Goal: Task Accomplishment & Management: Manage account settings

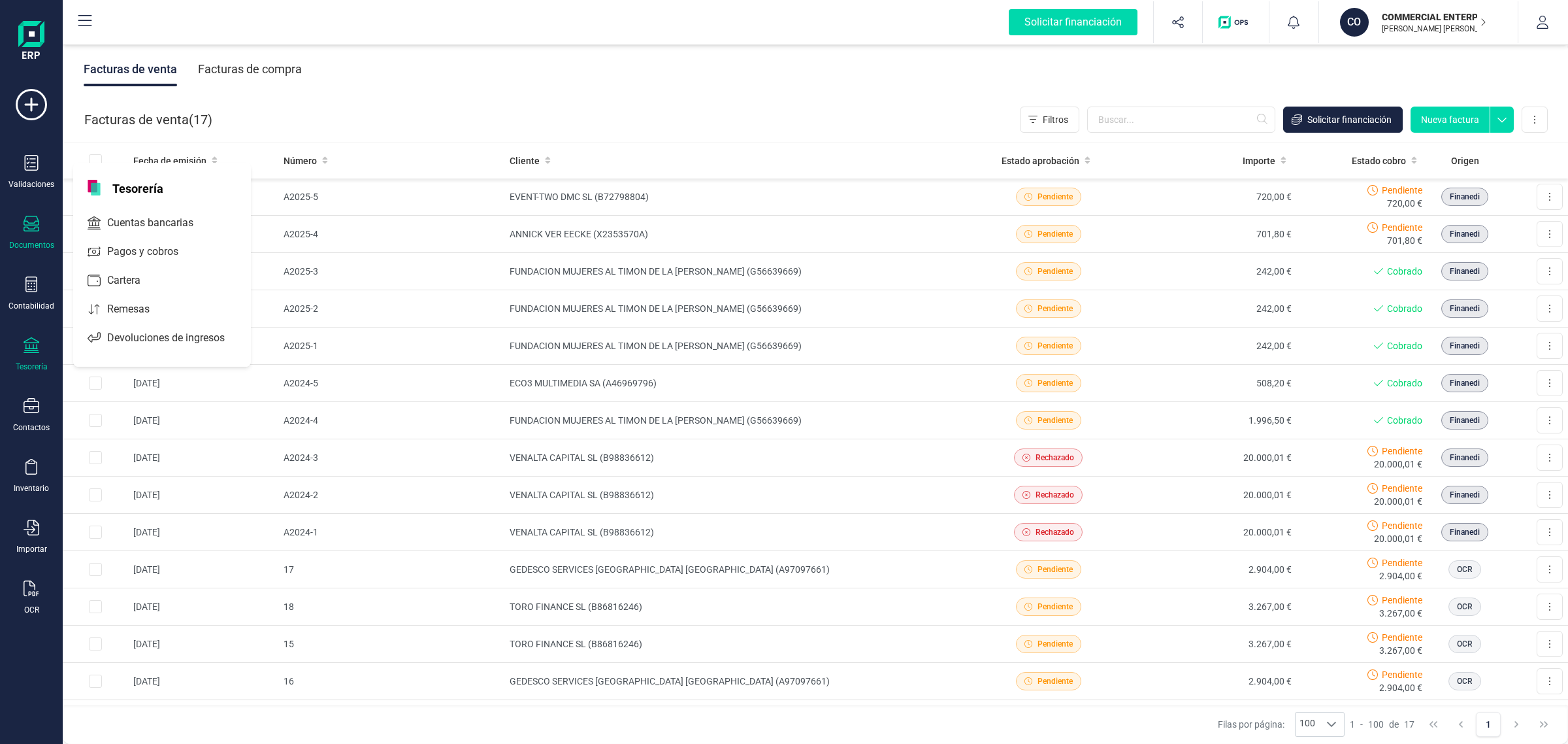
click at [37, 348] on icon at bounding box center [31, 345] width 16 height 16
click at [30, 348] on icon at bounding box center [31, 345] width 16 height 16
click at [133, 226] on span "Cuentas bancarias" at bounding box center [160, 223] width 115 height 16
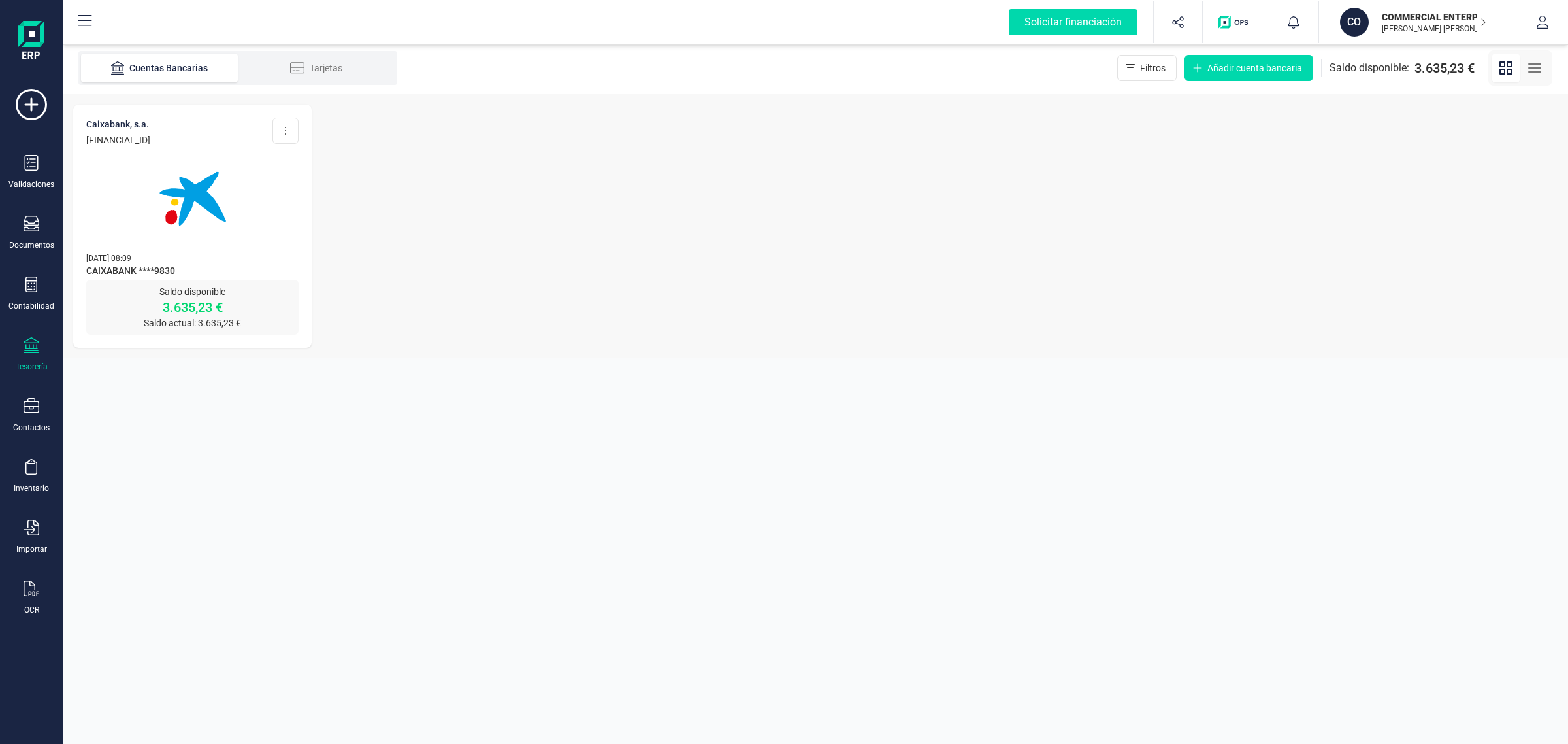
click at [226, 176] on img at bounding box center [193, 199] width 110 height 110
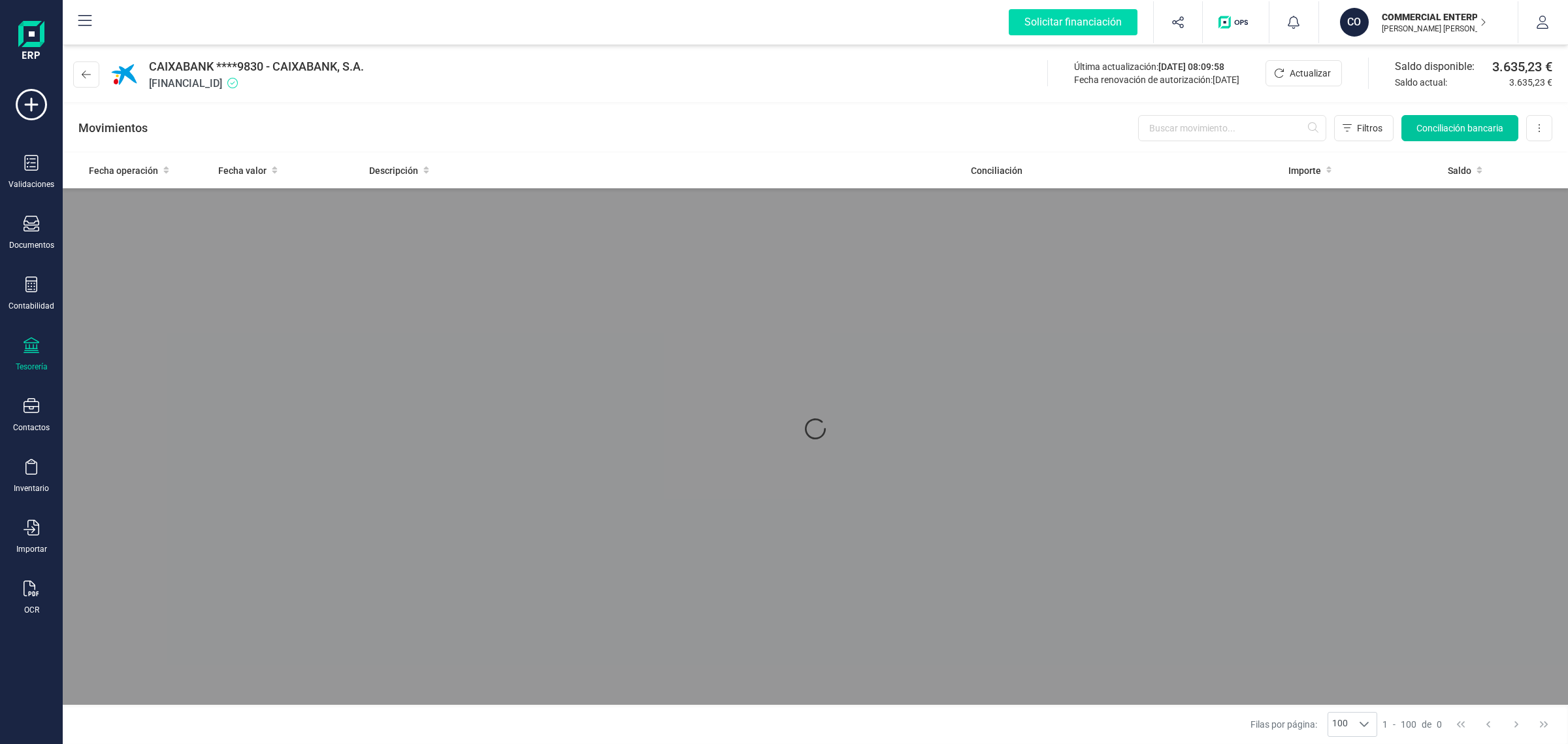
click at [1457, 125] on span "Conciliación bancaria" at bounding box center [1460, 128] width 87 height 13
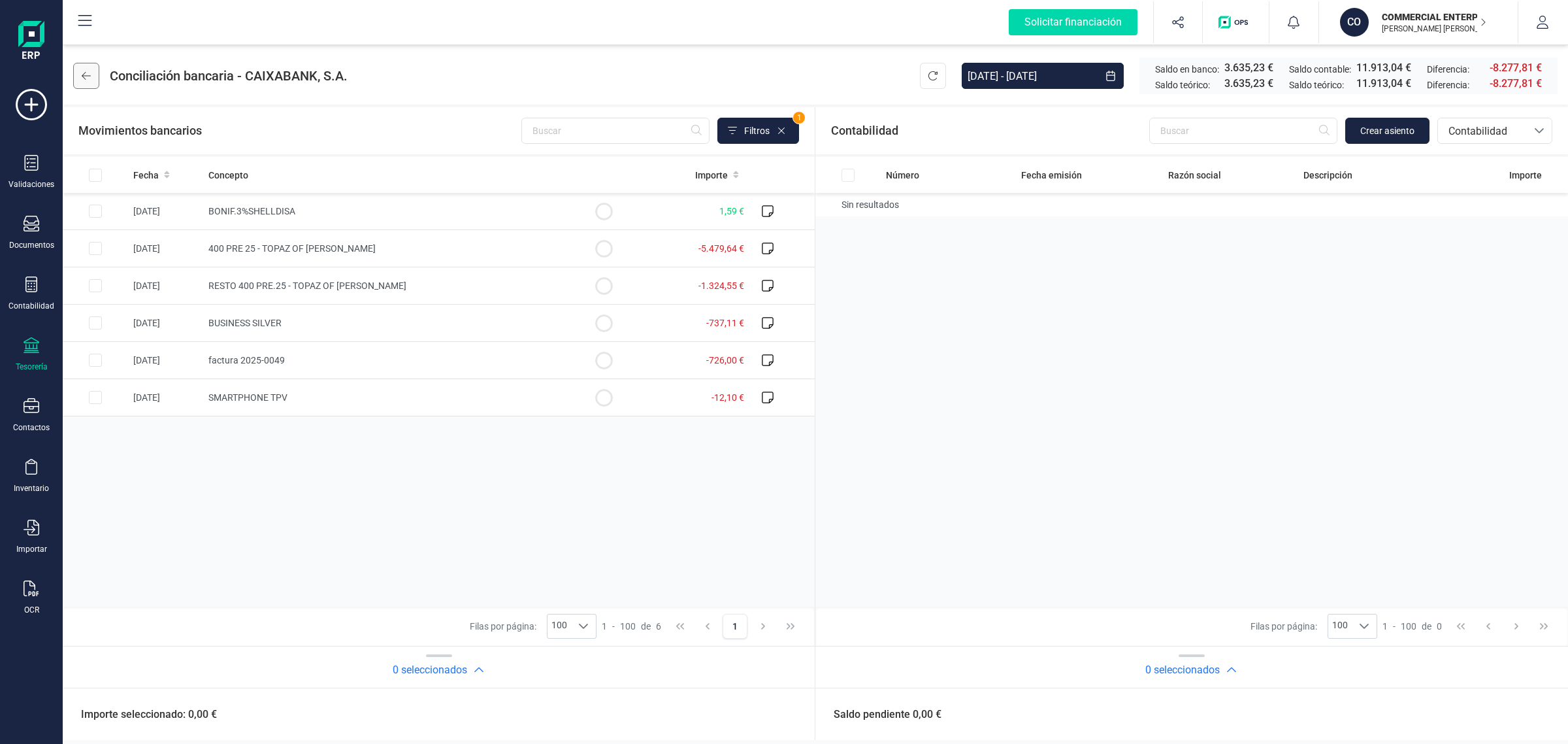
click at [78, 72] on button at bounding box center [86, 75] width 26 height 26
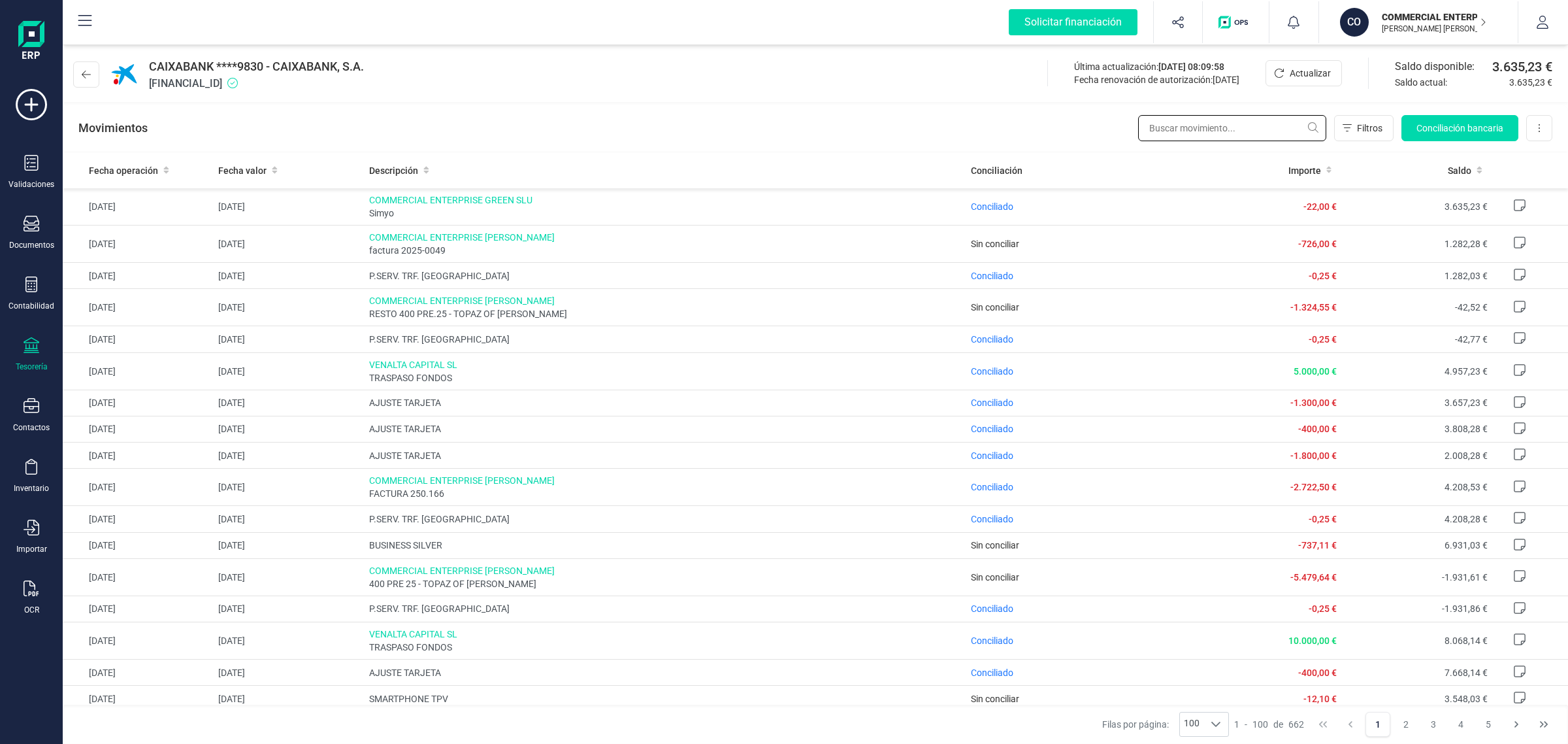
click at [1169, 128] on input "text" at bounding box center [1232, 128] width 188 height 26
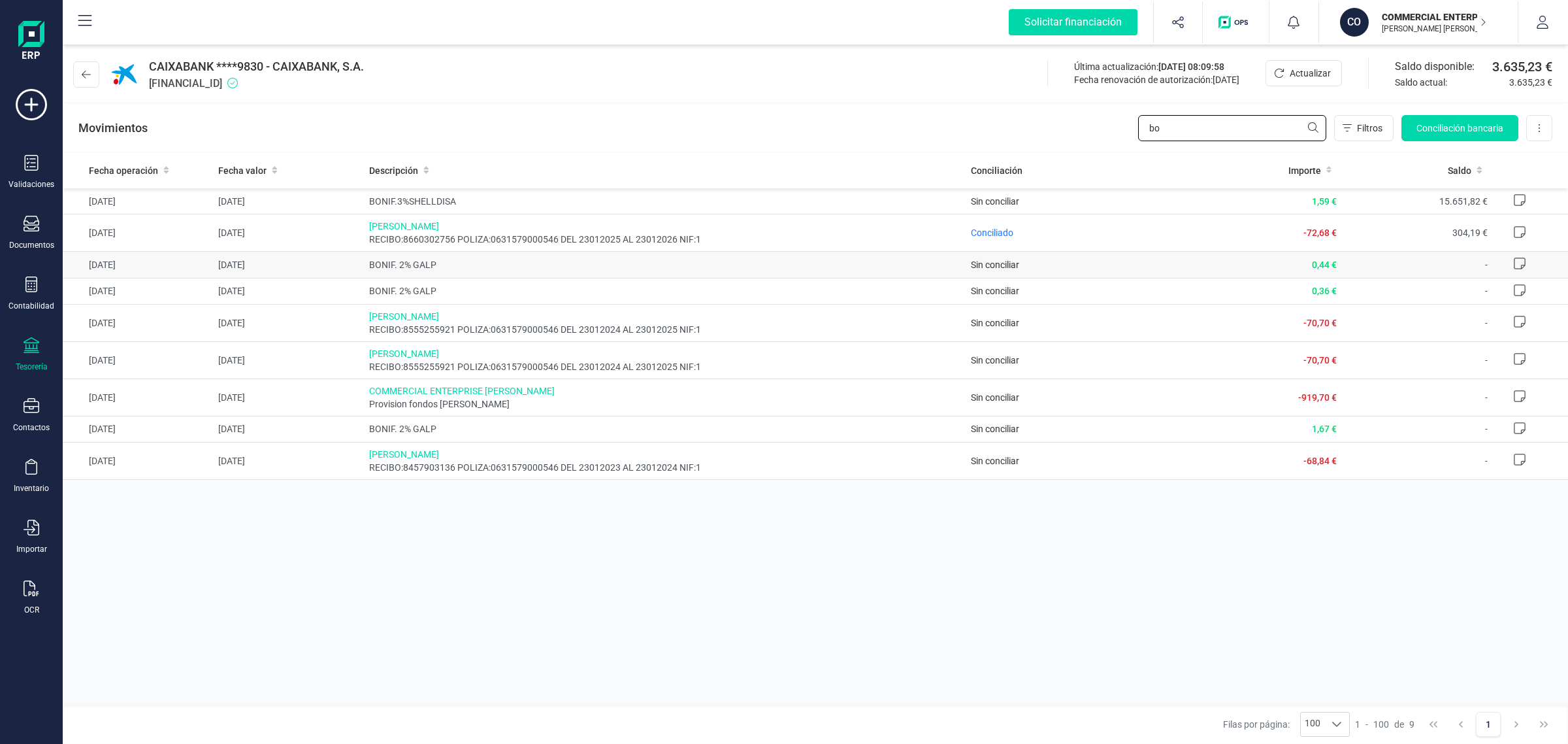
type input "bo"
click at [880, 263] on span "BONIF. 2% GALP" at bounding box center [665, 265] width 592 height 13
drag, startPoint x: 1201, startPoint y: 123, endPoint x: 1019, endPoint y: 158, distance: 185.3
click at [1019, 158] on div "CAIXABANK ****9830 - CAIXABANK, S.A. ES3321006098921300209830 Última actualizac…" at bounding box center [815, 393] width 1505 height 702
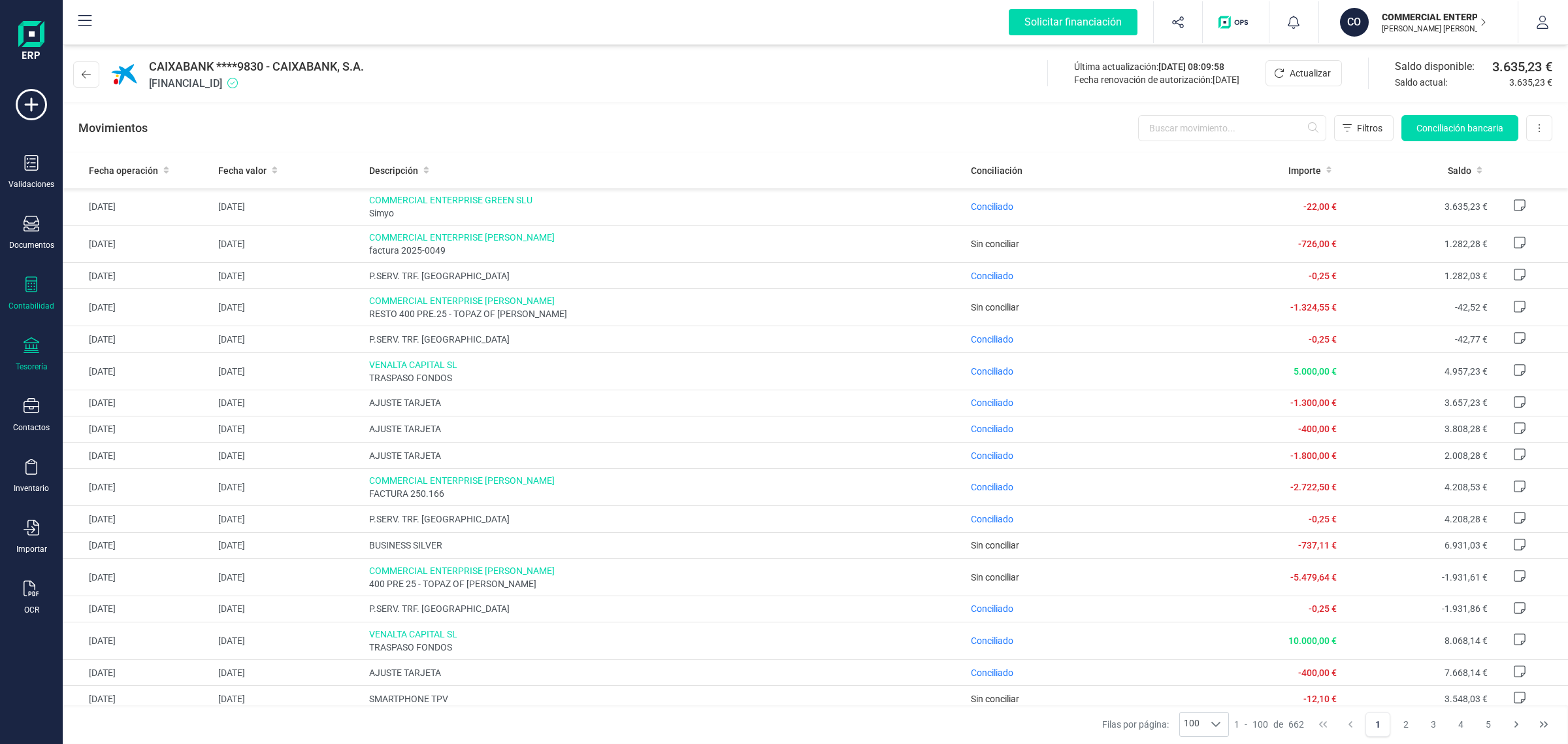
click at [34, 286] on icon at bounding box center [31, 284] width 16 height 16
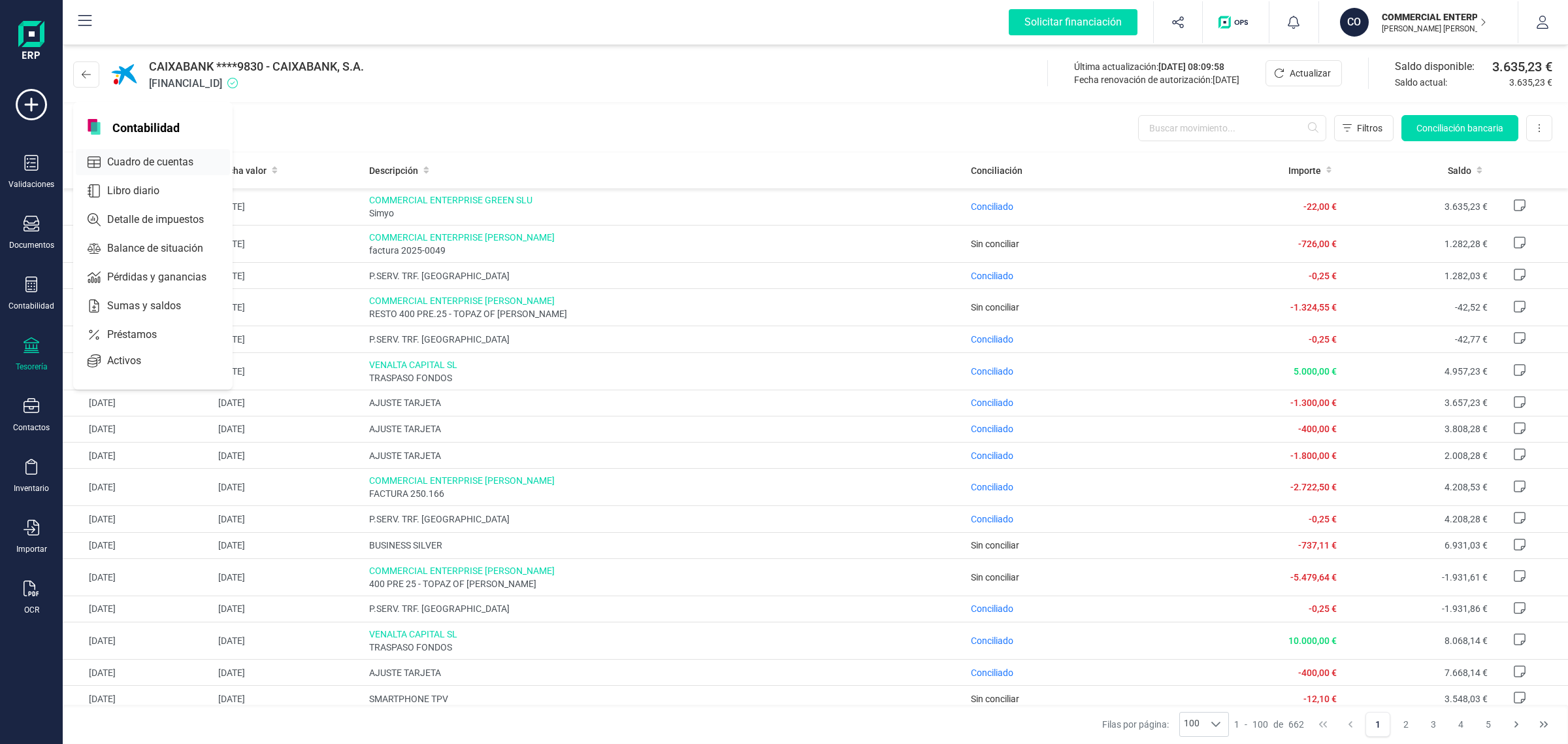
click at [146, 155] on span "Cuadro de cuentas" at bounding box center [160, 162] width 115 height 16
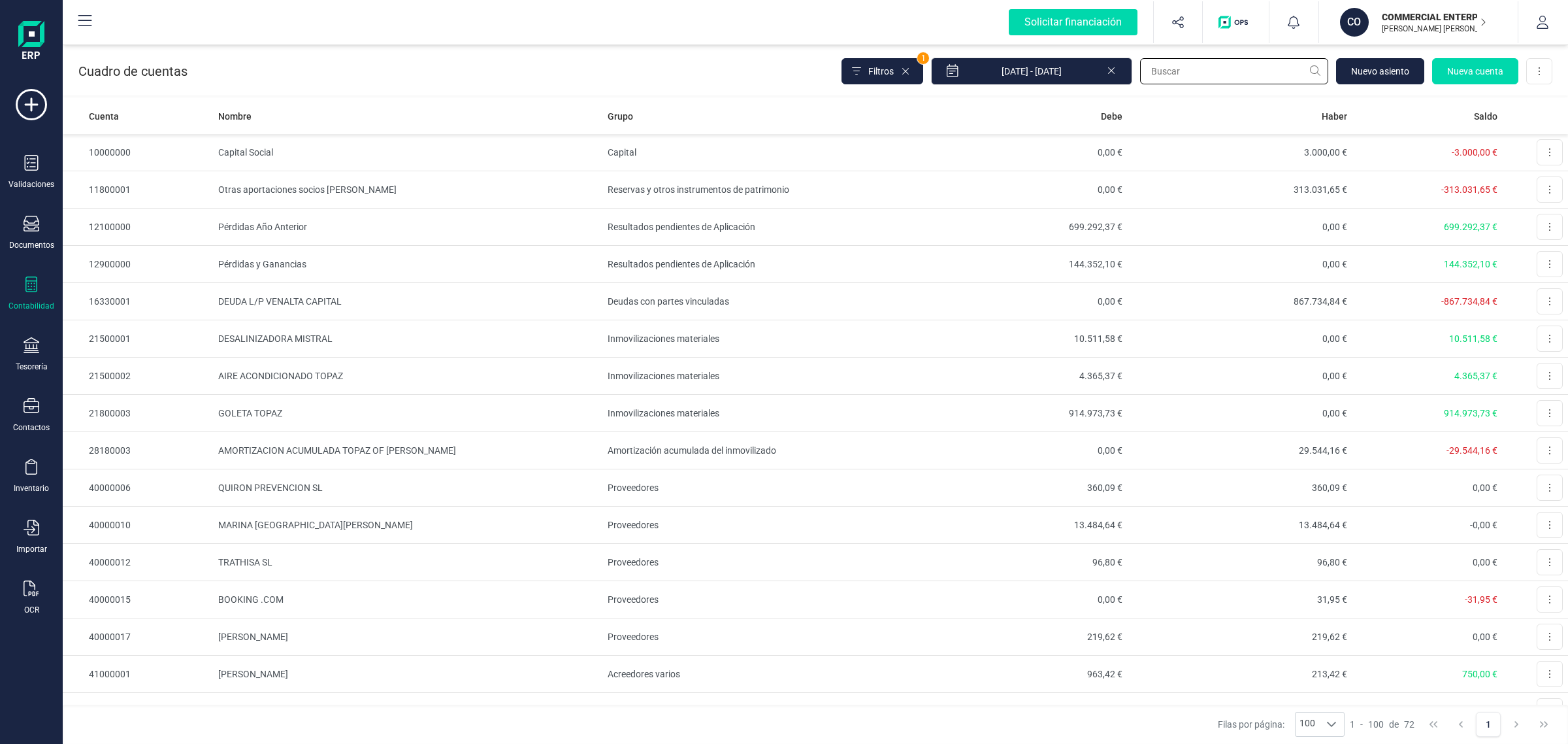
click at [1198, 66] on input "text" at bounding box center [1234, 71] width 188 height 26
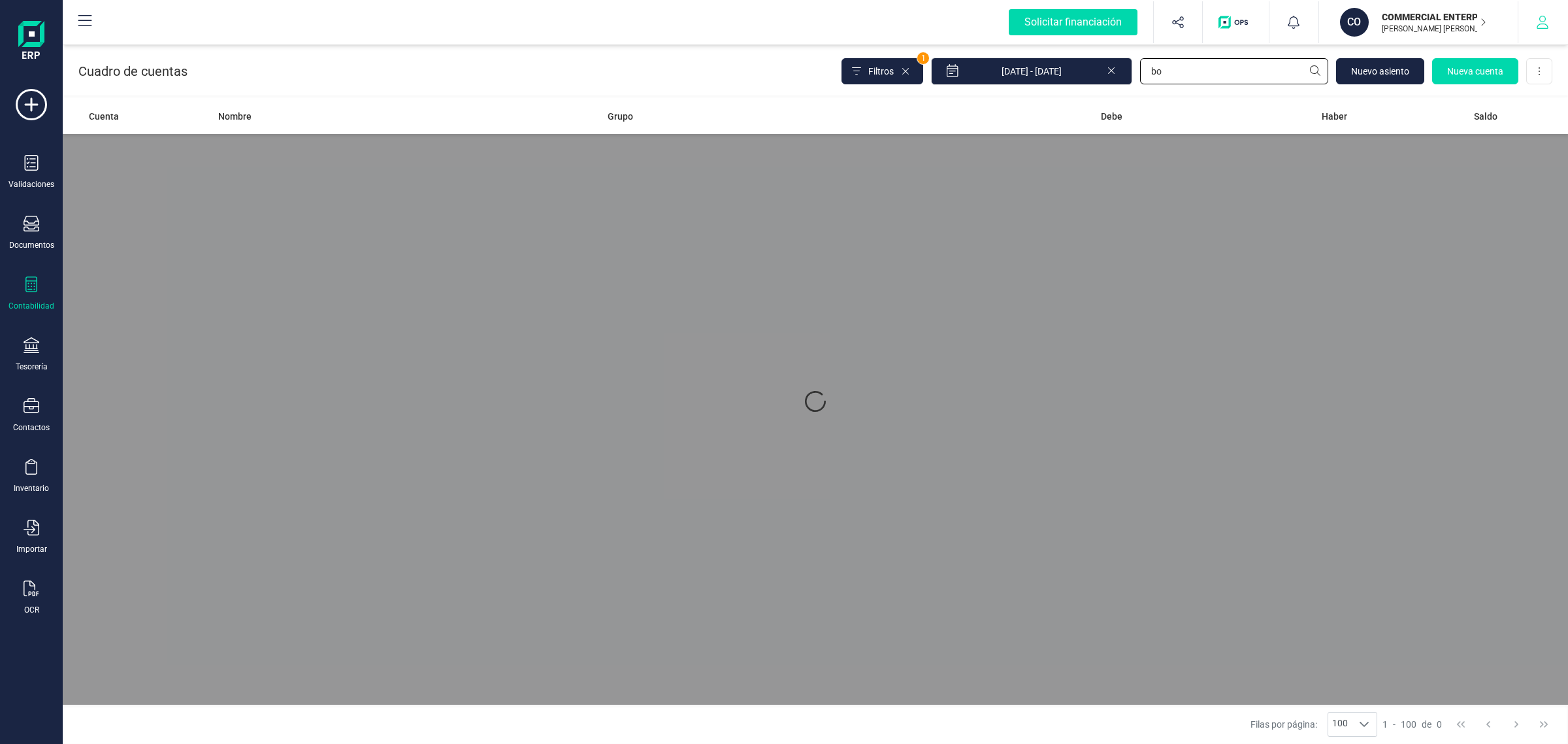
type input "b"
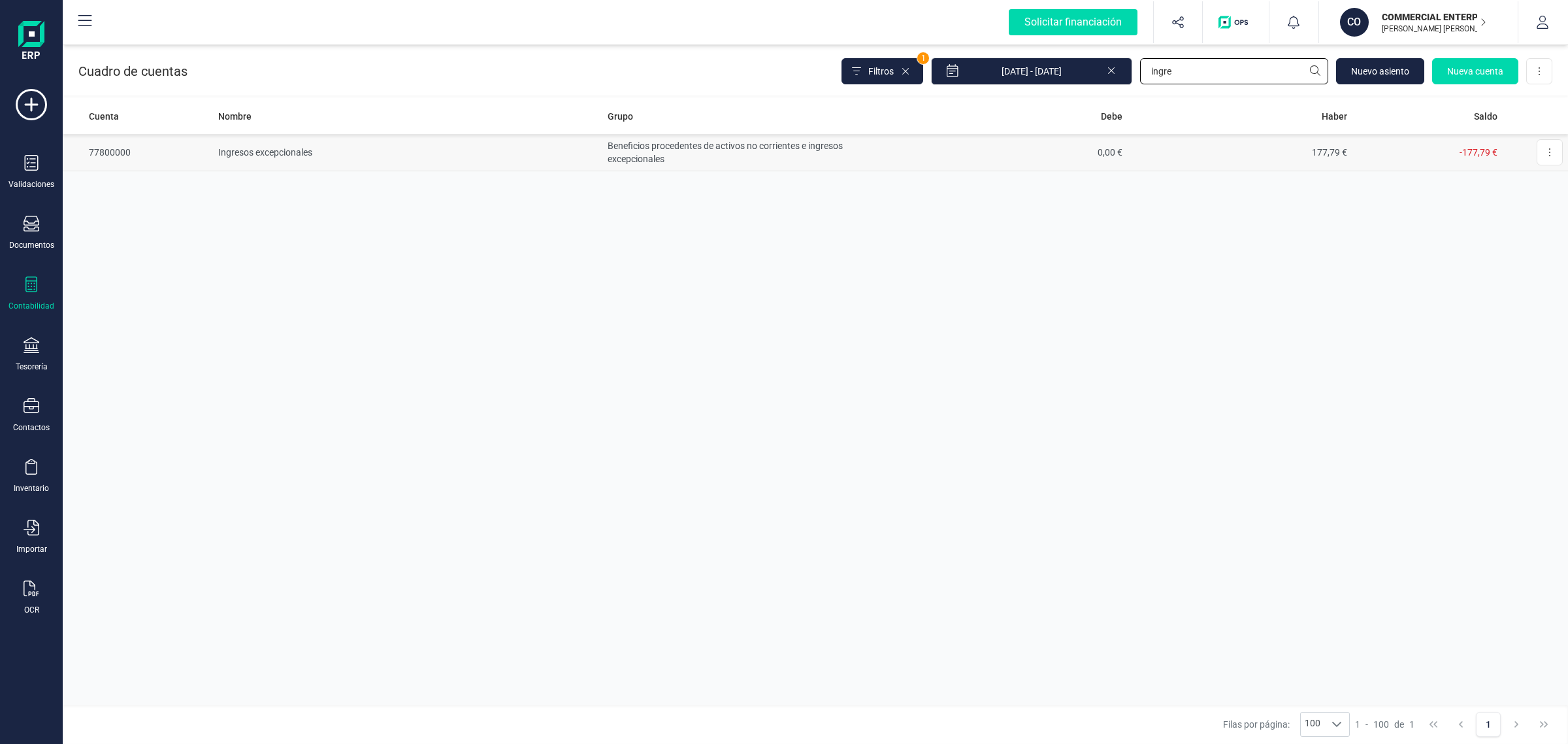
type input "ingre"
click at [995, 157] on td "0,00 €" at bounding box center [1014, 152] width 225 height 37
click at [1189, 66] on input "ingre" at bounding box center [1234, 71] width 188 height 26
drag, startPoint x: 1189, startPoint y: 66, endPoint x: 1086, endPoint y: 79, distance: 103.8
click at [1088, 79] on div "Filtros 1 01/01/2025 - 14/08/2025 ingre Nuevo asiento Nueva cuenta Descargar Ex…" at bounding box center [1197, 71] width 711 height 28
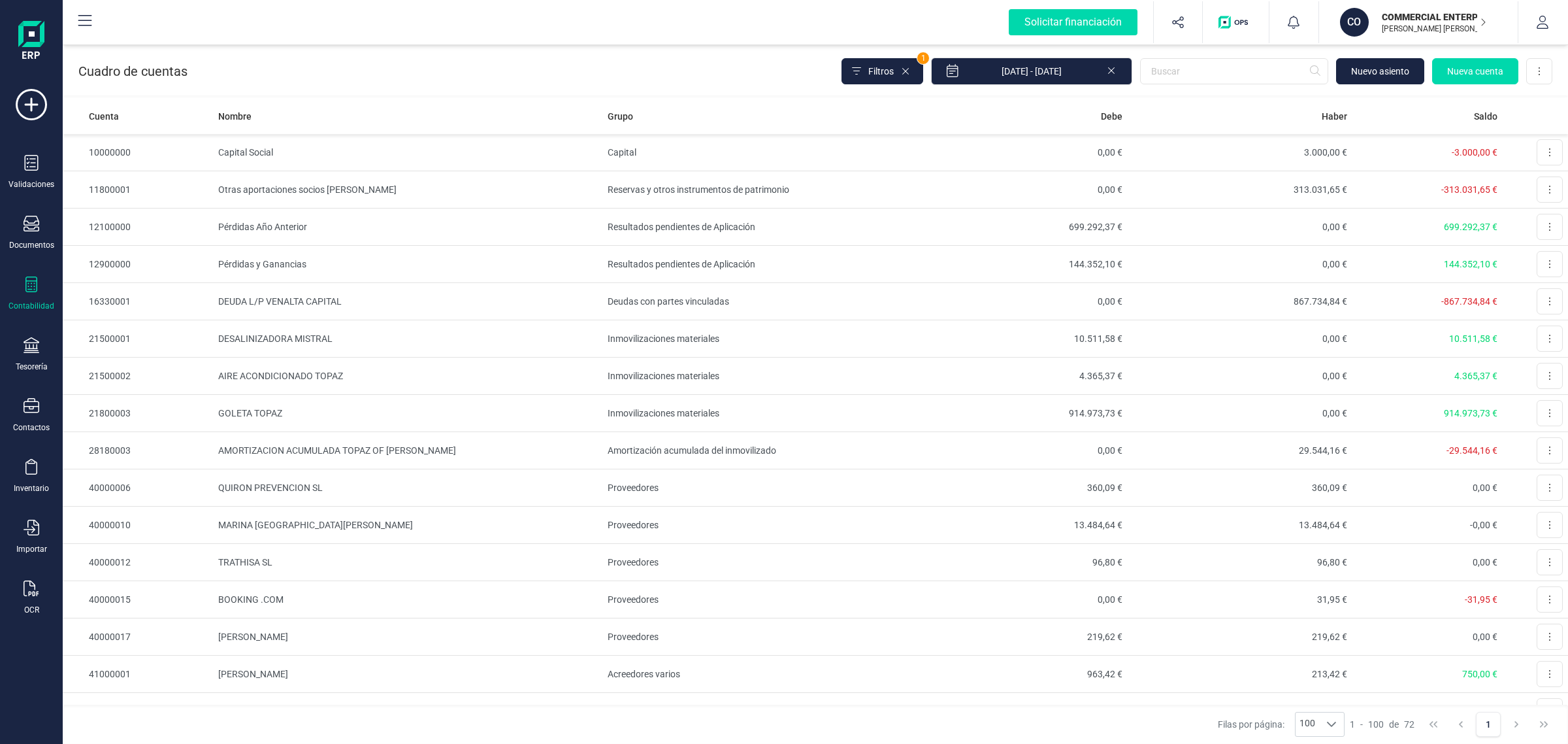
click at [1112, 69] on icon at bounding box center [1111, 69] width 10 height 13
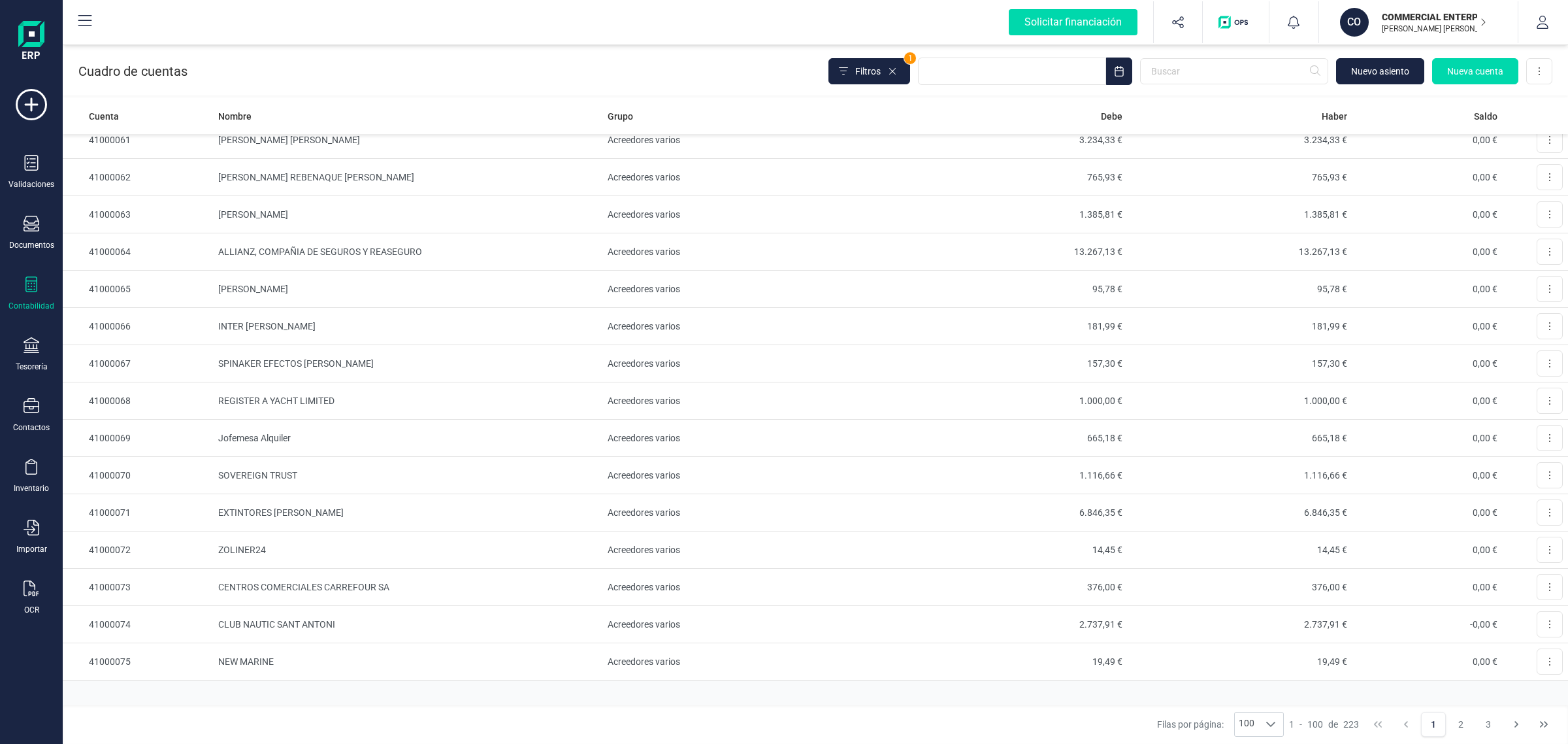
scroll to position [3193, 0]
click at [1462, 725] on button "2" at bounding box center [1460, 724] width 25 height 25
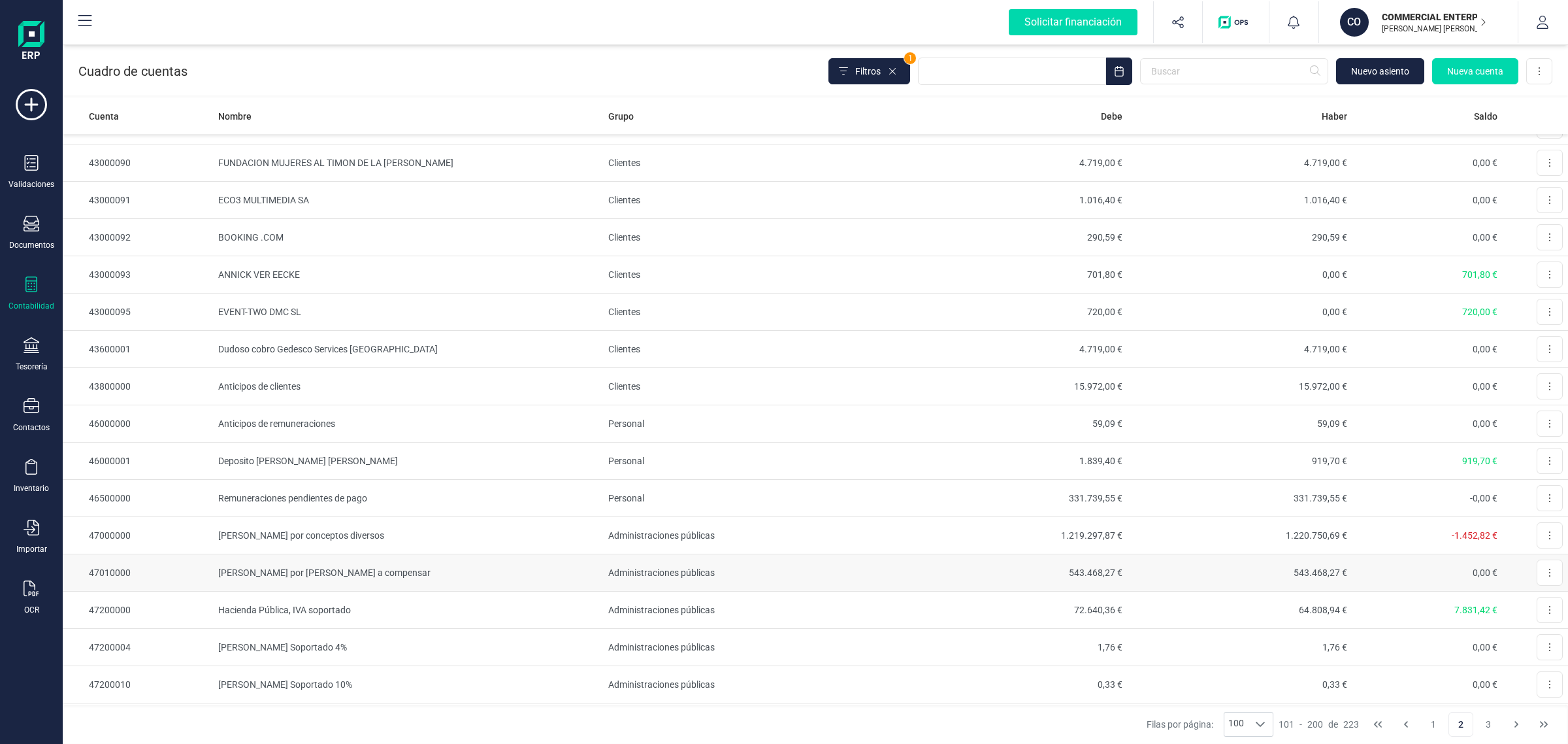
scroll to position [1389, 0]
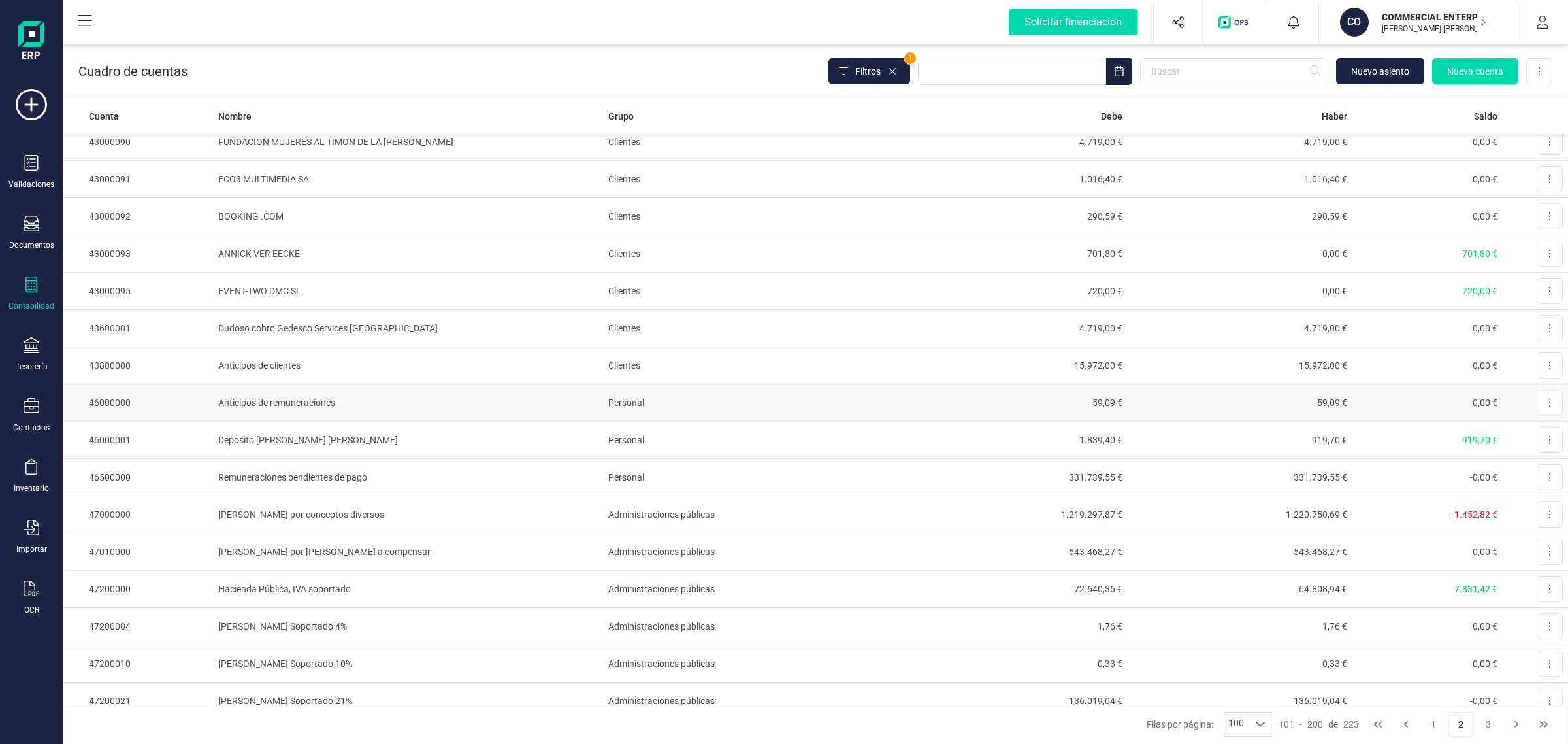
click at [376, 397] on td "Anticipos de remuneraciones" at bounding box center [408, 403] width 390 height 37
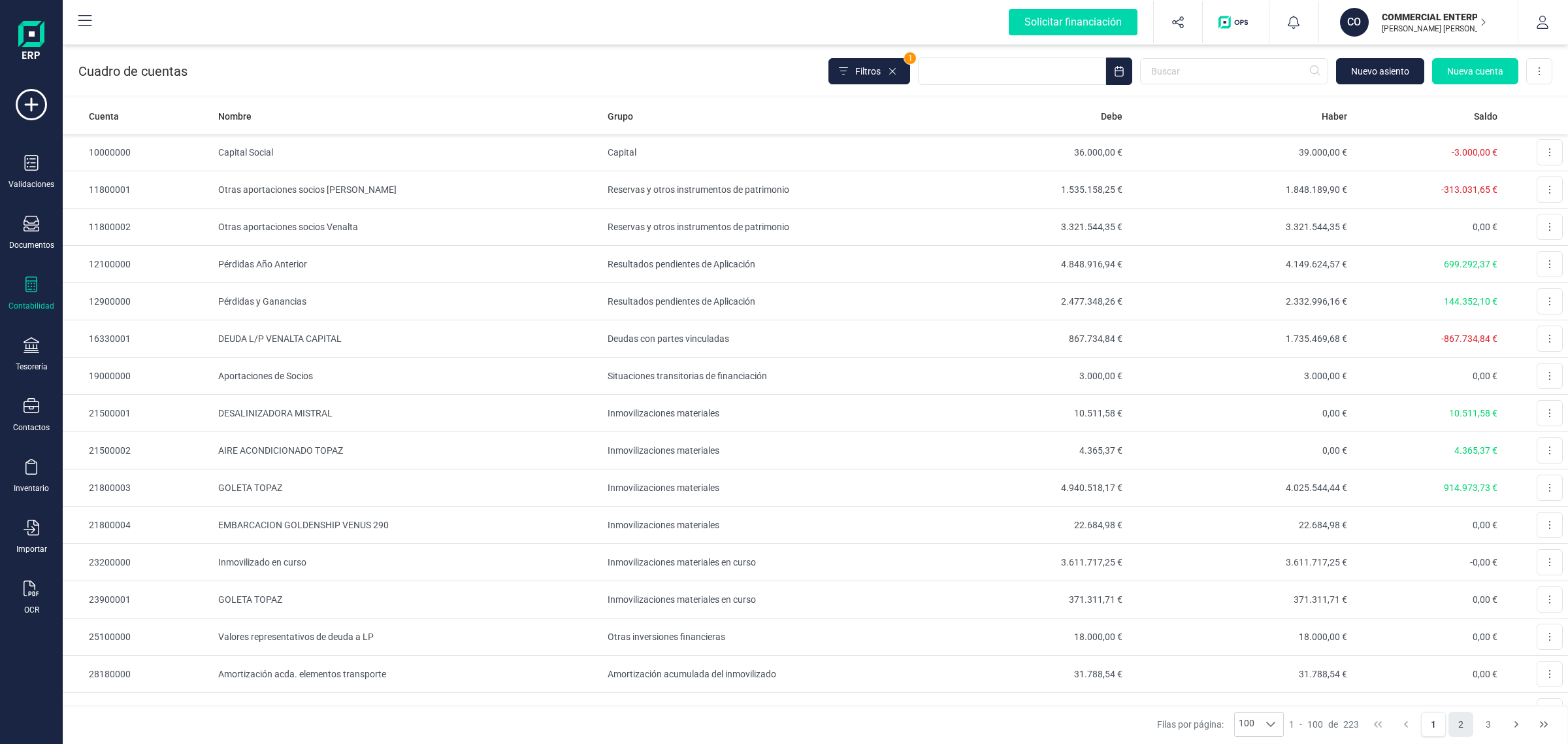
click at [1455, 725] on button "2" at bounding box center [1460, 724] width 25 height 25
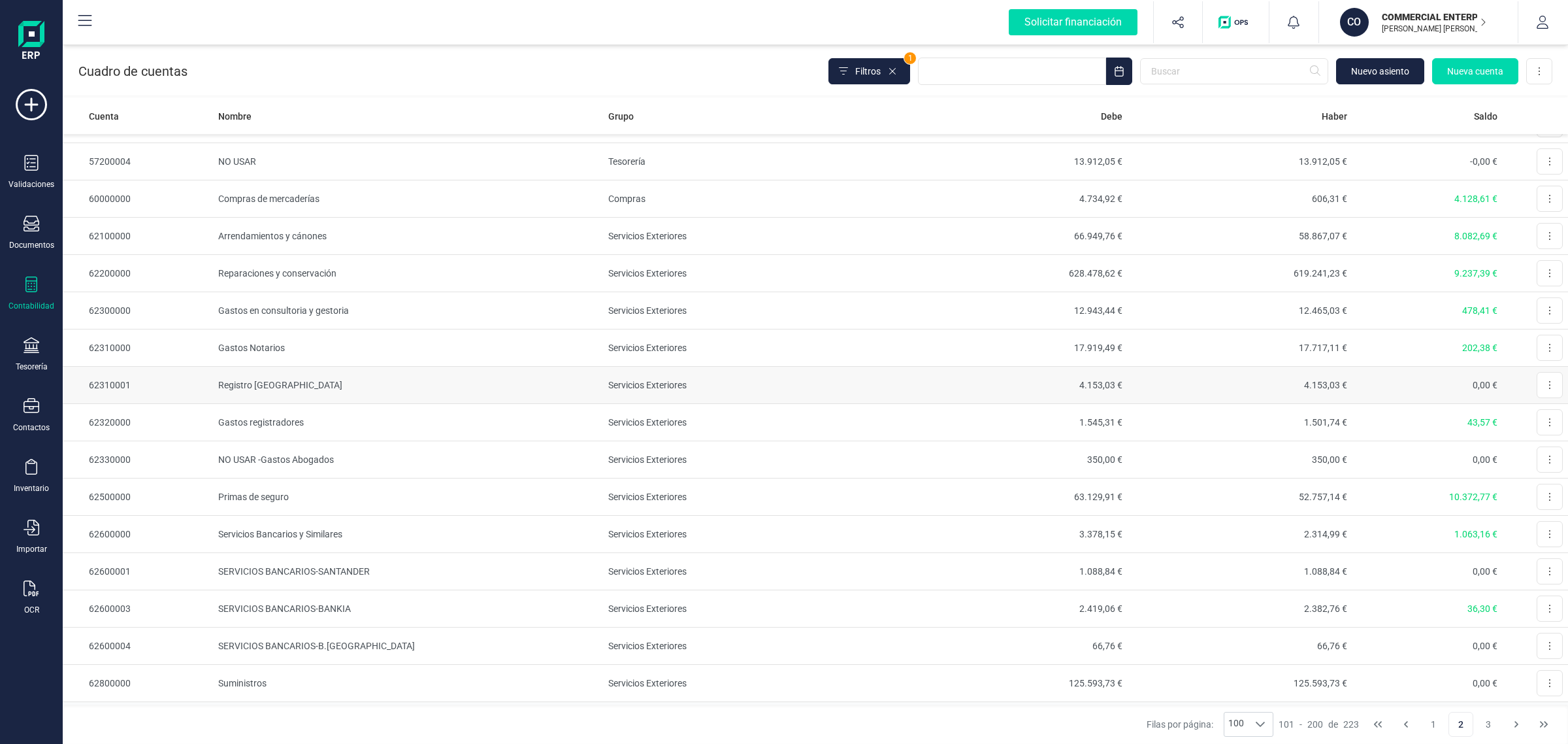
scroll to position [3193, 0]
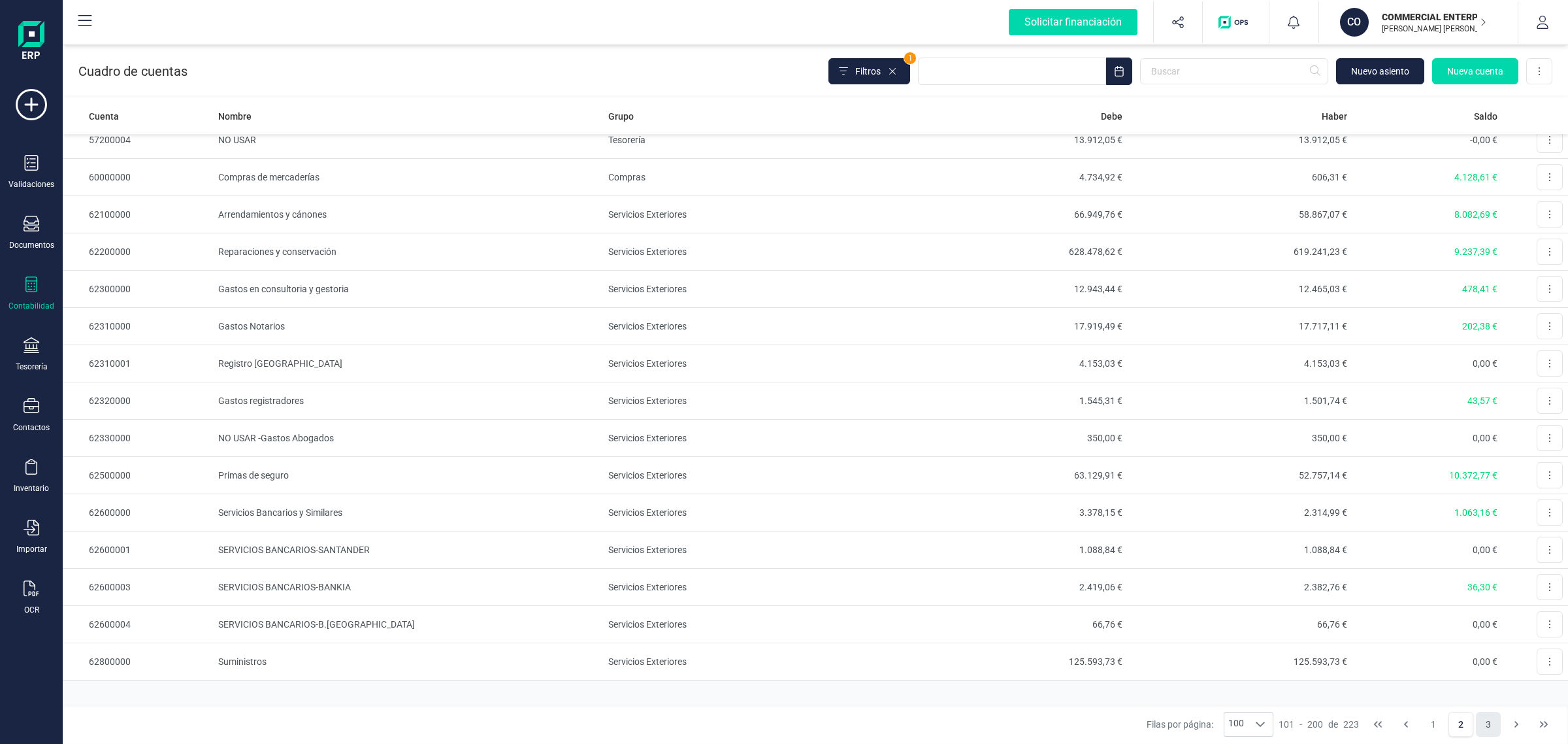
click at [1496, 725] on button "3" at bounding box center [1488, 724] width 25 height 25
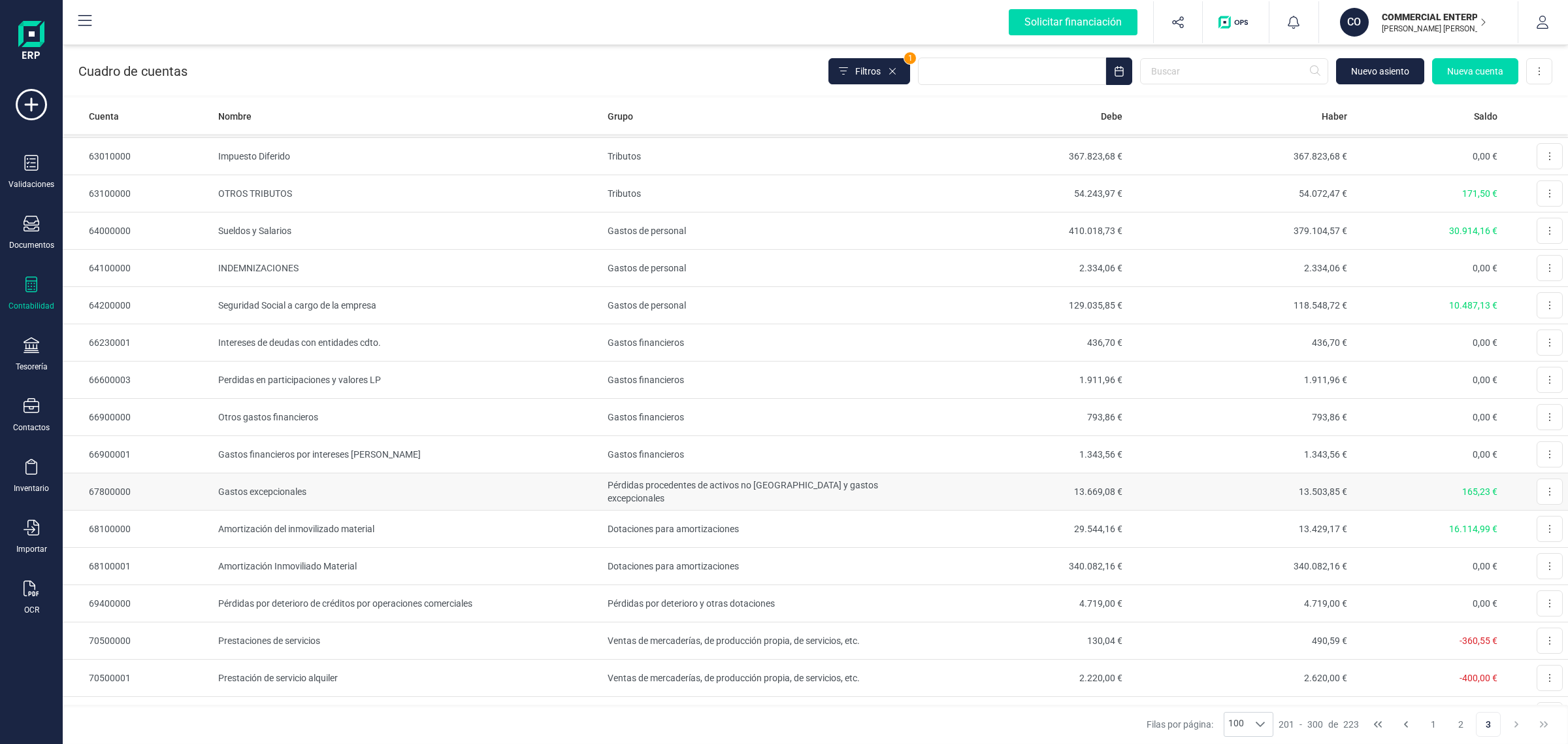
scroll to position [312, 0]
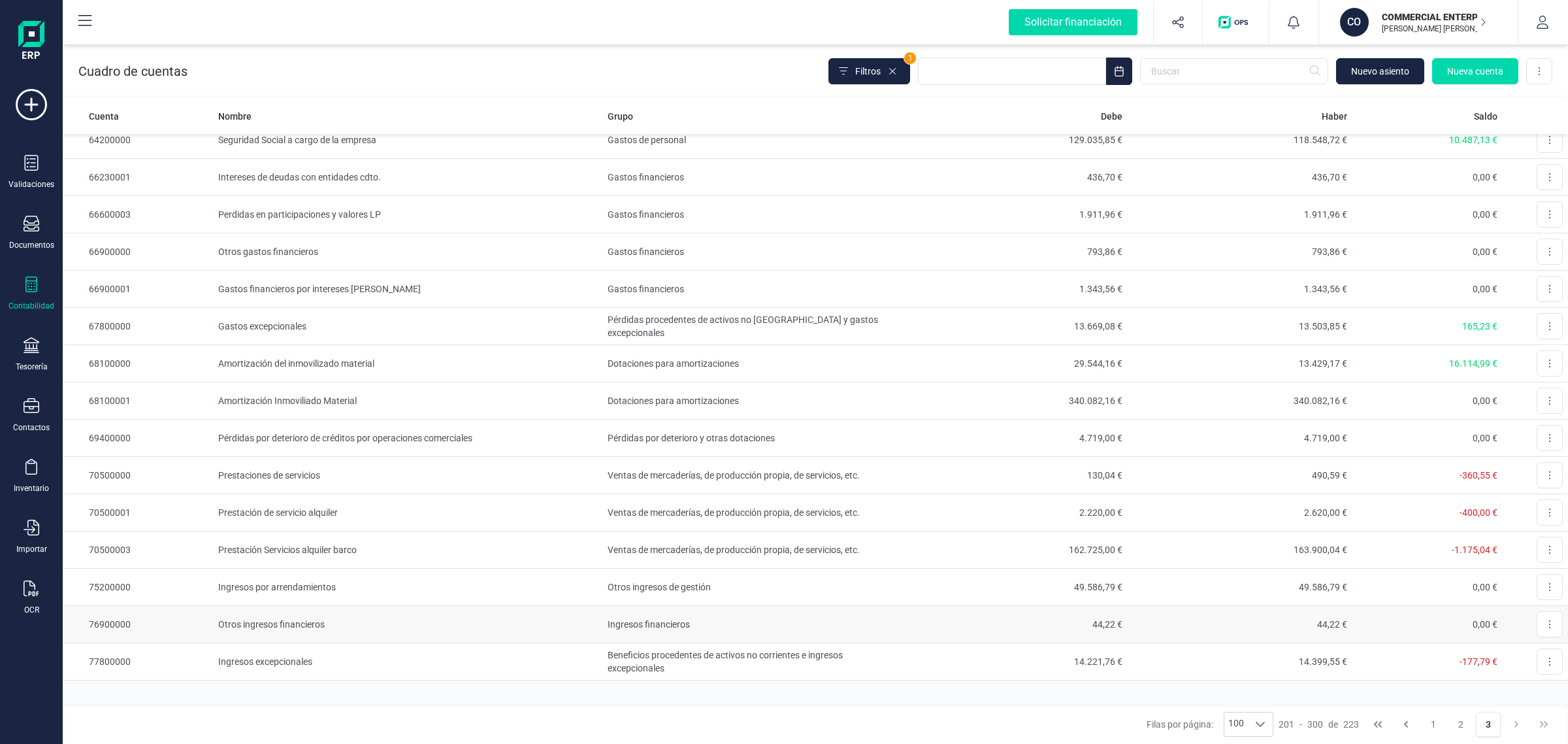
click at [354, 625] on td "Otros ingresos financieros" at bounding box center [408, 624] width 390 height 37
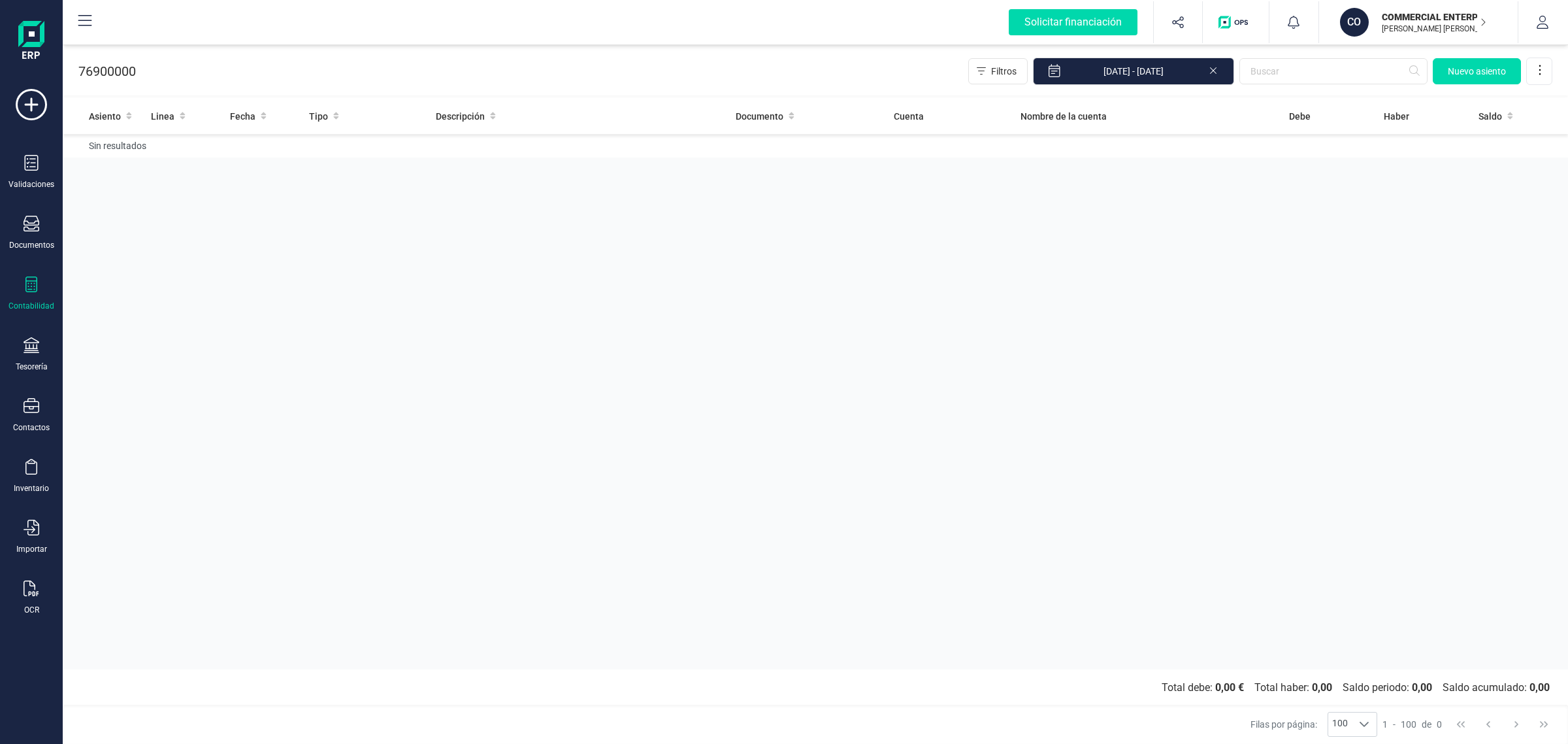
click at [1216, 69] on icon at bounding box center [1213, 69] width 10 height 13
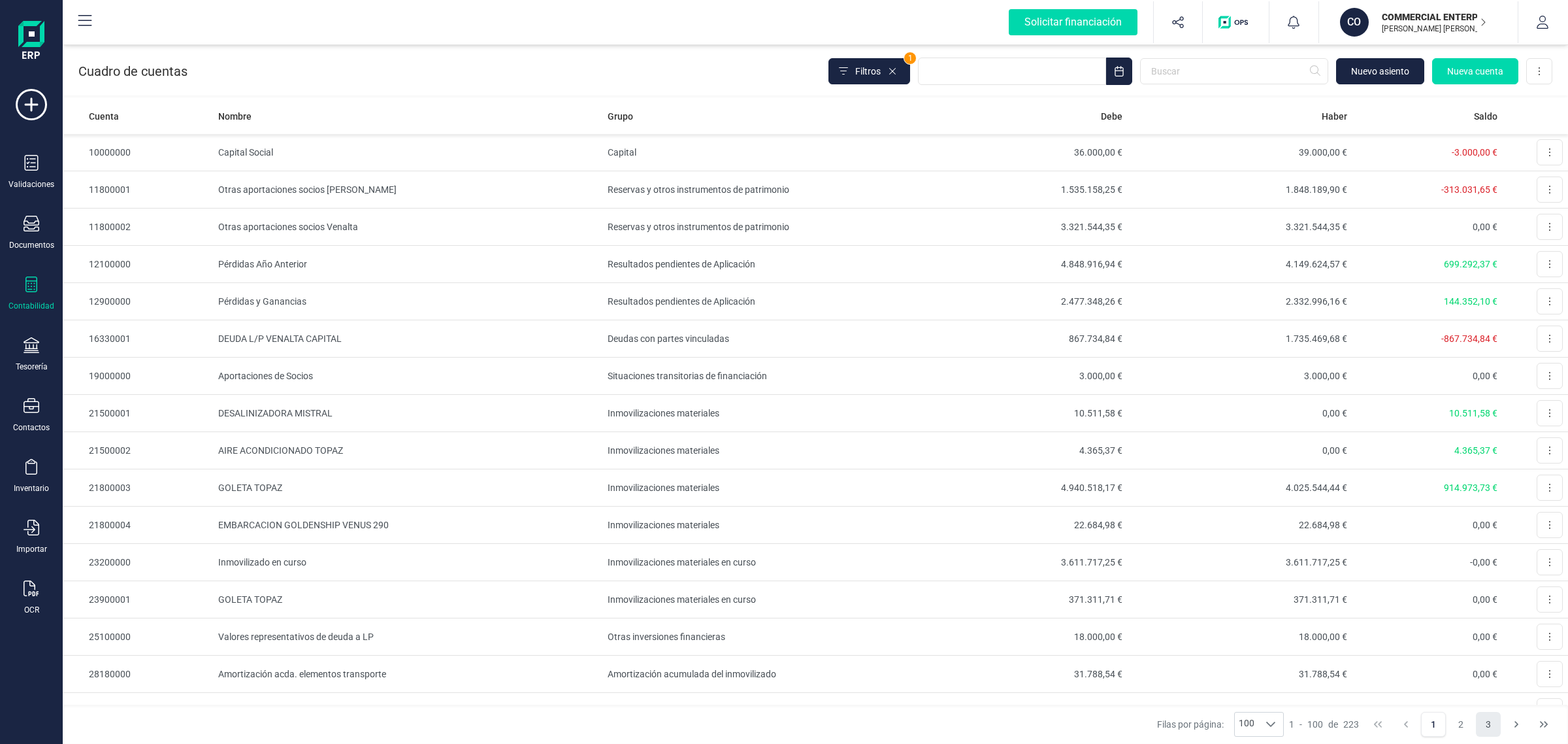
click at [1490, 727] on button "3" at bounding box center [1488, 724] width 25 height 25
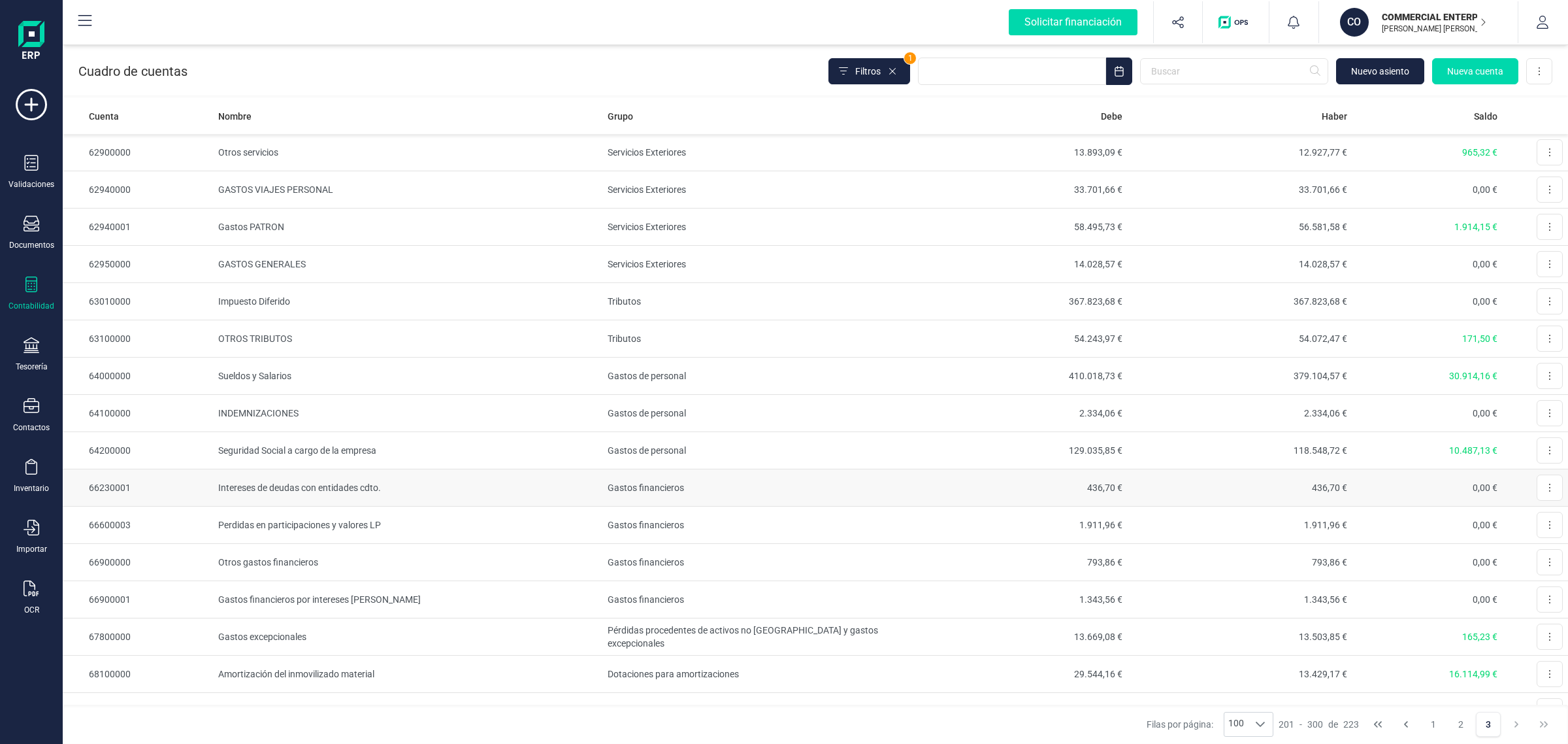
click at [408, 489] on td "Intereses de deudas con entidades cdto." at bounding box center [408, 488] width 390 height 37
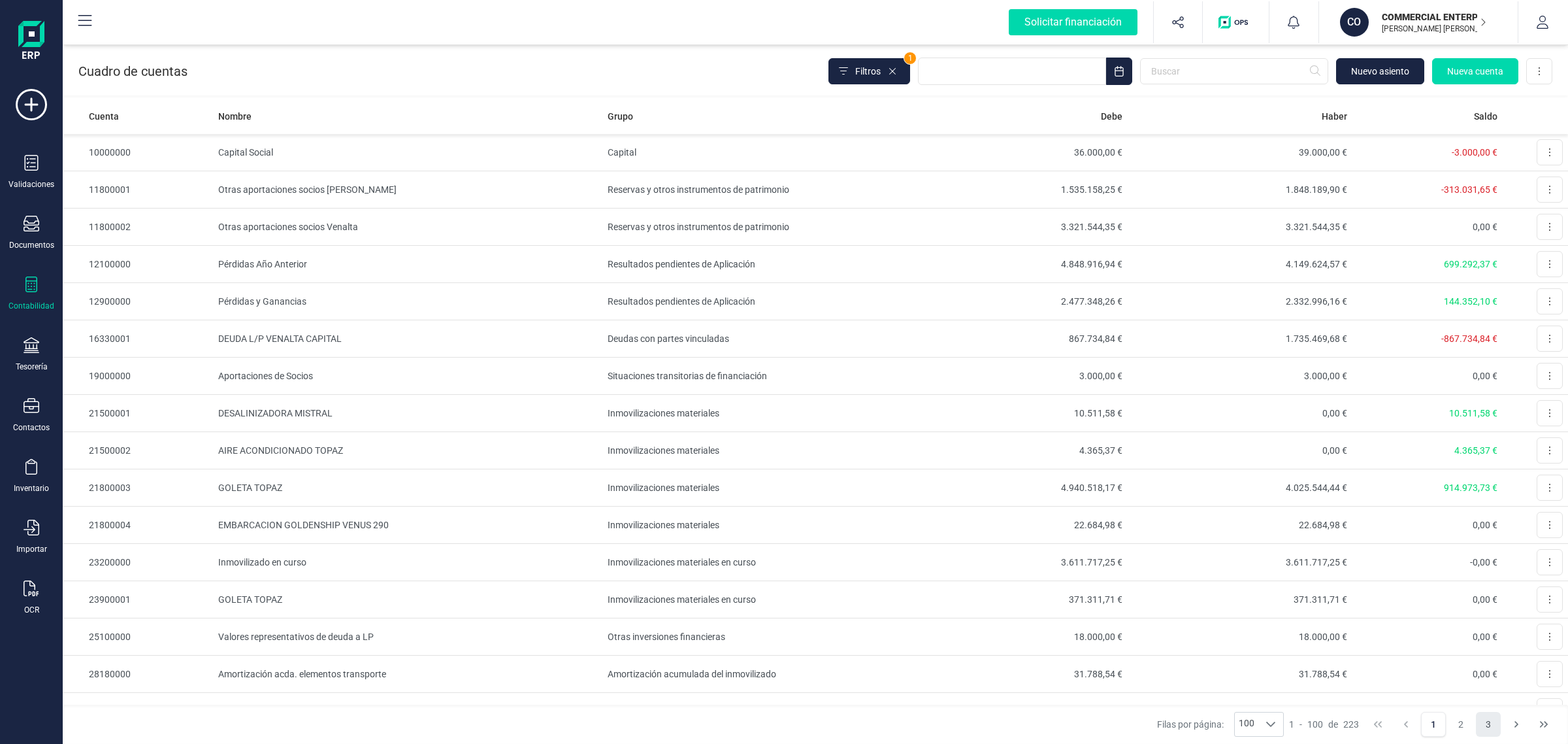
click at [1485, 719] on button "3" at bounding box center [1488, 724] width 25 height 25
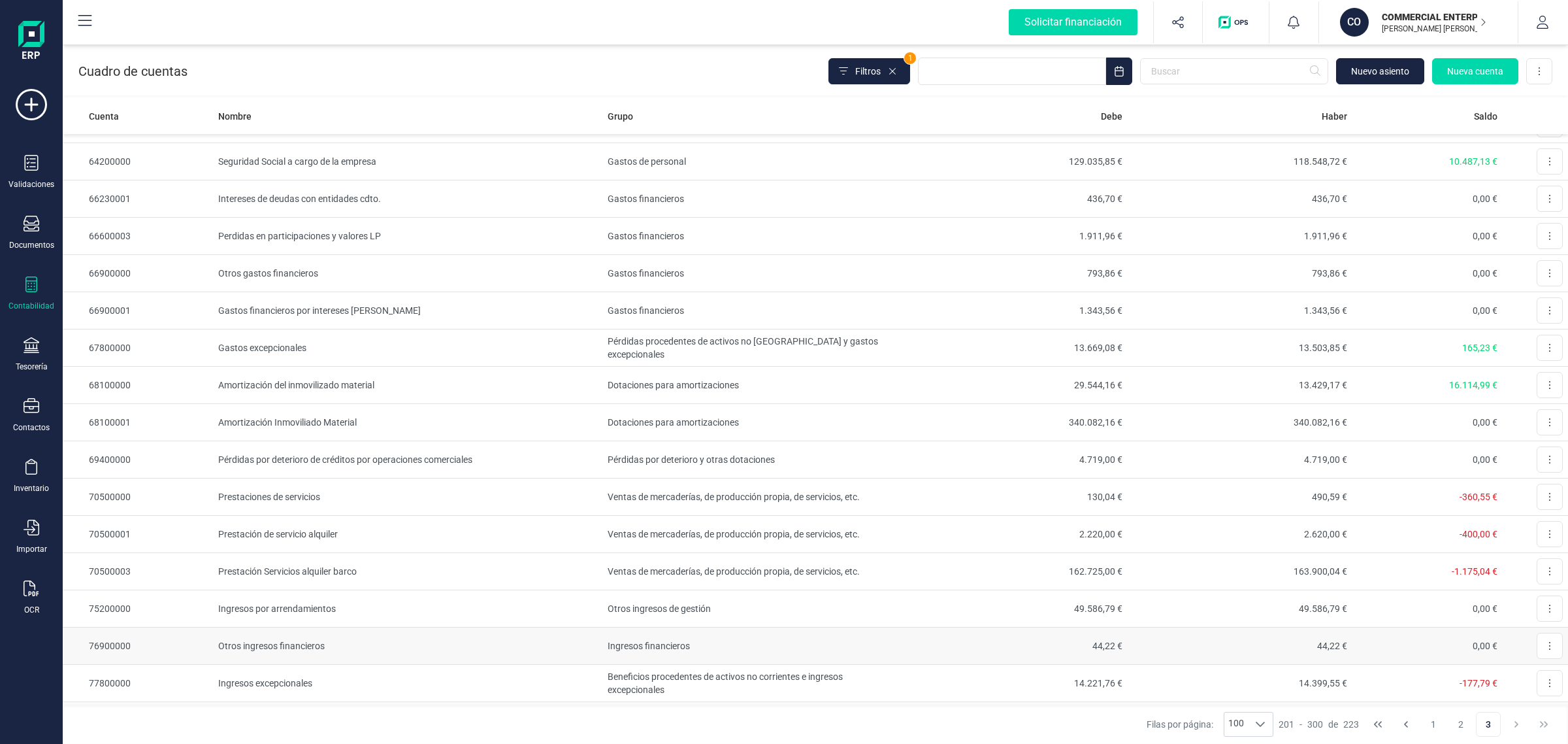
scroll to position [312, 0]
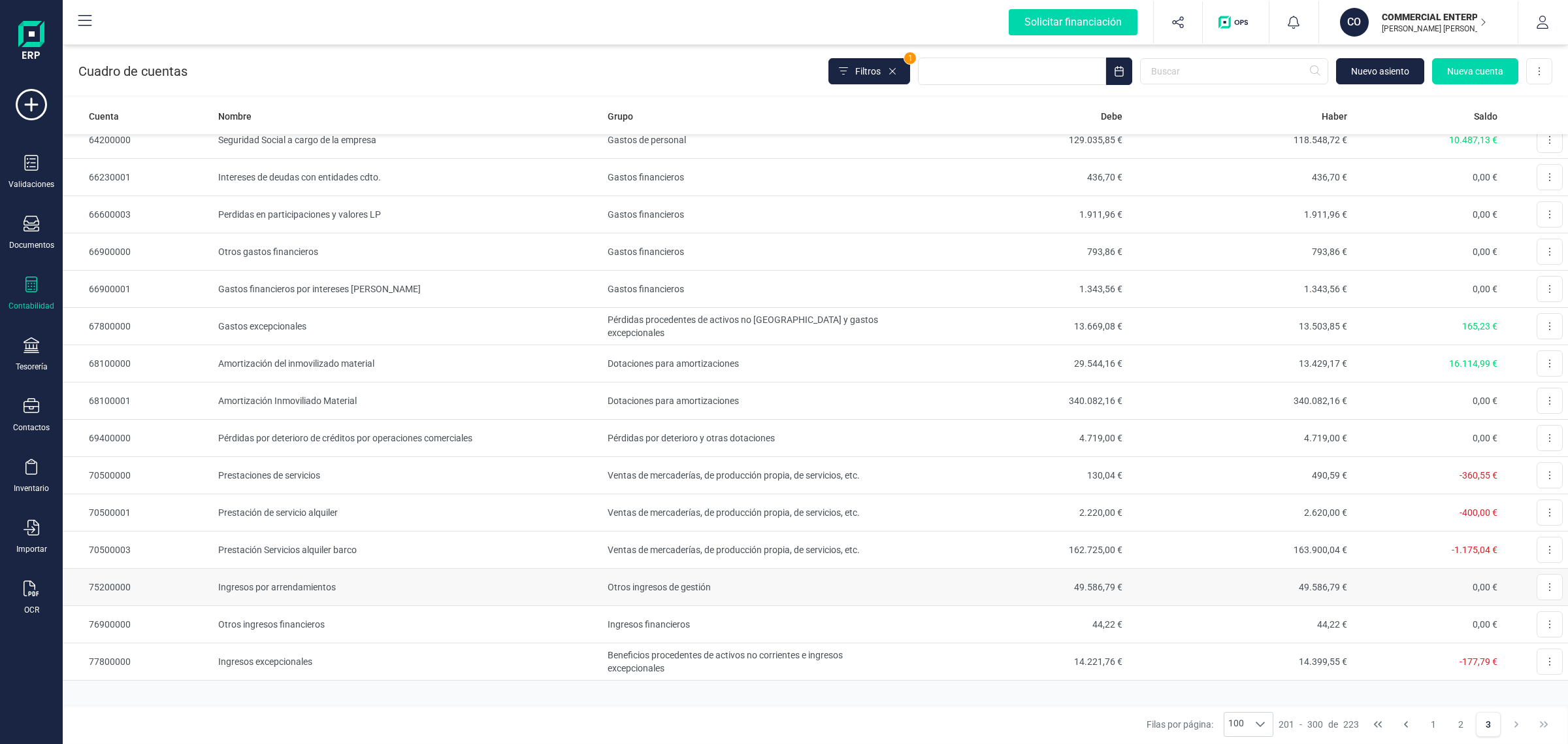
click at [364, 580] on td "Ingresos por arrendamientos" at bounding box center [408, 587] width 390 height 37
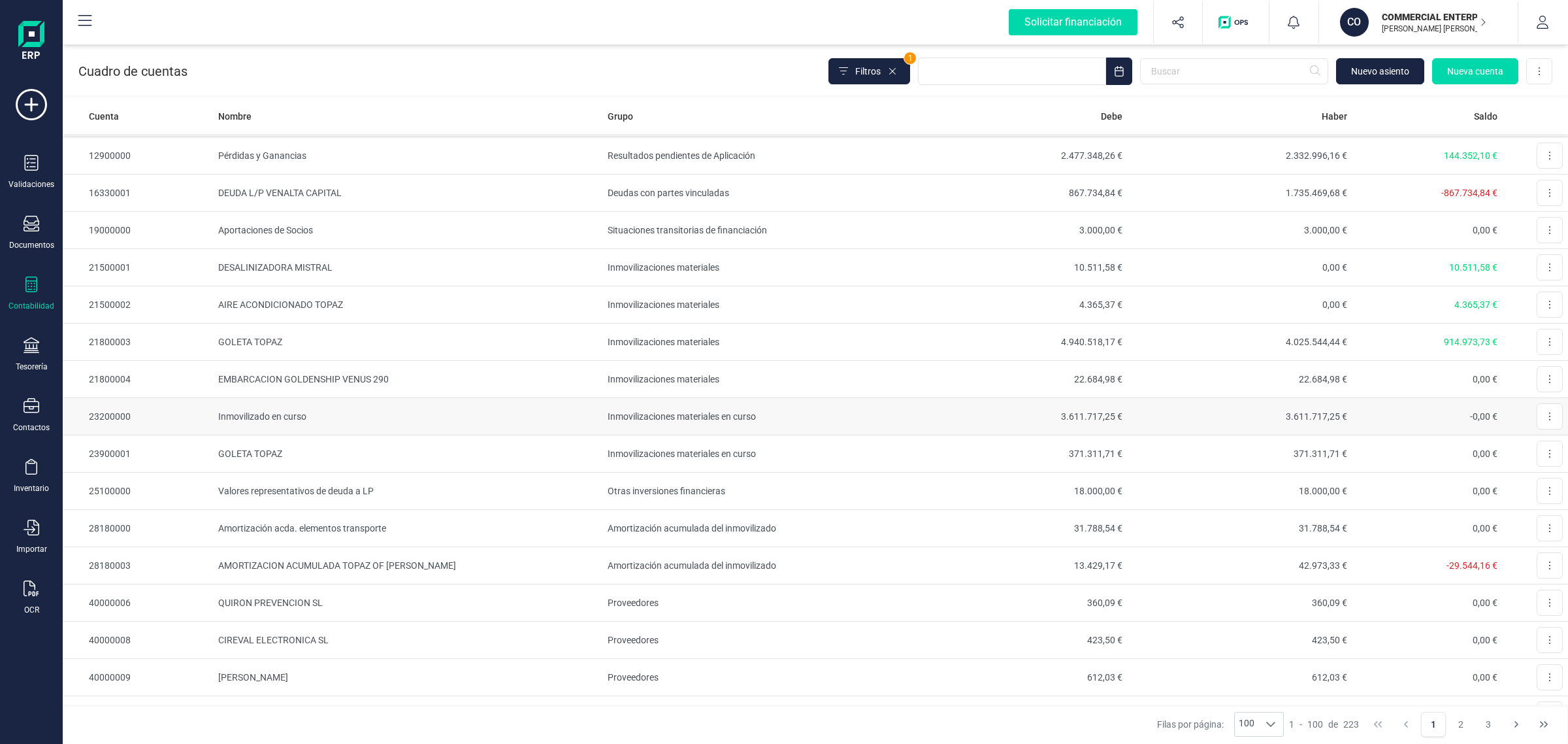
scroll to position [245, 0]
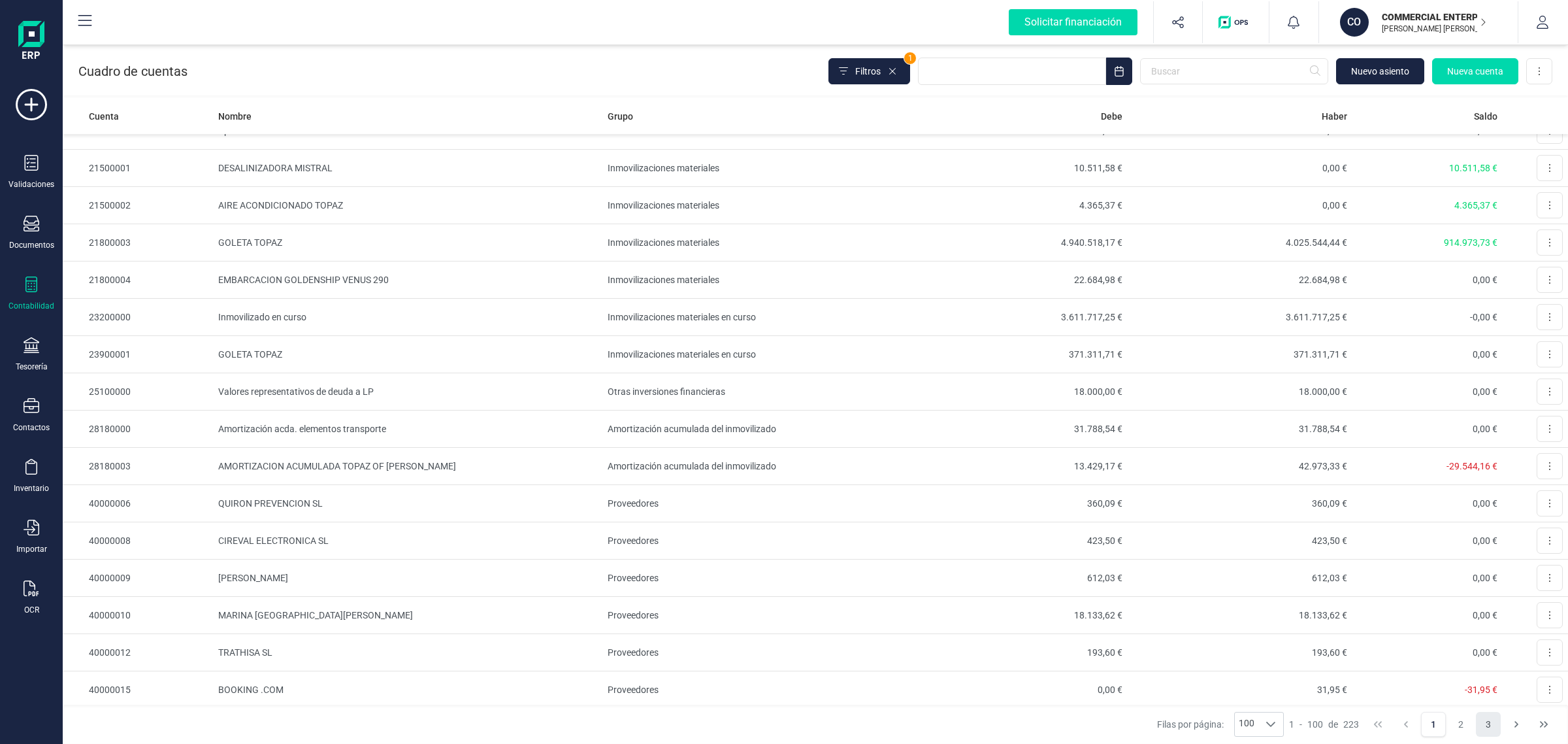
click at [1494, 728] on button "3" at bounding box center [1488, 724] width 25 height 25
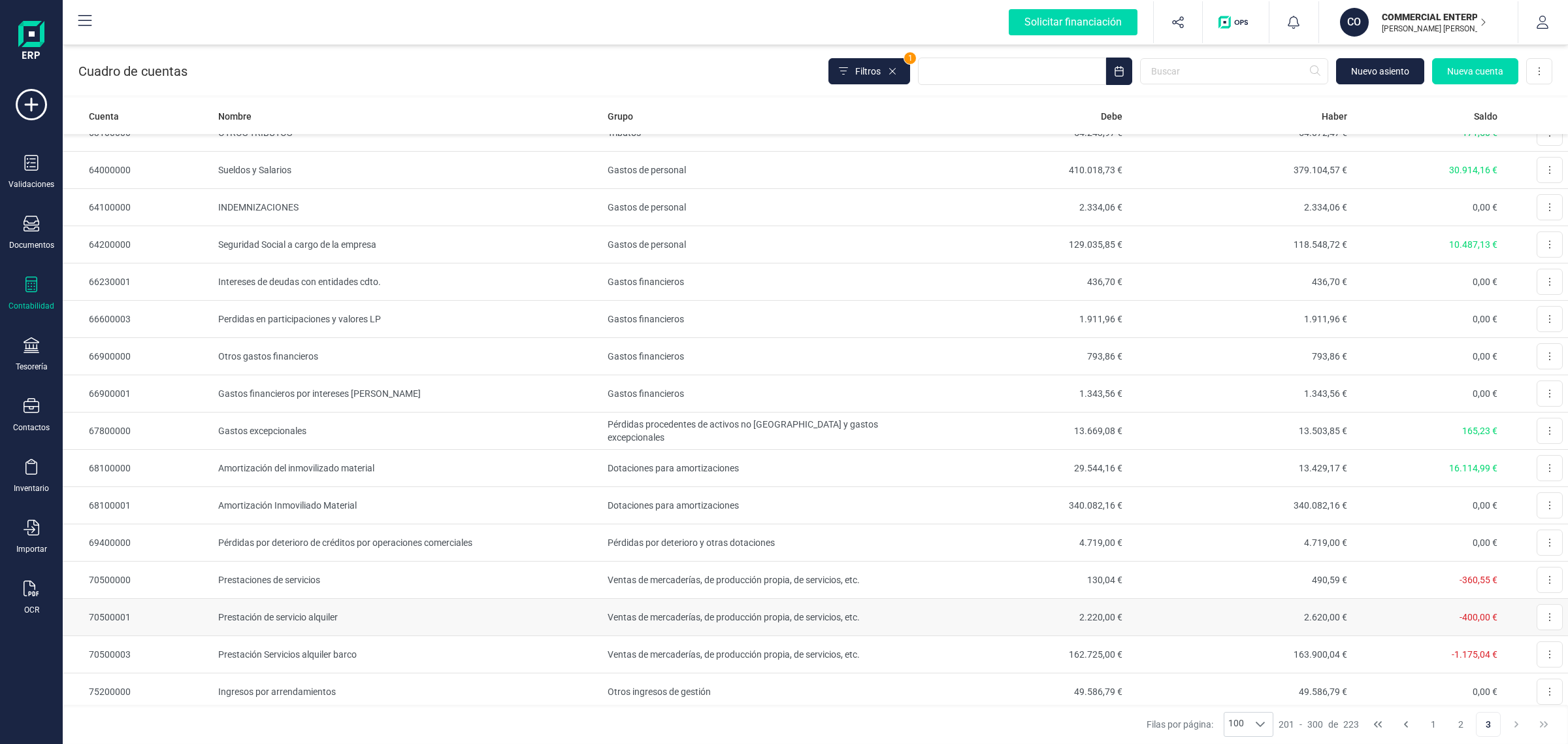
scroll to position [312, 0]
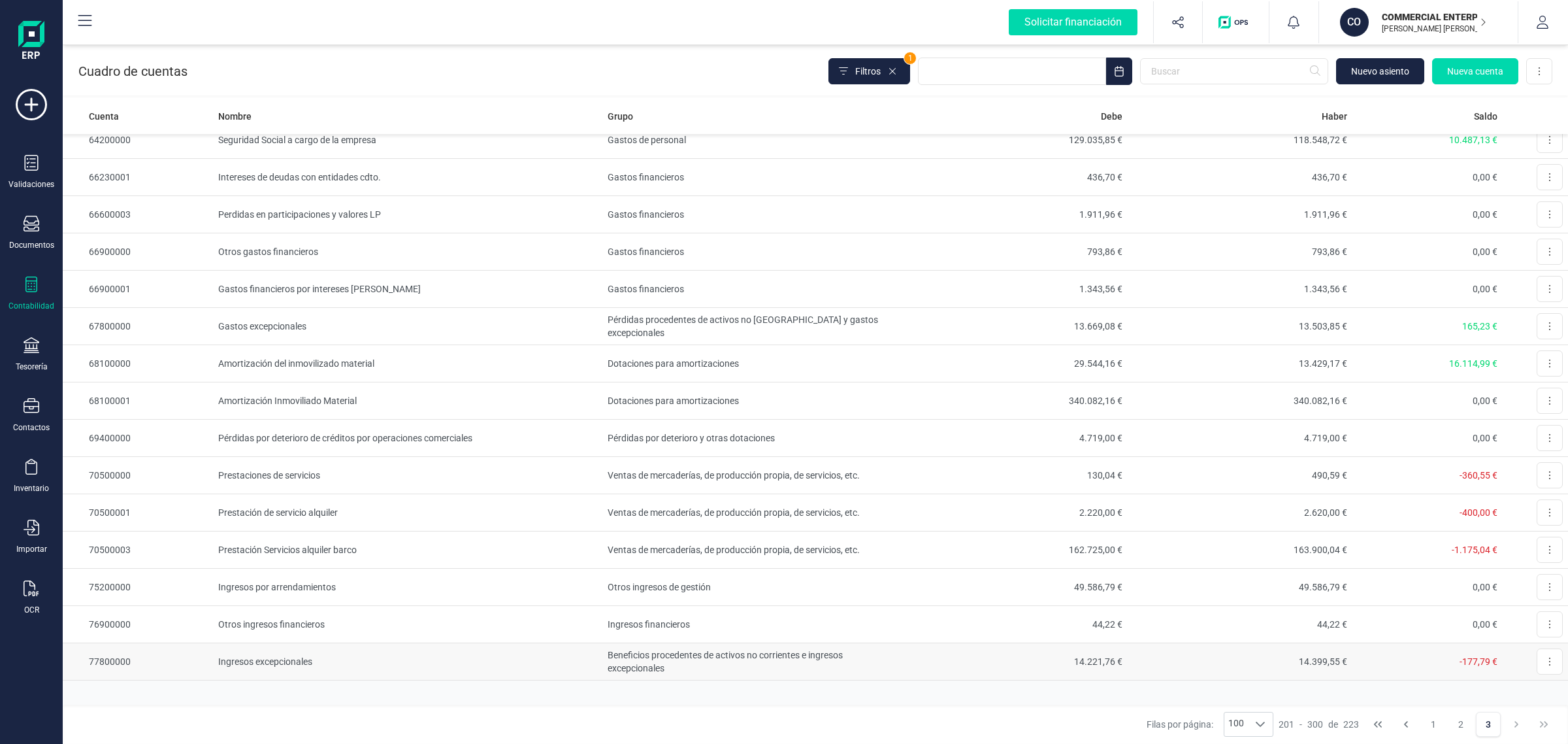
click at [347, 666] on td "Ingresos excepcionales" at bounding box center [408, 662] width 390 height 37
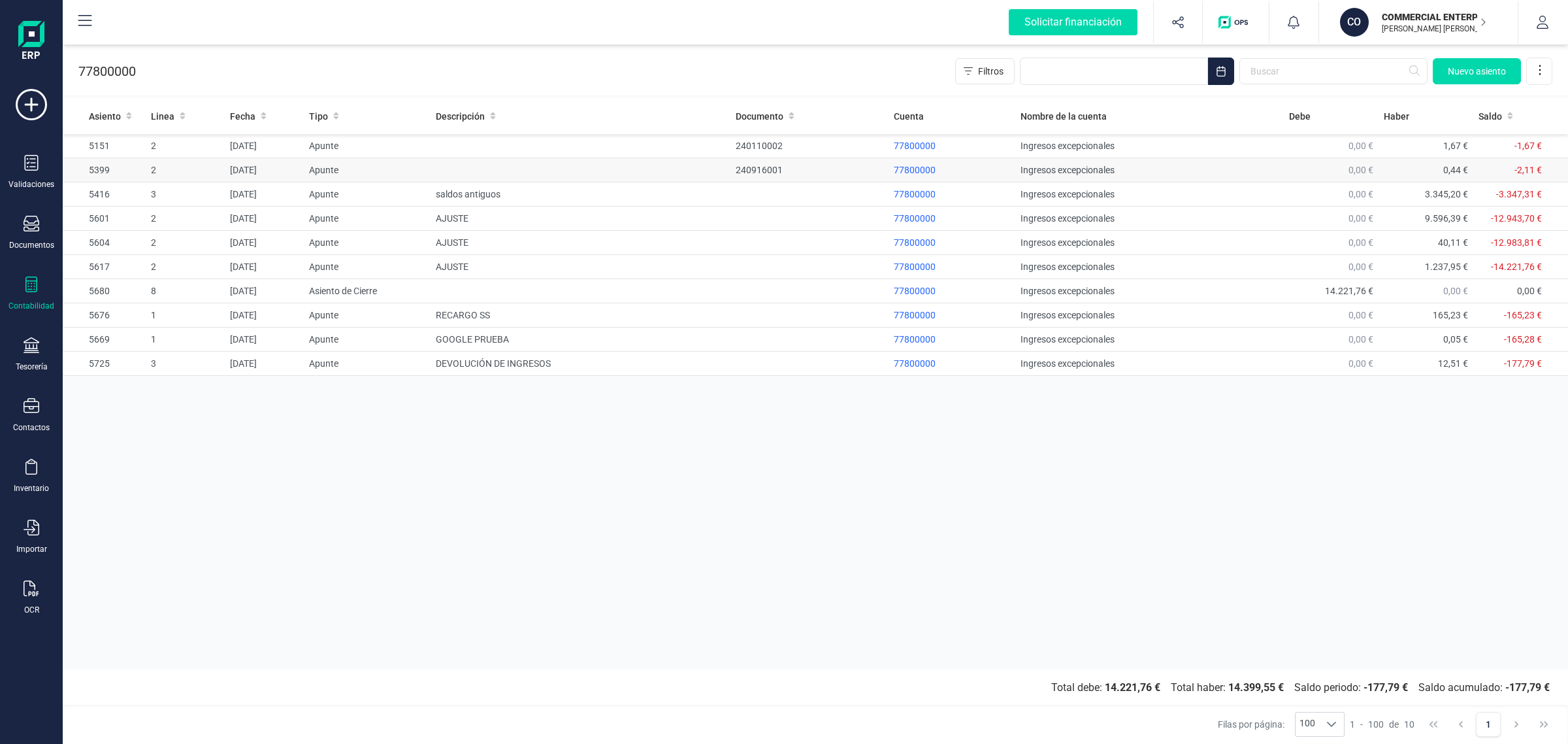
click at [407, 173] on td "Apunte" at bounding box center [367, 170] width 126 height 24
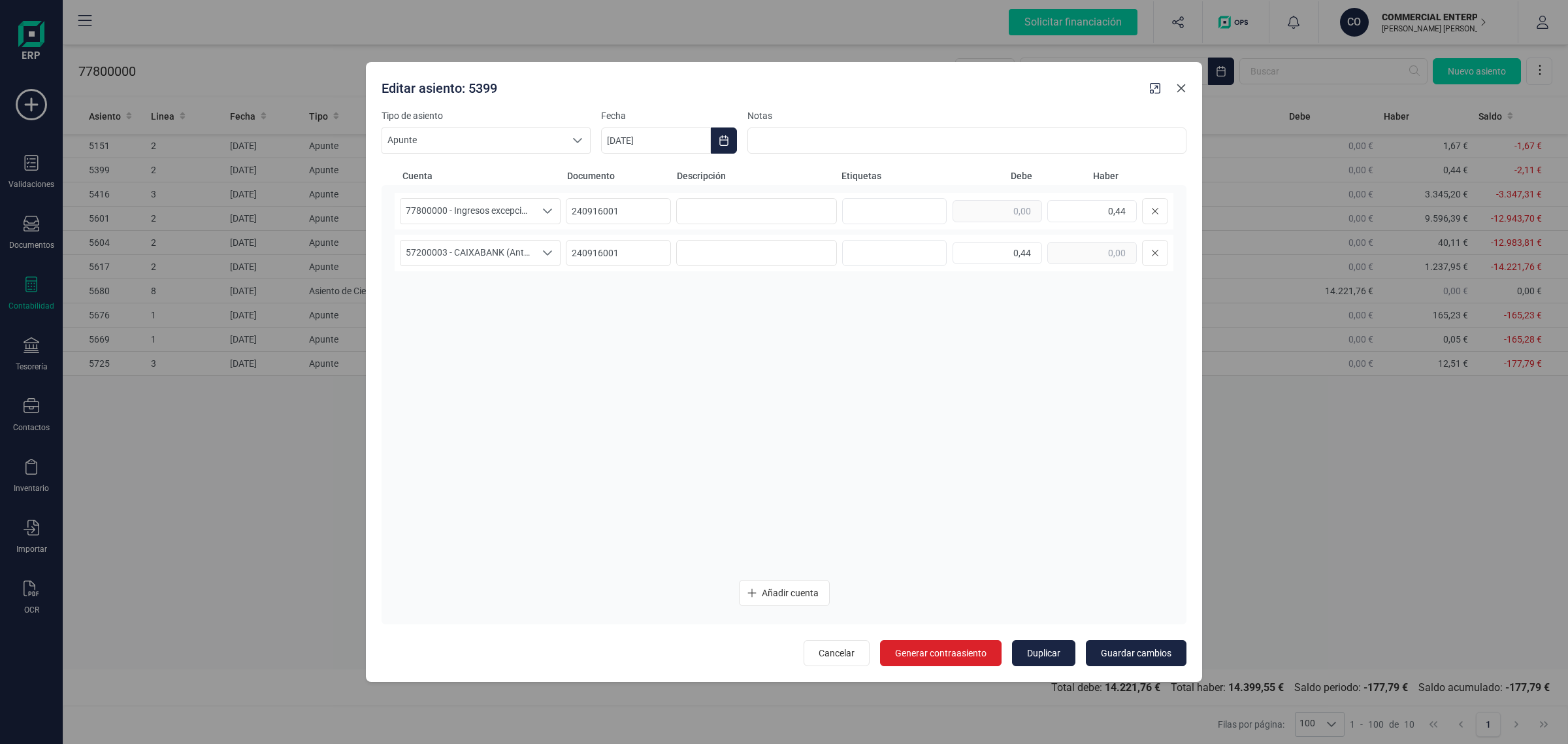
click at [1176, 89] on icon "button" at bounding box center [1181, 88] width 10 height 10
type input "[DATE]"
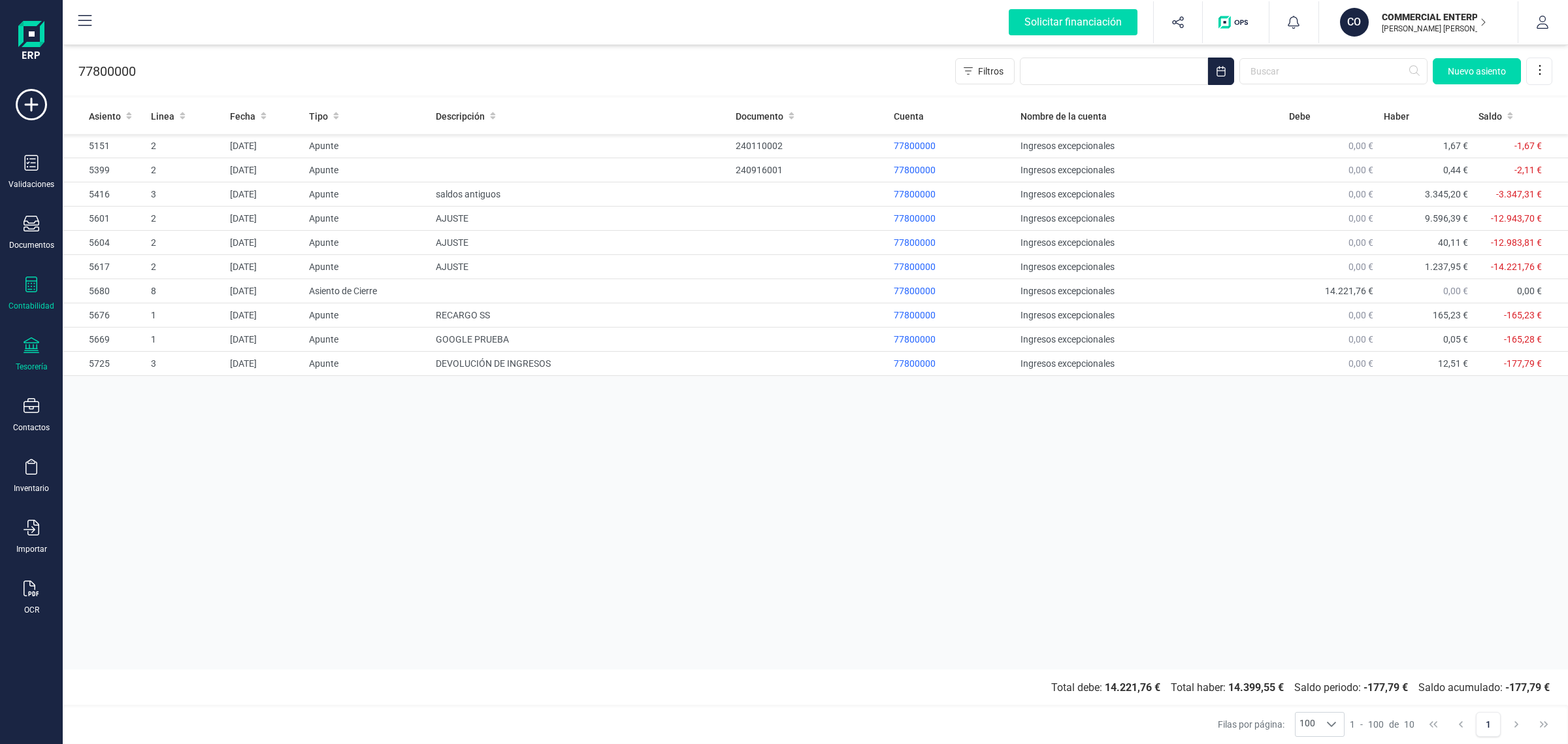
click at [31, 347] on icon at bounding box center [31, 345] width 16 height 16
click at [122, 210] on div "Cuentas bancarias" at bounding box center [162, 223] width 172 height 26
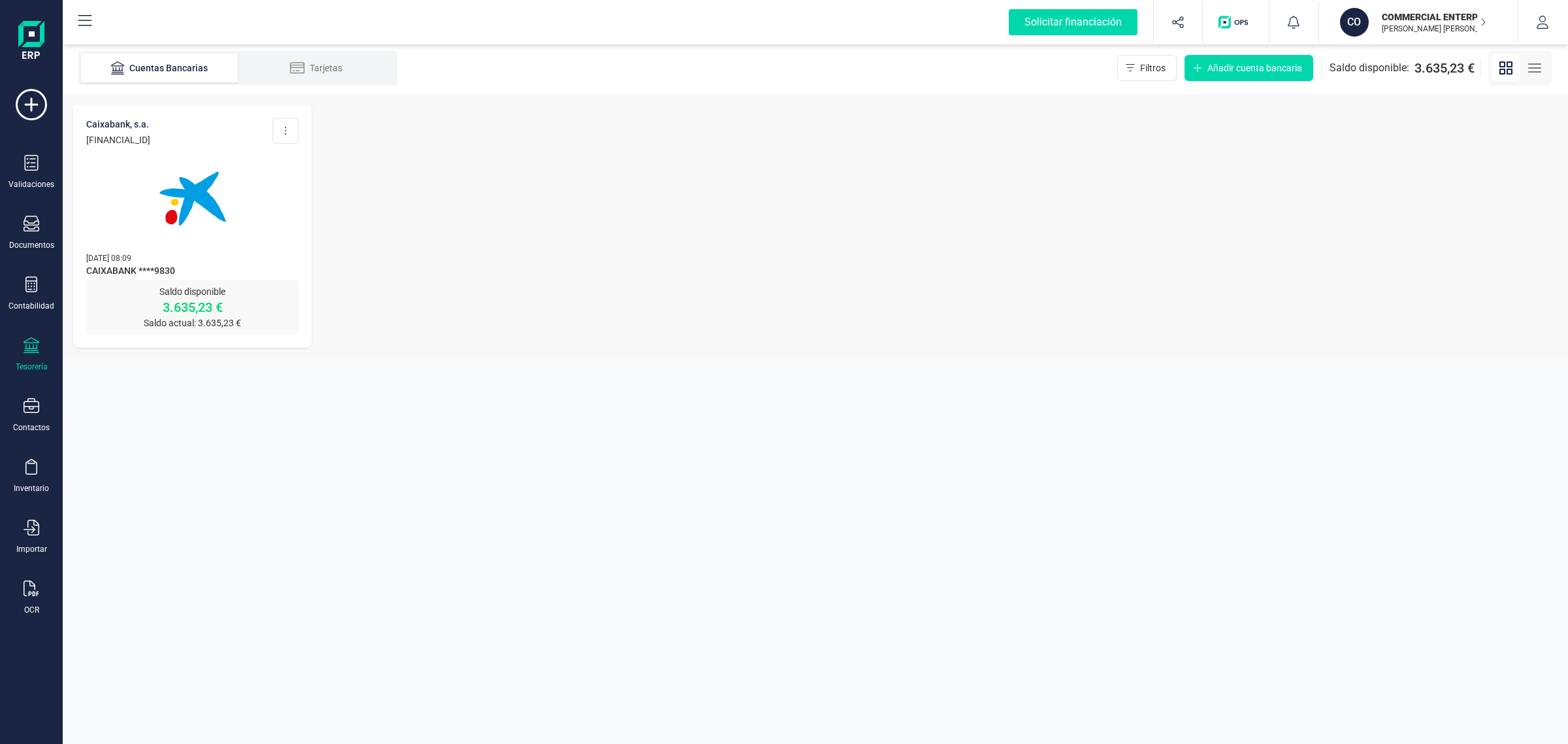
click at [145, 199] on img at bounding box center [193, 199] width 110 height 110
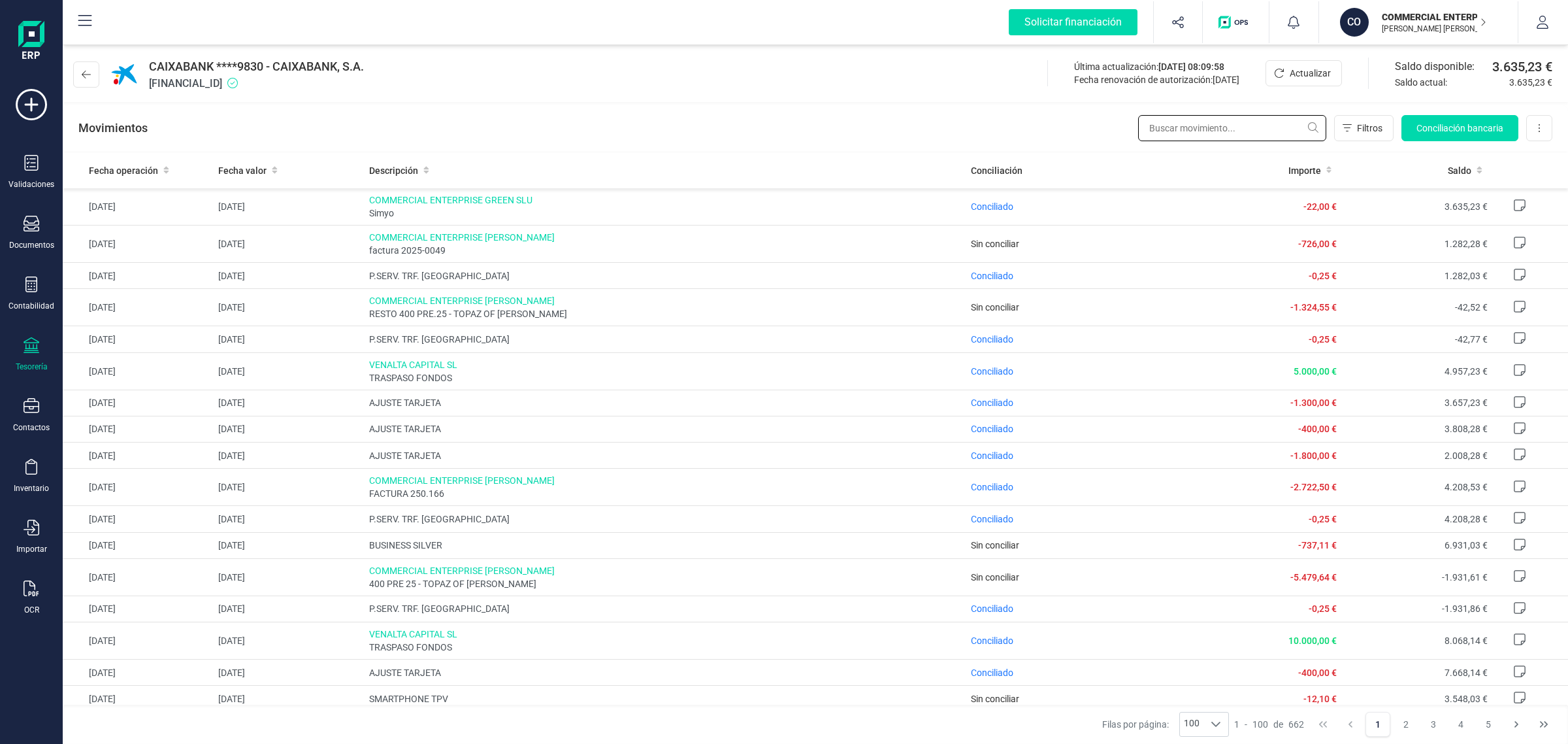
click at [1186, 131] on input "text" at bounding box center [1232, 128] width 188 height 26
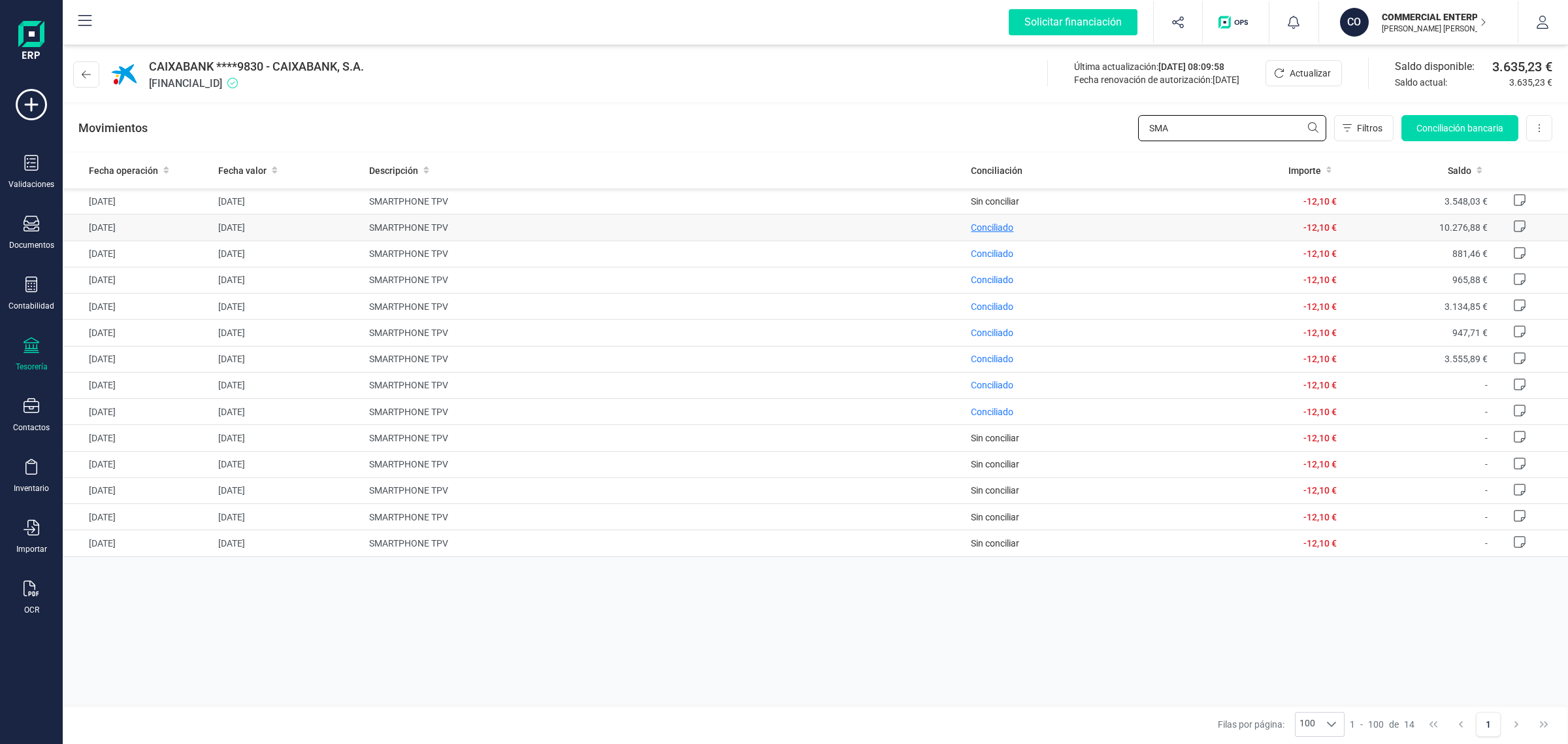
type input "SMA"
click at [983, 233] on span "Conciliado" at bounding box center [992, 228] width 43 height 13
click at [983, 226] on span "Conciliado" at bounding box center [992, 228] width 43 height 10
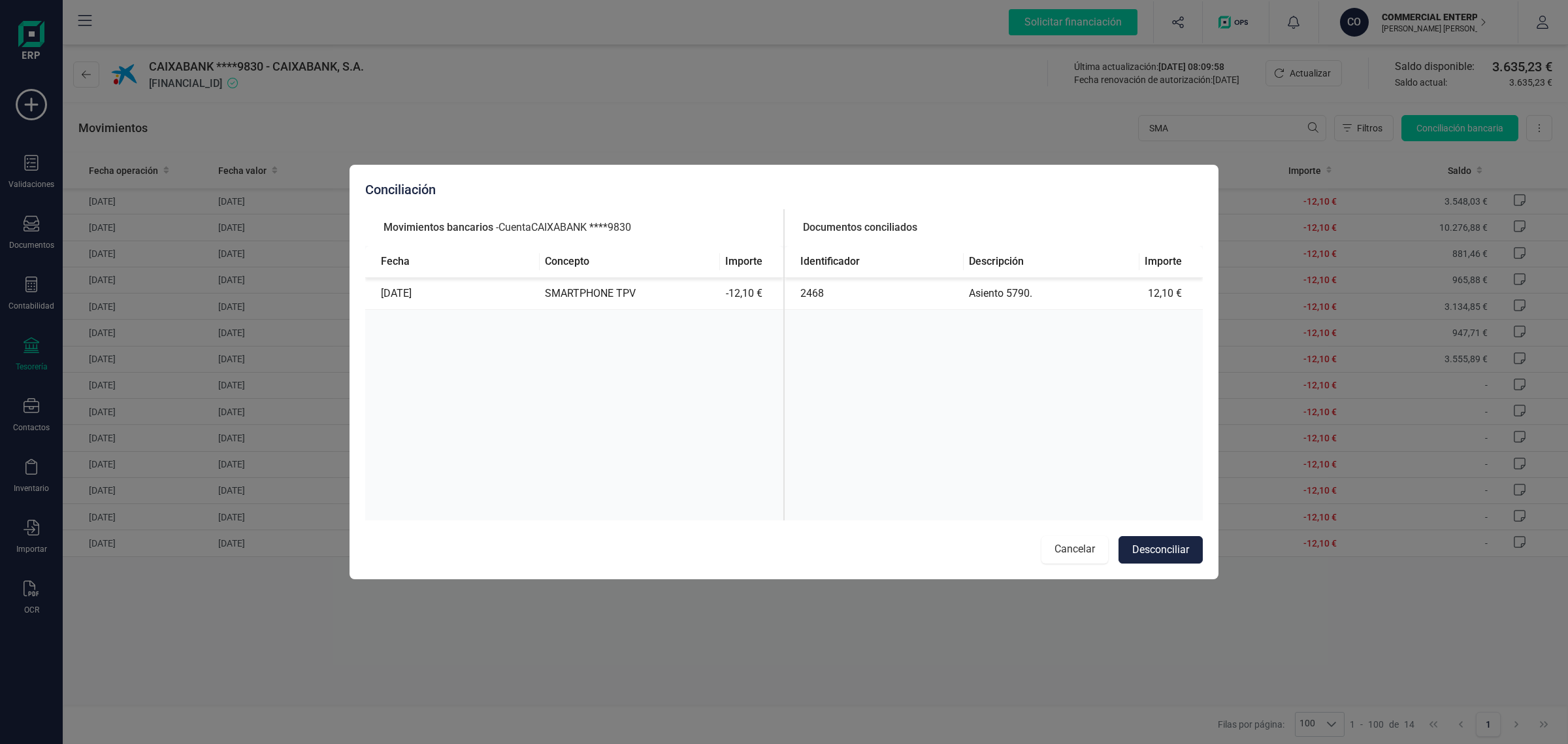
click at [1069, 552] on button "Cancelar" at bounding box center [1074, 550] width 66 height 28
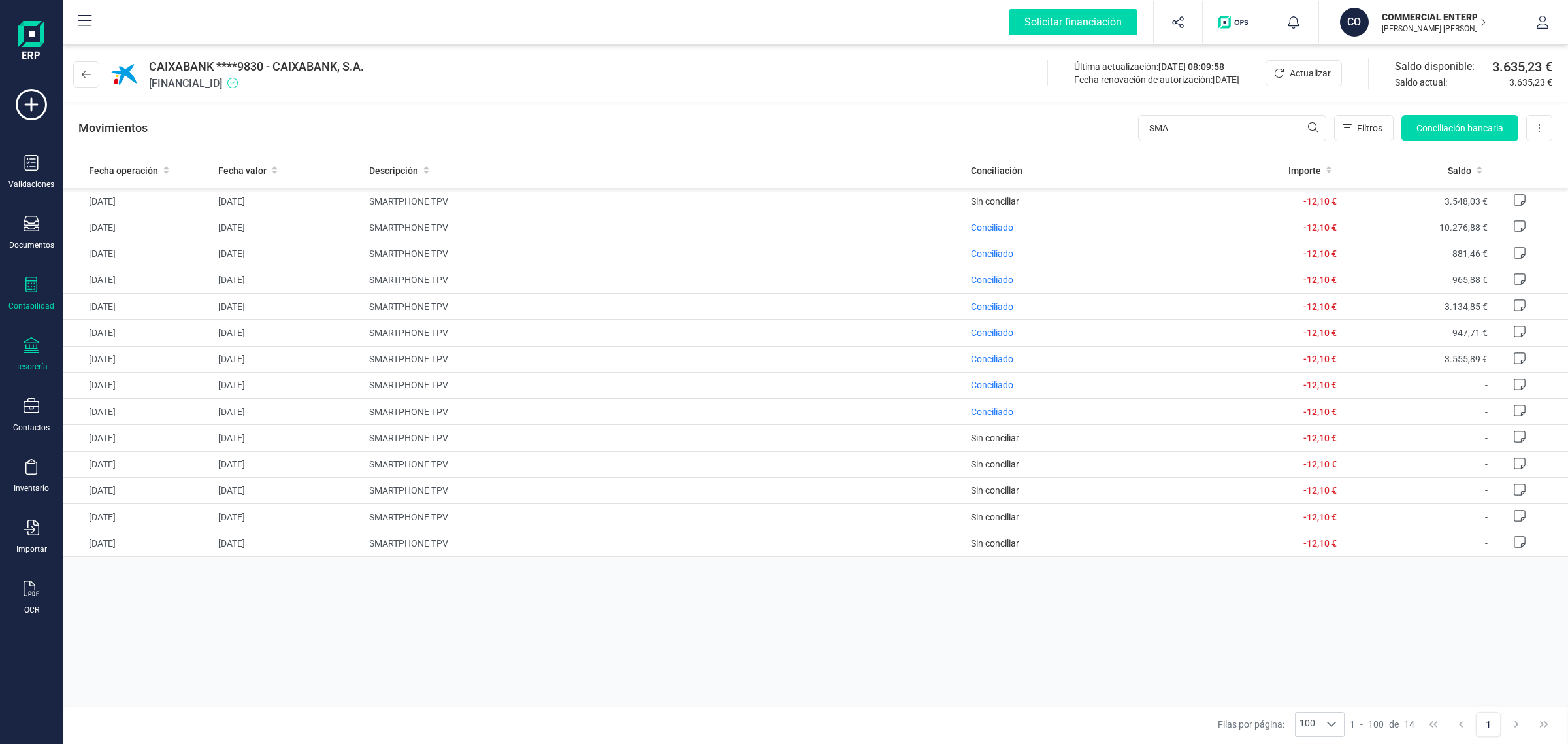
click at [31, 285] on icon at bounding box center [31, 284] width 16 height 16
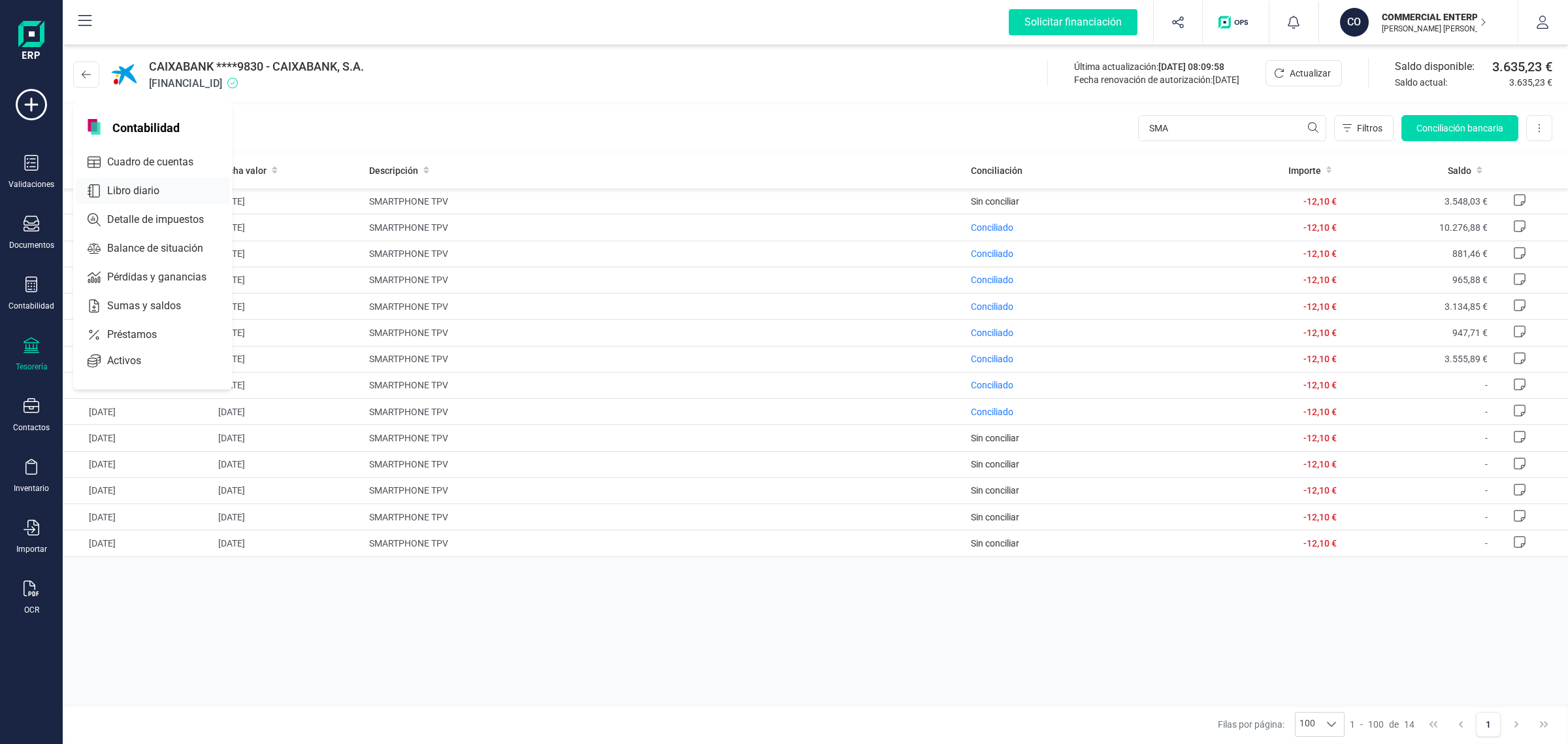
click at [125, 181] on div "Libro diario" at bounding box center [153, 190] width 155 height 26
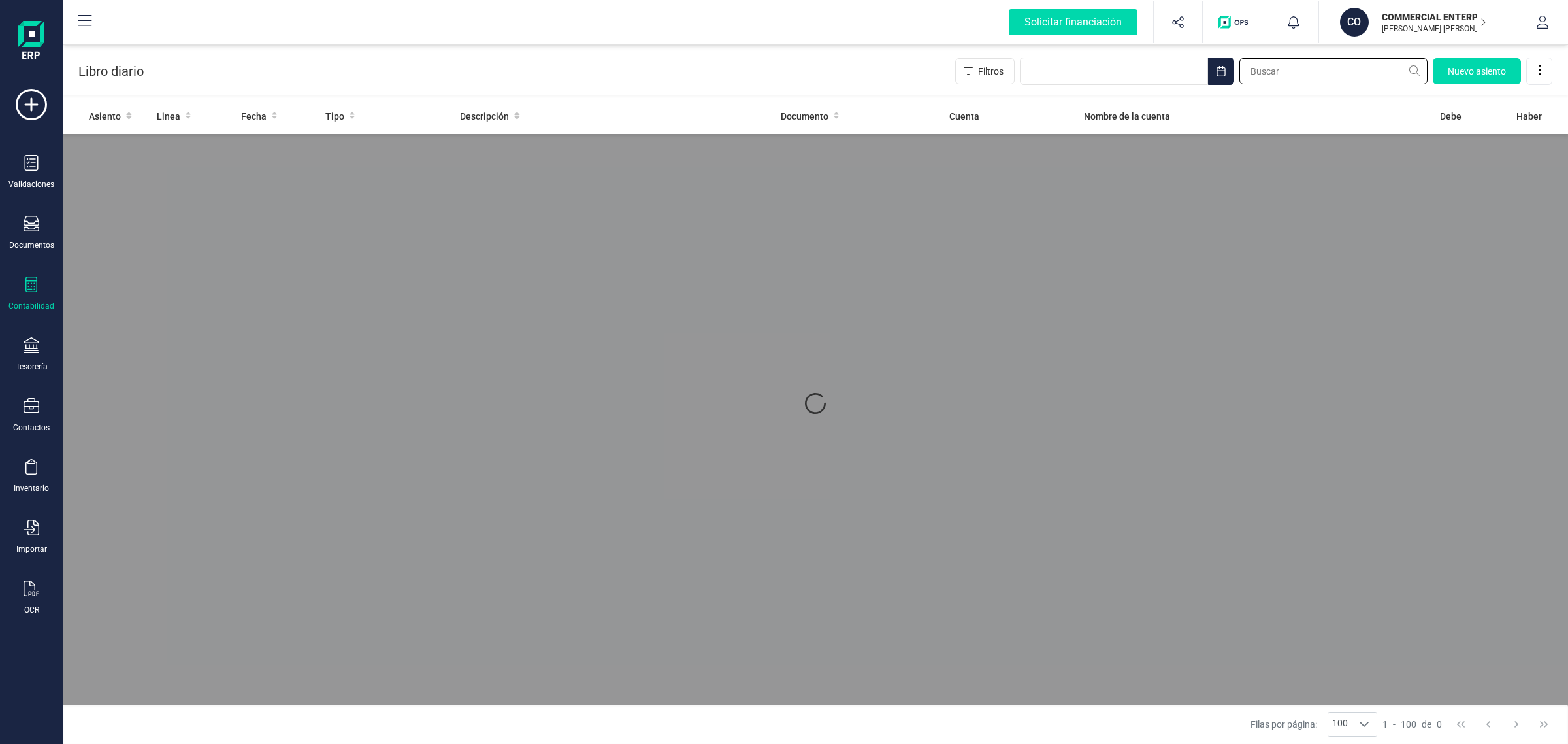
click at [1292, 76] on input "text" at bounding box center [1334, 71] width 188 height 26
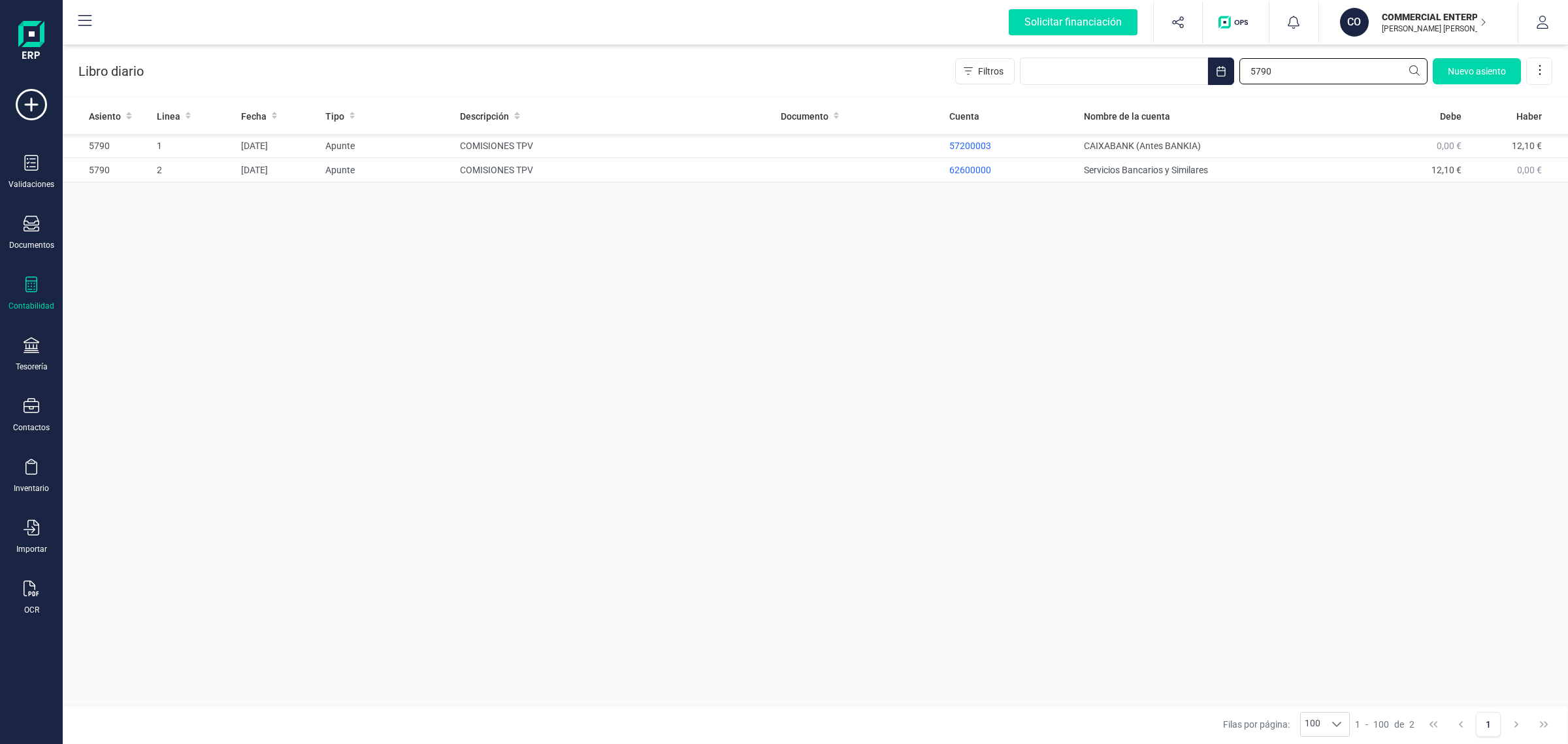
type input "5790"
click at [576, 170] on td "COMISIONES TPV" at bounding box center [615, 170] width 320 height 24
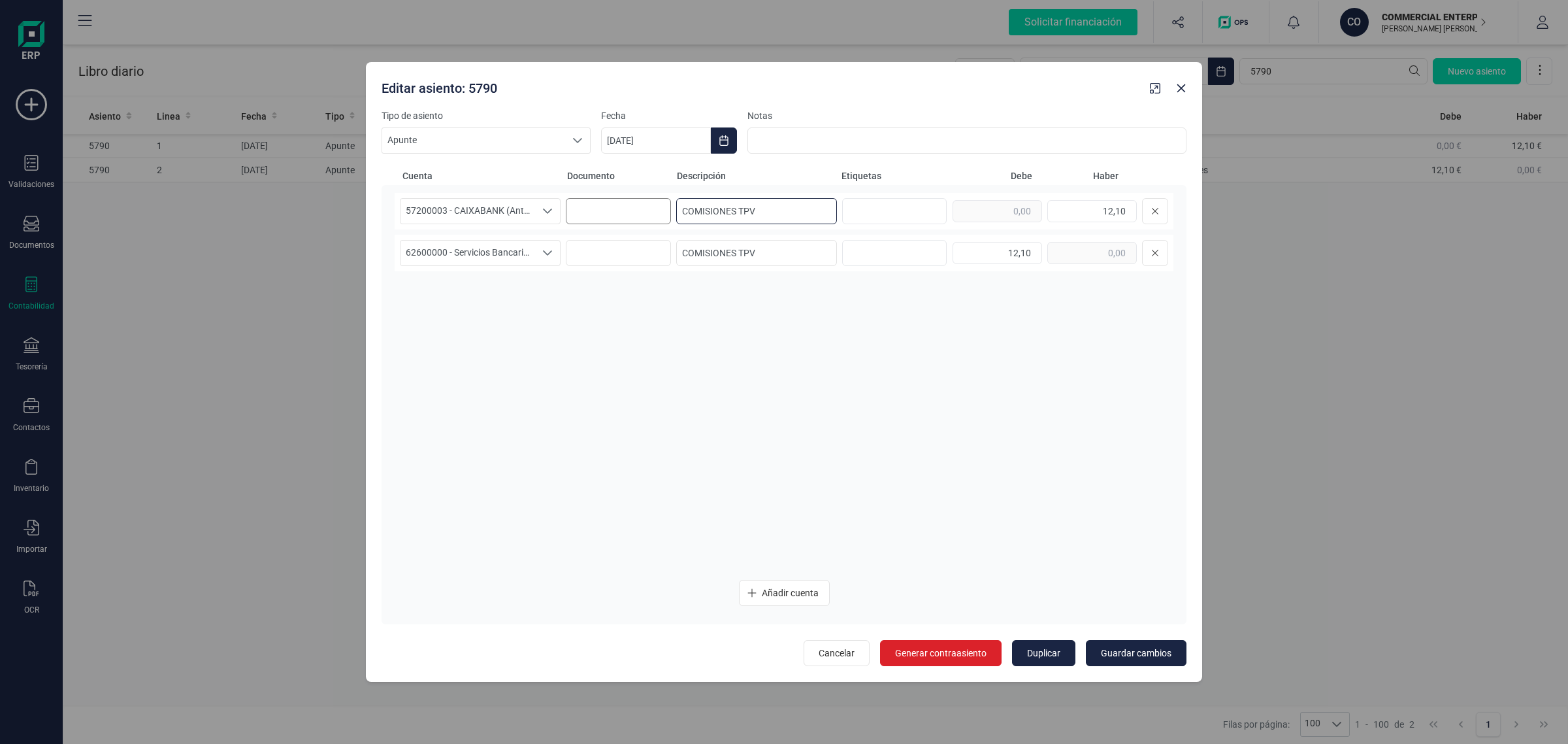
drag, startPoint x: 762, startPoint y: 209, endPoint x: 665, endPoint y: 217, distance: 97.3
click at [665, 217] on div "57200003 - CAIXABANK (Antes BANKIA) 57200003 - CAIXABANK (Antes BANKIA) 5720000…" at bounding box center [784, 211] width 779 height 37
click at [1189, 90] on button "button" at bounding box center [1181, 88] width 21 height 21
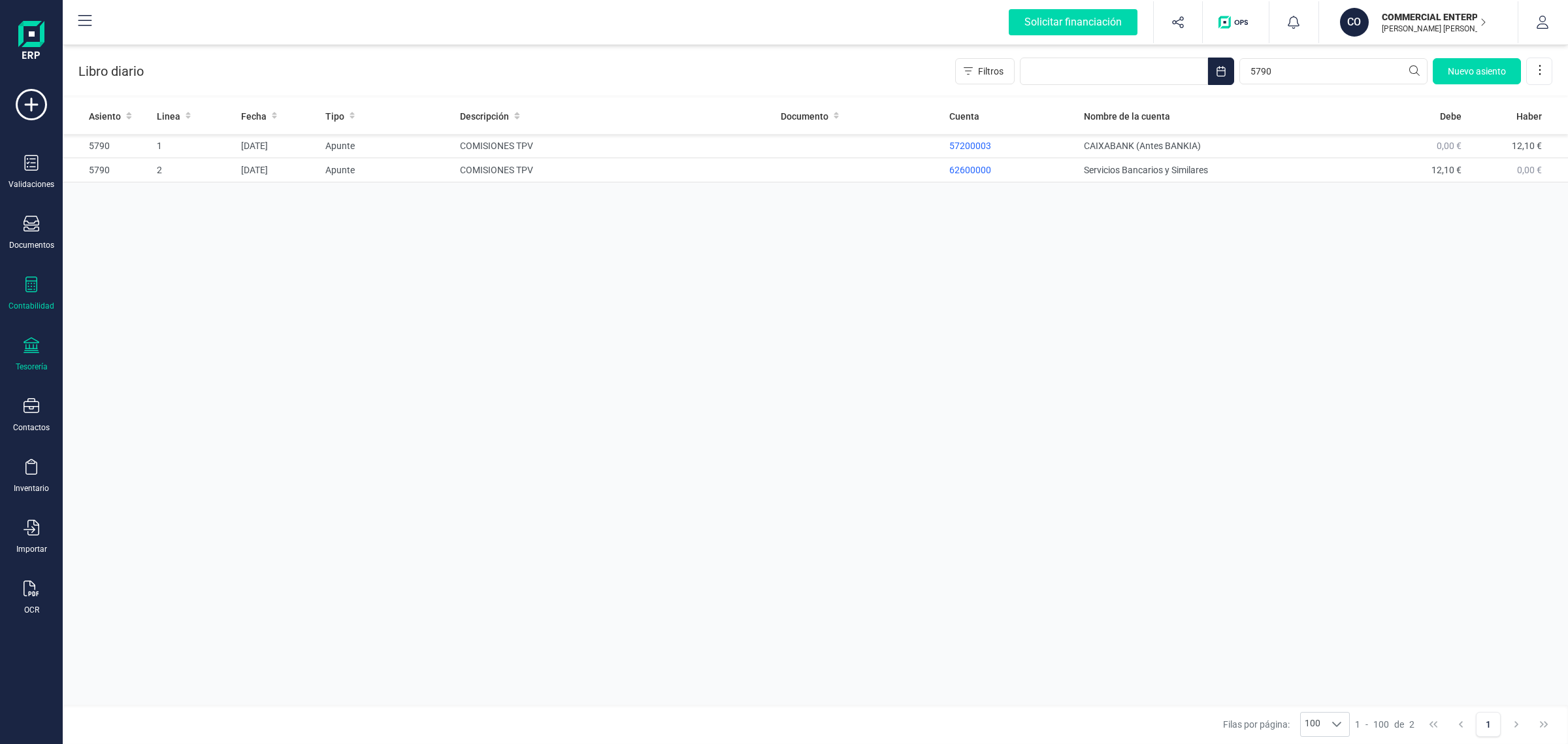
click at [34, 344] on icon at bounding box center [31, 345] width 16 height 16
click at [125, 221] on span "Cuentas bancarias" at bounding box center [160, 223] width 115 height 16
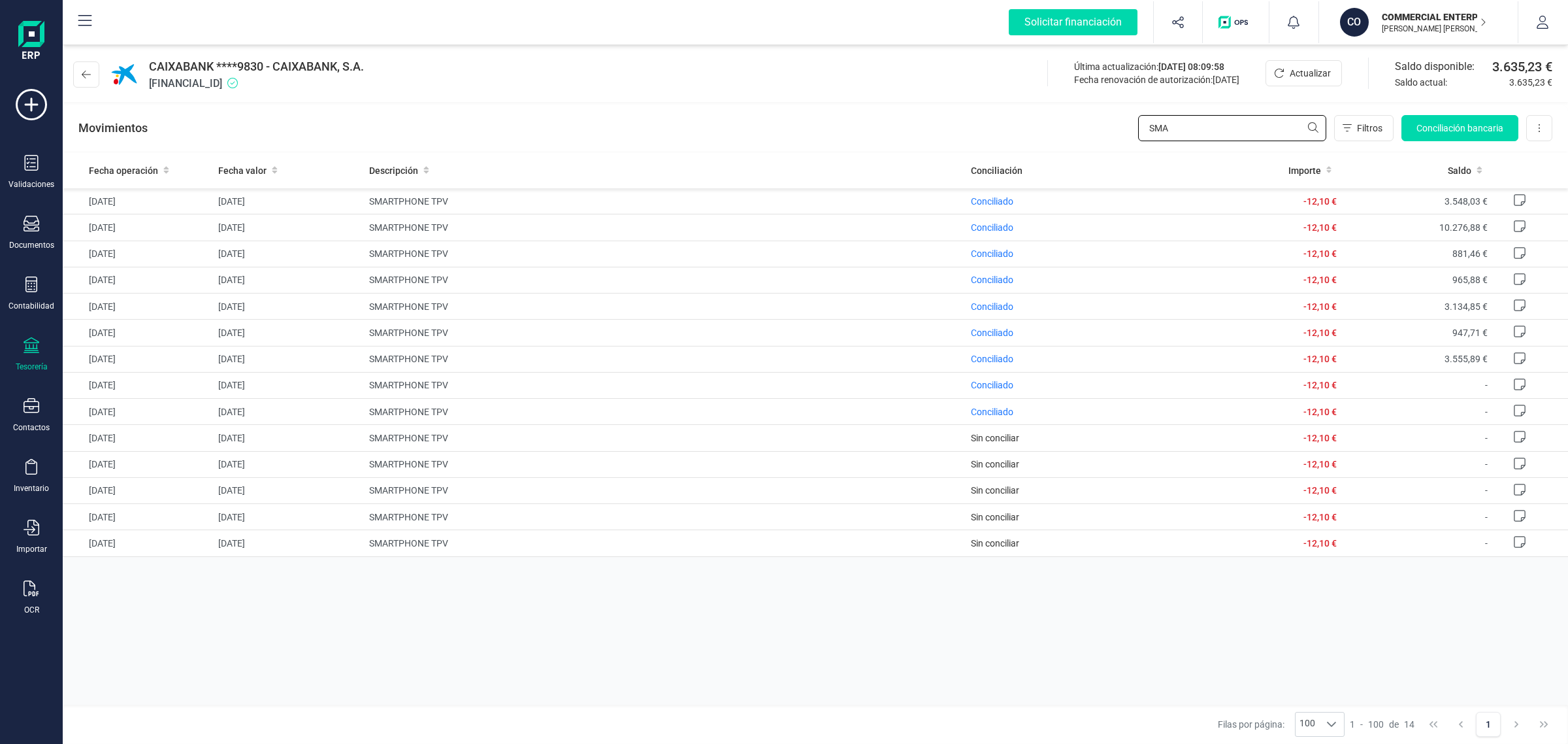
drag, startPoint x: 1219, startPoint y: 123, endPoint x: 1029, endPoint y: 122, distance: 190.0
click at [1027, 122] on div "Movimientos SMA Filtros Conciliación bancaria Descargar Excel Eliminar cuenta" at bounding box center [815, 128] width 1505 height 47
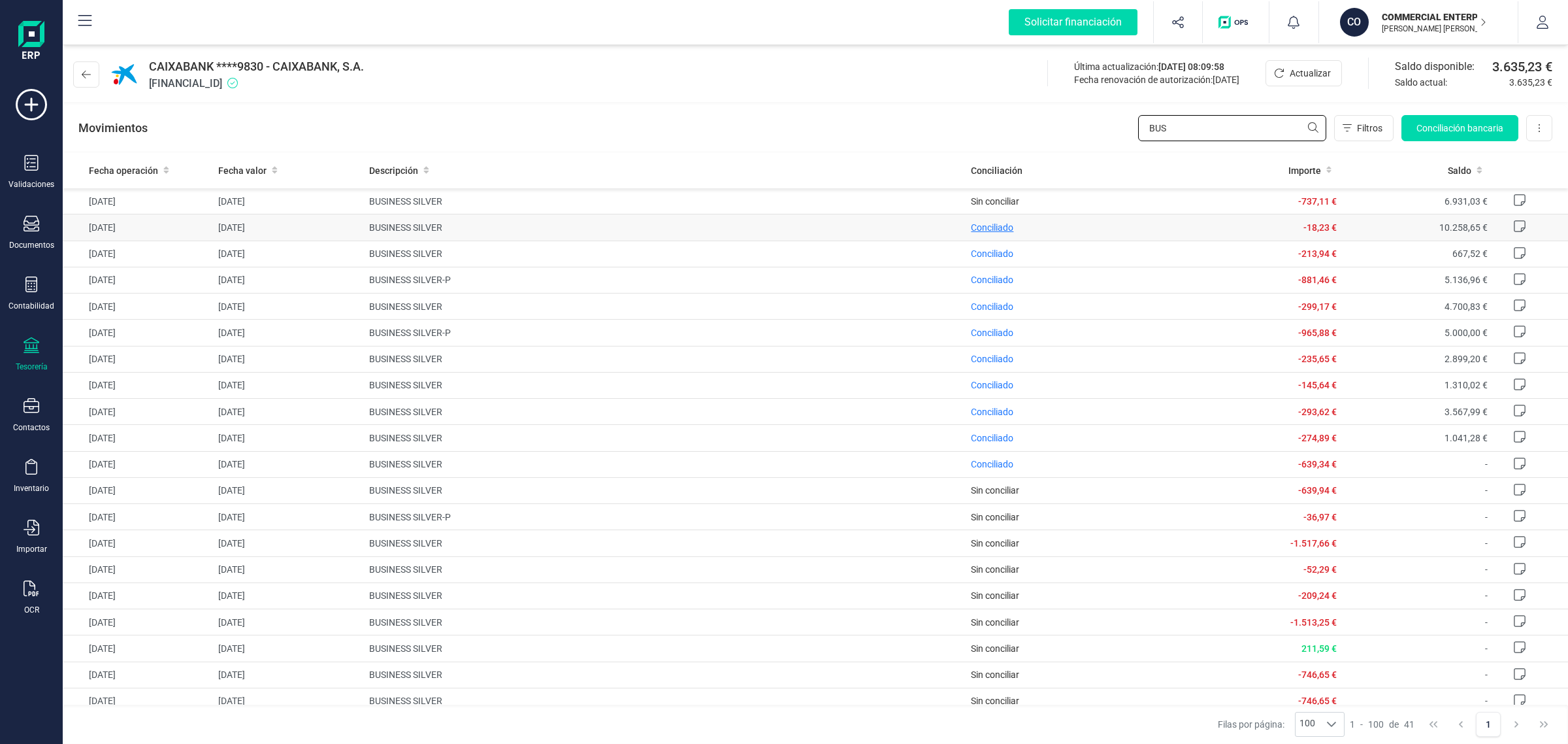
type input "BUS"
click at [986, 226] on span "Conciliado" at bounding box center [992, 228] width 43 height 10
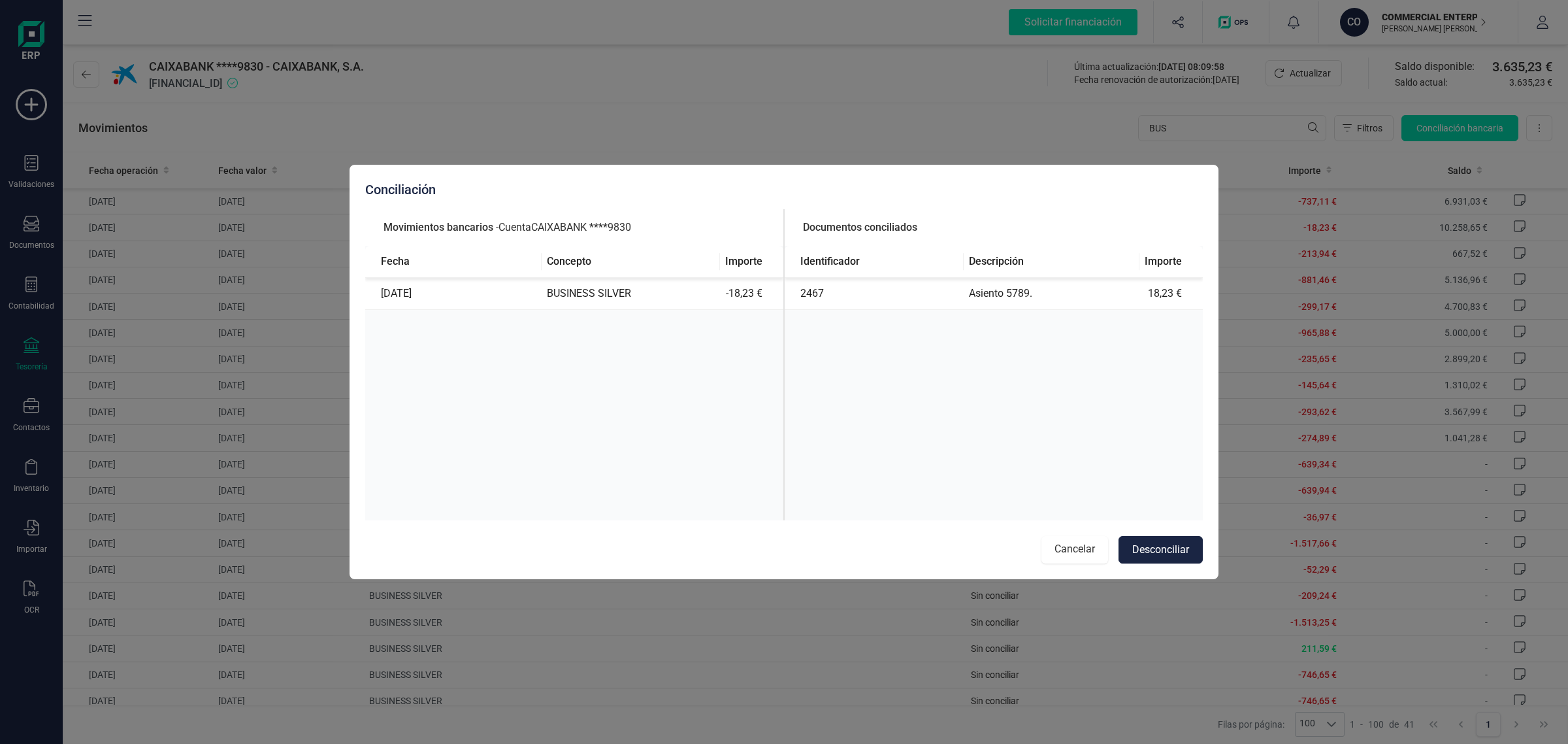
click at [1069, 549] on button "Cancelar" at bounding box center [1074, 550] width 66 height 28
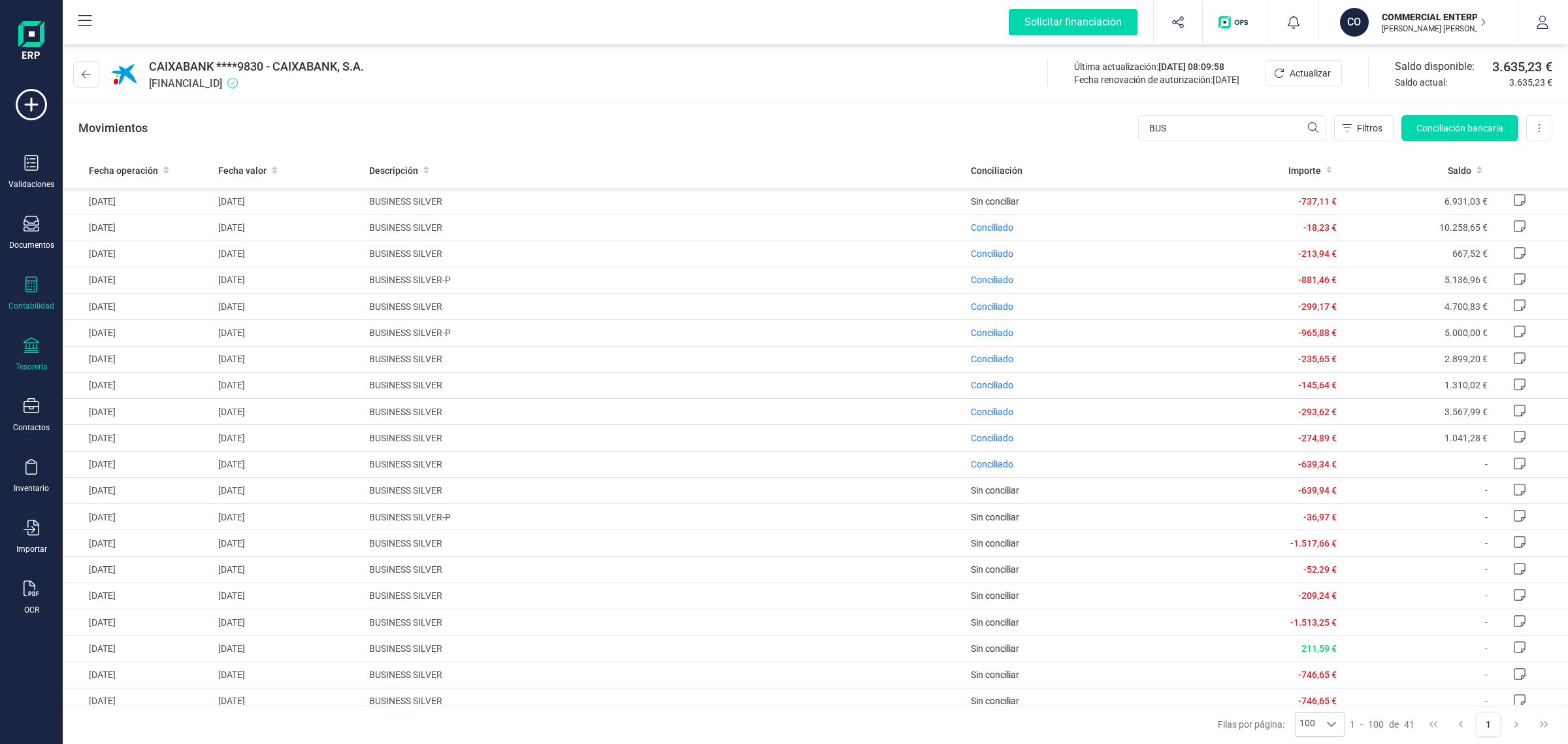
click at [34, 289] on icon at bounding box center [31, 284] width 16 height 16
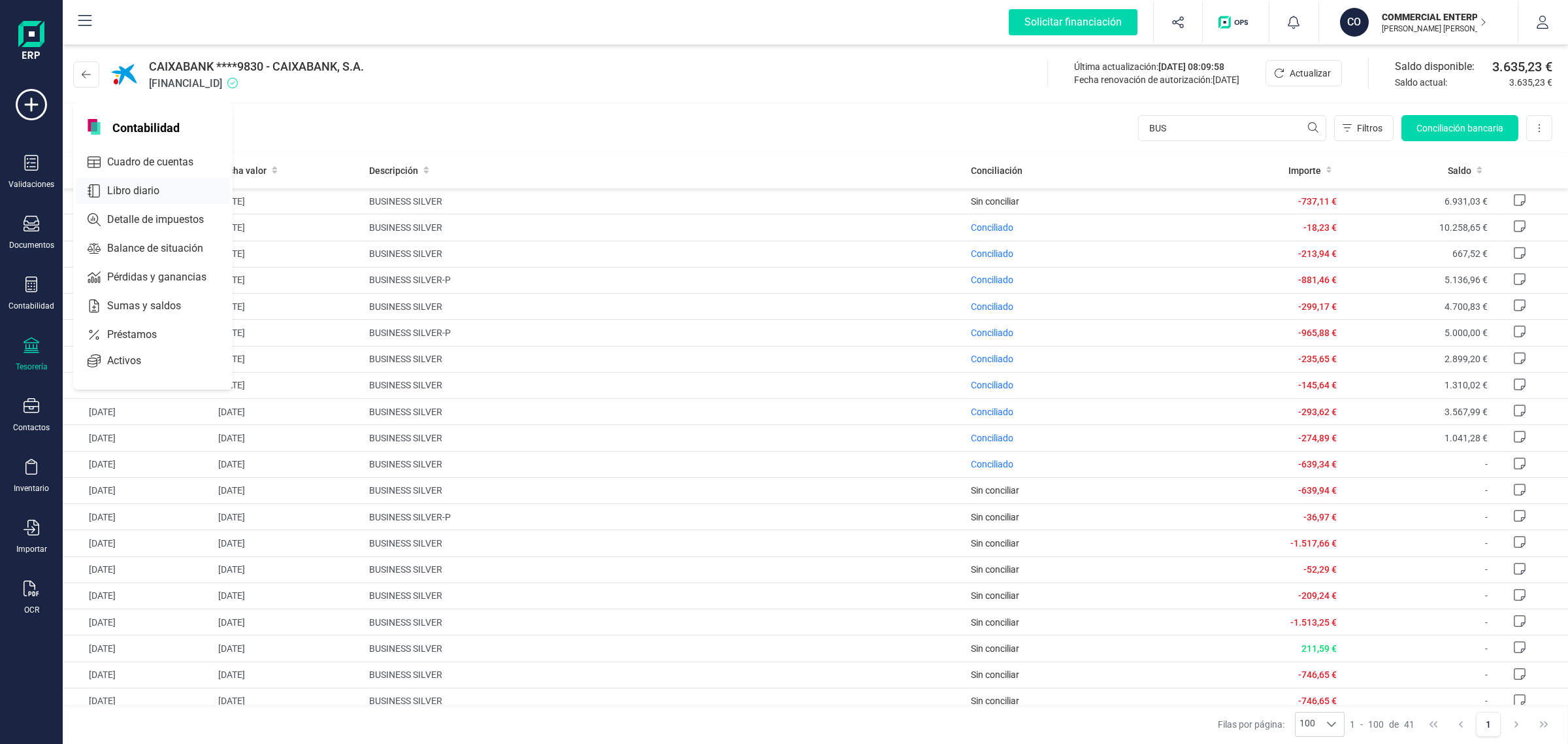
click at [158, 185] on span "Libro diario" at bounding box center [143, 190] width 81 height 16
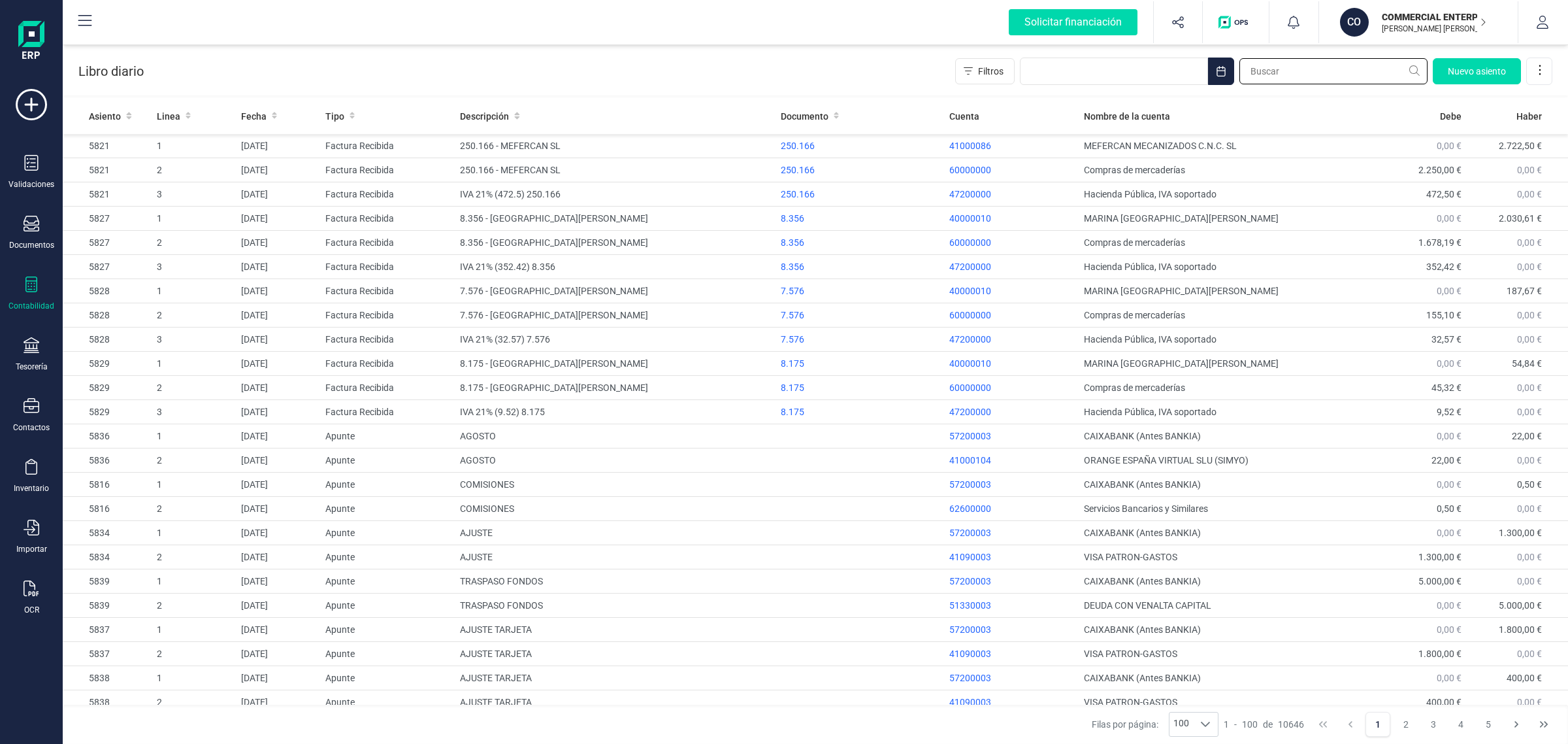
click at [1312, 71] on input "text" at bounding box center [1334, 71] width 188 height 26
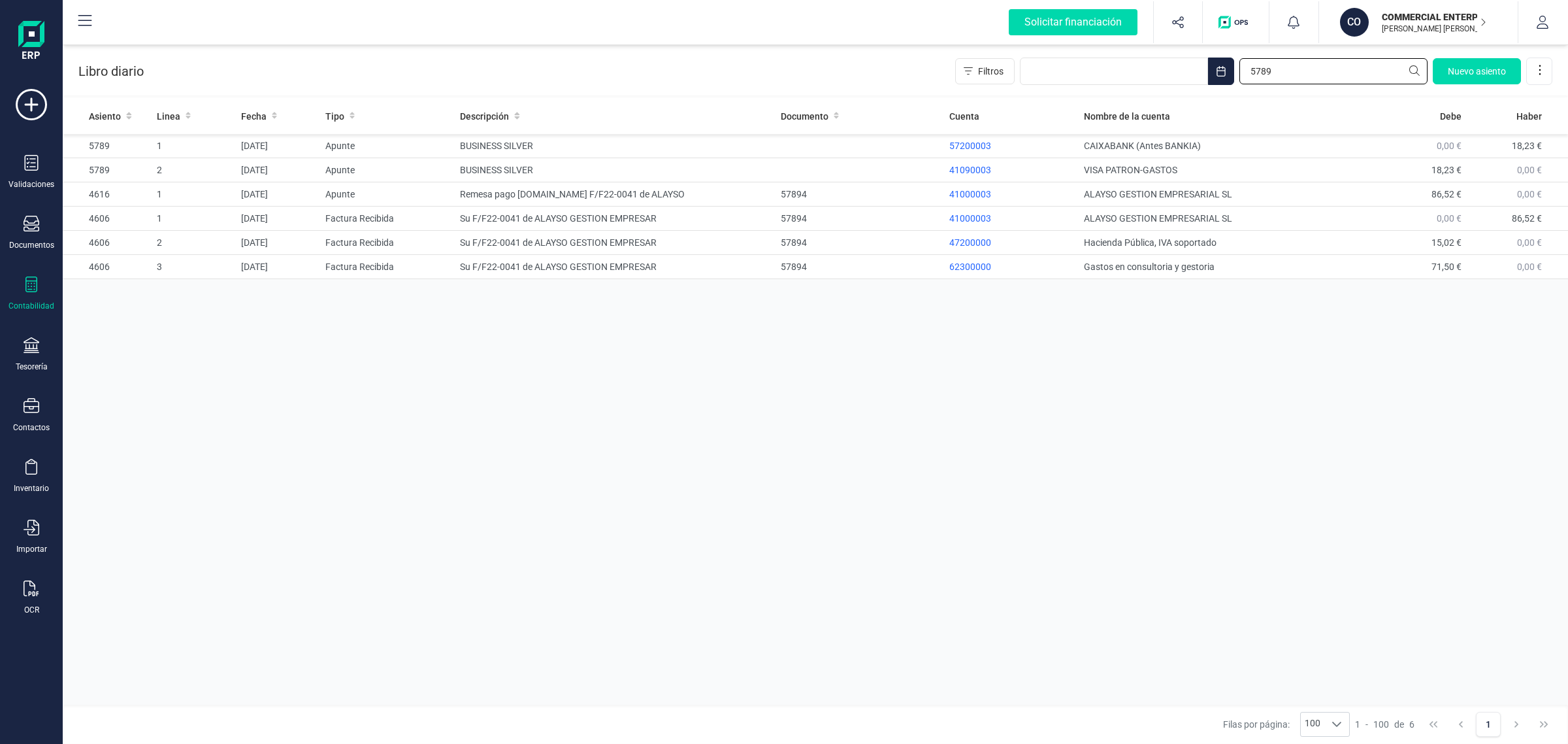
type input "5789"
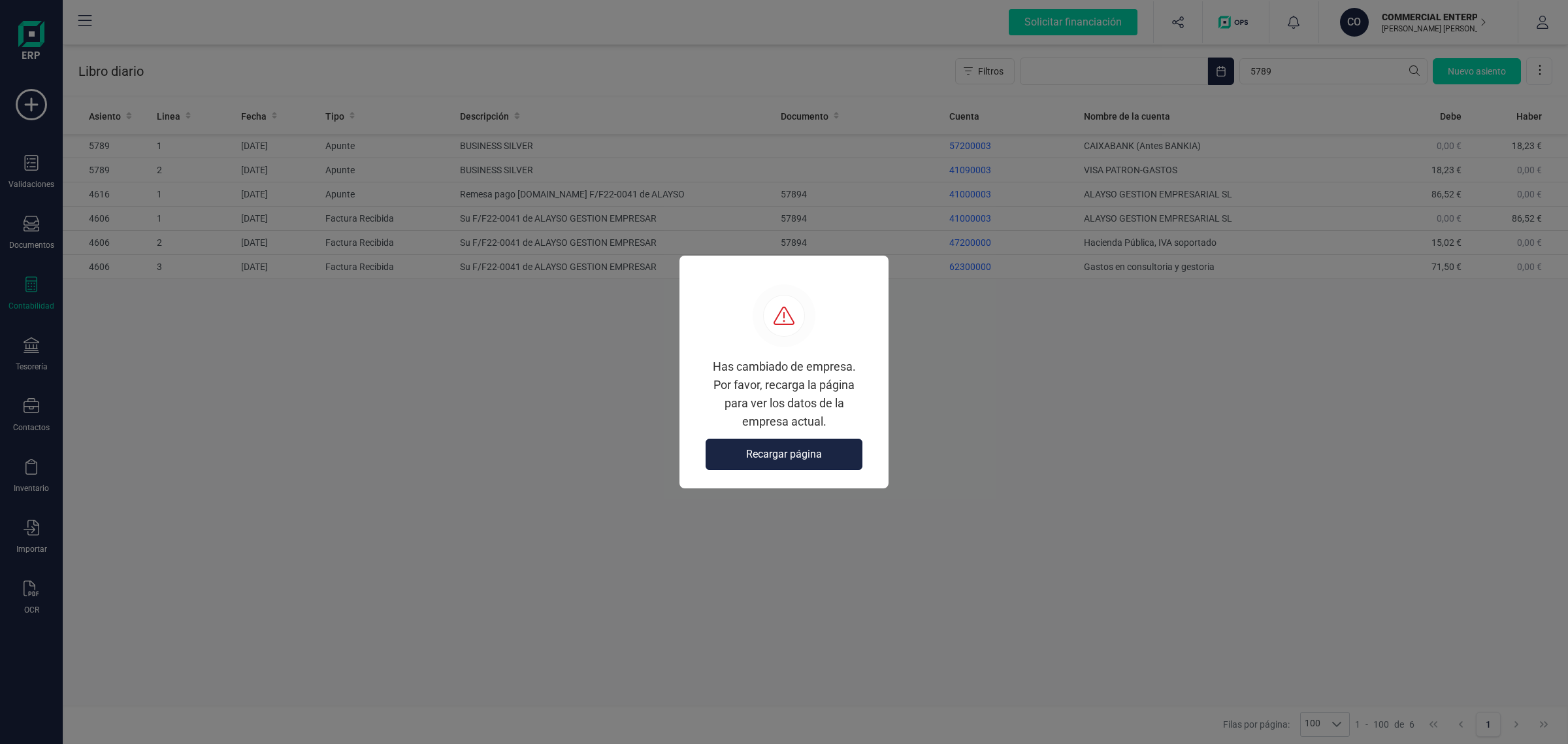
click at [779, 451] on span "Recargar página" at bounding box center [784, 454] width 76 height 16
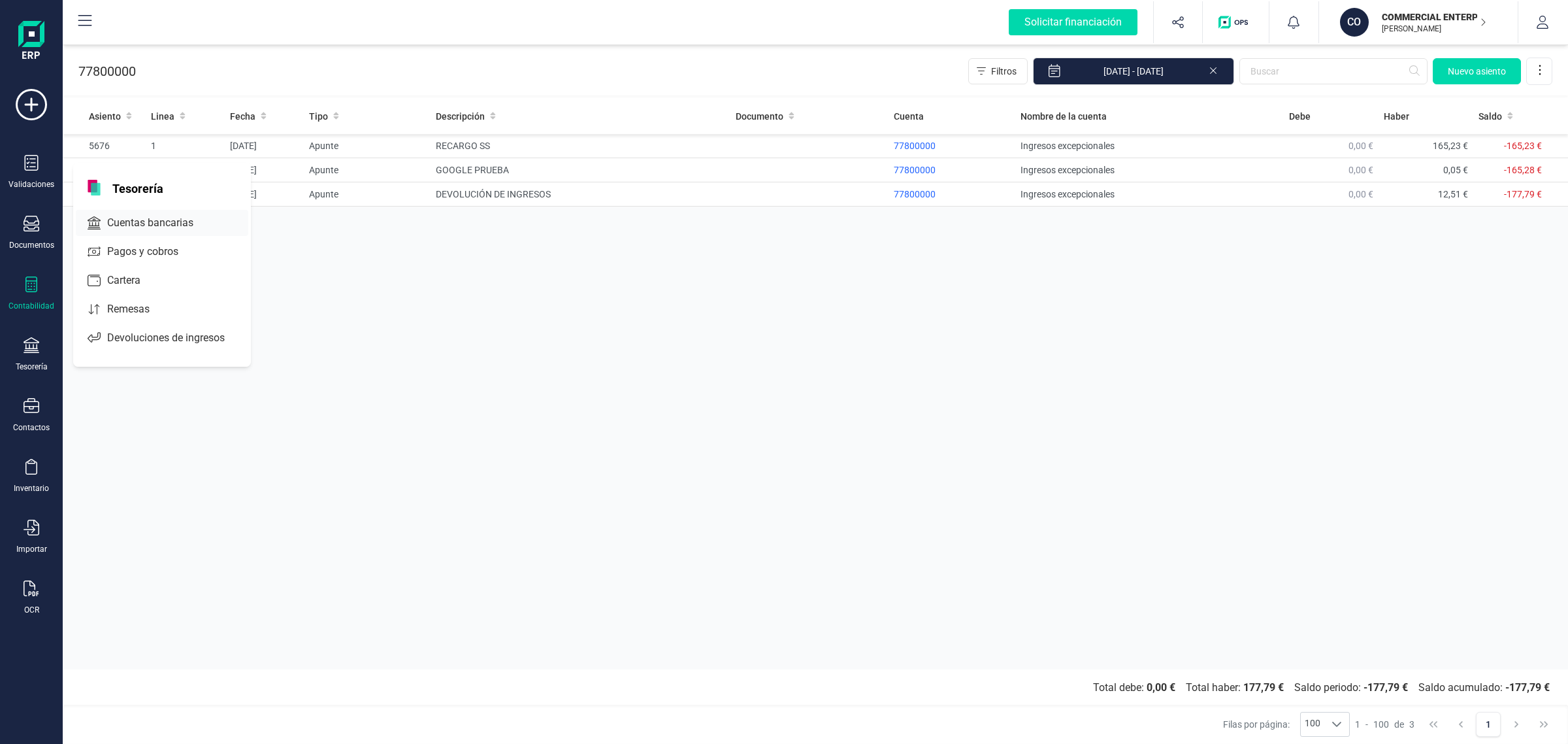
click at [145, 220] on span "Cuentas bancarias" at bounding box center [160, 223] width 115 height 16
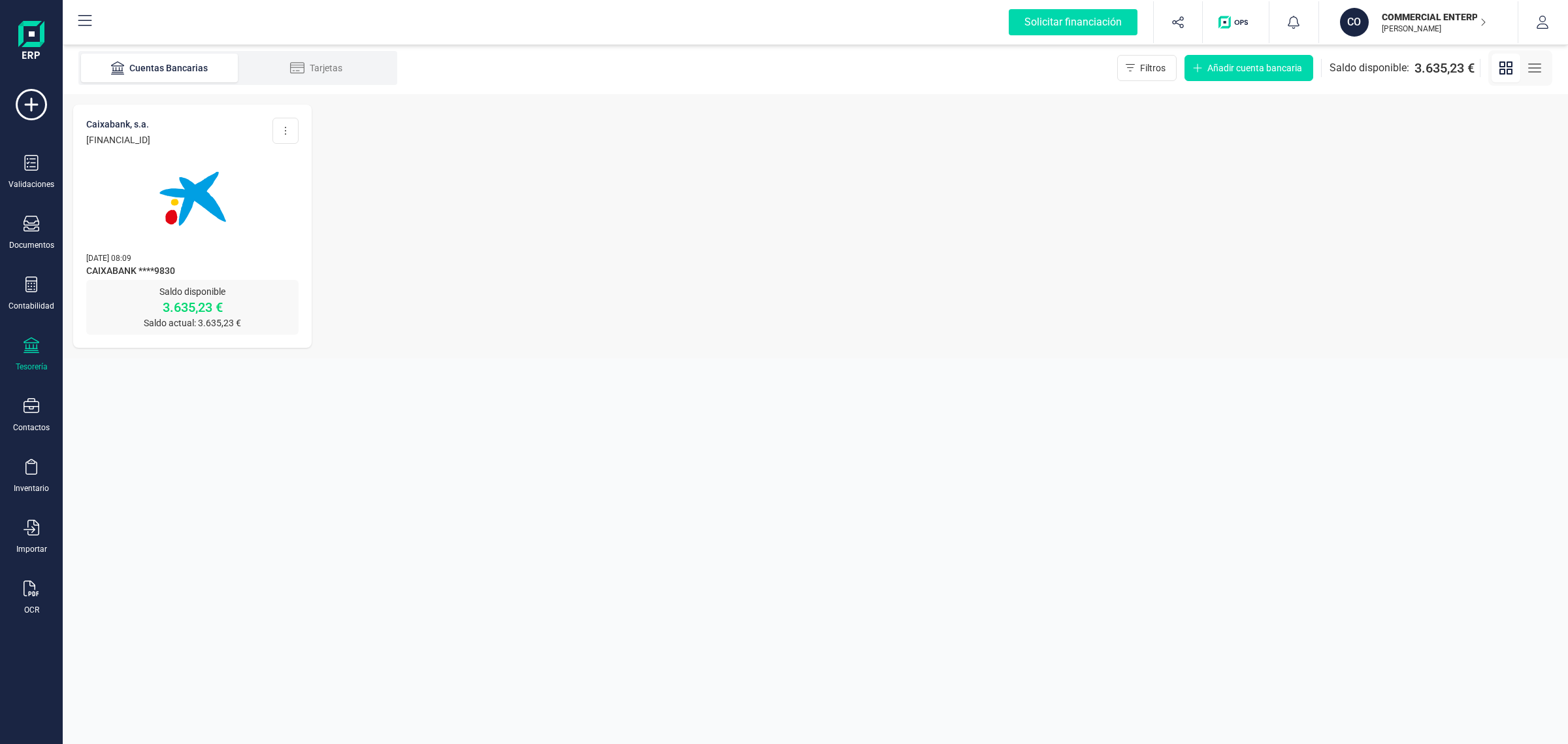
click at [234, 213] on img at bounding box center [193, 199] width 110 height 110
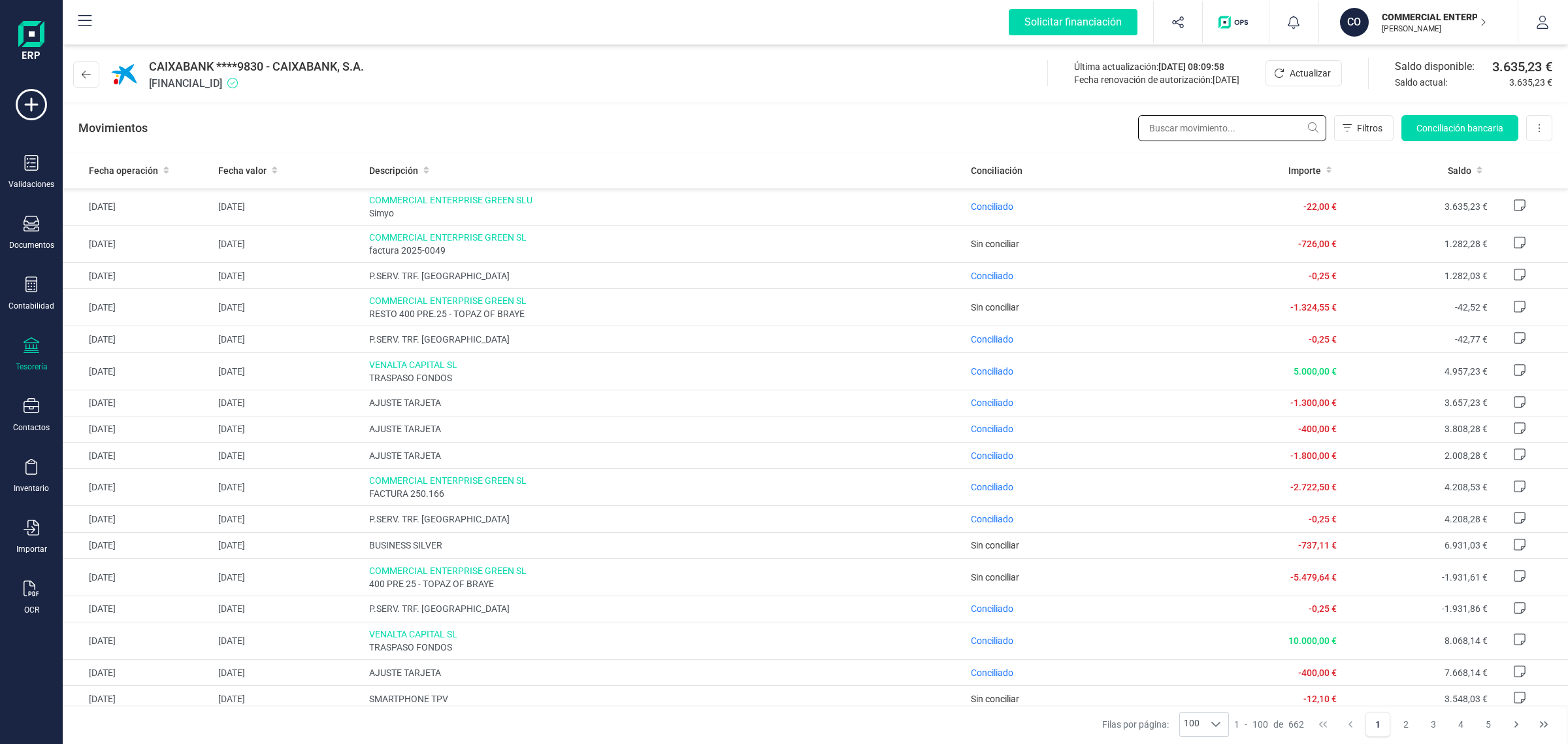
click at [1172, 128] on input "text" at bounding box center [1232, 128] width 188 height 26
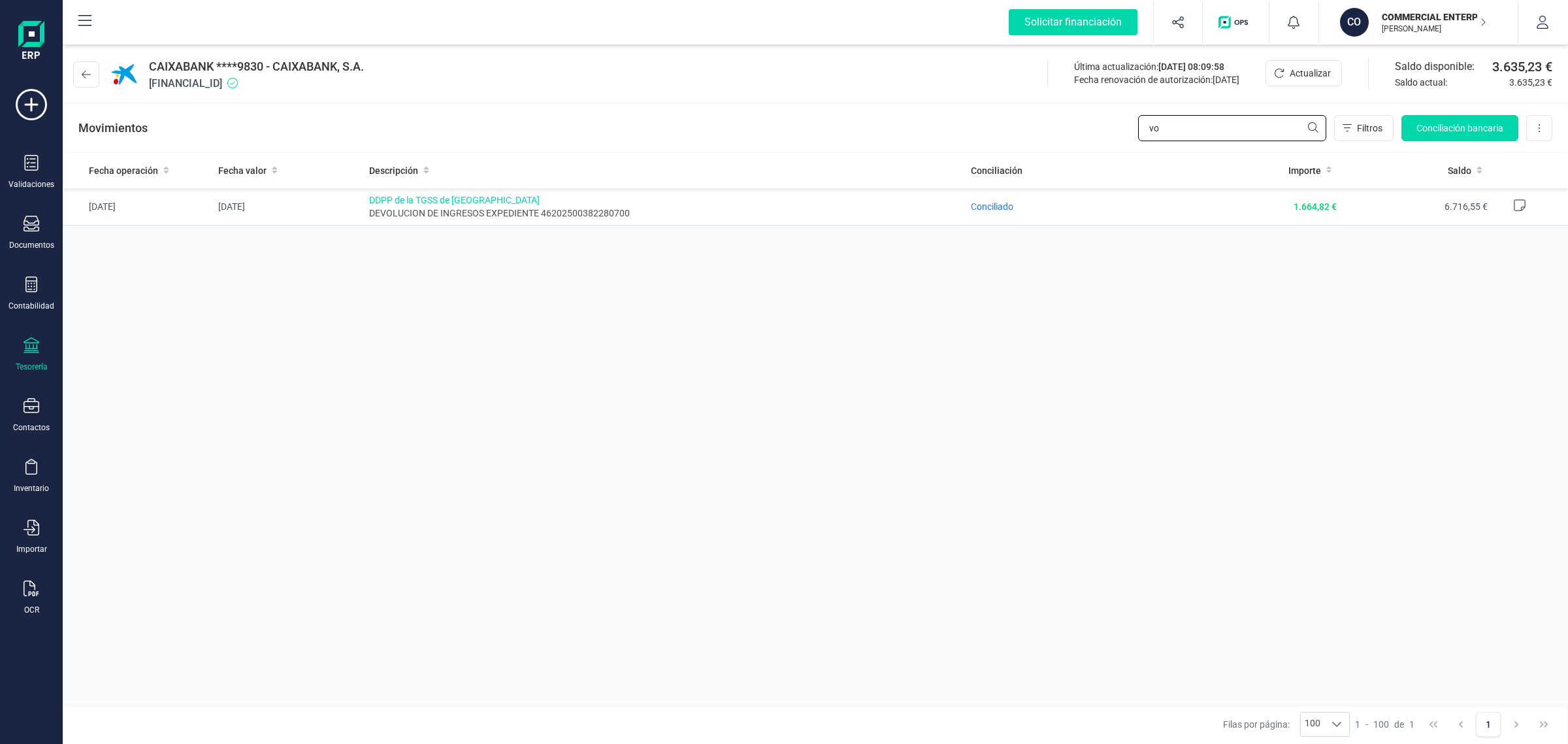
type input "v"
type input "bon"
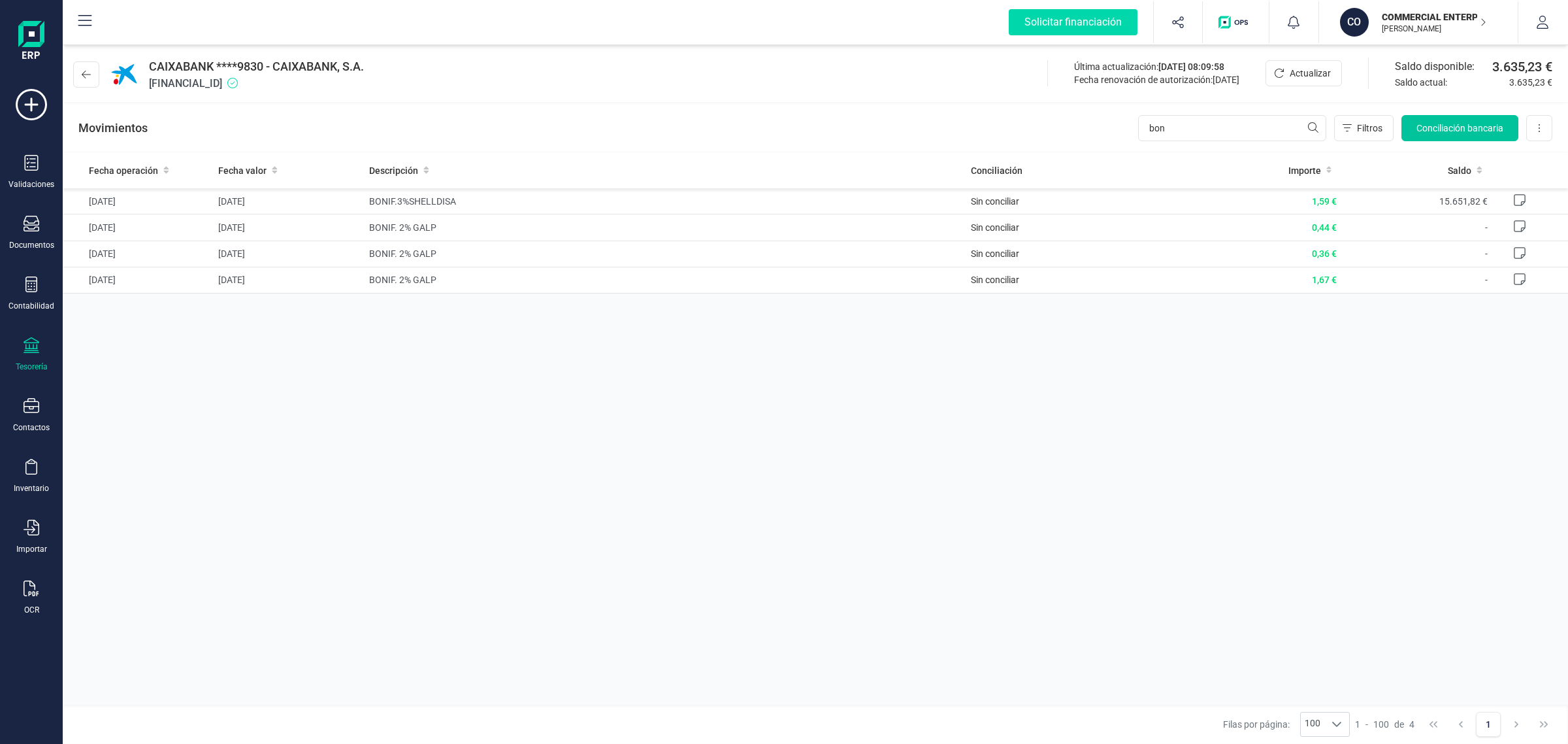
click at [1448, 128] on span "Conciliación bancaria" at bounding box center [1460, 128] width 87 height 13
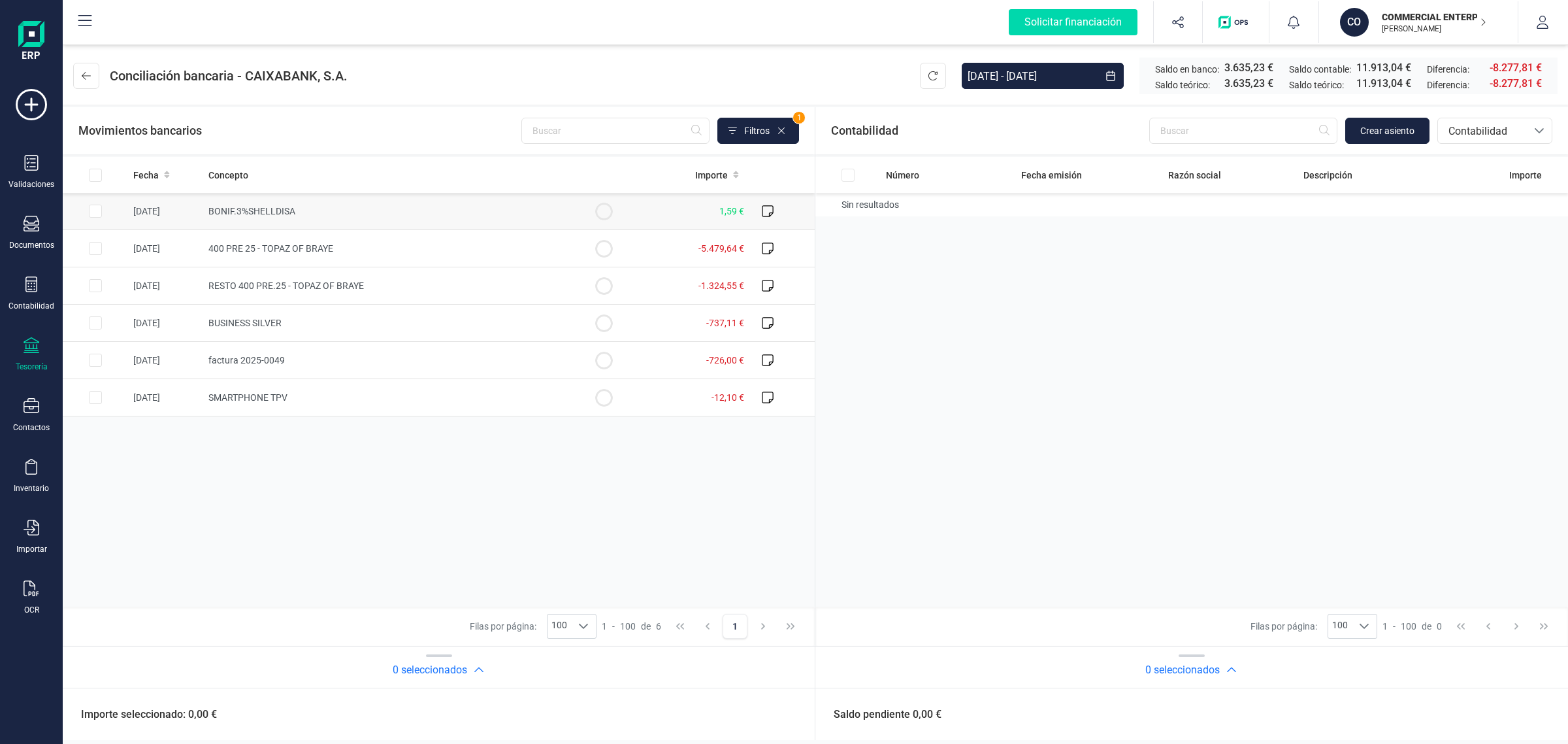
click at [103, 210] on td at bounding box center [96, 211] width 66 height 37
checkbox input "true"
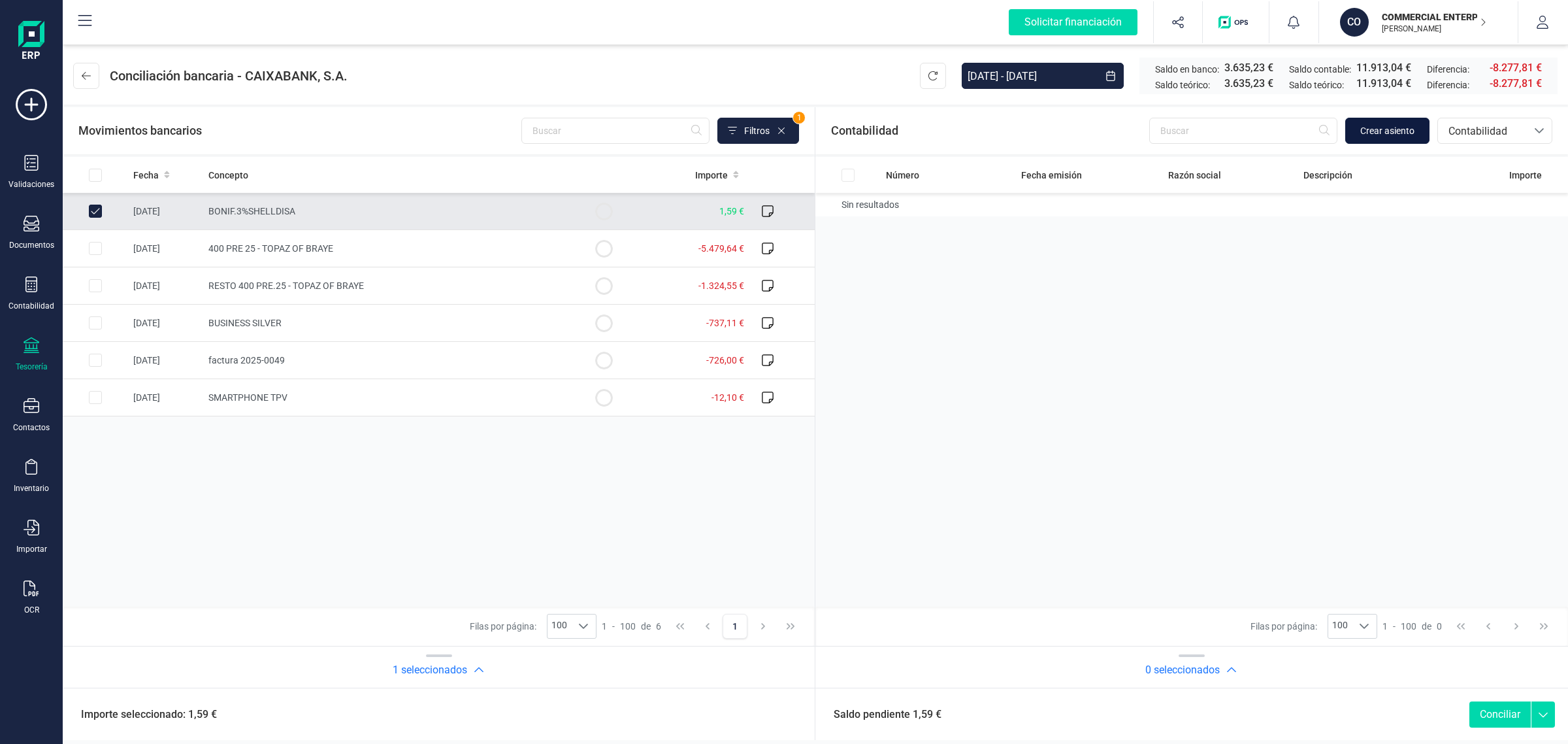
click at [1387, 125] on span "Crear asiento" at bounding box center [1387, 131] width 55 height 13
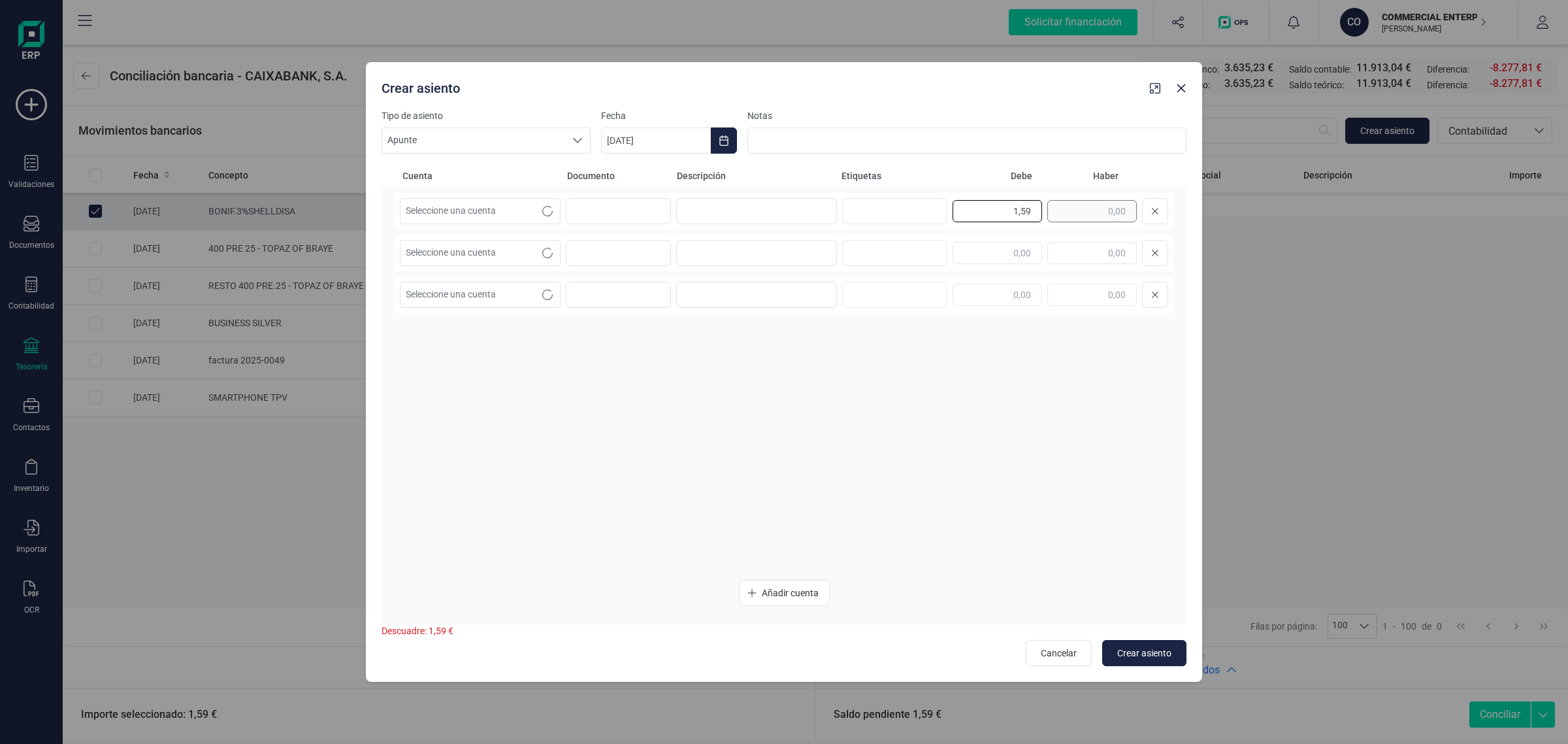
click at [1072, 213] on div "1,59" at bounding box center [1060, 211] width 216 height 26
click at [1086, 252] on input "text" at bounding box center [1092, 253] width 90 height 22
paste input "1,59"
type input "1,59"
click at [501, 253] on span "Seleccione una cuenta" at bounding box center [467, 252] width 134 height 25
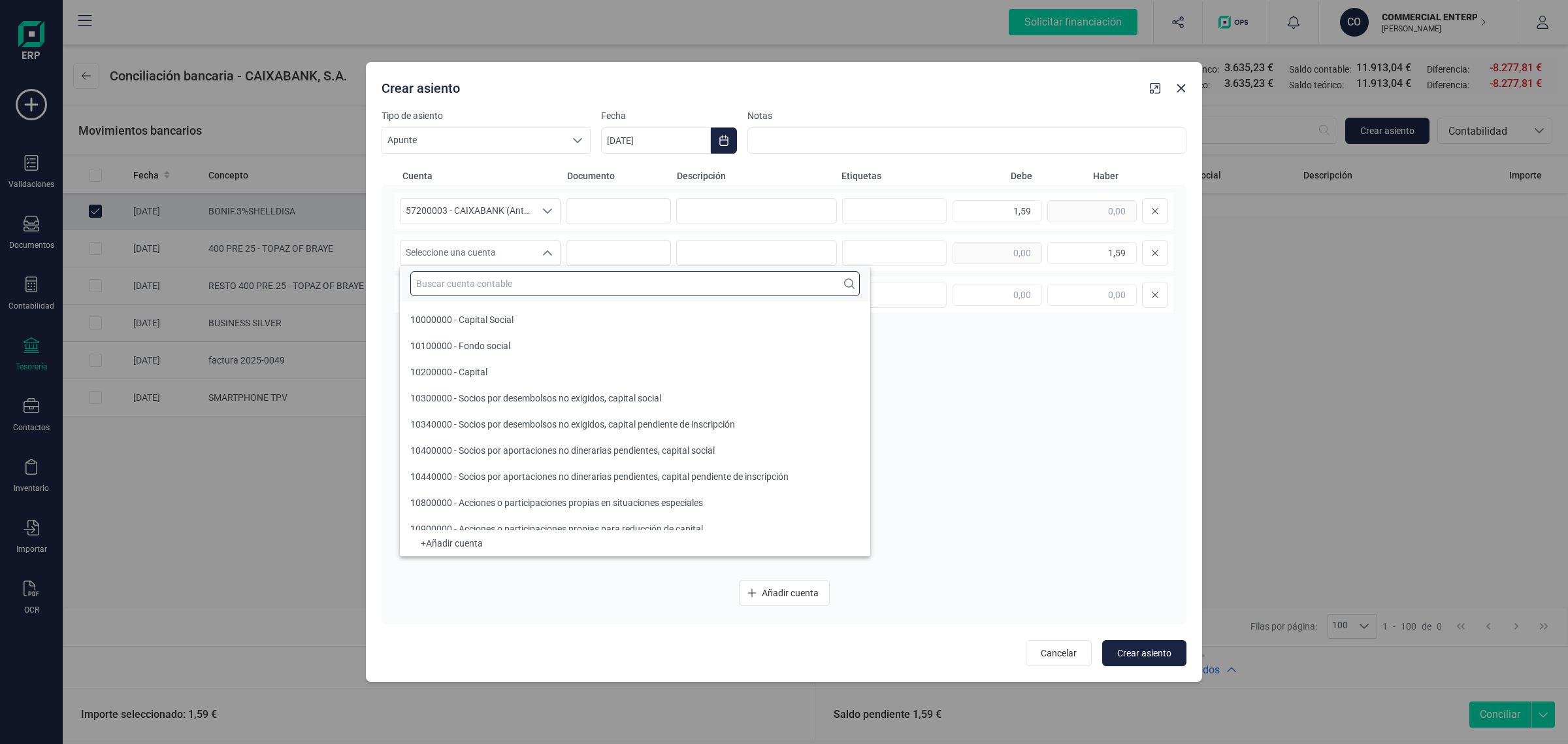
click at [468, 280] on input "text" at bounding box center [635, 283] width 449 height 25
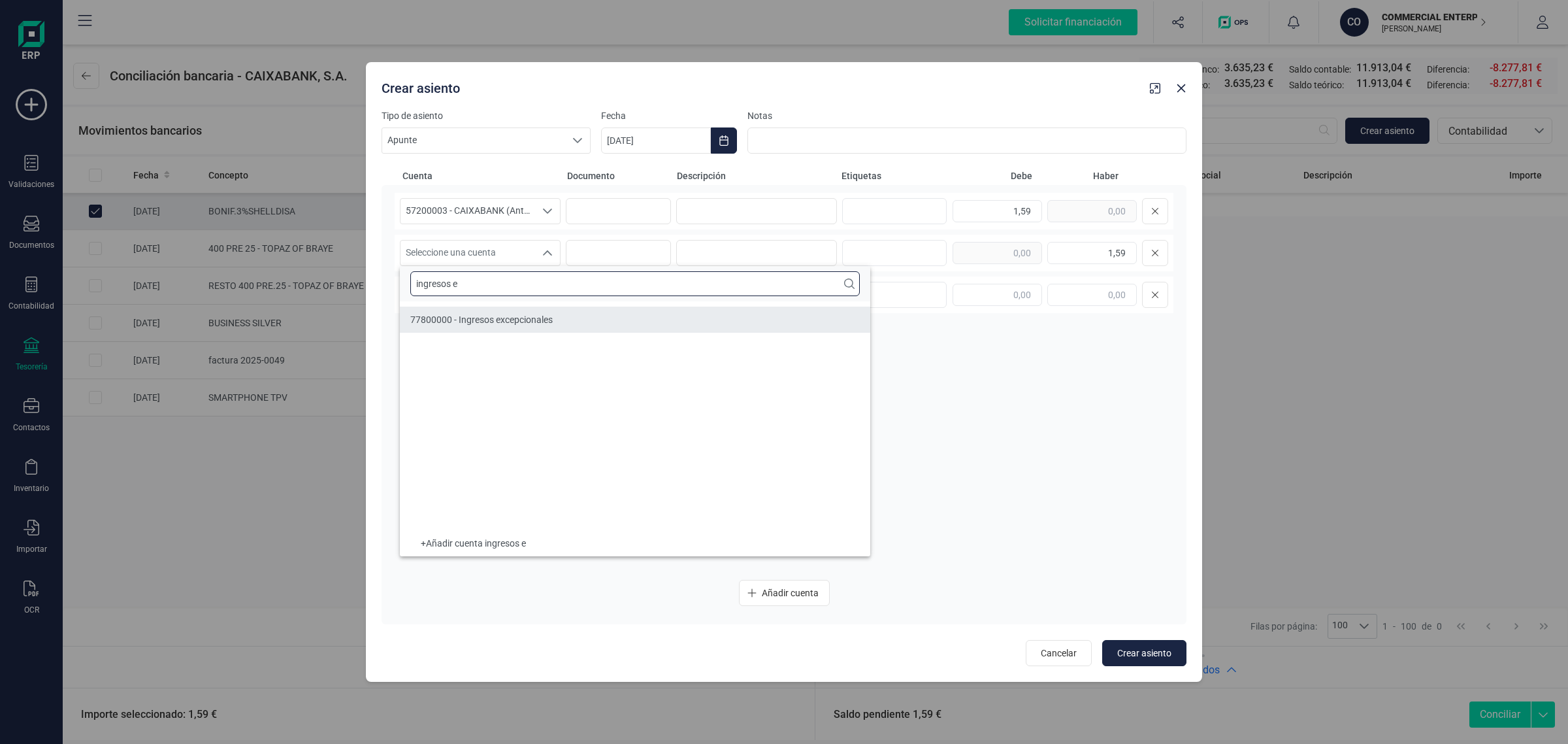
type input "ingresos e"
click at [467, 317] on span "77800000 - Ingresos excepcionales" at bounding box center [482, 320] width 143 height 10
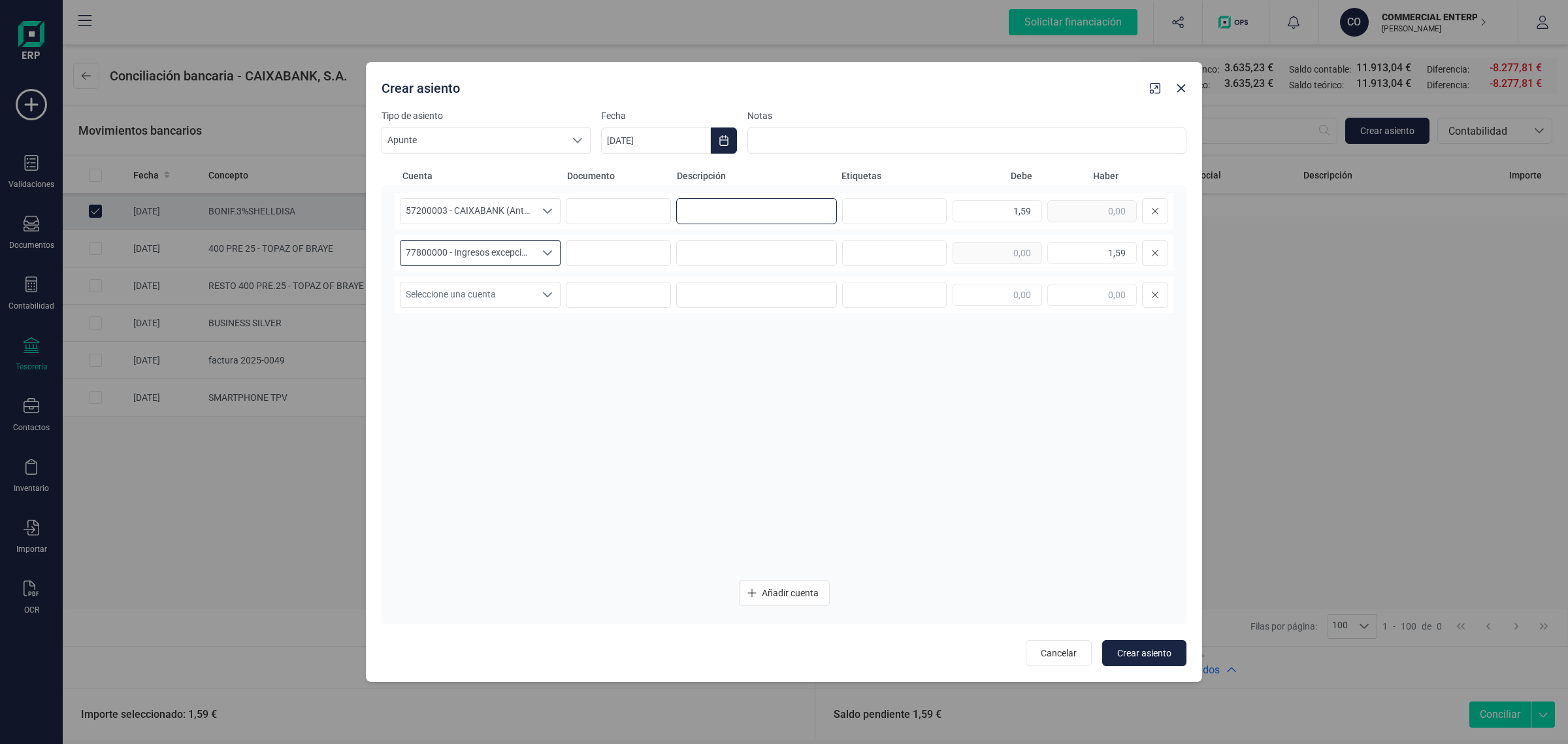
click at [770, 205] on input at bounding box center [756, 211] width 161 height 26
type input "b"
drag, startPoint x: 779, startPoint y: 217, endPoint x: 646, endPoint y: 223, distance: 133.1
click at [646, 223] on div "57200003 - CAIXABANK (Antes BANKIA) 57200003 - CAIXABANK (Antes BANKIA) BONIFIC…" at bounding box center [784, 211] width 779 height 37
type input "BONIFICACIÓN"
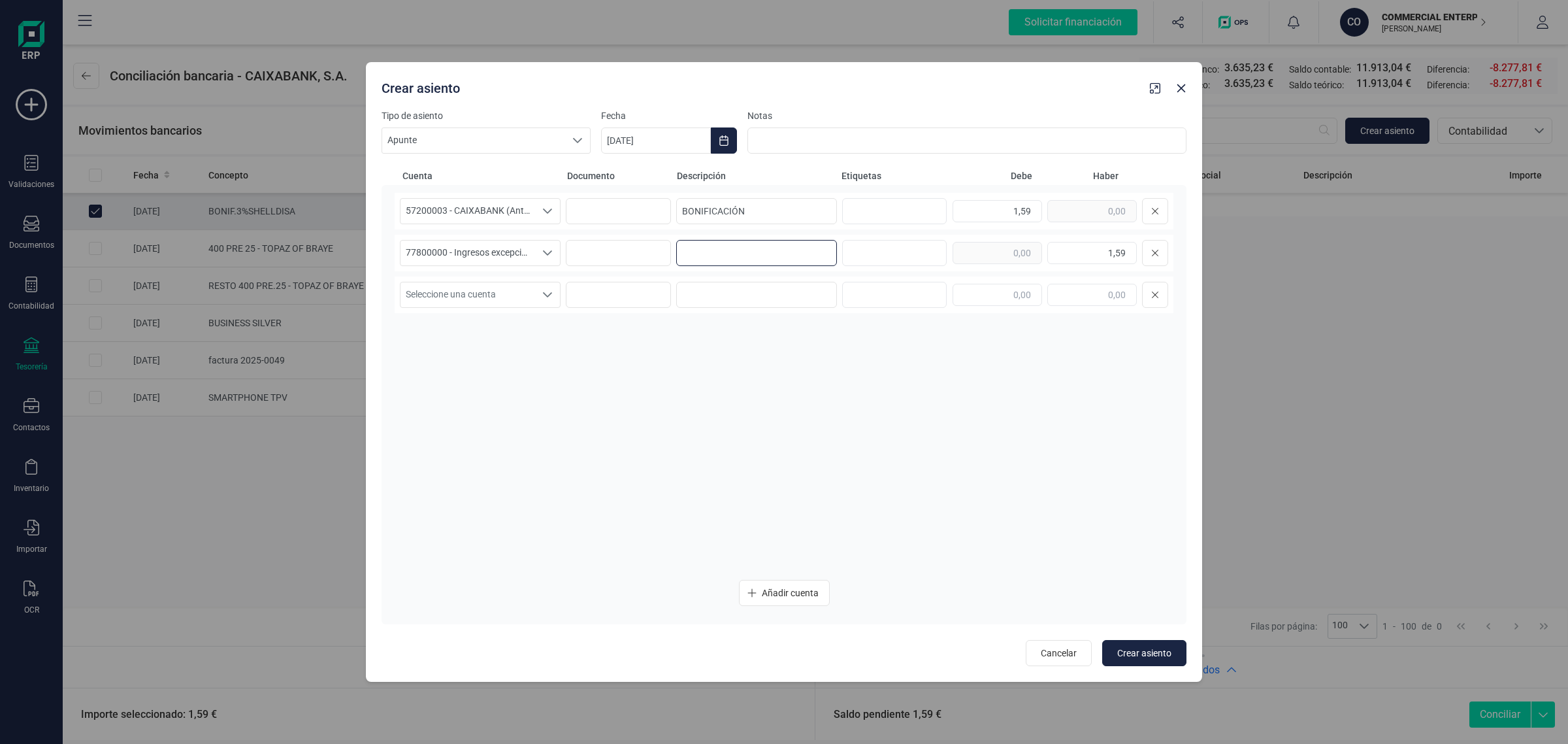
click at [738, 247] on input at bounding box center [756, 252] width 161 height 26
paste input "BONIFICACIÓN"
type input "BONIFICACIÓN"
click at [722, 137] on icon "Choose Date" at bounding box center [723, 140] width 8 height 10
click at [631, 179] on icon "Previous Month" at bounding box center [627, 180] width 10 height 10
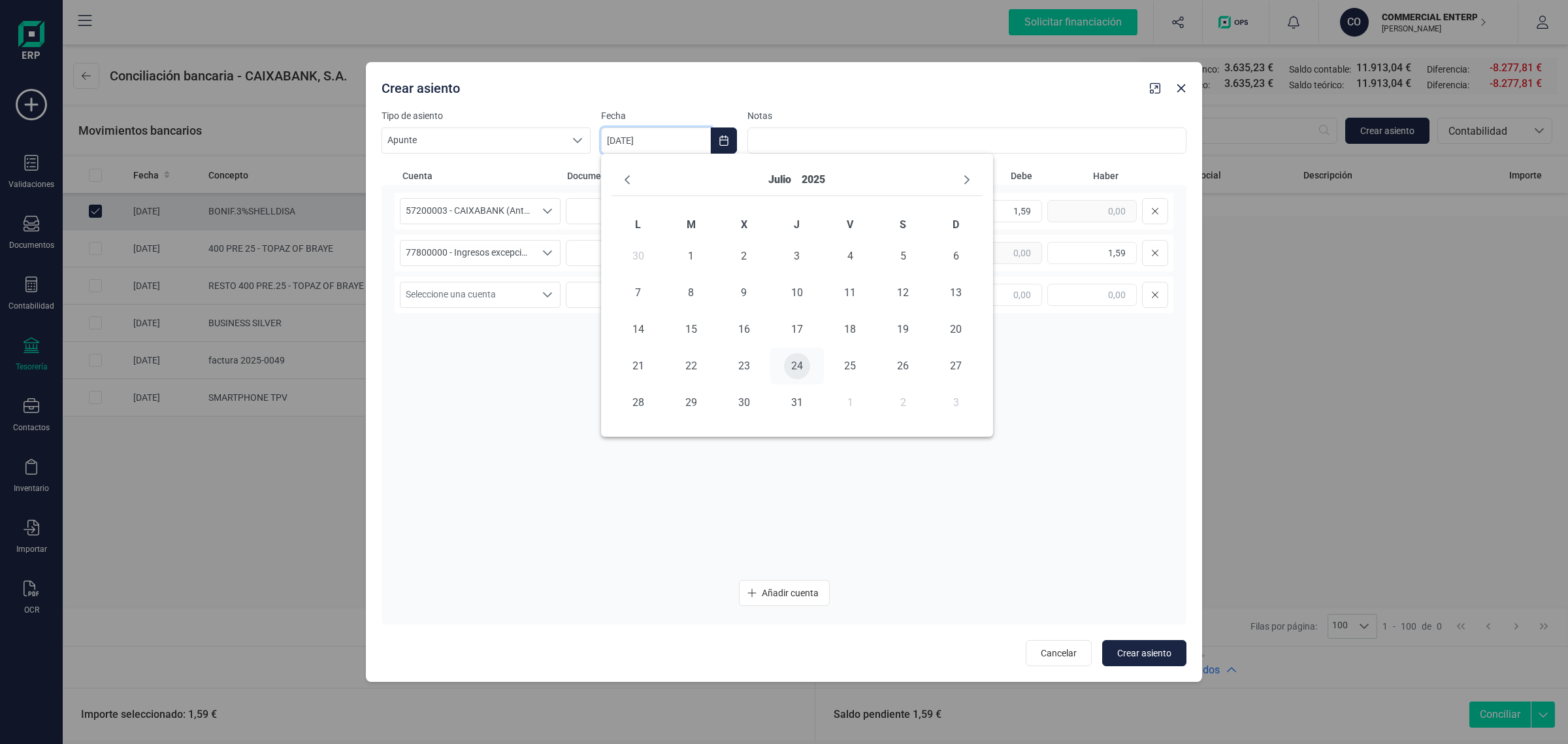
click at [799, 357] on span "24" at bounding box center [797, 366] width 26 height 26
click at [582, 419] on div "57200003 - CAIXABANK (Antes BANKIA) 57200003 - CAIXABANK (Antes BANKIA) BONIFIC…" at bounding box center [784, 381] width 779 height 376
click at [1162, 648] on span "Crear asiento" at bounding box center [1144, 653] width 55 height 13
type input "[DATE]"
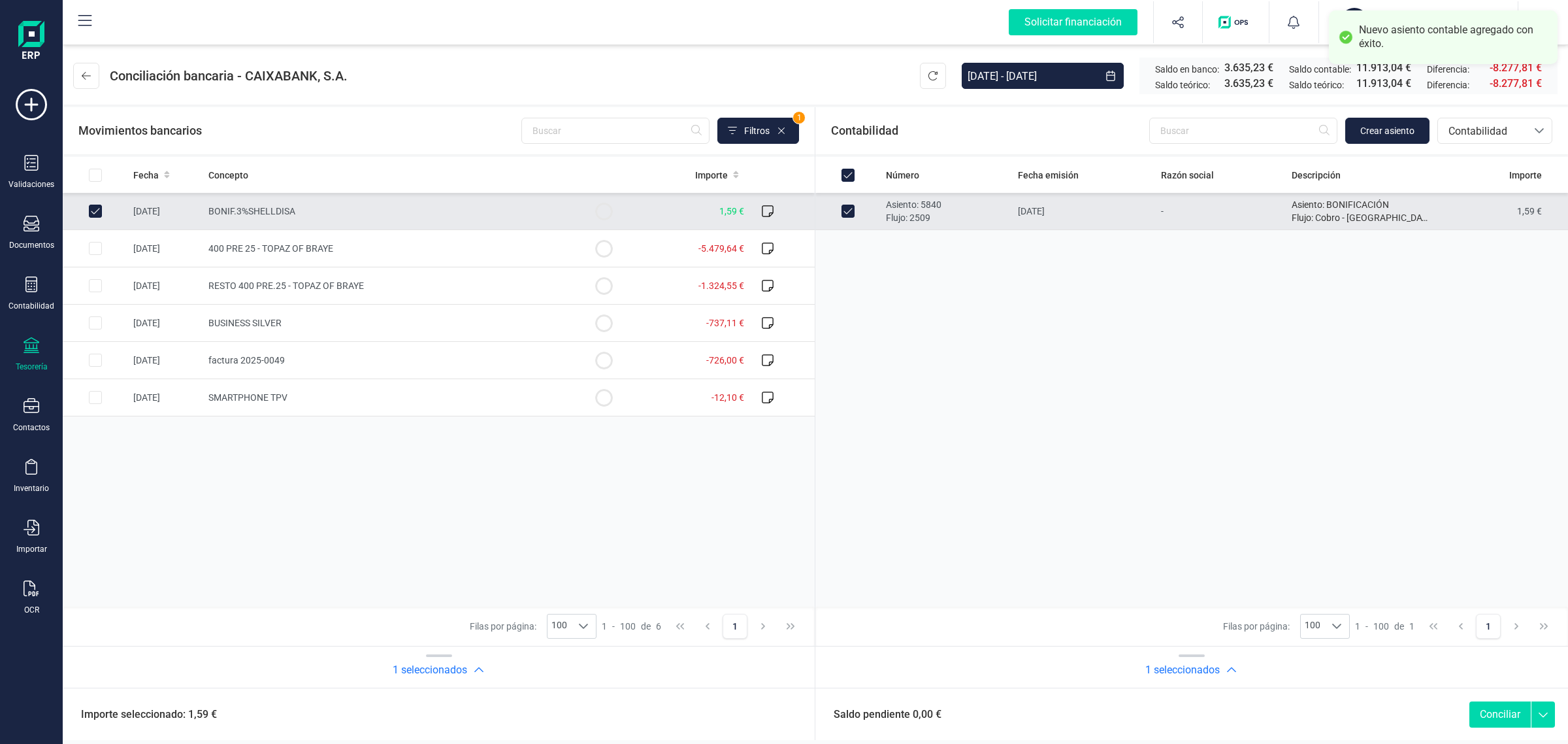
click at [1500, 707] on button "Conciliar" at bounding box center [1500, 714] width 61 height 26
checkbox input "false"
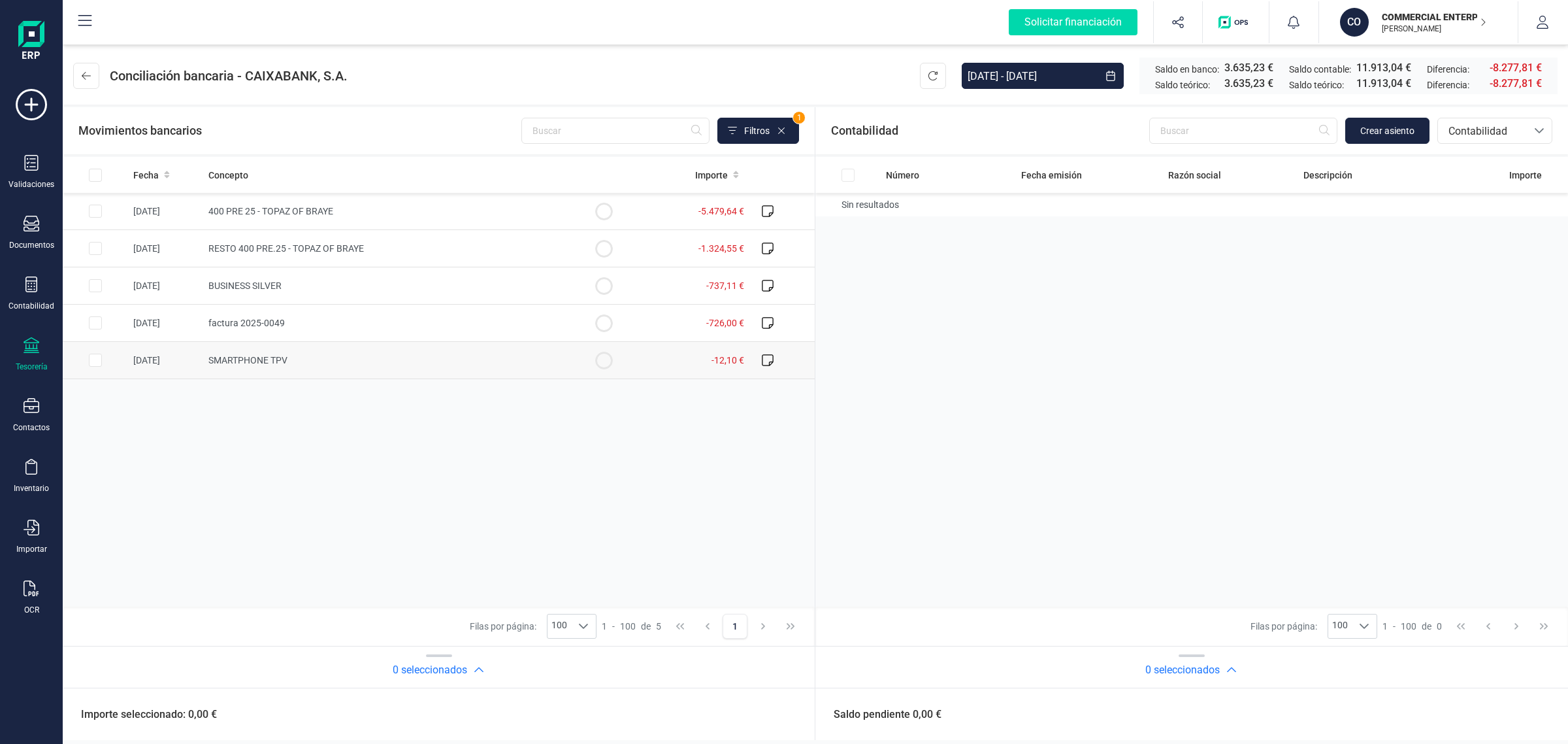
click at [354, 367] on td "SMARTPHONE TPV" at bounding box center [387, 361] width 368 height 37
checkbox input "true"
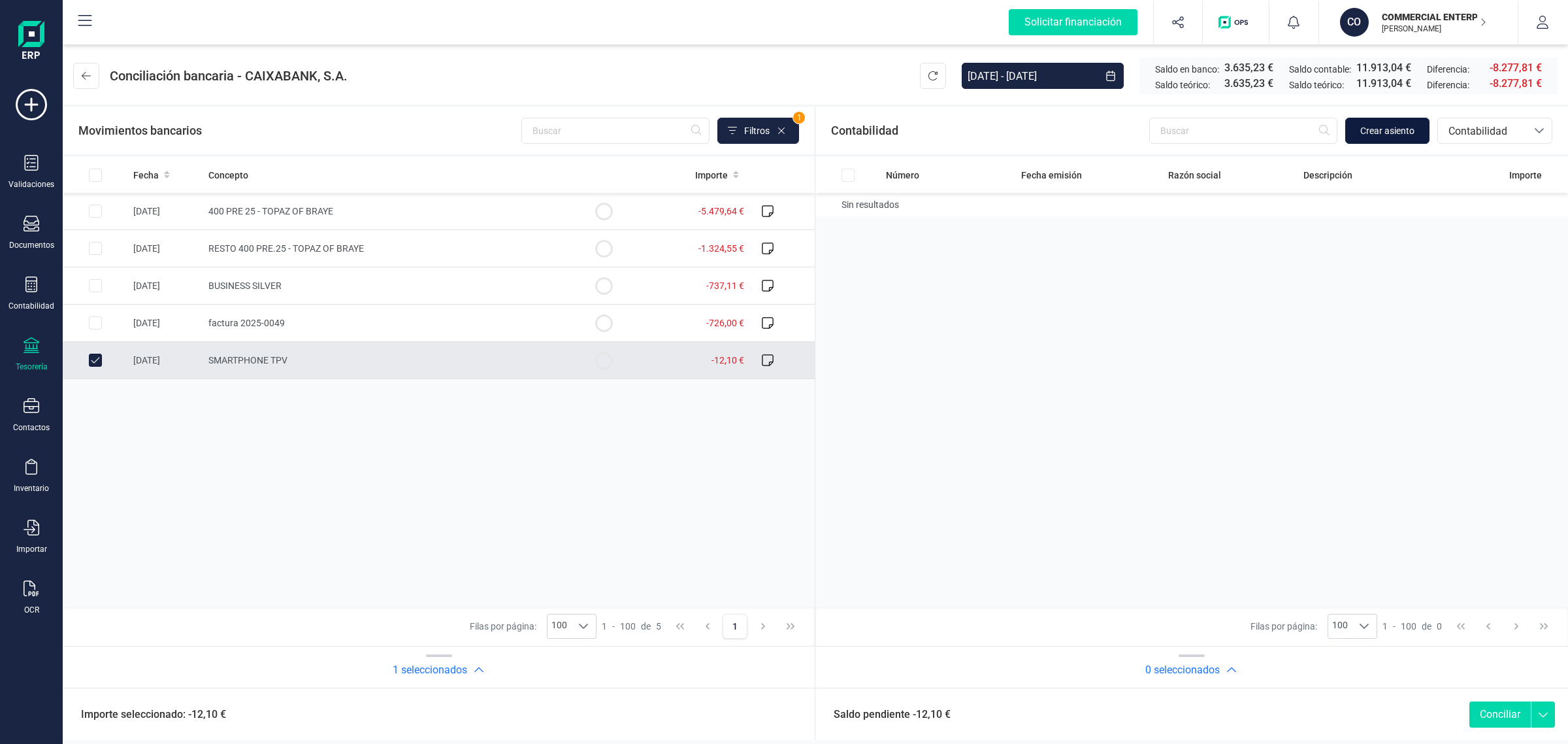
click at [1406, 125] on span "Crear asiento" at bounding box center [1387, 131] width 55 height 13
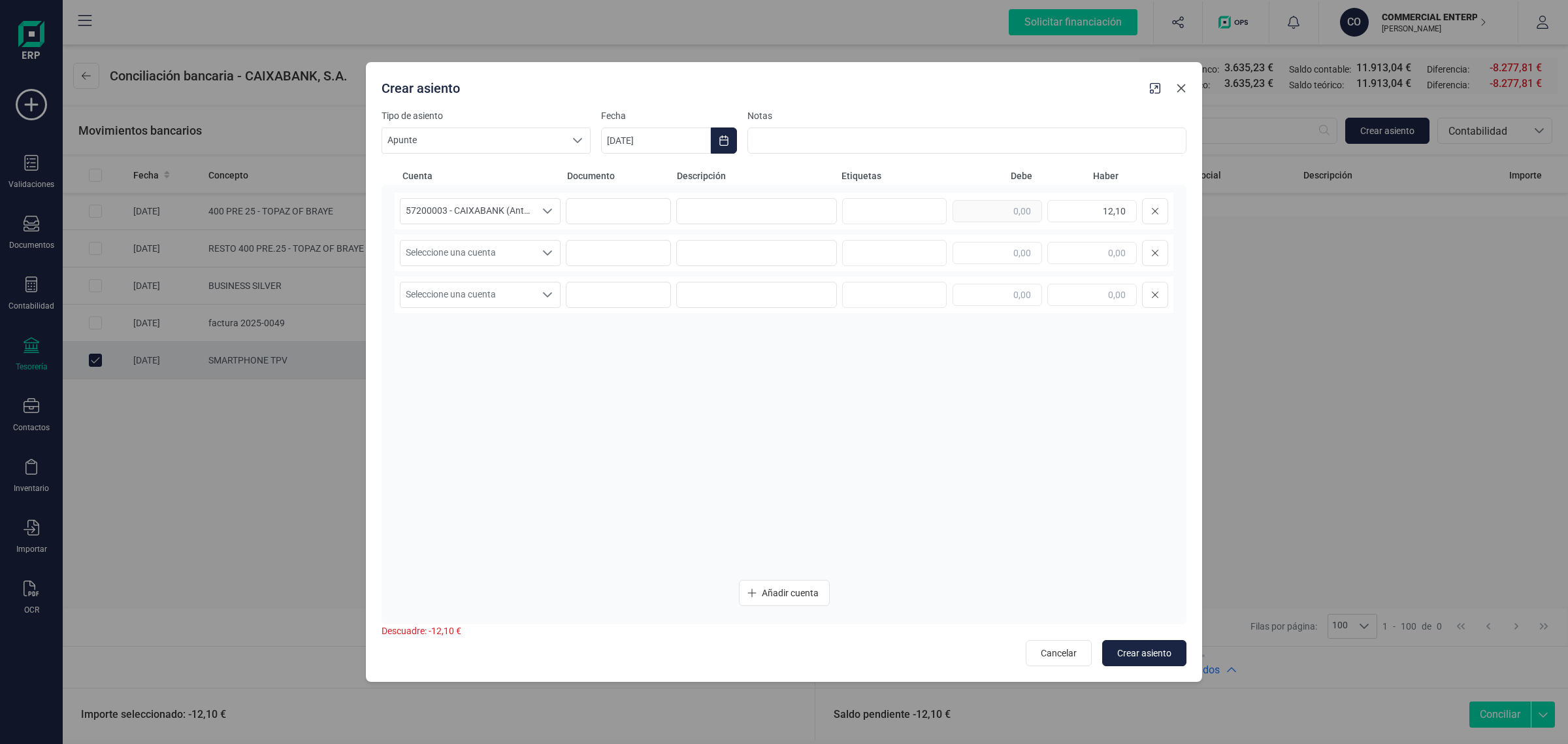
click at [1183, 90] on icon "button" at bounding box center [1181, 88] width 8 height 8
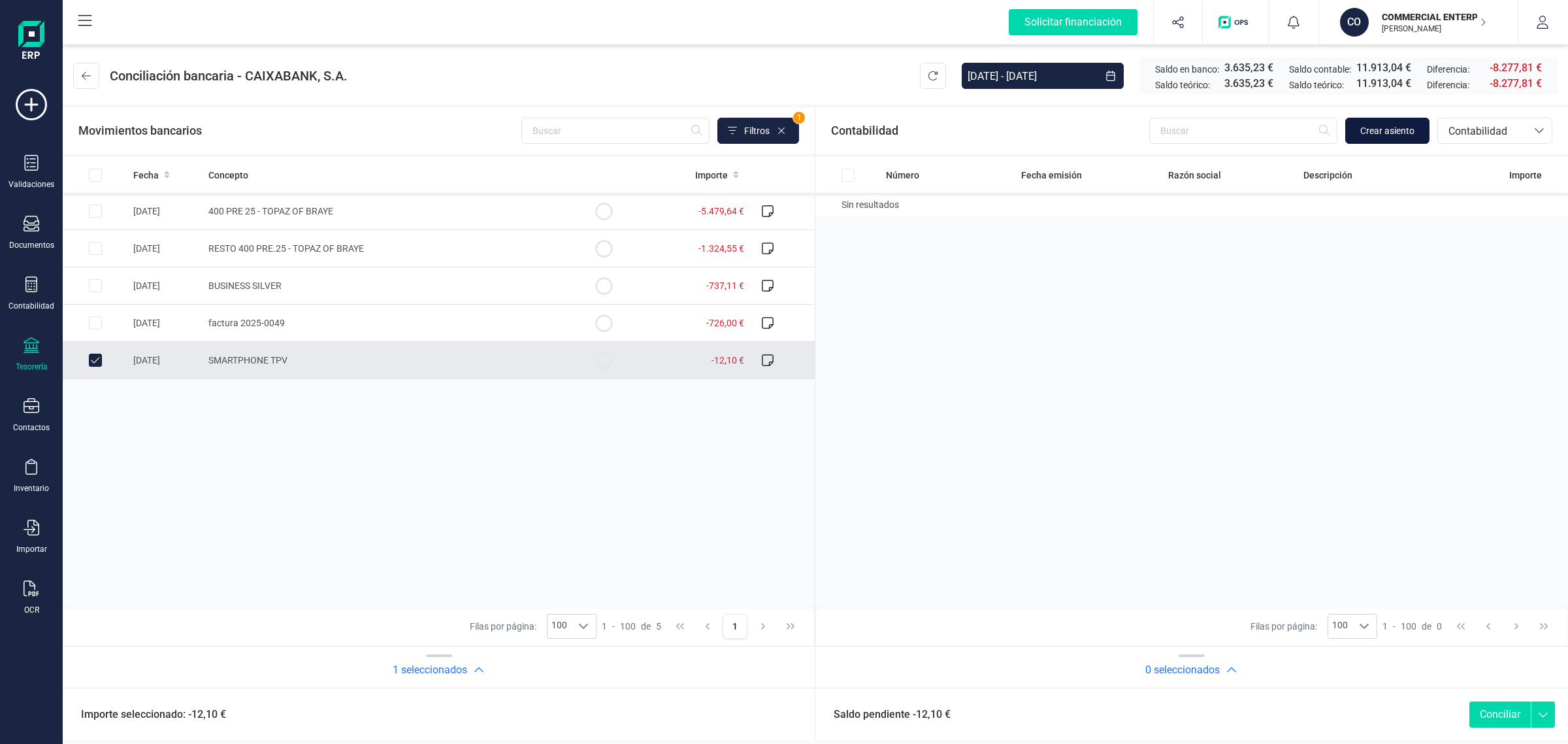
click at [1360, 132] on span "Crear asiento" at bounding box center [1387, 131] width 55 height 13
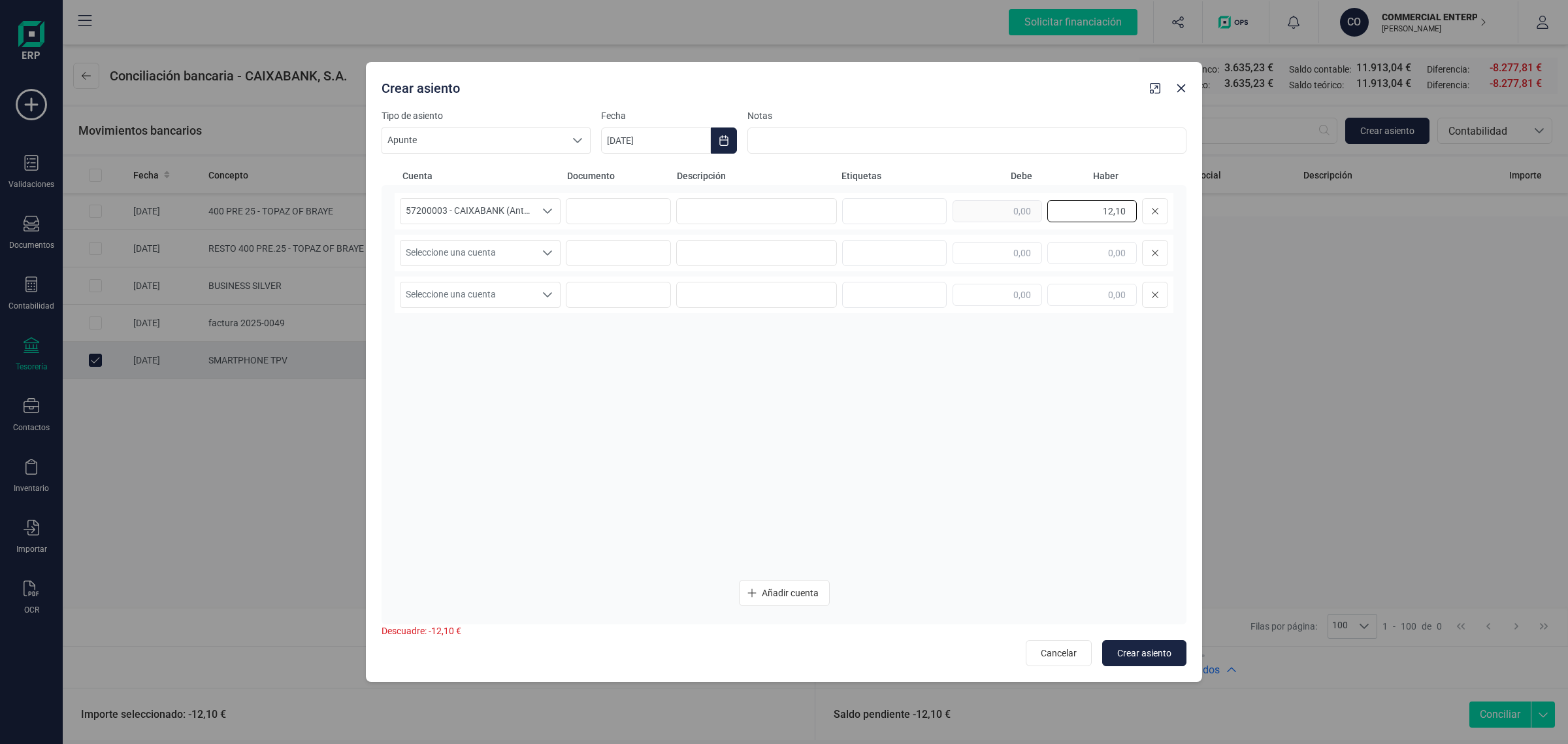
drag, startPoint x: 1083, startPoint y: 213, endPoint x: 1141, endPoint y: 212, distance: 58.0
click at [1141, 212] on div "12,10" at bounding box center [1060, 211] width 216 height 26
click at [1022, 247] on input "text" at bounding box center [998, 253] width 90 height 22
paste input "12,10"
type input "12,10"
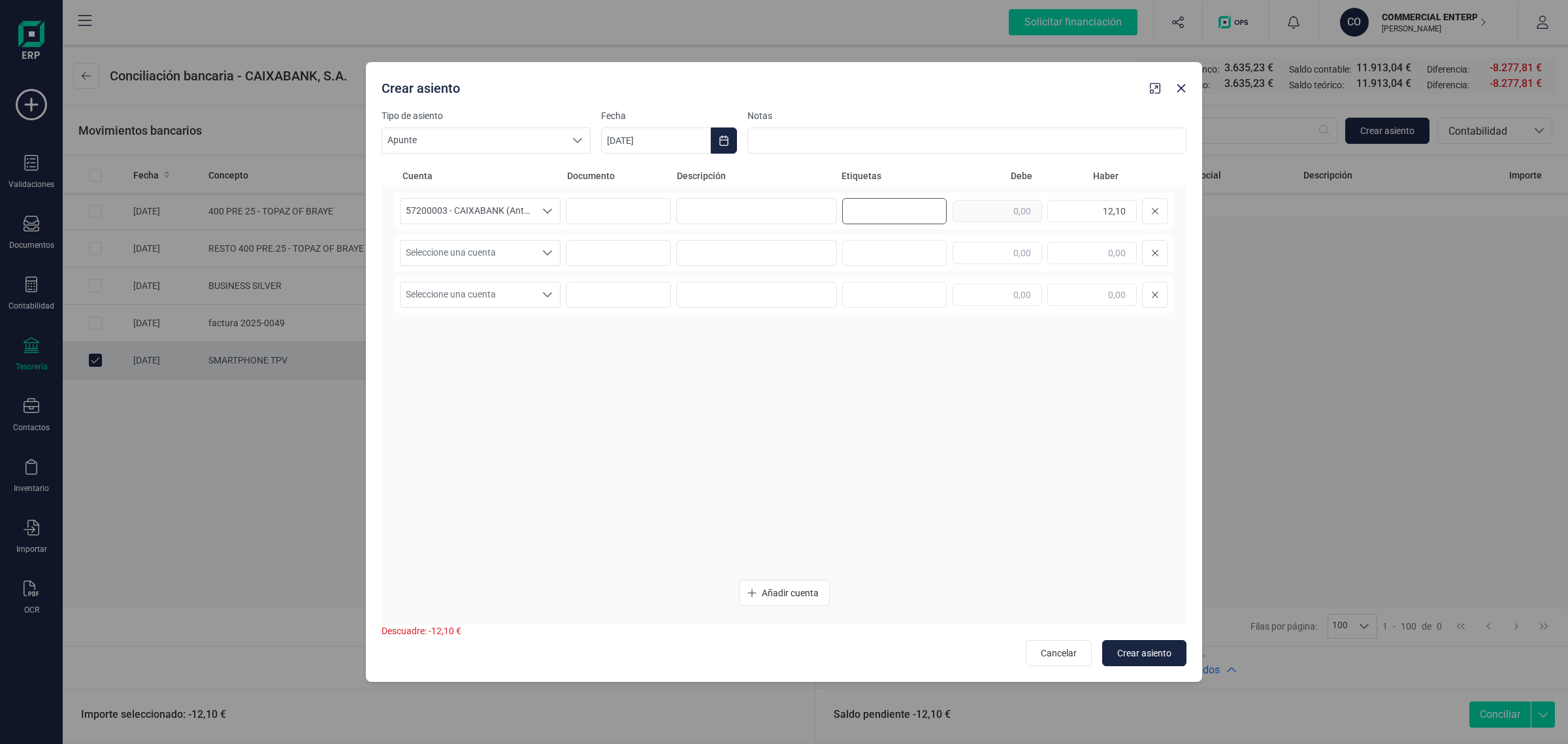
click at [853, 202] on input "text" at bounding box center [892, 211] width 84 height 21
click at [699, 199] on input at bounding box center [756, 211] width 161 height 26
paste input "COMISIONES TPV"
type input "COMISIONES TPV"
click at [711, 257] on input at bounding box center [756, 252] width 161 height 26
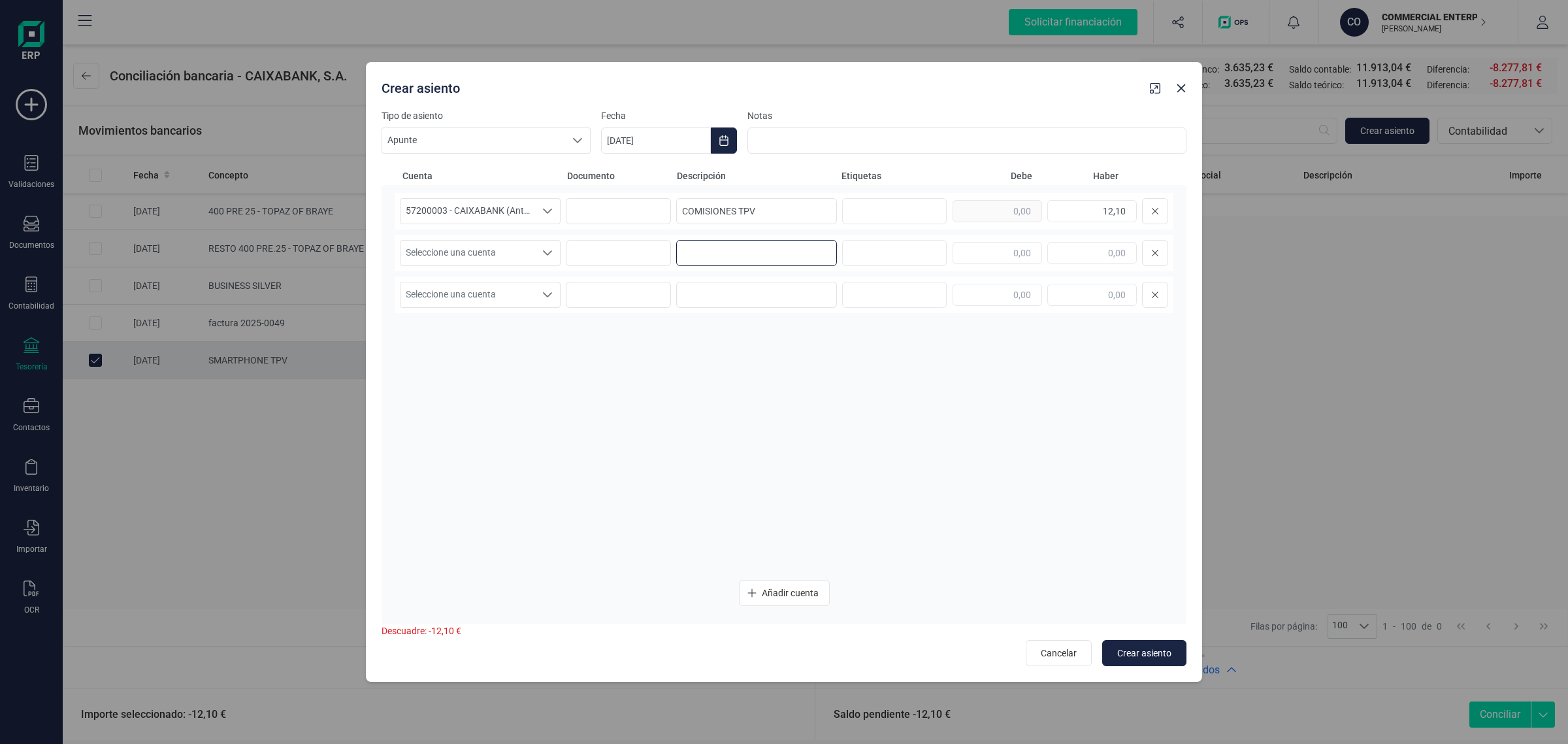
paste input "COMISIONES TPV"
type input "COMISIONES TPV"
click at [473, 238] on div "Seleccione una cuenta Seleccione una cuenta COMISIONES TPV" at bounding box center [784, 252] width 779 height 37
click at [473, 243] on span "Seleccione una cuenta" at bounding box center [467, 252] width 134 height 25
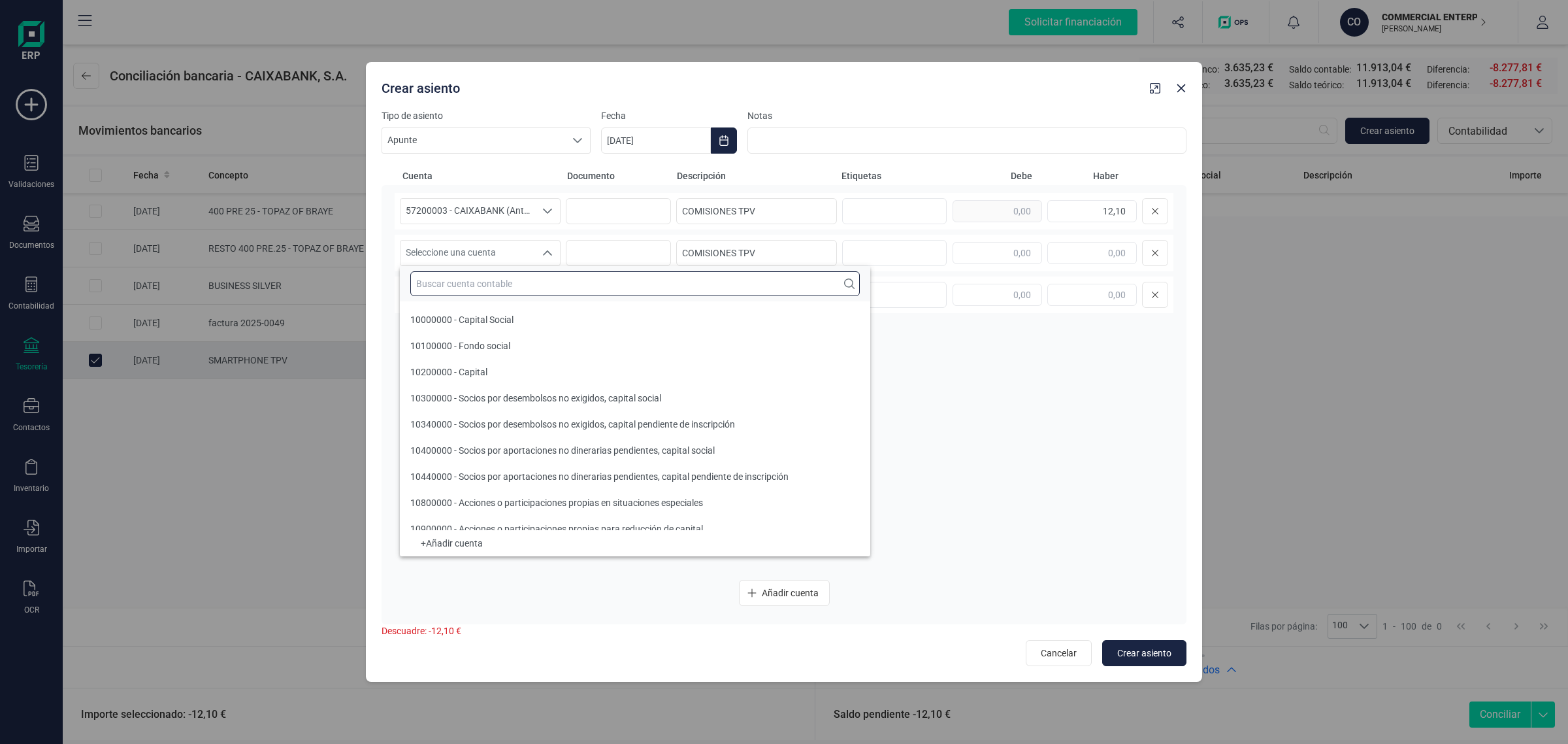
click at [447, 285] on input "text" at bounding box center [635, 283] width 449 height 25
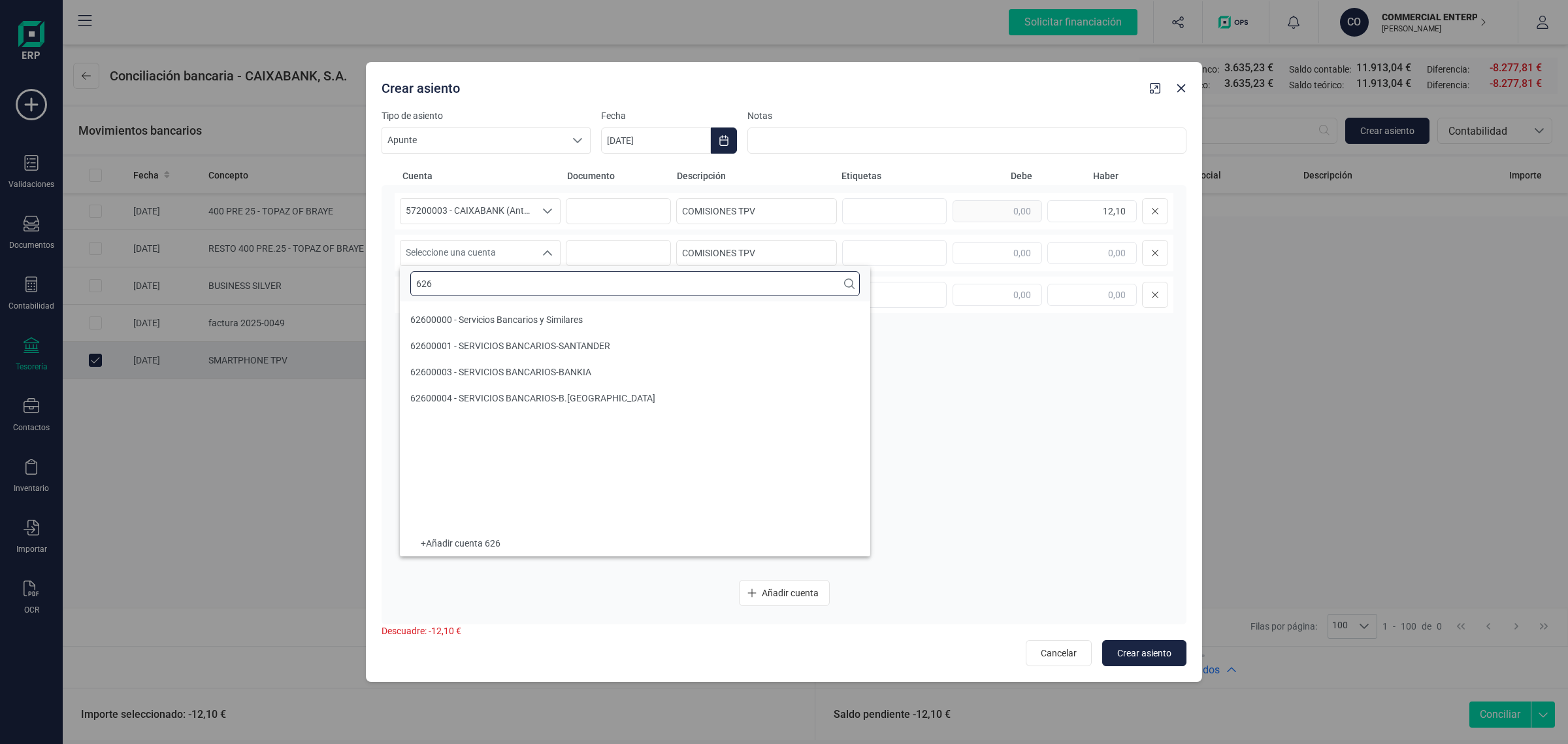
type input "626"
click at [537, 321] on span "62600000 - Servicios Bancarios y Similares" at bounding box center [497, 320] width 172 height 10
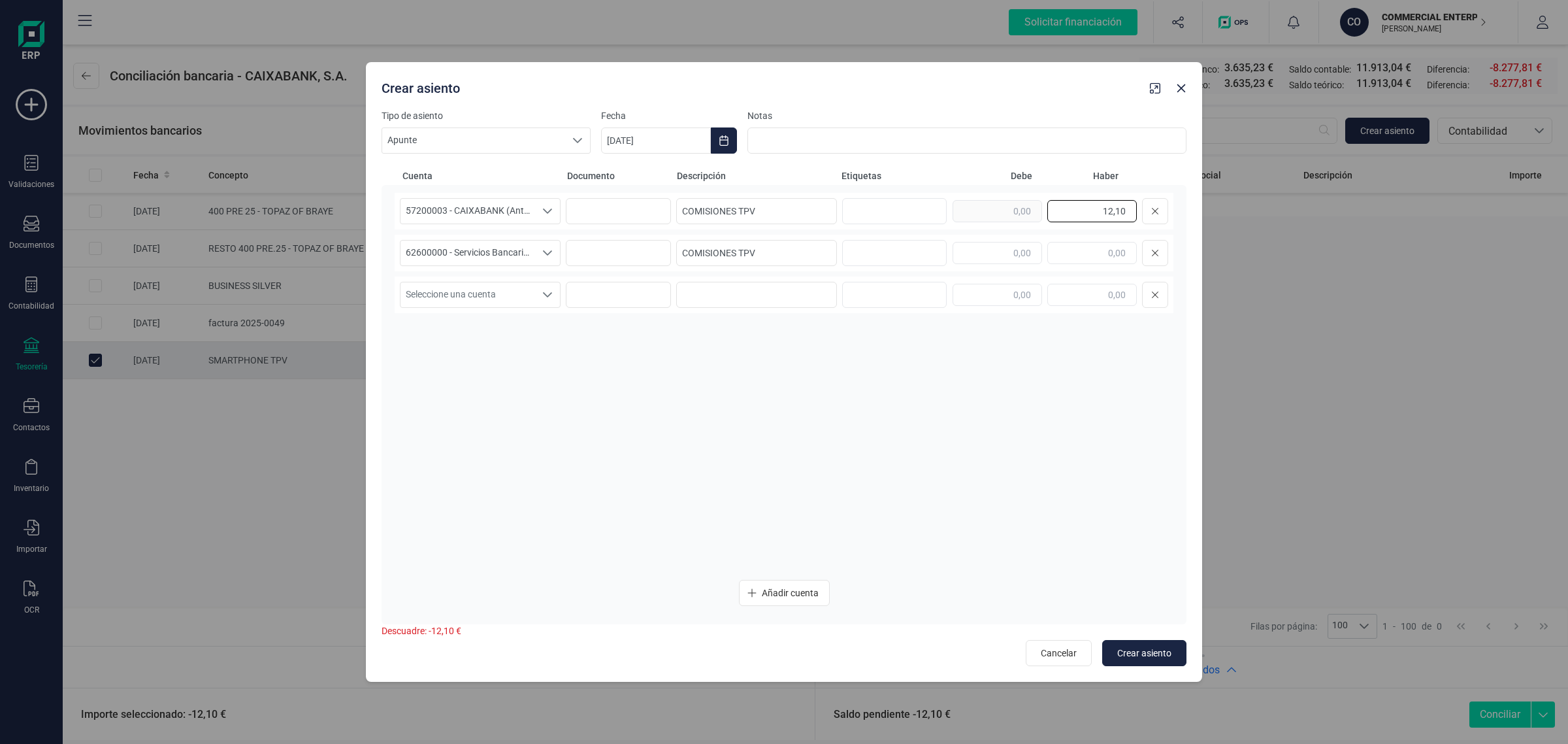
drag, startPoint x: 1091, startPoint y: 214, endPoint x: 1140, endPoint y: 224, distance: 50.0
click at [1140, 224] on div "57200003 - CAIXABANK (Antes BANKIA) 57200003 - CAIXABANK (Antes BANKIA) 5720000…" at bounding box center [784, 211] width 779 height 37
click at [978, 256] on input "text" at bounding box center [998, 253] width 90 height 22
paste input "12,10"
type input "12,10"
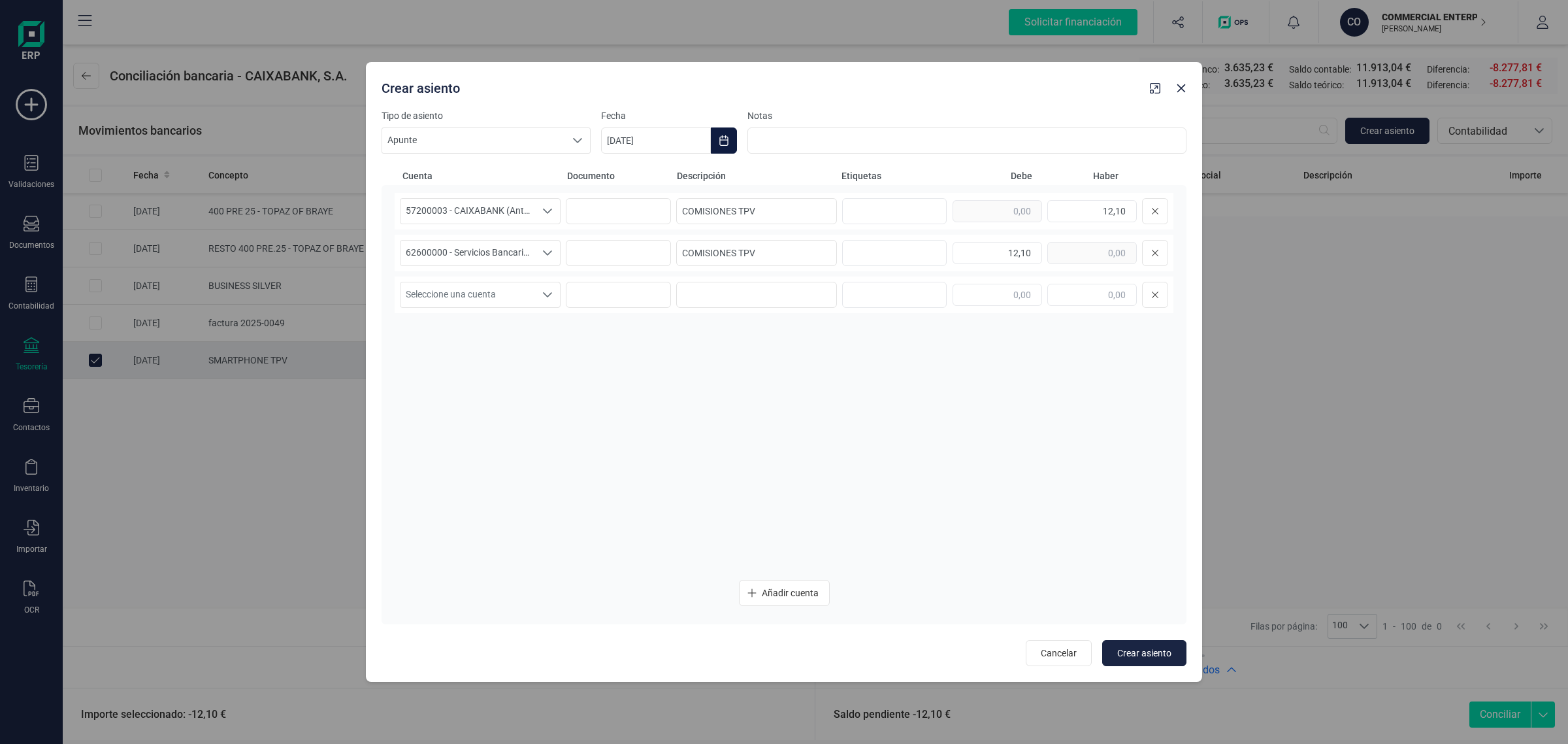
click at [724, 141] on icon "Choose Date" at bounding box center [724, 140] width 10 height 10
click at [948, 254] on span "3" at bounding box center [956, 256] width 26 height 26
click at [1151, 657] on span "Crear asiento" at bounding box center [1144, 653] width 55 height 13
type input "[DATE]"
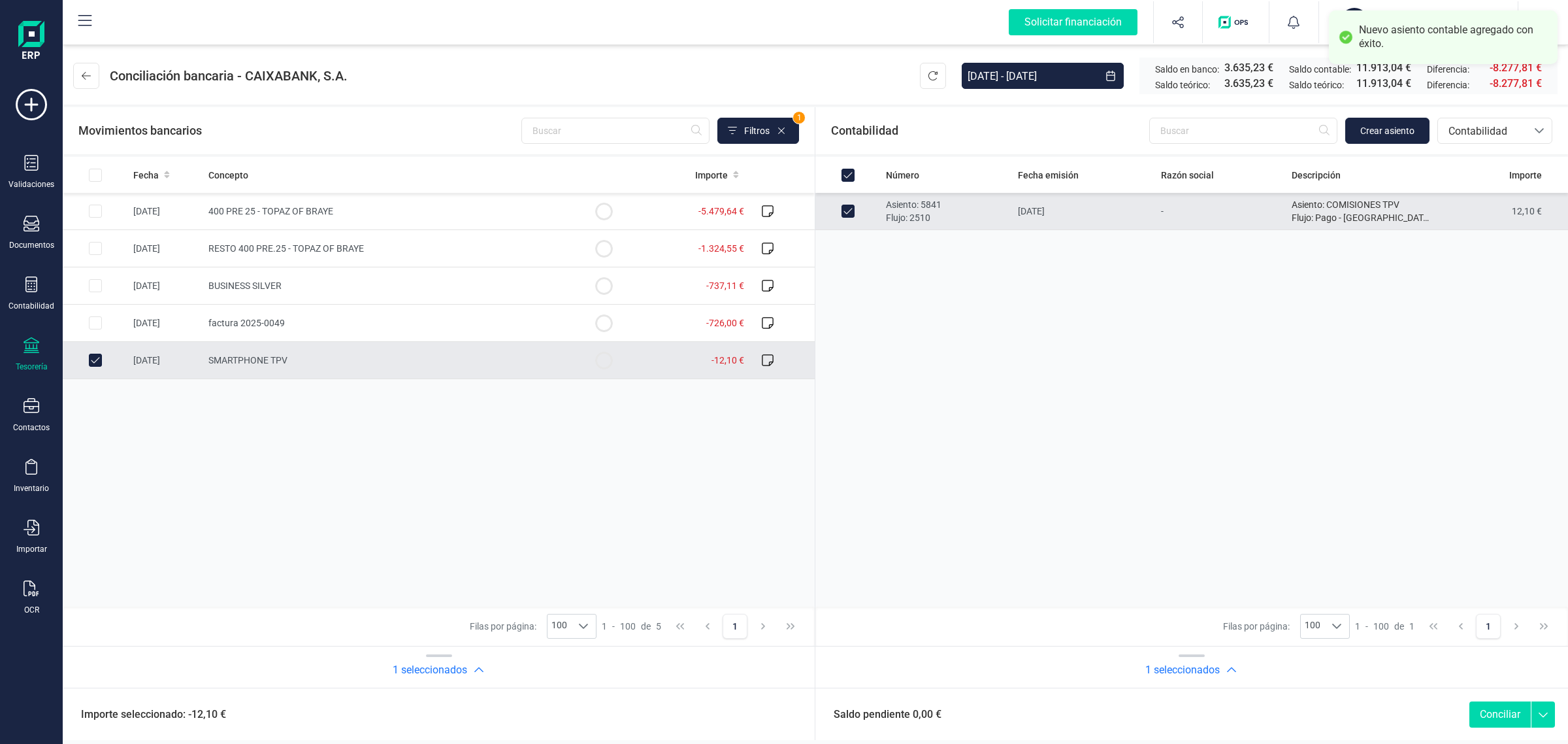
click at [1509, 704] on button "Conciliar" at bounding box center [1500, 714] width 61 height 26
checkbox input "false"
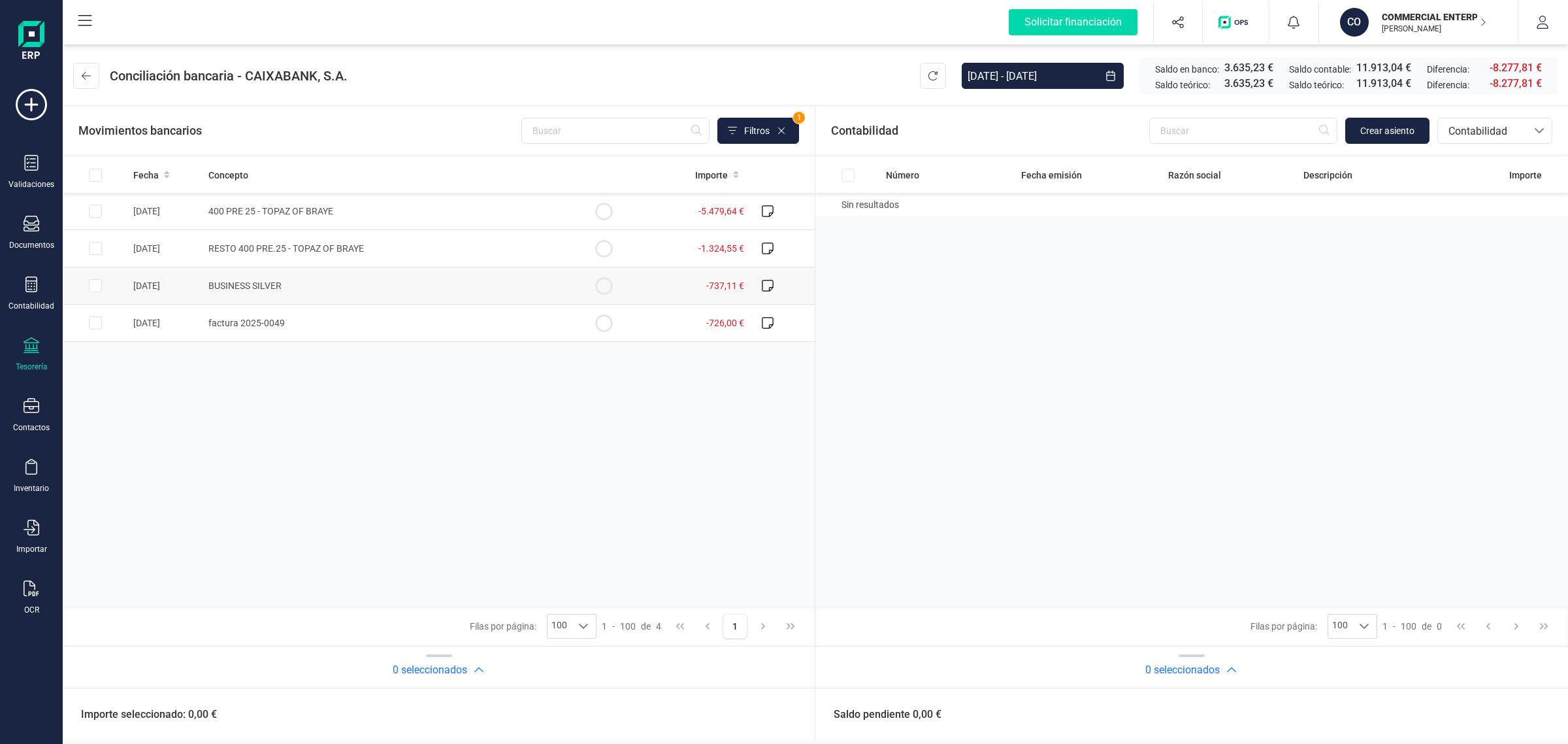
click at [616, 286] on td at bounding box center [604, 286] width 66 height 37
checkbox input "true"
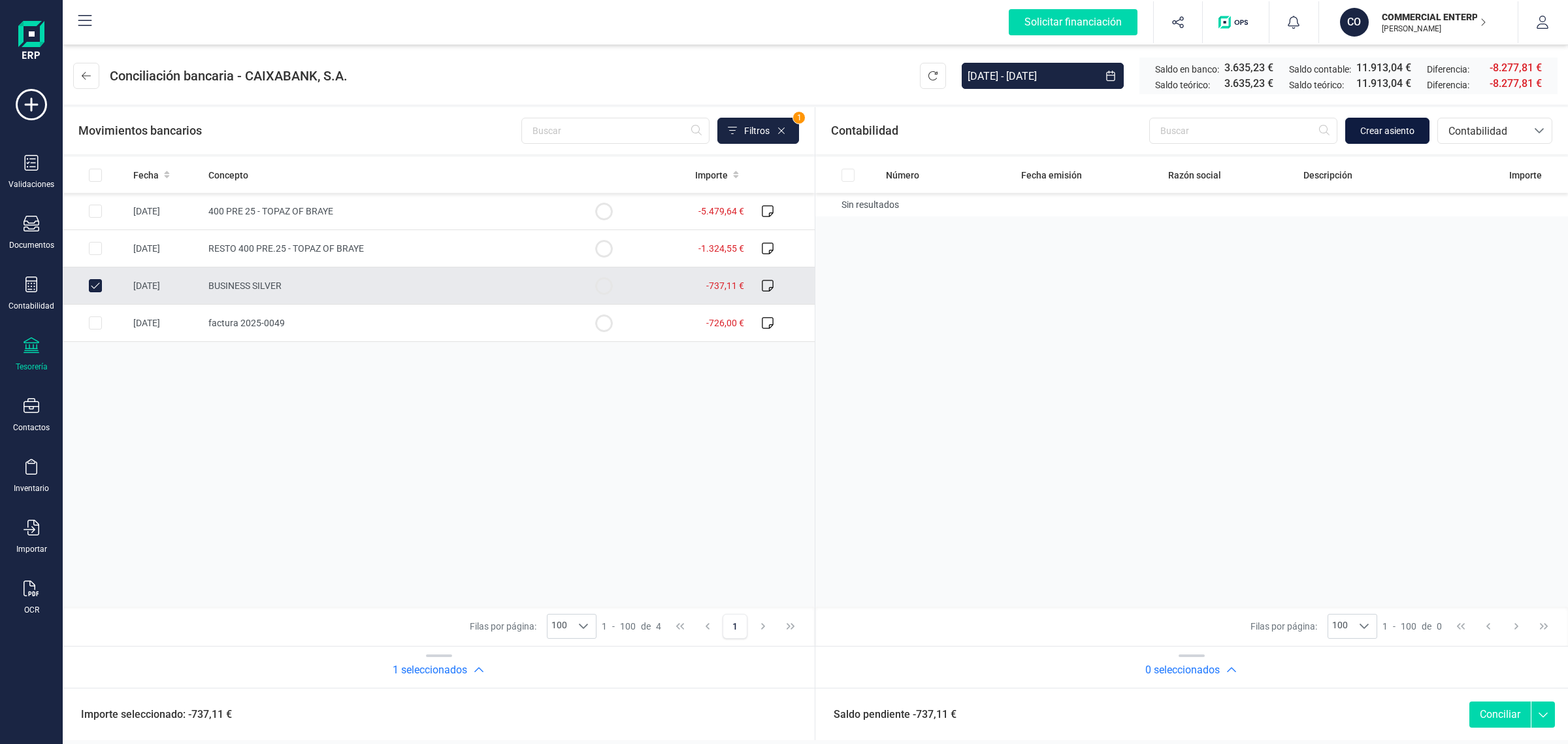
click at [1385, 132] on span "Crear asiento" at bounding box center [1387, 131] width 55 height 13
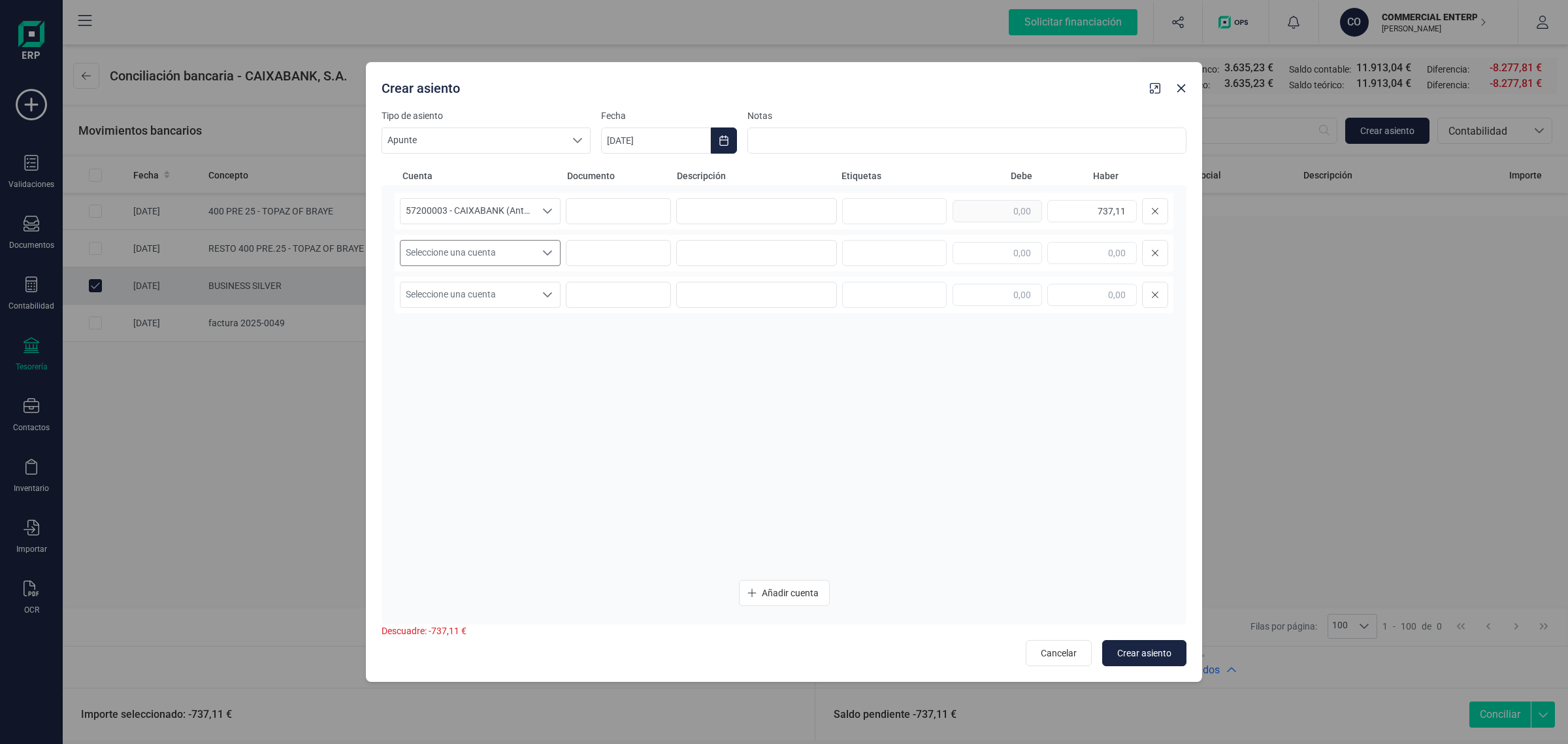
click at [446, 250] on span "Seleccione una cuenta" at bounding box center [467, 252] width 134 height 25
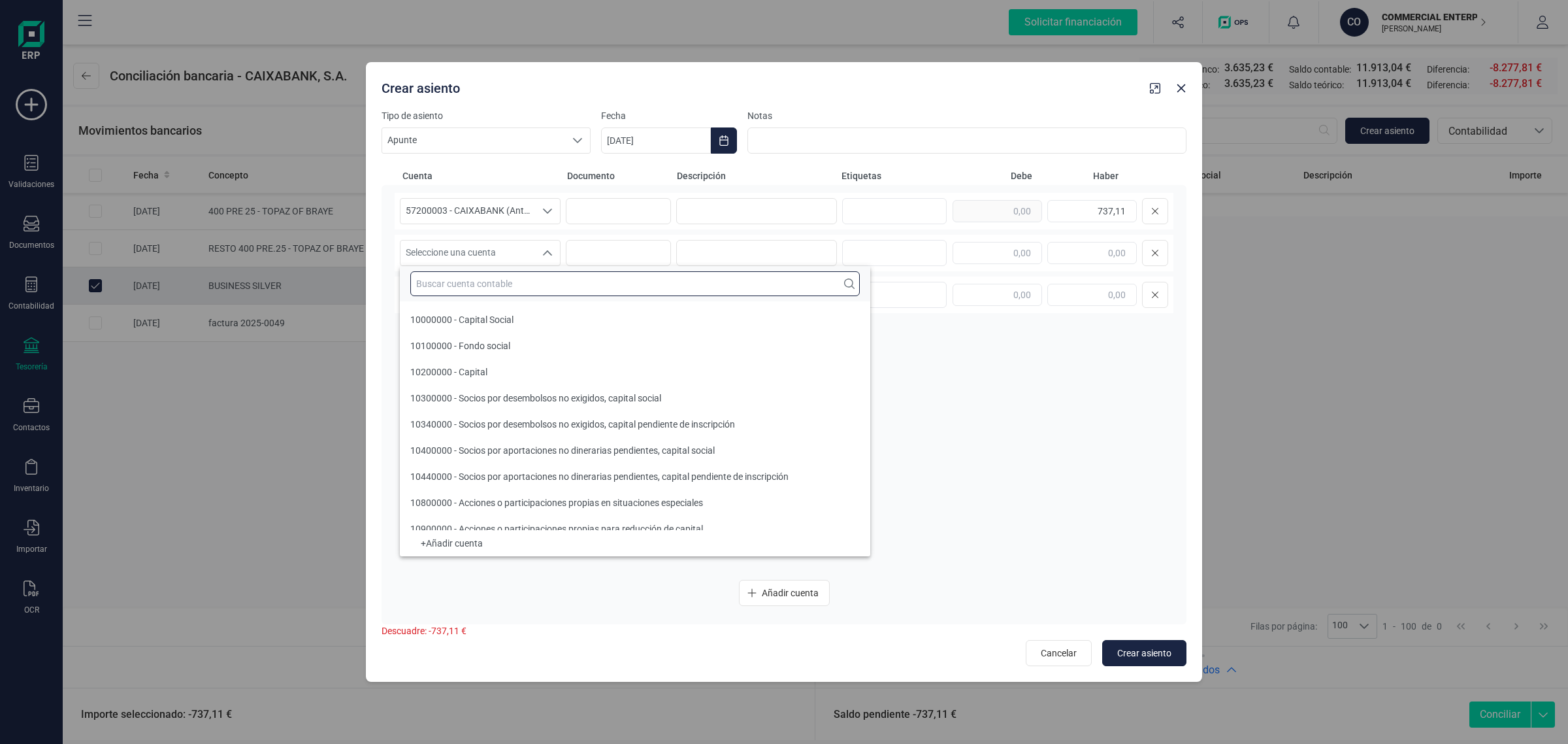
click at [432, 288] on input "text" at bounding box center [635, 283] width 449 height 25
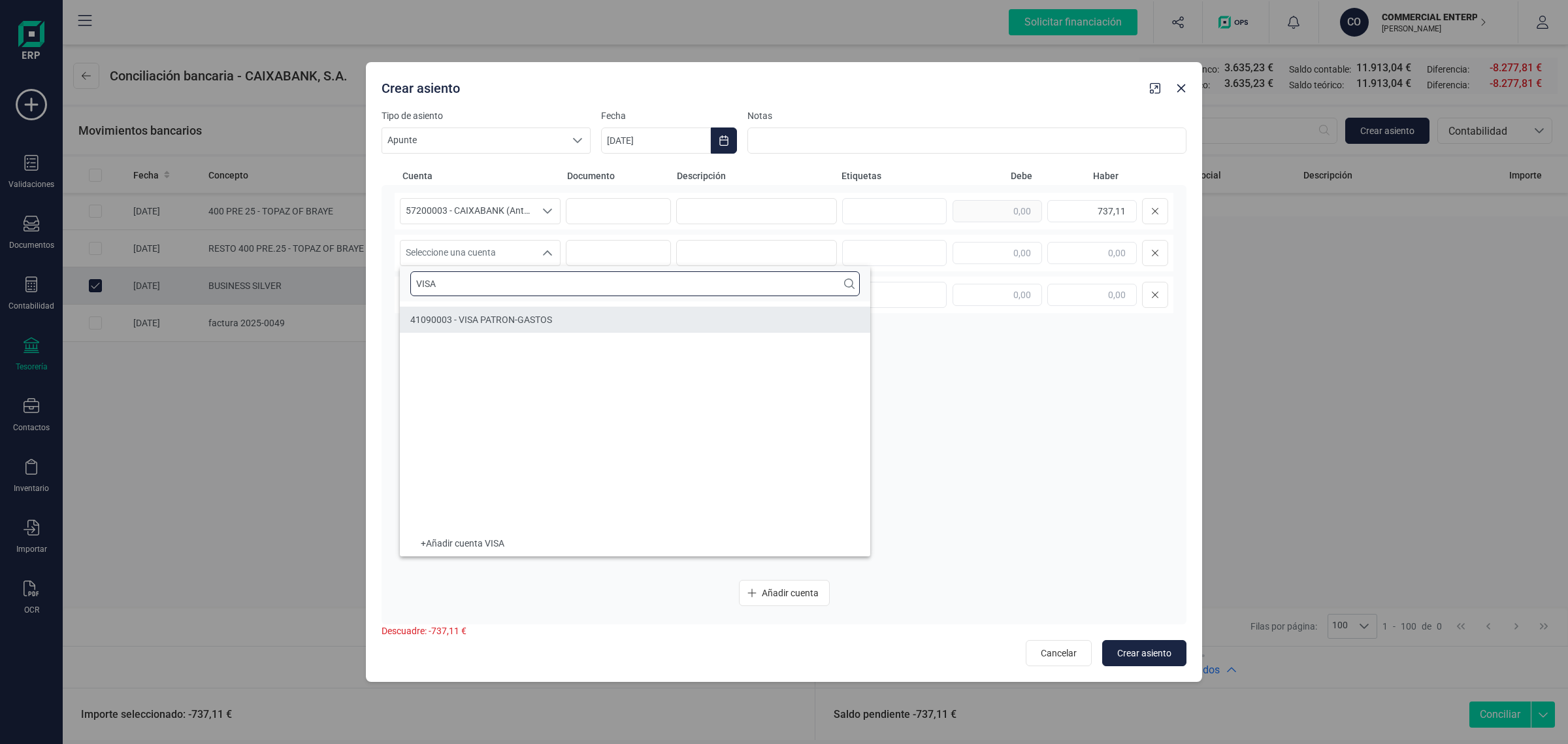
type input "VISA"
click at [515, 309] on li "41090003 - VISA PATRON-GASTOS" at bounding box center [635, 319] width 470 height 26
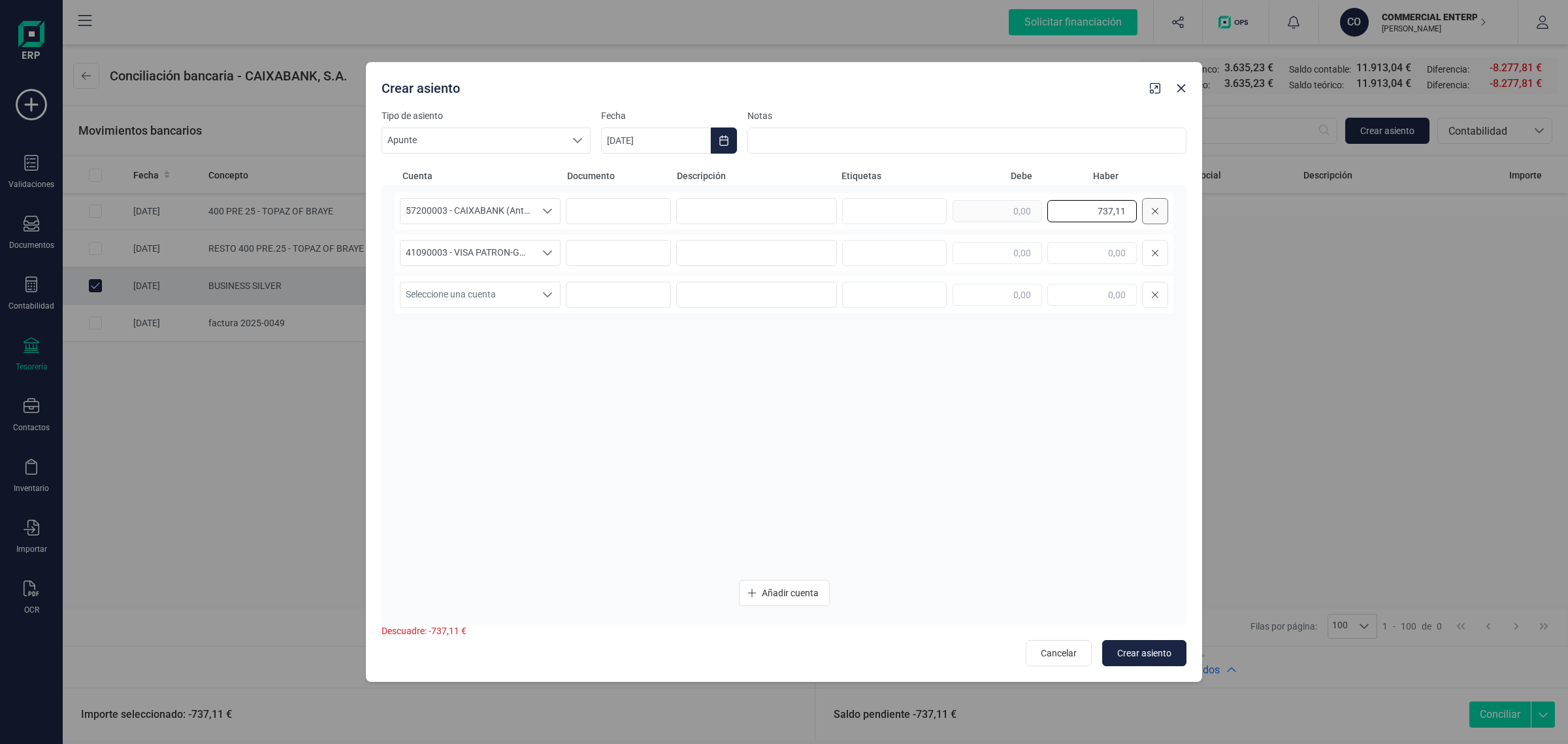
drag, startPoint x: 1076, startPoint y: 203, endPoint x: 1150, endPoint y: 216, distance: 75.1
click at [1150, 216] on div "737,11" at bounding box center [1060, 211] width 216 height 26
click at [977, 258] on input "text" at bounding box center [998, 253] width 90 height 22
paste input "737,11"
type input "737,11"
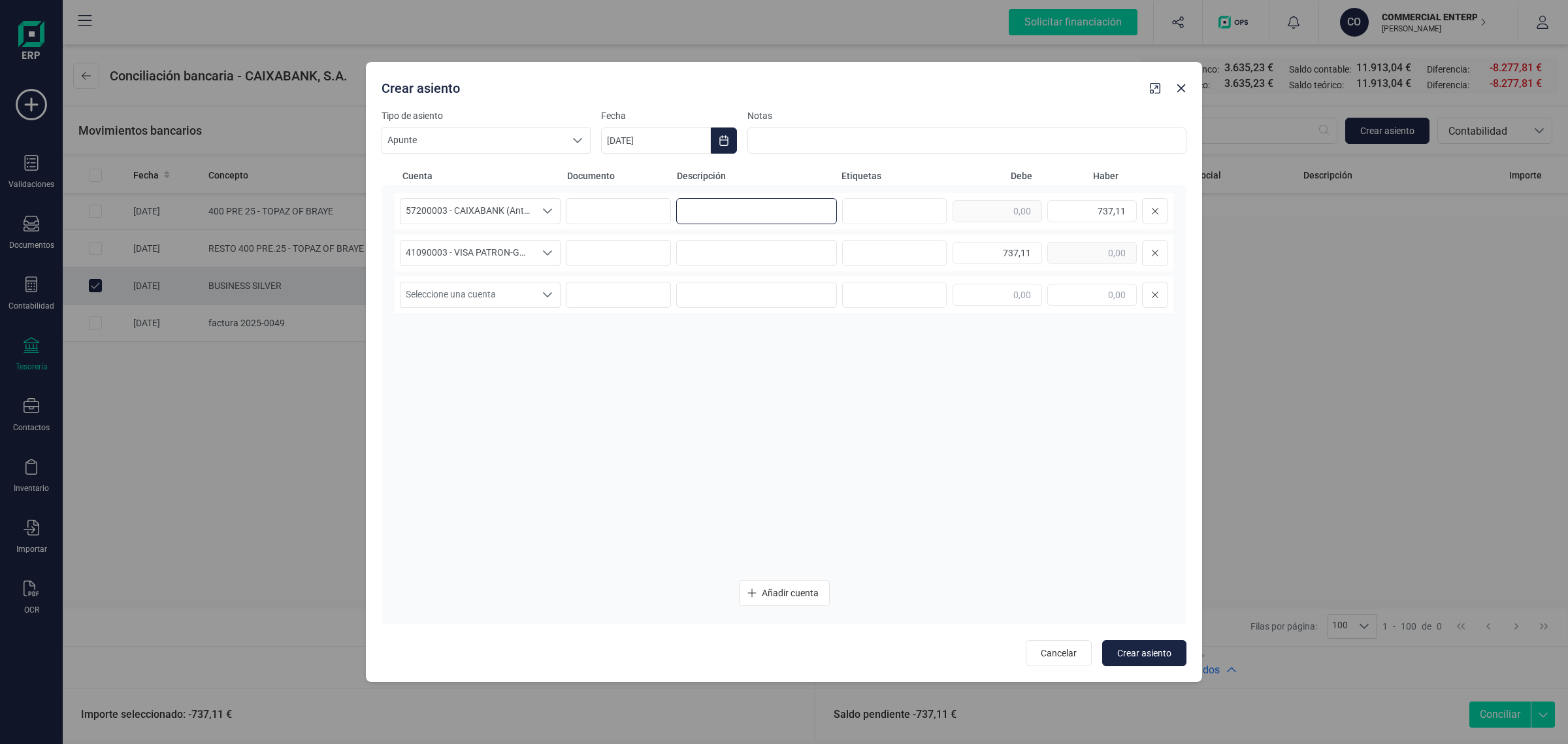
click at [698, 211] on input at bounding box center [756, 211] width 161 height 26
drag, startPoint x: 726, startPoint y: 214, endPoint x: 626, endPoint y: 226, distance: 100.7
click at [626, 226] on div "57200003 - CAIXABANK (Antes BANKIA) 57200003 - CAIXABANK (Antes BANKIA) 5720000…" at bounding box center [784, 211] width 779 height 37
type input "GASTOS VISA"
click at [685, 249] on input at bounding box center [756, 252] width 161 height 26
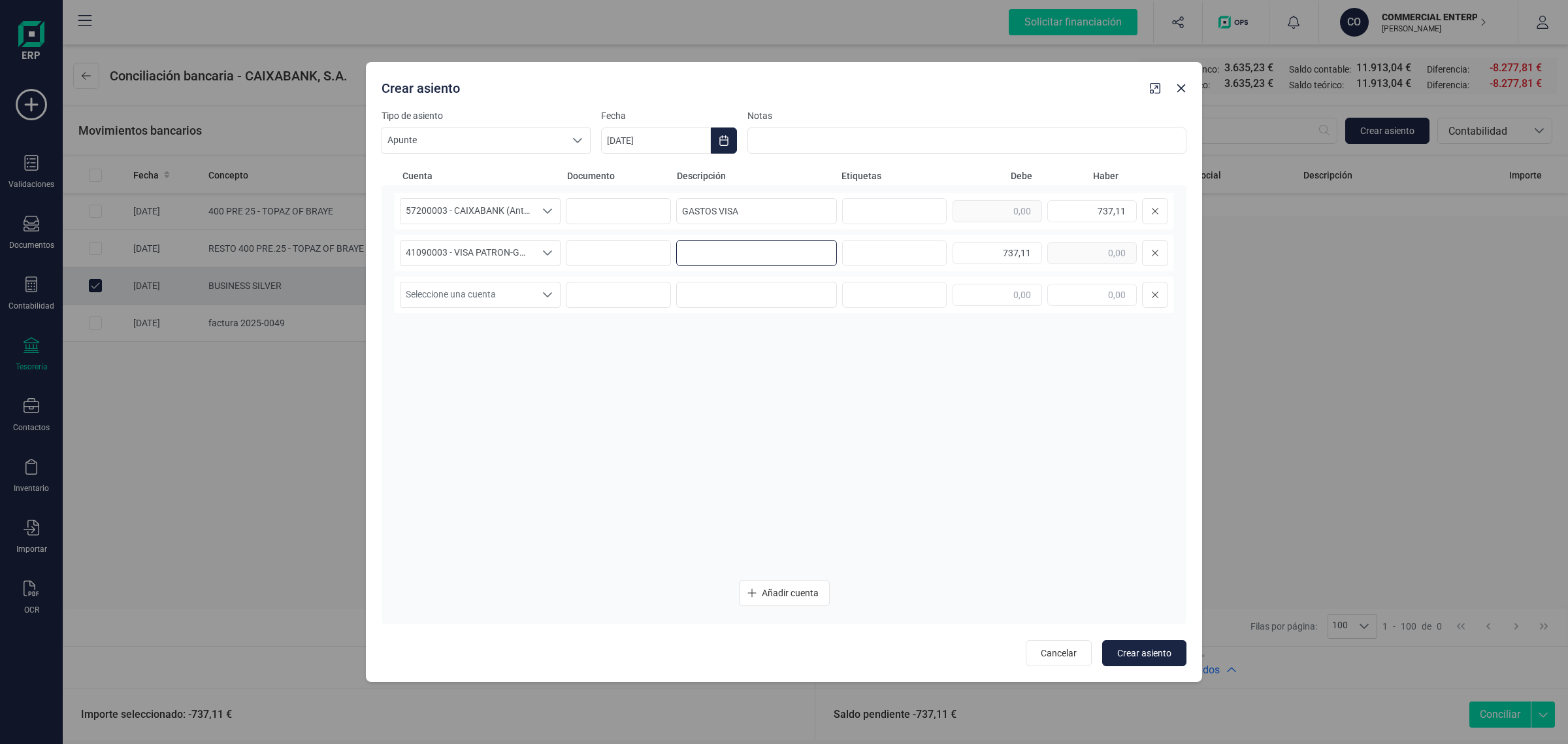
paste input "GASTOS VISA"
type input "GASTOS VISA"
click at [729, 134] on button "Choose Date" at bounding box center [724, 140] width 26 height 26
click at [694, 294] on span "5" at bounding box center [691, 293] width 26 height 26
click at [564, 384] on div "57200003 - CAIXABANK (Antes BANKIA) 57200003 - CAIXABANK (Antes BANKIA) 5720000…" at bounding box center [784, 381] width 779 height 376
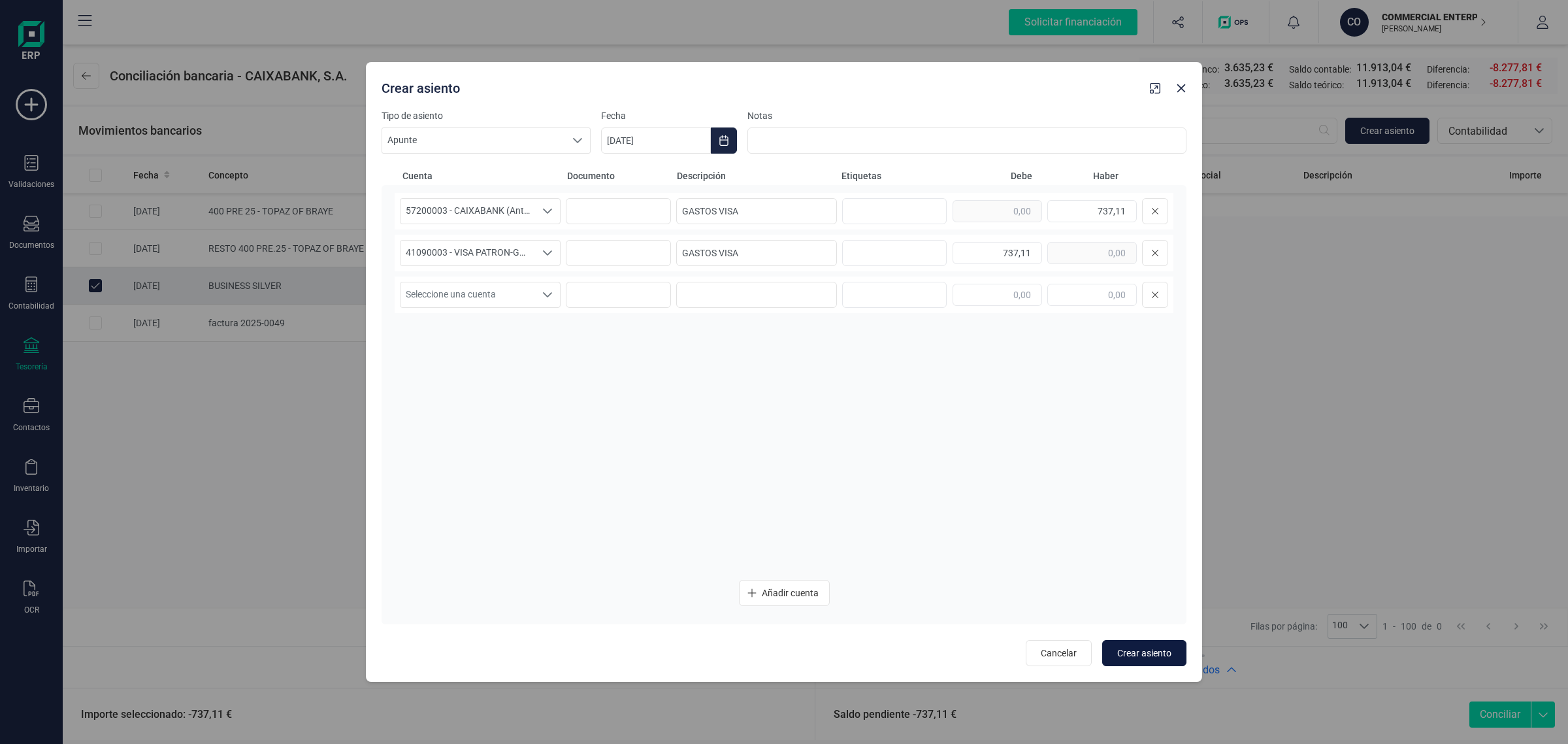
click at [1148, 654] on span "Crear asiento" at bounding box center [1144, 653] width 55 height 13
type input "[DATE]"
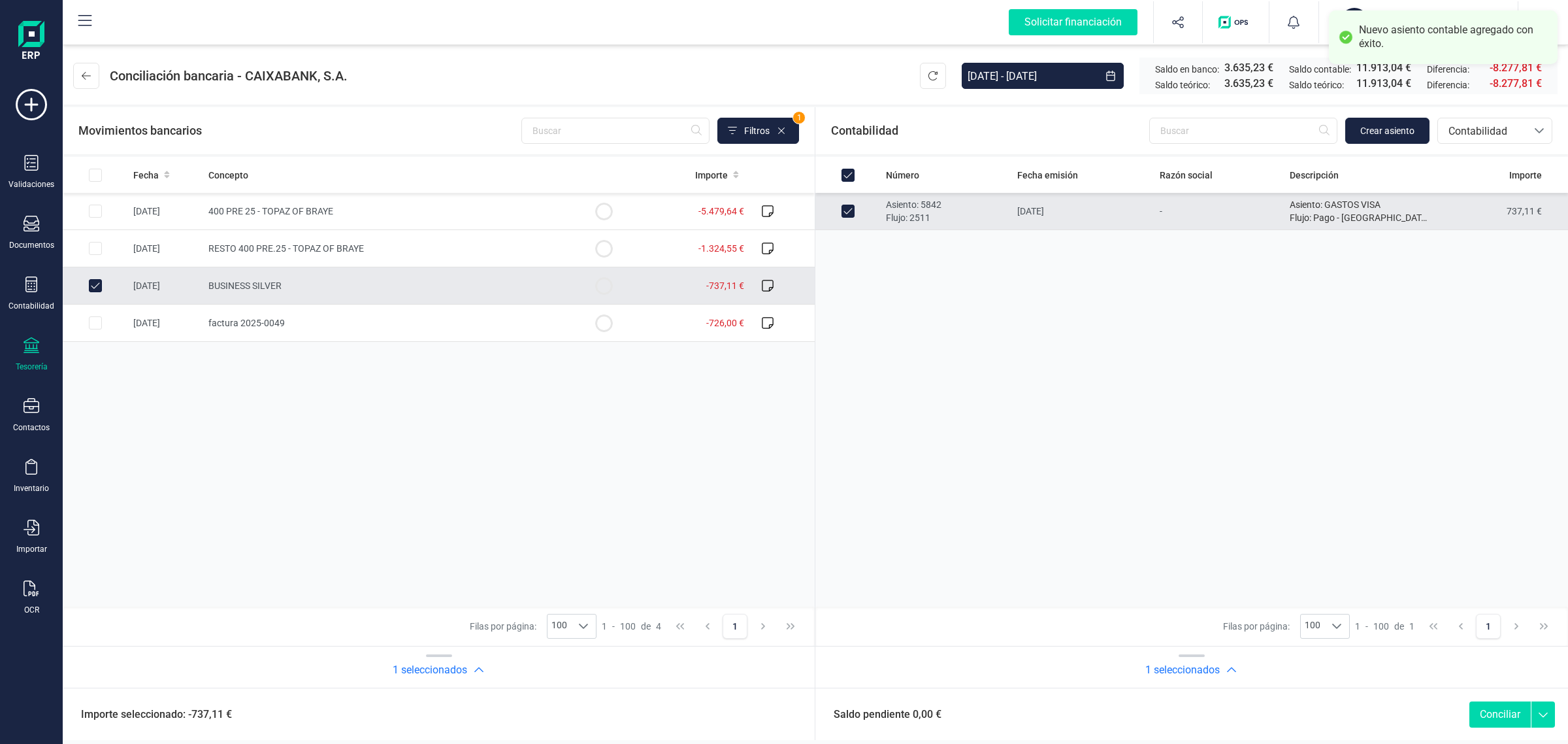
click at [1495, 713] on button "Conciliar" at bounding box center [1500, 714] width 61 height 26
checkbox input "false"
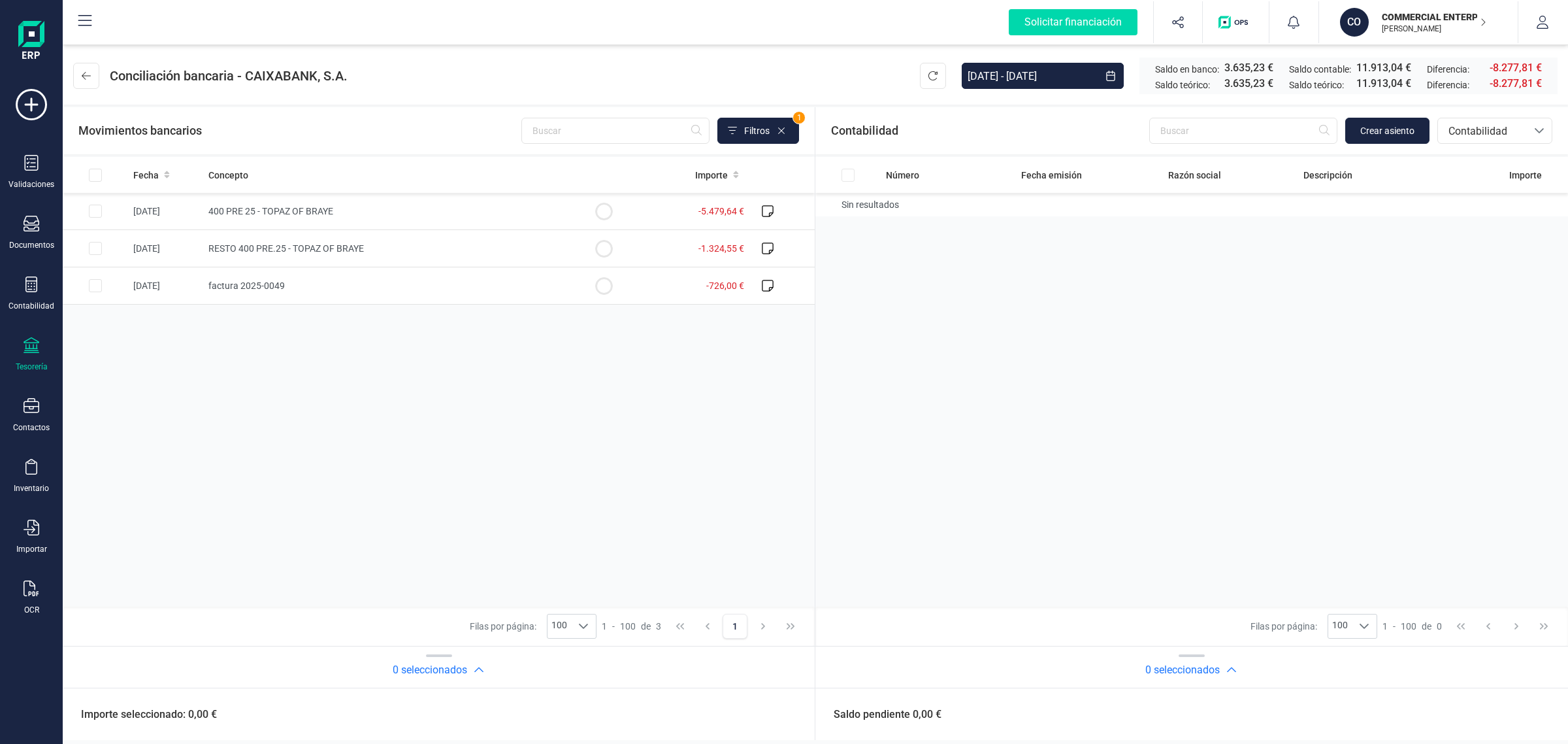
click at [1382, 21] on p "COMMERCIAL ENTERPRISE GREEN SL" at bounding box center [1434, 17] width 105 height 13
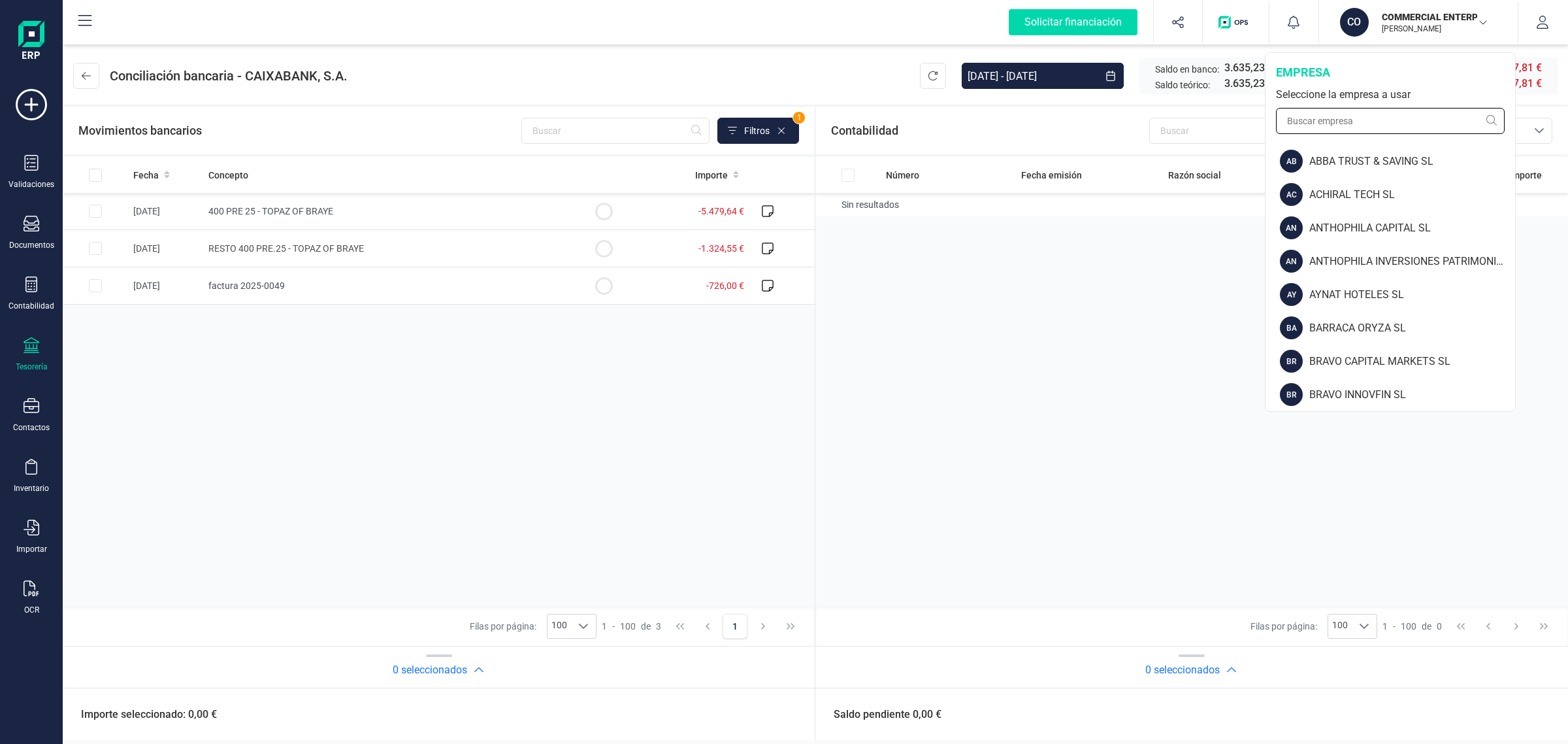
click at [1310, 117] on input "text" at bounding box center [1390, 120] width 228 height 26
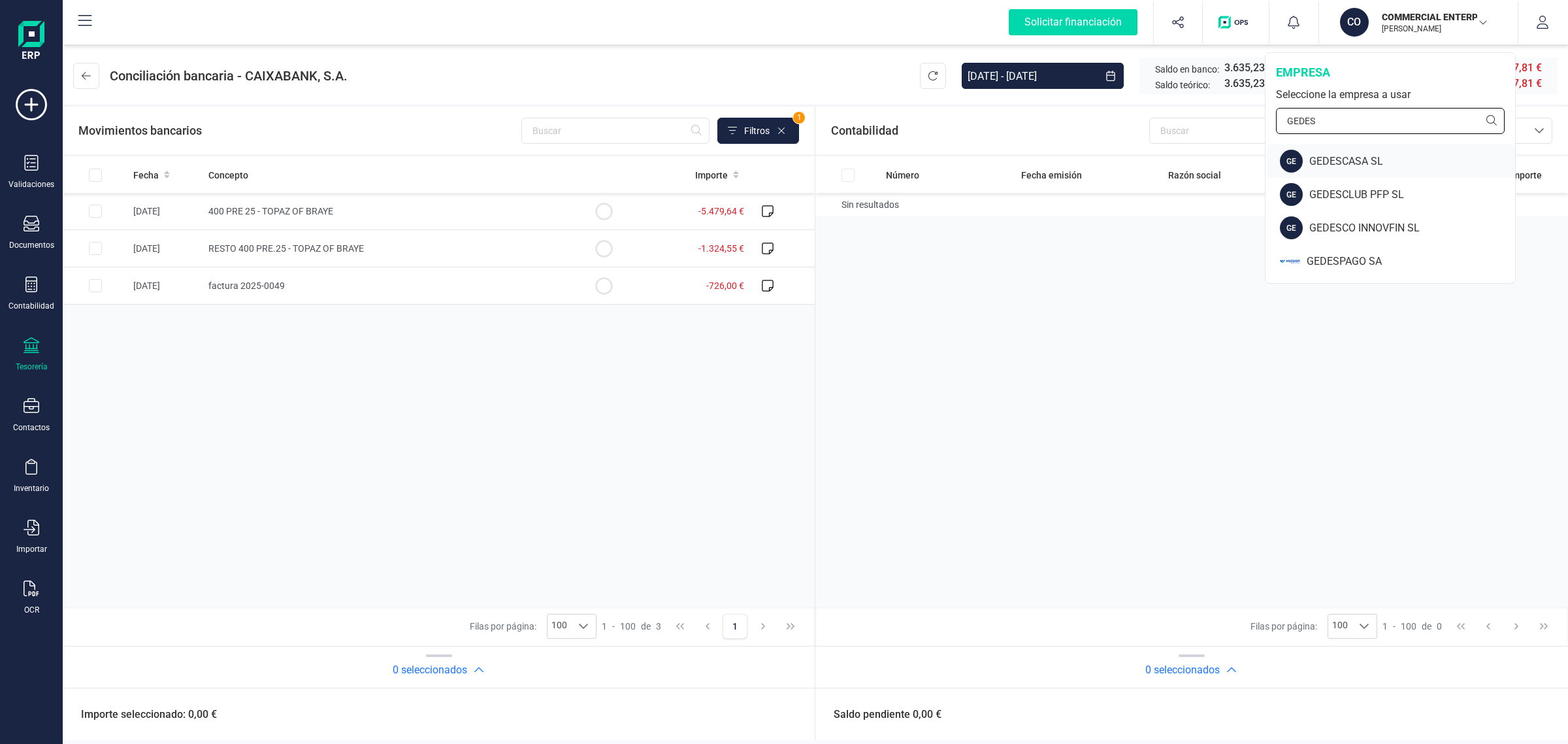
type input "GEDES"
click at [1334, 158] on div "GEDESCASA SL" at bounding box center [1413, 161] width 206 height 16
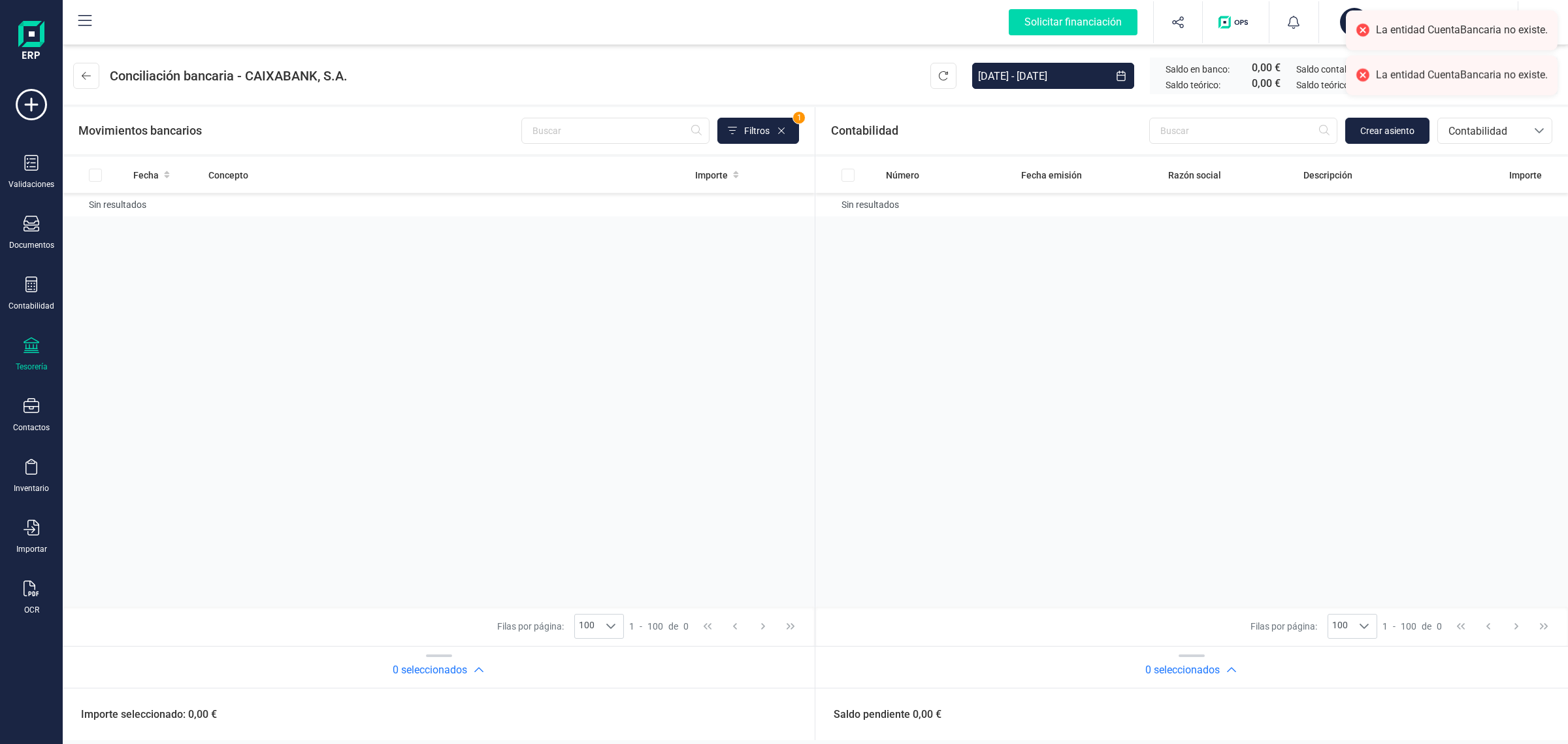
click at [15, 358] on div "Tesorería" at bounding box center [31, 355] width 52 height 34
click at [122, 223] on span "Cuentas bancarias" at bounding box center [157, 223] width 115 height 16
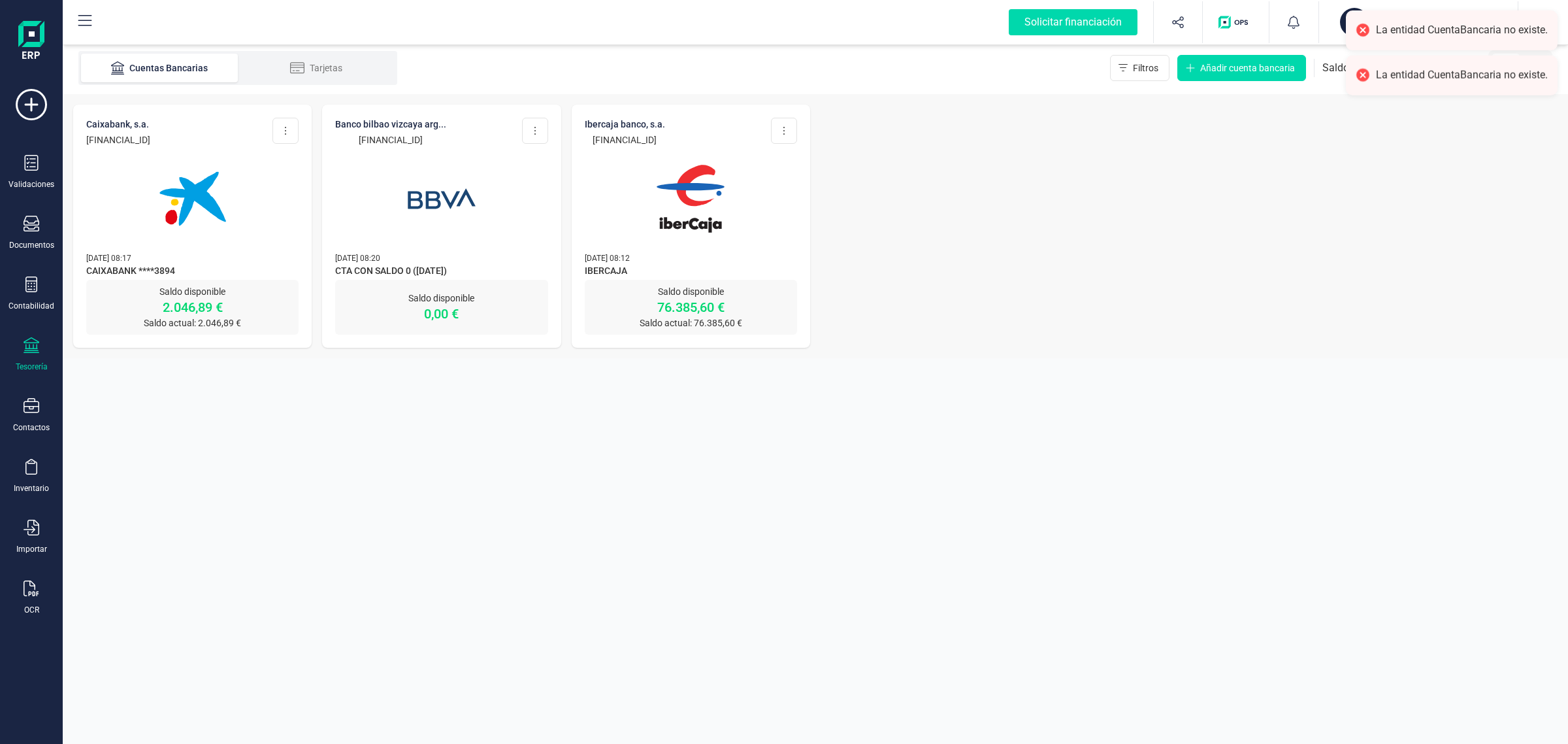
click at [24, 344] on icon at bounding box center [31, 345] width 16 height 16
click at [447, 568] on section "Cuentas Bancarias Tarjetas Filtros Añadir cuenta bancaria Saldo disponible: 78.…" at bounding box center [815, 393] width 1505 height 702
click at [706, 256] on p "14/08/2025 08:12" at bounding box center [691, 258] width 212 height 13
click at [648, 207] on img at bounding box center [690, 199] width 110 height 110
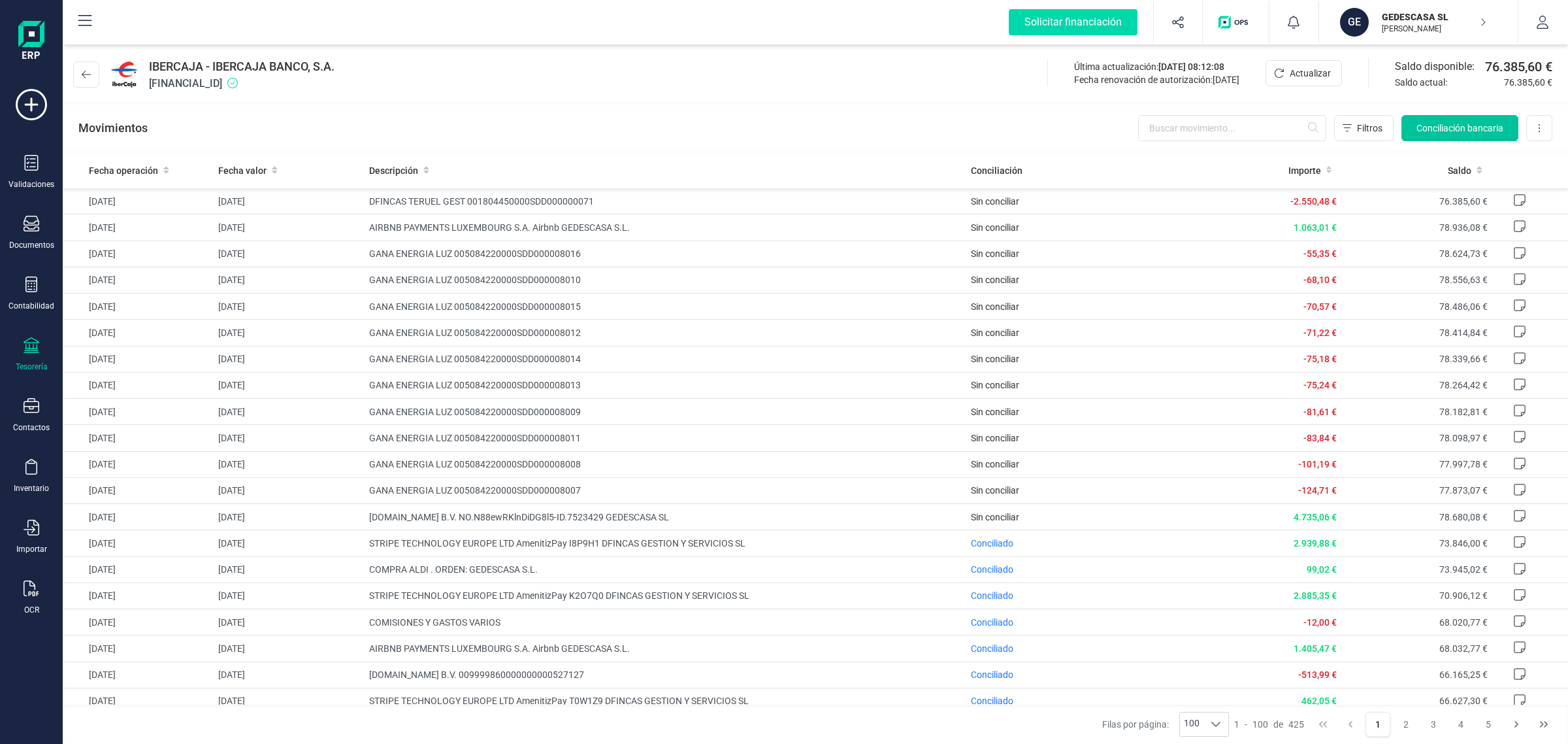
click at [1440, 128] on span "Conciliación bancaria" at bounding box center [1460, 128] width 87 height 13
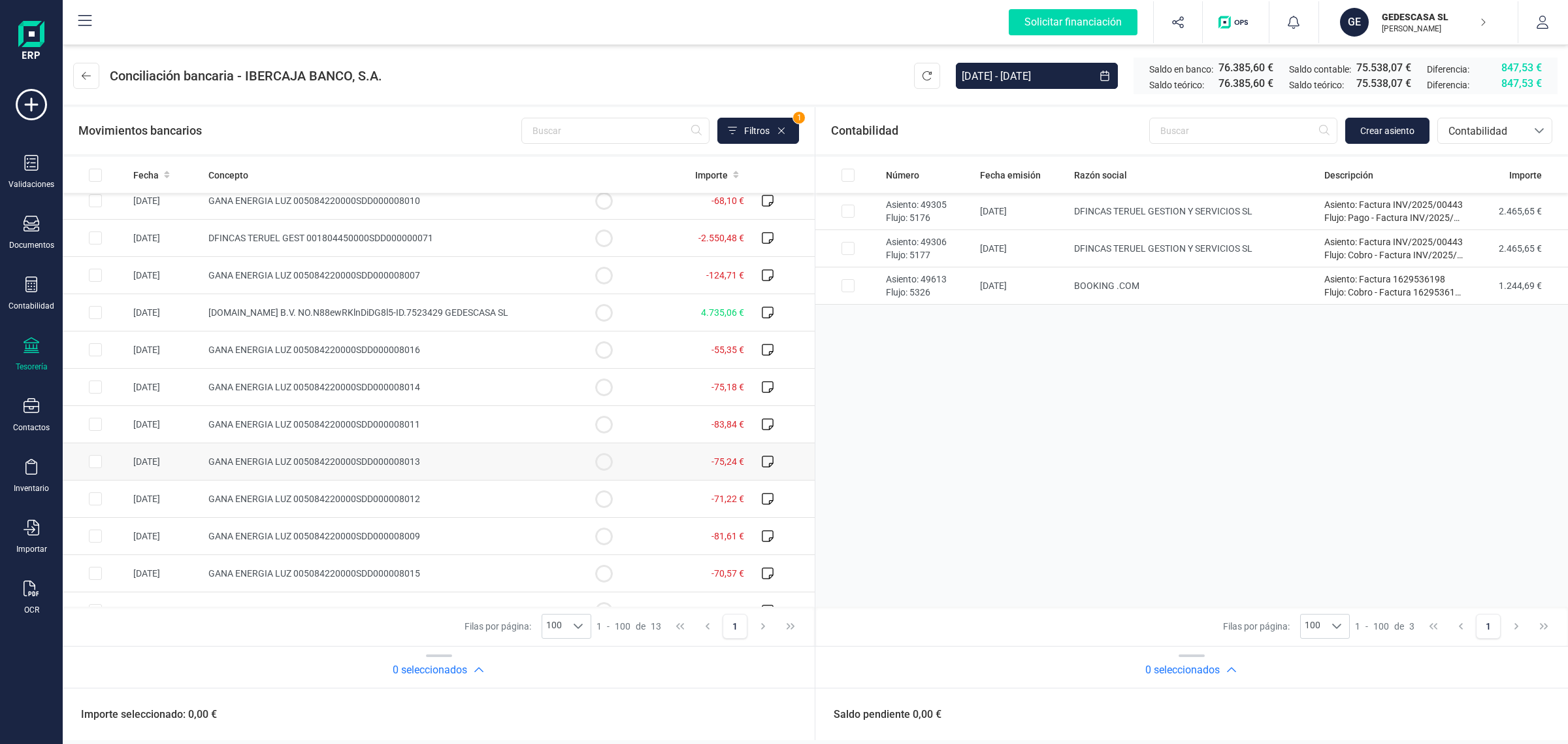
scroll to position [72, 0]
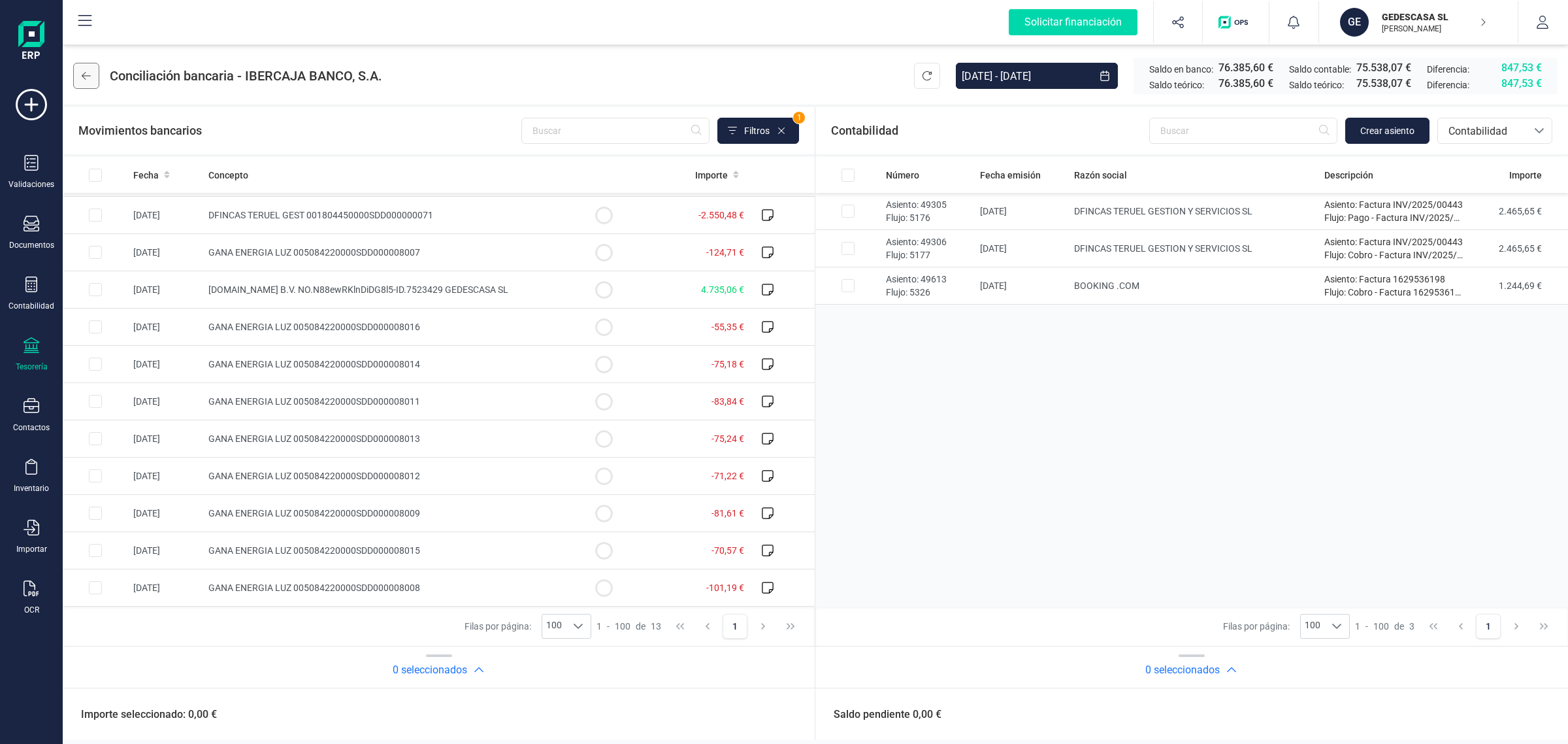
click at [93, 69] on button at bounding box center [86, 75] width 26 height 26
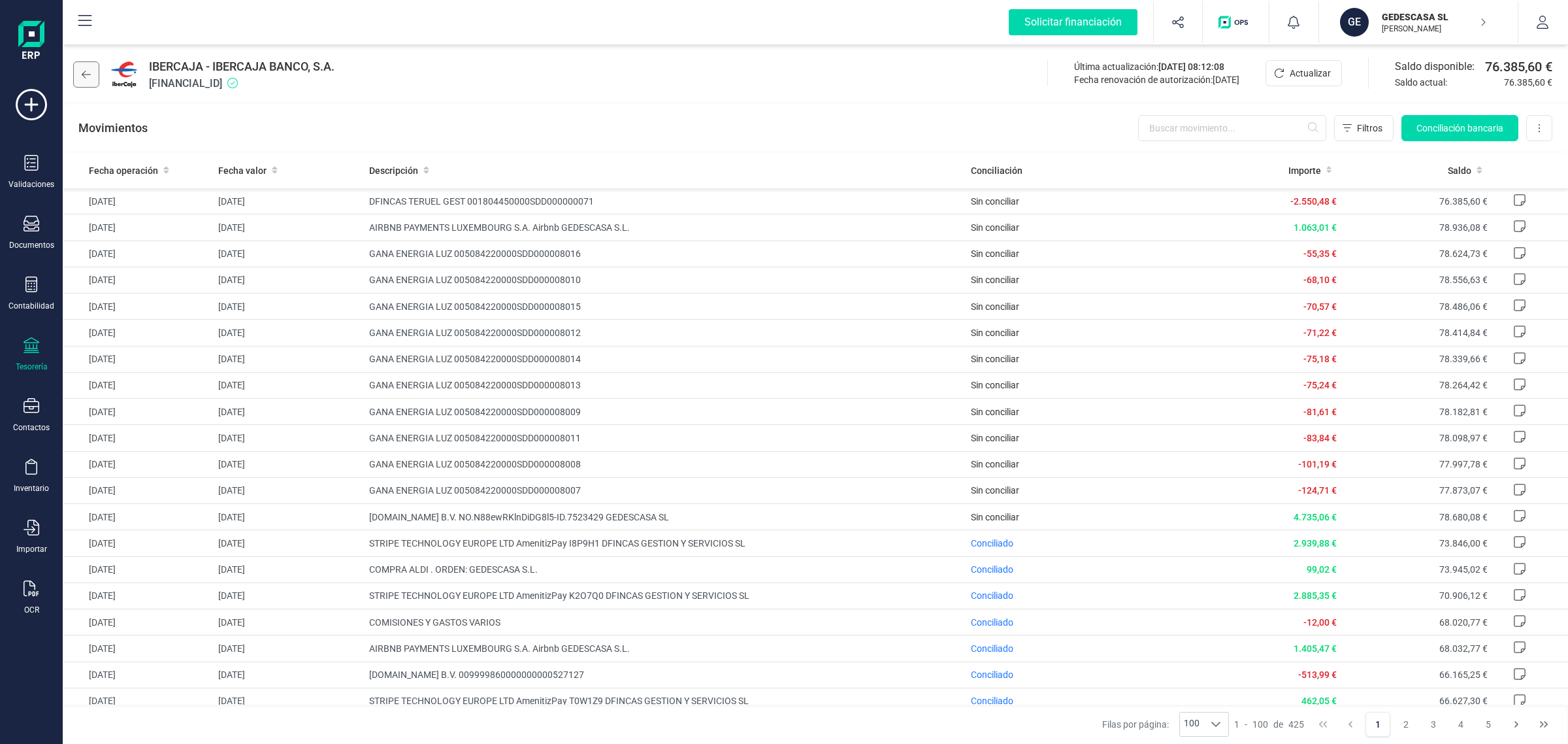
click at [86, 77] on icon at bounding box center [86, 75] width 9 height 10
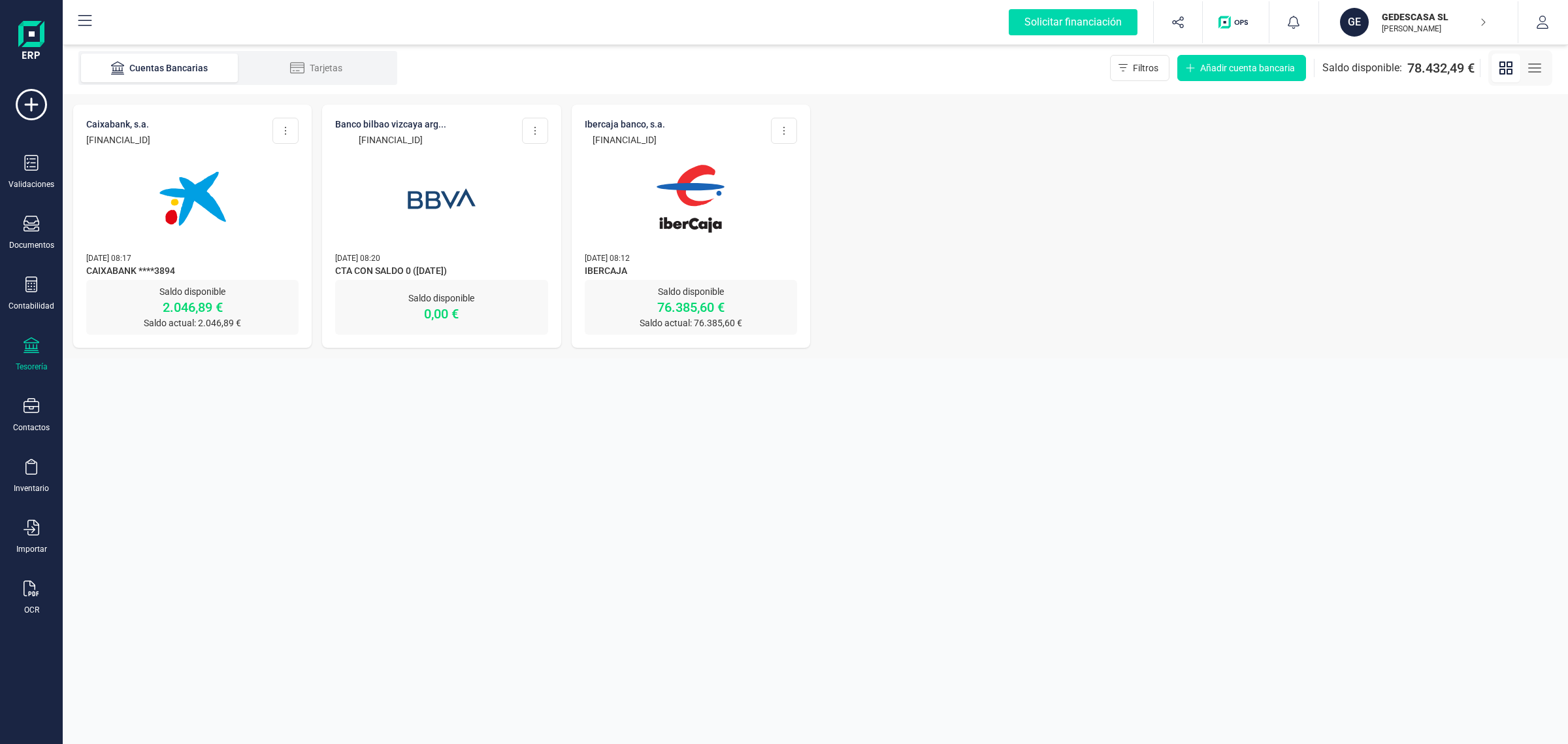
click at [207, 196] on img at bounding box center [193, 199] width 110 height 110
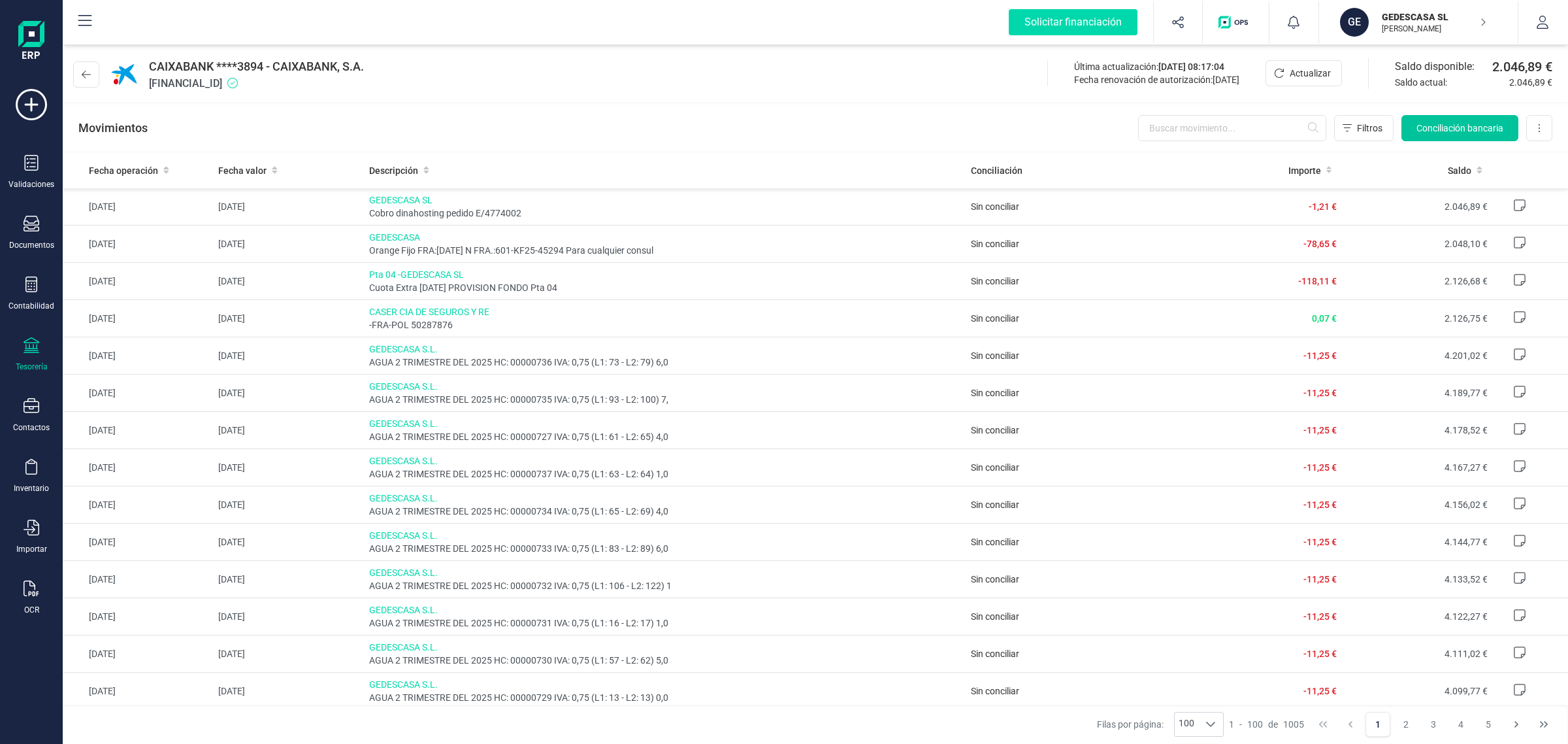
click at [1430, 128] on span "Conciliación bancaria" at bounding box center [1460, 128] width 87 height 13
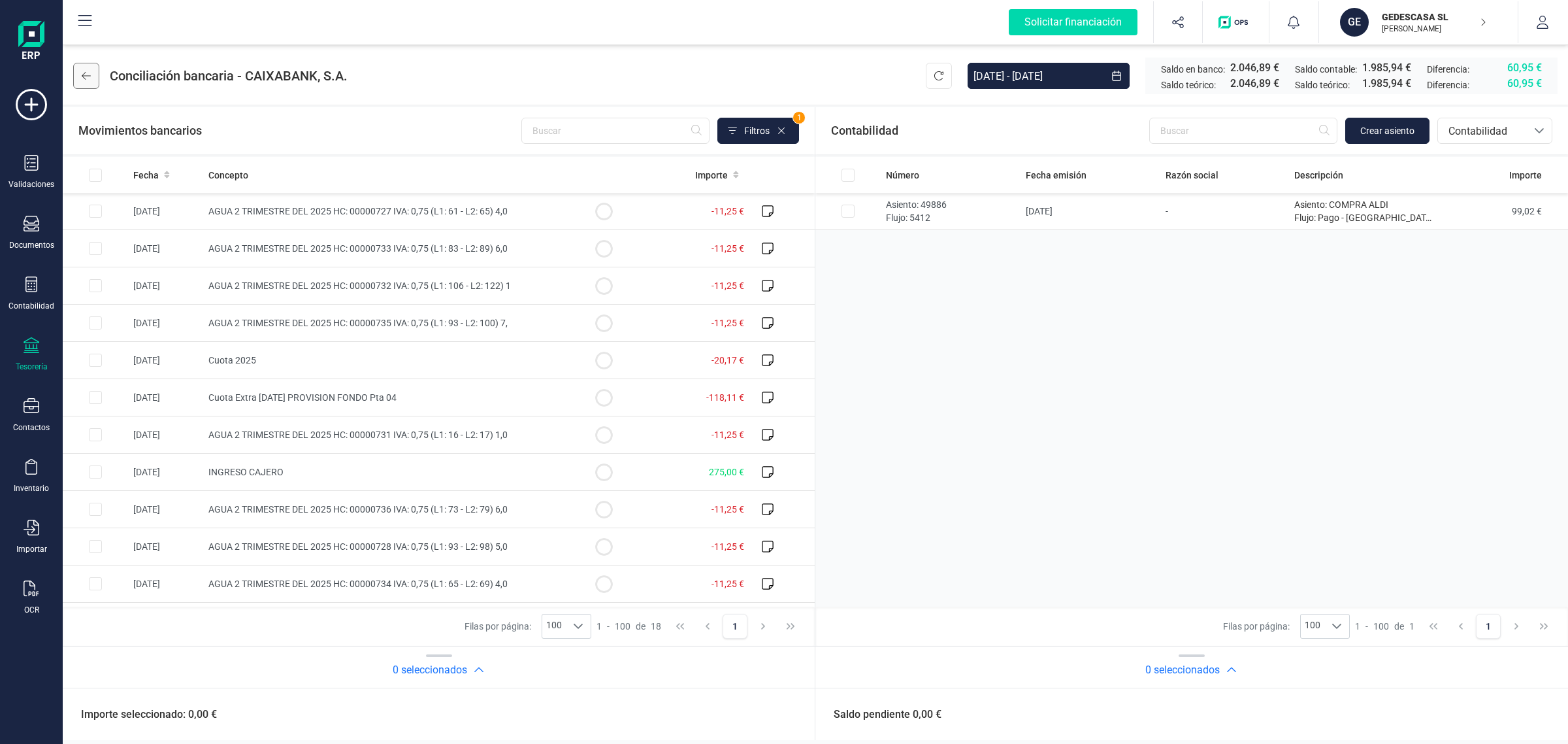
click at [80, 76] on button at bounding box center [86, 75] width 26 height 26
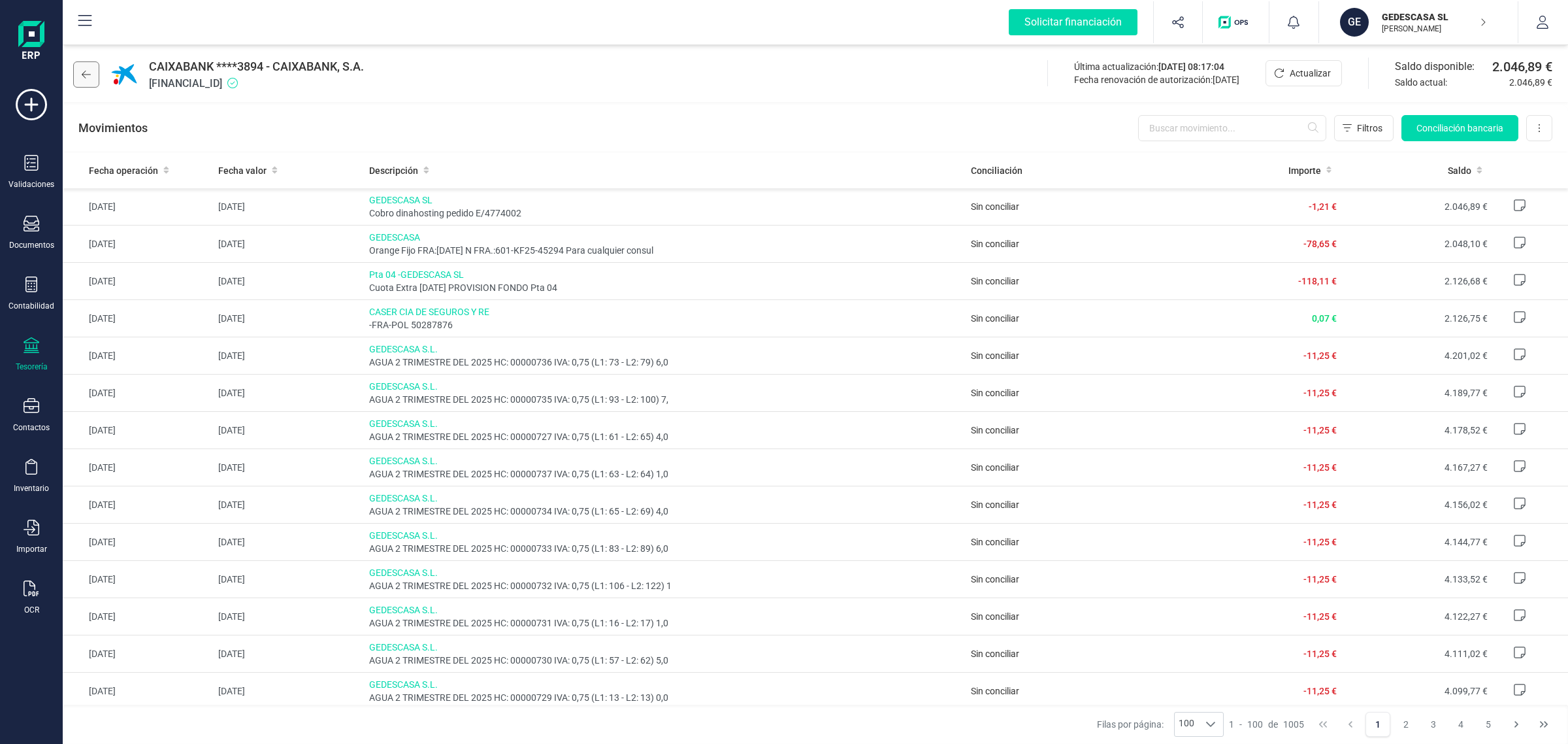
click at [90, 72] on icon at bounding box center [86, 75] width 9 height 10
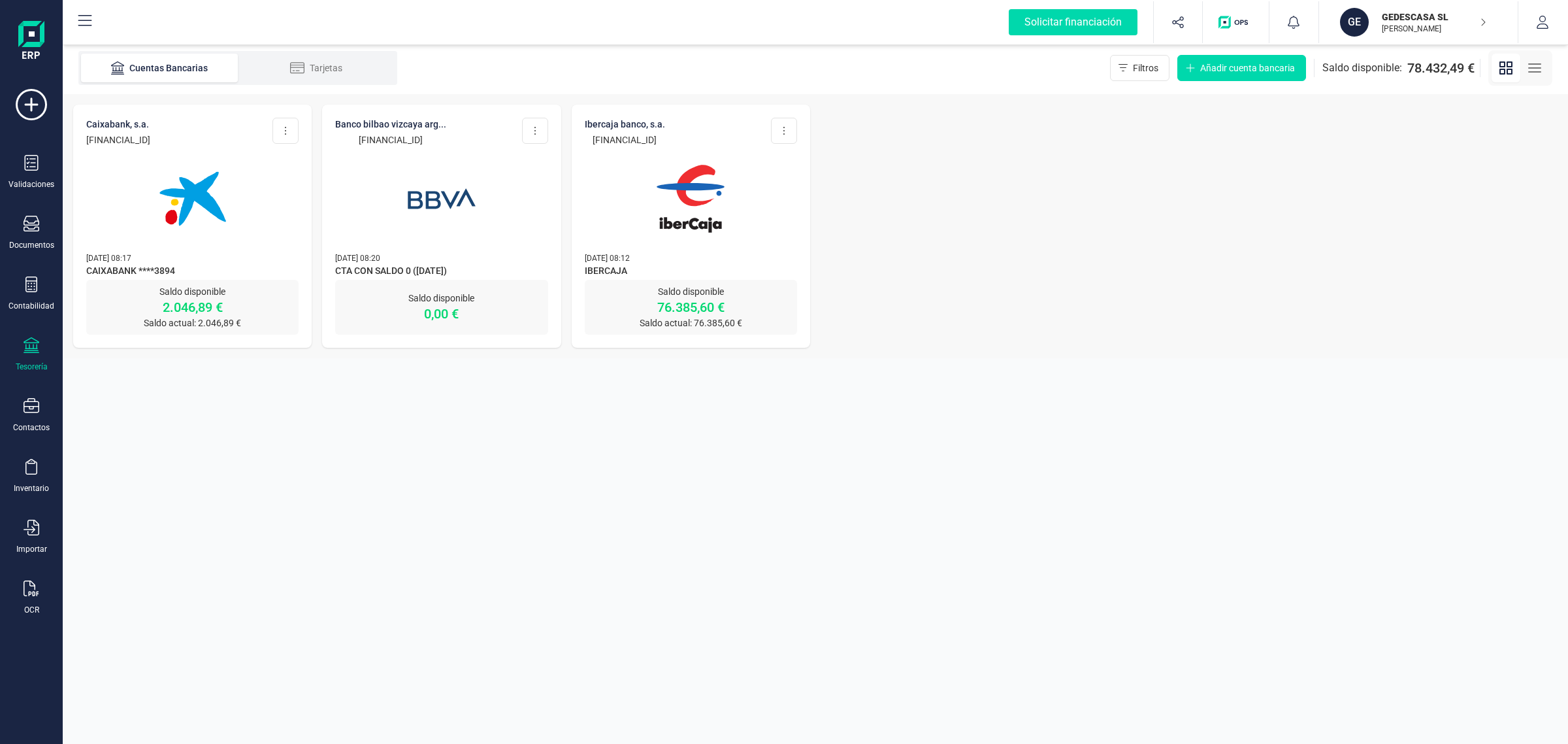
click at [703, 249] on img at bounding box center [690, 199] width 110 height 110
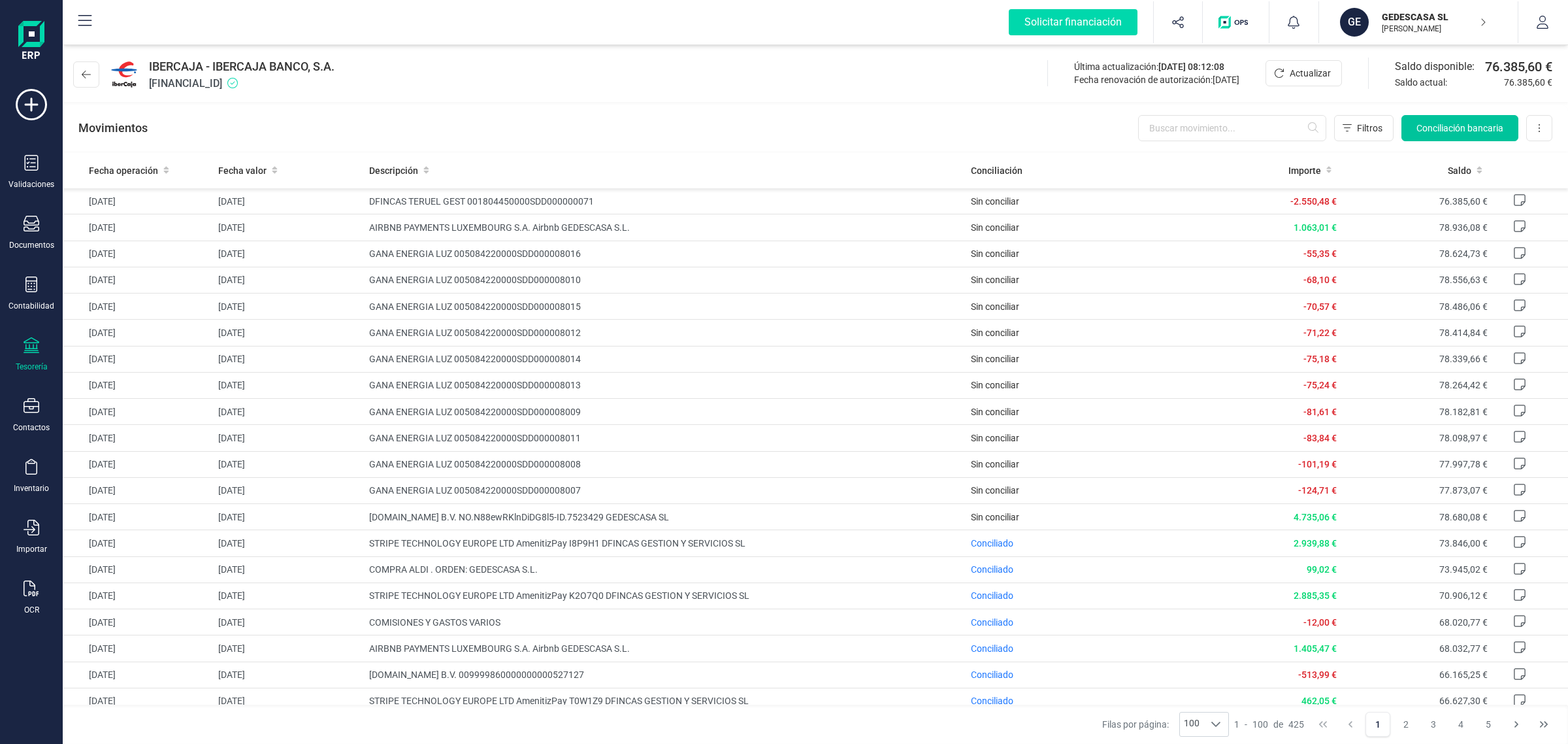
click at [1467, 128] on span "Conciliación bancaria" at bounding box center [1460, 128] width 87 height 13
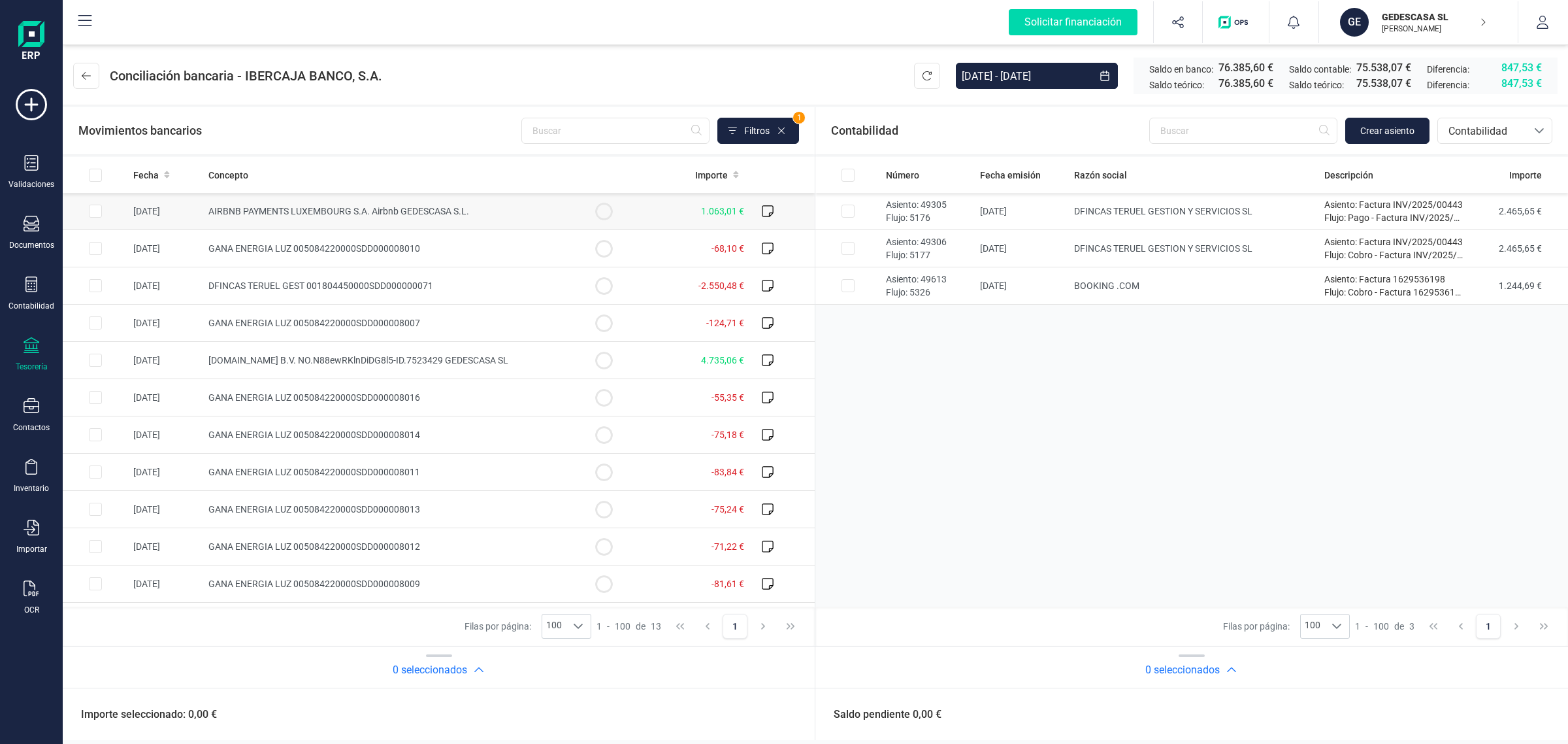
click at [309, 211] on span "AIRBNB PAYMENTS LUXEMBOURG S.A. Airbnb GEDESCASA S.L." at bounding box center [338, 211] width 261 height 10
checkbox input "true"
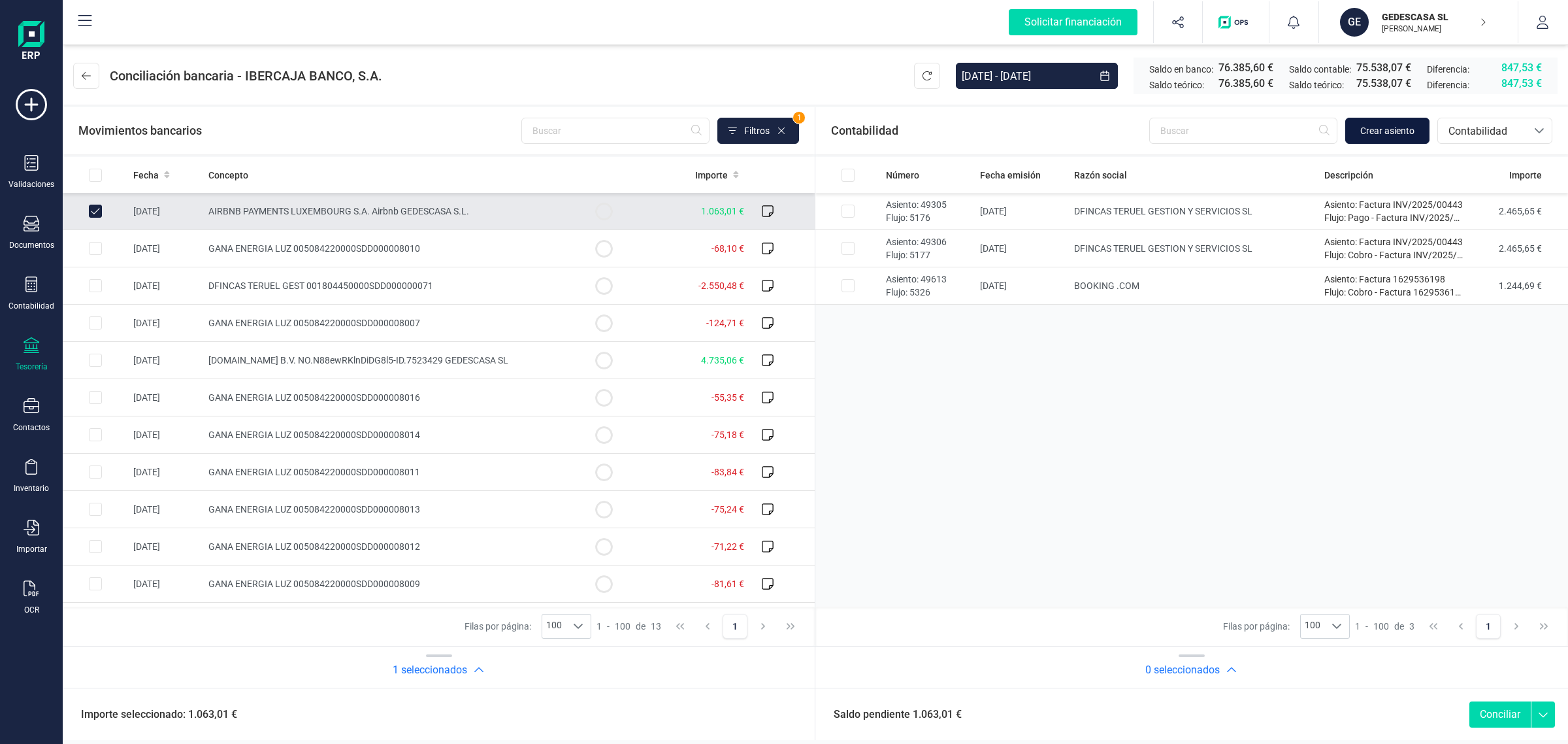
click at [1413, 134] on span "Crear asiento" at bounding box center [1387, 131] width 55 height 13
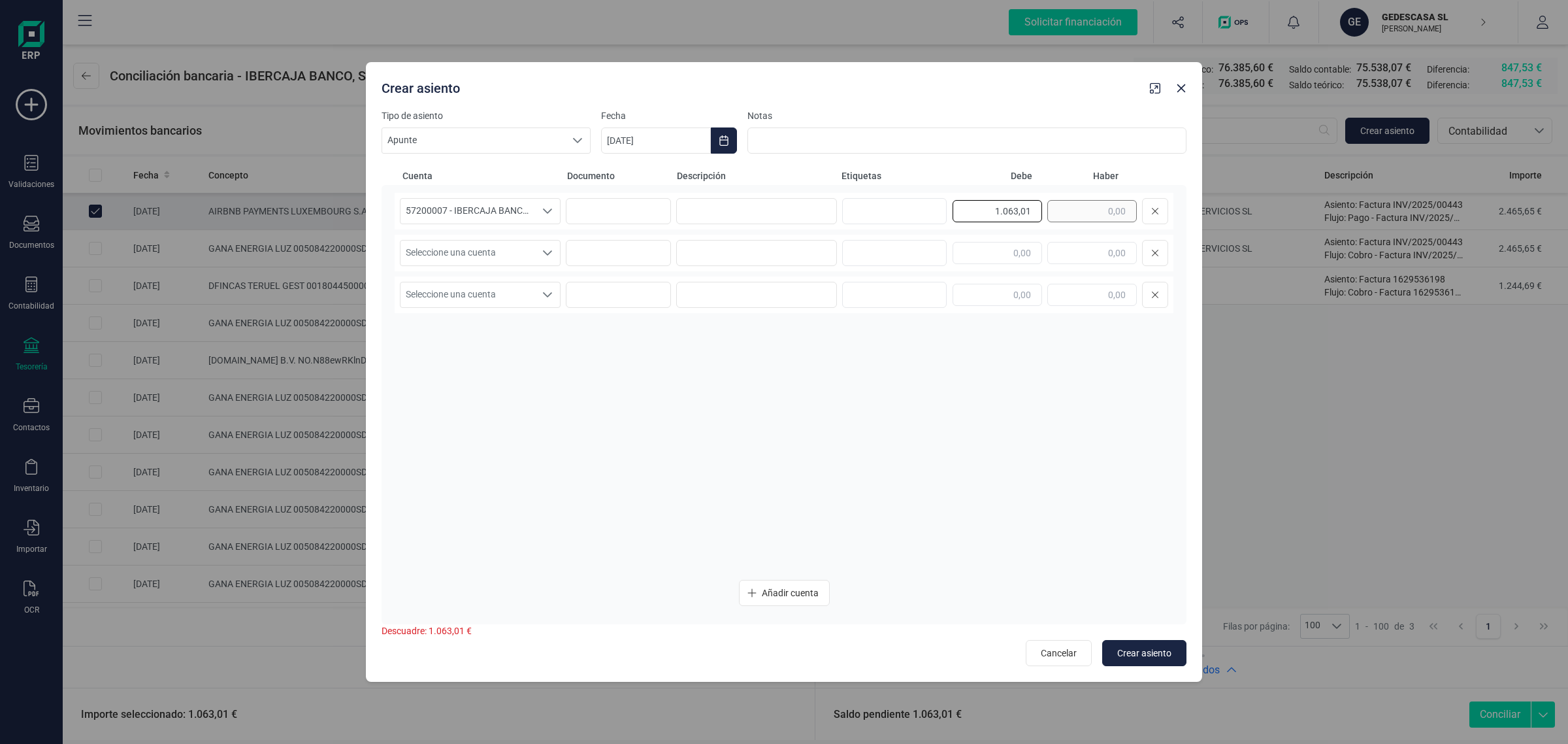
click at [1068, 201] on div "1.063,01" at bounding box center [1060, 211] width 216 height 26
drag, startPoint x: 1075, startPoint y: 233, endPoint x: 1079, endPoint y: 245, distance: 12.6
click at [1075, 232] on div "57200007 - IBERCAJA BANCO, S.A. 57200007 - IBERCAJA BANCO, S.A. 1.063,01 Selecc…" at bounding box center [784, 381] width 779 height 376
click at [1079, 244] on input "text" at bounding box center [1092, 253] width 90 height 22
paste input "1.063,01"
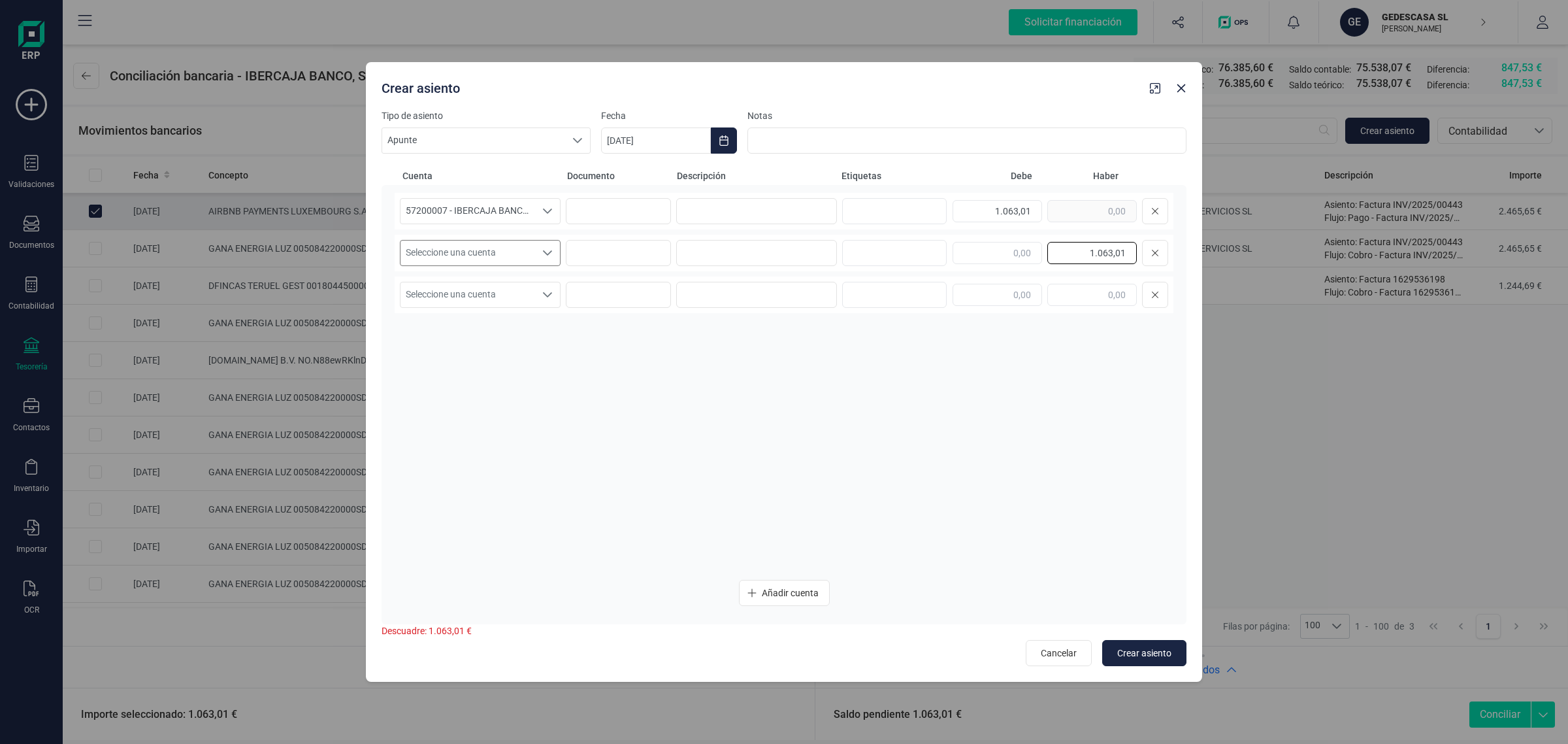
type input "1.063,01"
click at [475, 249] on span "Seleccione una cuenta" at bounding box center [467, 252] width 134 height 25
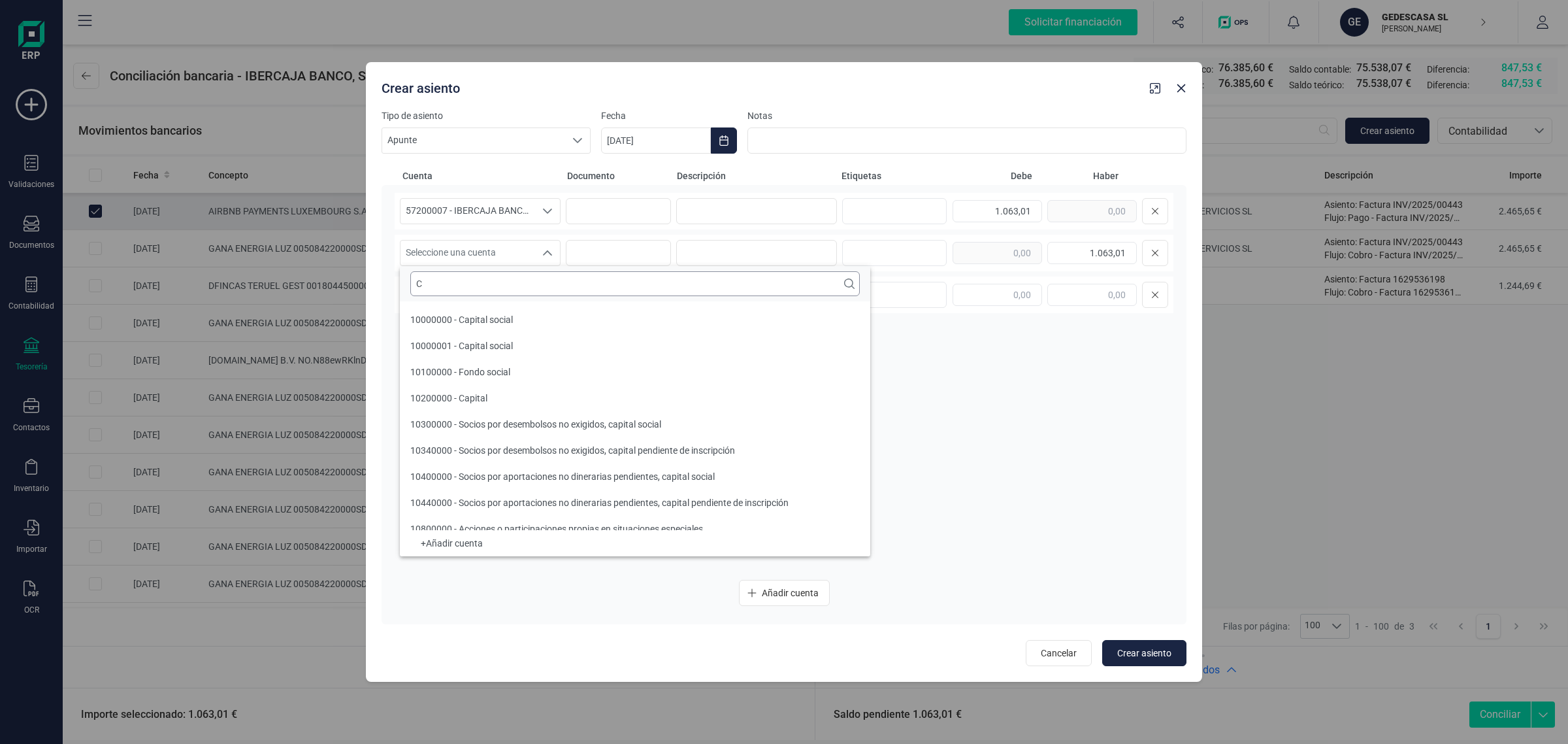
scroll to position [4, 0]
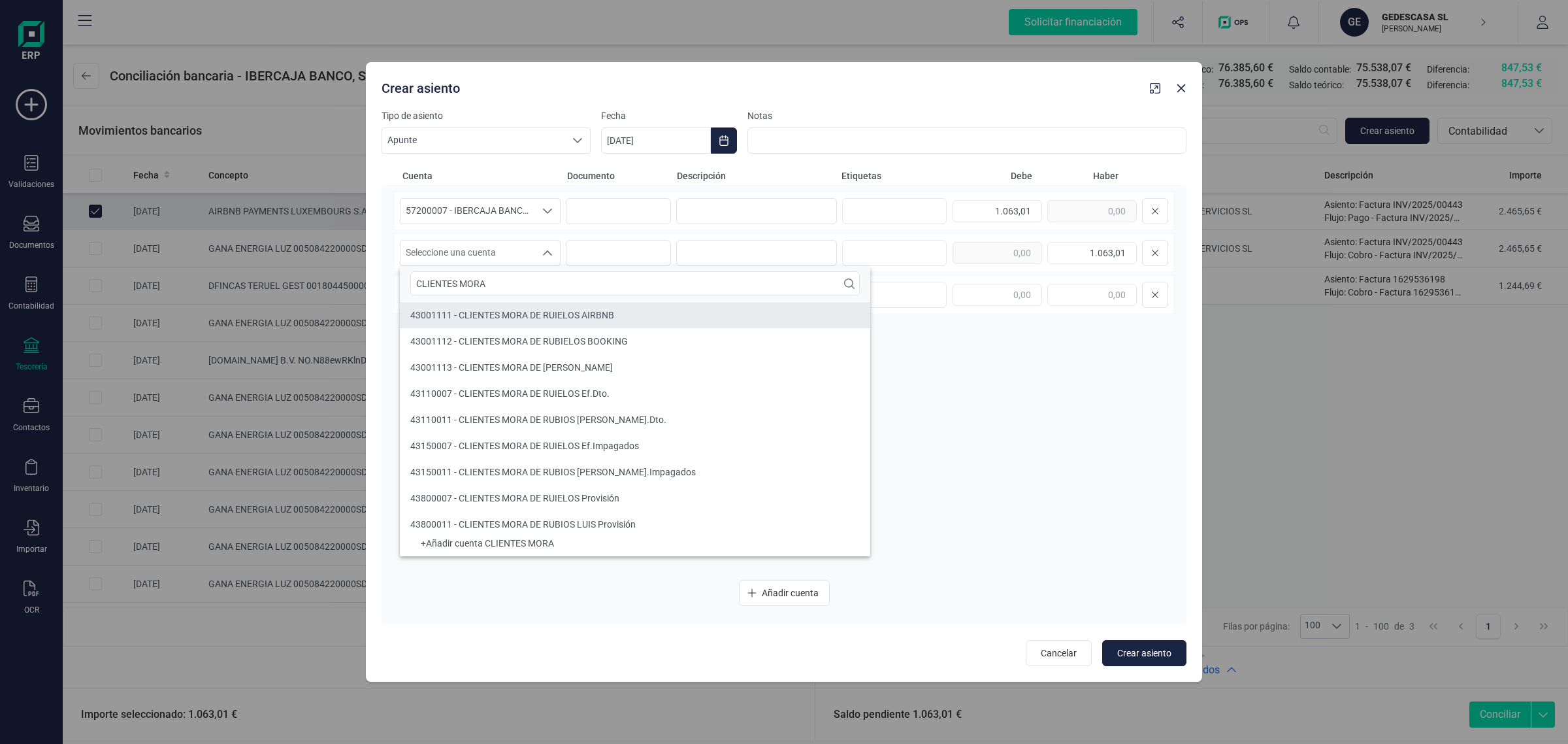
type input "CLIENTES MORA"
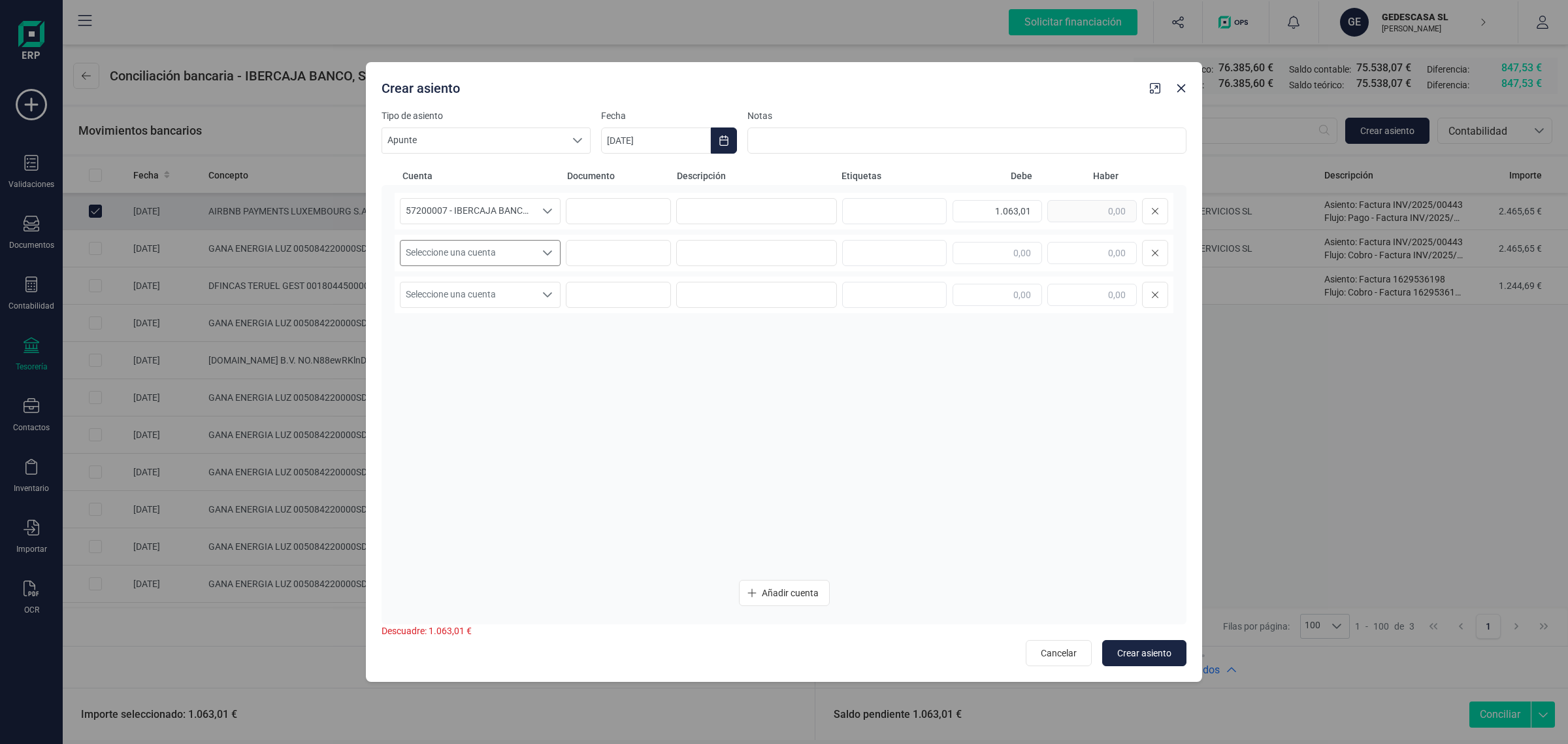
click at [474, 256] on span "Seleccione una cuenta" at bounding box center [467, 252] width 134 height 25
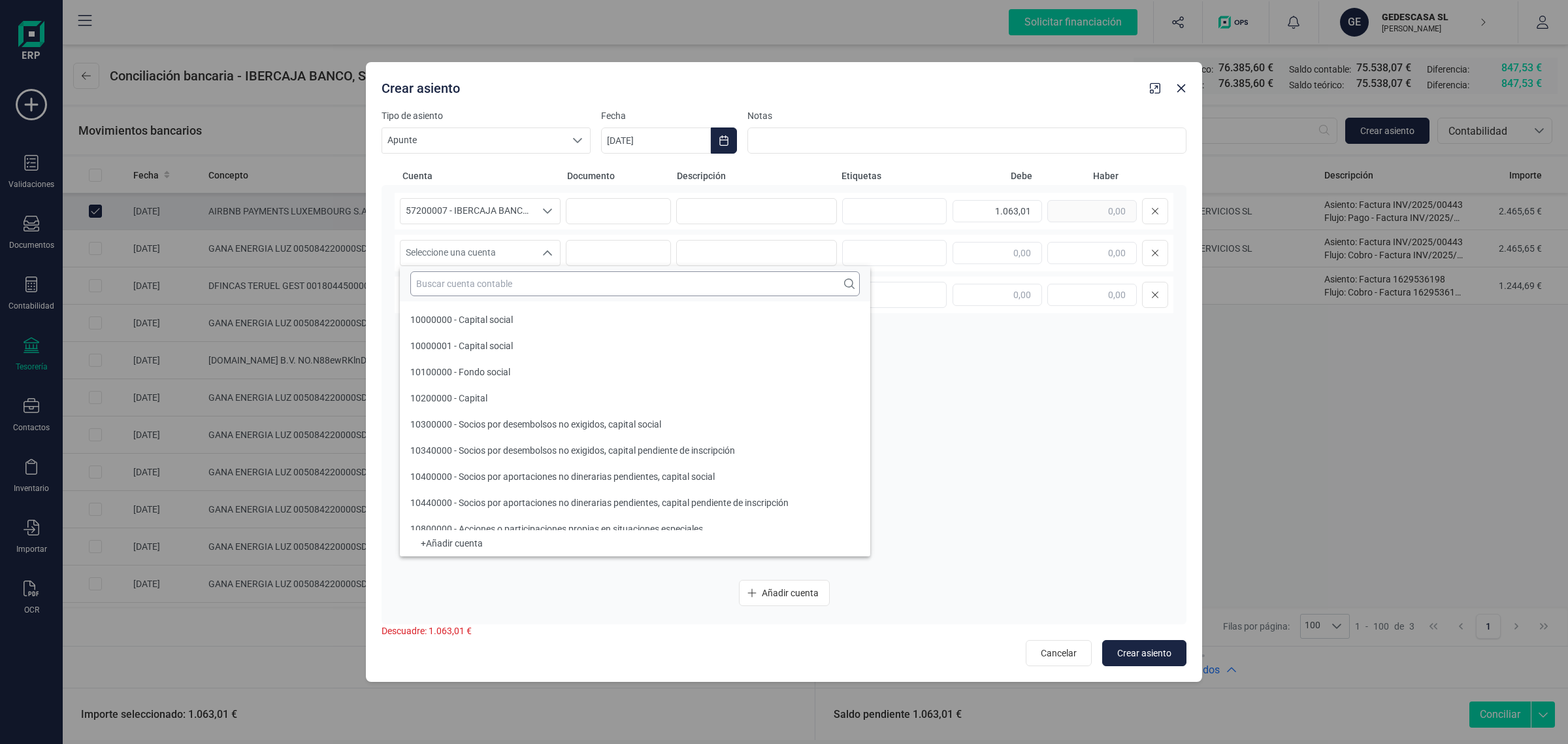
click at [448, 290] on input "text" at bounding box center [635, 283] width 449 height 25
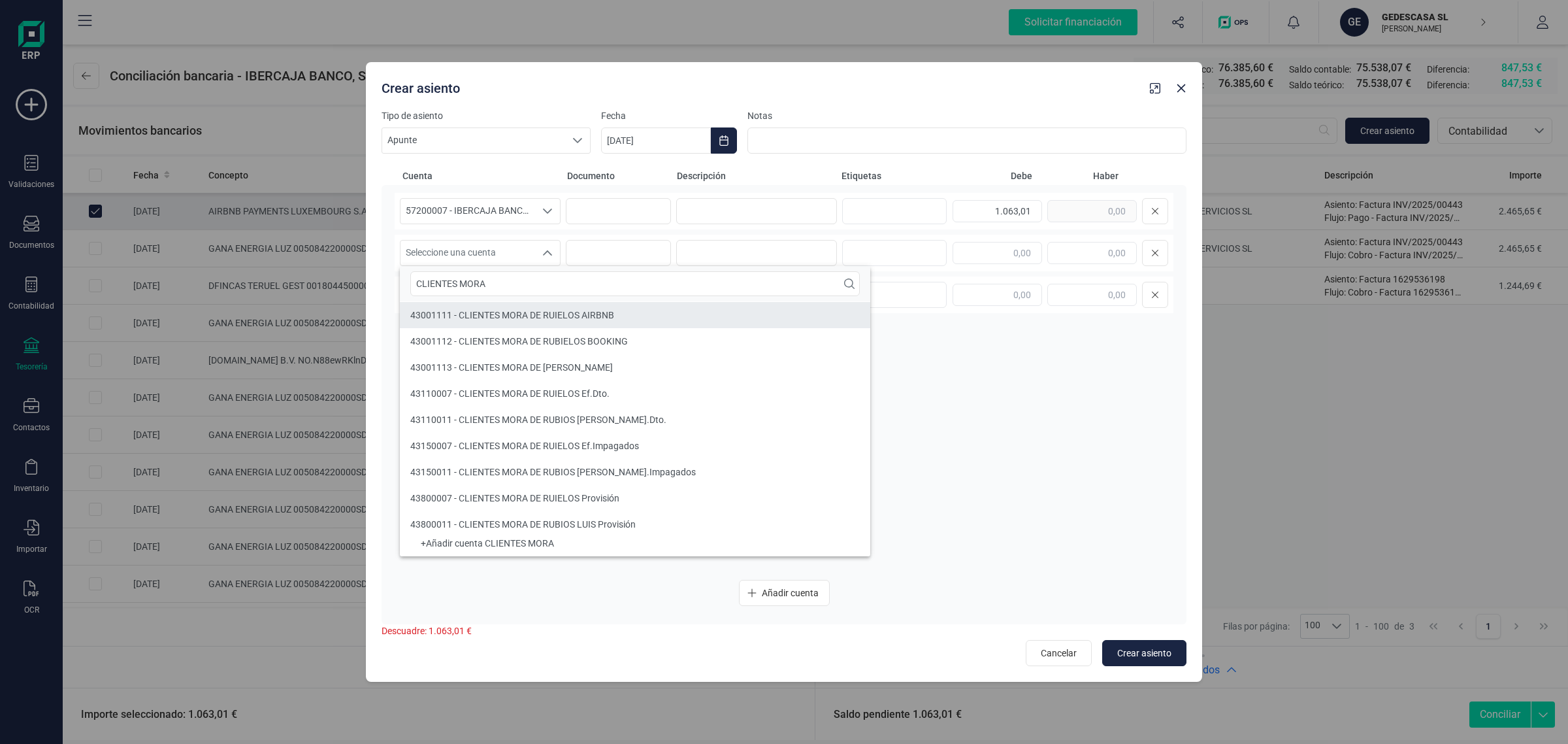
type input "CLIENTES MORA"
click at [524, 314] on span "43001111 - CLIENTES MORA DE RUIELOS AIRBNB" at bounding box center [512, 315] width 204 height 10
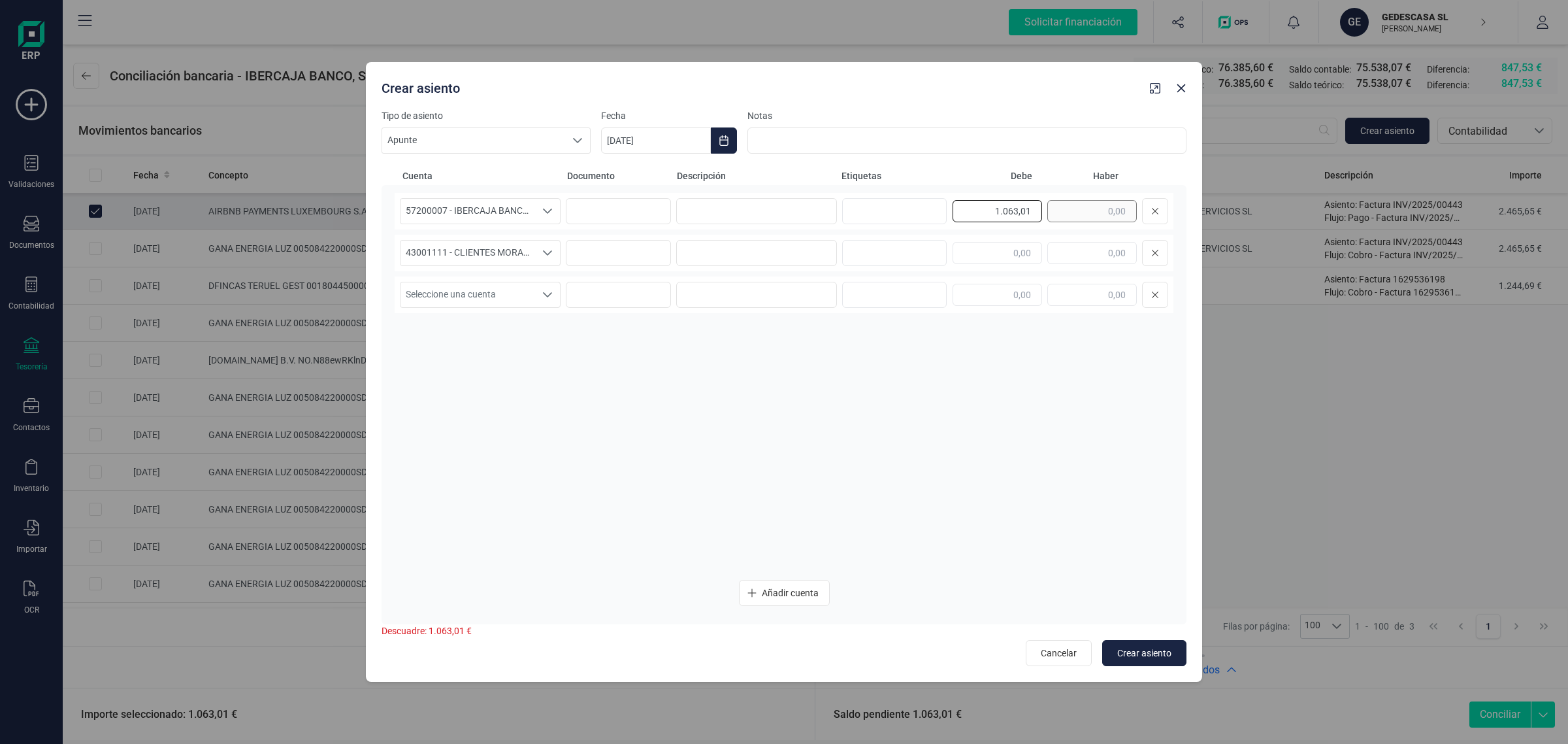
click at [1065, 208] on div "1.063,01" at bounding box center [1060, 211] width 216 height 26
click at [1070, 256] on input "text" at bounding box center [1092, 253] width 90 height 22
paste input "1.063,01"
type input "1.063,01"
click at [752, 207] on input at bounding box center [756, 211] width 161 height 26
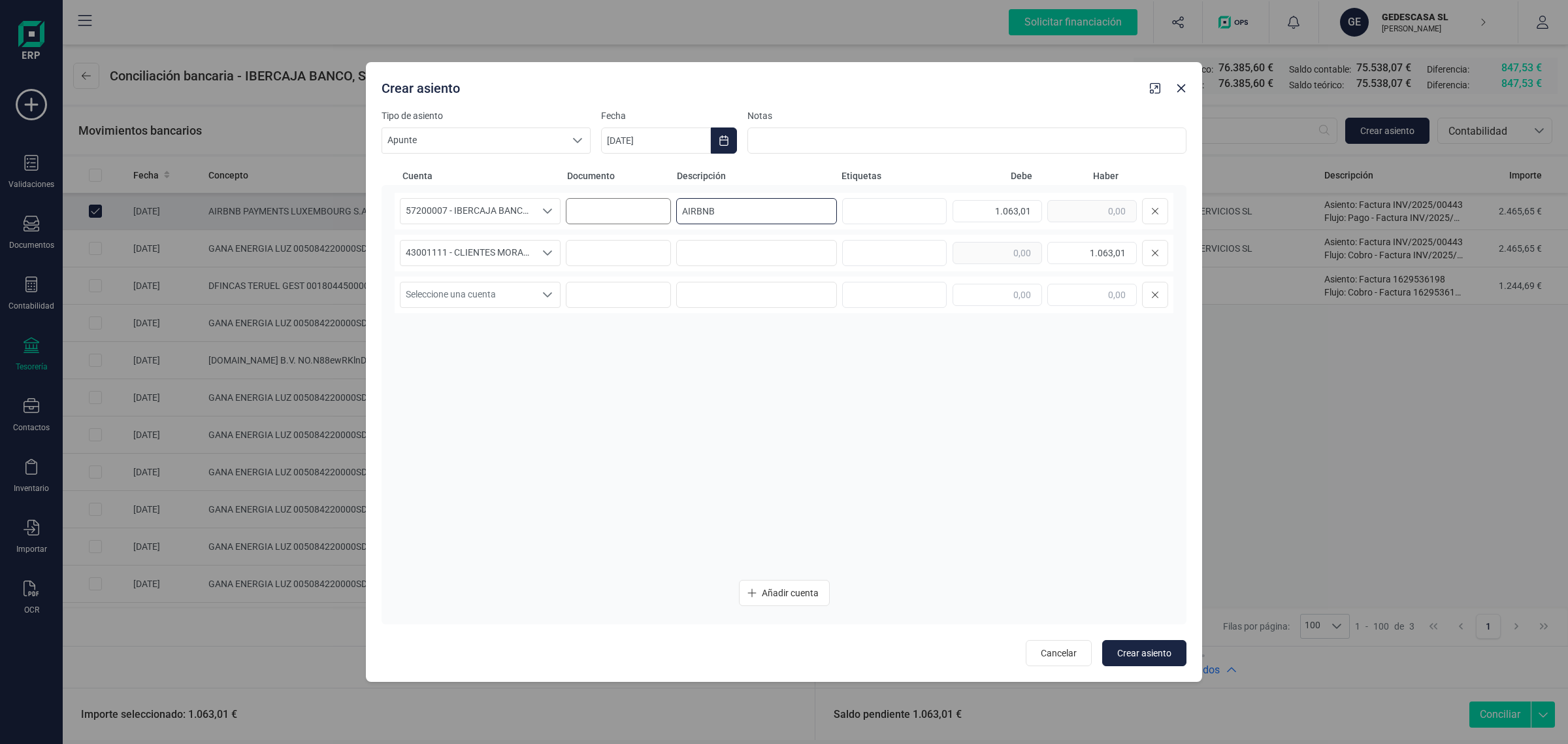
drag, startPoint x: 727, startPoint y: 213, endPoint x: 649, endPoint y: 217, distance: 78.1
click at [649, 217] on div "57200007 - IBERCAJA BANCO, S.A. 57200007 - IBERCAJA BANCO, S.A. 57200007 - IBER…" at bounding box center [784, 211] width 779 height 37
type input "AIRBNB"
click at [719, 247] on input at bounding box center [756, 252] width 161 height 26
paste input "AIRBNB"
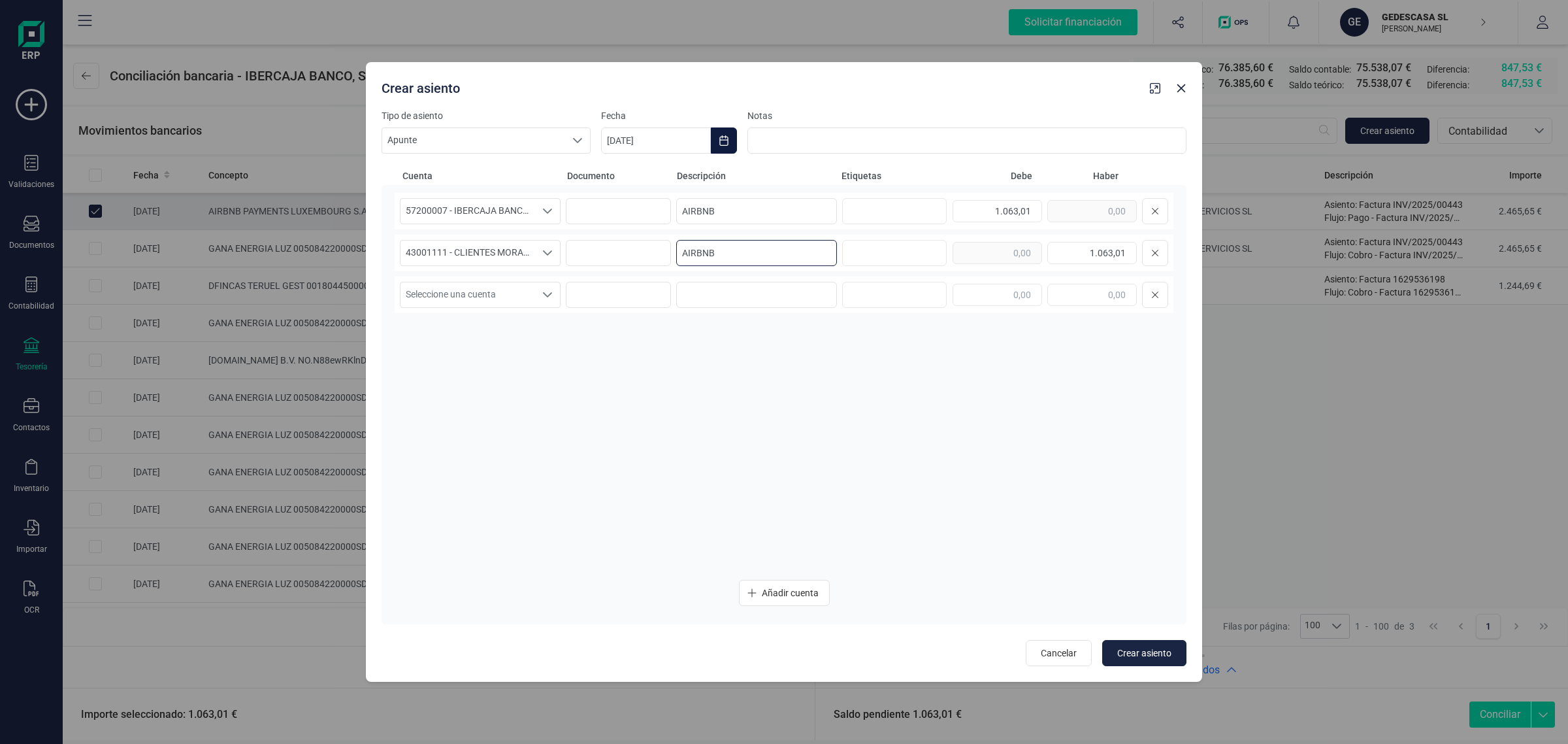
type input "AIRBNB"
click at [722, 146] on button "Choose Date" at bounding box center [724, 140] width 26 height 26
click at [638, 327] on span "11" at bounding box center [638, 329] width 26 height 26
click at [1139, 651] on span "Crear asiento" at bounding box center [1144, 653] width 55 height 13
type input "[DATE]"
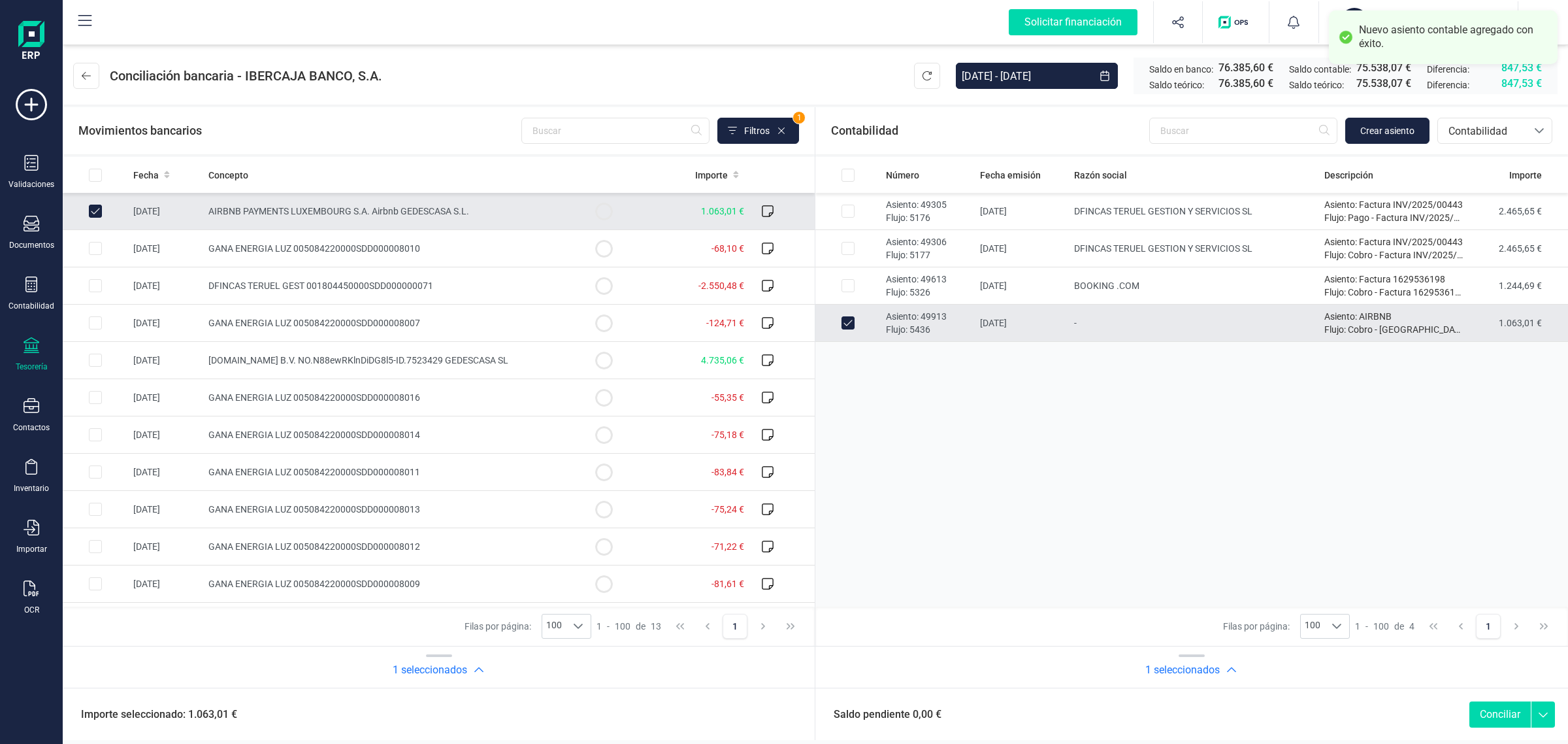
click at [1509, 713] on button "Conciliar" at bounding box center [1500, 714] width 61 height 26
checkbox input "false"
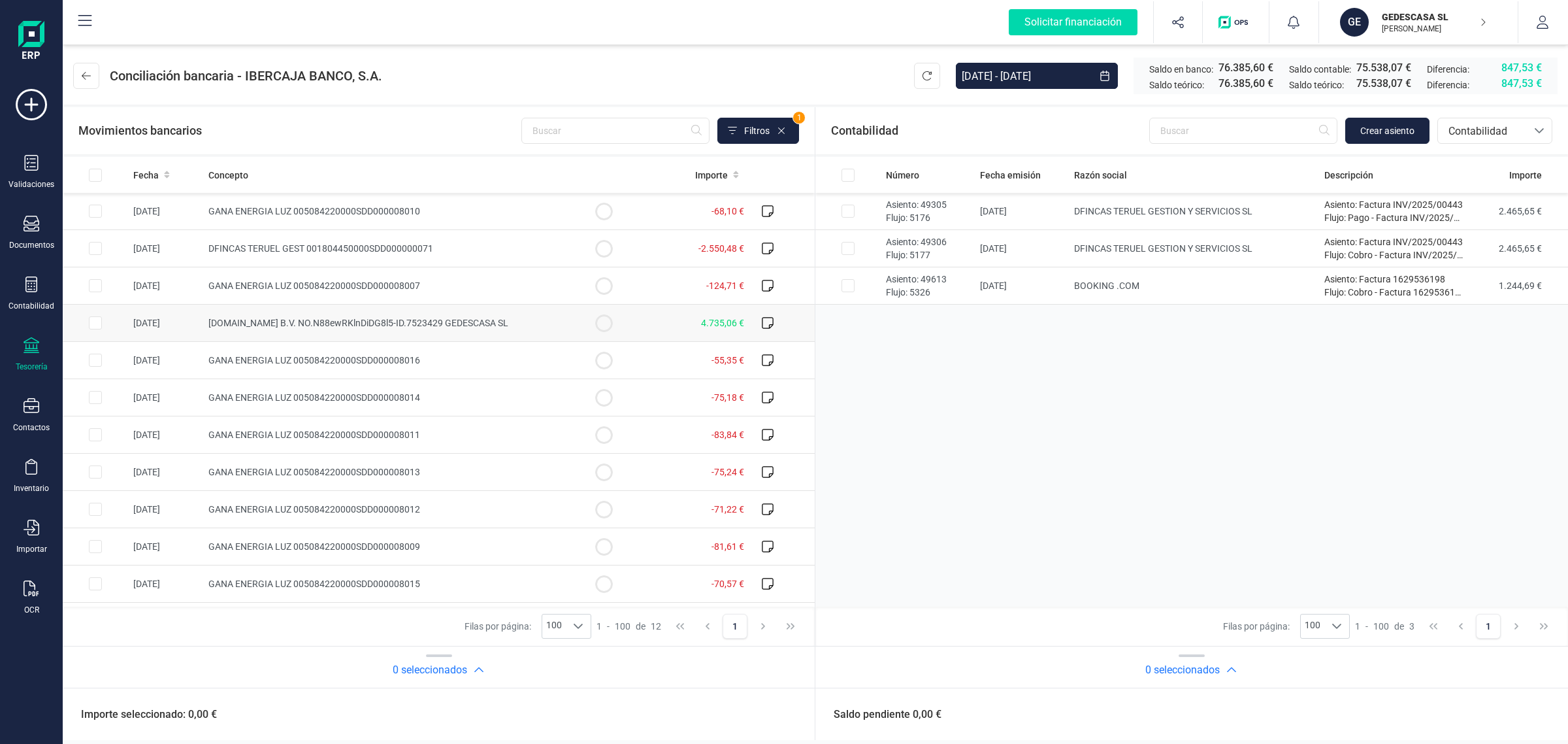
click at [671, 326] on td "4.735,06 €" at bounding box center [692, 323] width 113 height 37
checkbox input "true"
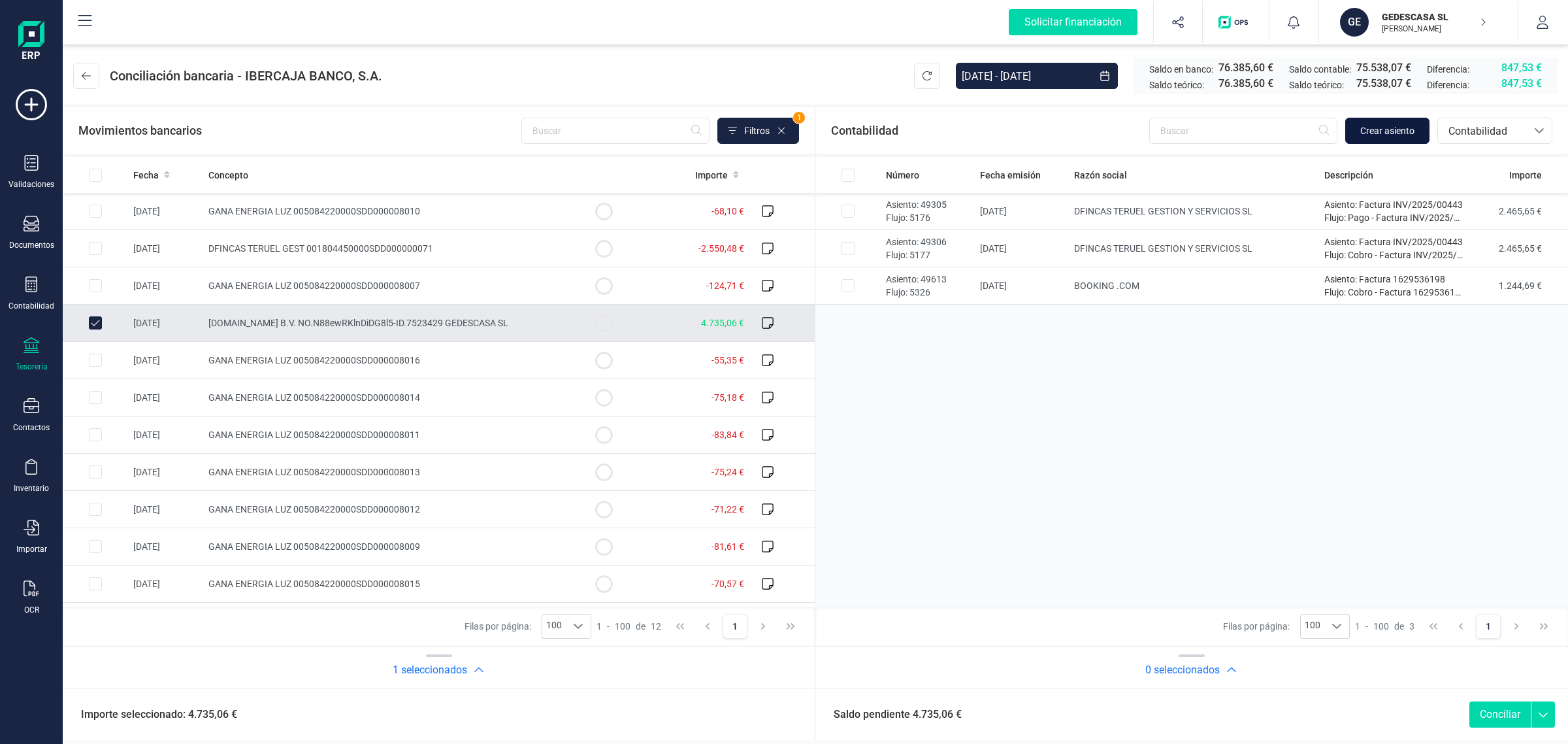
click at [1395, 128] on span "Crear asiento" at bounding box center [1387, 131] width 55 height 13
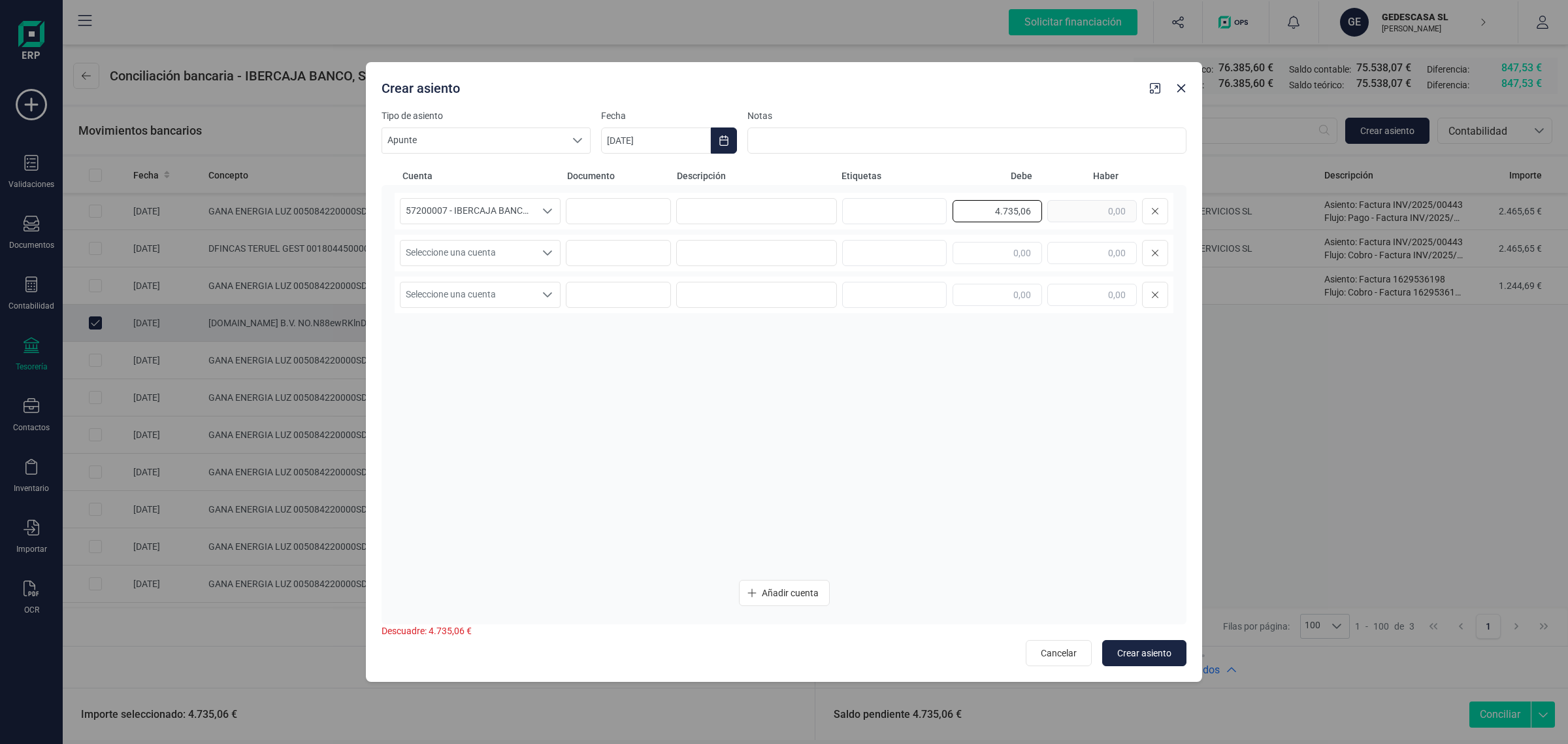
drag, startPoint x: 961, startPoint y: 217, endPoint x: 1080, endPoint y: 196, distance: 120.8
click at [1080, 196] on div "57200007 - IBERCAJA BANCO, S.A. 57200007 - IBERCAJA BANCO, S.A. 57200007 - IBER…" at bounding box center [784, 211] width 779 height 37
click at [1091, 249] on input "text" at bounding box center [1092, 253] width 90 height 22
paste input "4.735,06"
type input "4.735,06"
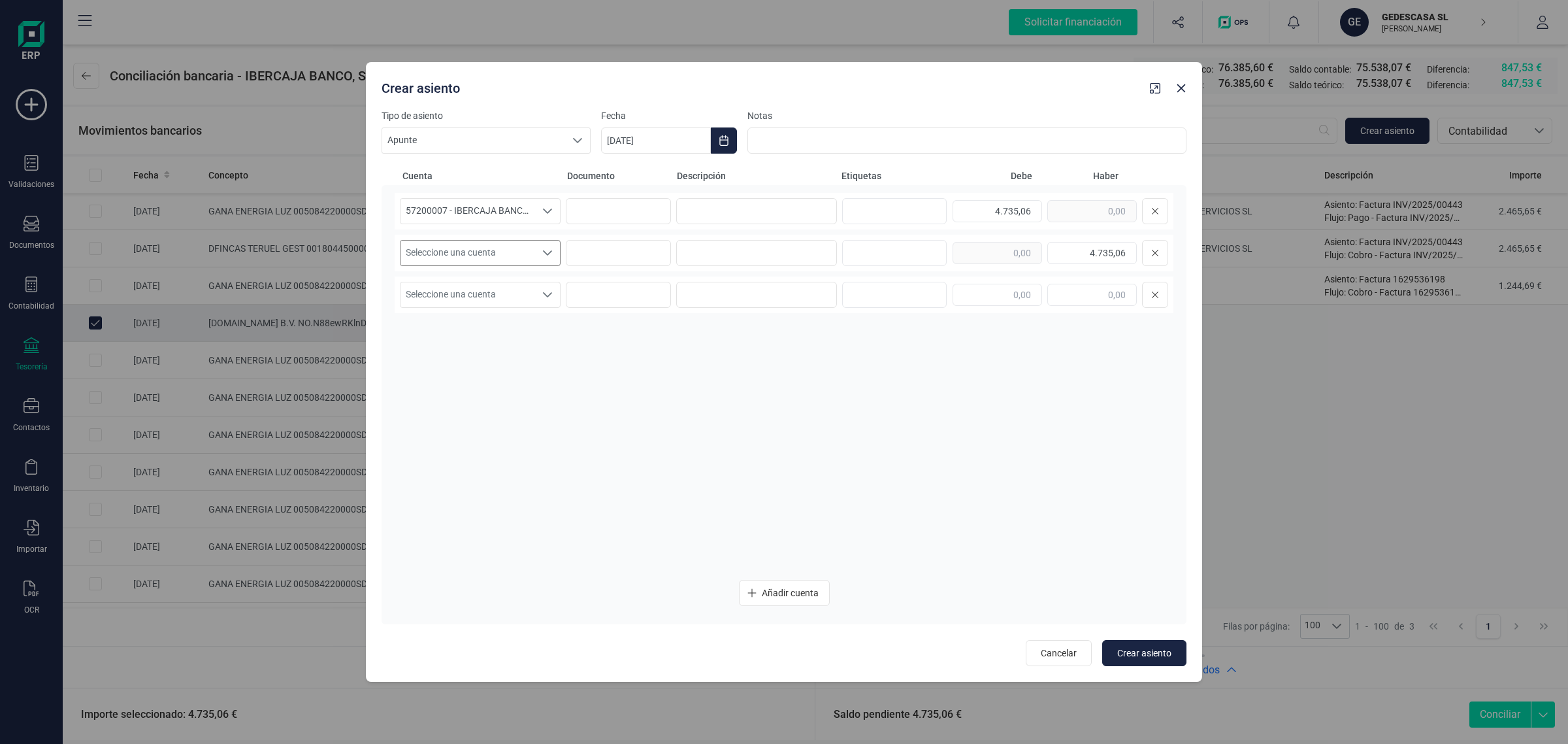
click at [495, 249] on span "Seleccione una cuenta" at bounding box center [467, 252] width 134 height 25
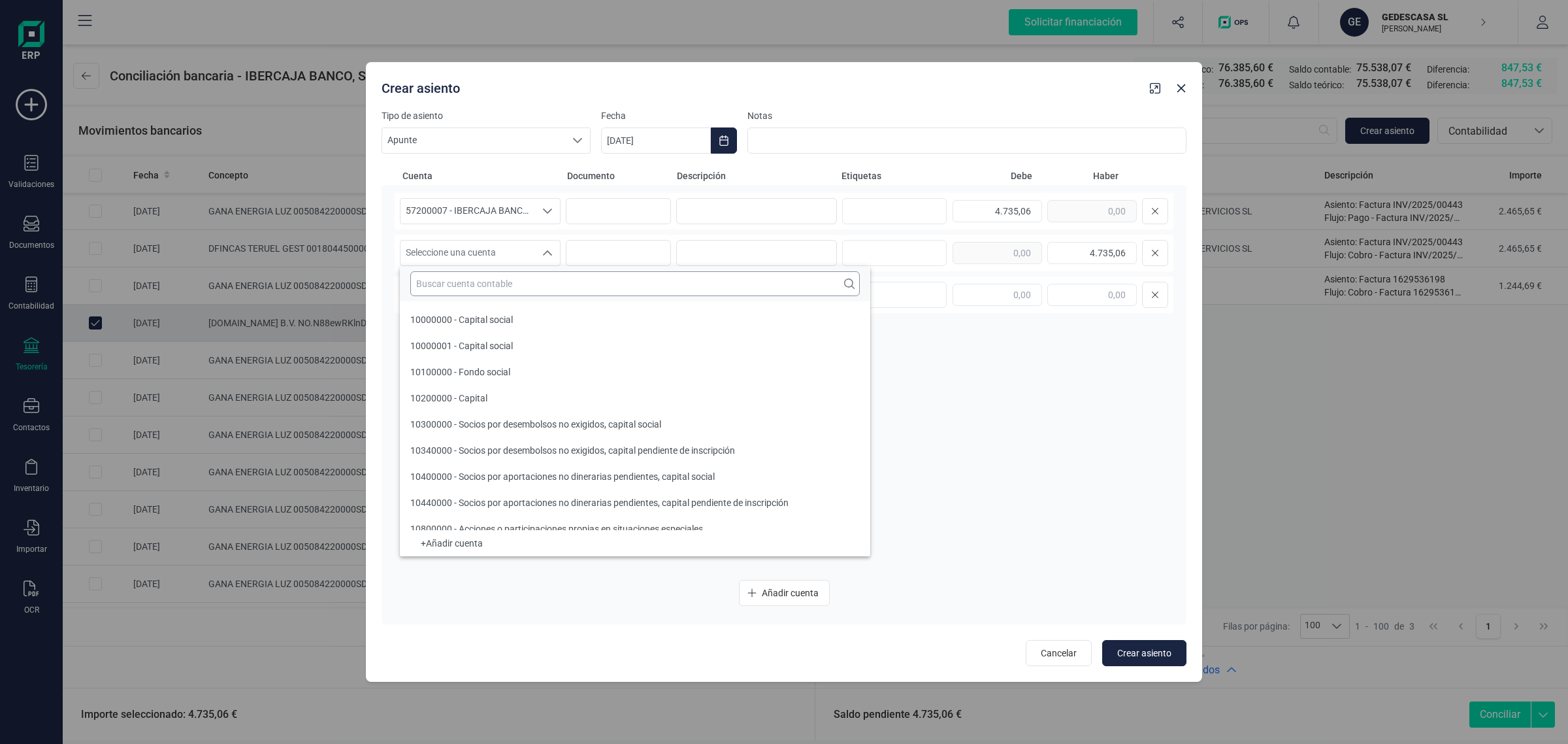
click at [436, 288] on input "text" at bounding box center [635, 283] width 449 height 25
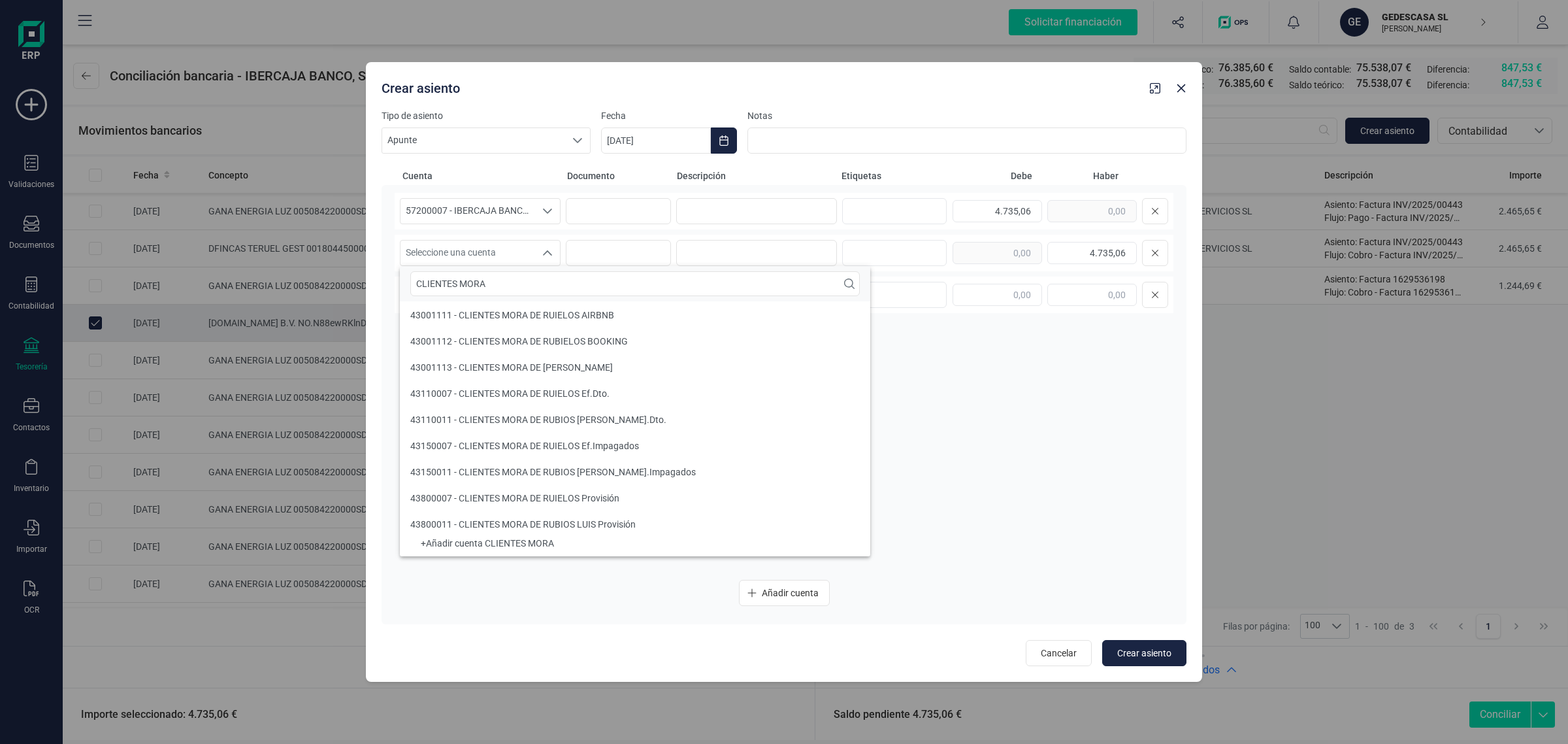
type input "CLIENTES MORA"
click at [690, 341] on li "43001112 - CLIENTES MORA DE RUBIELOS BOOKING" at bounding box center [635, 341] width 470 height 26
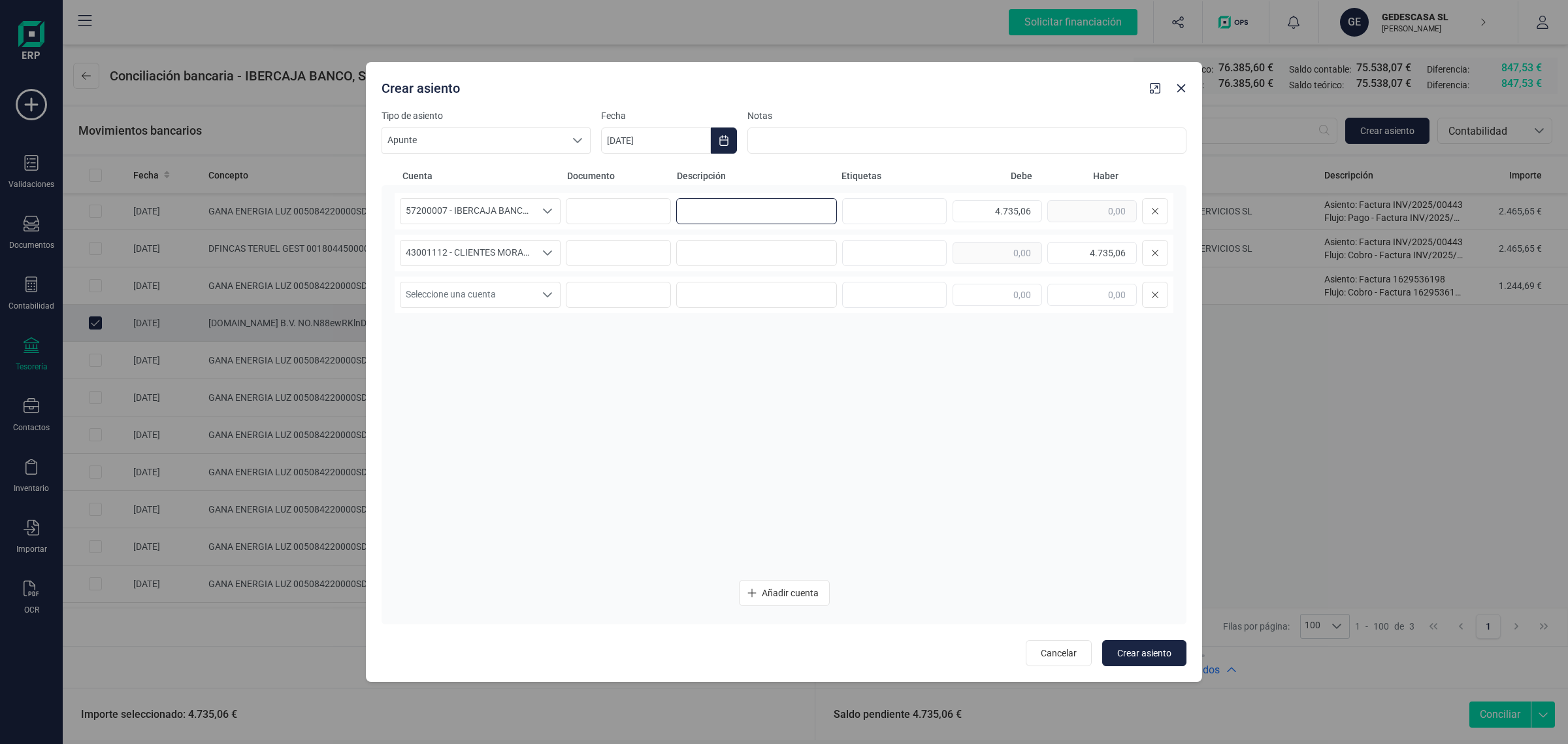
click at [765, 211] on input at bounding box center [756, 211] width 161 height 26
drag, startPoint x: 732, startPoint y: 212, endPoint x: 649, endPoint y: 219, distance: 83.3
click at [649, 219] on div "57200007 - IBERCAJA BANCO, S.A. 57200007 - IBERCAJA BANCO, S.A. 57200007 - IBER…" at bounding box center [784, 211] width 779 height 37
type input "BOOKING"
click at [697, 253] on input at bounding box center [756, 252] width 161 height 26
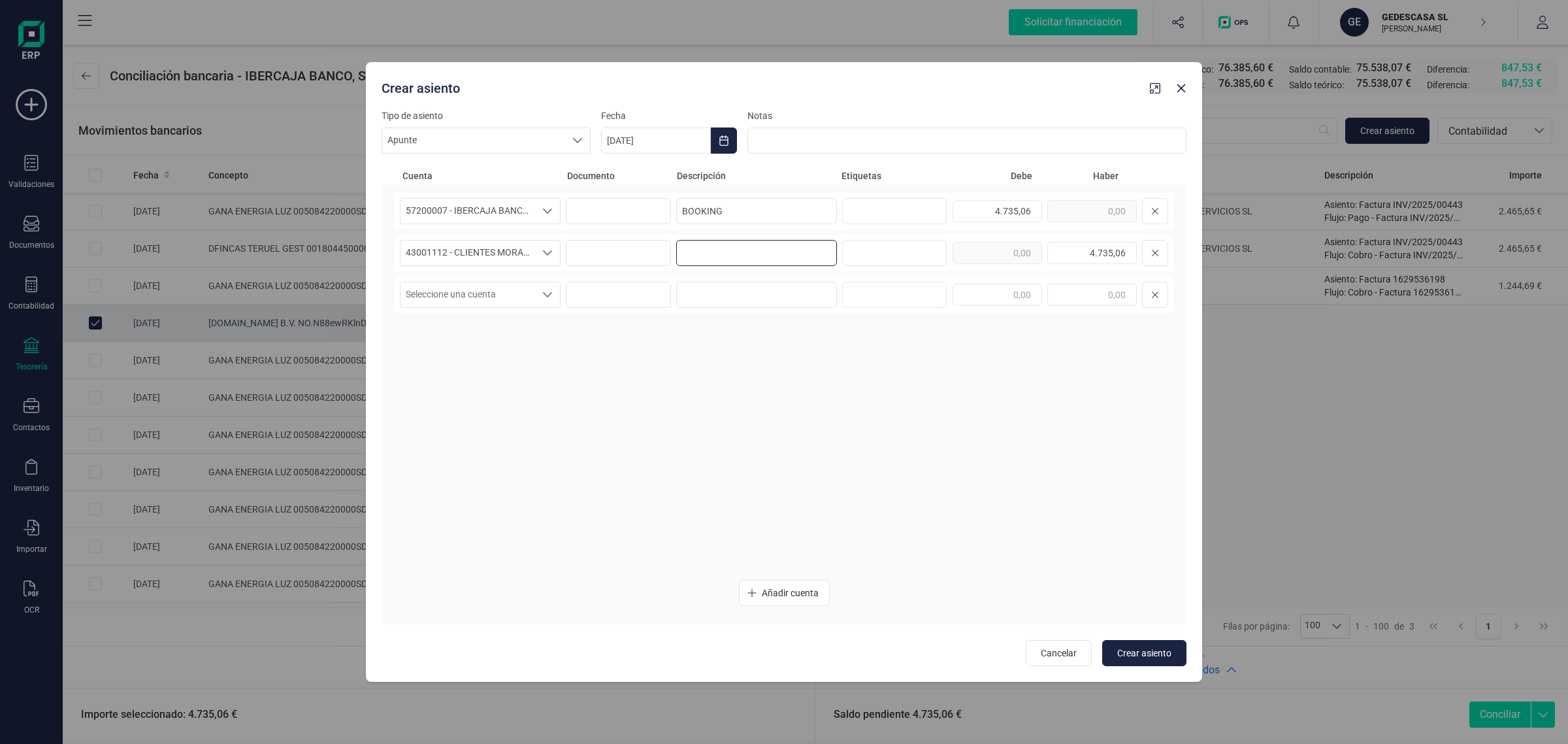
paste input "BOOKING"
type input "BOOKING"
click at [714, 134] on button "Choose Date" at bounding box center [724, 140] width 26 height 26
click at [644, 291] on span "4" at bounding box center [638, 293] width 26 height 26
click at [1151, 648] on span "Crear asiento" at bounding box center [1144, 653] width 55 height 13
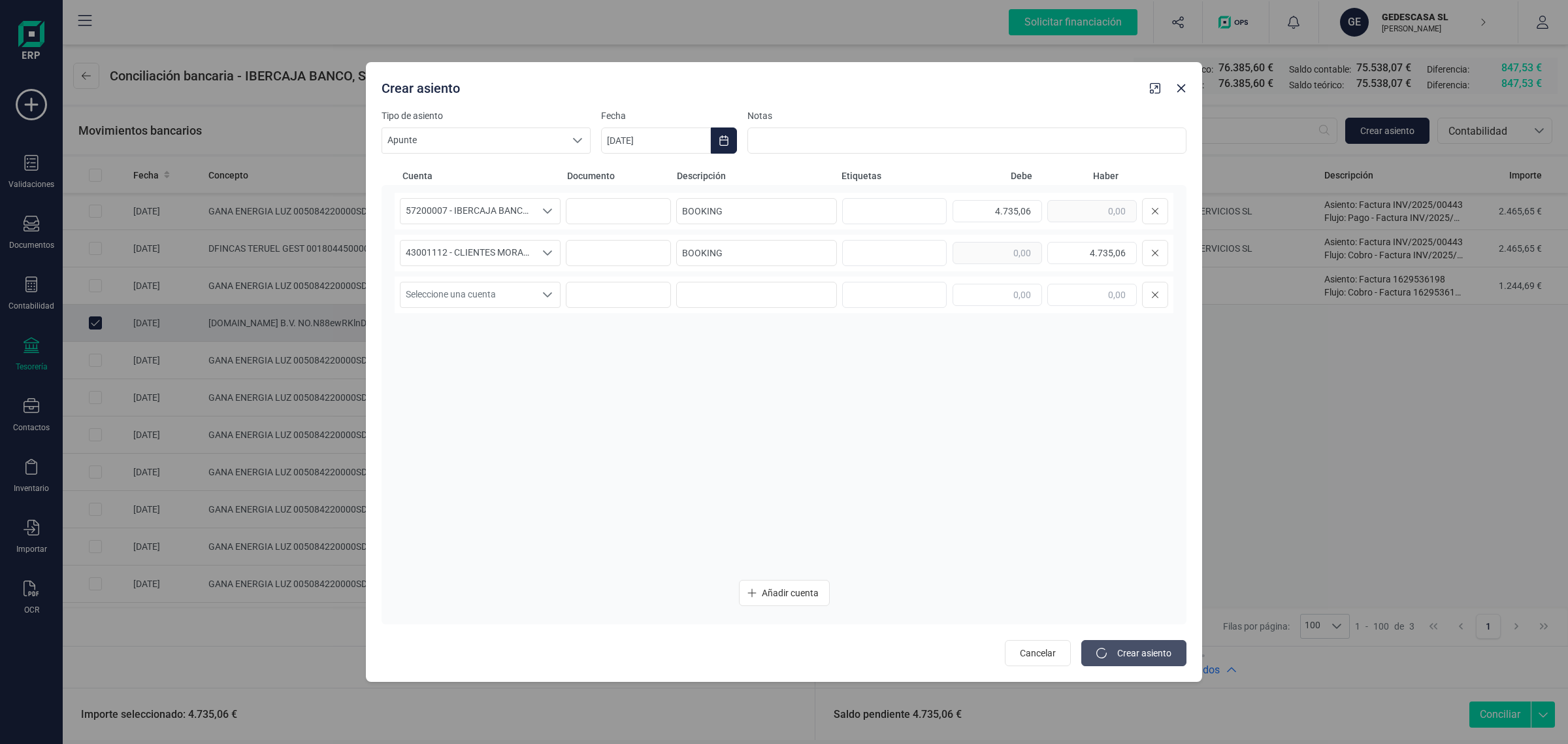
type input "[DATE]"
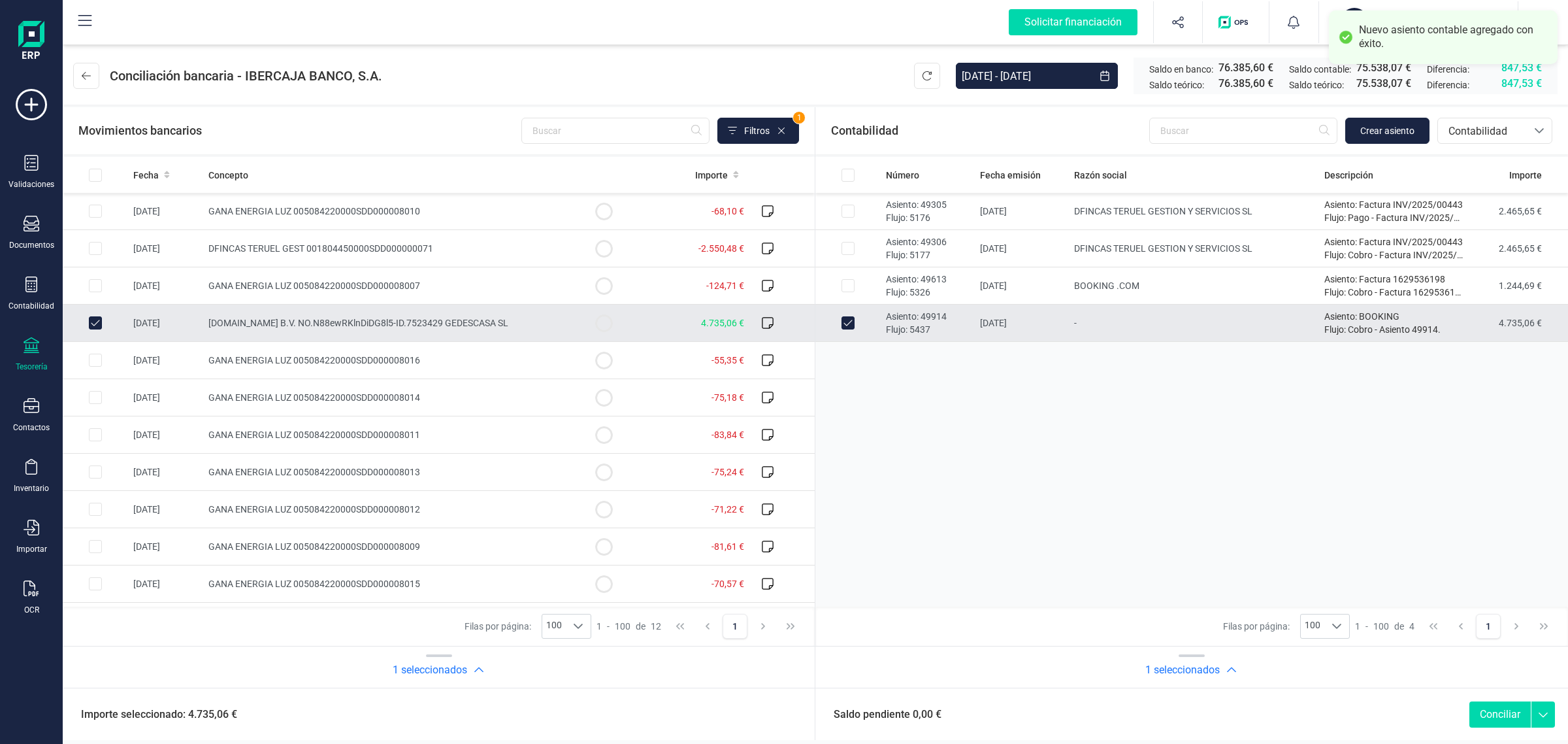
click at [1501, 713] on button "Conciliar" at bounding box center [1500, 714] width 61 height 26
checkbox input "false"
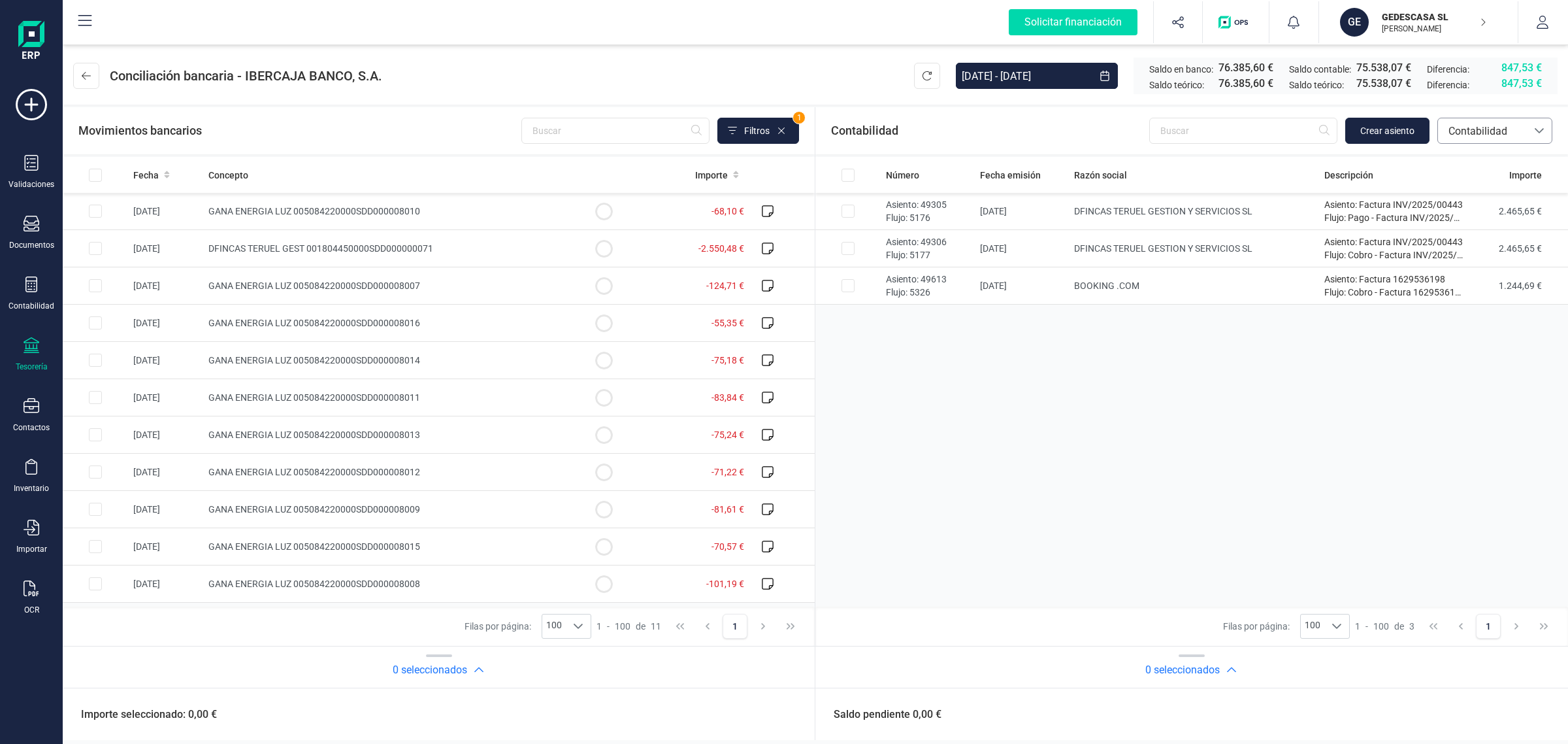
click at [1491, 139] on span "Contabilidad" at bounding box center [1482, 131] width 78 height 16
click at [1482, 220] on span "Facturas" at bounding box center [1468, 220] width 40 height 16
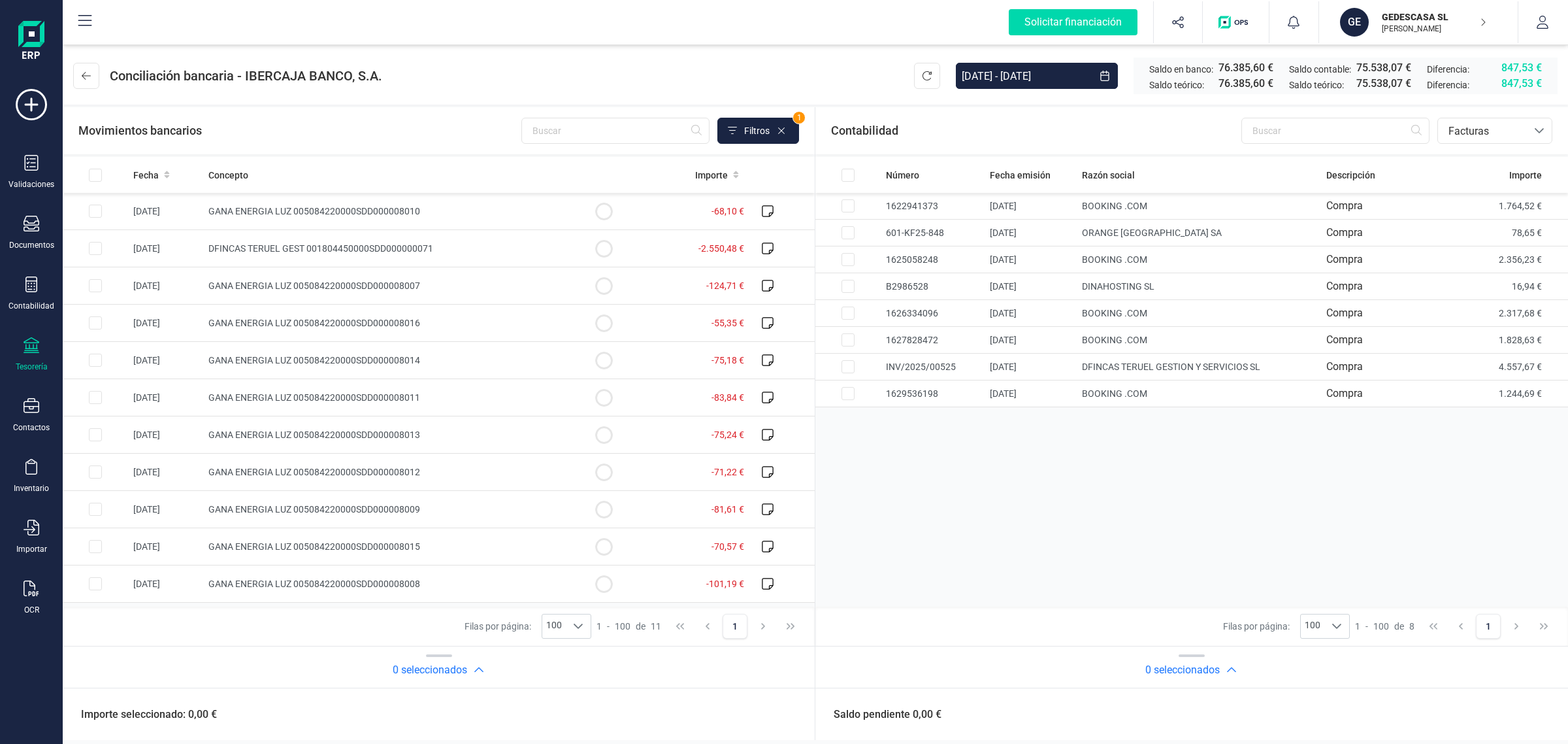
drag, startPoint x: 29, startPoint y: 590, endPoint x: 1, endPoint y: 580, distance: 29.7
click at [29, 590] on icon at bounding box center [31, 588] width 16 height 16
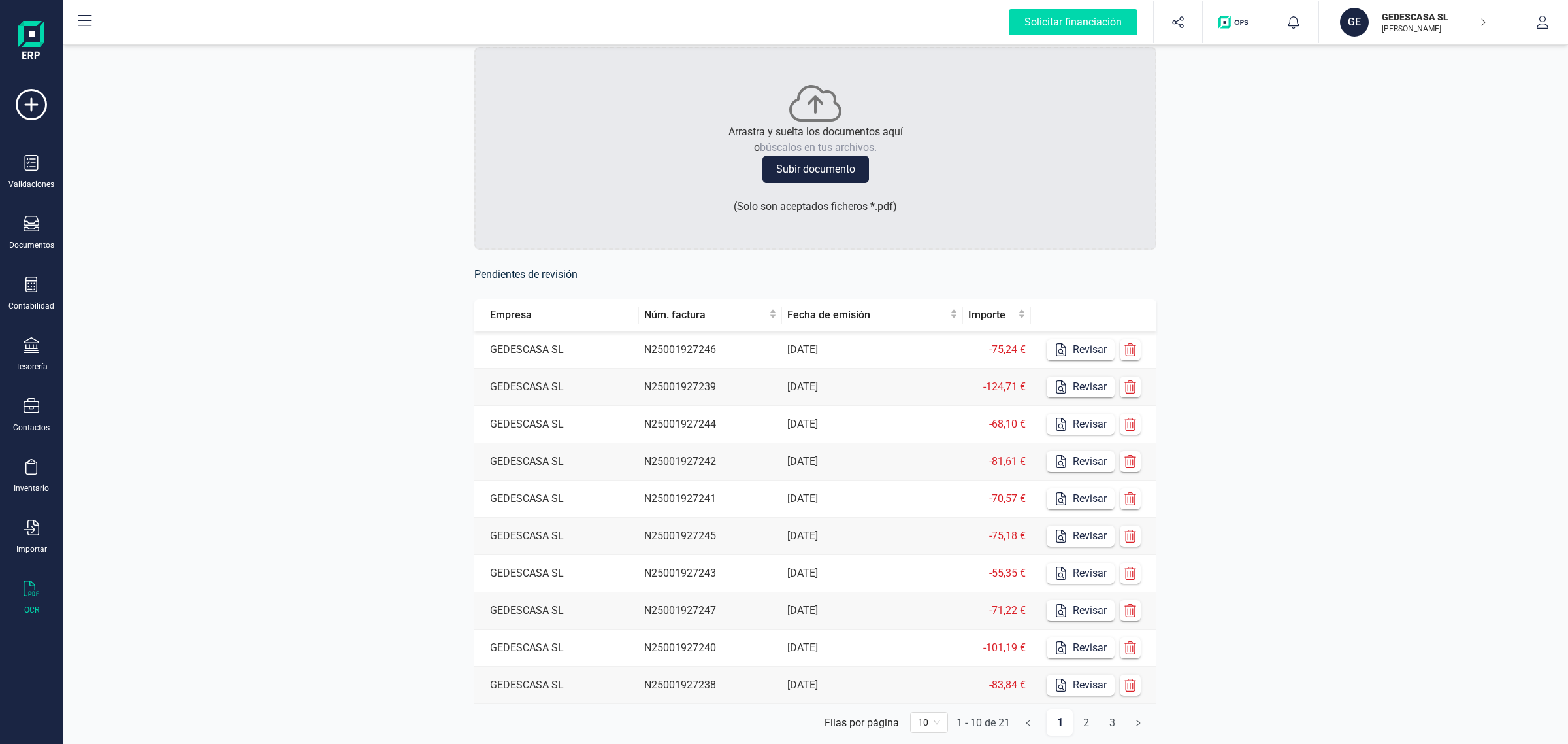
scroll to position [90, 0]
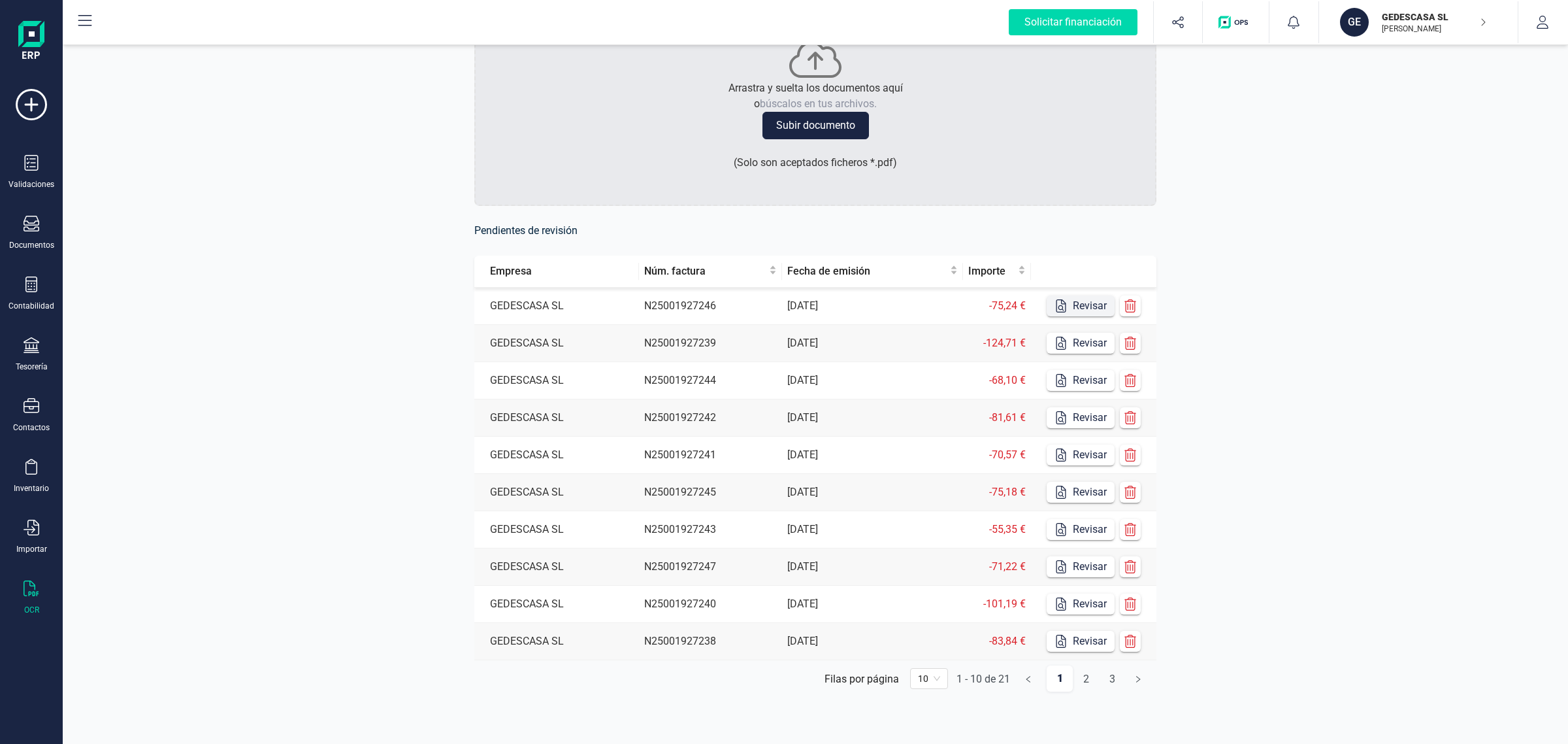
click at [1086, 301] on button "Revisar" at bounding box center [1080, 306] width 68 height 21
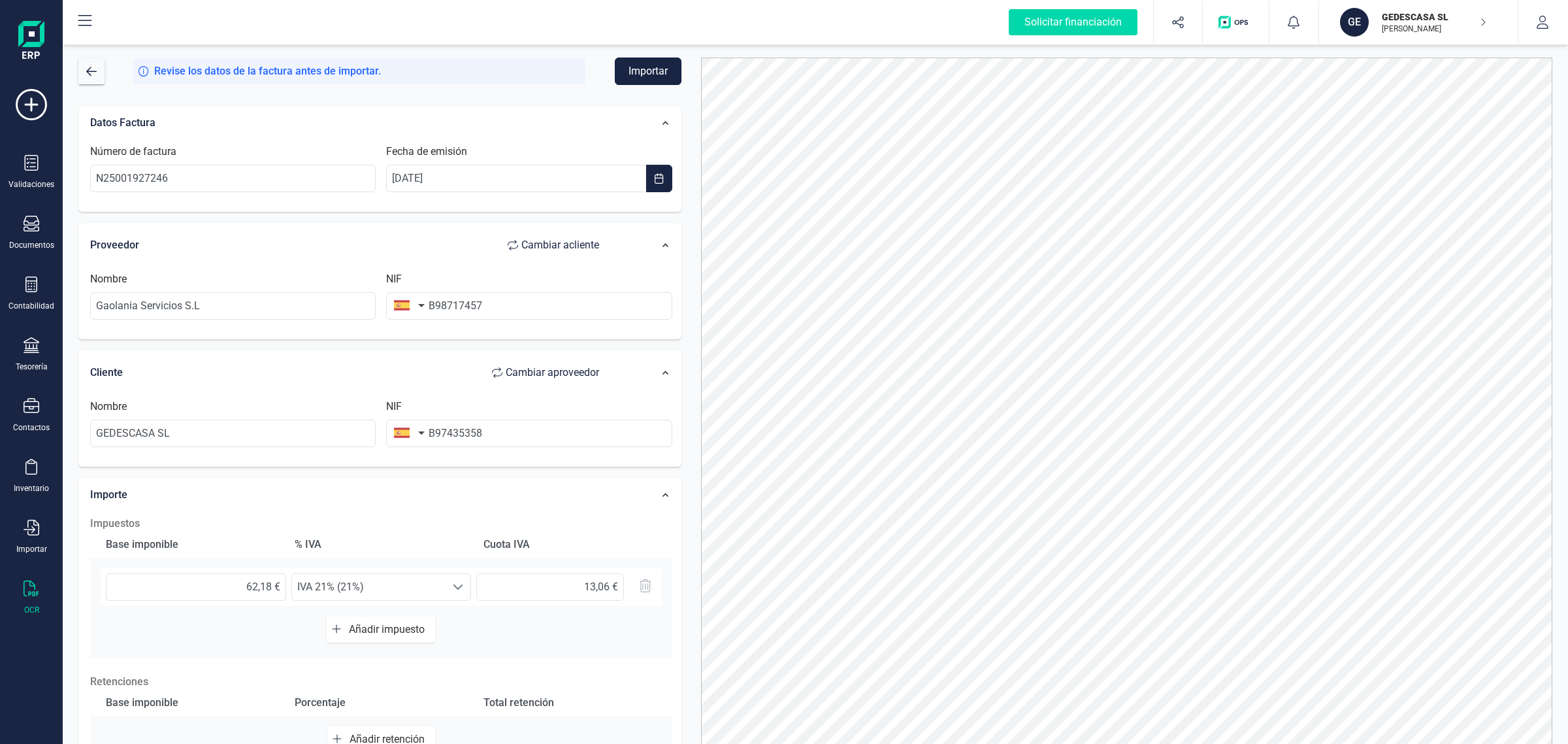
click at [646, 61] on button "Importar" at bounding box center [647, 71] width 66 height 28
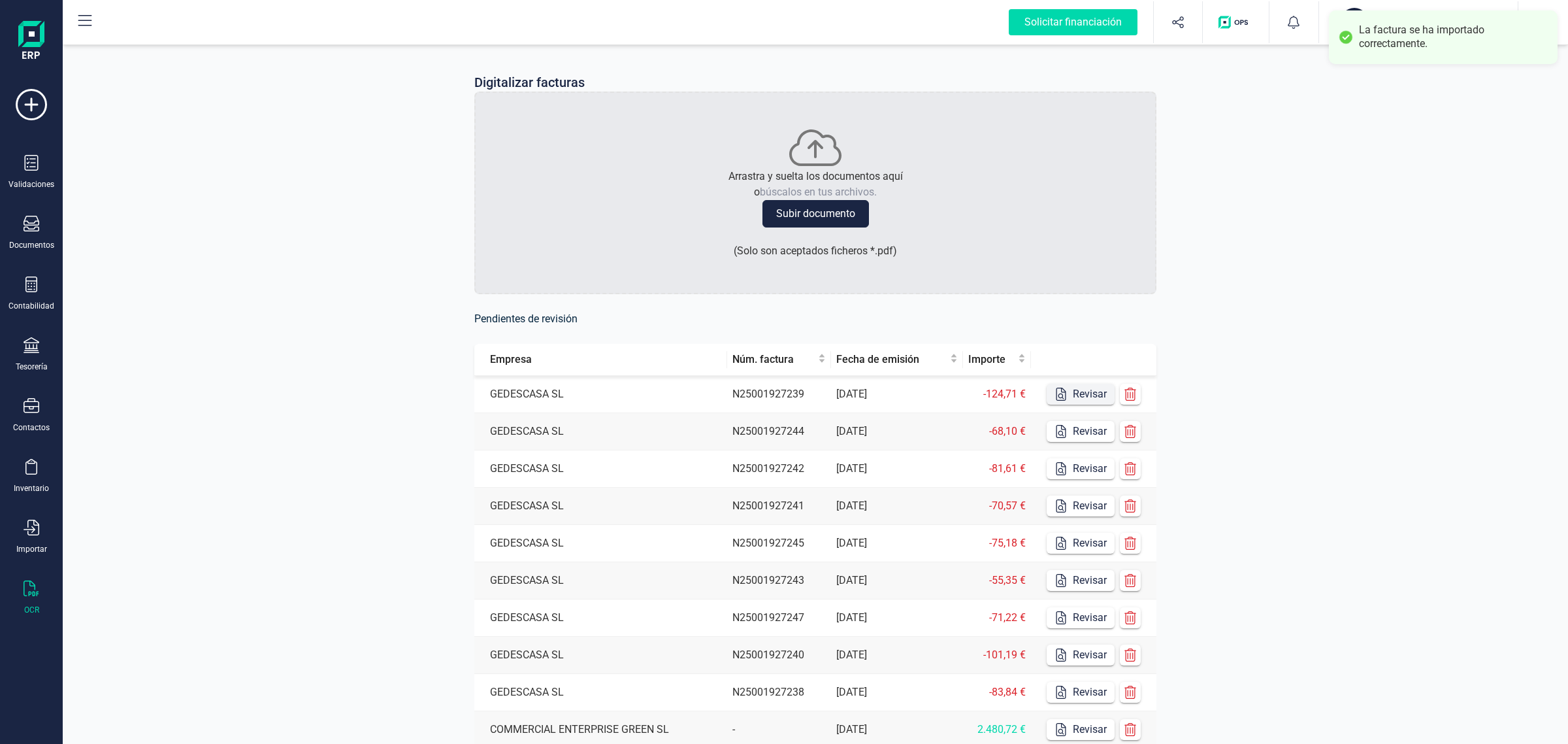
click at [1086, 391] on button "Revisar" at bounding box center [1080, 394] width 68 height 21
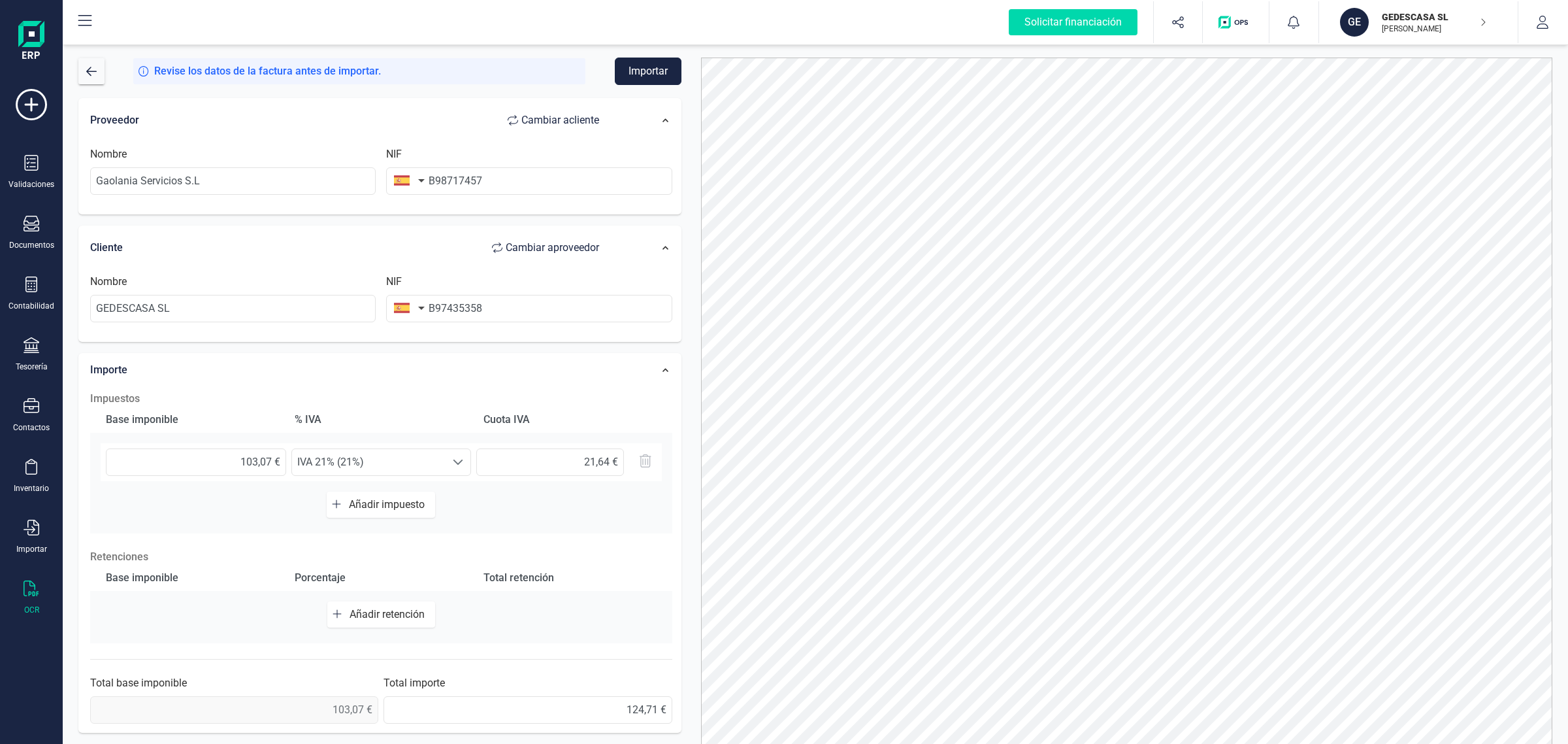
scroll to position [128, 0]
click at [637, 70] on button "Importar" at bounding box center [647, 71] width 66 height 28
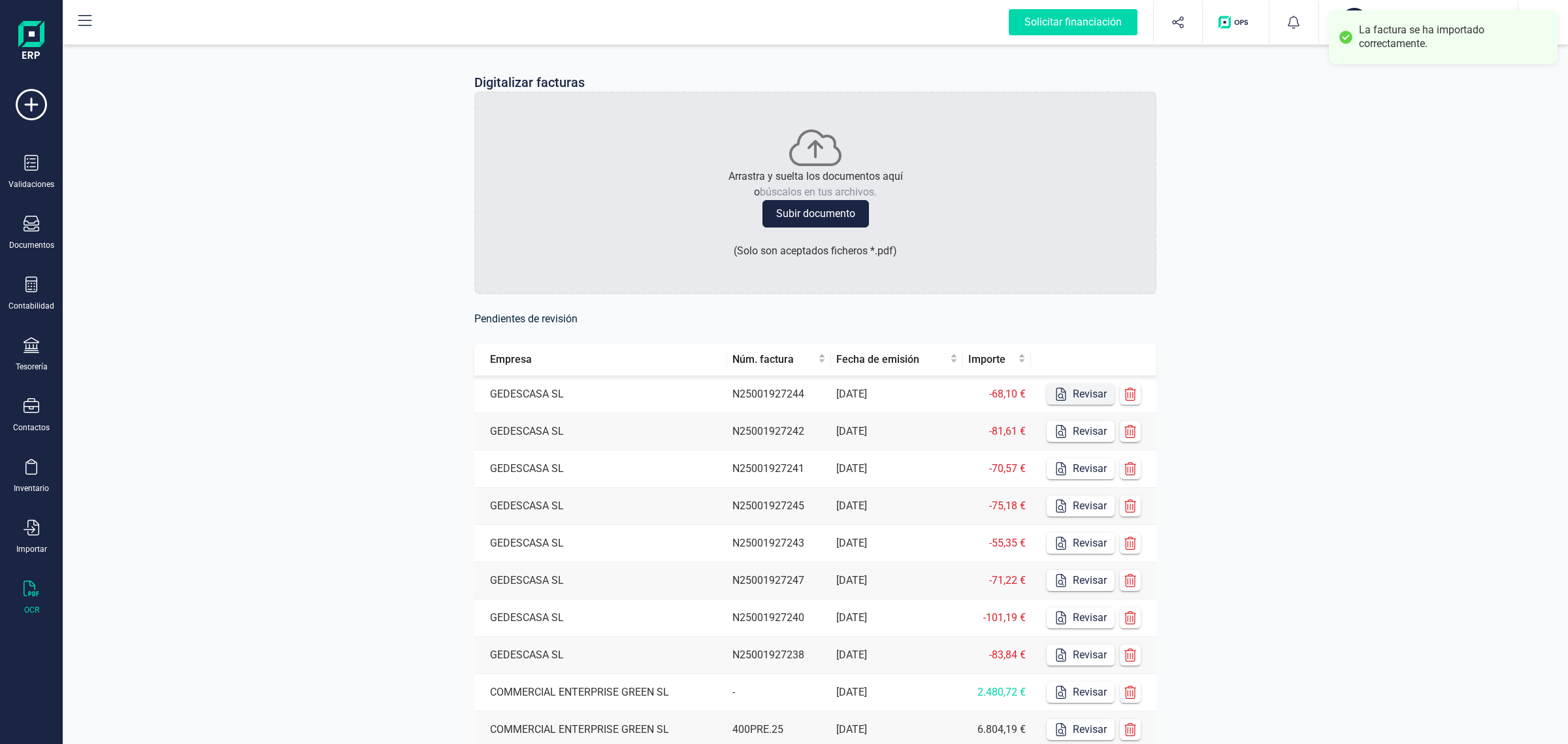
click at [1085, 389] on button "Revisar" at bounding box center [1080, 394] width 68 height 21
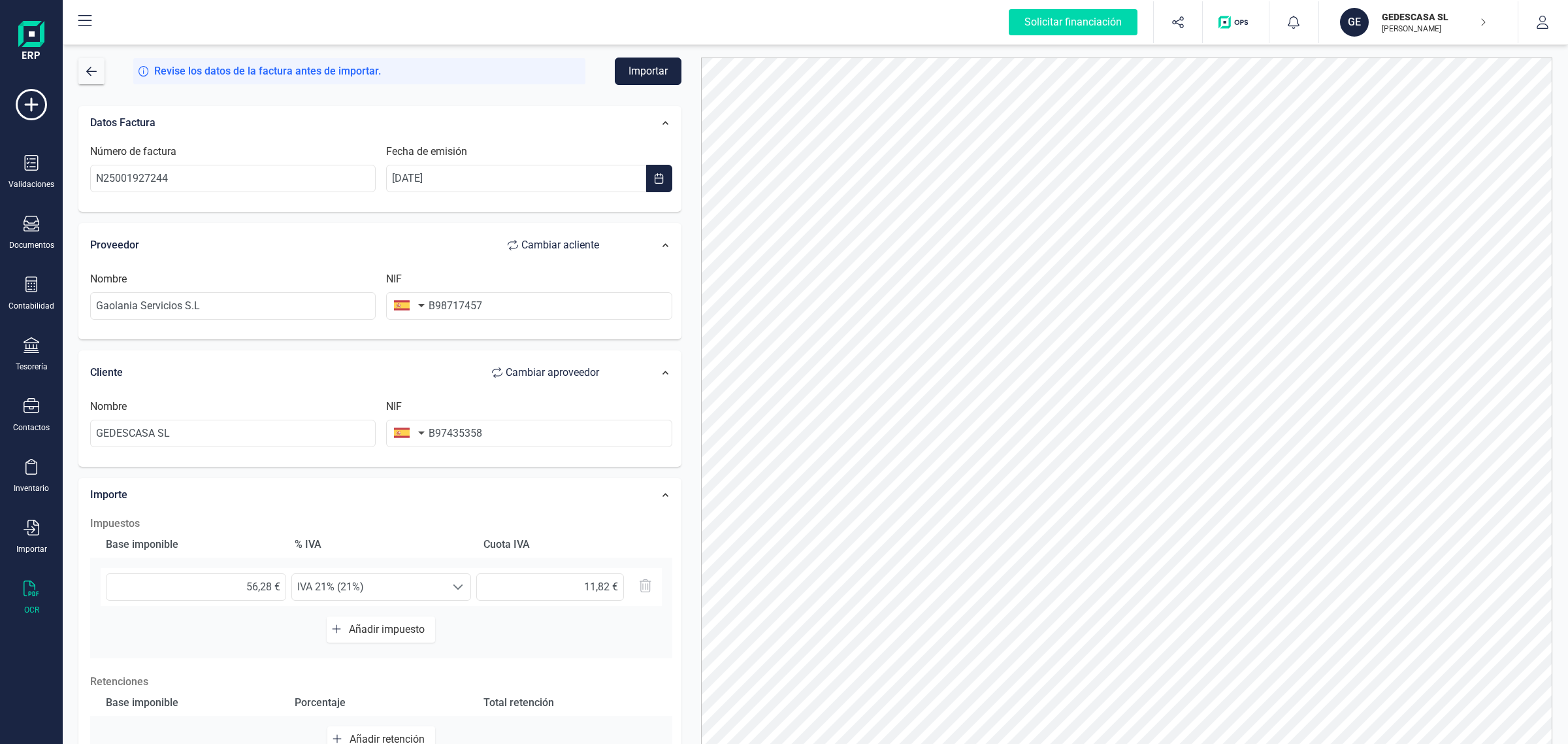
click at [630, 69] on button "Importar" at bounding box center [647, 71] width 66 height 28
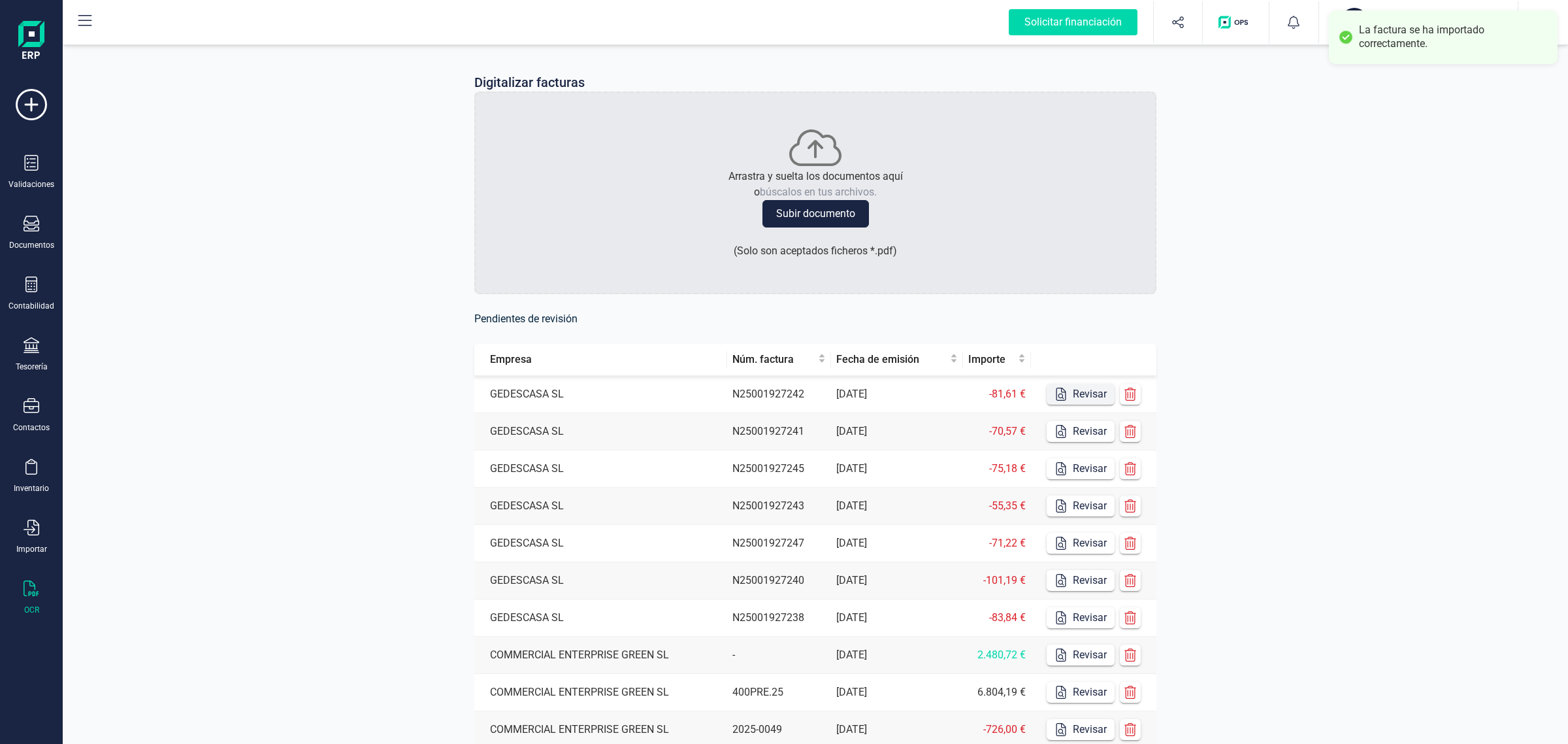
click at [1092, 389] on button "Revisar" at bounding box center [1080, 394] width 68 height 21
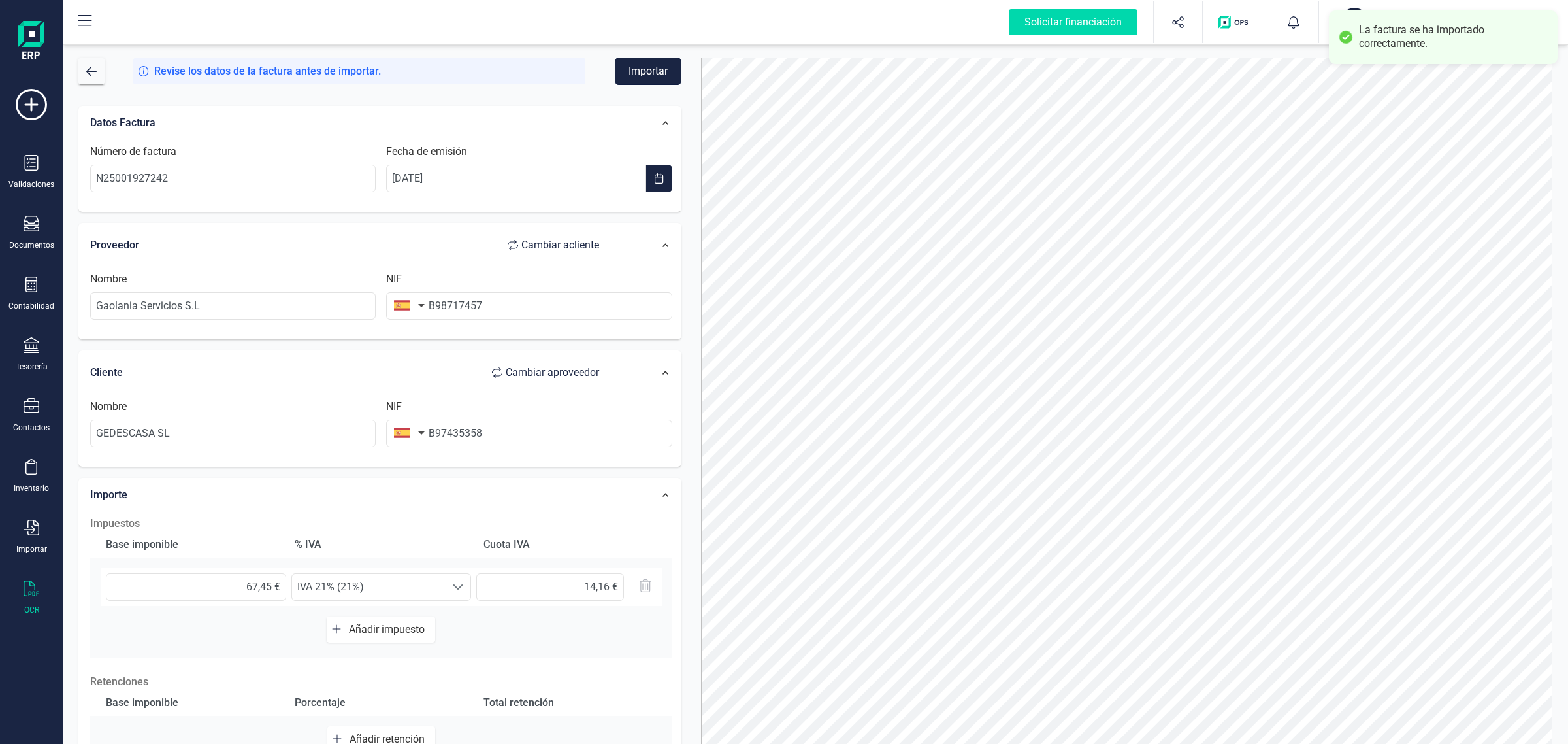
click at [632, 75] on button "Importar" at bounding box center [647, 71] width 66 height 28
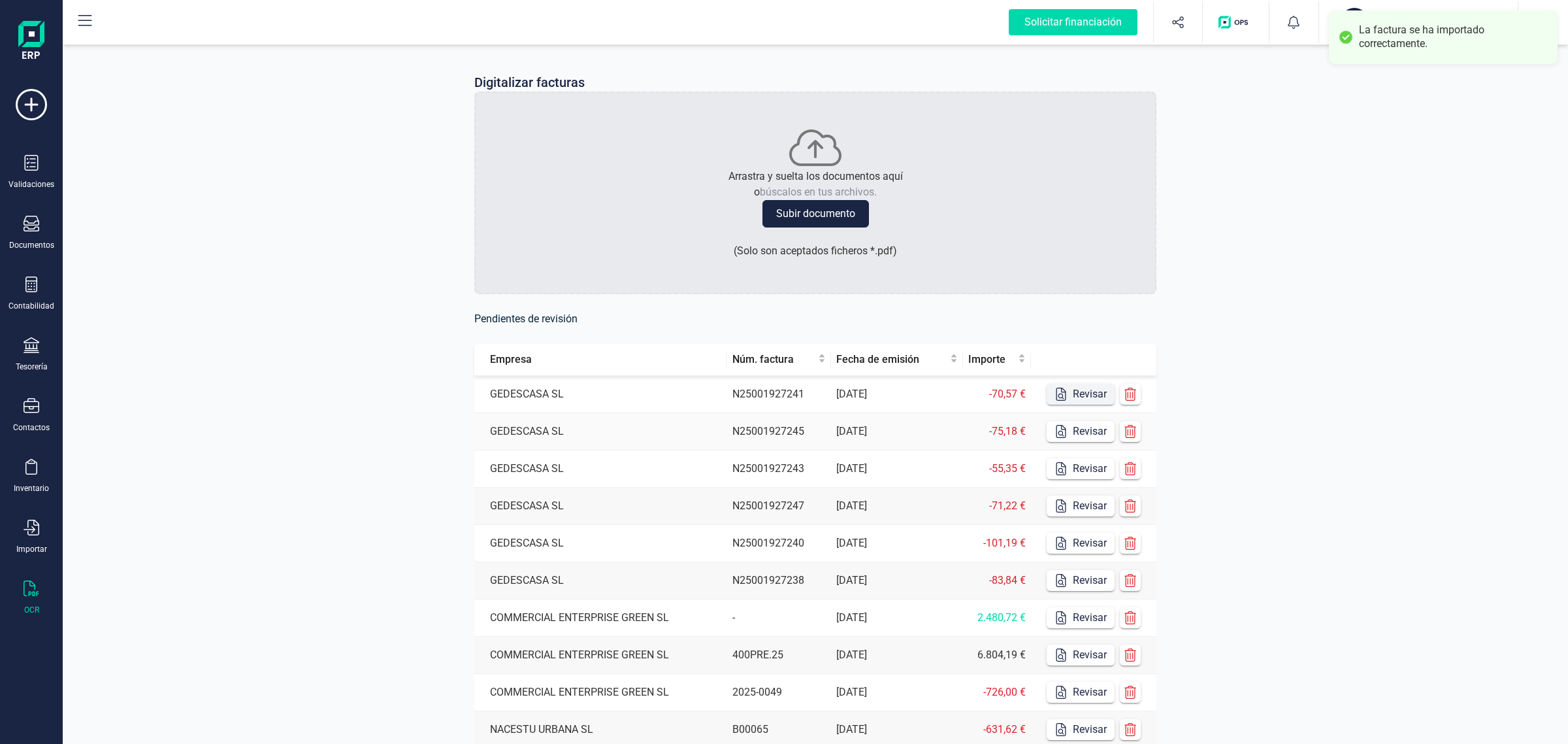
click at [1066, 397] on icon "button" at bounding box center [1061, 394] width 13 height 13
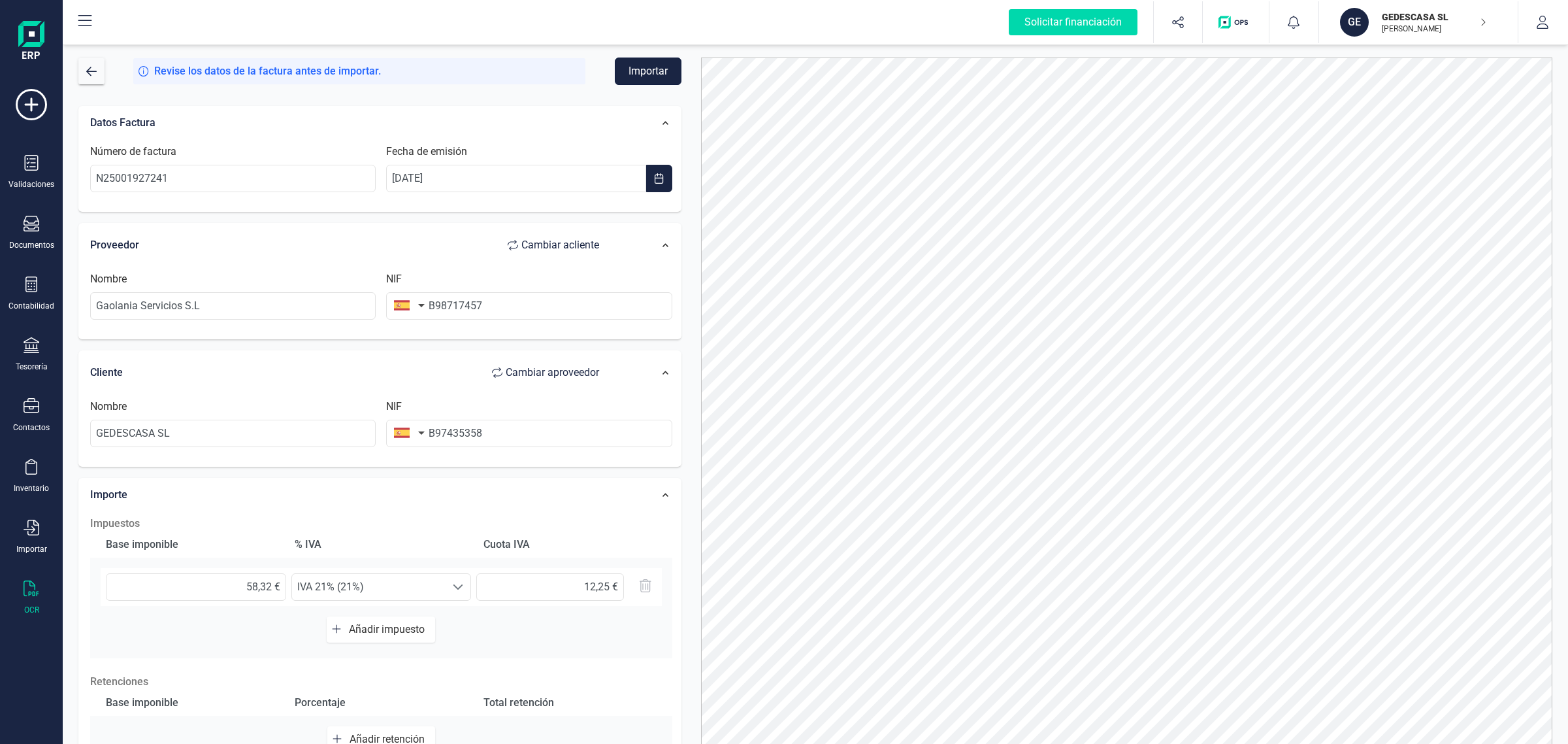
click at [650, 70] on button "Importar" at bounding box center [647, 71] width 66 height 28
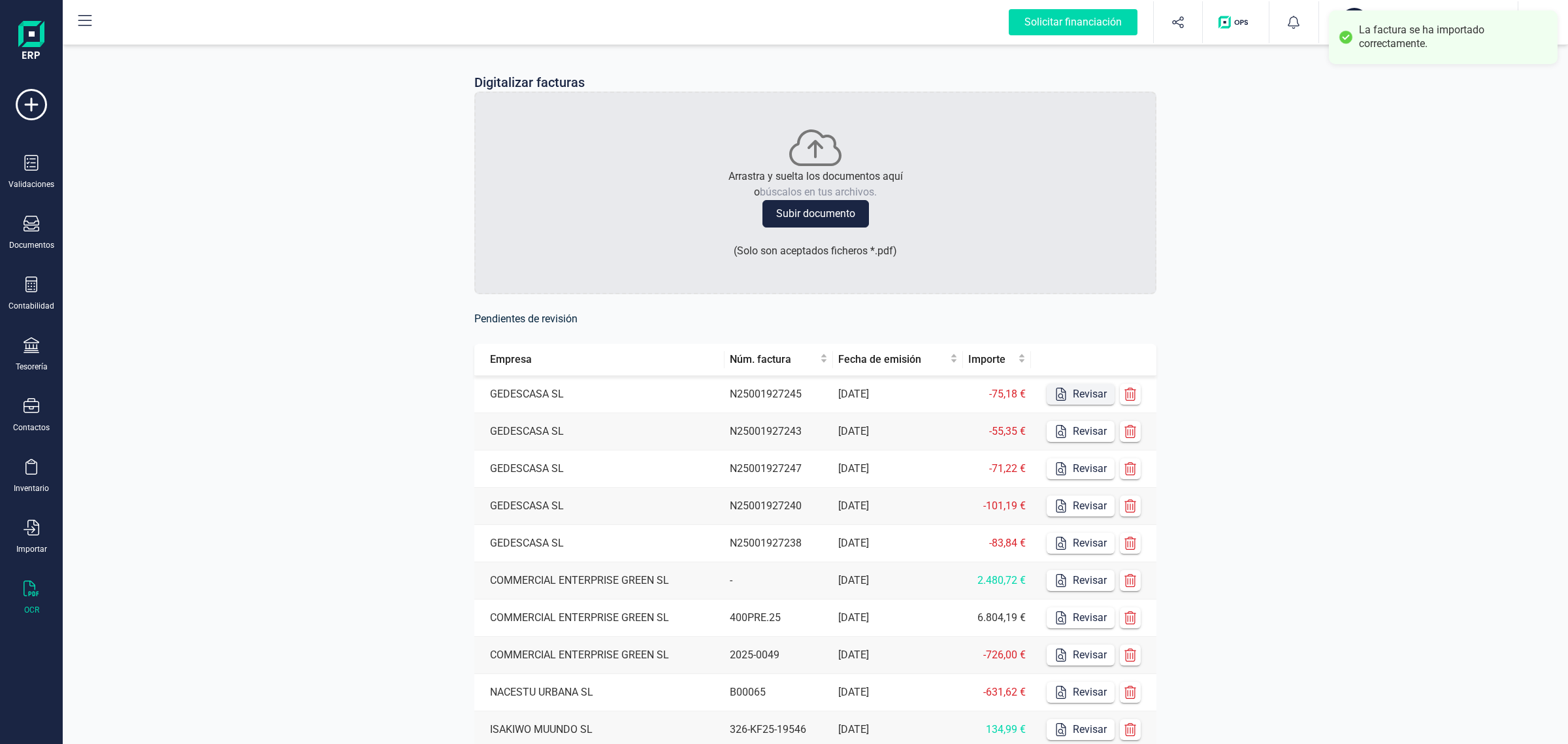
click at [1102, 385] on button "Revisar" at bounding box center [1080, 394] width 68 height 21
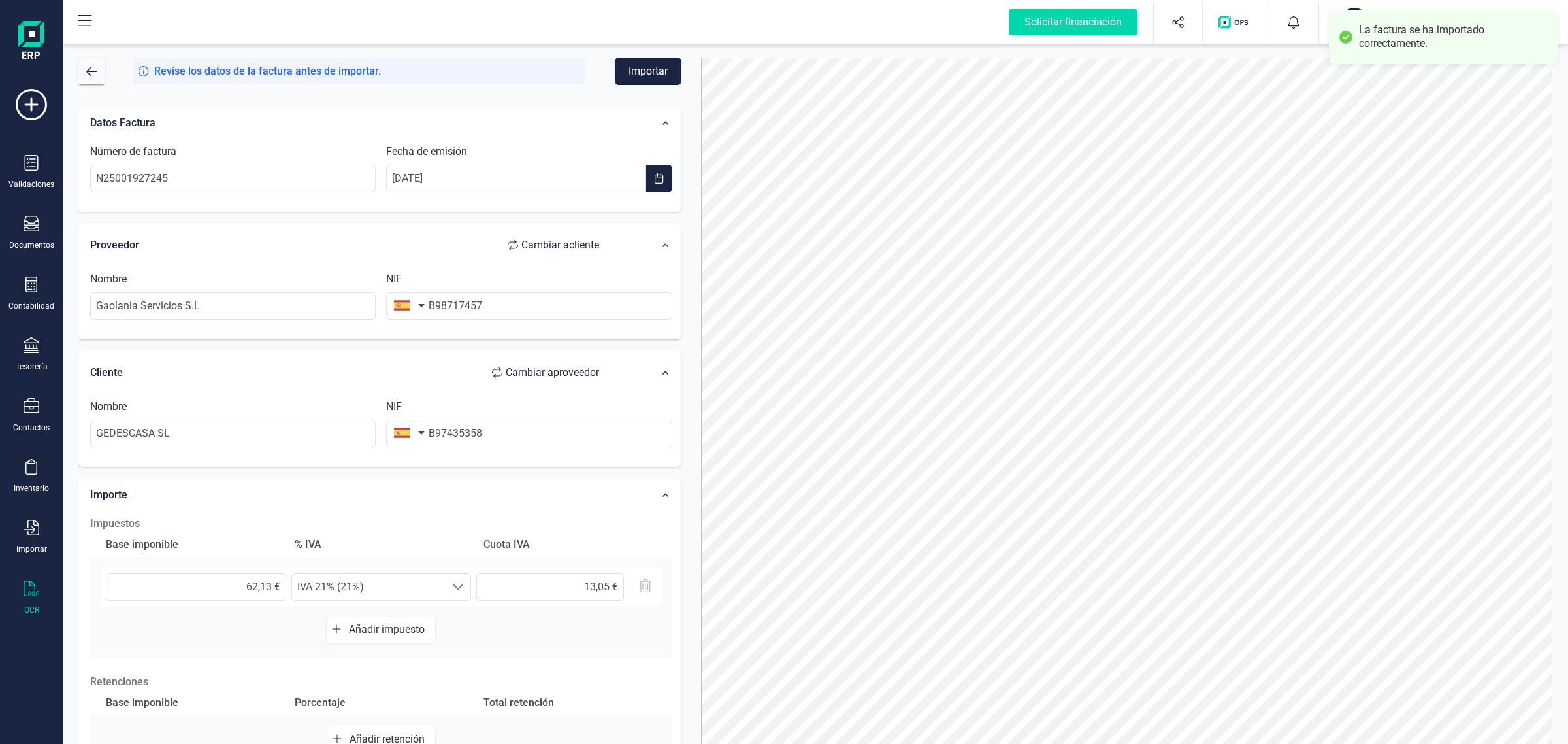
click at [651, 66] on button "Importar" at bounding box center [647, 71] width 66 height 28
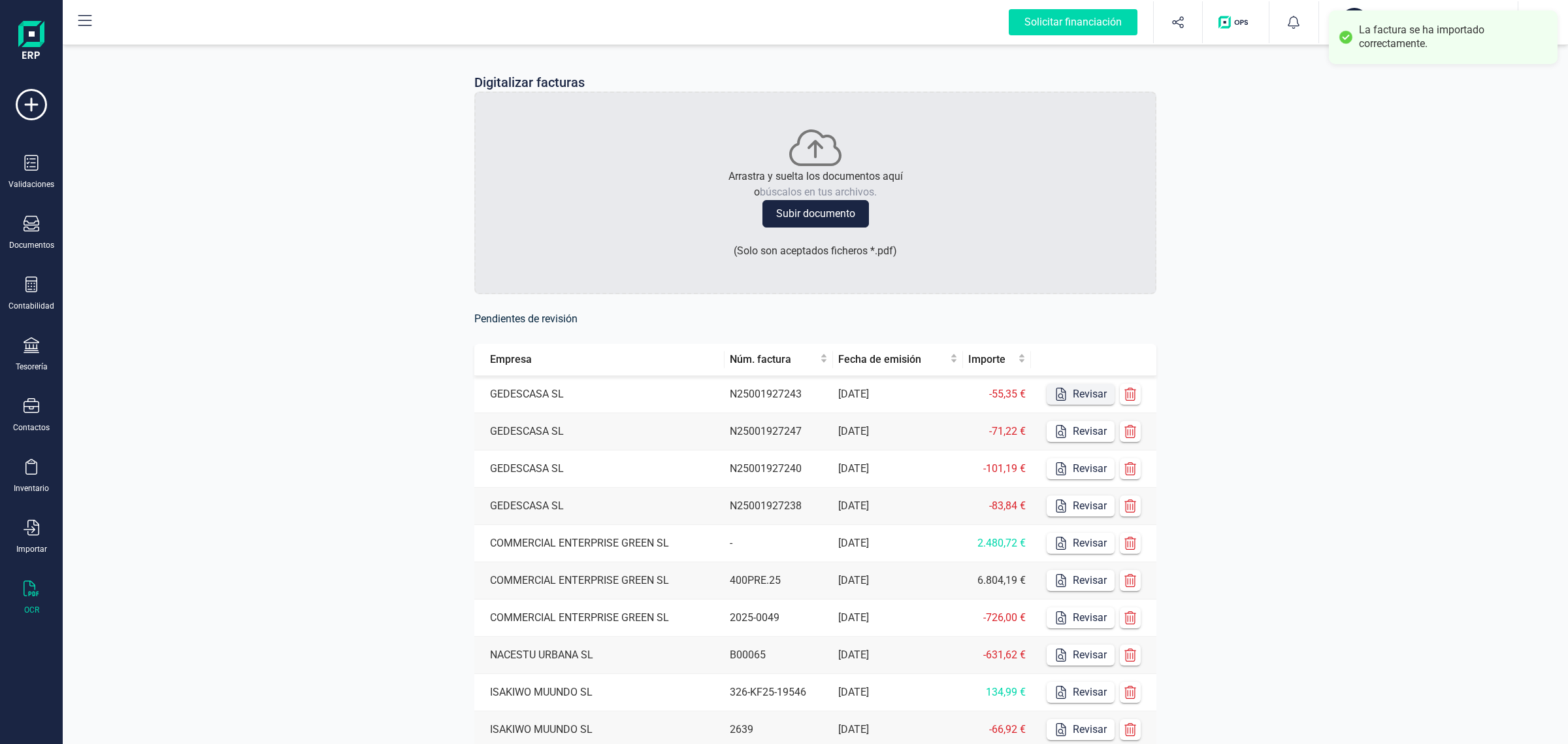
click at [1071, 391] on button "Revisar" at bounding box center [1080, 394] width 68 height 21
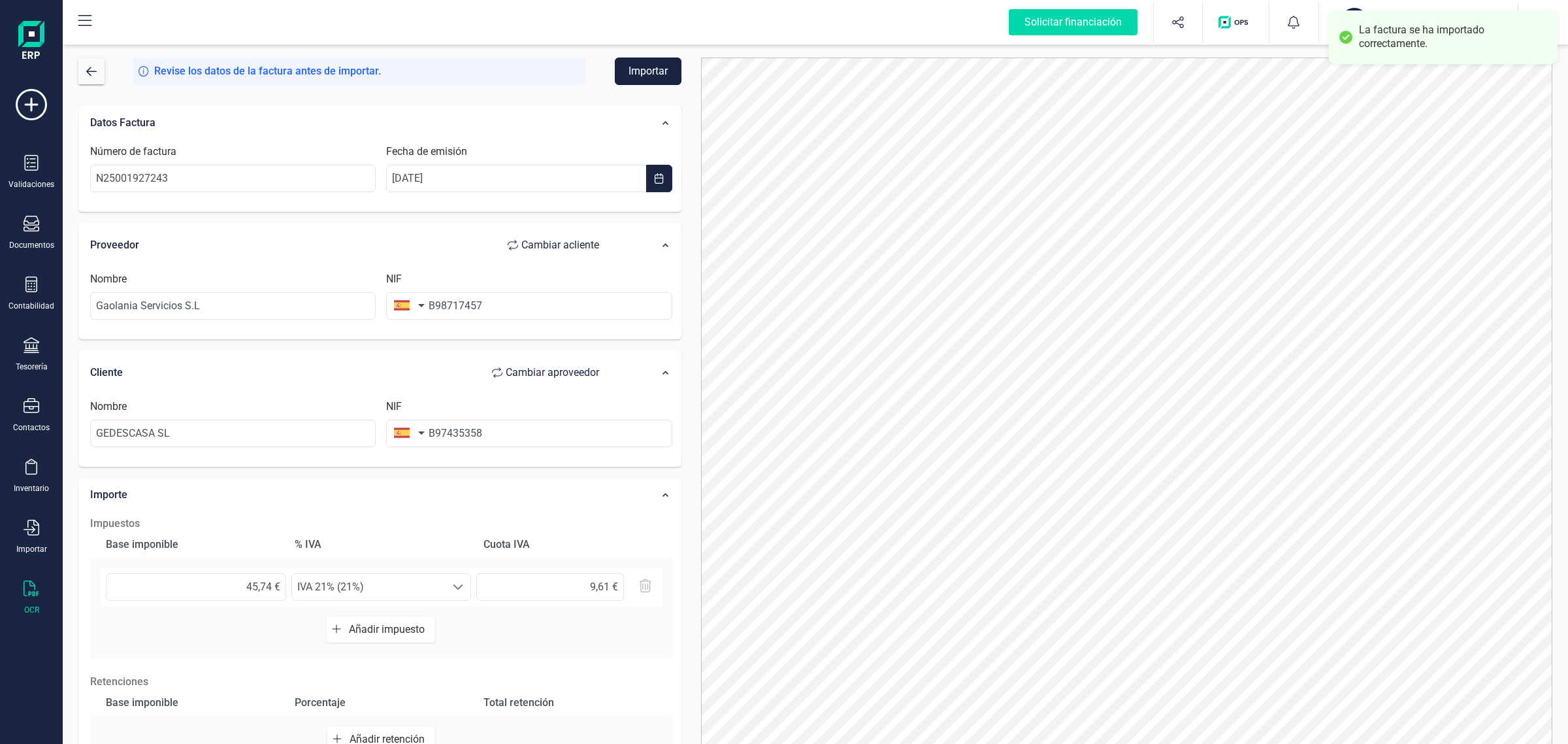
click at [628, 75] on button "Importar" at bounding box center [647, 71] width 66 height 28
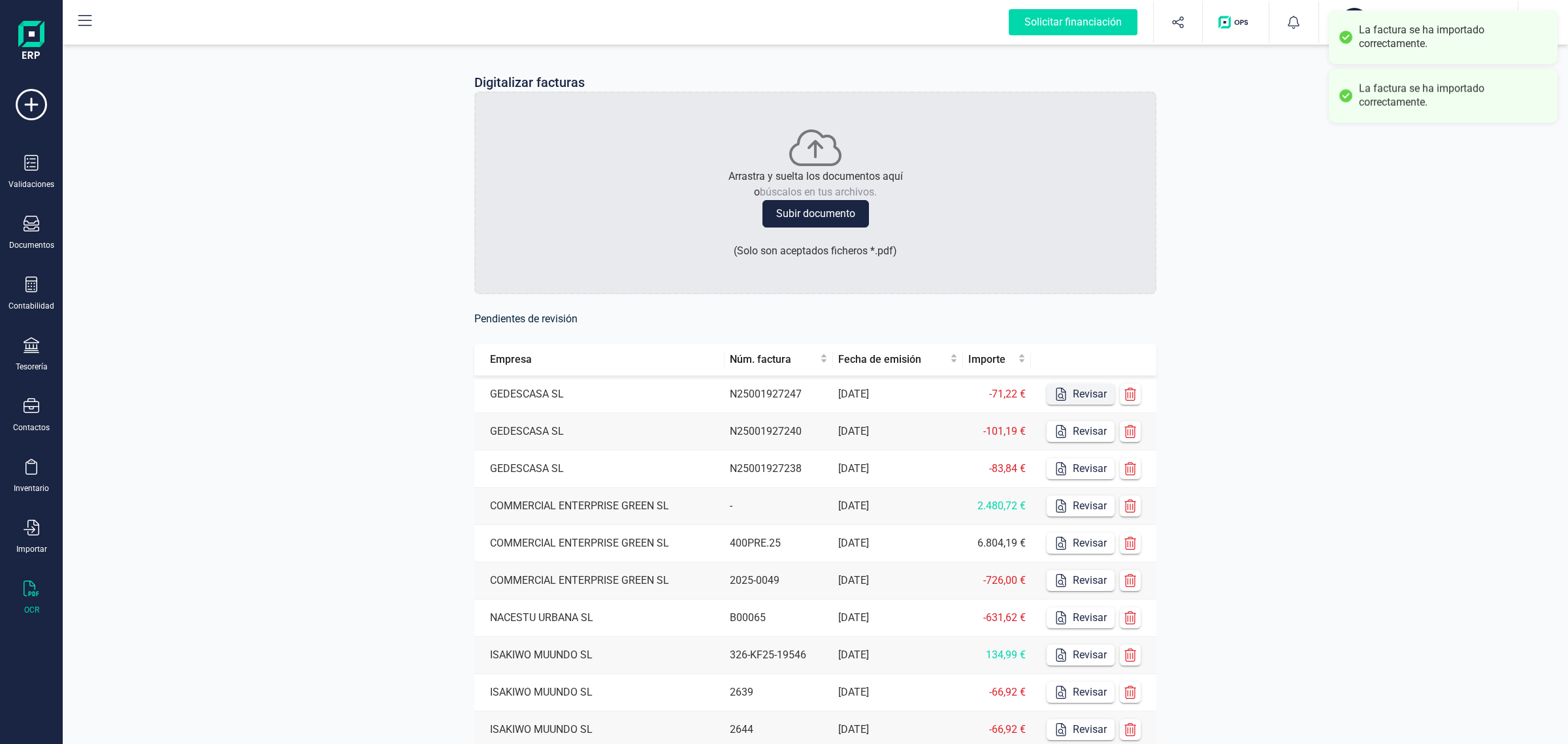
click at [1078, 389] on button "Revisar" at bounding box center [1080, 394] width 68 height 21
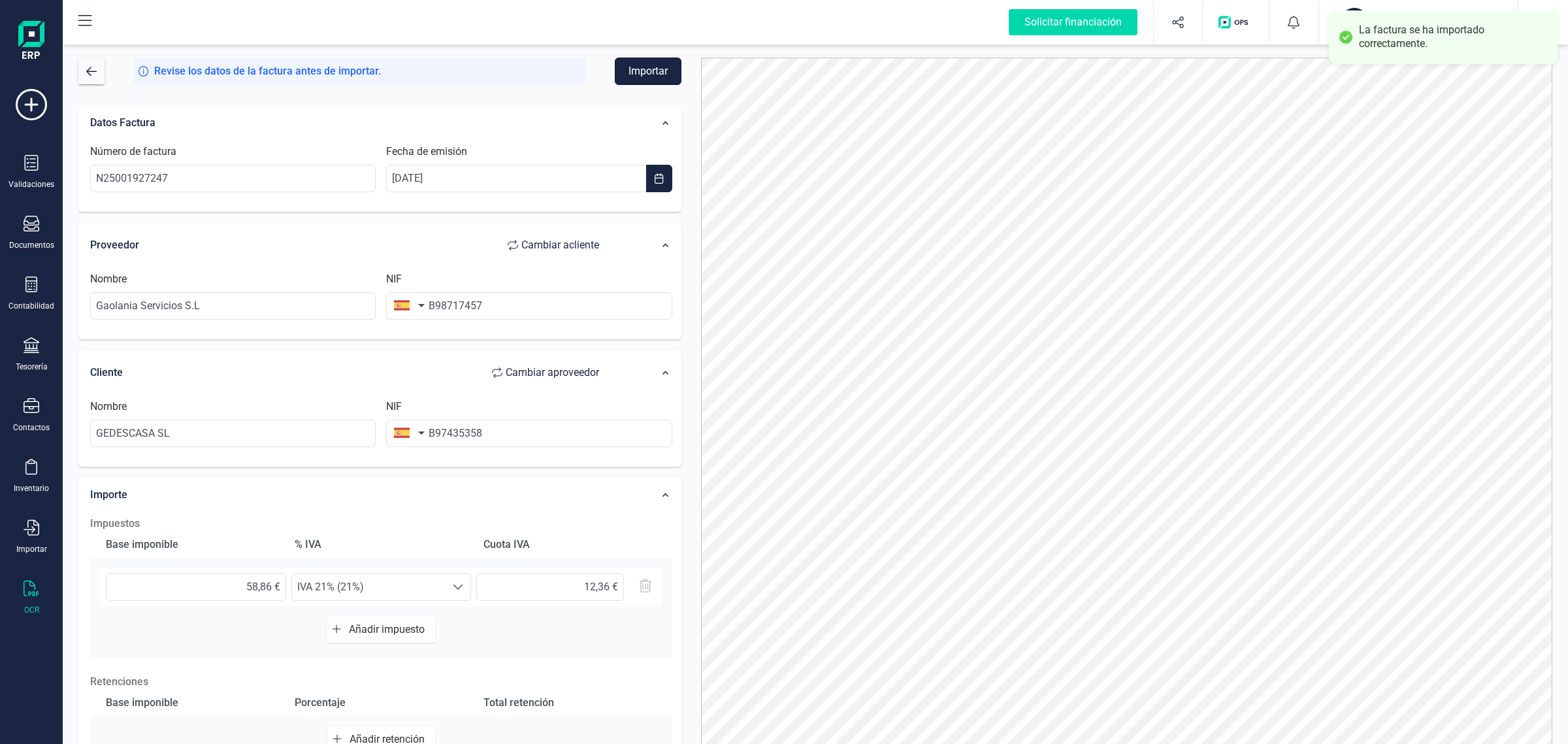
click at [627, 73] on button "Importar" at bounding box center [647, 71] width 66 height 28
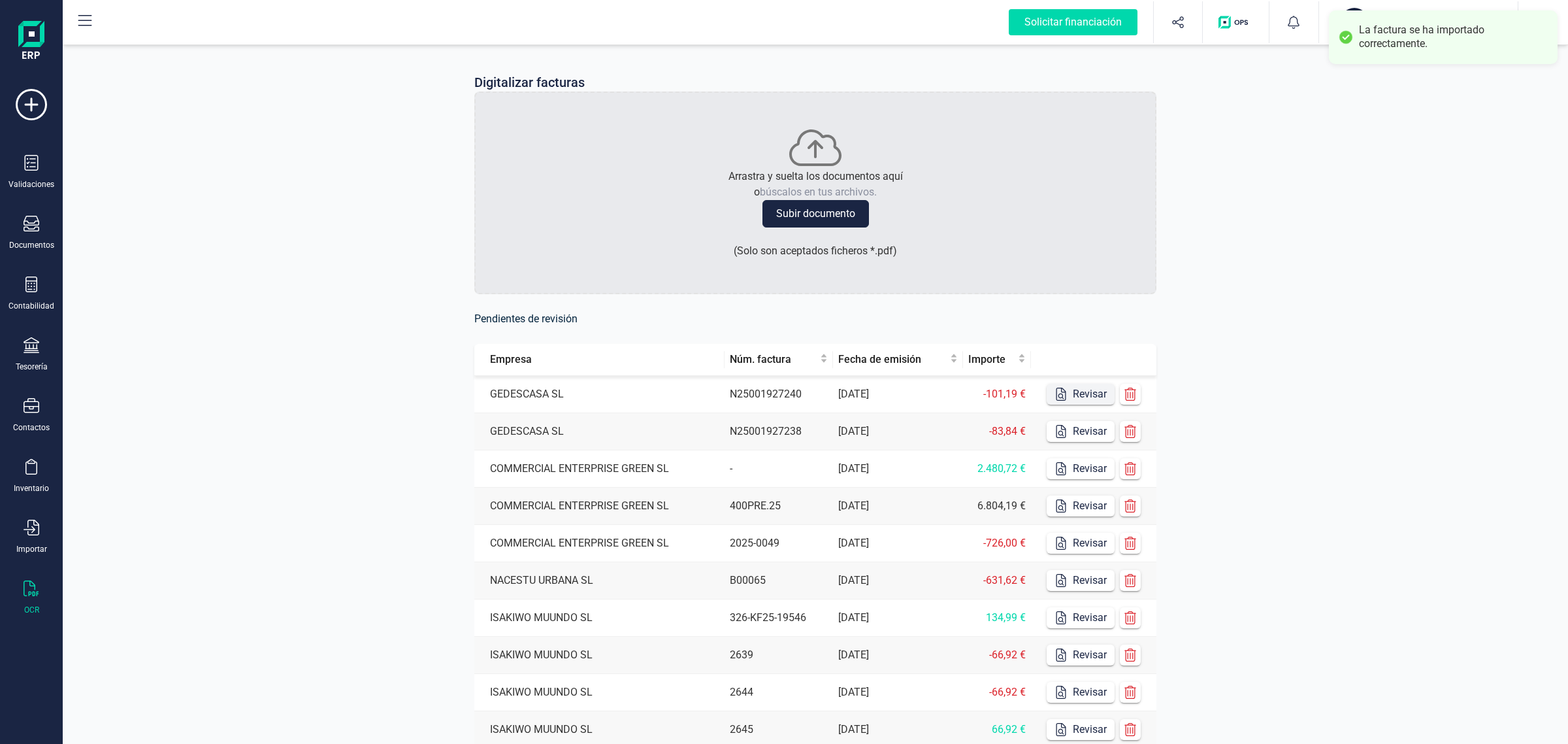
click at [1059, 396] on icon "button" at bounding box center [1061, 394] width 13 height 13
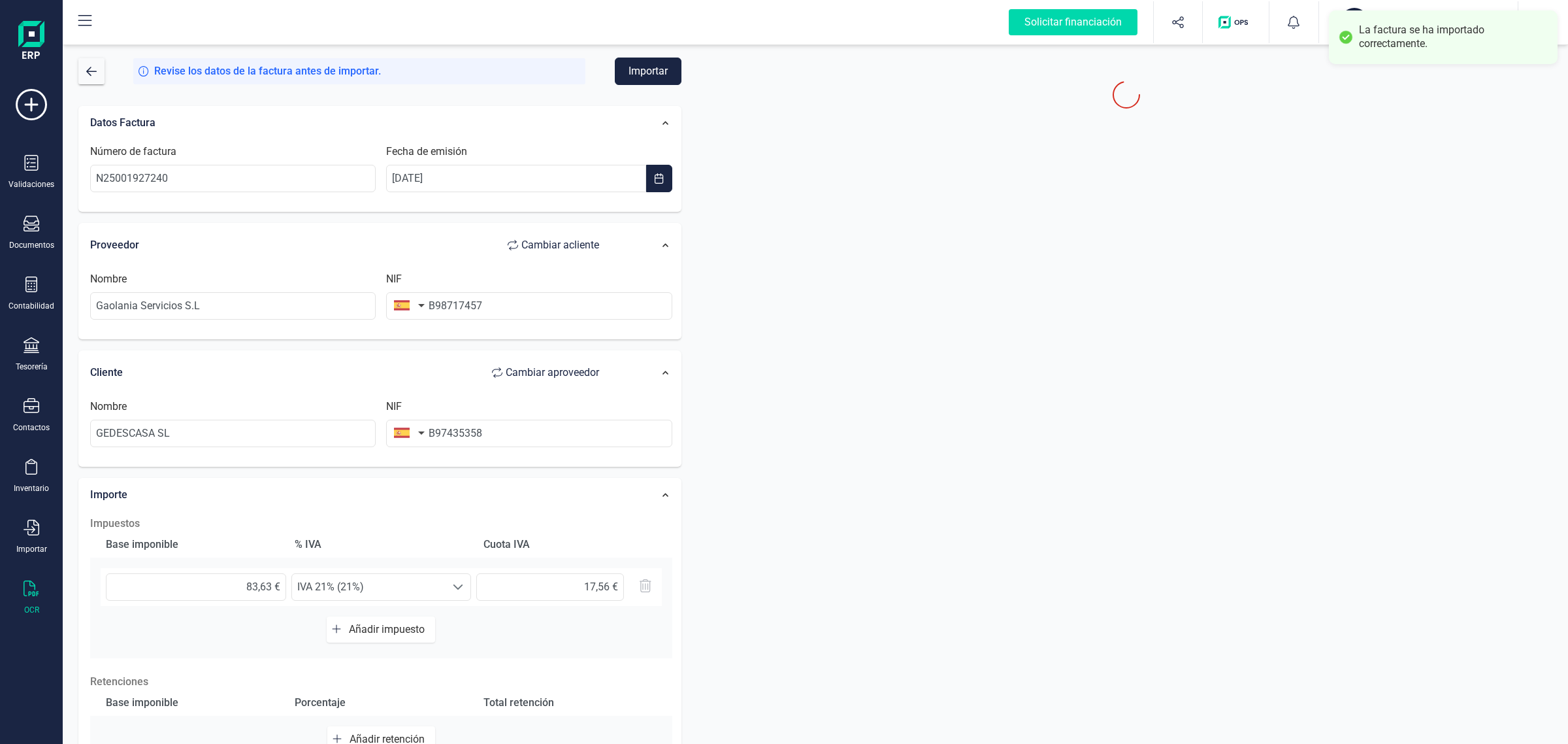
click at [651, 66] on button "Importar" at bounding box center [647, 71] width 66 height 28
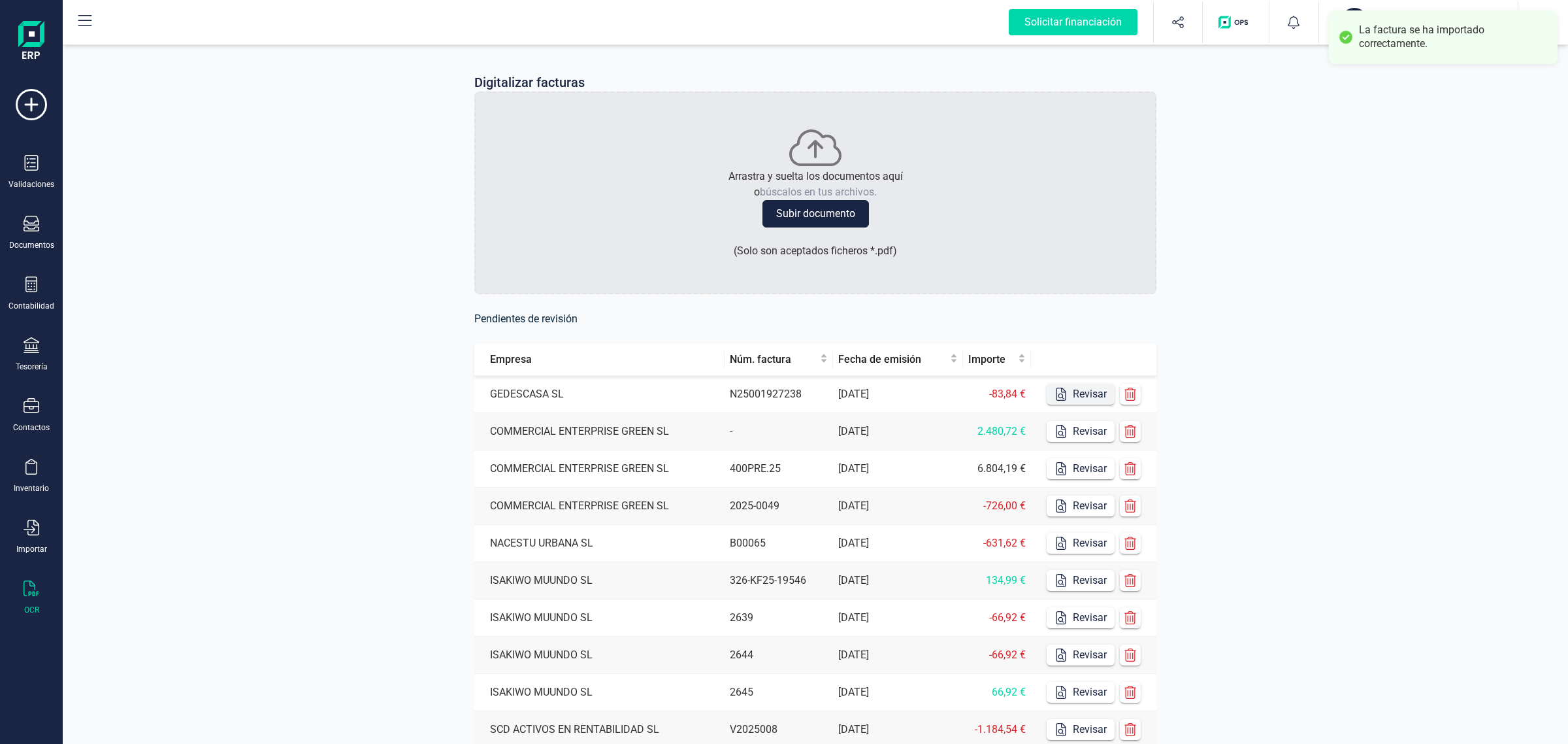
click at [1093, 392] on button "Revisar" at bounding box center [1080, 394] width 68 height 21
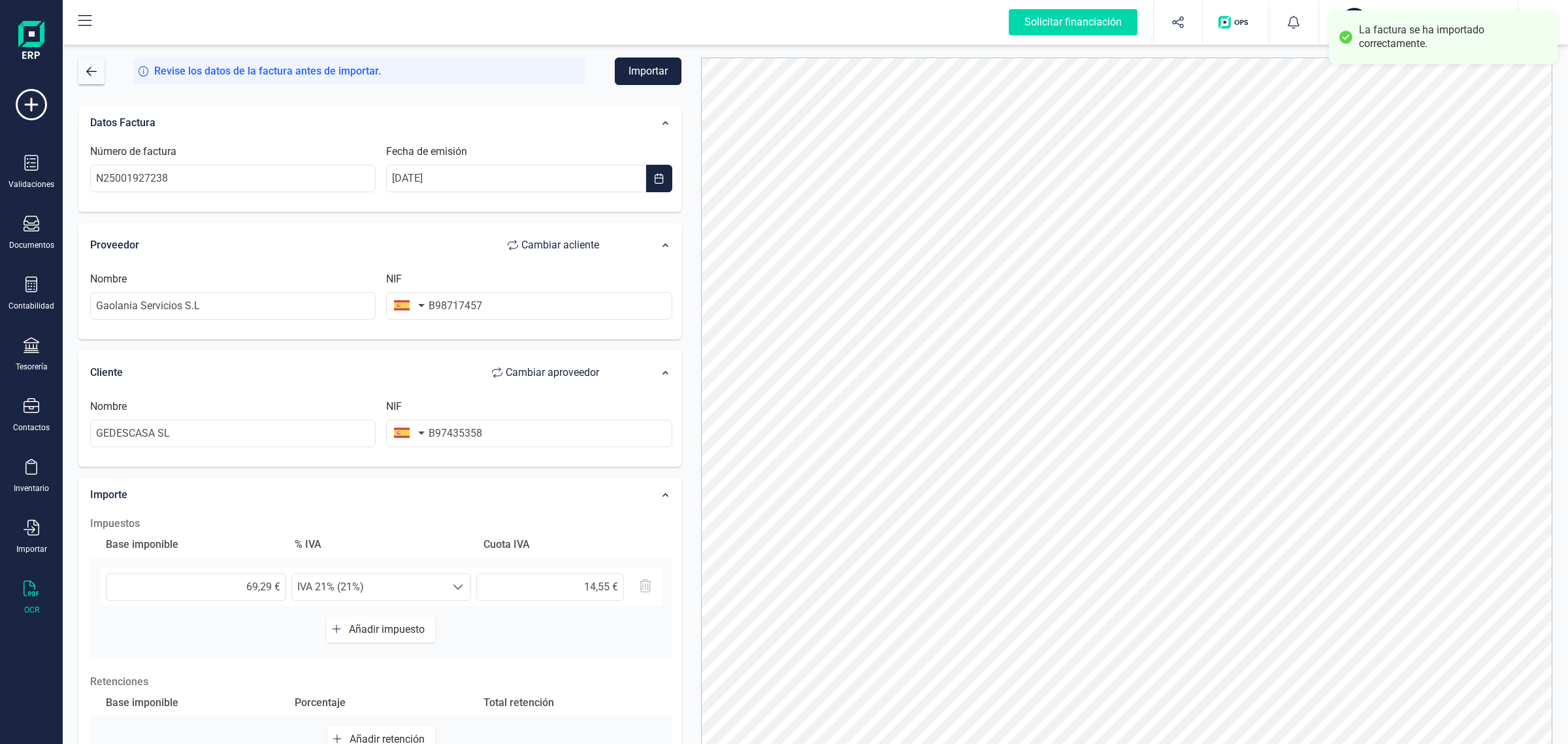
click at [646, 71] on button "Importar" at bounding box center [647, 71] width 66 height 28
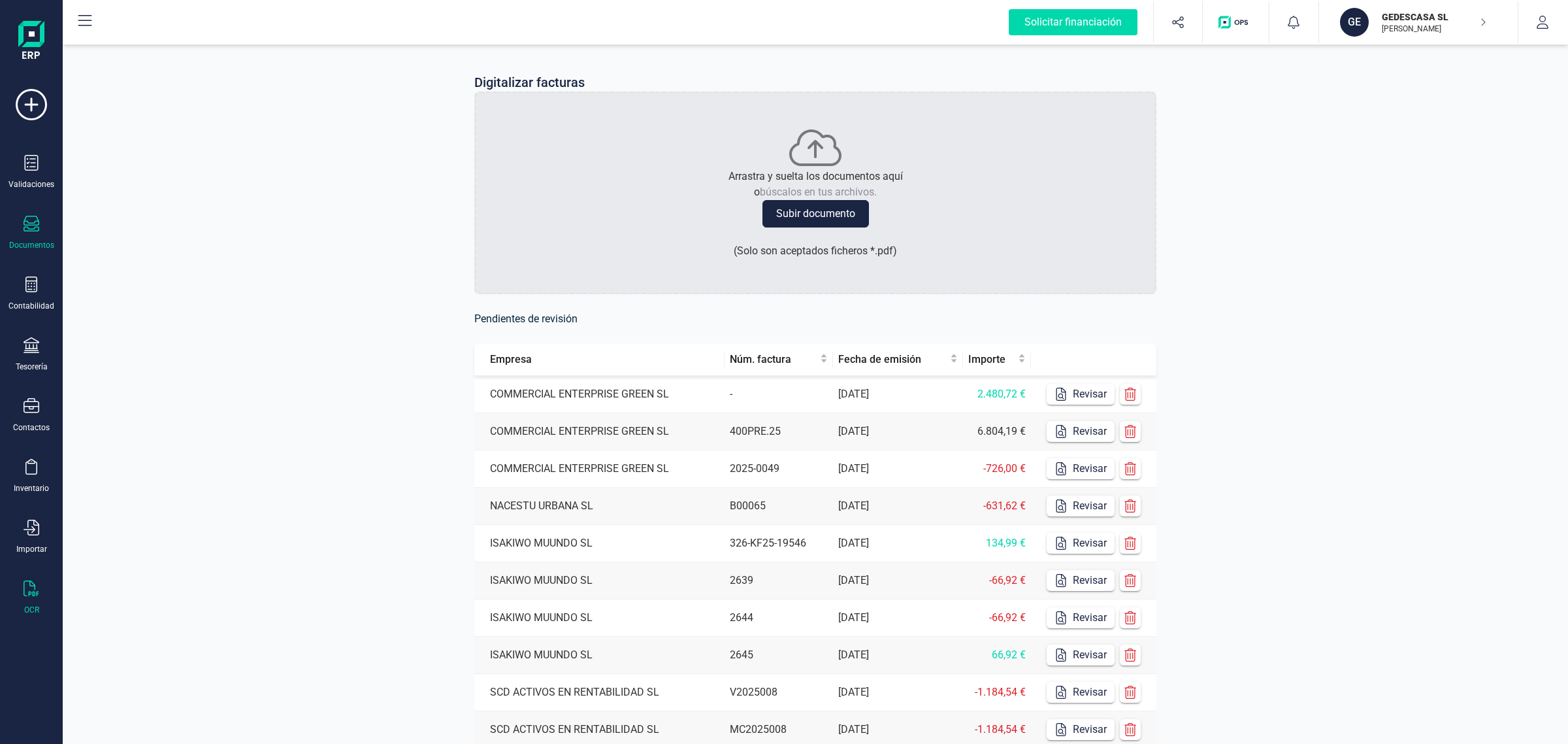
click at [37, 232] on div at bounding box center [31, 225] width 16 height 19
click at [370, 447] on div "Digitalizar facturas Arrastra y suelta los documentos aquí o búscalos en tus ar…" at bounding box center [815, 437] width 1505 height 790
click at [33, 167] on icon at bounding box center [31, 162] width 13 height 16
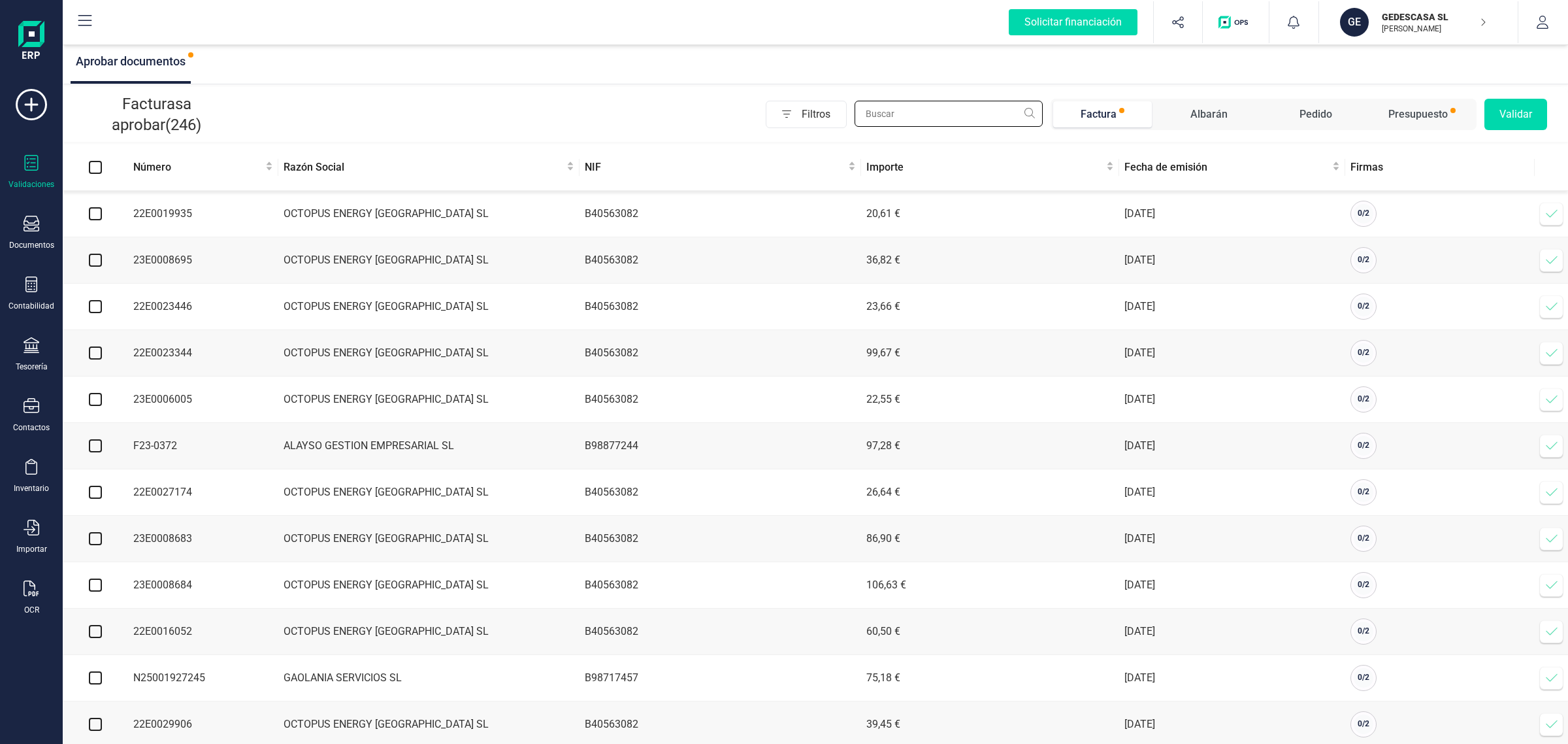
click at [920, 116] on input "text" at bounding box center [949, 114] width 188 height 26
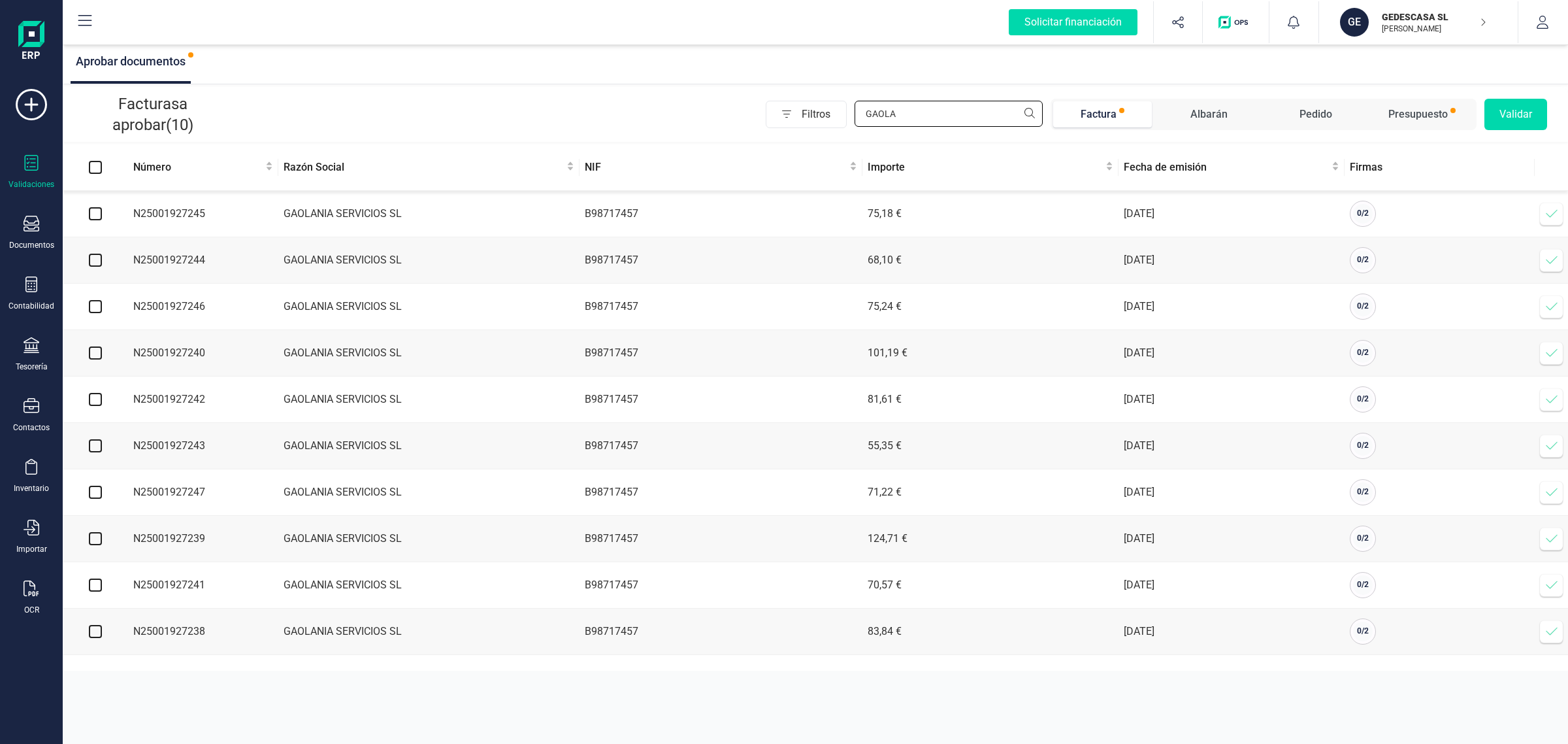
type input "GAOLA"
click at [97, 165] on input "Select all" at bounding box center [96, 167] width 13 height 13
checkbox input "true"
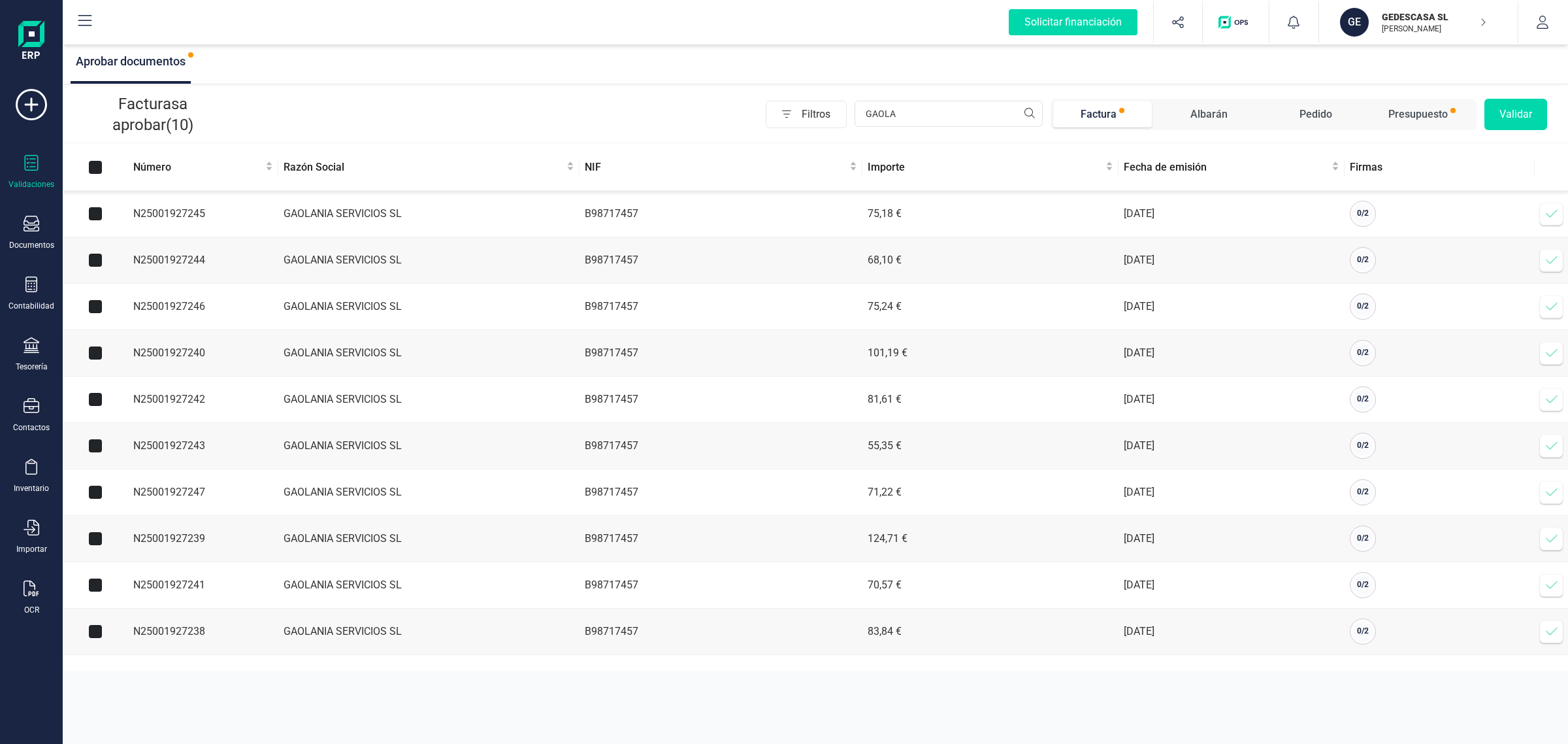
checkbox input "true"
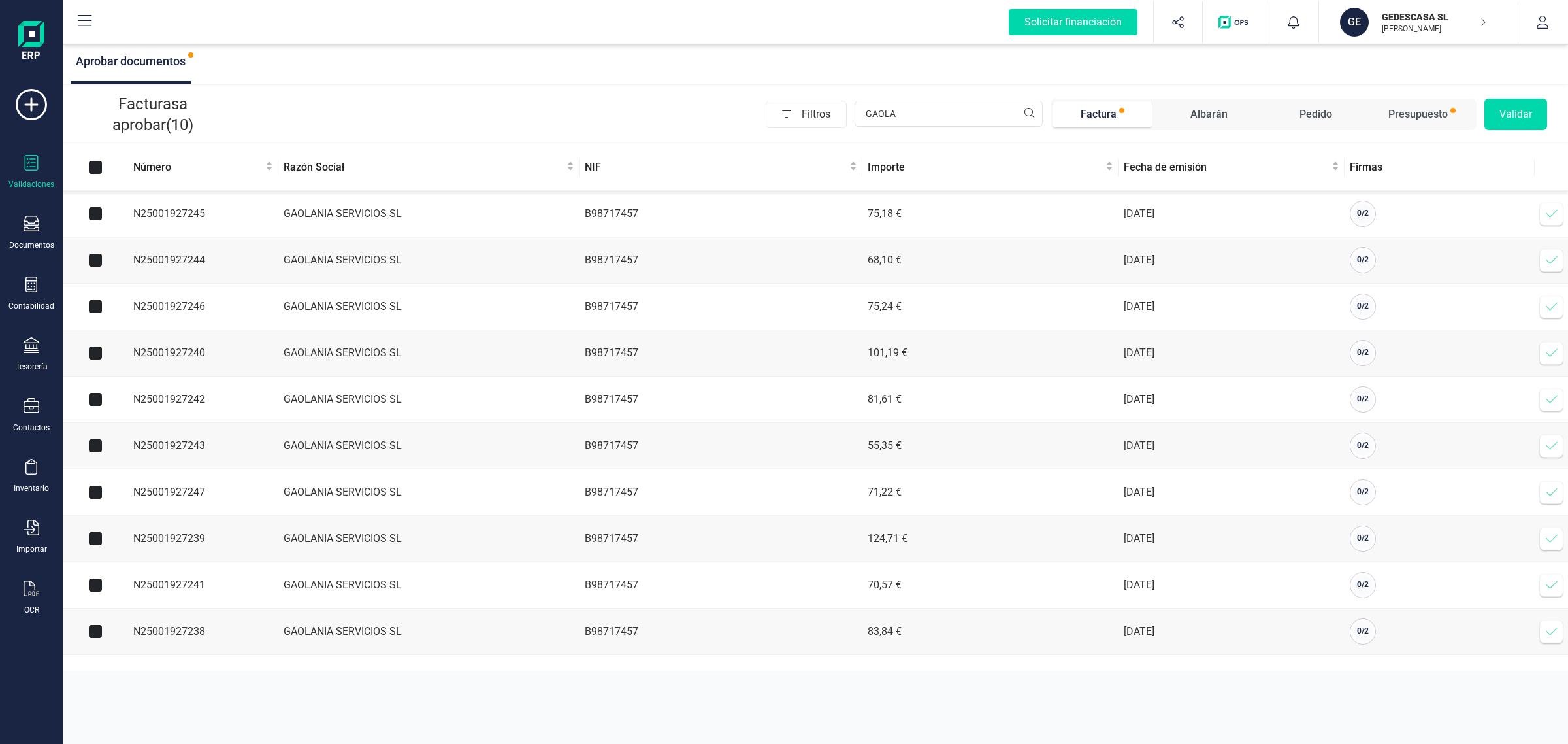
checkbox input "true"
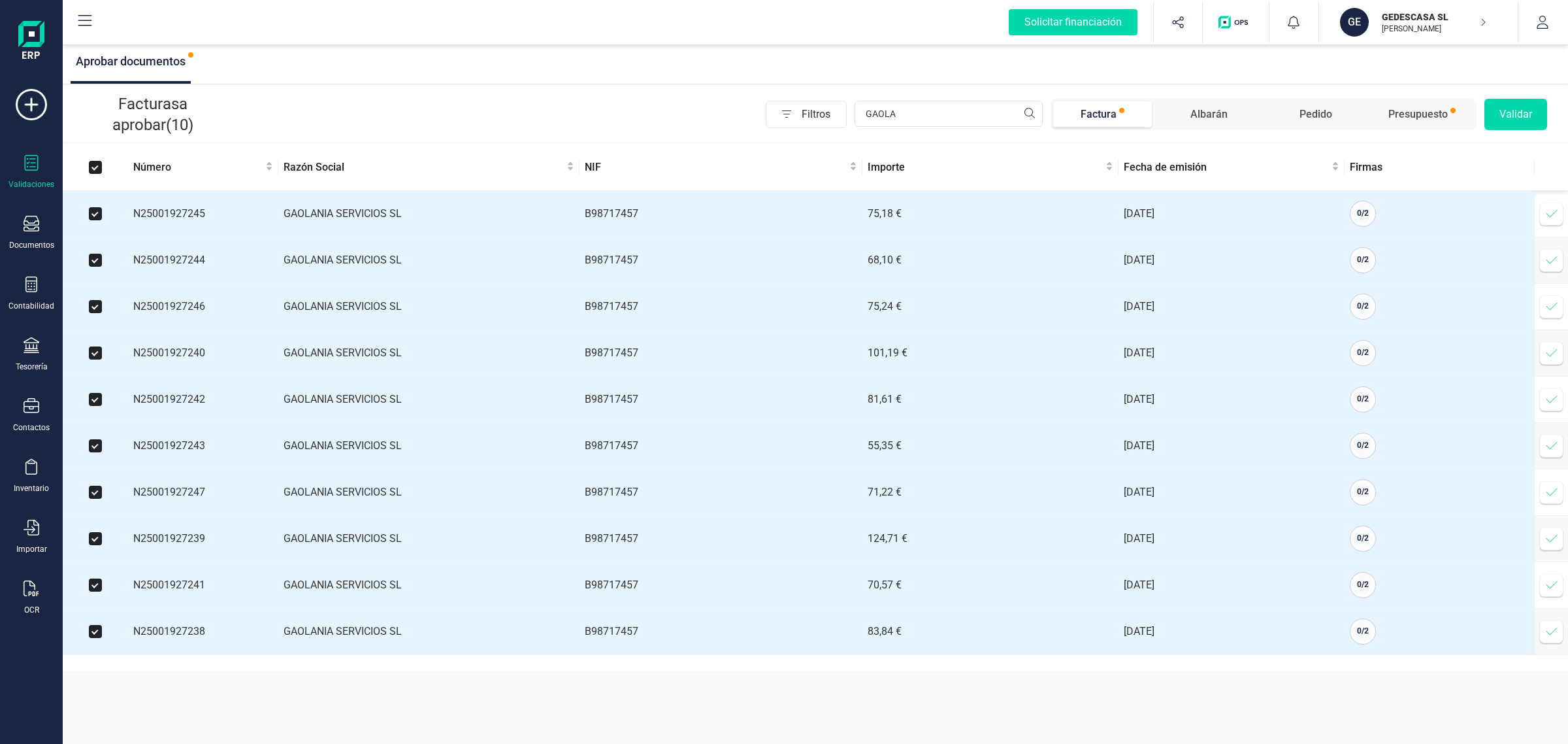
click at [1517, 116] on button "Validar" at bounding box center [1516, 114] width 63 height 31
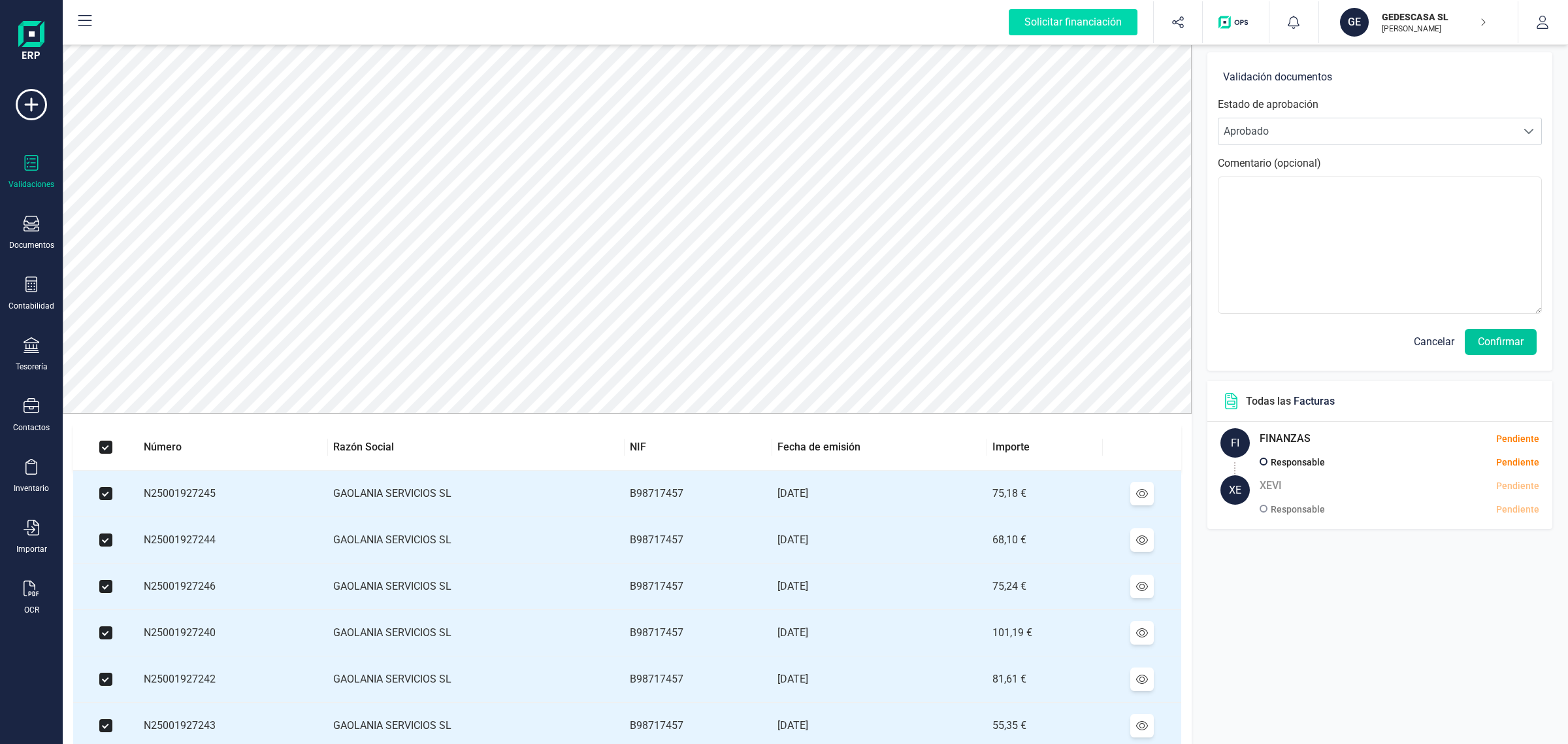
click at [1518, 338] on button "Confirmar" at bounding box center [1501, 341] width 72 height 26
click at [1499, 338] on button "Confirmar" at bounding box center [1501, 341] width 72 height 26
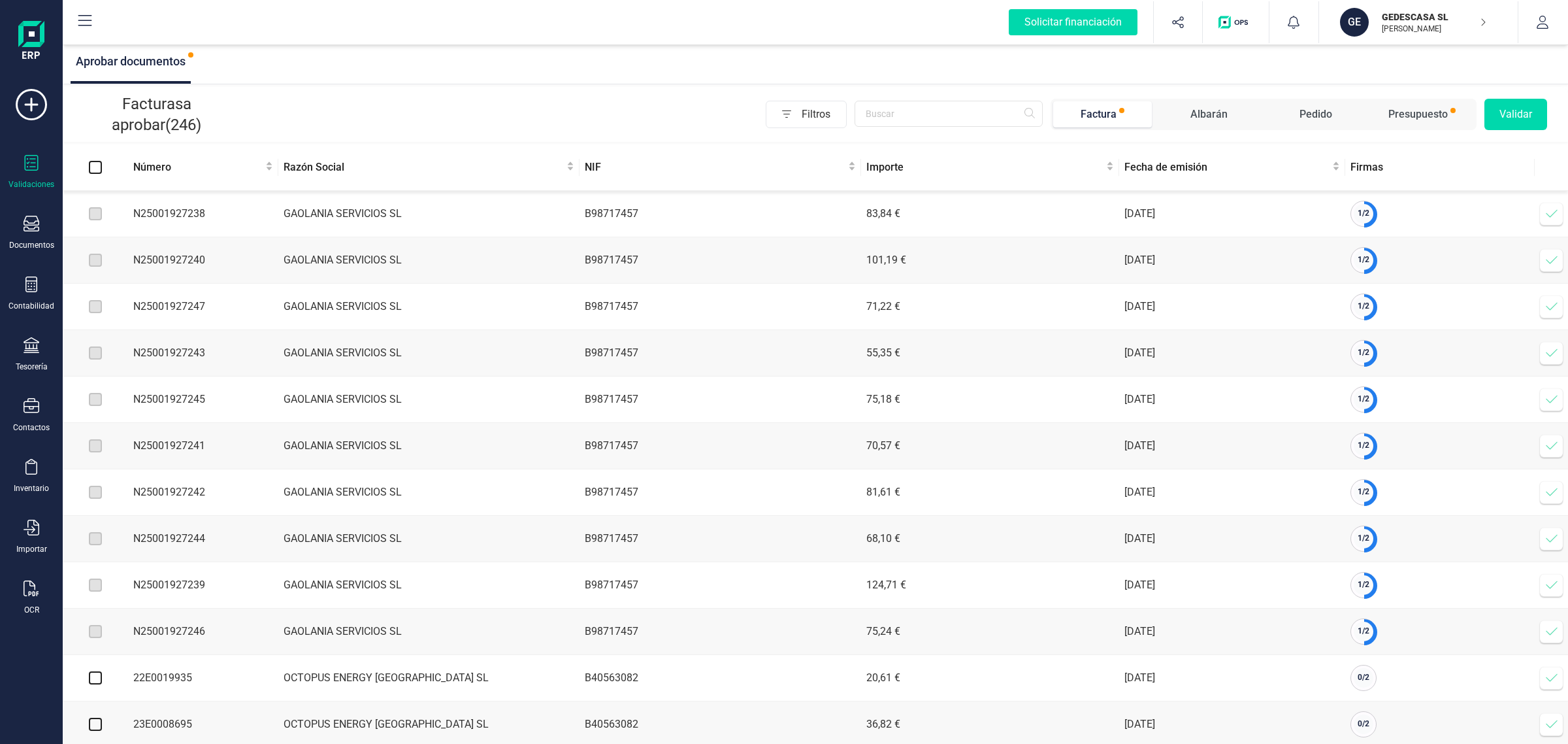
click at [1546, 208] on icon at bounding box center [1552, 214] width 13 height 13
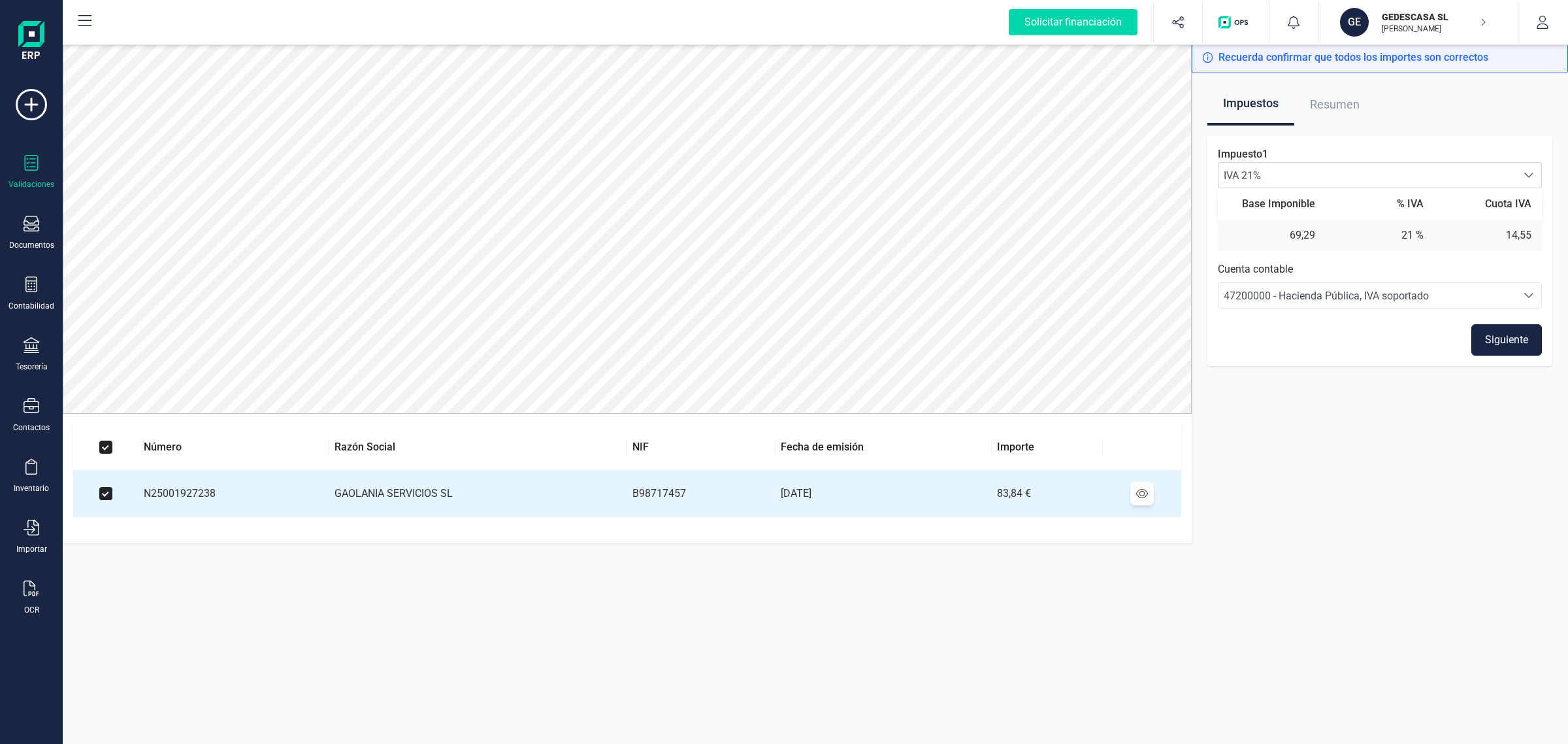
click at [1499, 335] on button "Siguiente" at bounding box center [1507, 340] width 71 height 31
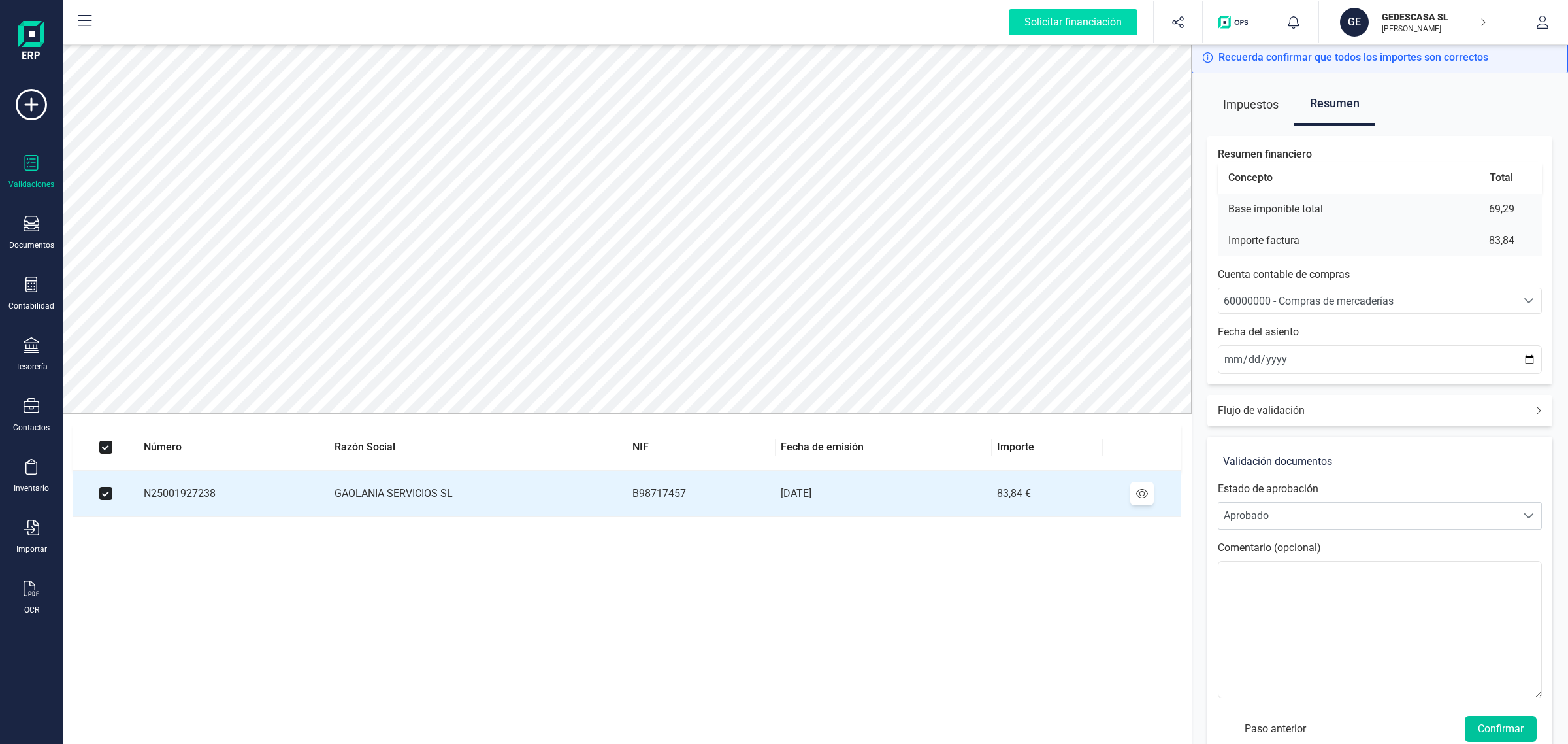
click at [1503, 727] on button "Confirmar" at bounding box center [1501, 728] width 72 height 26
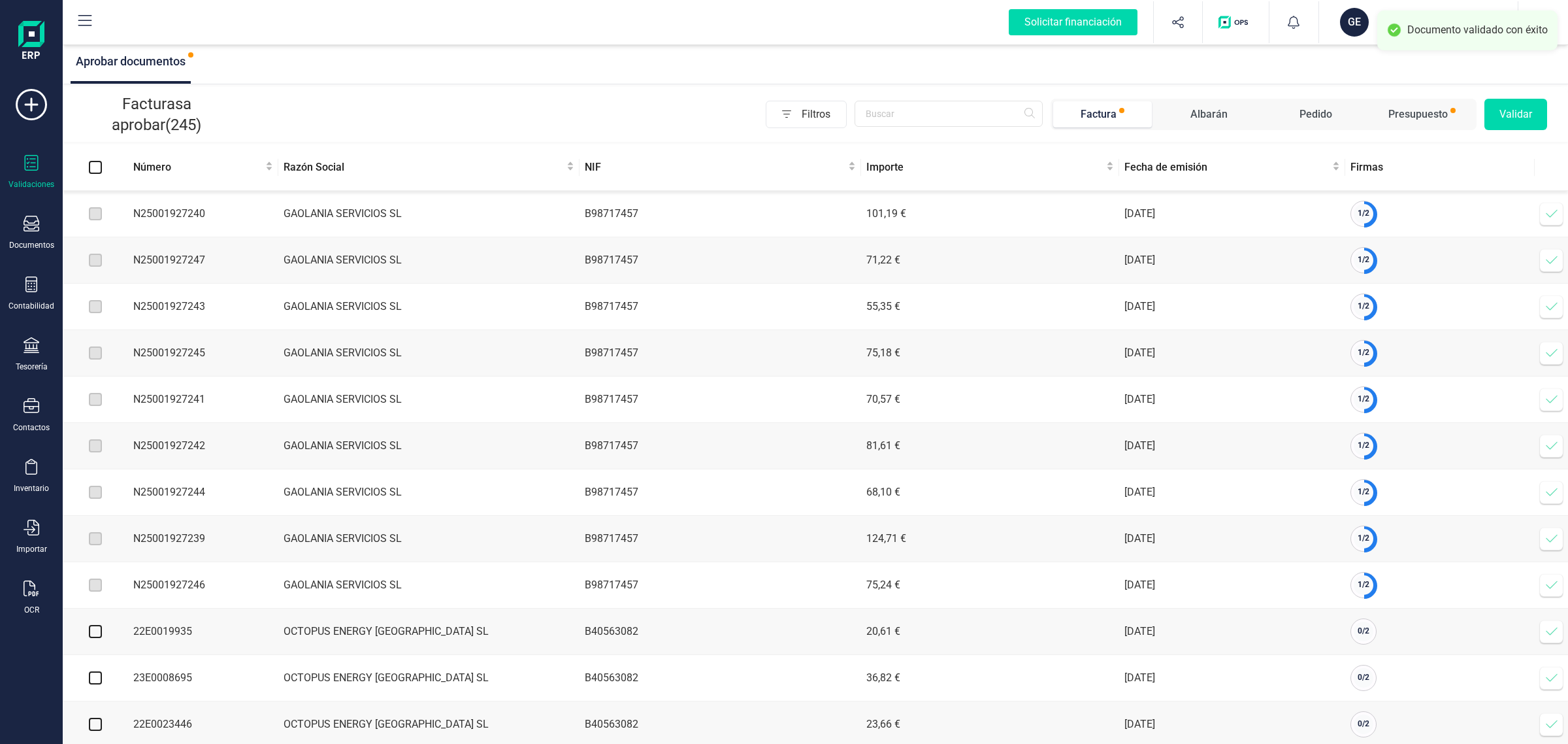
click at [1553, 214] on icon at bounding box center [1551, 214] width 11 height 8
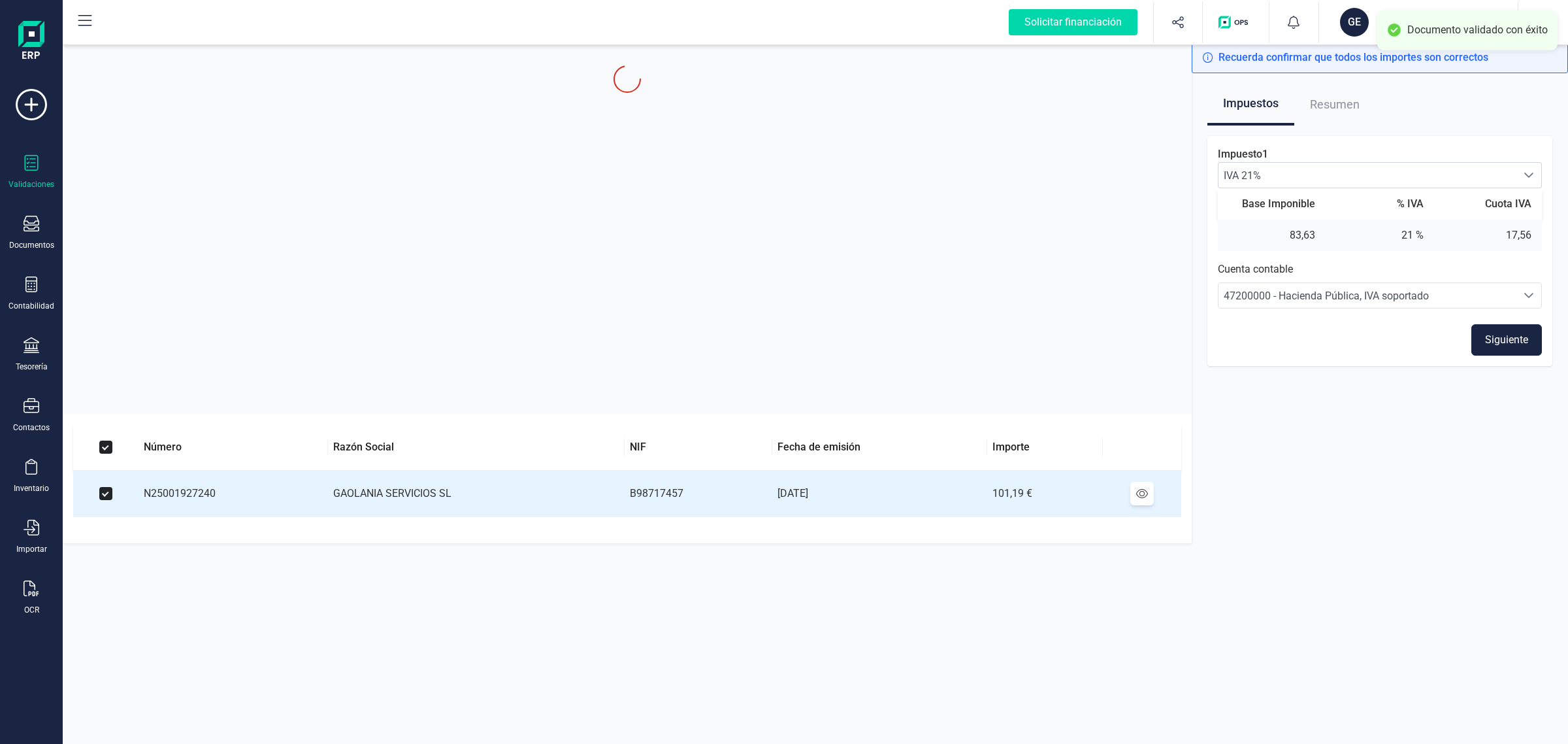
click at [1500, 331] on button "Siguiente" at bounding box center [1507, 340] width 71 height 31
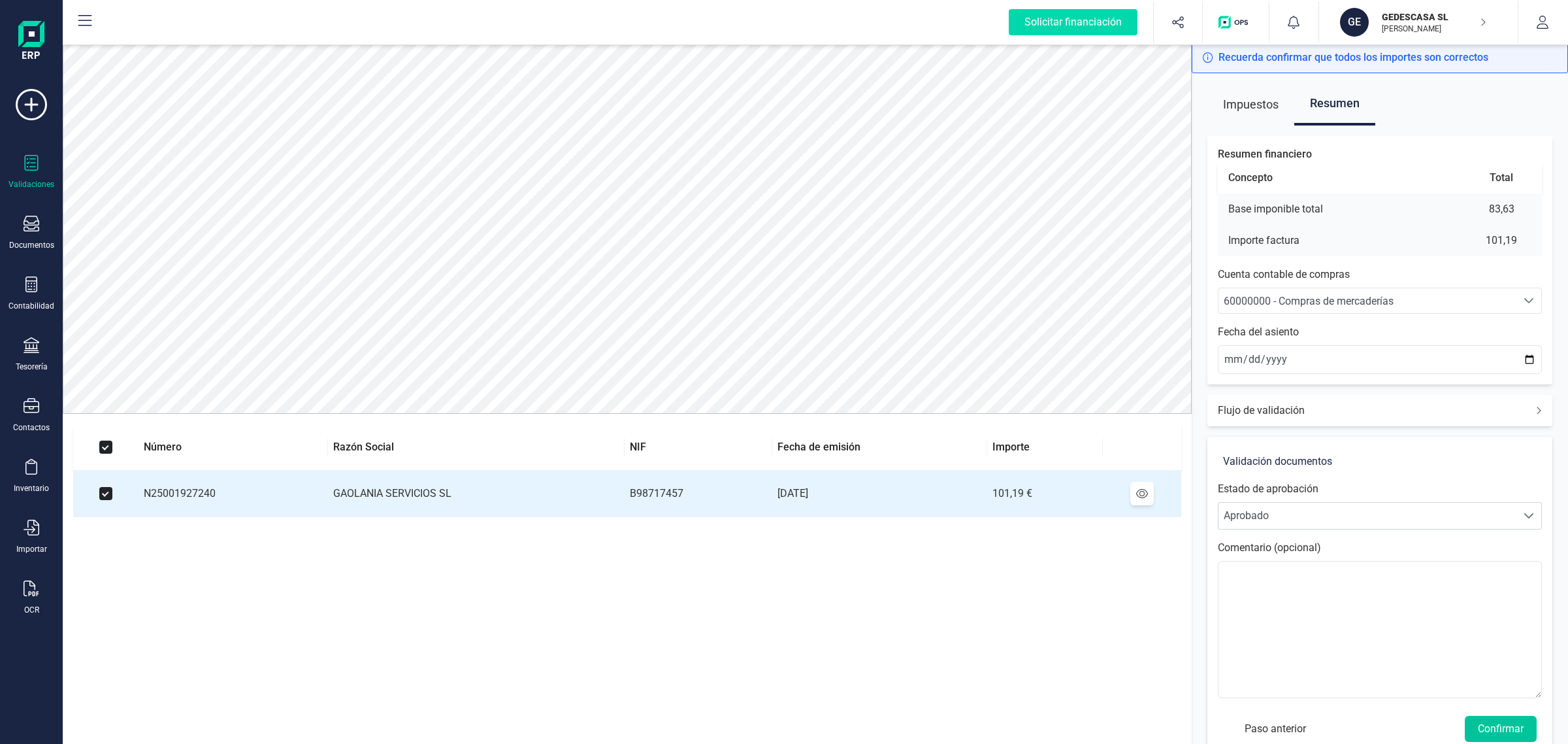
click at [1484, 734] on button "Confirmar" at bounding box center [1501, 728] width 72 height 26
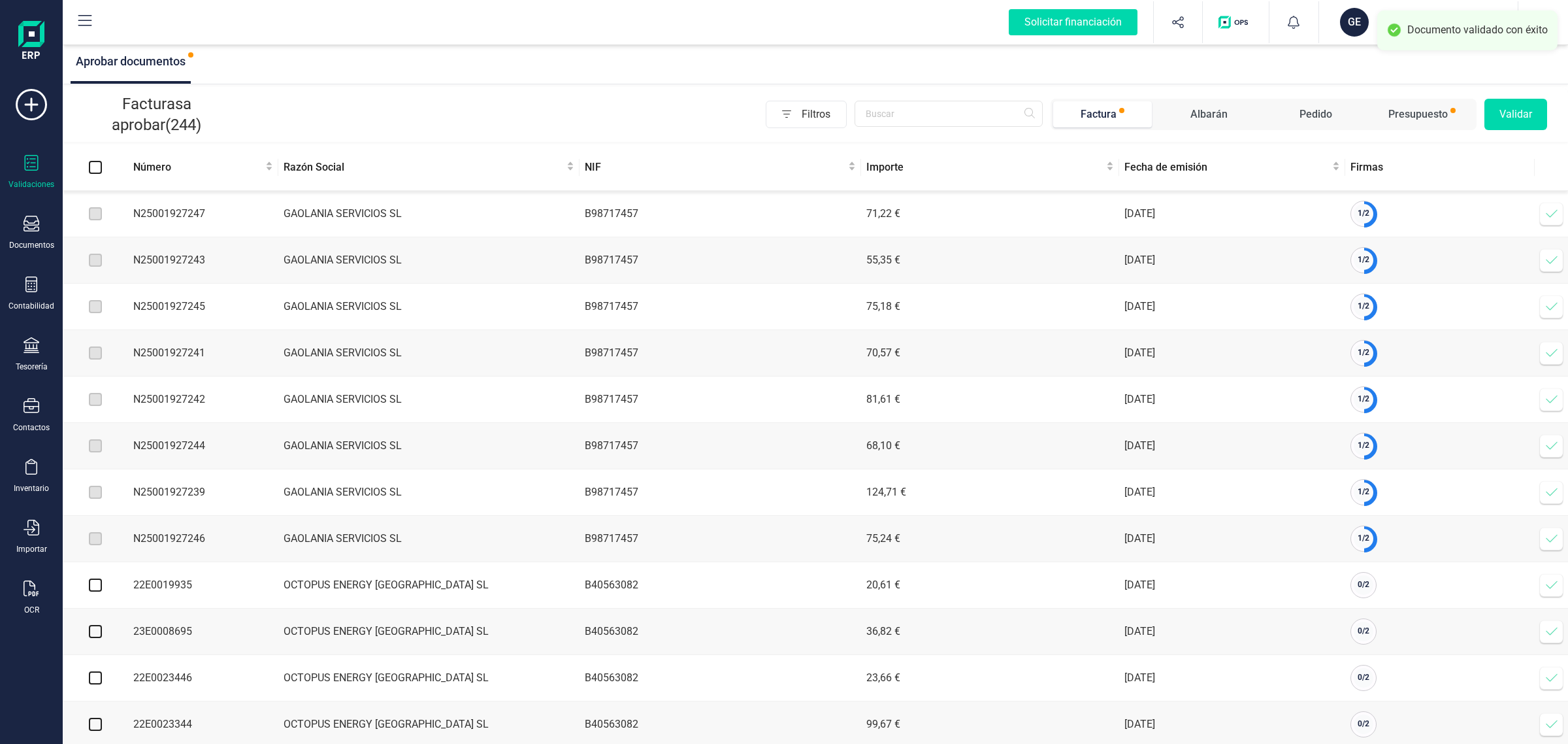
click at [1550, 256] on icon at bounding box center [1552, 261] width 13 height 13
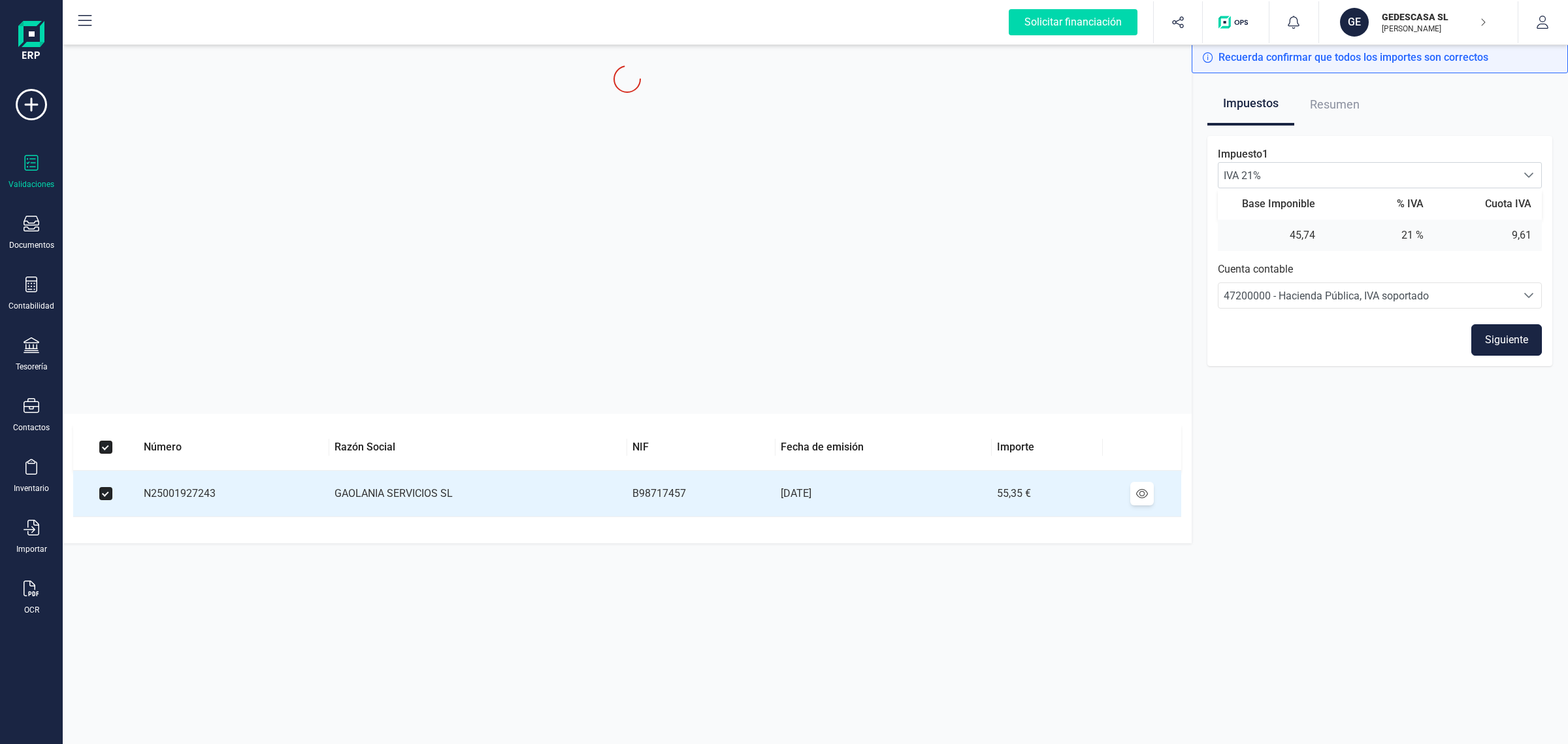
click at [1513, 335] on button "Siguiente" at bounding box center [1507, 340] width 71 height 31
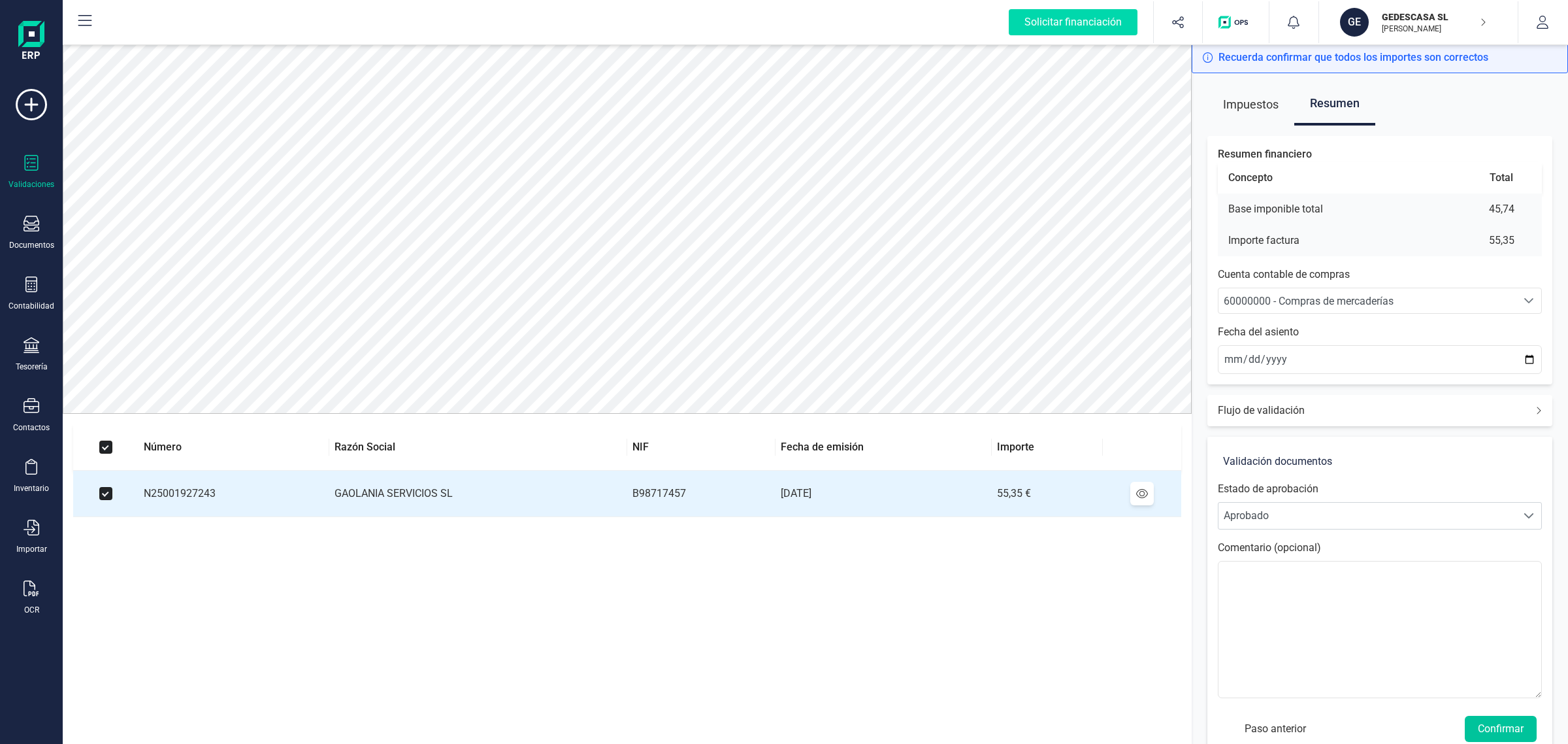
click at [1490, 724] on button "Confirmar" at bounding box center [1501, 728] width 72 height 26
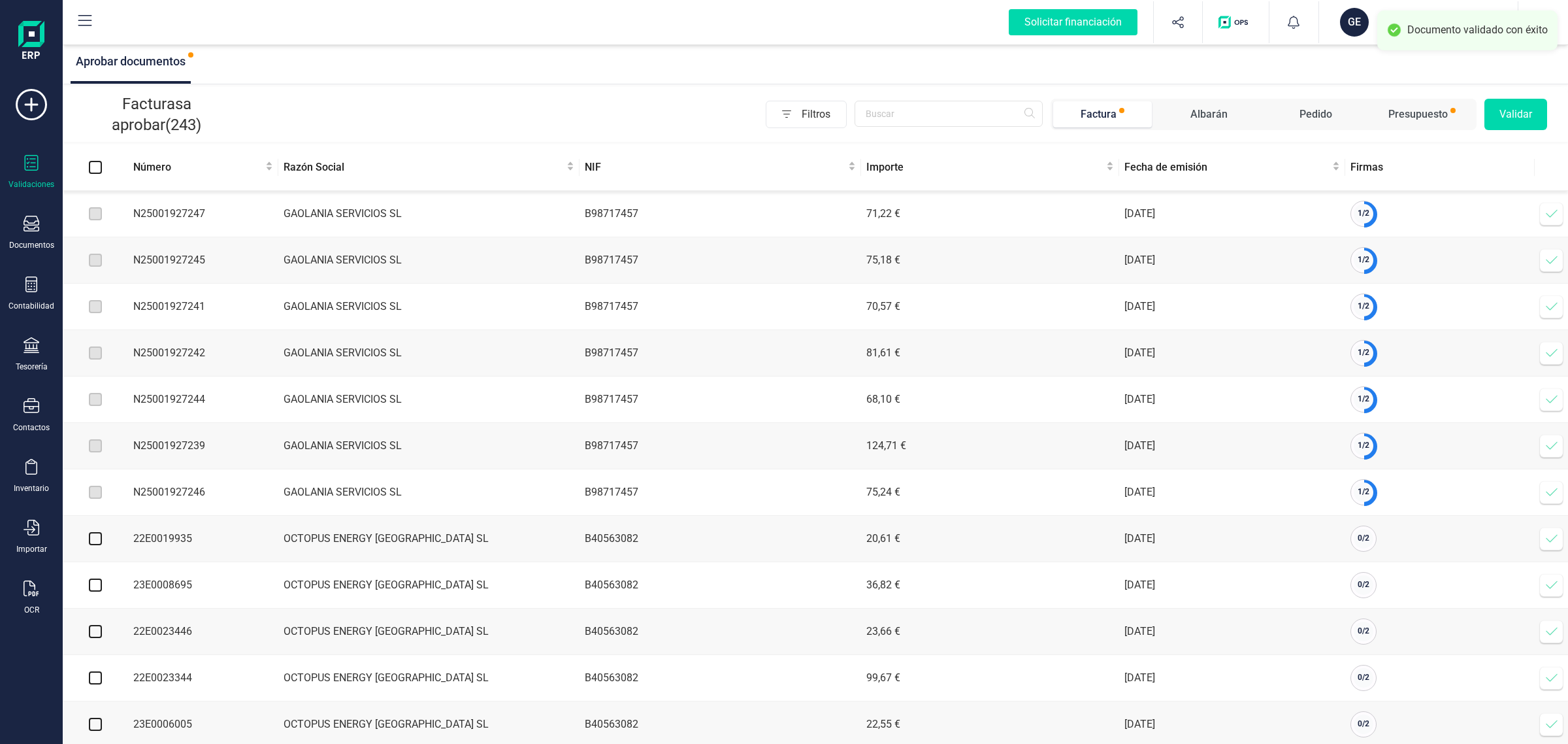
click at [1552, 262] on icon at bounding box center [1552, 261] width 13 height 13
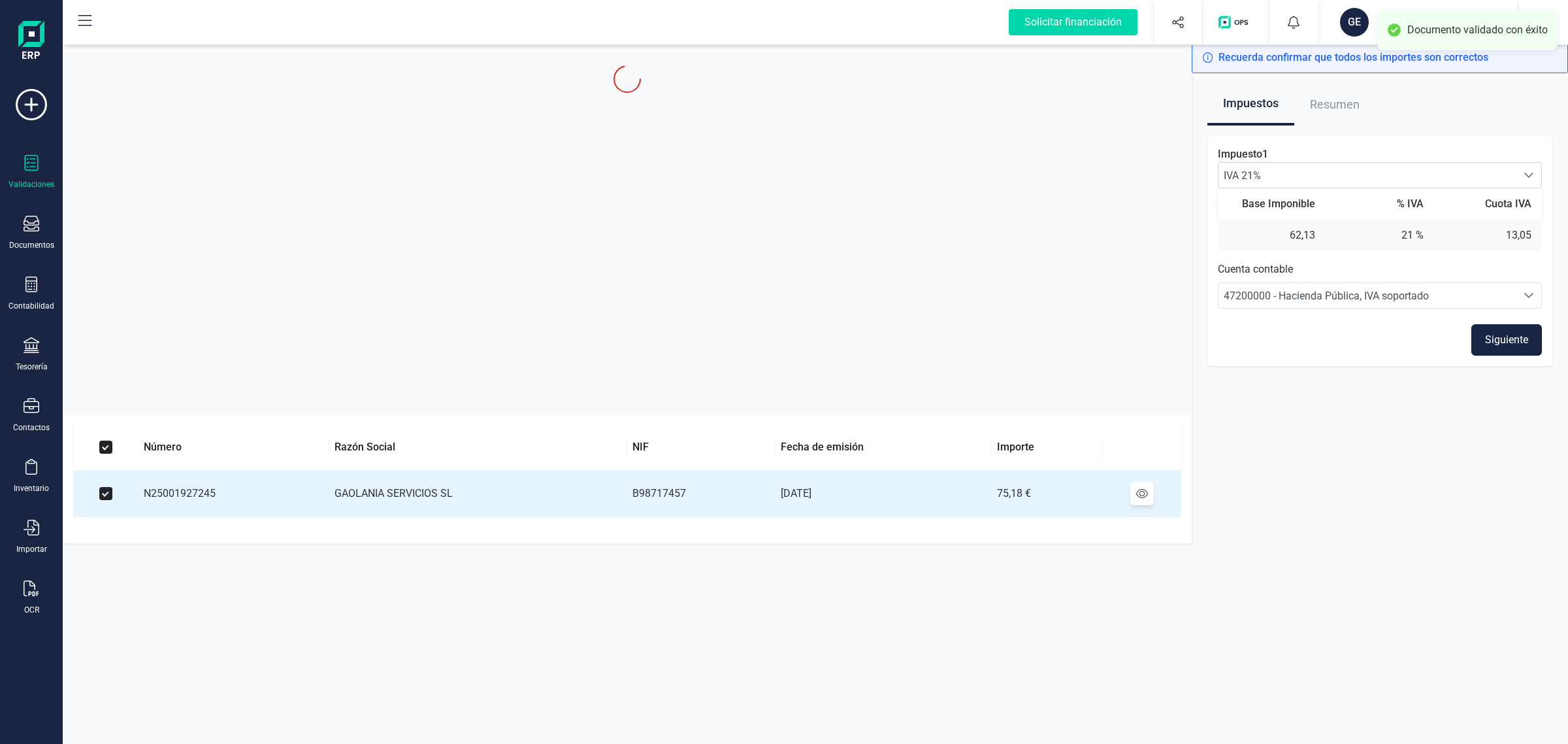
click at [1506, 343] on button "Siguiente" at bounding box center [1507, 340] width 71 height 31
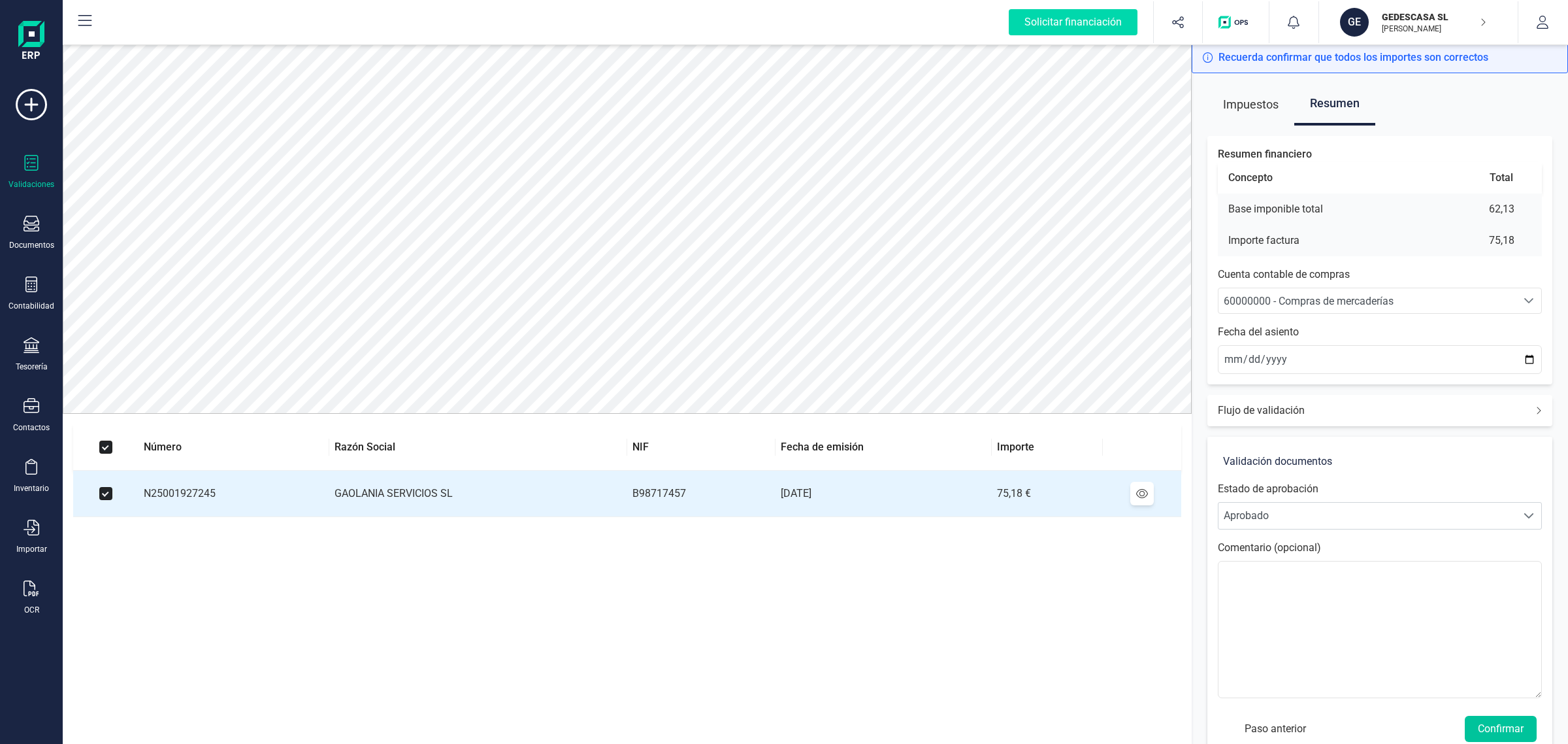
click at [1513, 725] on button "Confirmar" at bounding box center [1501, 728] width 72 height 26
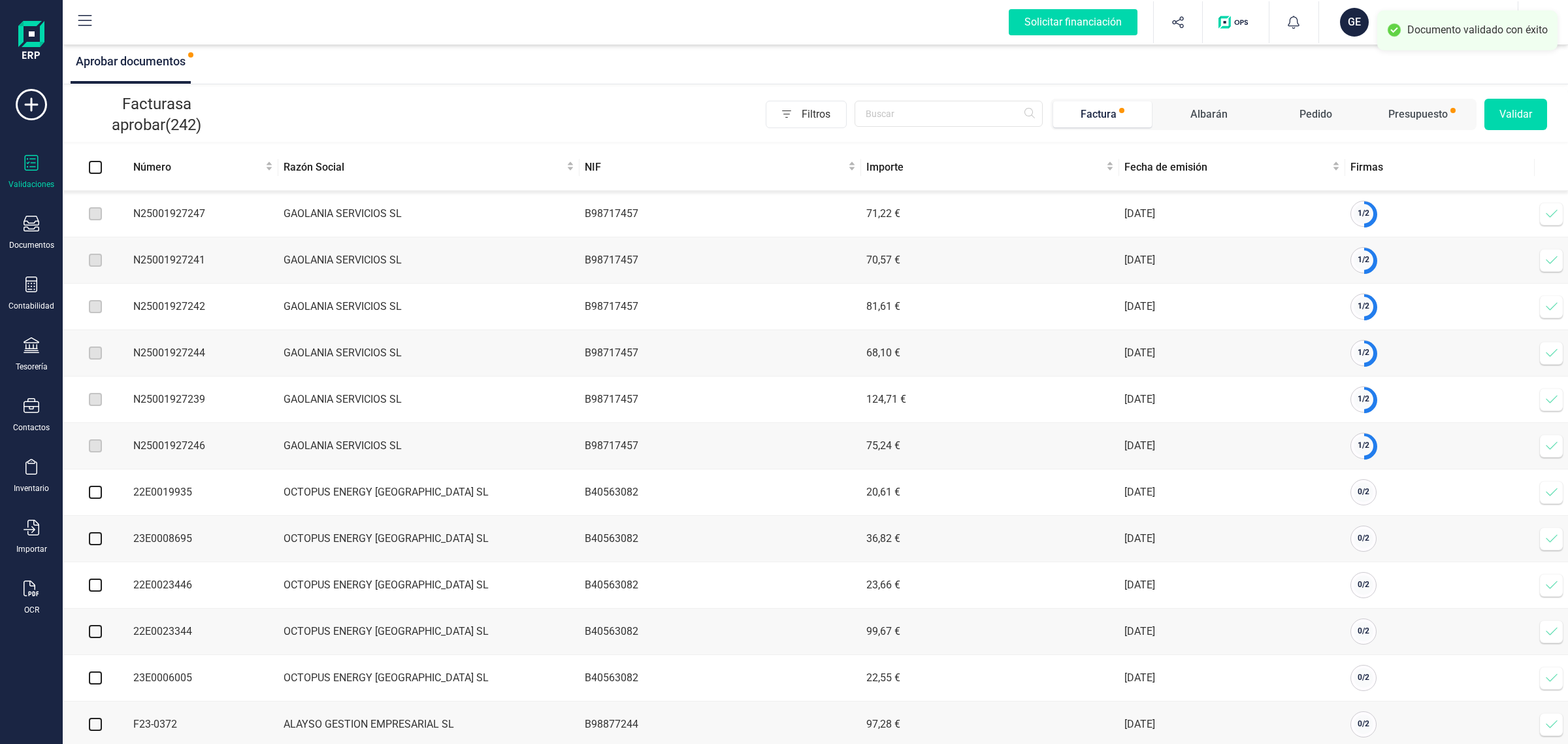
click at [1549, 447] on icon at bounding box center [1552, 446] width 13 height 13
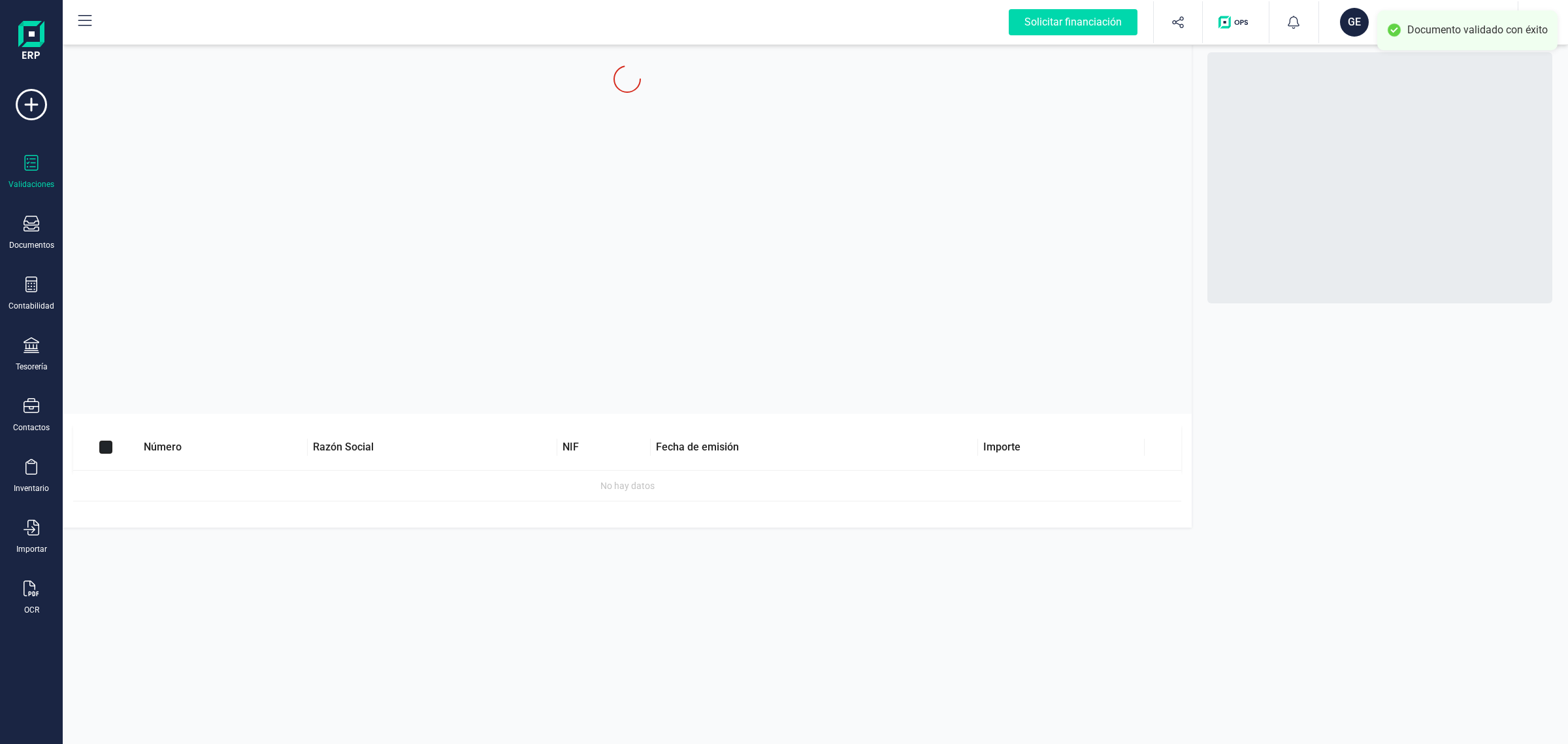
checkbox input "true"
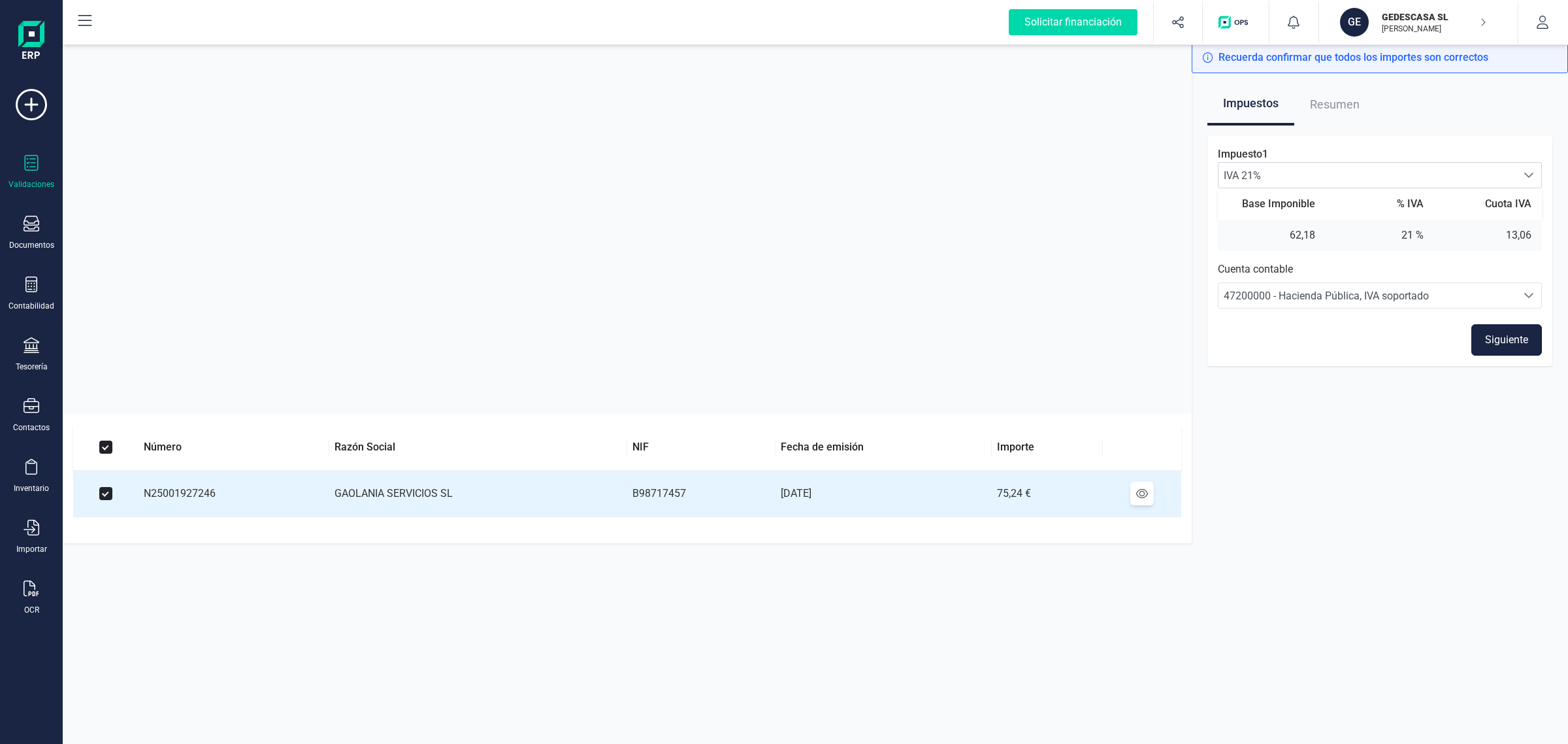
click at [1522, 332] on button "Siguiente" at bounding box center [1507, 340] width 71 height 31
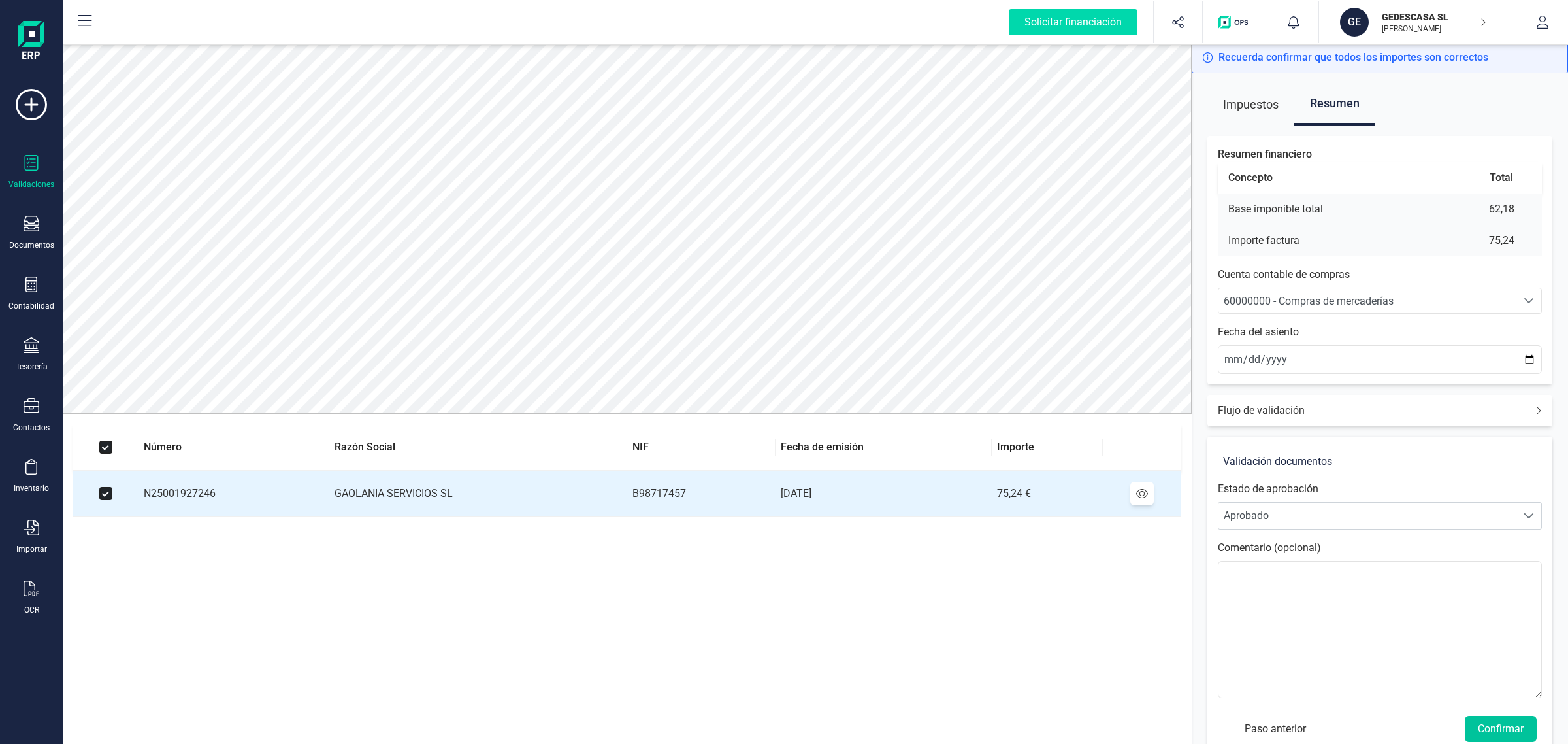
click at [1514, 721] on button "Confirmar" at bounding box center [1501, 728] width 72 height 26
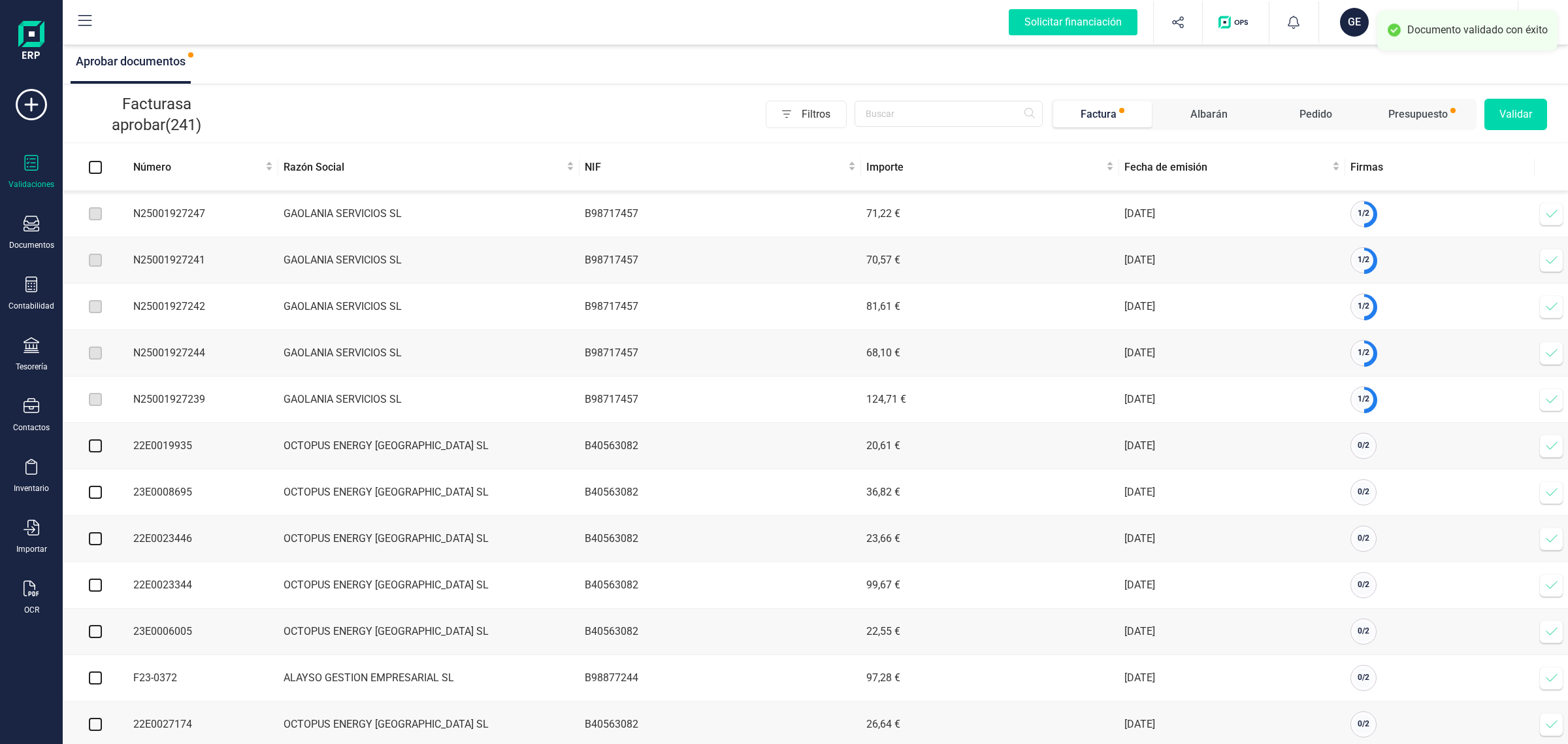
click at [1549, 259] on icon at bounding box center [1552, 261] width 13 height 13
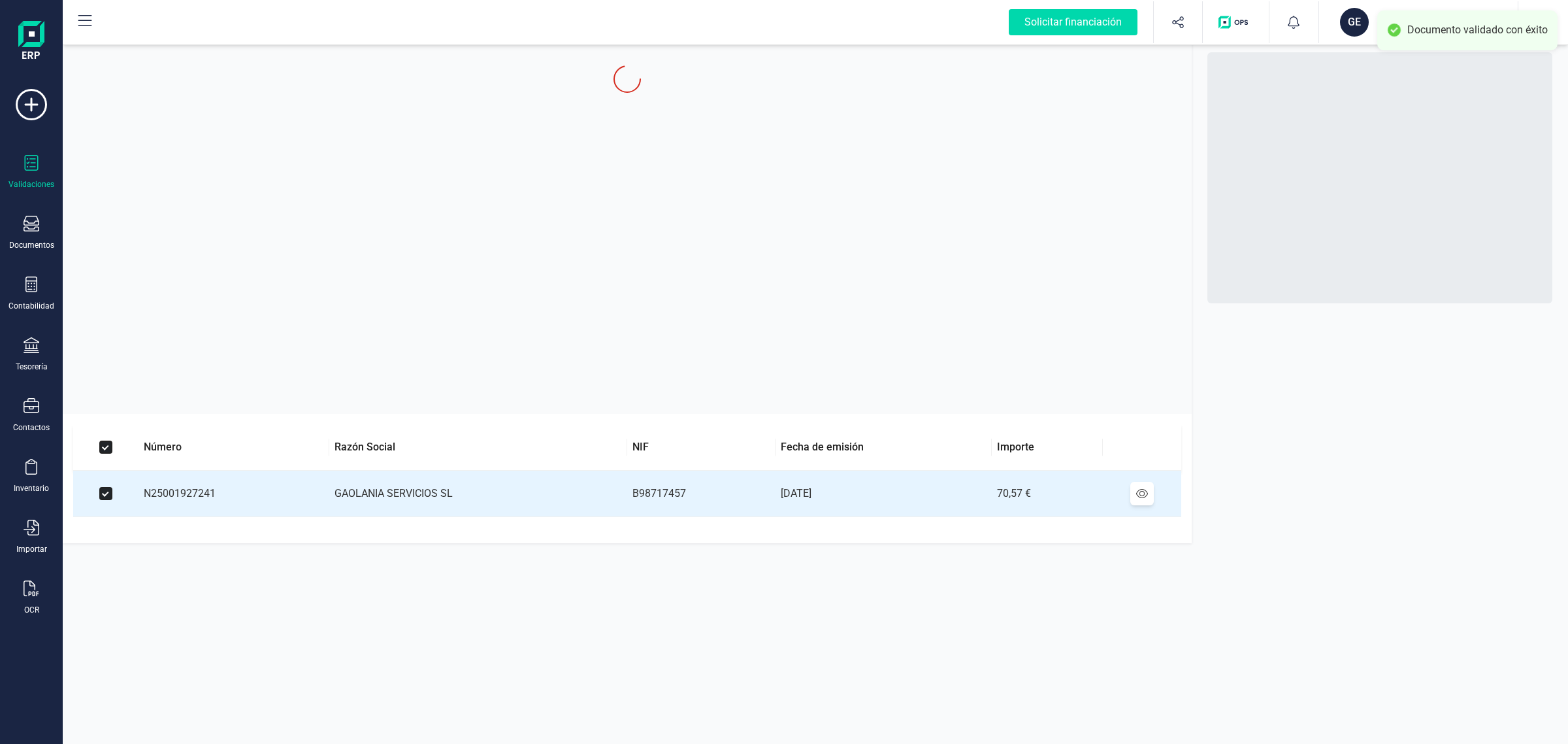
checkbox input "true"
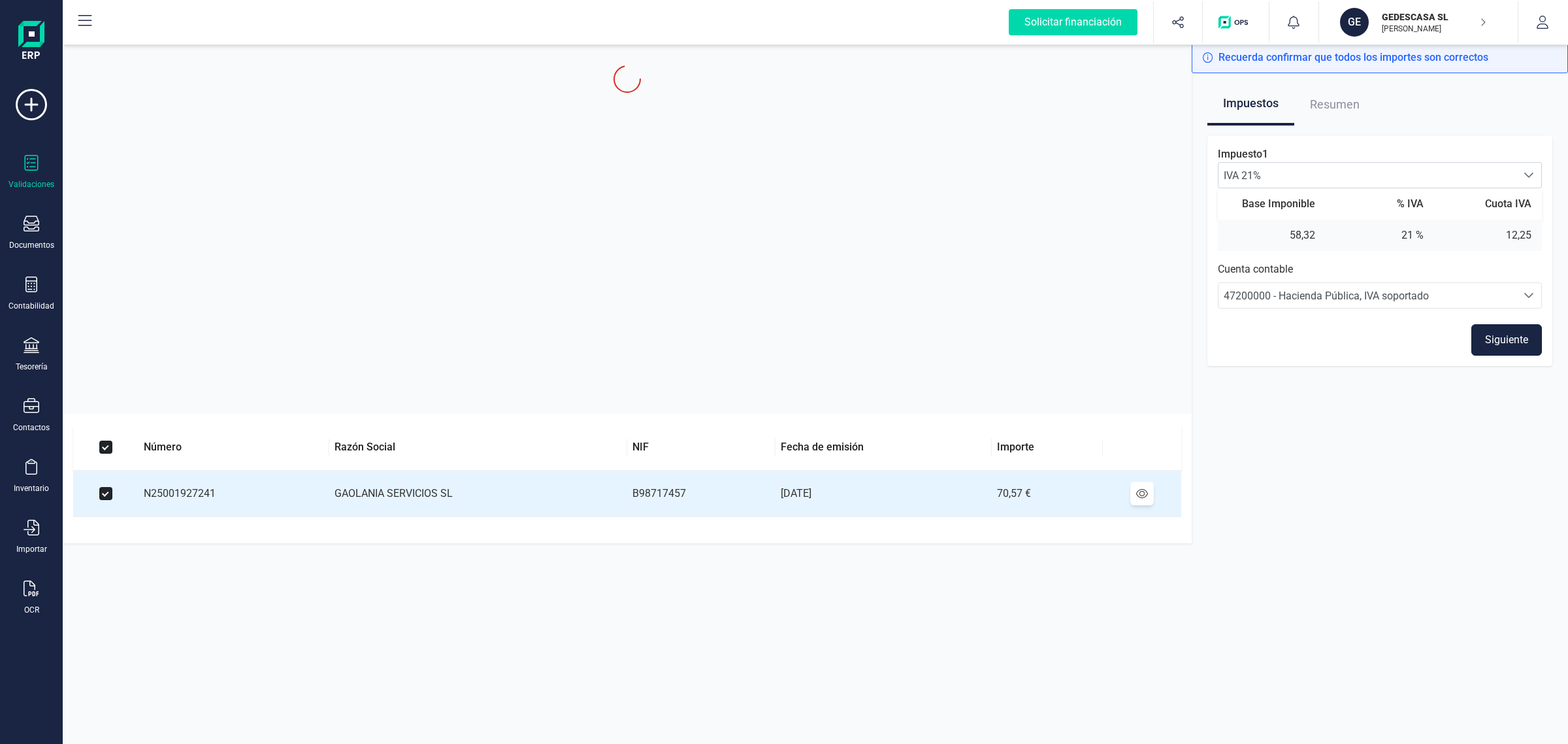
click at [1482, 335] on button "Siguiente" at bounding box center [1507, 340] width 71 height 31
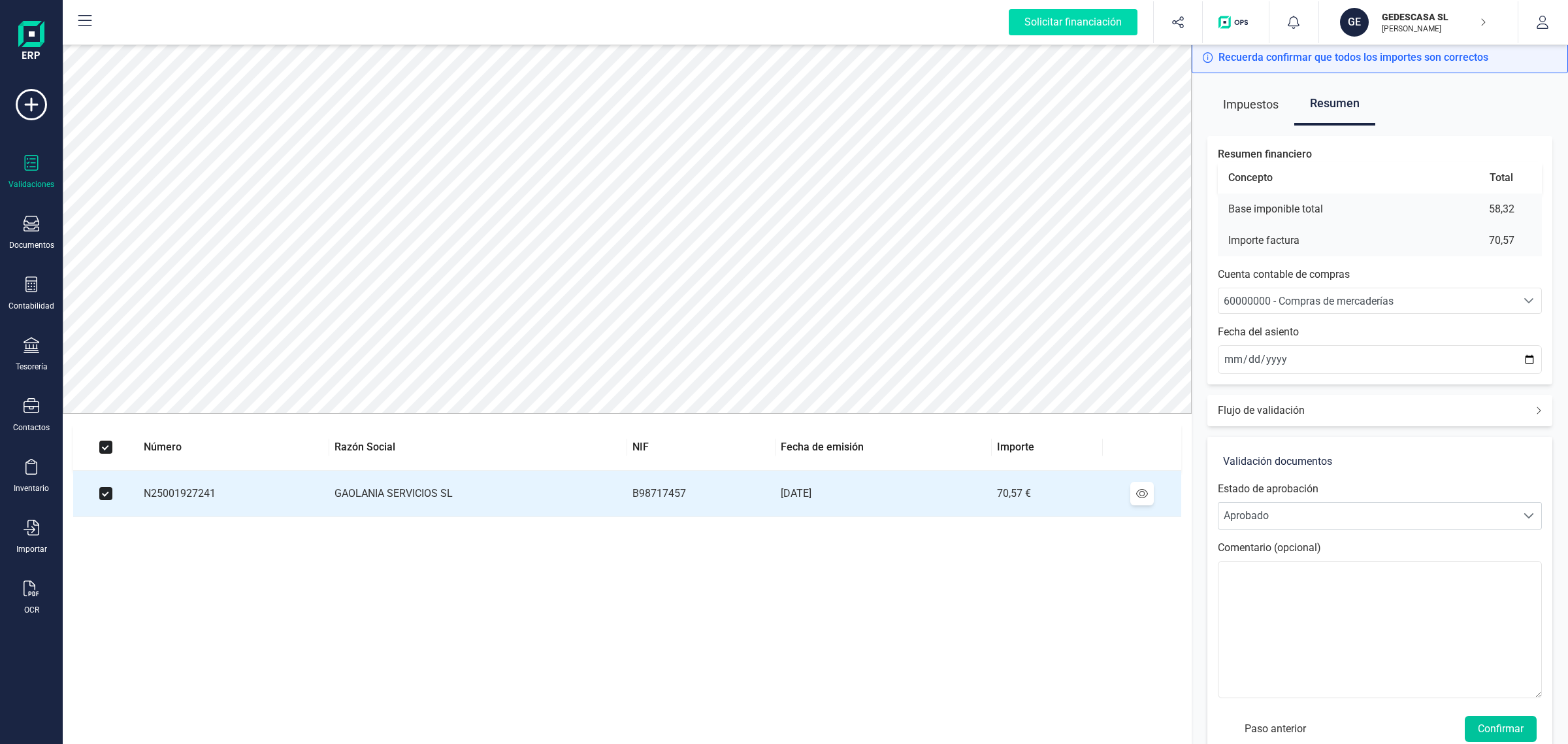
click at [1487, 730] on button "Confirmar" at bounding box center [1501, 728] width 72 height 26
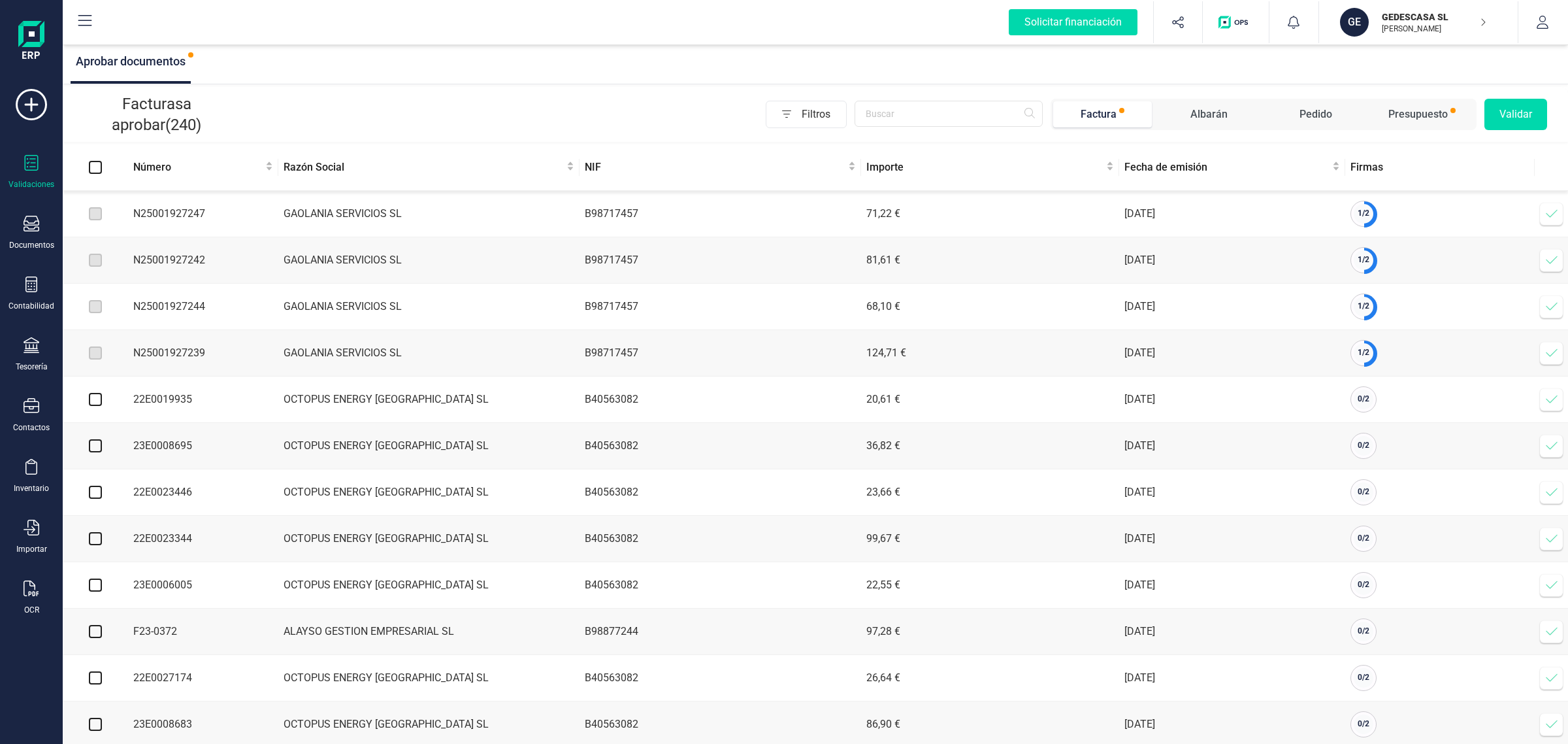
click at [1549, 255] on span at bounding box center [1552, 260] width 26 height 26
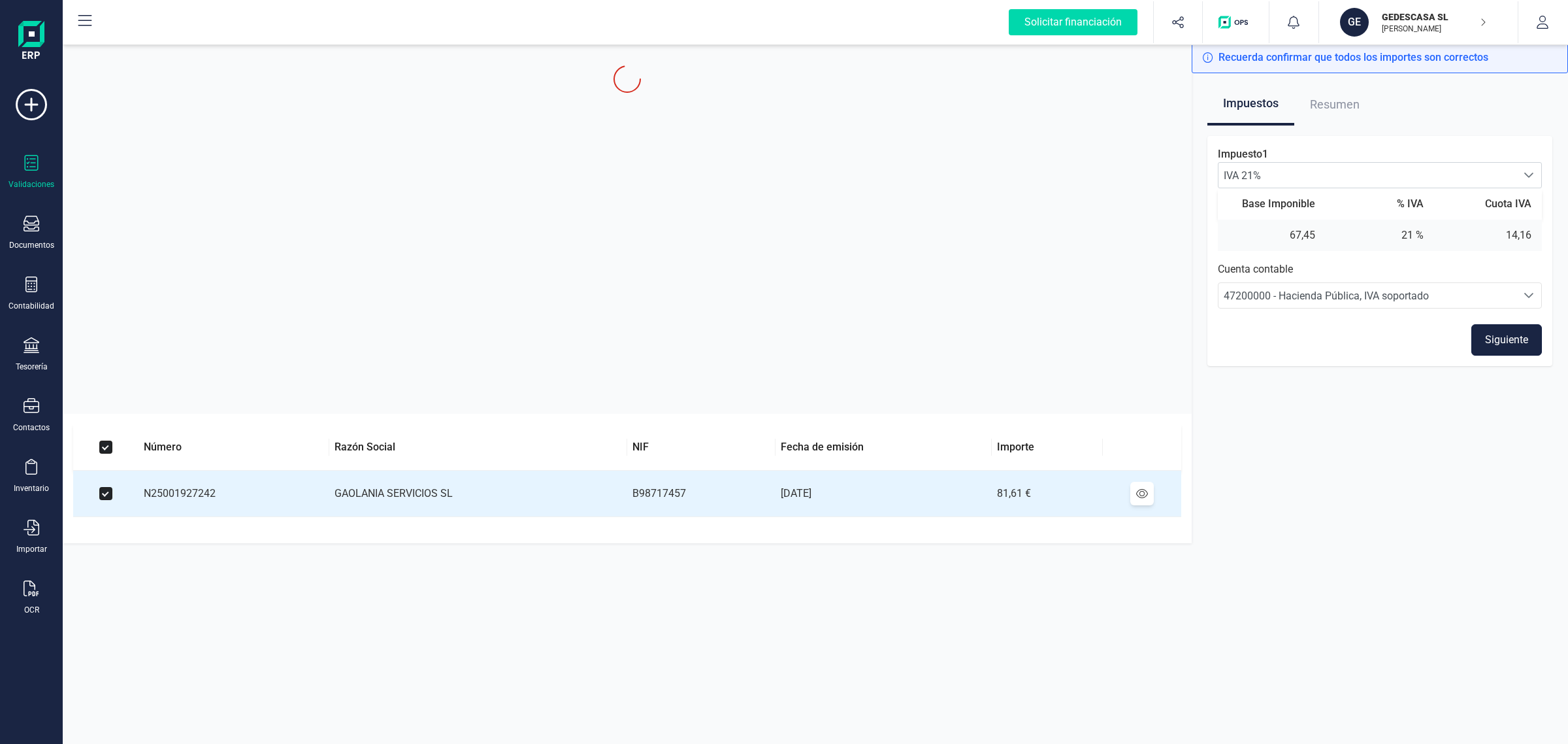
click at [1543, 319] on div "Impuesto 1 IVA 21% IVA 21% IVA 21% Base Imponible % IVA Cuota IVA 67,45 21 % 14…" at bounding box center [1380, 251] width 345 height 230
click at [1529, 328] on button "Siguiente" at bounding box center [1507, 340] width 71 height 31
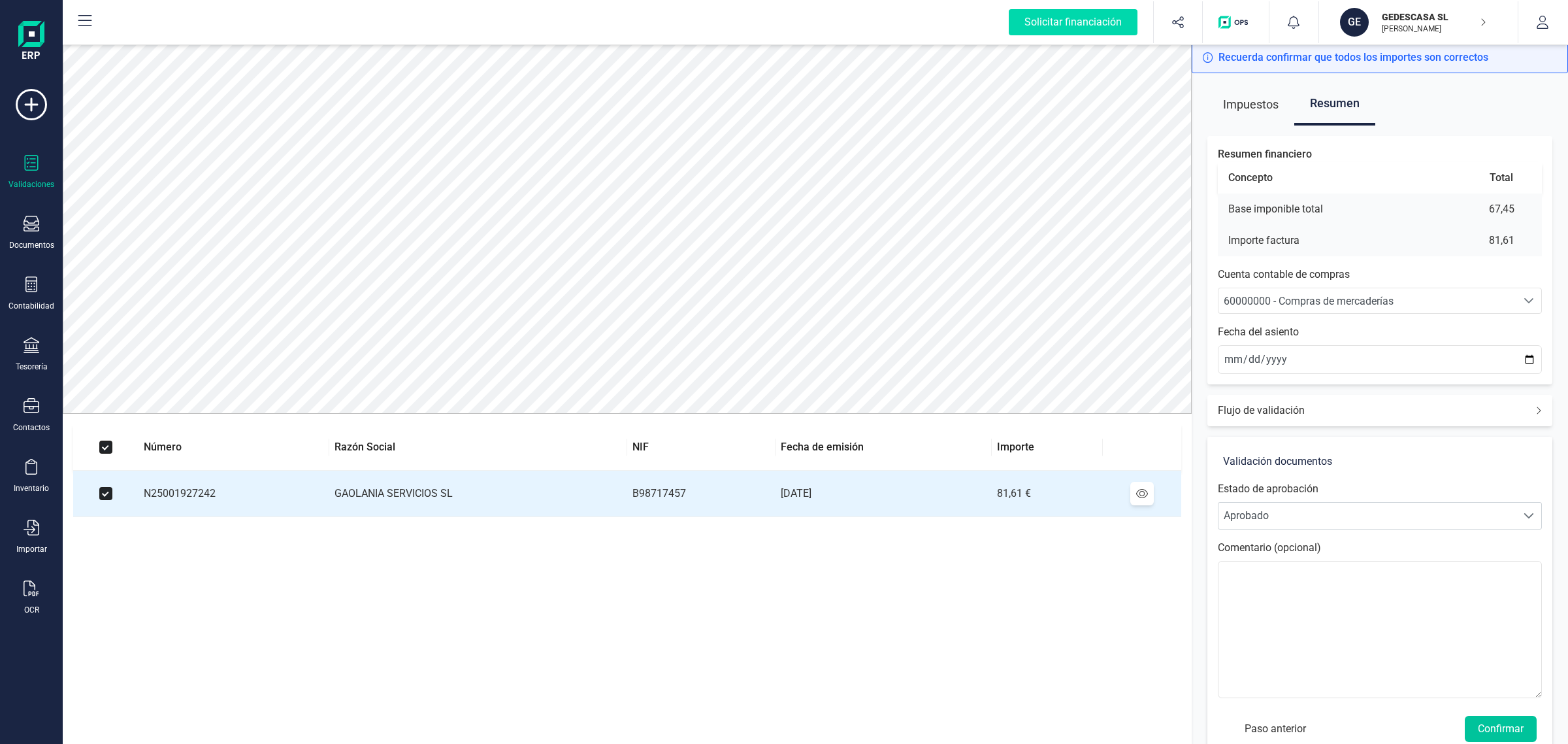
click at [1494, 730] on button "Confirmar" at bounding box center [1501, 728] width 72 height 26
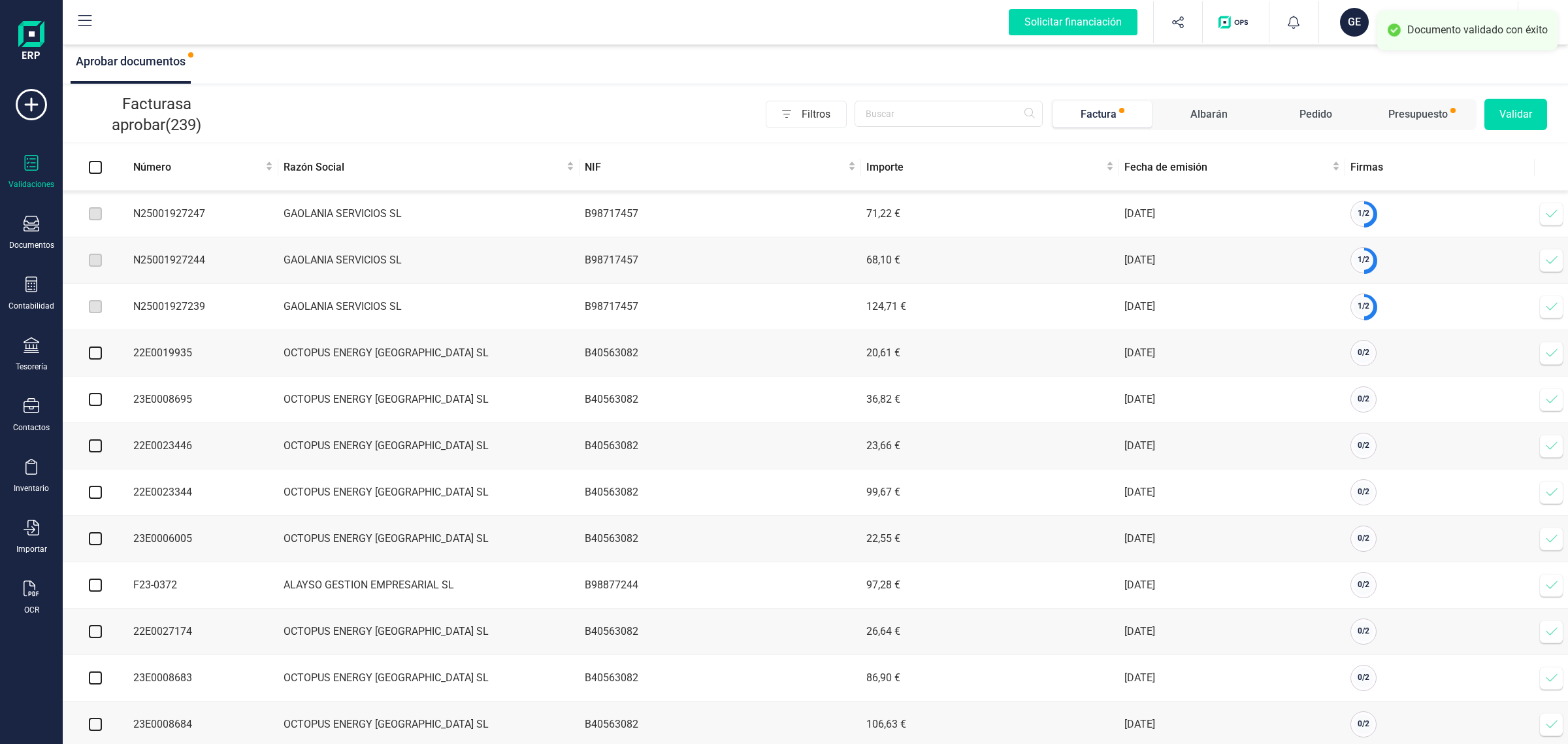
click at [1546, 259] on icon at bounding box center [1552, 261] width 13 height 13
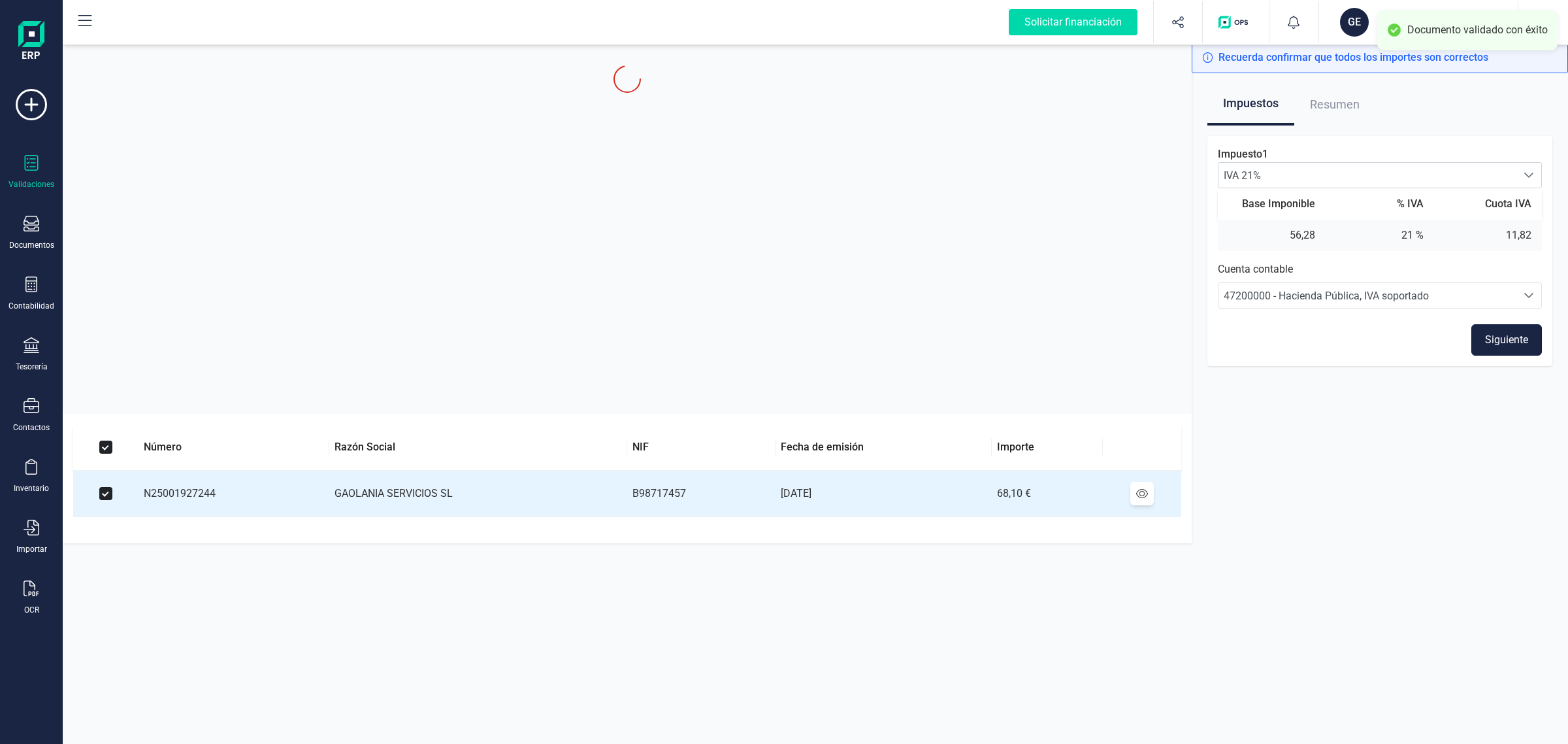
click at [1505, 340] on button "Siguiente" at bounding box center [1507, 340] width 71 height 31
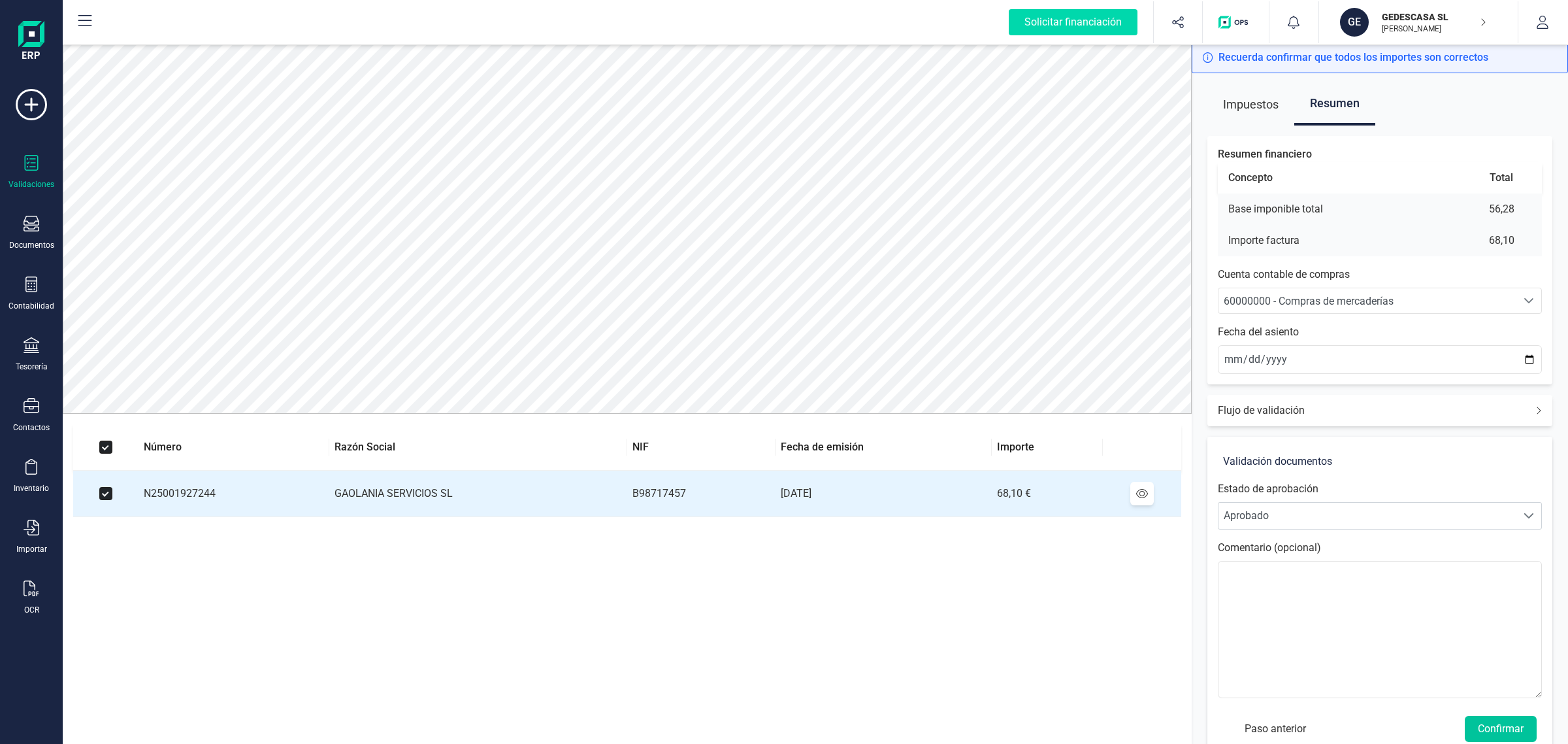
click at [1514, 725] on button "Confirmar" at bounding box center [1501, 728] width 72 height 26
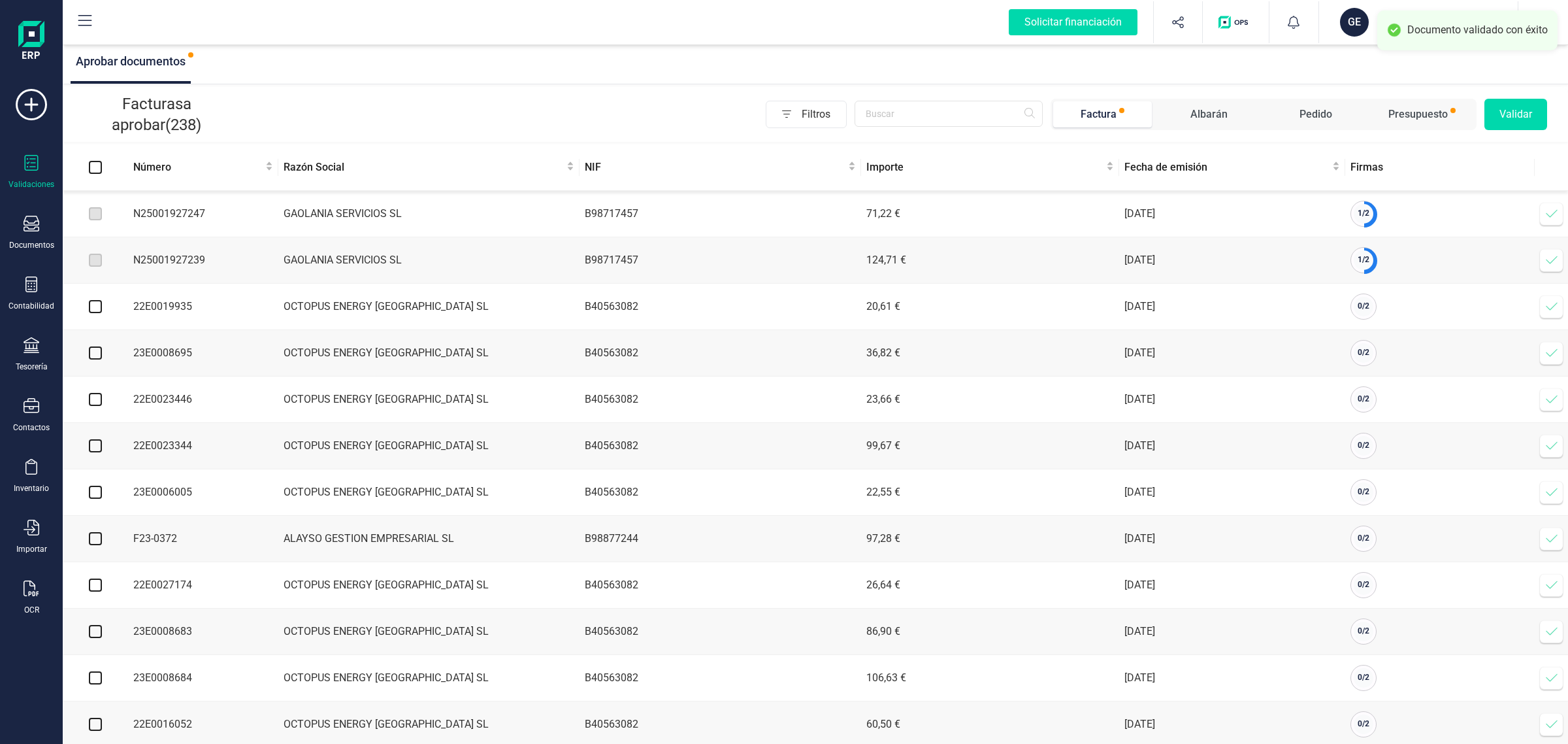
click at [1559, 212] on span at bounding box center [1552, 214] width 26 height 26
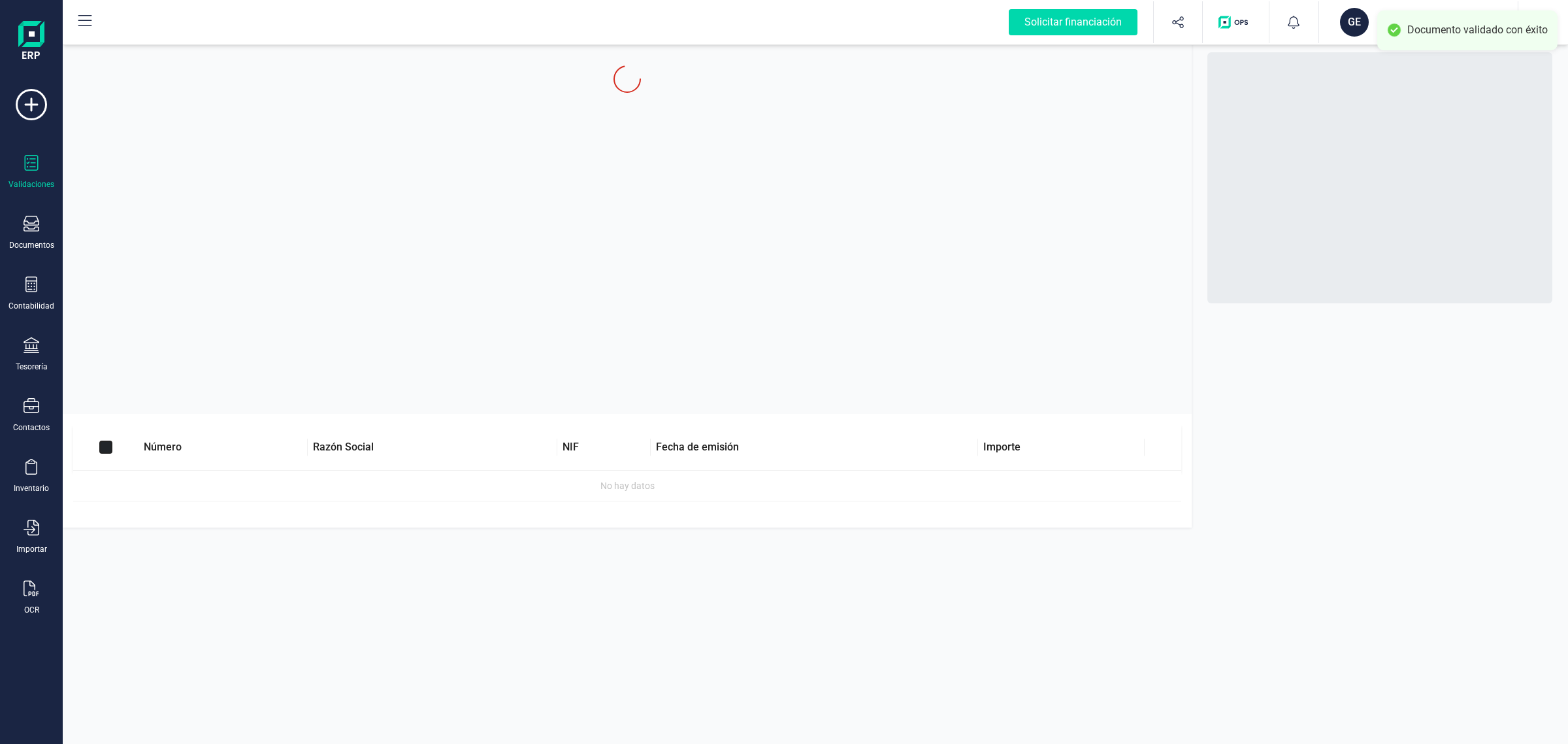
checkbox input "true"
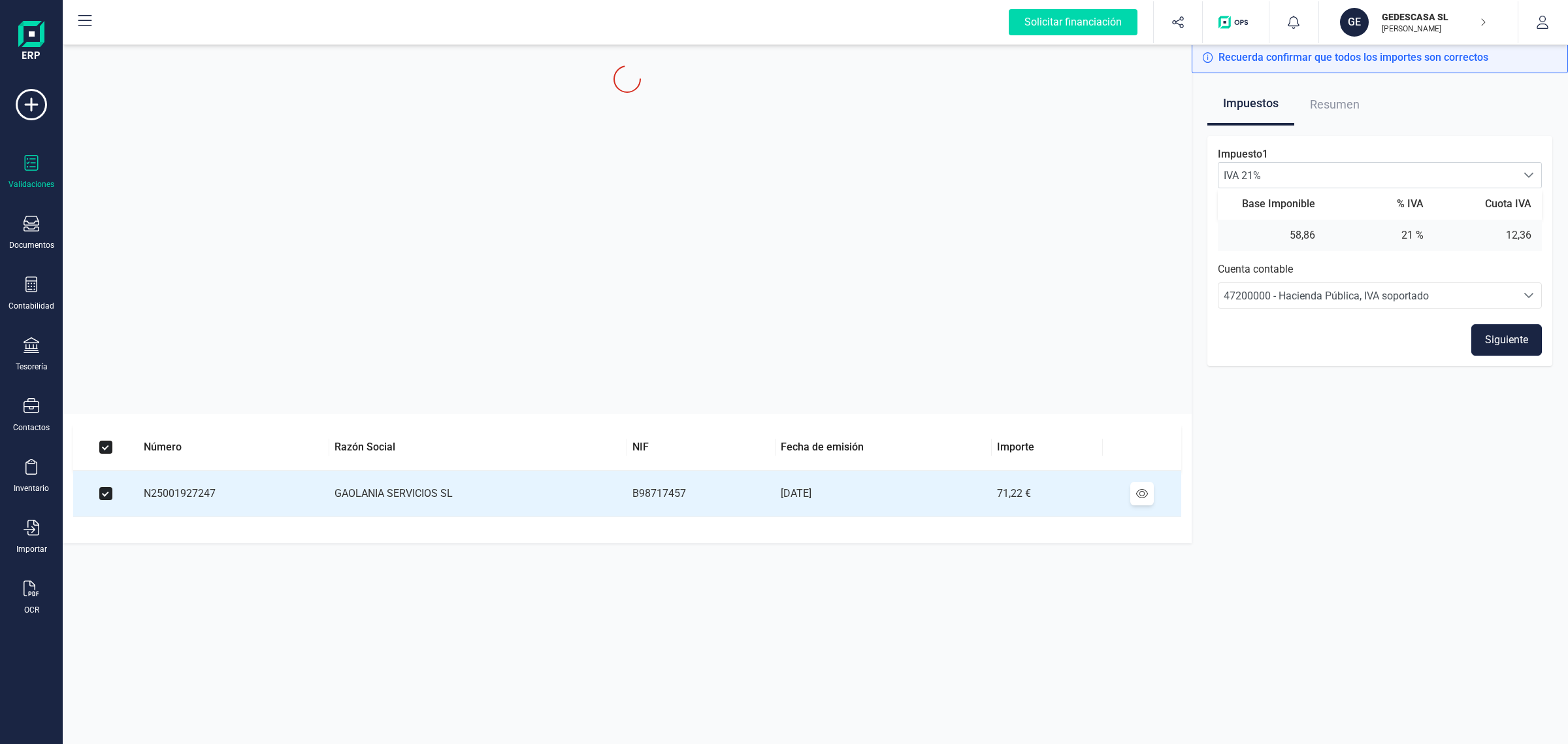
click at [1514, 330] on button "Siguiente" at bounding box center [1507, 340] width 71 height 31
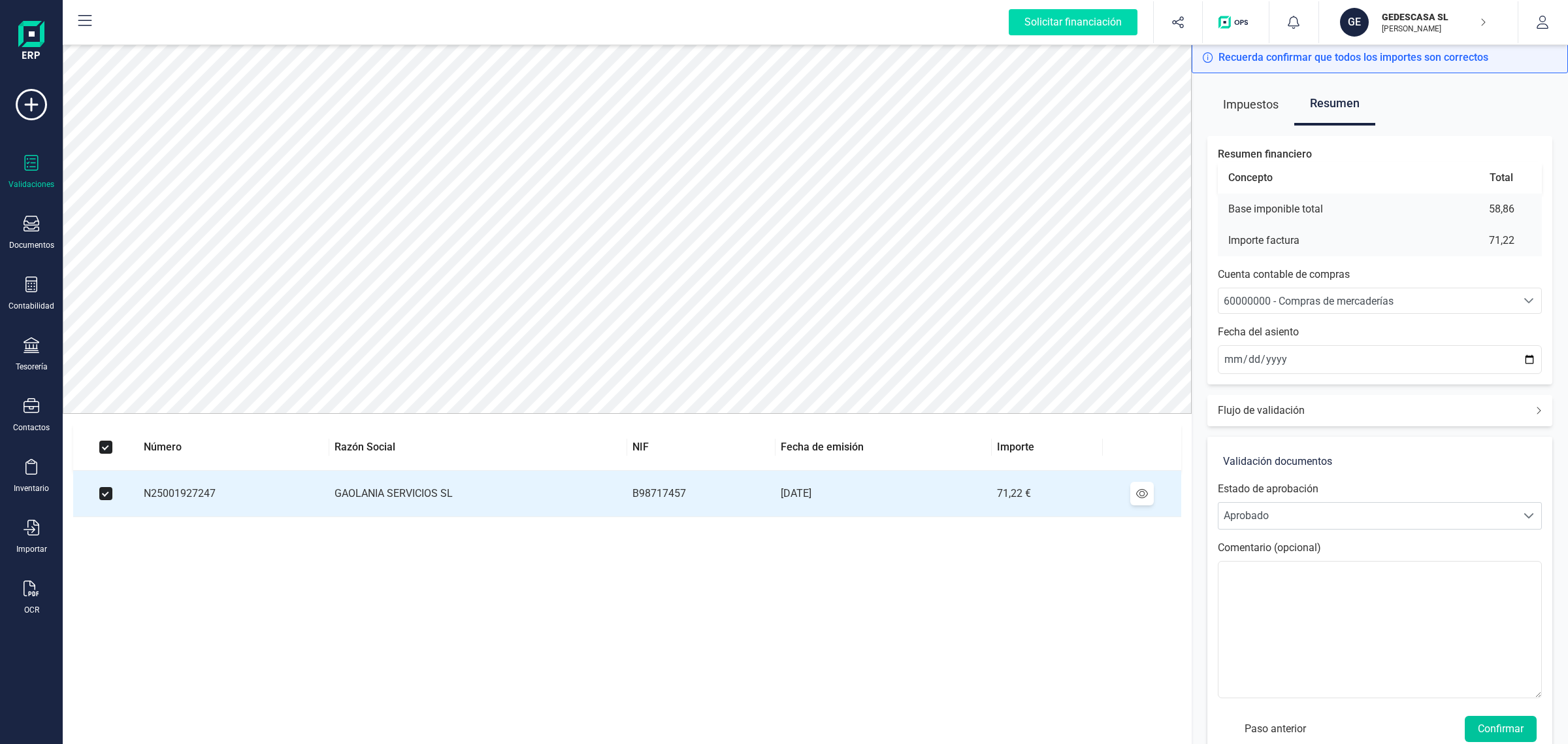
click at [1514, 719] on button "Confirmar" at bounding box center [1501, 728] width 72 height 26
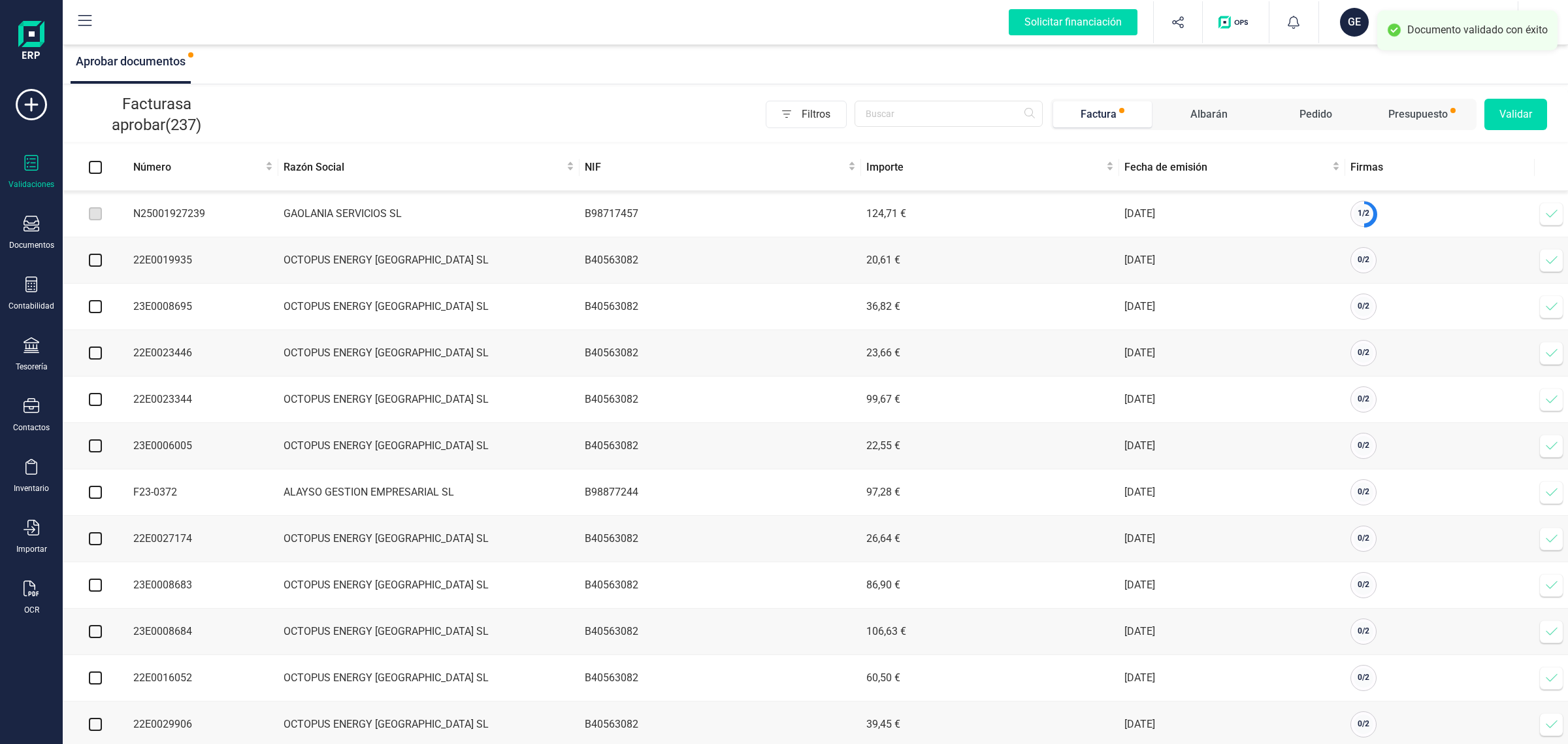
click at [1547, 213] on icon at bounding box center [1552, 214] width 13 height 13
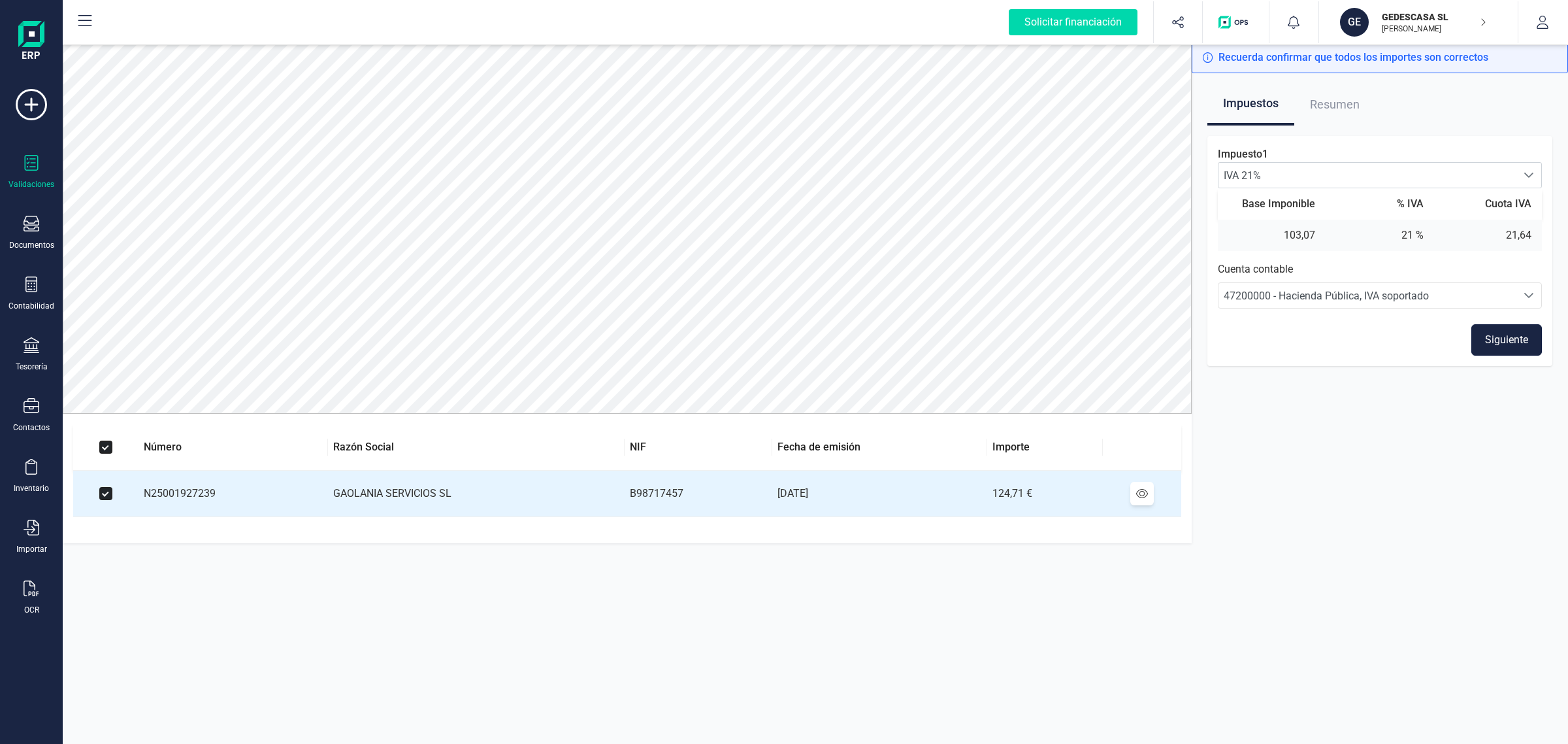
click at [1493, 341] on button "Siguiente" at bounding box center [1507, 340] width 71 height 31
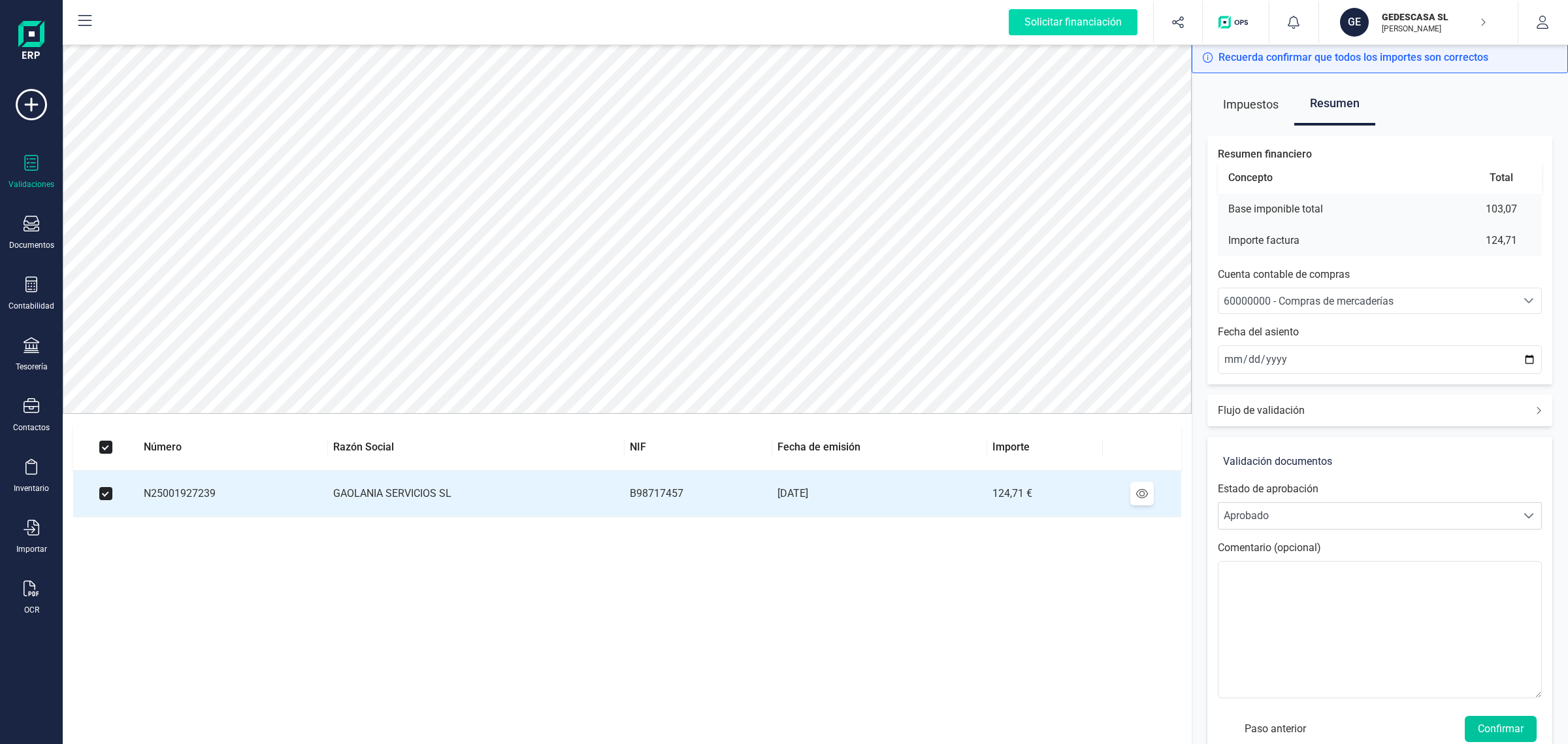
click at [1498, 726] on button "Confirmar" at bounding box center [1501, 728] width 72 height 26
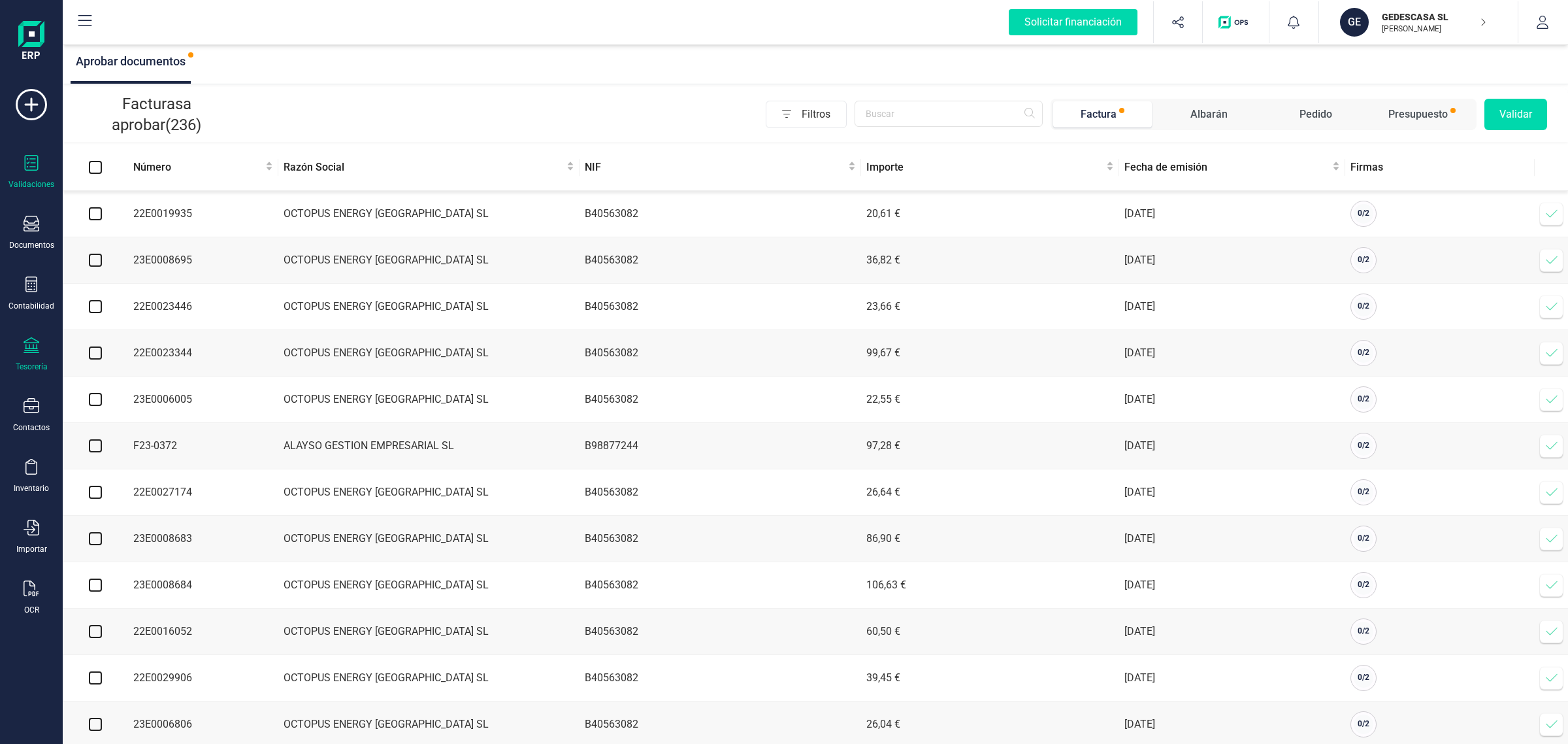
click at [24, 348] on icon at bounding box center [31, 345] width 16 height 16
click at [167, 217] on span "Cuentas bancarias" at bounding box center [160, 223] width 115 height 16
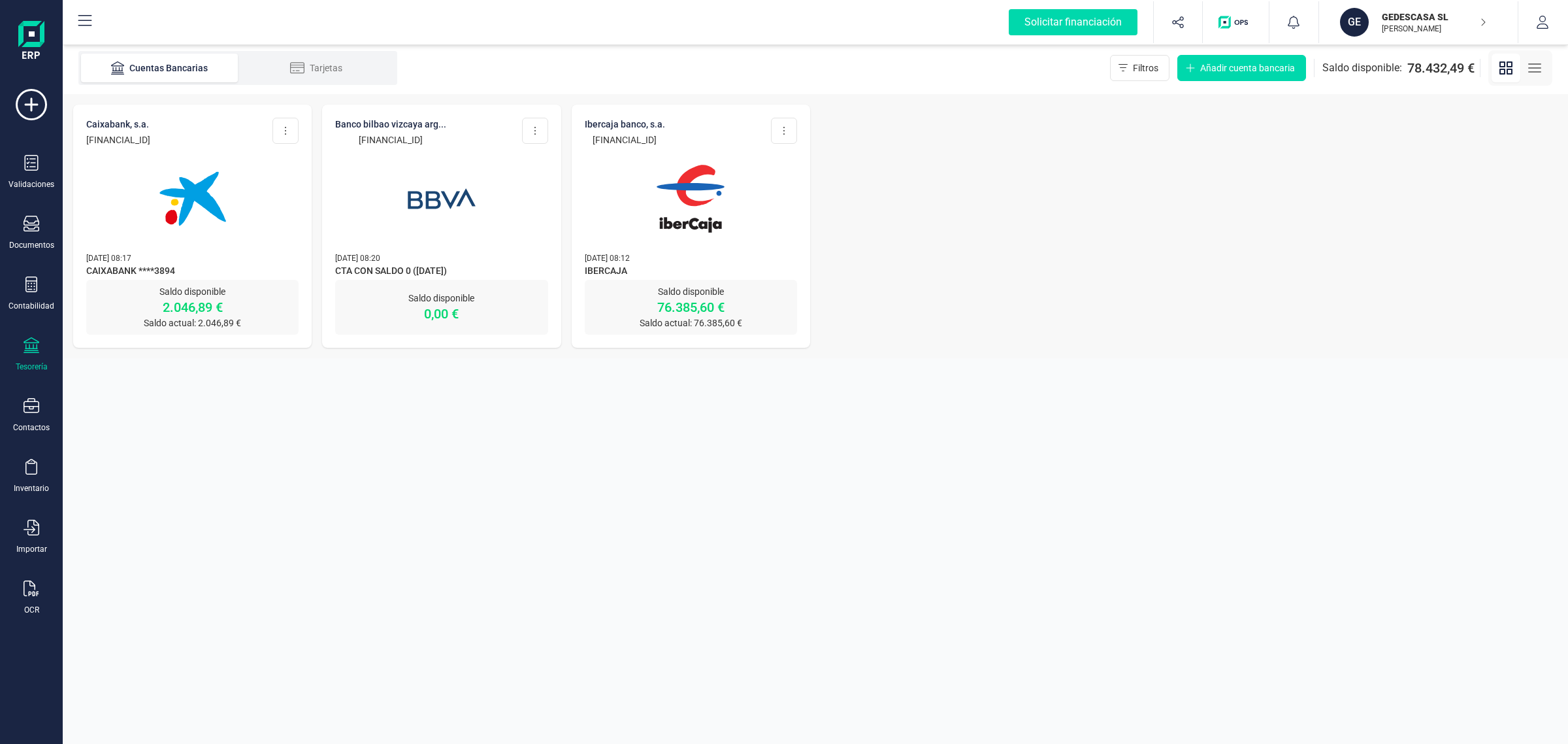
click at [171, 236] on img at bounding box center [193, 199] width 110 height 110
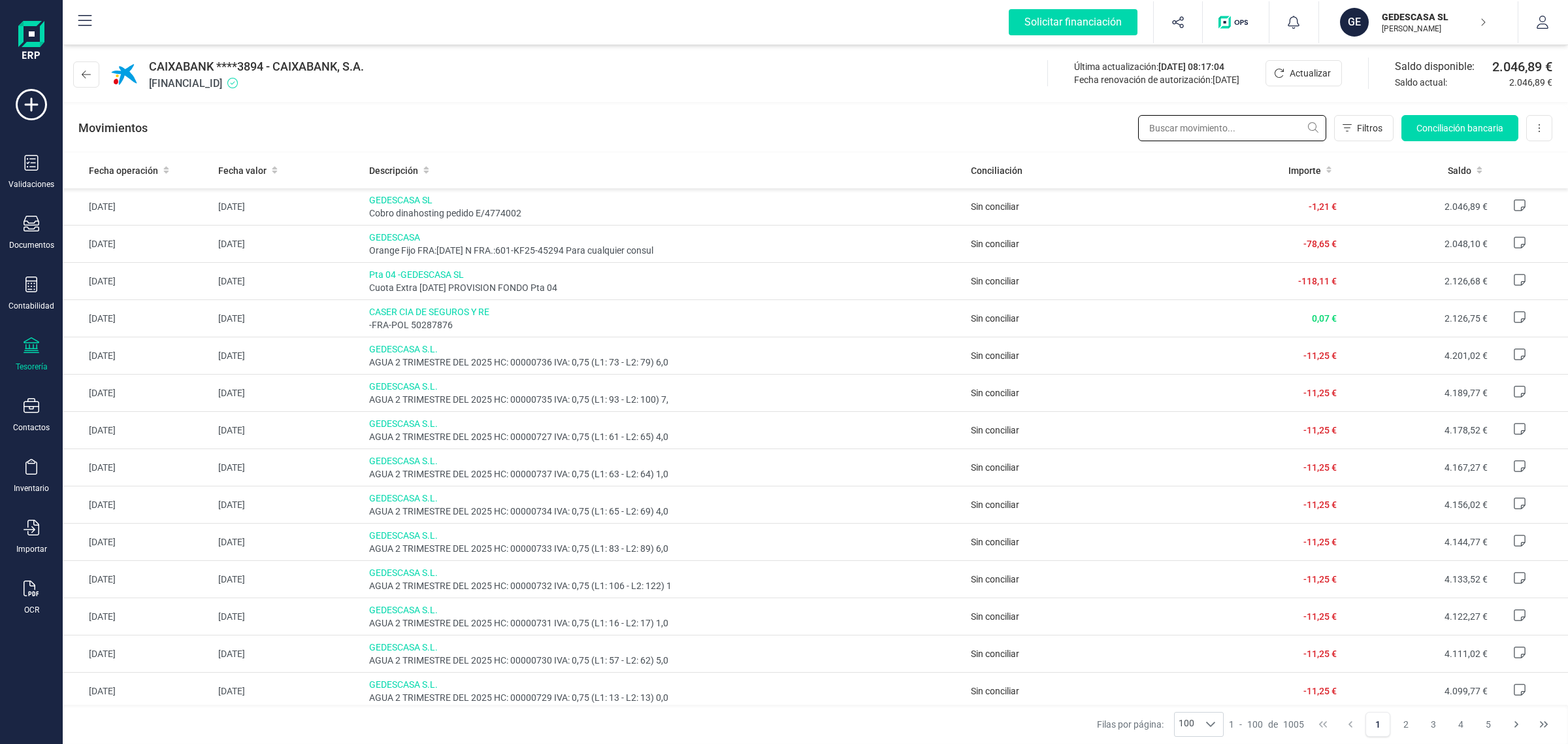
click at [1184, 124] on input "text" at bounding box center [1232, 128] width 188 height 26
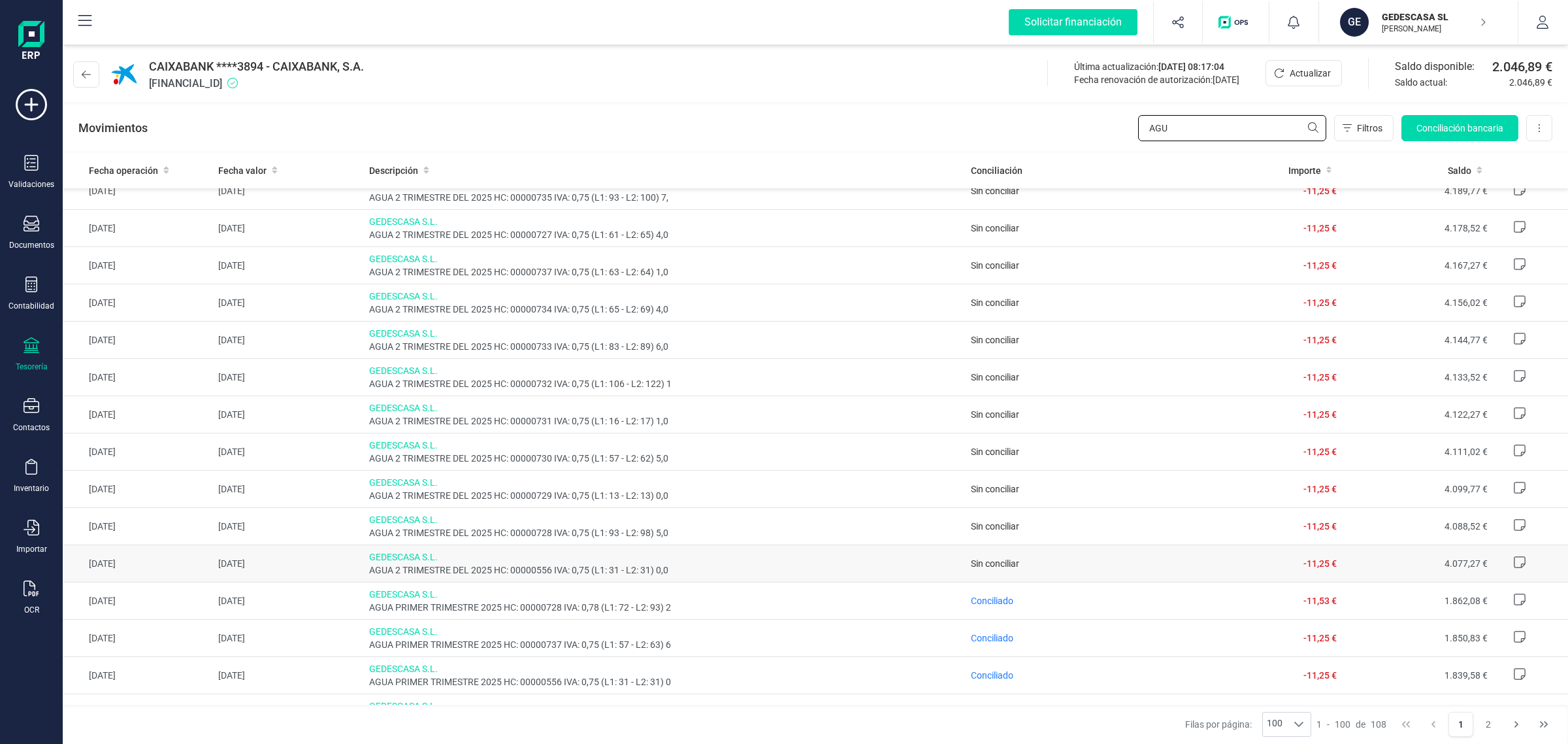
scroll to position [164, 0]
type input "AGU"
click at [975, 491] on span "Conciliado" at bounding box center [992, 490] width 43 height 10
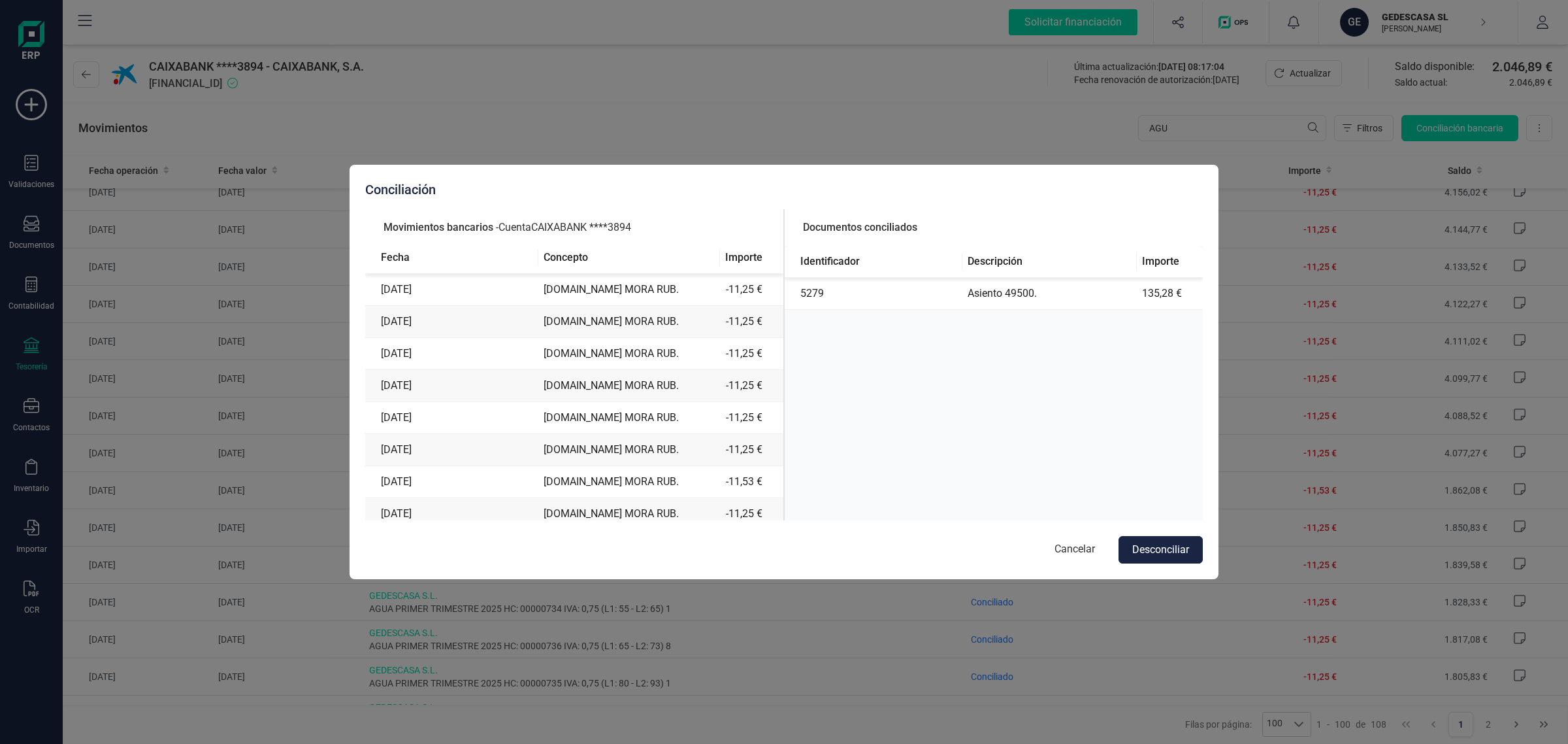
scroll to position [0, 0]
click at [1080, 544] on button "Cancelar" at bounding box center [1074, 550] width 66 height 28
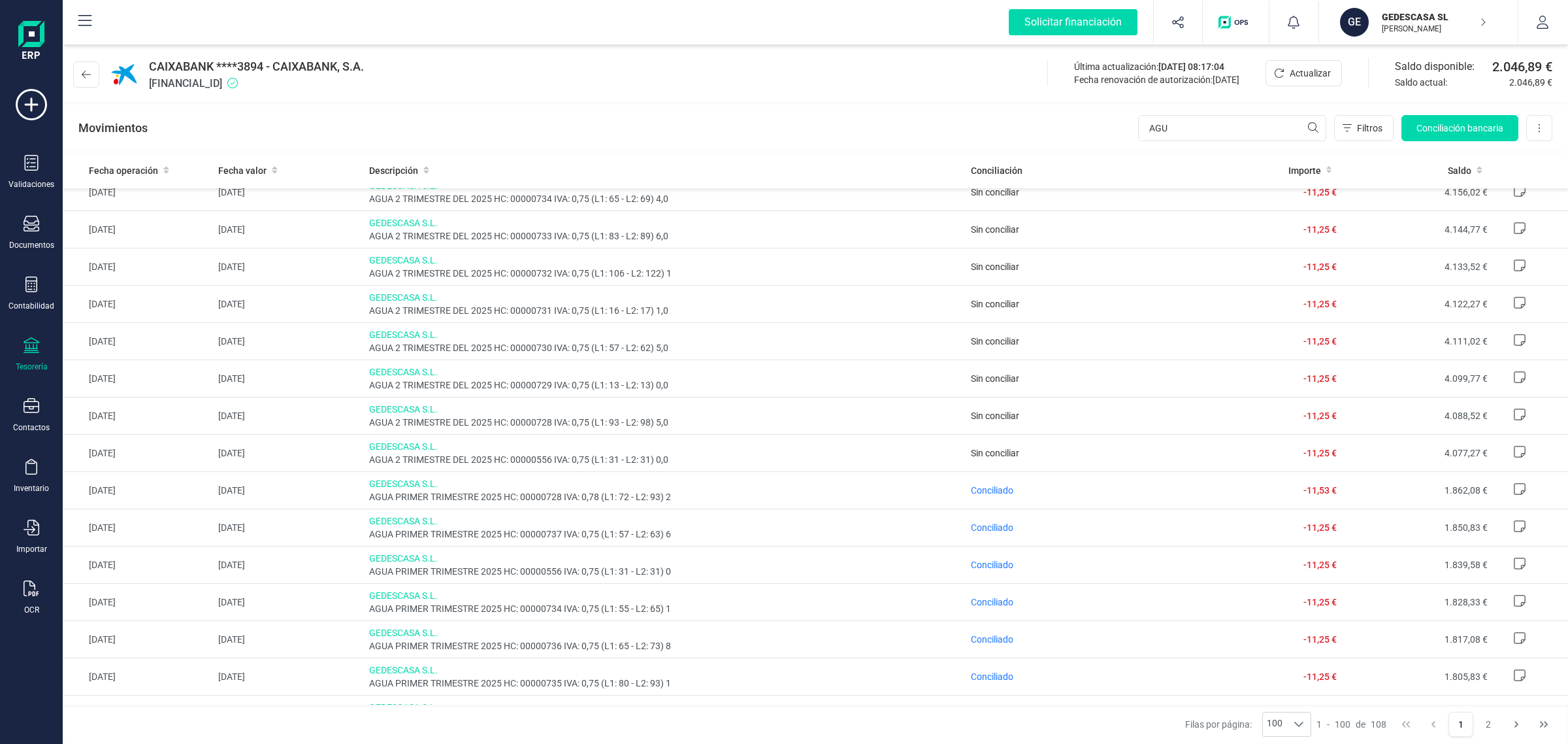
click at [26, 350] on icon at bounding box center [31, 345] width 16 height 16
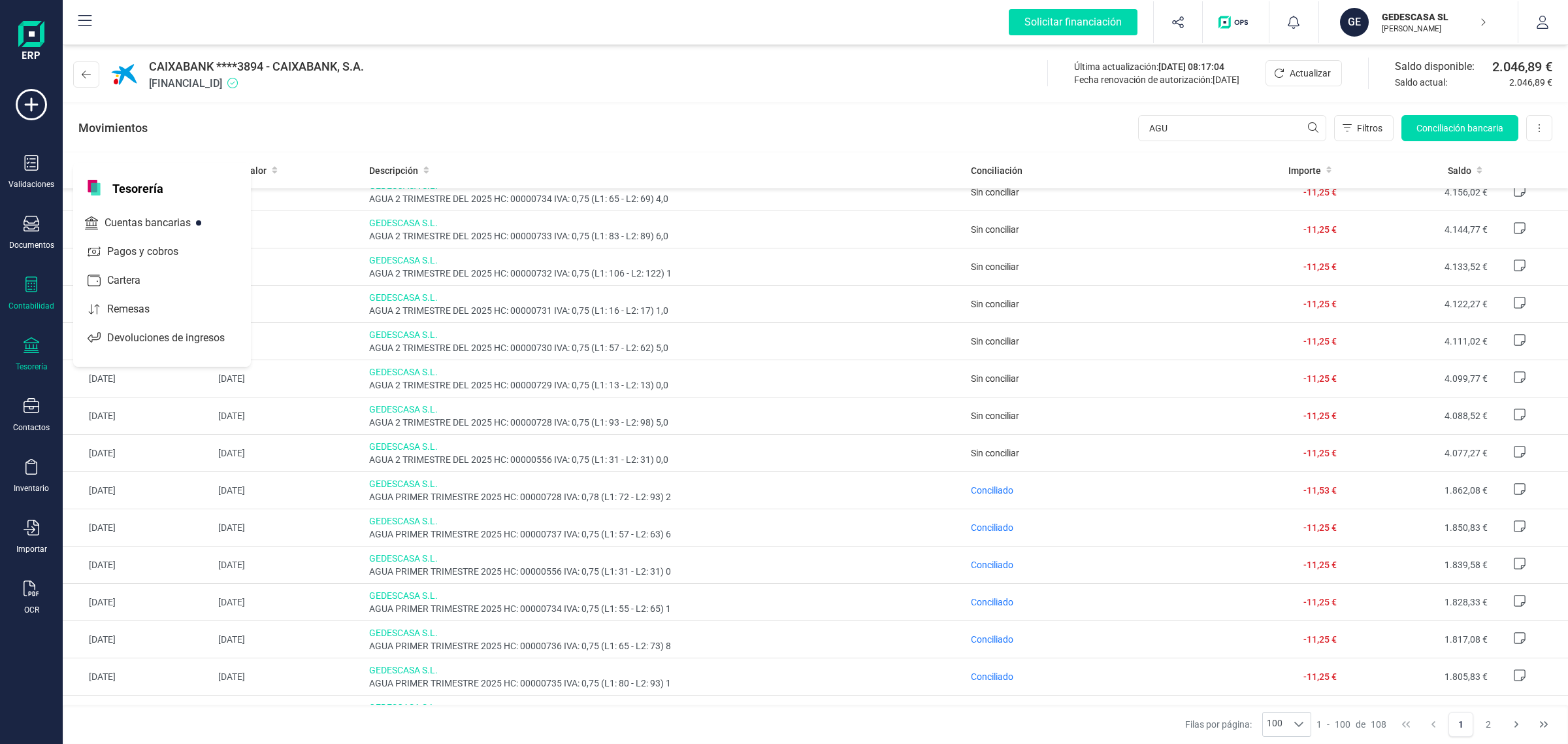
click at [30, 288] on icon at bounding box center [31, 284] width 12 height 16
click at [144, 191] on span "Libro diario" at bounding box center [143, 190] width 81 height 16
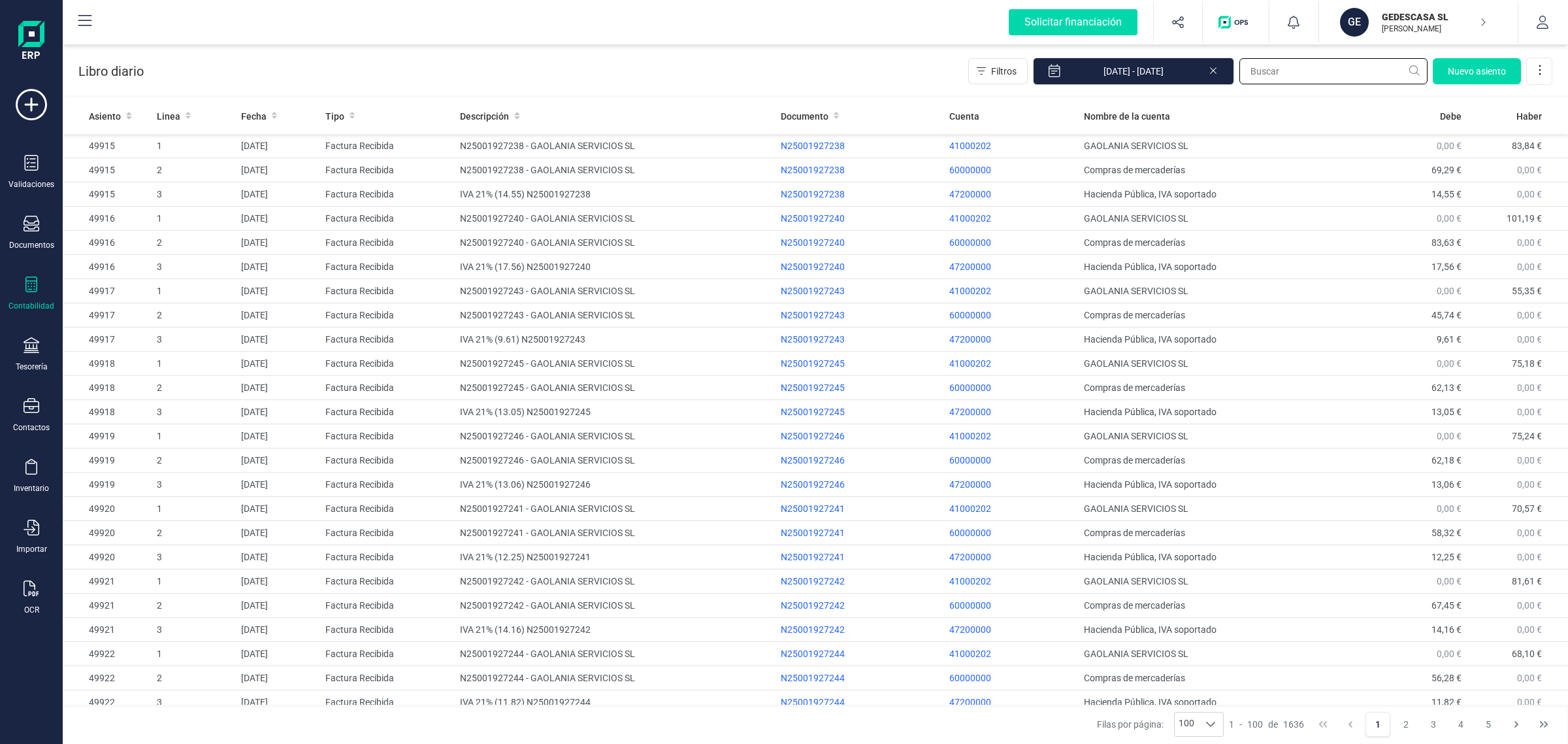
click at [1295, 69] on input "text" at bounding box center [1334, 71] width 188 height 26
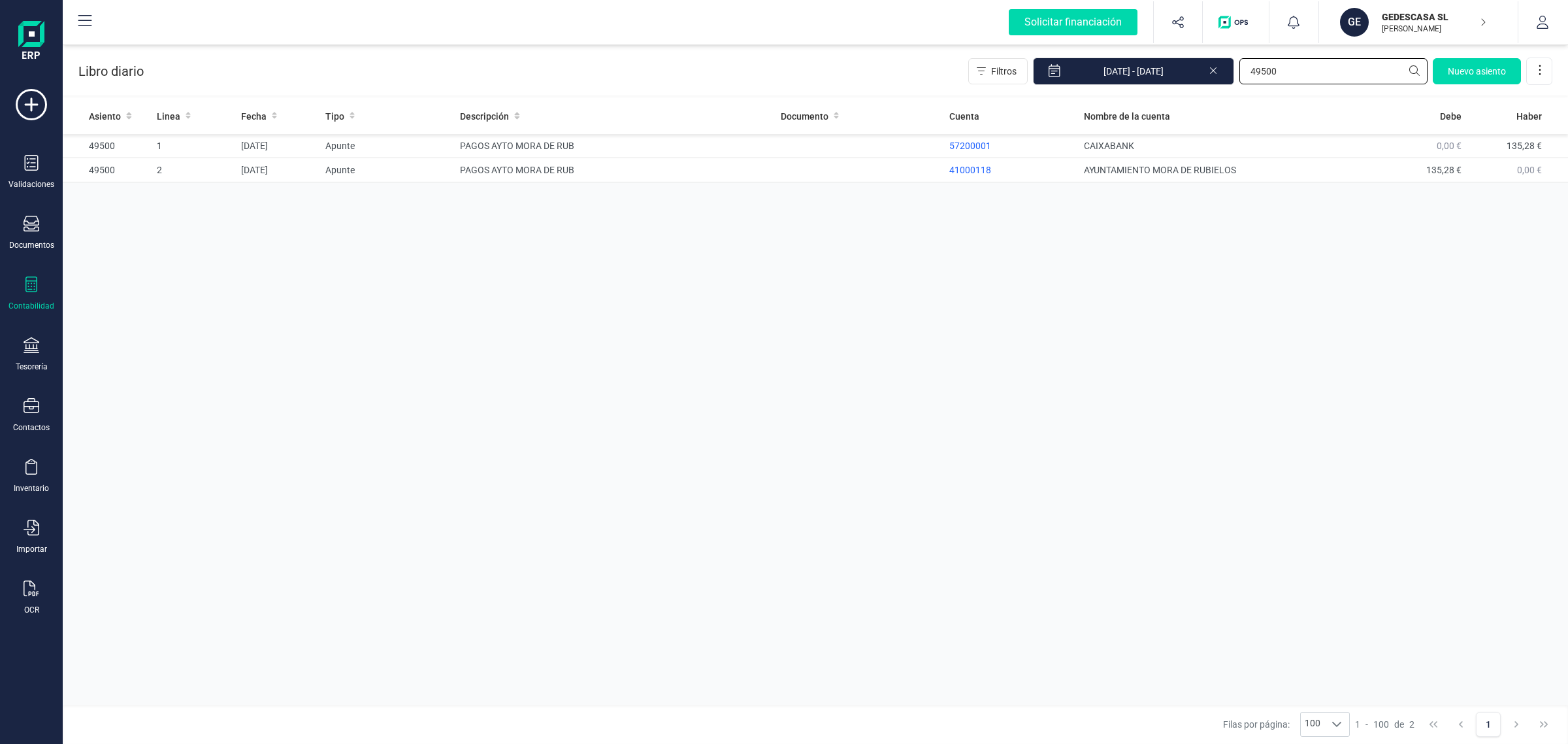
type input "49500"
click at [648, 158] on td "PAGOS AYTO MORA DE RUB" at bounding box center [615, 170] width 320 height 24
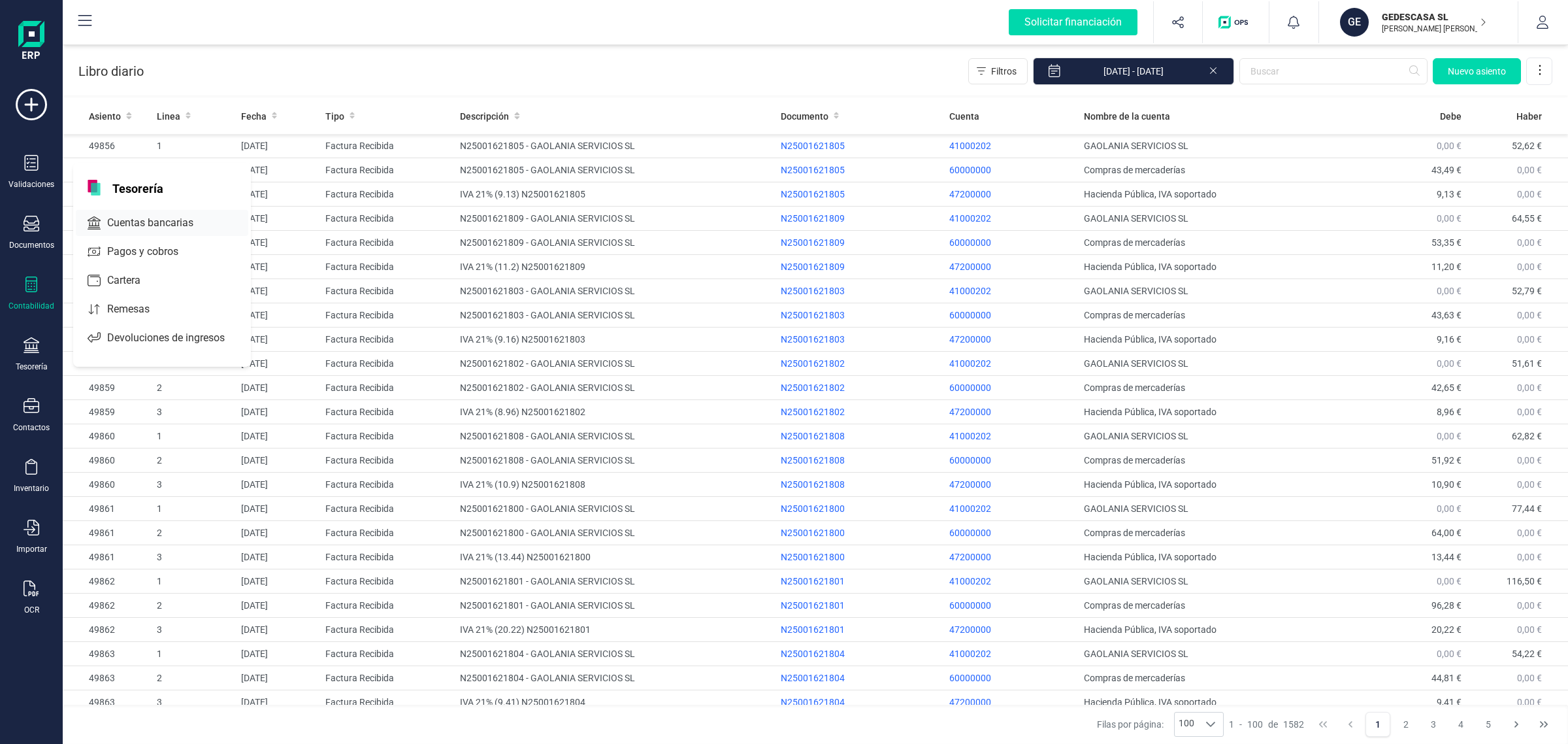
click at [118, 223] on span "Cuentas bancarias" at bounding box center [160, 223] width 115 height 16
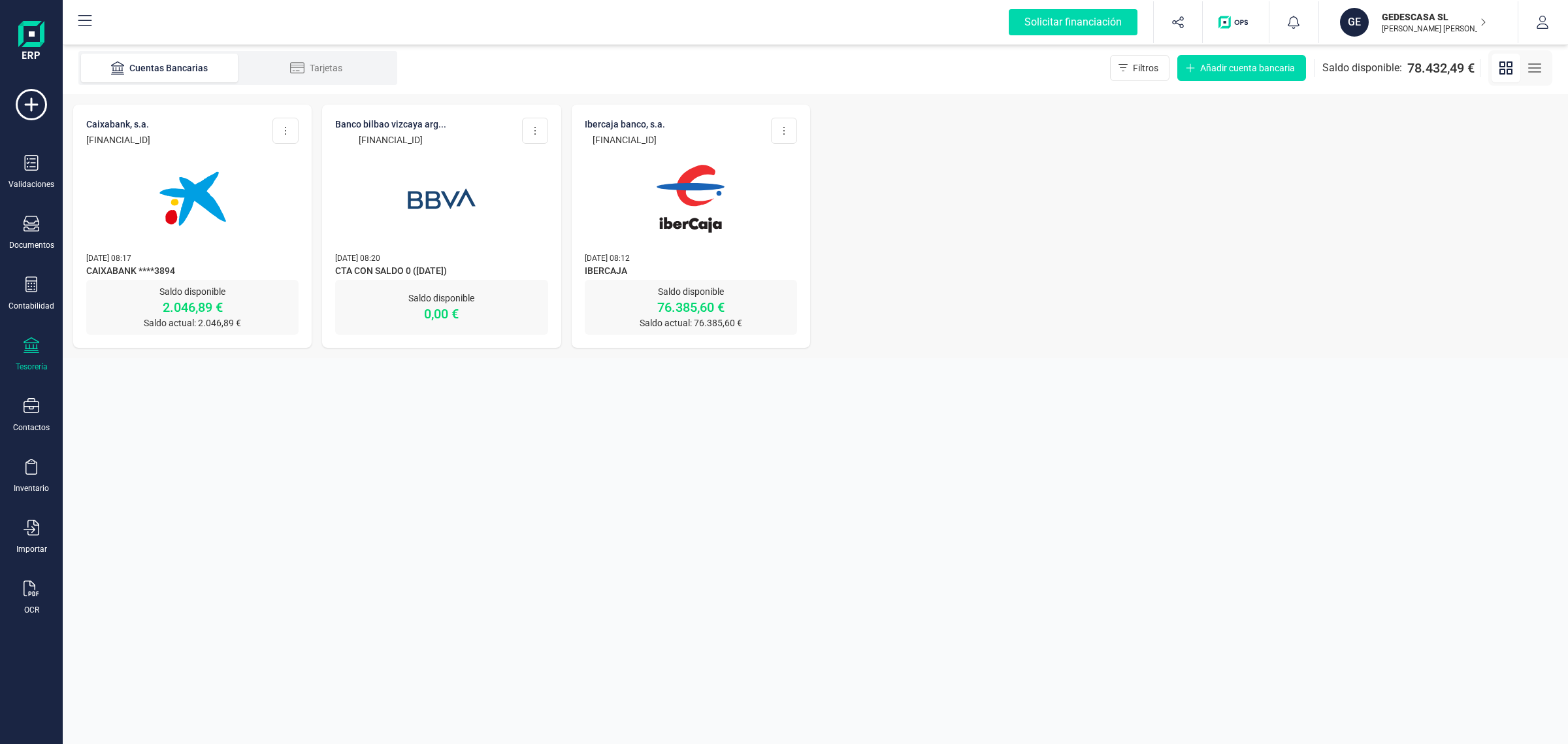
click at [641, 242] on img at bounding box center [690, 199] width 110 height 110
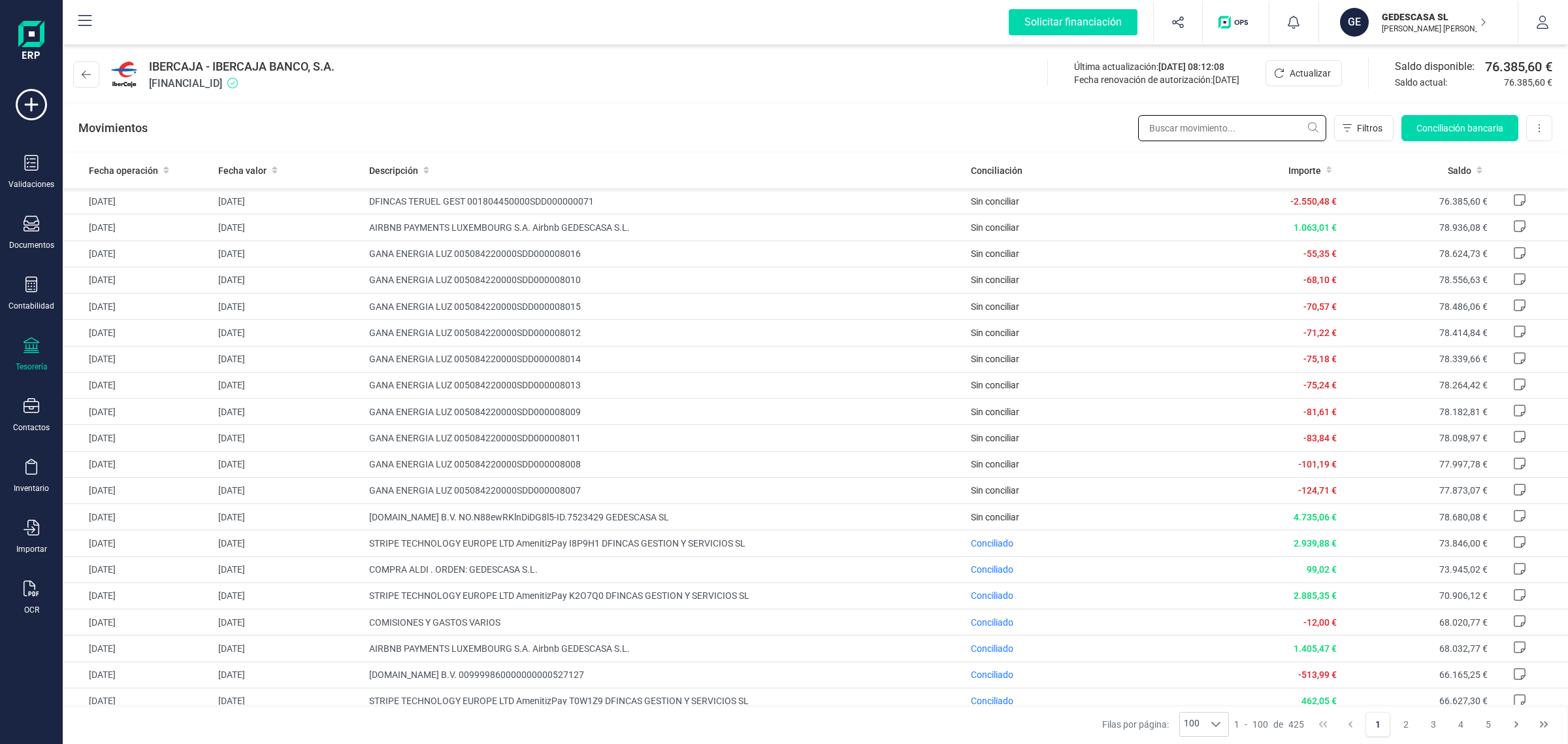
click at [1171, 121] on input "text" at bounding box center [1232, 128] width 188 height 26
click at [1163, 131] on input "text" at bounding box center [1232, 128] width 188 height 26
click at [1148, 128] on input "text" at bounding box center [1232, 128] width 188 height 26
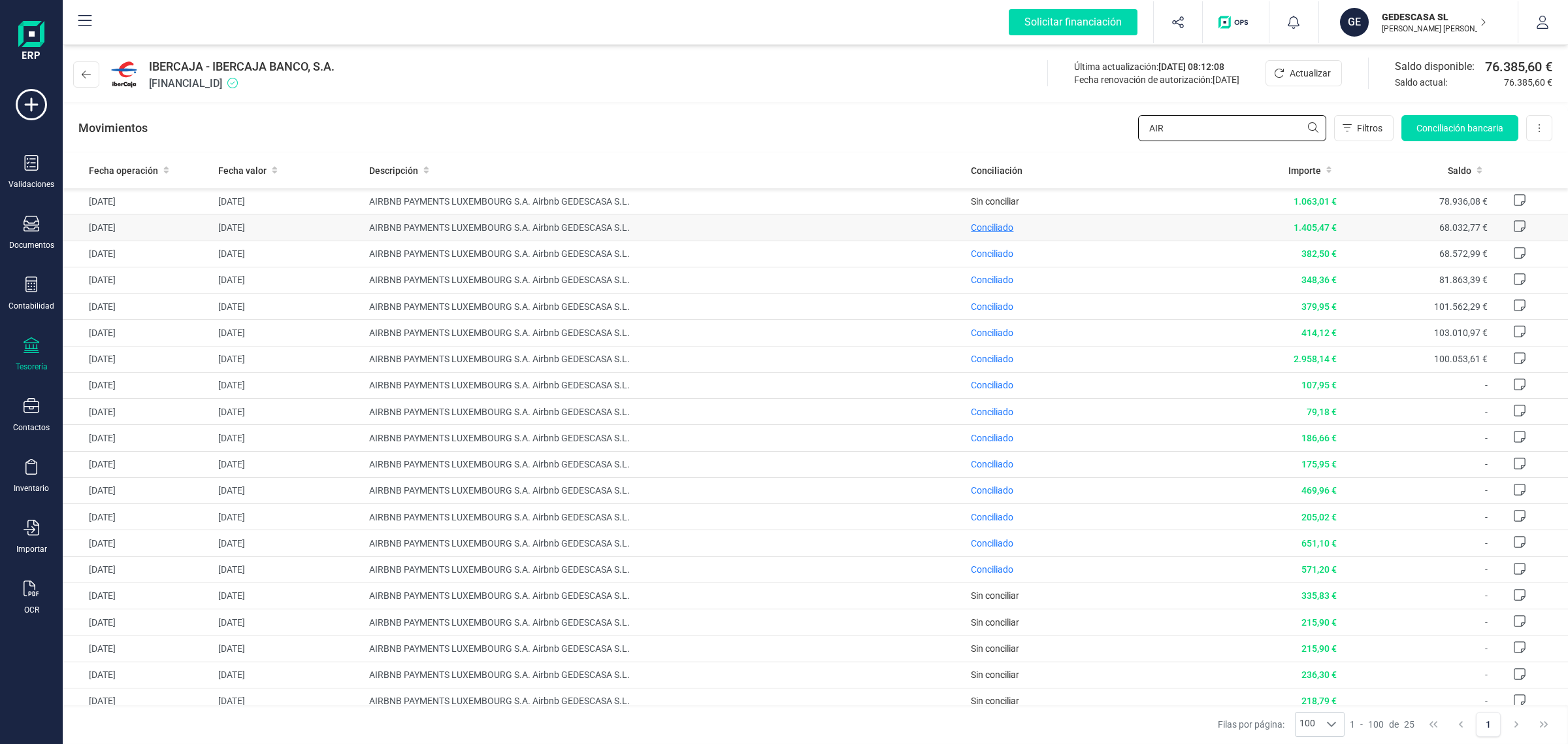
type input "AIR"
click at [981, 228] on span "Conciliado" at bounding box center [992, 228] width 43 height 10
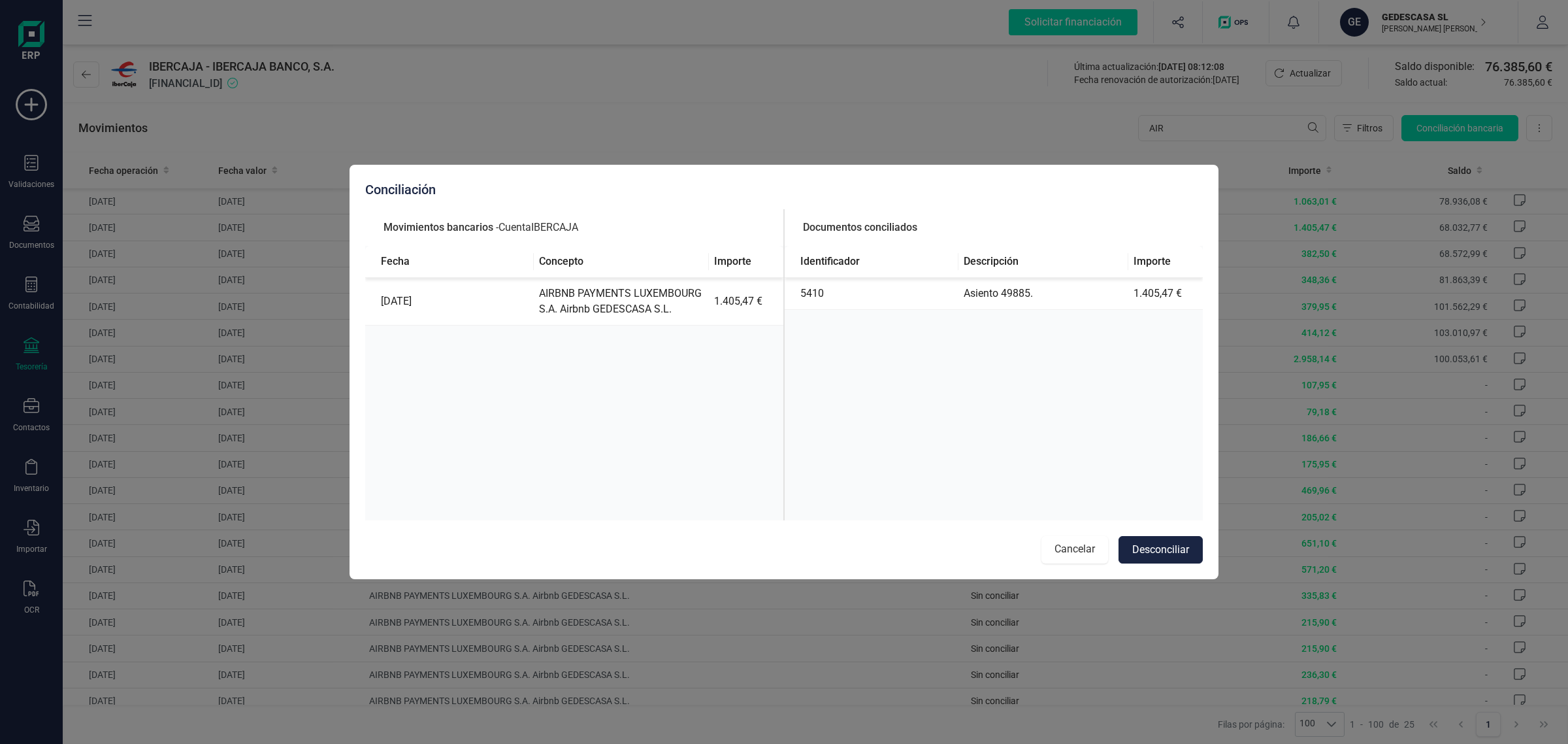
click at [1072, 539] on button "Cancelar" at bounding box center [1074, 550] width 66 height 28
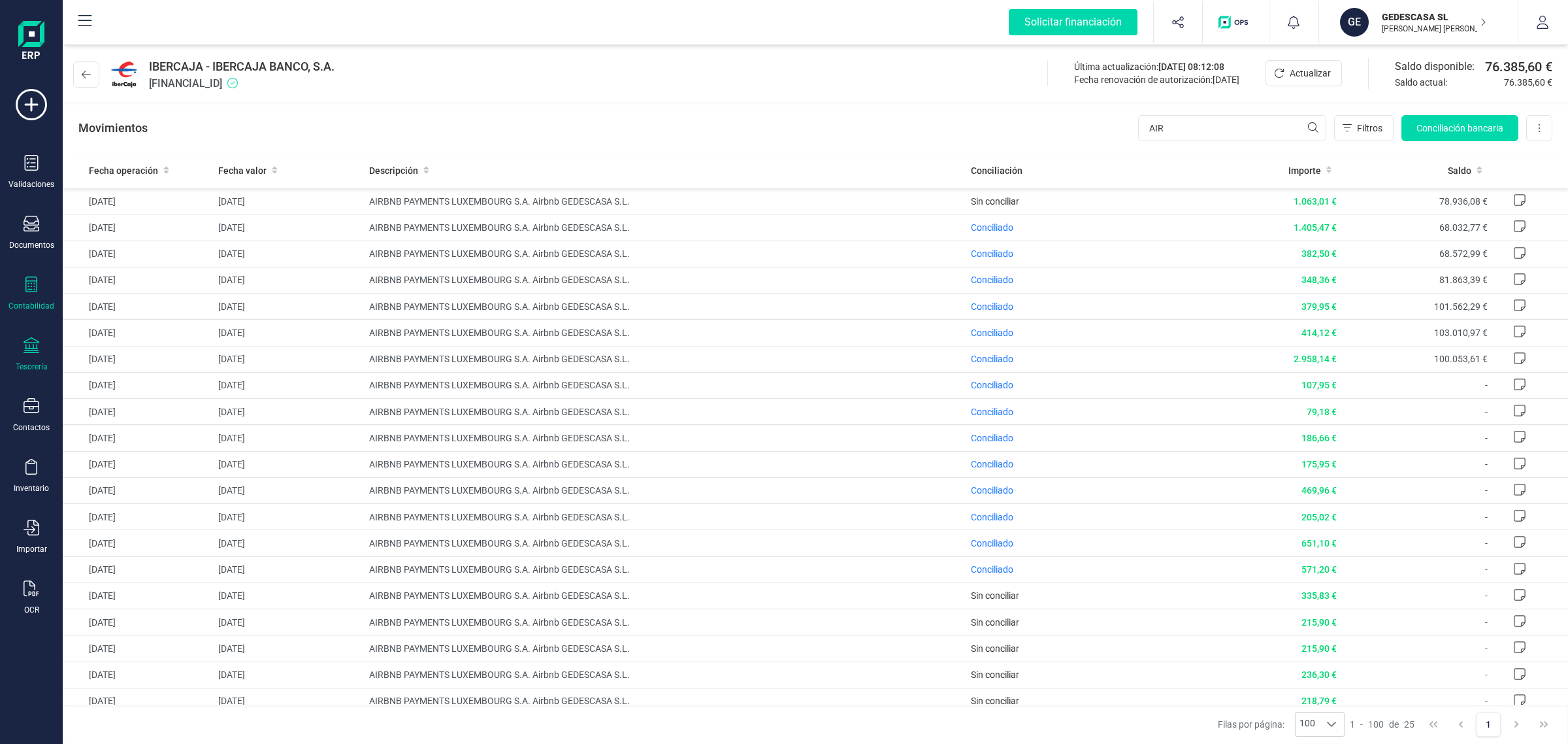
click at [34, 286] on icon at bounding box center [31, 284] width 16 height 16
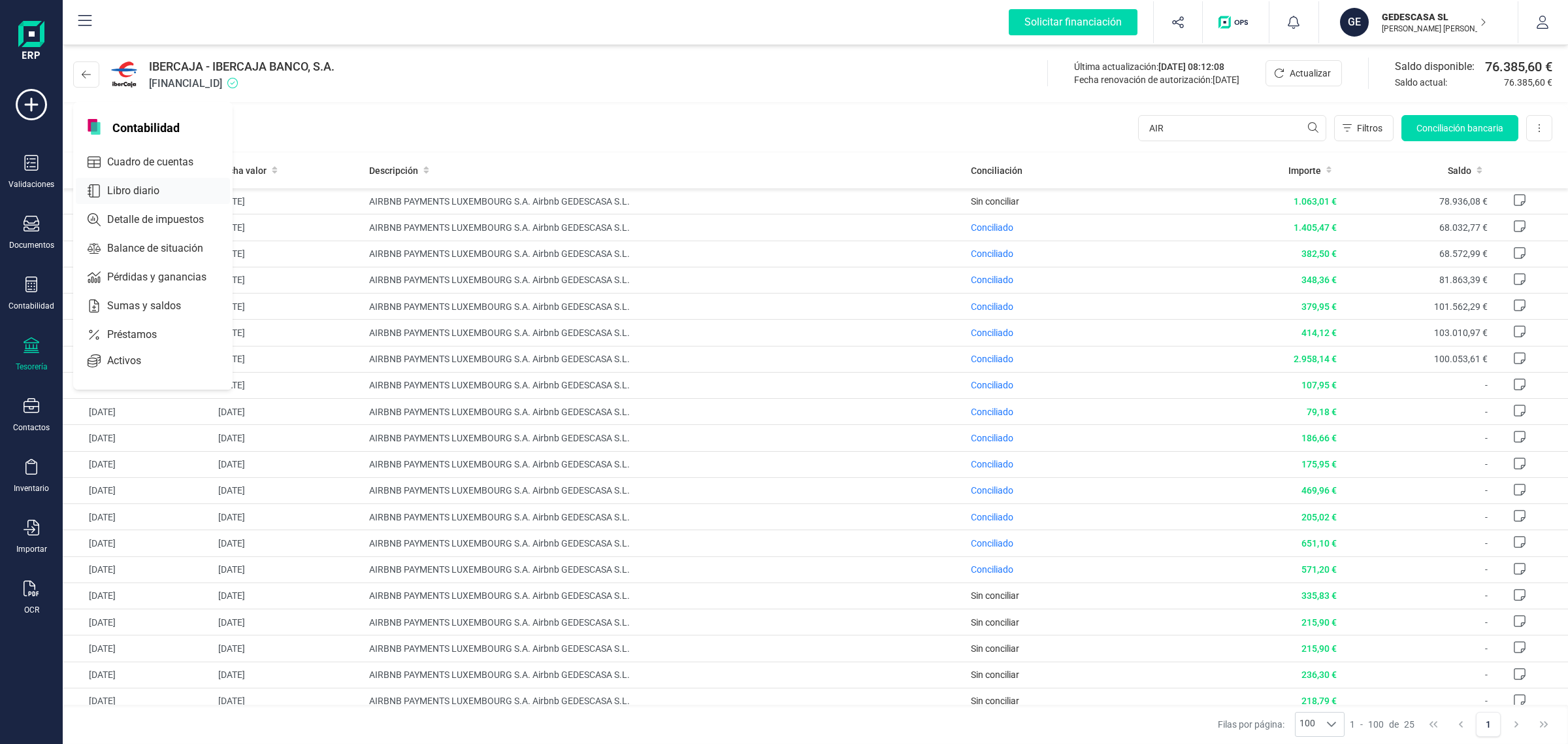
click at [149, 151] on div "Cuadro de cuentas" at bounding box center [153, 162] width 155 height 26
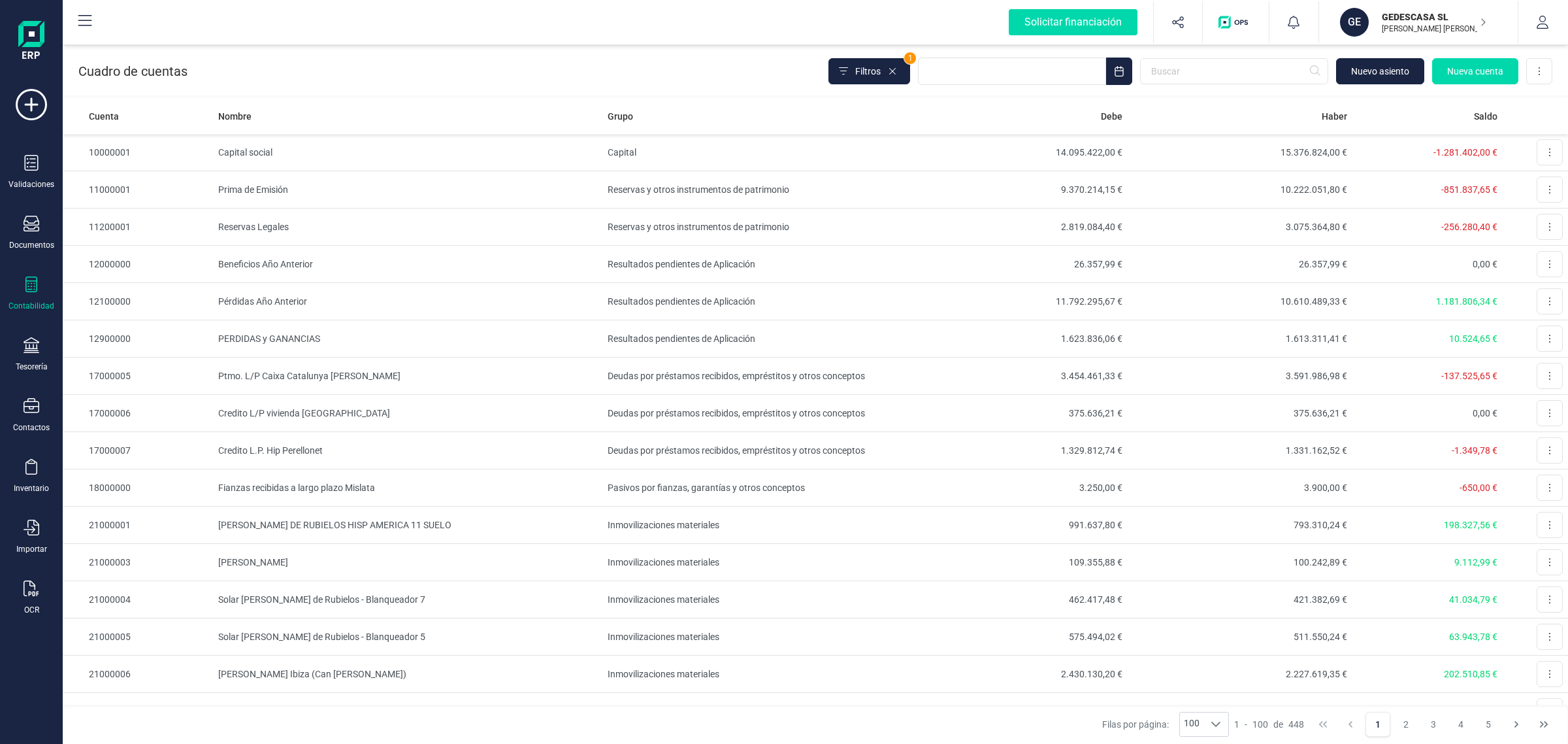
click at [33, 296] on div "Contabilidad" at bounding box center [31, 294] width 52 height 34
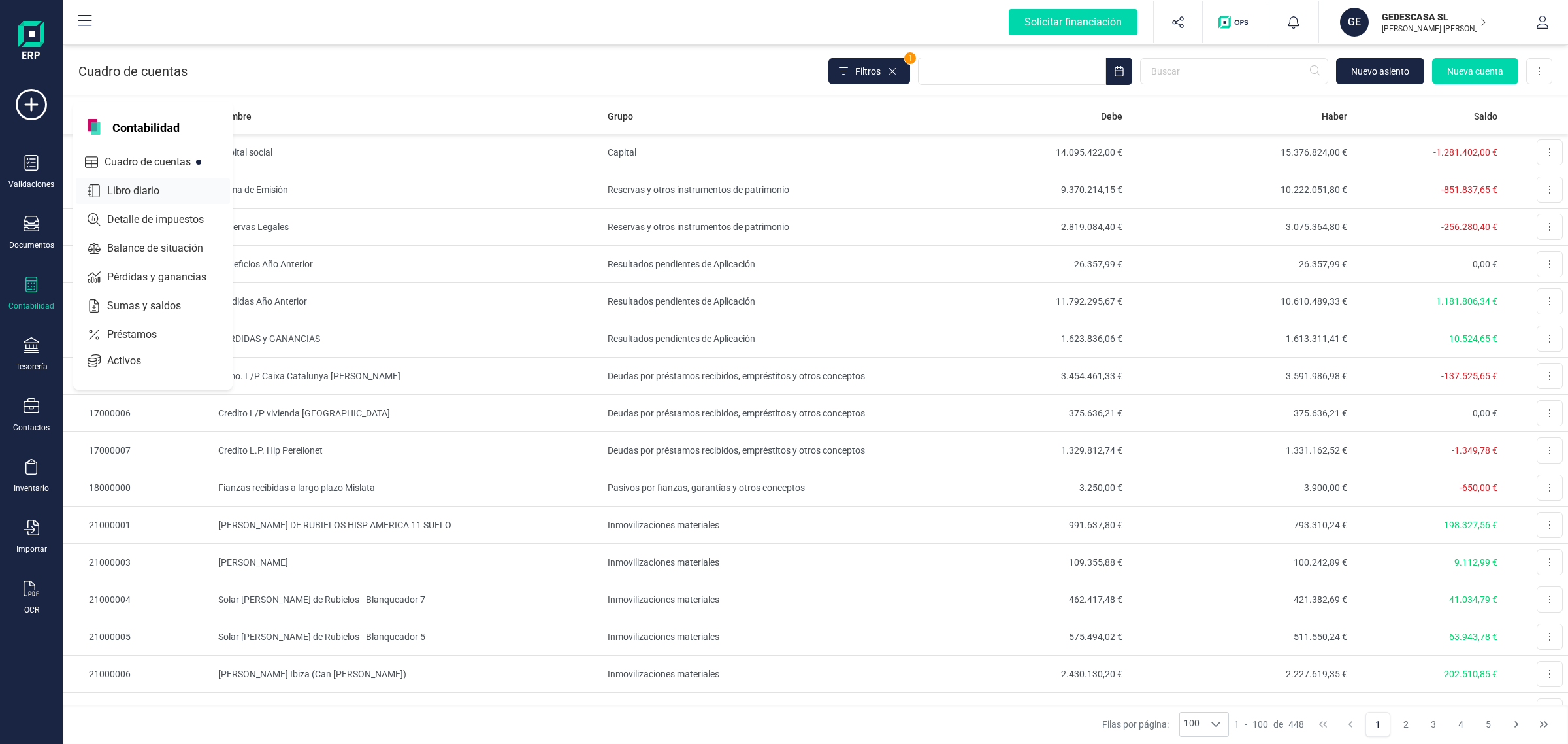
click at [136, 185] on span "Libro diario" at bounding box center [143, 190] width 81 height 16
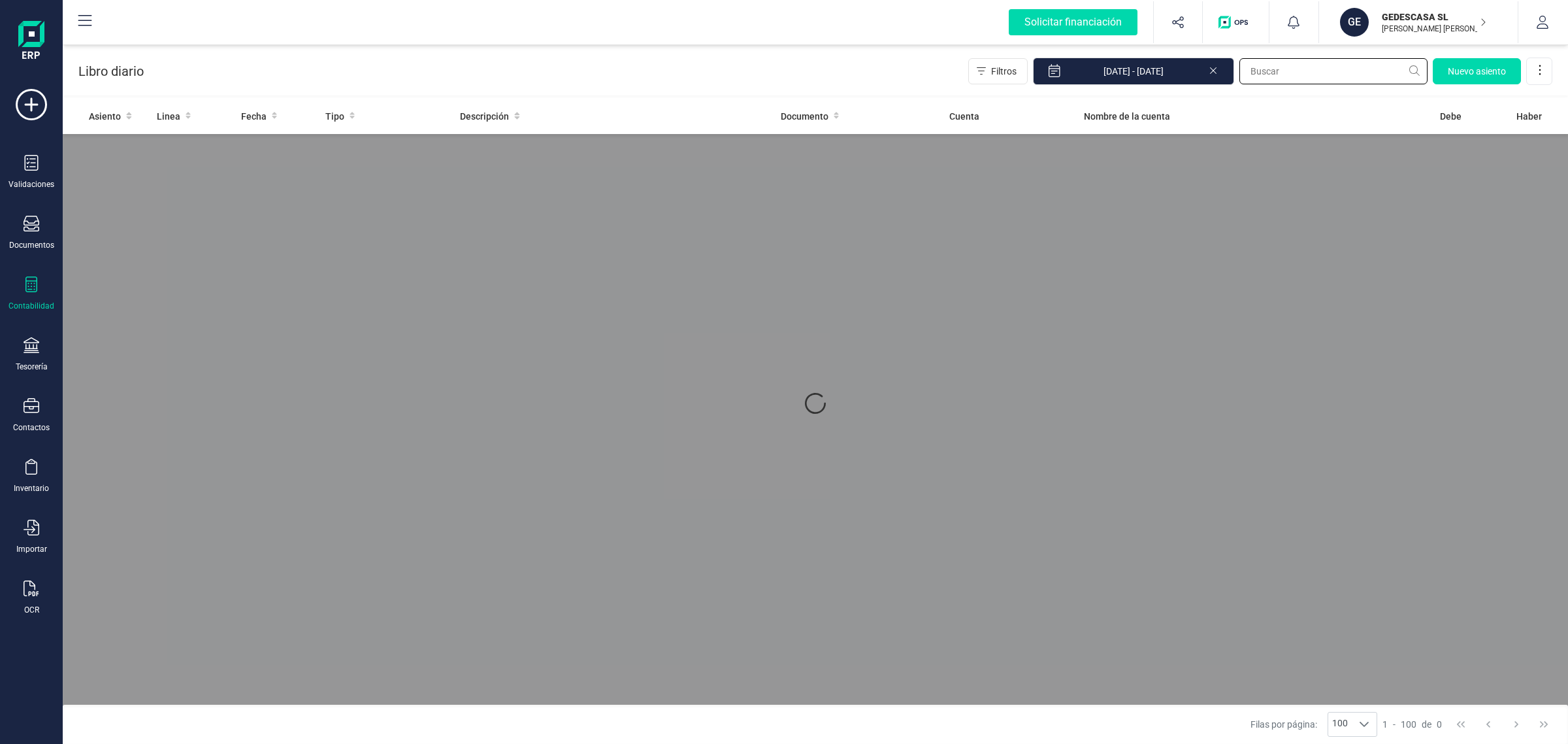
click at [1310, 69] on input "text" at bounding box center [1334, 71] width 188 height 26
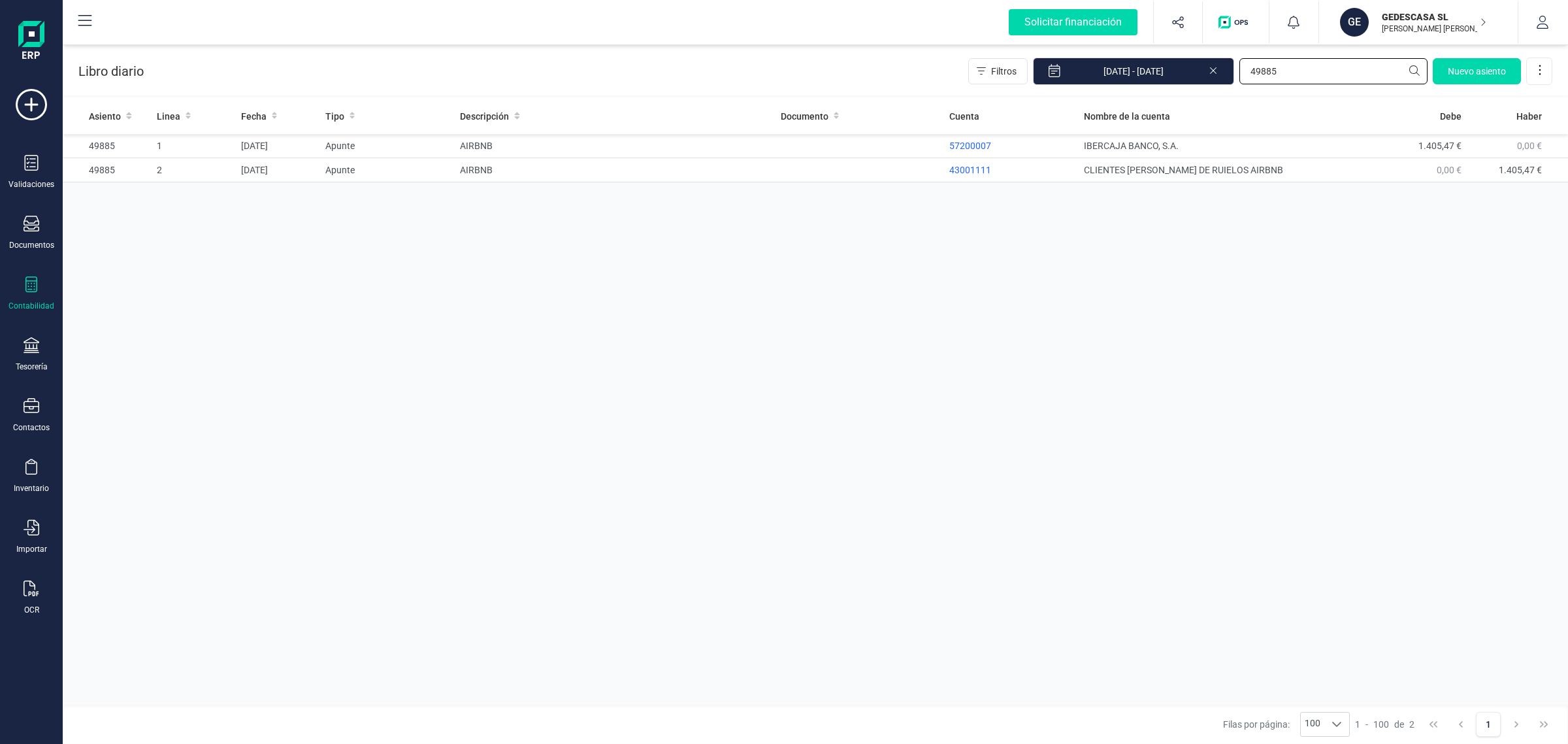
type input "49885"
click at [27, 292] on div at bounding box center [31, 285] width 16 height 19
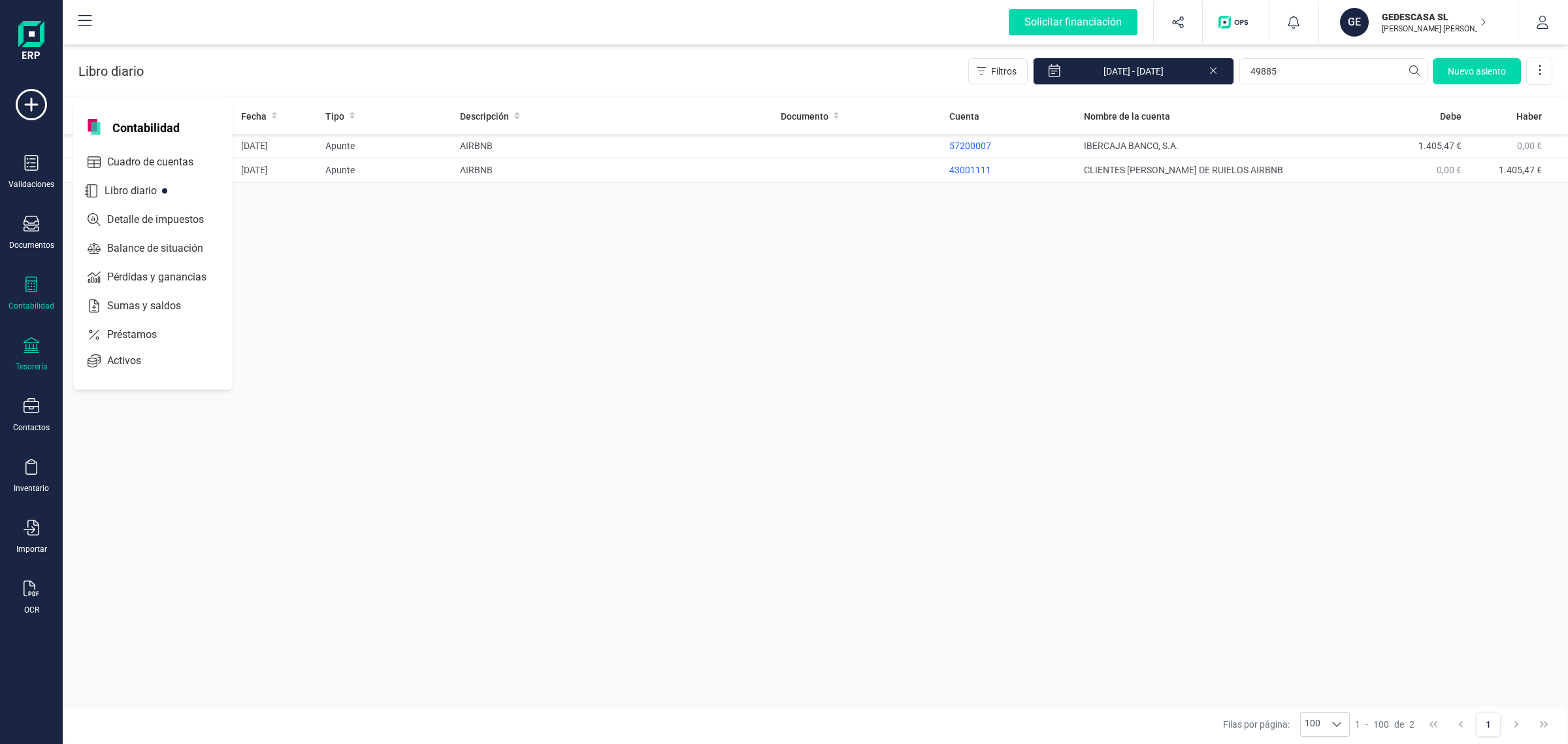
click at [24, 354] on div "Tesorería" at bounding box center [31, 355] width 52 height 34
click at [29, 350] on icon at bounding box center [31, 345] width 16 height 16
click at [36, 362] on div "Tesorería" at bounding box center [31, 367] width 32 height 10
click at [164, 211] on div "Cuentas bancarias" at bounding box center [162, 223] width 172 height 26
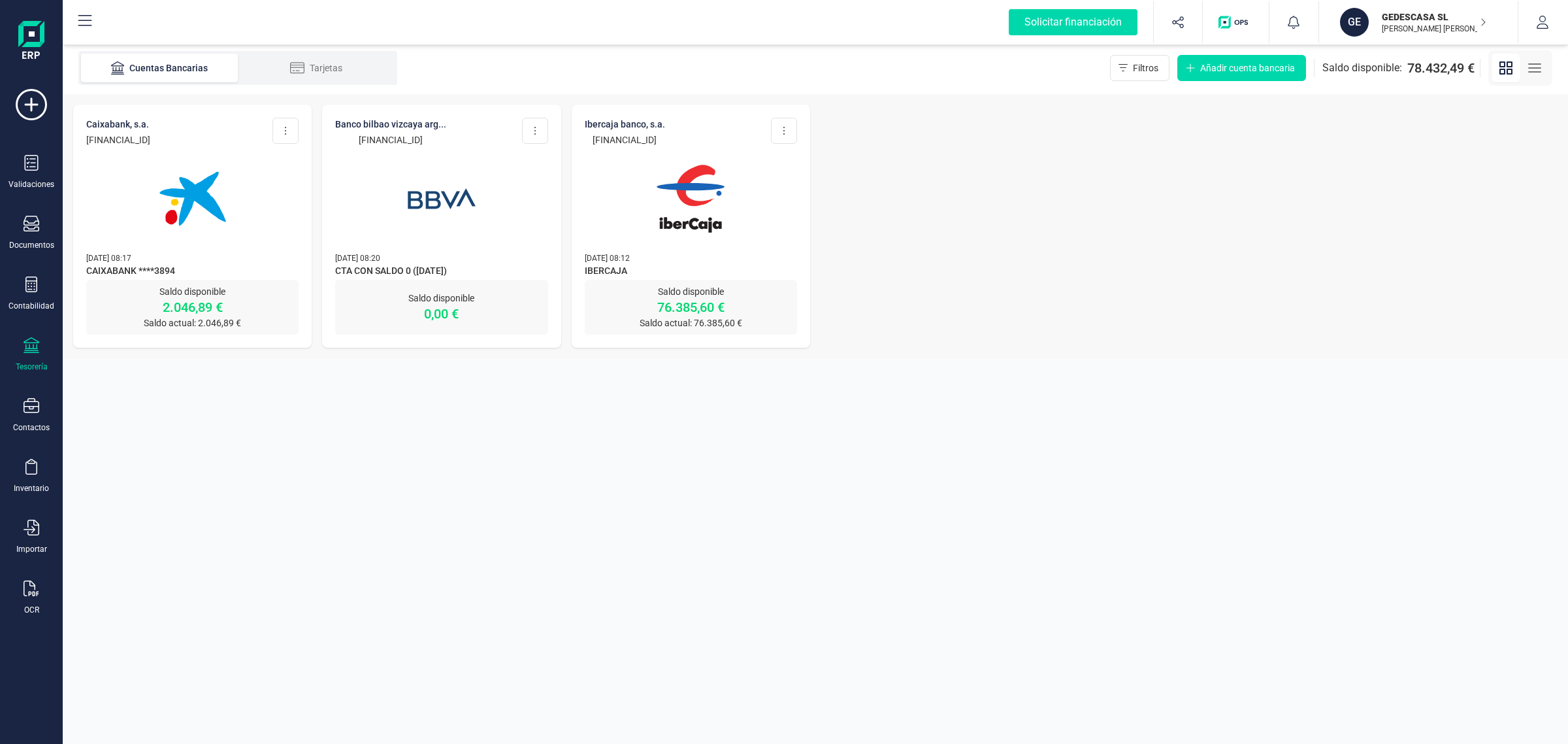
click at [675, 226] on img at bounding box center [690, 199] width 110 height 110
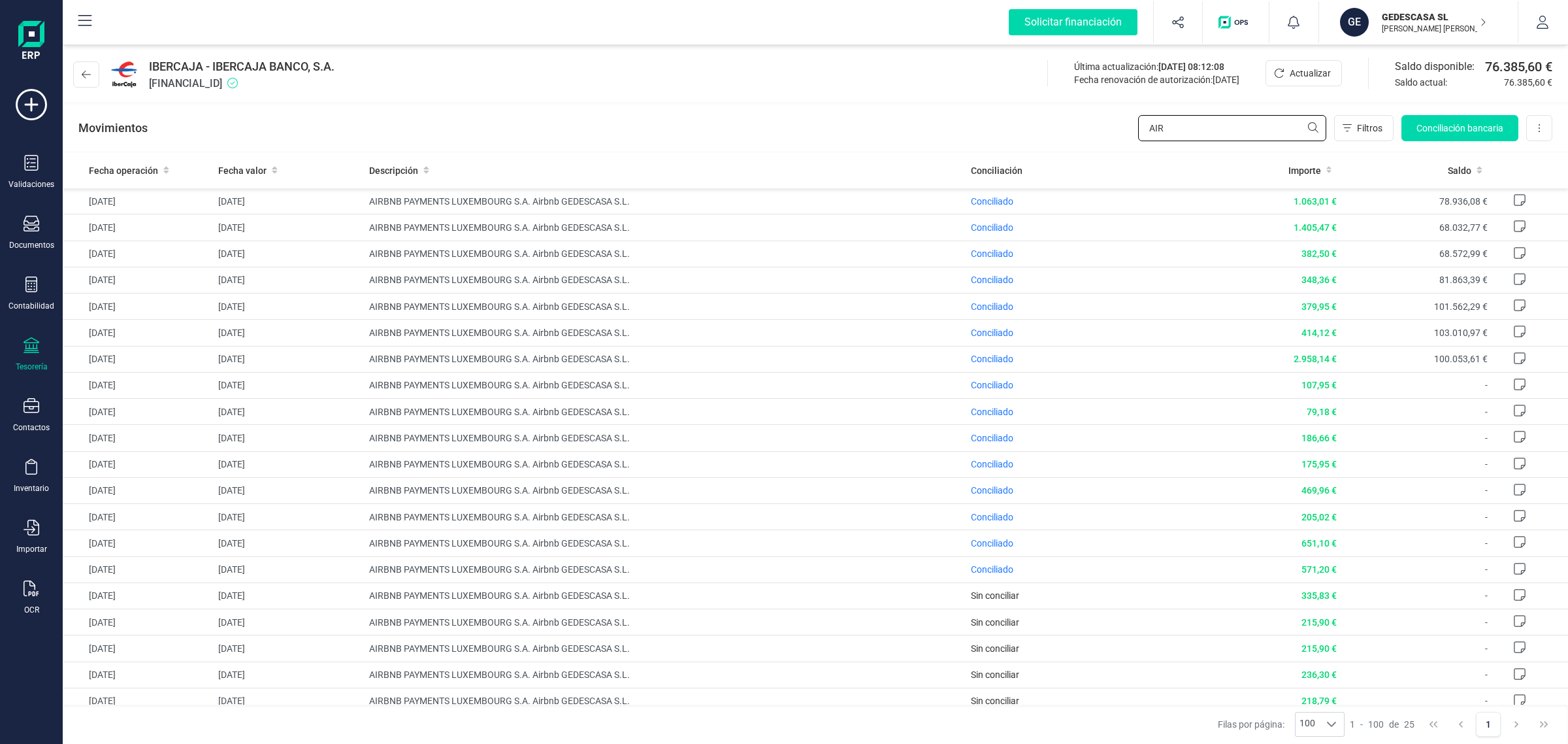
drag, startPoint x: 1090, startPoint y: 143, endPoint x: 1076, endPoint y: 145, distance: 14.1
click at [1076, 145] on div "Movimientos AIR Filtros Conciliación bancaria Descargar Excel Eliminar cuenta" at bounding box center [815, 128] width 1505 height 47
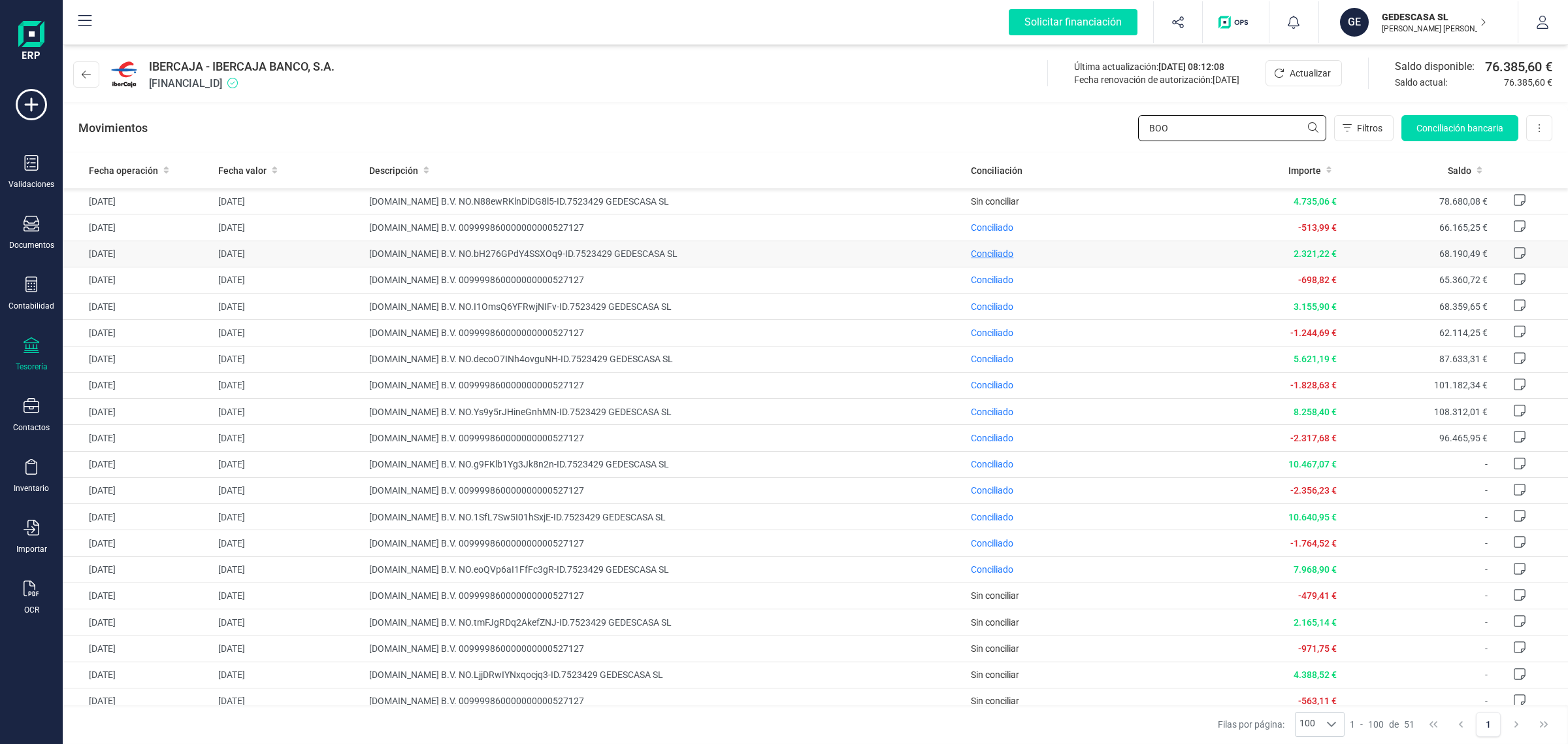
type input "BOO"
click at [991, 250] on span "Conciliado" at bounding box center [992, 254] width 43 height 10
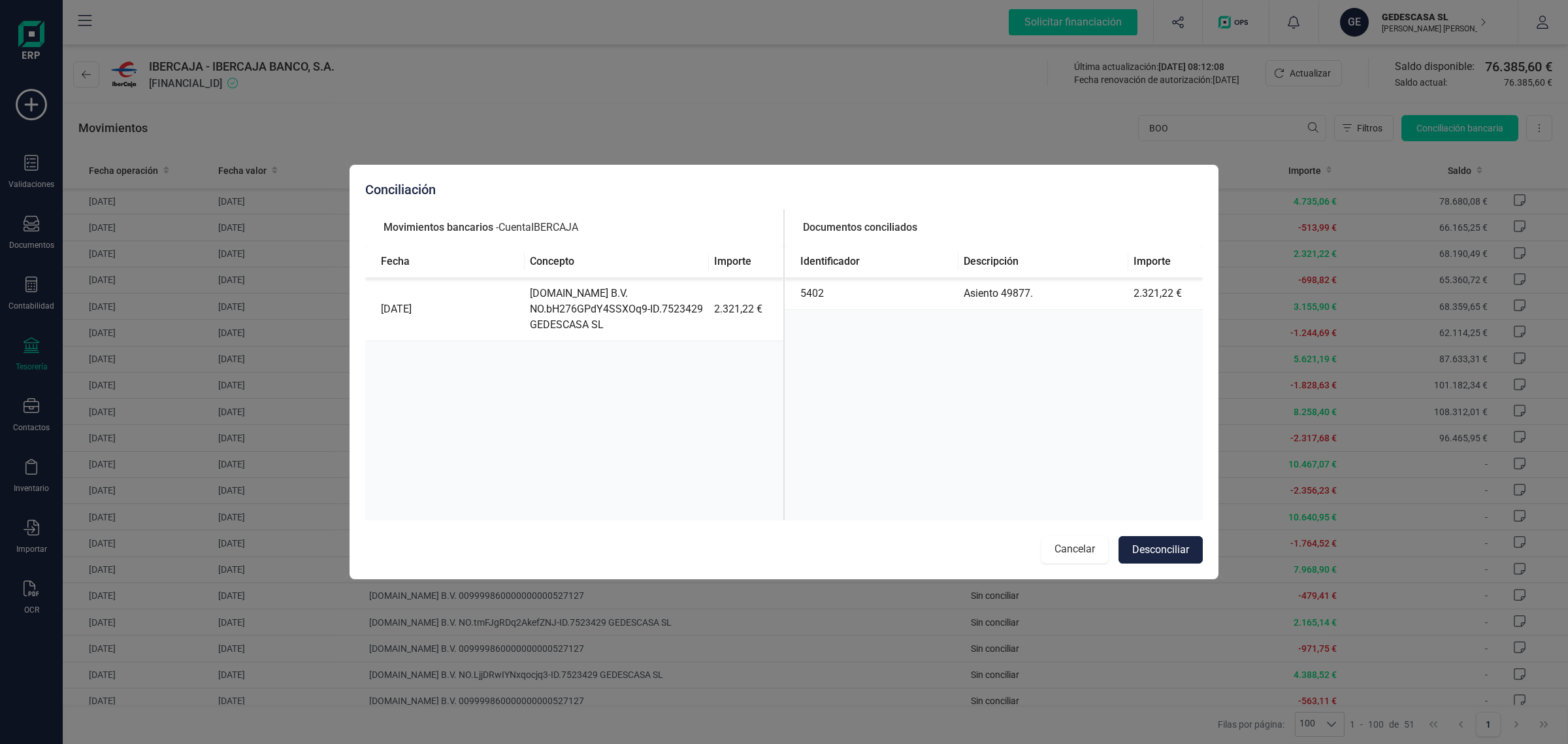
click at [1064, 540] on button "Cancelar" at bounding box center [1074, 550] width 66 height 28
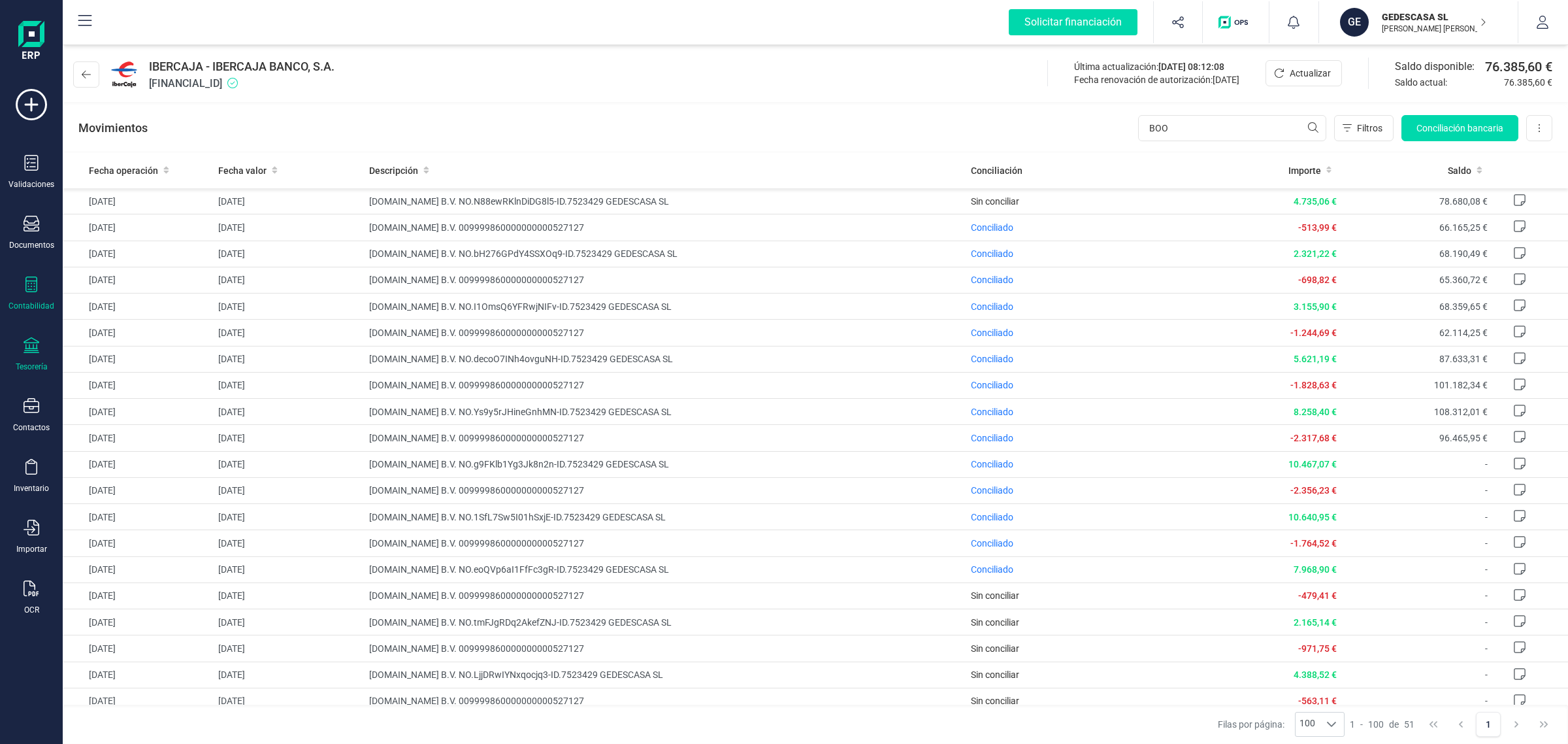
click at [29, 296] on div "Contabilidad" at bounding box center [31, 294] width 52 height 34
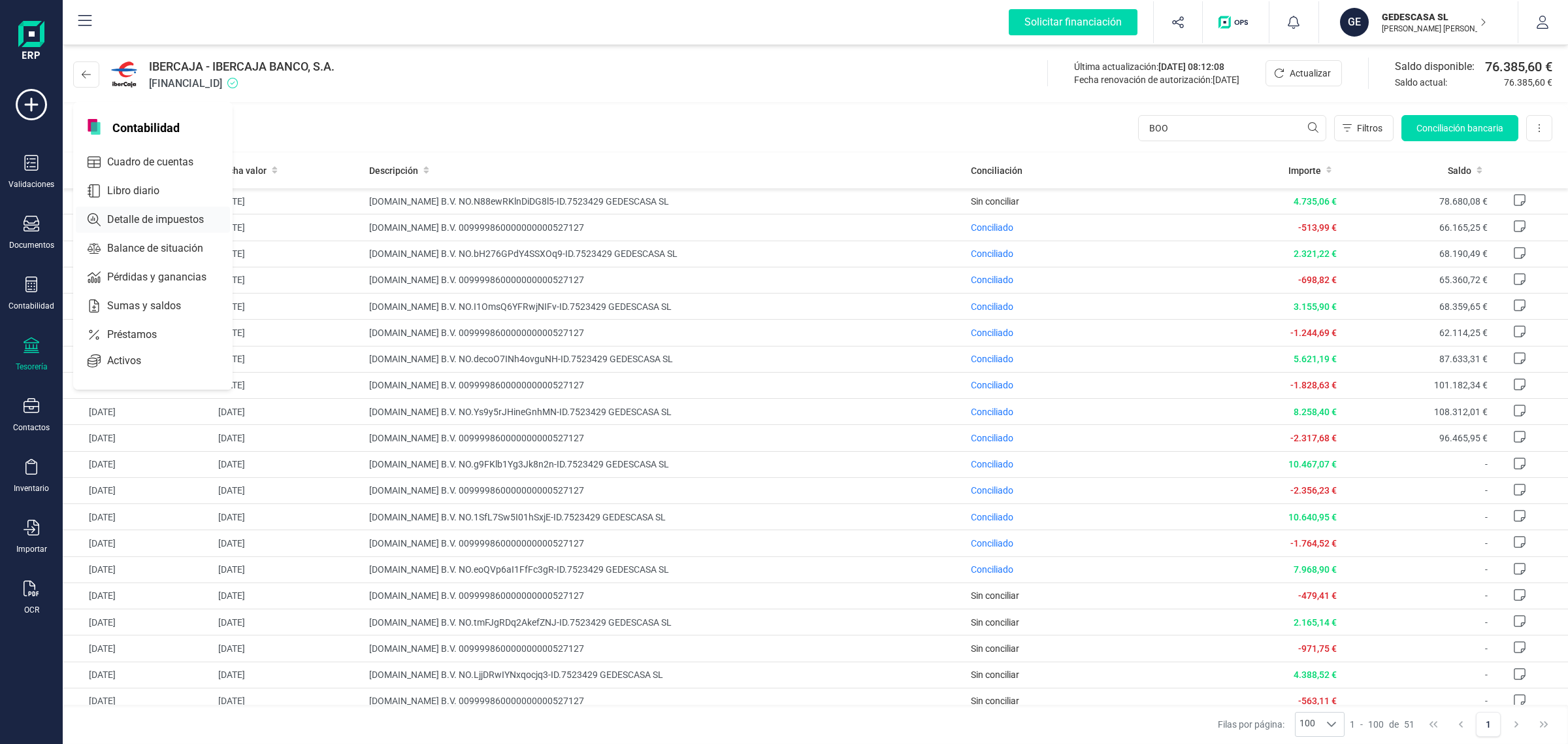
click at [143, 178] on div "Libro diario" at bounding box center [153, 190] width 155 height 26
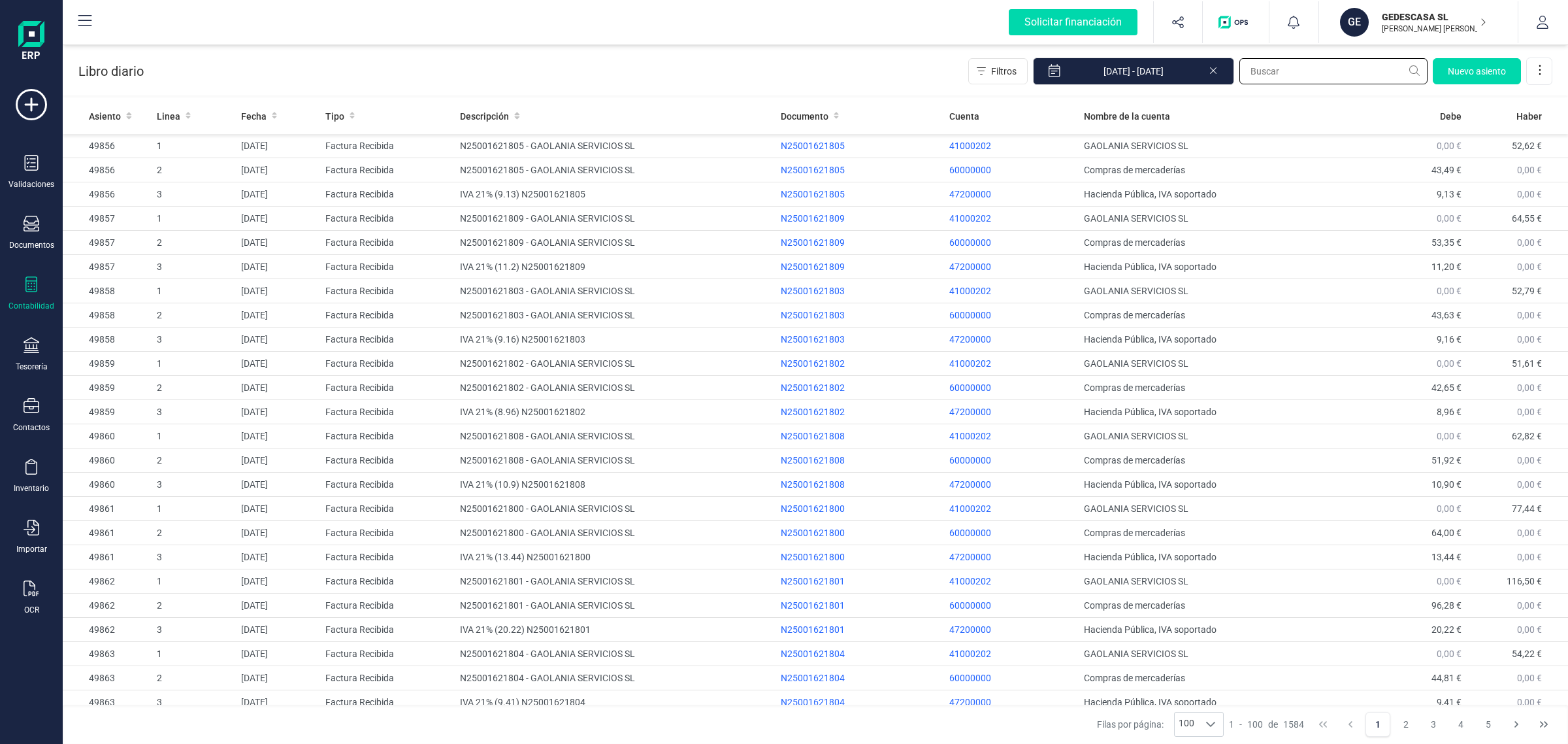
click at [1313, 72] on input "text" at bounding box center [1334, 71] width 188 height 26
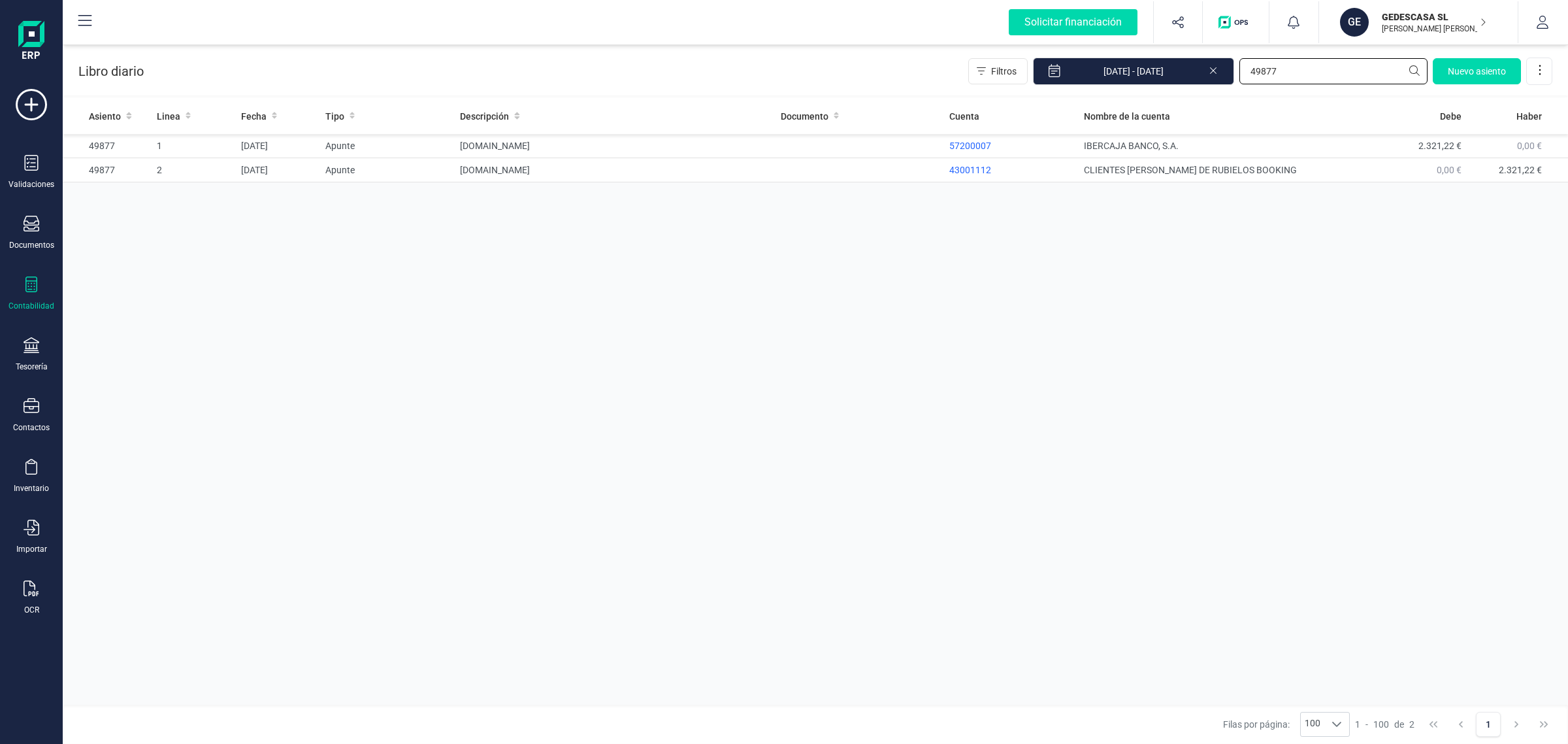
type input "49877"
click at [27, 359] on div "Tesorería" at bounding box center [31, 355] width 52 height 34
click at [33, 352] on div at bounding box center [31, 347] width 16 height 19
click at [31, 351] on icon at bounding box center [31, 345] width 16 height 16
click at [149, 220] on span "Cuentas bancarias" at bounding box center [160, 223] width 115 height 16
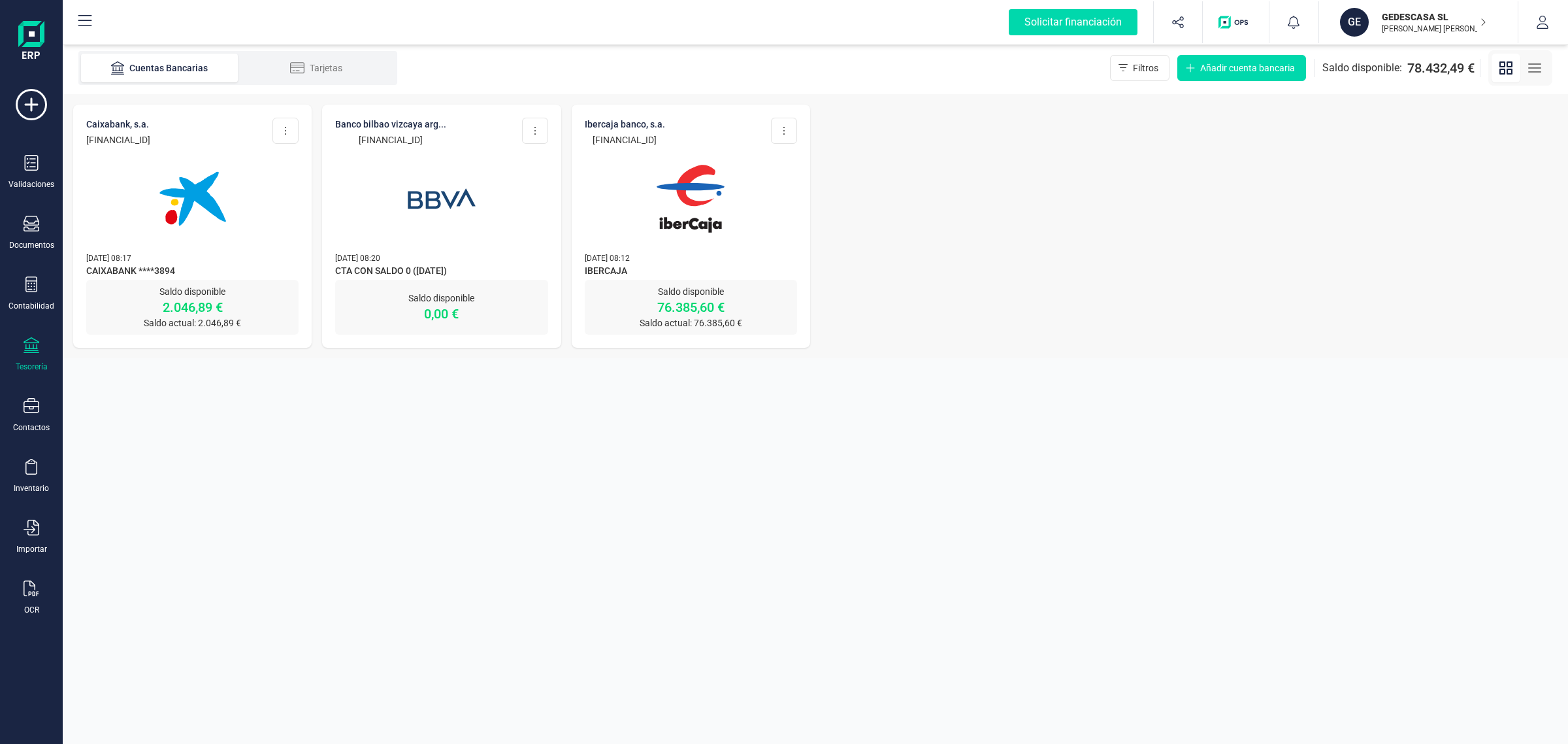
click at [694, 214] on img at bounding box center [690, 199] width 110 height 110
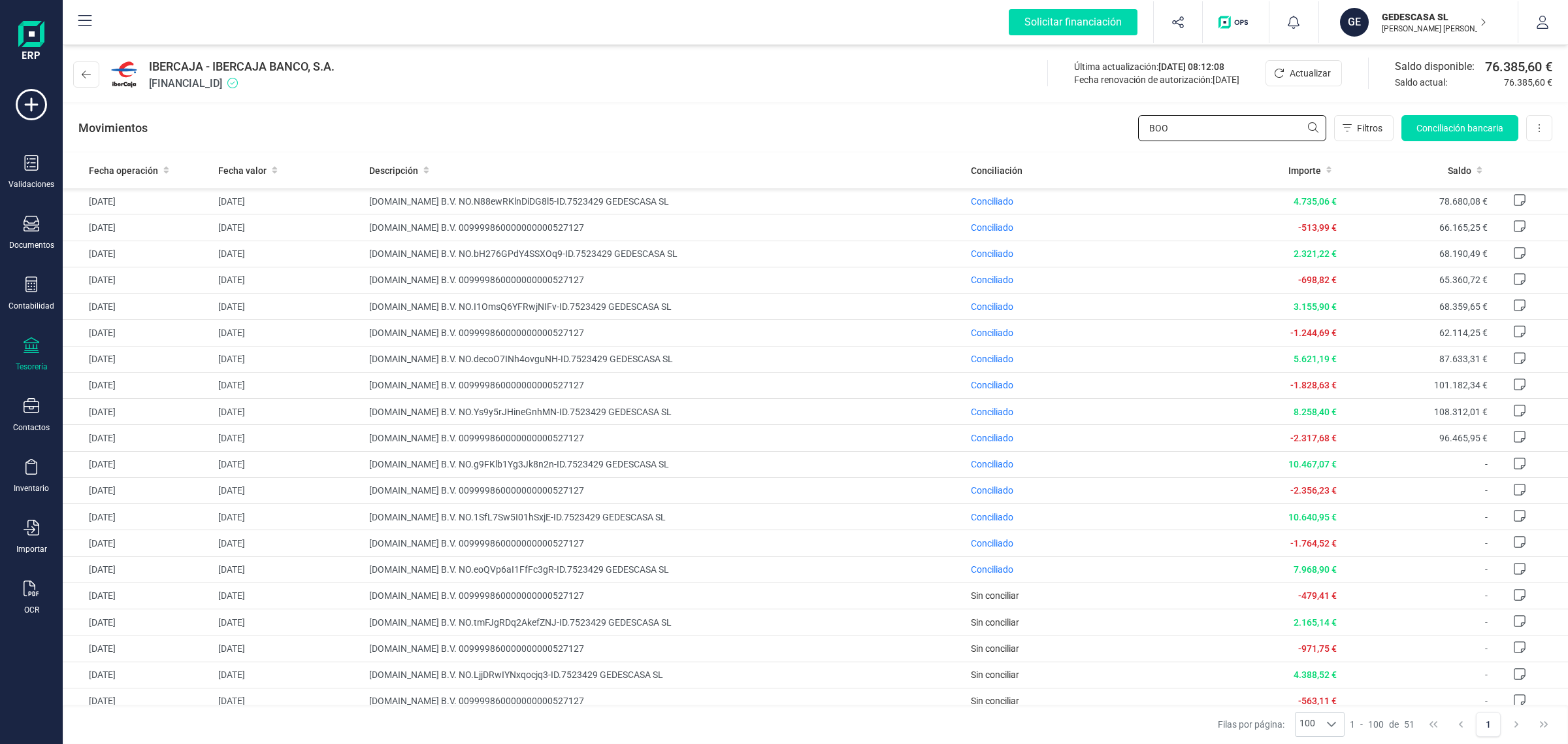
drag, startPoint x: 1210, startPoint y: 133, endPoint x: 1091, endPoint y: 147, distance: 119.8
click at [1089, 145] on div "Movimientos BOO Filtros Conciliación bancaria Descargar Excel Eliminar cuenta" at bounding box center [815, 128] width 1505 height 47
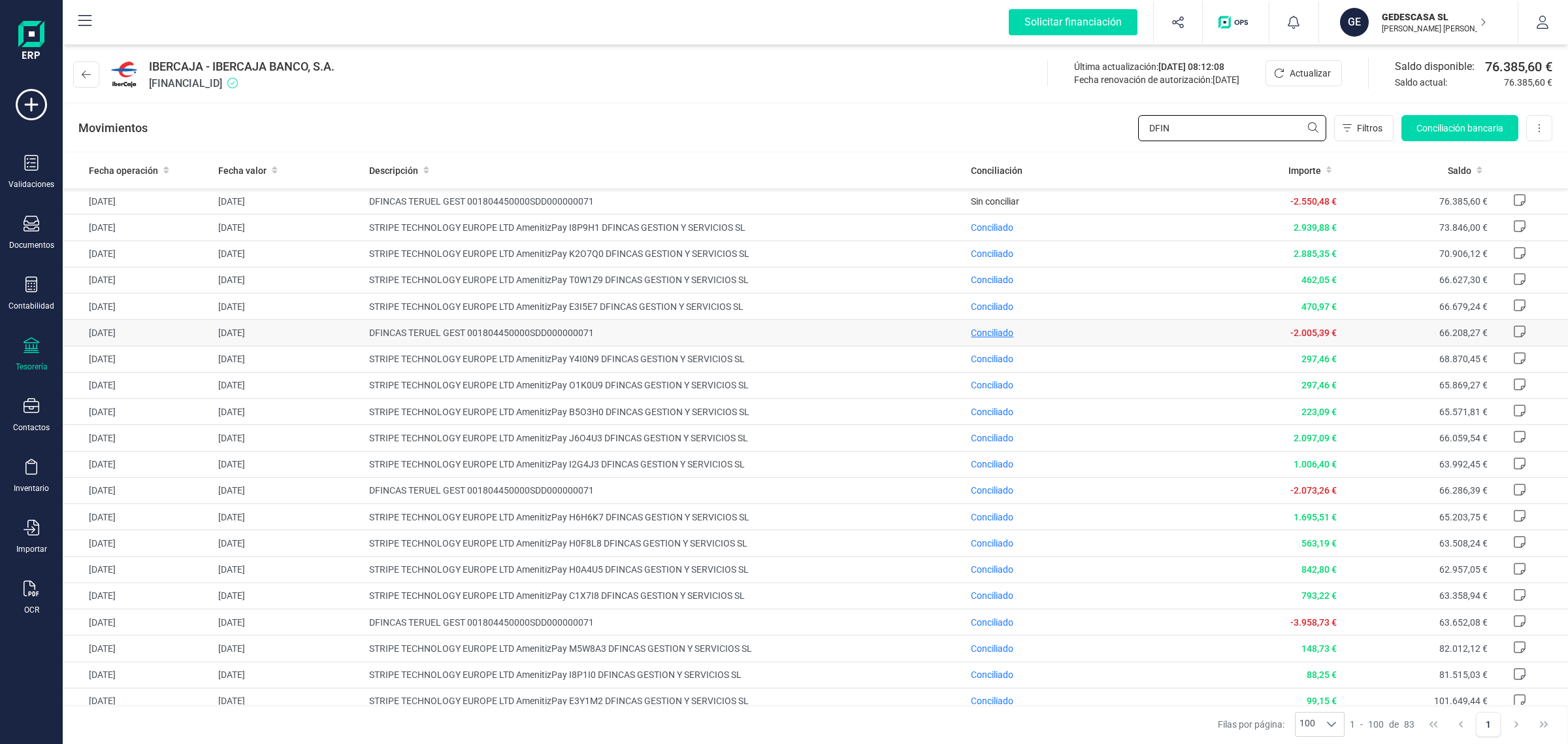
type input "DFIN"
click at [978, 335] on span "Conciliado" at bounding box center [992, 332] width 43 height 10
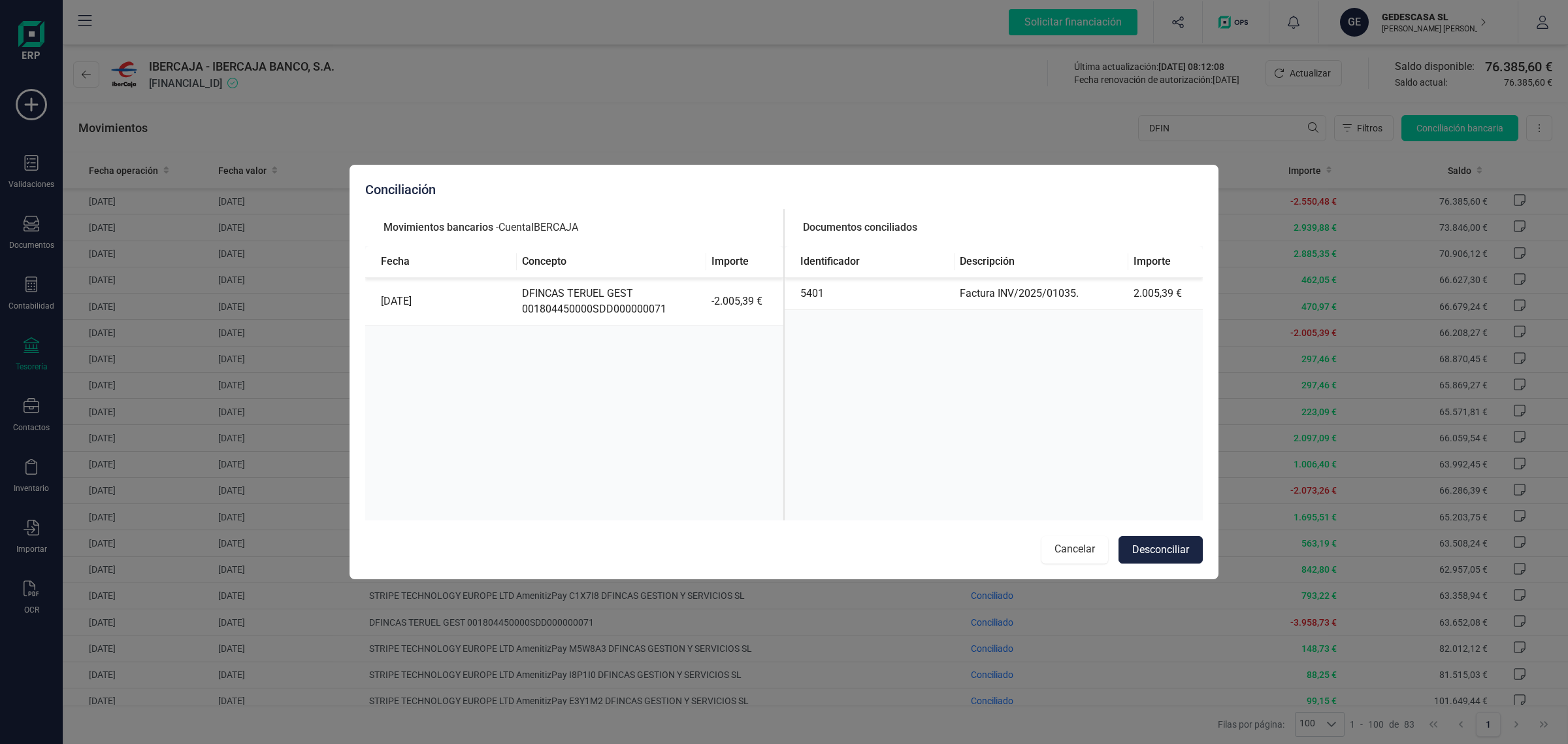
click at [1059, 541] on button "Cancelar" at bounding box center [1074, 550] width 66 height 28
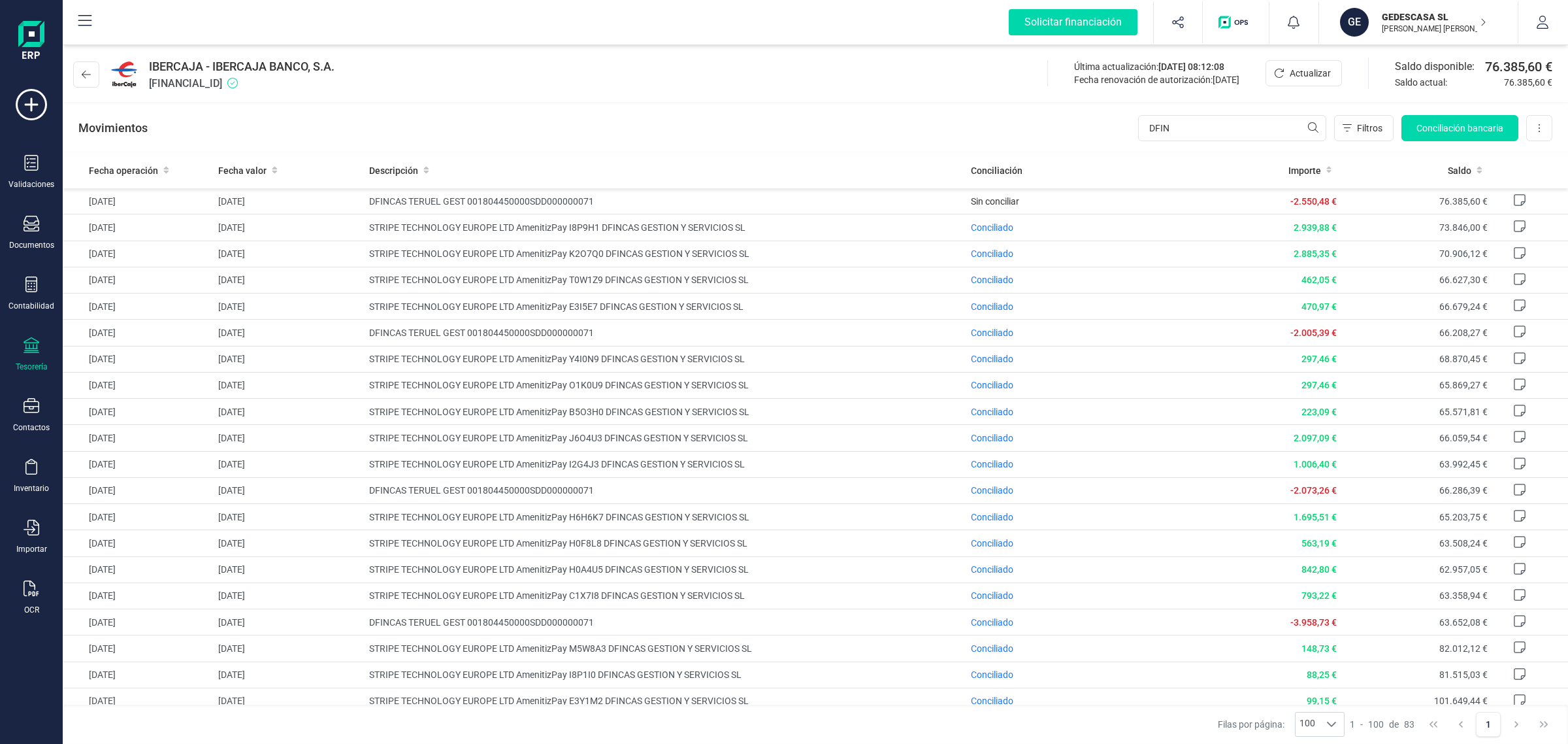
click at [18, 354] on div "Tesorería" at bounding box center [31, 355] width 52 height 34
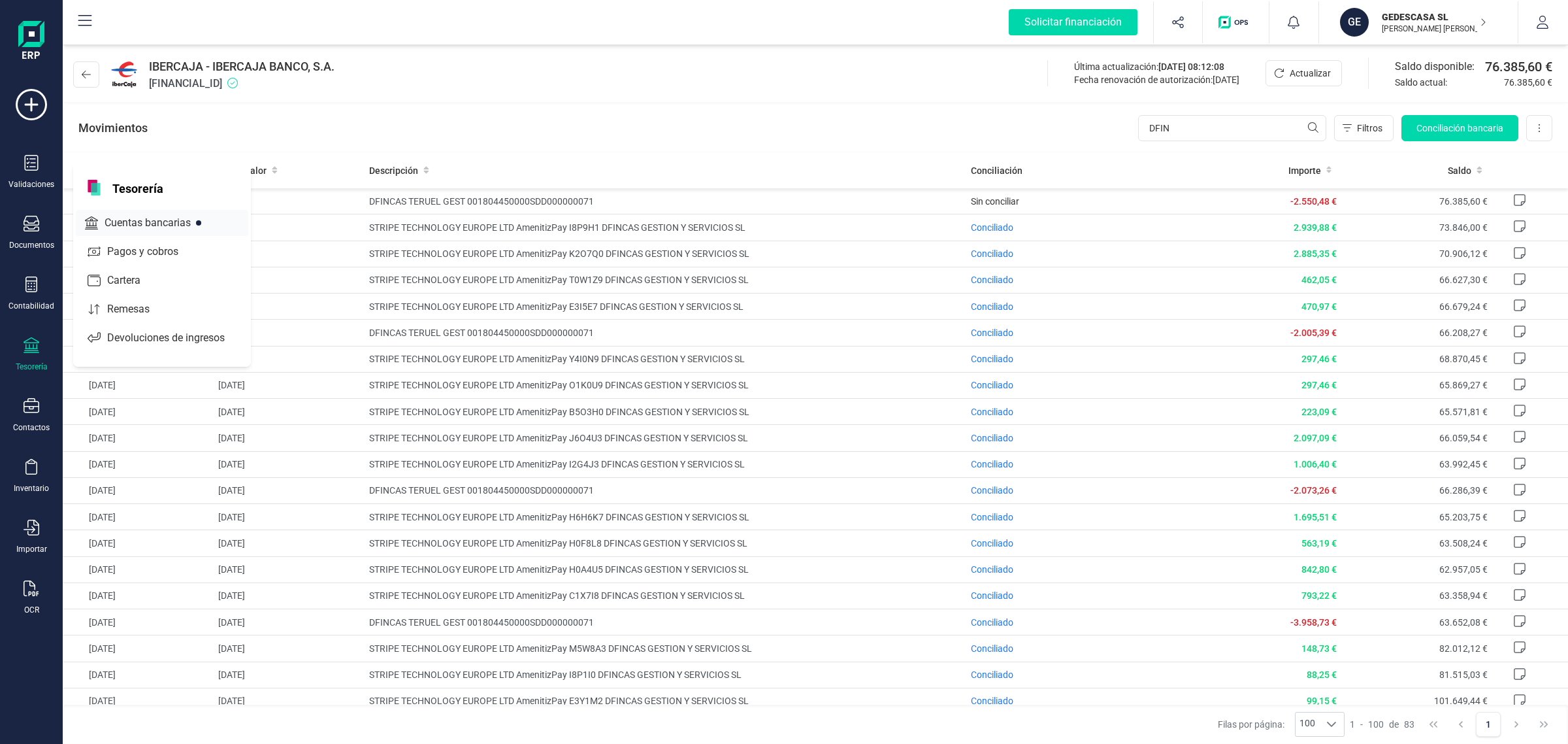
click at [150, 220] on span "Cuentas bancarias" at bounding box center [157, 223] width 115 height 16
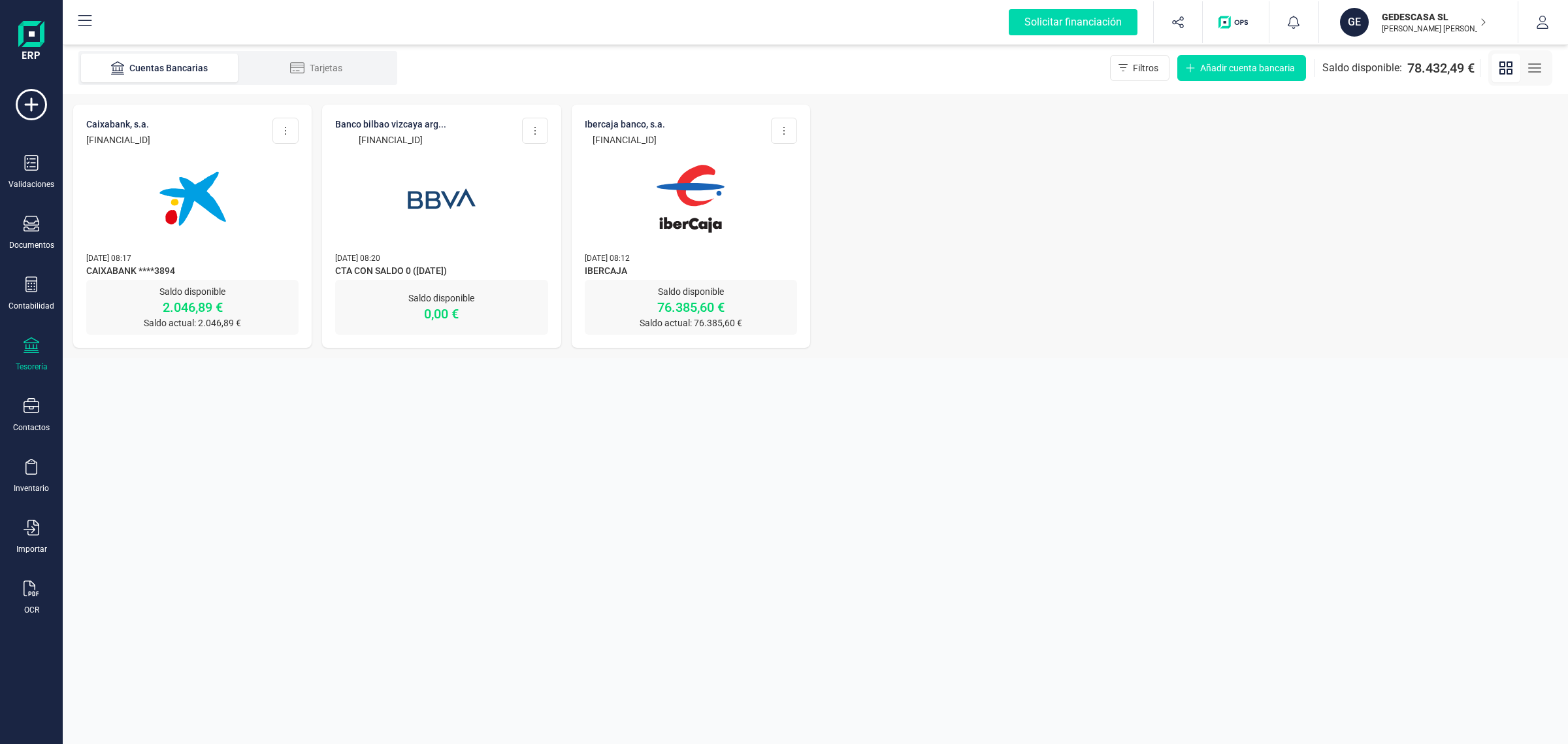
click at [735, 241] on img at bounding box center [690, 199] width 110 height 110
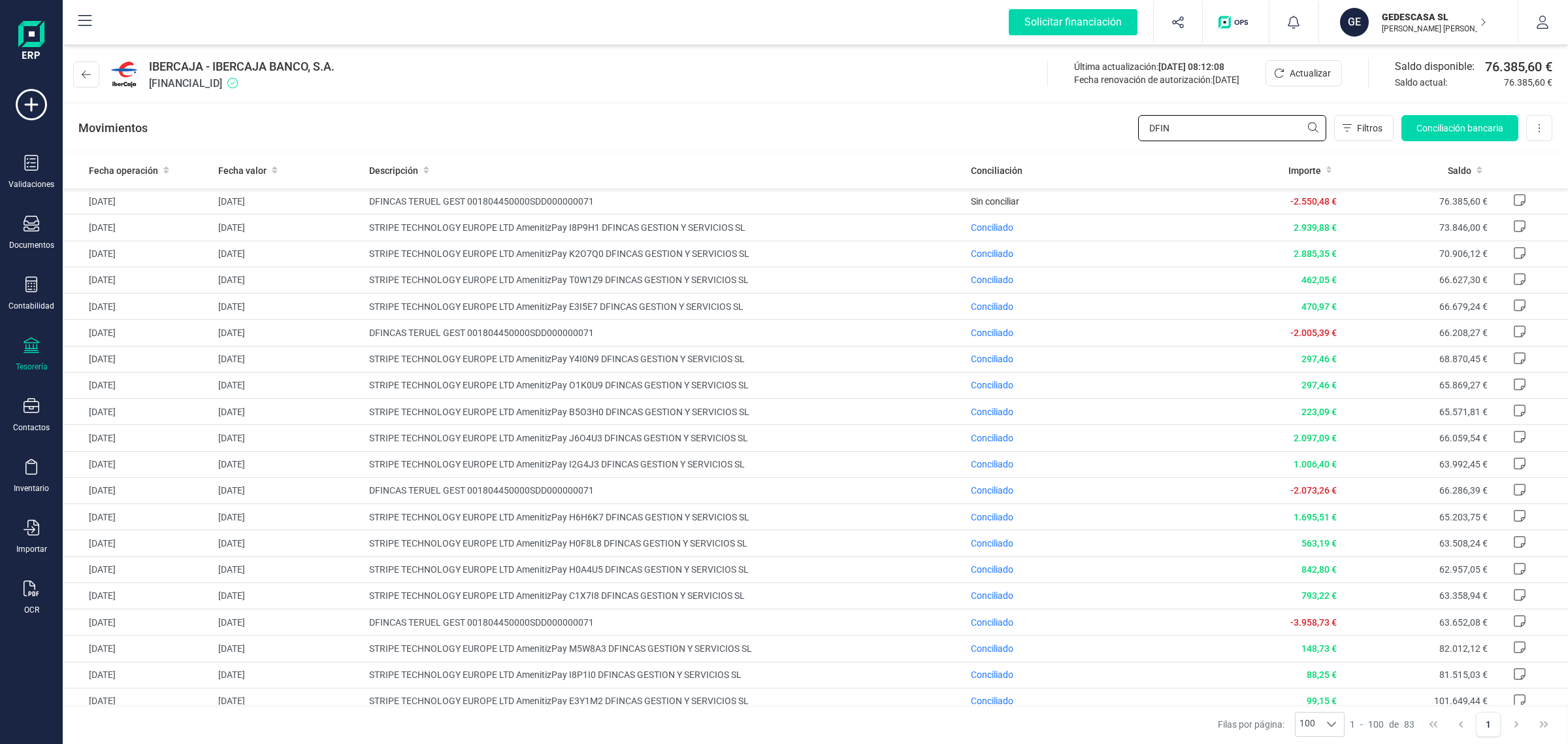
drag, startPoint x: 1230, startPoint y: 118, endPoint x: 1023, endPoint y: 146, distance: 208.9
click at [1026, 147] on div "Movimientos DFIN Filtros Conciliación bancaria Descargar Excel Eliminar cuenta" at bounding box center [815, 128] width 1505 height 47
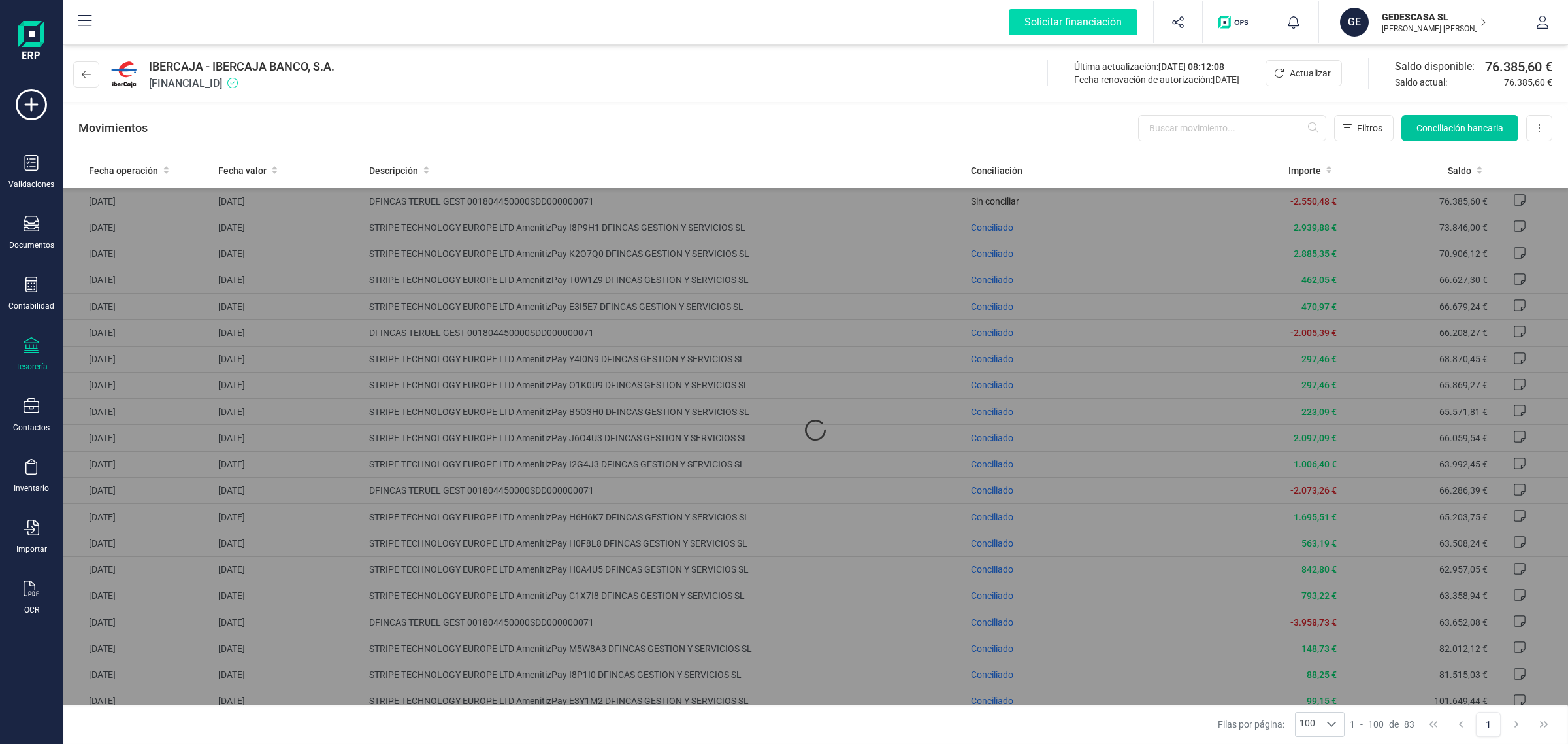
click at [1461, 117] on button "Conciliación bancaria" at bounding box center [1460, 128] width 117 height 26
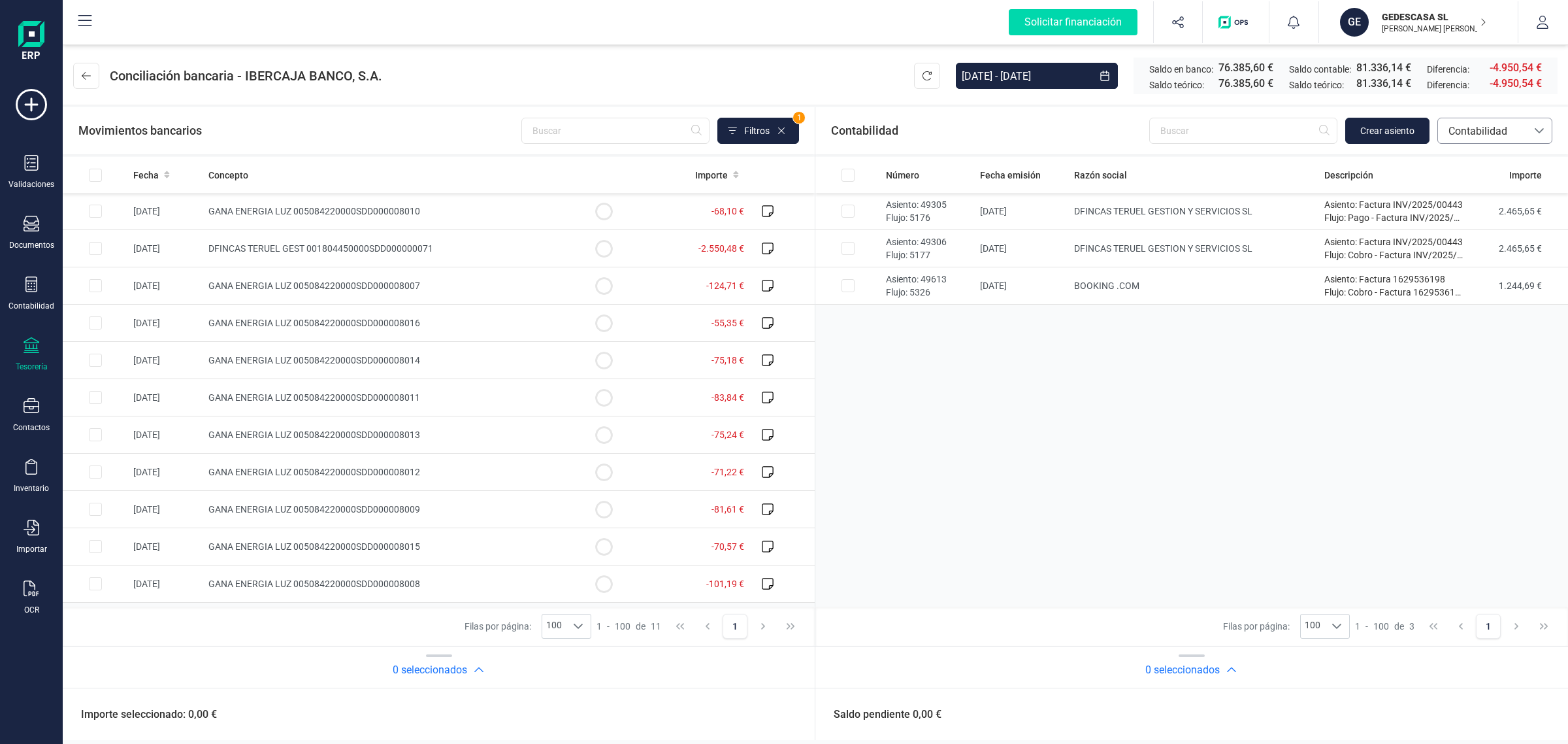
click at [1513, 135] on span "Contabilidad" at bounding box center [1482, 131] width 78 height 16
click at [1466, 224] on span "Facturas" at bounding box center [1468, 220] width 40 height 16
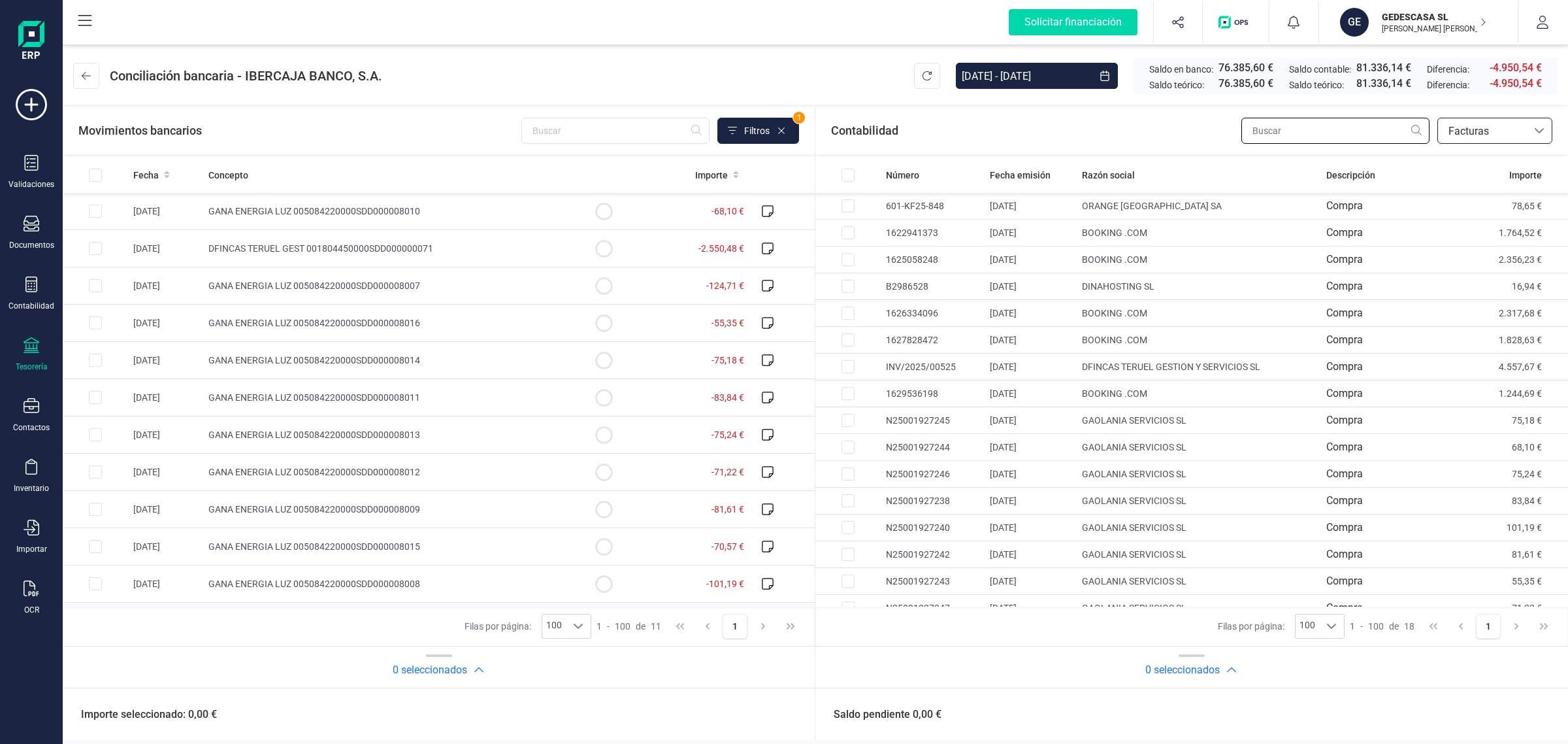
click at [1302, 125] on input "text" at bounding box center [1336, 131] width 188 height 26
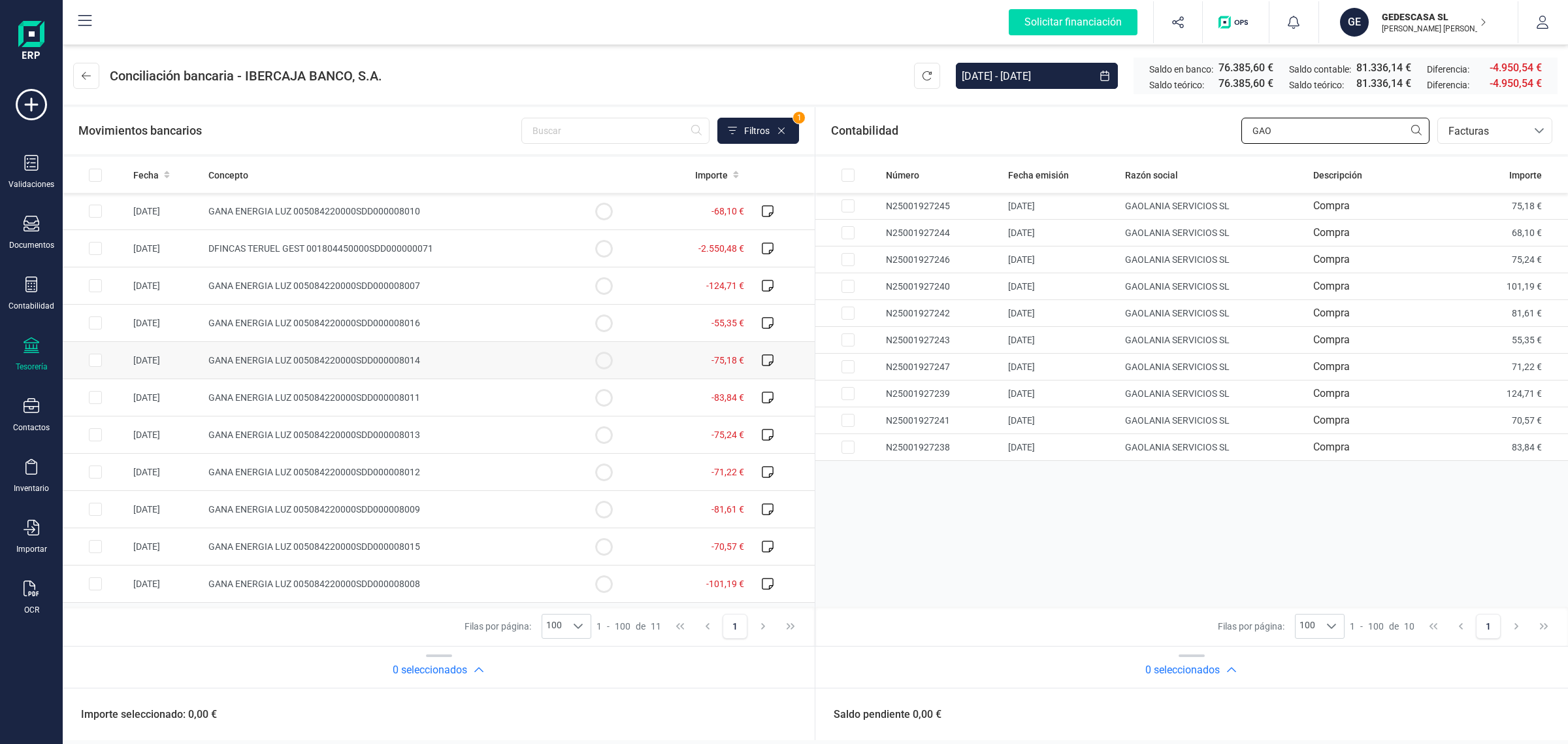
type input "GAO"
click at [95, 357] on input "Row Selected c4d89d84-2b6f-43e2-a84d-96a1992350bb" at bounding box center [96, 360] width 13 height 13
checkbox input "true"
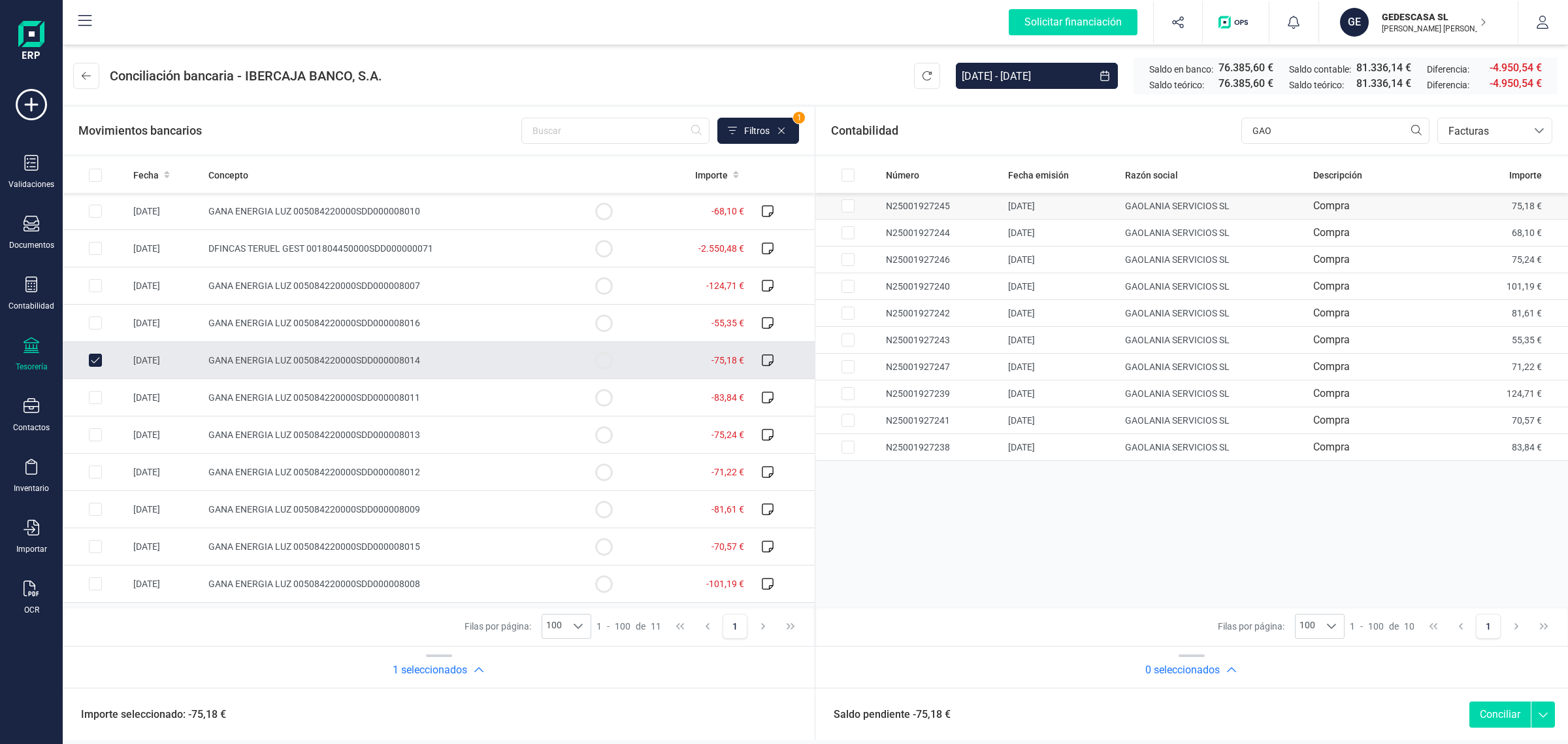
click at [844, 208] on input "Row Selected 30903641-91e6-4209-a2b8-09cabb72007a" at bounding box center [848, 206] width 13 height 13
checkbox input "true"
click at [1478, 710] on button "Conciliar" at bounding box center [1500, 714] width 61 height 26
checkbox input "false"
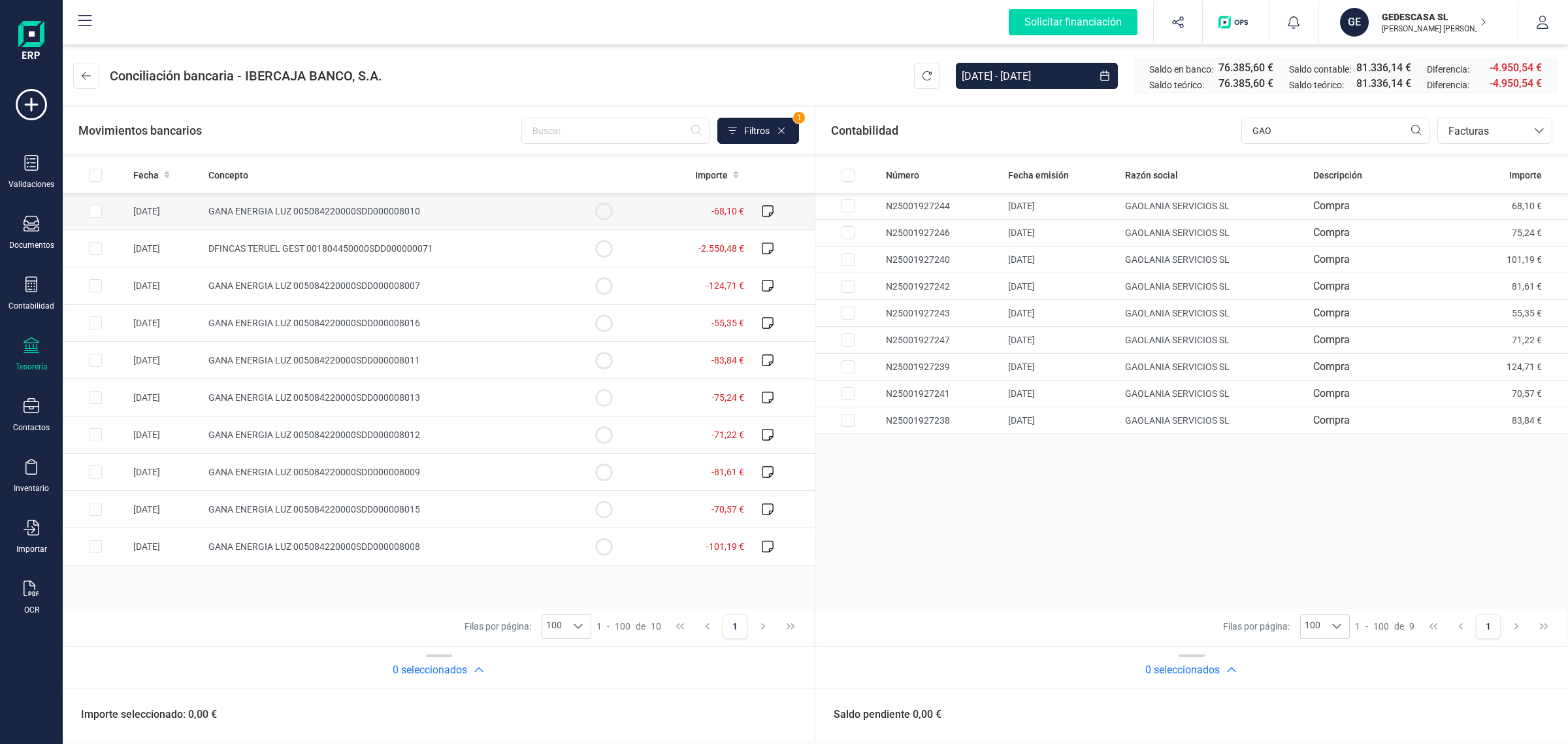
click at [100, 209] on input "Row Selected 94431622-d98c-4974-ba69-202d1e2cf639" at bounding box center [96, 211] width 13 height 13
checkbox input "true"
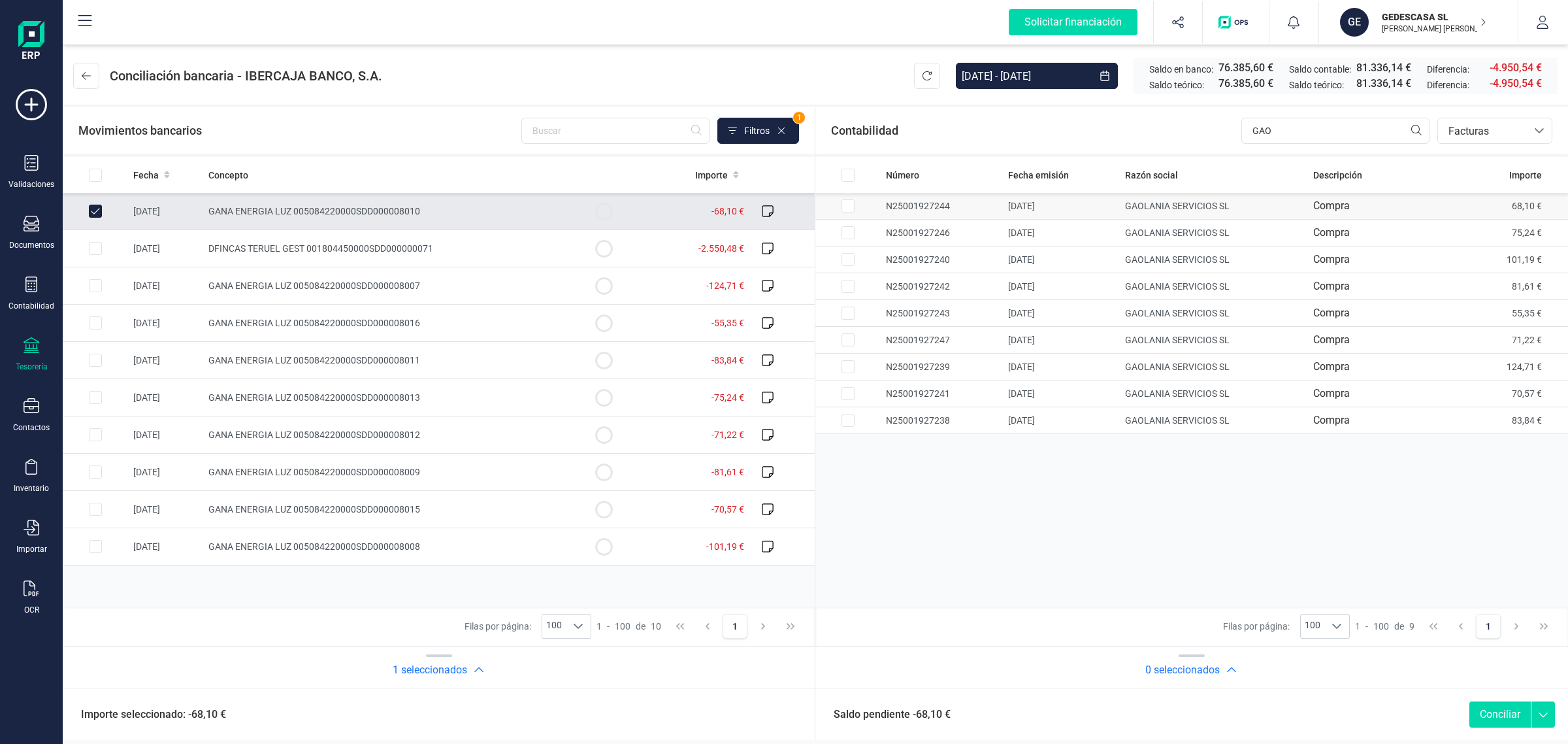
click at [841, 207] on input "Row Selected 81c9cfdc-55f3-4c35-9357-38454b7dee83" at bounding box center [848, 206] width 13 height 13
checkbox input "true"
click at [1508, 713] on button "Conciliar" at bounding box center [1500, 714] width 61 height 26
checkbox input "false"
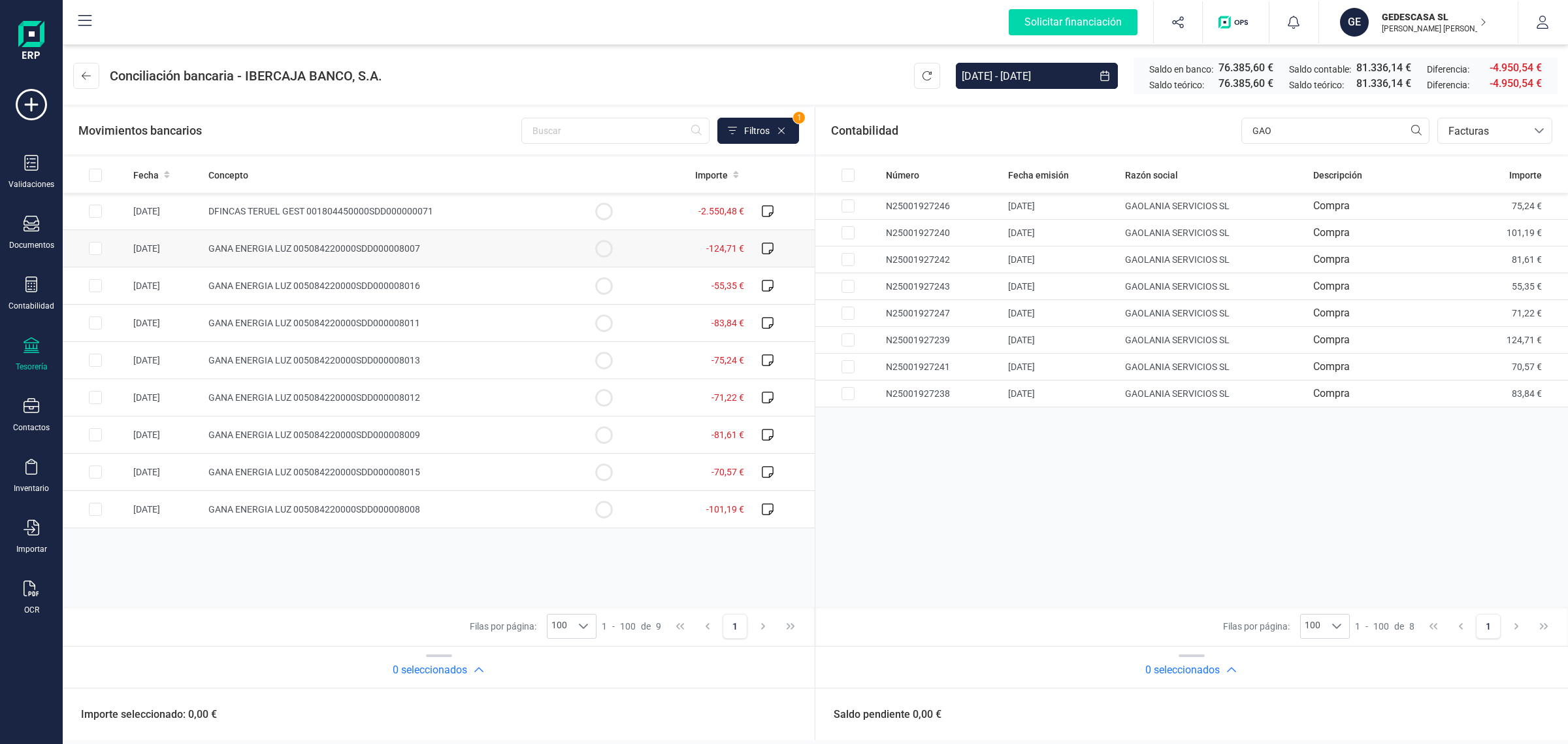
click at [93, 247] on input "Row Selected 9cd72982-d45a-4822-9926-4a38490ca0de" at bounding box center [96, 249] width 13 height 13
checkbox input "true"
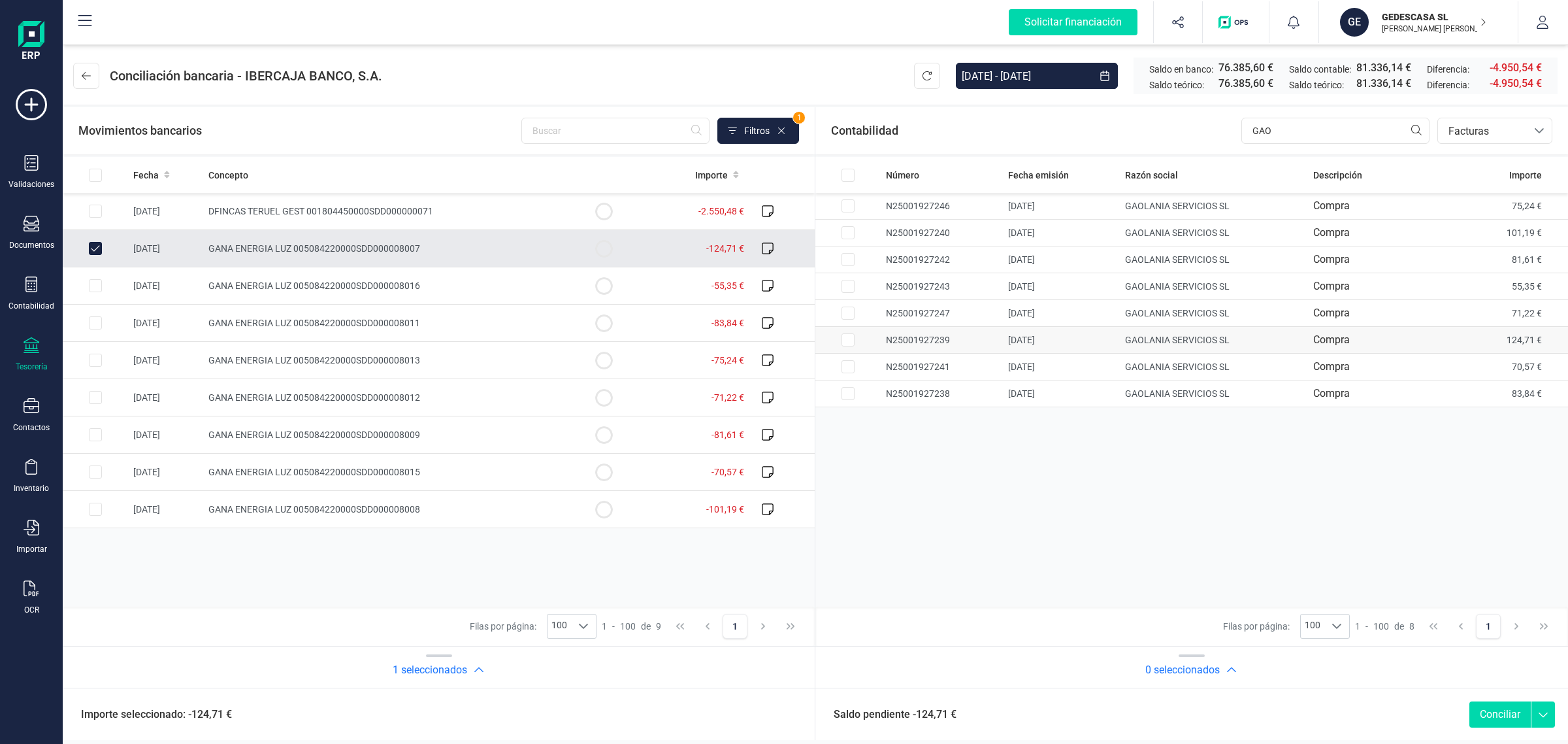
click at [128, 379] on td at bounding box center [96, 398] width 66 height 37
checkbox input "true"
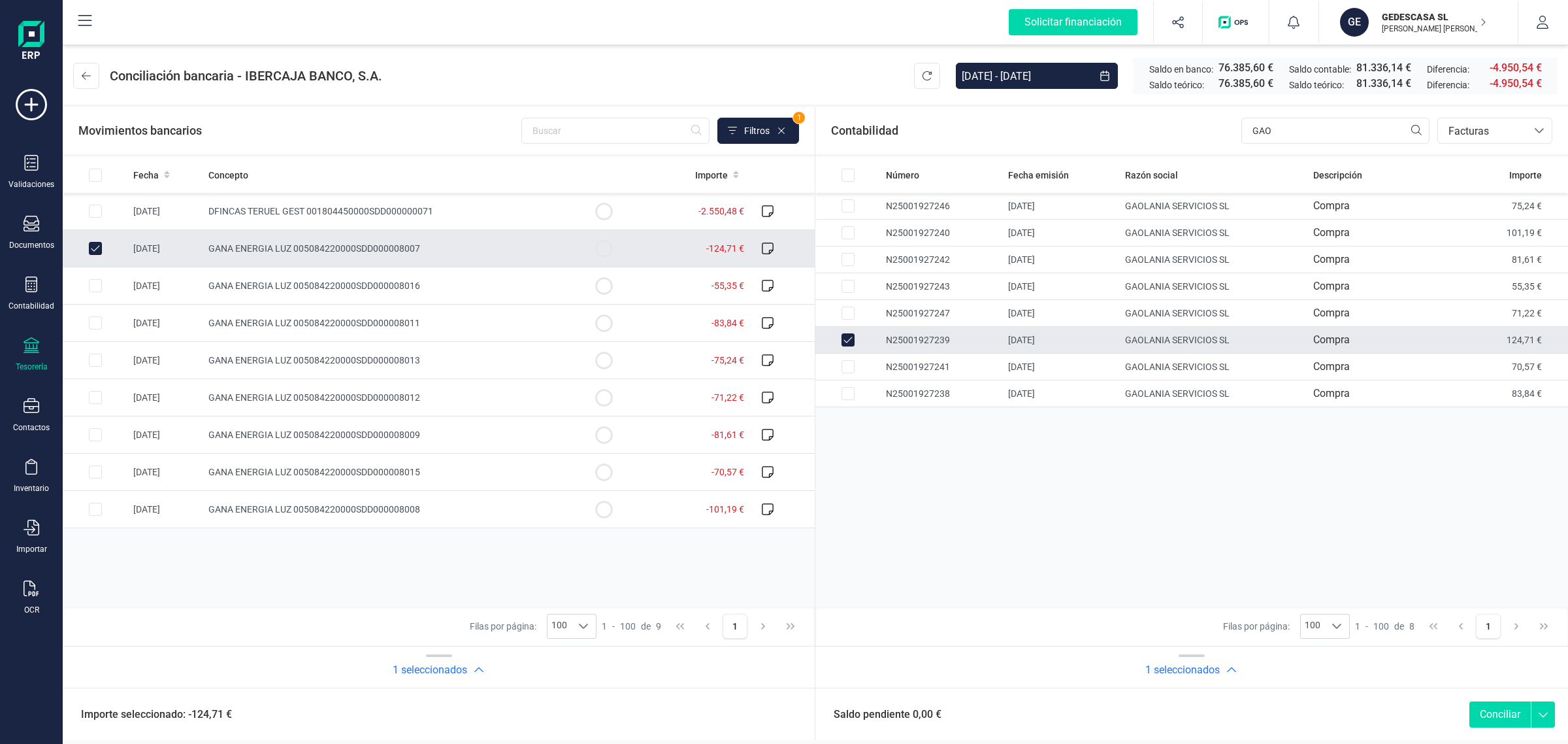
click at [1492, 714] on button "Conciliar" at bounding box center [1500, 714] width 61 height 26
checkbox input "false"
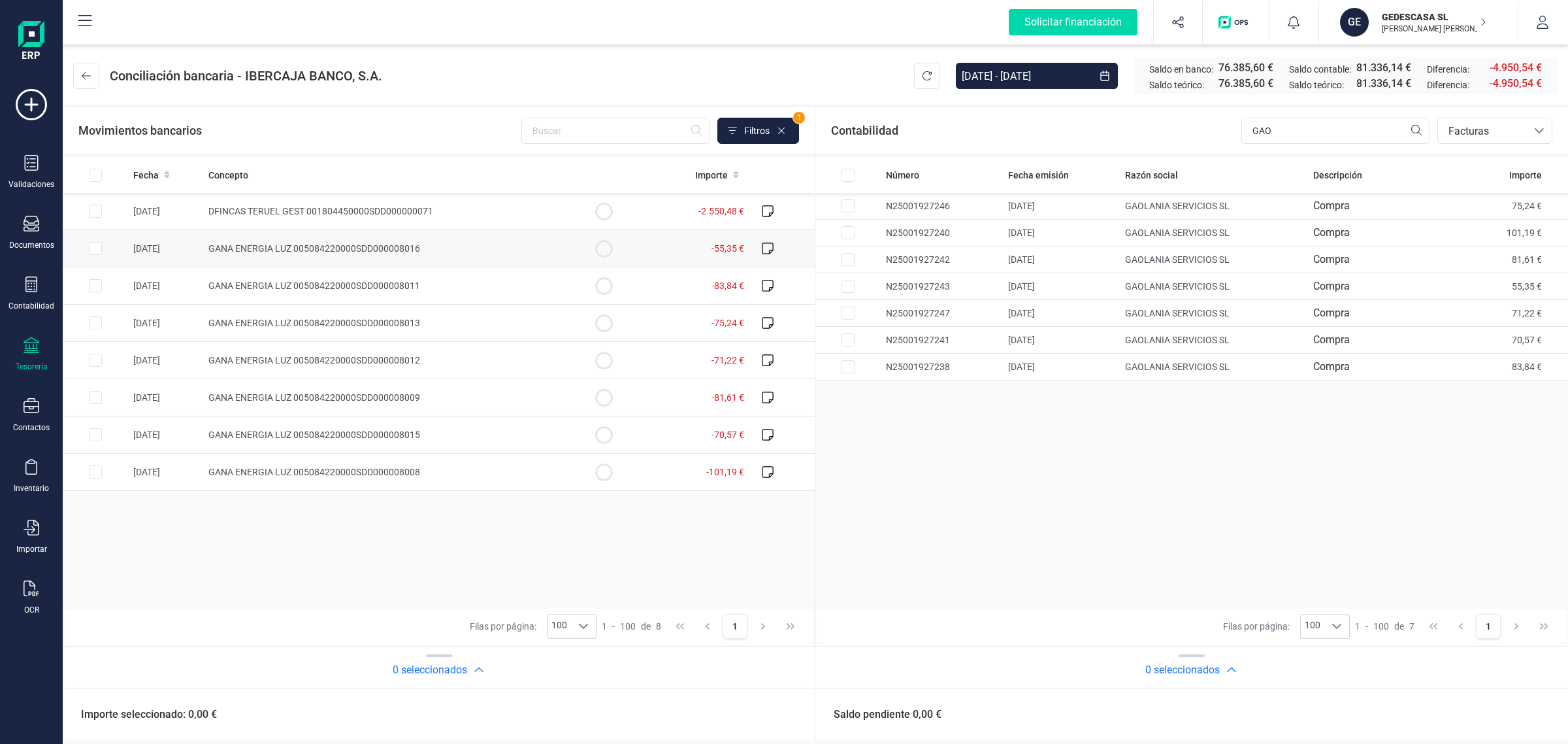
click at [90, 252] on input "Row Selected 6f27cc33-41e7-4bae-bfd7-7ffcdb861acd" at bounding box center [96, 249] width 13 height 13
checkbox input "true"
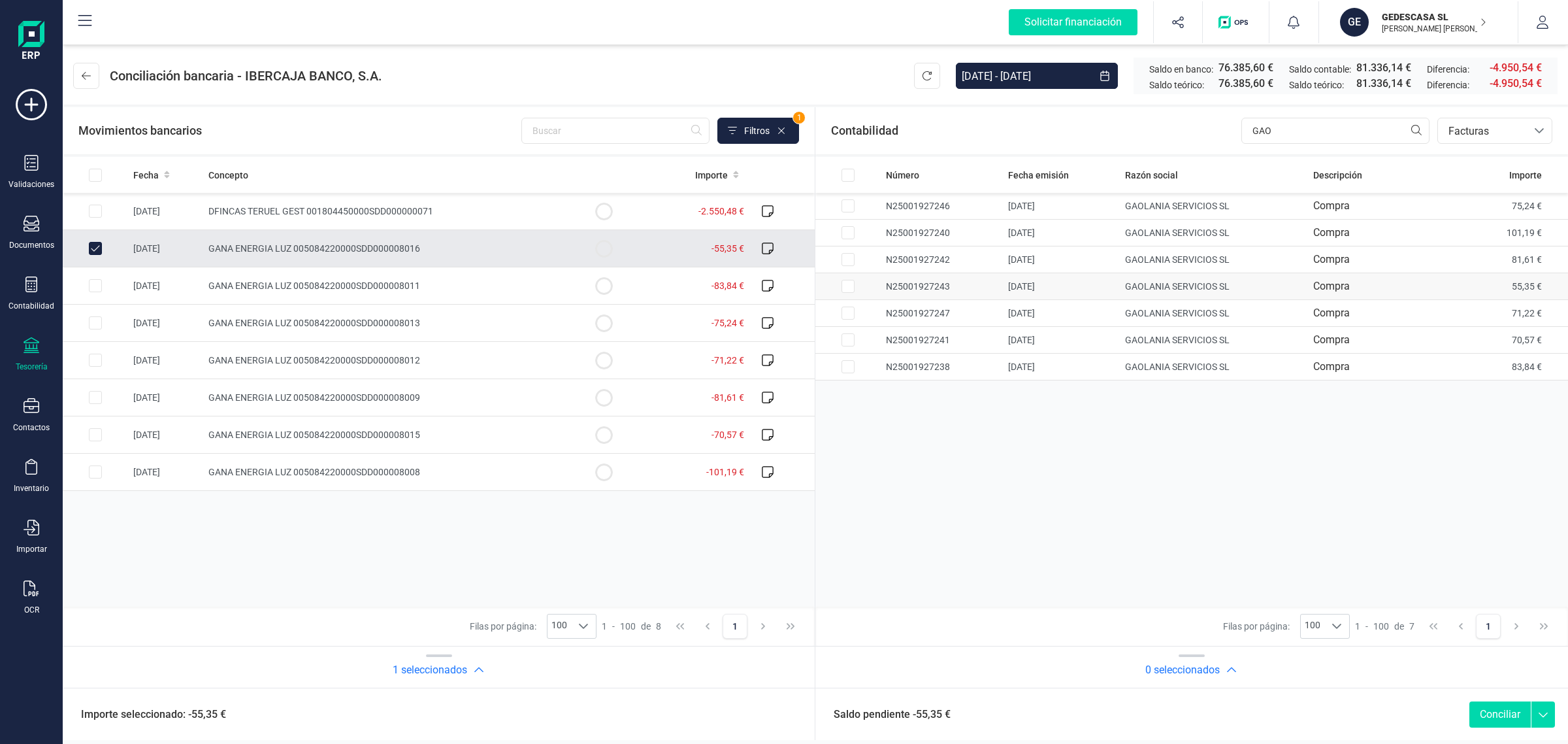
click at [846, 283] on input "Row Selected 260efa9f-2468-4c32-8511-a7a0b2ac033b" at bounding box center [848, 287] width 13 height 13
click at [1495, 722] on button "Conciliar" at bounding box center [1500, 714] width 61 height 26
checkbox input "false"
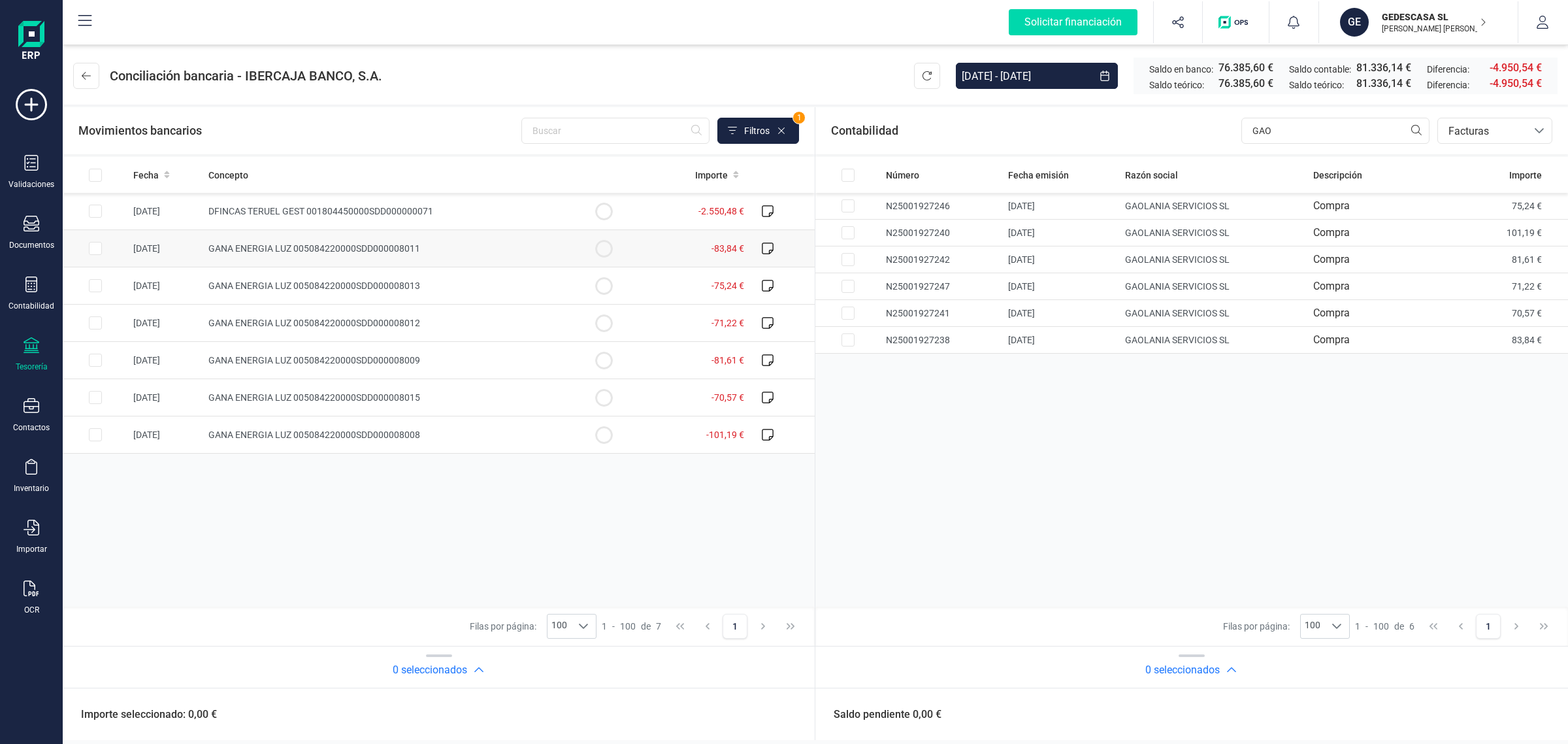
click at [96, 249] on input "Row Selected af8b73de-9a89-4e10-88a5-bdc5eb93af92" at bounding box center [96, 249] width 13 height 13
checkbox input "true"
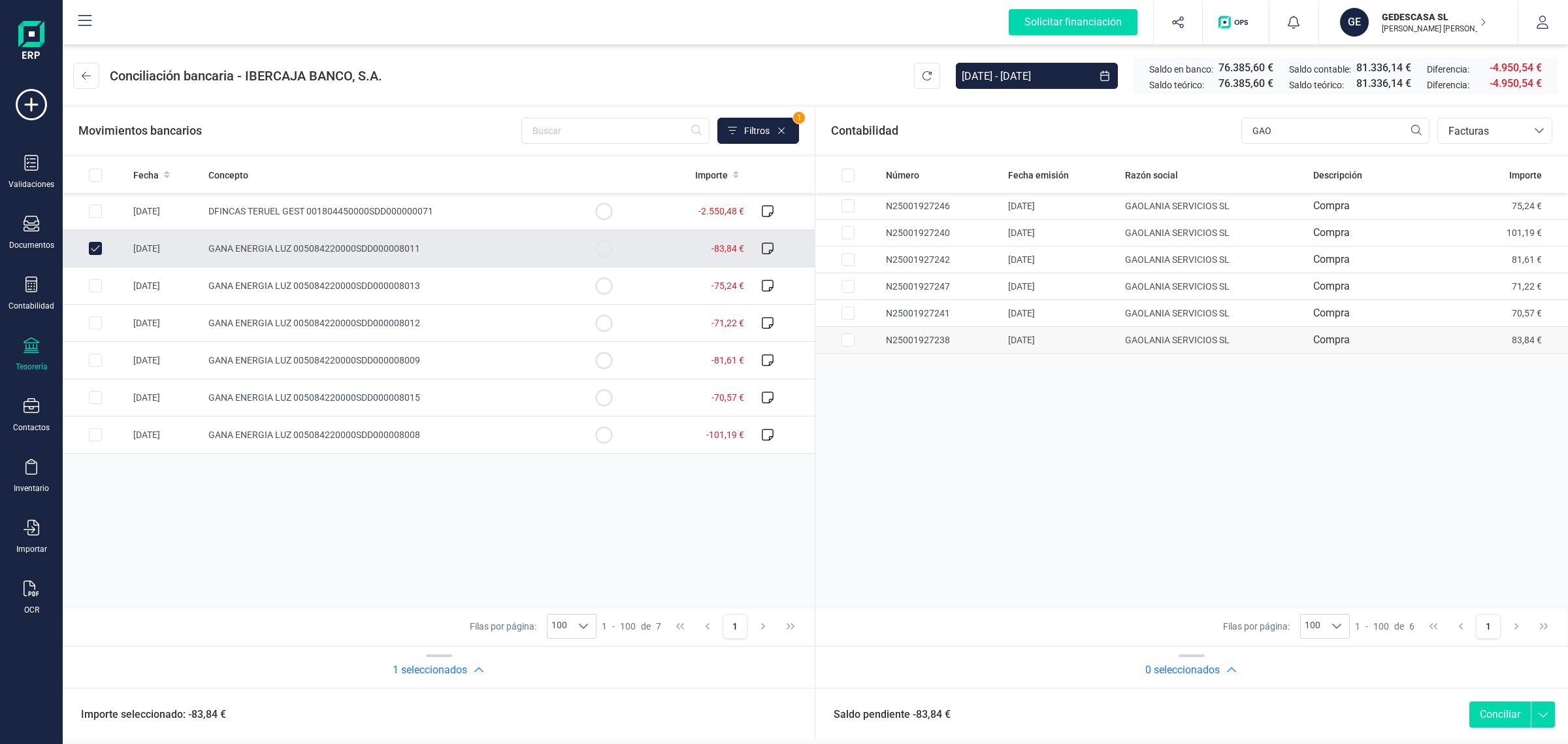
click at [844, 342] on input "Row Selected 98a7ac32-ea75-4e58-9238-f7ebbb884638" at bounding box center [848, 340] width 13 height 13
checkbox input "true"
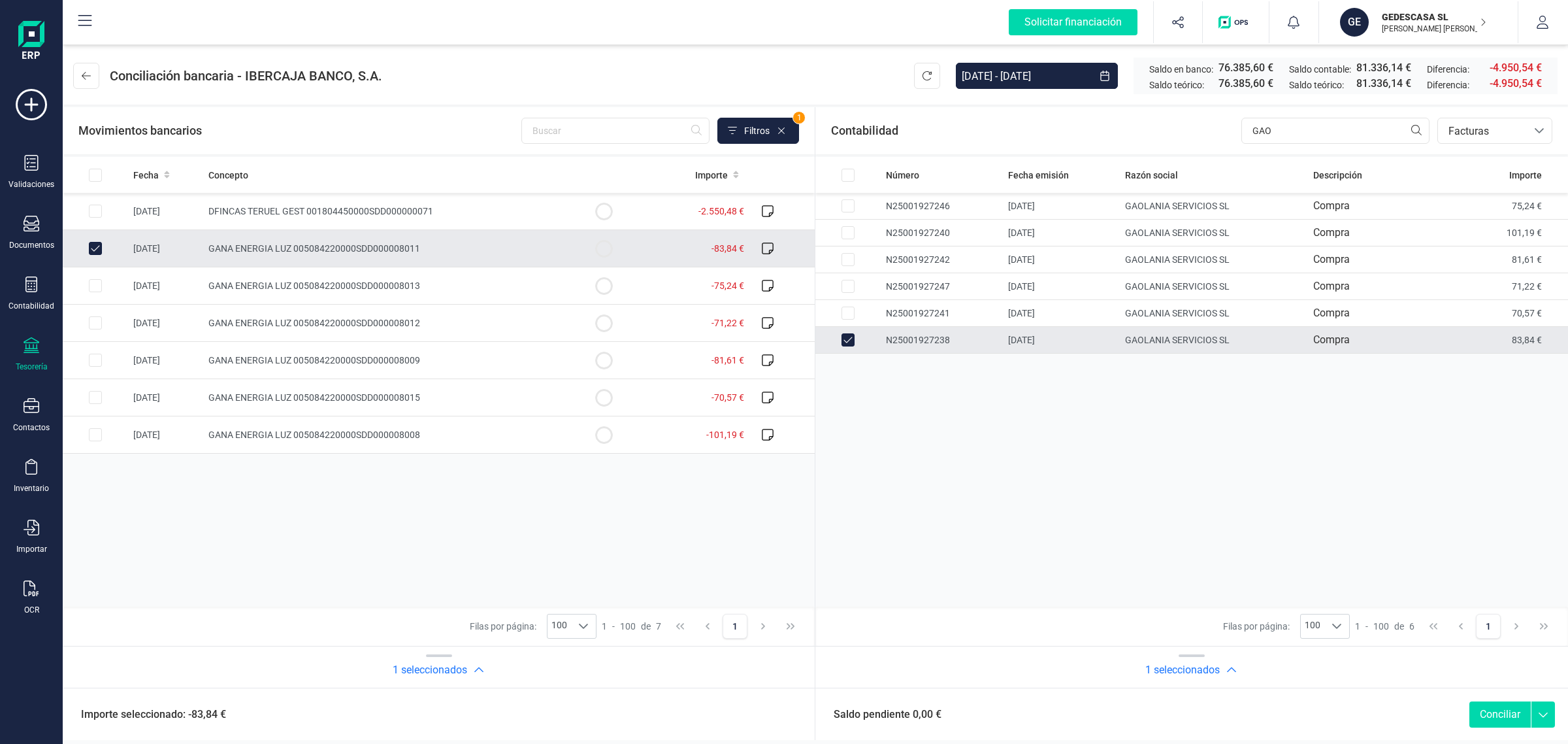
click at [1495, 704] on button "Conciliar" at bounding box center [1500, 714] width 61 height 26
checkbox input "false"
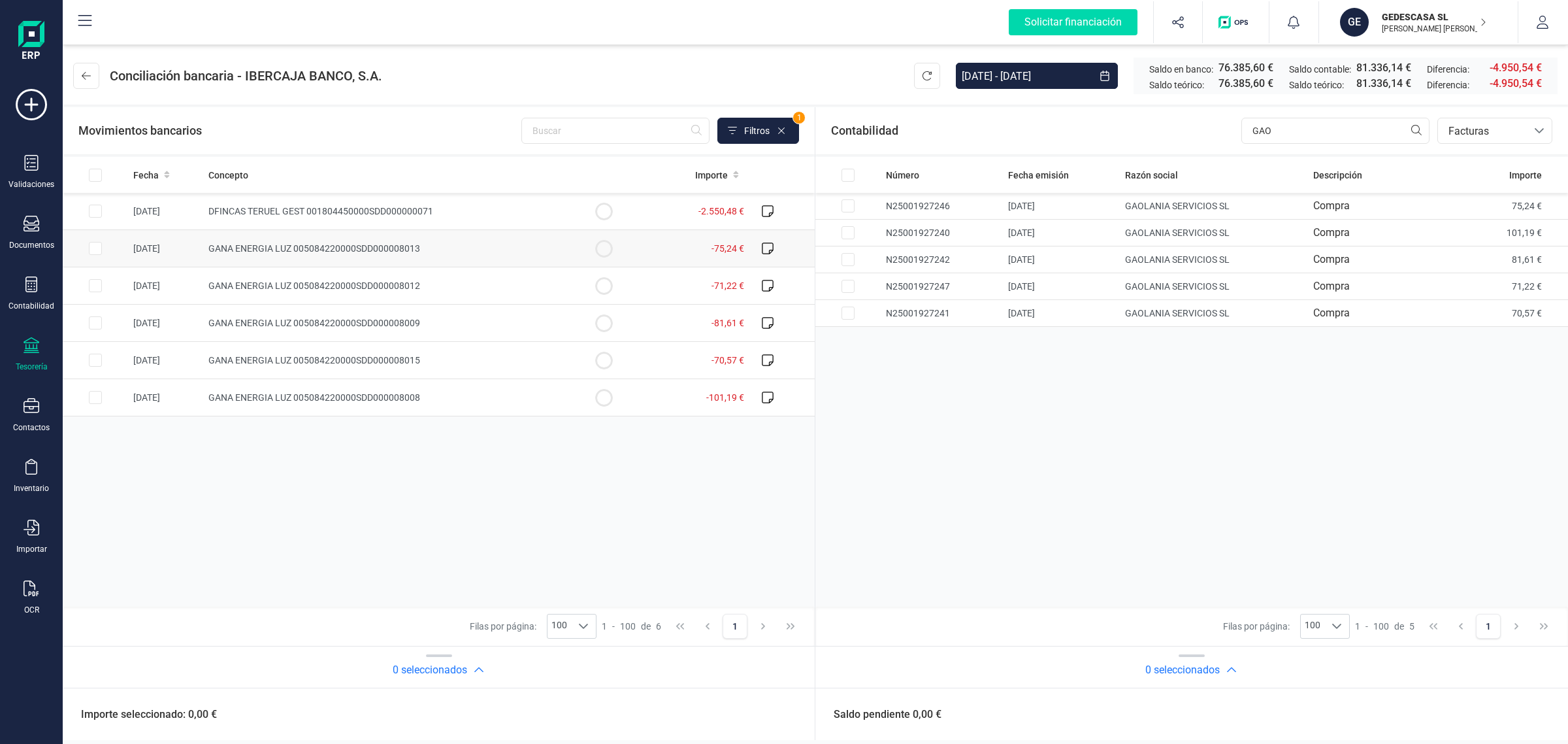
click at [95, 249] on input "Row Selected 7c7b5749-099d-404e-b29e-c7392463856c" at bounding box center [96, 249] width 13 height 13
checkbox input "true"
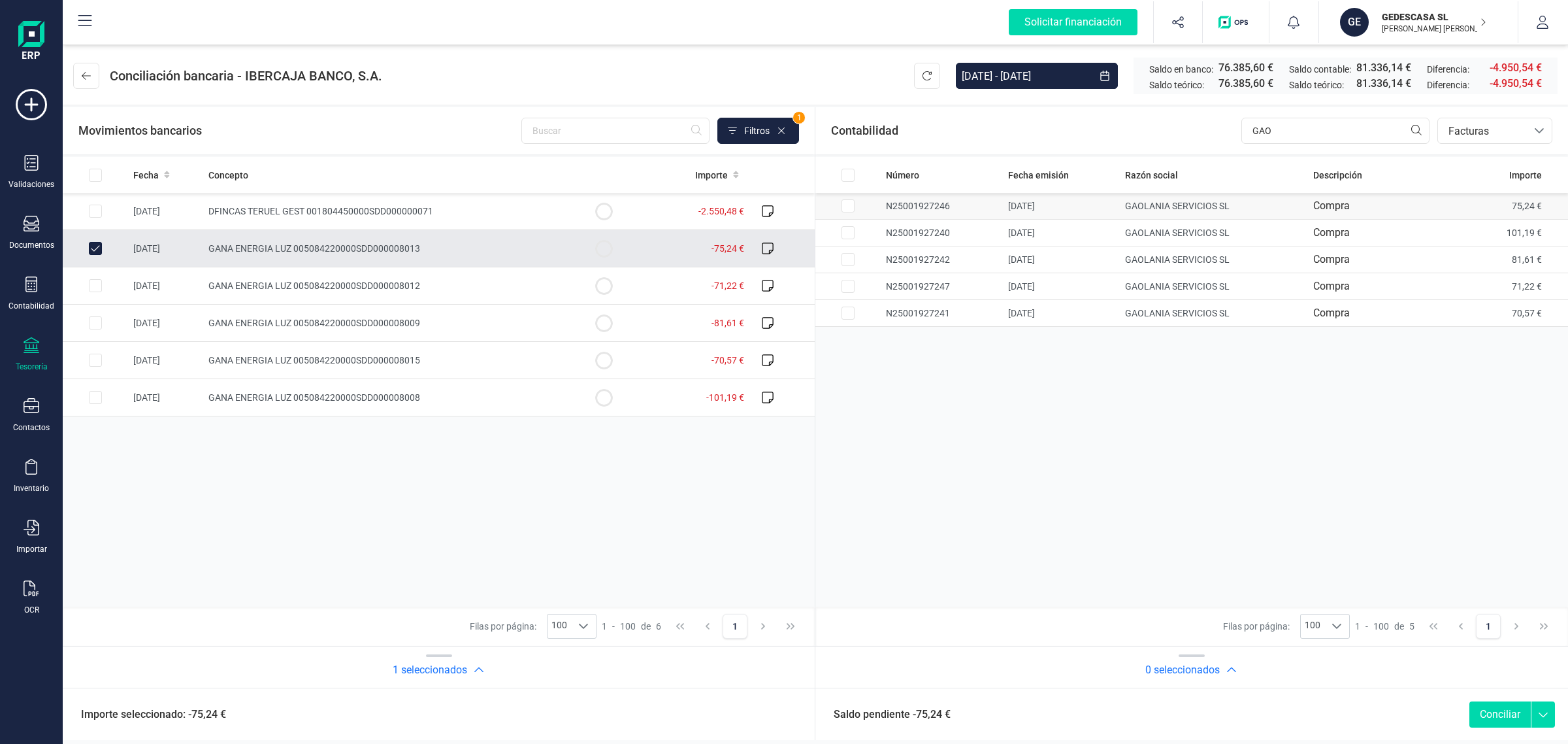
click at [844, 202] on input "Row Selected e4a9b63b-1b12-435b-9ac6-464bf22f8f1f" at bounding box center [848, 206] width 13 height 13
click at [1518, 714] on button "Conciliar" at bounding box center [1500, 714] width 61 height 26
checkbox input "false"
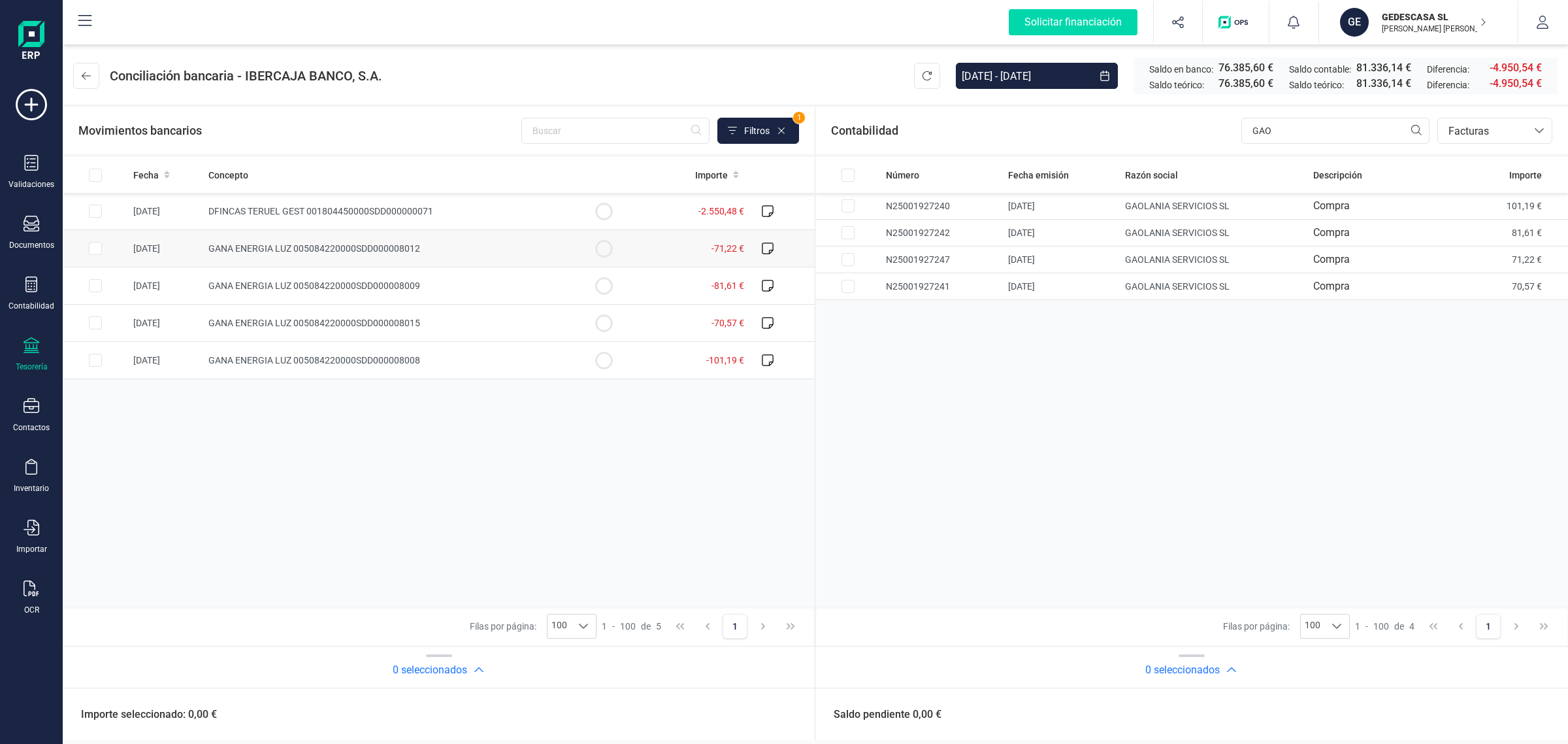
click at [149, 255] on td "[DATE]" at bounding box center [166, 249] width 75 height 37
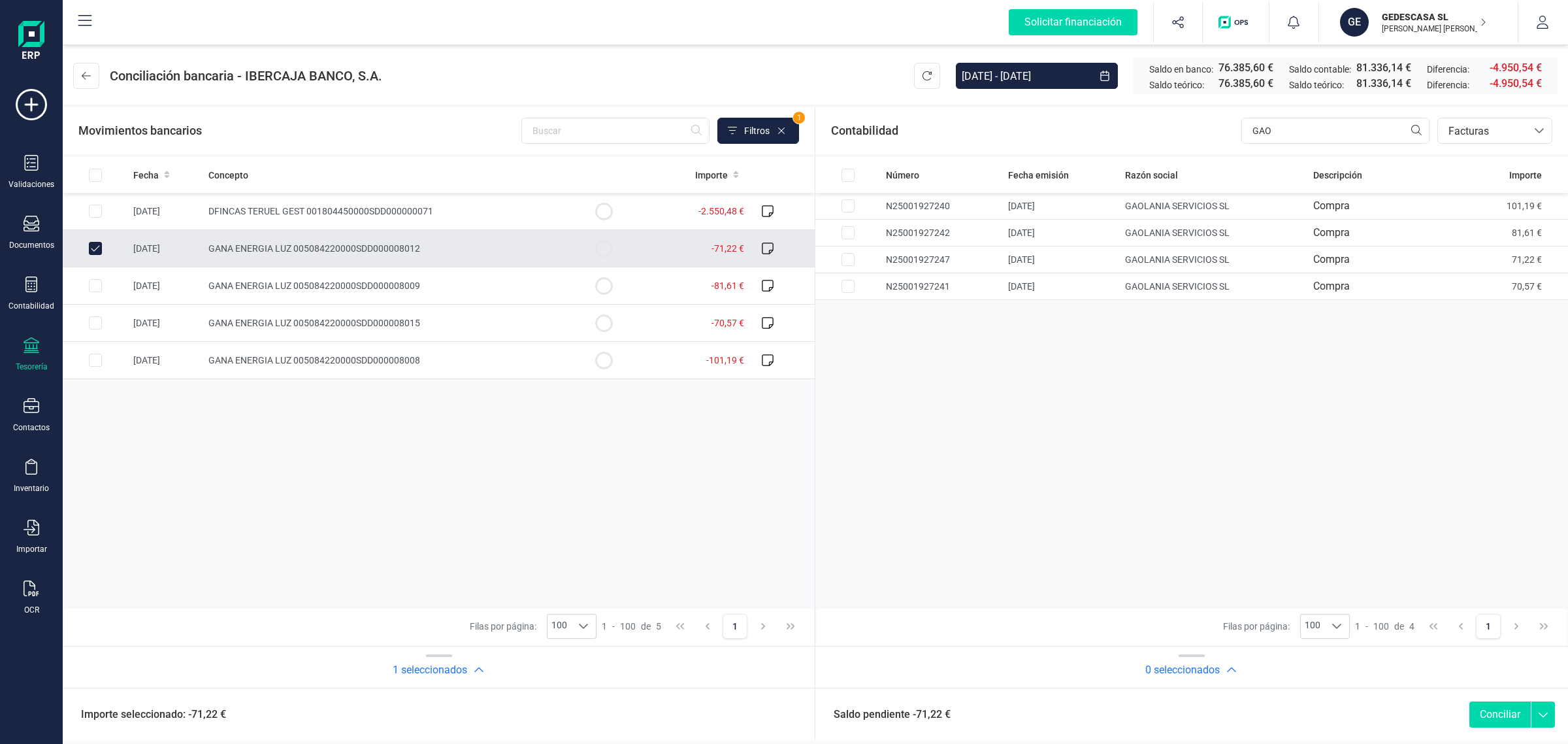
checkbox input "true"
click at [636, 267] on td "GAOLANIA SERVICIOS SL" at bounding box center [604, 286] width 66 height 37
checkbox input "true"
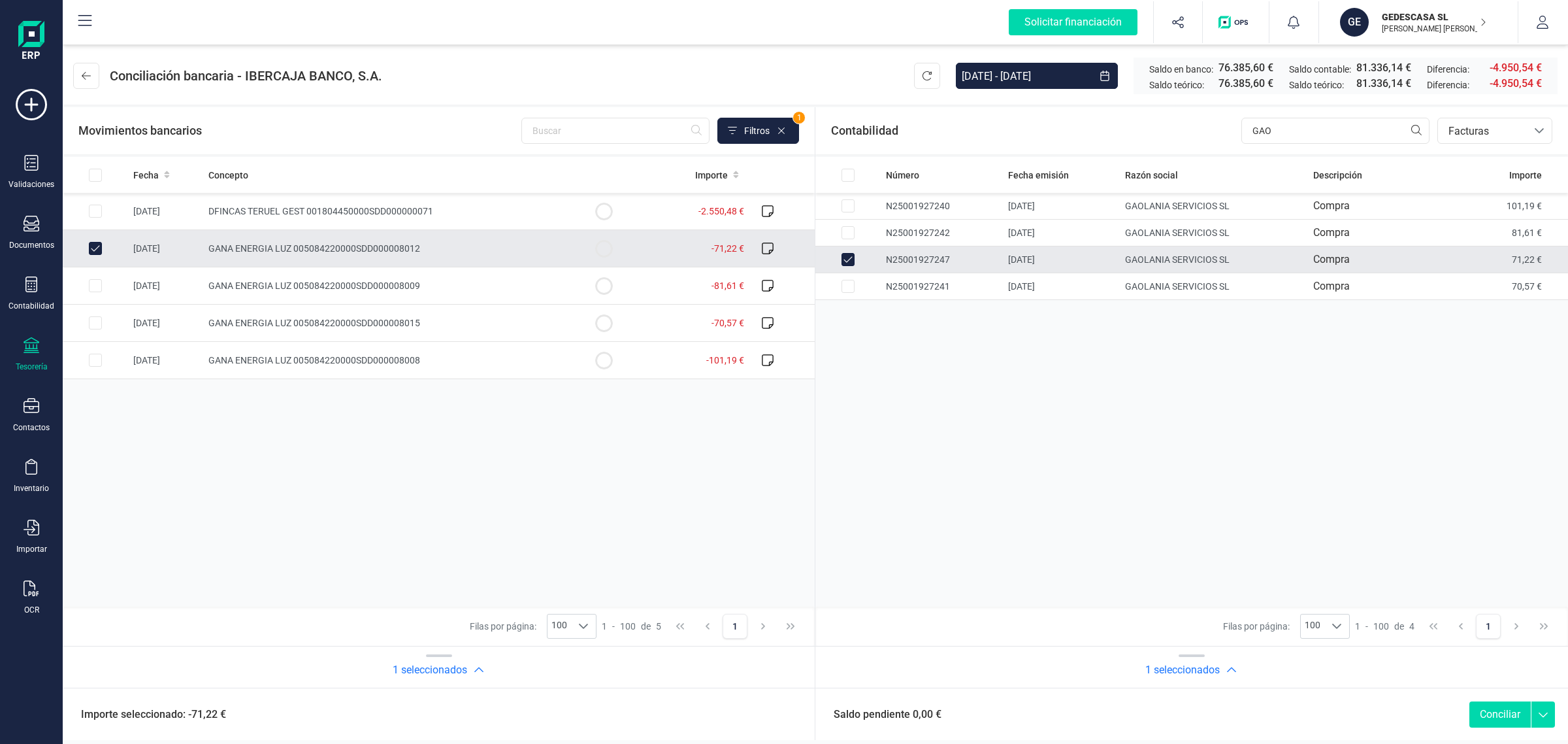
click at [1499, 716] on button "Conciliar" at bounding box center [1500, 714] width 61 height 26
checkbox input "false"
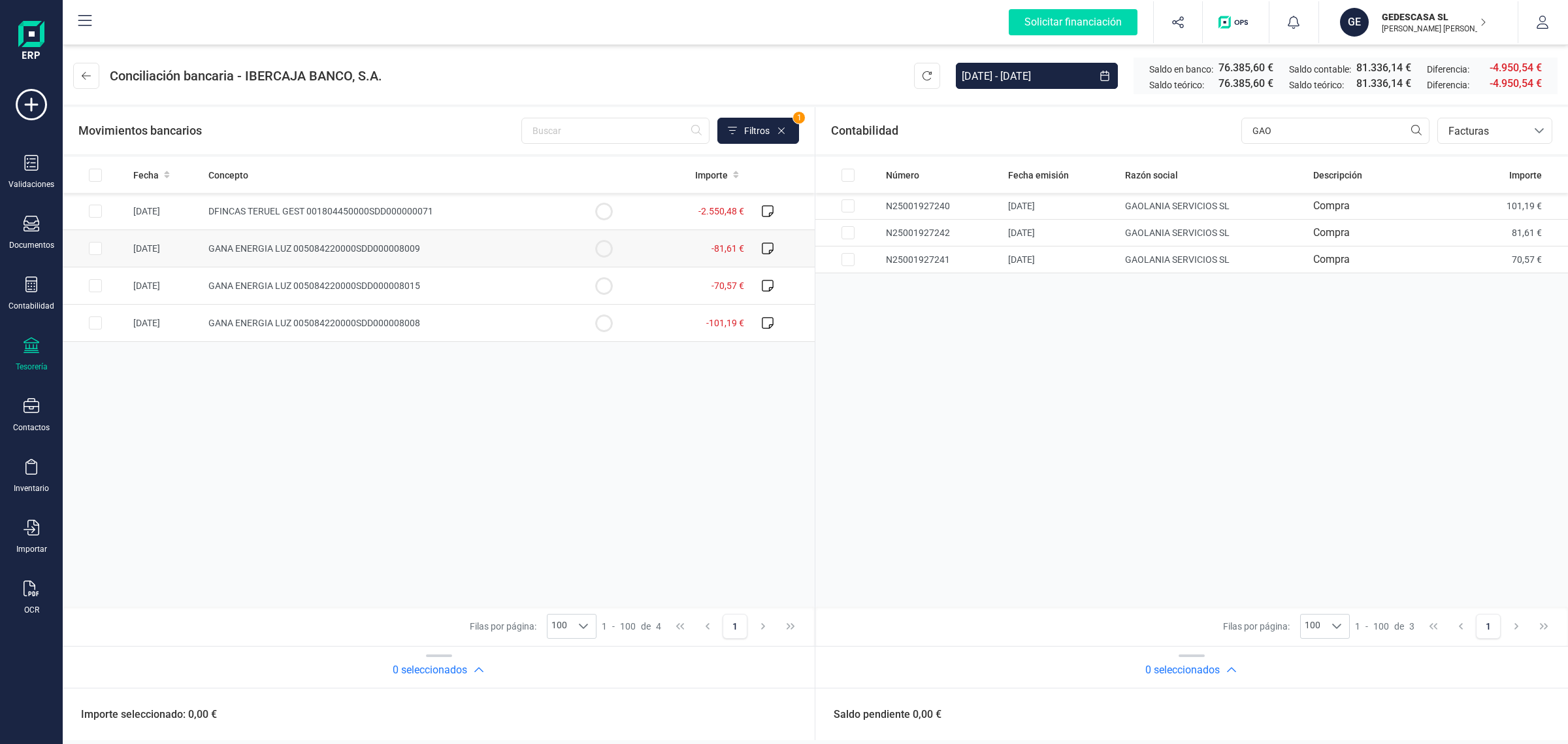
click at [458, 246] on td "GANA ENERGIA LUZ 005084220000SDD000008009" at bounding box center [387, 249] width 368 height 37
checkbox input "true"
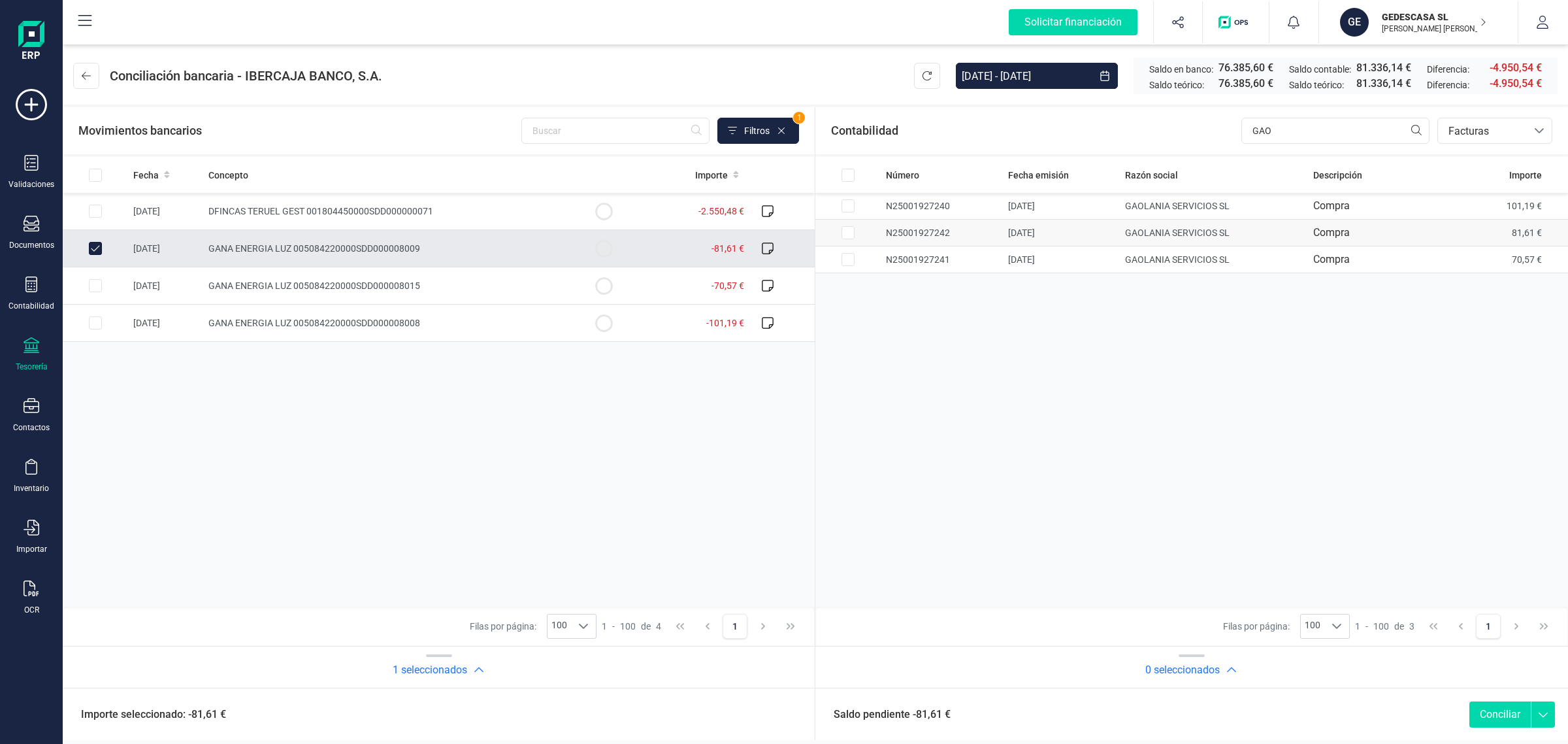
click at [941, 234] on td "N25001927242" at bounding box center [942, 233] width 122 height 27
click at [1488, 716] on button "Conciliar" at bounding box center [1500, 714] width 61 height 26
checkbox input "false"
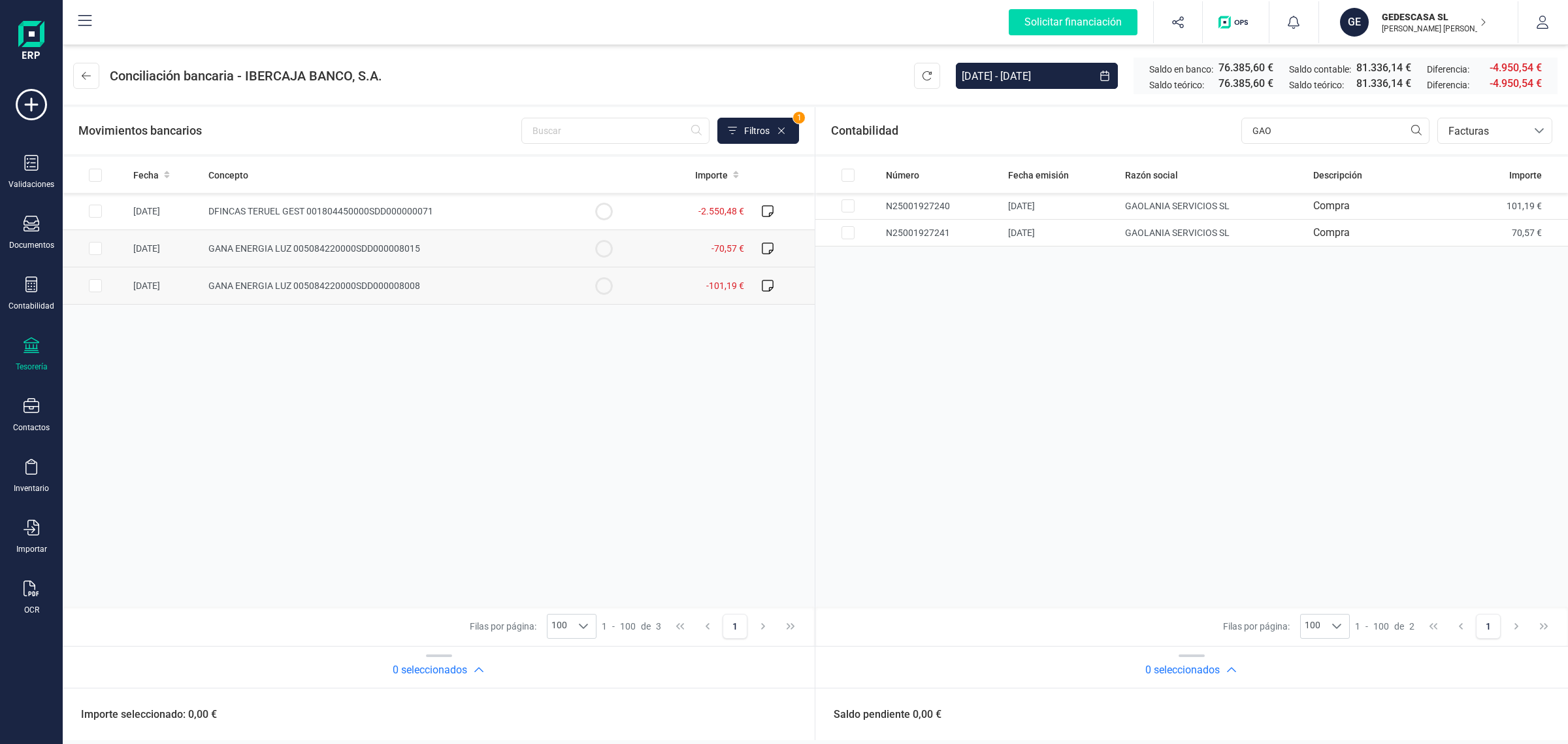
click at [379, 282] on span "GANA ENERGIA LUZ 005084220000SDD000008008" at bounding box center [314, 285] width 212 height 10
checkbox input "true"
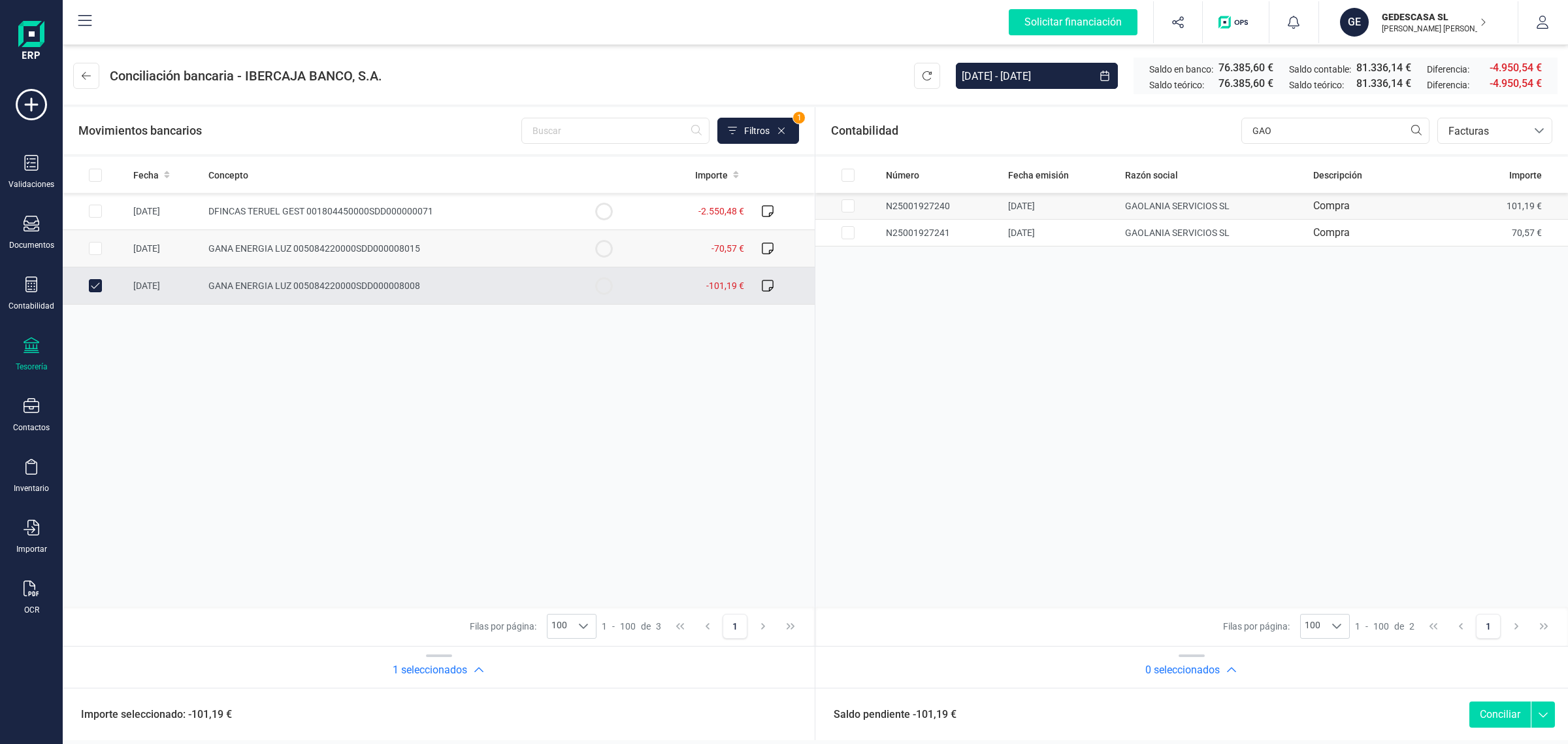
click at [636, 208] on td "GAOLANIA SERVICIOS SL" at bounding box center [604, 211] width 66 height 37
click at [1503, 718] on button "Conciliar" at bounding box center [1500, 714] width 61 height 26
checkbox input "false"
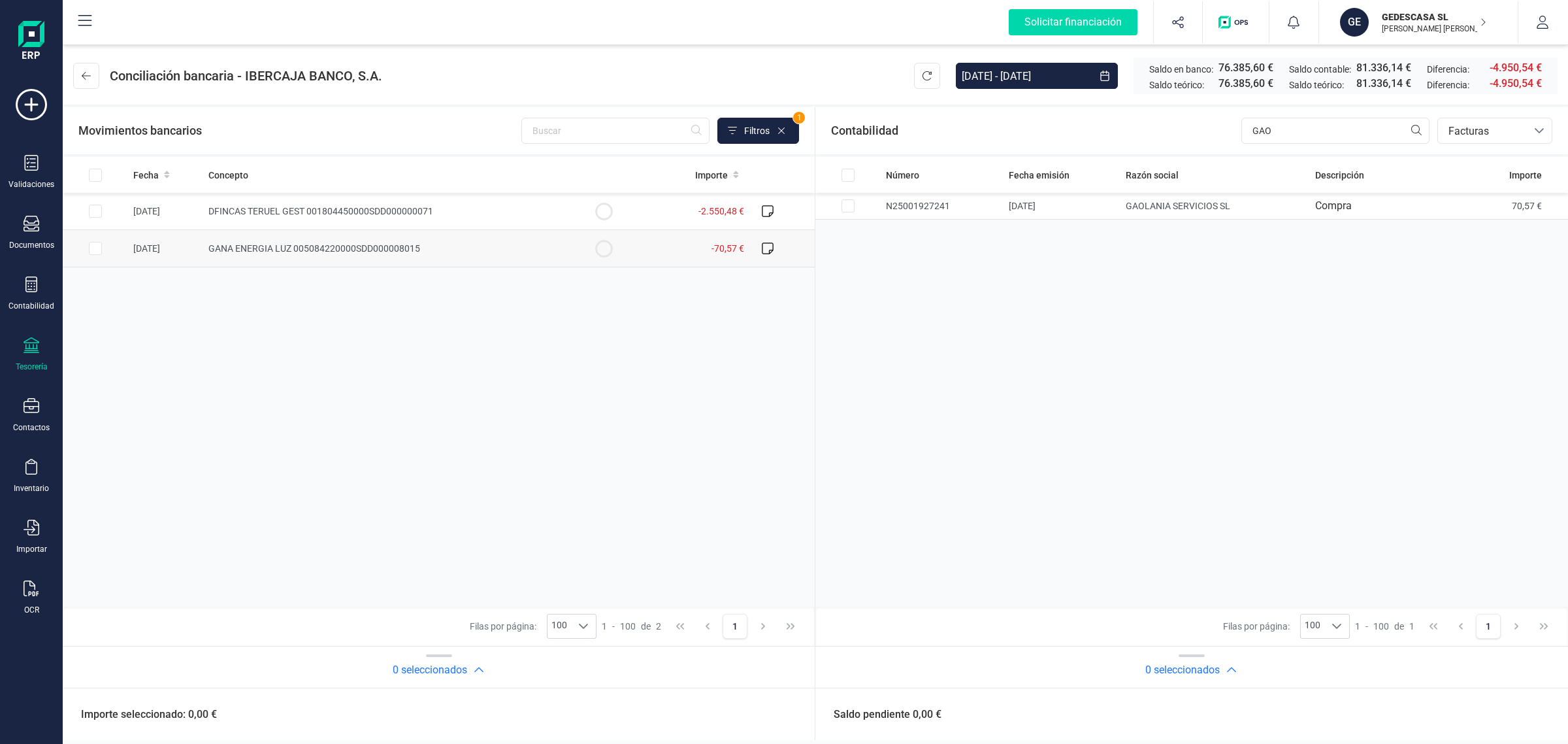
click at [550, 252] on td "GANA ENERGIA LUZ 005084220000SDD000008015" at bounding box center [387, 249] width 368 height 37
checkbox input "true"
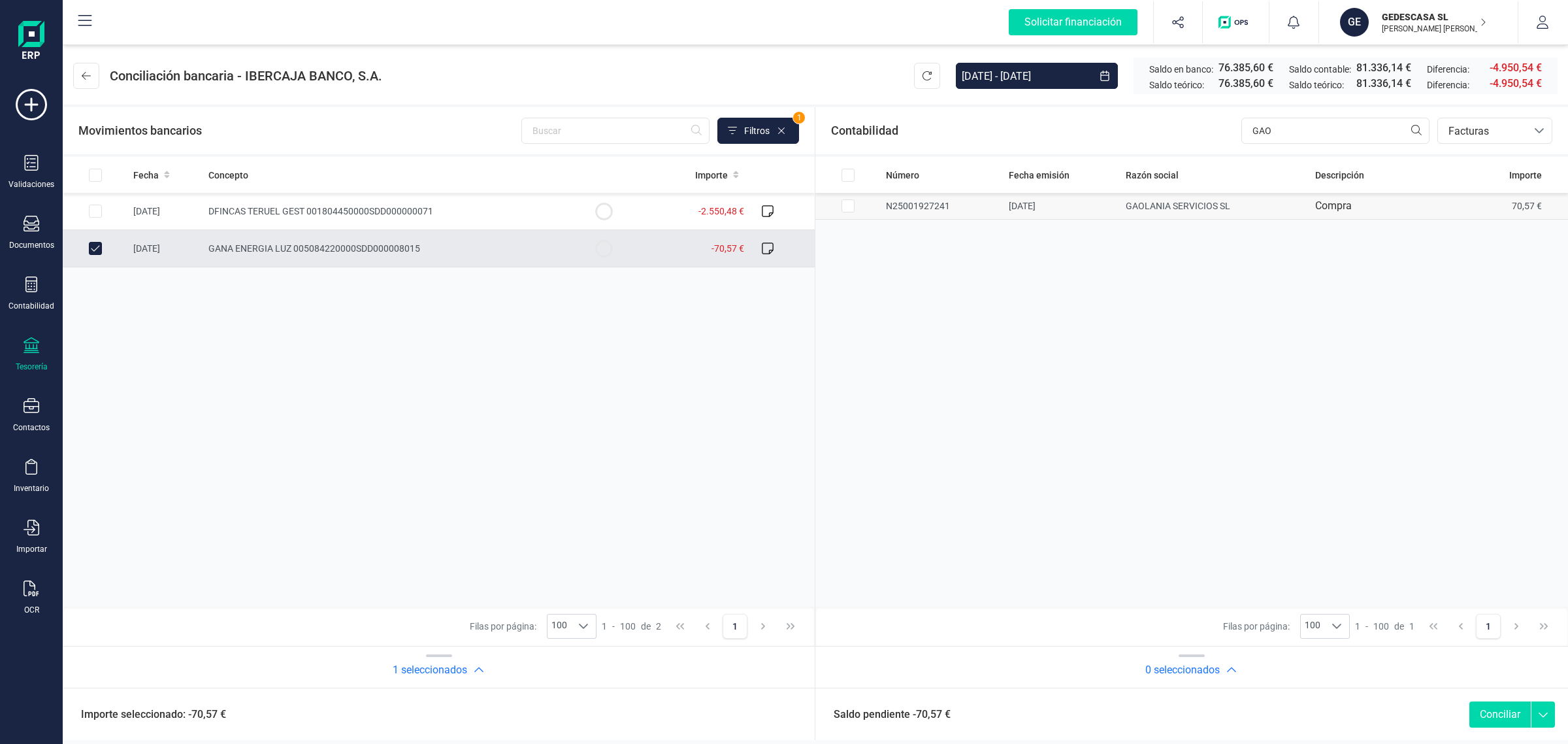
click at [203, 211] on td "N25001927241" at bounding box center [166, 211] width 75 height 37
checkbox input "true"
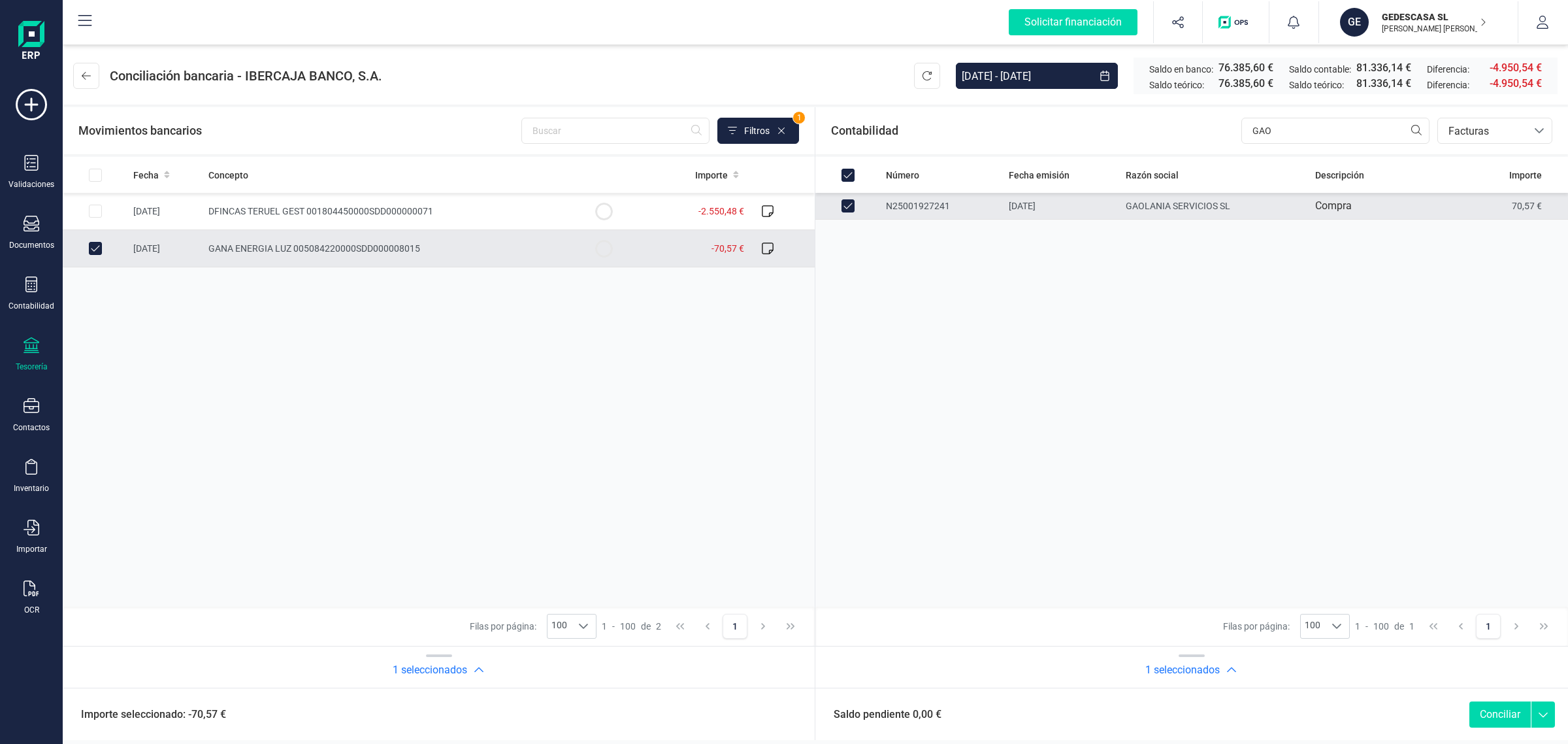
click at [1487, 713] on button "Conciliar" at bounding box center [1500, 714] width 61 height 26
checkbox input "false"
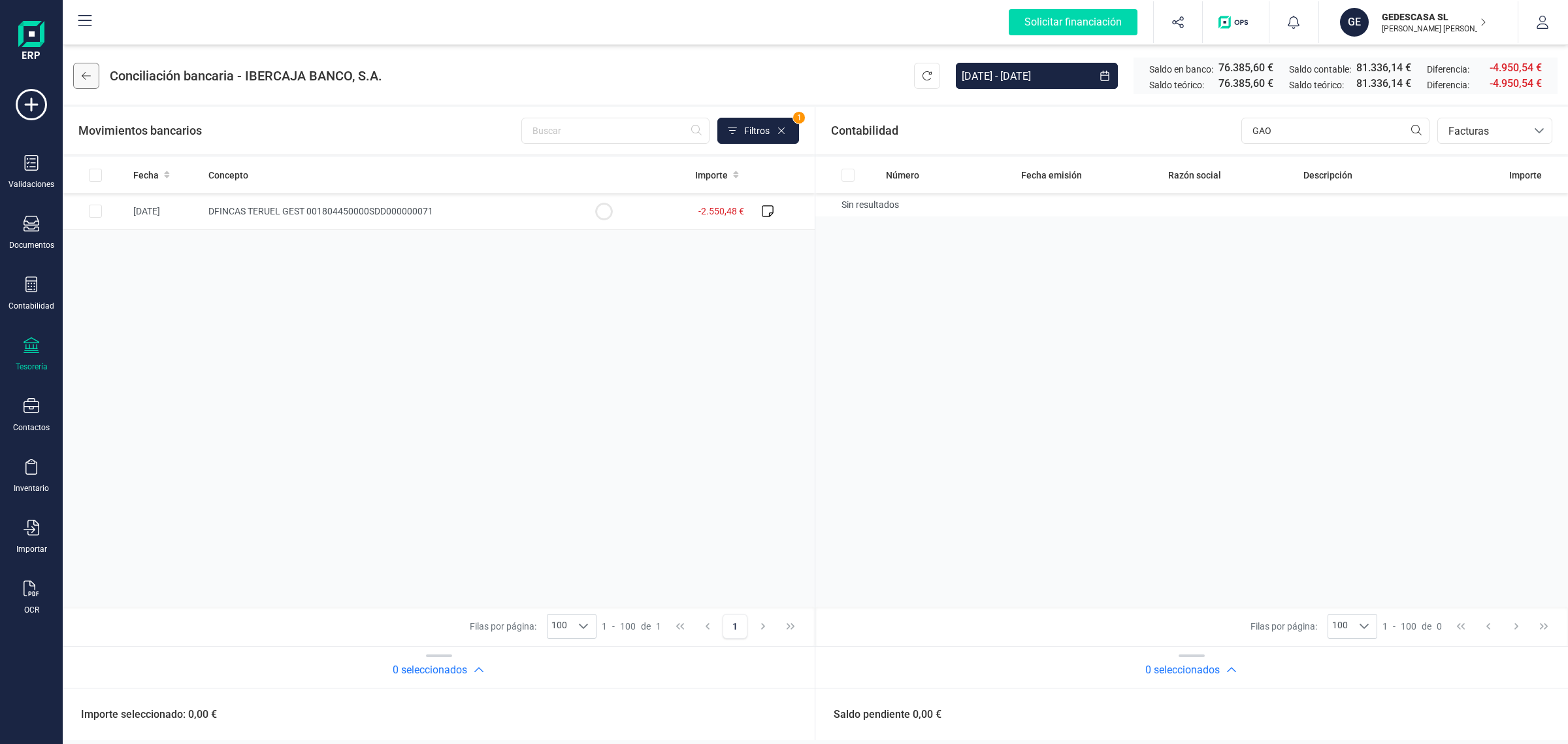
click at [95, 79] on button at bounding box center [86, 75] width 26 height 26
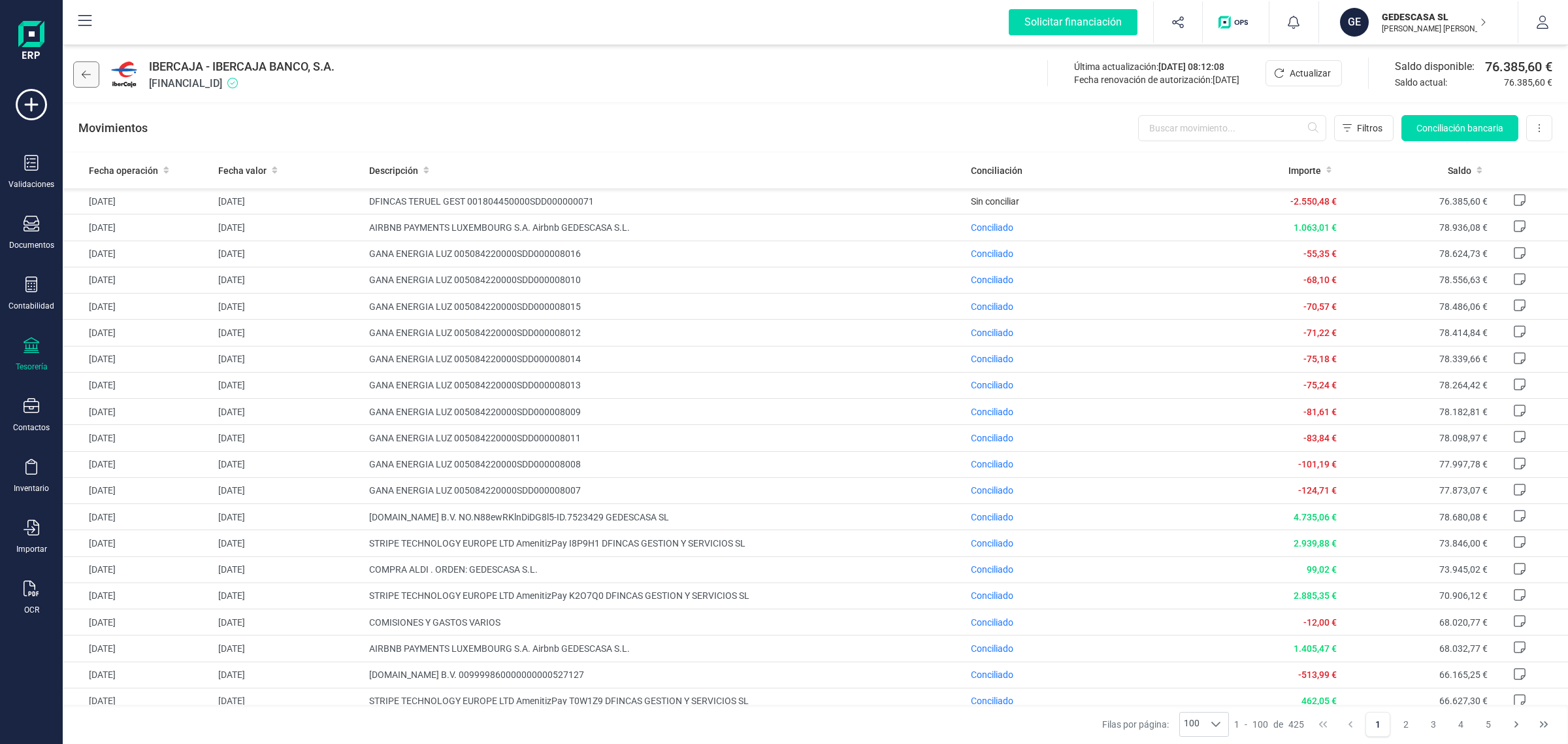
click at [89, 72] on icon at bounding box center [86, 75] width 9 height 10
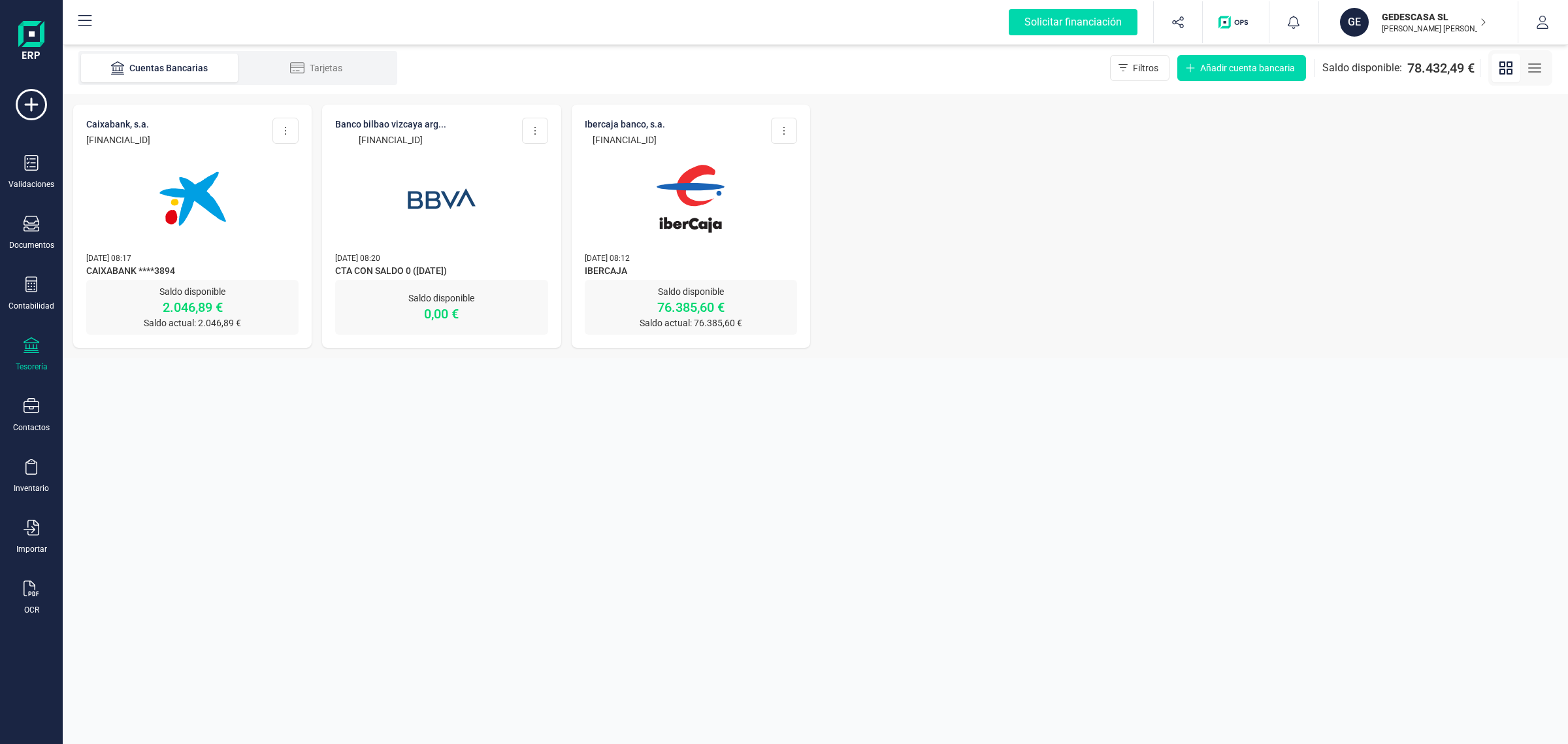
click at [257, 249] on div "CAIXABANK, S.A. ES88 2100 5266 3322 0000 3894 Editar cuenta Actualizar Desconec…" at bounding box center [192, 192] width 238 height 176
click at [213, 187] on img at bounding box center [193, 199] width 110 height 110
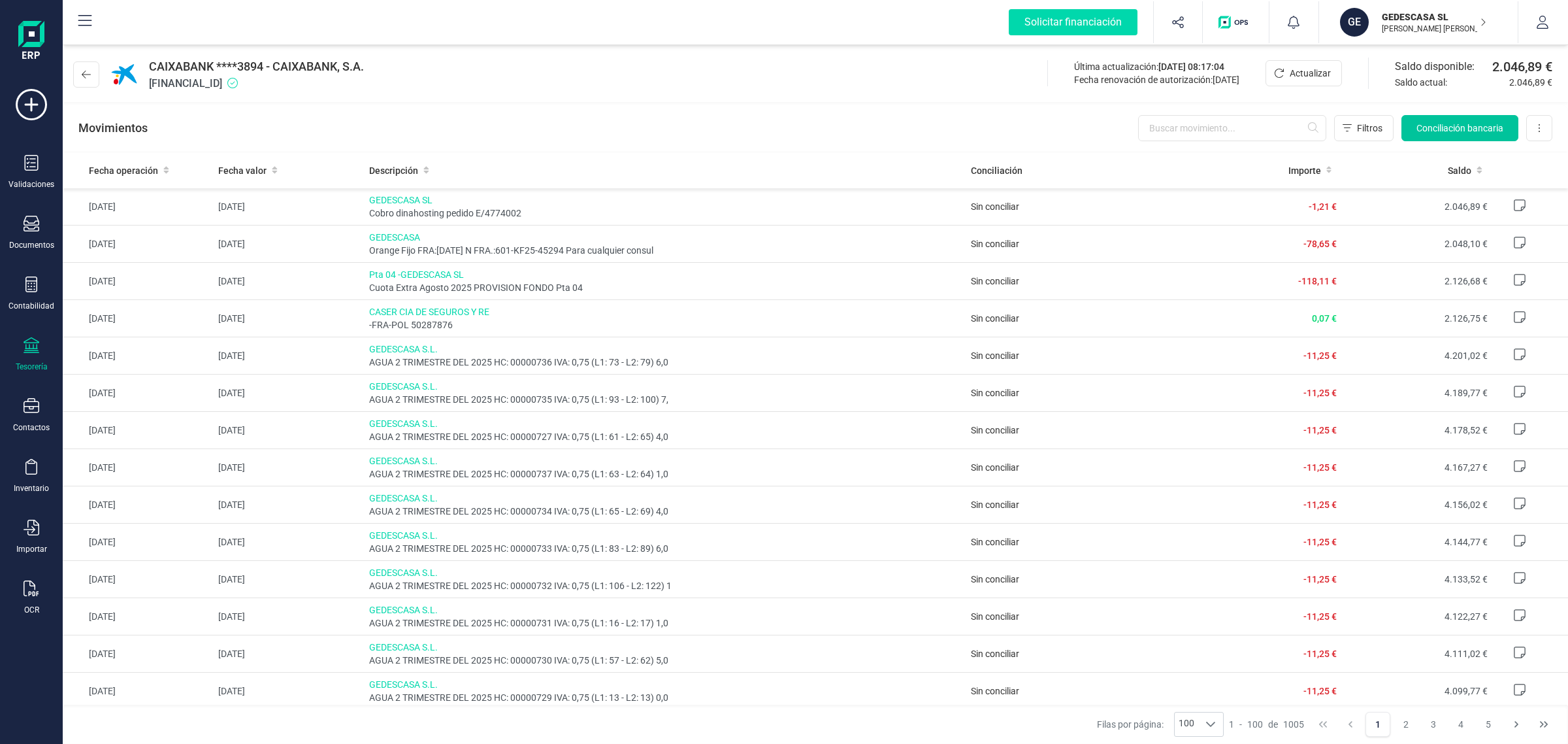
click at [1454, 128] on span "Conciliación bancaria" at bounding box center [1460, 128] width 87 height 13
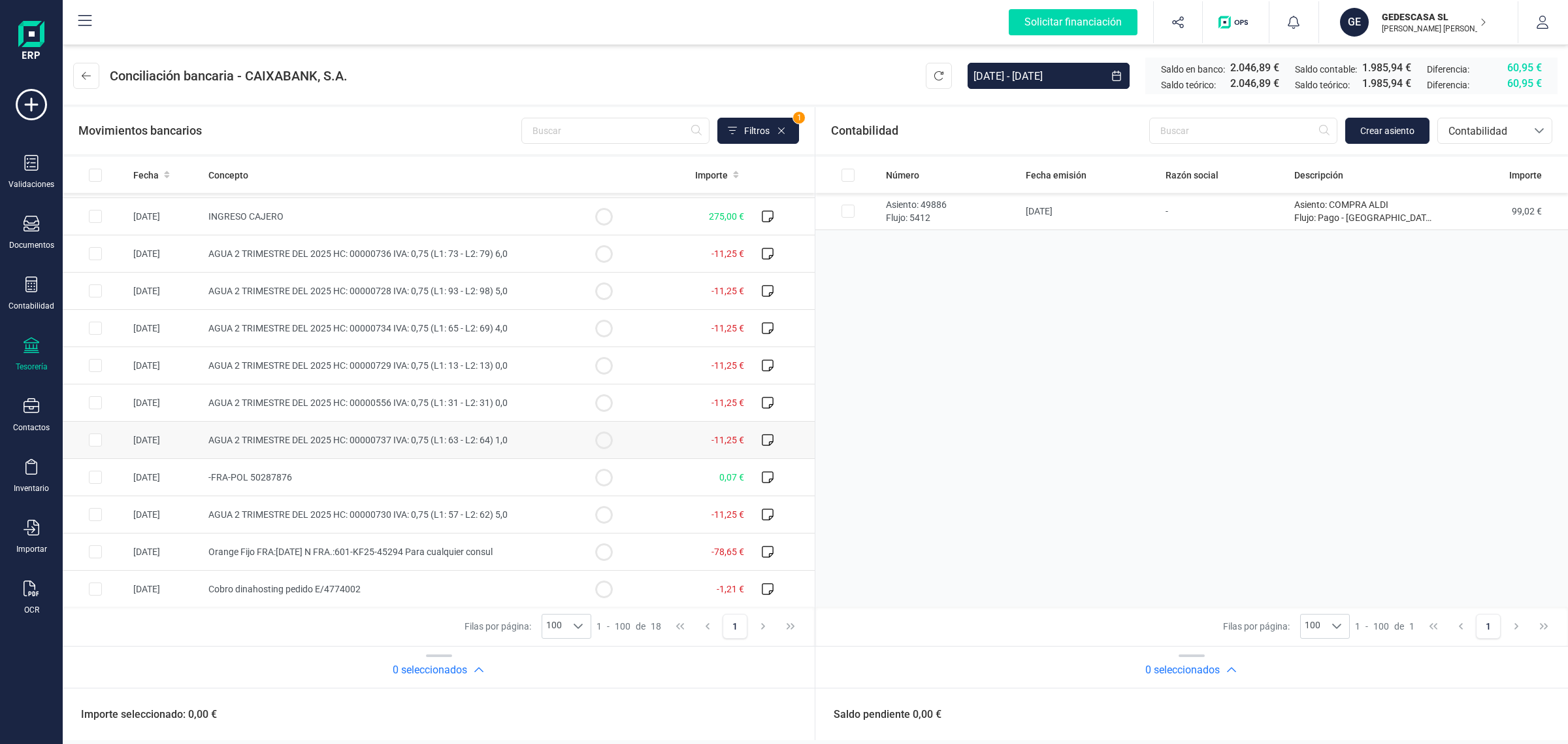
scroll to position [259, 0]
click at [1505, 128] on span "Contabilidad" at bounding box center [1482, 131] width 78 height 16
click at [1469, 216] on span "Facturas" at bounding box center [1468, 220] width 40 height 16
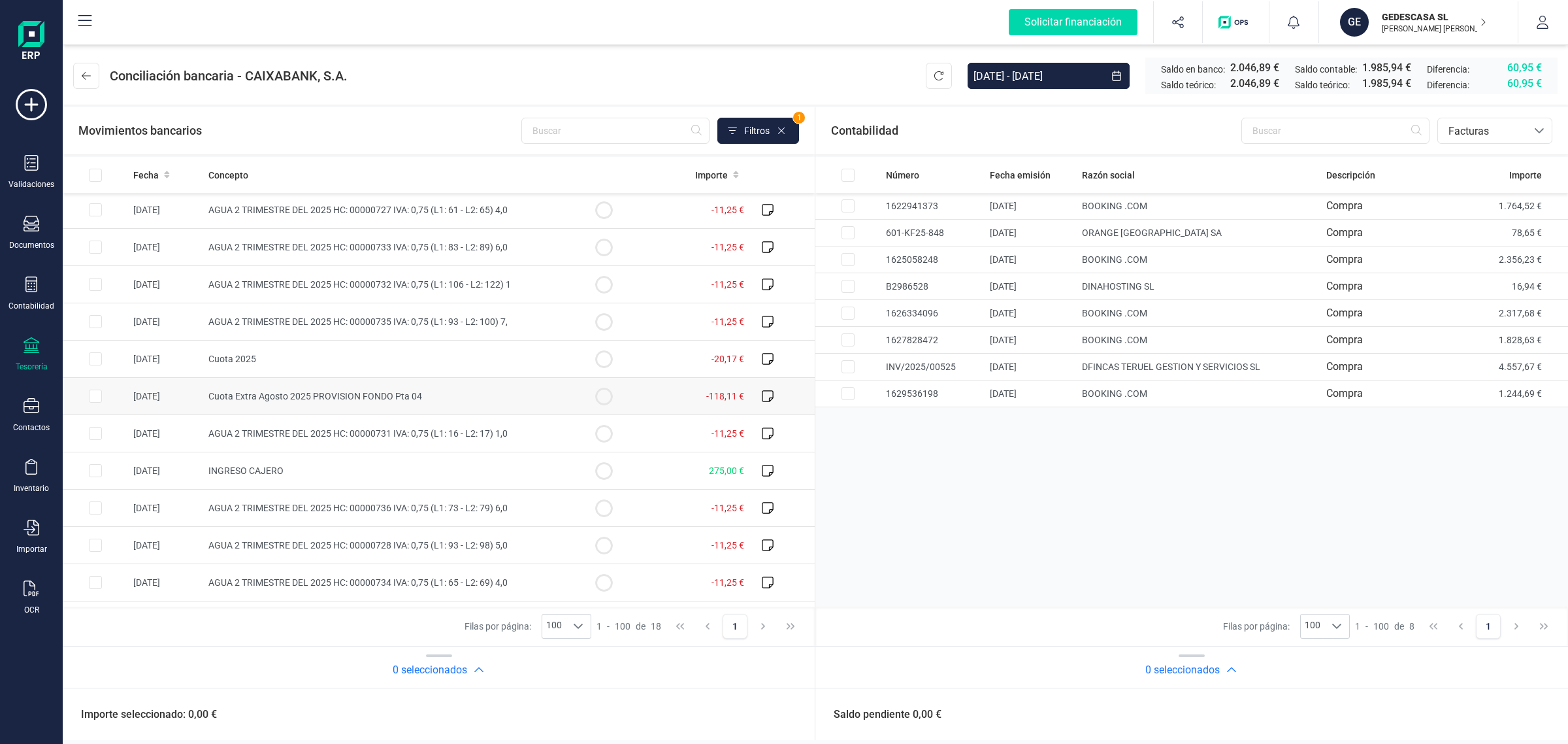
scroll to position [0, 0]
click at [99, 207] on input "Row Selected 9006c002-c1a1-4e28-b952-030048b28c37" at bounding box center [96, 211] width 13 height 13
checkbox input "true"
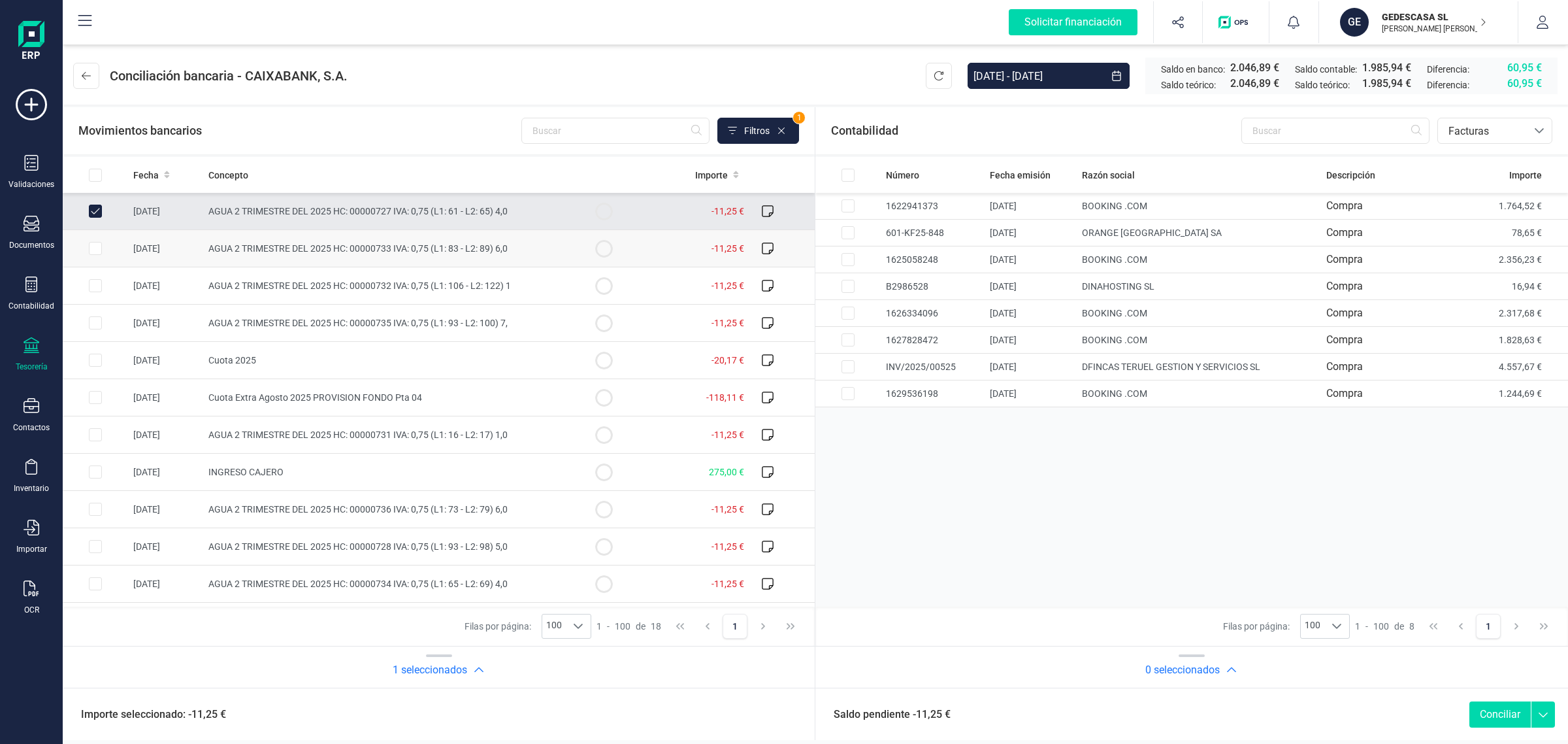
click at [98, 249] on input "Row Selected 7a4de978-b8bc-420d-b95e-0d6a06a488f8" at bounding box center [96, 249] width 13 height 13
checkbox input "true"
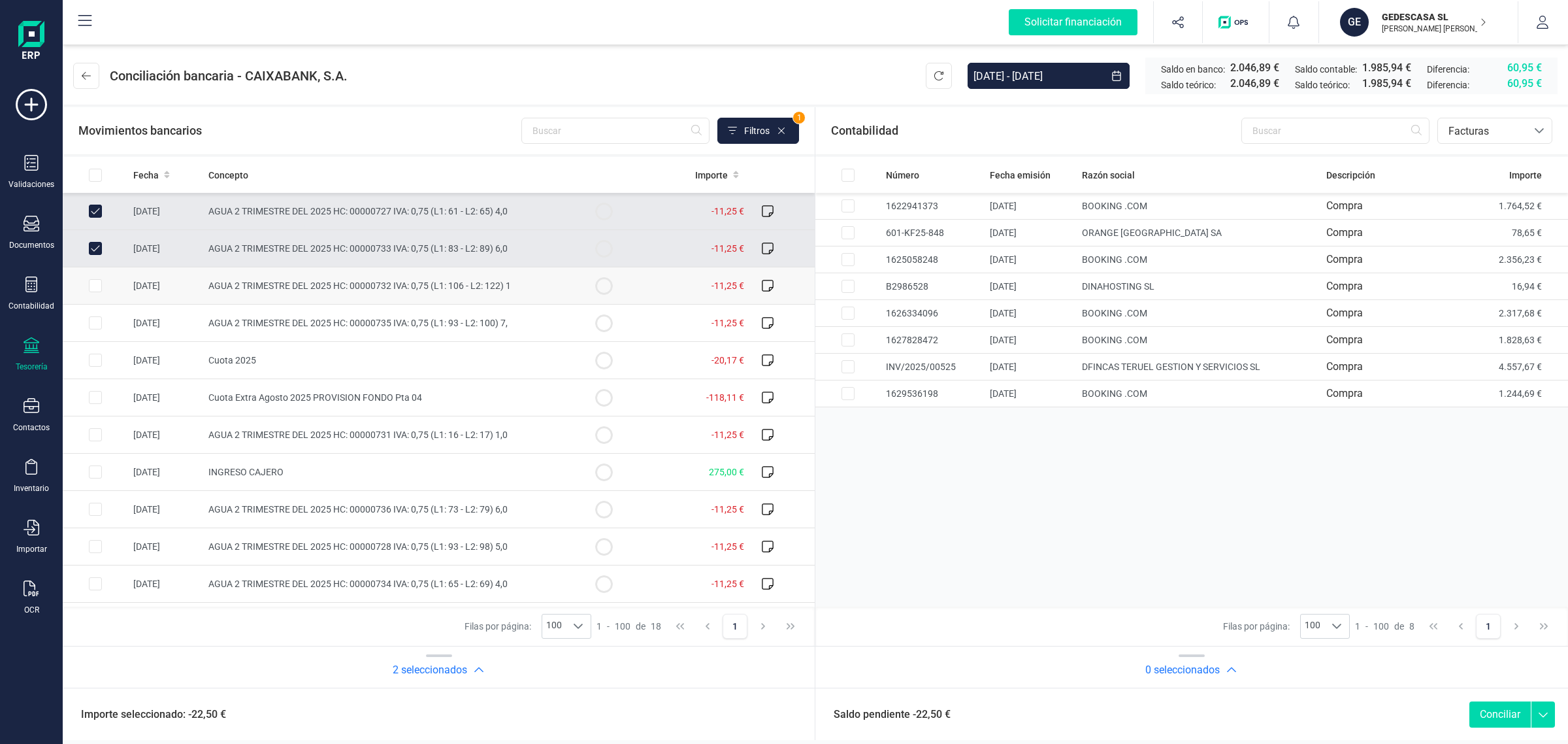
click at [98, 289] on input "Row Selected 70c1a33a-e2db-464d-8443-16a339b863e1" at bounding box center [96, 286] width 13 height 13
checkbox input "true"
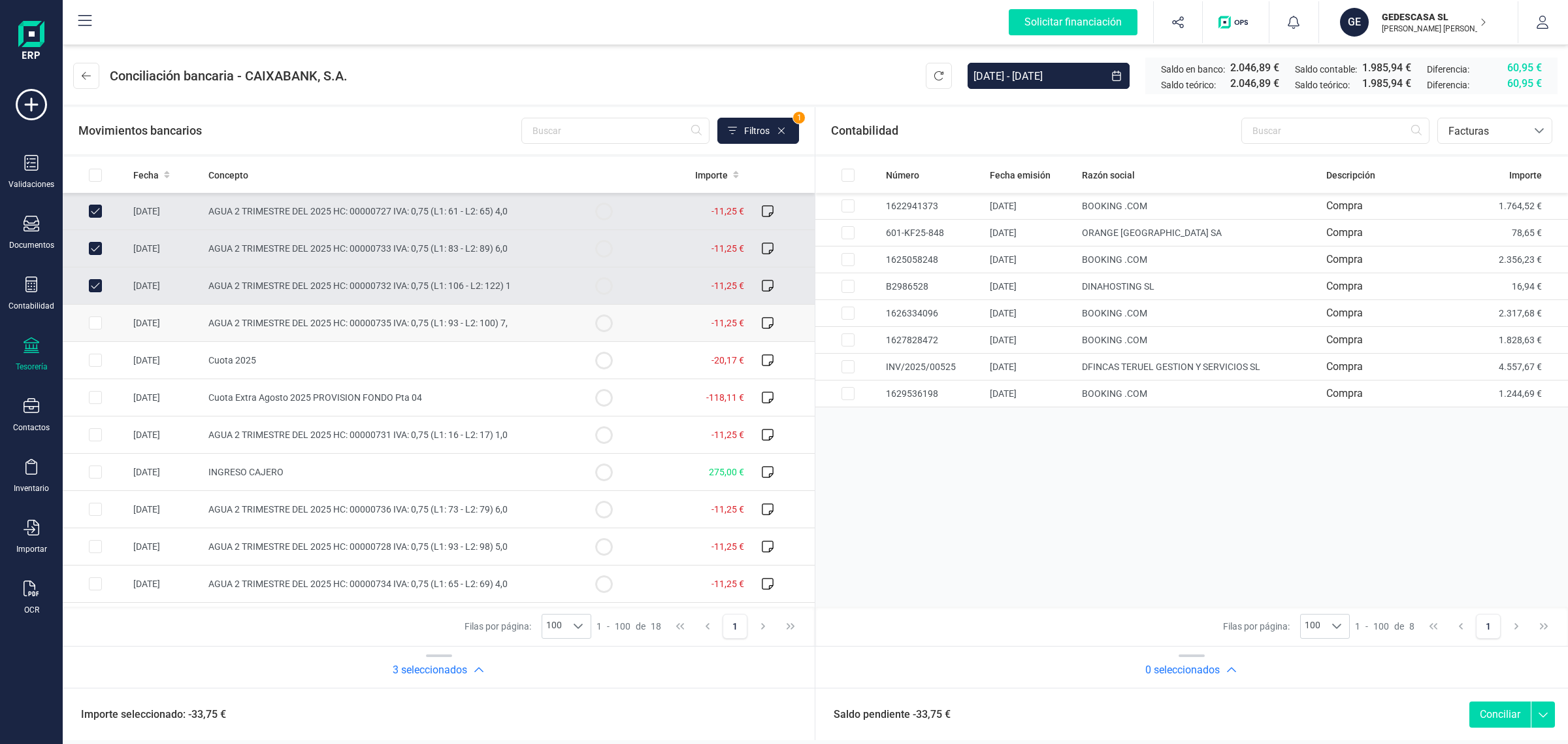
click at [98, 322] on input "Row Selected 7f71a3cb-87a1-4a1a-8653-263a2c2e5c04" at bounding box center [96, 323] width 13 height 13
checkbox input "true"
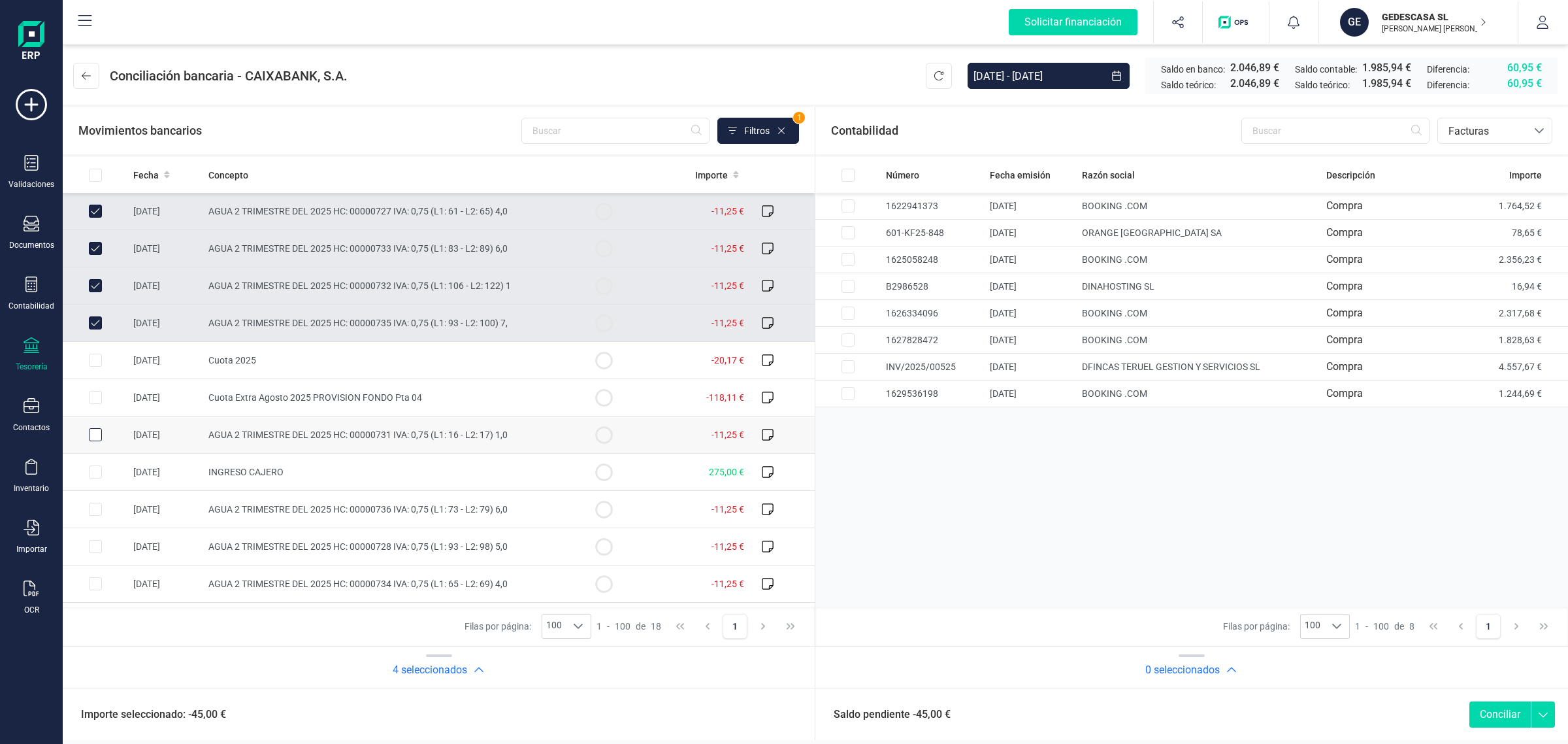
click at [102, 429] on div "Row Selected e72674e2-697d-42ed-b808-727a0e44911d" at bounding box center [96, 435] width 13 height 13
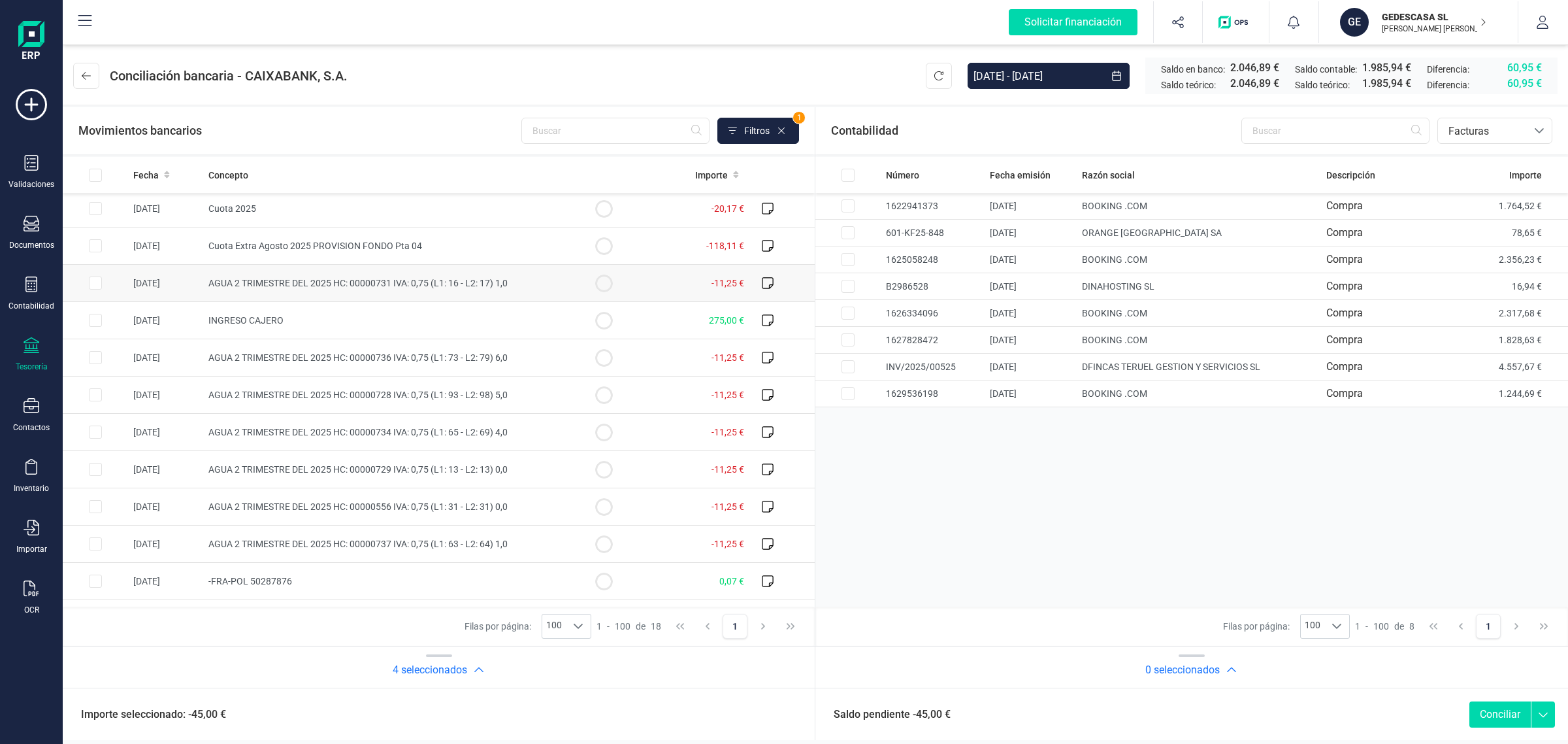
scroll to position [164, 0]
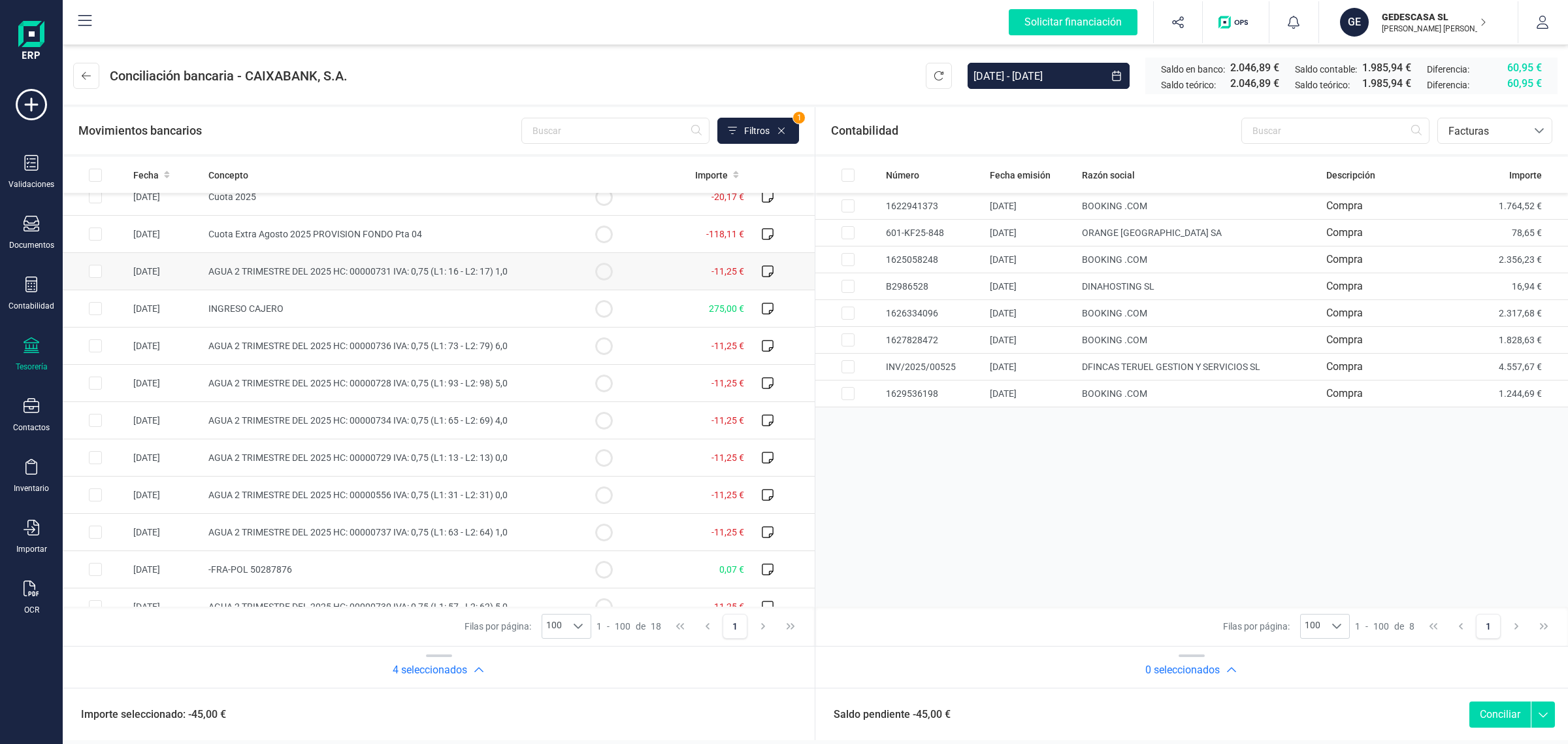
click at [93, 272] on input "Row Selected e72674e2-697d-42ed-b808-727a0e44911d" at bounding box center [96, 271] width 13 height 13
checkbox input "true"
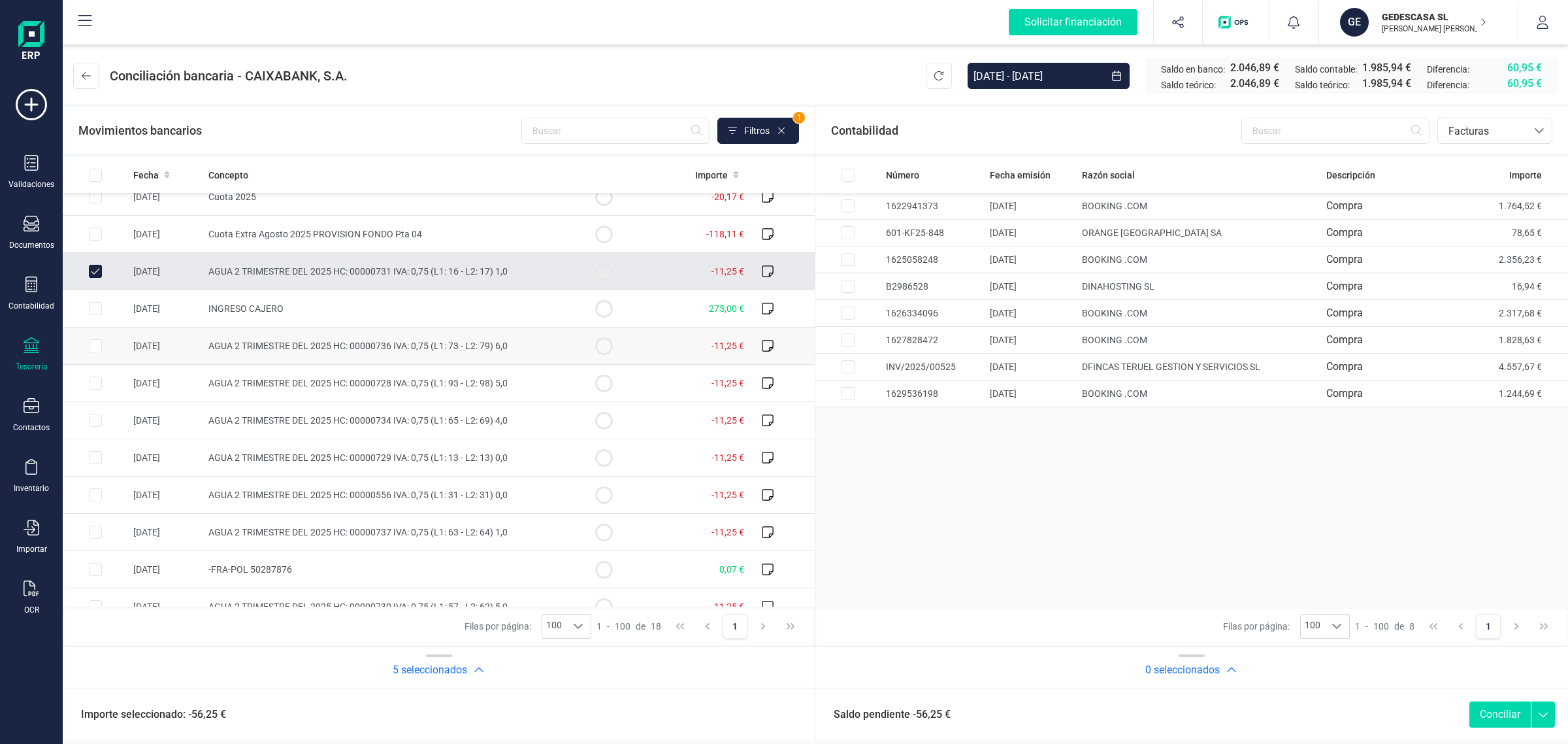
click at [93, 350] on input "Row Selected f7d1e1d8-d1e3-4b6e-ab13-80c714830015" at bounding box center [96, 346] width 13 height 13
checkbox input "true"
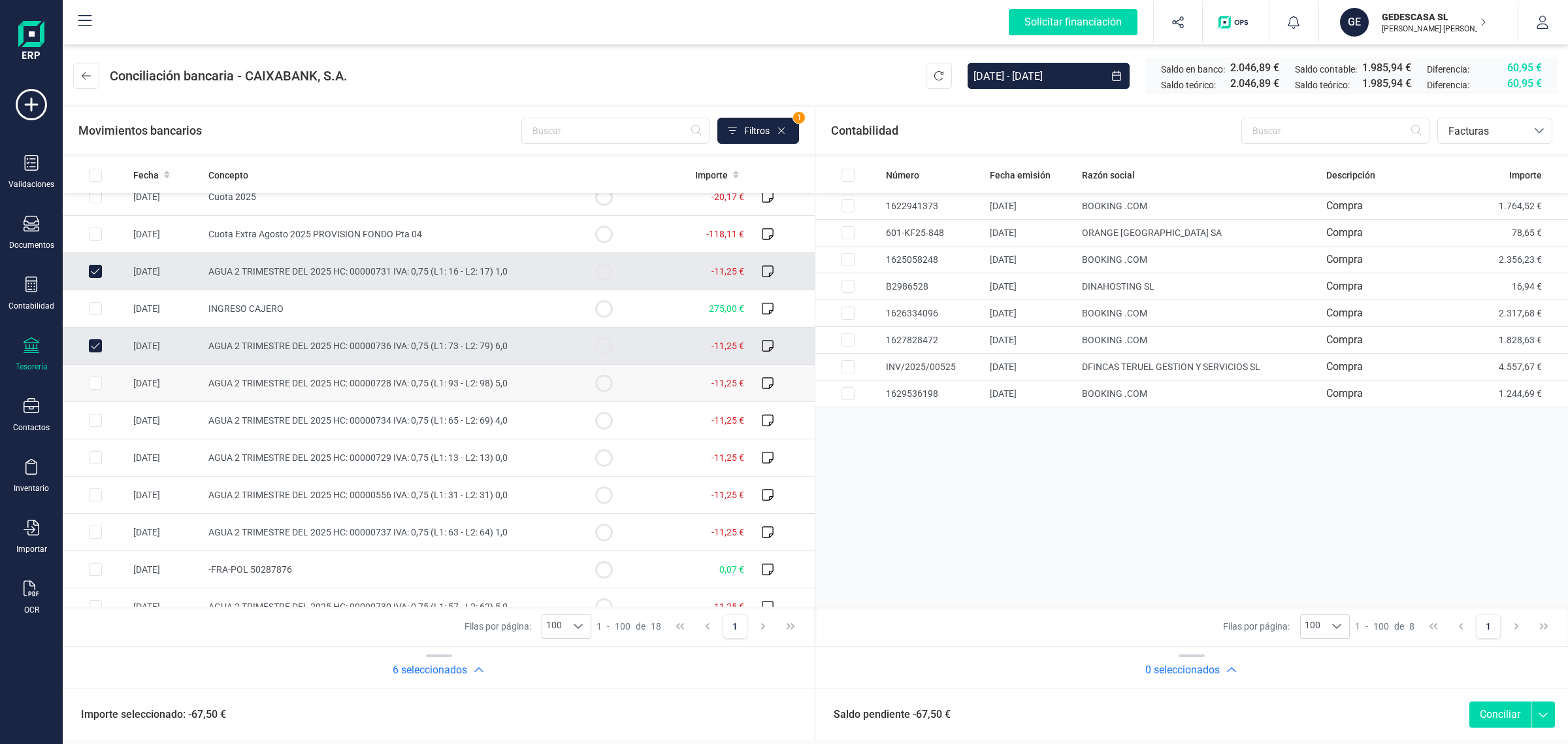
click at [98, 386] on input "Row Selected ea64e2e3-119b-4cbb-bc81-84e34a718315" at bounding box center [96, 383] width 13 height 13
checkbox input "true"
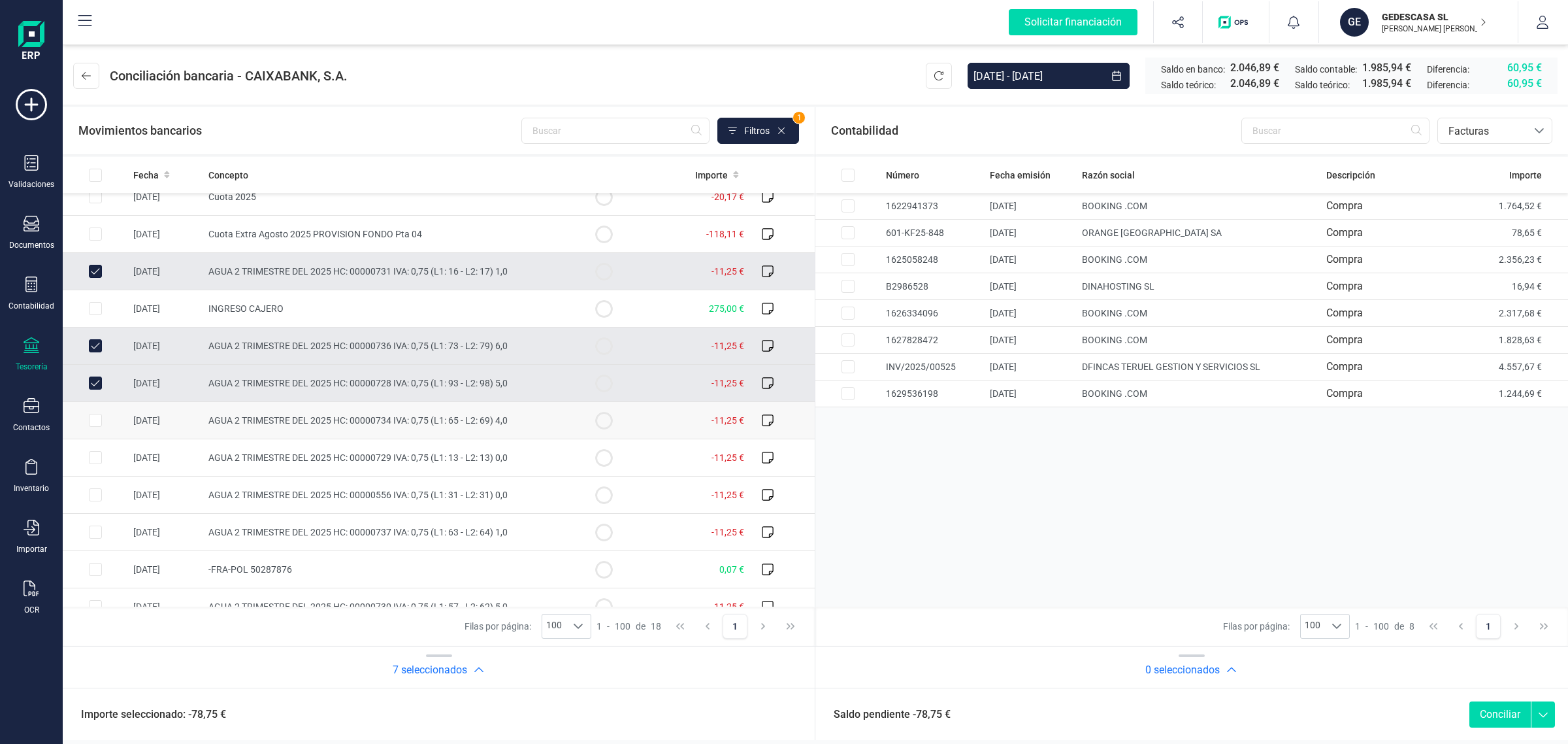
click at [96, 430] on td at bounding box center [96, 421] width 66 height 37
checkbox input "true"
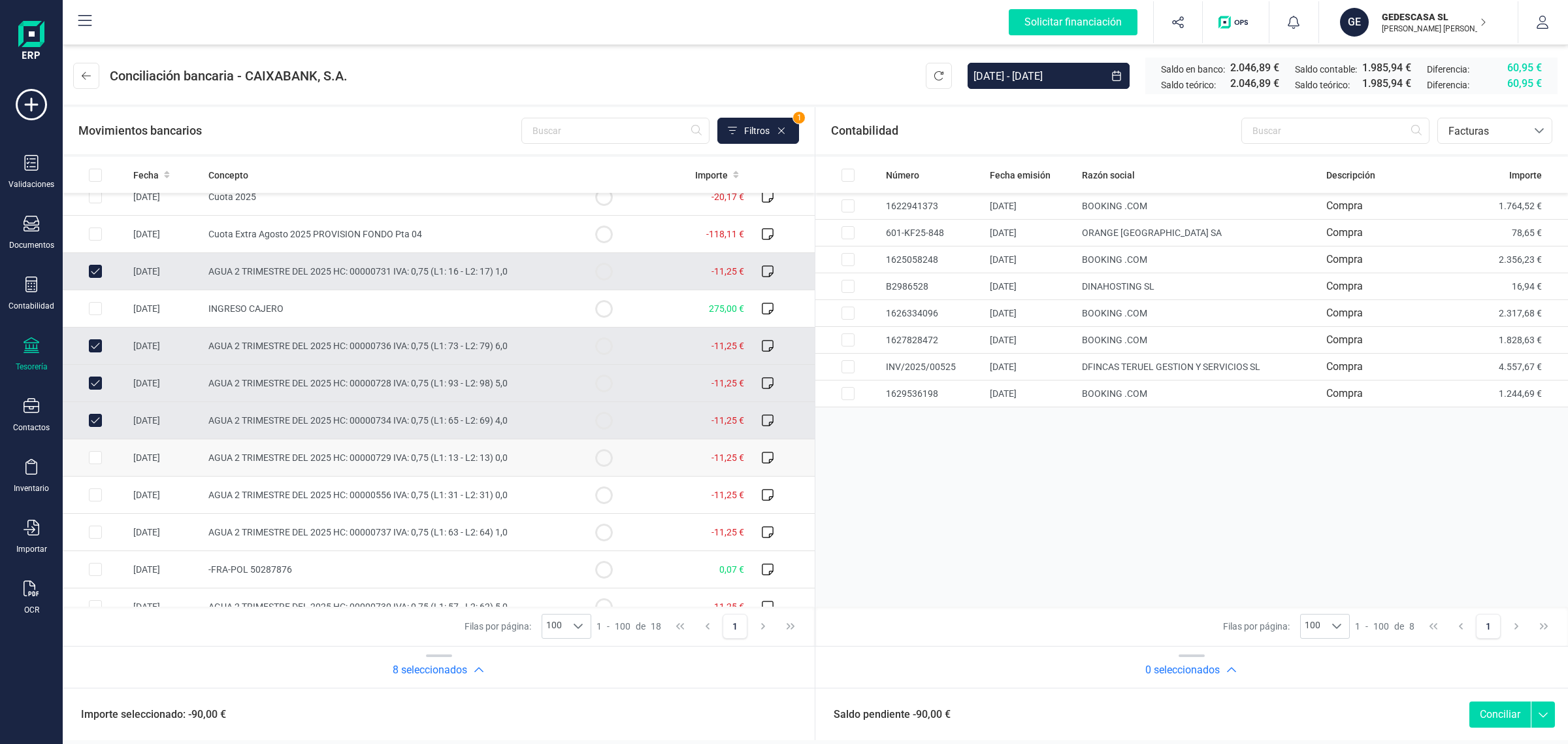
click at [96, 461] on input "Row Selected 43388edd-d2d2-4703-90e2-a5eecbf00788" at bounding box center [96, 458] width 13 height 13
checkbox input "true"
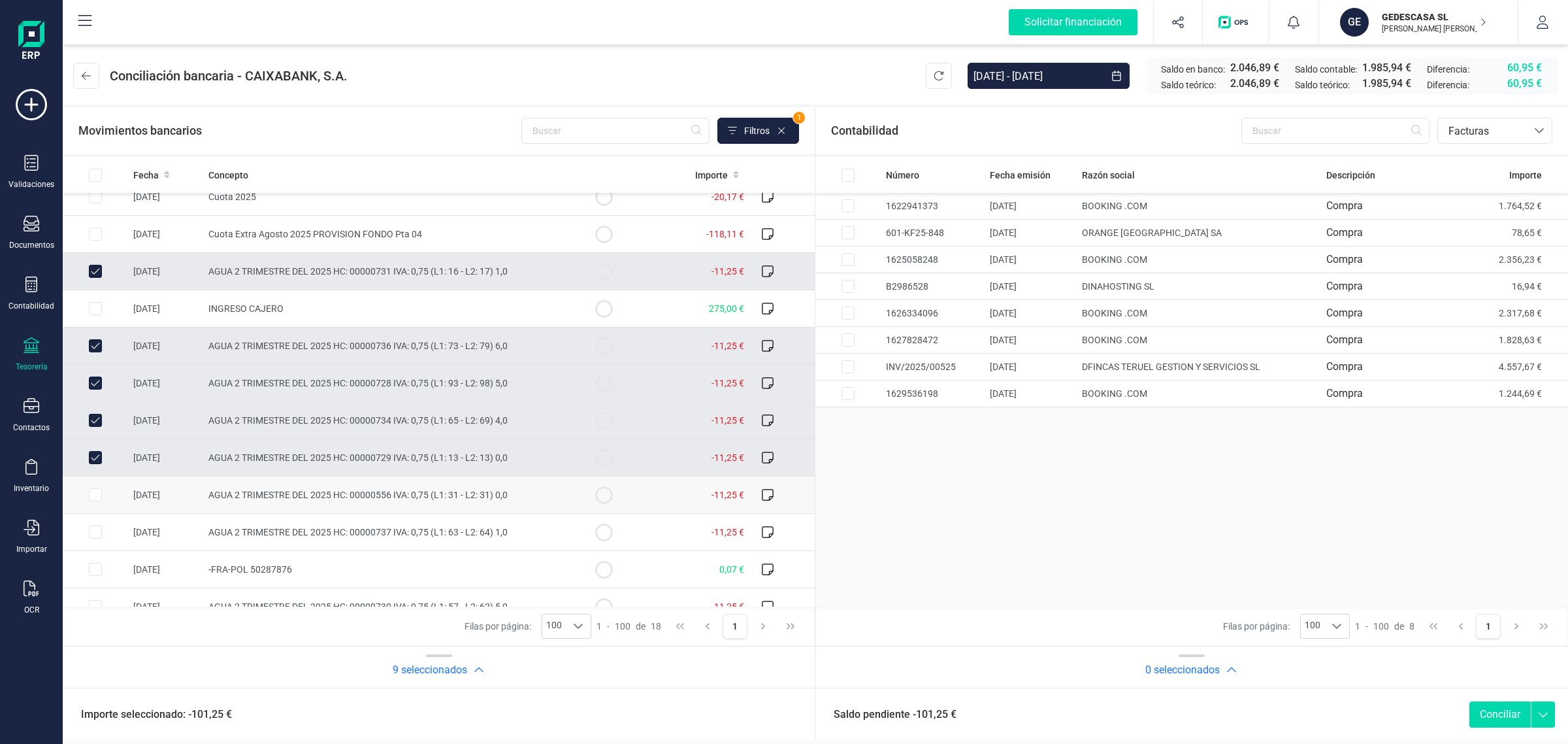
click at [95, 497] on input "Row Selected 26b172ab-f7ee-461b-b06c-b50eef44d20f" at bounding box center [96, 495] width 13 height 13
checkbox input "true"
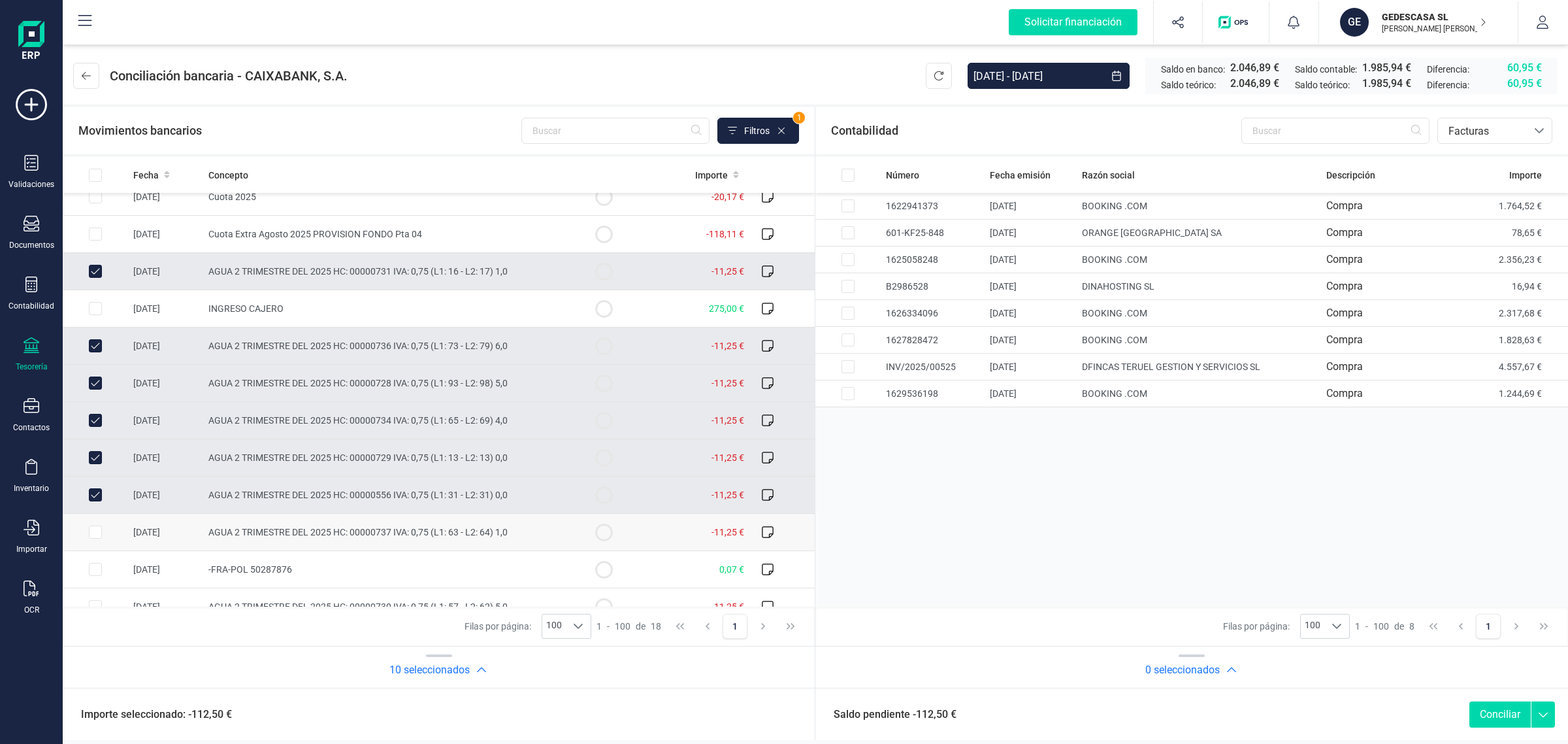
click at [93, 535] on input "Row Selected 80475d25-003c-4014-9d3c-b93e17058119" at bounding box center [96, 533] width 13 height 13
checkbox input "true"
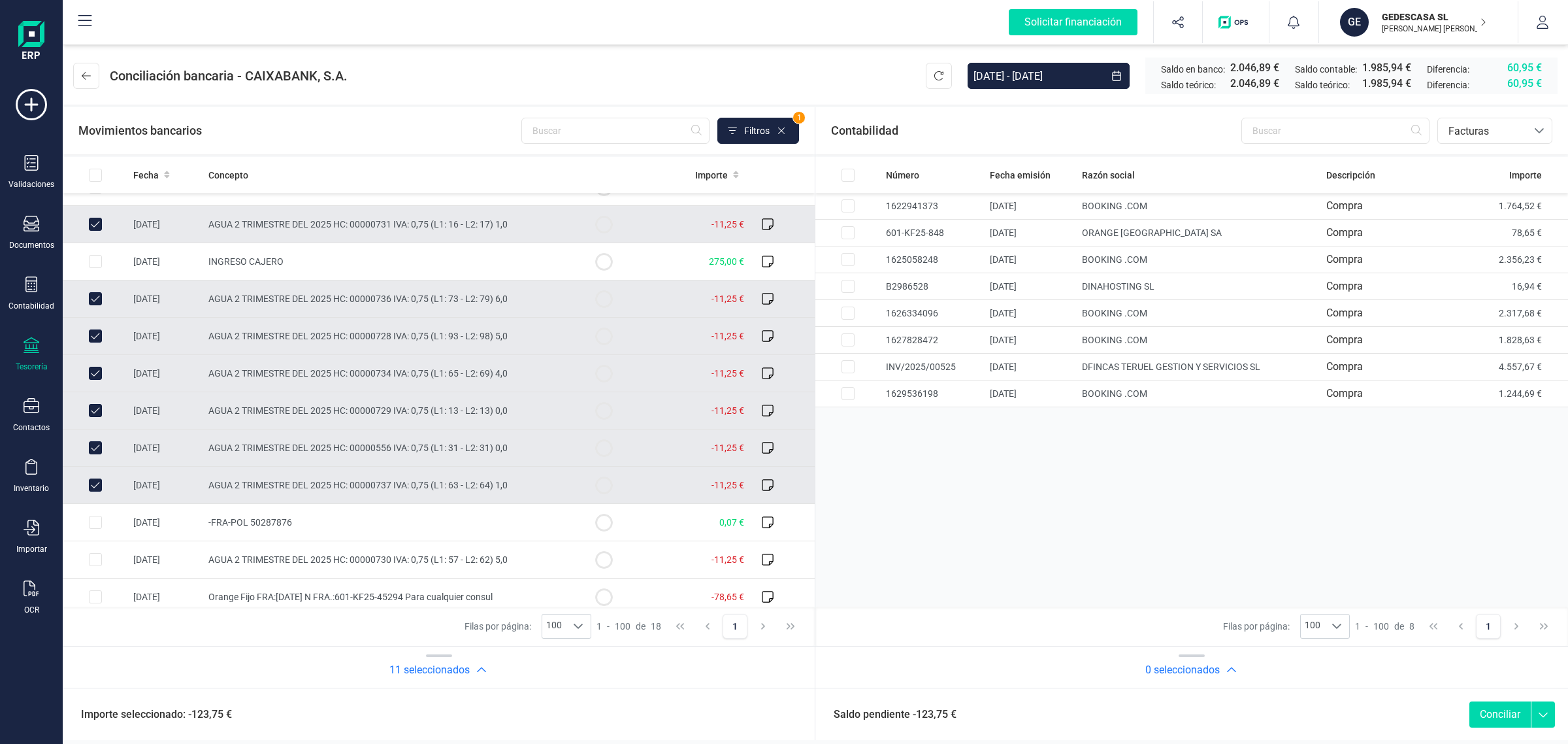
scroll to position [259, 0]
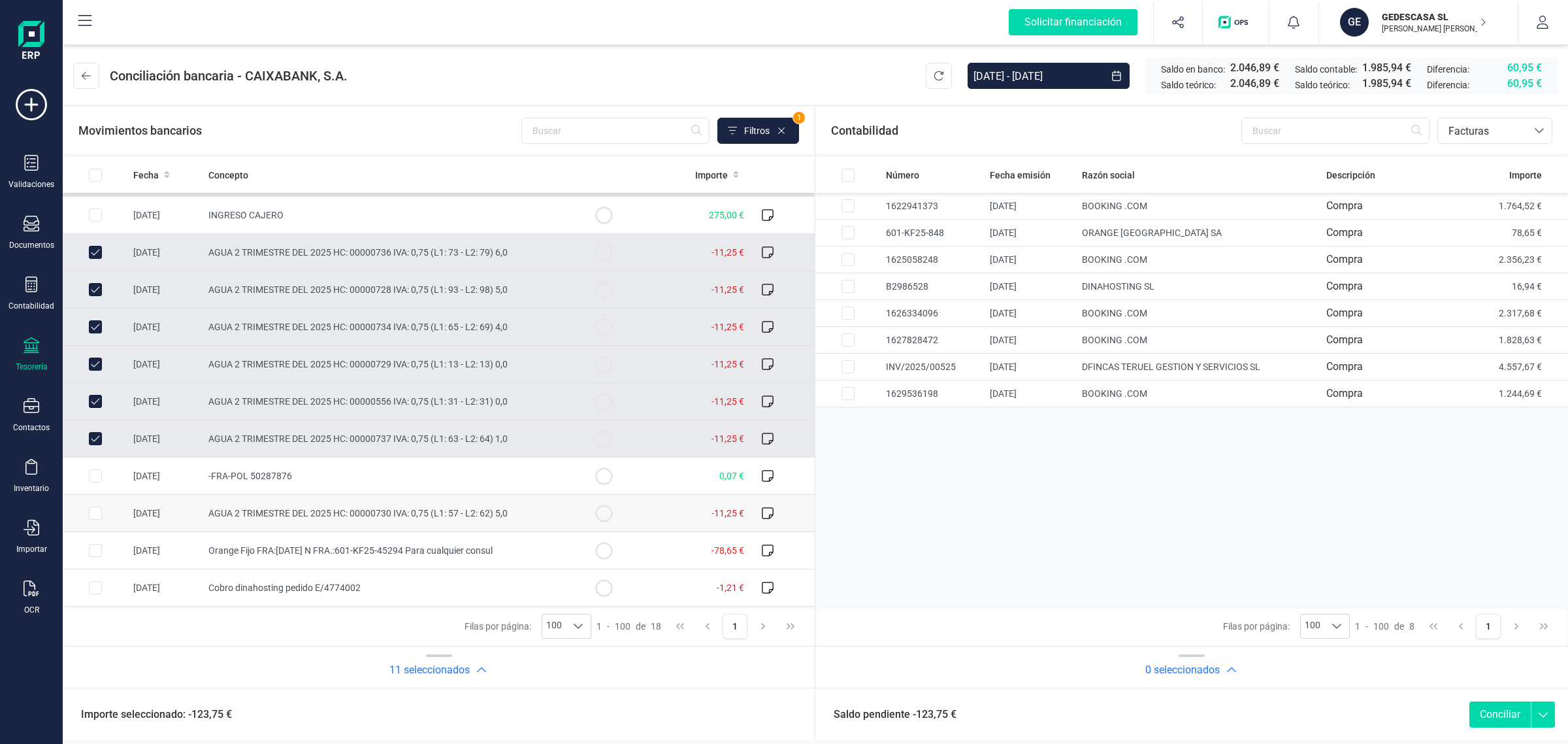
click at [92, 510] on input "Row Selected 59e5deb2-2d87-4903-b0a3-cfc8108c74b5" at bounding box center [96, 513] width 13 height 13
checkbox input "true"
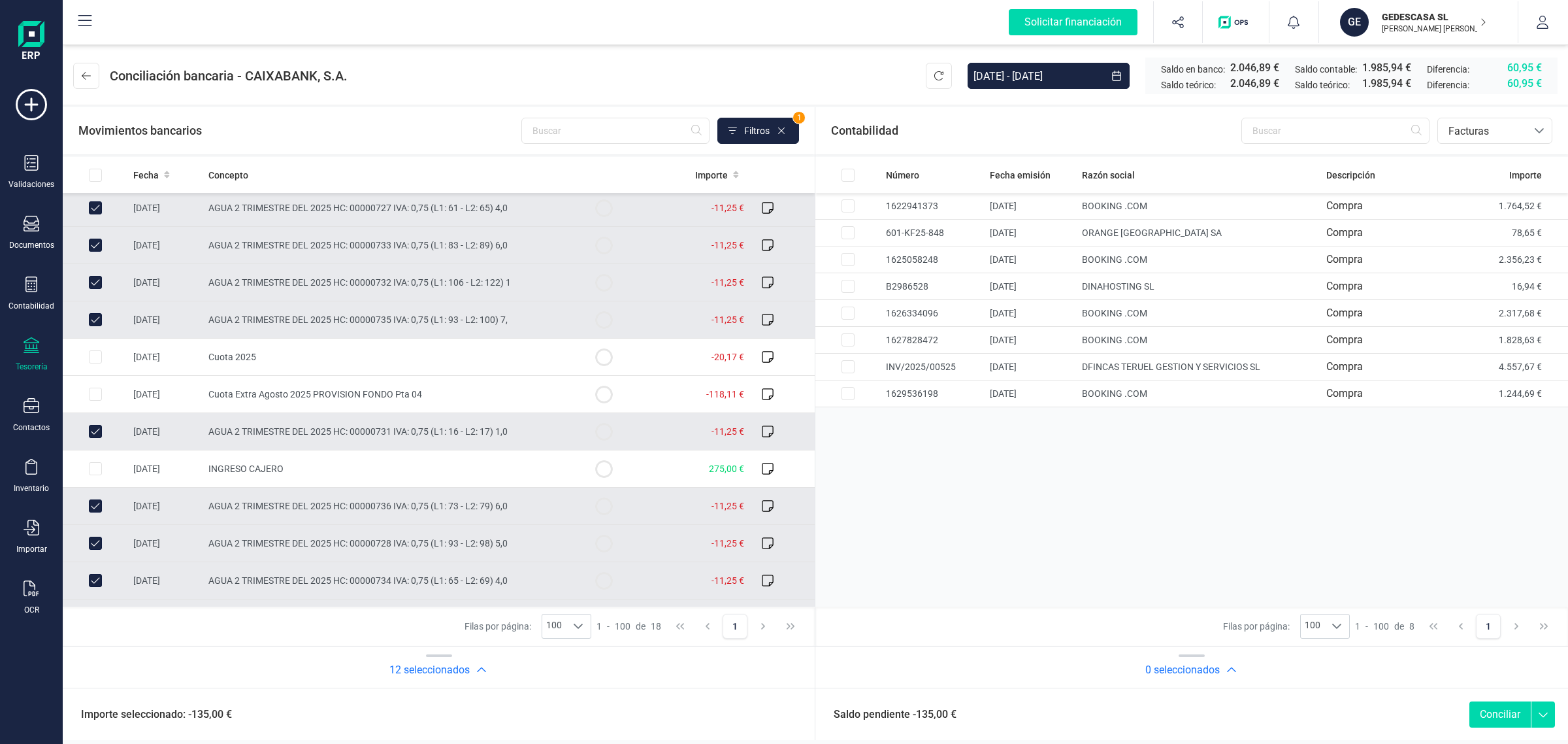
scroll to position [0, 0]
click at [1467, 131] on span "Facturas" at bounding box center [1482, 131] width 78 height 16
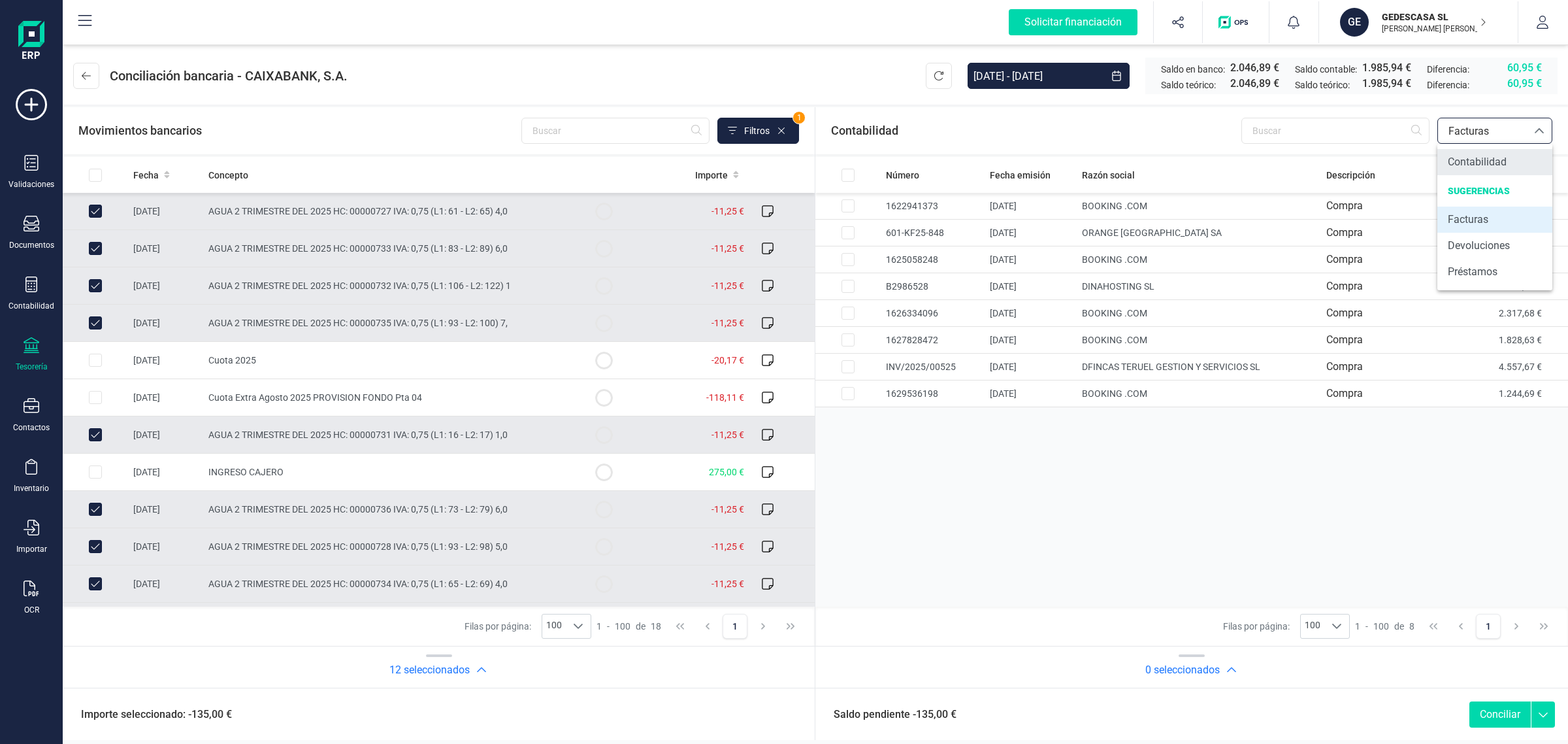
click at [1484, 161] on span "Contabilidad" at bounding box center [1477, 162] width 59 height 16
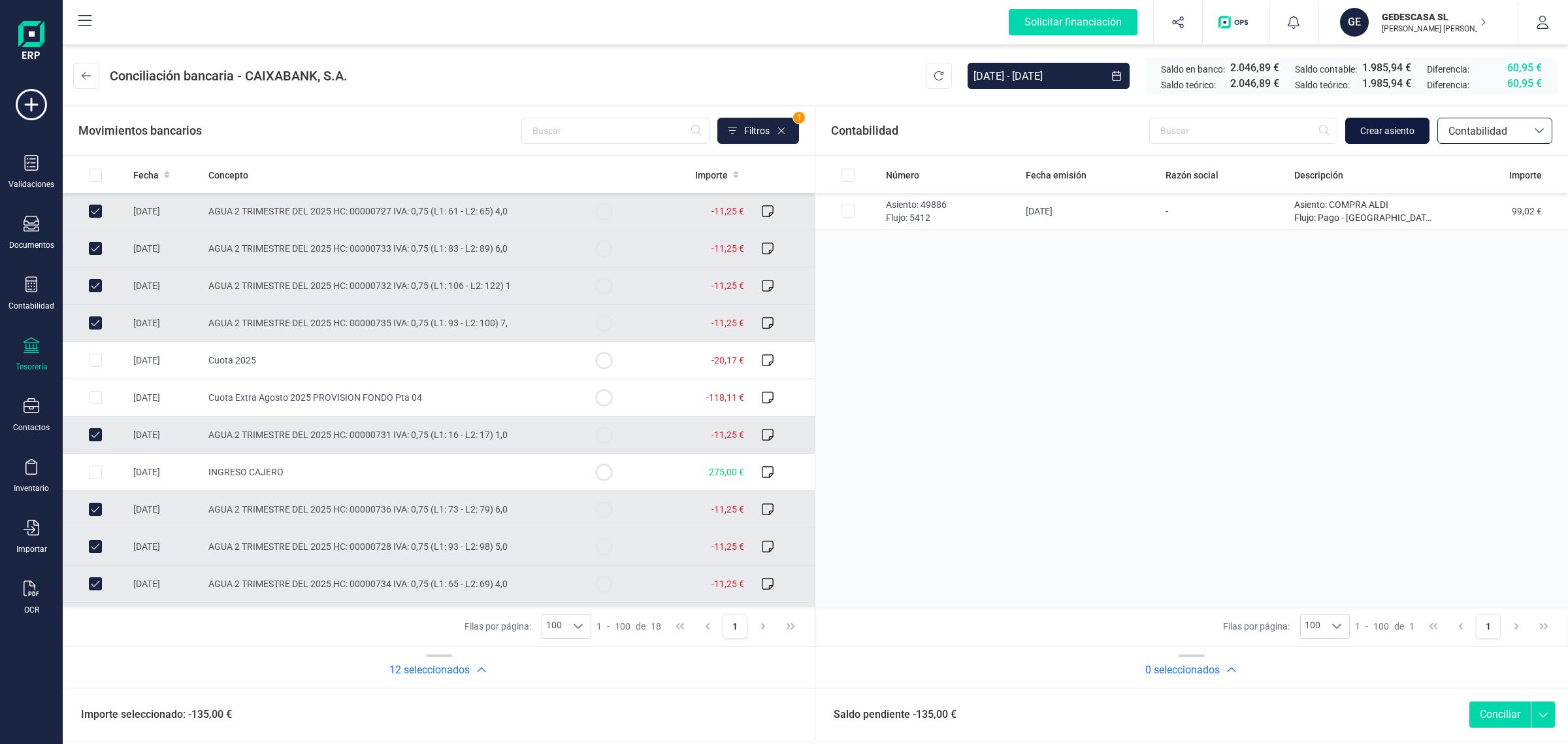
click at [1387, 133] on span "Crear asiento" at bounding box center [1387, 131] width 55 height 13
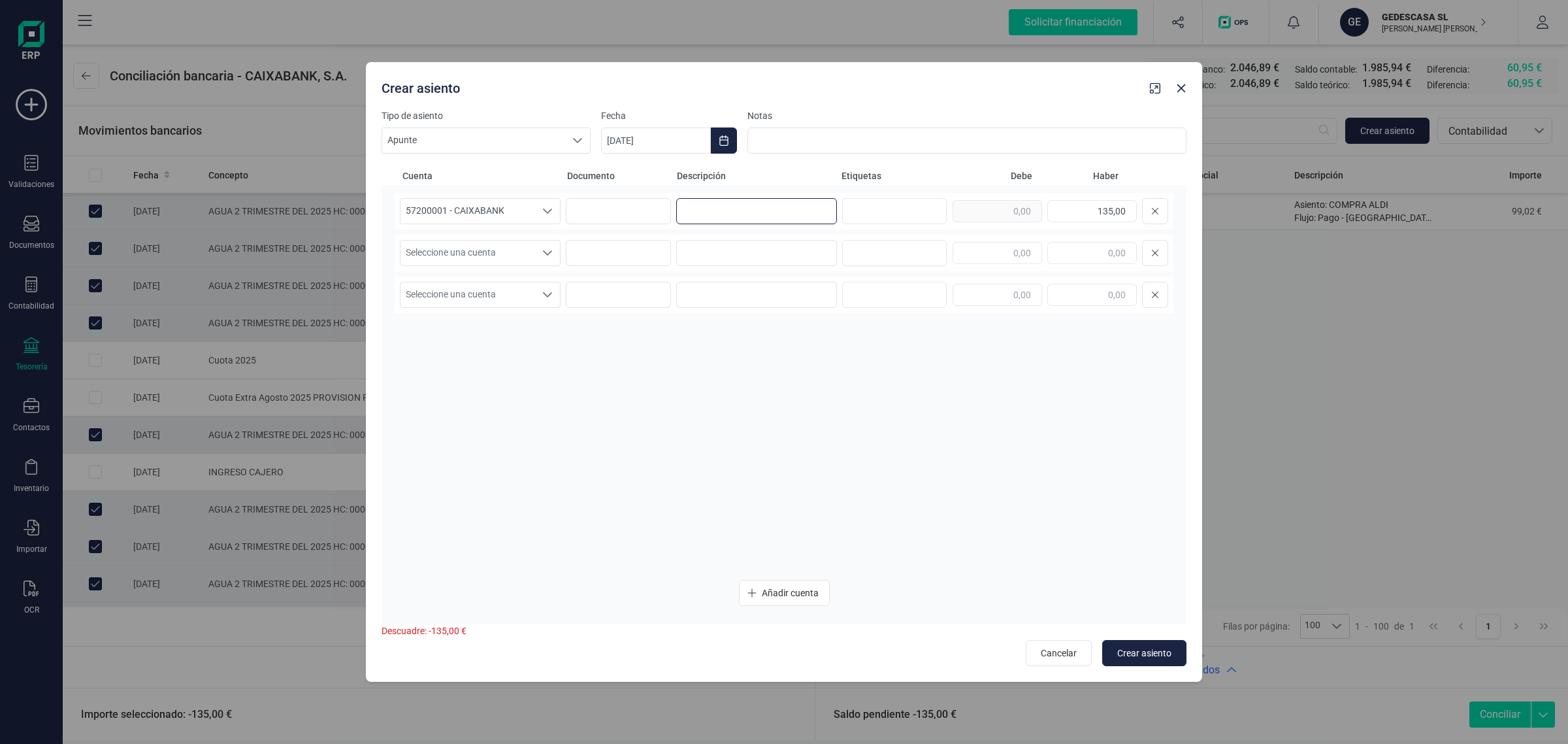
click at [714, 216] on input at bounding box center [756, 211] width 161 height 26
paste input "PAGOS AYTO MORA DE RUB"
type input "PAGOS AYTO MORA DE RUB"
click at [714, 247] on input at bounding box center [756, 252] width 161 height 26
paste input "PAGOS AYTO MORA DE RUB"
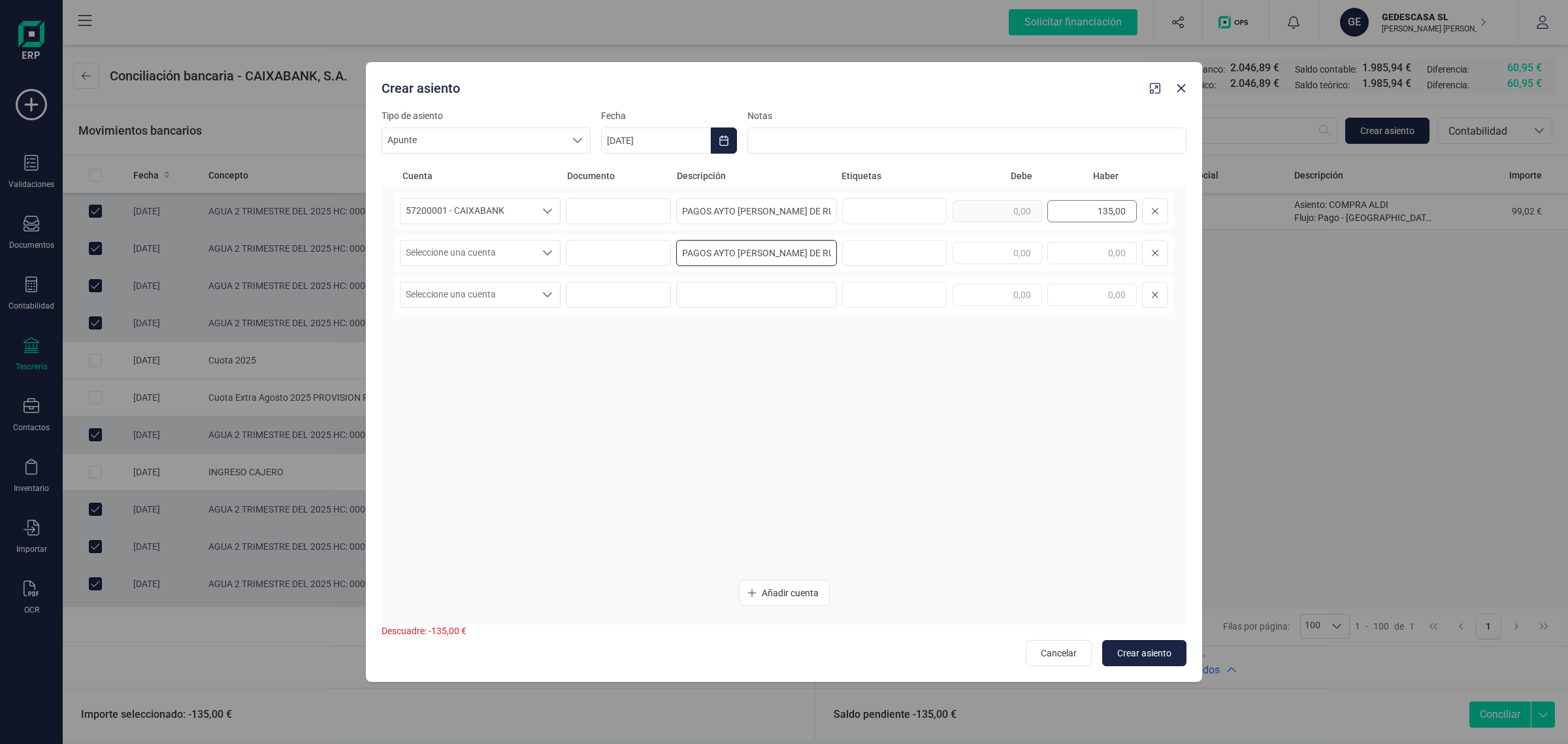
type input "PAGOS AYTO MORA DE RUB"
drag, startPoint x: 1082, startPoint y: 209, endPoint x: 1139, endPoint y: 211, distance: 57.0
click at [1139, 211] on div "135,00" at bounding box center [1060, 211] width 216 height 26
click at [968, 257] on input "text" at bounding box center [998, 253] width 90 height 22
paste input "135,00"
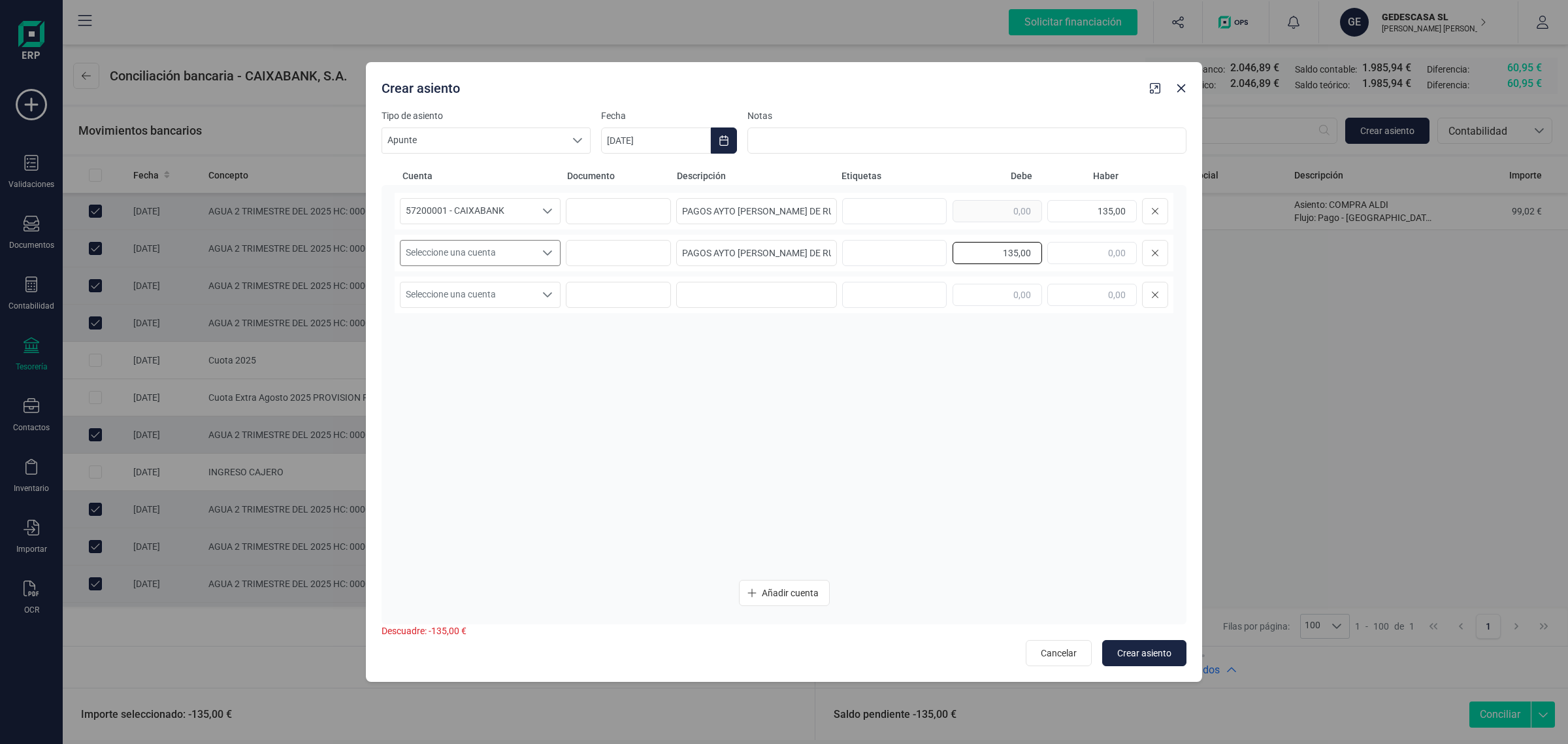
type input "135,00"
click at [492, 249] on span "Seleccione una cuenta" at bounding box center [467, 252] width 134 height 25
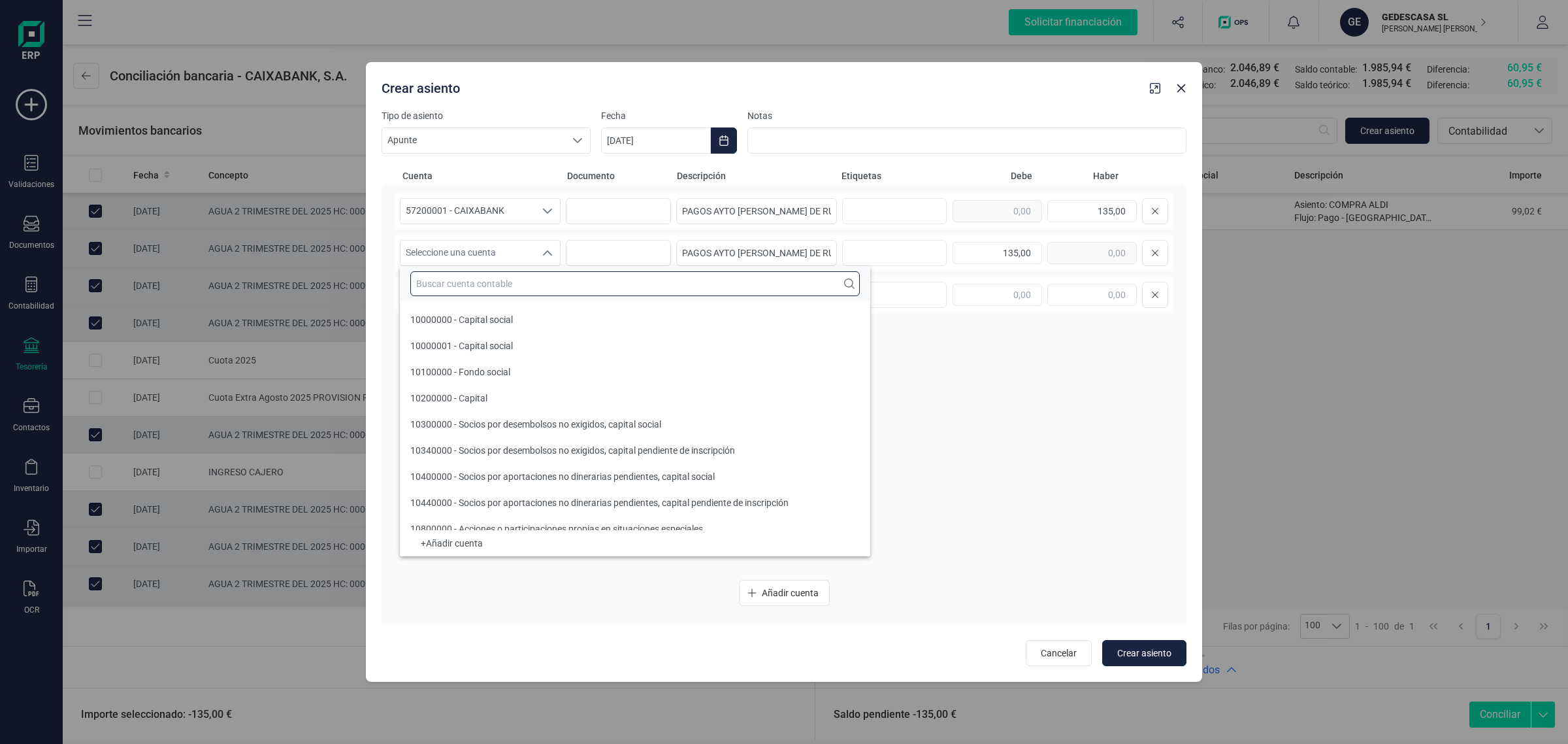
click at [425, 279] on input "text" at bounding box center [635, 283] width 449 height 25
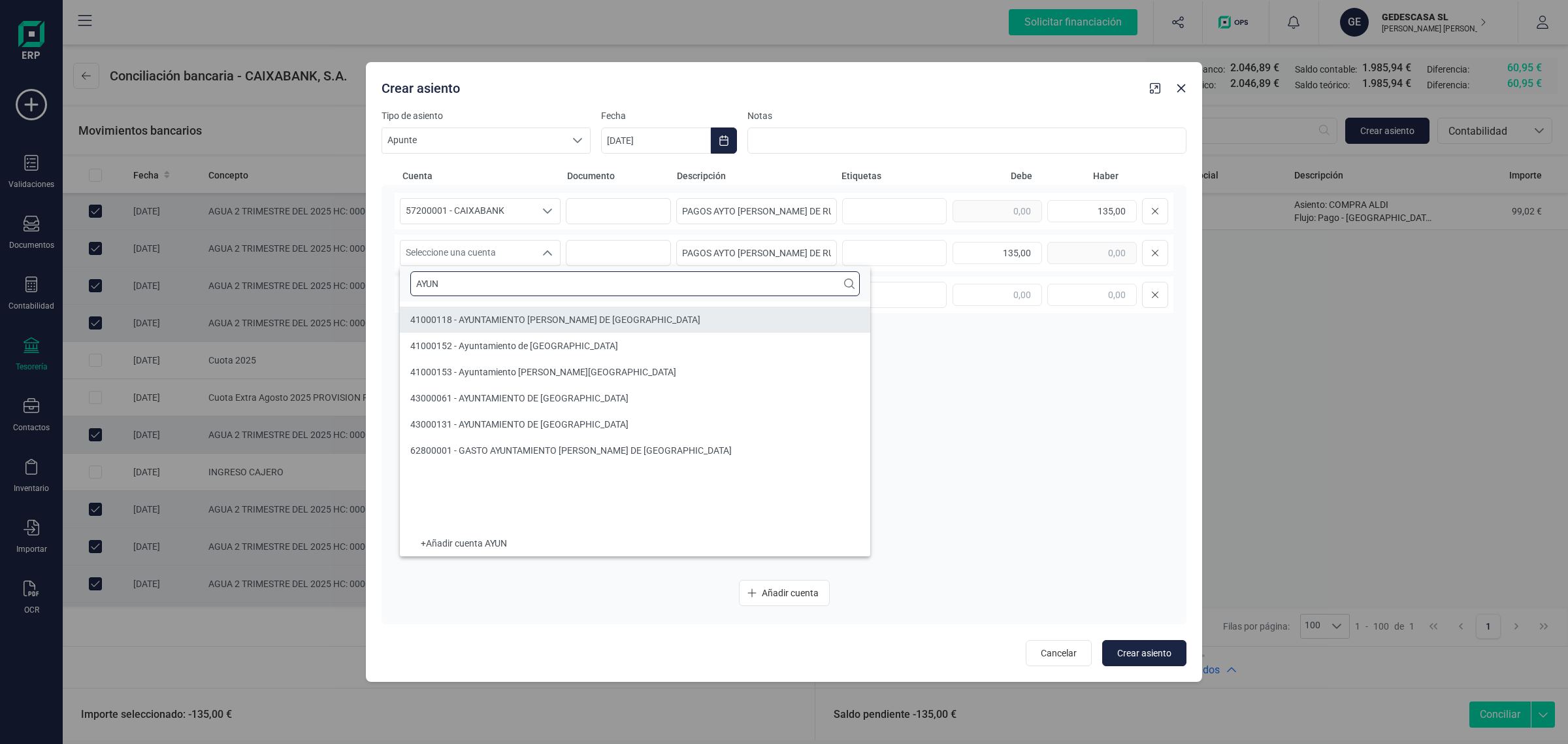
type input "AYUN"
click at [514, 309] on li "41000118 - AYUNTAMIENTO MORA DE RUBIELOS" at bounding box center [635, 319] width 470 height 26
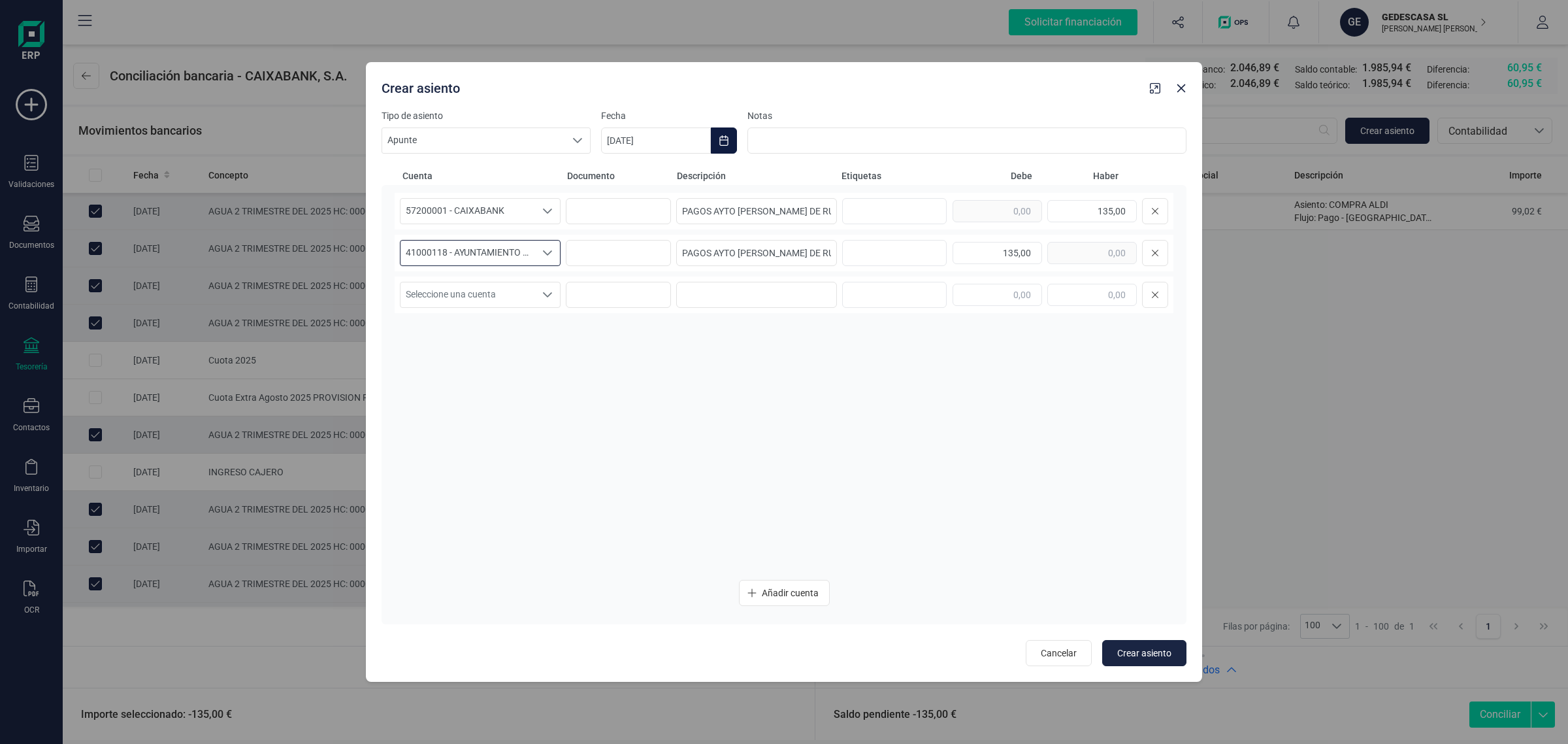
click at [725, 142] on icon "Choose Date" at bounding box center [724, 140] width 10 height 10
click at [700, 285] on span "5" at bounding box center [691, 293] width 26 height 26
click at [1145, 648] on span "Crear asiento" at bounding box center [1144, 653] width 55 height 13
type input "[DATE]"
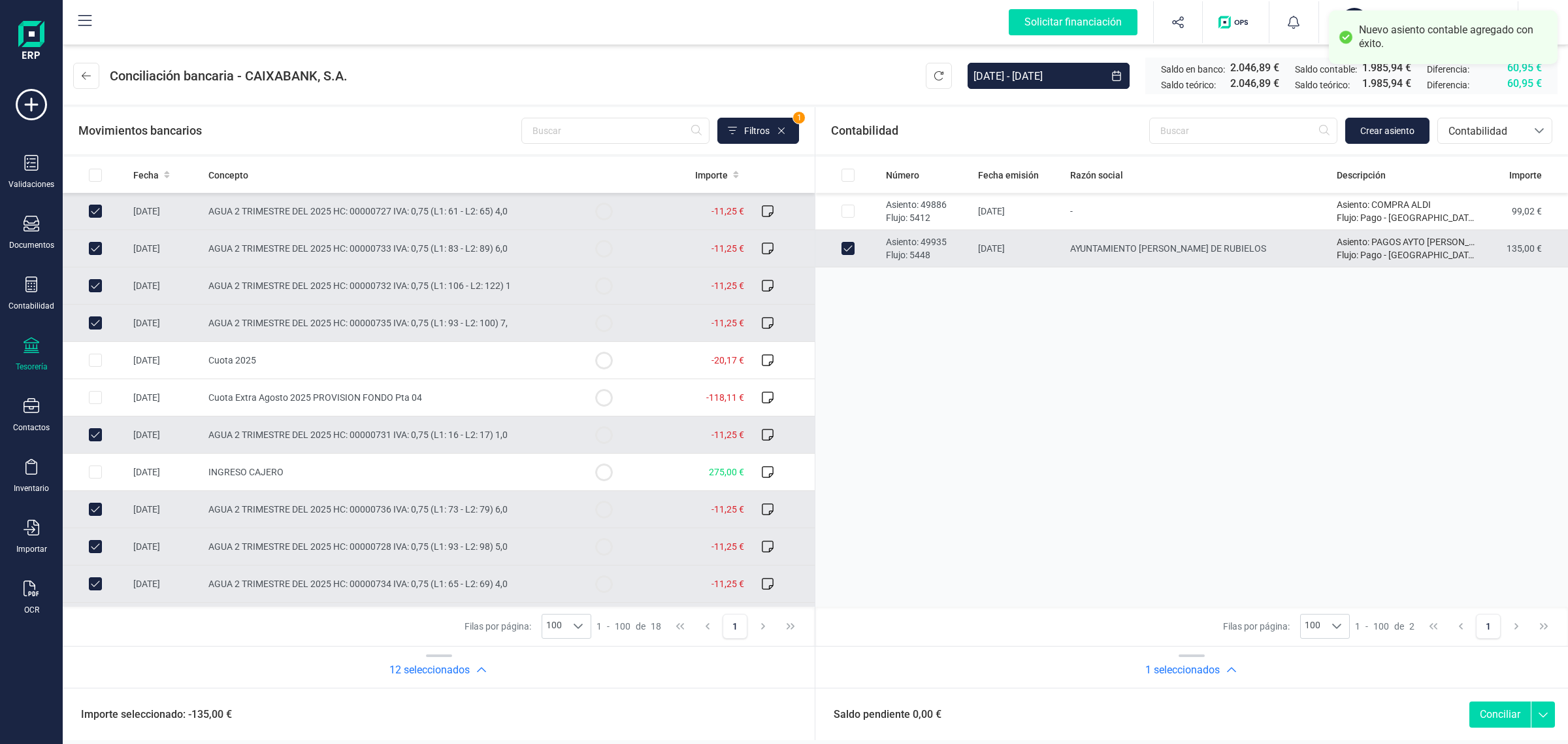
click at [1492, 707] on button "Conciliar" at bounding box center [1500, 714] width 61 height 26
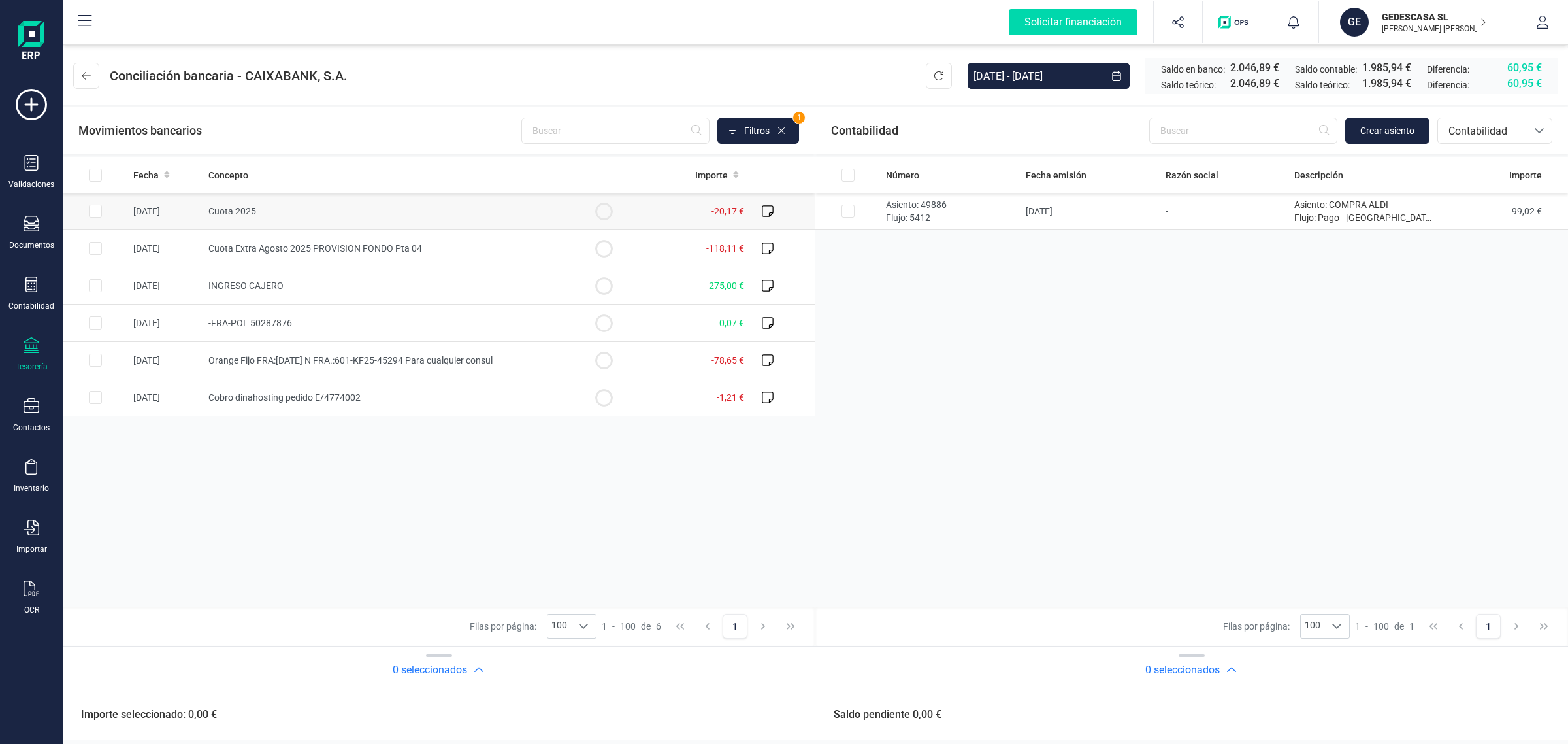
click at [311, 211] on td "Cuota 2025" at bounding box center [387, 211] width 368 height 37
checkbox input "true"
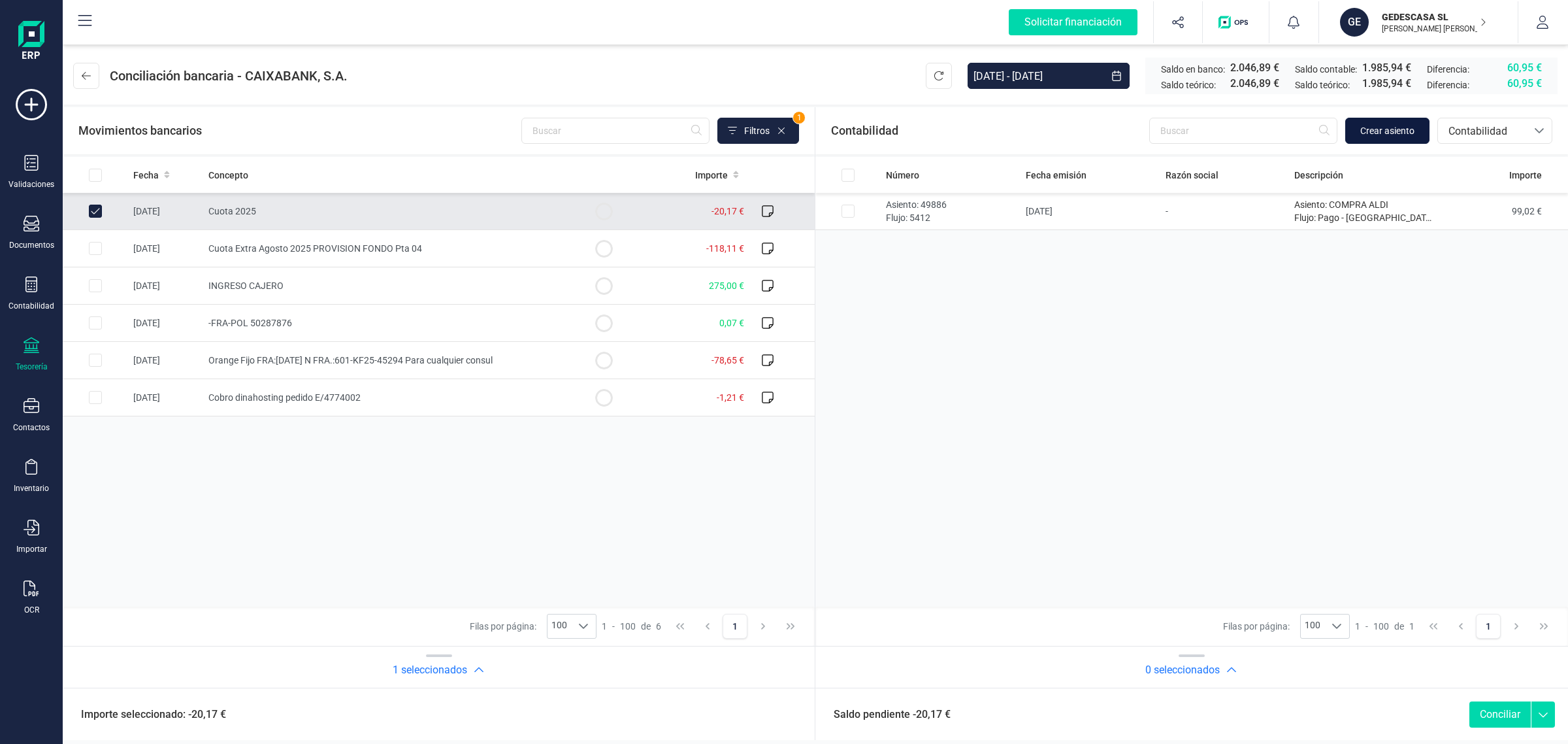
click at [1404, 137] on button "Crear asiento" at bounding box center [1387, 131] width 84 height 26
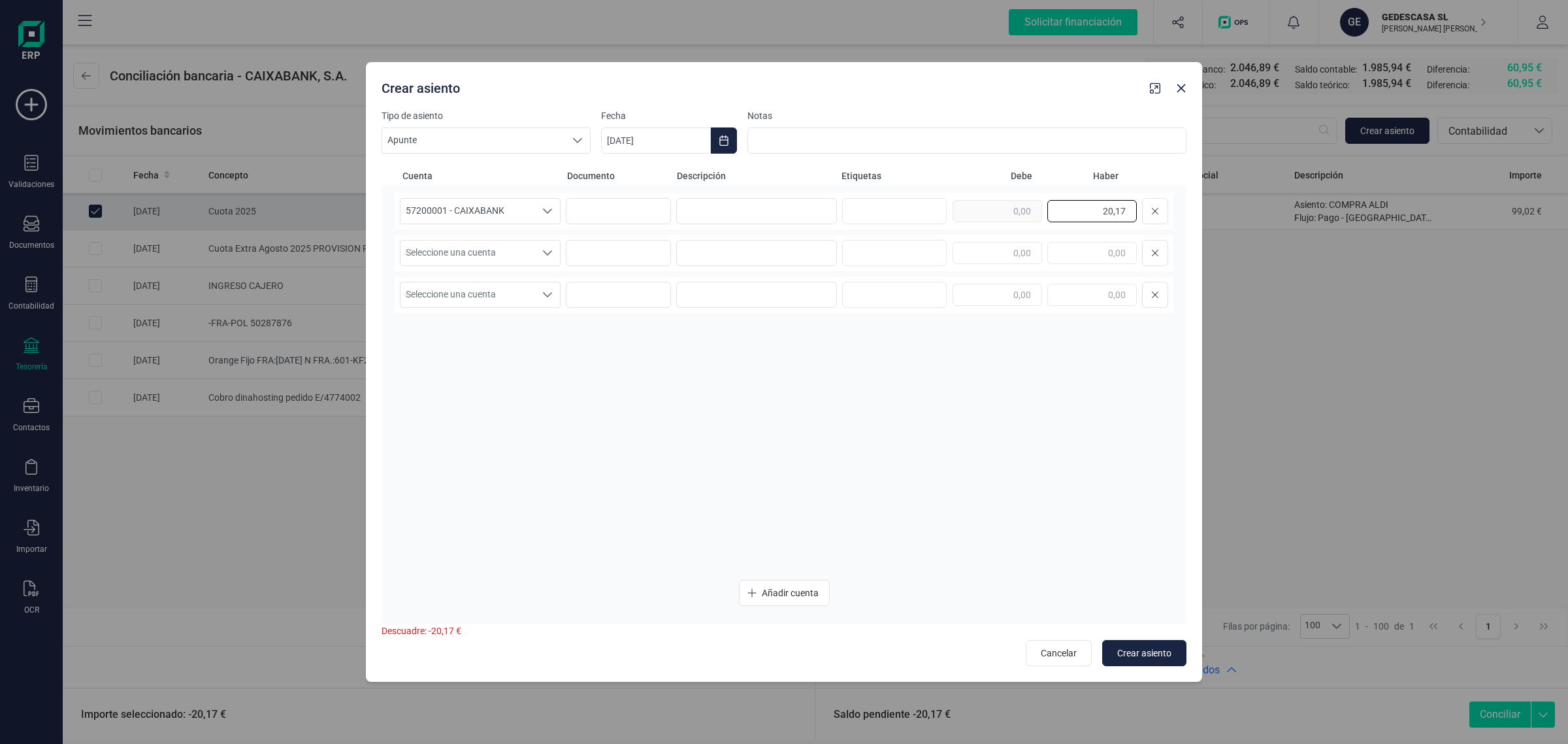
drag, startPoint x: 1083, startPoint y: 202, endPoint x: 1172, endPoint y: 217, distance: 90.3
click at [1172, 217] on div "57200001 - CAIXABANK 57200001 - CAIXABANK 57200001 - CAIXABANK 20,17" at bounding box center [784, 211] width 779 height 37
click at [1014, 254] on input "text" at bounding box center [998, 253] width 90 height 22
paste input "20,17"
type input "20,17"
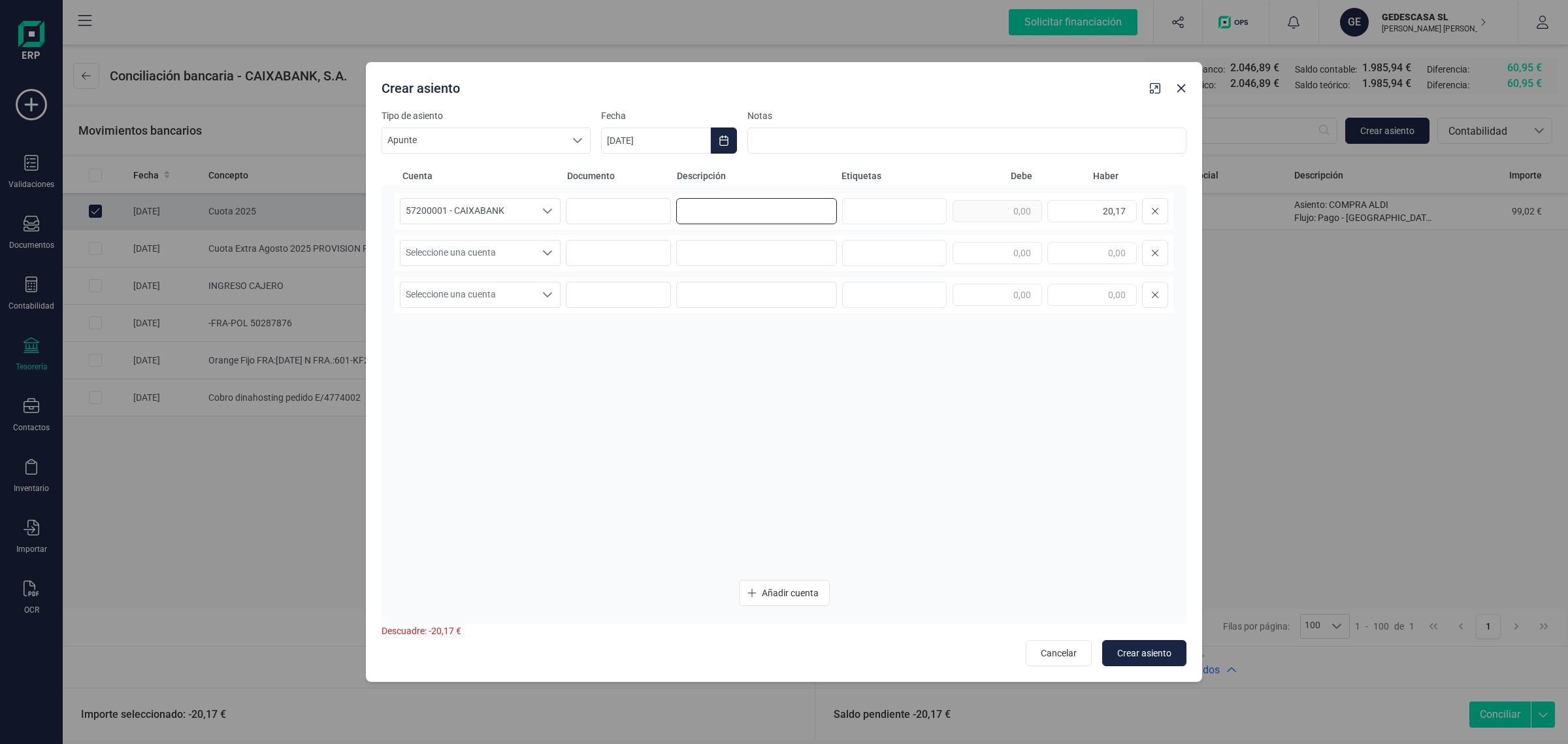
click at [732, 216] on input at bounding box center [756, 211] width 161 height 26
paste input "CDAD PROP DEL MER"
type input "CDAD PROP DEL MER"
click at [720, 249] on input at bounding box center [756, 252] width 161 height 26
paste input "CDAD PROP DEL MER"
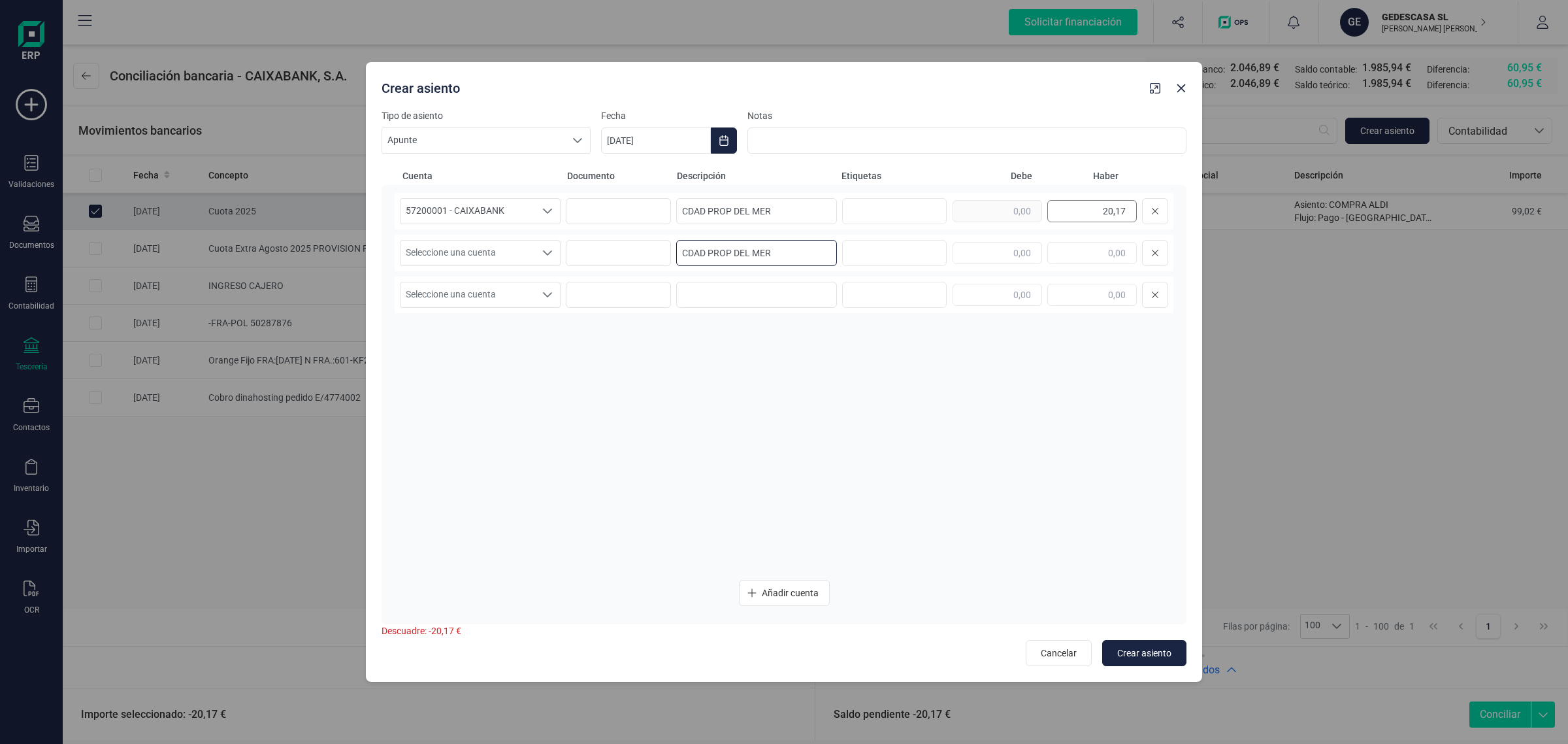
type input "CDAD PROP DEL MER"
drag, startPoint x: 1085, startPoint y: 216, endPoint x: 1140, endPoint y: 207, distance: 55.7
click at [1140, 207] on div "20,17" at bounding box center [1060, 211] width 216 height 26
click at [1001, 252] on input "text" at bounding box center [998, 253] width 90 height 22
paste input "20,17"
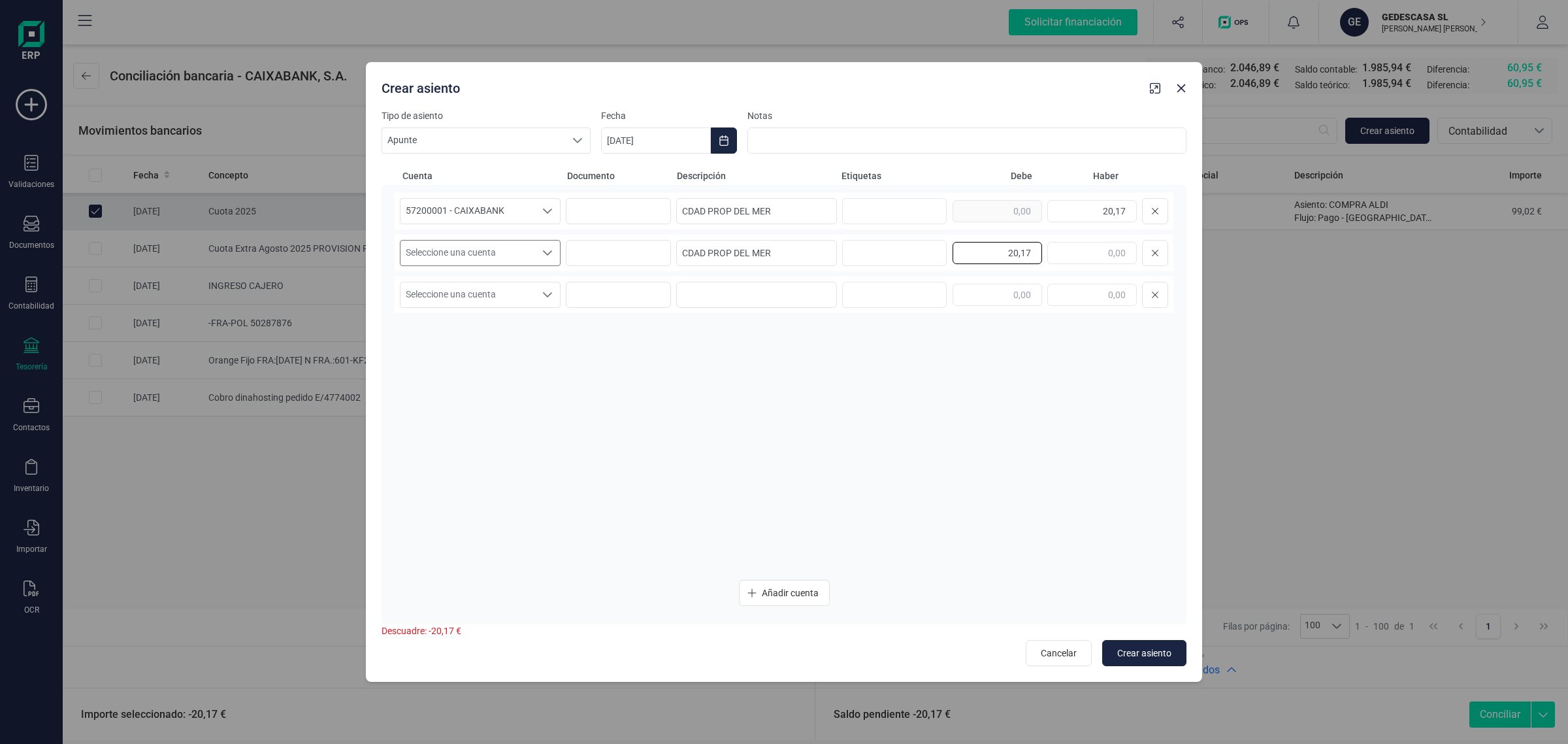
type input "20,17"
click at [517, 252] on span "Seleccione una cuenta" at bounding box center [467, 252] width 134 height 25
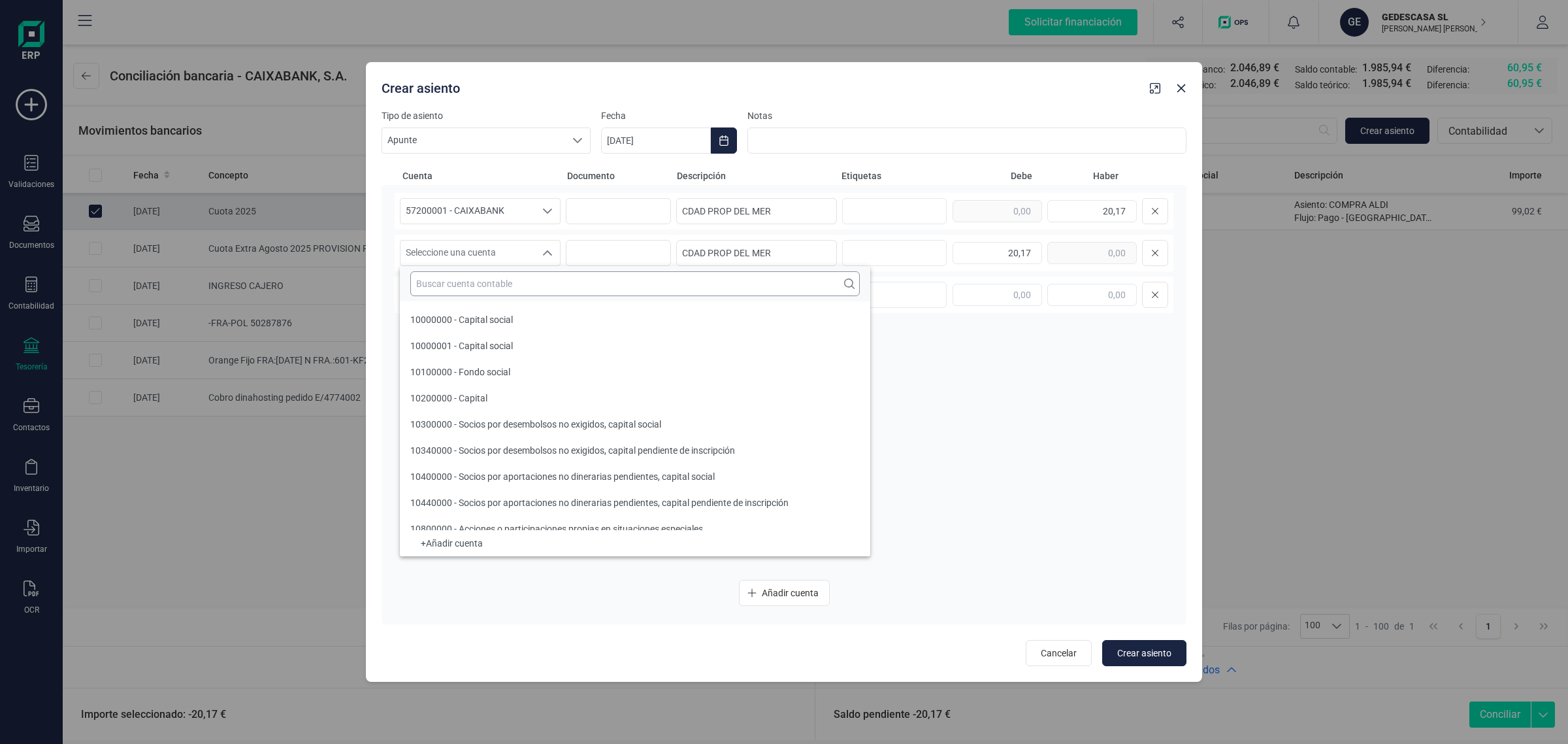
click at [458, 288] on input "text" at bounding box center [635, 283] width 449 height 25
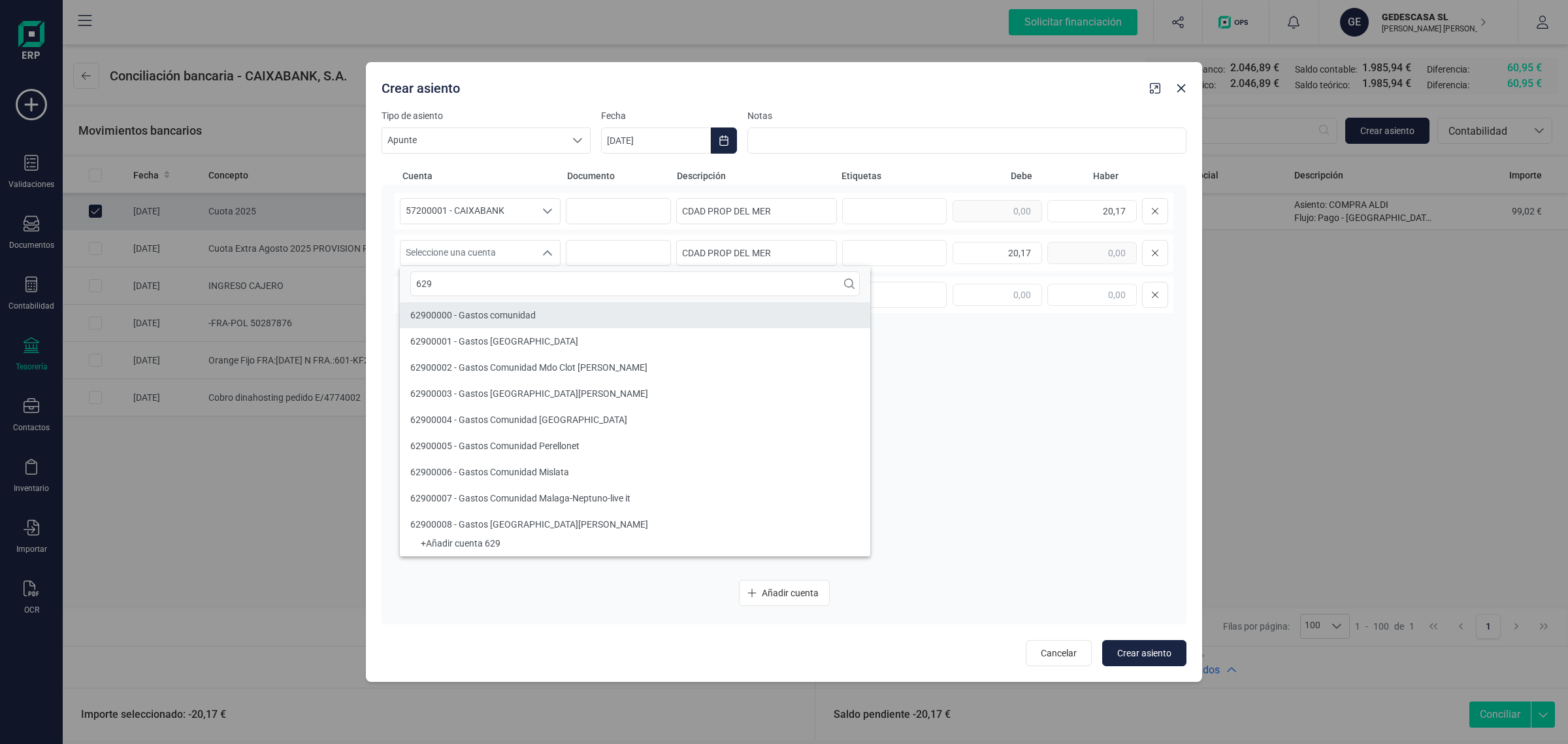
type input "629"
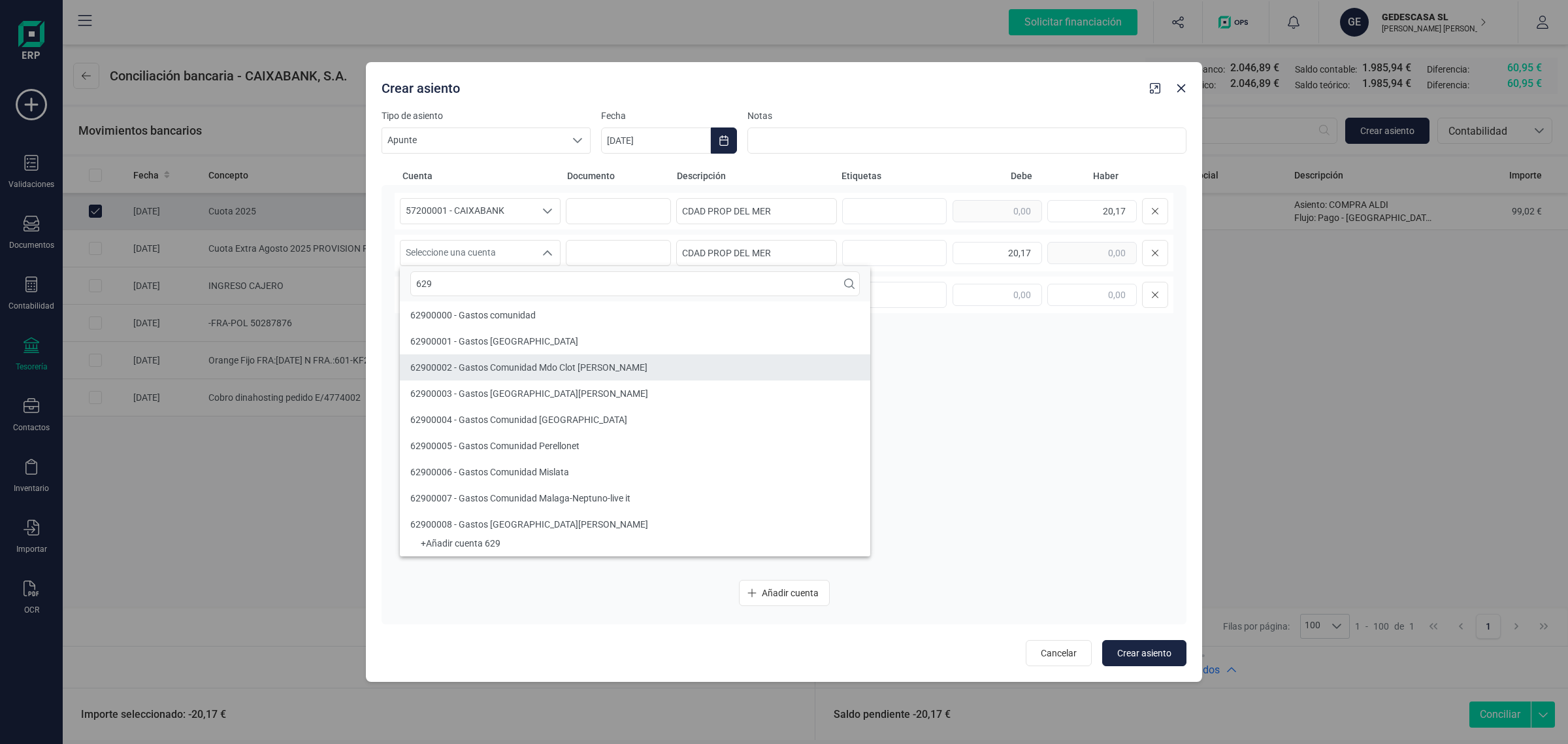
click at [474, 369] on span "62900002 - Gastos Comunidad Mdo Clot Mares" at bounding box center [529, 368] width 237 height 10
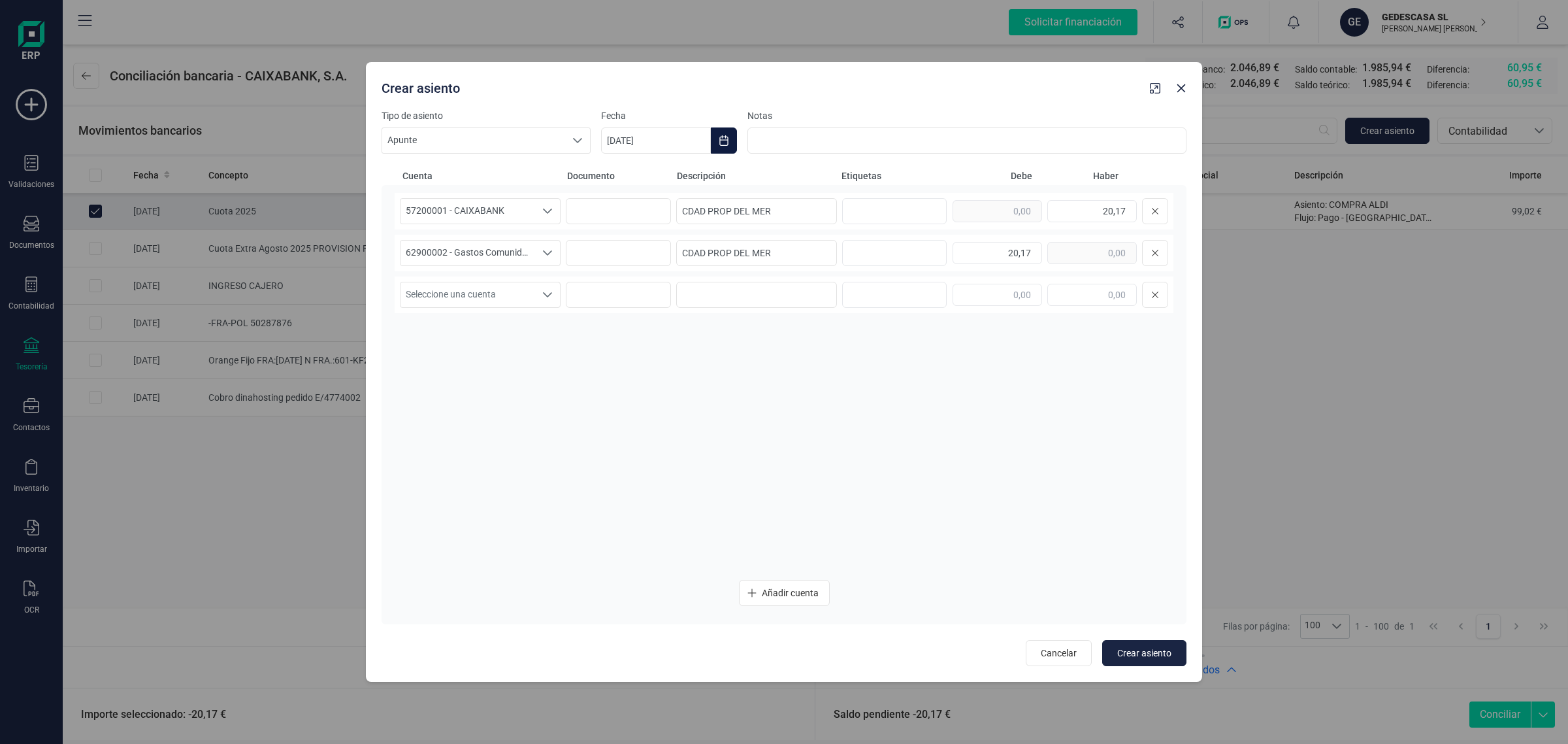
click at [732, 143] on button "Choose Date" at bounding box center [724, 140] width 26 height 26
click at [853, 255] on span "1" at bounding box center [850, 256] width 26 height 26
click at [1143, 649] on span "Crear asiento" at bounding box center [1144, 653] width 55 height 13
type input "[DATE]"
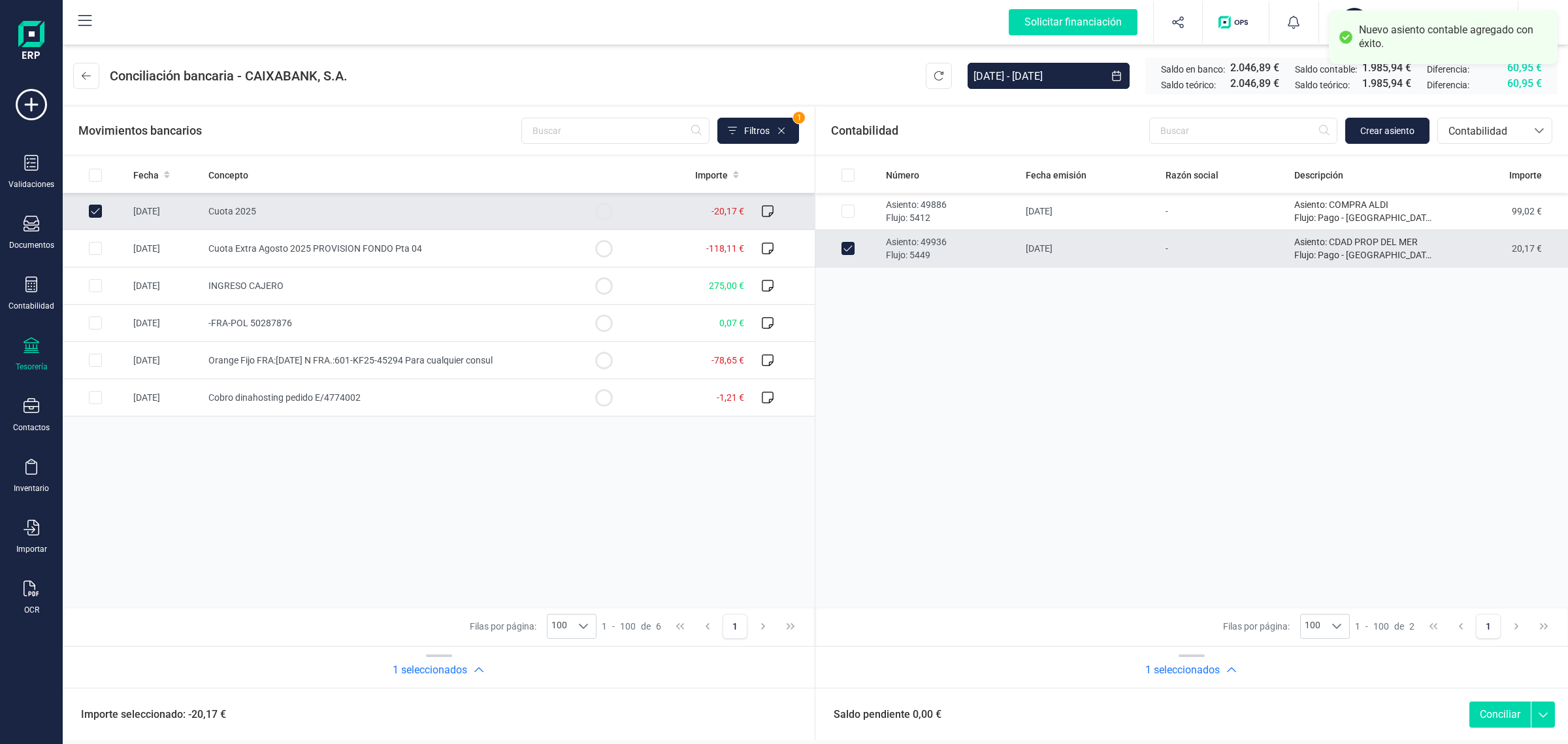
click at [1492, 708] on button "Conciliar" at bounding box center [1500, 714] width 61 height 26
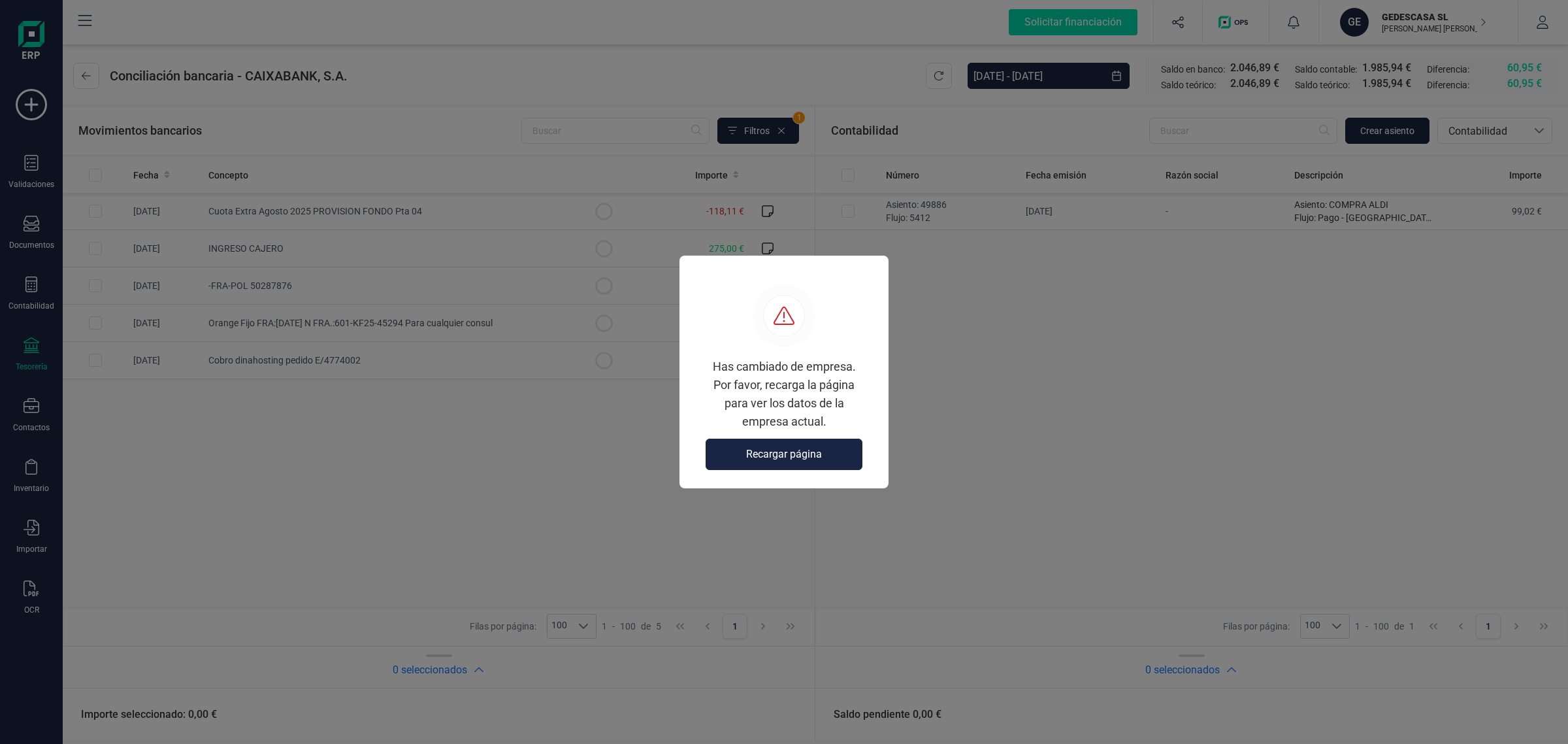
click at [784, 433] on div "Has cambiado de empresa. Por favor, recarga la página para ver los datos de la …" at bounding box center [784, 398] width 178 height 81
click at [786, 463] on button "Recargar página" at bounding box center [784, 454] width 157 height 31
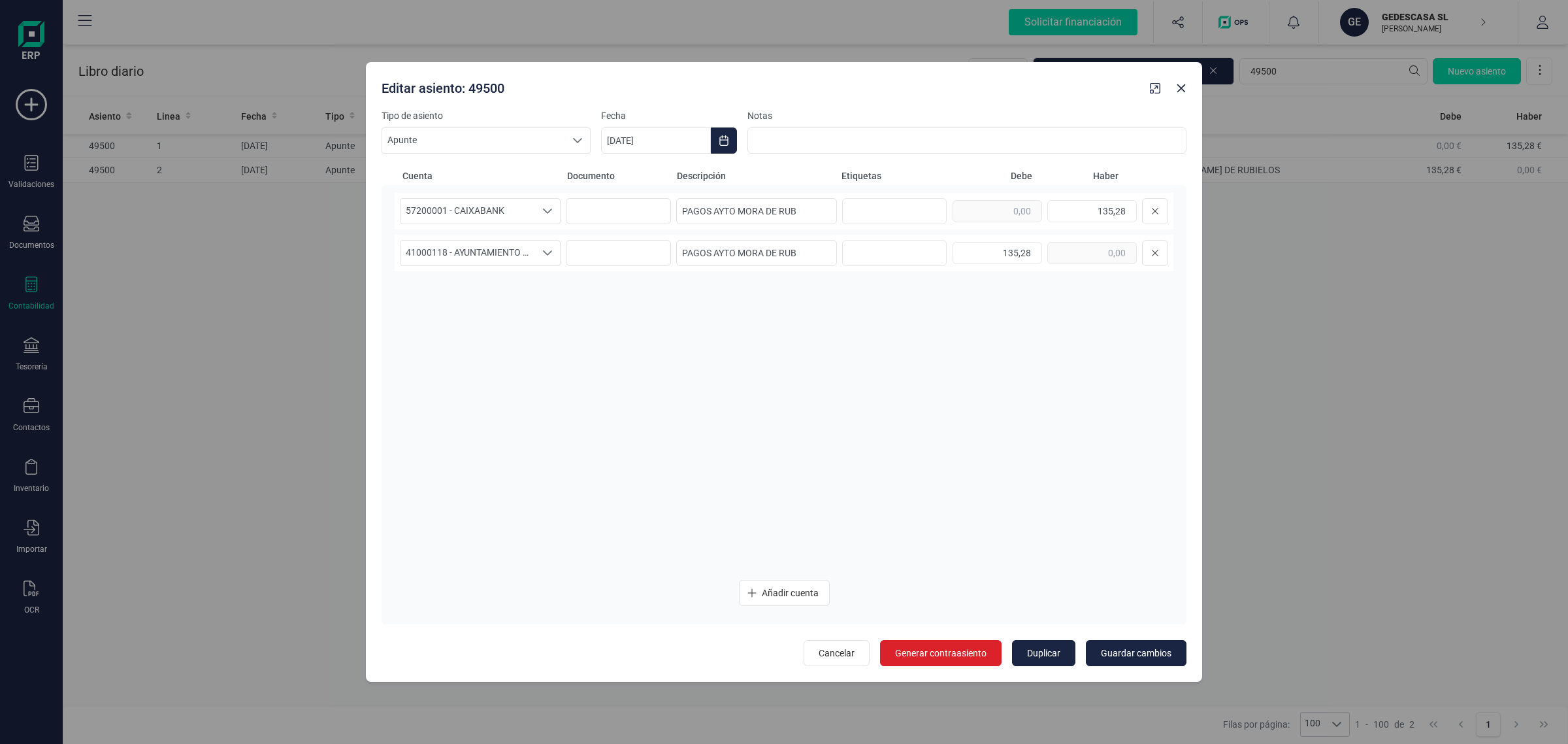
click at [674, 273] on div "57200001 - CAIXABANK 57200001 - CAIXABANK PAGOS AYTO MORA DE RUB 135,28 4100011…" at bounding box center [784, 381] width 779 height 376
click at [1183, 90] on icon "button" at bounding box center [1181, 88] width 8 height 8
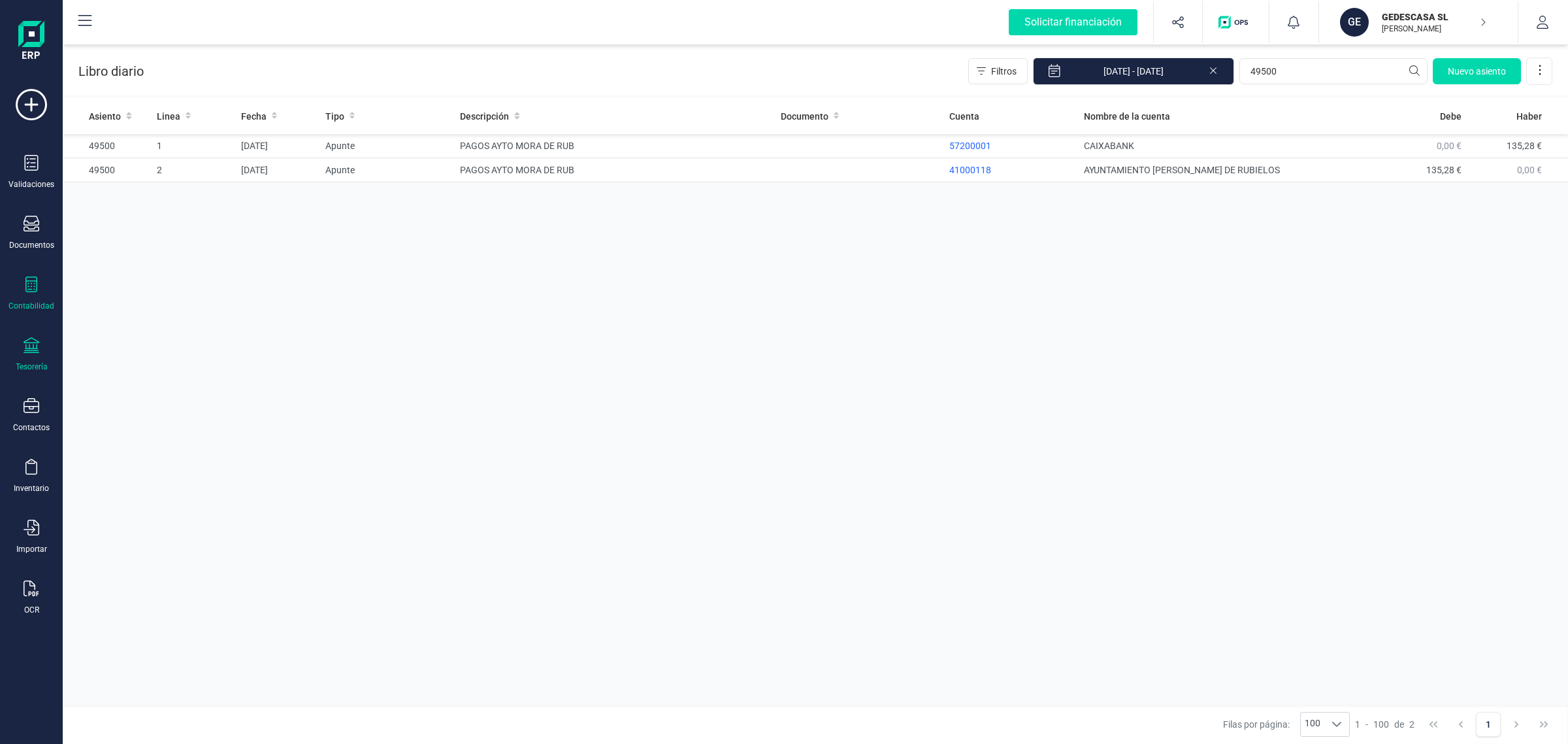
click at [43, 366] on div "Tesorería" at bounding box center [31, 367] width 32 height 10
click at [143, 220] on span "Cuentas bancarias" at bounding box center [160, 223] width 115 height 16
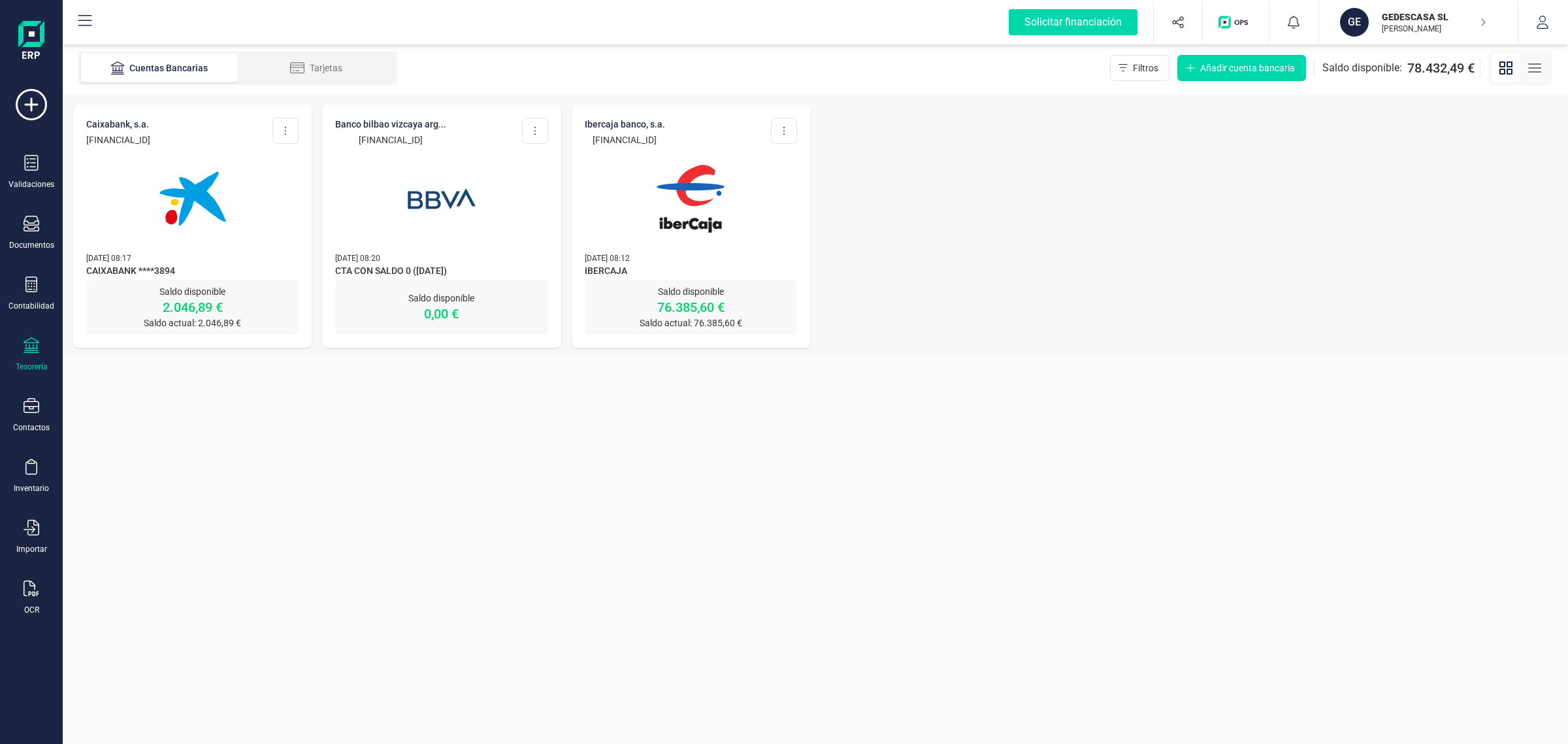
click at [207, 238] on img at bounding box center [193, 199] width 110 height 110
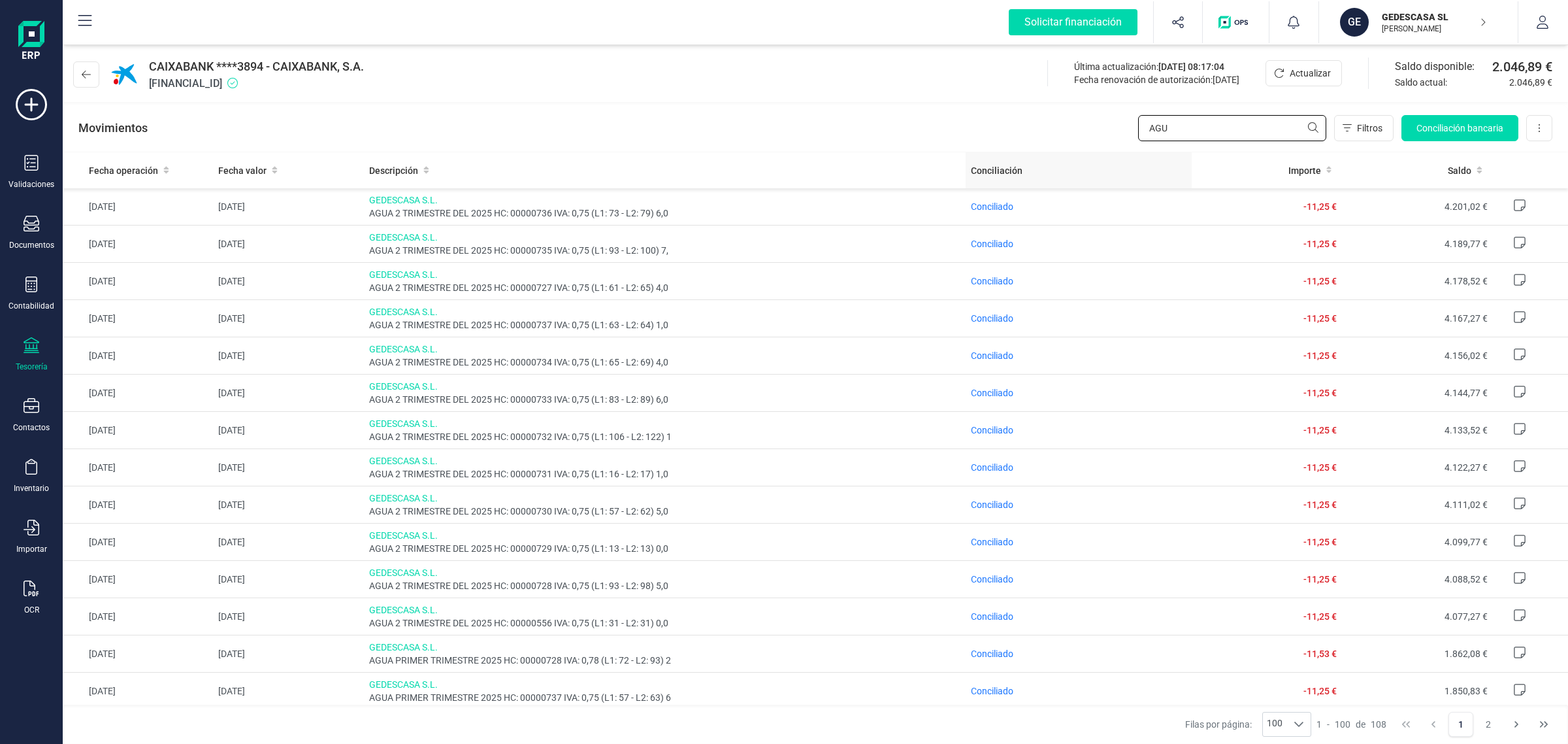
click at [1083, 155] on div "CAIXABANK ****3894 - CAIXABANK, S.A. ES8821005266332200003894 Última actualizac…" at bounding box center [815, 393] width 1505 height 702
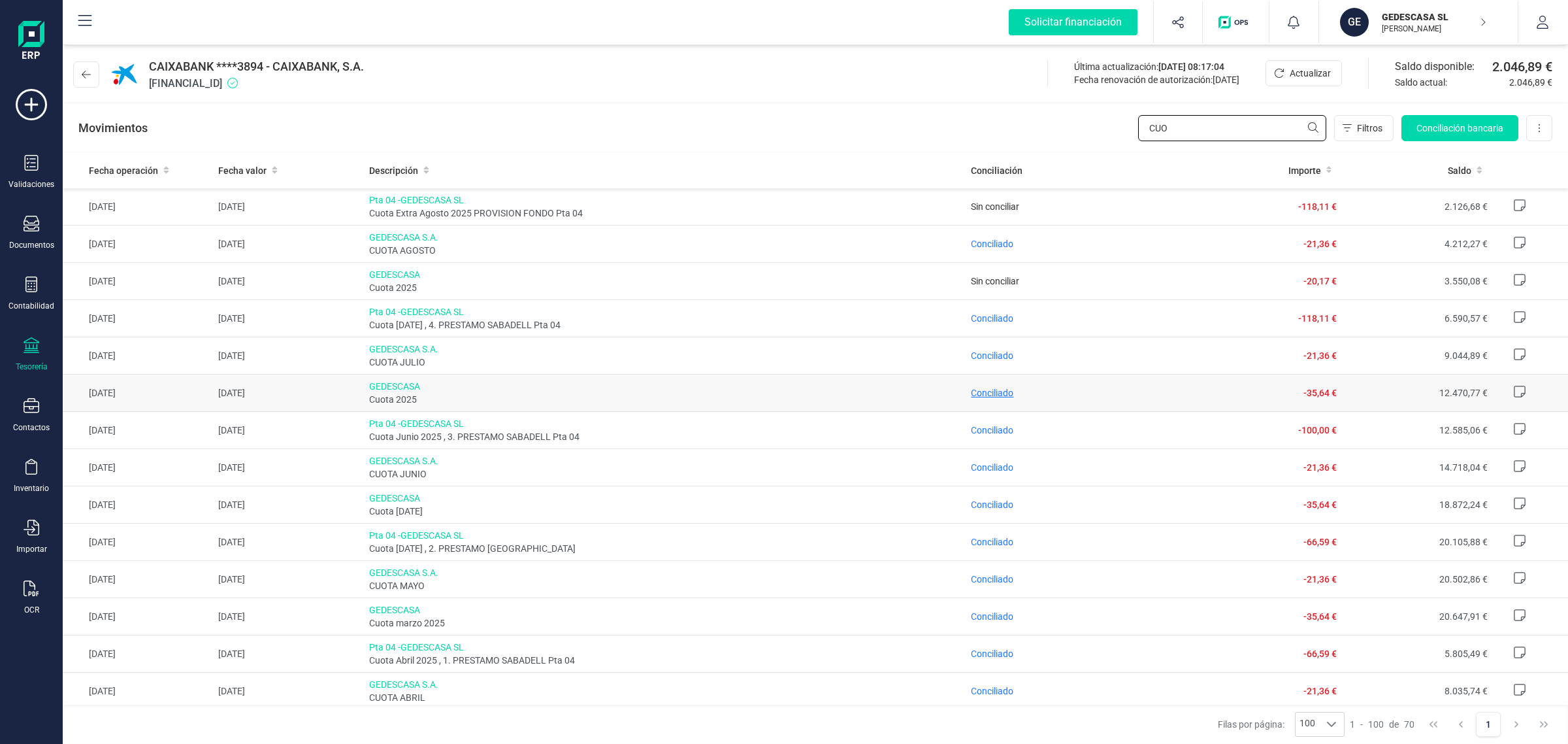
type input "CUO"
click at [991, 390] on span "Conciliado" at bounding box center [992, 393] width 43 height 10
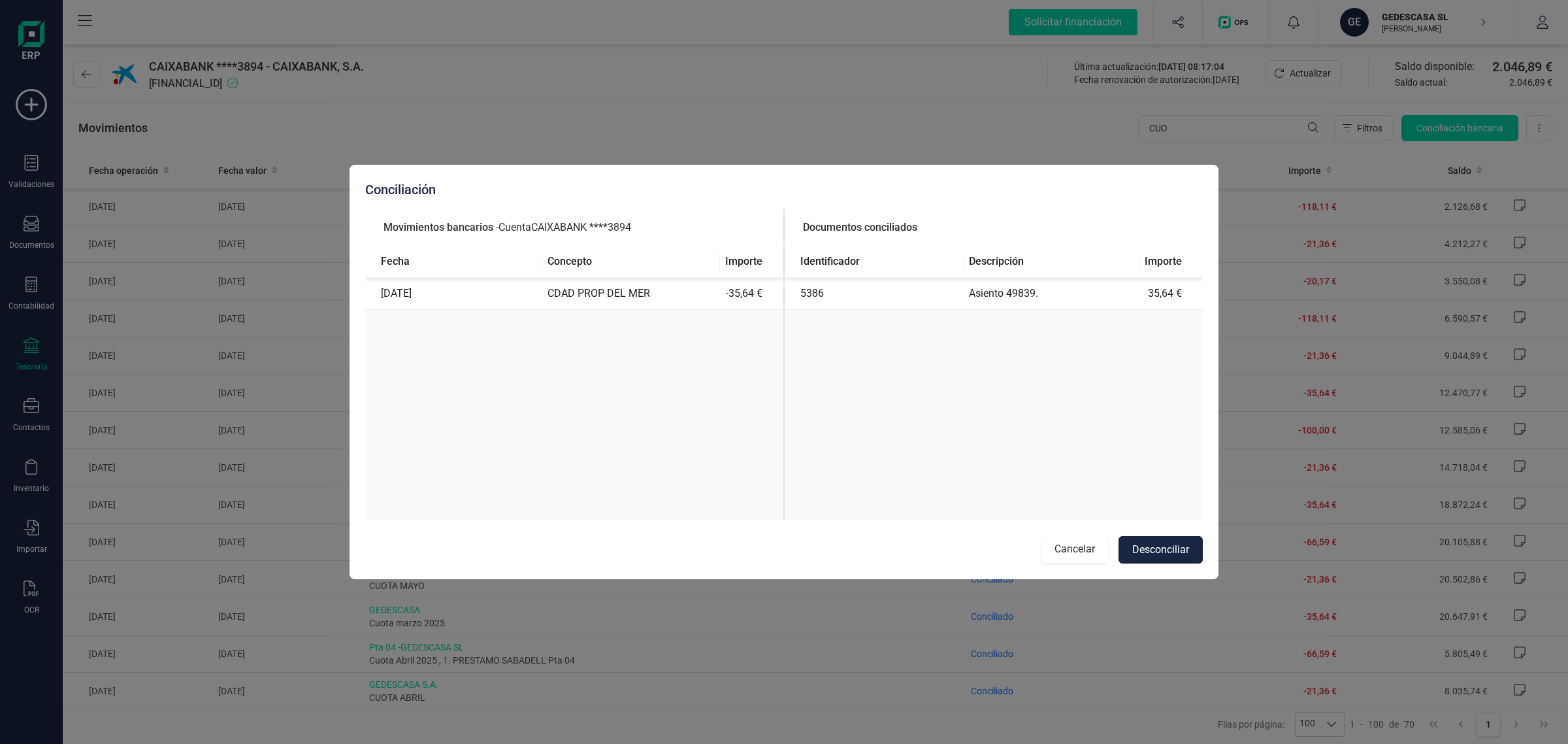
click at [1070, 542] on button "Cancelar" at bounding box center [1074, 550] width 66 height 28
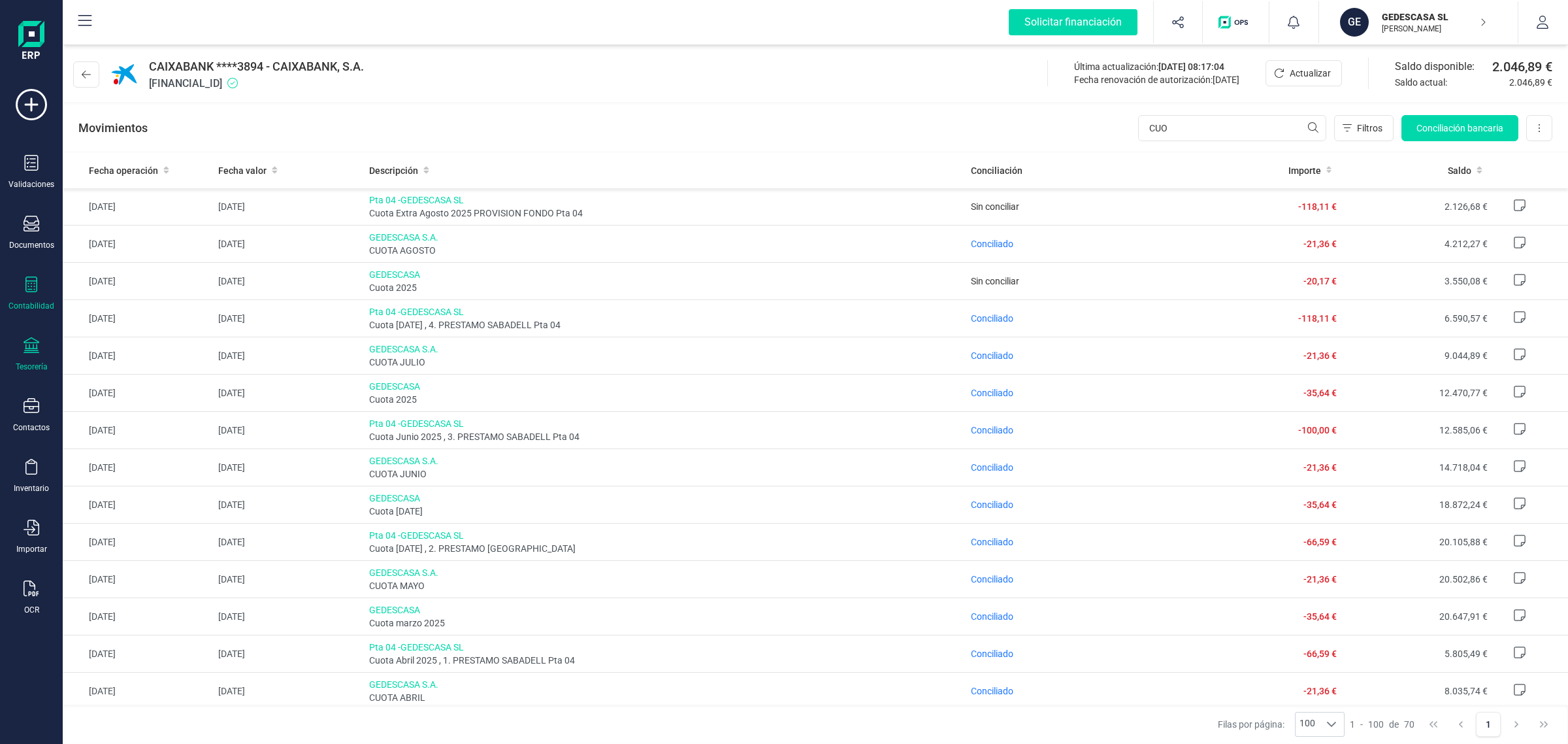
click at [37, 292] on div at bounding box center [31, 285] width 16 height 19
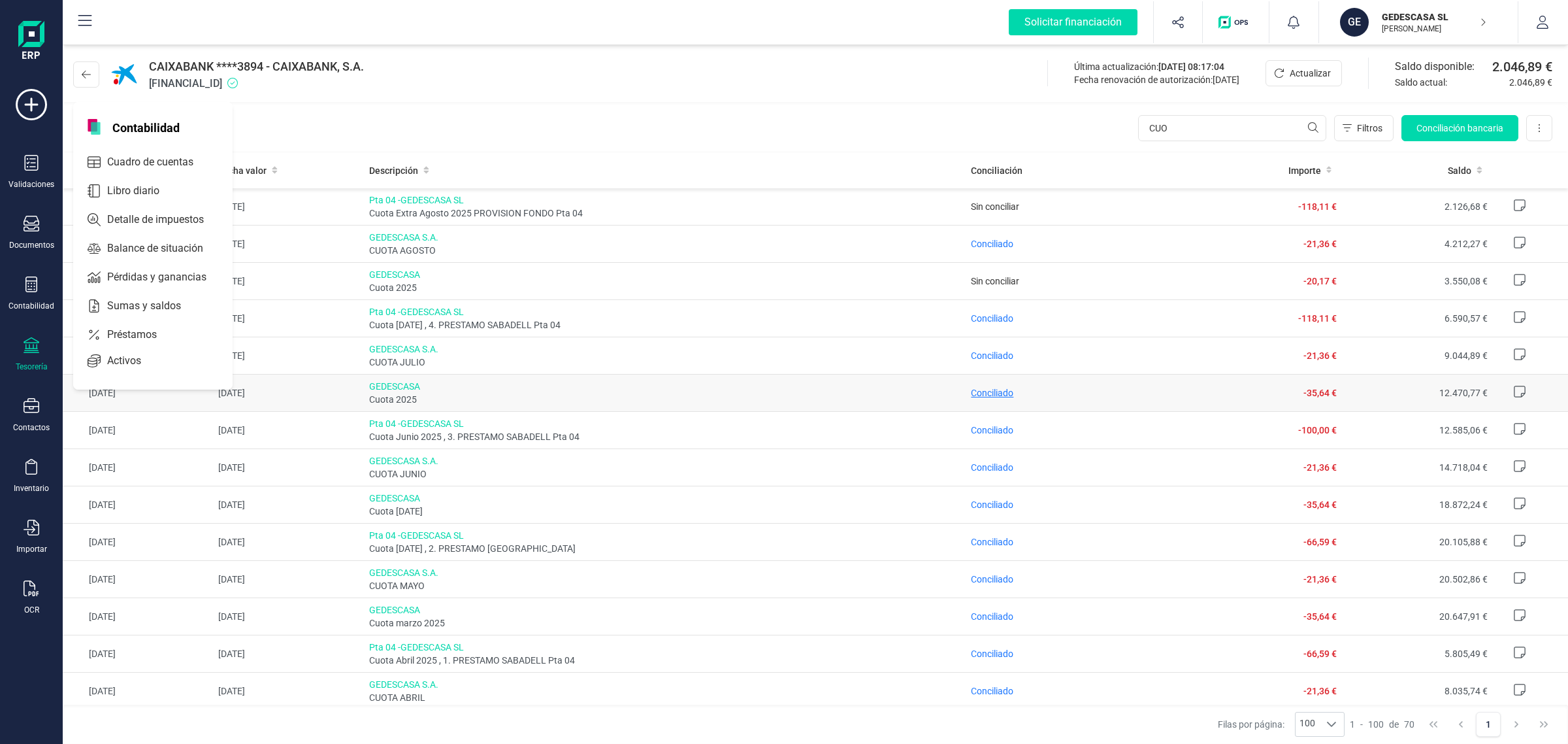
click at [990, 392] on span "Conciliado" at bounding box center [992, 393] width 43 height 10
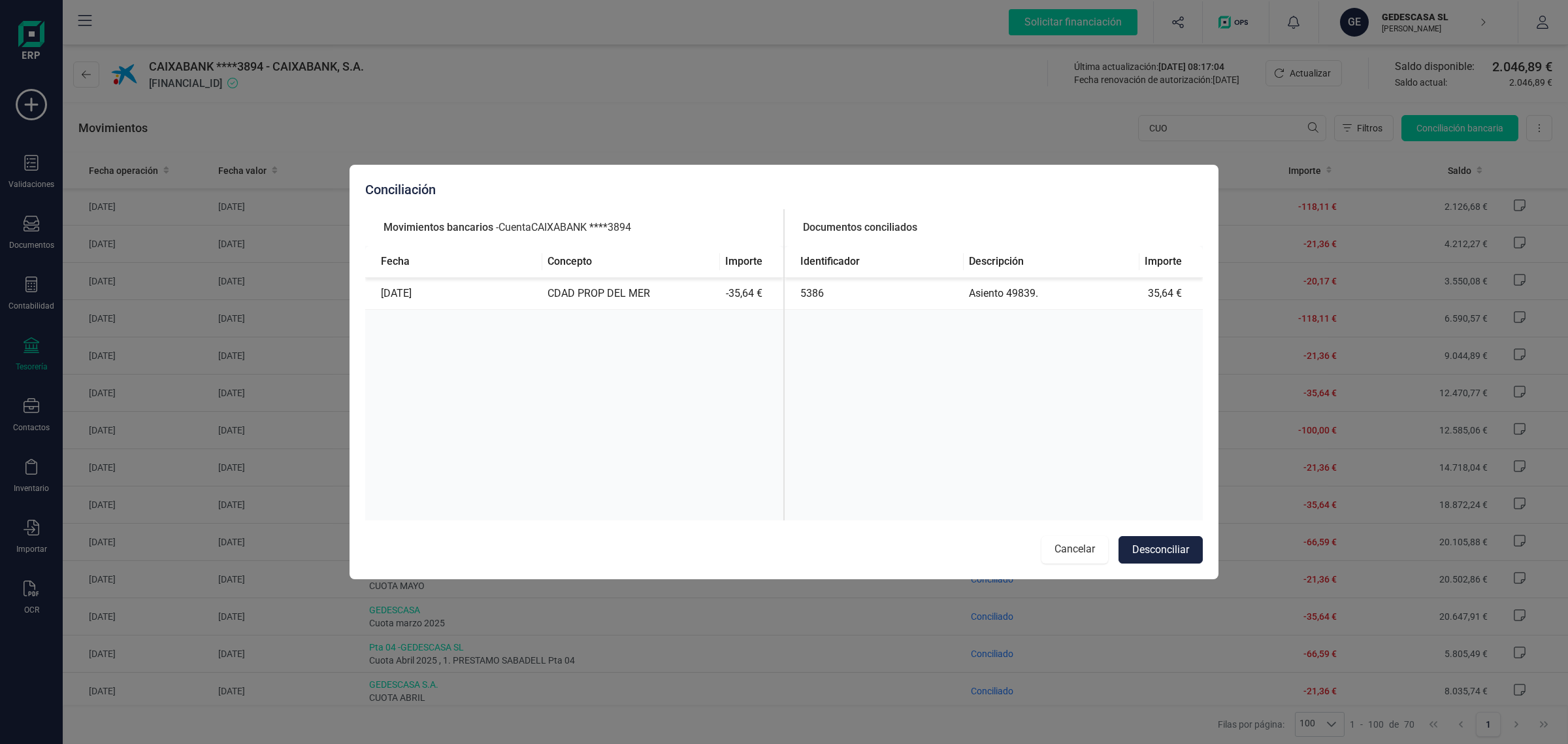
click at [1085, 547] on button "Cancelar" at bounding box center [1074, 550] width 66 height 28
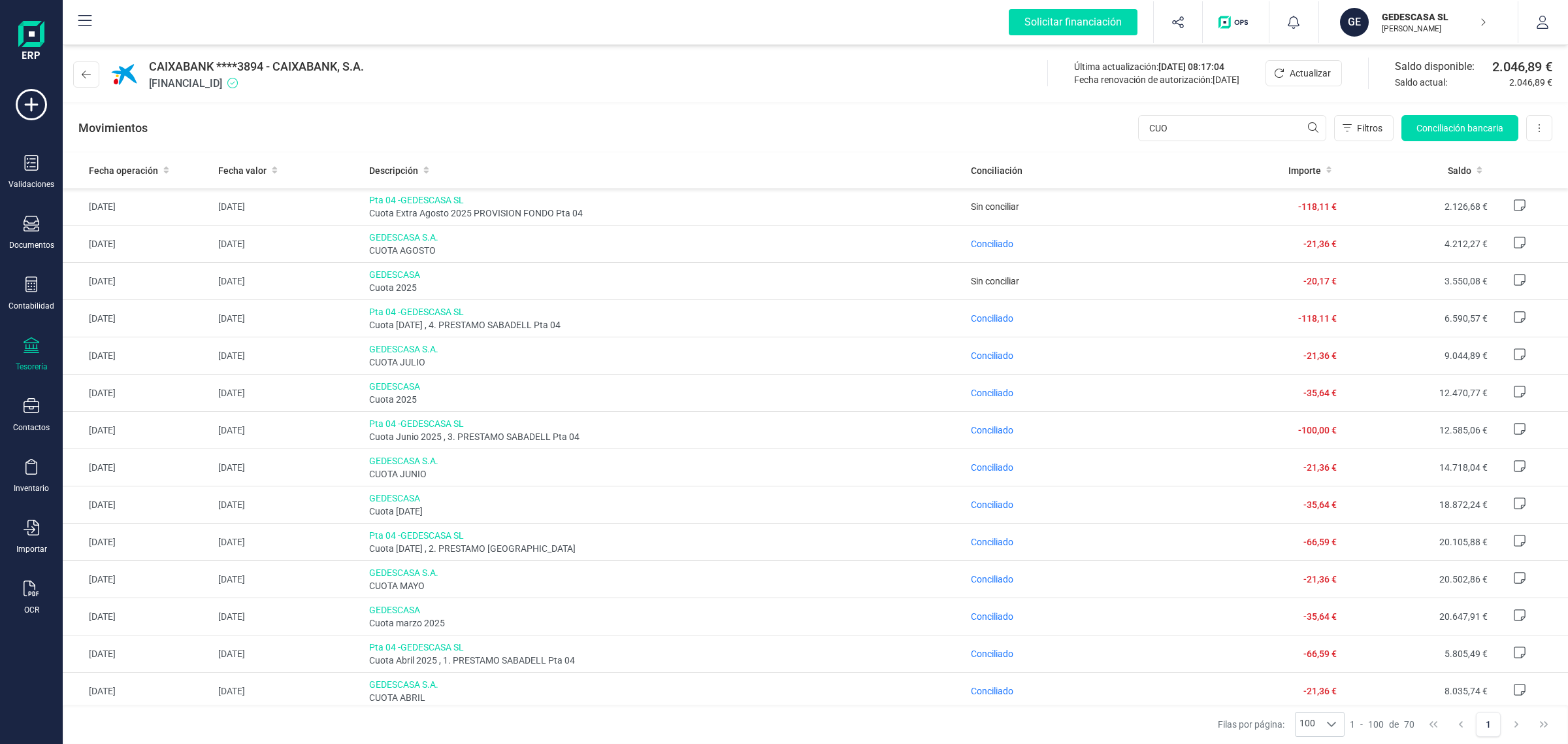
drag, startPoint x: 37, startPoint y: 283, endPoint x: 55, endPoint y: 266, distance: 24.8
click at [36, 283] on icon at bounding box center [31, 284] width 16 height 16
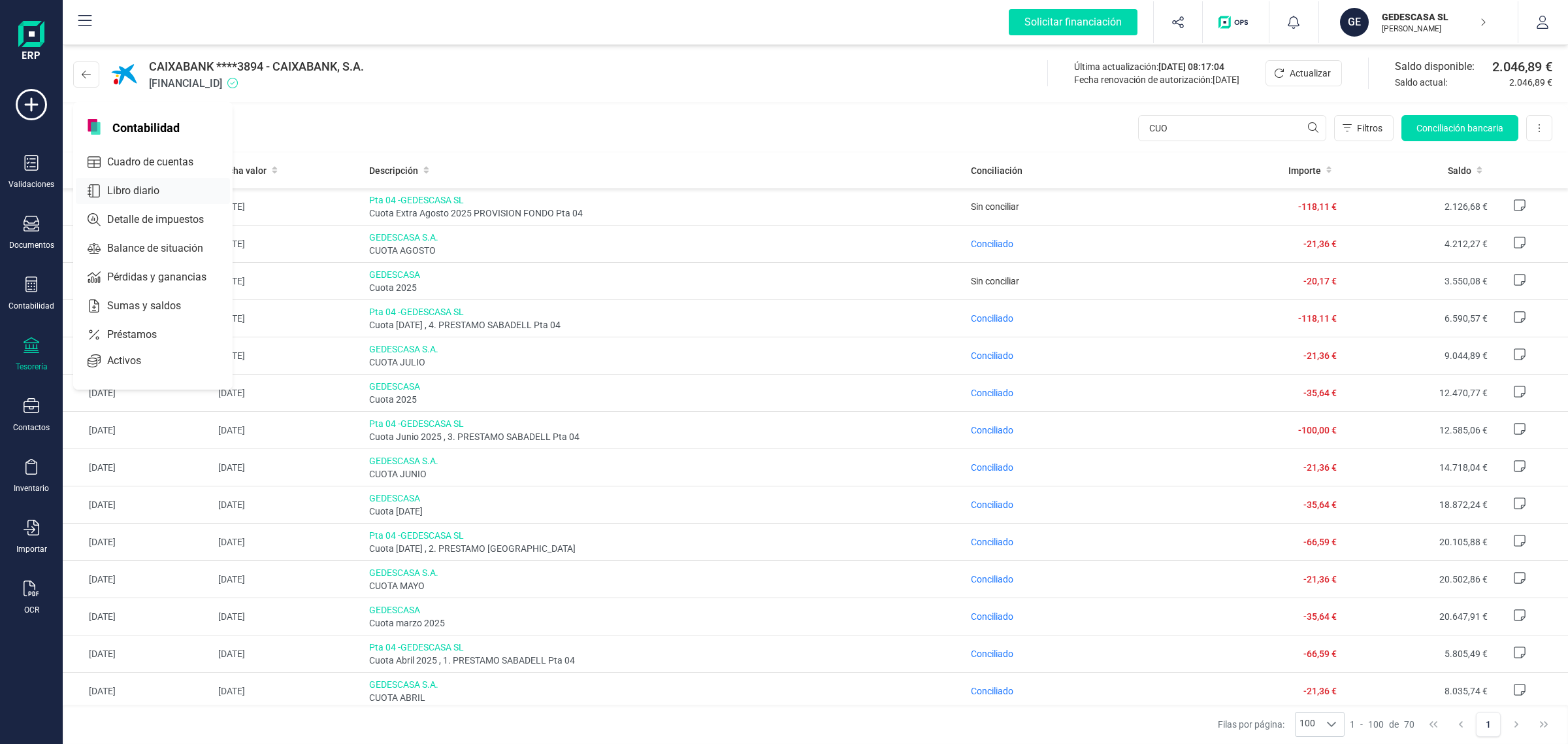
click at [155, 183] on span "Libro diario" at bounding box center [143, 190] width 81 height 16
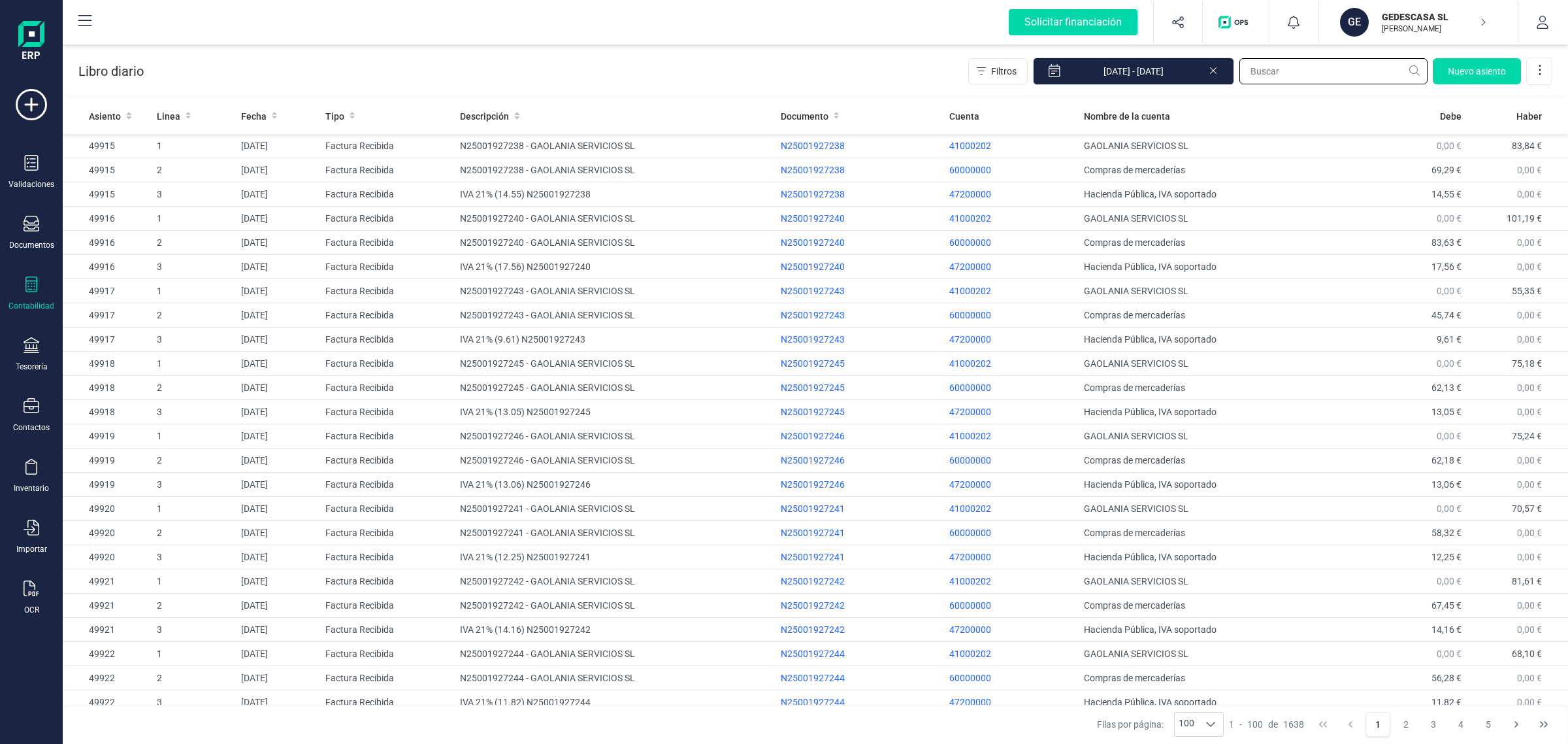
click at [1262, 77] on input "text" at bounding box center [1334, 71] width 188 height 26
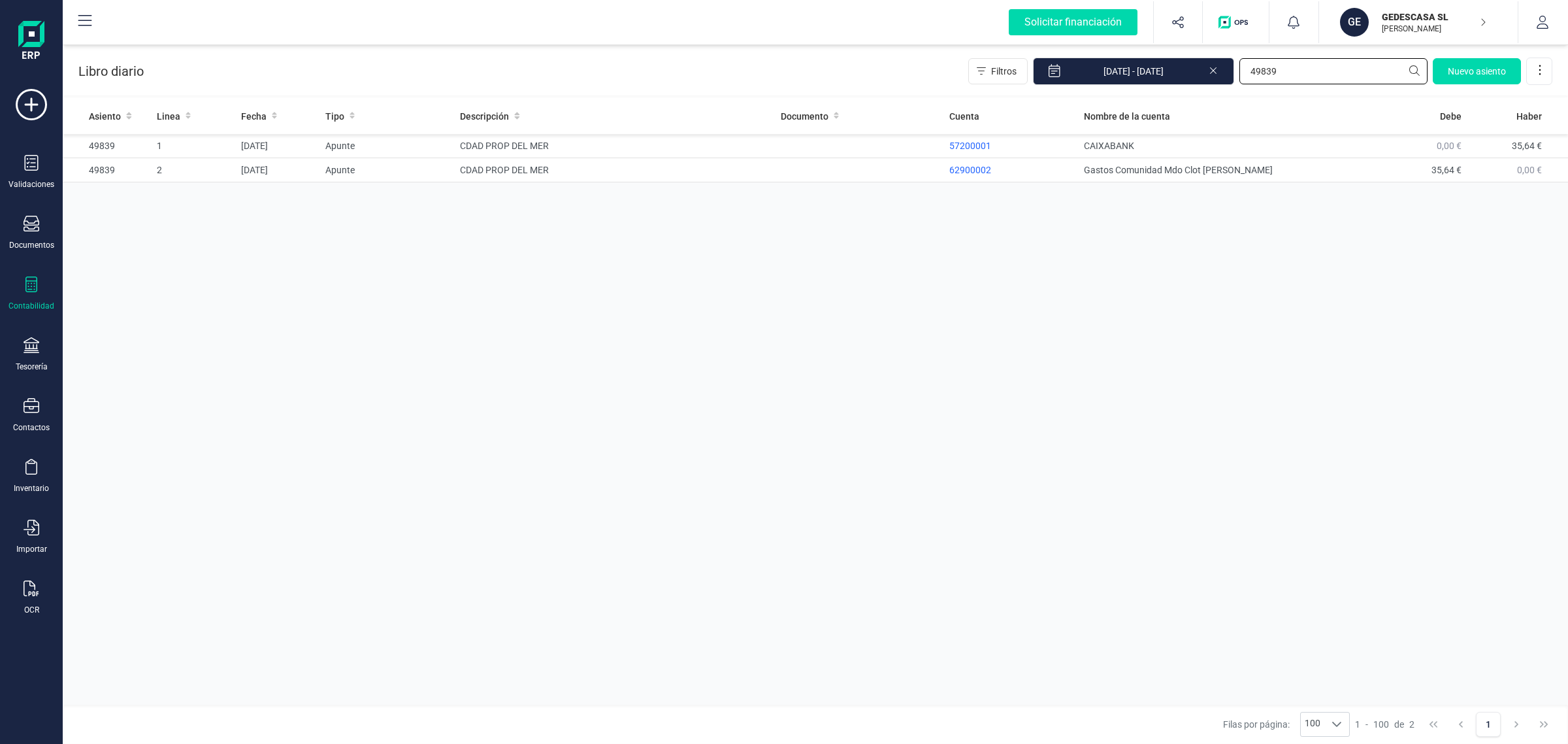
type input "49839"
click at [678, 176] on td "CDAD PROP DEL MER" at bounding box center [615, 170] width 320 height 24
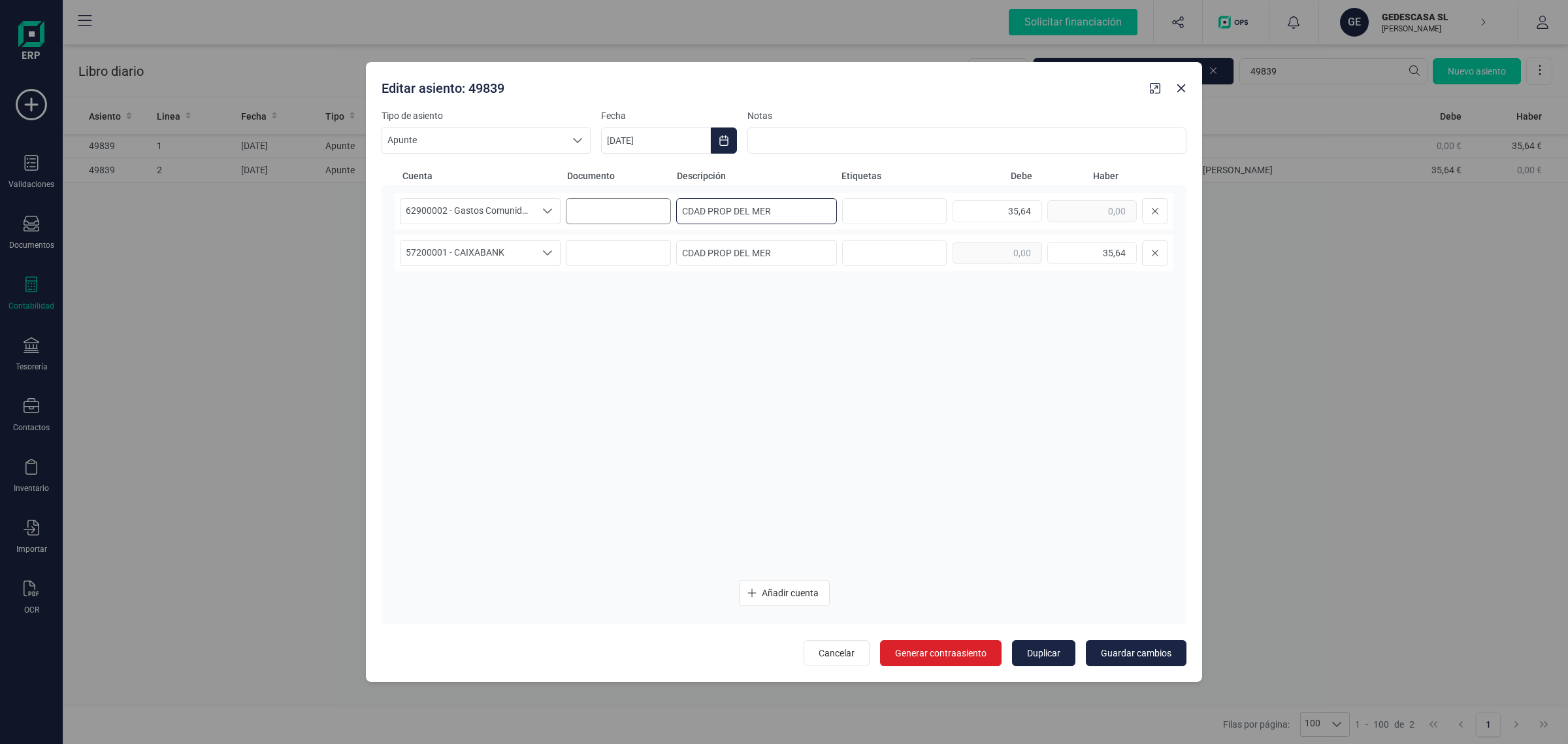
drag, startPoint x: 792, startPoint y: 210, endPoint x: 648, endPoint y: 223, distance: 144.6
click at [648, 223] on div "62900002 - Gastos Comunidad Mdo Clot Mares 62900002 - Gastos Comunidad Mdo Clot…" at bounding box center [784, 211] width 779 height 37
click at [1180, 93] on icon "button" at bounding box center [1181, 88] width 10 height 10
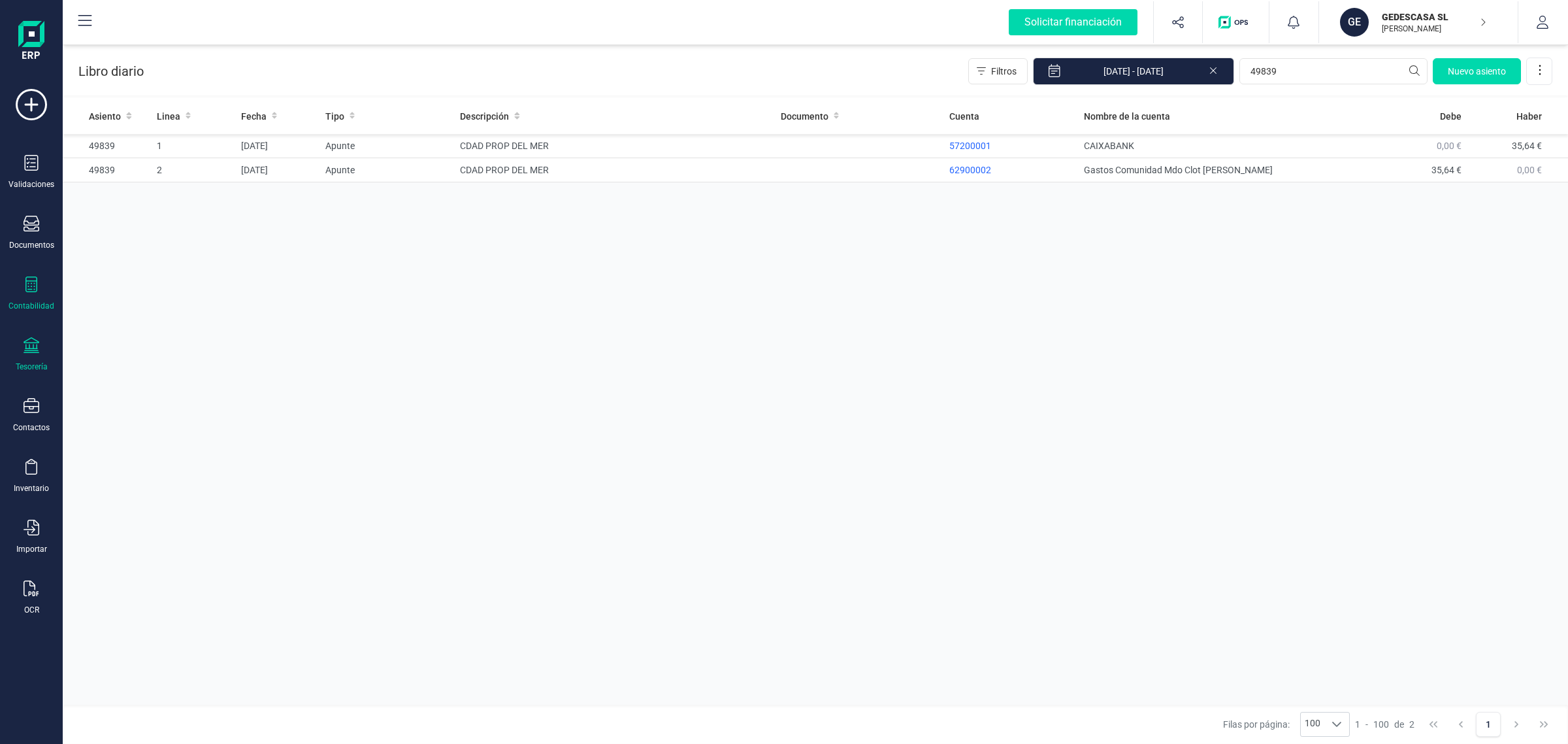
click at [19, 362] on div "Tesorería" at bounding box center [31, 367] width 32 height 10
click at [191, 215] on span "Cuentas bancarias" at bounding box center [160, 223] width 115 height 16
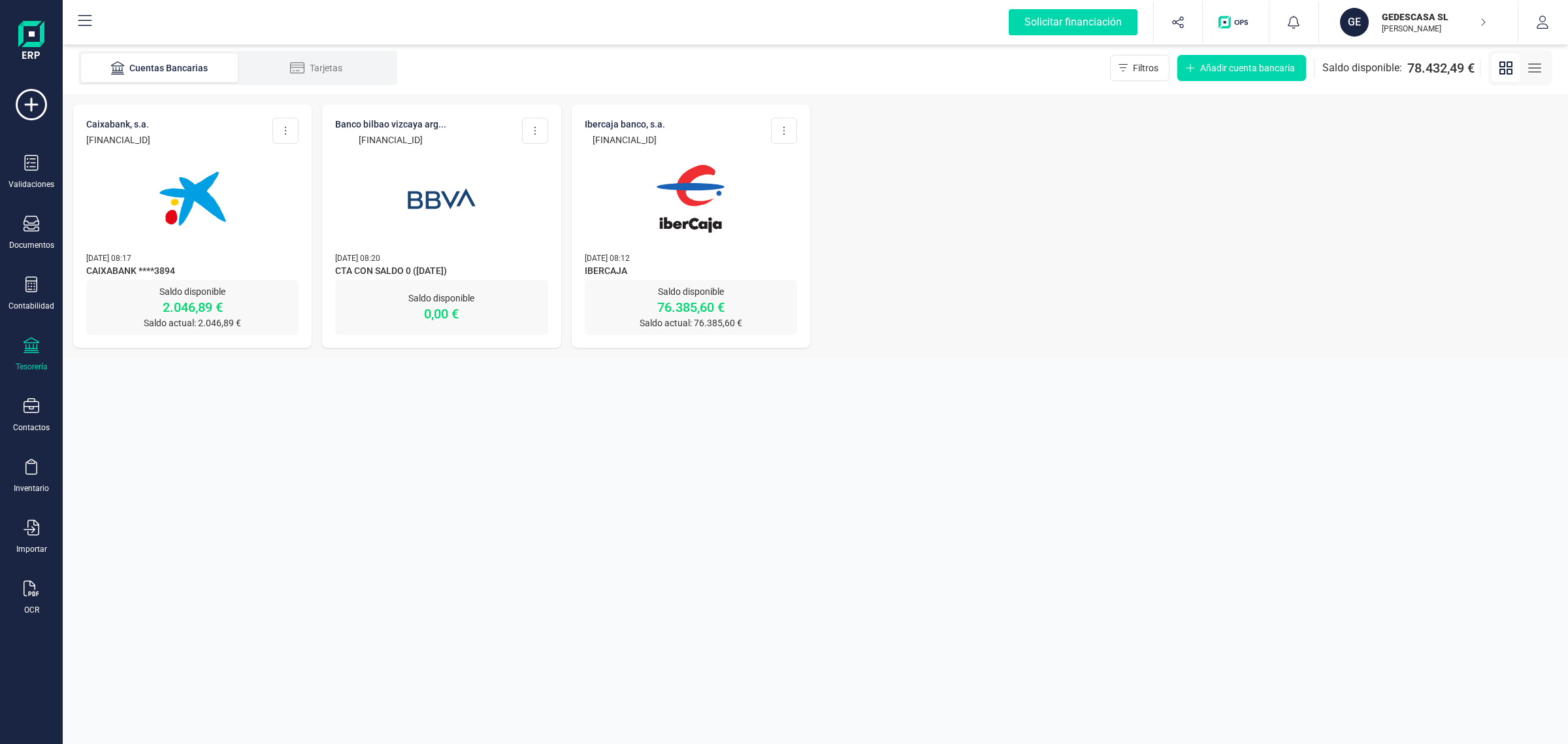
click at [217, 233] on img at bounding box center [193, 199] width 110 height 110
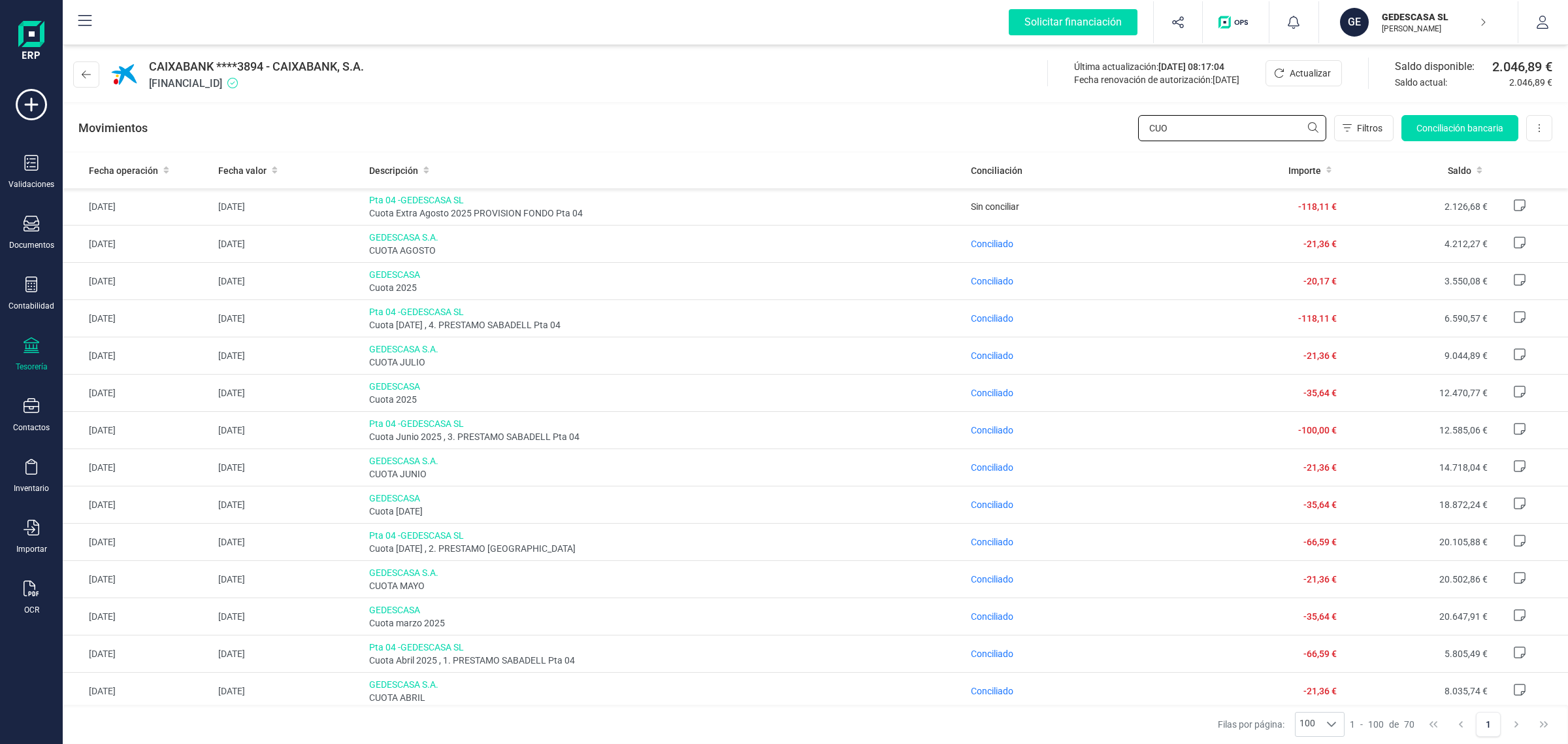
drag, startPoint x: 1245, startPoint y: 120, endPoint x: 1082, endPoint y: 148, distance: 165.4
click at [1082, 148] on div "Movimientos CUO Filtros Conciliación bancaria Descargar Excel Eliminar cuenta" at bounding box center [815, 128] width 1505 height 47
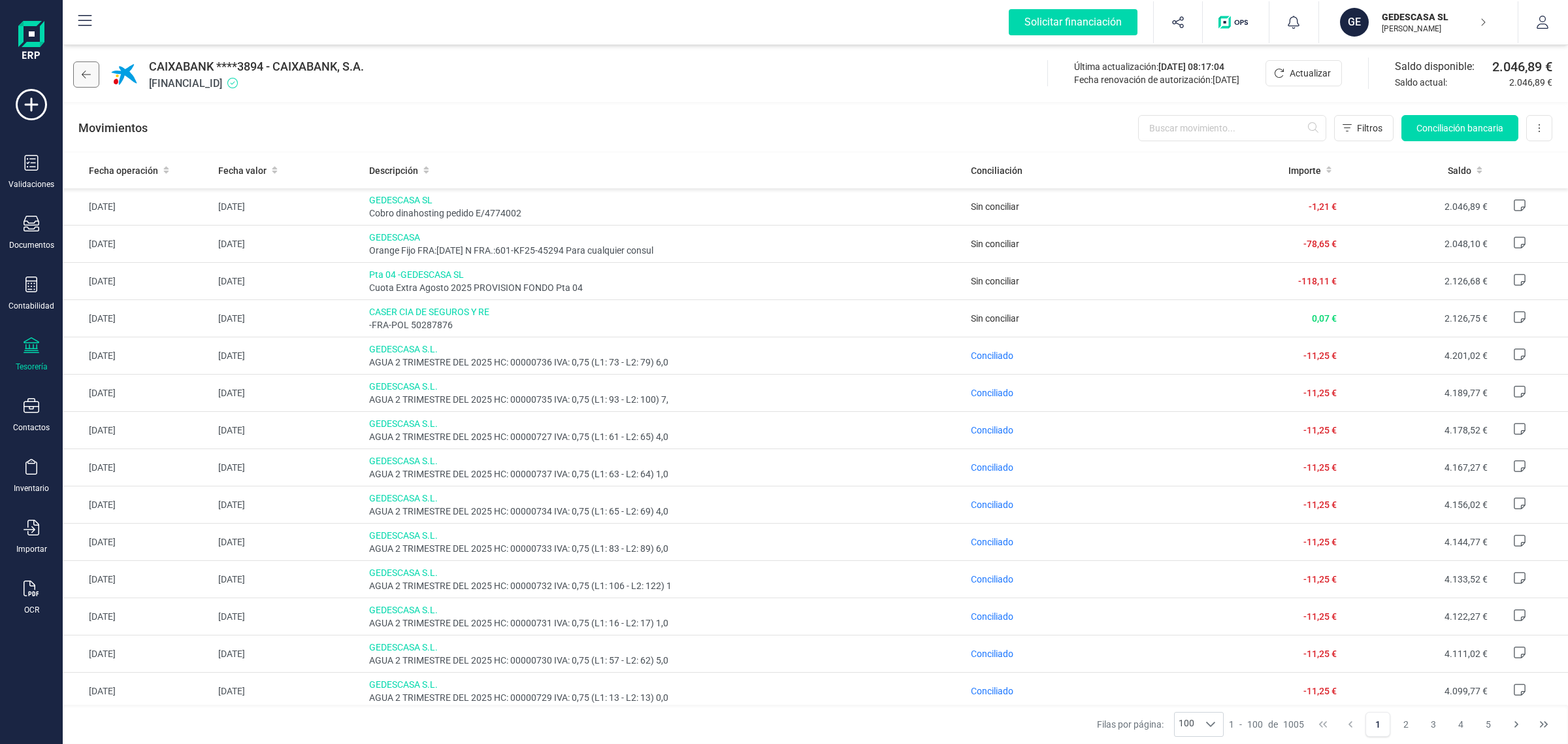
click at [87, 80] on button at bounding box center [86, 74] width 26 height 26
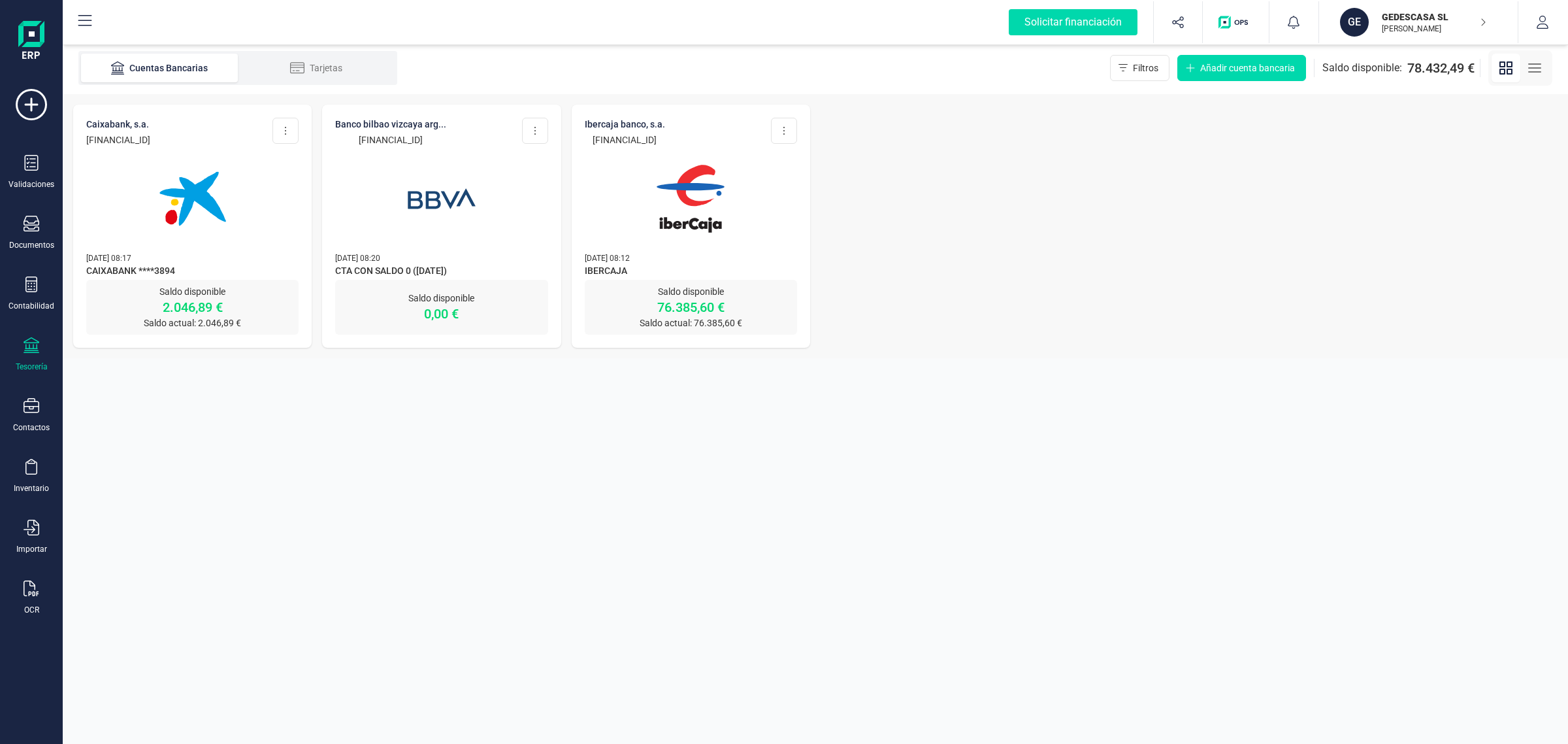
click at [210, 205] on img at bounding box center [193, 199] width 110 height 110
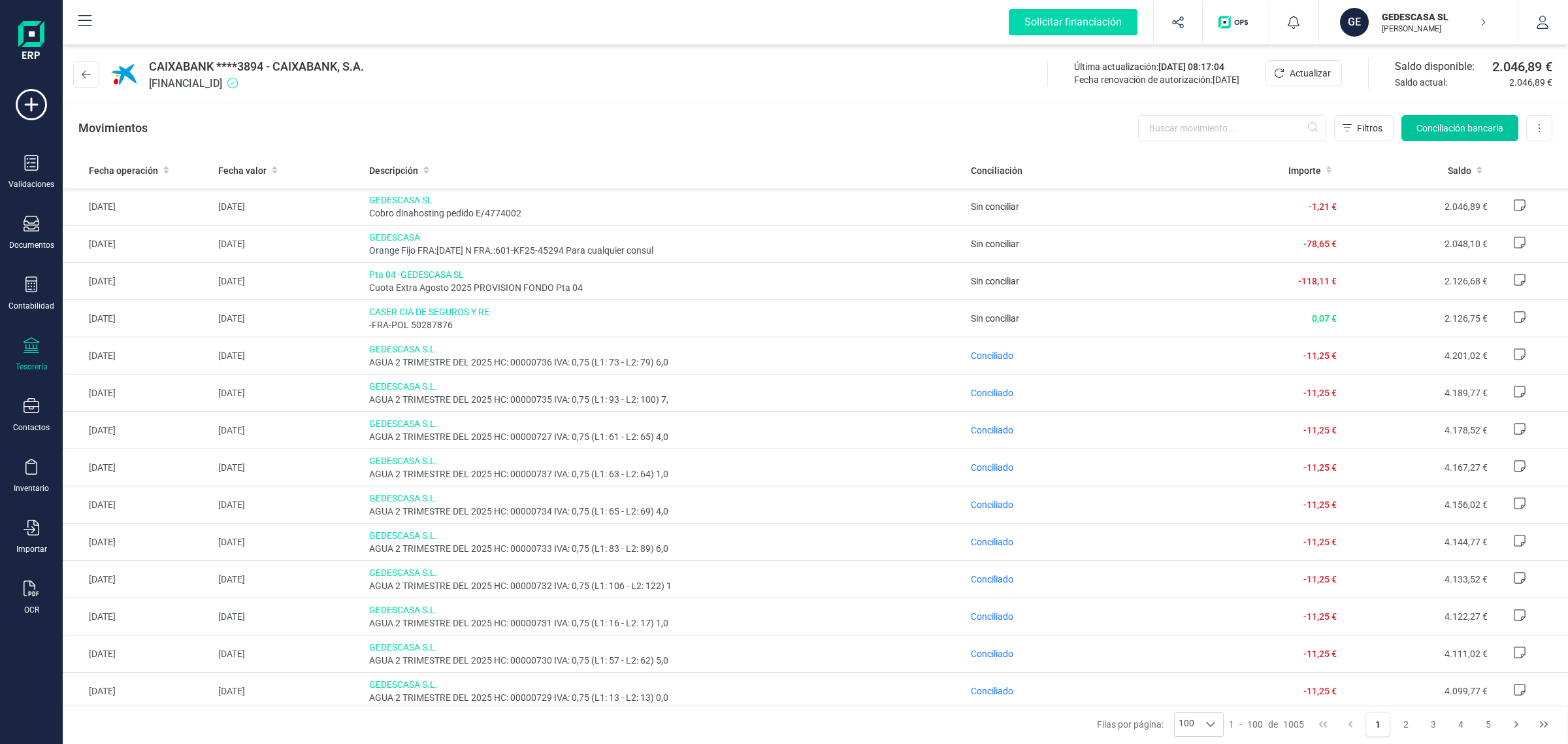
click at [1485, 128] on span "Conciliación bancaria" at bounding box center [1460, 128] width 87 height 13
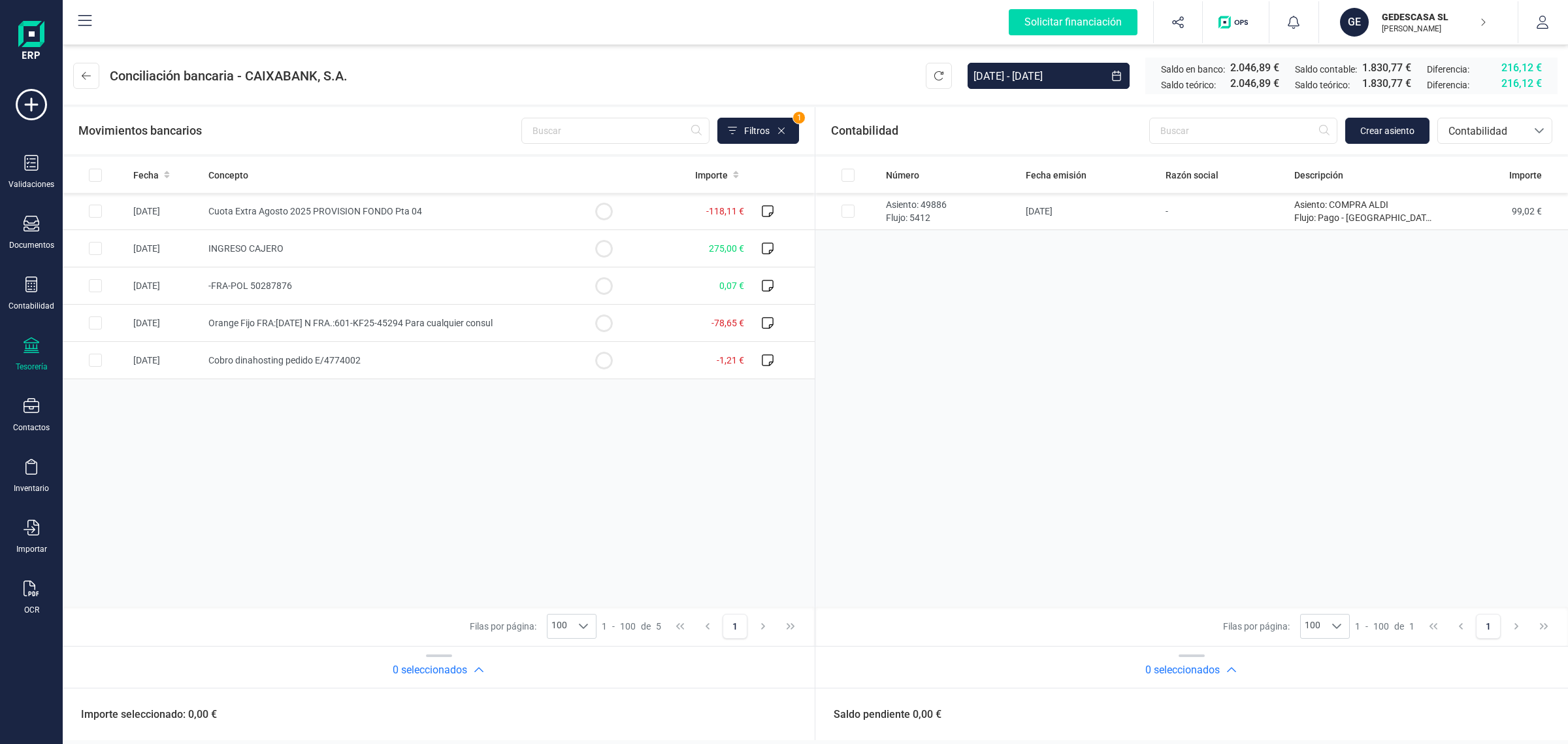
click at [1404, 0] on div "Solicitar financiación Importaciones completadas 0 / 0 GE GEDESCASA SL ISABEL P…" at bounding box center [815, 22] width 1505 height 45
drag, startPoint x: 1402, startPoint y: 33, endPoint x: 1363, endPoint y: 66, distance: 51.1
click at [1402, 33] on p "[PERSON_NAME] [PERSON_NAME]" at bounding box center [1434, 29] width 105 height 10
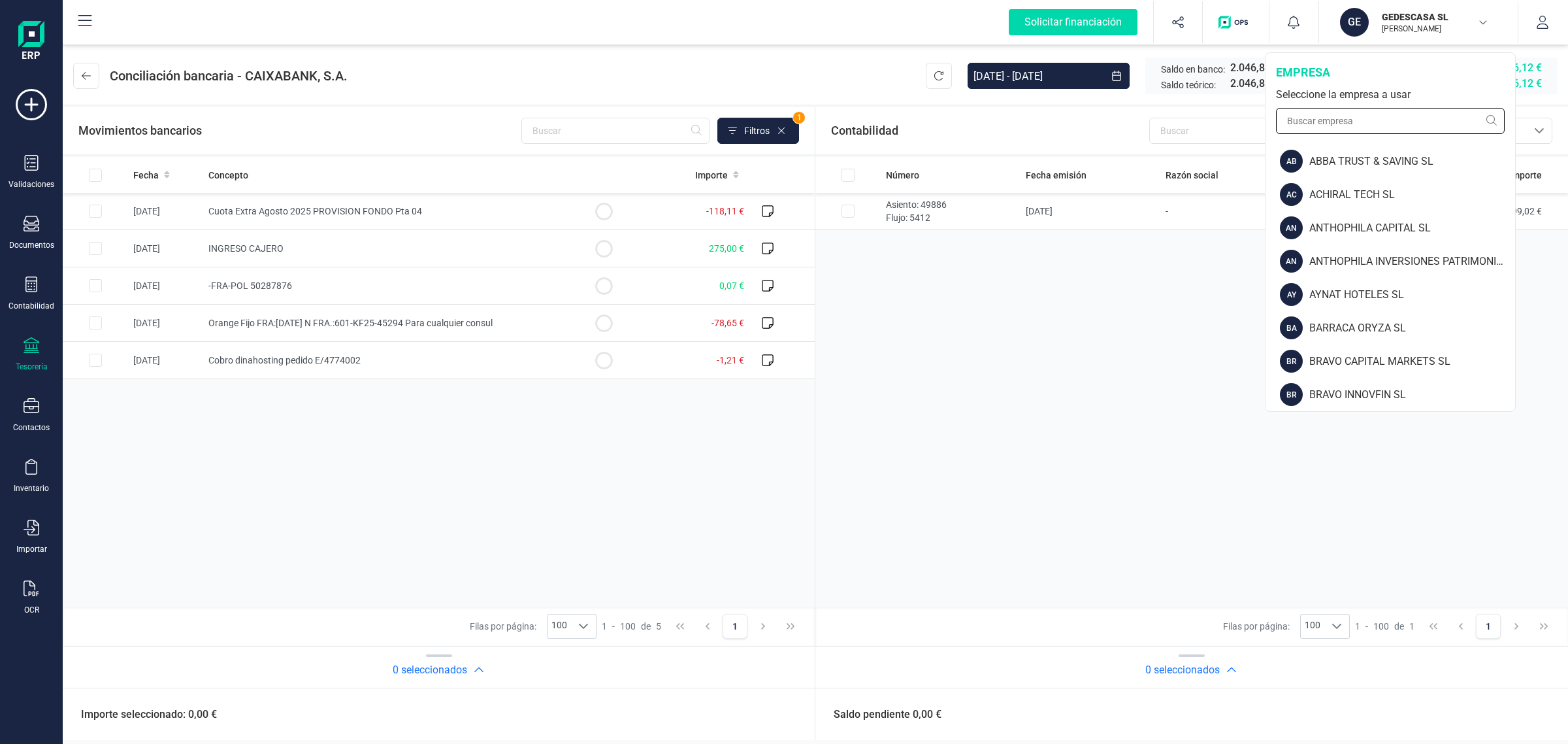
click at [1338, 123] on input "text" at bounding box center [1390, 120] width 228 height 26
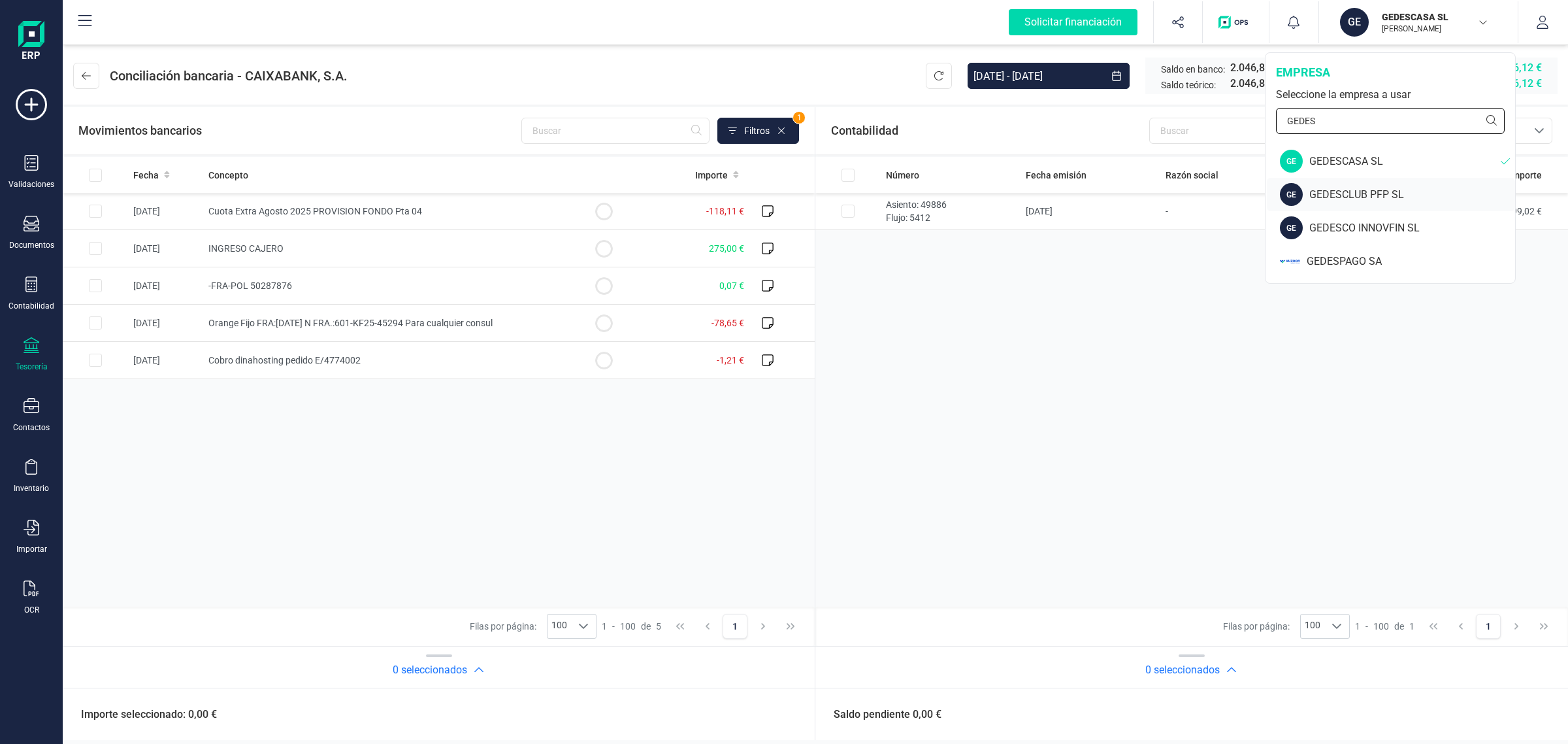
type input "GEDES"
click at [1364, 185] on div "GE GEDESCLUB PFP SL" at bounding box center [1391, 194] width 249 height 34
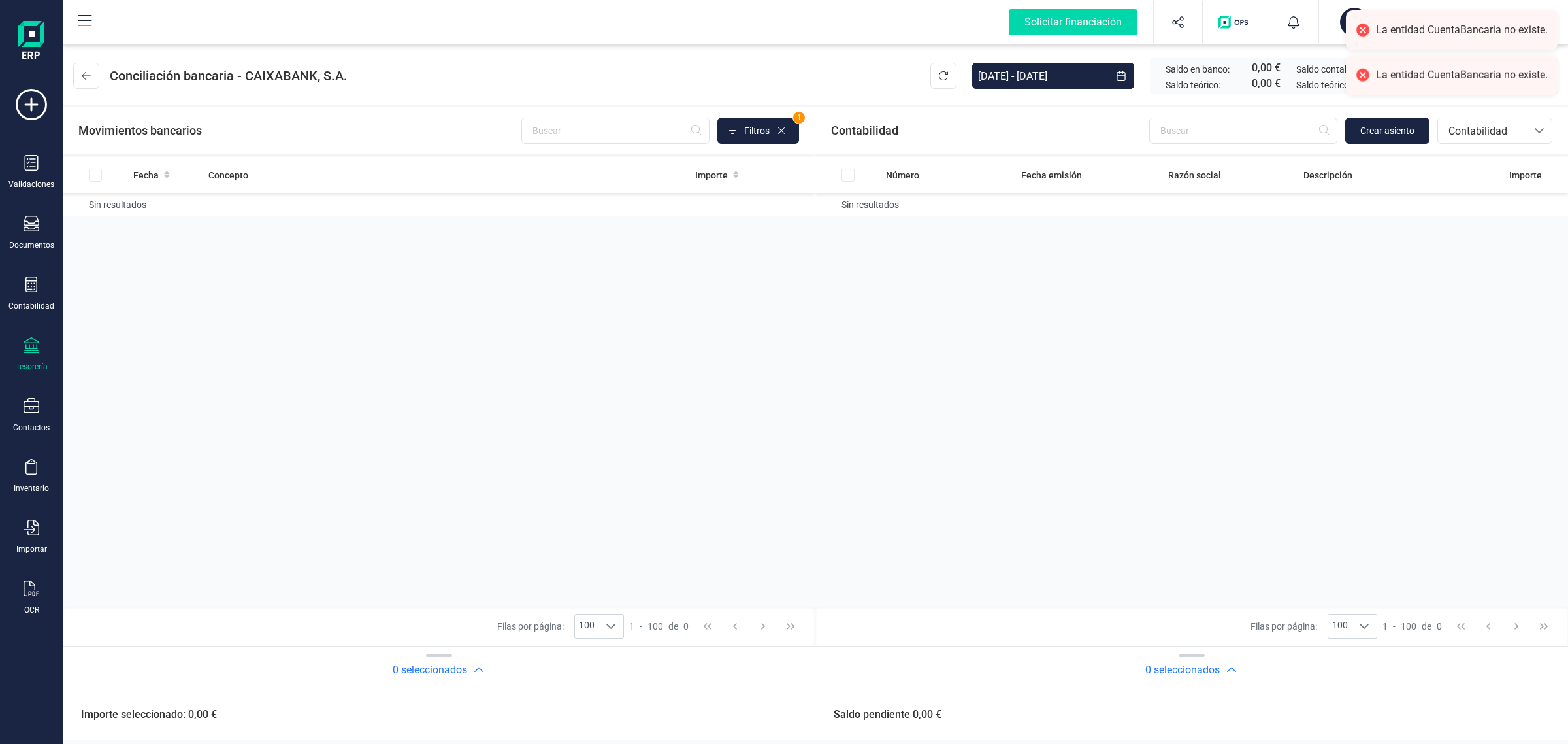
drag, startPoint x: 21, startPoint y: 359, endPoint x: 27, endPoint y: 348, distance: 12.5
click at [21, 359] on div "Tesorería" at bounding box center [31, 355] width 52 height 34
click at [126, 223] on span "Cuentas bancarias" at bounding box center [157, 223] width 115 height 16
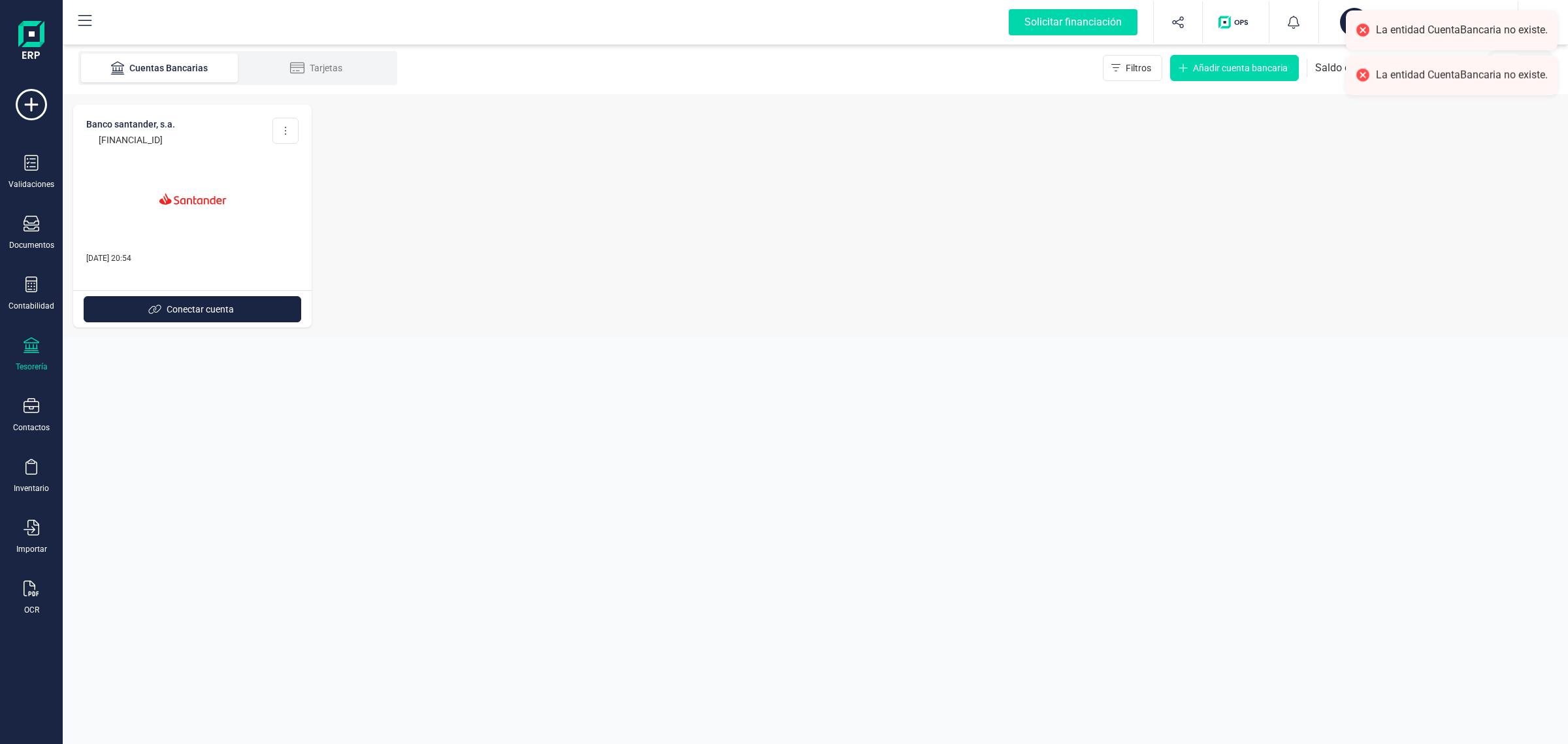
click at [190, 258] on p "01/07/2025 20:54" at bounding box center [193, 258] width 212 height 13
click at [688, 244] on div "BANCO SANTANDER, S.A. ES73 0049 6964 6520 1001 0606 Editar cuenta Eliminar cuen…" at bounding box center [815, 216] width 1505 height 244
click at [1405, 24] on p "[PERSON_NAME] [PERSON_NAME]" at bounding box center [1434, 29] width 105 height 10
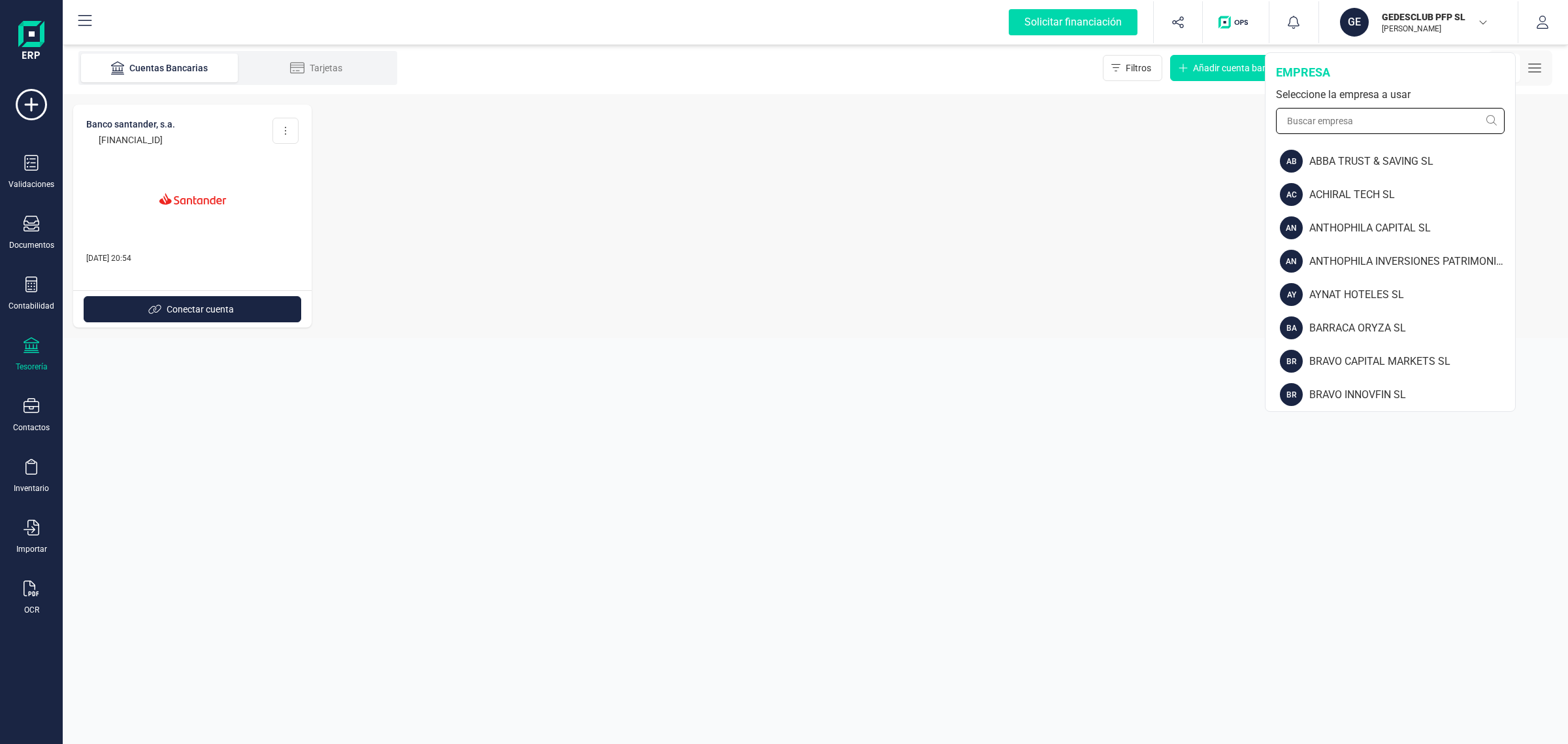
click at [1360, 125] on input "text" at bounding box center [1390, 120] width 228 height 26
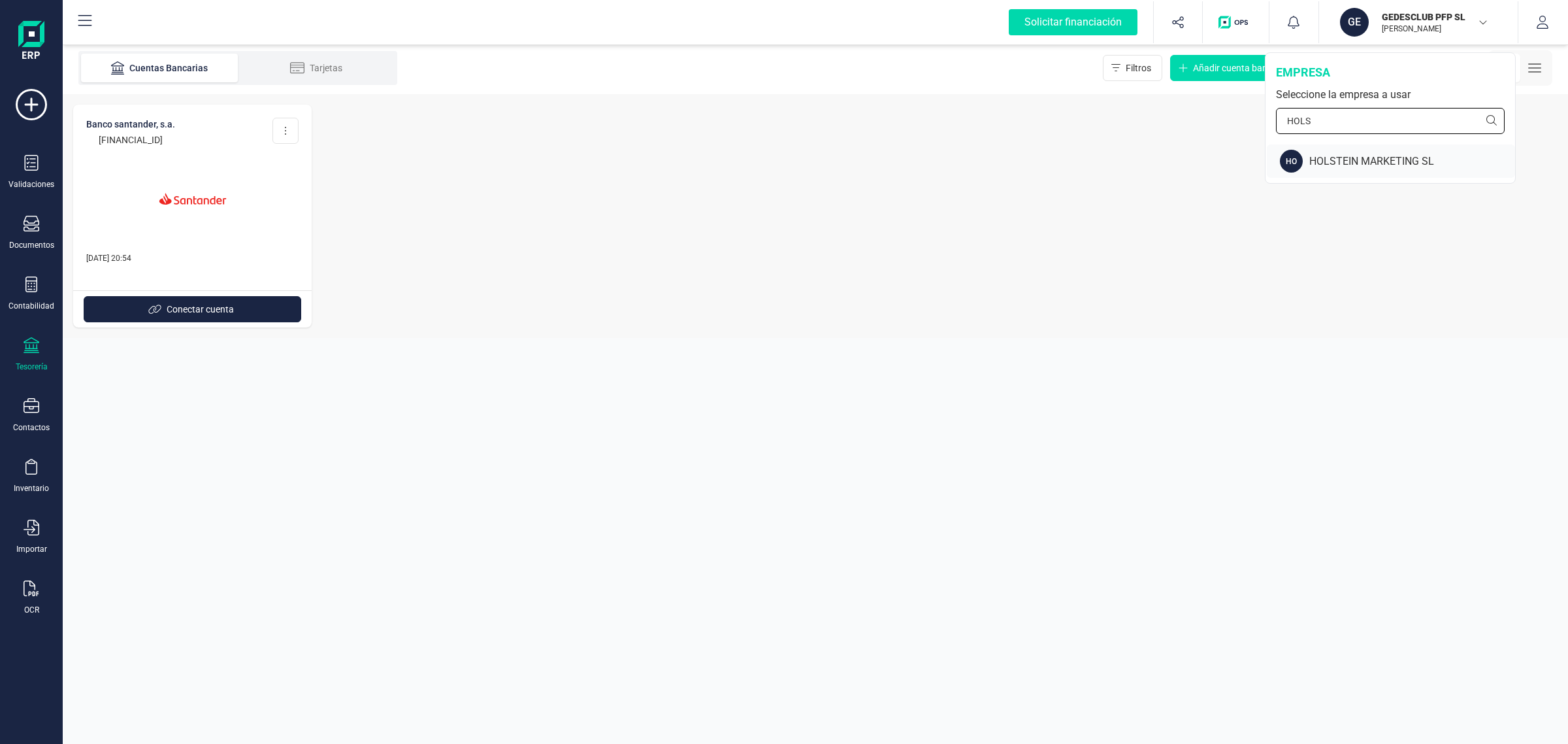
type input "HOLS"
click at [1340, 167] on div "HOLSTEIN MARKETING SL" at bounding box center [1413, 161] width 206 height 16
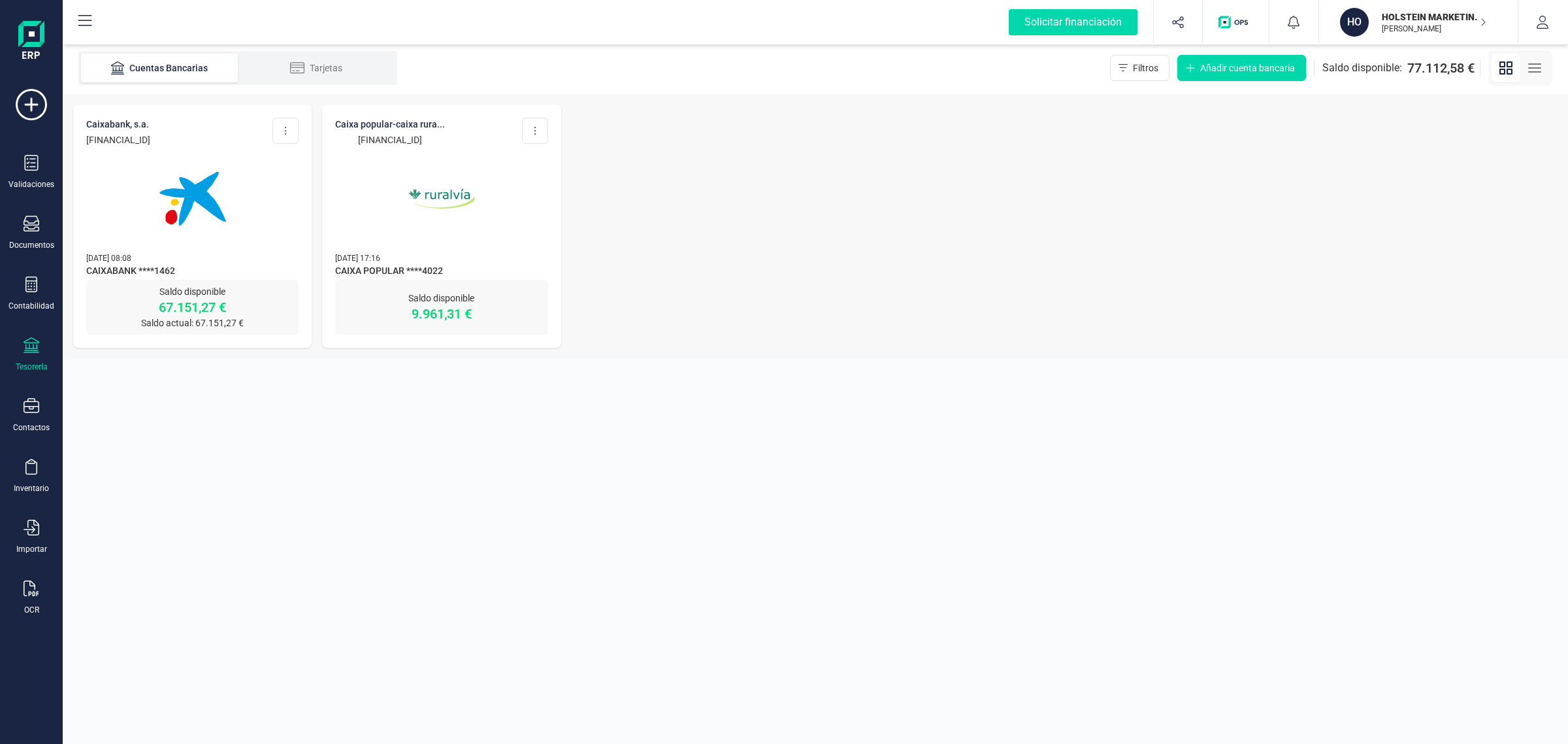
click at [250, 243] on div "CAIXABANK, S.A. ES04 2100 8622 6502 0014 1462 Editar cuenta Actualizar Desconec…" at bounding box center [192, 192] width 238 height 176
click at [152, 201] on img at bounding box center [193, 199] width 110 height 110
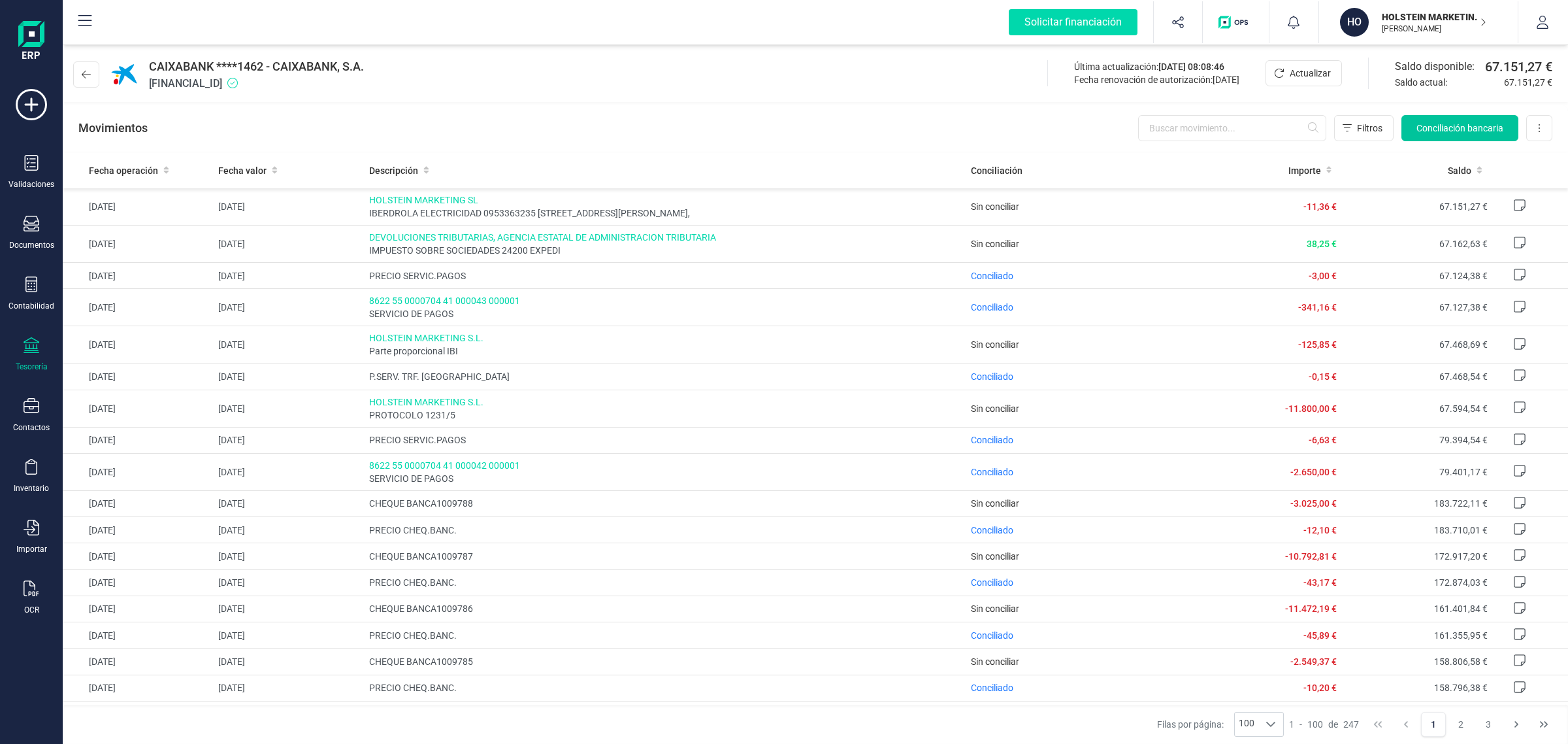
click at [1439, 134] on button "Conciliación bancaria" at bounding box center [1460, 128] width 117 height 26
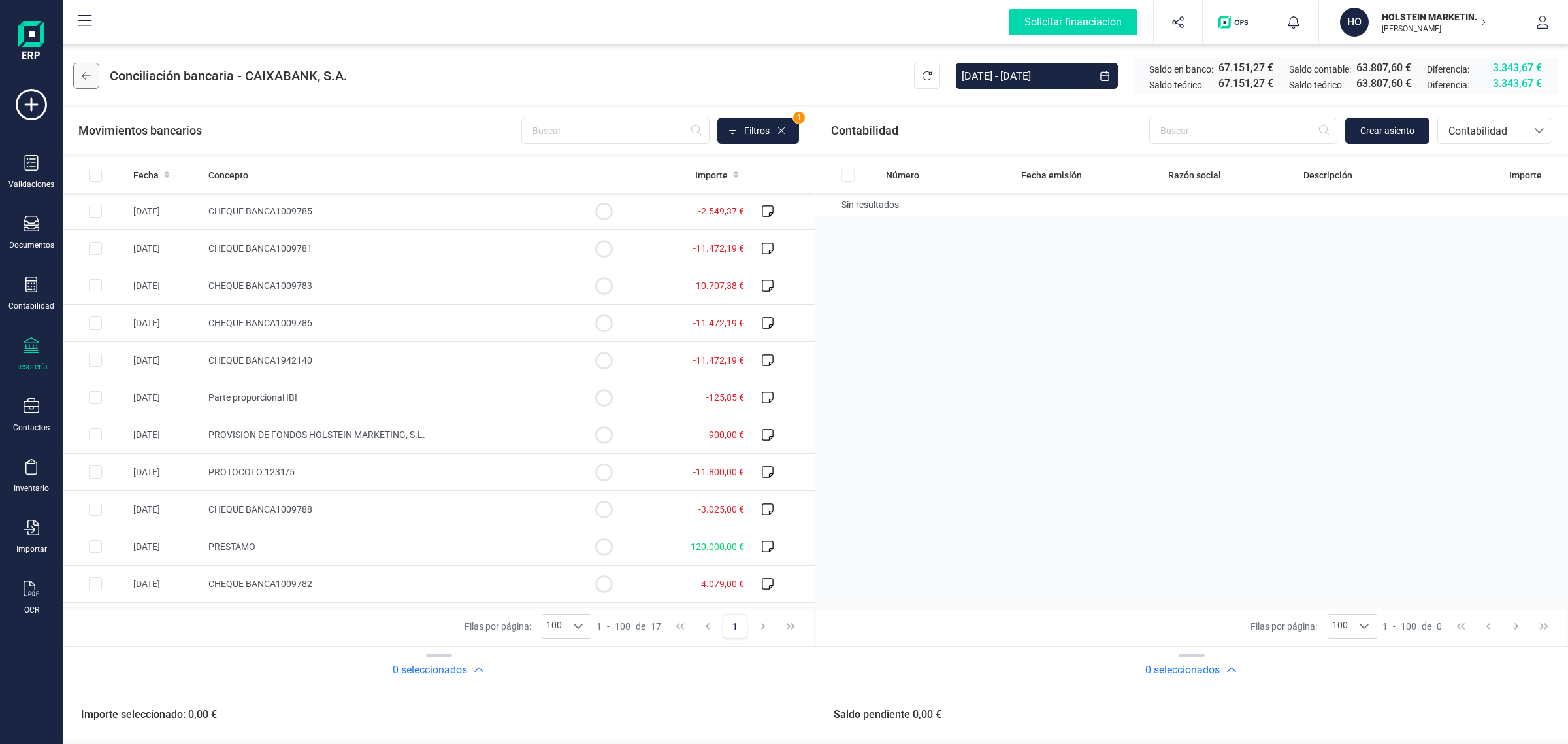
click at [97, 72] on button at bounding box center [86, 75] width 26 height 26
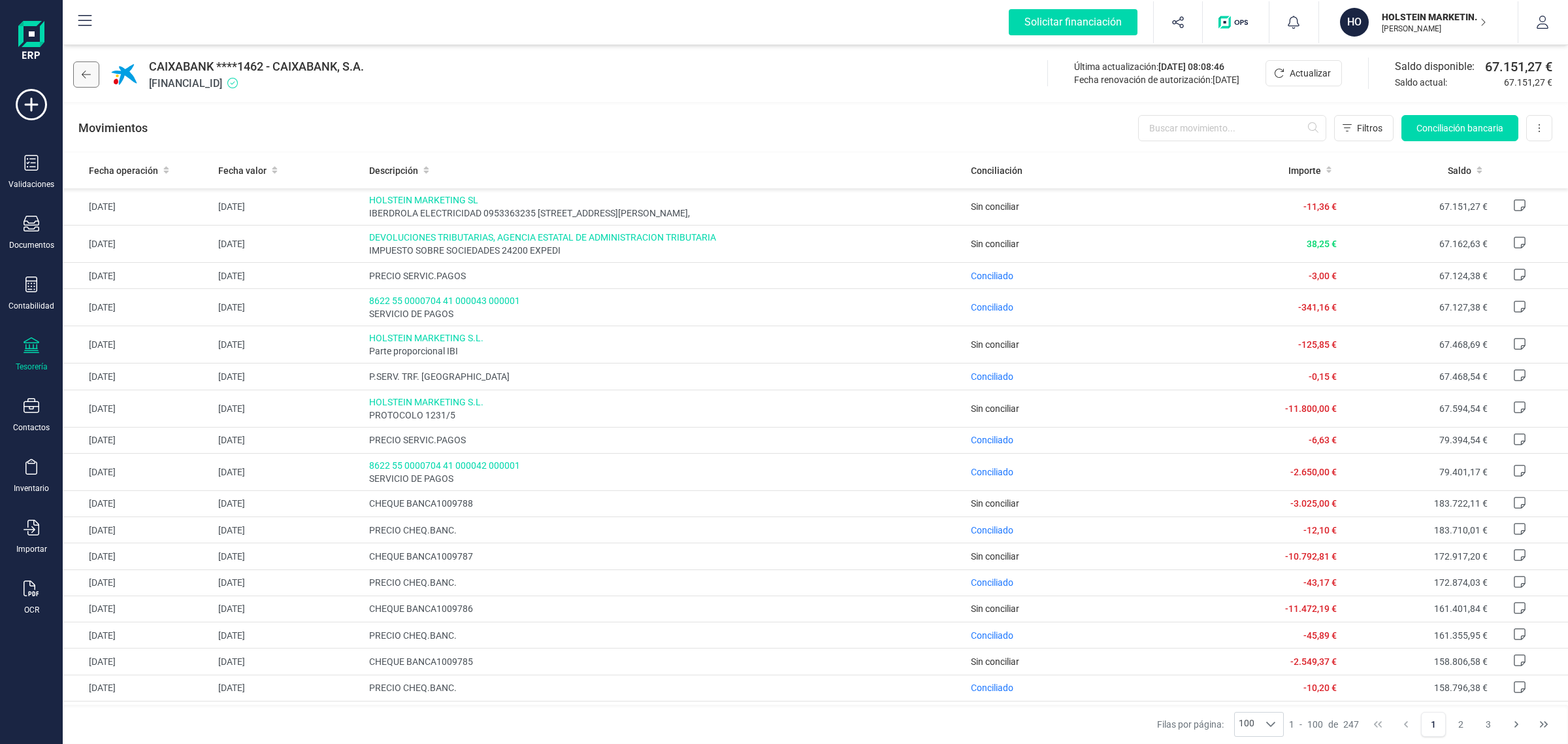
click at [87, 73] on icon at bounding box center [86, 75] width 9 height 10
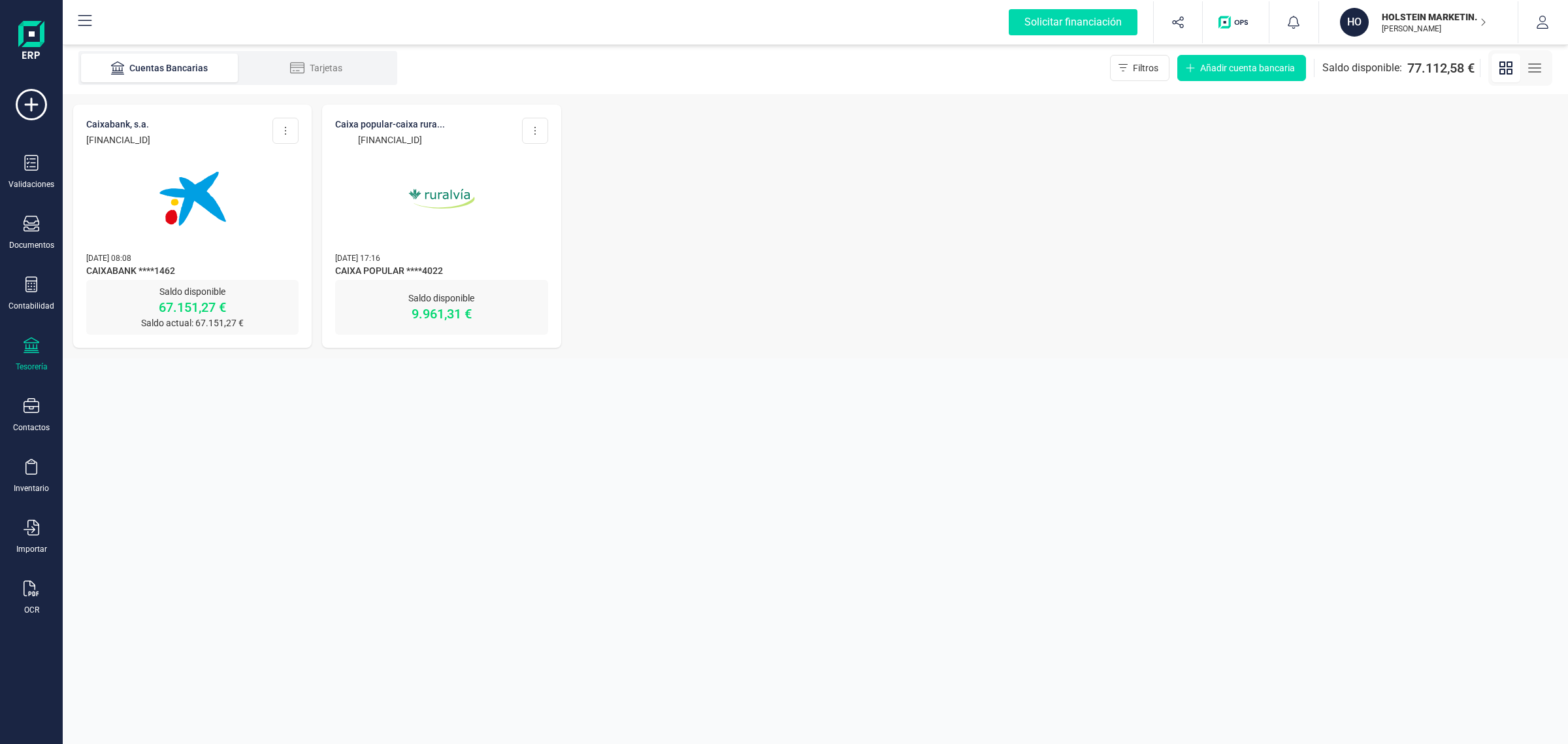
click at [468, 217] on img at bounding box center [441, 199] width 110 height 110
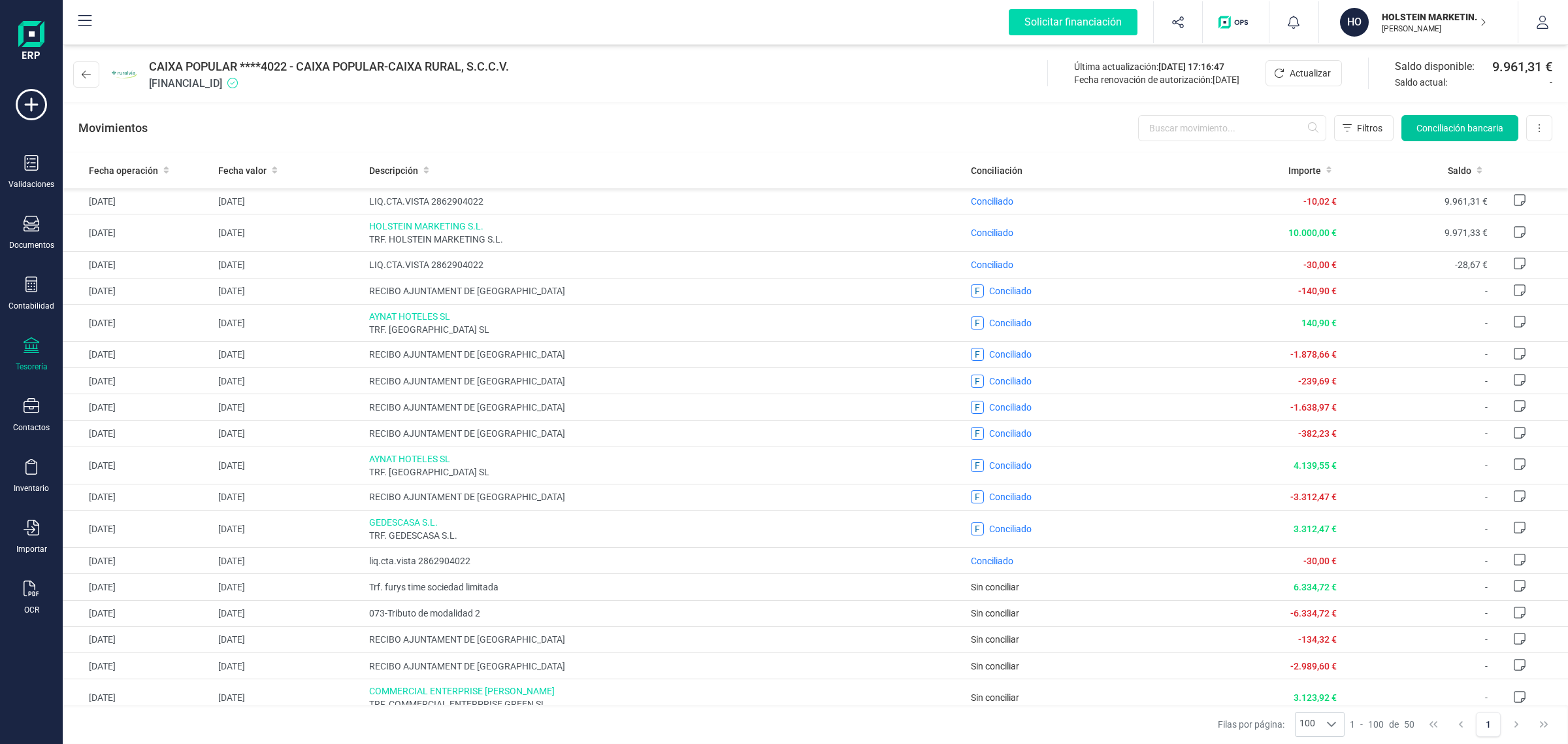
click at [1455, 135] on button "Conciliación bancaria" at bounding box center [1460, 128] width 117 height 26
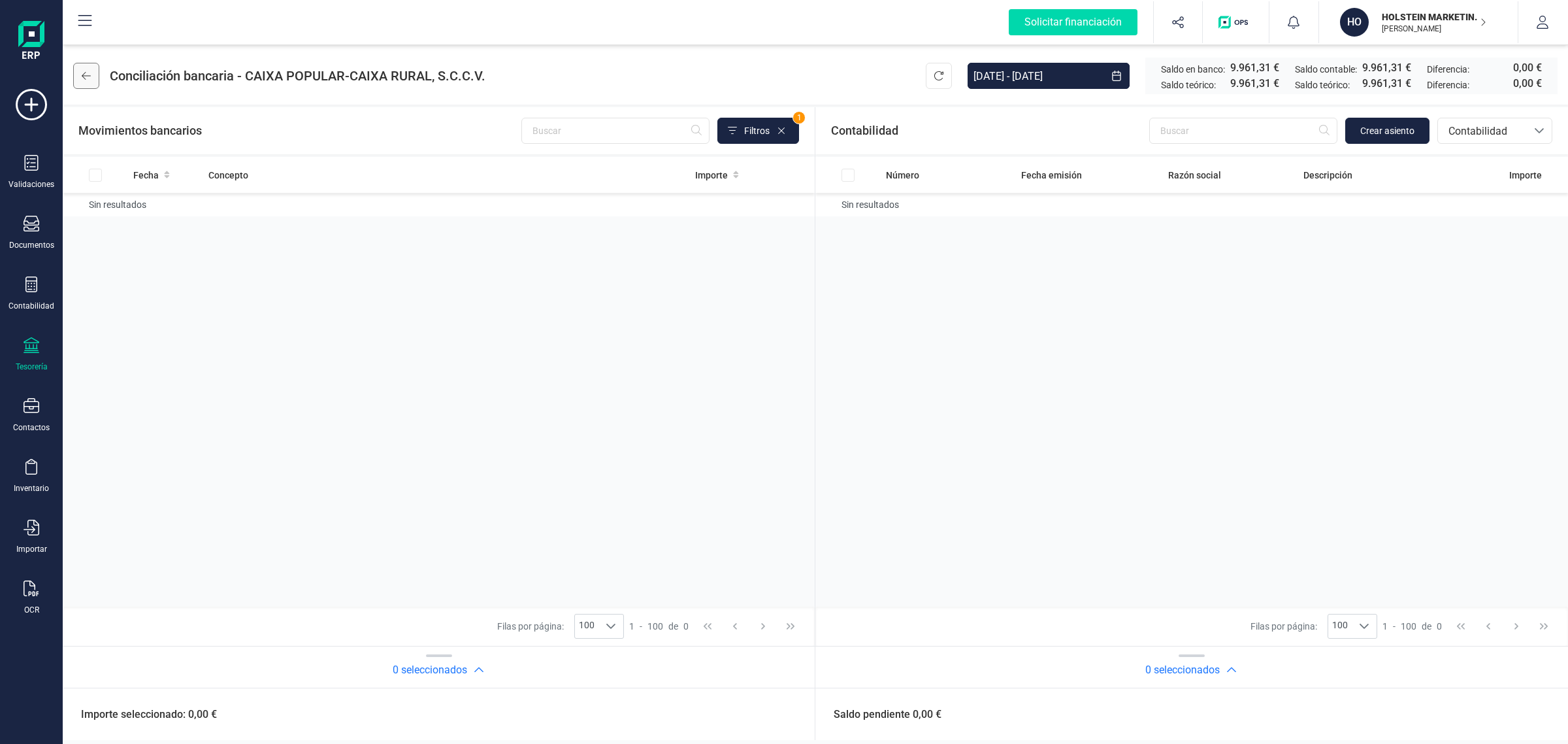
click at [90, 73] on icon at bounding box center [86, 76] width 9 height 10
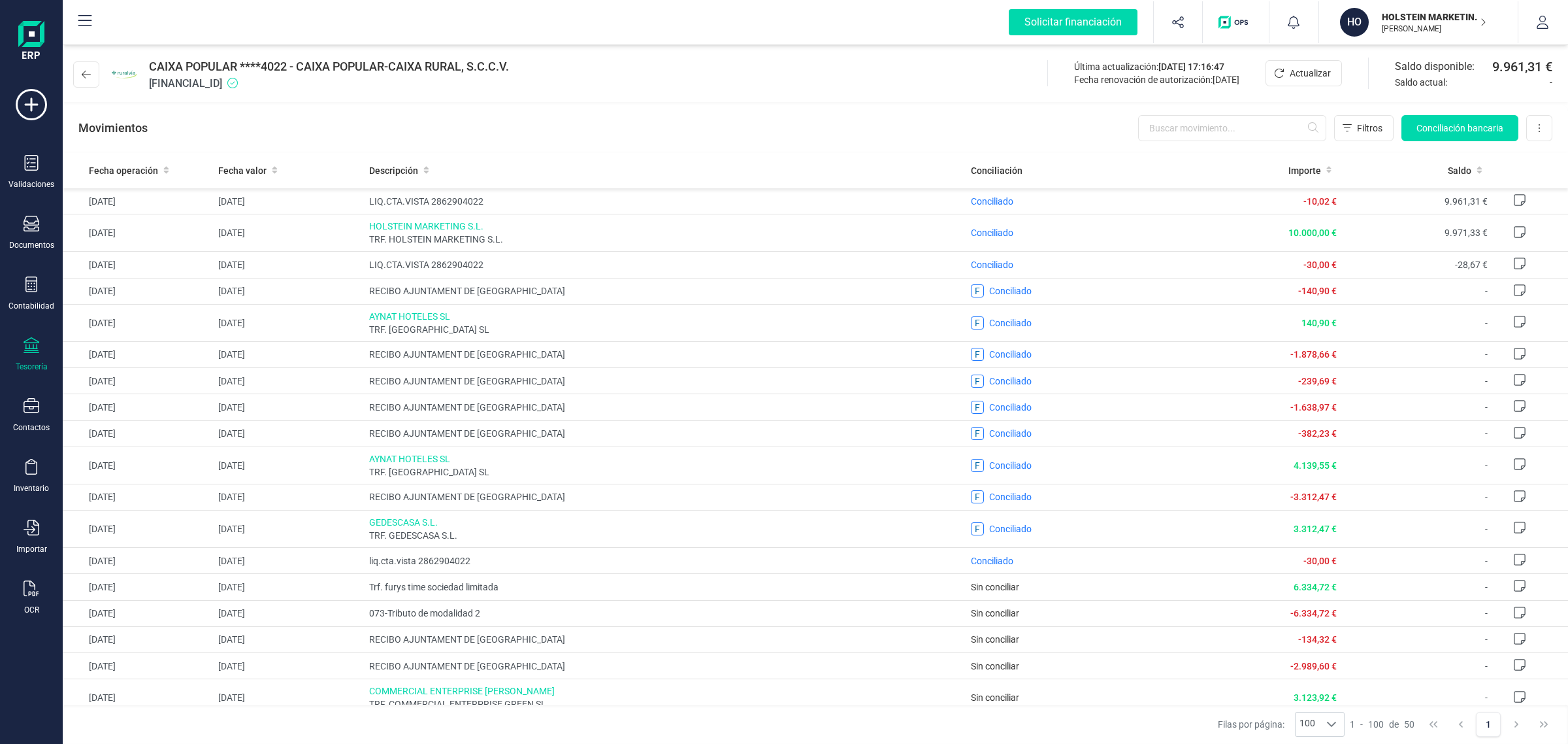
click at [1393, 27] on p "[PERSON_NAME] [PERSON_NAME]" at bounding box center [1434, 29] width 105 height 10
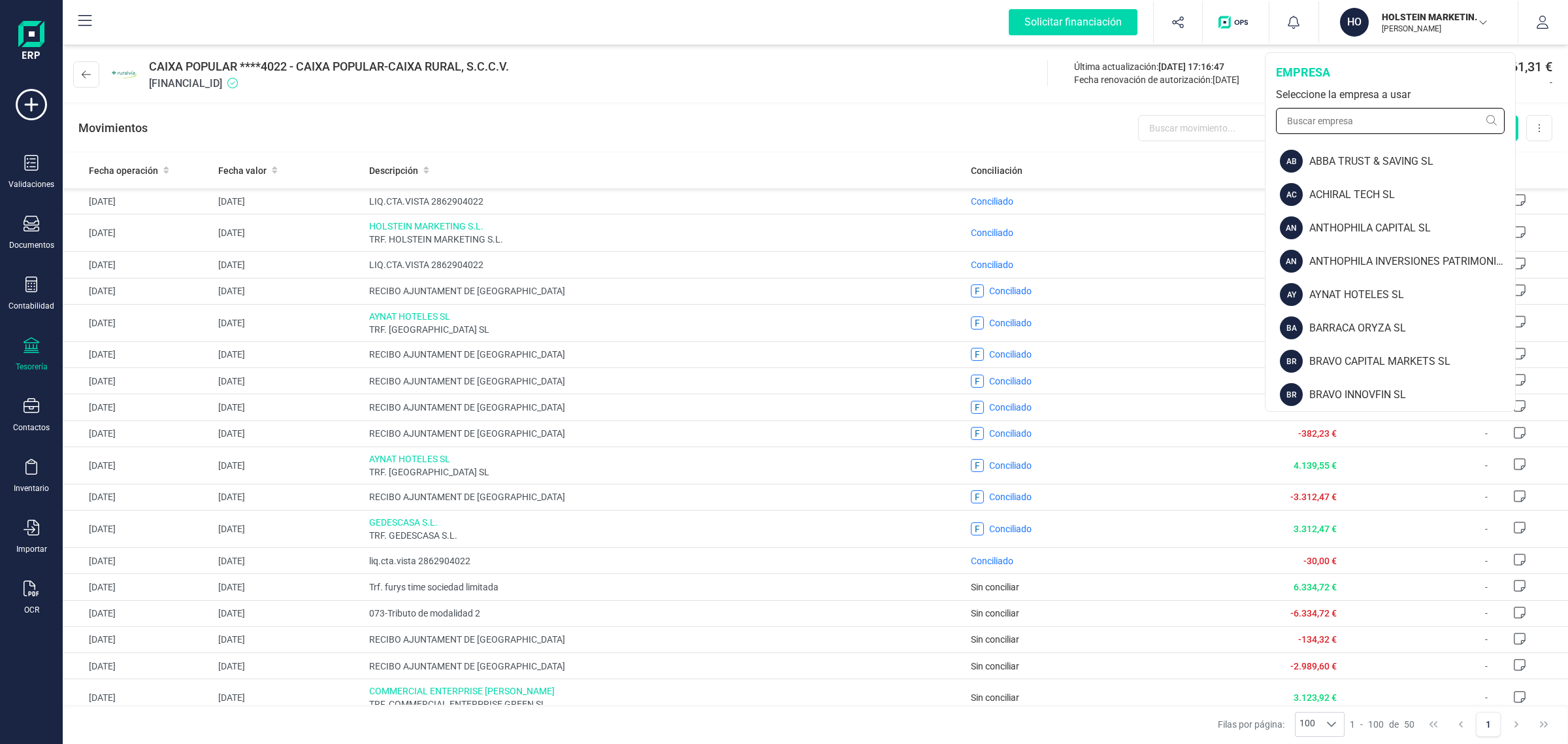
click at [1360, 118] on input "text" at bounding box center [1390, 120] width 228 height 26
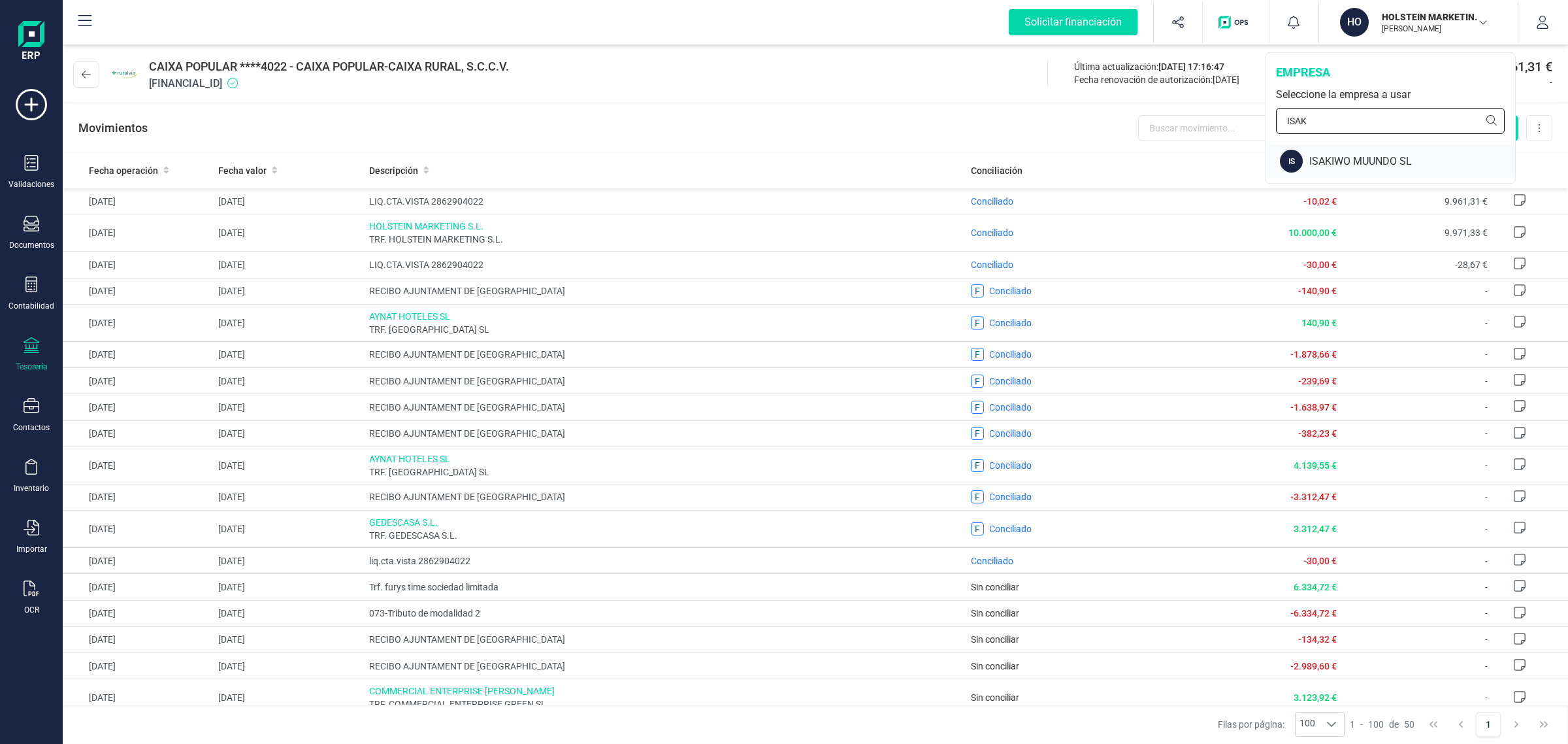
type input "ISAK"
click at [1356, 155] on div "ISAKIWO MUUNDO SL" at bounding box center [1413, 161] width 206 height 16
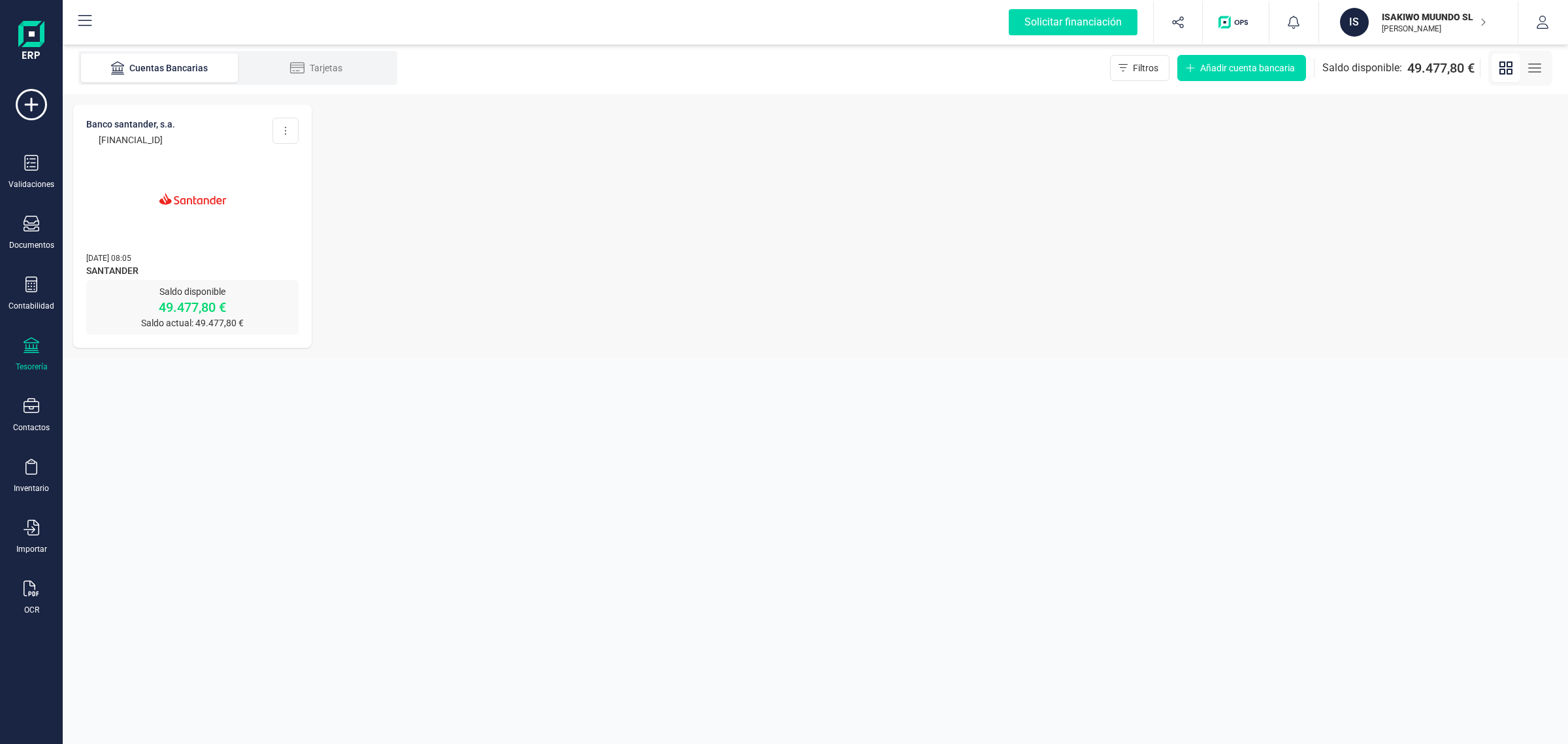
click at [231, 194] on img at bounding box center [193, 199] width 110 height 110
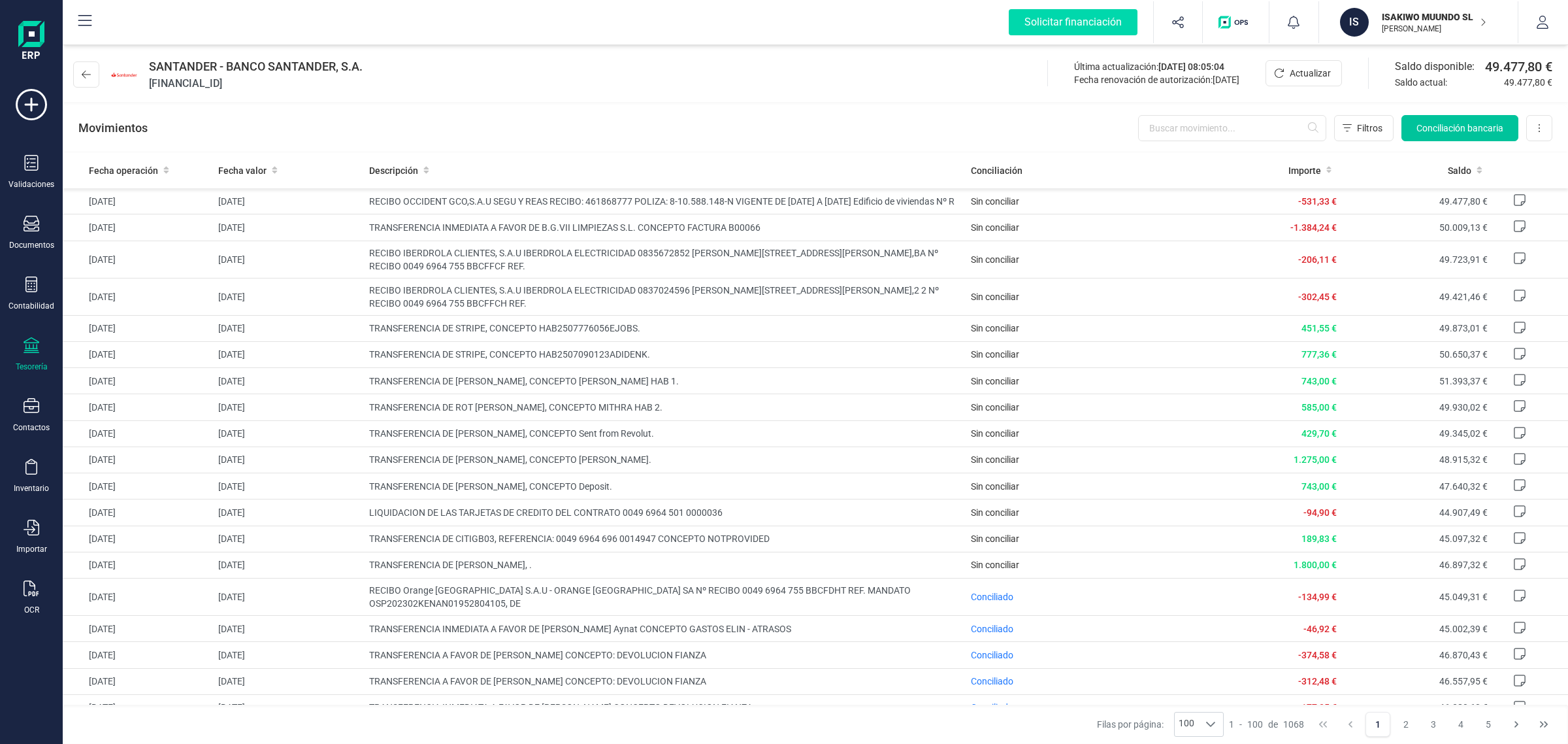
click at [1461, 125] on span "Conciliación bancaria" at bounding box center [1460, 128] width 87 height 13
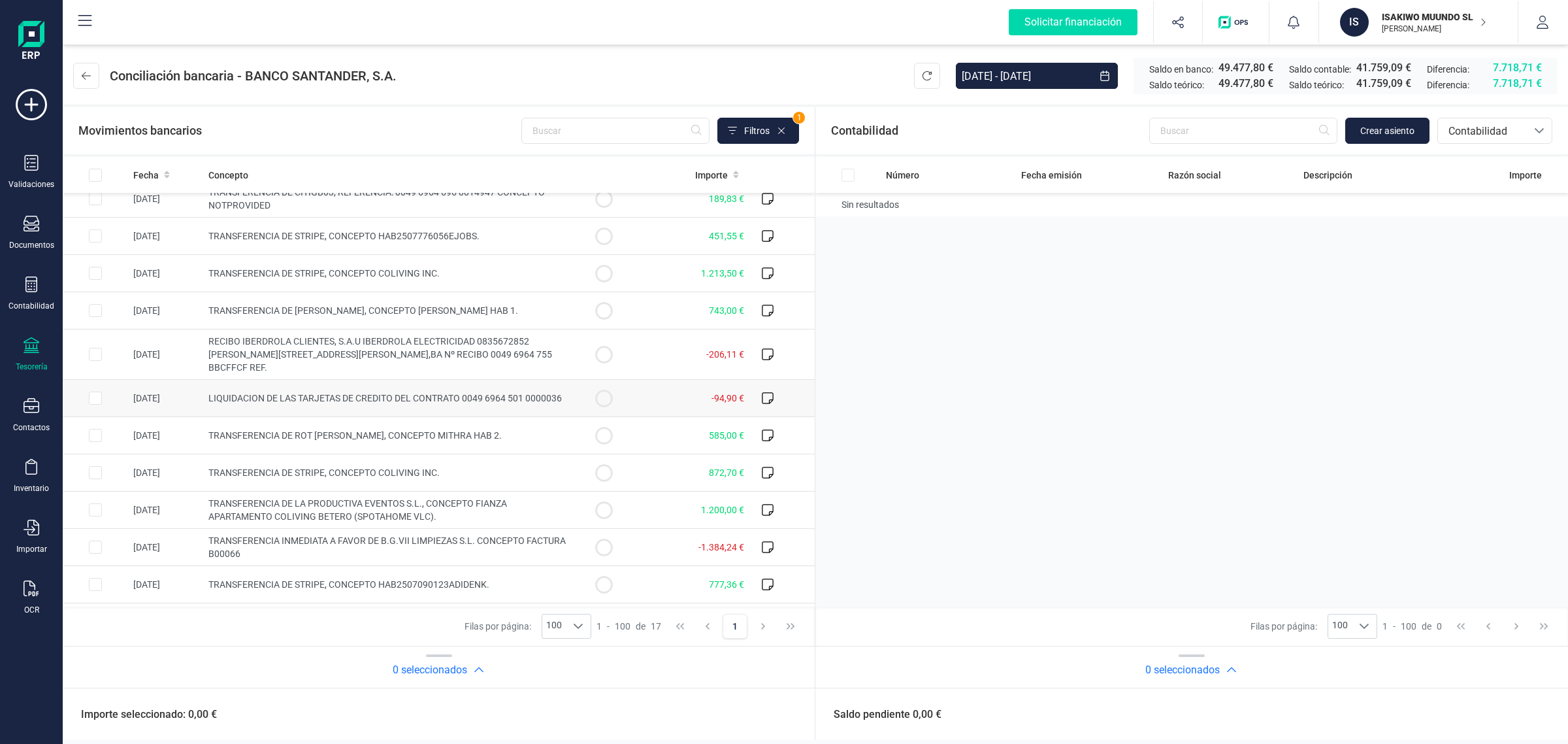
scroll to position [221, 0]
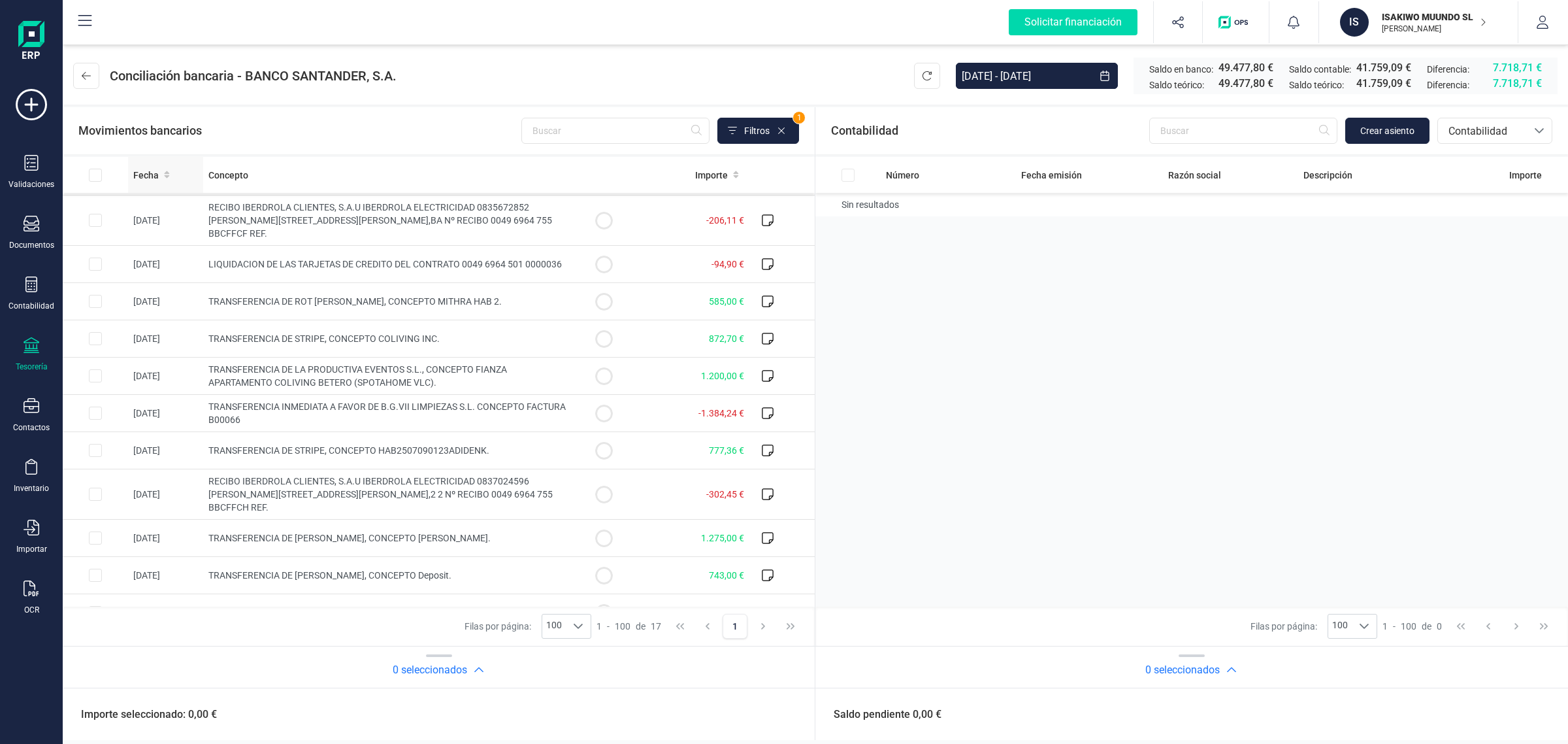
click at [152, 170] on span "Fecha" at bounding box center [146, 176] width 25 height 13
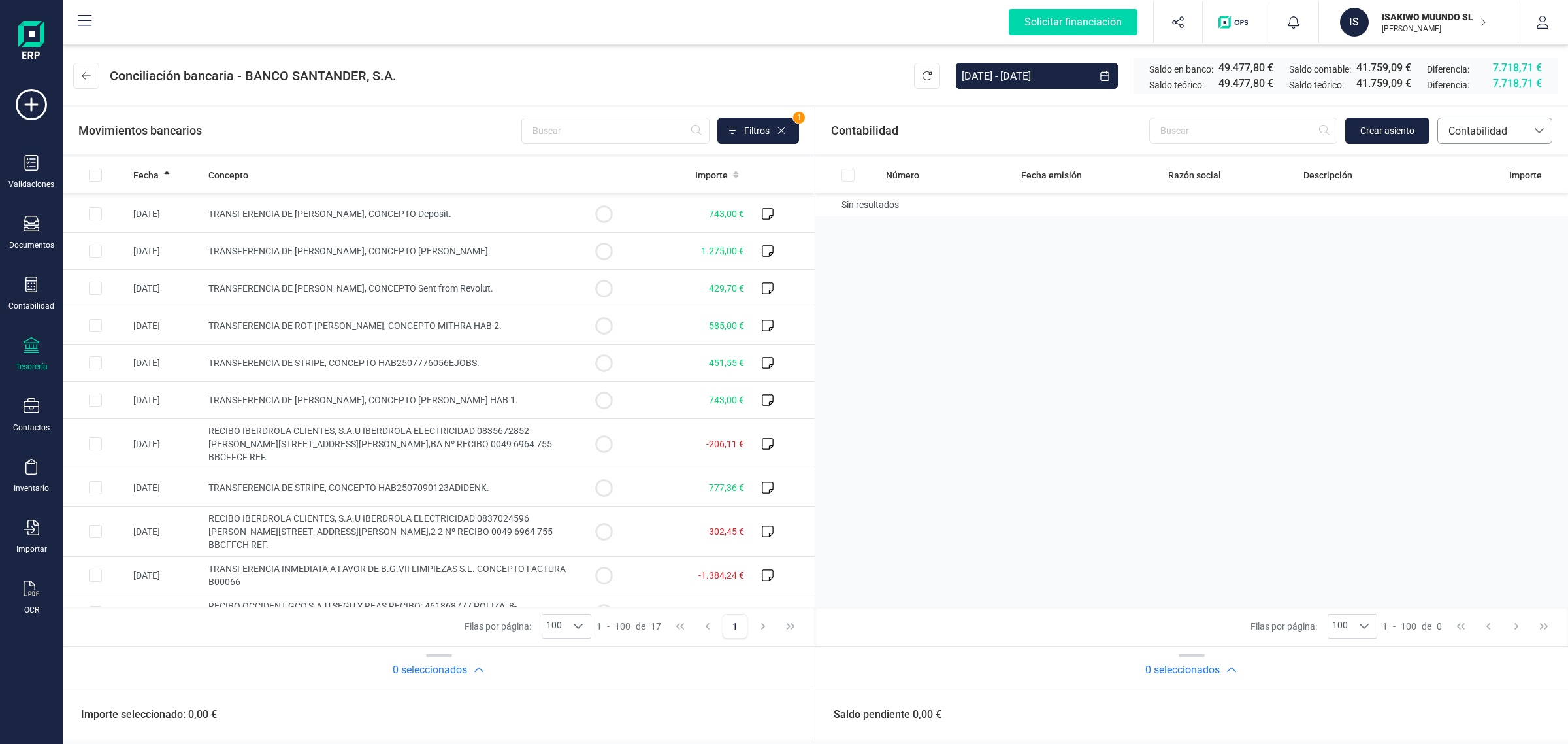
click at [1487, 125] on span "Contabilidad" at bounding box center [1482, 131] width 78 height 16
click at [1458, 216] on span "Facturas" at bounding box center [1468, 220] width 40 height 16
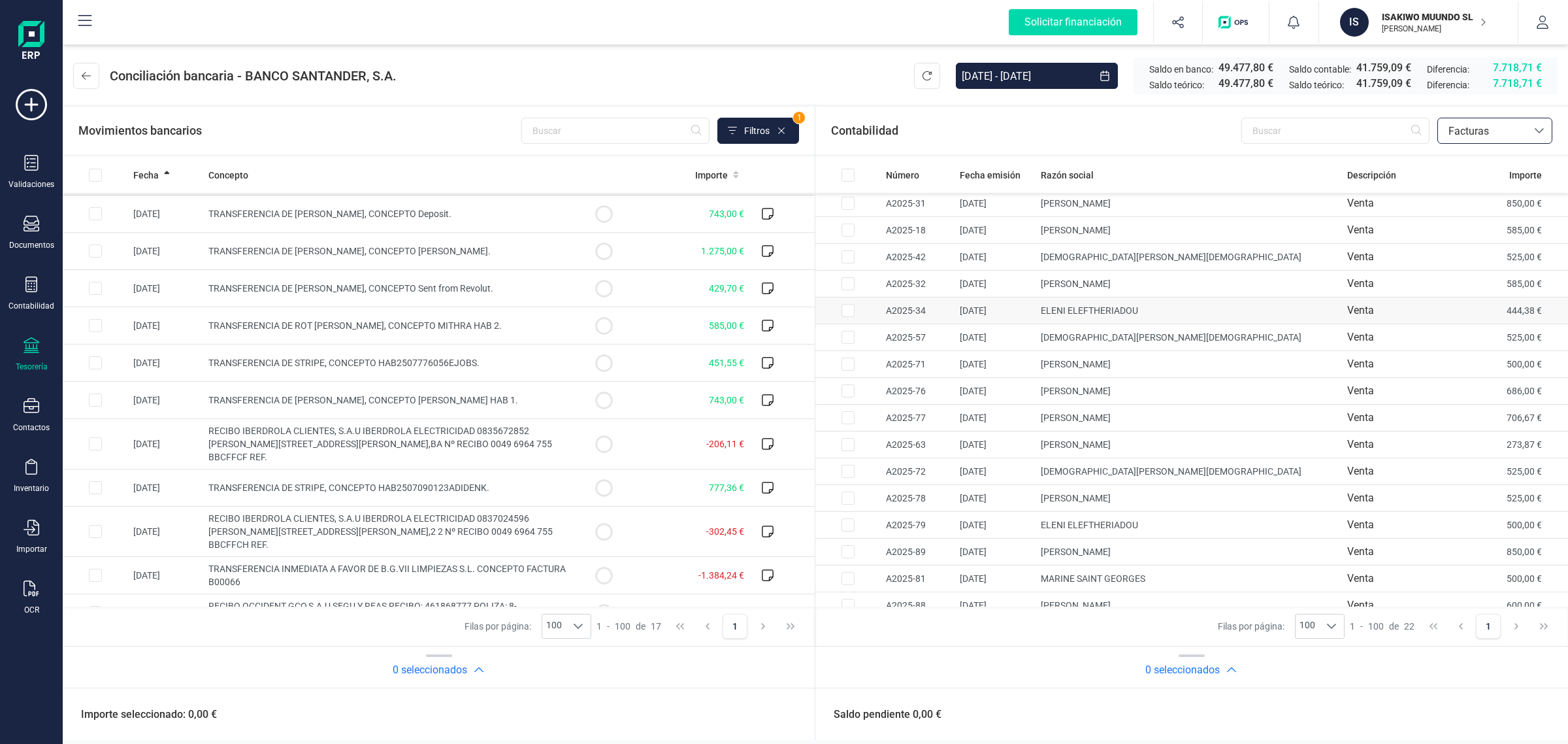
scroll to position [0, 0]
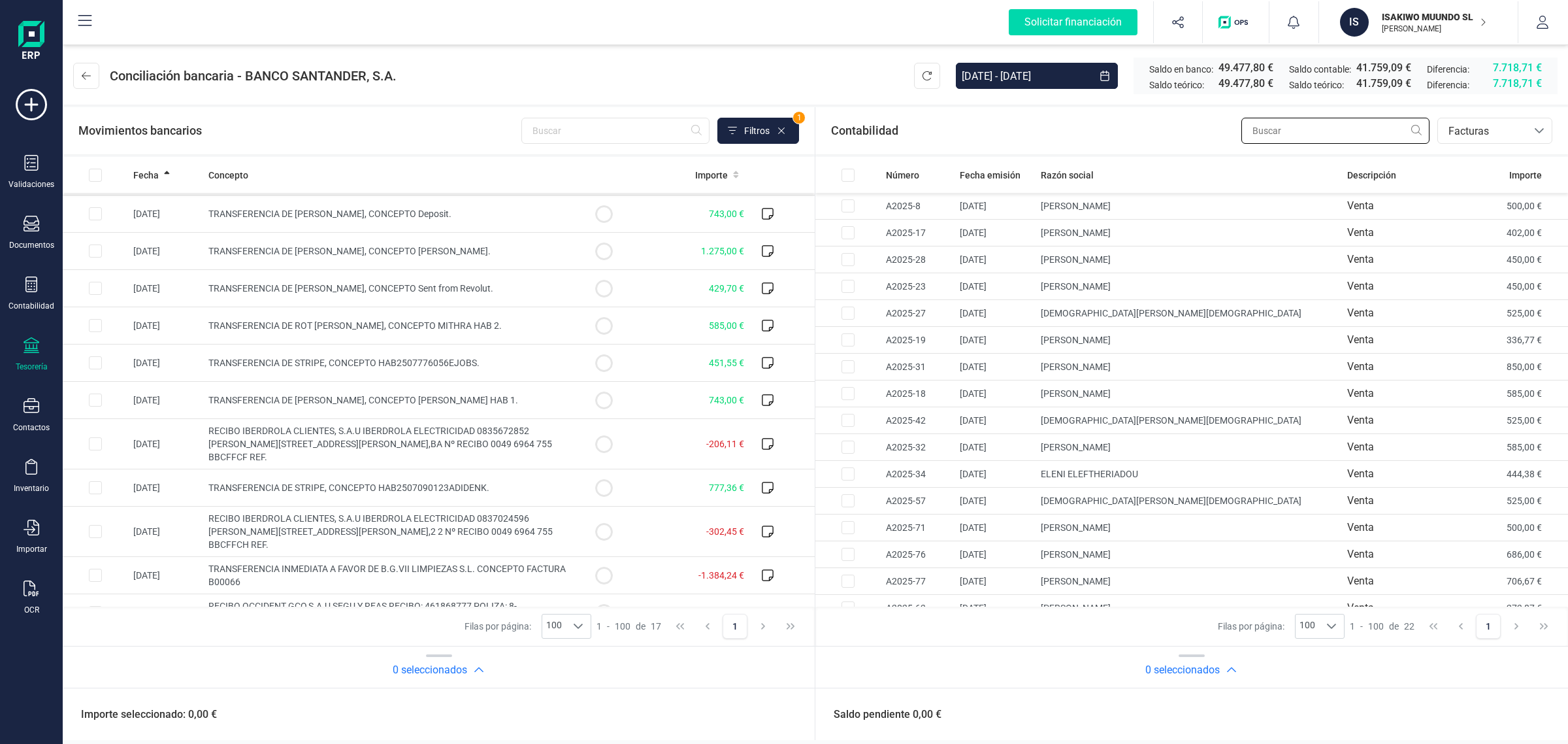
click at [1292, 124] on input "text" at bounding box center [1336, 131] width 188 height 26
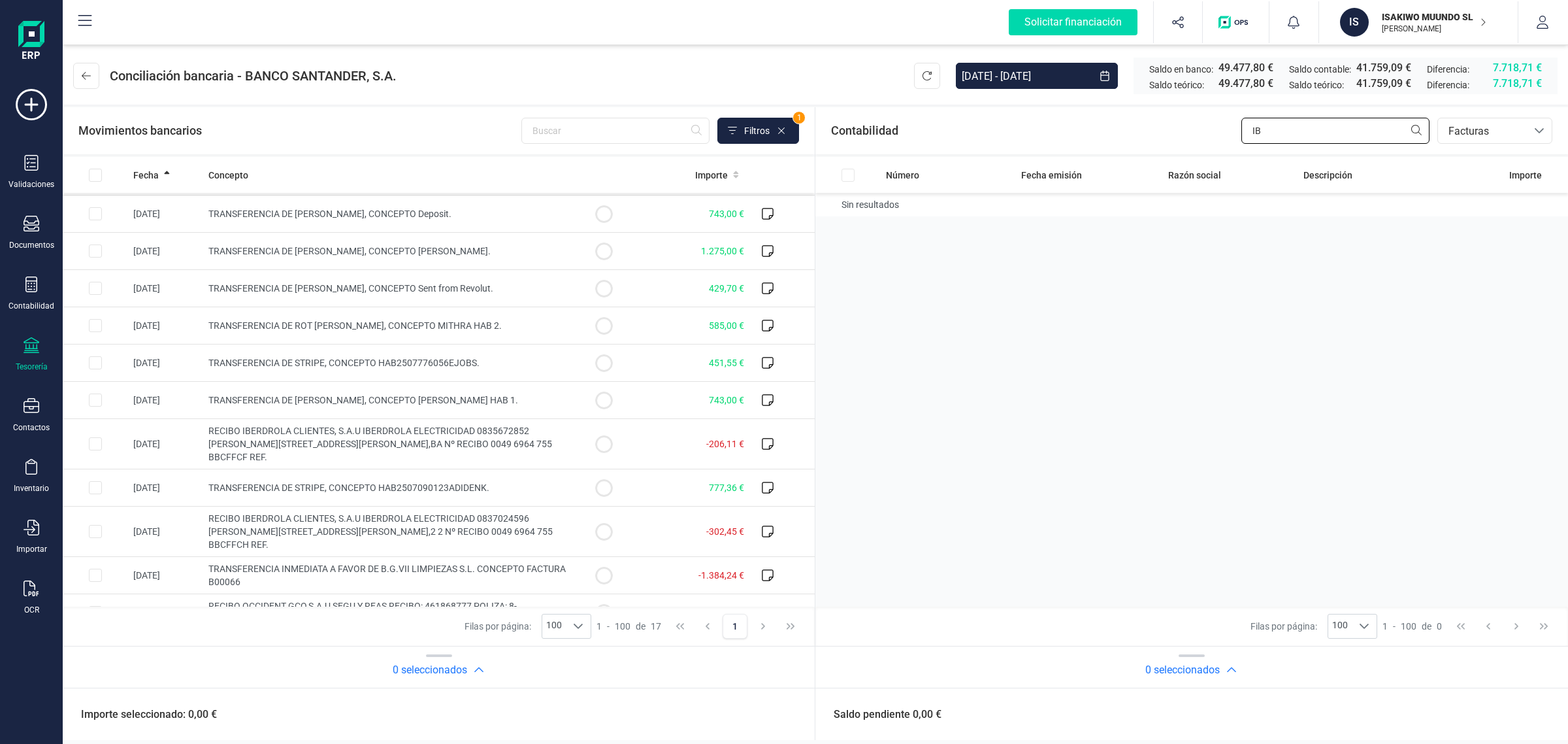
type input "I"
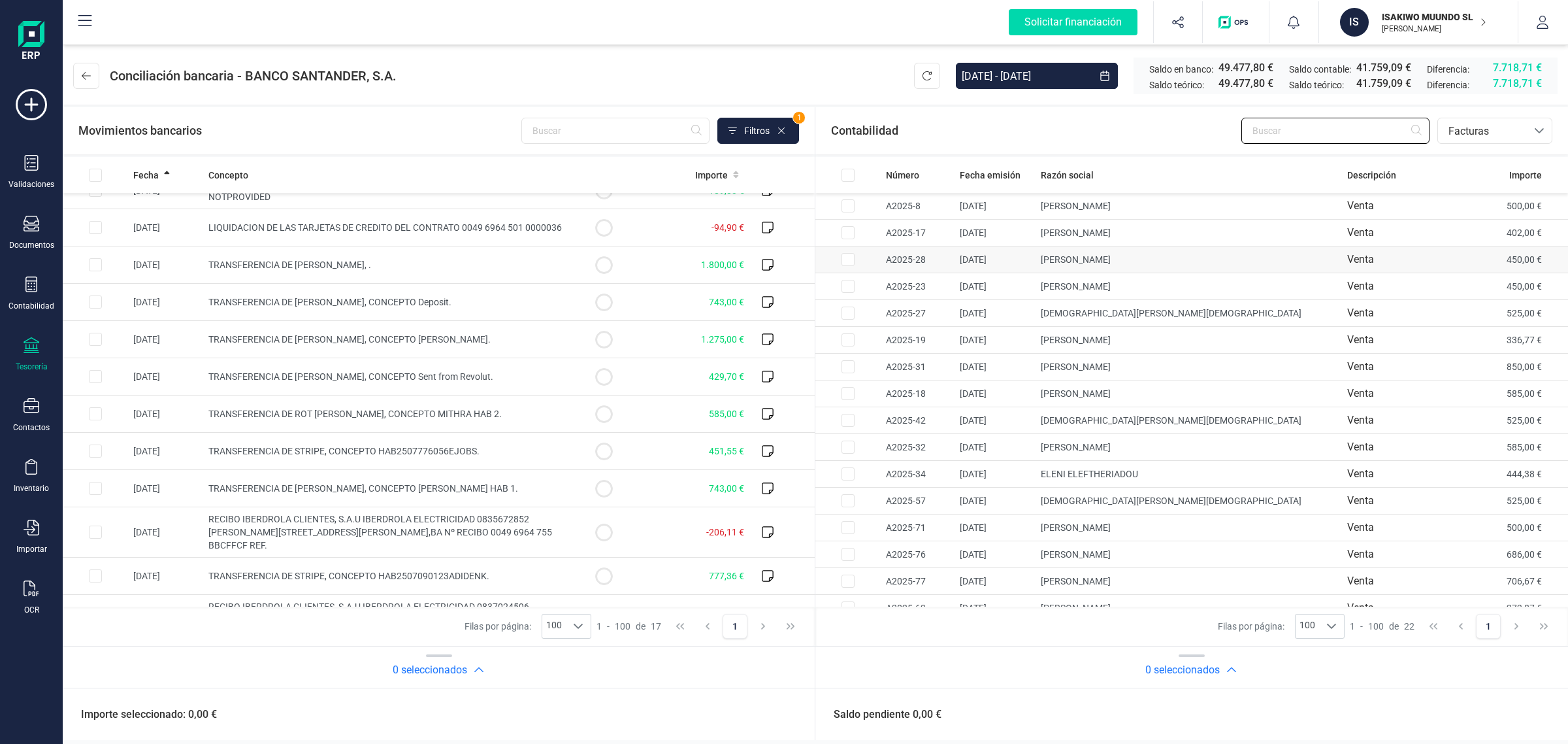
scroll to position [58, 0]
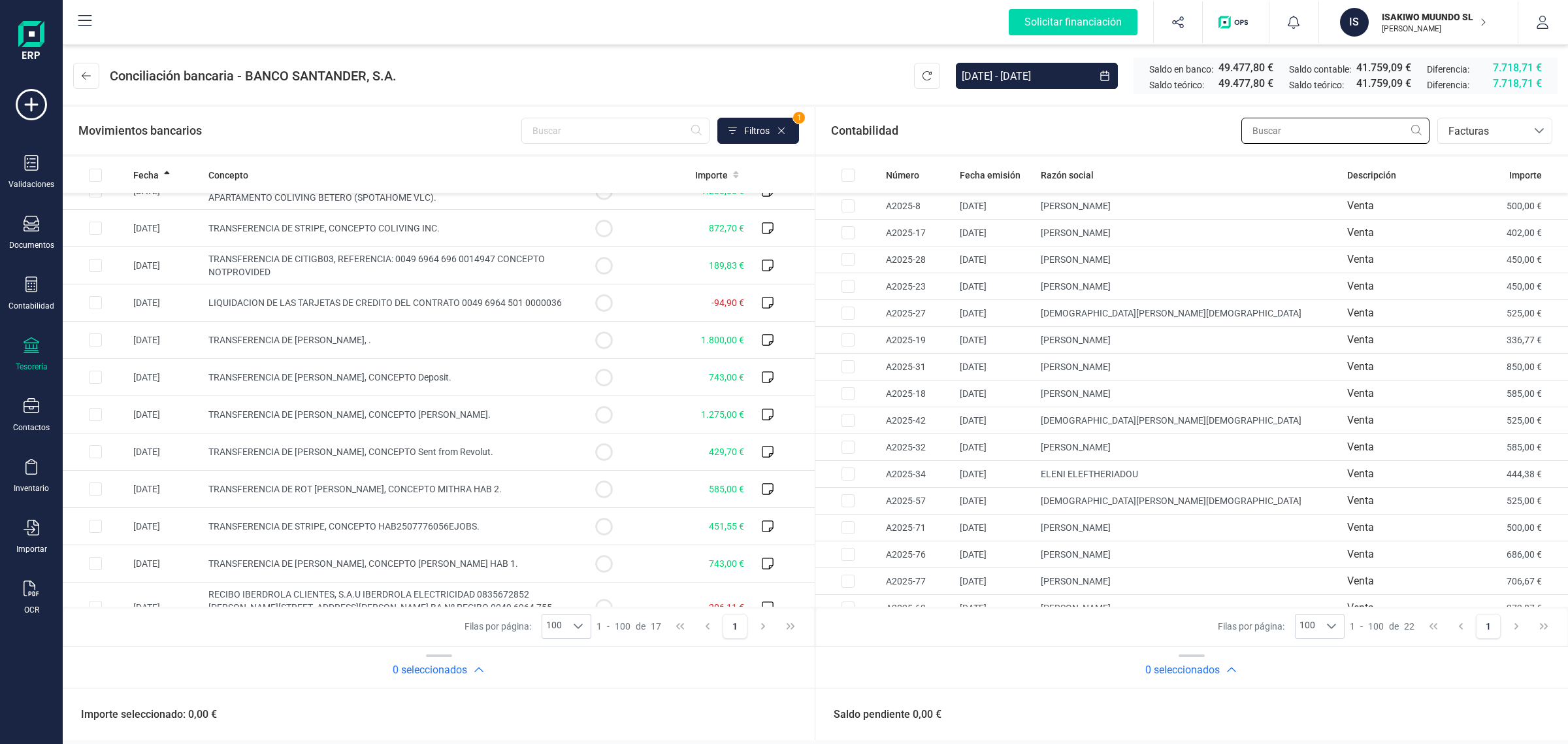
click at [1281, 138] on input "text" at bounding box center [1336, 131] width 188 height 26
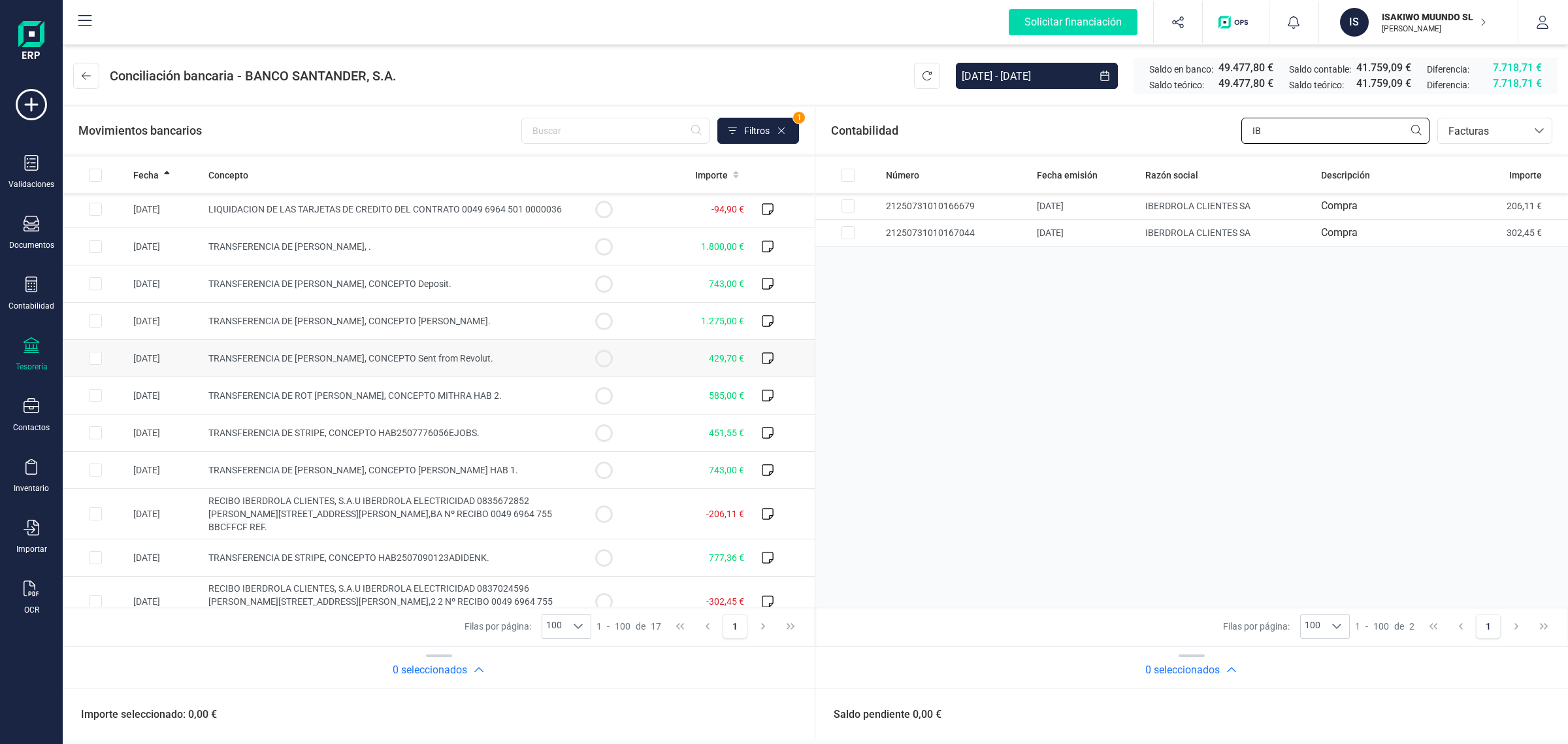
scroll to position [221, 0]
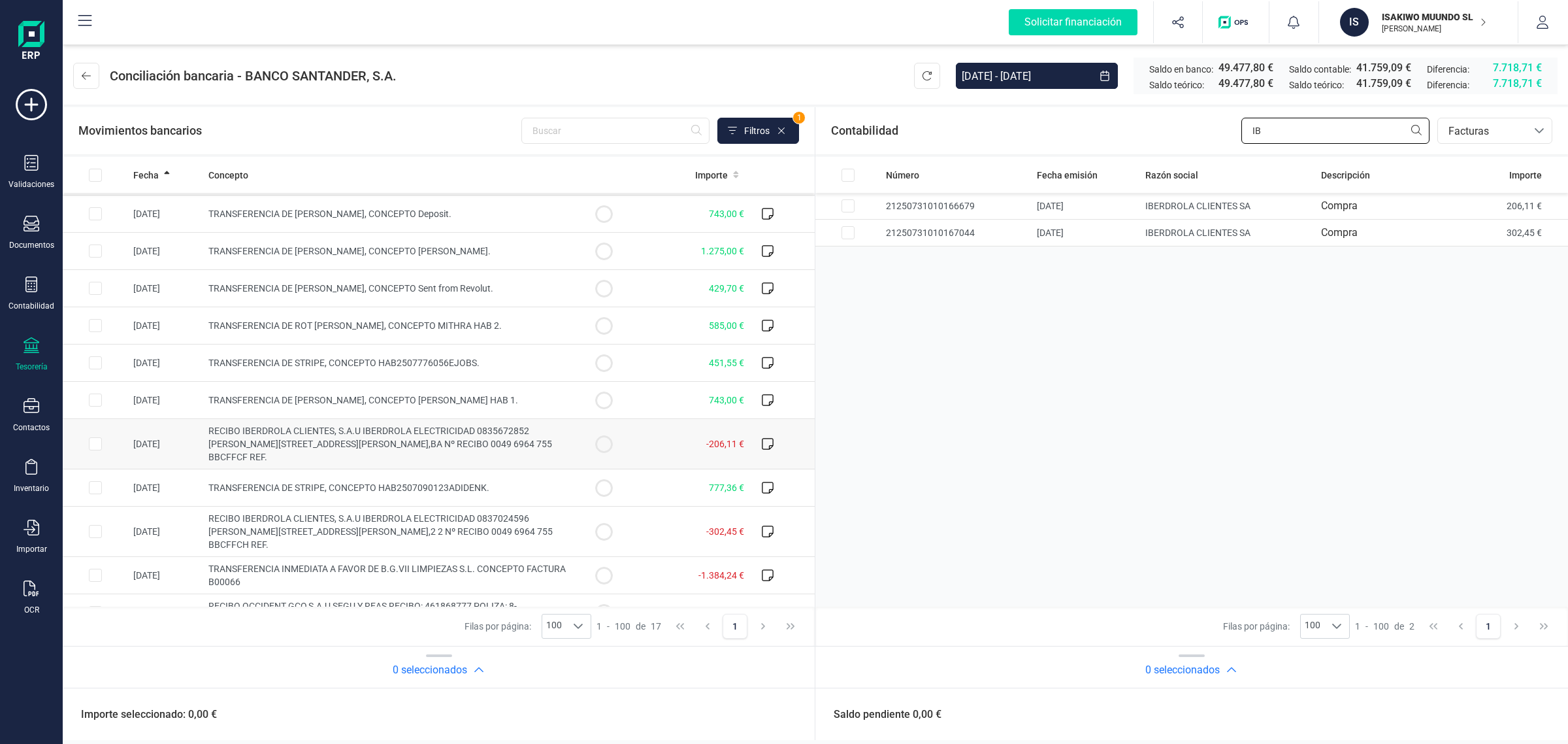
type input "IB"
click at [87, 446] on td at bounding box center [96, 444] width 66 height 50
checkbox input "true"
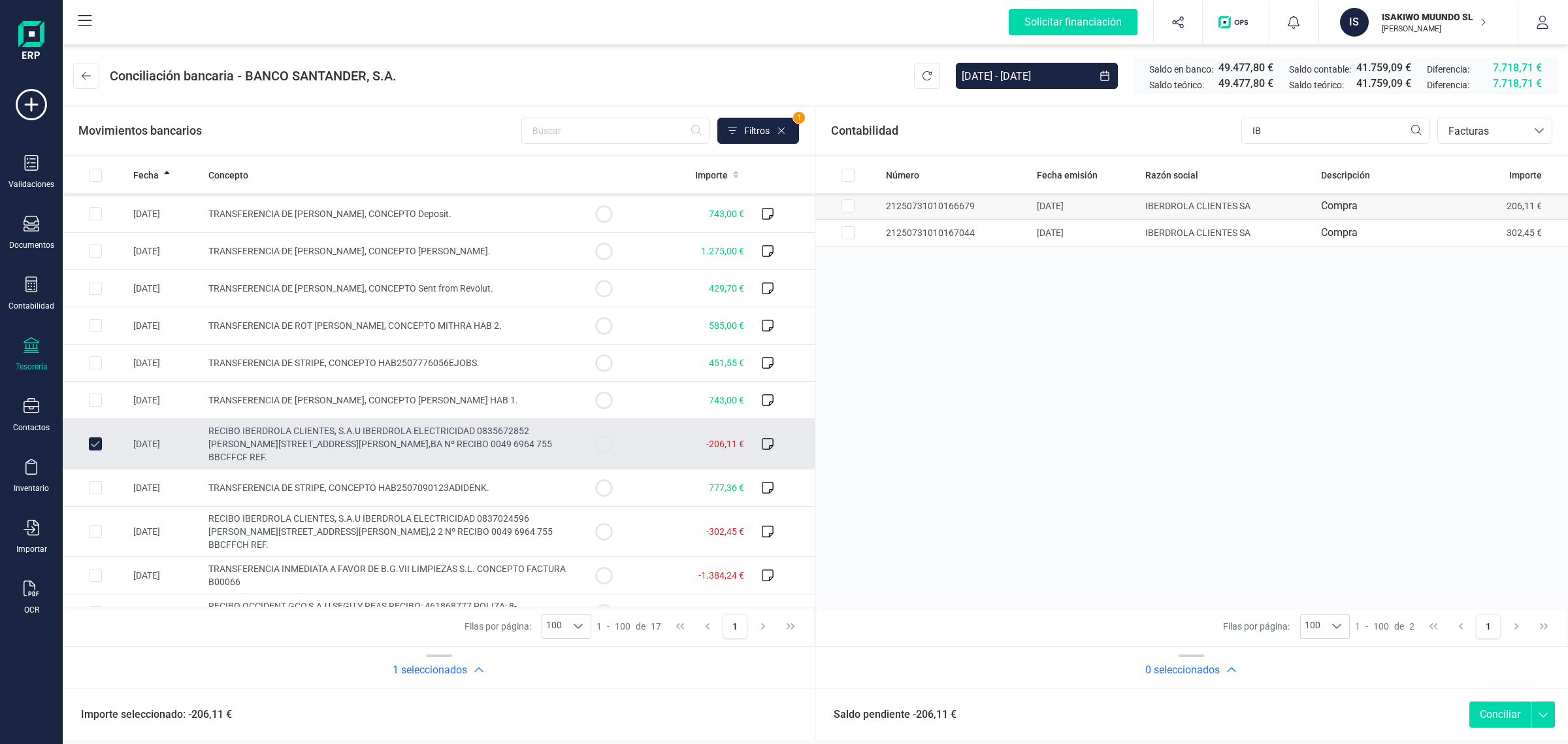
click at [850, 204] on input "Row Selected b97aae54-0595-40b3-931a-d1d9968d9f12" at bounding box center [848, 206] width 13 height 13
checkbox input "true"
click at [1492, 710] on button "Conciliar" at bounding box center [1500, 714] width 61 height 26
checkbox input "false"
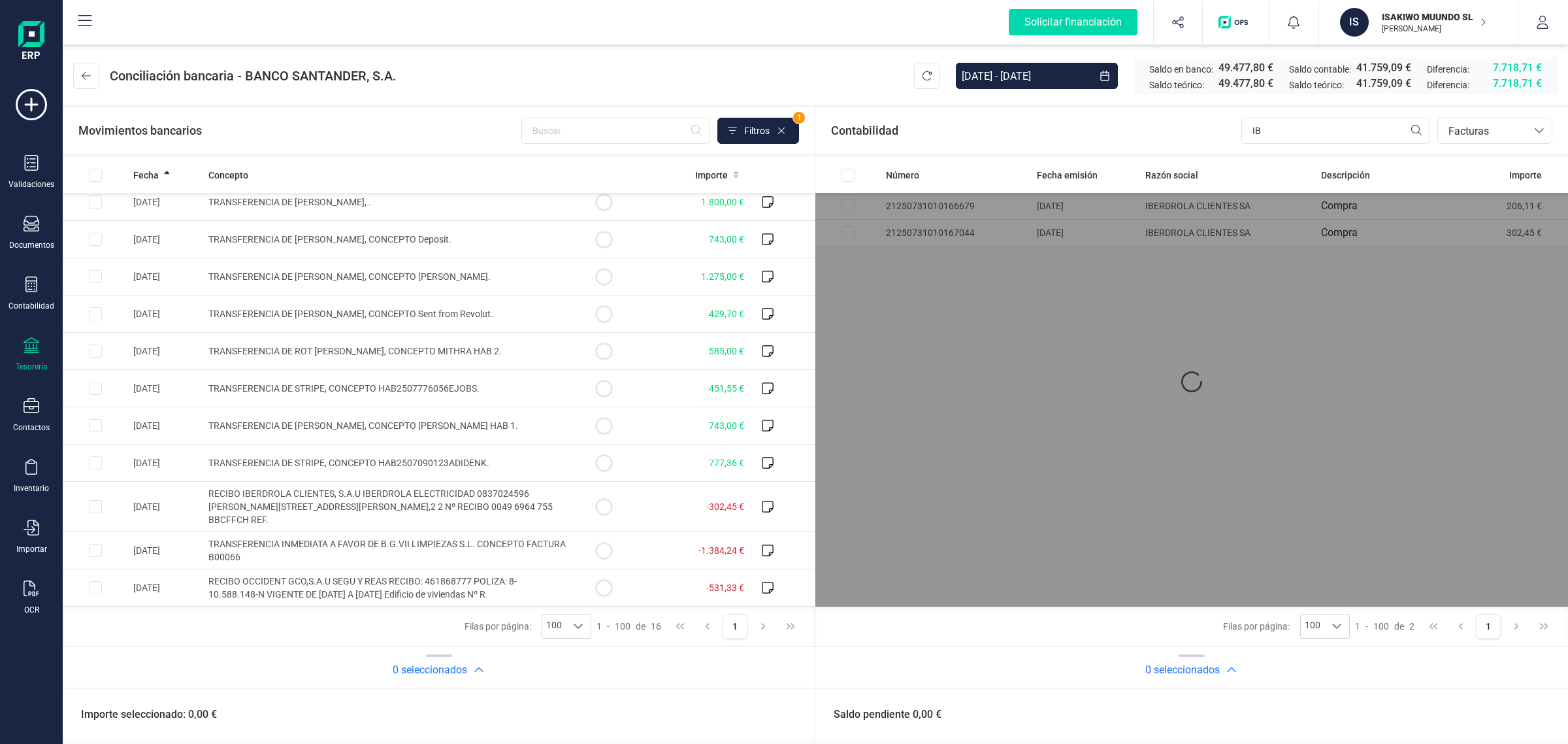
scroll to position [185, 0]
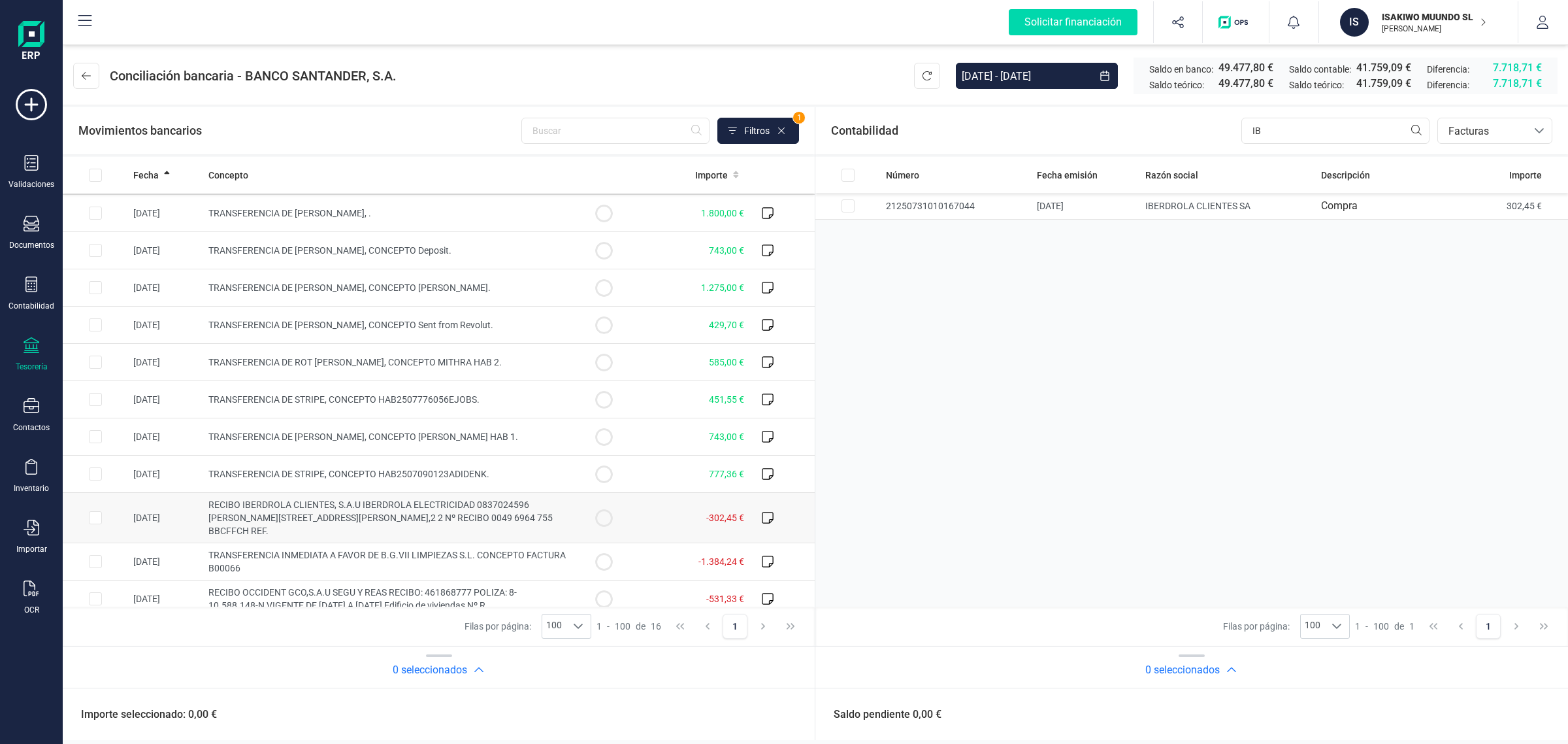
click at [88, 518] on td at bounding box center [96, 518] width 66 height 50
checkbox input "true"
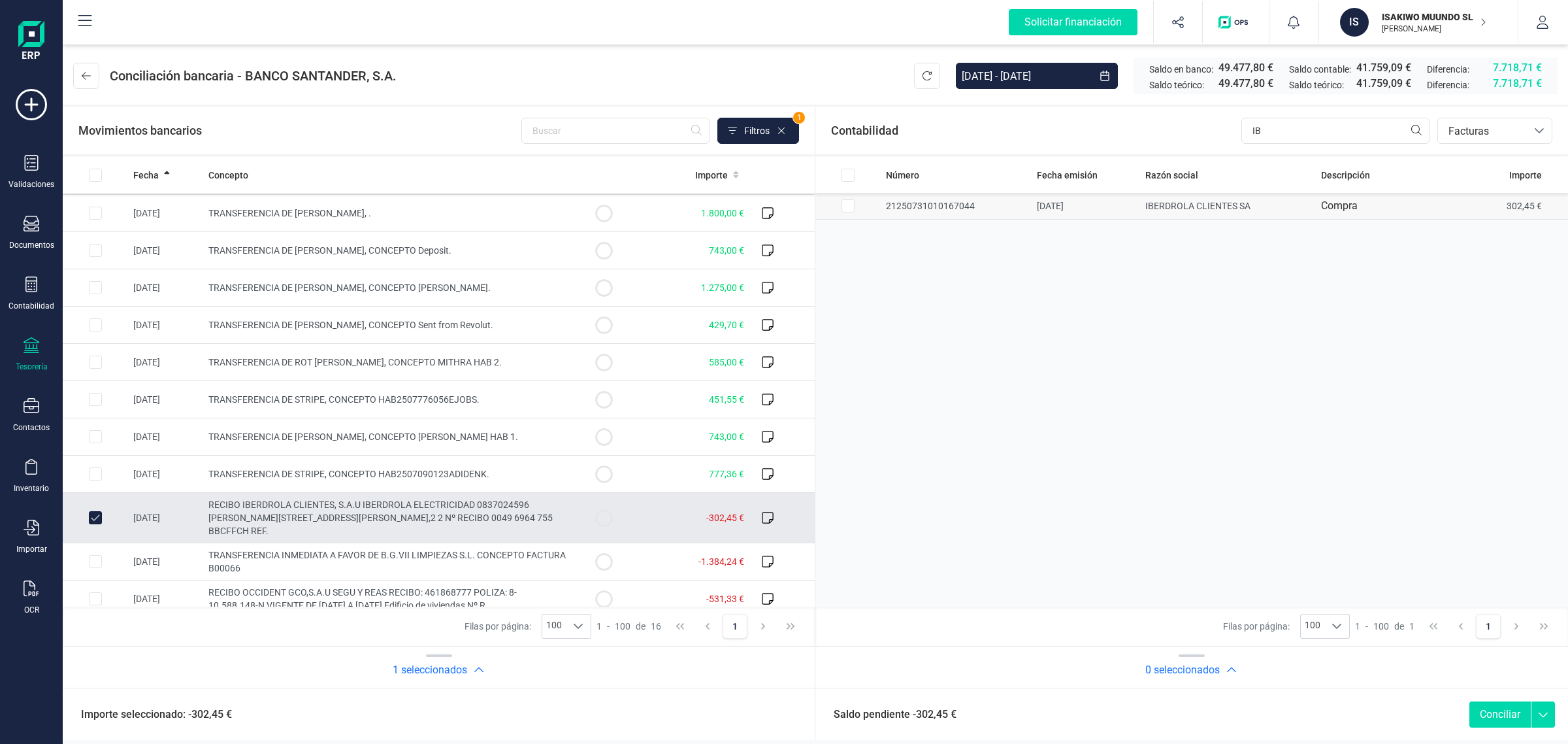
click at [846, 207] on input "Row Selected abb1ce7f-a5a9-4cb6-96b9-d29880a11b07" at bounding box center [848, 206] width 13 height 13
checkbox input "true"
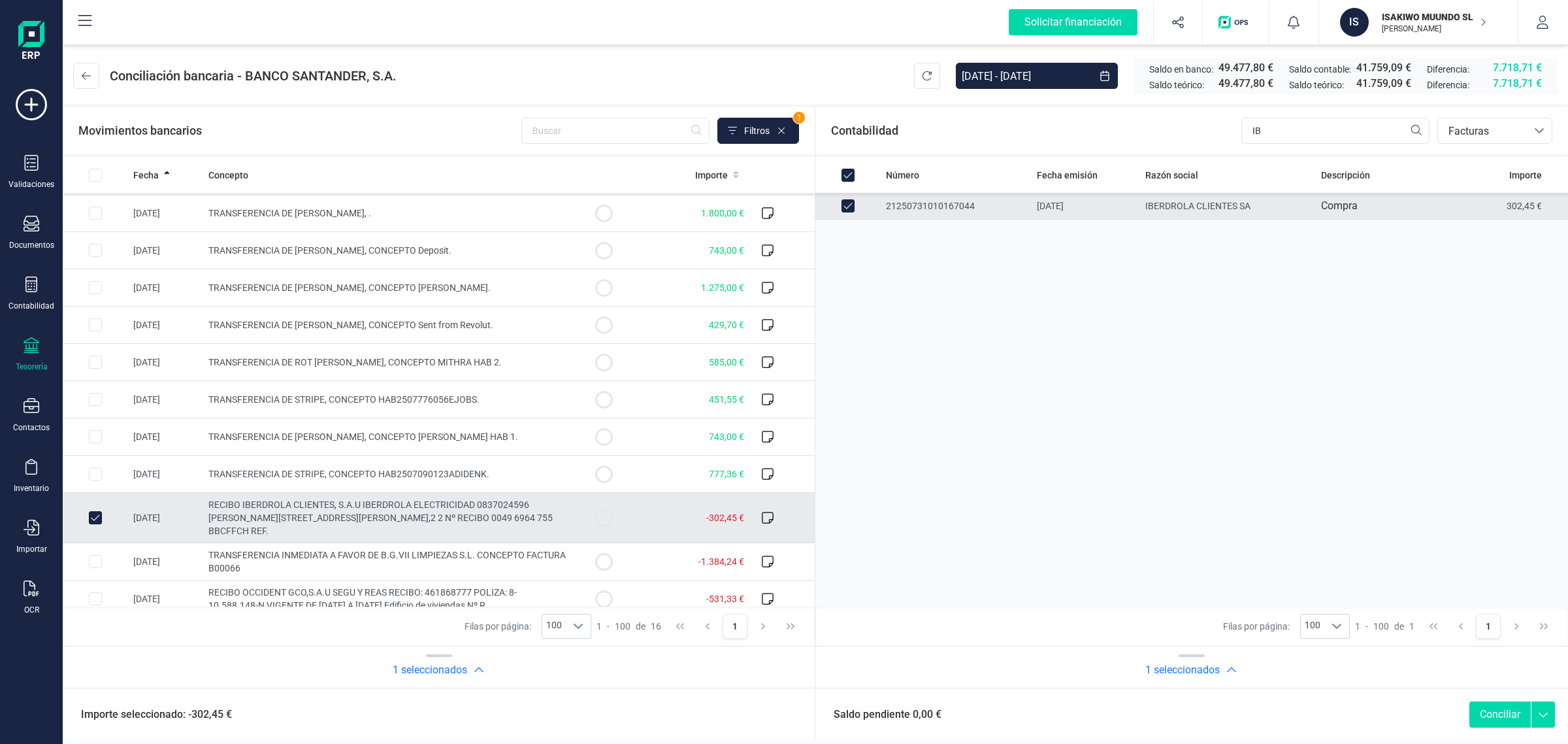
click at [1504, 711] on button "Conciliar" at bounding box center [1500, 714] width 61 height 26
checkbox input "false"
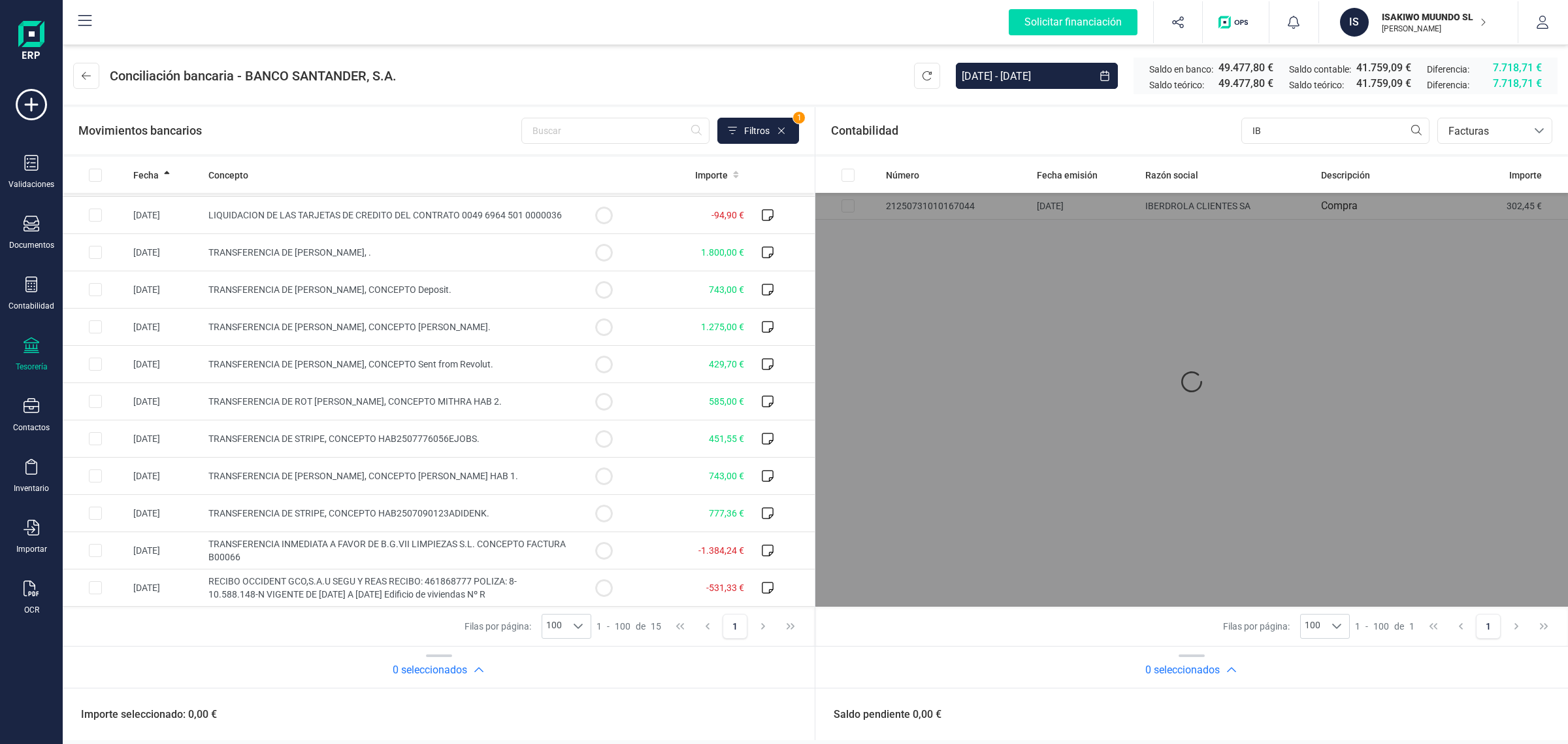
scroll to position [147, 0]
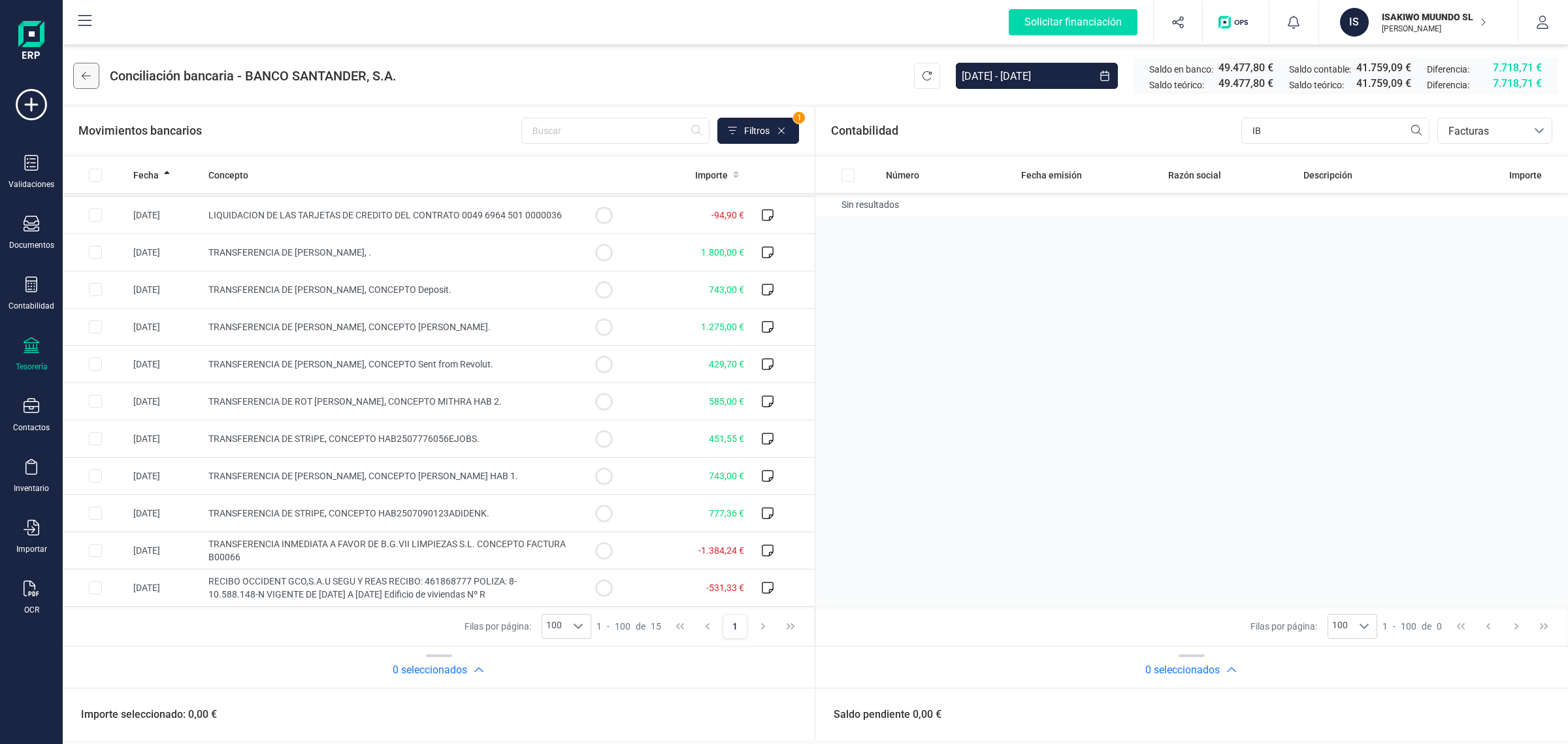
click at [81, 80] on icon at bounding box center [86, 76] width 9 height 10
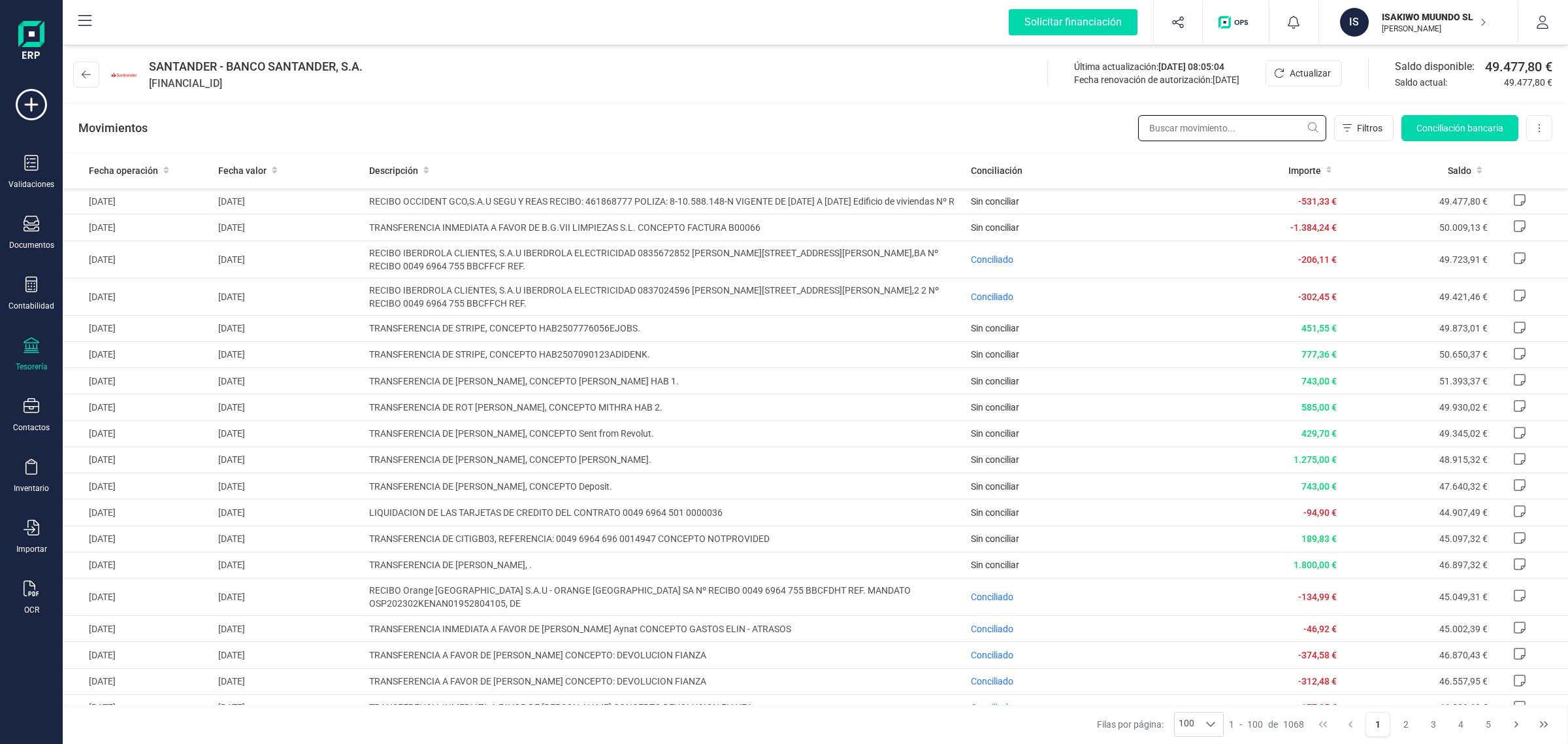
click at [1183, 136] on input "text" at bounding box center [1232, 128] width 188 height 26
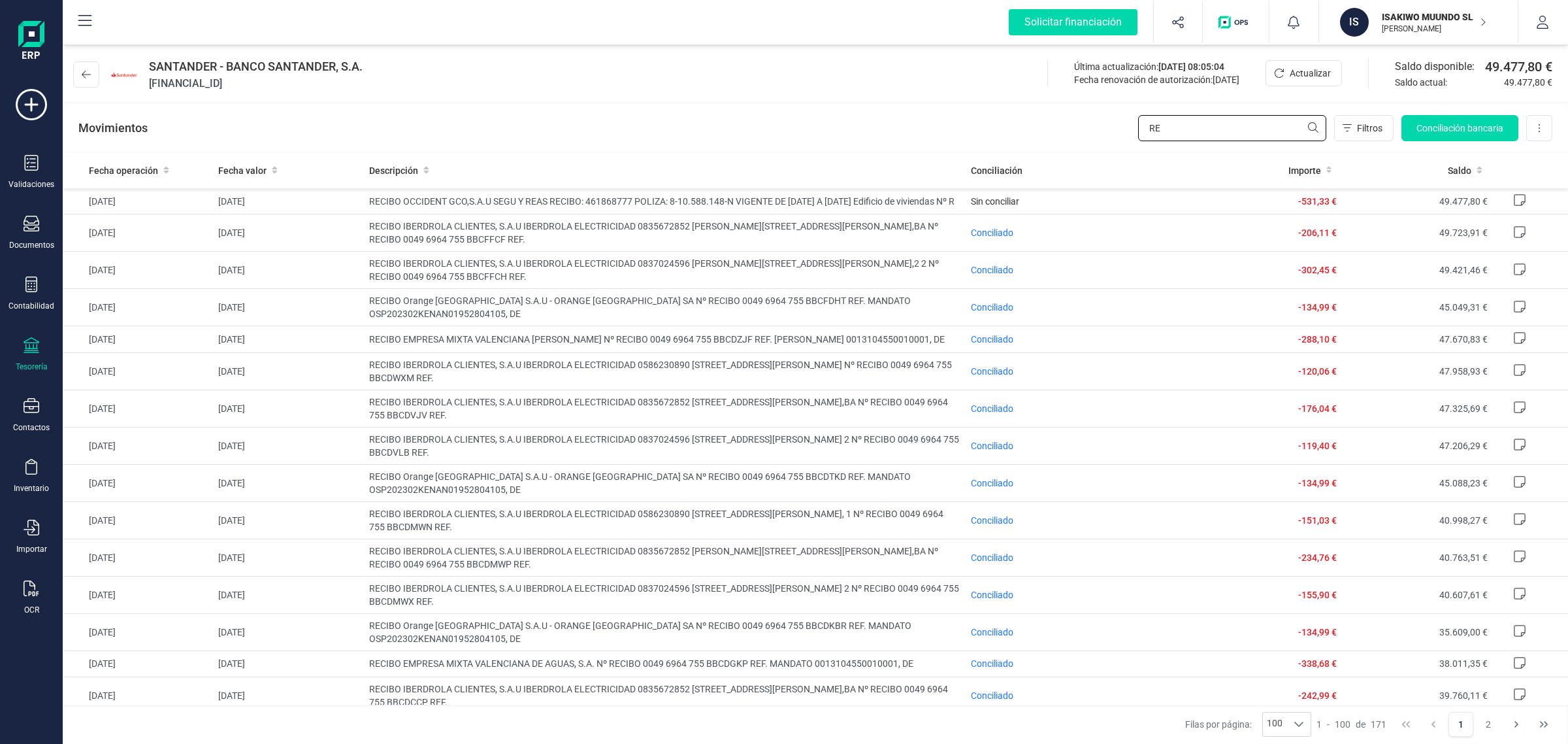
type input "R"
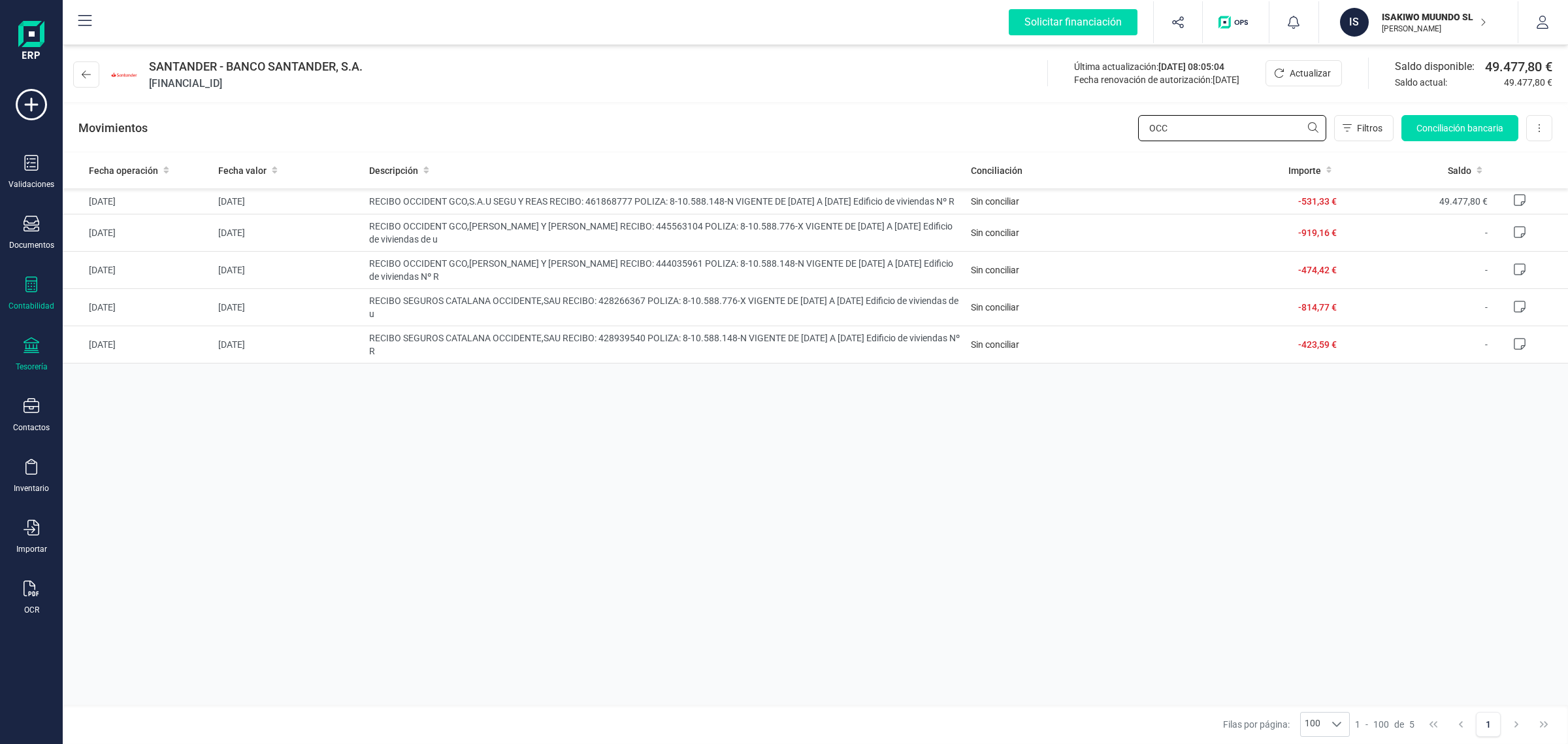
type input "OCC"
click at [28, 285] on icon at bounding box center [31, 284] width 12 height 16
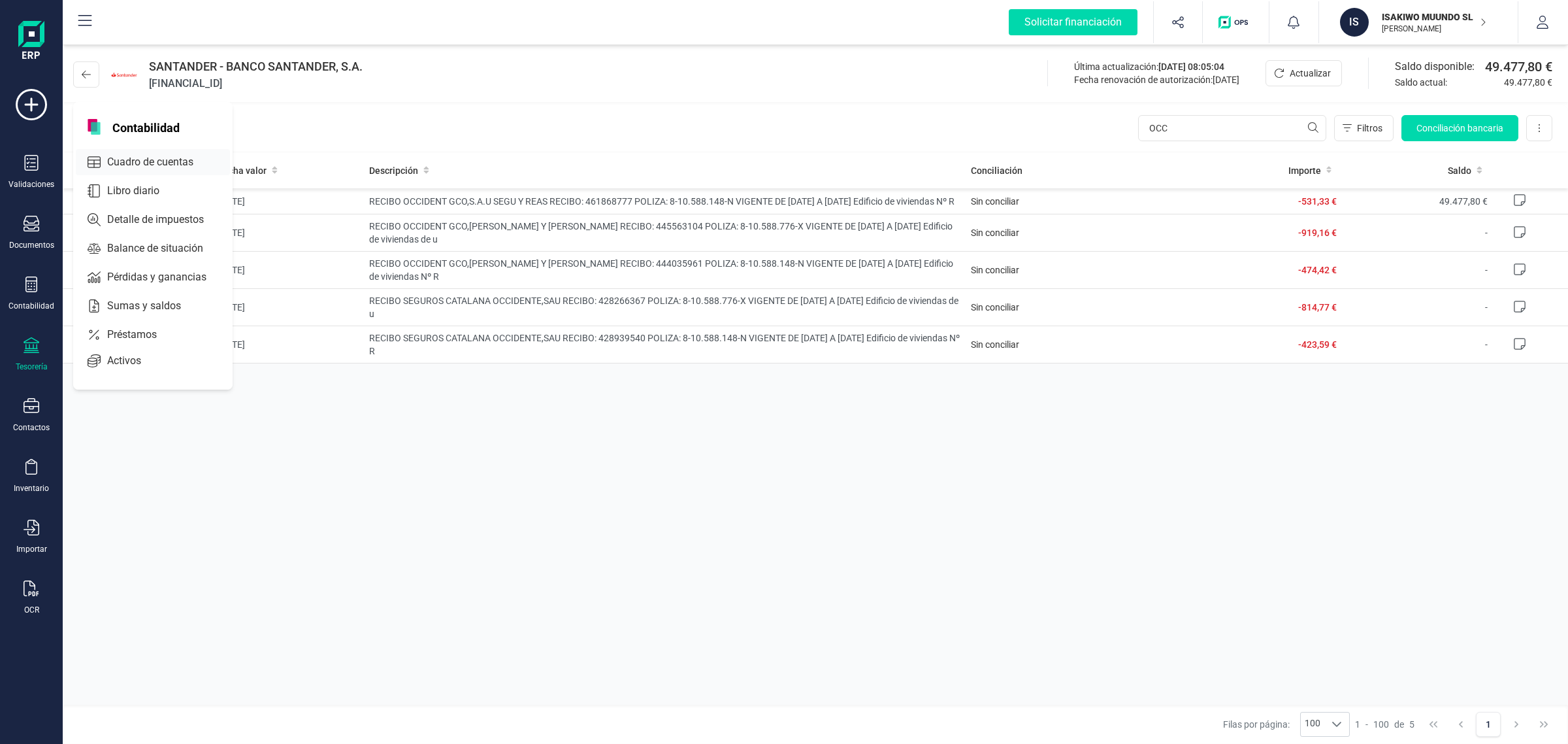
click at [164, 164] on span "Cuadro de cuentas" at bounding box center [160, 162] width 115 height 16
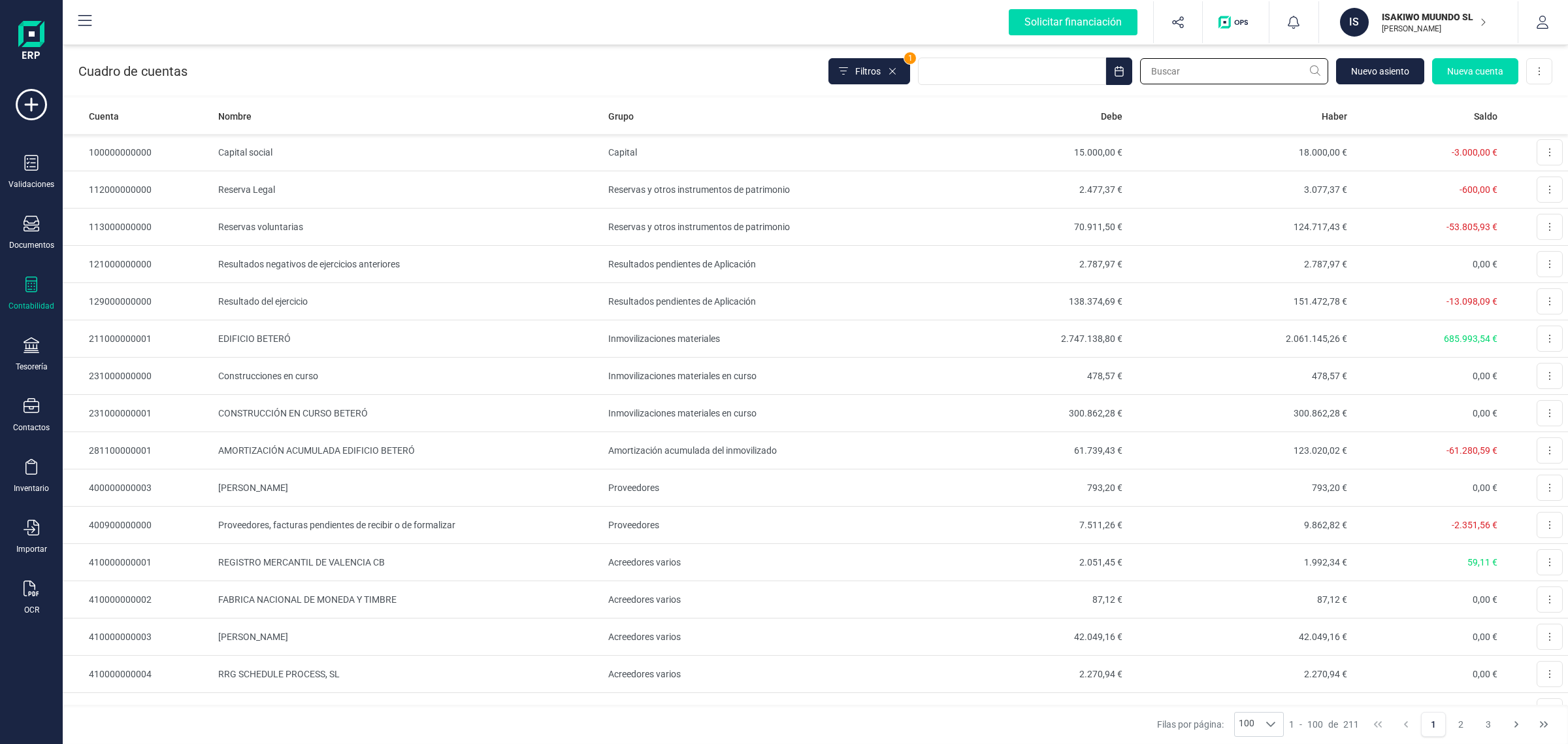
click at [1190, 69] on input "text" at bounding box center [1234, 71] width 188 height 26
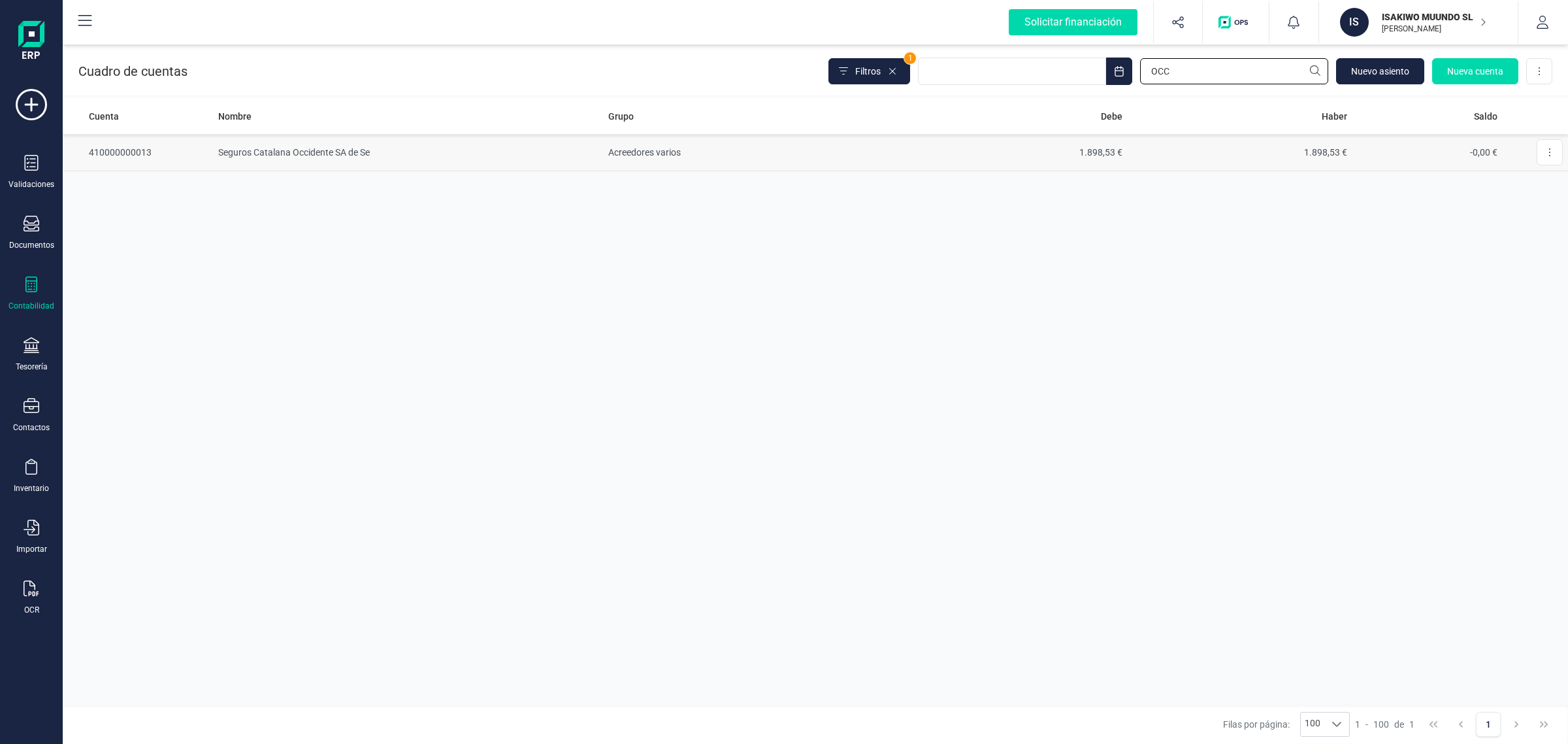
type input "OCC"
click at [889, 160] on td "Acreedores varios" at bounding box center [753, 152] width 300 height 37
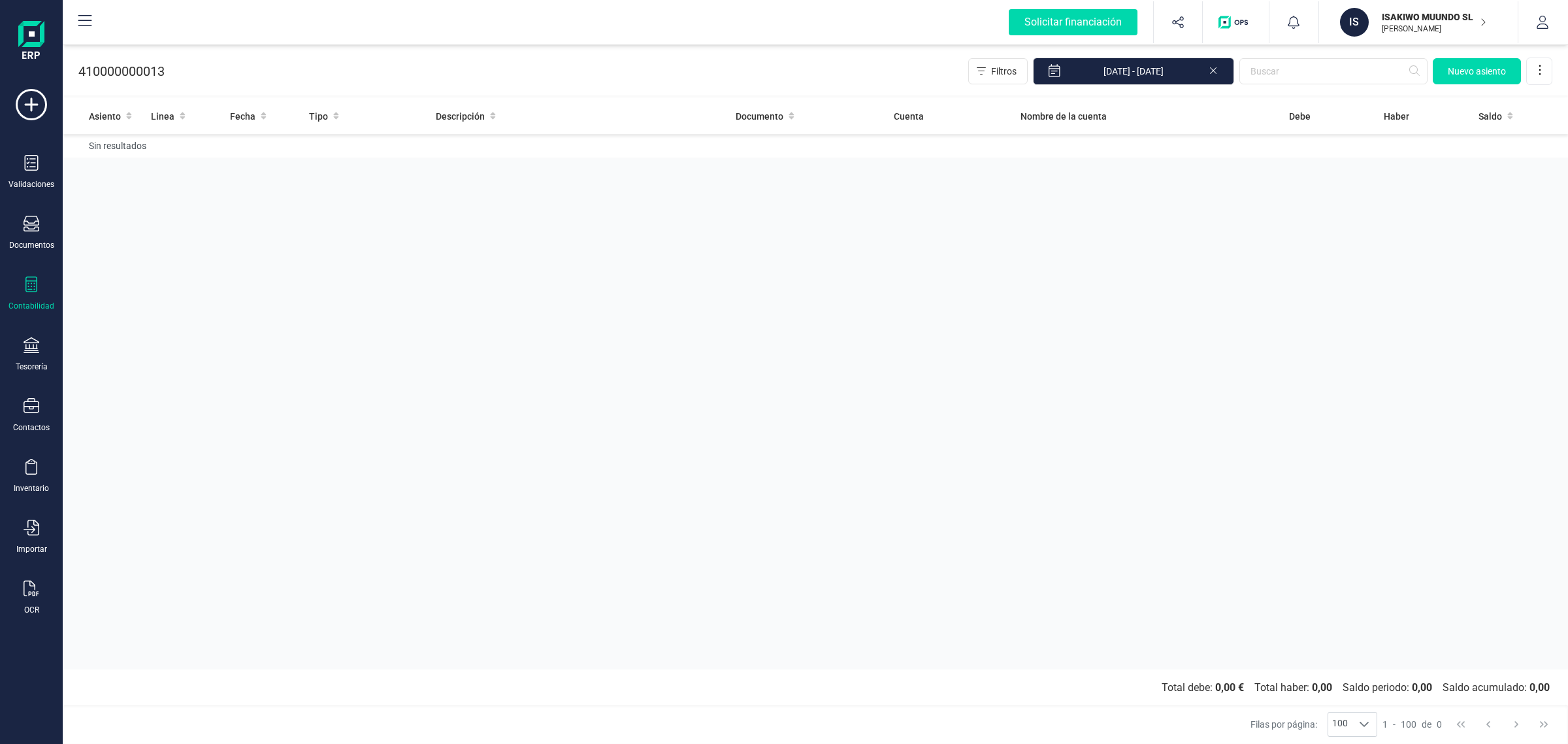
click at [1212, 69] on icon at bounding box center [1213, 70] width 7 height 7
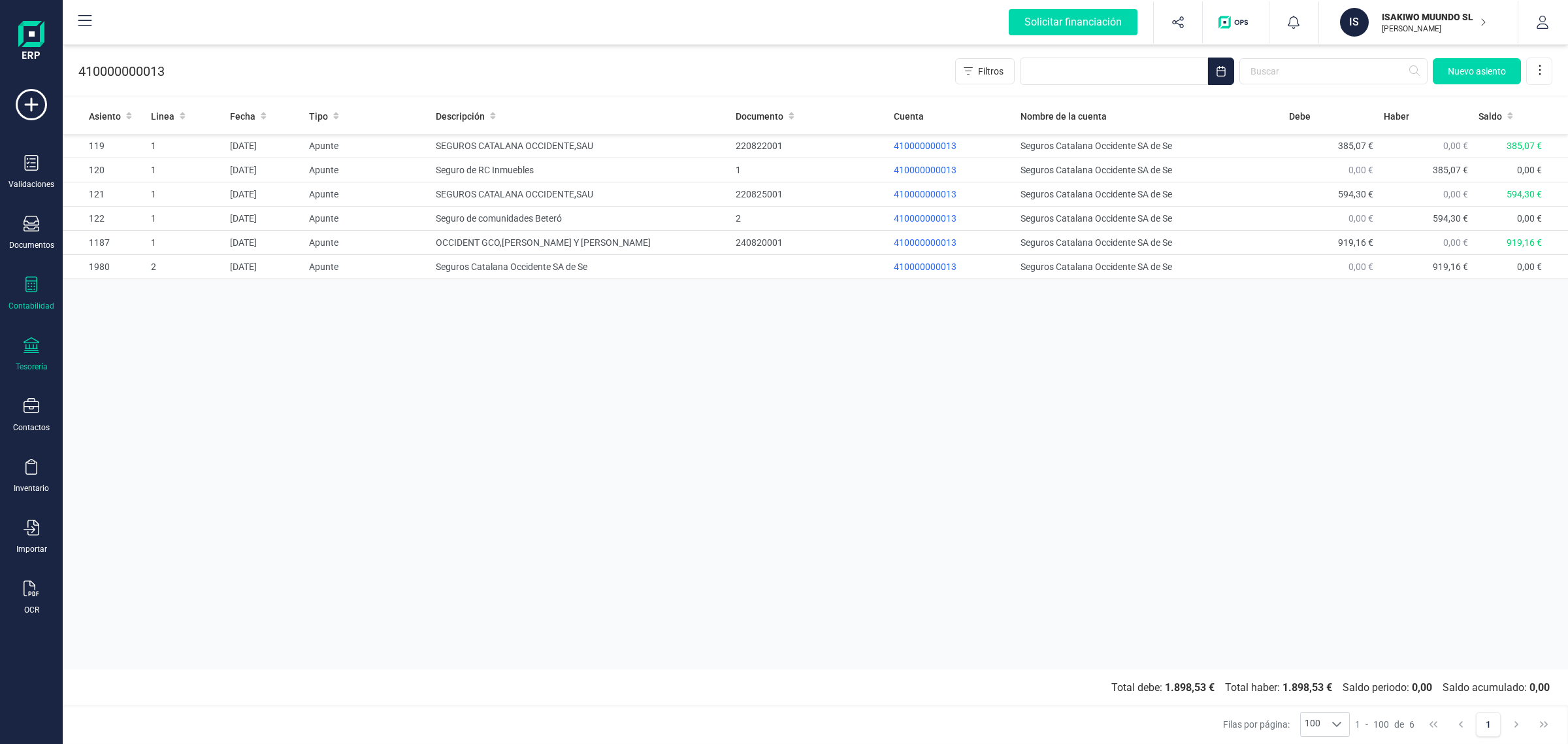
click at [20, 347] on div "Tesorería" at bounding box center [31, 355] width 52 height 34
click at [147, 217] on span "Cuentas bancarias" at bounding box center [160, 223] width 115 height 16
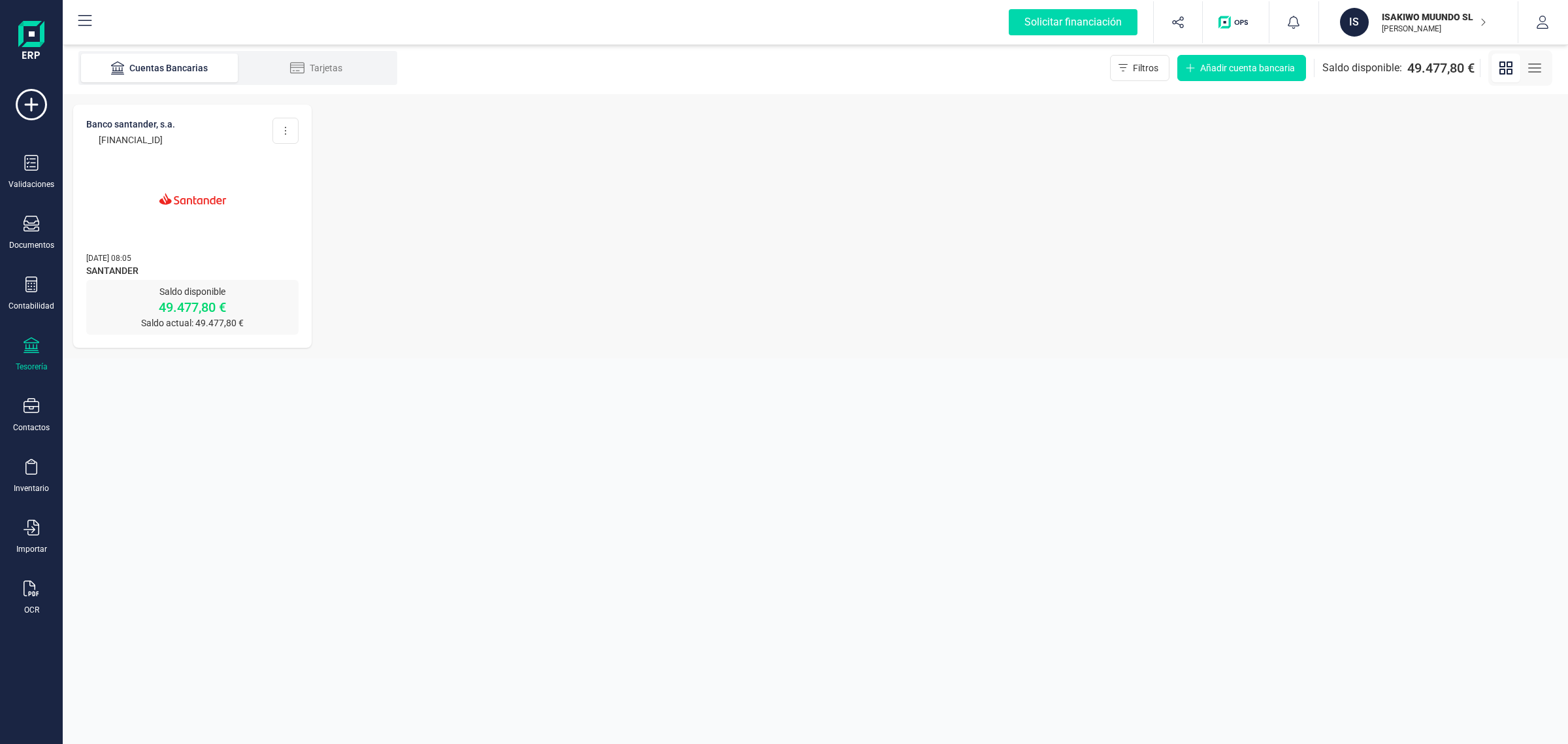
click at [140, 214] on img at bounding box center [193, 199] width 110 height 110
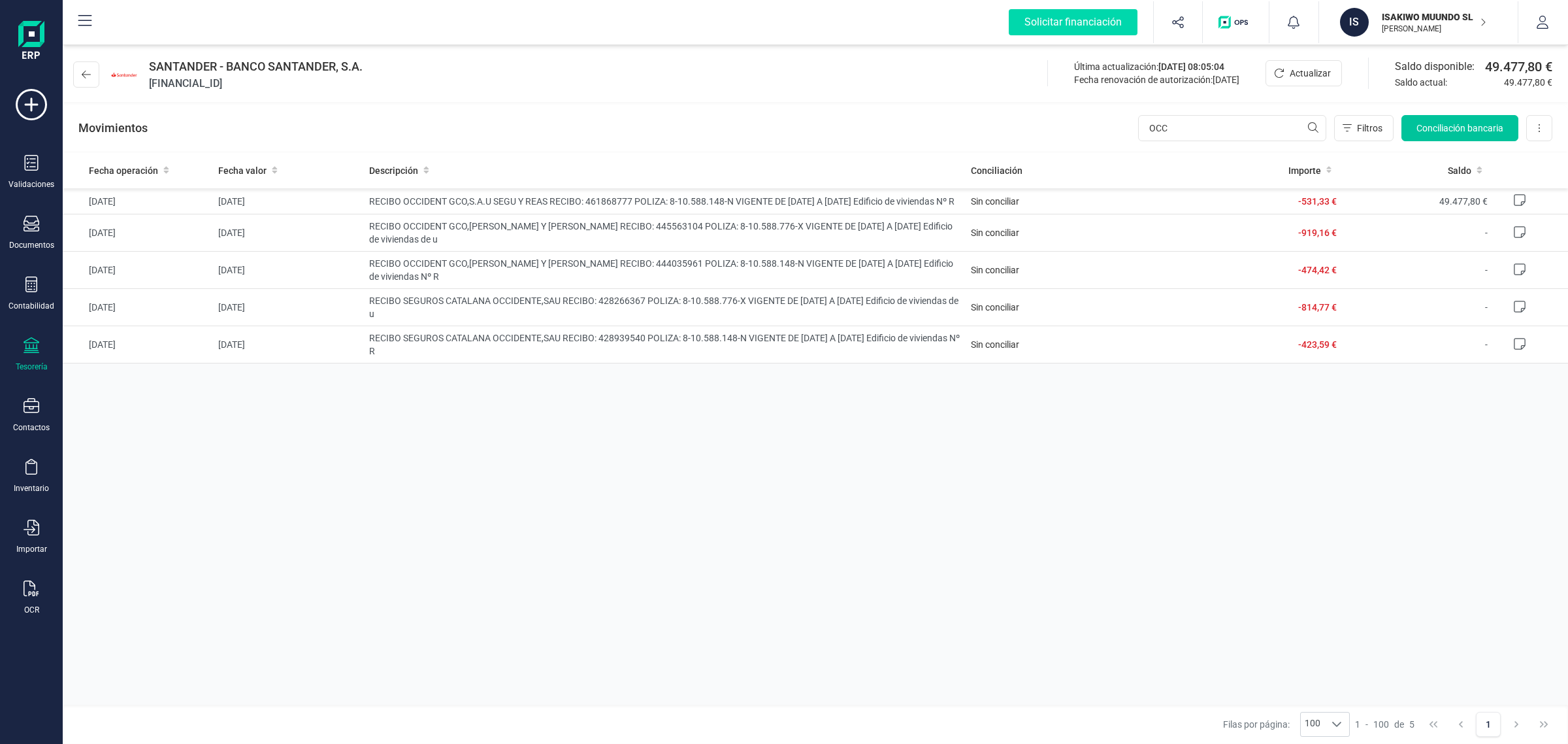
click at [1458, 126] on span "Conciliación bancaria" at bounding box center [1460, 128] width 87 height 13
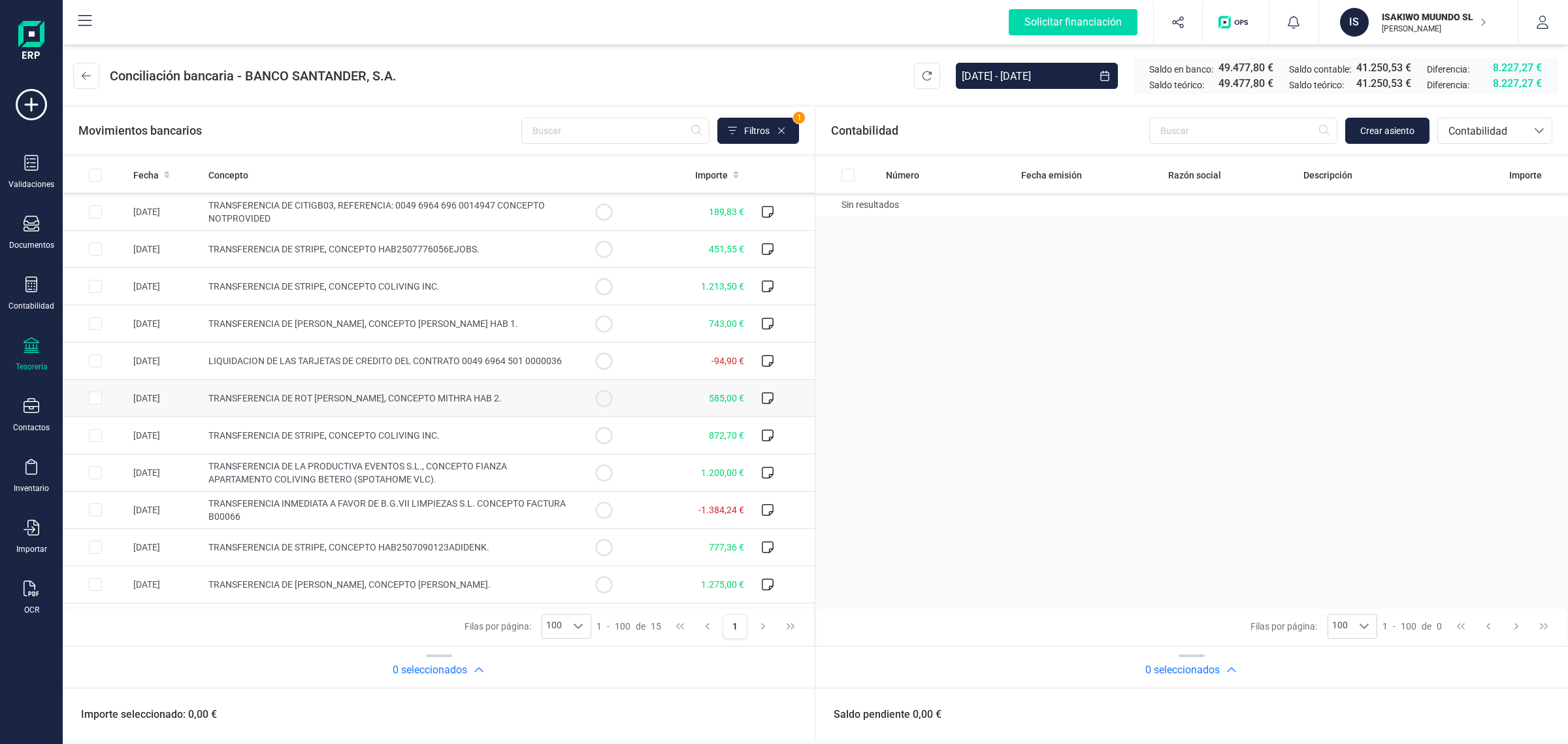
scroll to position [147, 0]
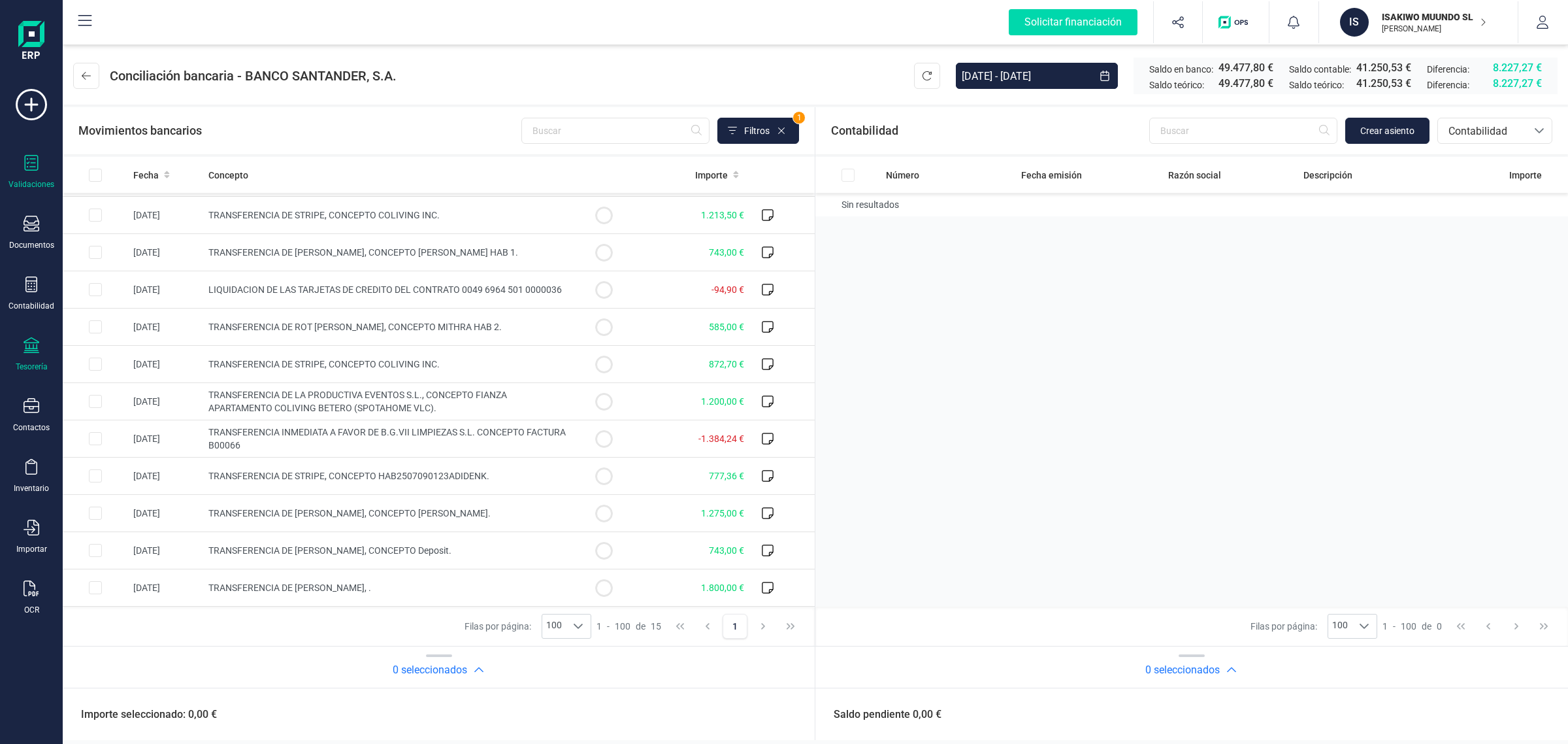
click at [33, 170] on div at bounding box center [31, 164] width 16 height 19
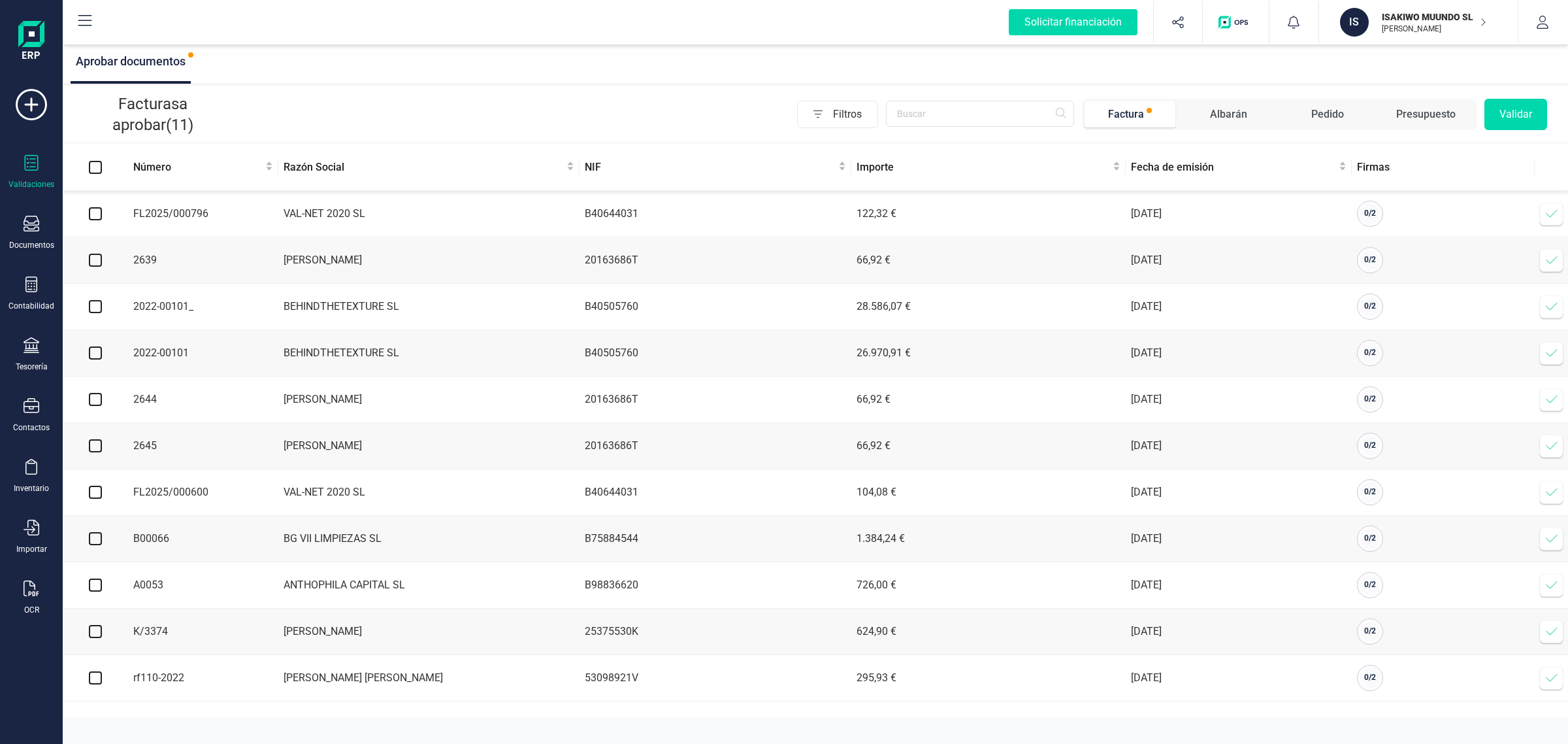
drag, startPoint x: 1445, startPoint y: 30, endPoint x: 1436, endPoint y: 40, distance: 13.5
click at [1445, 31] on p "[PERSON_NAME] [PERSON_NAME]" at bounding box center [1434, 29] width 105 height 10
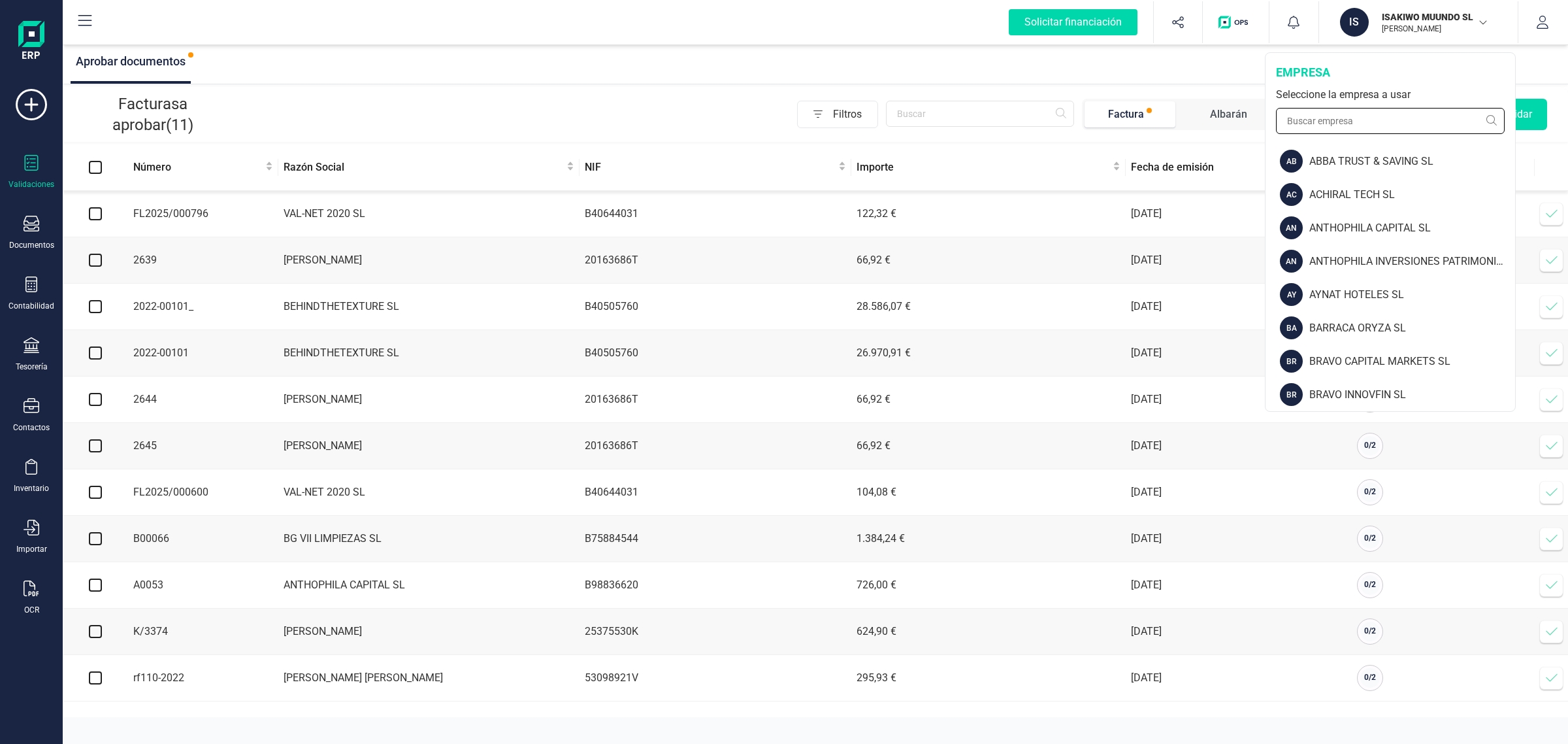
click at [1331, 125] on input "text" at bounding box center [1390, 120] width 228 height 26
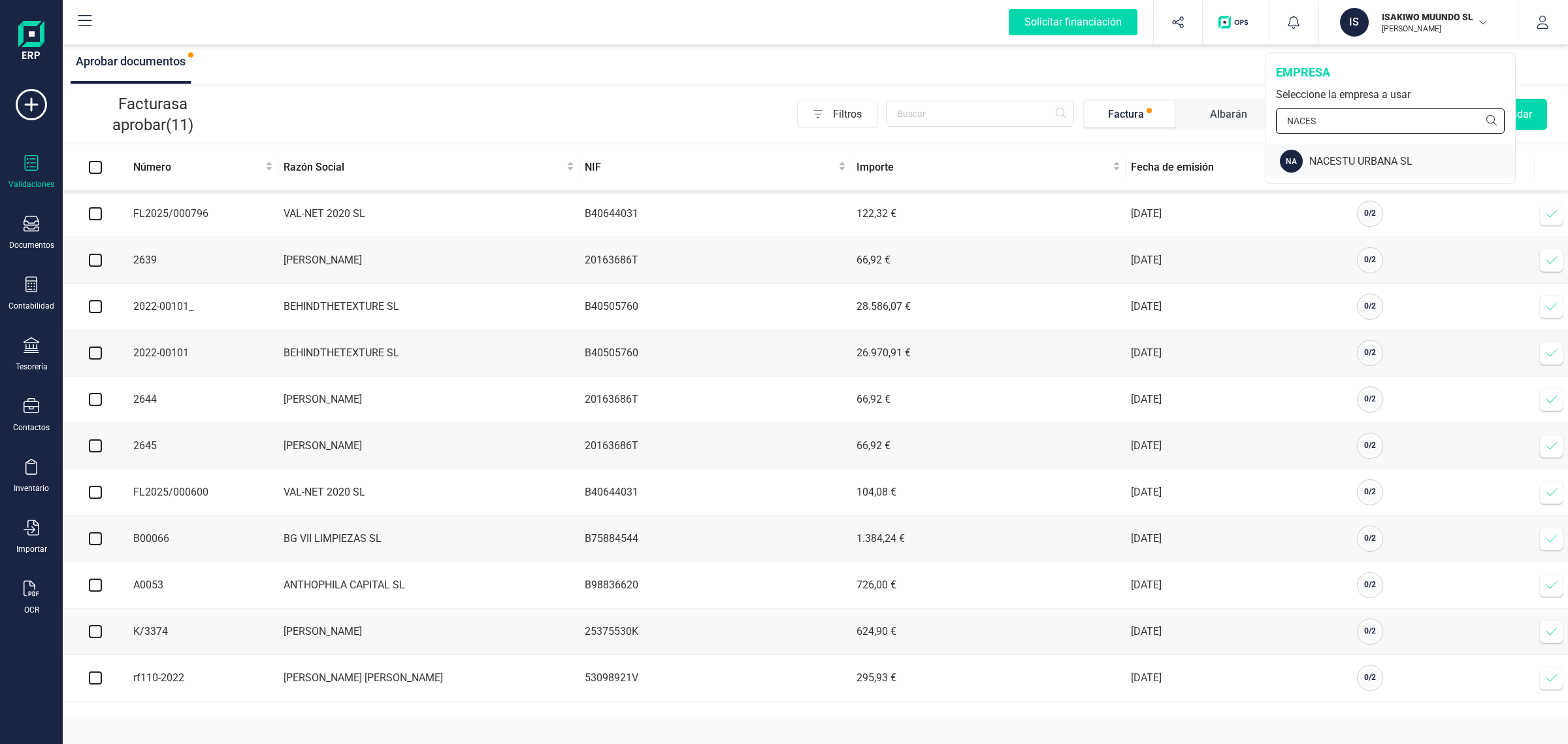
type input "NACES"
click at [1374, 169] on div "NA NACESTU URBANA SL" at bounding box center [1391, 161] width 249 height 34
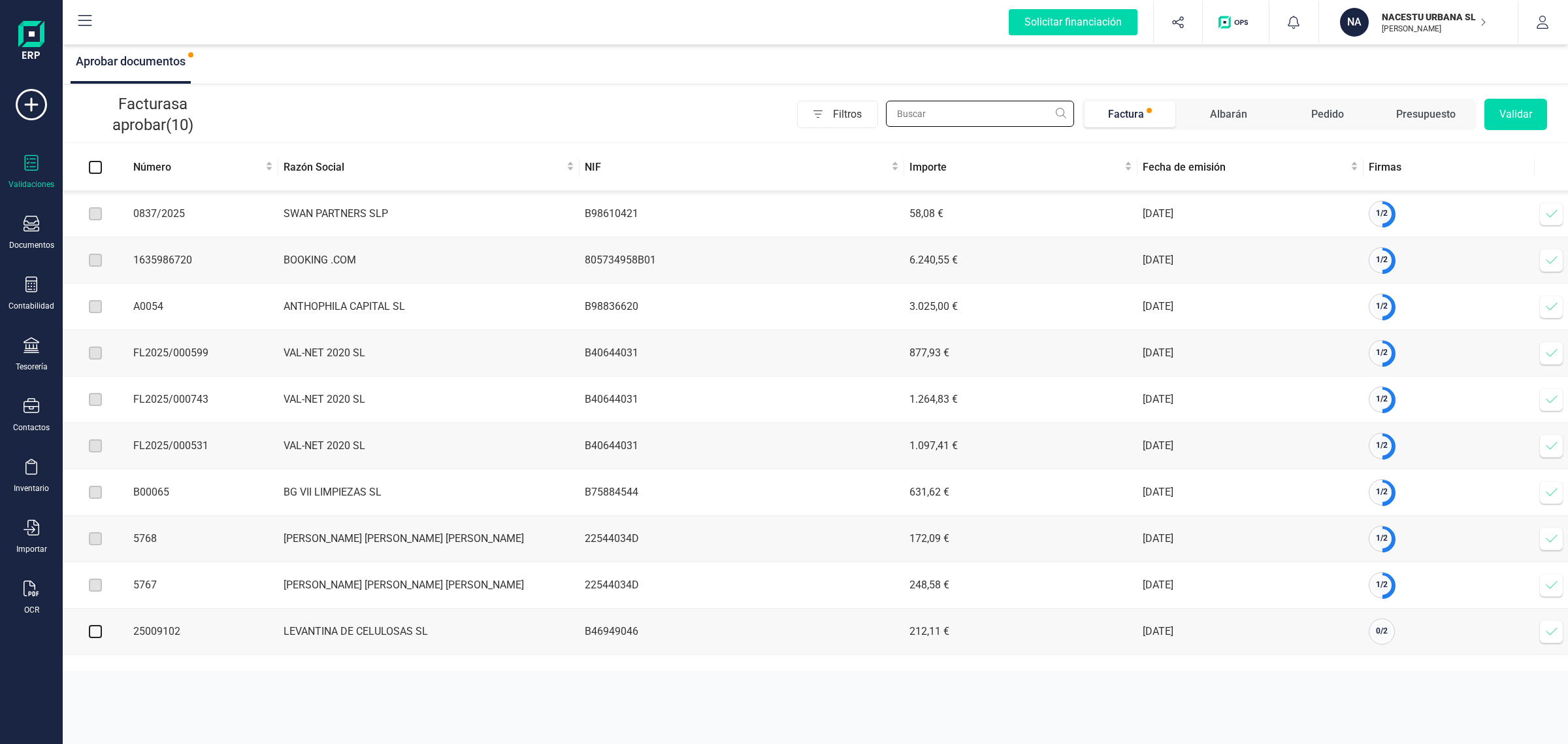
click at [992, 119] on input "text" at bounding box center [980, 114] width 188 height 26
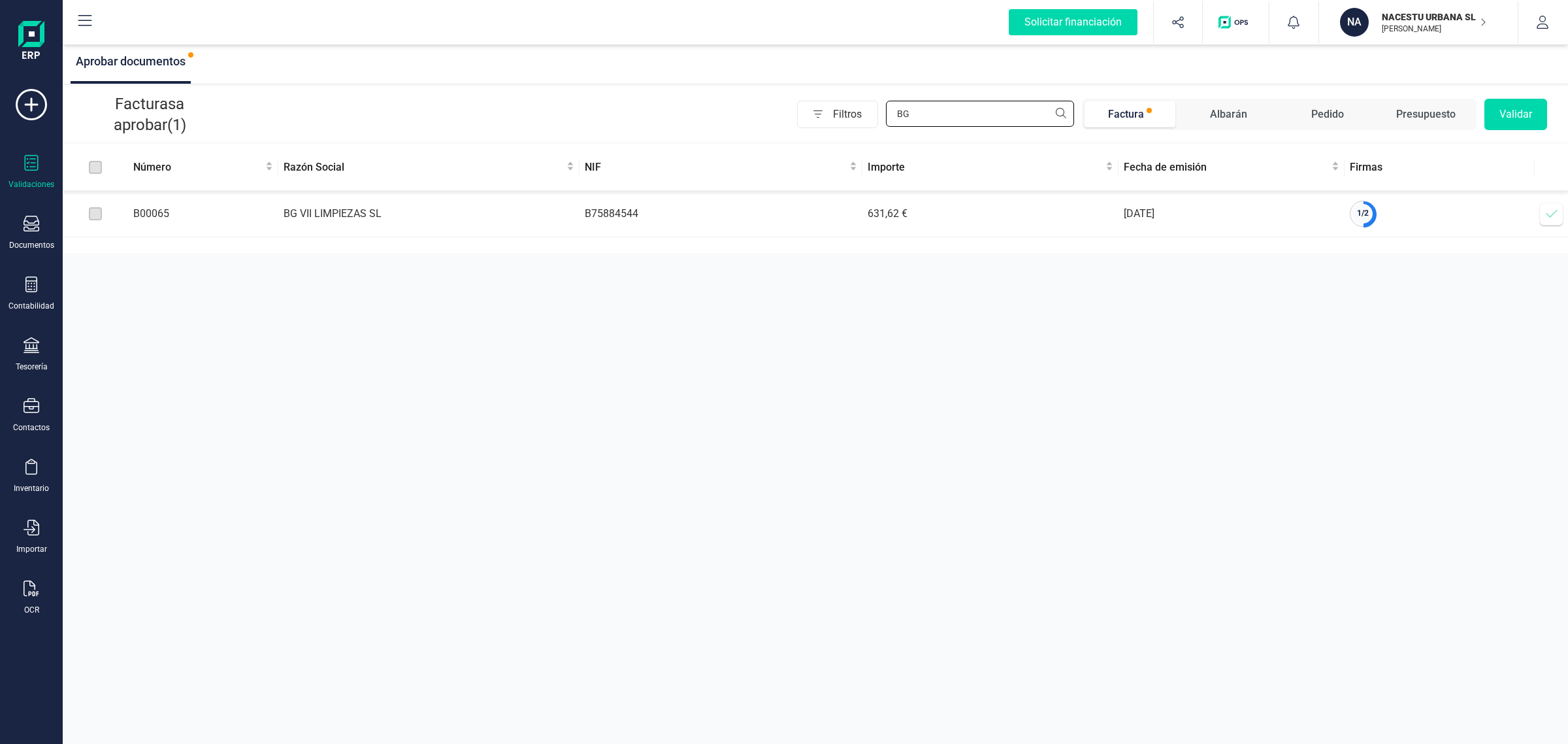
type input "BG"
click at [1550, 217] on icon at bounding box center [1552, 214] width 13 height 13
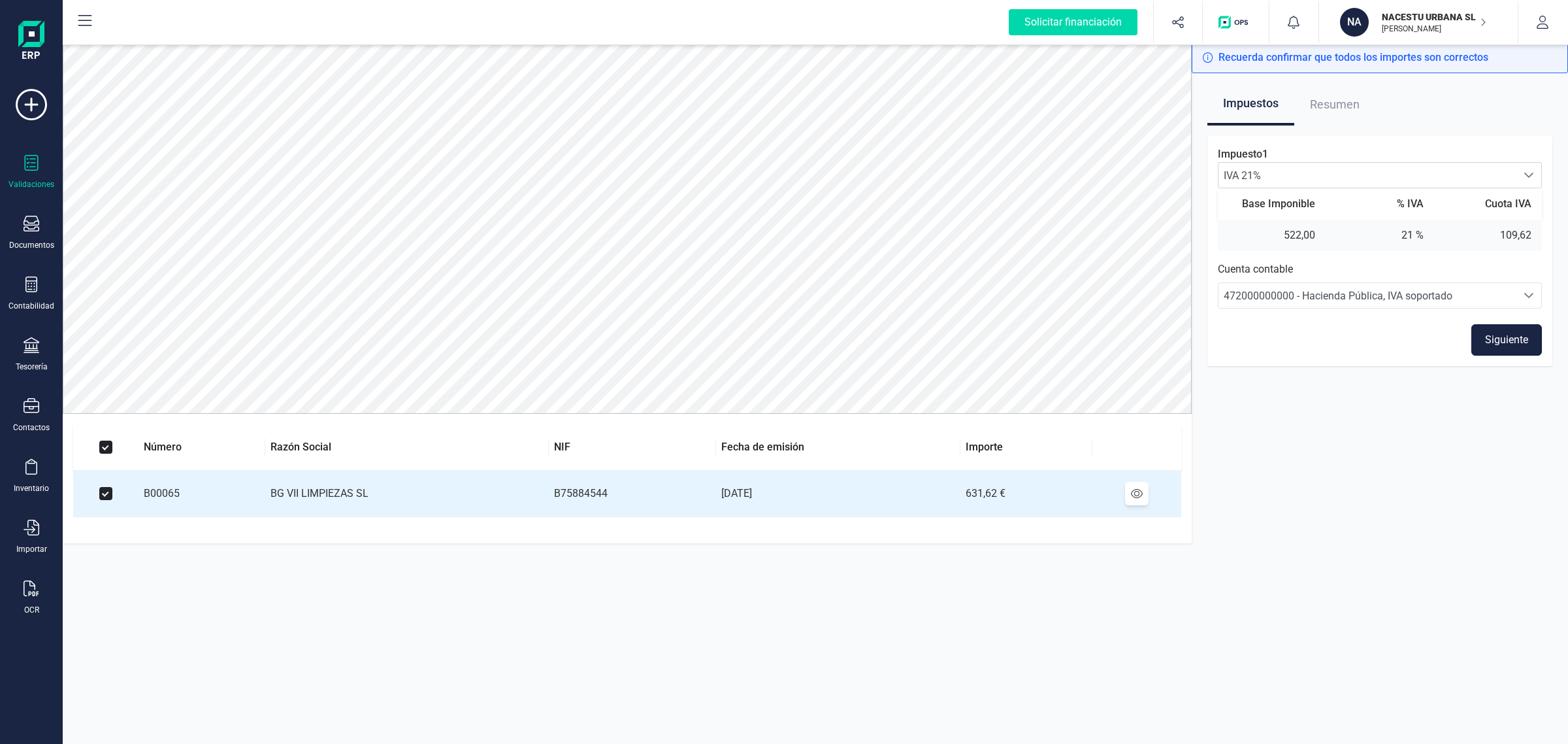
click at [1508, 338] on button "Siguiente" at bounding box center [1507, 340] width 71 height 31
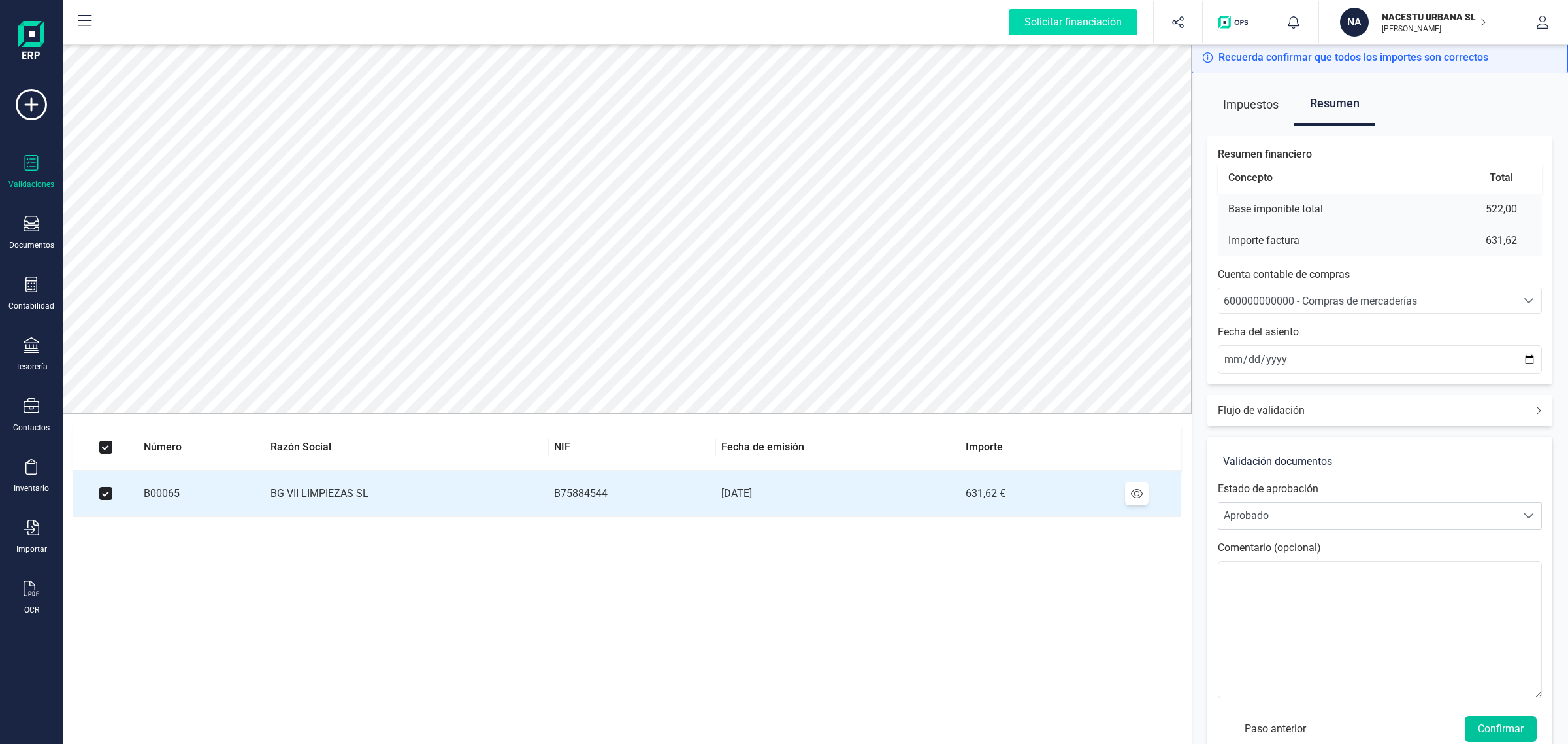
click at [1510, 733] on button "Confirmar" at bounding box center [1501, 728] width 72 height 26
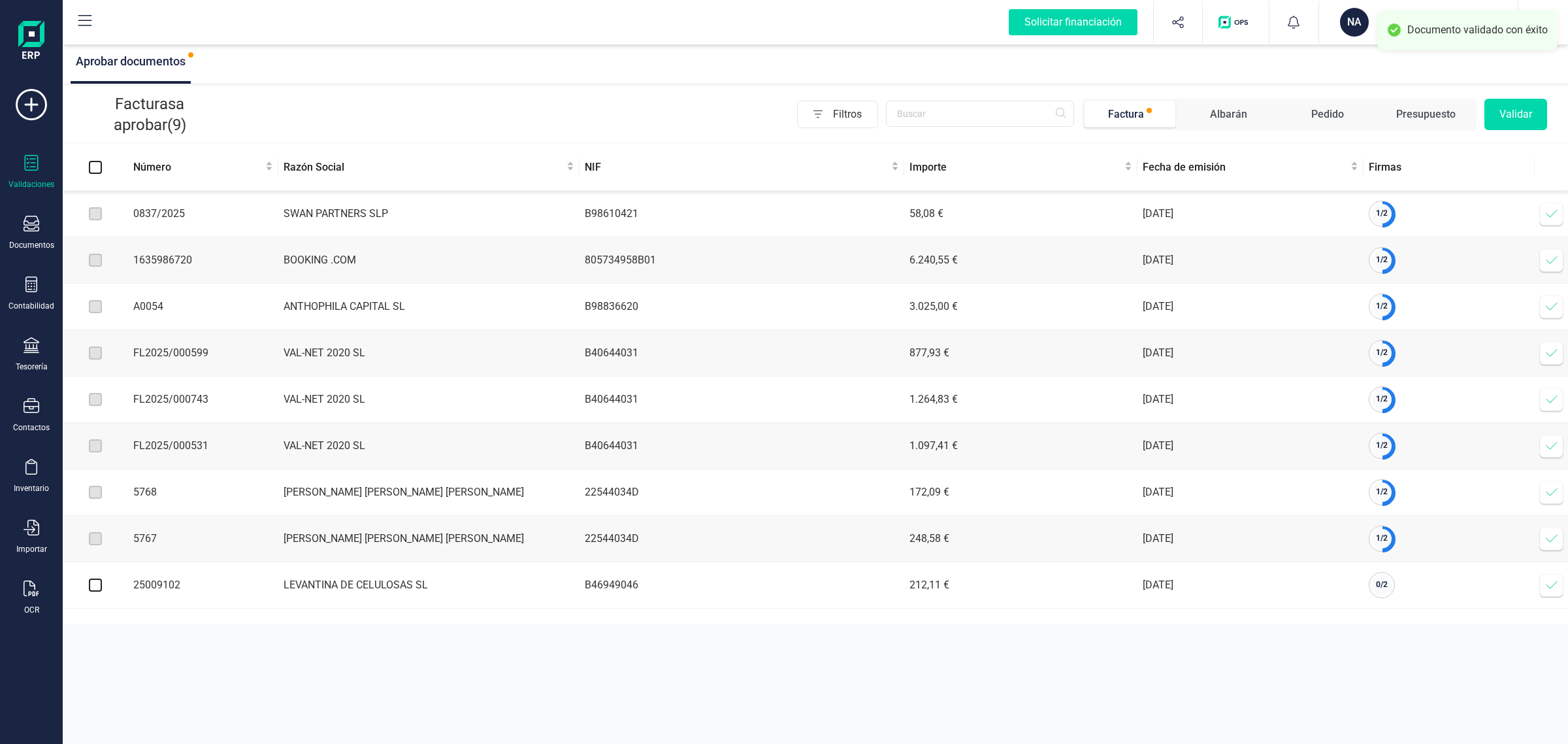
drag, startPoint x: 31, startPoint y: 357, endPoint x: 62, endPoint y: 331, distance: 40.5
click at [33, 357] on div "Tesorería" at bounding box center [31, 355] width 52 height 34
click at [169, 220] on span "Cuentas bancarias" at bounding box center [160, 223] width 115 height 16
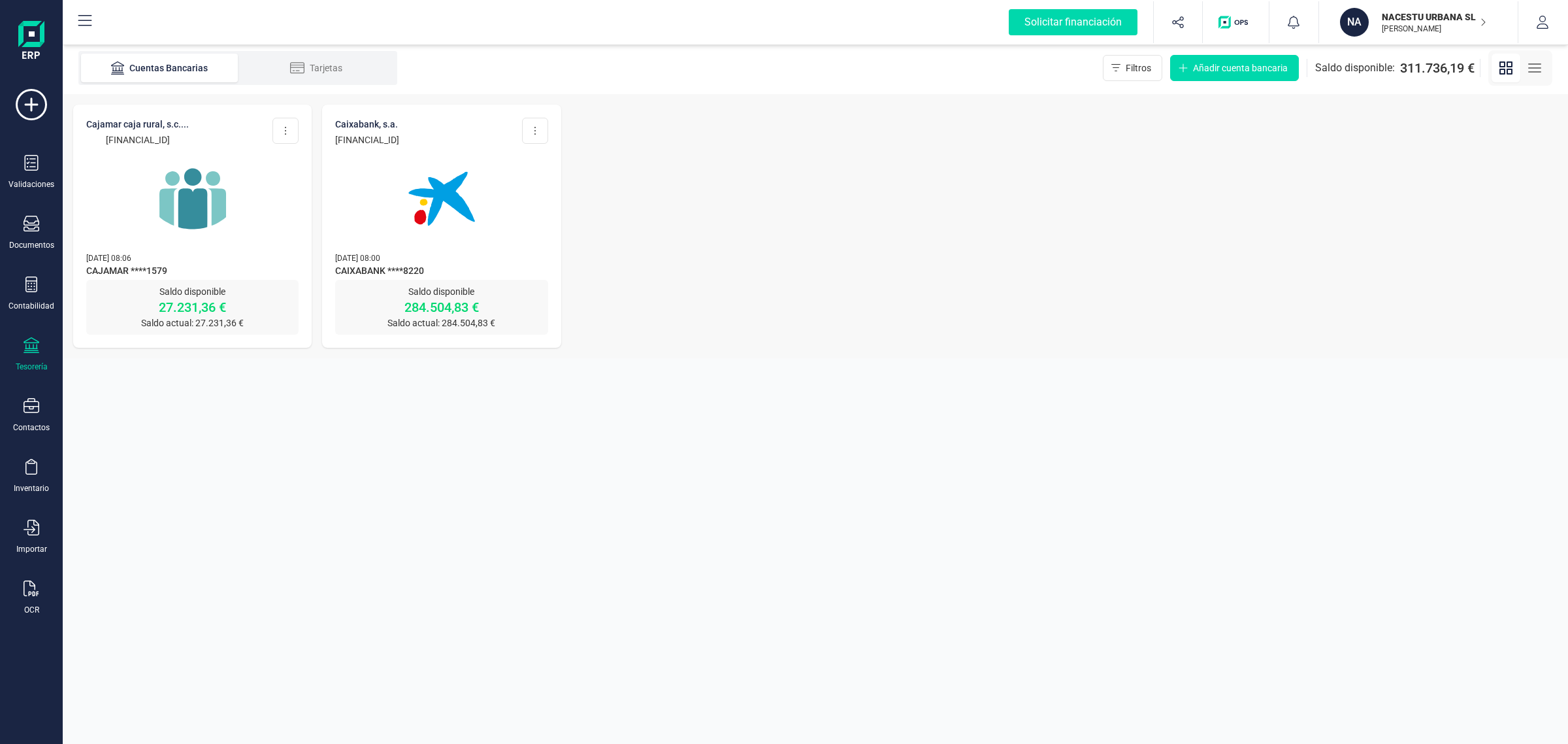
click at [341, 196] on div at bounding box center [441, 190] width 212 height 89
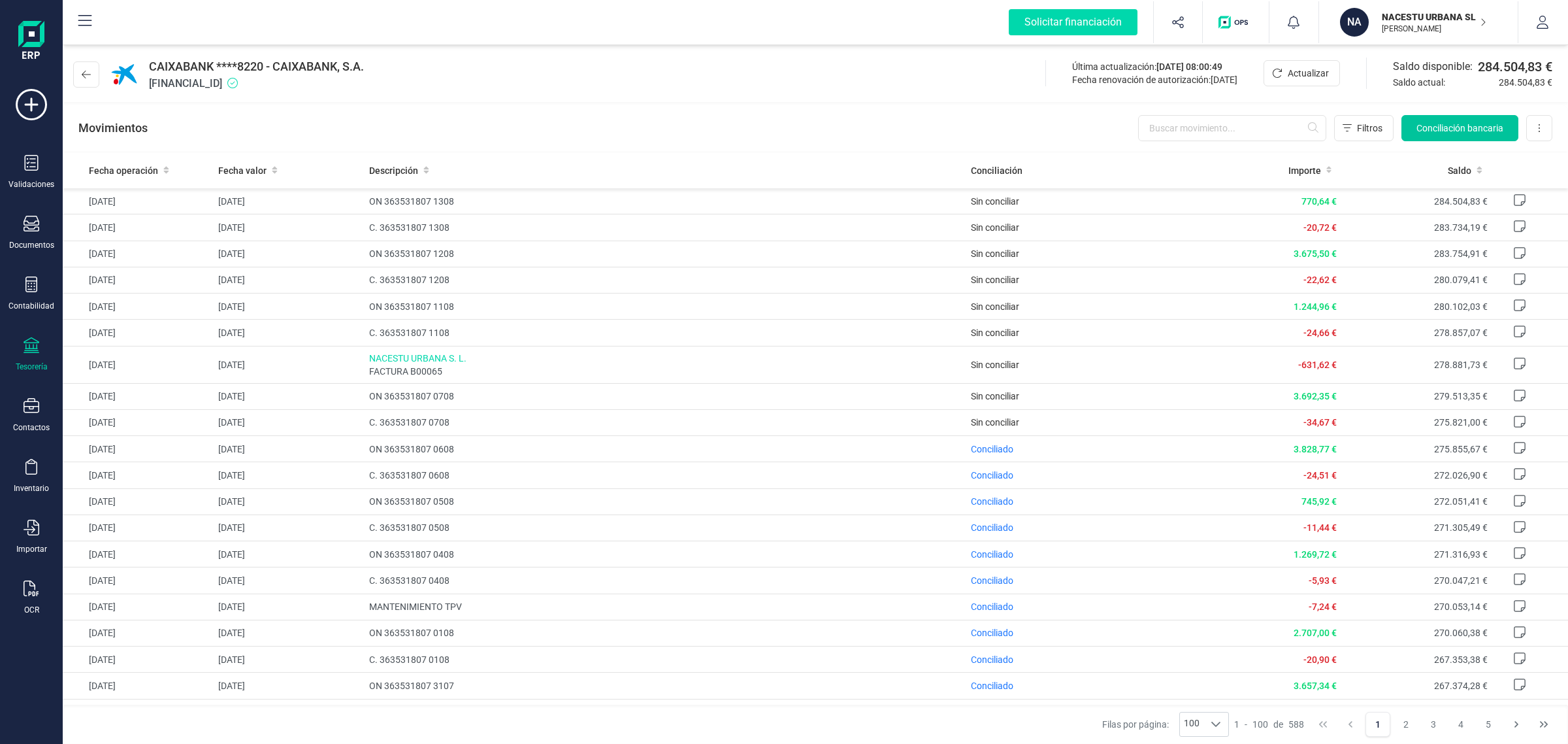
click at [1471, 129] on span "Conciliación bancaria" at bounding box center [1460, 128] width 87 height 13
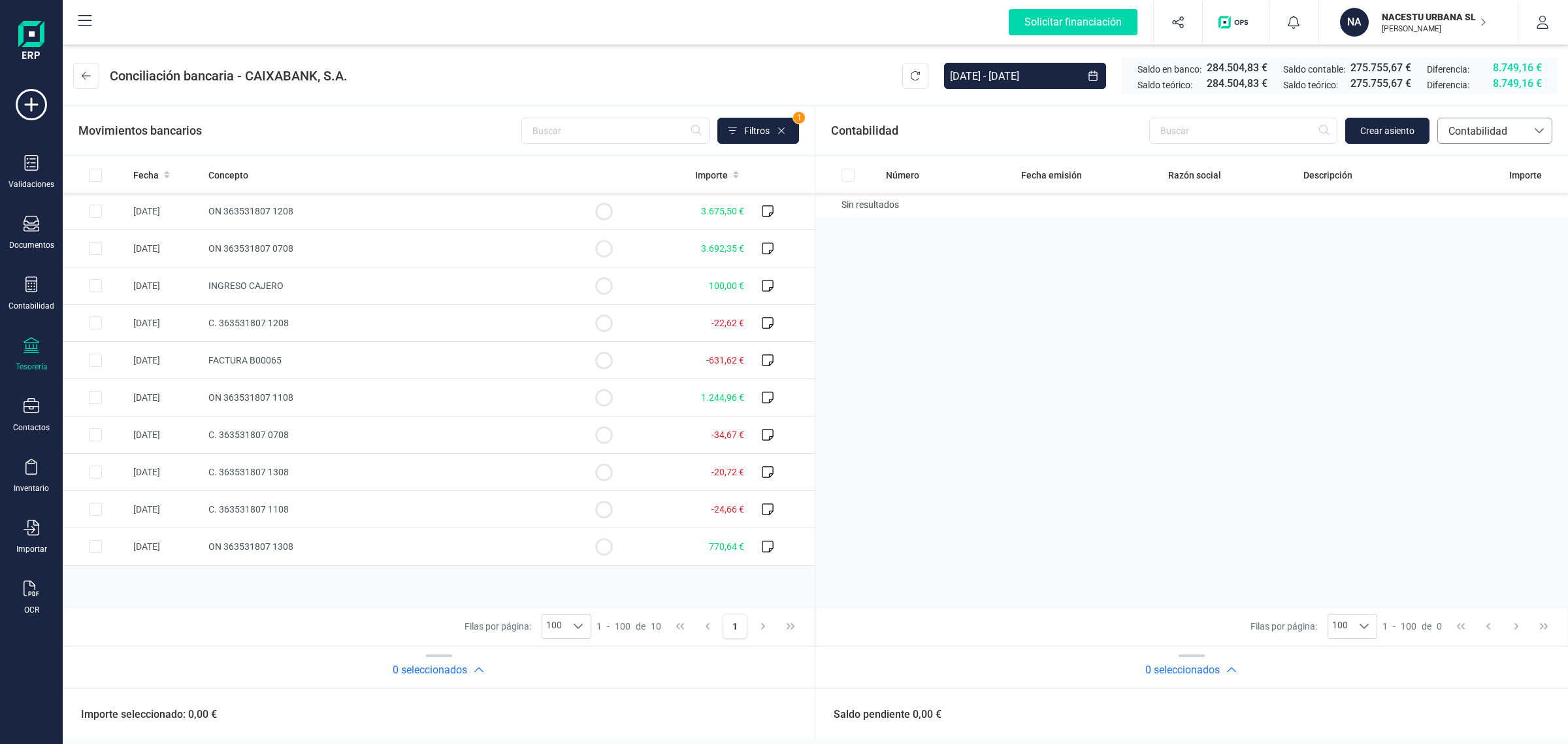
click at [1511, 134] on span "Contabilidad" at bounding box center [1482, 131] width 78 height 16
click at [1485, 217] on span "Facturas" at bounding box center [1468, 220] width 40 height 16
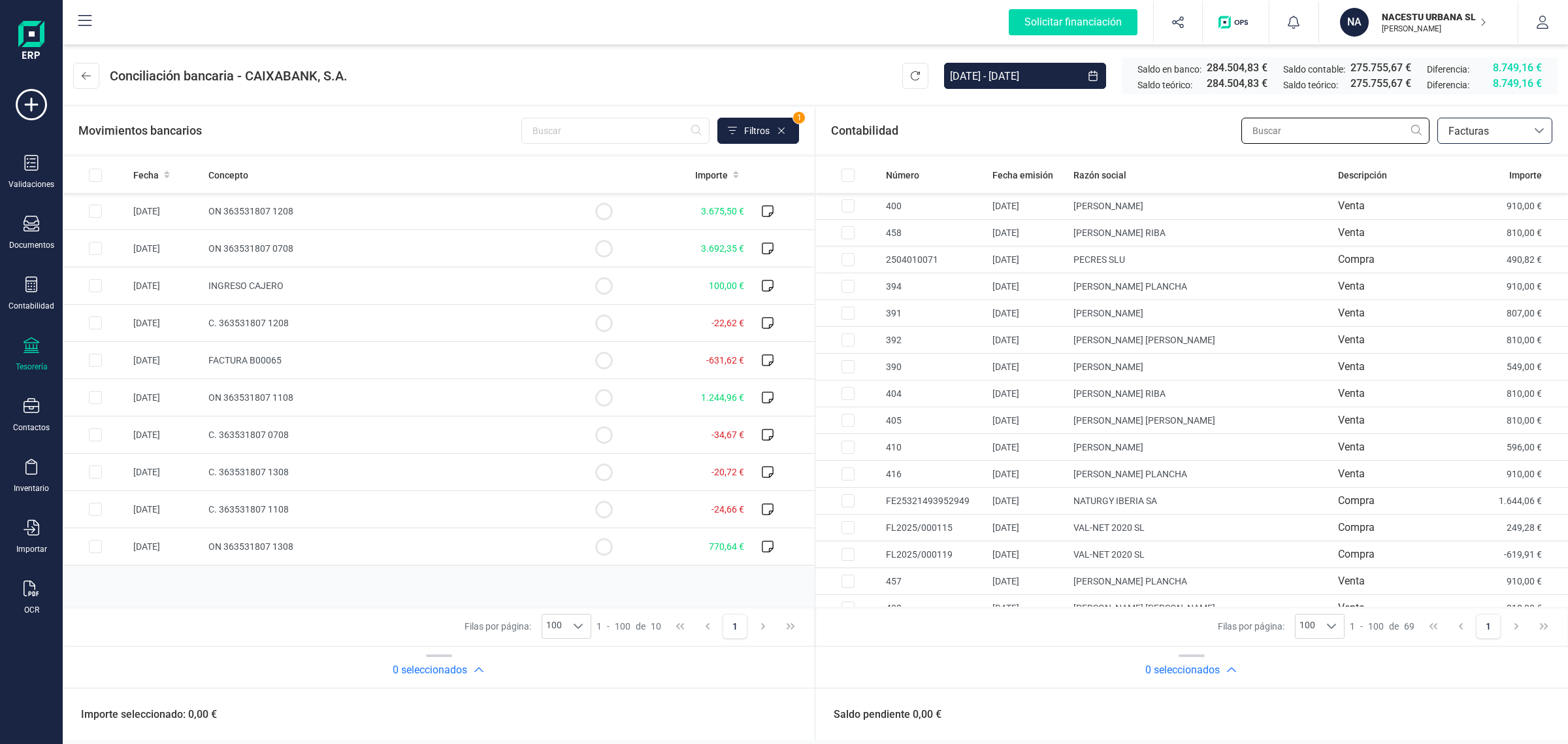
click at [1300, 132] on input "text" at bounding box center [1336, 131] width 188 height 26
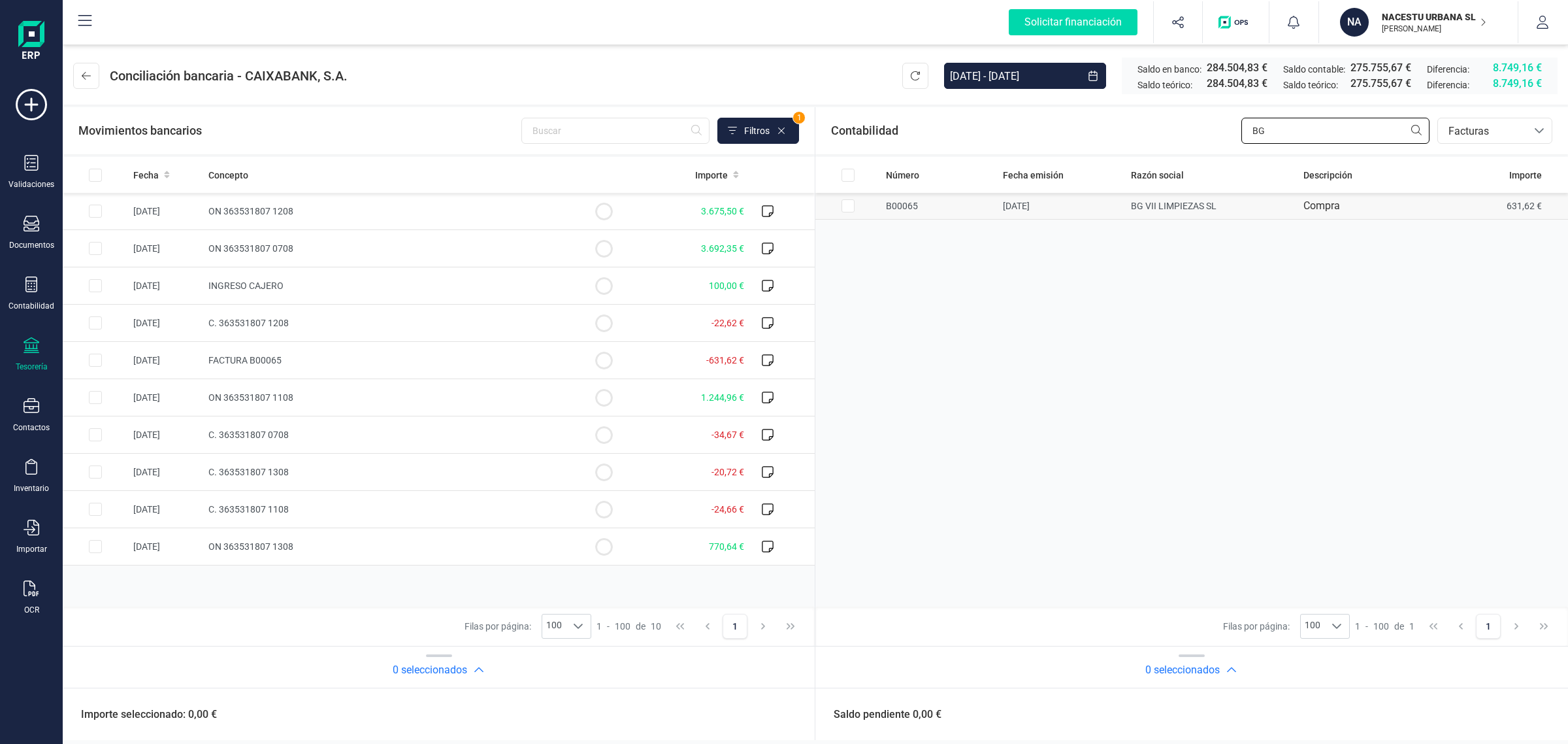
type input "BG"
click at [841, 202] on input "Row Selected 505ce88f-6eb2-4e42-97c9-f3ac00eed7f8" at bounding box center [848, 206] width 13 height 13
checkbox input "true"
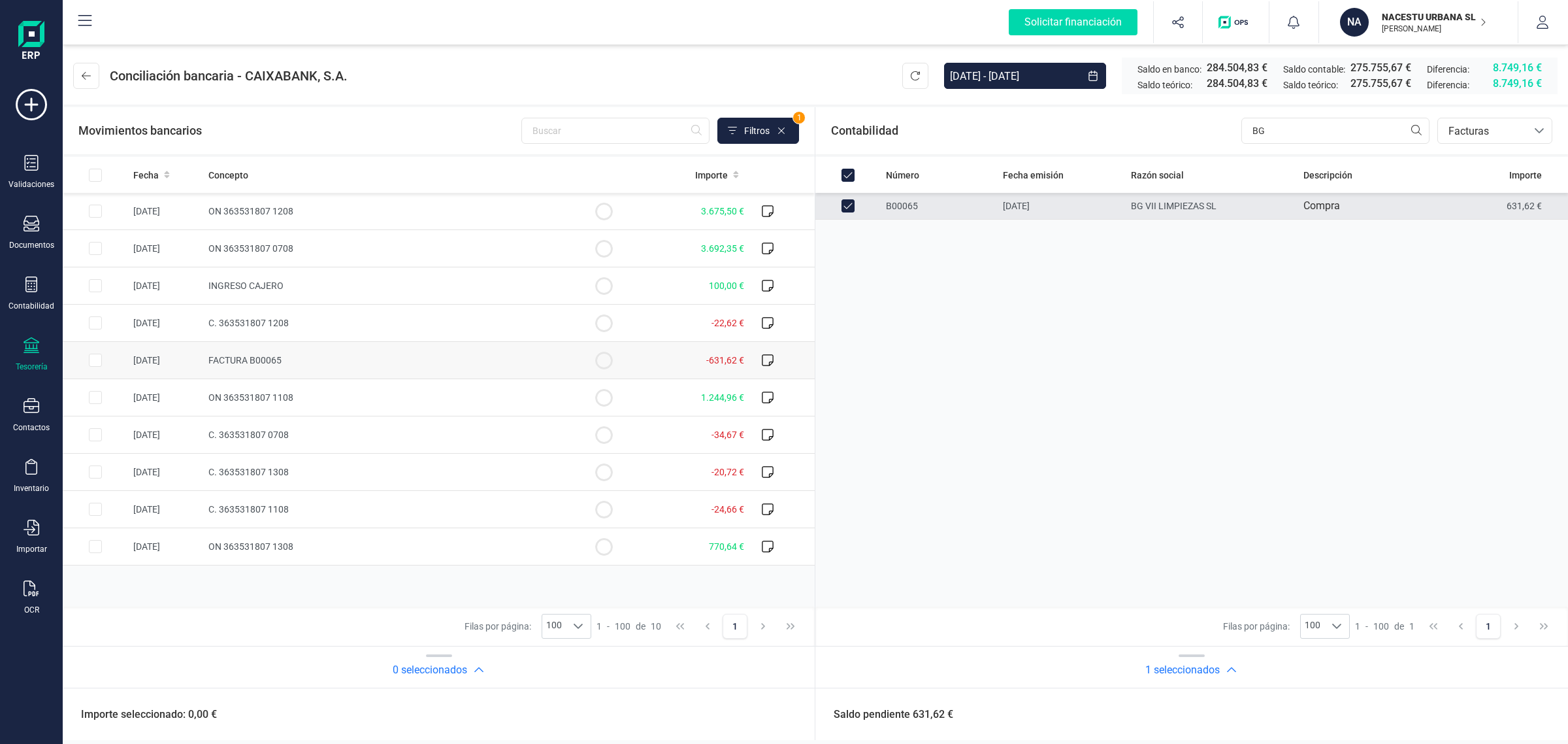
click at [469, 361] on td "FACTURA B00065" at bounding box center [387, 361] width 368 height 37
checkbox input "true"
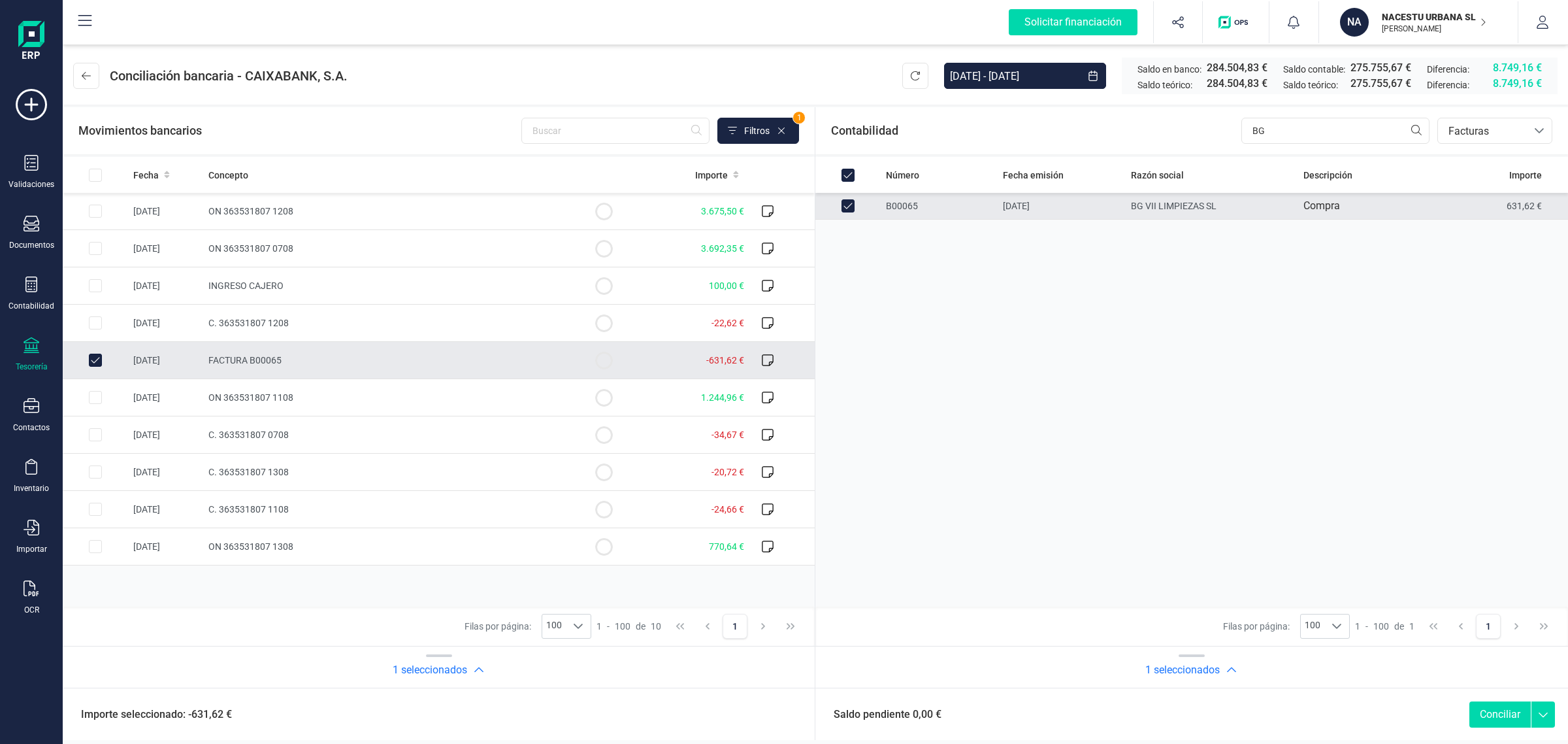
click at [1499, 713] on button "Conciliar" at bounding box center [1500, 714] width 61 height 26
checkbox input "false"
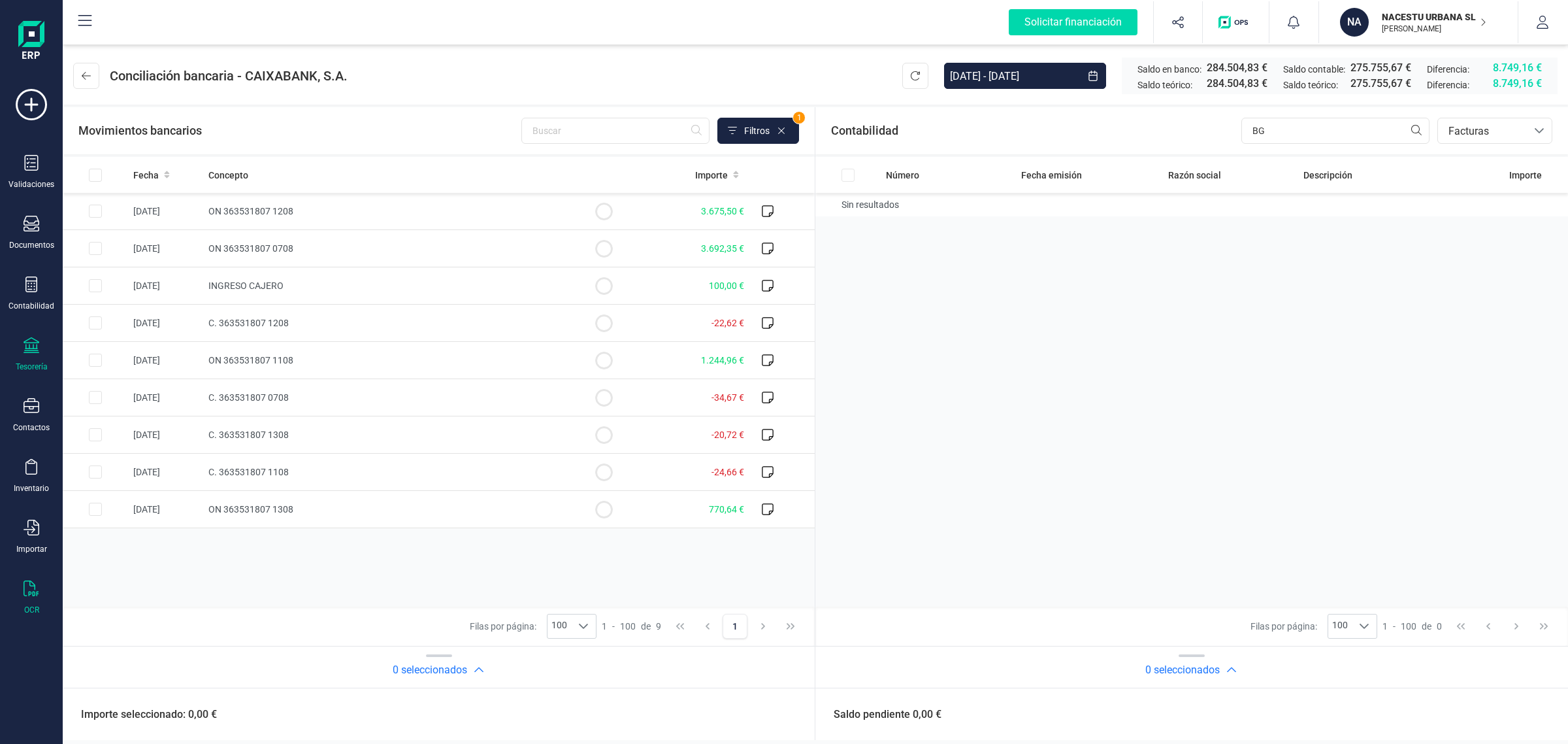
click at [24, 598] on div "OCR" at bounding box center [31, 598] width 52 height 34
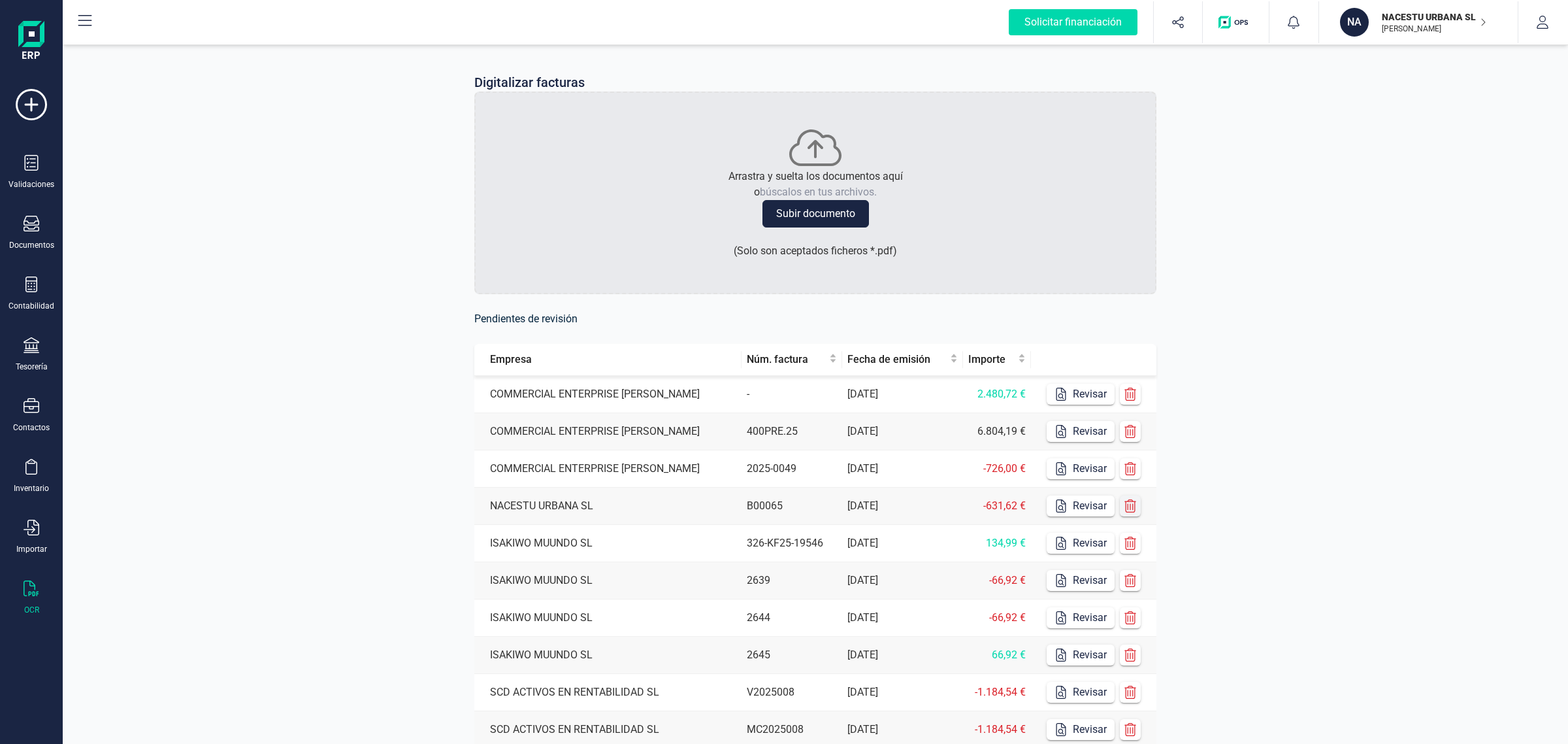
click at [1135, 504] on icon "button" at bounding box center [1130, 506] width 12 height 13
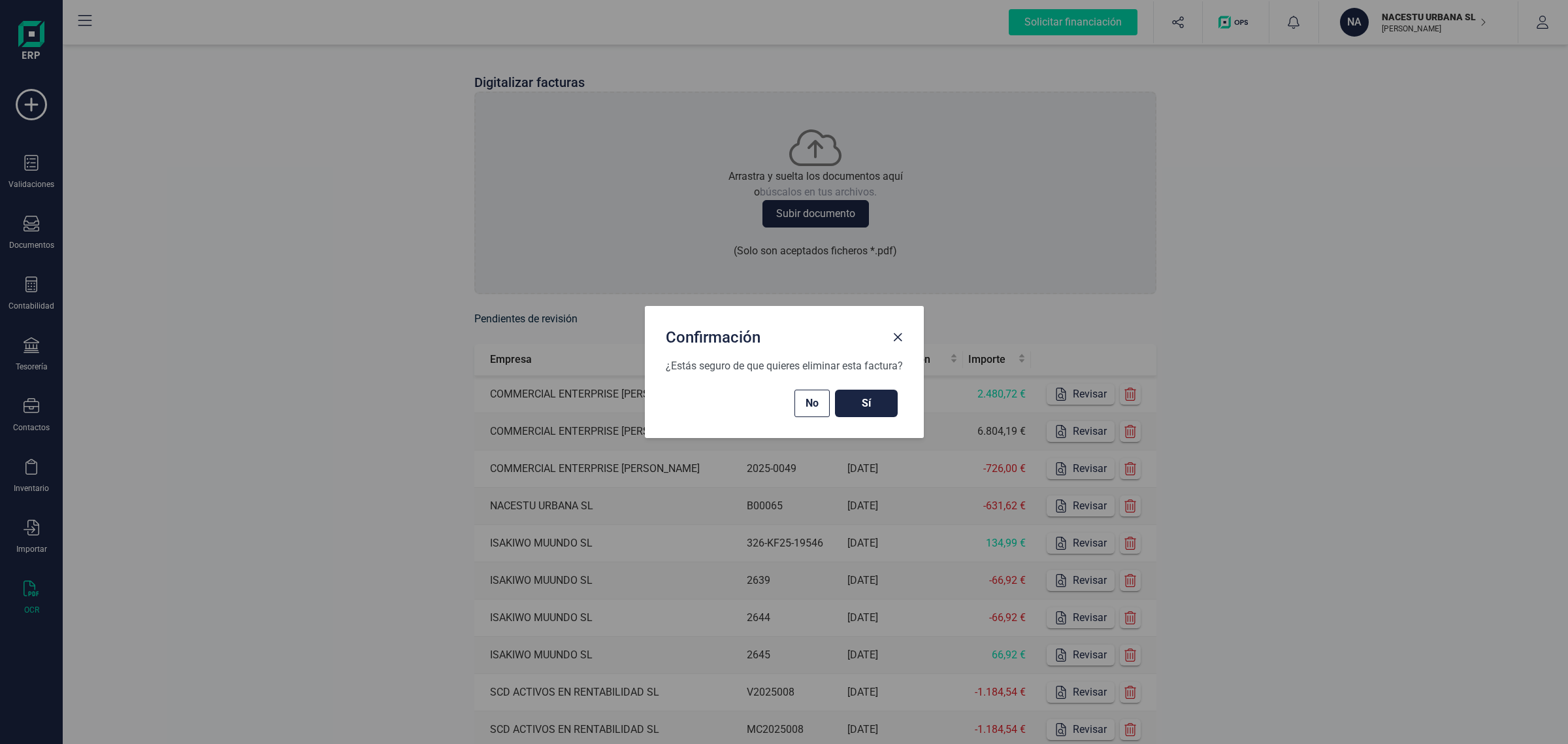
click at [866, 406] on span "Sí" at bounding box center [866, 403] width 37 height 16
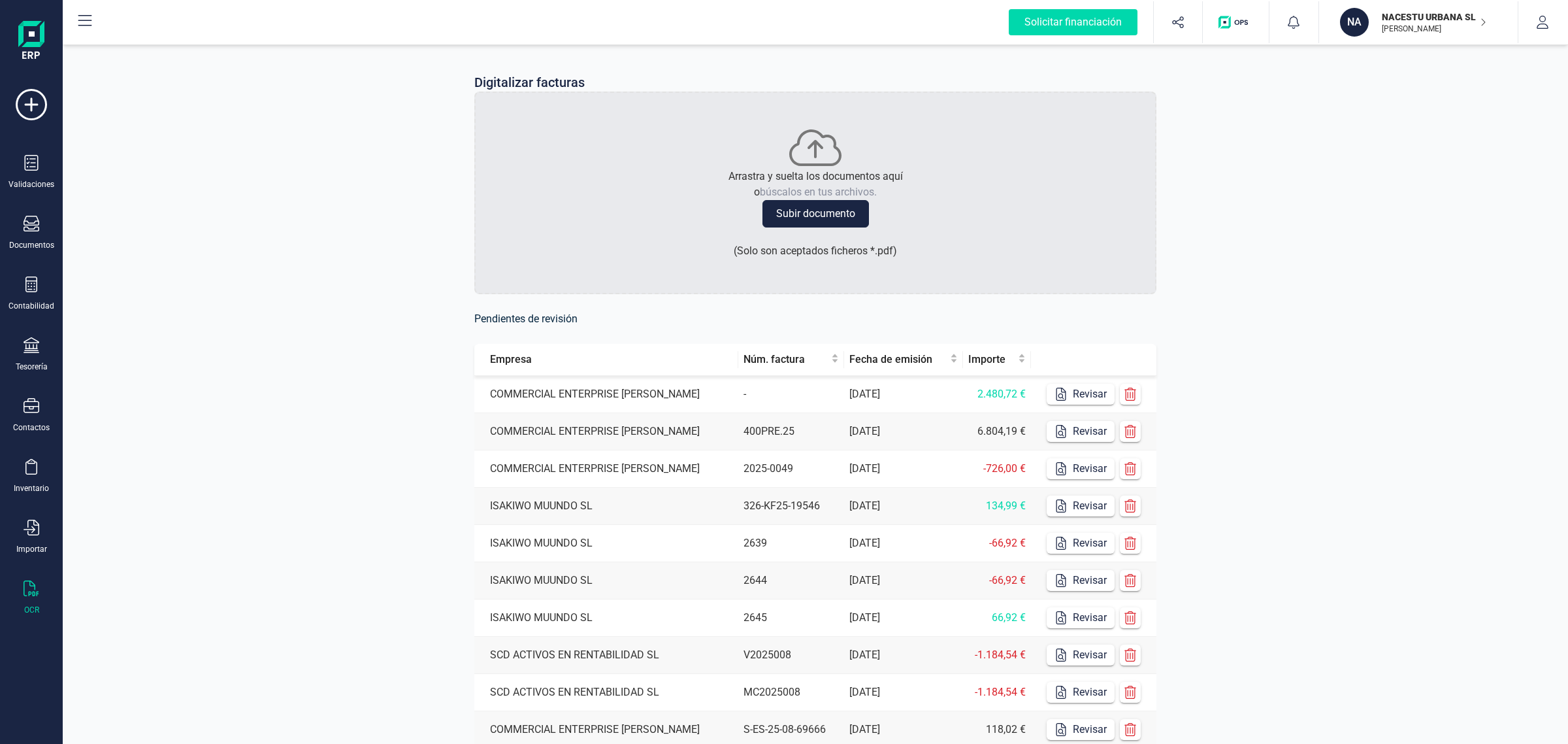
click at [1397, 22] on p "NACESTU URBANA SL" at bounding box center [1434, 17] width 105 height 13
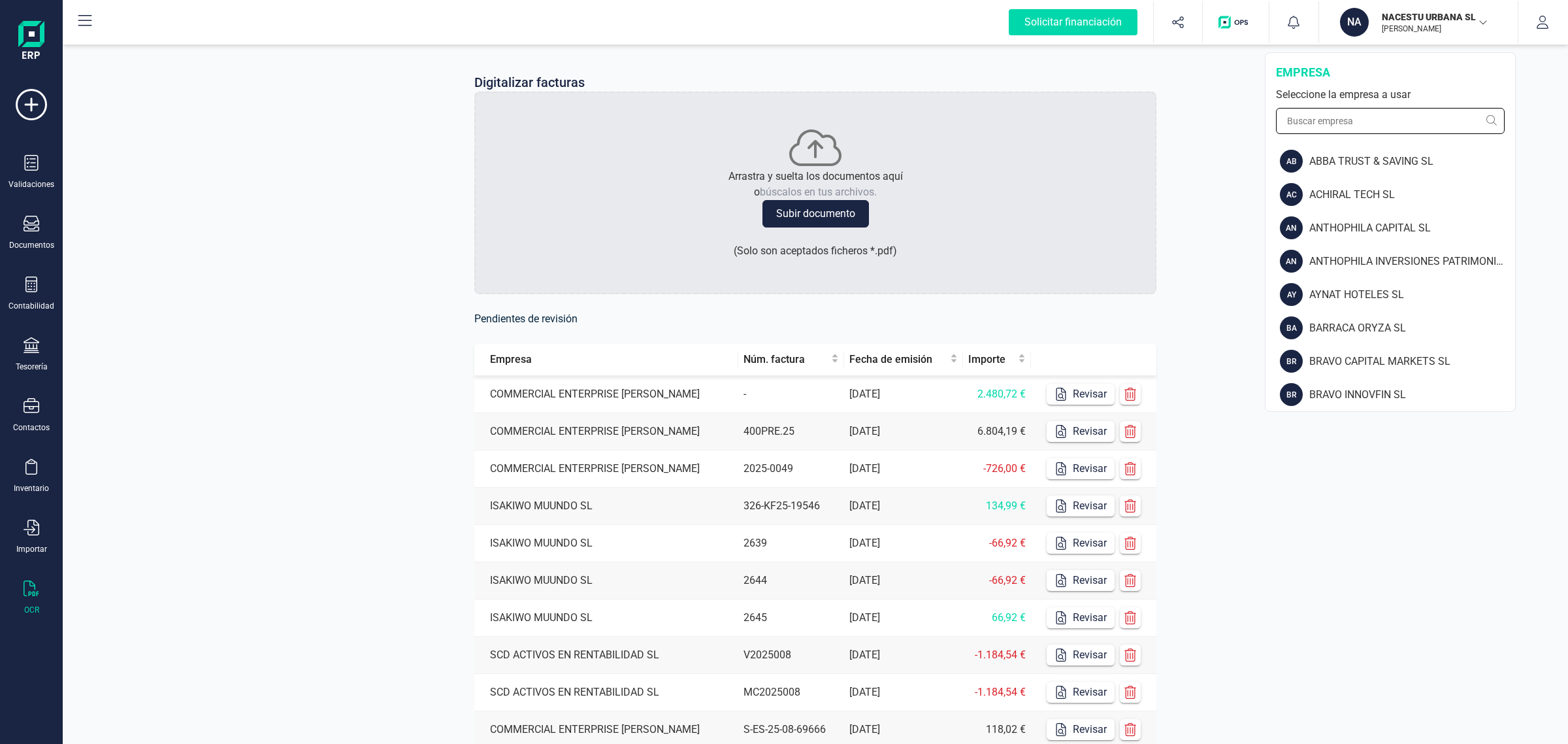
click at [1351, 118] on input "text" at bounding box center [1390, 120] width 228 height 26
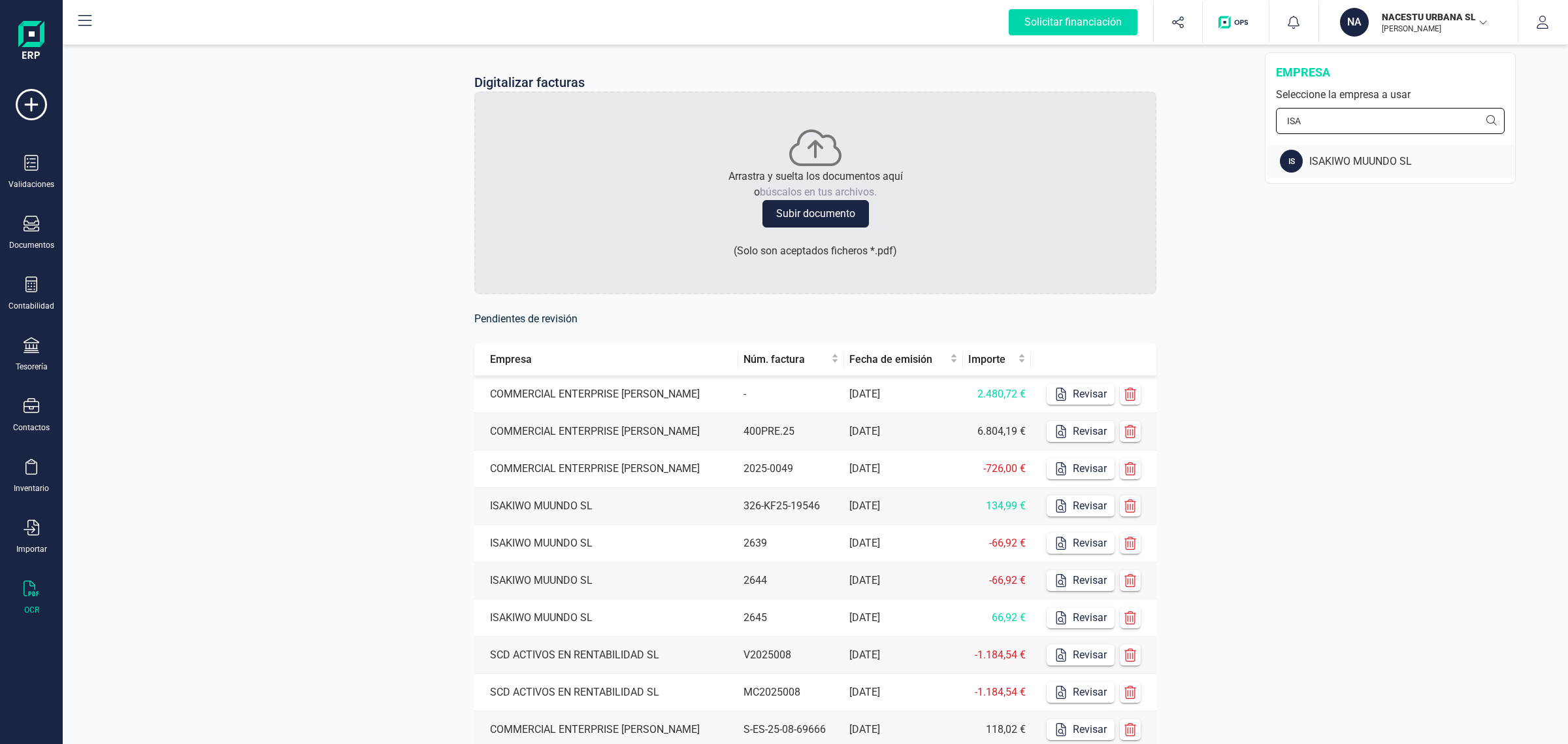
type input "ISA"
click at [1351, 155] on div "ISAKIWO MUUNDO SL" at bounding box center [1413, 161] width 206 height 16
click at [31, 164] on icon at bounding box center [31, 162] width 16 height 16
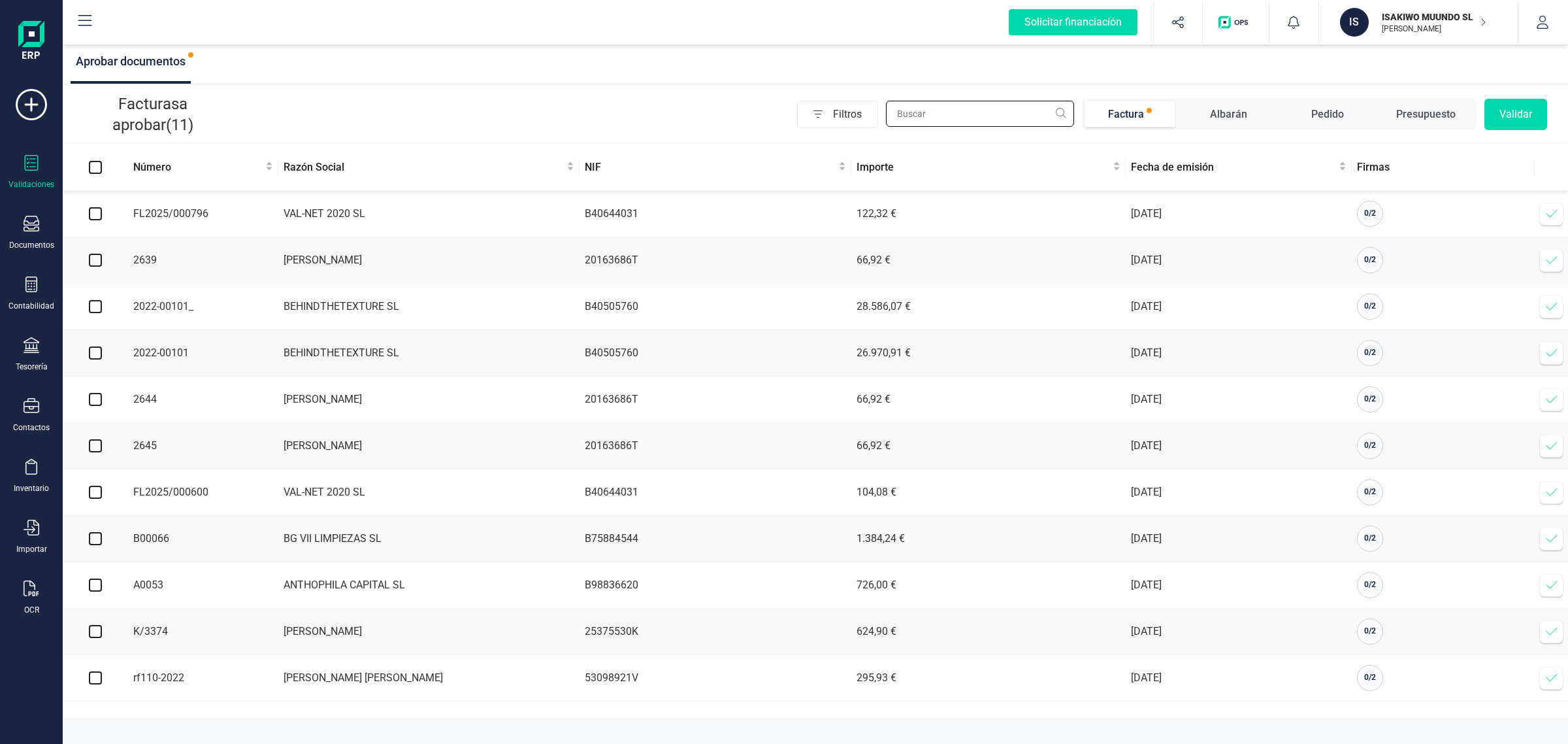
click at [965, 109] on input "text" at bounding box center [980, 114] width 188 height 26
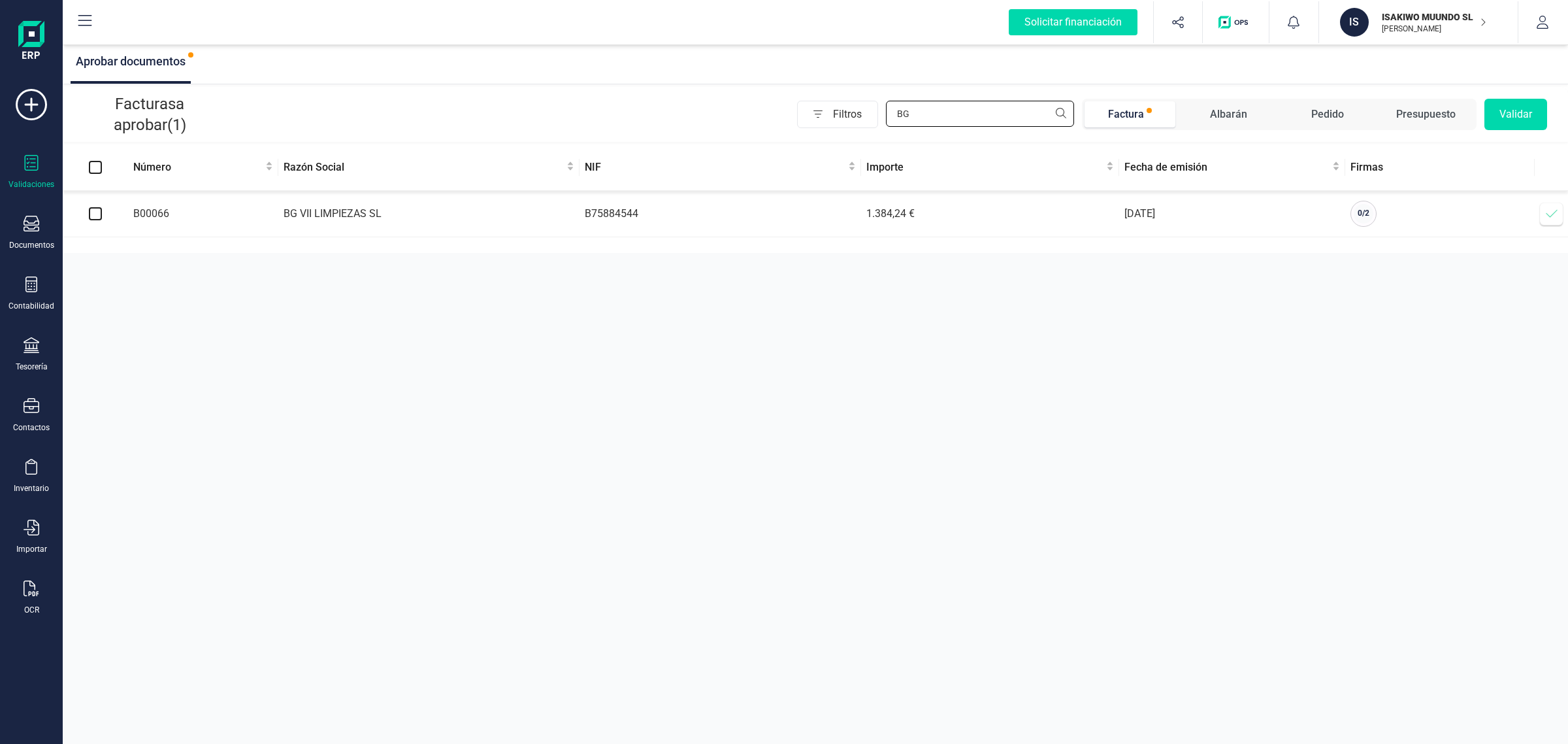
type input "BG"
click at [96, 164] on input "Select all" at bounding box center [96, 167] width 13 height 13
checkbox input "true"
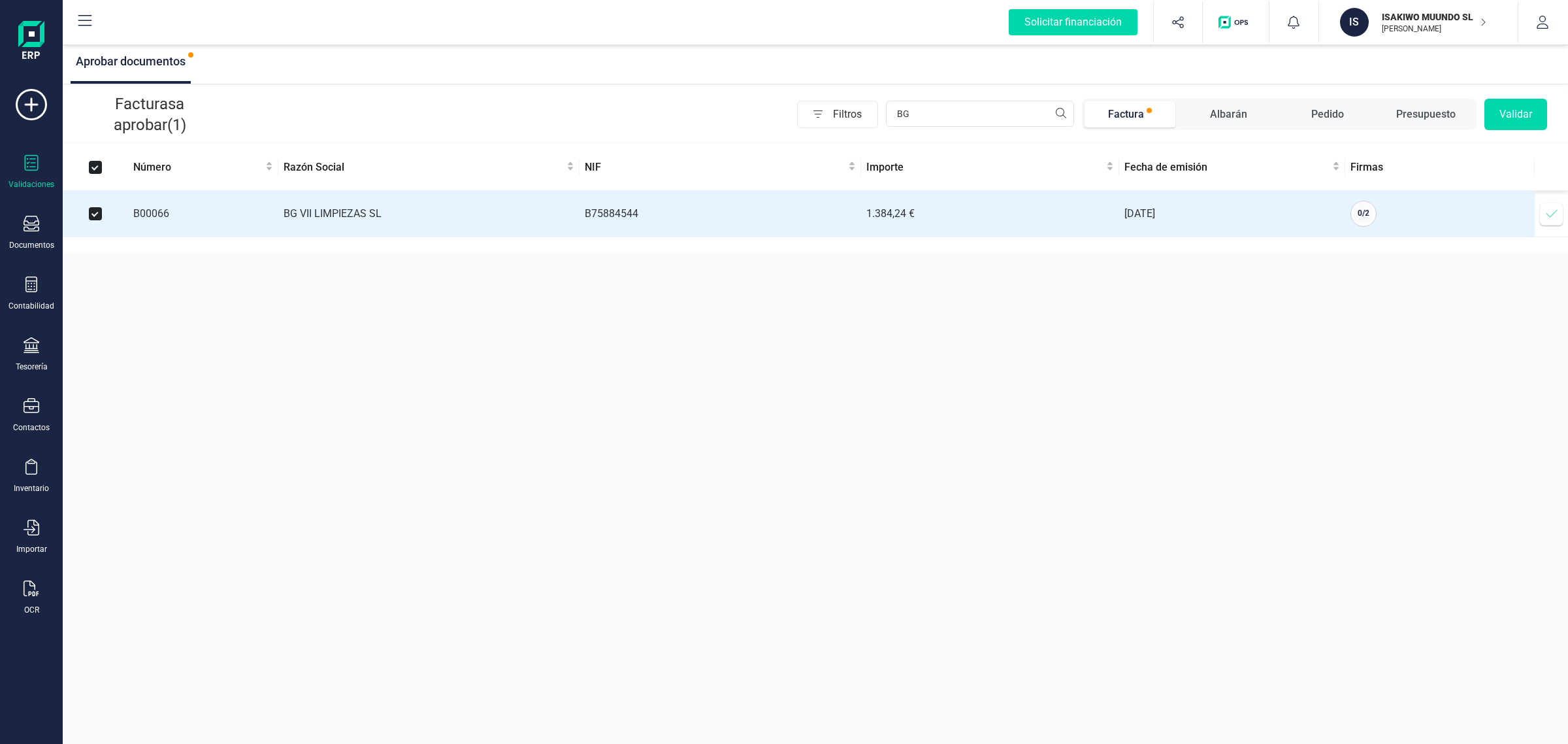
click at [1525, 122] on button "Validar" at bounding box center [1516, 114] width 63 height 31
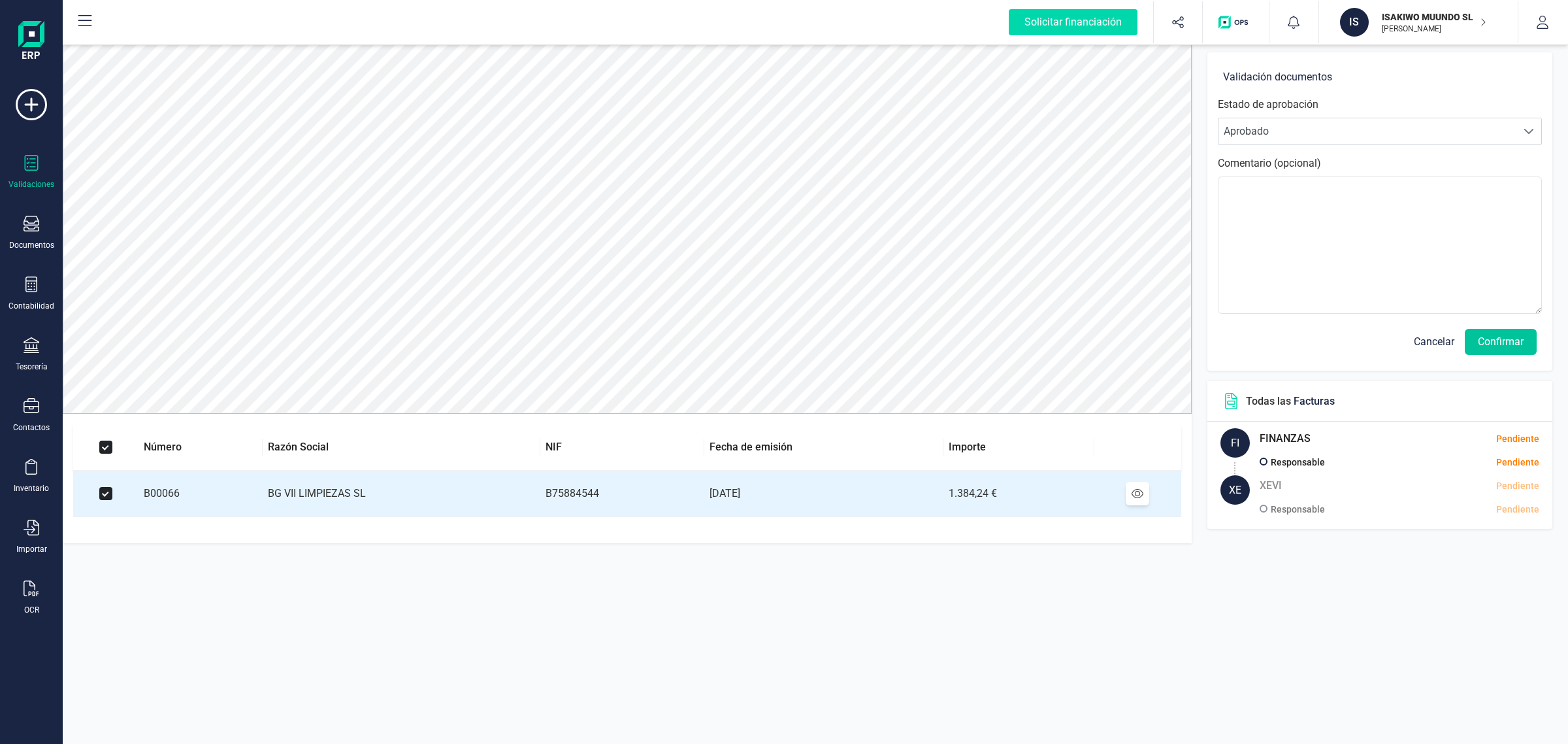
click at [1516, 341] on button "Confirmar" at bounding box center [1501, 341] width 72 height 26
click at [1490, 342] on button "Confirmar" at bounding box center [1501, 341] width 72 height 26
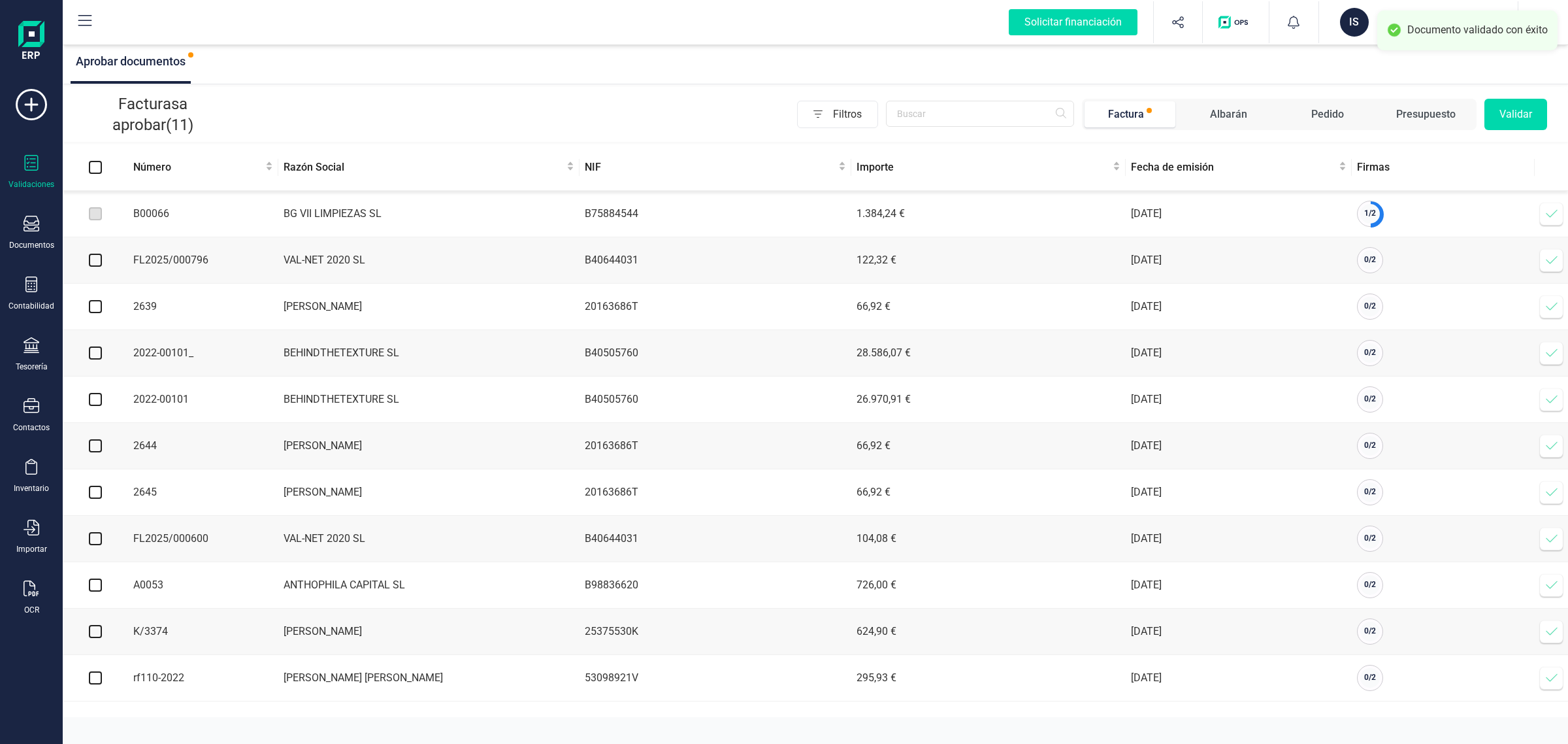
click at [1552, 206] on span at bounding box center [1552, 214] width 26 height 26
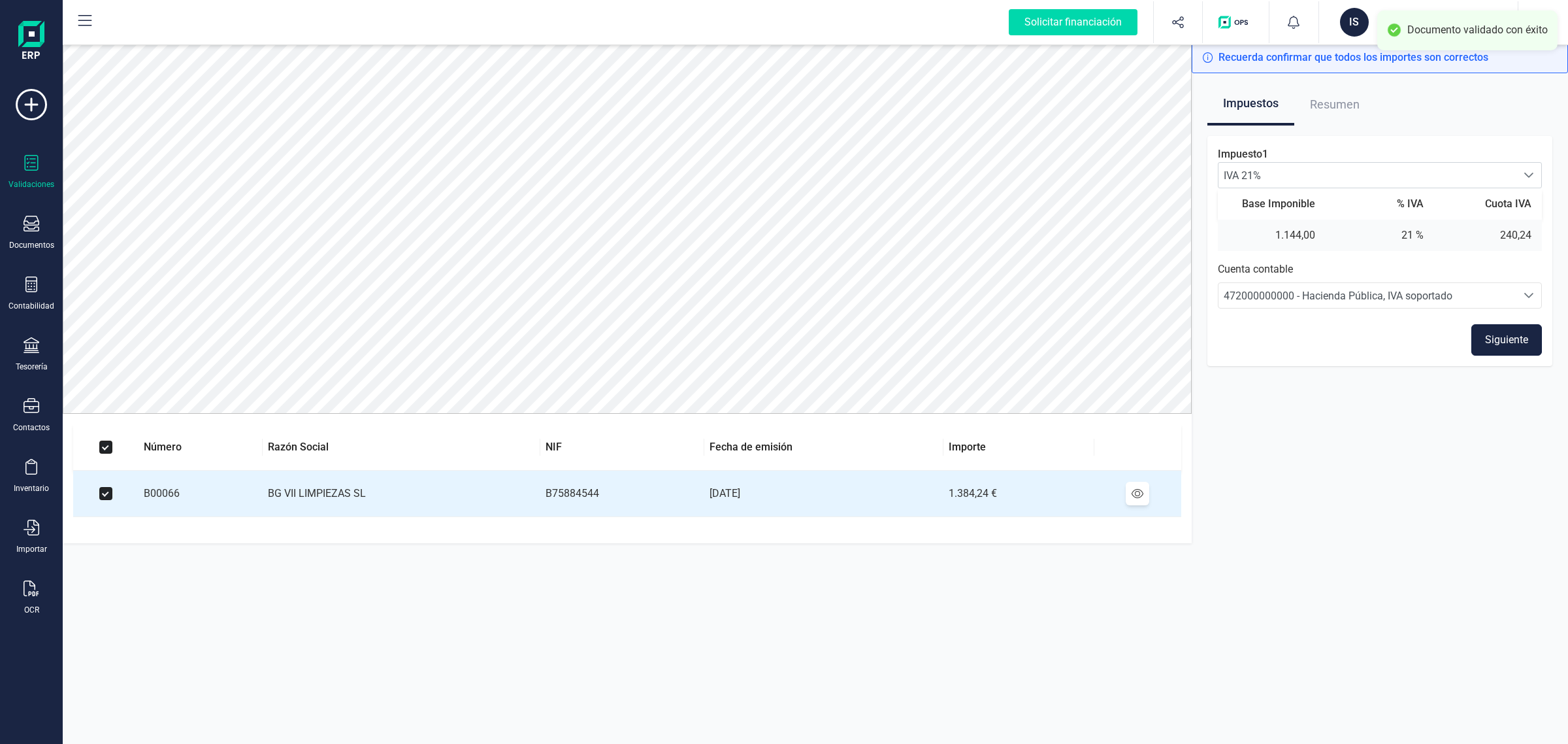
click at [1508, 335] on button "Siguiente" at bounding box center [1507, 340] width 71 height 31
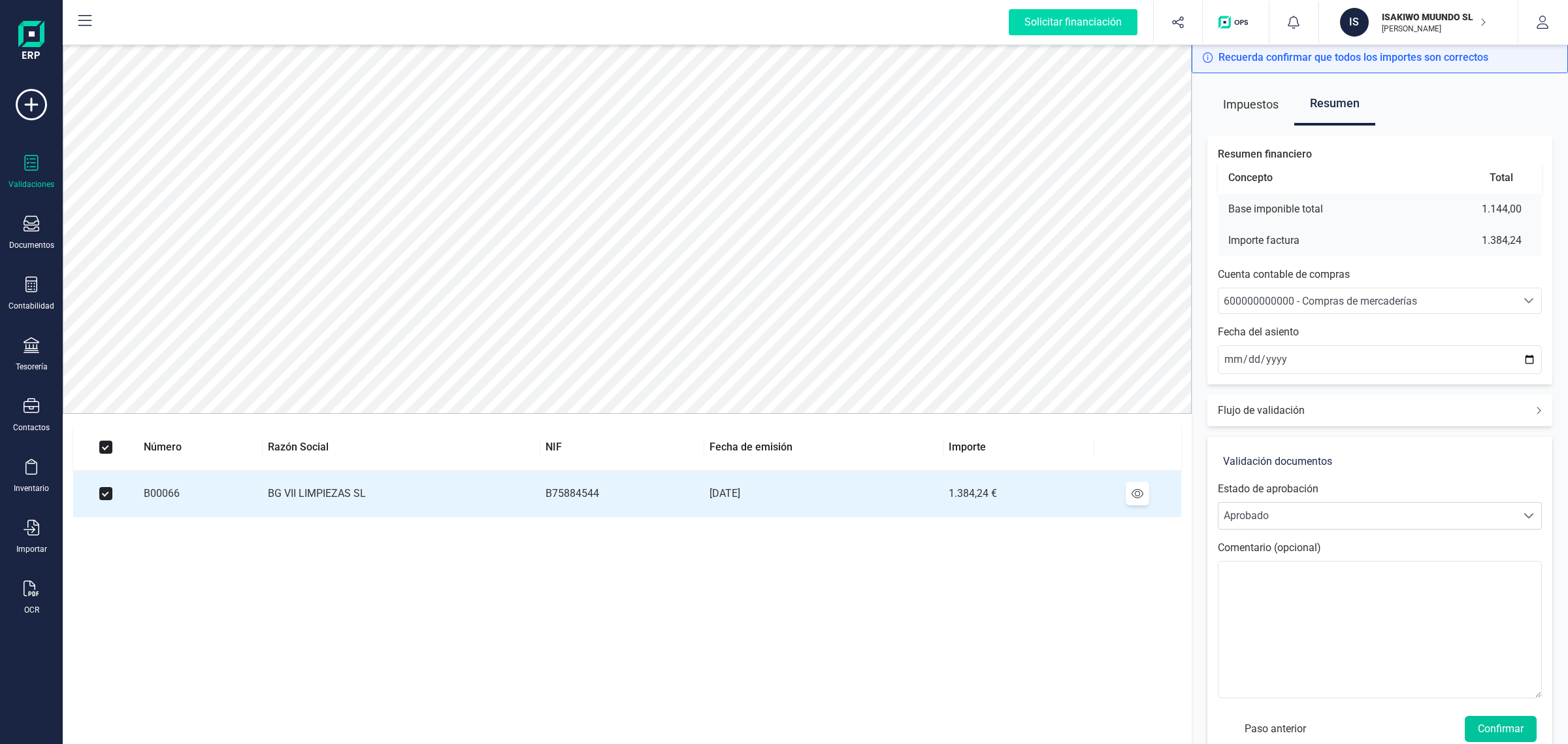
click at [1504, 728] on button "Confirmar" at bounding box center [1501, 728] width 72 height 26
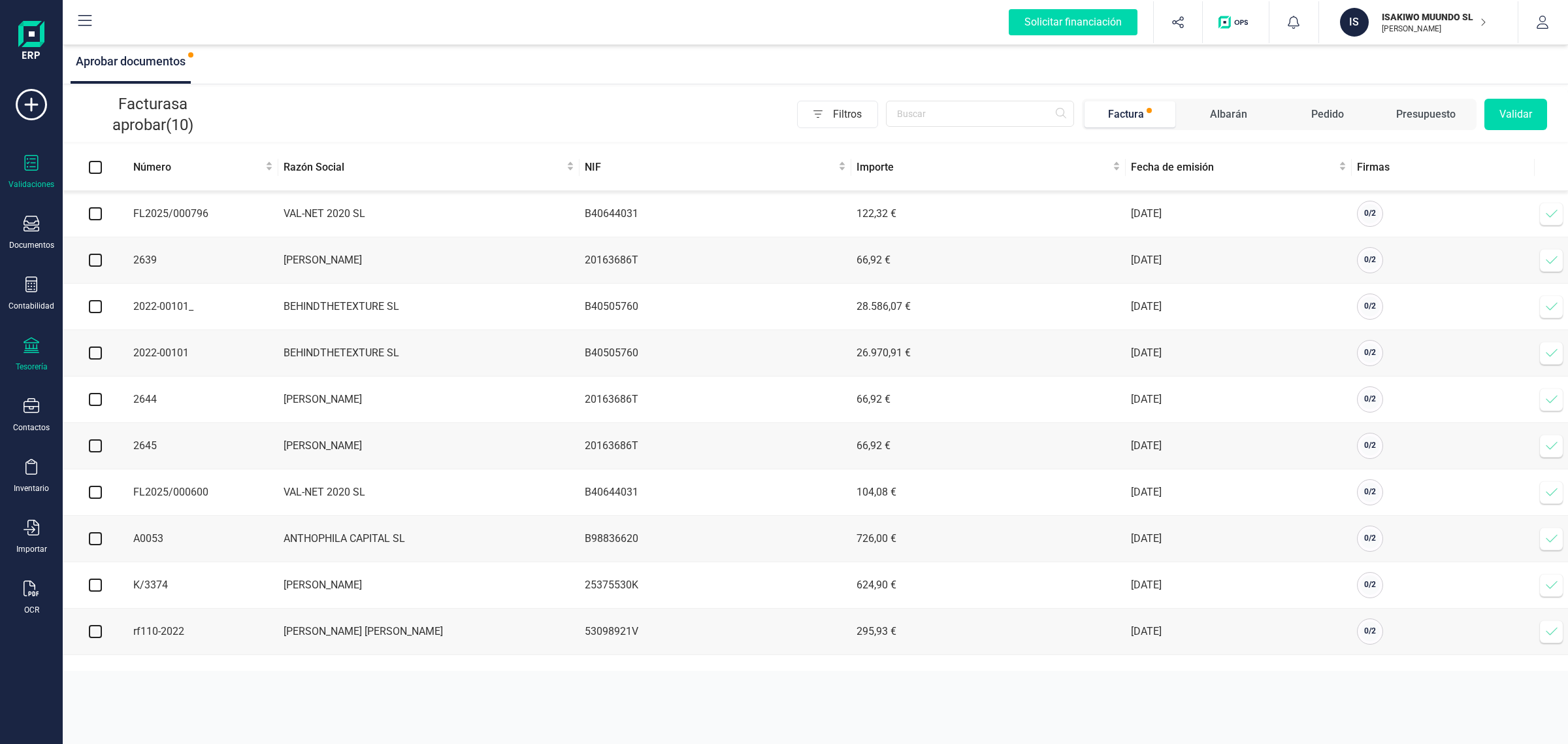
click at [40, 344] on div "Tesorería" at bounding box center [31, 355] width 52 height 34
click at [177, 223] on span "Cuentas bancarias" at bounding box center [160, 223] width 115 height 16
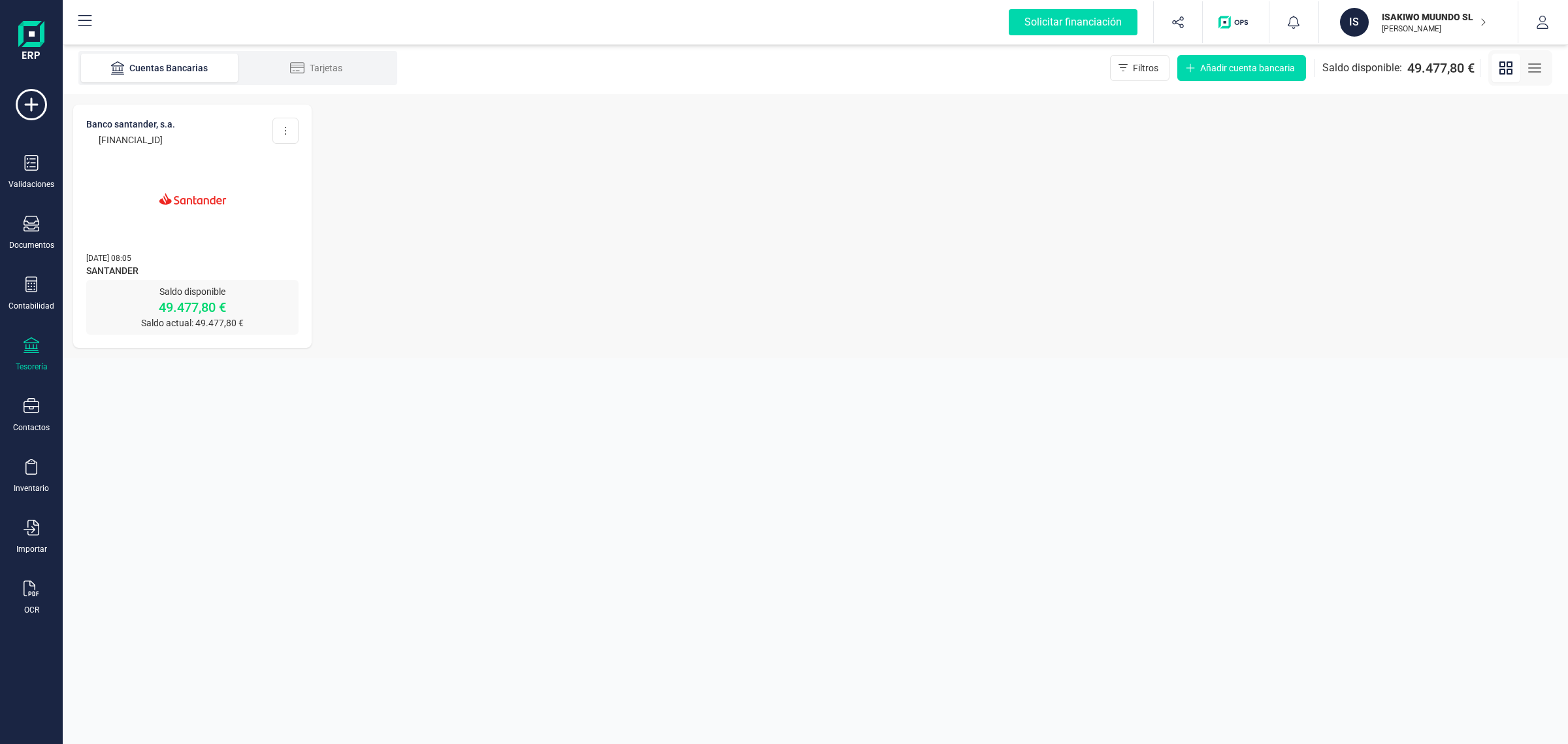
click at [209, 217] on img at bounding box center [193, 199] width 110 height 110
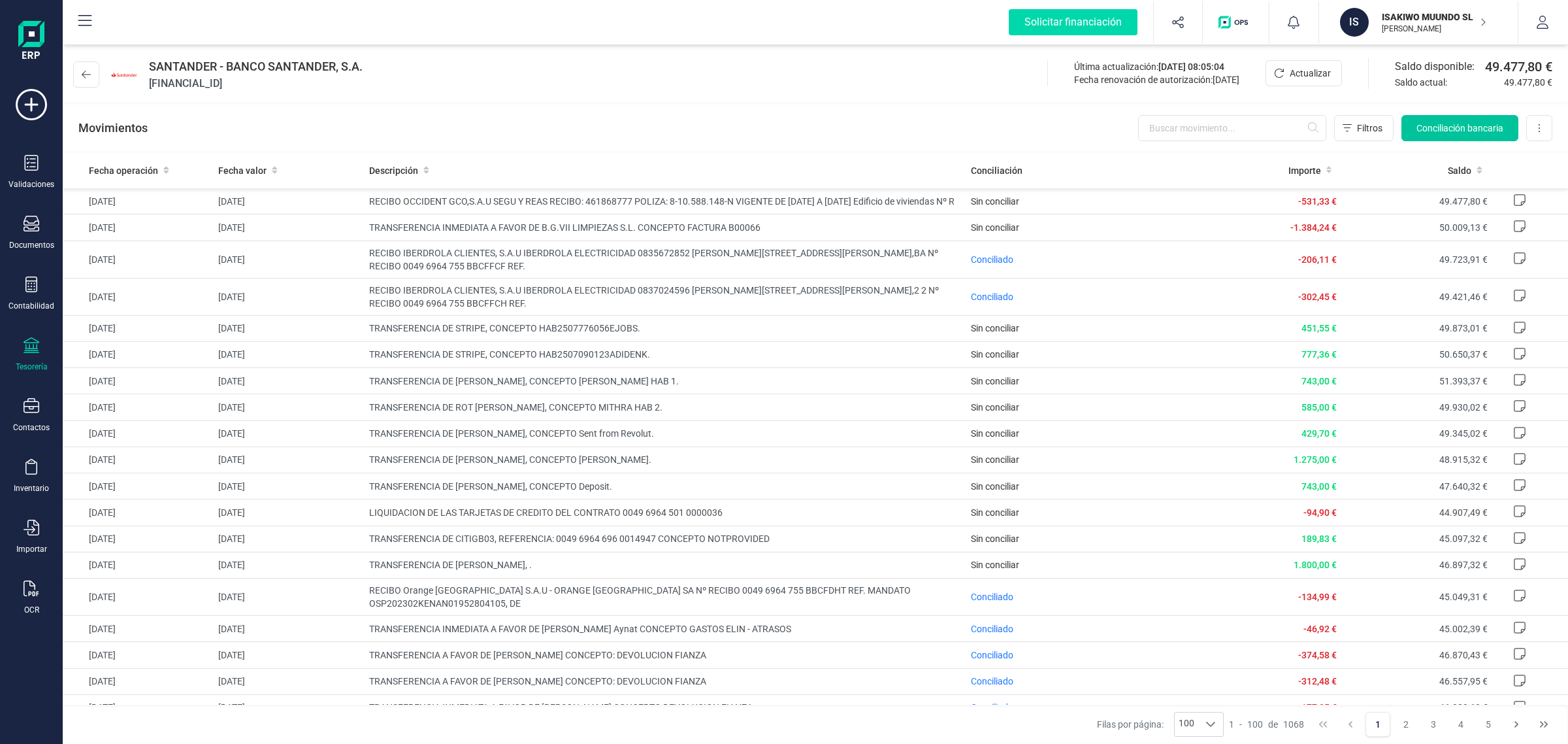
click at [1464, 128] on span "Conciliación bancaria" at bounding box center [1460, 128] width 87 height 13
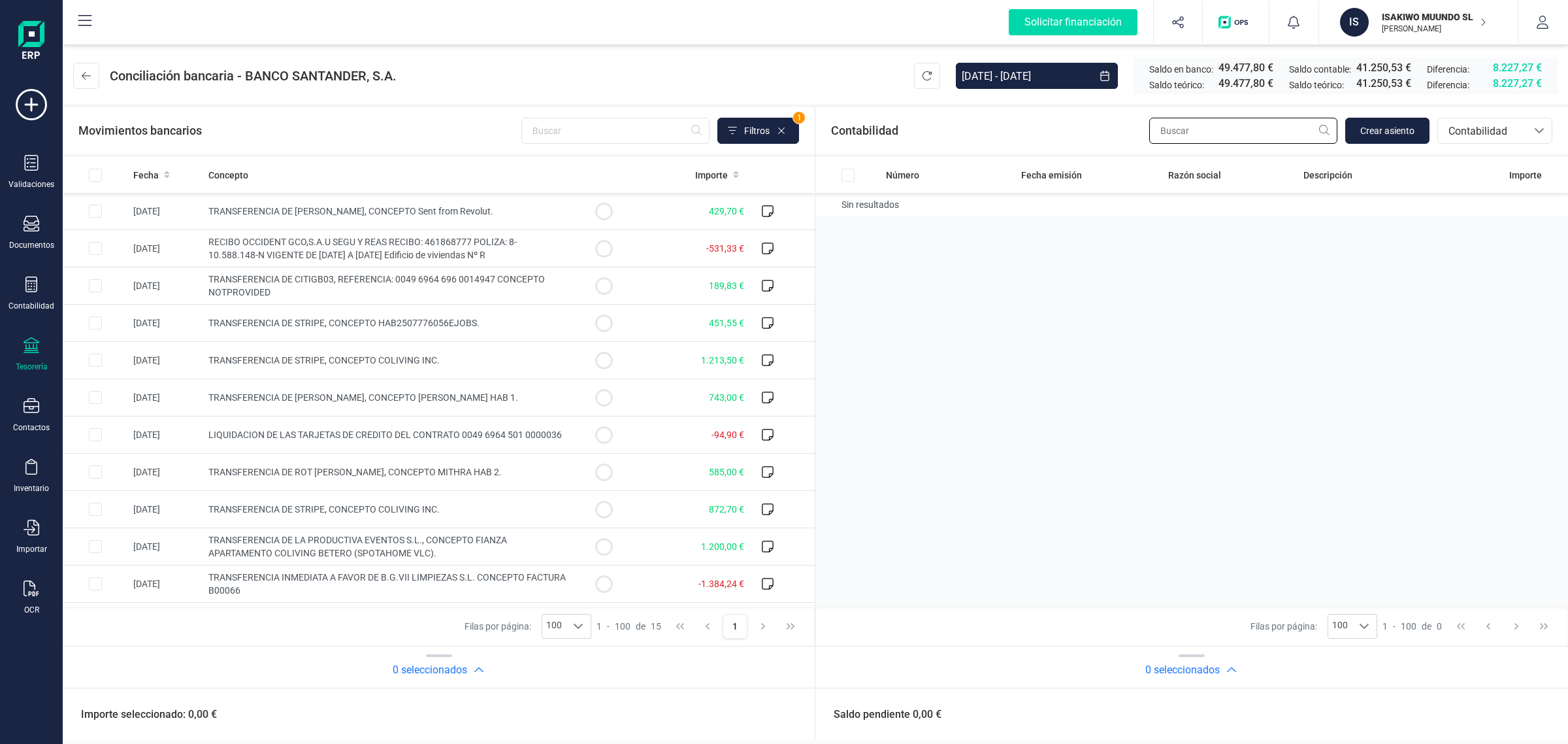
click at [1239, 131] on input "text" at bounding box center [1243, 131] width 188 height 26
type input "B"
drag, startPoint x: 1217, startPoint y: 132, endPoint x: 1446, endPoint y: 143, distance: 229.3
click at [1109, 137] on div "Contabilidad B Crear asiento bancos.conciliacion.modal.headerAccounting bancos.…" at bounding box center [1192, 131] width 753 height 47
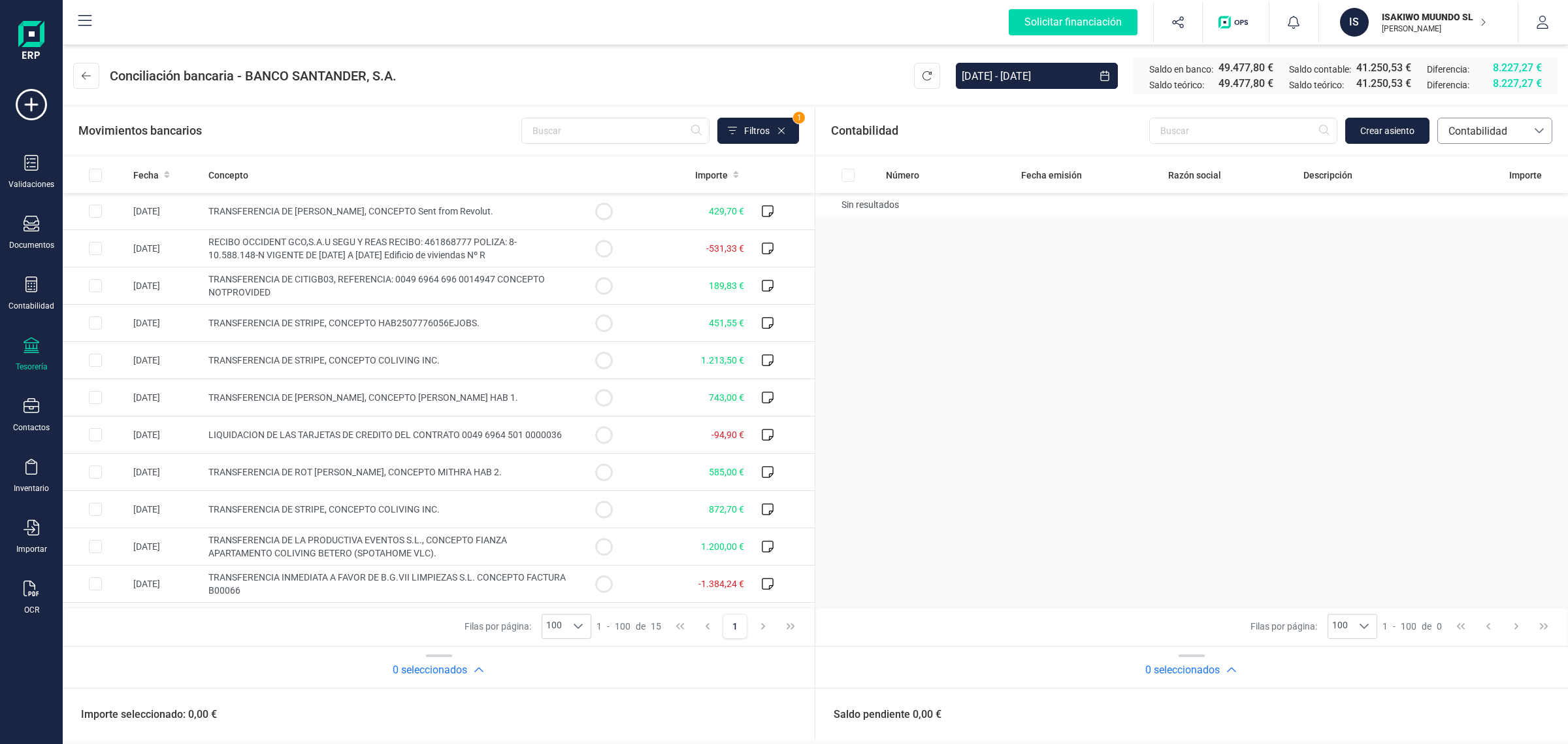
click at [1457, 118] on span "Contabilidad" at bounding box center [1482, 130] width 89 height 25
click at [1455, 213] on span "Facturas" at bounding box center [1468, 220] width 40 height 16
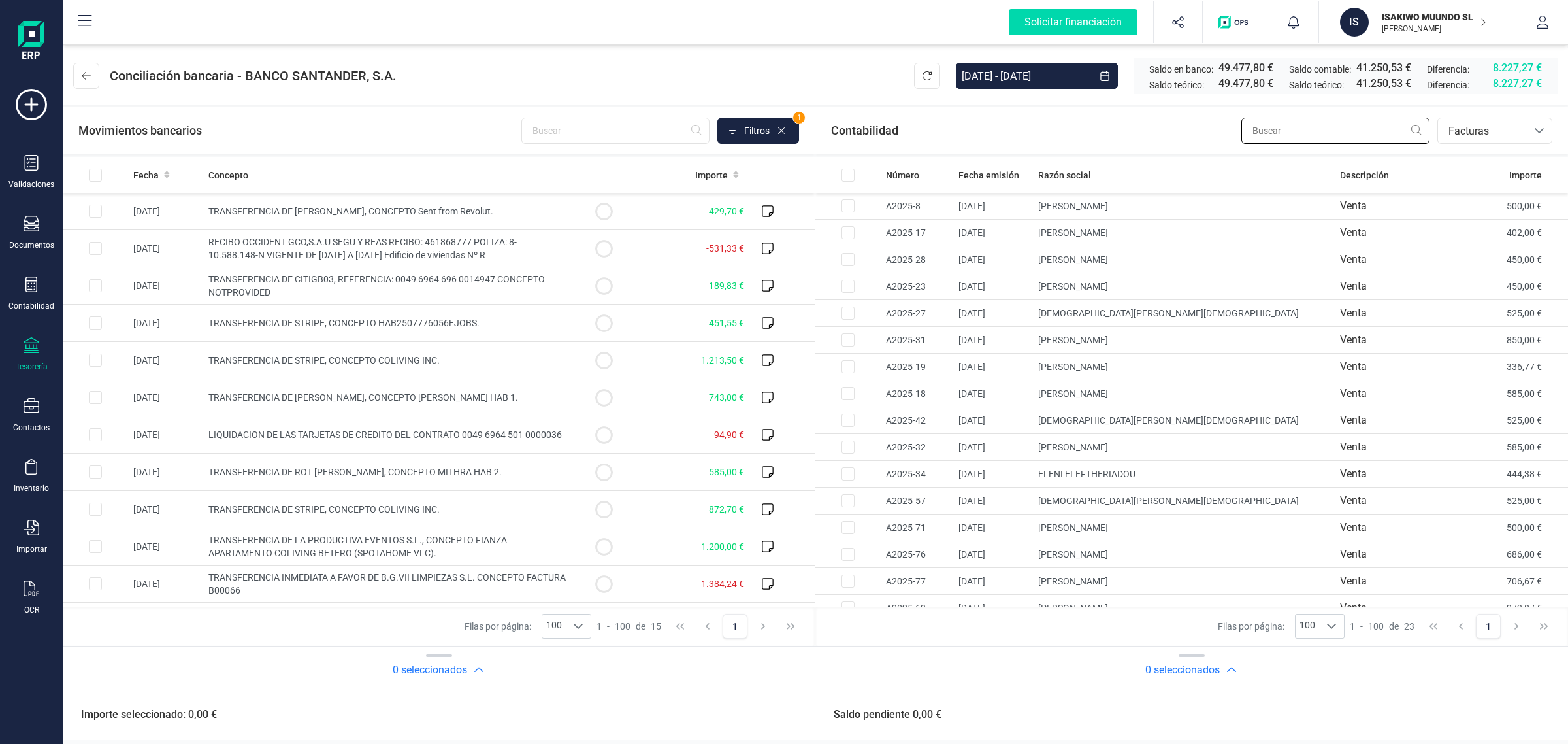
click at [1288, 133] on input "text" at bounding box center [1336, 131] width 188 height 26
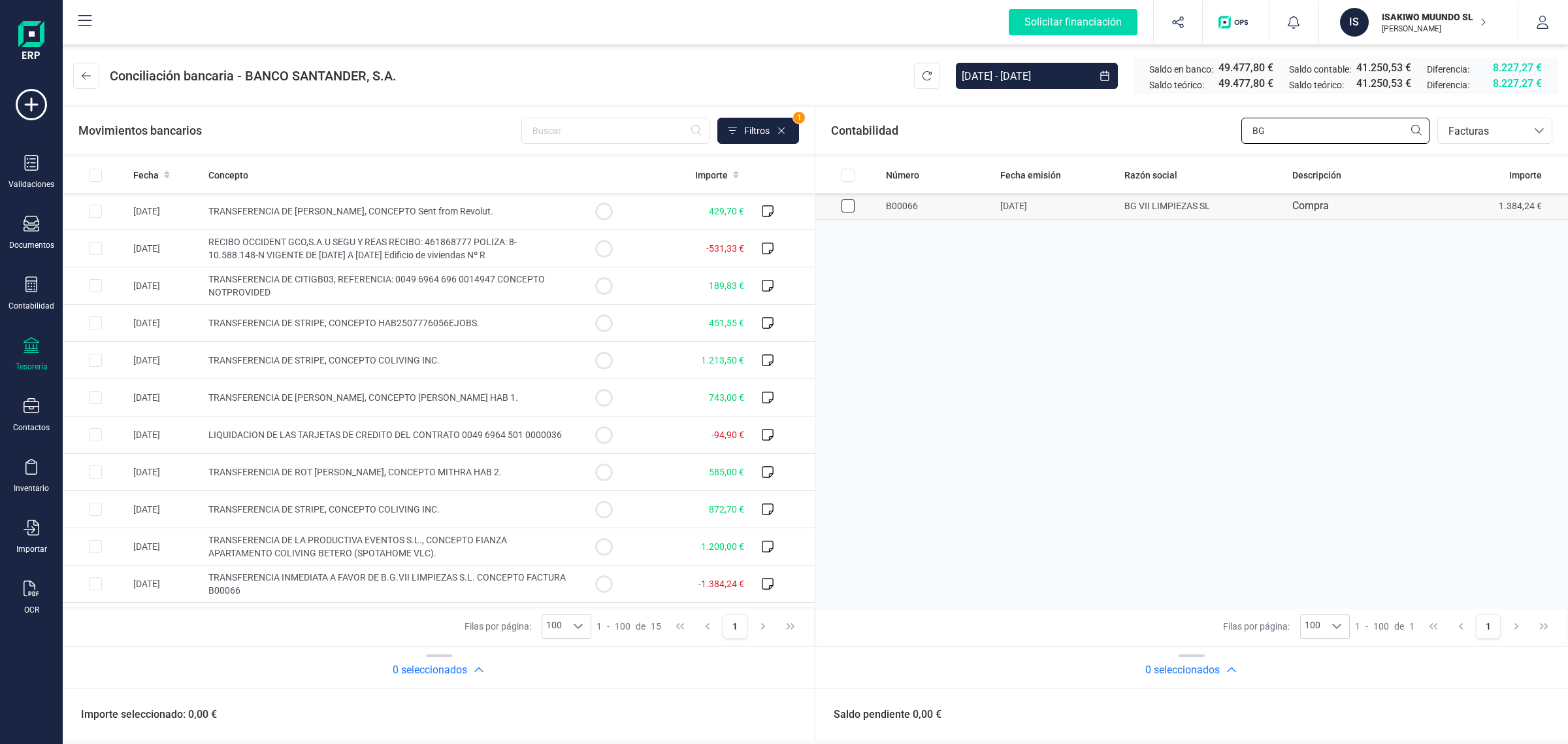
type input "BG"
click at [854, 208] on div "Row Selected 19c9e15c-2b68-4057-802c-c39f4d847c73" at bounding box center [848, 206] width 13 height 13
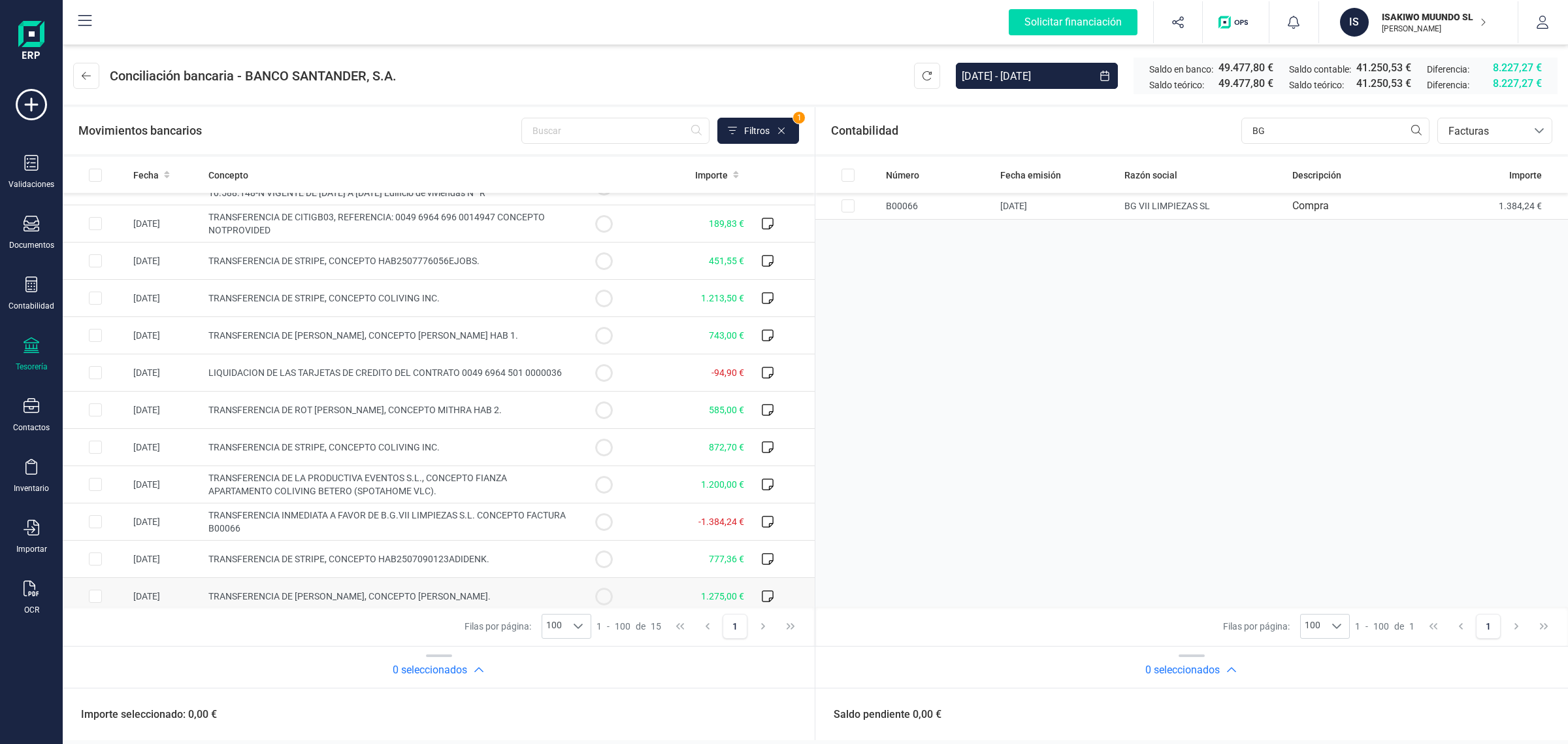
scroll to position [147, 0]
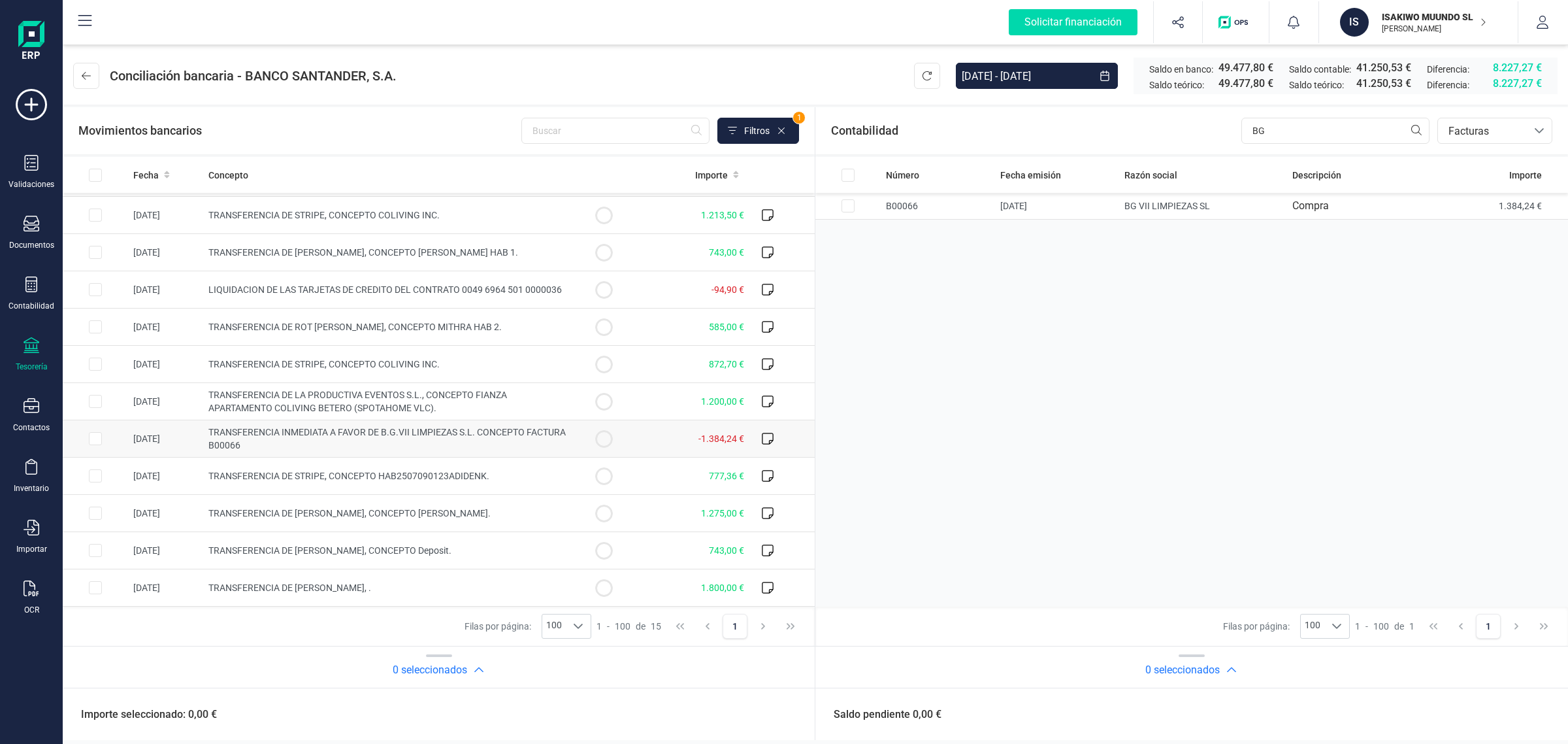
click at [656, 441] on td "-1.384,24 €" at bounding box center [692, 439] width 113 height 37
checkbox input "true"
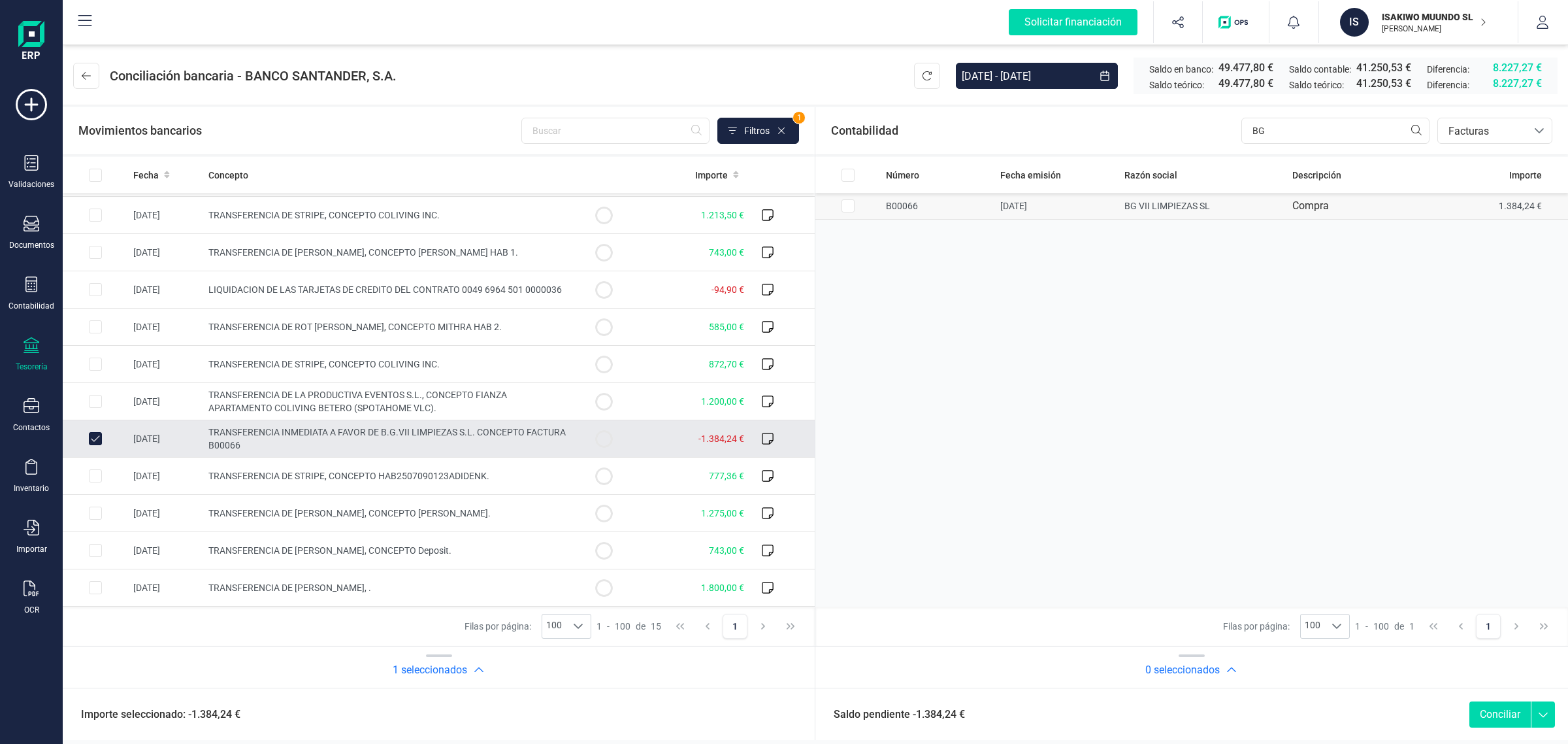
click at [847, 205] on input "Row Selected 19c9e15c-2b68-4057-802c-c39f4d847c73" at bounding box center [848, 206] width 13 height 13
checkbox input "true"
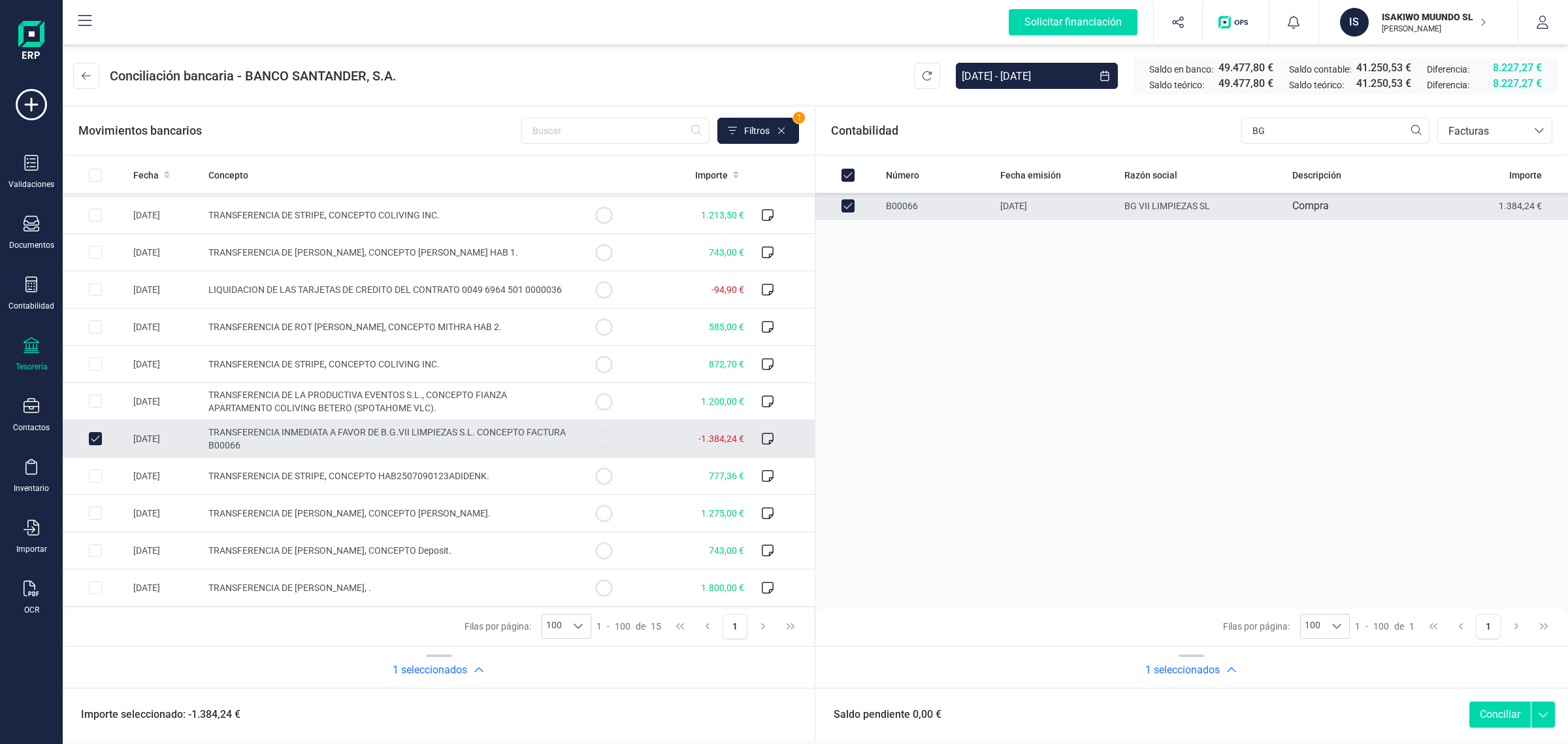
click at [1496, 719] on button "Conciliar" at bounding box center [1500, 714] width 61 height 26
checkbox input "false"
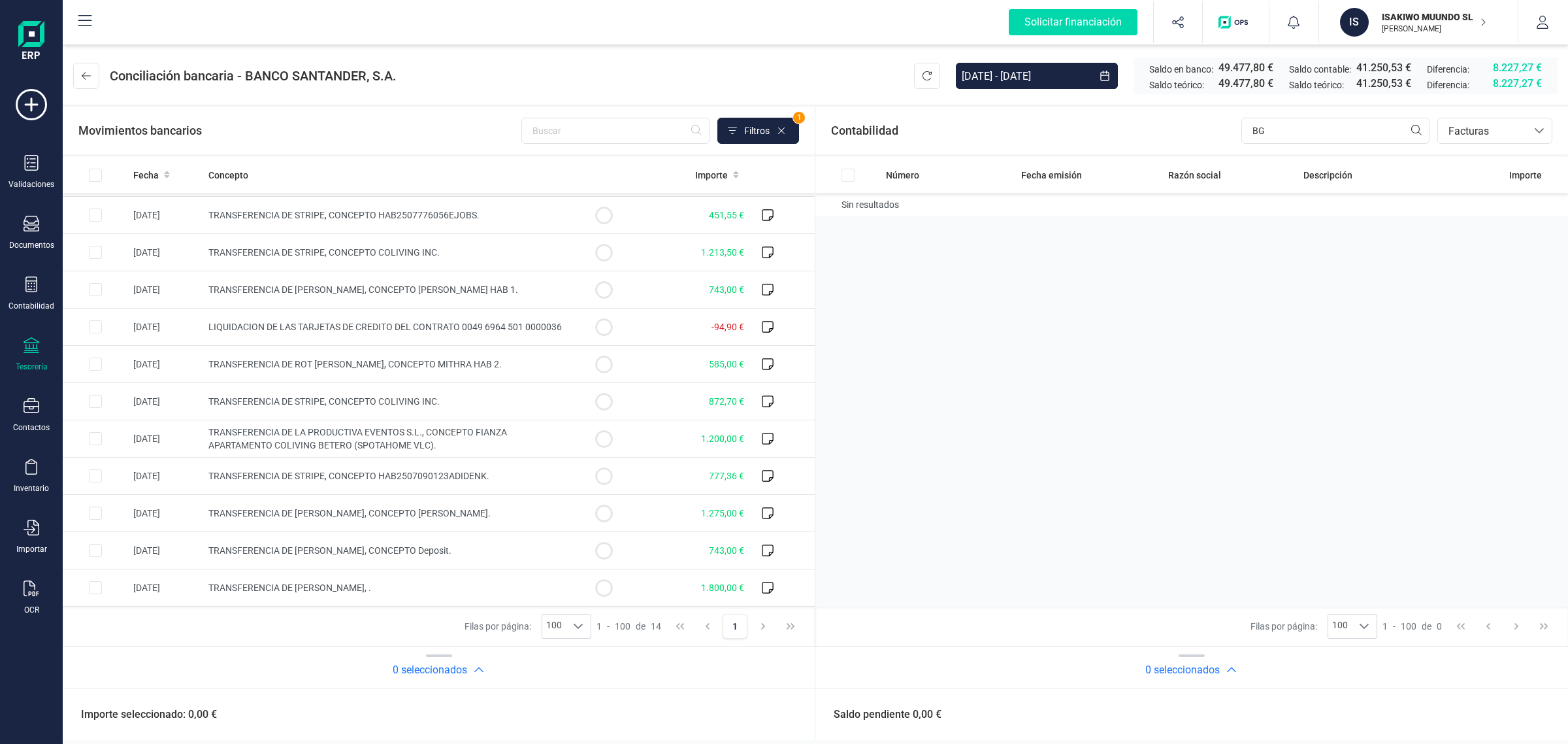
scroll to position [109, 0]
click at [28, 599] on div "OCR" at bounding box center [31, 598] width 52 height 34
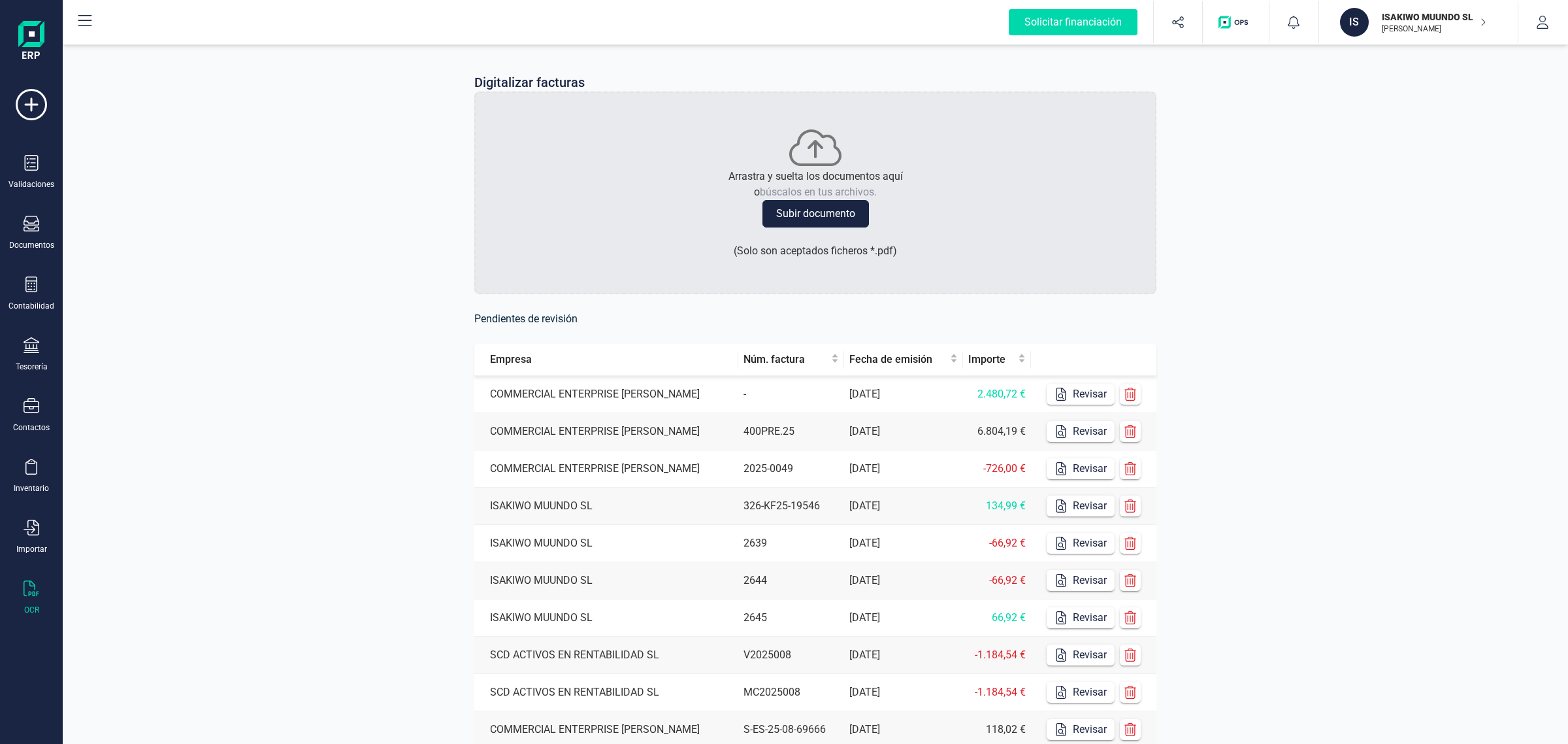
click at [1432, 15] on p "ISAKIWO MUUNDO SL" at bounding box center [1434, 17] width 105 height 13
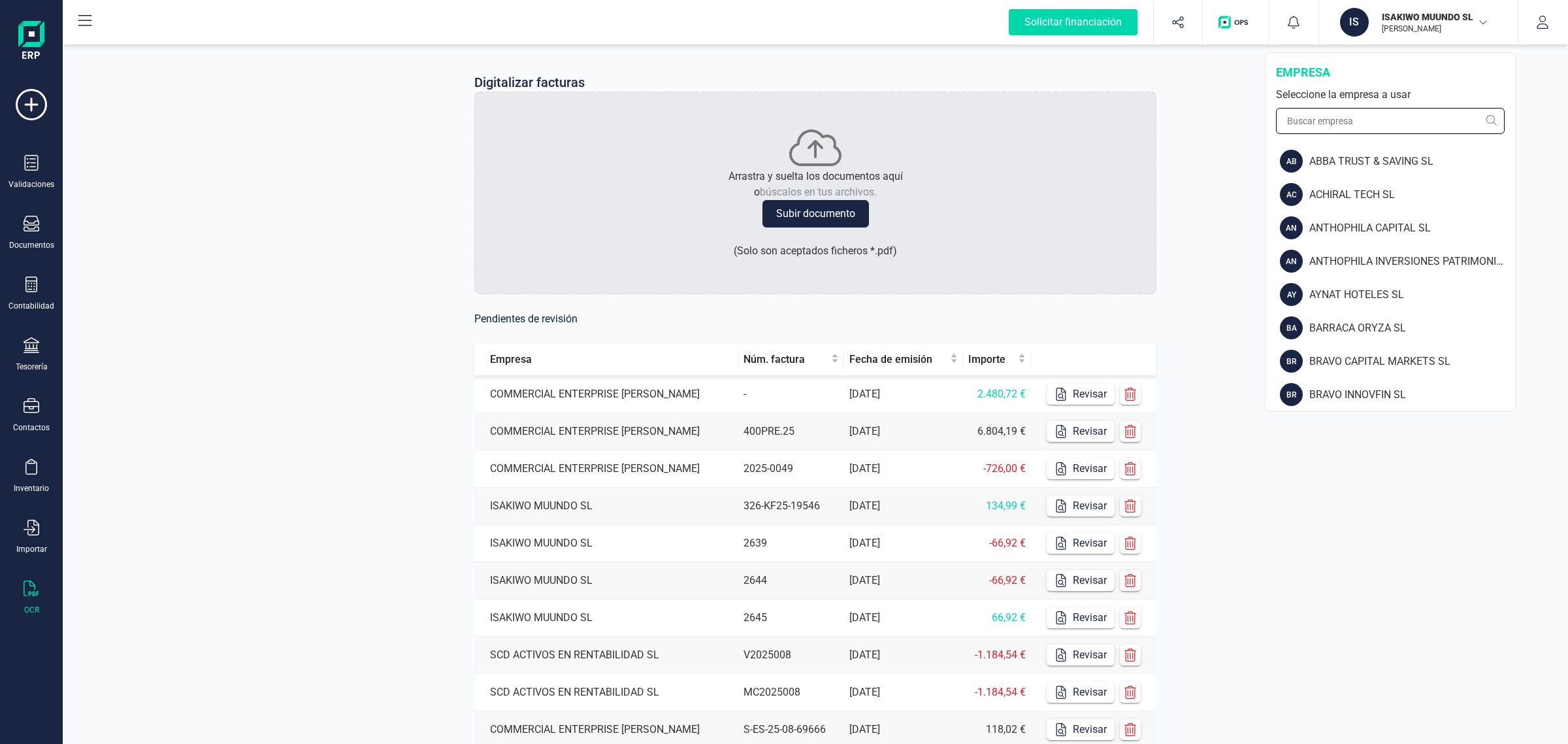
click at [1357, 126] on input "text" at bounding box center [1390, 120] width 228 height 26
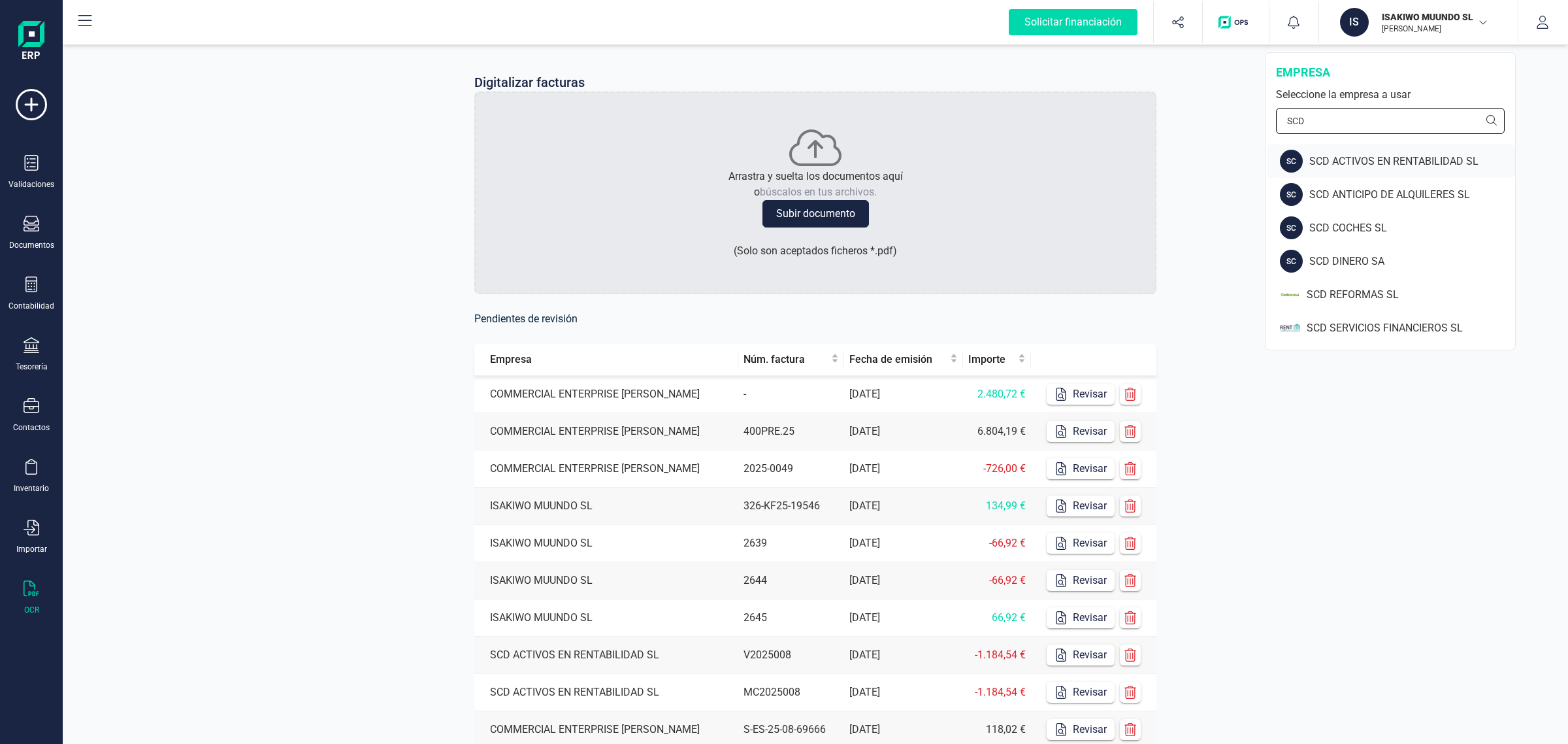
type input "SCD"
click at [1348, 158] on div "SCD ACTIVOS EN RENTABILIDAD SL" at bounding box center [1413, 161] width 206 height 16
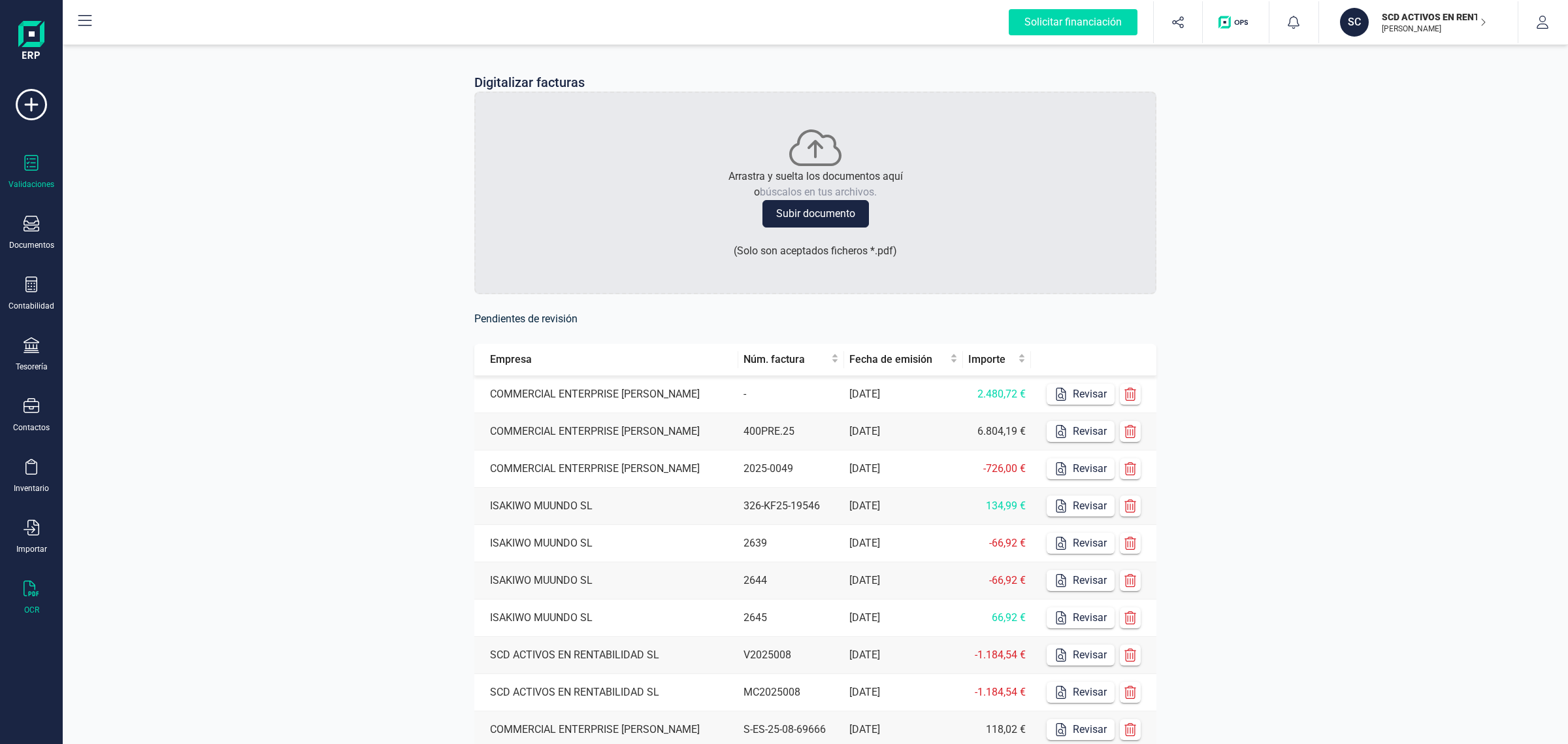
click at [30, 172] on div at bounding box center [31, 164] width 16 height 19
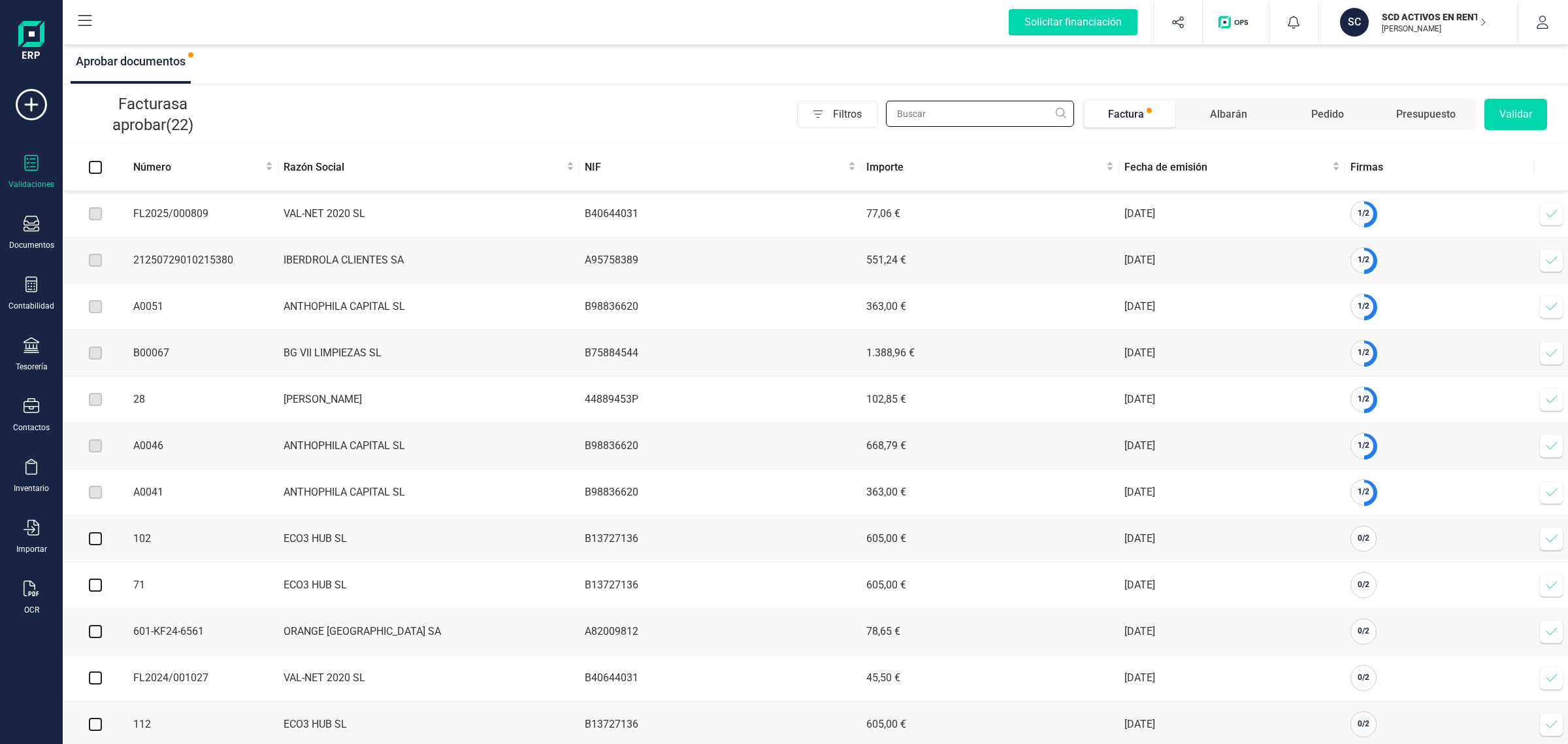
click at [946, 118] on input "text" at bounding box center [980, 114] width 188 height 26
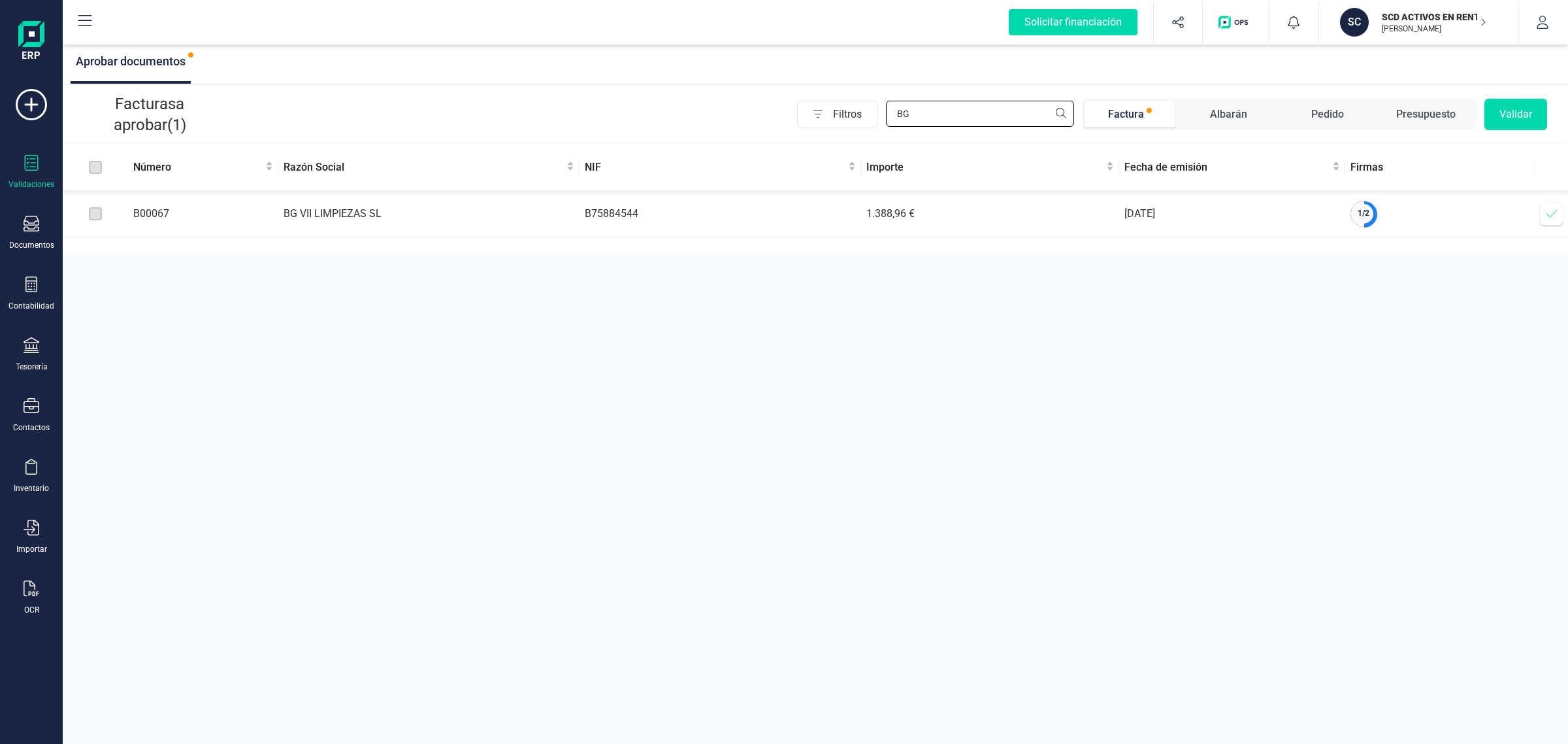
type input "BG"
click at [1550, 210] on icon at bounding box center [1552, 214] width 13 height 13
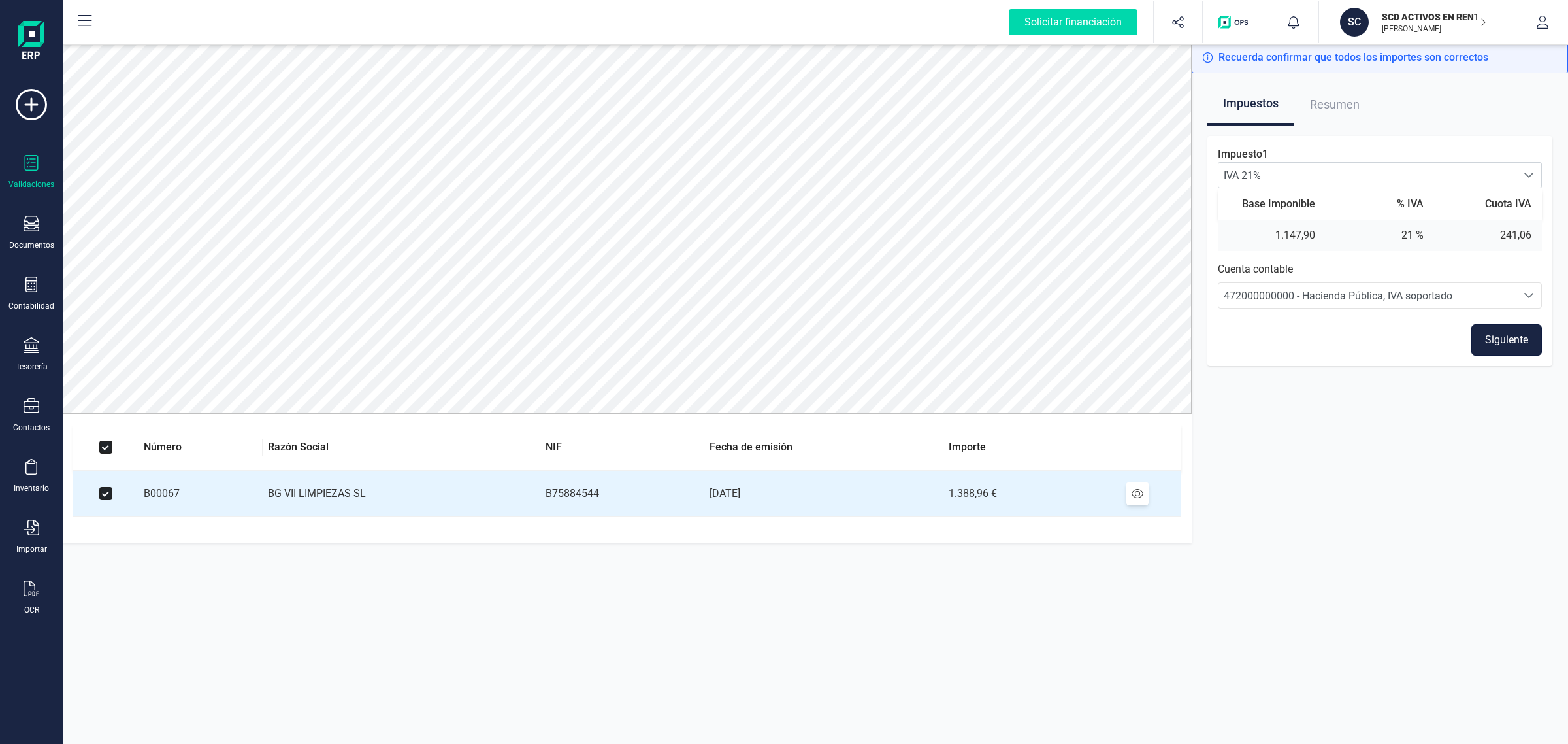
click at [1520, 329] on button "Siguiente" at bounding box center [1507, 340] width 71 height 31
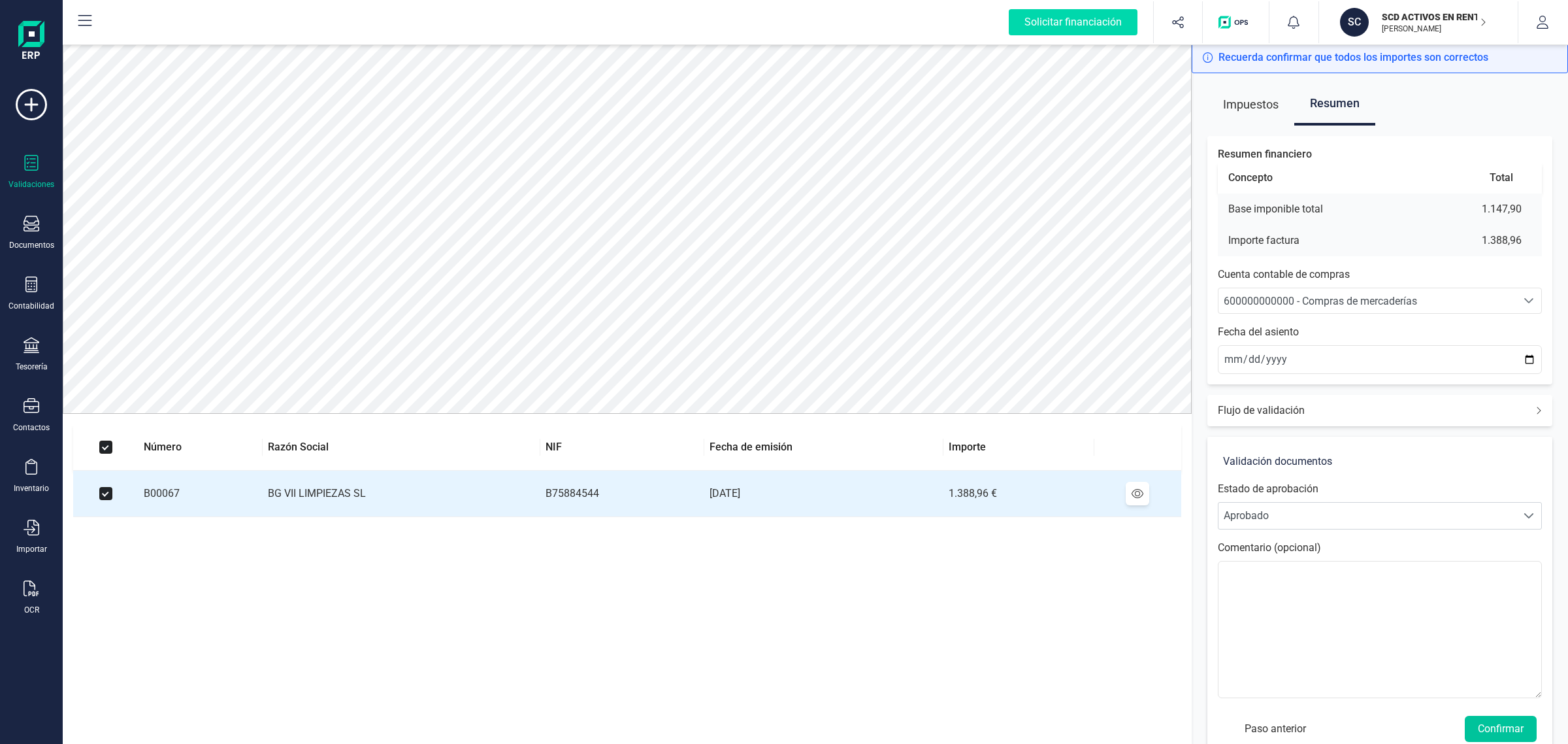
click at [1502, 726] on button "Confirmar" at bounding box center [1501, 728] width 72 height 26
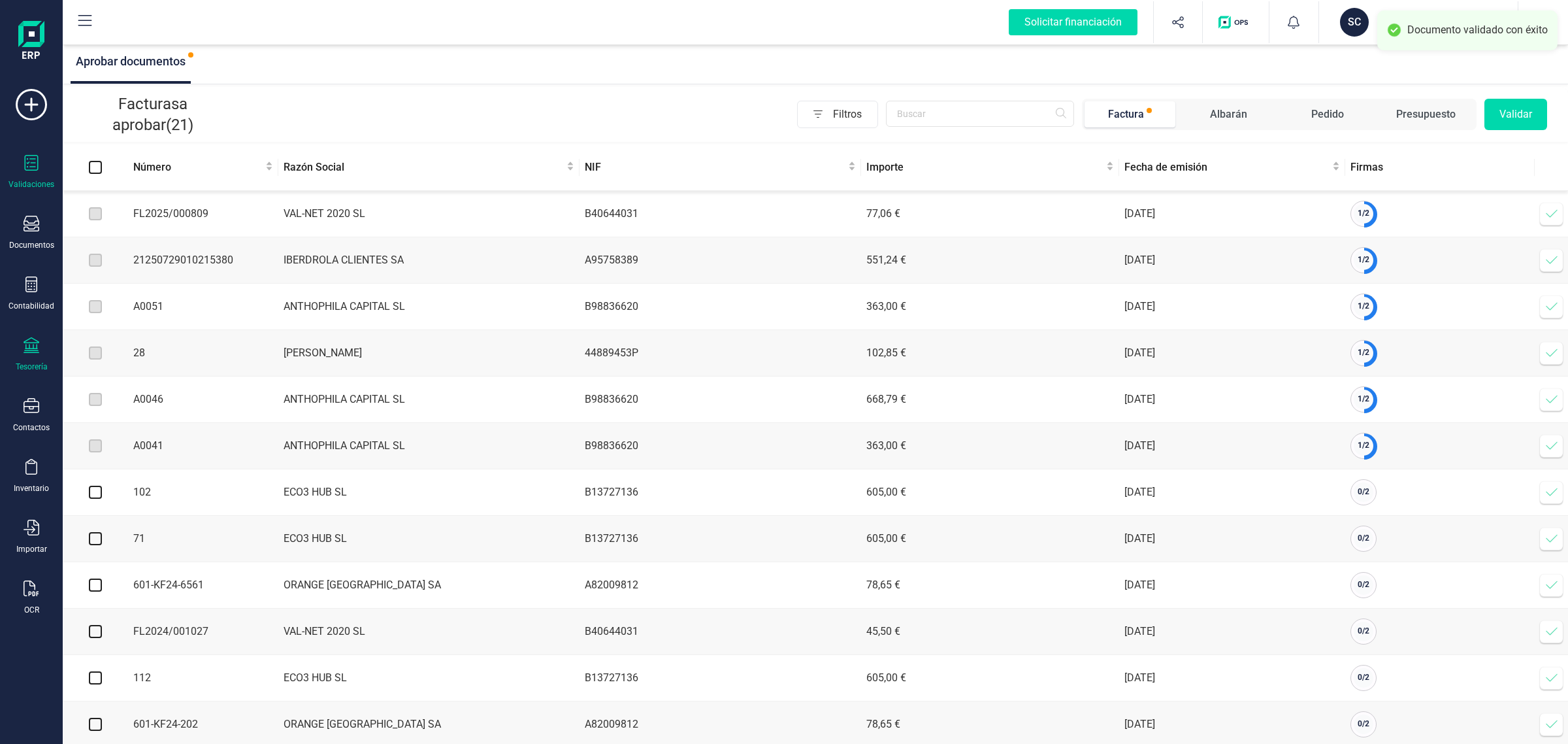
click at [34, 356] on div "Tesorería" at bounding box center [31, 355] width 52 height 34
click at [146, 226] on span "Cuentas bancarias" at bounding box center [160, 223] width 115 height 16
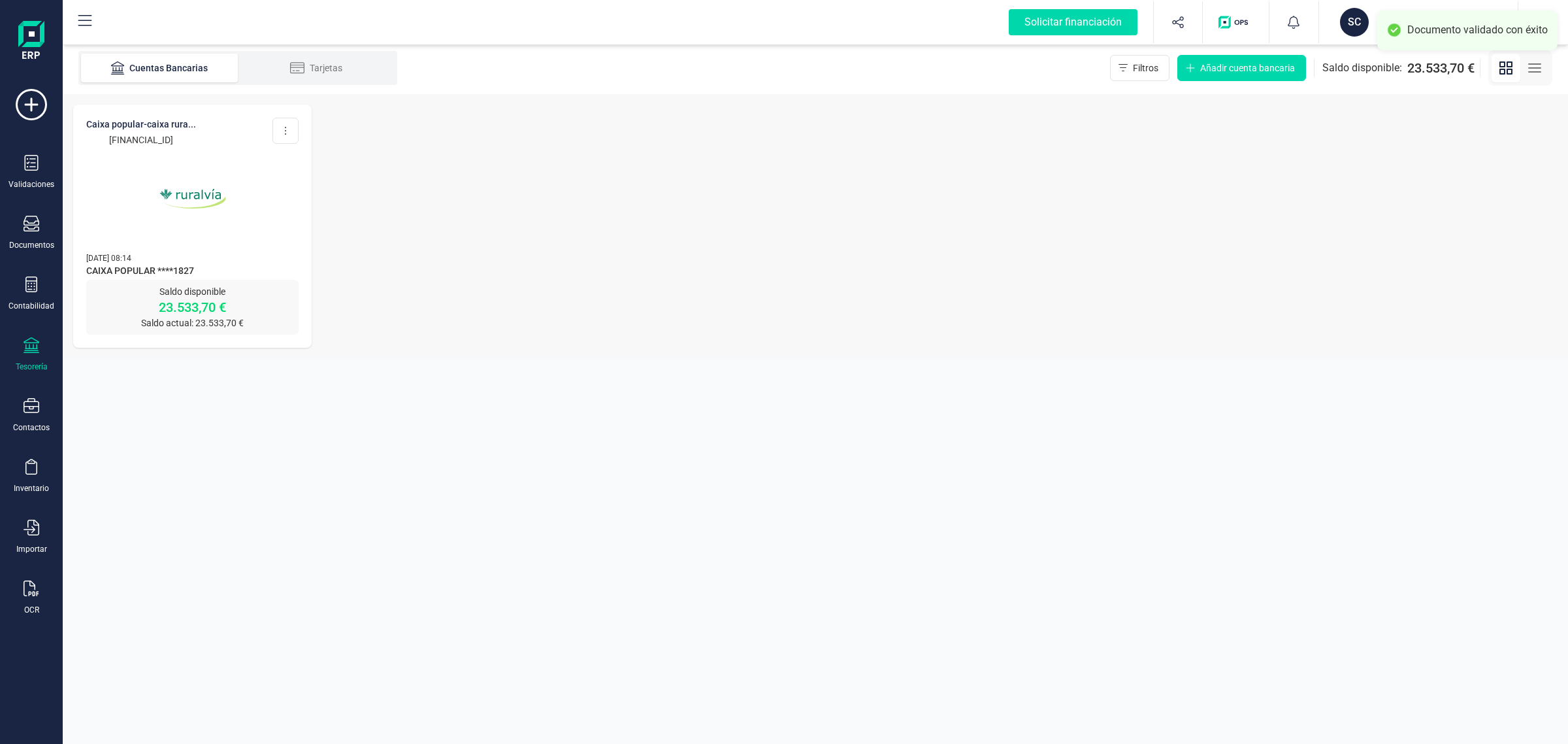
click at [128, 236] on div "CAIXA POPULAR-CAIXA RURA... ES55 3159 0078 5829 1566 1827 Editar cuenta Actuali…" at bounding box center [192, 192] width 238 height 176
click at [247, 207] on div at bounding box center [193, 190] width 212 height 89
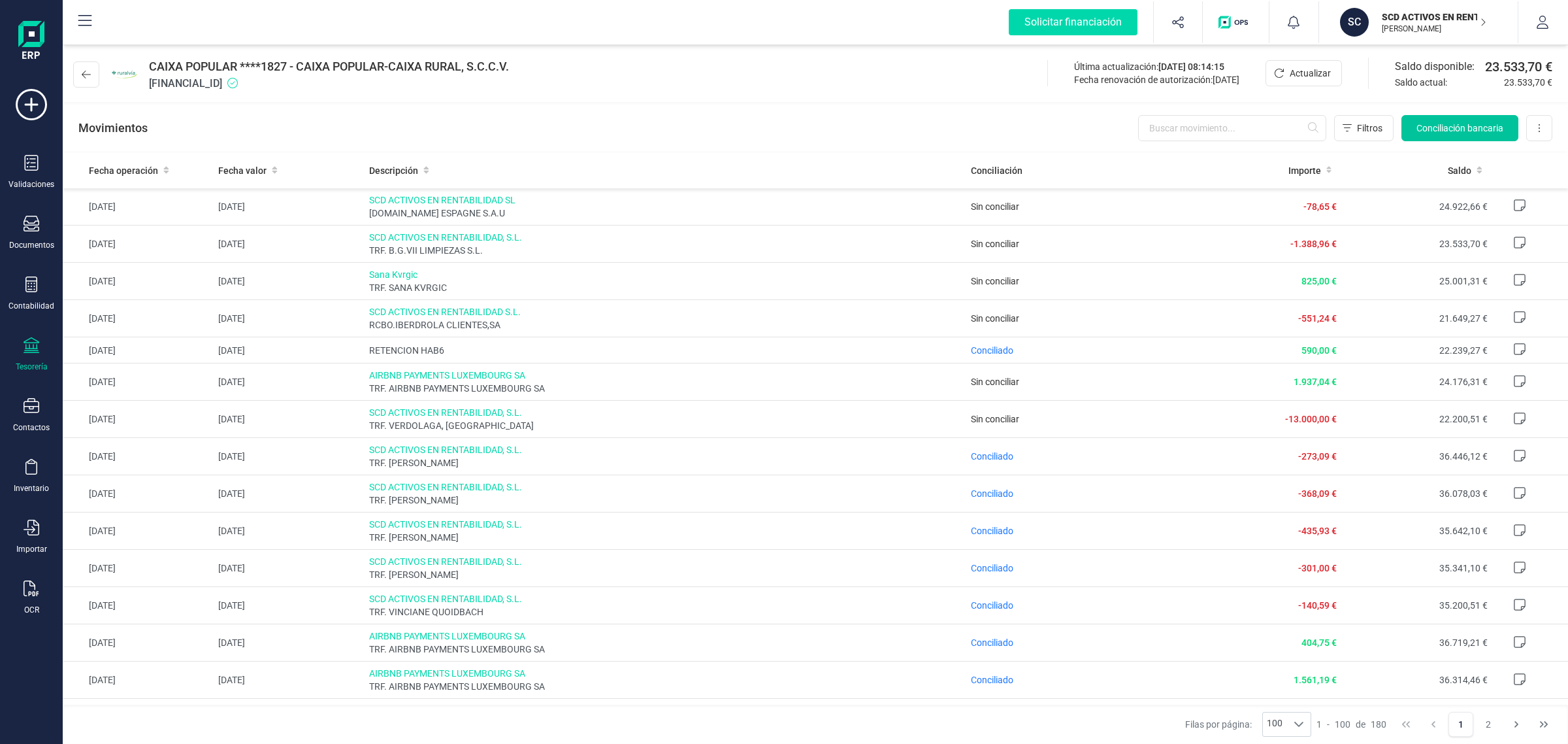
click at [1458, 128] on span "Conciliación bancaria" at bounding box center [1460, 128] width 87 height 13
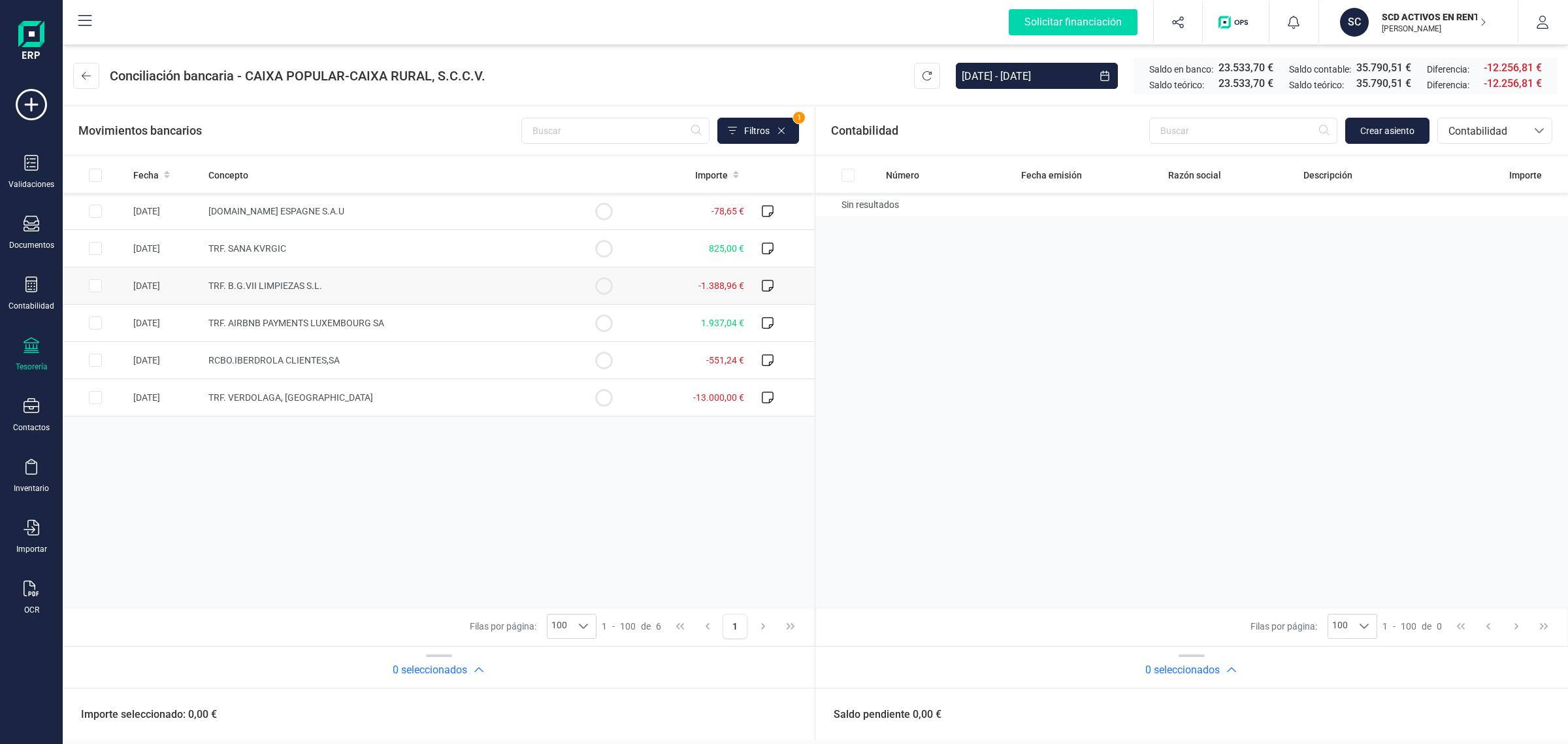
click at [249, 282] on span "TRF. B.G.VII LIMPIEZAS S.L." at bounding box center [265, 285] width 113 height 10
checkbox input "true"
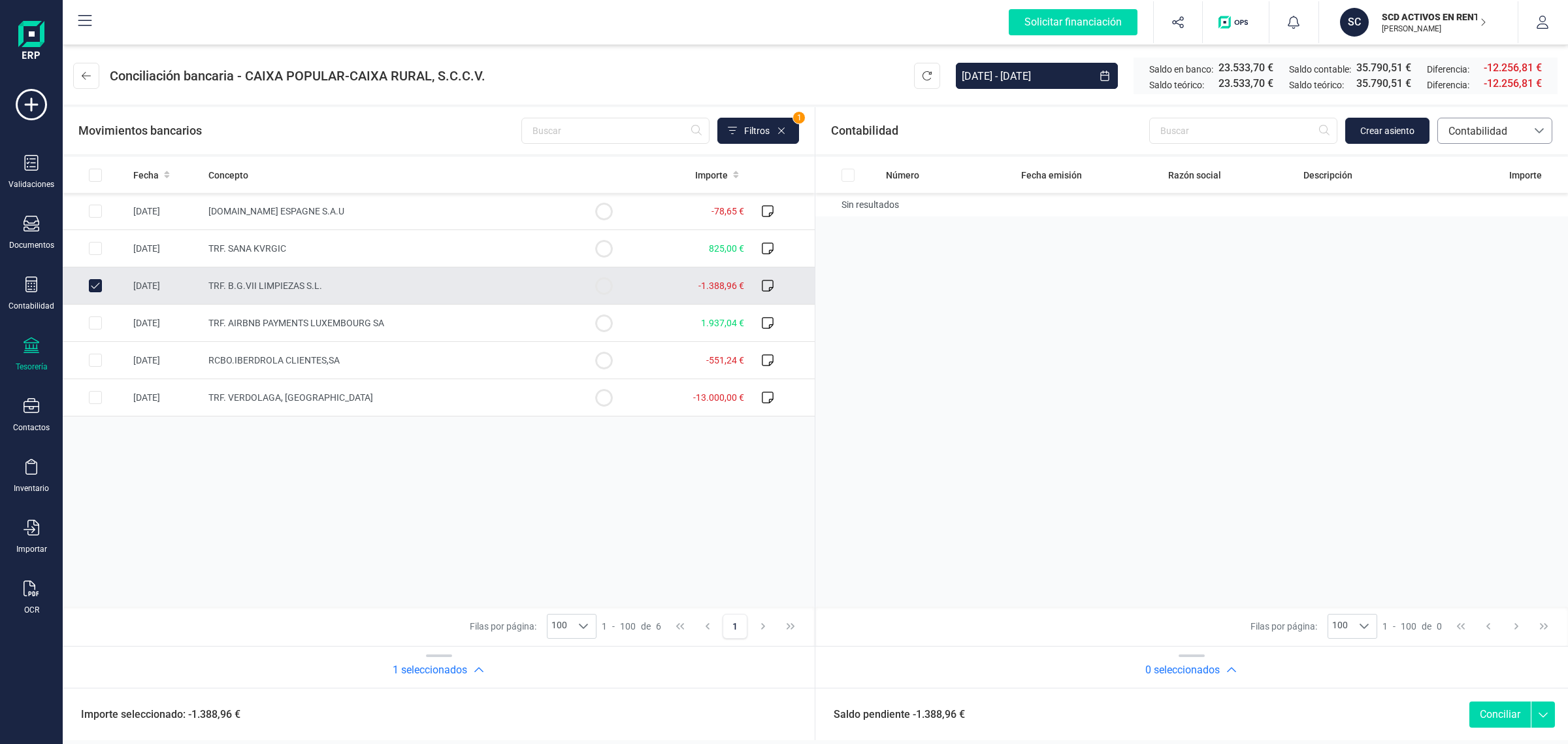
click at [1508, 133] on span "Contabilidad" at bounding box center [1482, 131] width 78 height 16
click at [1484, 220] on span "Facturas" at bounding box center [1468, 220] width 40 height 16
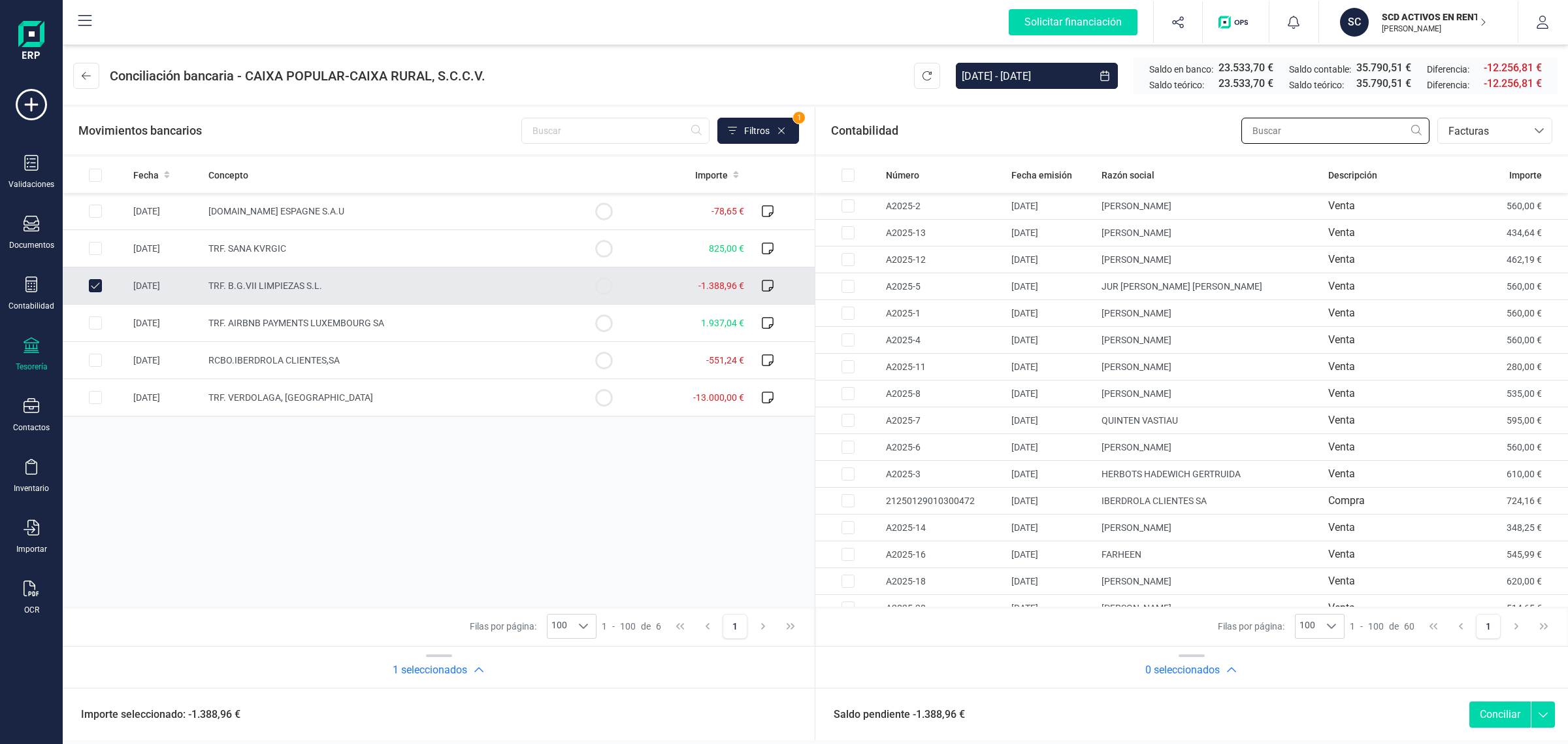
click at [1271, 131] on input "text" at bounding box center [1336, 131] width 188 height 26
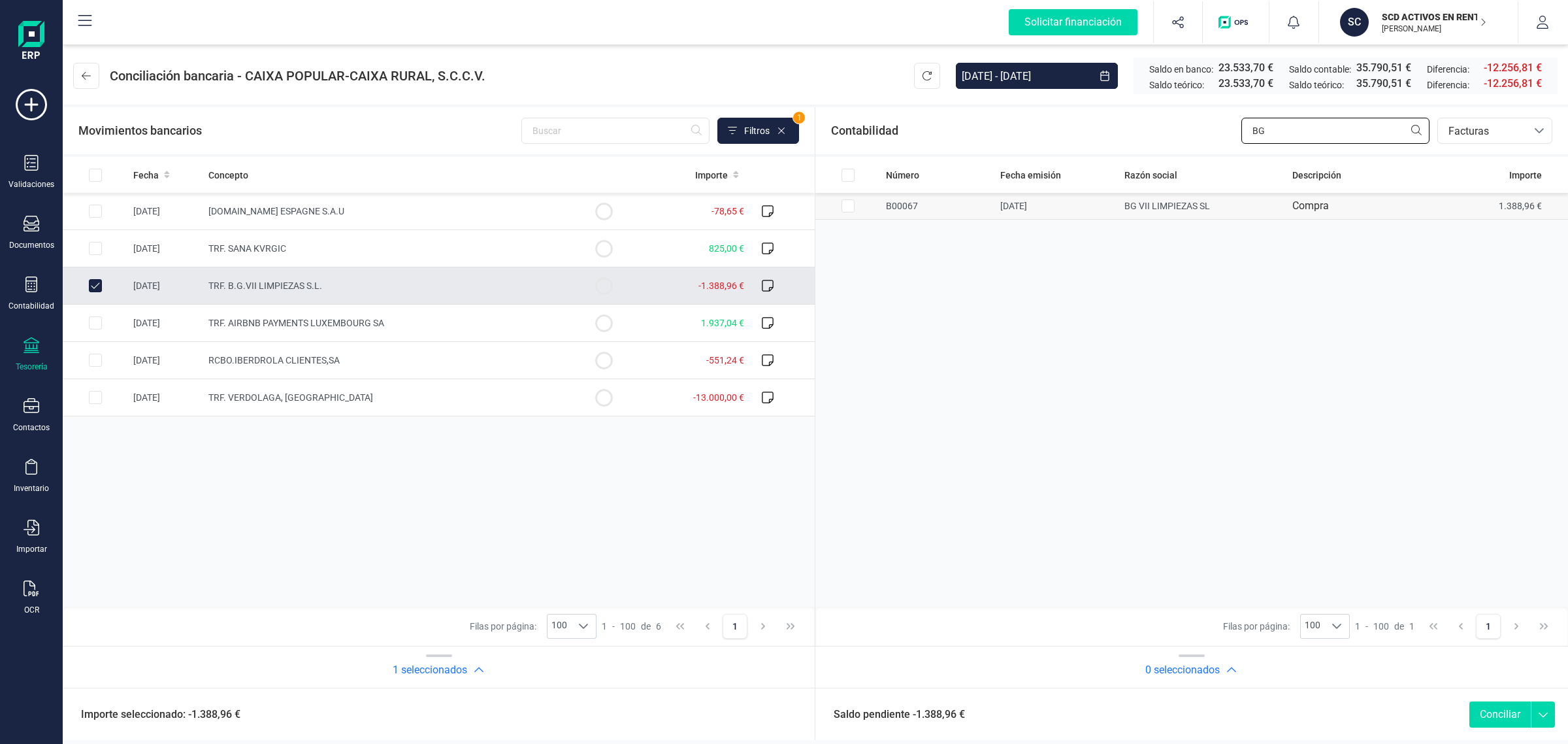
type input "BG"
click at [636, 211] on td "BG VII LIMPIEZAS SL" at bounding box center [604, 211] width 66 height 37
checkbox input "true"
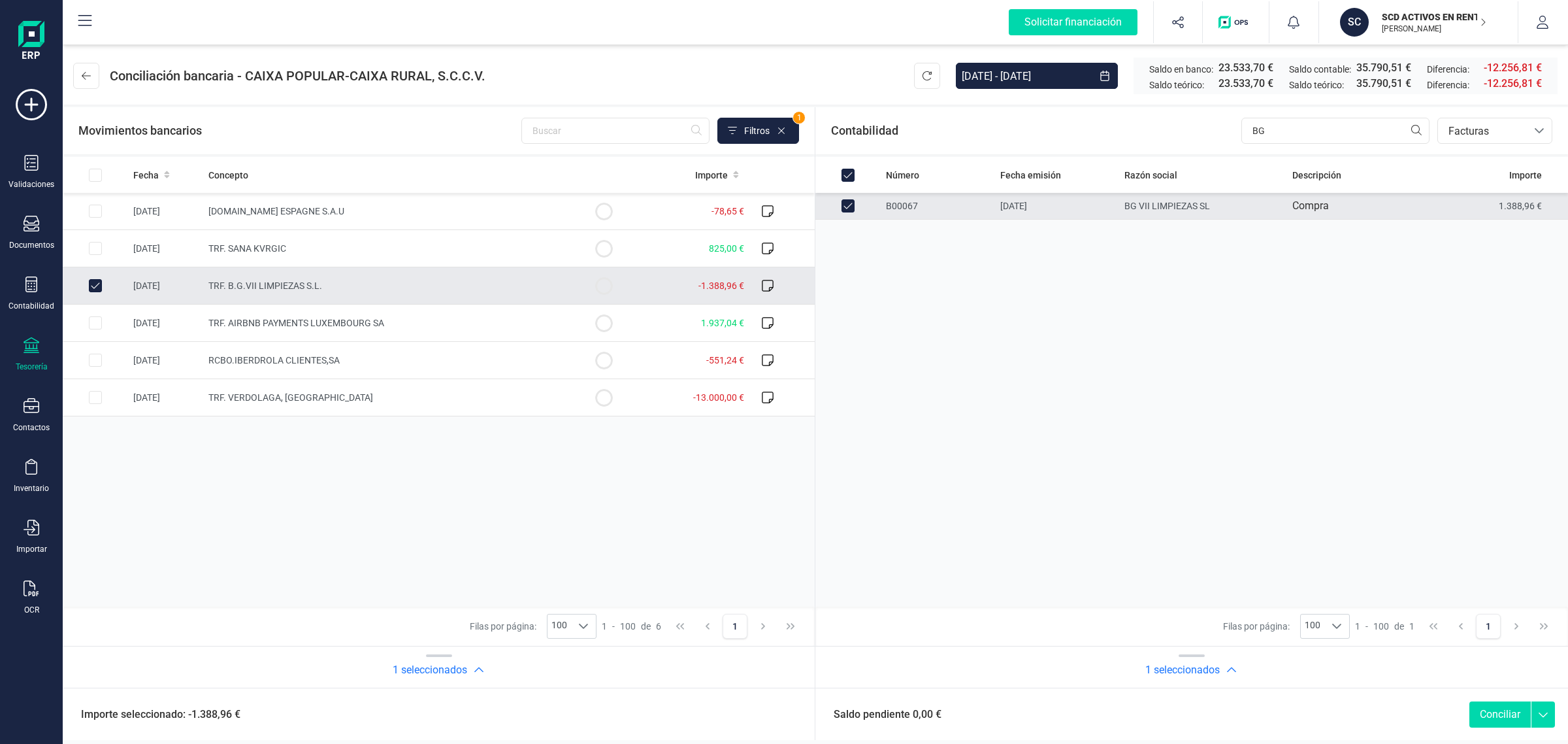
click at [1490, 710] on button "Conciliar" at bounding box center [1500, 714] width 61 height 26
checkbox input "false"
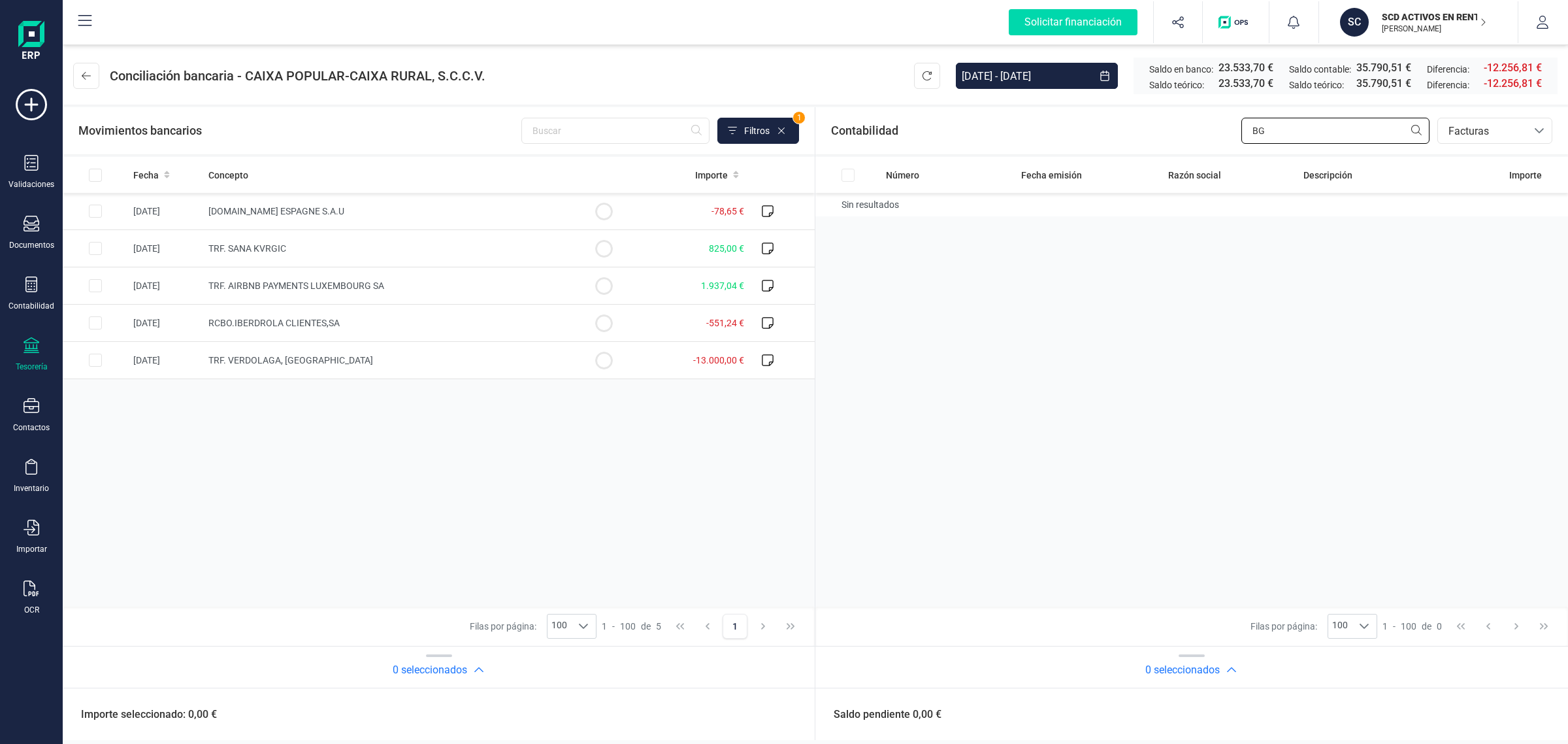
drag, startPoint x: 1289, startPoint y: 134, endPoint x: 1133, endPoint y: 135, distance: 156.0
click at [1133, 135] on div "Contabilidad BG bancos.conciliacion.modal.headerInvoce bancos.conciliacion.moda…" at bounding box center [1192, 131] width 753 height 47
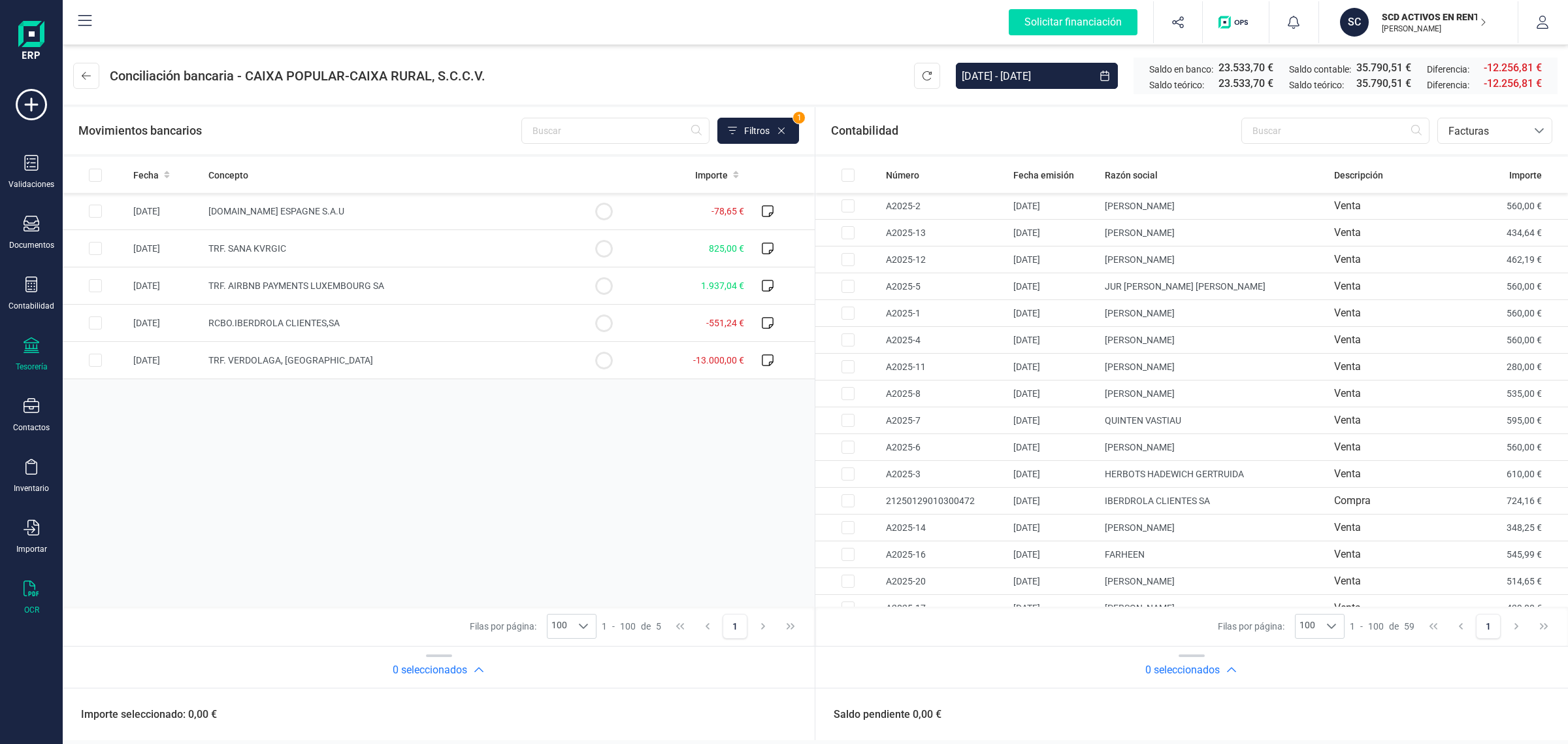
click at [37, 580] on icon at bounding box center [31, 588] width 16 height 16
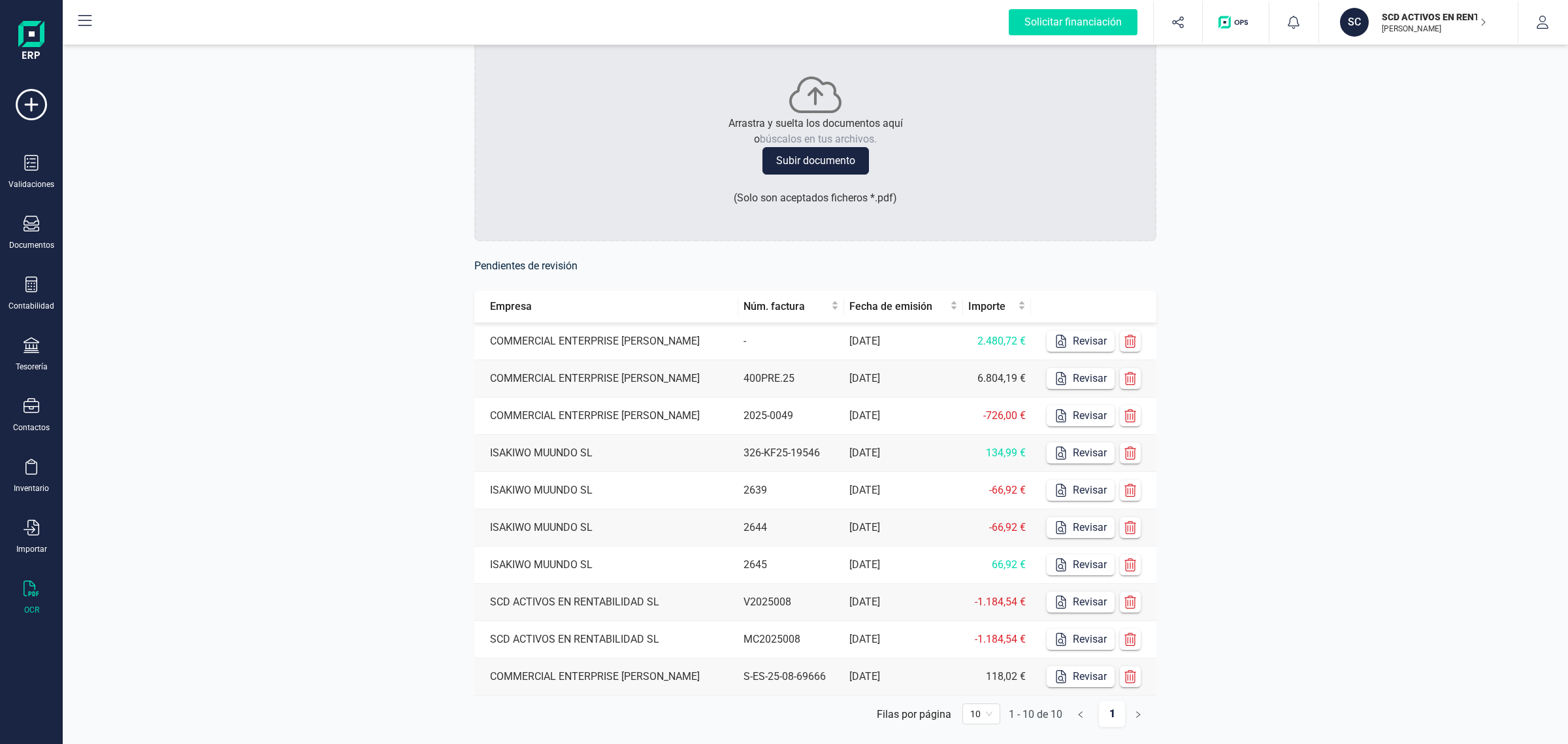
scroll to position [81, 0]
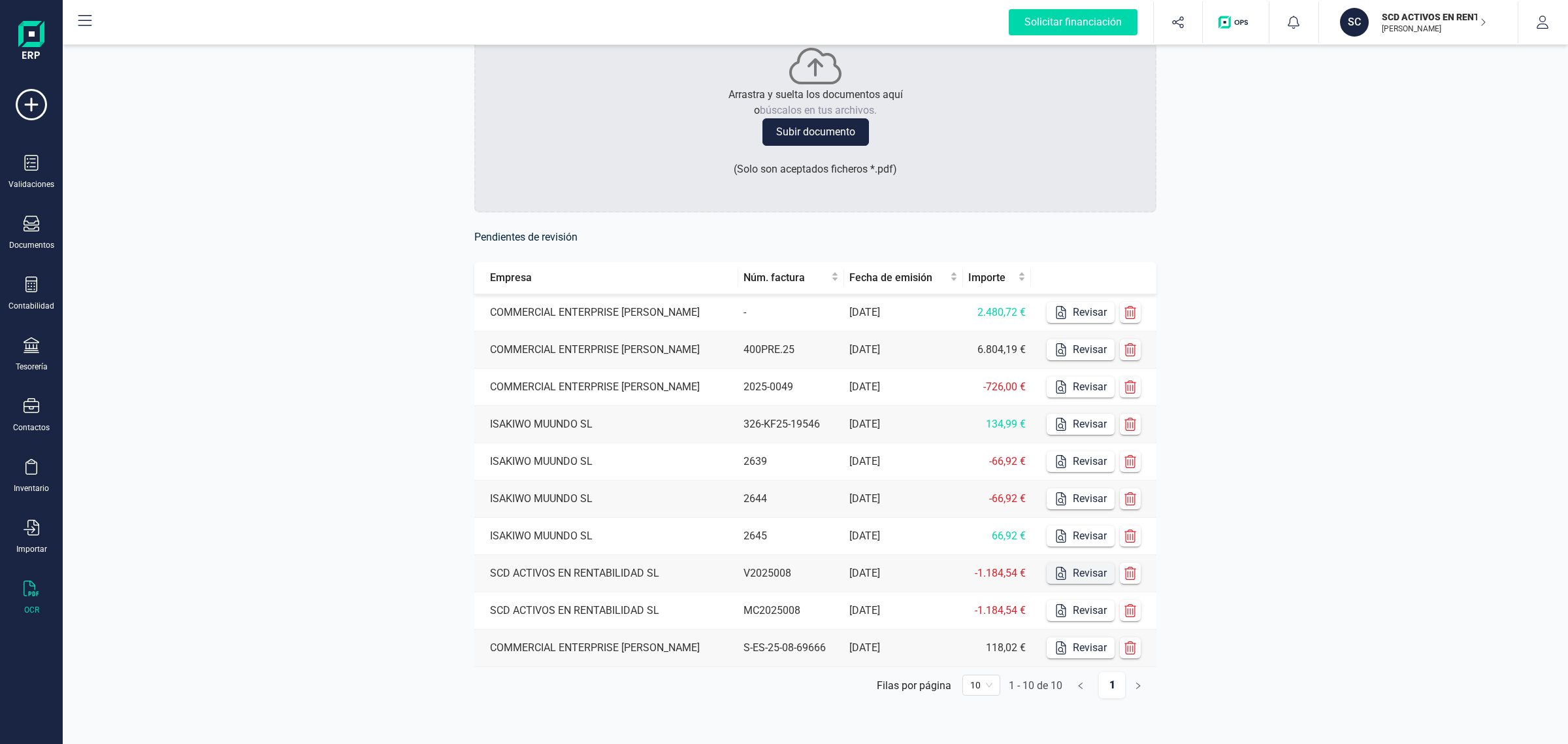
click at [1093, 574] on button "Revisar" at bounding box center [1080, 573] width 68 height 21
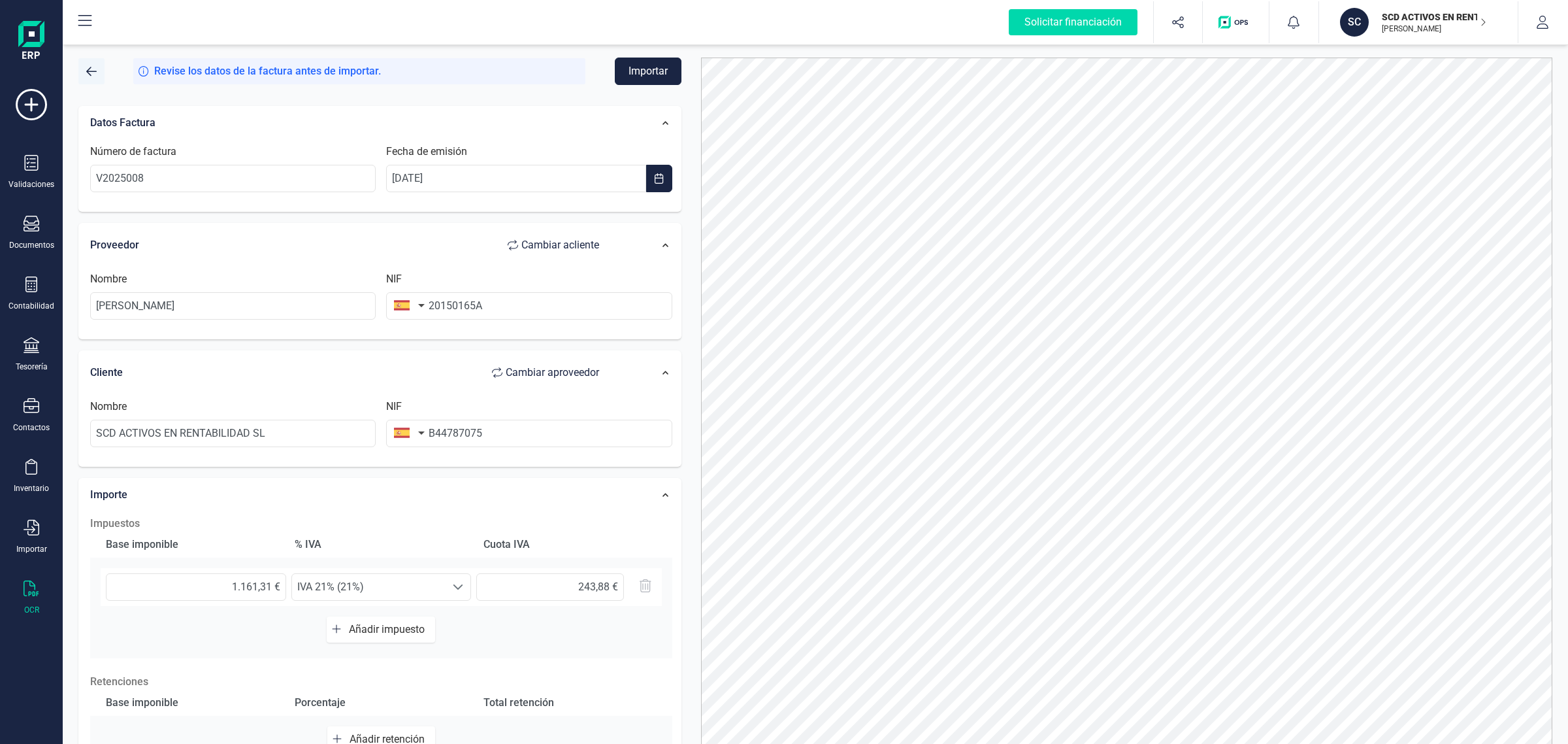
click at [92, 72] on span "button" at bounding box center [92, 71] width 10 height 10
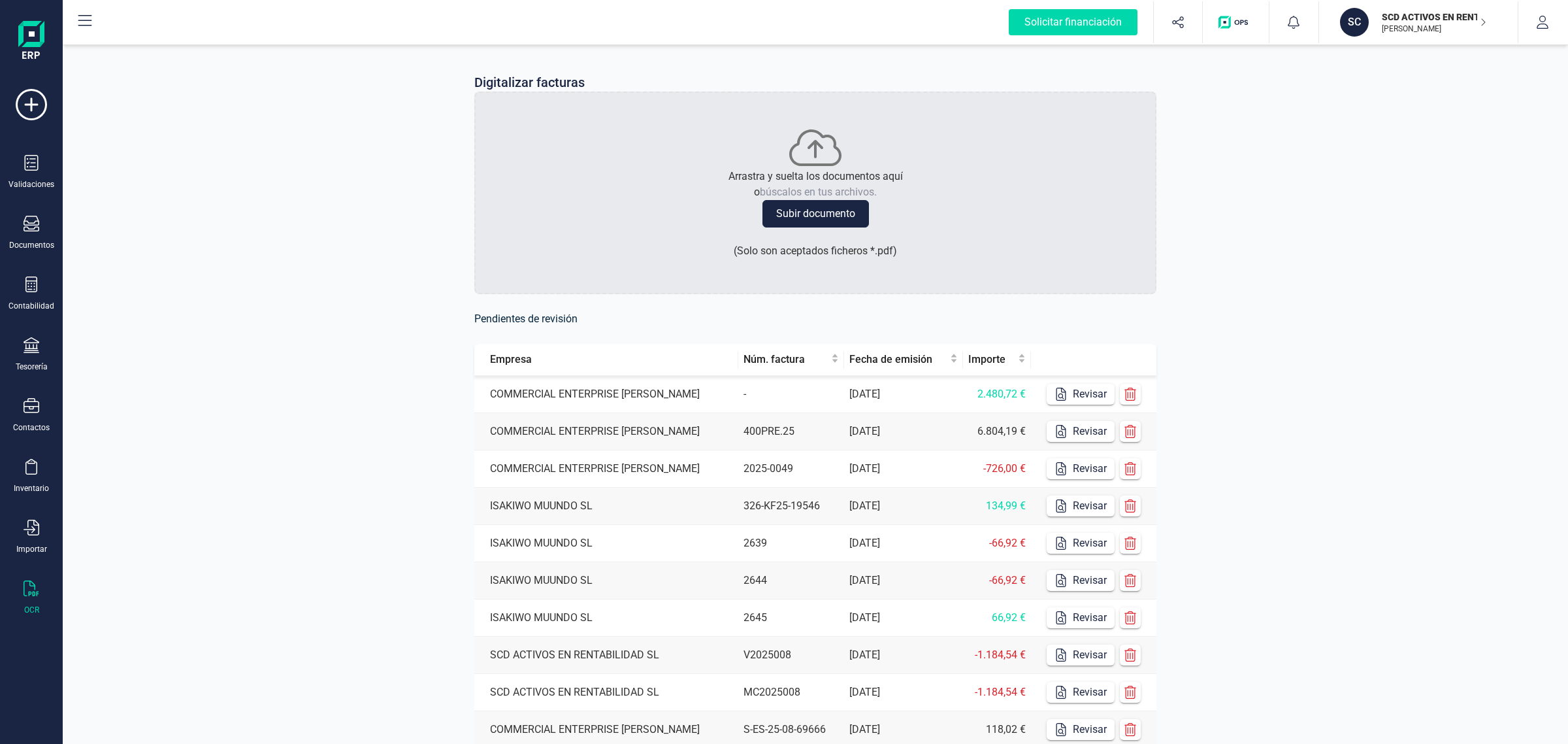
click at [1394, 28] on p "[PERSON_NAME] [PERSON_NAME]" at bounding box center [1434, 29] width 105 height 10
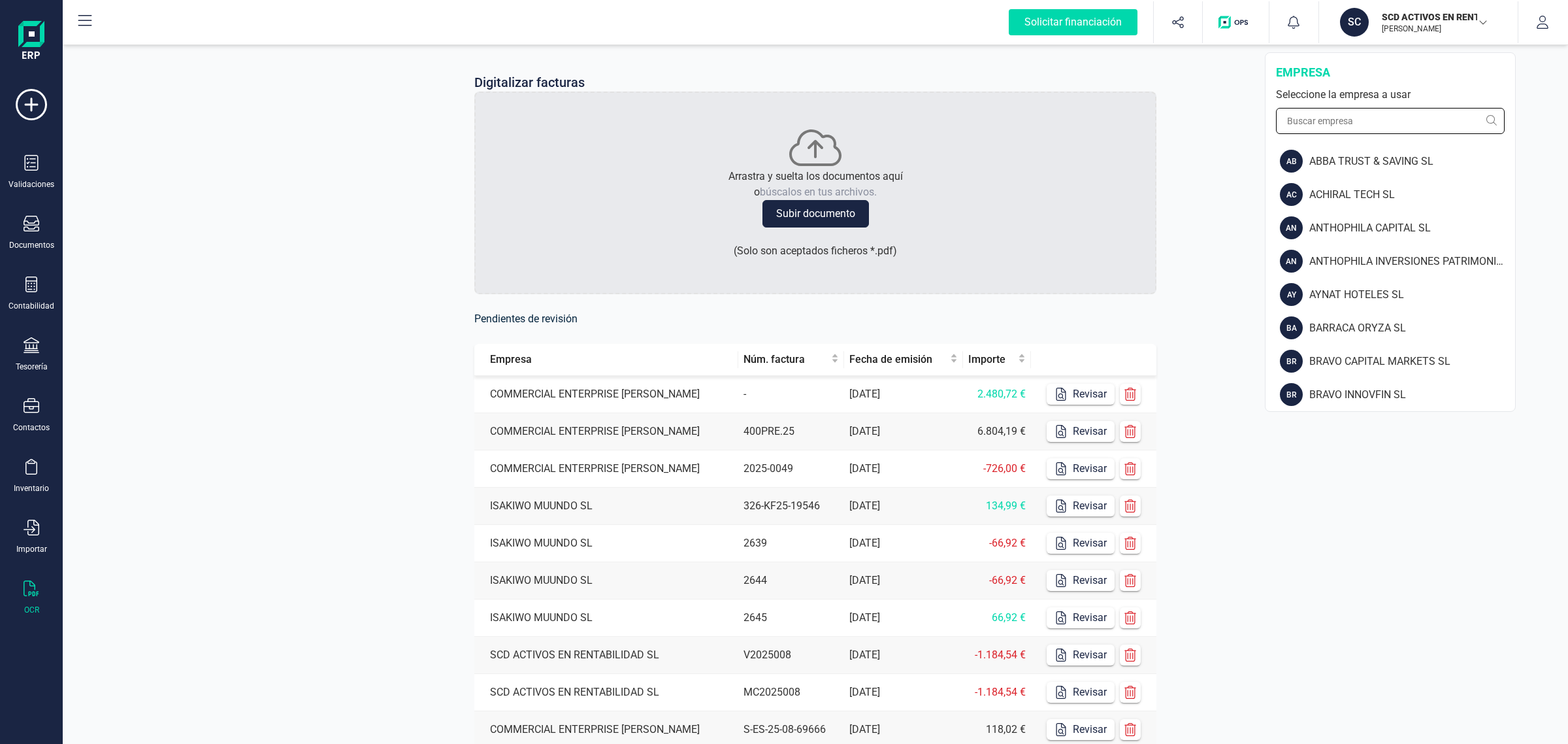
click at [1330, 121] on input "text" at bounding box center [1390, 120] width 228 height 26
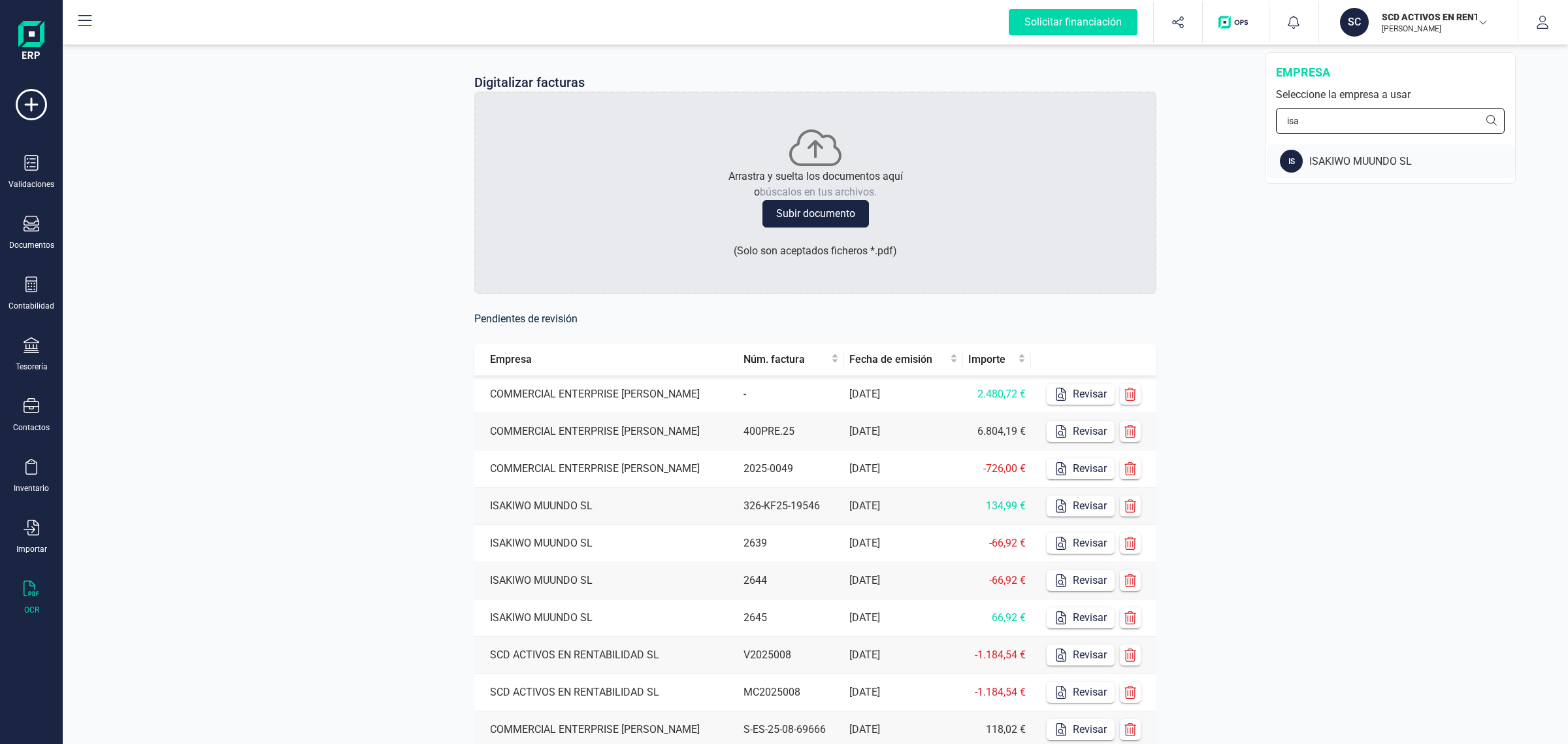
type input "isa"
click at [1351, 170] on div "IS ISAKIWO MUUNDO SL" at bounding box center [1391, 161] width 249 height 34
drag, startPoint x: 22, startPoint y: 351, endPoint x: 30, endPoint y: 335, distance: 17.9
click at [22, 350] on div "Tesorería" at bounding box center [31, 355] width 52 height 34
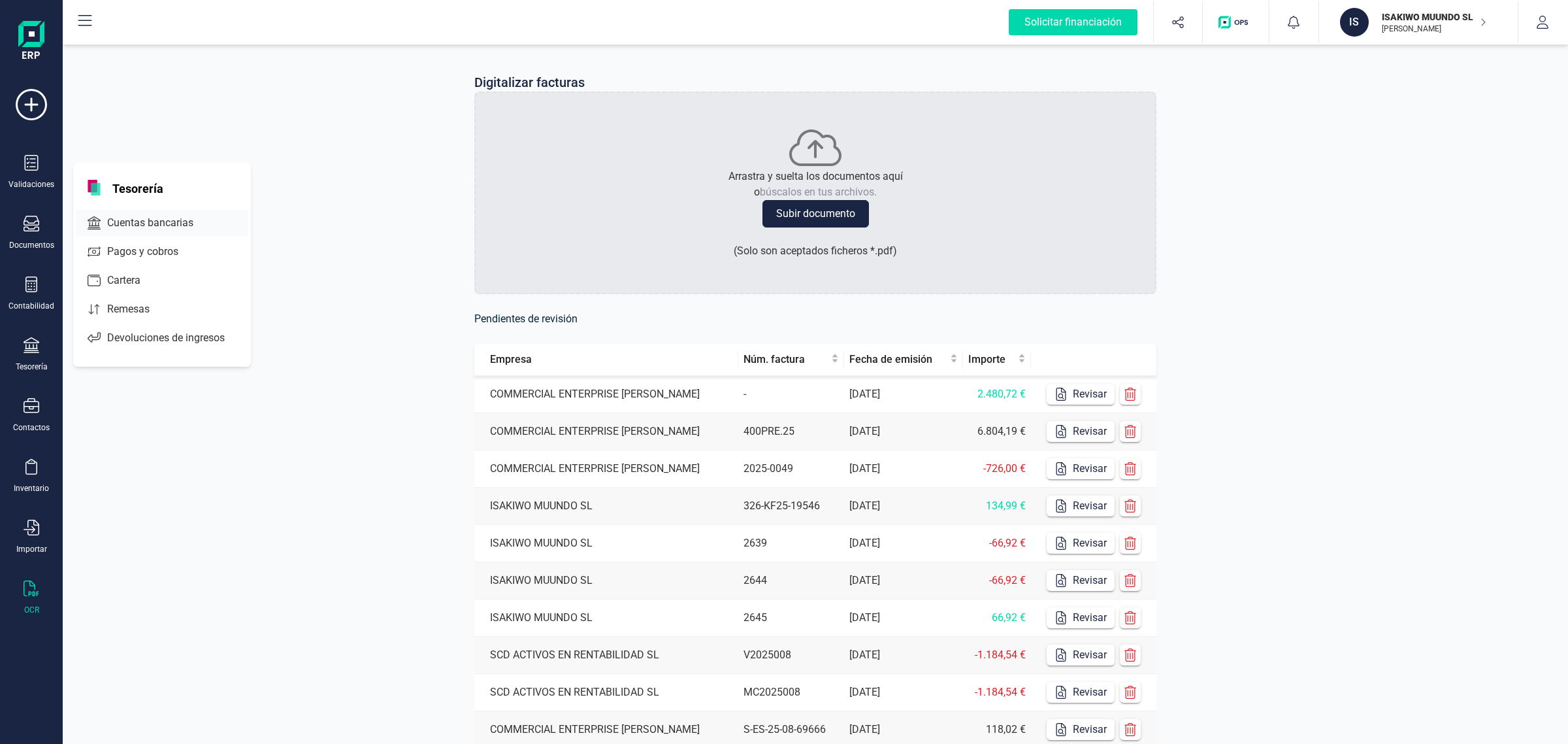
click at [150, 224] on span "Cuentas bancarias" at bounding box center [160, 223] width 115 height 16
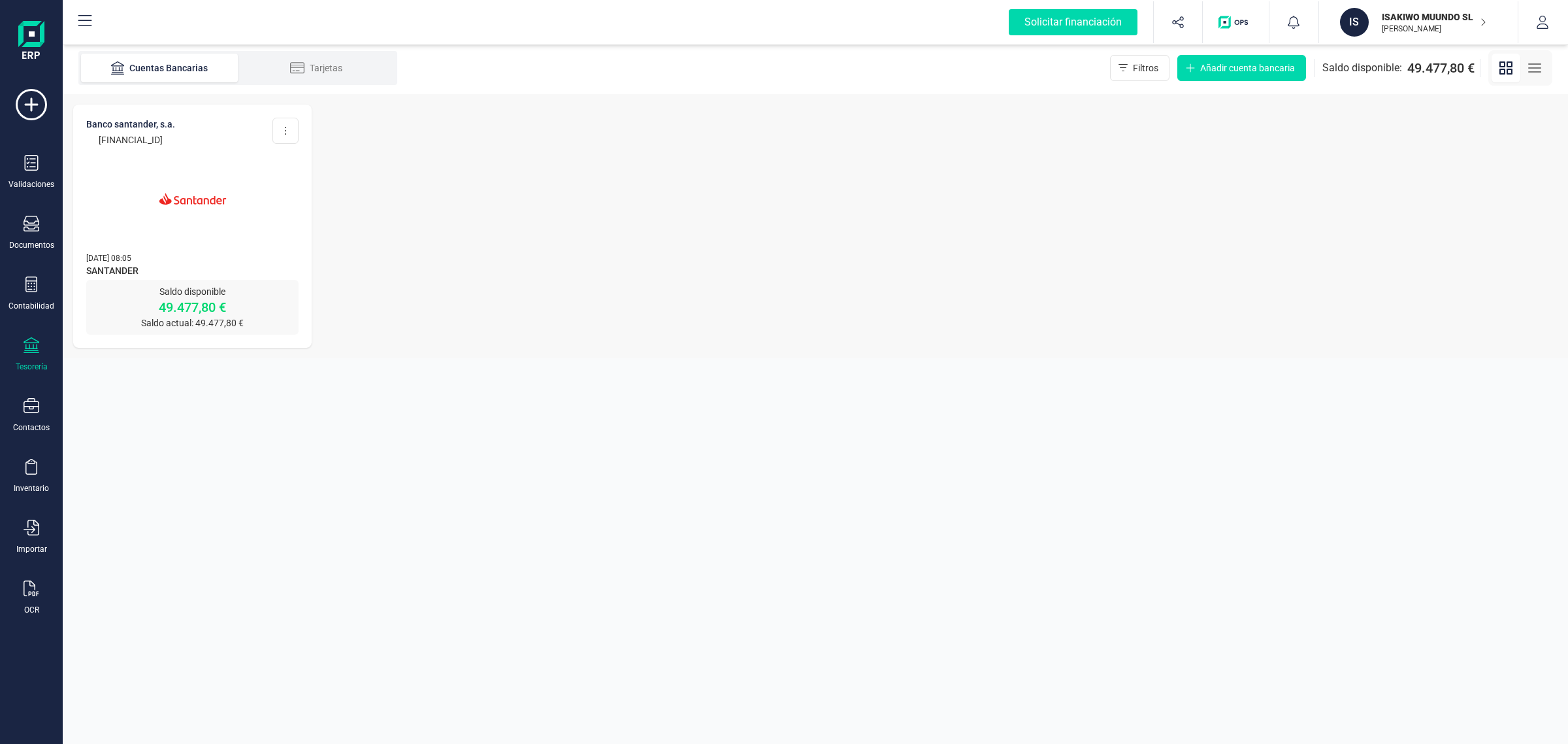
click at [235, 234] on img at bounding box center [193, 199] width 110 height 110
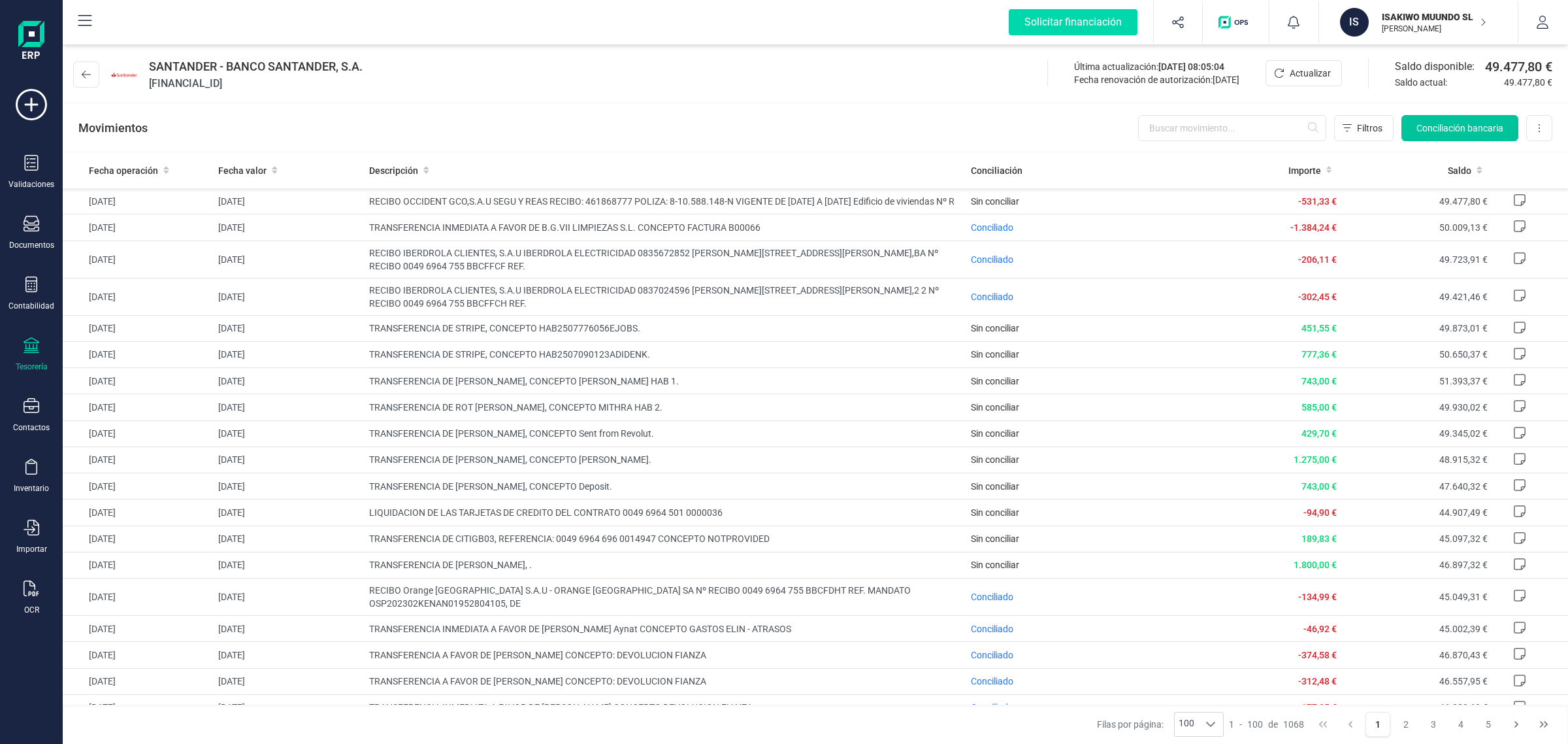
click at [1468, 122] on span "Conciliación bancaria" at bounding box center [1460, 128] width 87 height 13
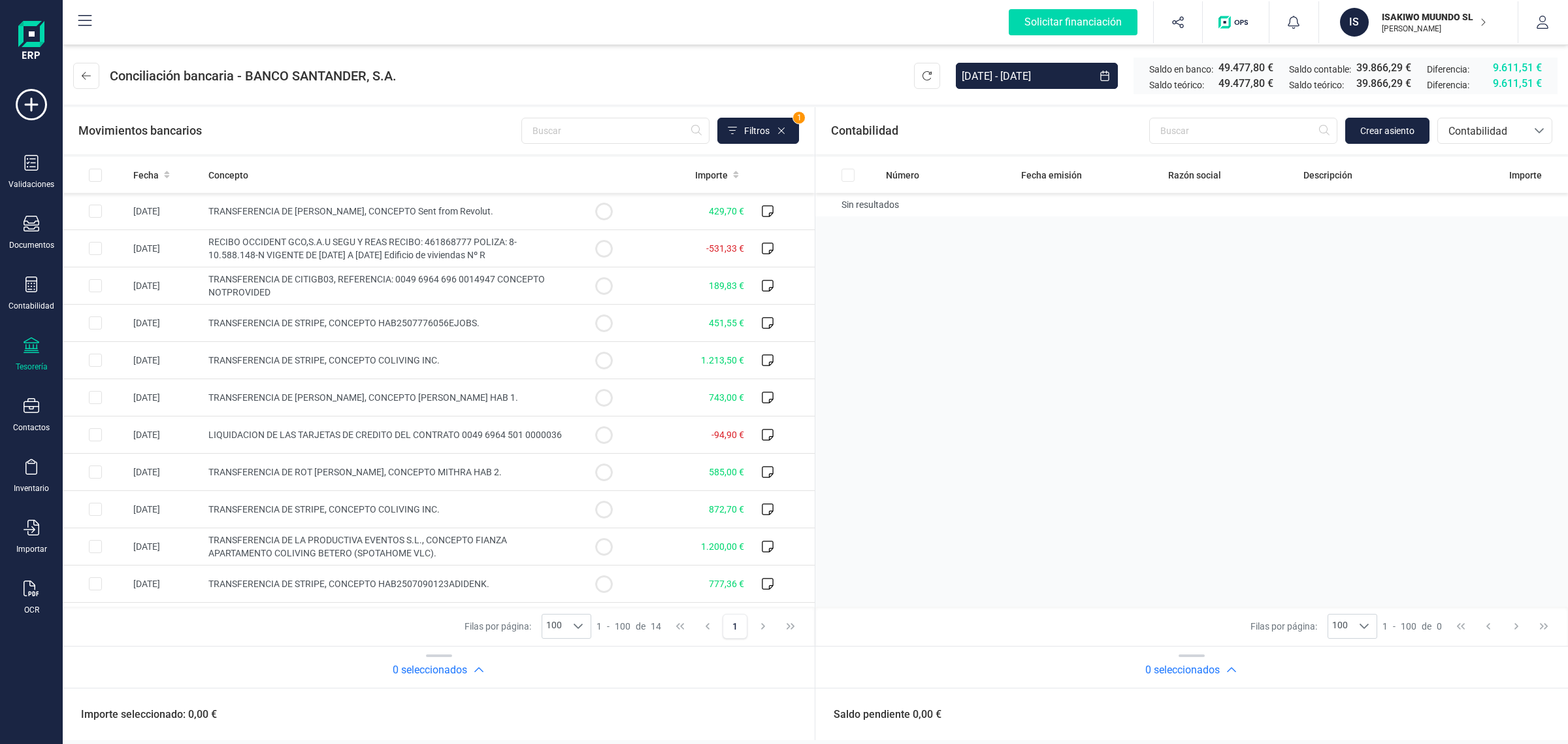
drag, startPoint x: 1413, startPoint y: 17, endPoint x: 1387, endPoint y: 52, distance: 43.6
click at [1413, 17] on p "ISAKIWO MUUNDO SL" at bounding box center [1434, 17] width 105 height 13
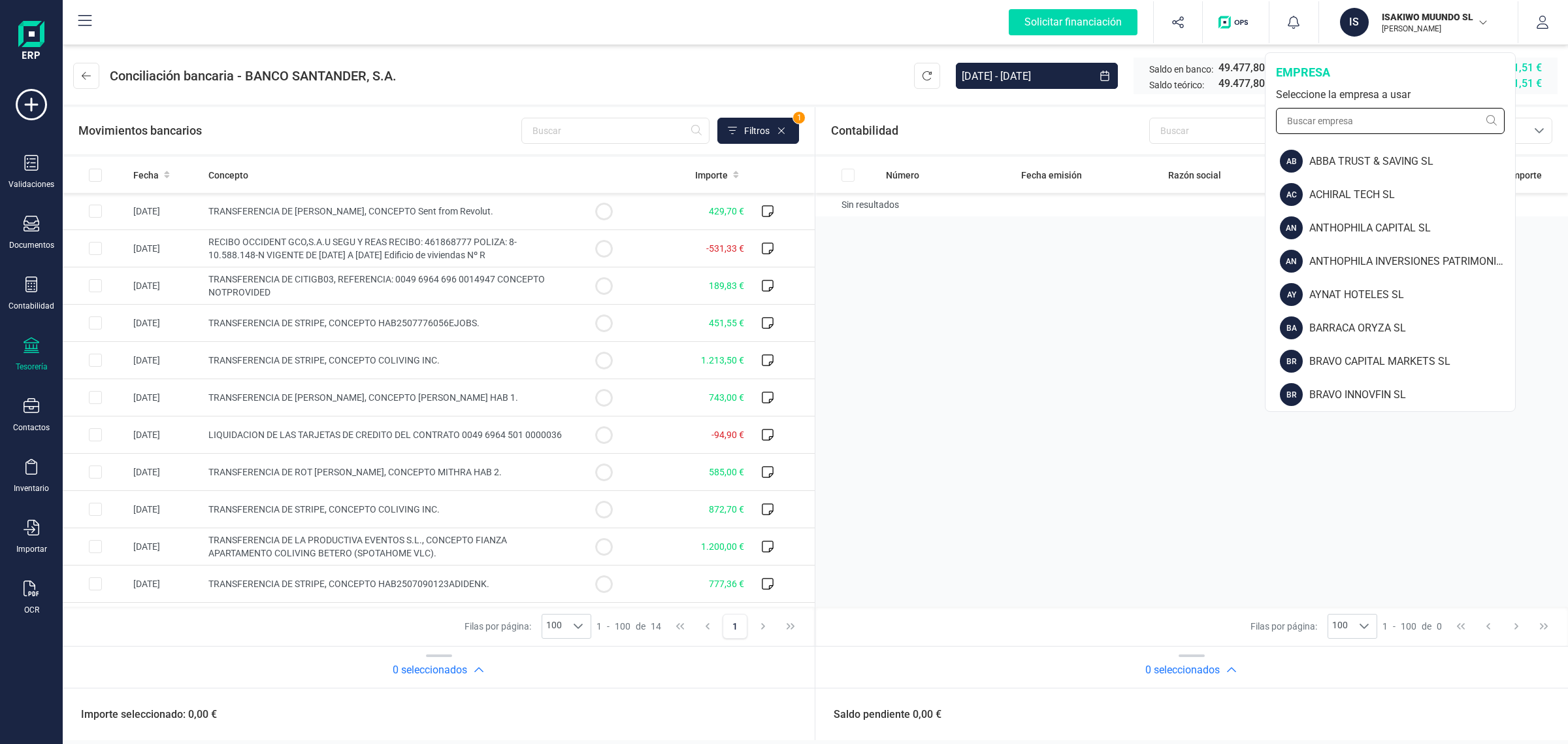
click at [1337, 125] on input "text" at bounding box center [1390, 120] width 228 height 26
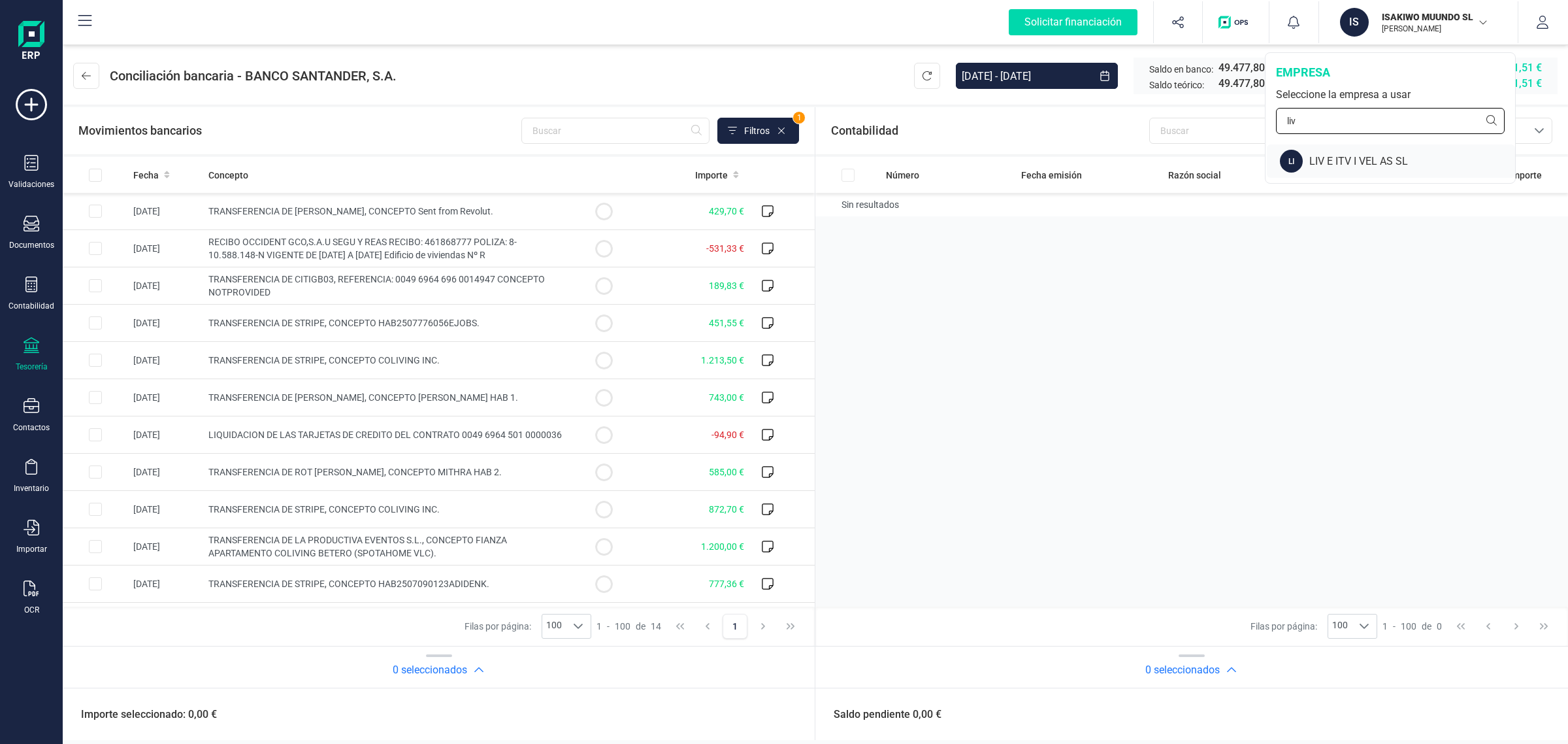
type input "liv"
click at [1337, 147] on div "LI LIV E ITV I VEL AS SL" at bounding box center [1391, 161] width 249 height 34
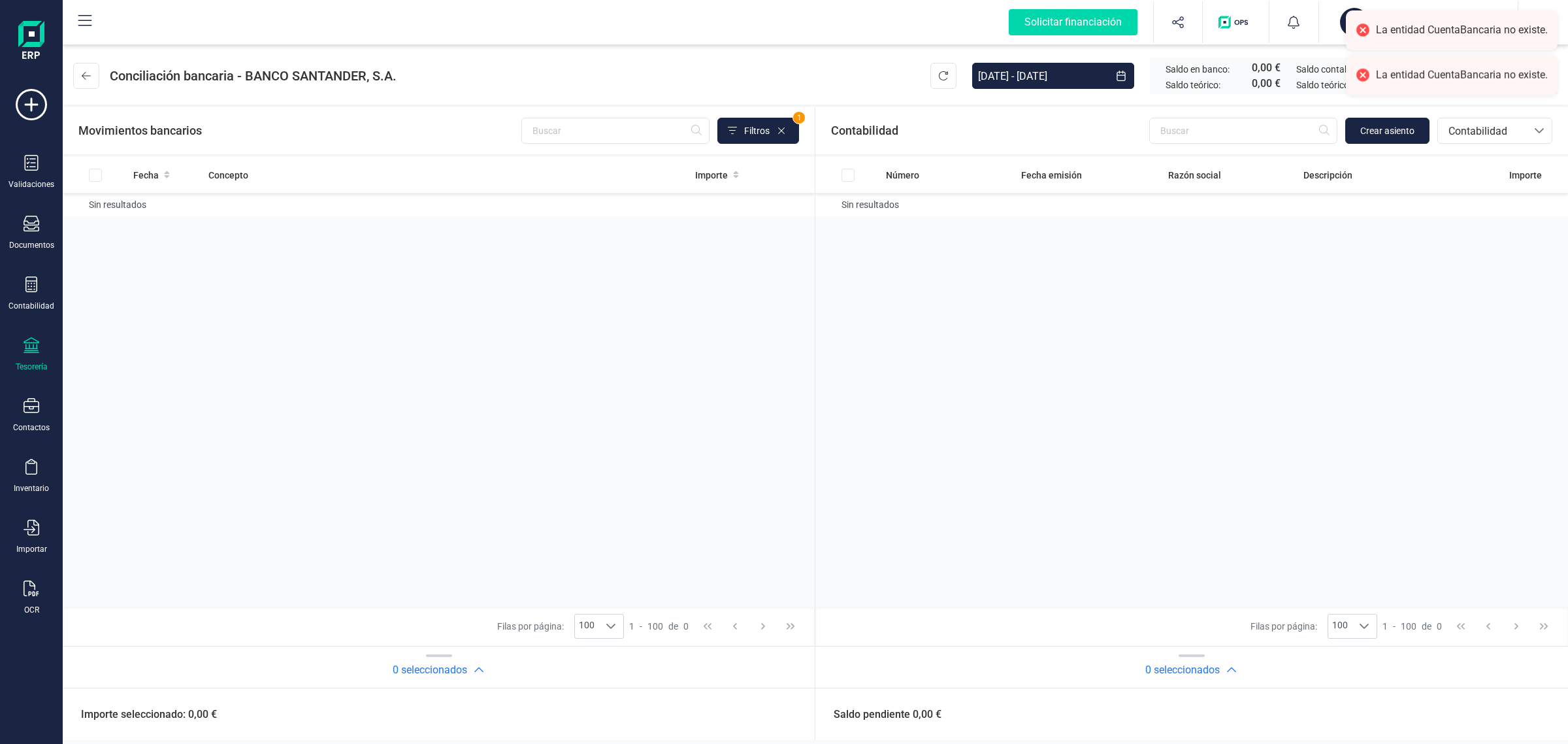
click at [18, 353] on div "Tesorería" at bounding box center [31, 355] width 52 height 34
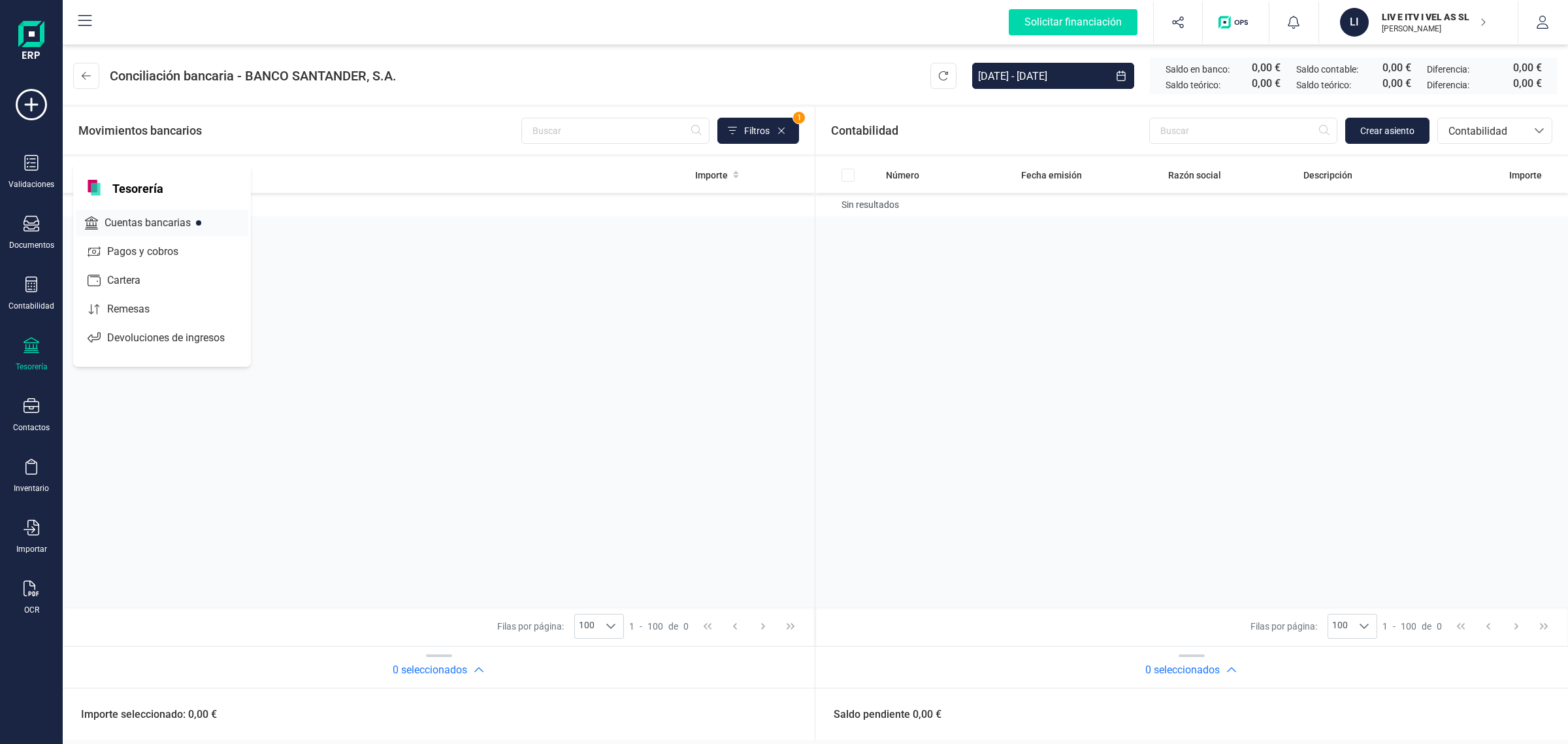
click at [111, 223] on span "Cuentas bancarias" at bounding box center [157, 223] width 115 height 16
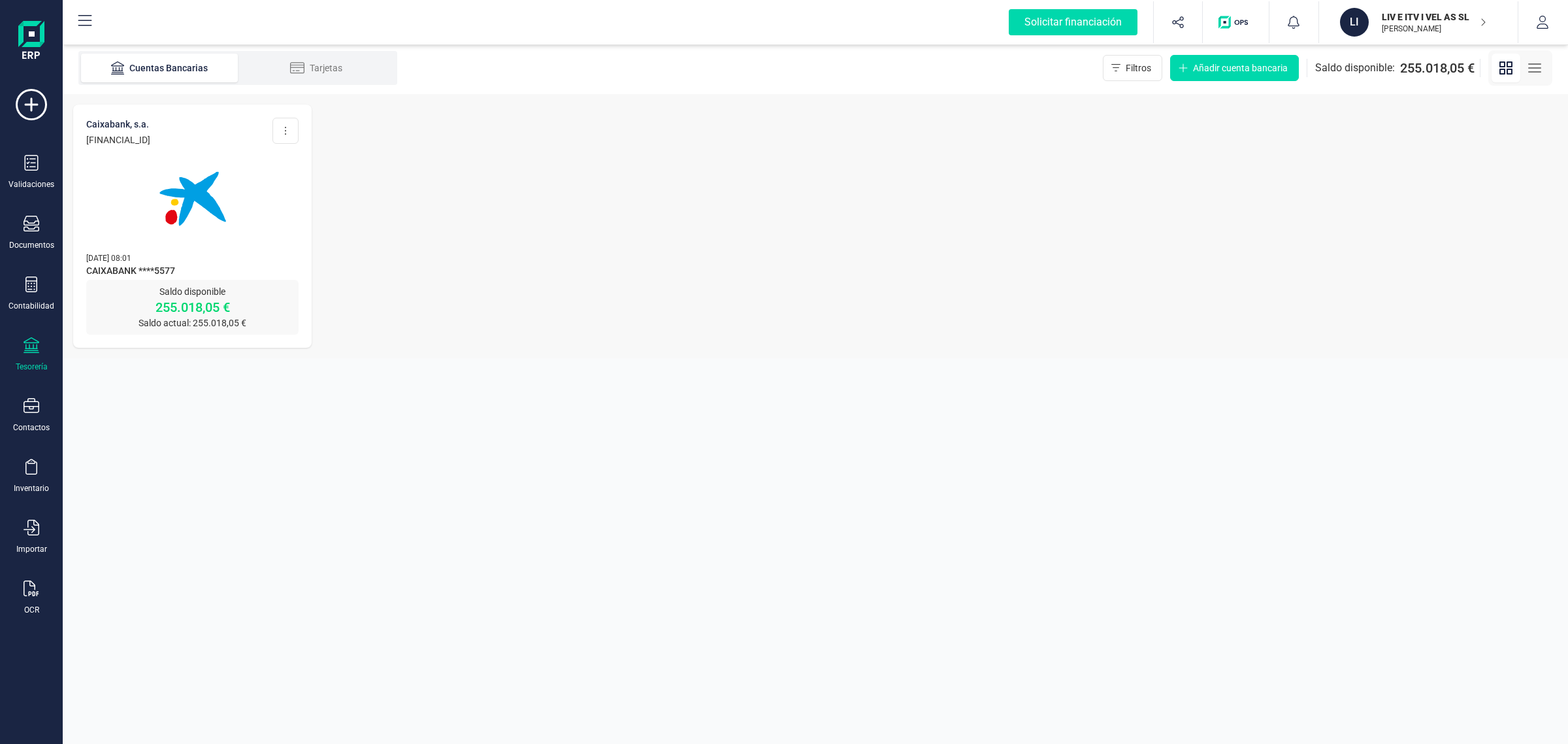
click at [190, 243] on img at bounding box center [193, 199] width 110 height 110
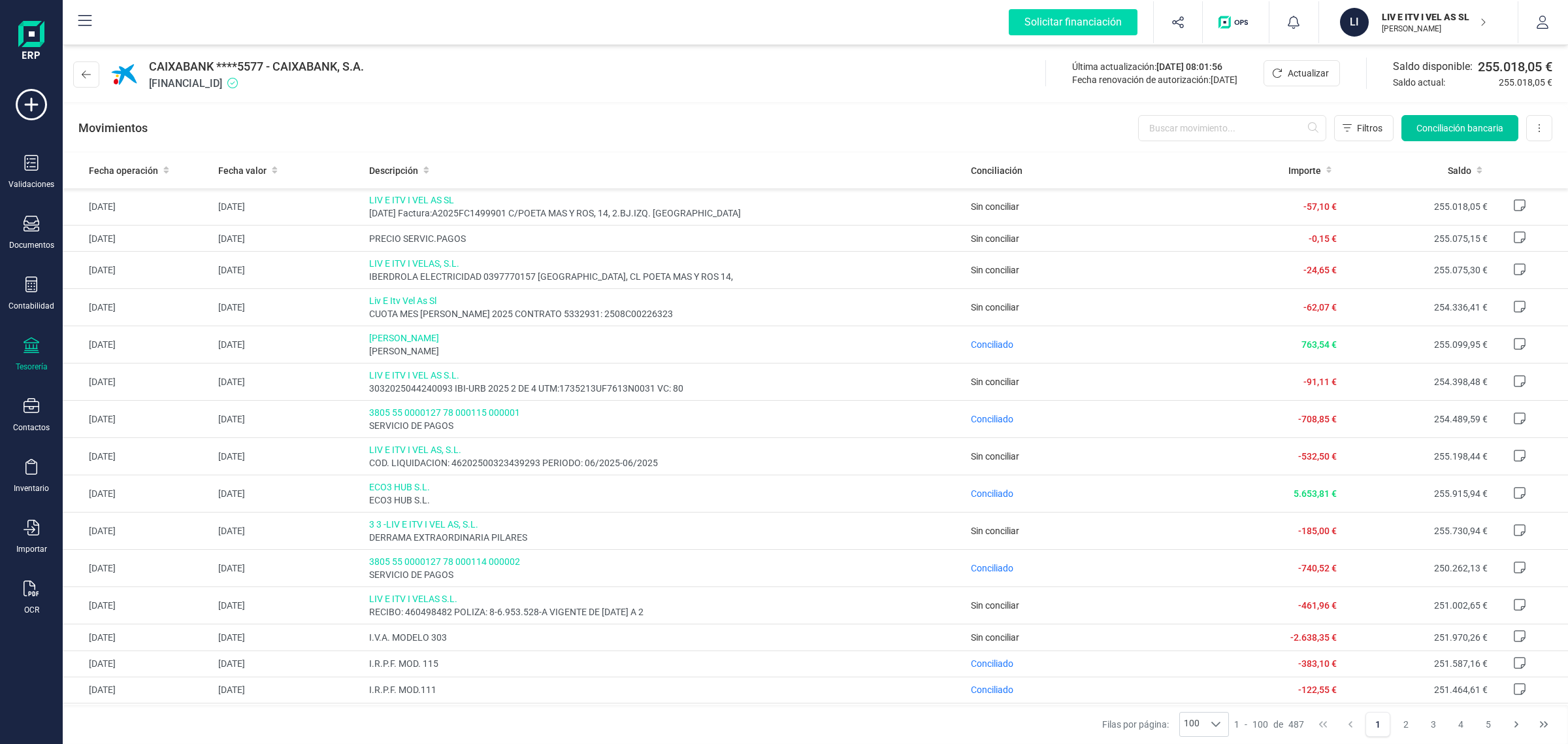
click at [1449, 123] on span "Conciliación bancaria" at bounding box center [1460, 128] width 87 height 13
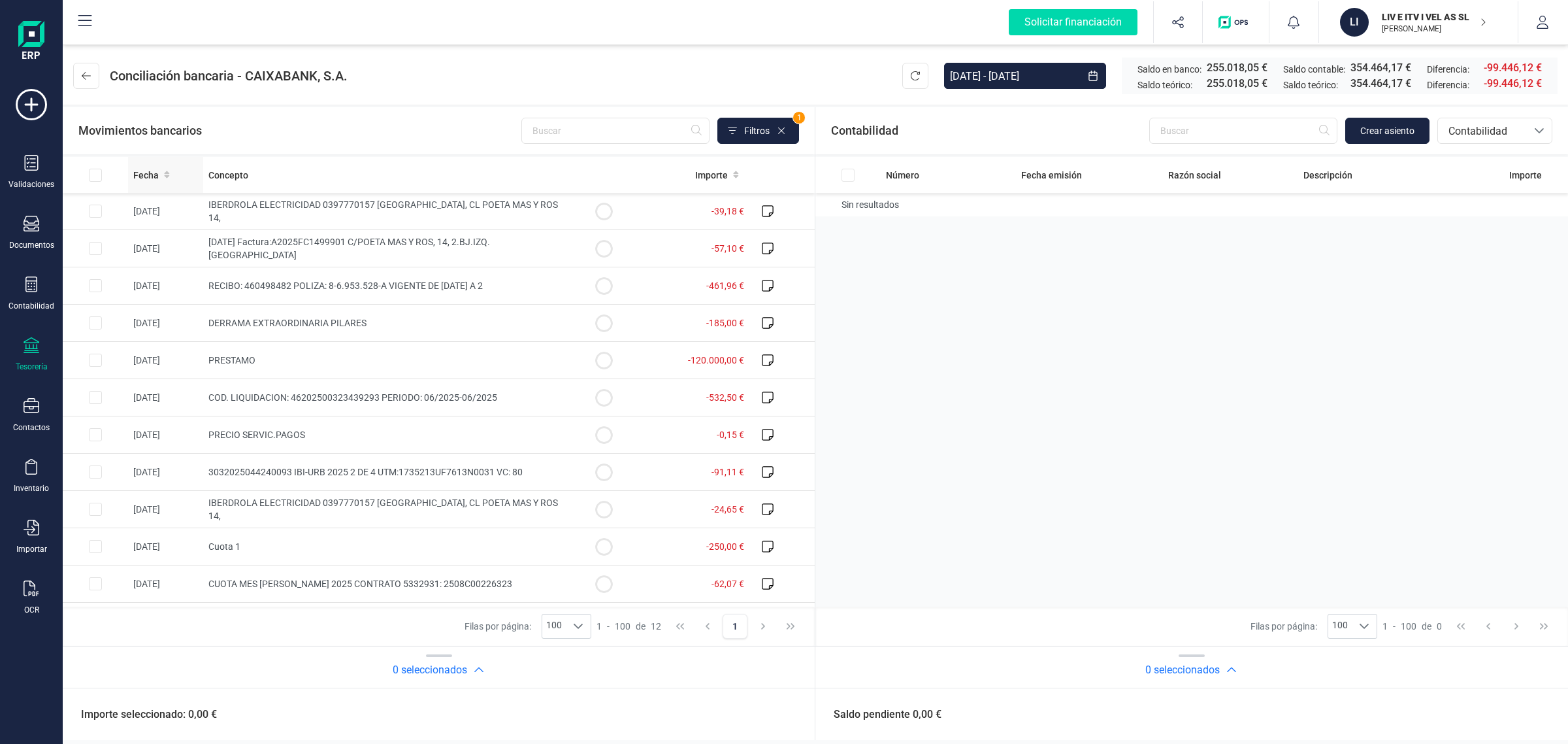
click at [149, 172] on span "Fecha" at bounding box center [146, 176] width 25 height 13
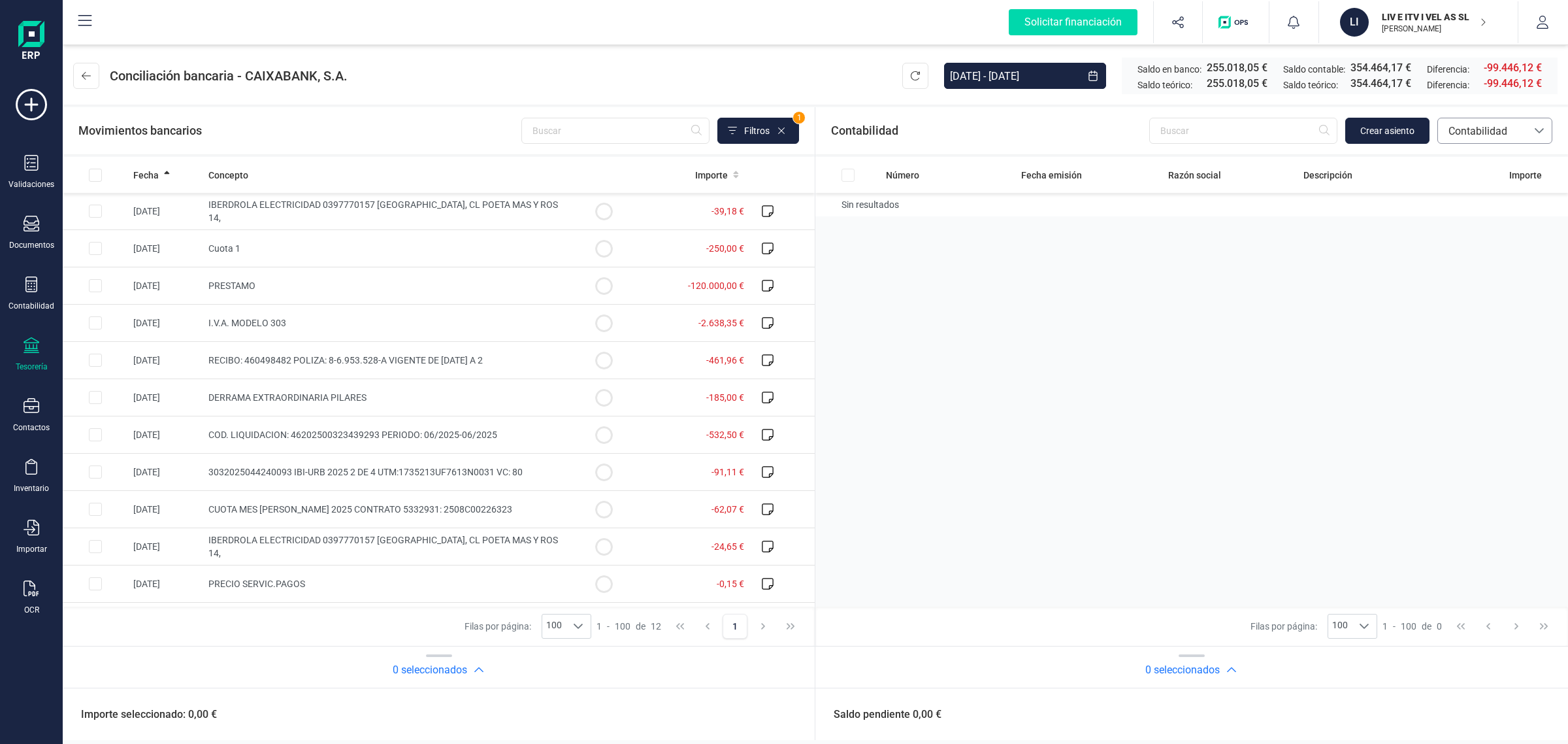
drag, startPoint x: 1510, startPoint y: 125, endPoint x: 1504, endPoint y: 131, distance: 8.5
click at [1509, 125] on span "Contabilidad" at bounding box center [1482, 131] width 78 height 16
click at [1449, 221] on span "Facturas" at bounding box center [1468, 220] width 40 height 16
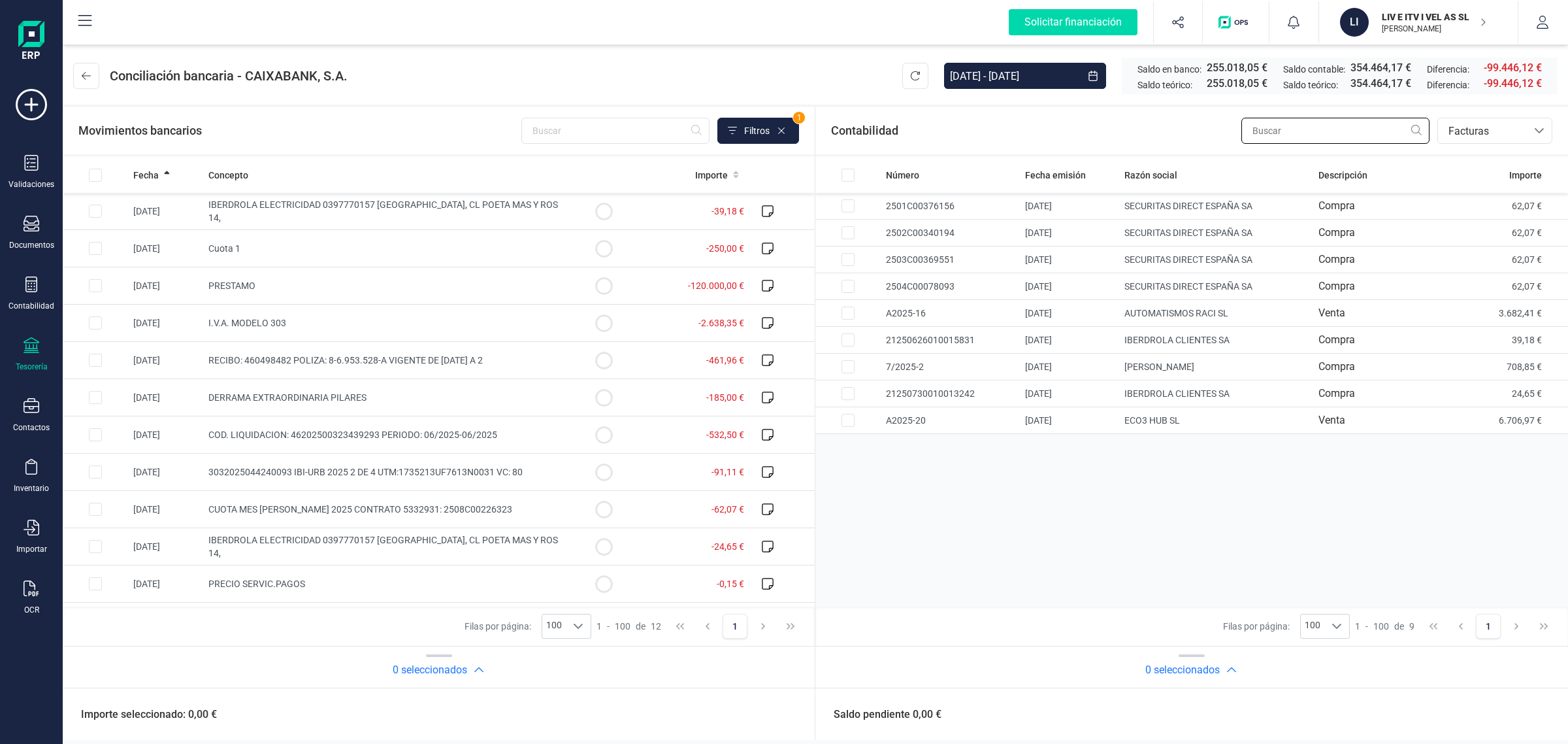
click at [1269, 123] on input "text" at bounding box center [1336, 131] width 188 height 26
click at [850, 394] on input "Row Selected ad1789ec-8eb5-4a59-badf-3933f72b2693" at bounding box center [848, 394] width 13 height 13
checkbox input "true"
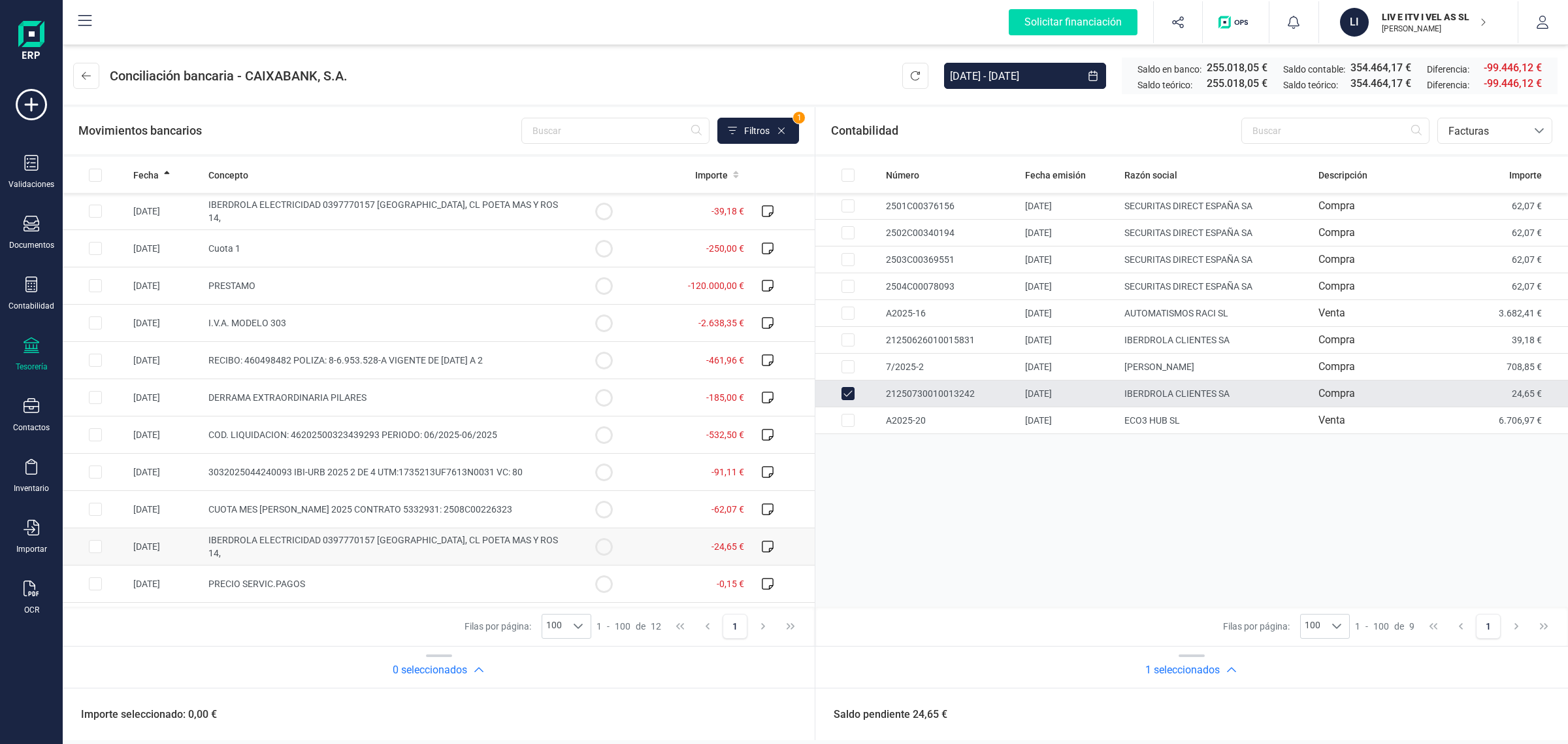
click at [95, 543] on input "Row Selected 4fdf57ea-04f9-4f10-a43e-d29aa272fea2" at bounding box center [96, 547] width 13 height 13
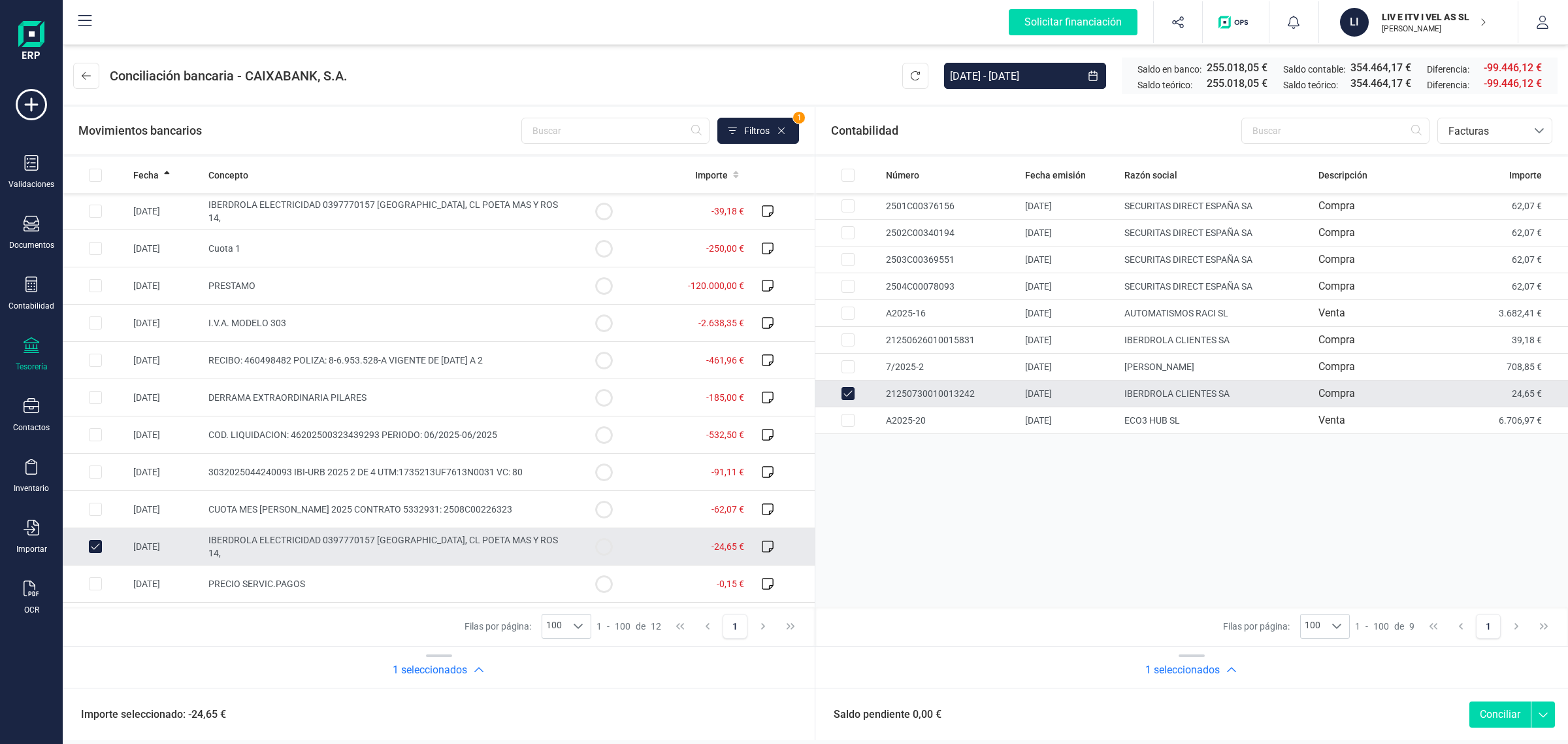
click at [1499, 710] on button "Conciliar" at bounding box center [1500, 714] width 61 height 26
checkbox input "false"
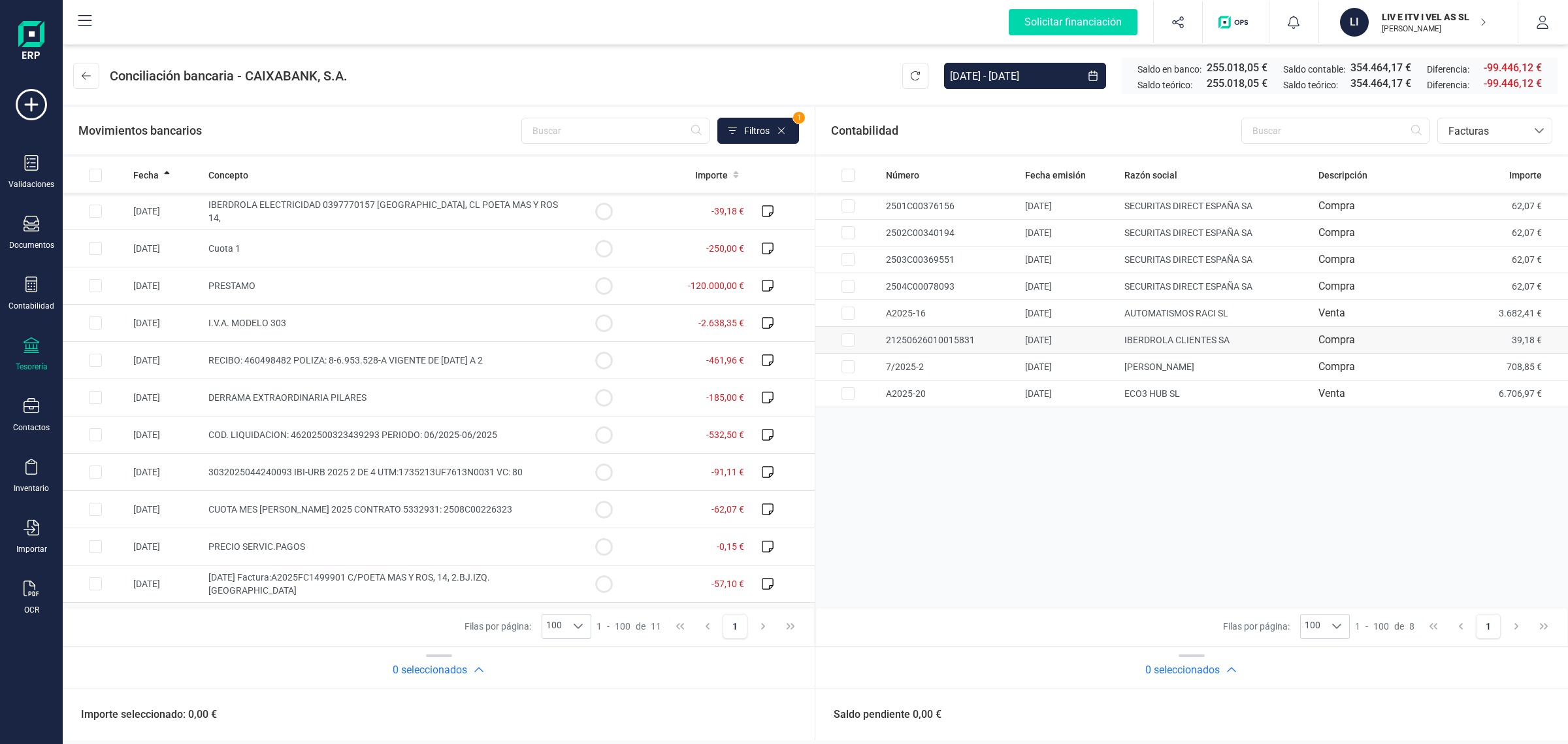
click at [847, 341] on input "Row Selected 42d69cfd-fc77-4739-b634-d870f62b8332" at bounding box center [848, 340] width 13 height 13
checkbox input "true"
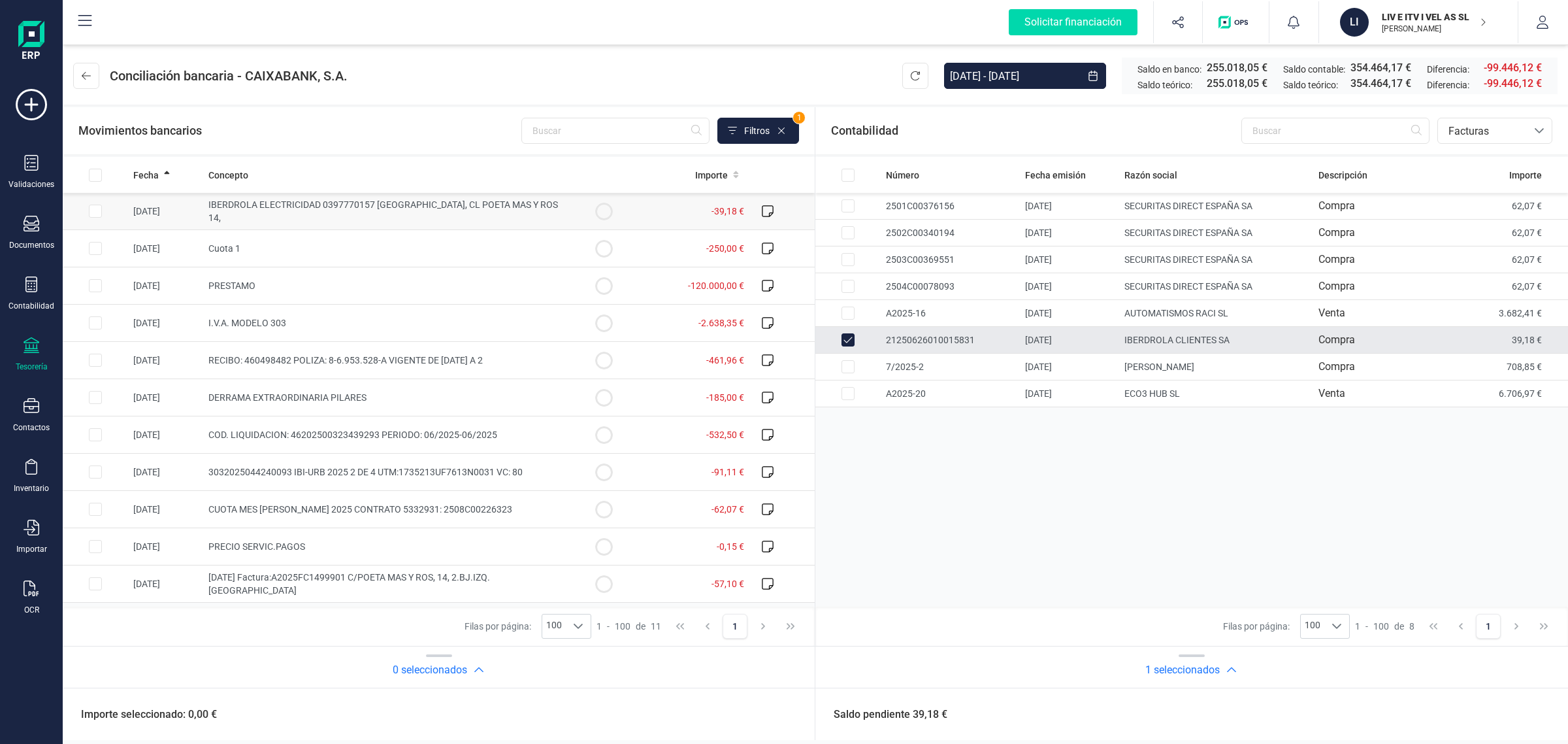
click at [90, 214] on input "Row Selected c955b145-ae76-44af-9548-039486555221" at bounding box center [96, 211] width 13 height 13
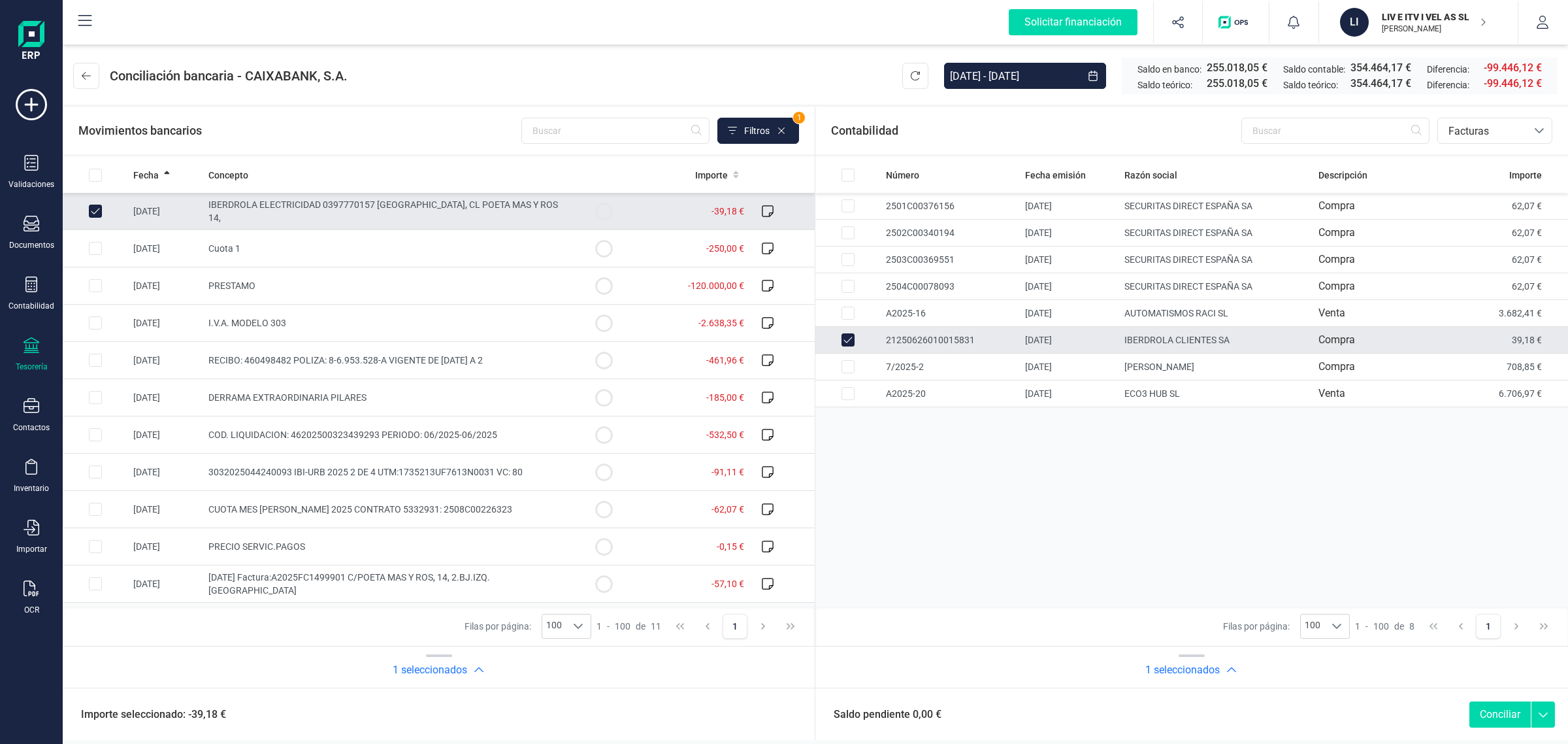
click at [1496, 714] on button "Conciliar" at bounding box center [1500, 714] width 61 height 26
checkbox input "false"
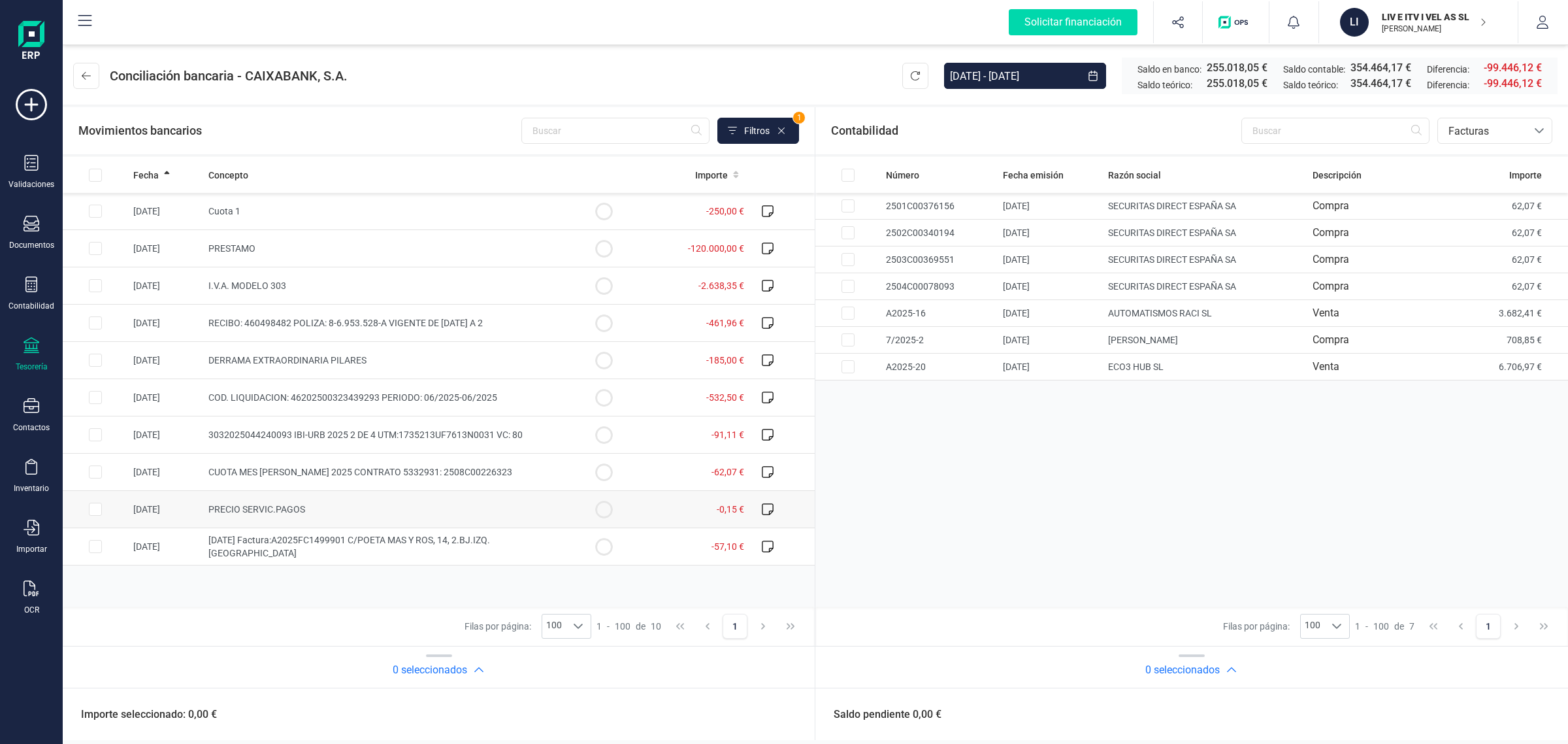
click at [422, 512] on td "PRECIO SERVIC.PAGOS" at bounding box center [387, 509] width 368 height 37
checkbox input "true"
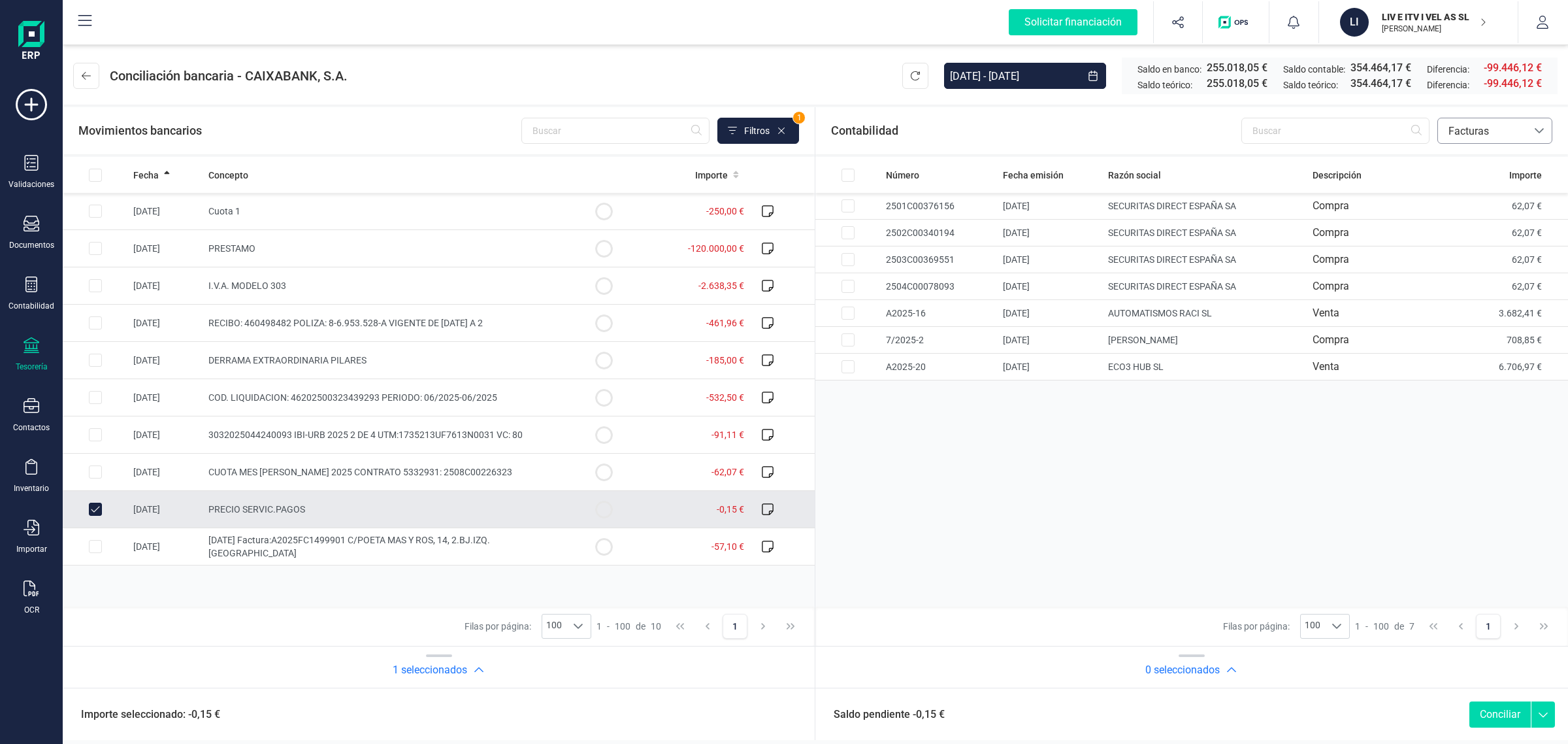
click at [1480, 139] on span "Facturas" at bounding box center [1482, 131] width 78 height 16
click at [1475, 161] on span "Contabilidad" at bounding box center [1477, 162] width 59 height 16
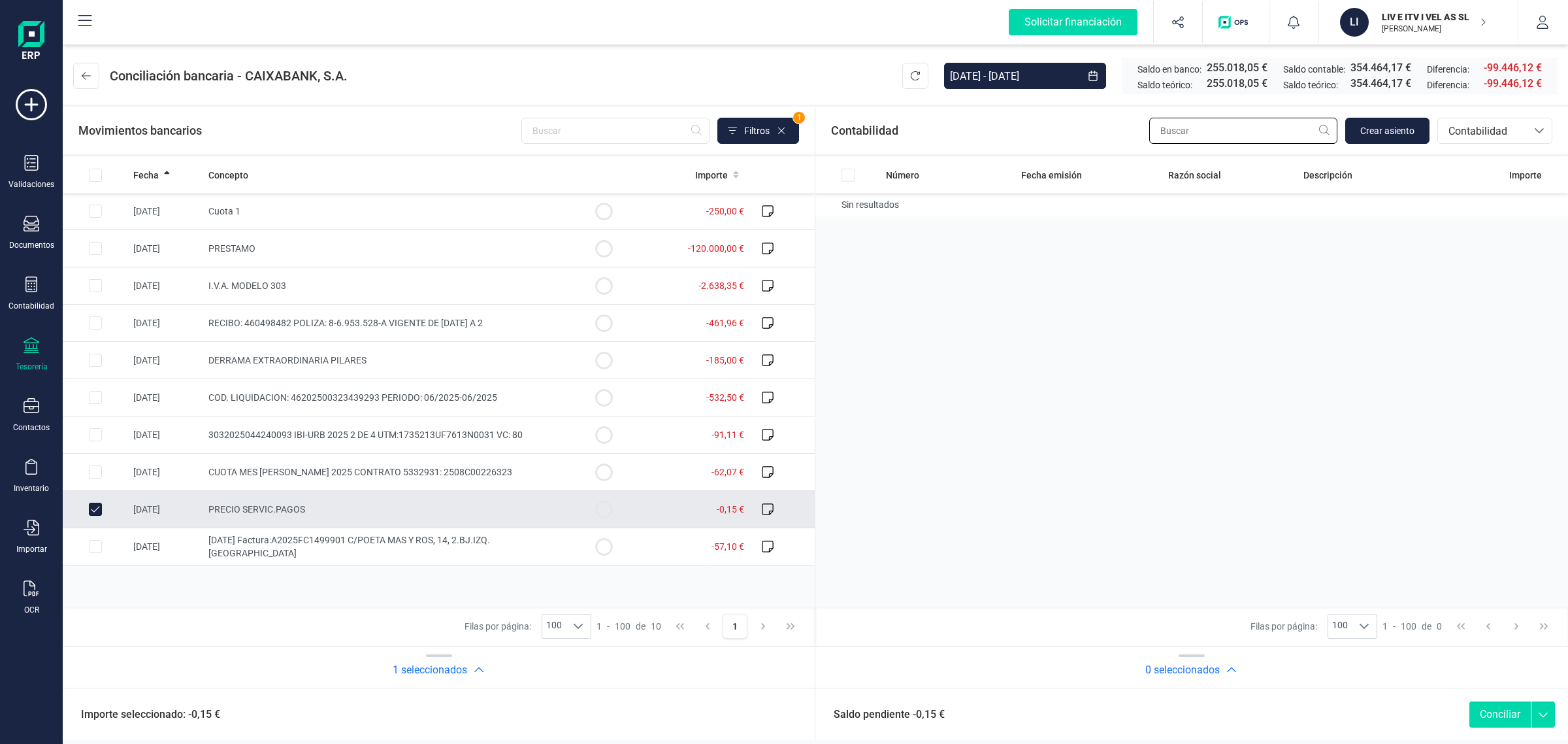
click at [1183, 131] on input "text" at bounding box center [1243, 131] width 188 height 26
click at [1389, 140] on button "Crear asiento" at bounding box center [1387, 131] width 84 height 26
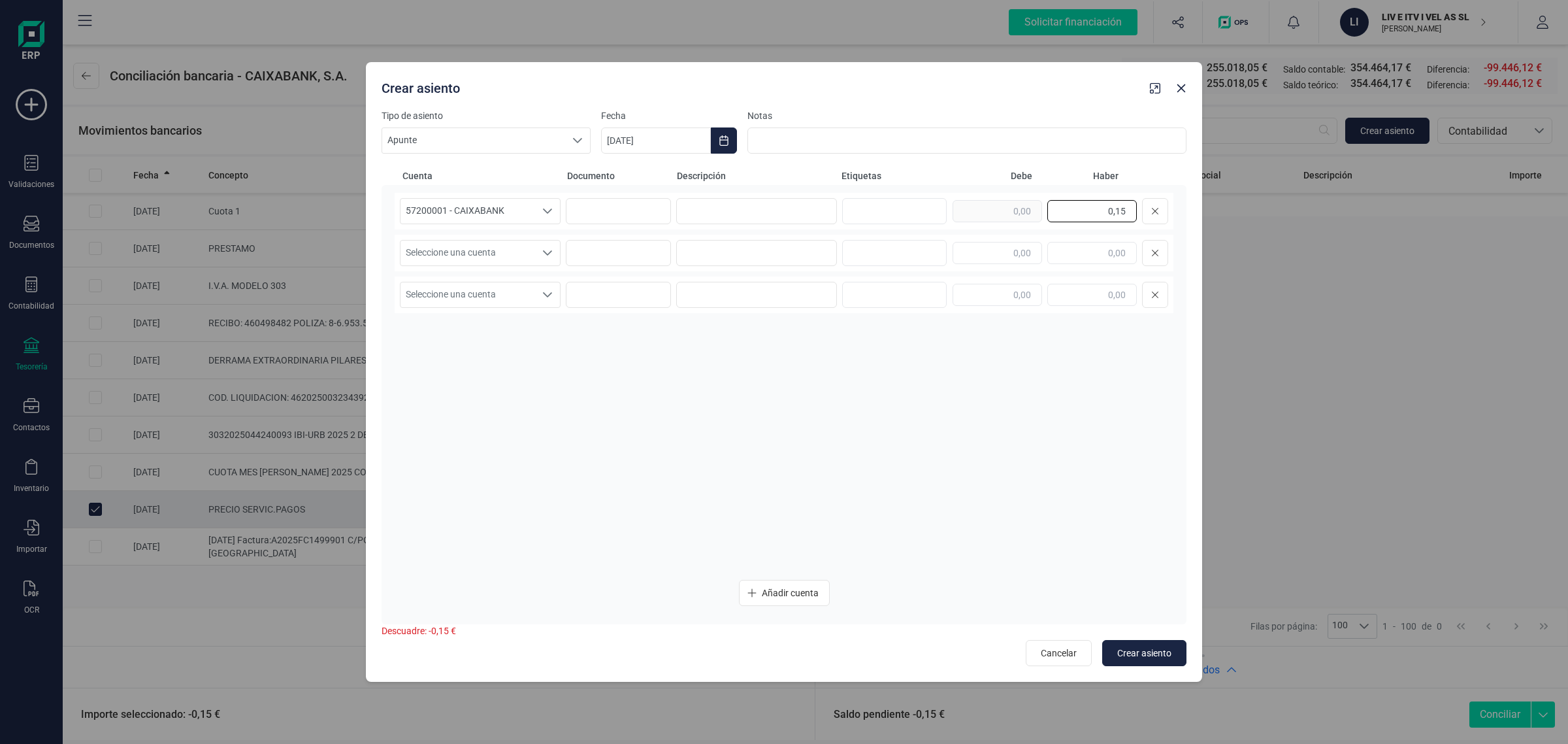
drag, startPoint x: 1104, startPoint y: 214, endPoint x: 1183, endPoint y: 217, distance: 79.1
click at [1183, 217] on div "57200001 - CAIXABANK 57200001 - CAIXABANK 0,15 Seleccione una cuenta Seleccione…" at bounding box center [784, 405] width 805 height 439
click at [992, 256] on input "text" at bounding box center [998, 253] width 90 height 22
paste input "0,15"
type input "0,15"
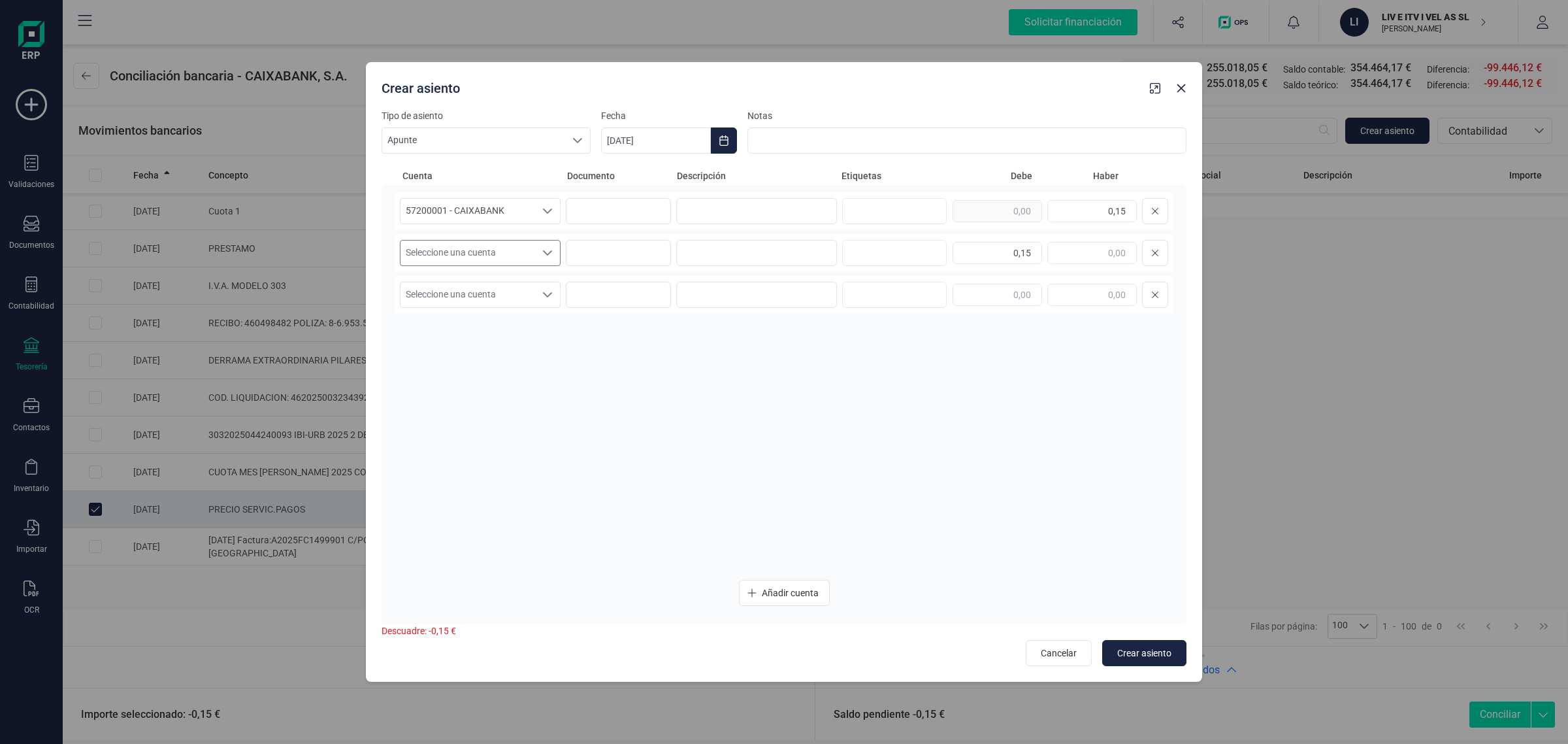
click at [510, 254] on span "Seleccione una cuenta" at bounding box center [467, 252] width 134 height 25
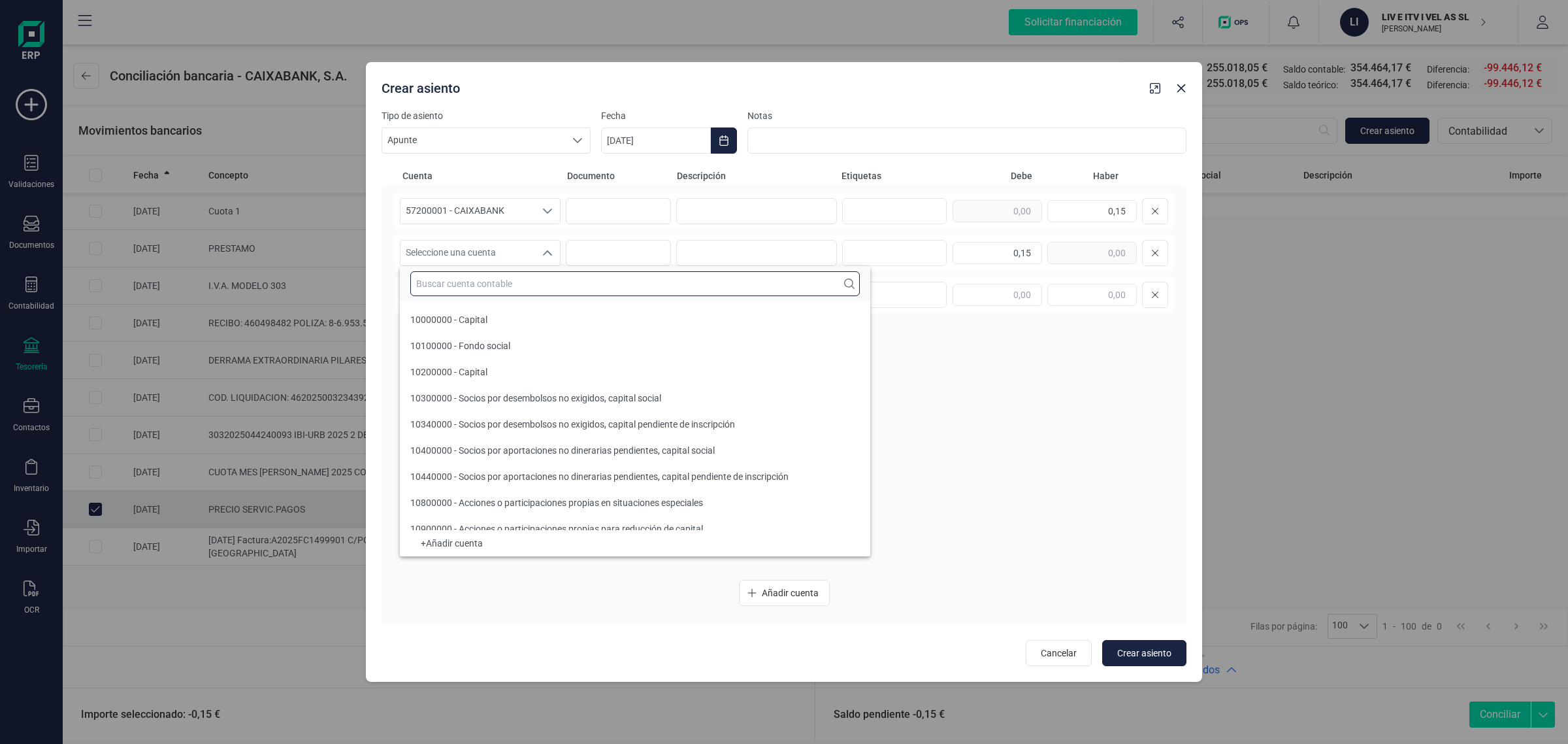
click at [467, 285] on input "text" at bounding box center [635, 283] width 449 height 25
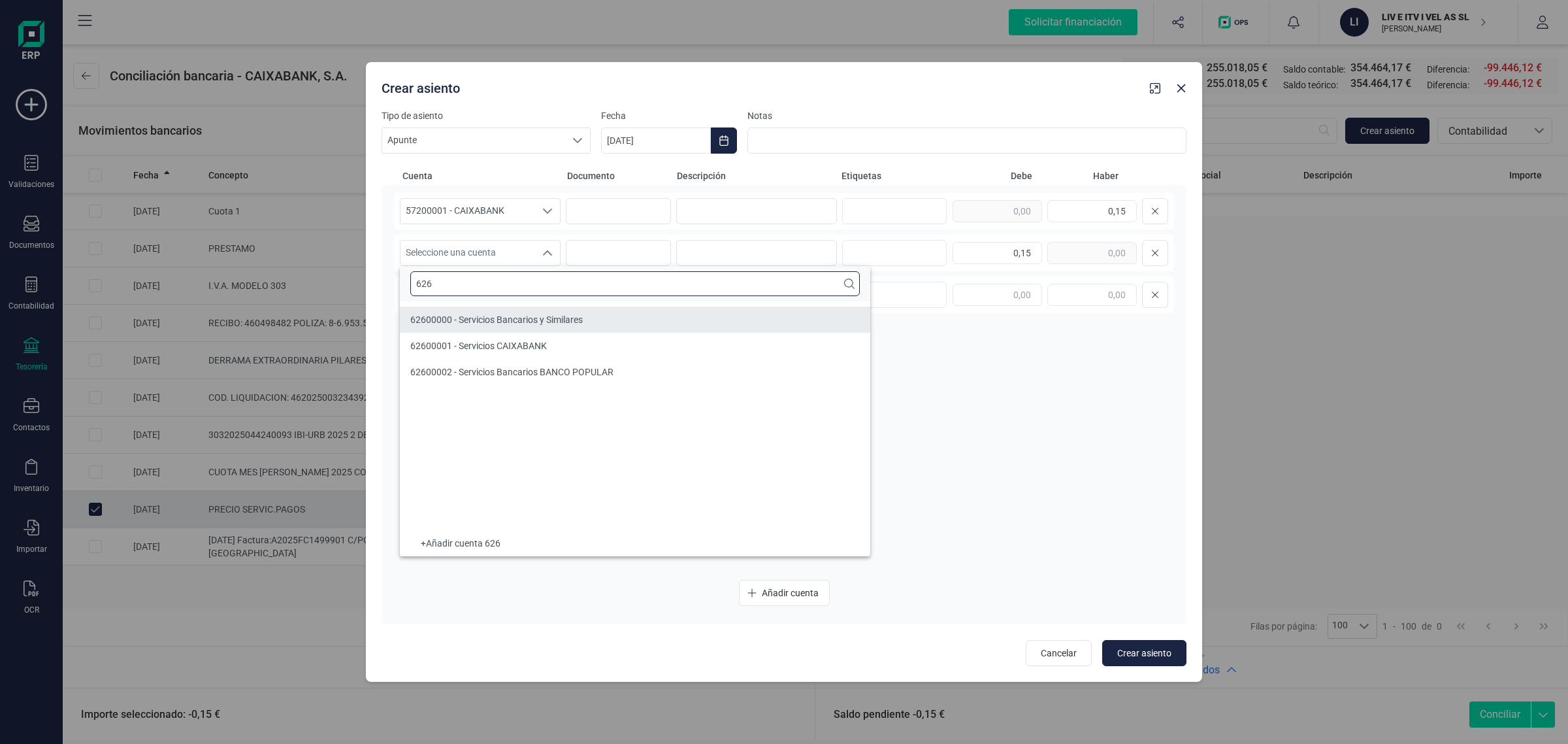
type input "626"
click at [468, 321] on span "62600000 - Servicios Bancarios y Similares" at bounding box center [497, 320] width 172 height 10
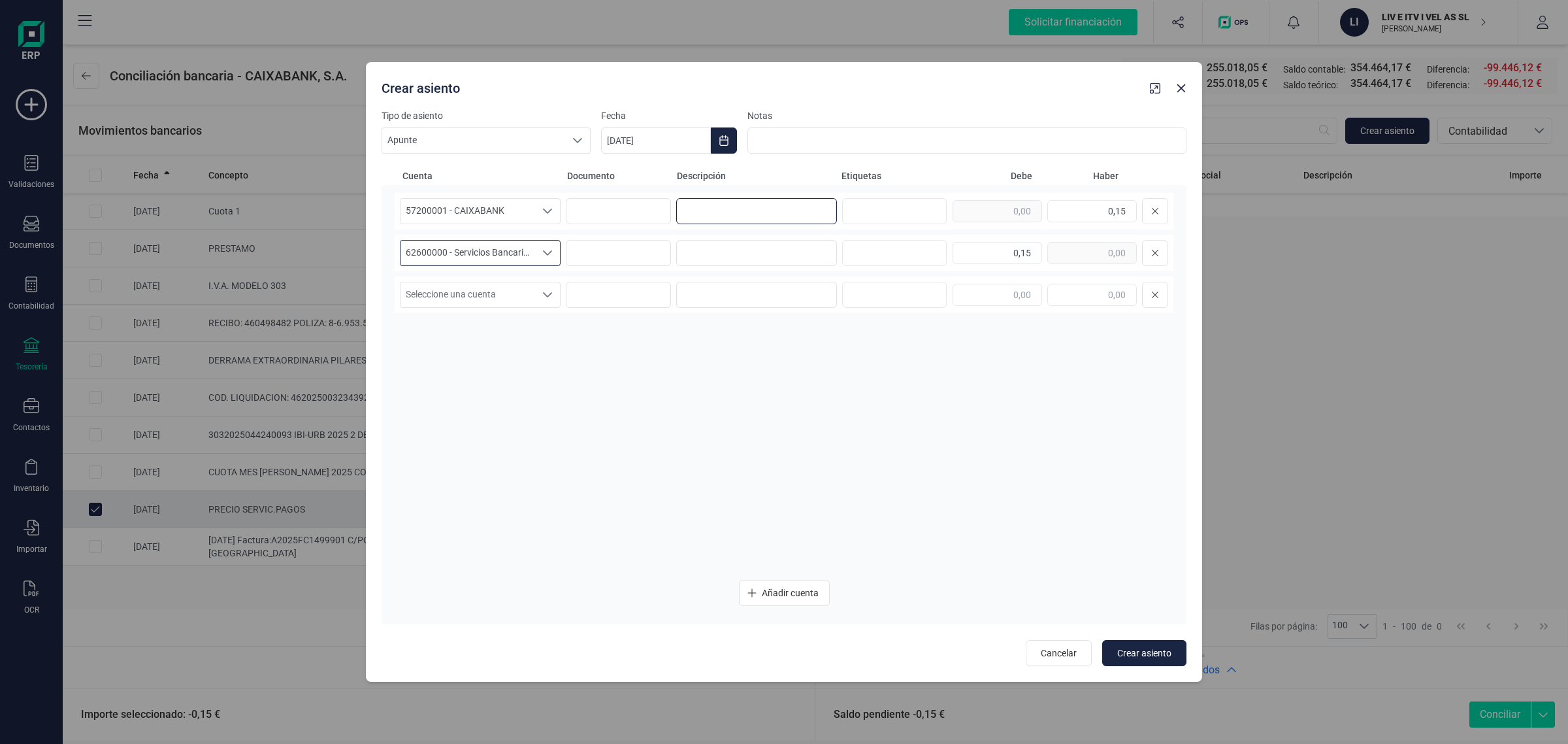
click at [691, 216] on input at bounding box center [756, 211] width 161 height 26
type input "c"
drag, startPoint x: 748, startPoint y: 214, endPoint x: 647, endPoint y: 214, distance: 101.0
click at [647, 214] on div "57200001 - CAIXABANK 57200001 - CAIXABANK COMISIONES 0,15" at bounding box center [784, 211] width 779 height 37
type input "COMISIONES"
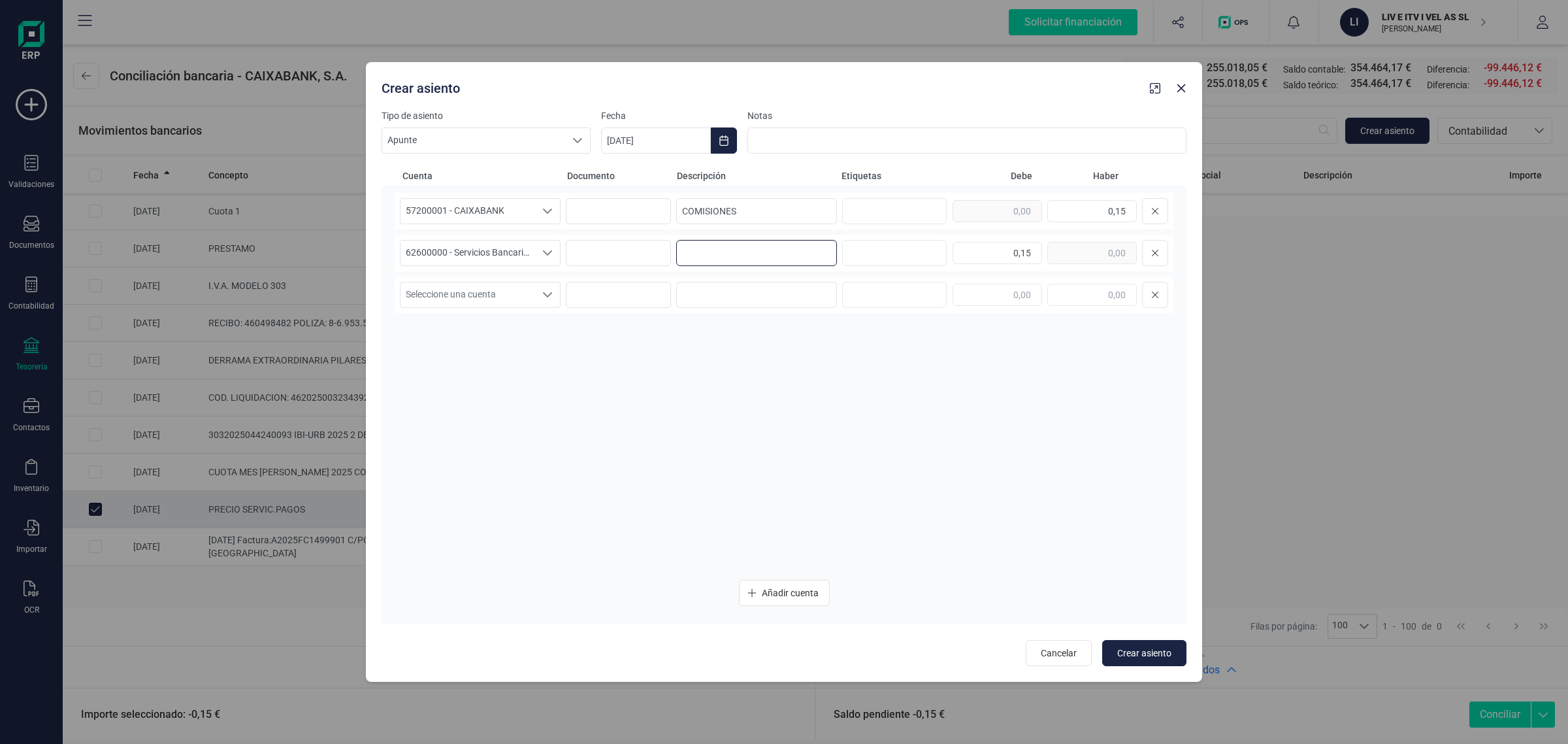
click at [743, 247] on input at bounding box center [756, 252] width 161 height 26
paste input "COMISIONES"
type input "COMISIONES"
click at [723, 148] on button "Choose Date" at bounding box center [724, 140] width 26 height 26
click at [909, 288] on span "9" at bounding box center [903, 293] width 26 height 26
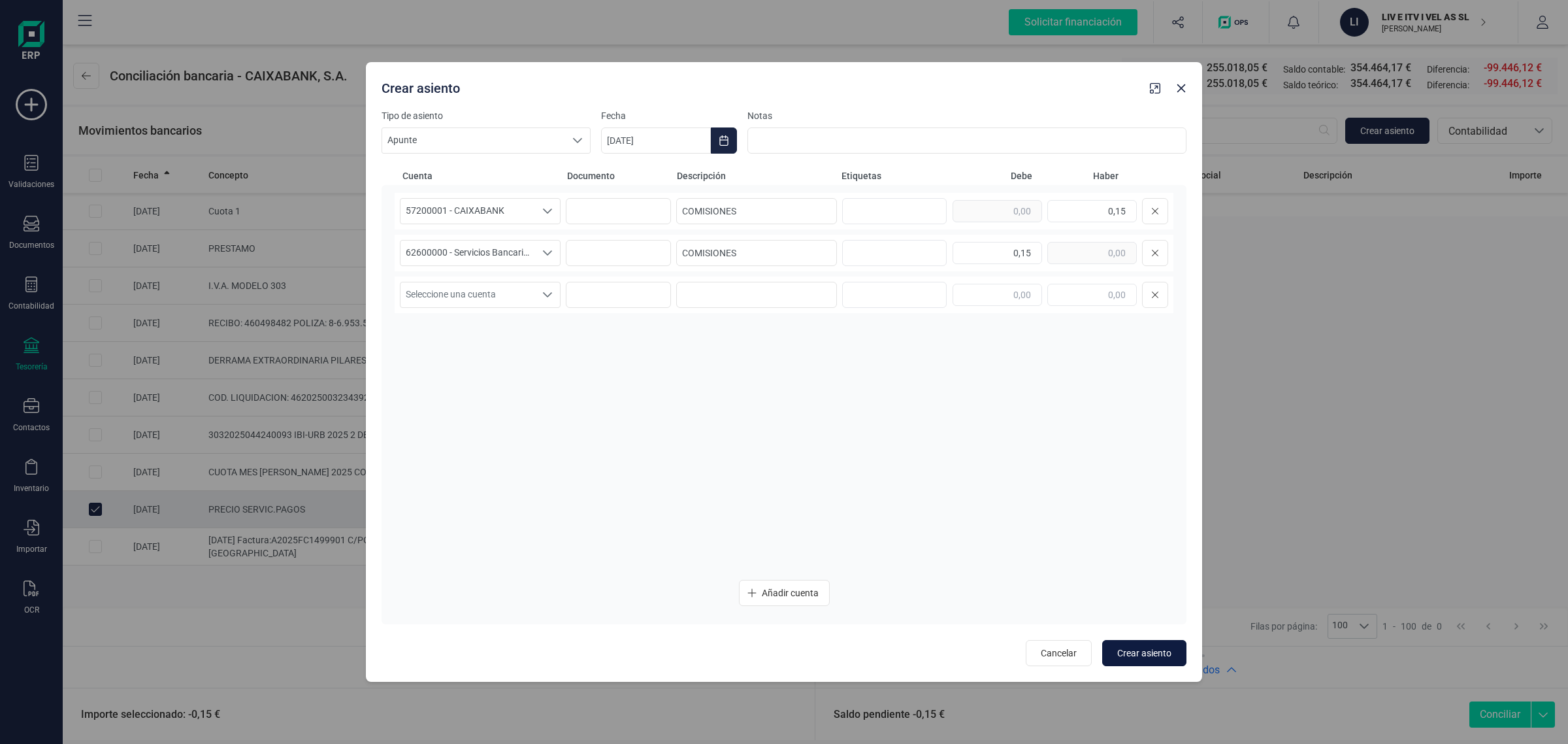
click at [1142, 644] on button "Crear asiento" at bounding box center [1144, 653] width 84 height 26
type input "[DATE]"
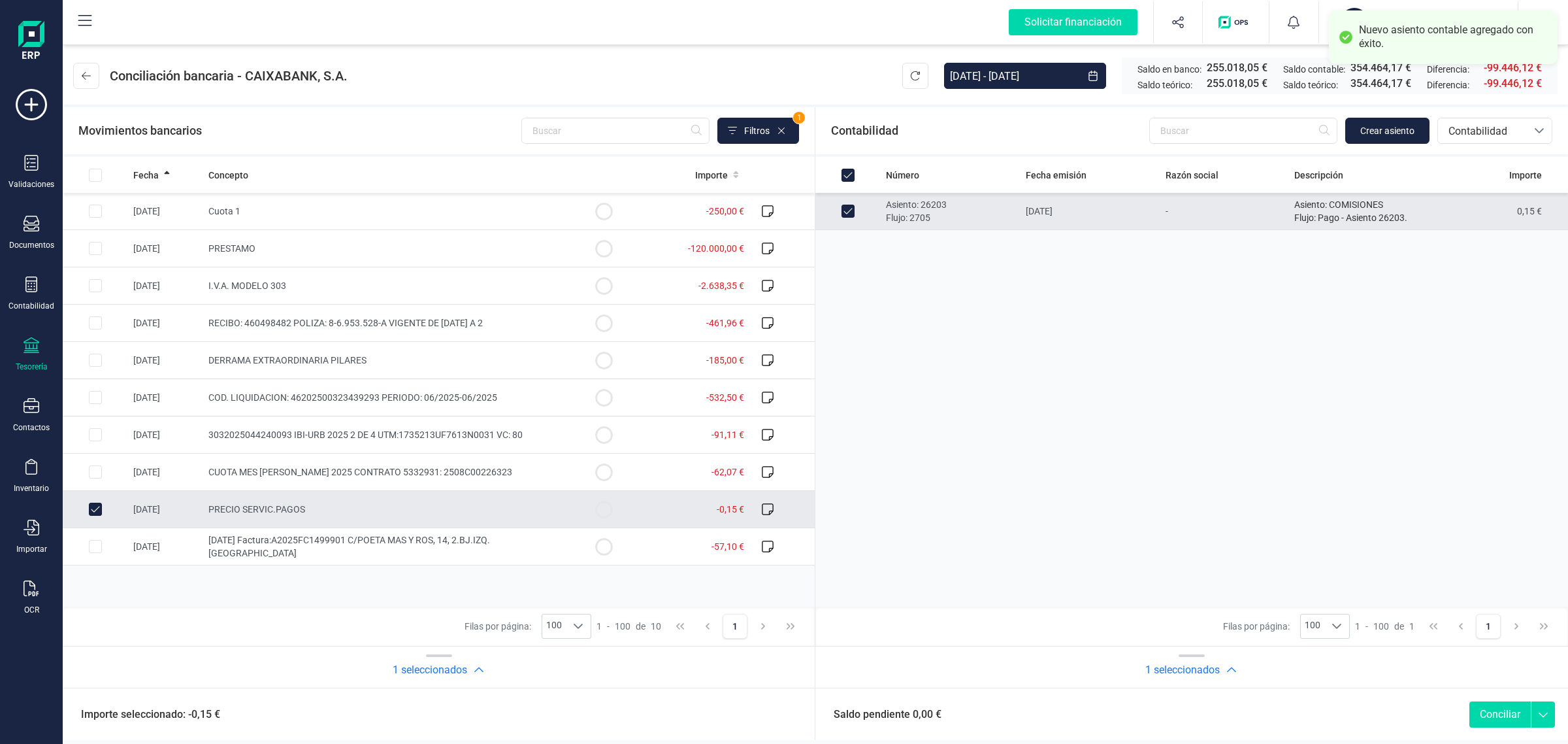
click at [1500, 707] on button "Conciliar" at bounding box center [1500, 714] width 61 height 26
checkbox input "false"
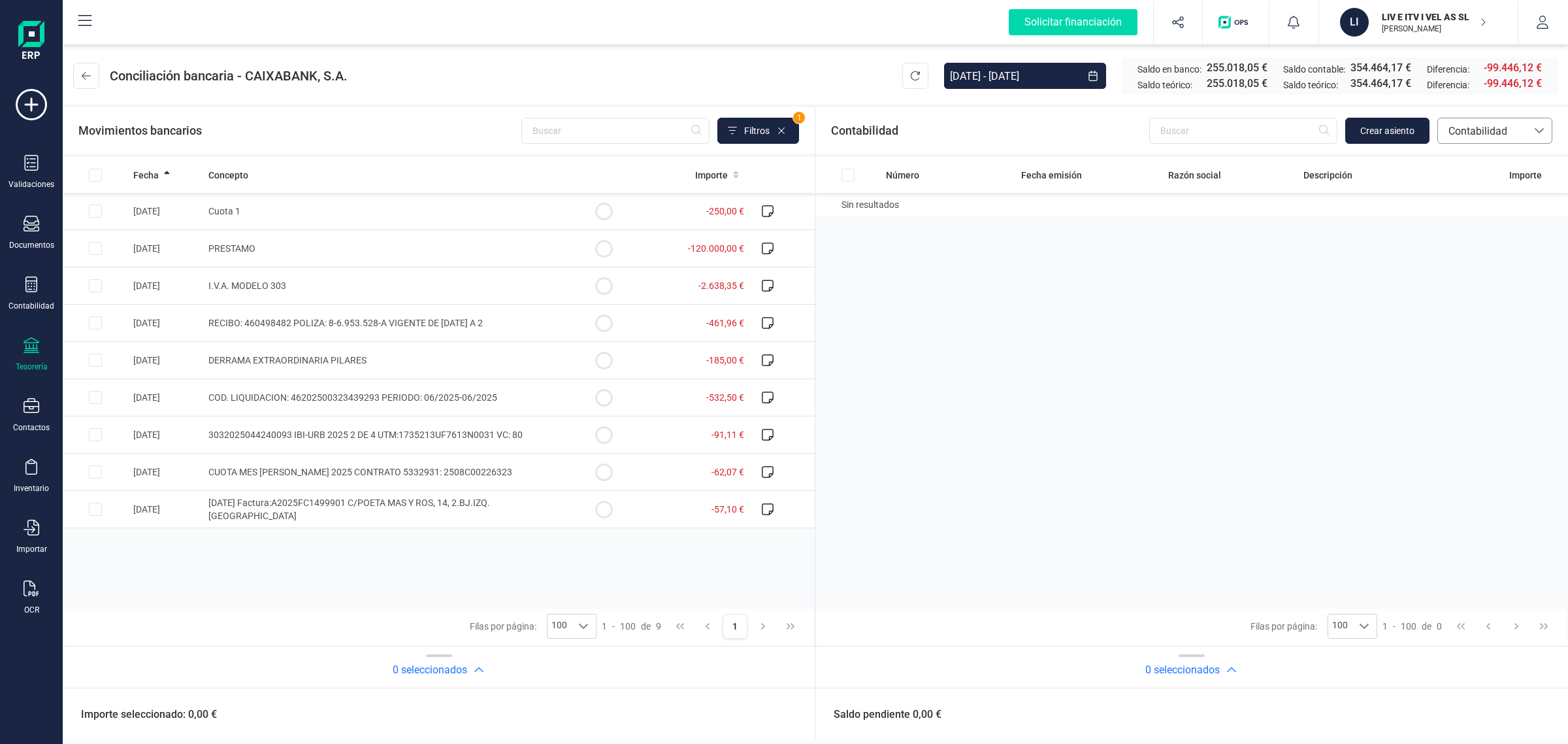
click at [1485, 126] on span "Contabilidad" at bounding box center [1482, 131] width 78 height 16
click at [1451, 219] on span "Facturas" at bounding box center [1468, 220] width 40 height 16
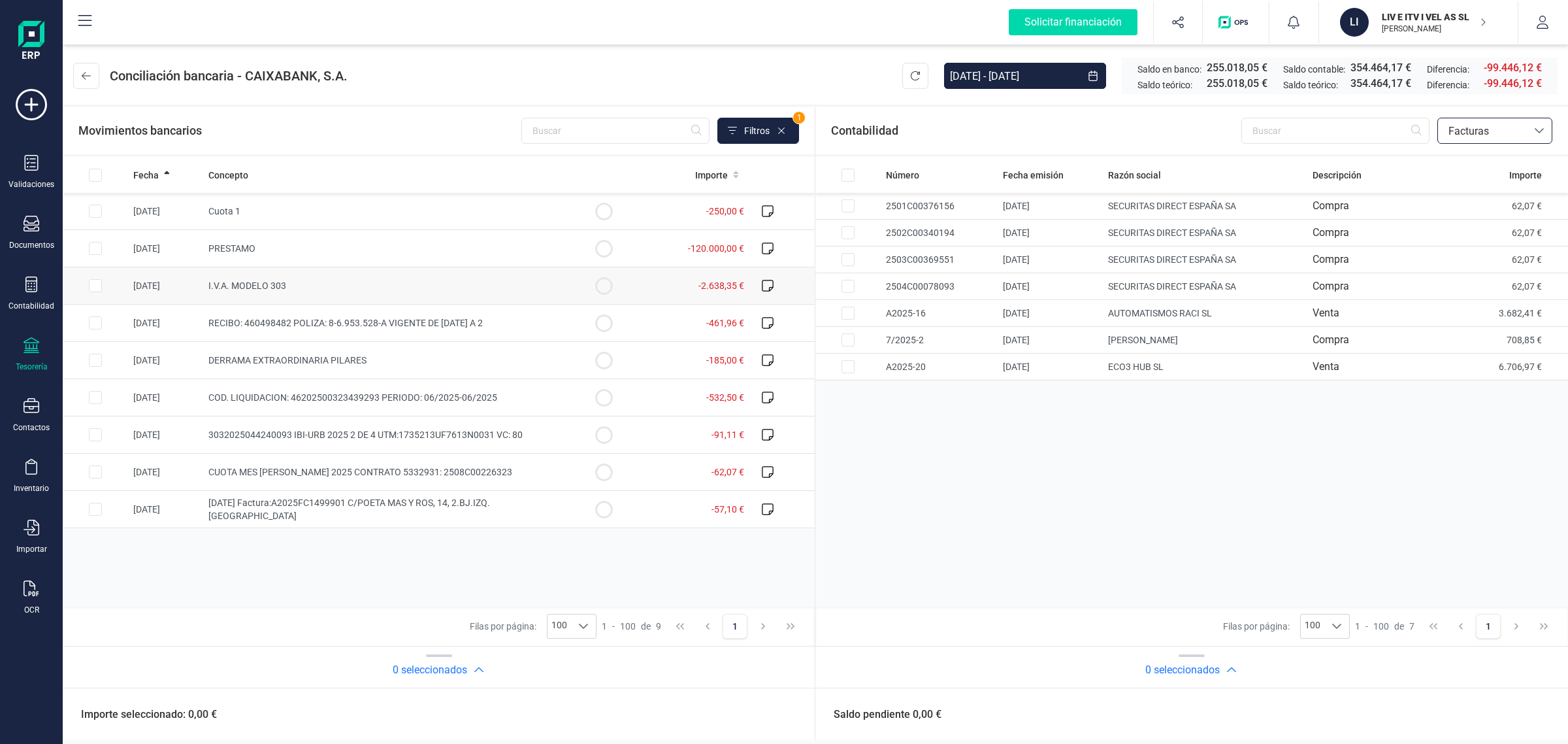
click at [282, 297] on td "I.V.A. MODELO 303" at bounding box center [387, 286] width 368 height 37
checkbox input "true"
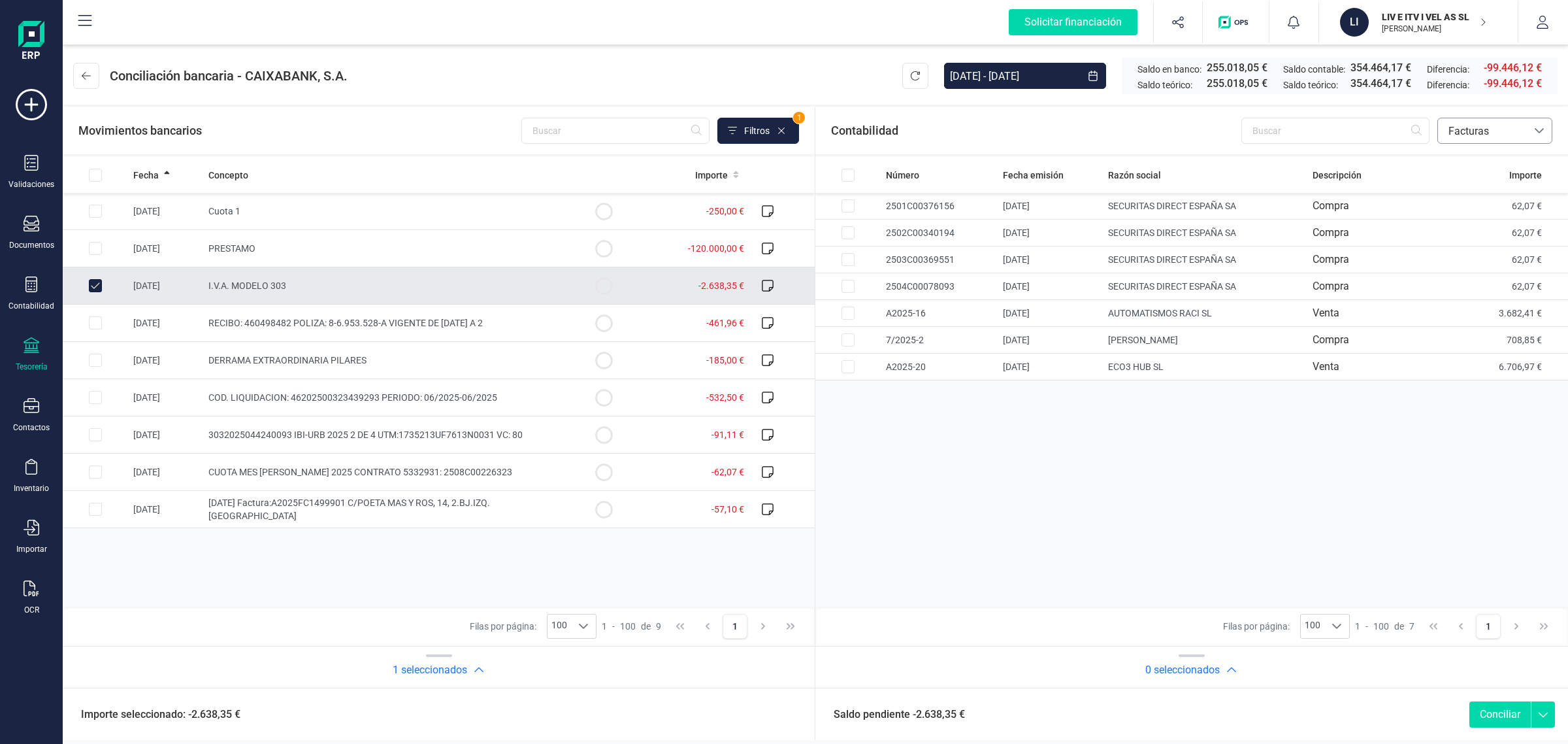
click at [1490, 128] on span "Facturas" at bounding box center [1482, 131] width 78 height 16
click at [1475, 167] on span "Contabilidad" at bounding box center [1477, 162] width 59 height 16
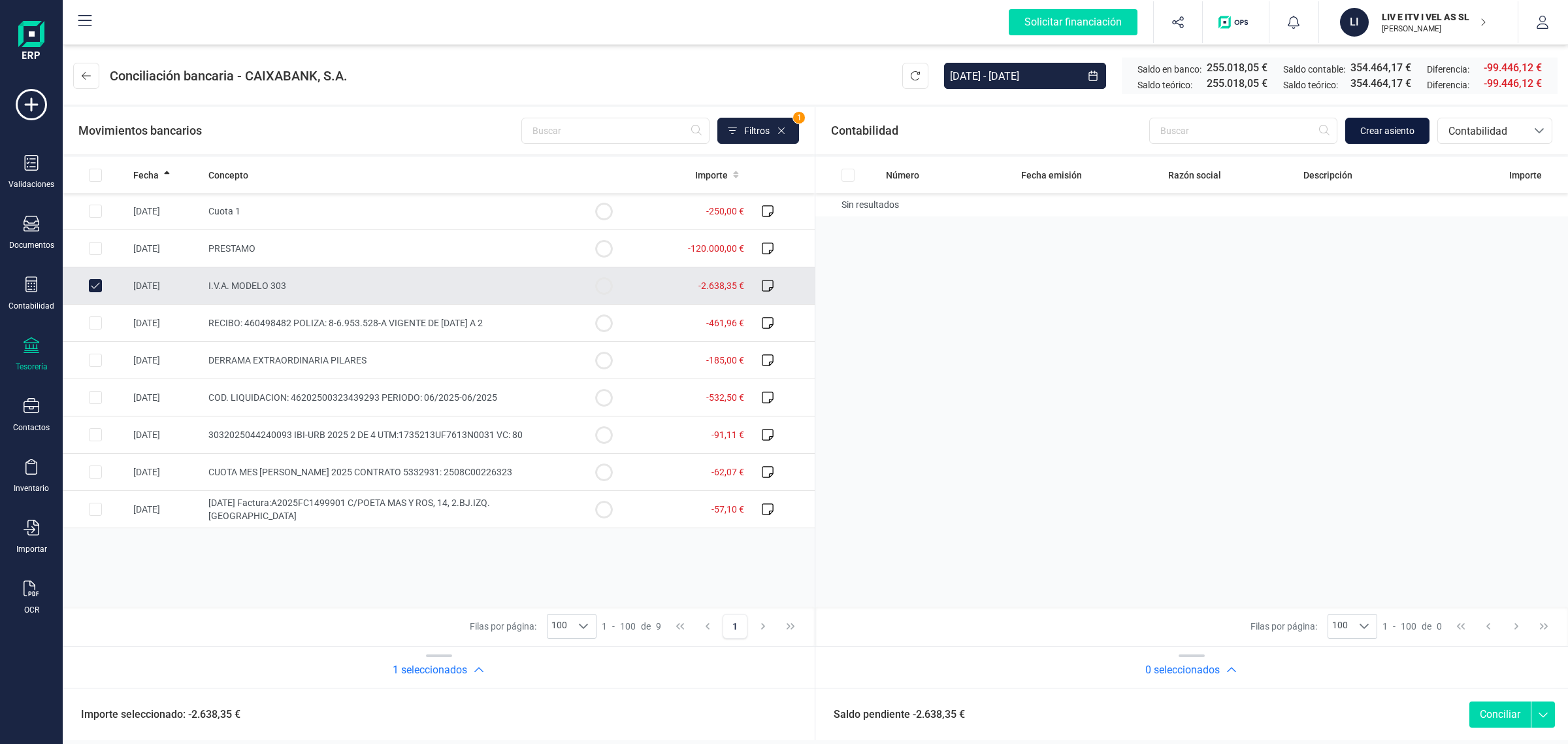
click at [1367, 125] on span "Crear asiento" at bounding box center [1387, 131] width 55 height 13
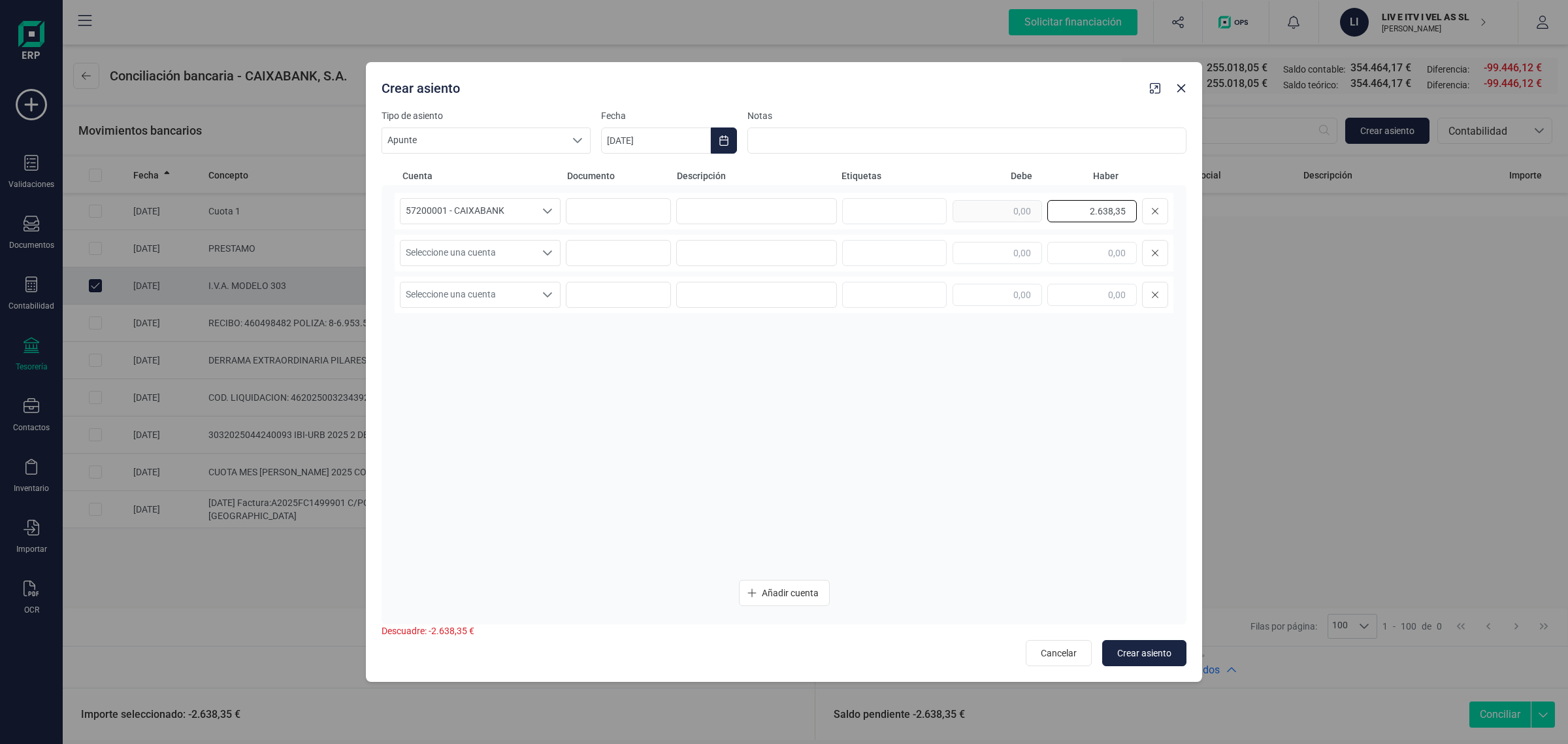
drag, startPoint x: 1060, startPoint y: 204, endPoint x: 1171, endPoint y: 211, distance: 111.2
click at [1171, 211] on div "57200001 - CAIXABANK 57200001 - CAIXABANK 57200001 - CAIXABANK 2.638,35" at bounding box center [784, 211] width 779 height 37
click at [1001, 253] on input "text" at bounding box center [998, 253] width 90 height 22
paste input "2.638,35"
type input "2.638,35"
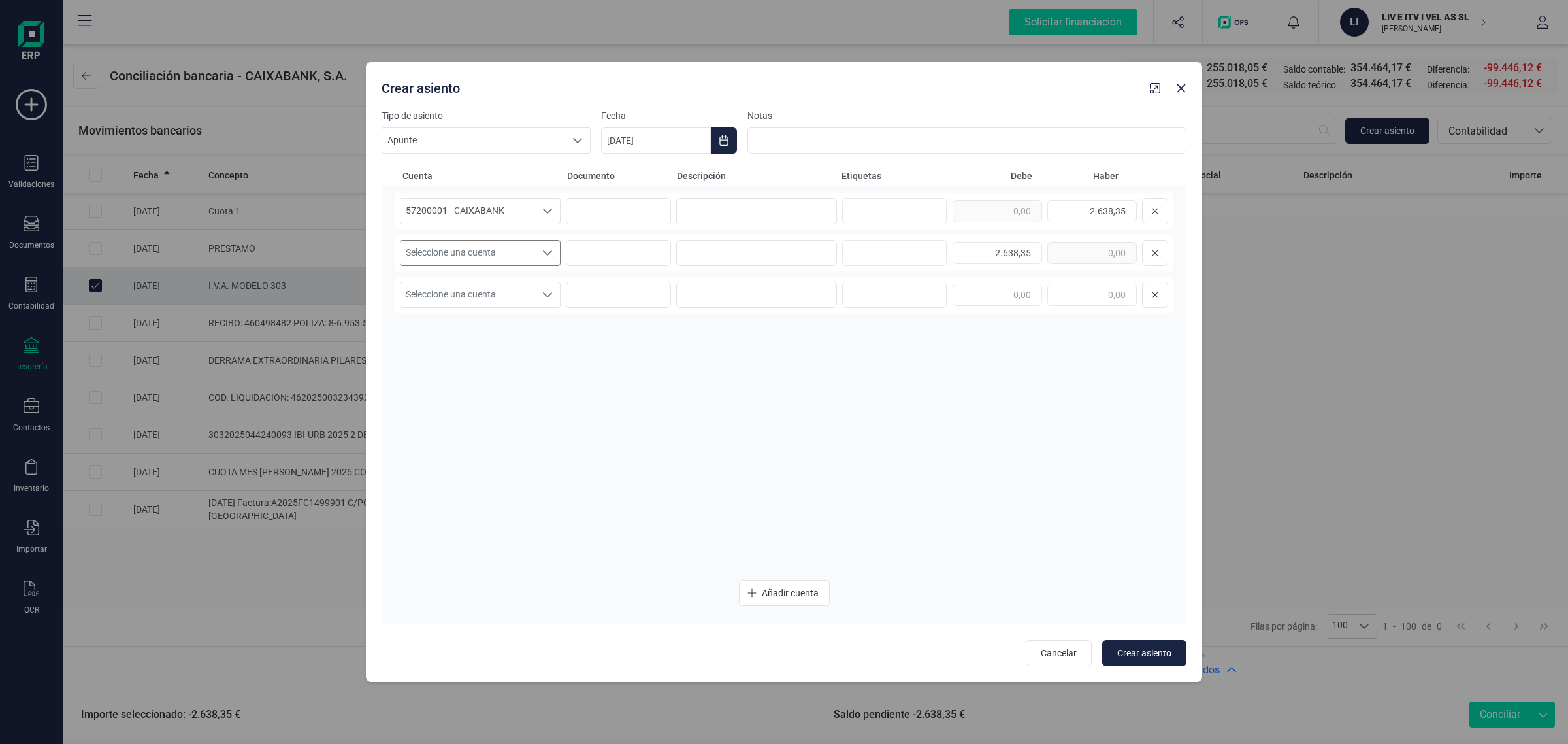
click at [481, 252] on span "Seleccione una cuenta" at bounding box center [467, 252] width 134 height 25
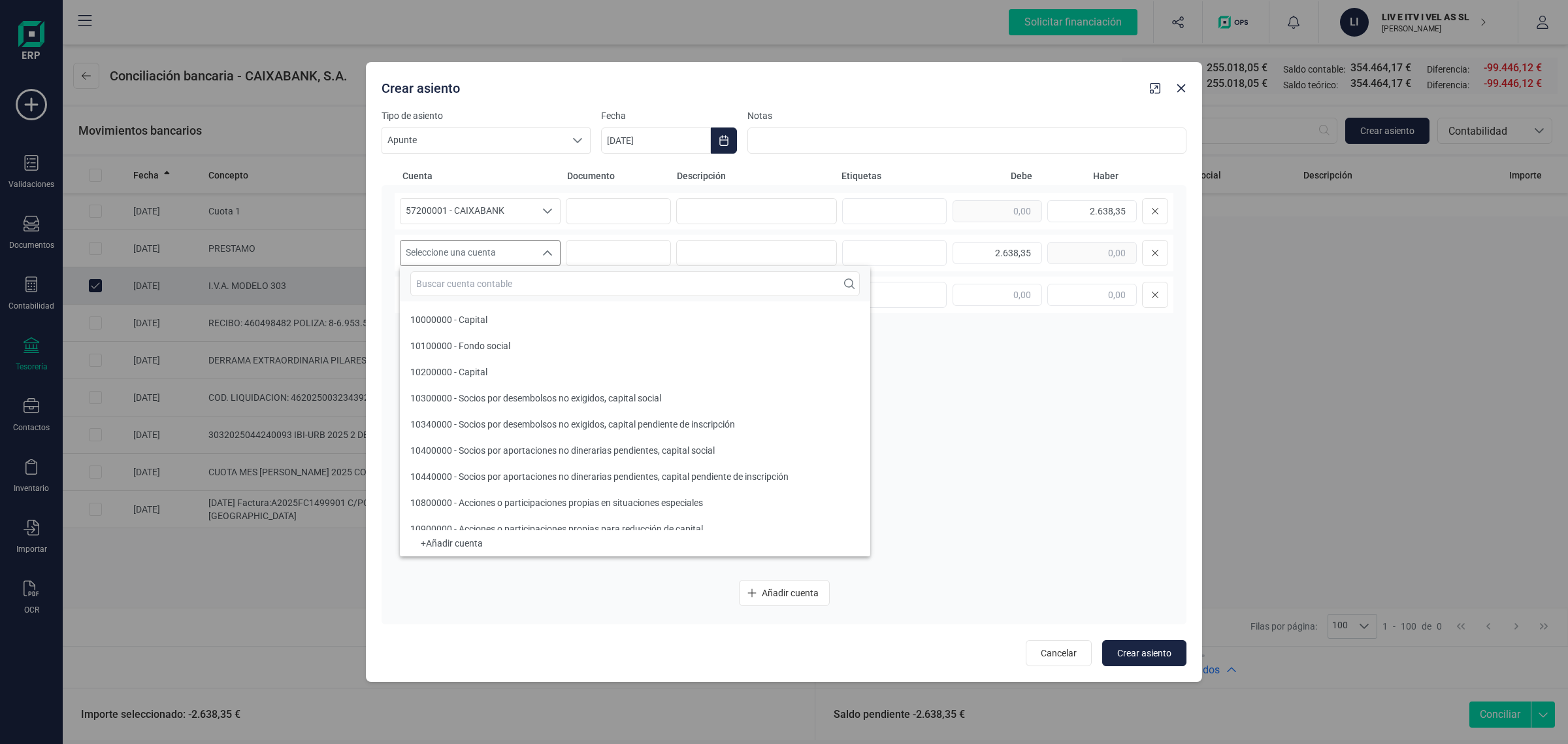
click at [456, 288] on input "text" at bounding box center [635, 283] width 449 height 25
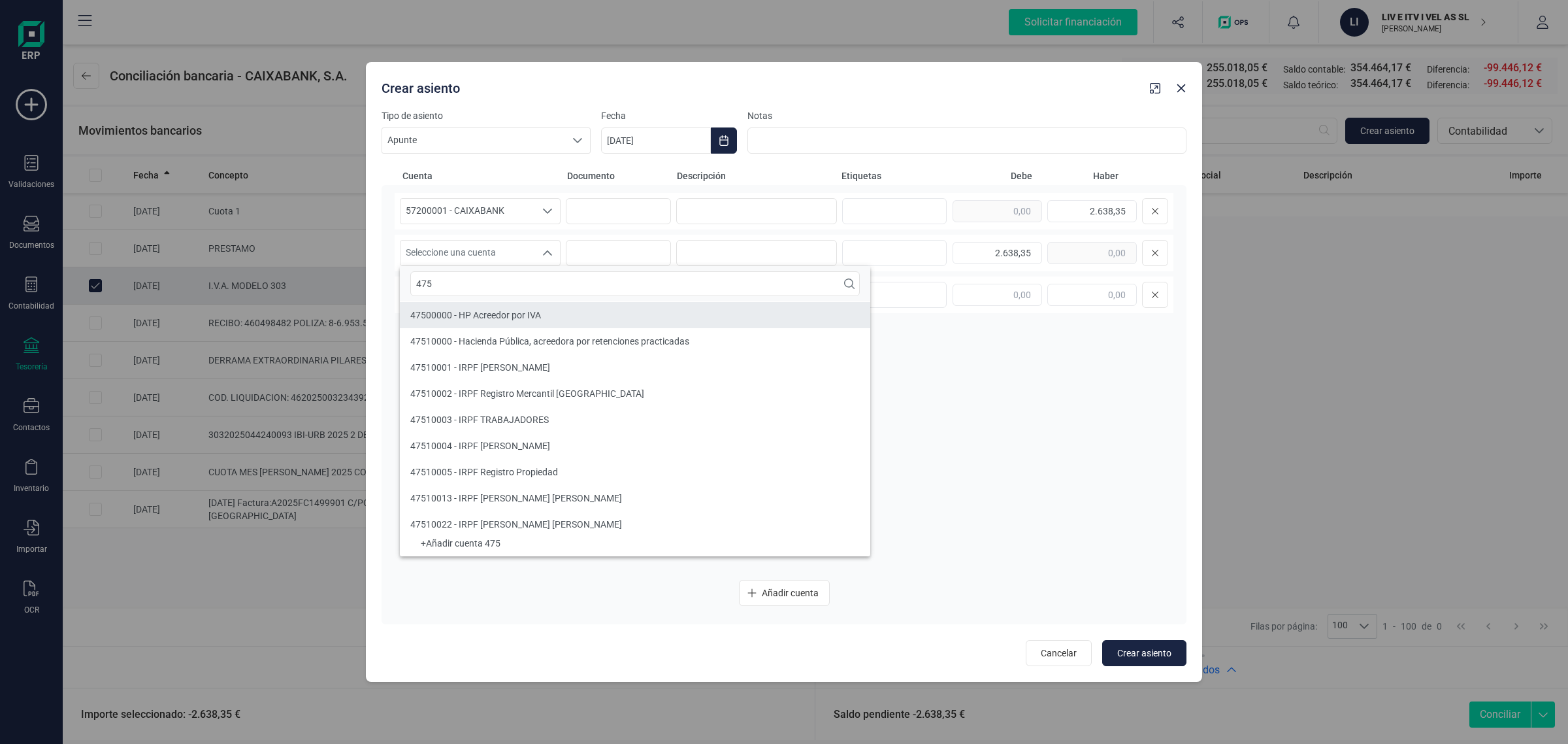
type input "475"
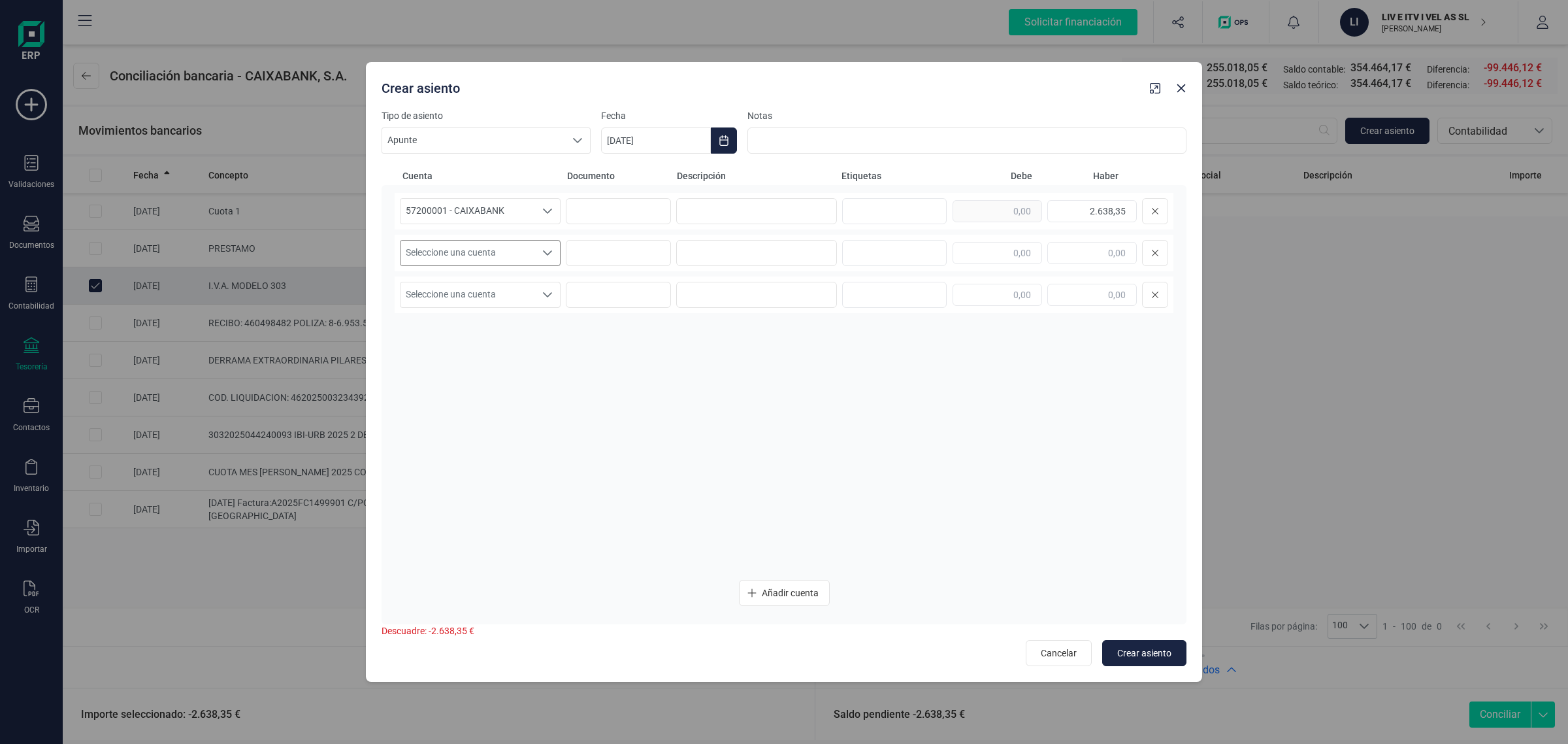
click at [458, 246] on span "Seleccione una cuenta" at bounding box center [467, 252] width 134 height 25
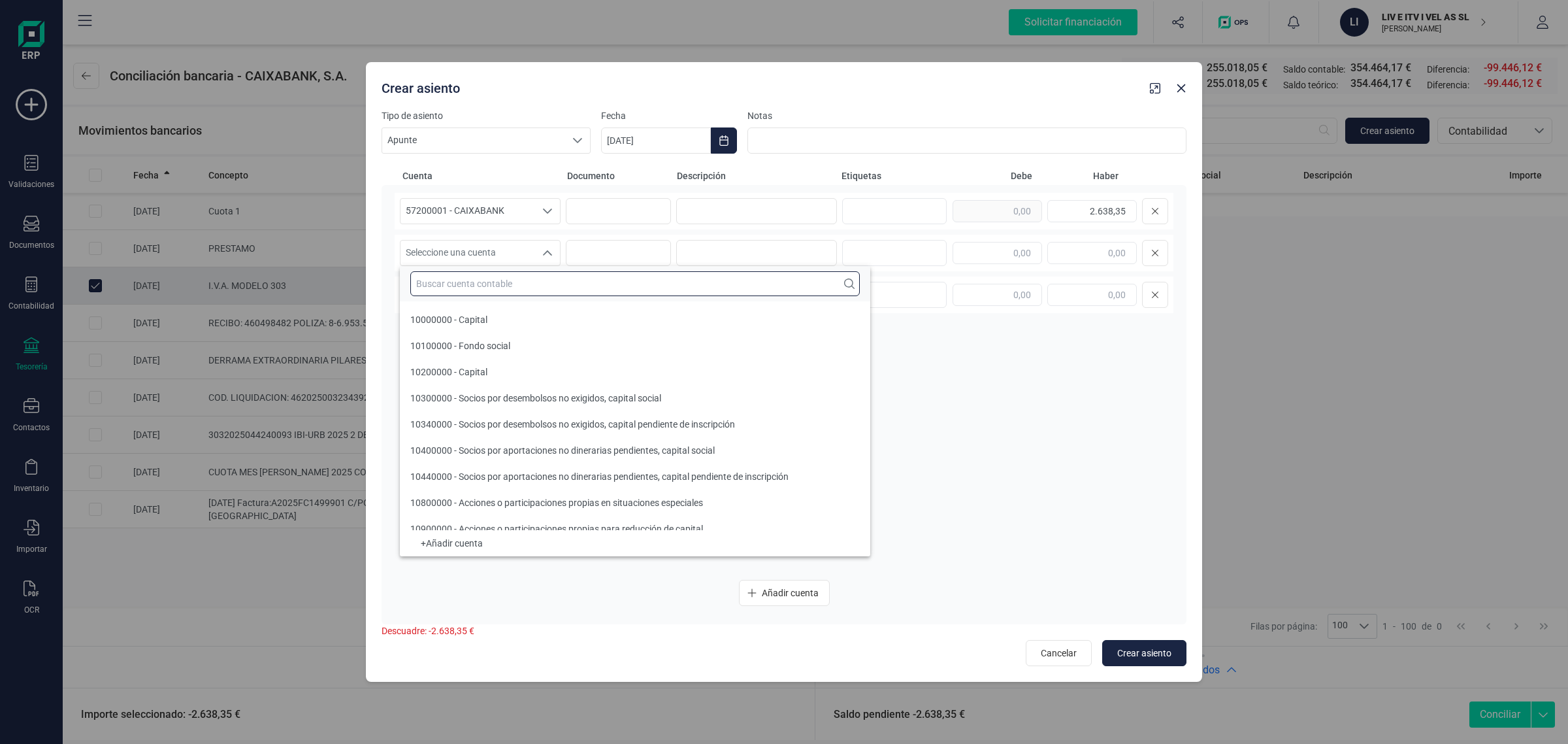
click at [436, 285] on input "text" at bounding box center [635, 283] width 449 height 25
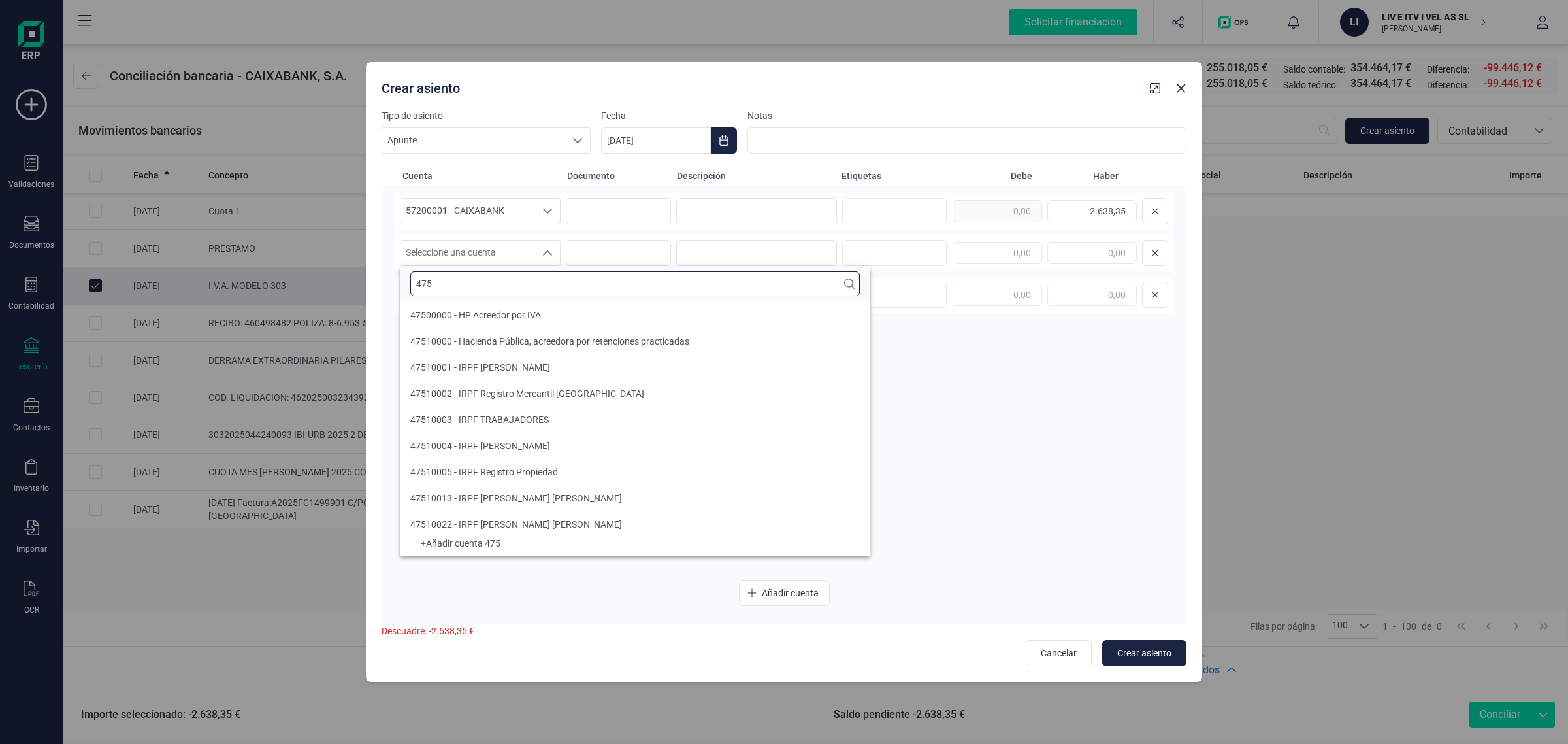
type input "475"
click at [445, 317] on span "47500000 - HP Acreedor por IVA" at bounding box center [476, 315] width 131 height 10
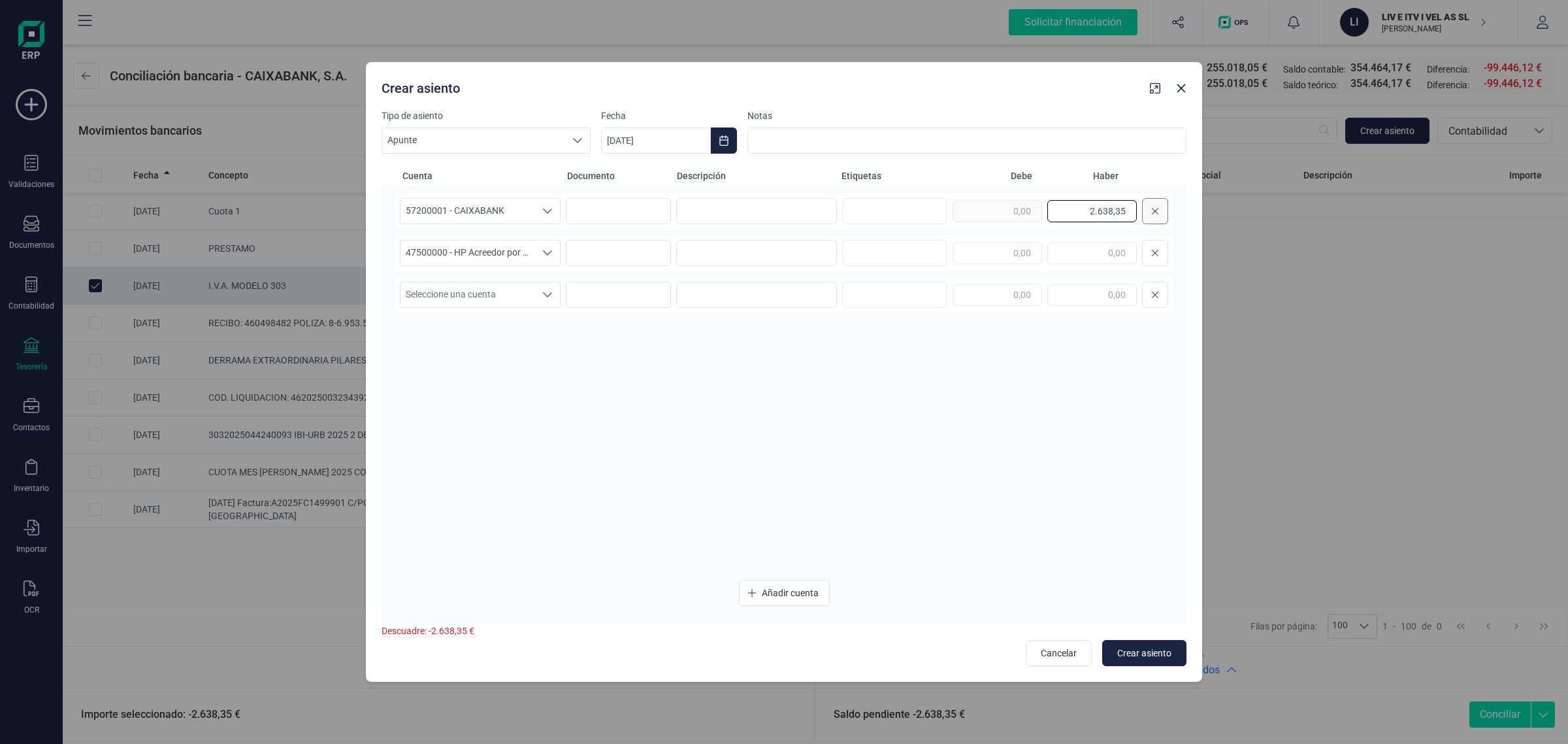
drag, startPoint x: 1086, startPoint y: 211, endPoint x: 1160, endPoint y: 217, distance: 74.2
click at [1160, 217] on div "2.638,35" at bounding box center [1060, 211] width 216 height 26
click at [1023, 255] on input "text" at bounding box center [998, 253] width 90 height 22
paste input "2.638,35"
type input "2.638,35"
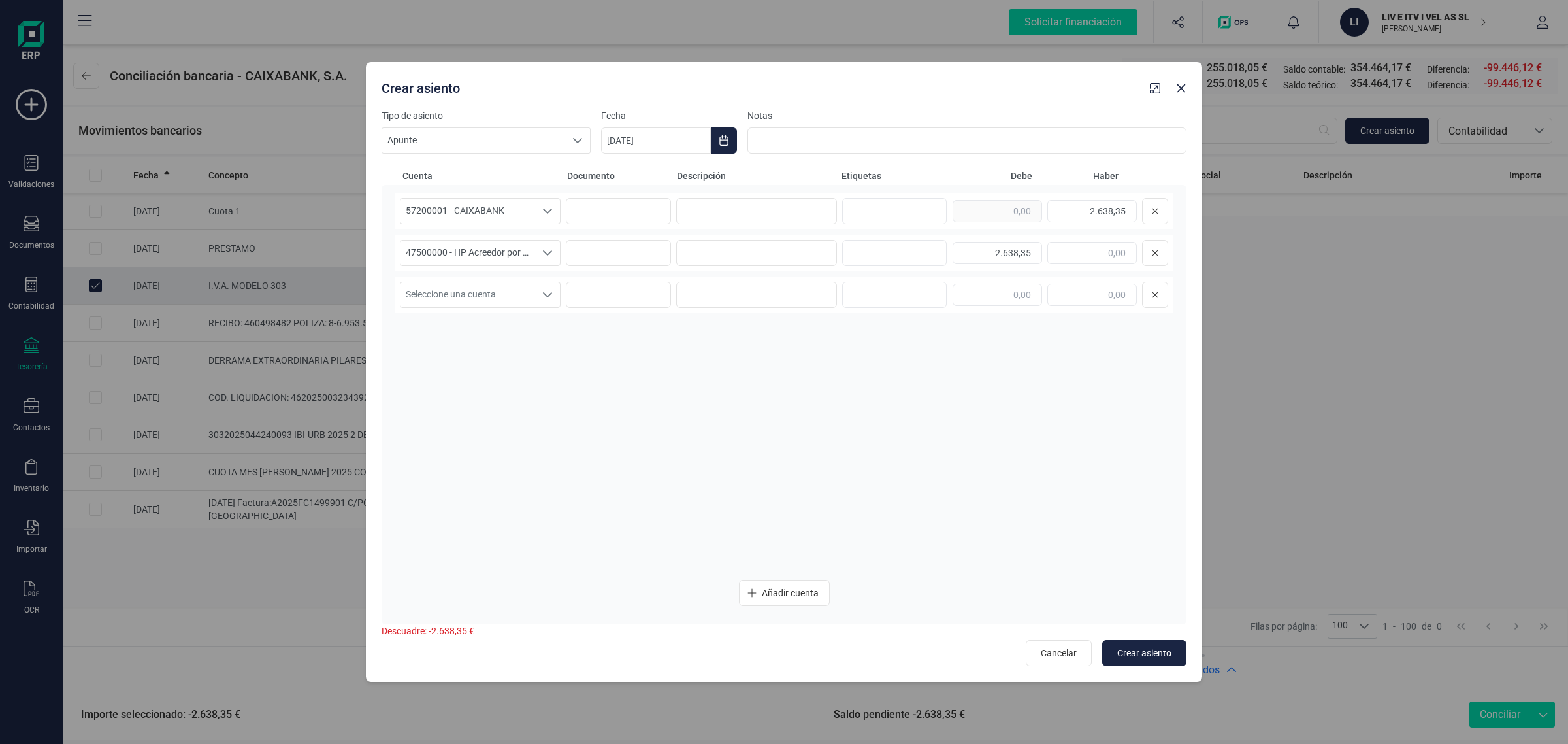
click at [763, 196] on div "57200001 - CAIXABANK 57200001 - CAIXABANK 57200001 - CAIXABANK 2.638,35" at bounding box center [784, 211] width 779 height 37
click at [782, 223] on input at bounding box center [756, 211] width 161 height 26
drag, startPoint x: 745, startPoint y: 217, endPoint x: 656, endPoint y: 238, distance: 91.4
click at [656, 238] on div "57200001 - CAIXABANK 57200001 - CAIXABANK 57200001 - CAIXABANK IVA MOD 303 2.63…" at bounding box center [784, 381] width 779 height 376
type input "IVA MOD 303"
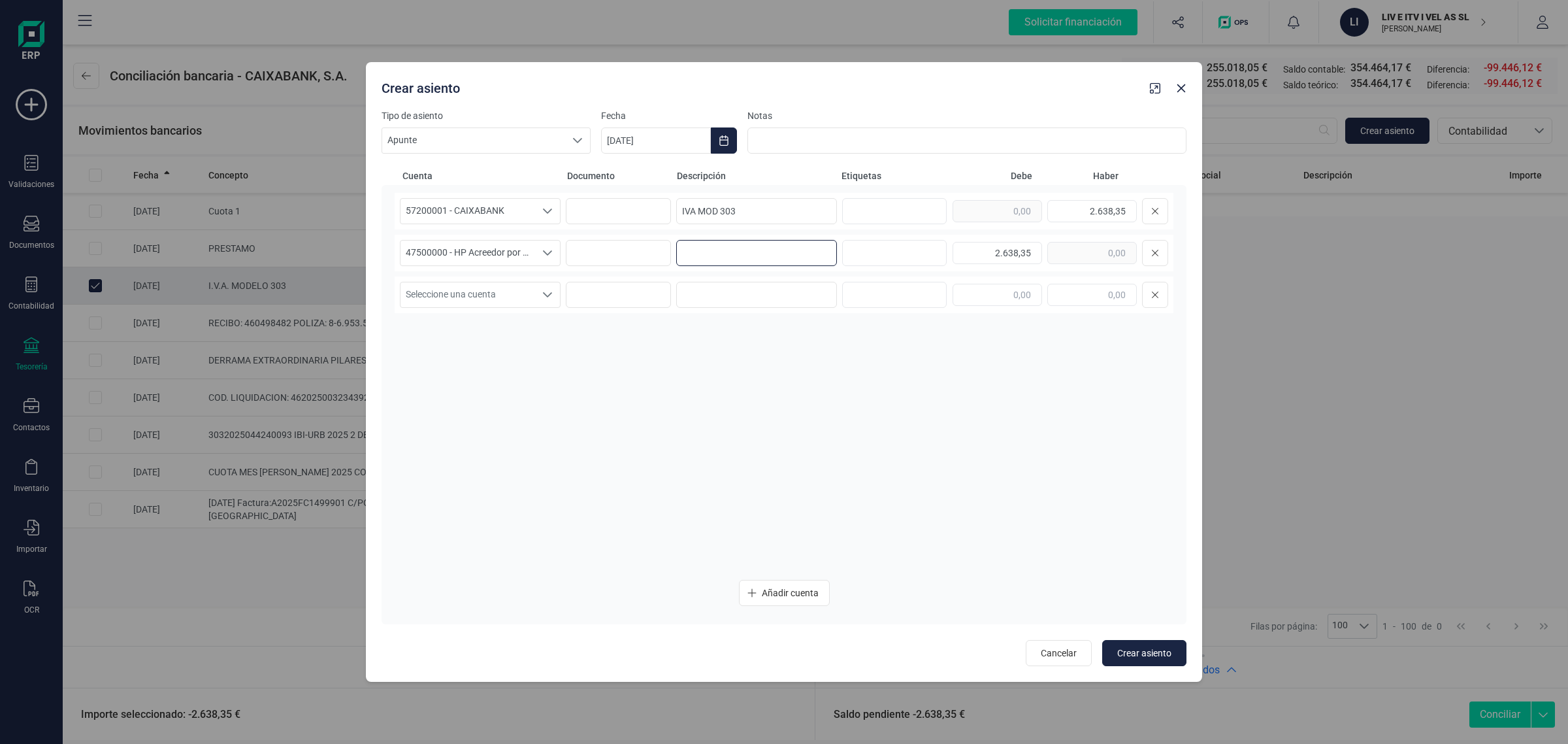
click at [726, 250] on input at bounding box center [756, 252] width 161 height 26
paste input "IVA MOD 303"
type input "IVA MOD 303"
click at [721, 145] on icon "Choose Date" at bounding box center [723, 140] width 8 height 10
click at [627, 181] on icon "Previous Month" at bounding box center [627, 180] width 10 height 10
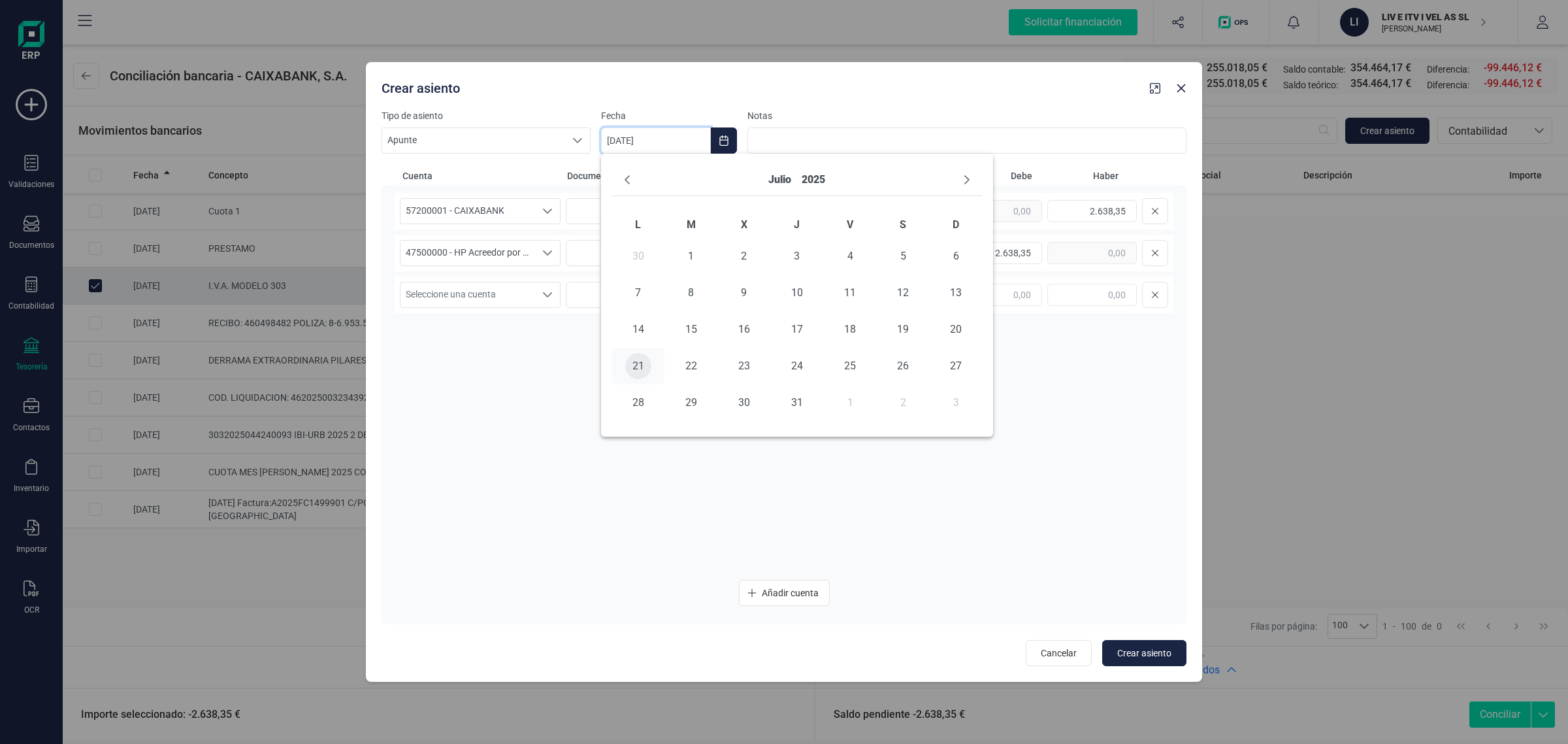
click at [639, 362] on span "21" at bounding box center [638, 366] width 26 height 26
click at [1164, 645] on button "Crear asiento" at bounding box center [1144, 653] width 84 height 26
type input "[DATE]"
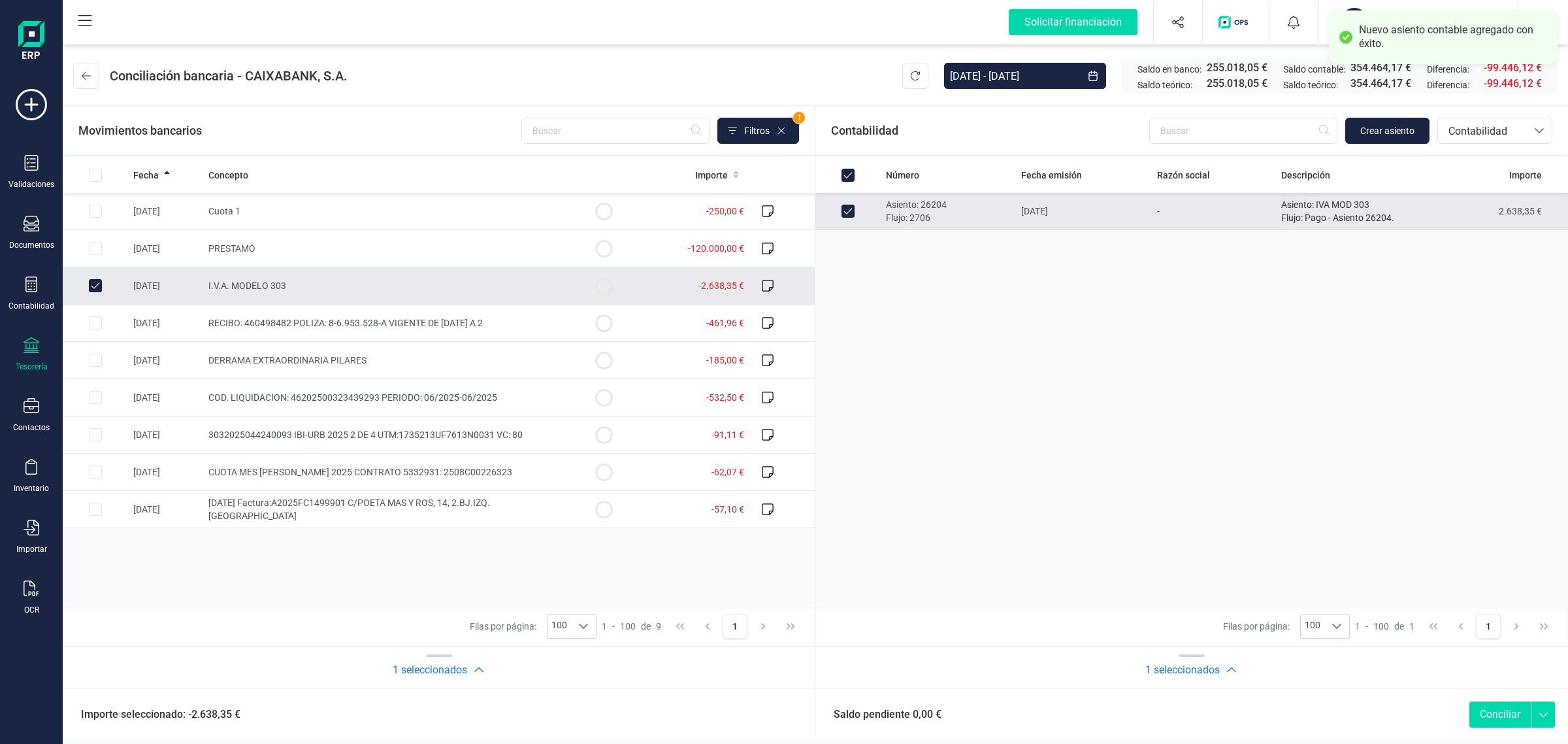
click at [1488, 707] on button "Conciliar" at bounding box center [1500, 714] width 61 height 26
checkbox input "false"
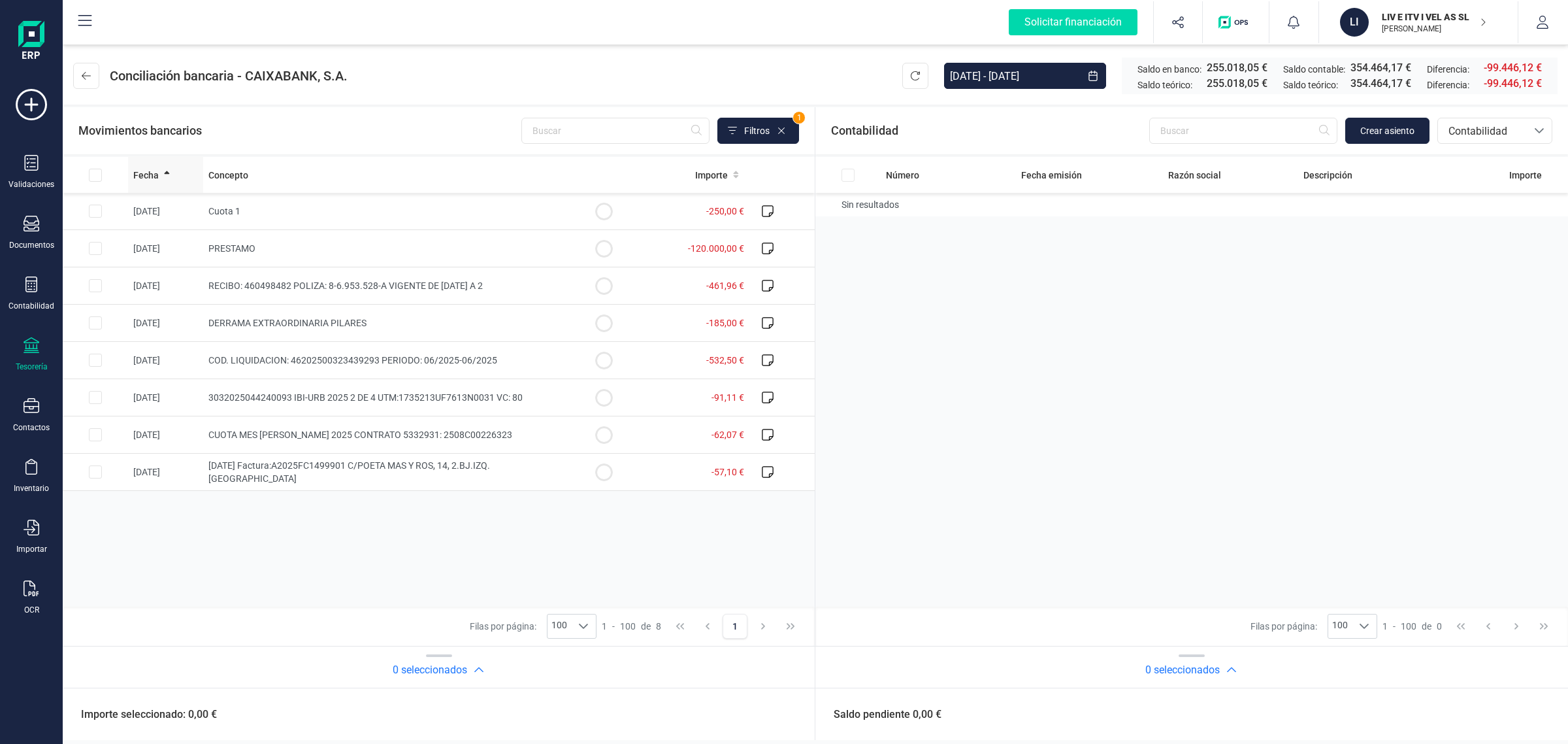
click at [141, 171] on span "Fecha" at bounding box center [146, 176] width 25 height 13
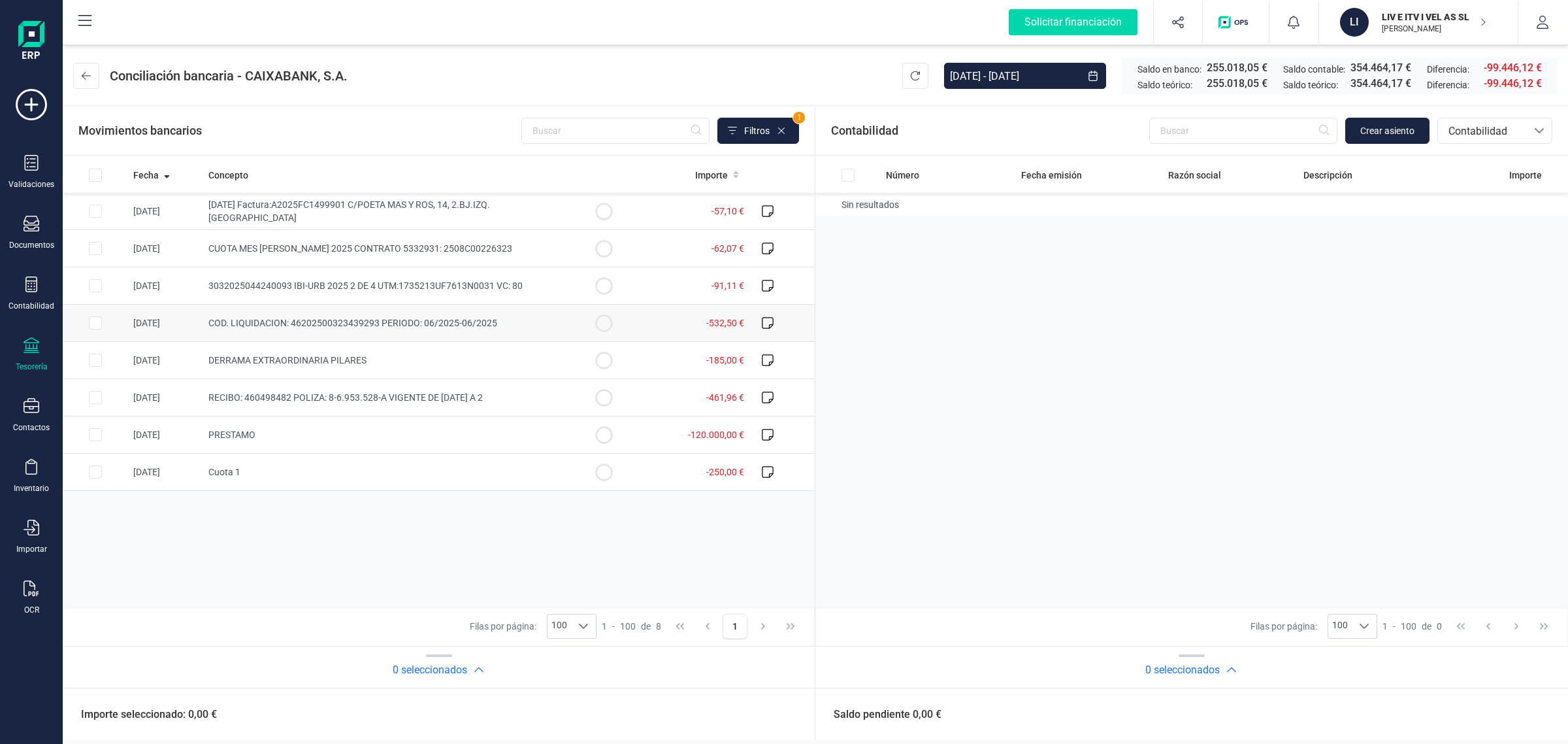
click at [712, 315] on td "-532,50 €" at bounding box center [692, 323] width 113 height 37
checkbox input "true"
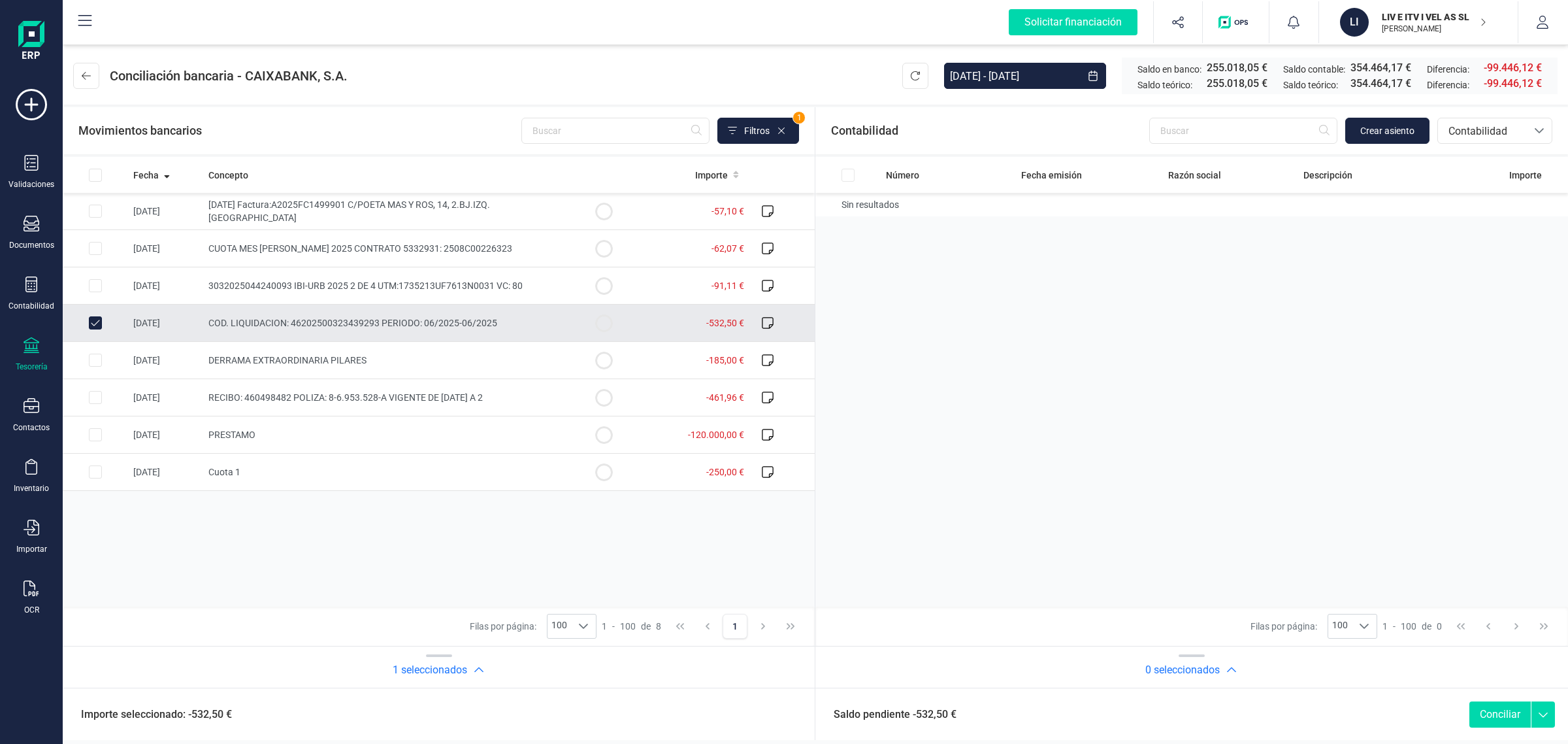
click at [1366, 111] on div "Contabilidad Crear asiento bancos.conciliacion.modal.headerAccounting bancos.co…" at bounding box center [1192, 131] width 753 height 47
click at [1371, 123] on button "Crear asiento" at bounding box center [1387, 131] width 84 height 26
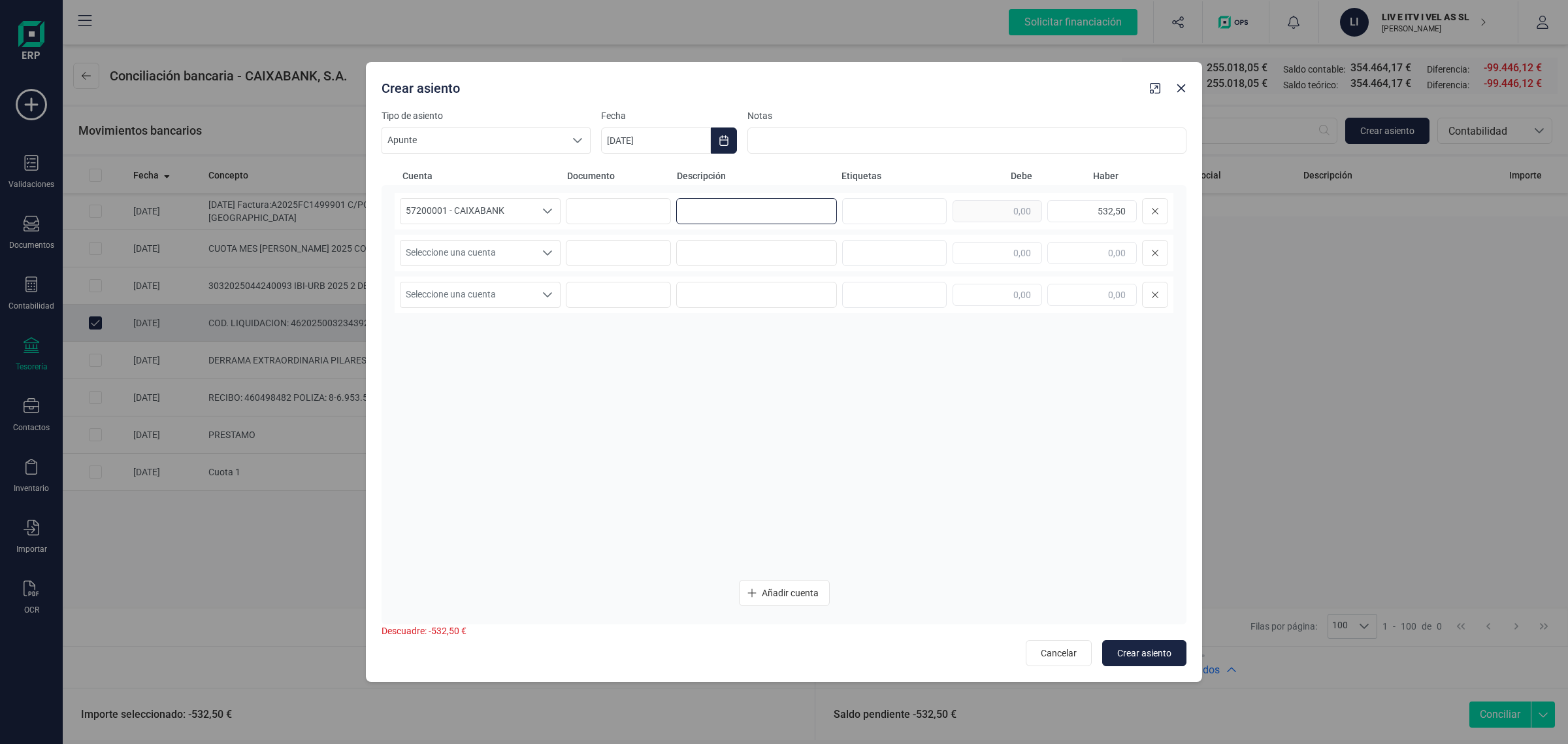
click at [712, 213] on input at bounding box center [756, 211] width 161 height 26
paste input "TGSS"
type input "TGSS"
click at [715, 249] on input at bounding box center [756, 252] width 161 height 26
paste input "TGSS"
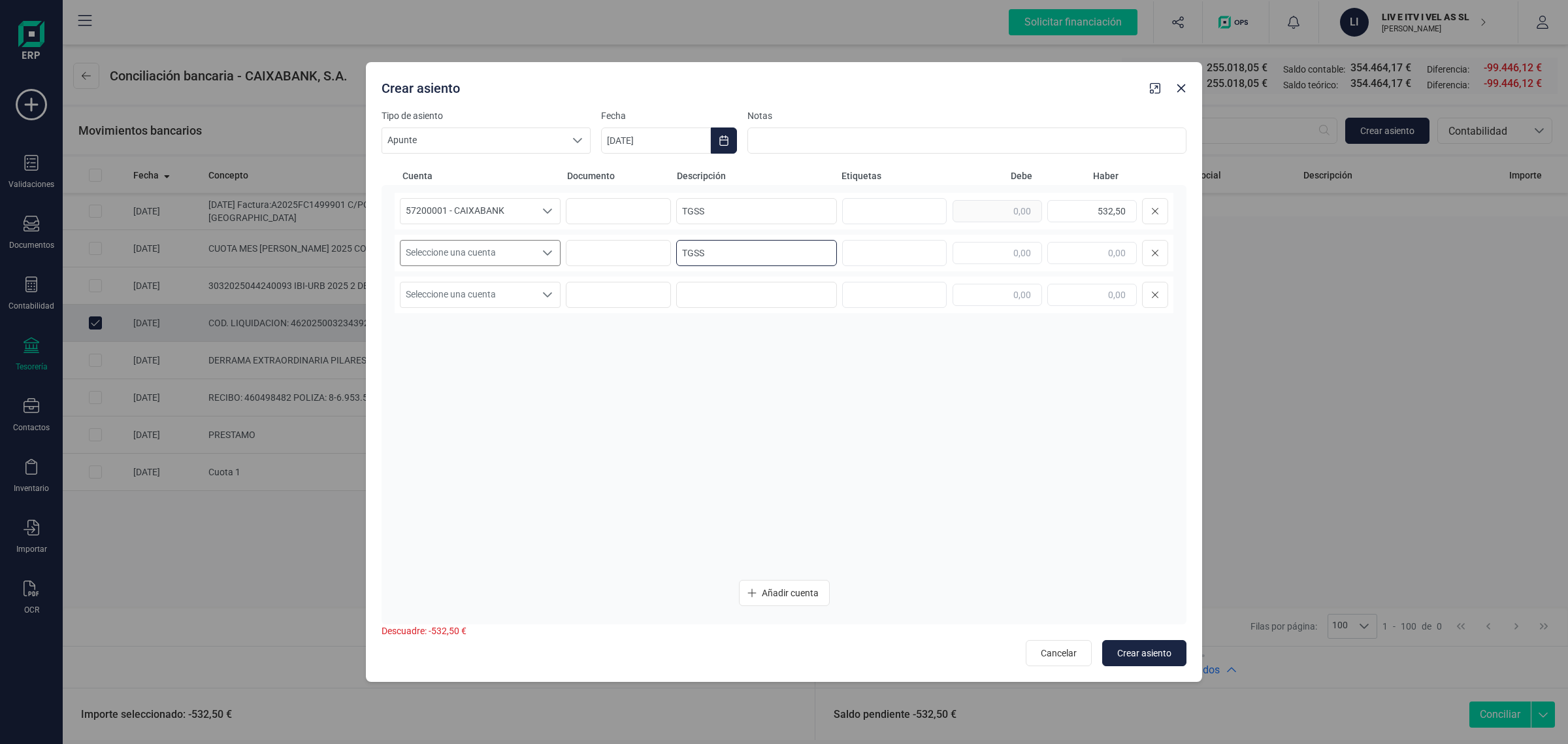
type input "TGSS"
click at [508, 242] on span "Seleccione una cuenta" at bounding box center [467, 252] width 134 height 25
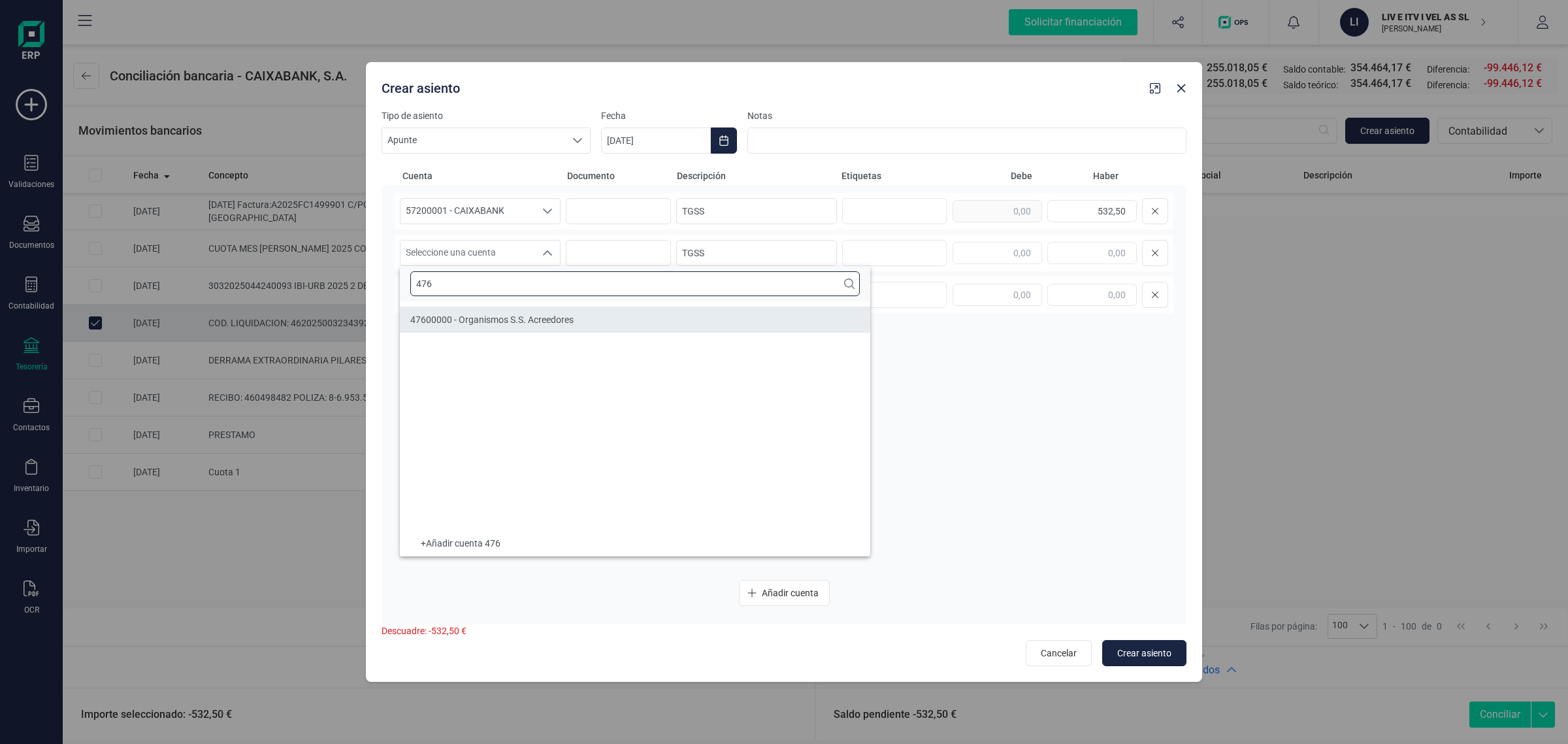
type input "476"
click at [504, 314] on span "47600000 - Organismos S.S. Acreedores" at bounding box center [492, 320] width 164 height 10
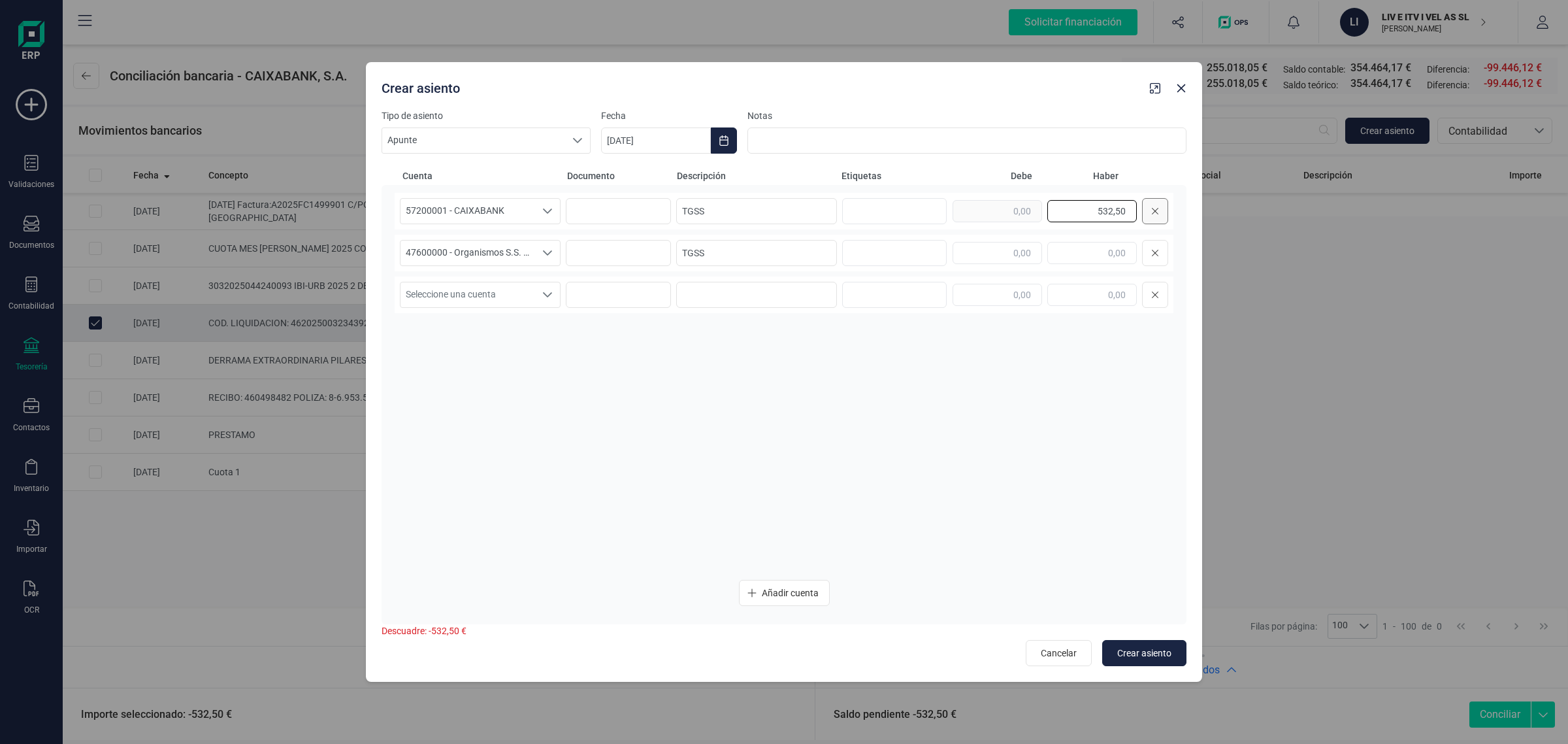
drag, startPoint x: 1088, startPoint y: 207, endPoint x: 1151, endPoint y: 214, distance: 63.4
click at [1148, 213] on div "532,50" at bounding box center [1060, 211] width 216 height 26
click at [1000, 260] on input "text" at bounding box center [998, 253] width 90 height 22
paste input "532,50"
type input "532,50"
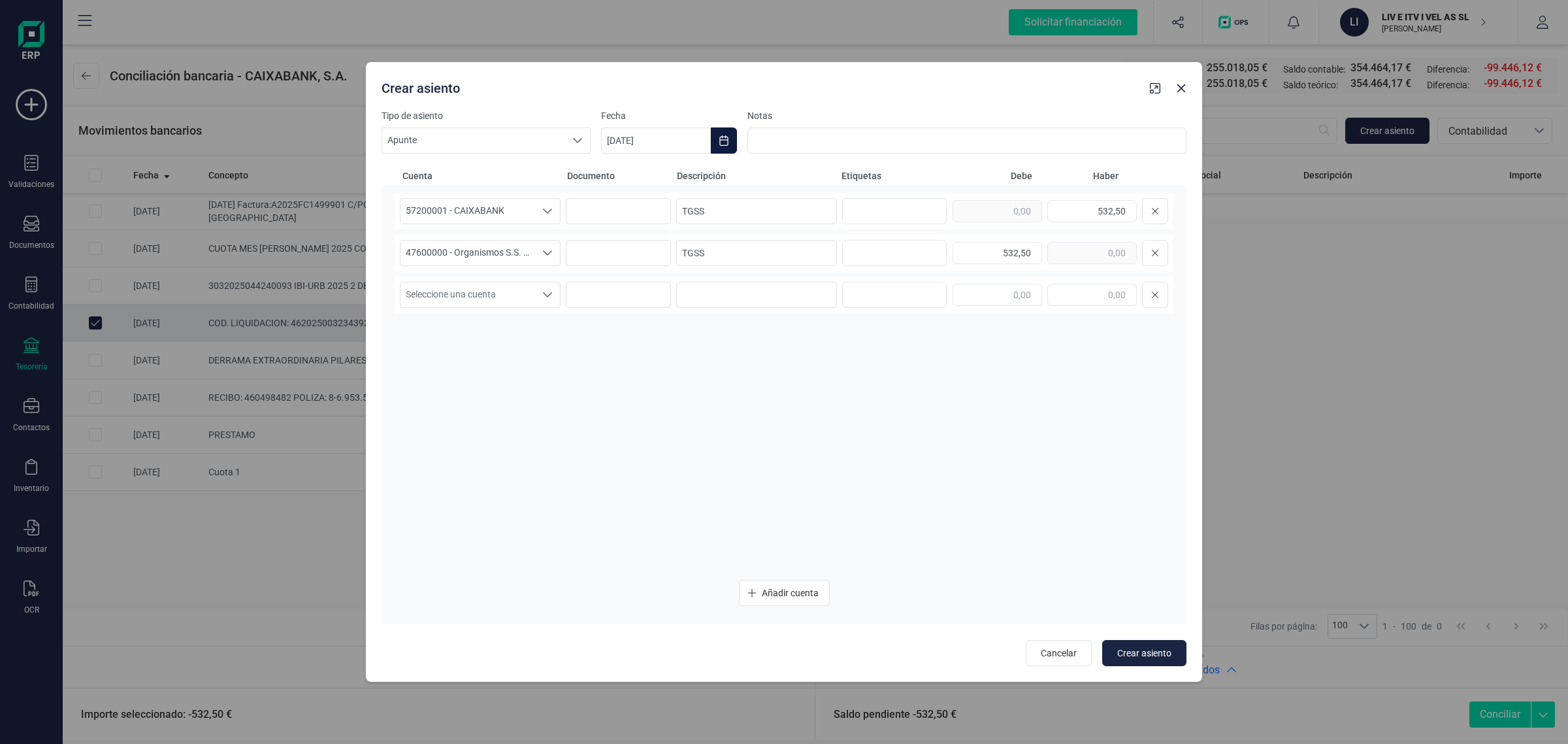
click at [719, 141] on icon "Choose Date" at bounding box center [724, 140] width 10 height 10
click at [623, 176] on icon "Previous Month" at bounding box center [627, 180] width 10 height 10
click at [799, 403] on span "31" at bounding box center [797, 403] width 26 height 26
click at [1144, 654] on span "Crear asiento" at bounding box center [1144, 653] width 55 height 13
type input "[DATE]"
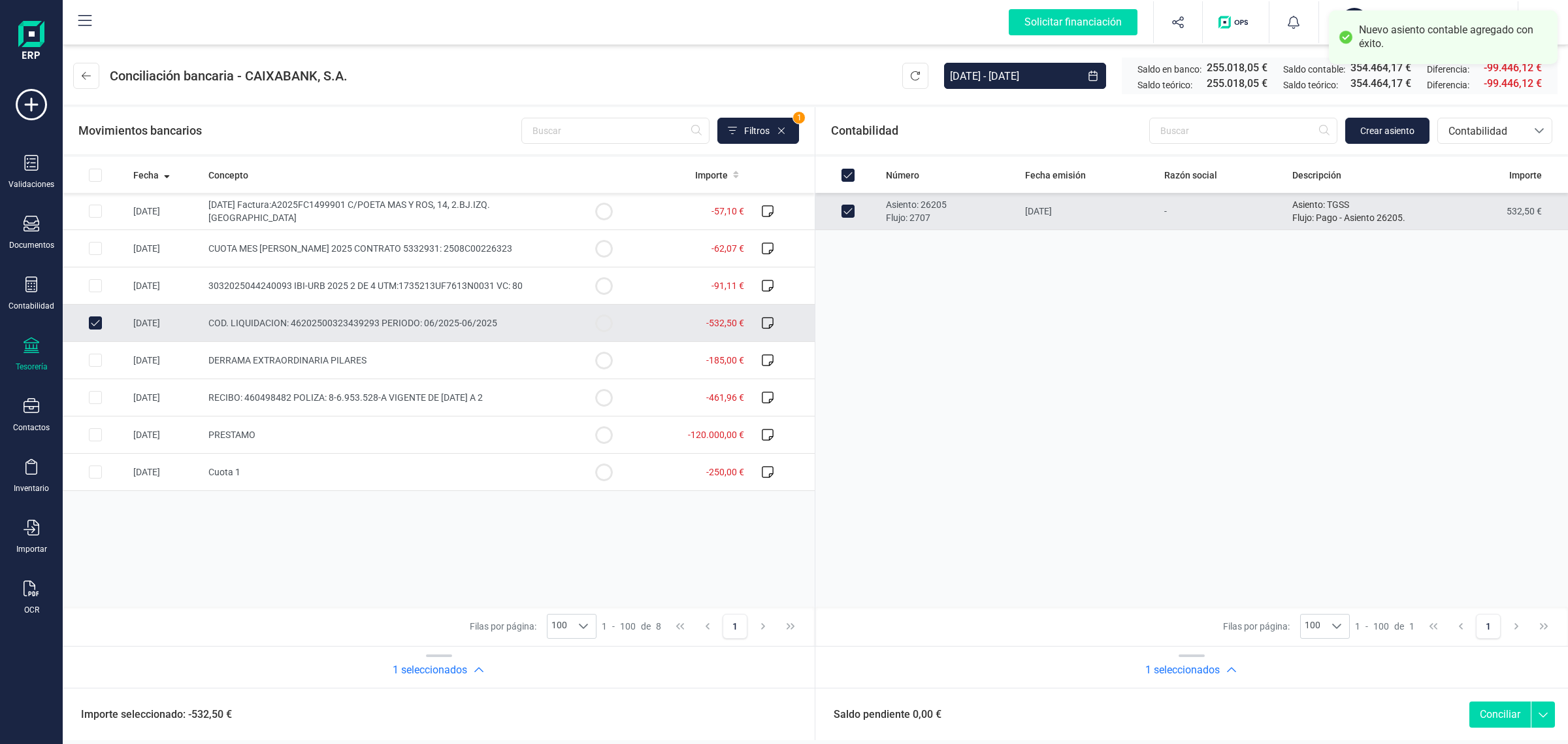
click at [1502, 717] on button "Conciliar" at bounding box center [1500, 714] width 61 height 26
checkbox input "false"
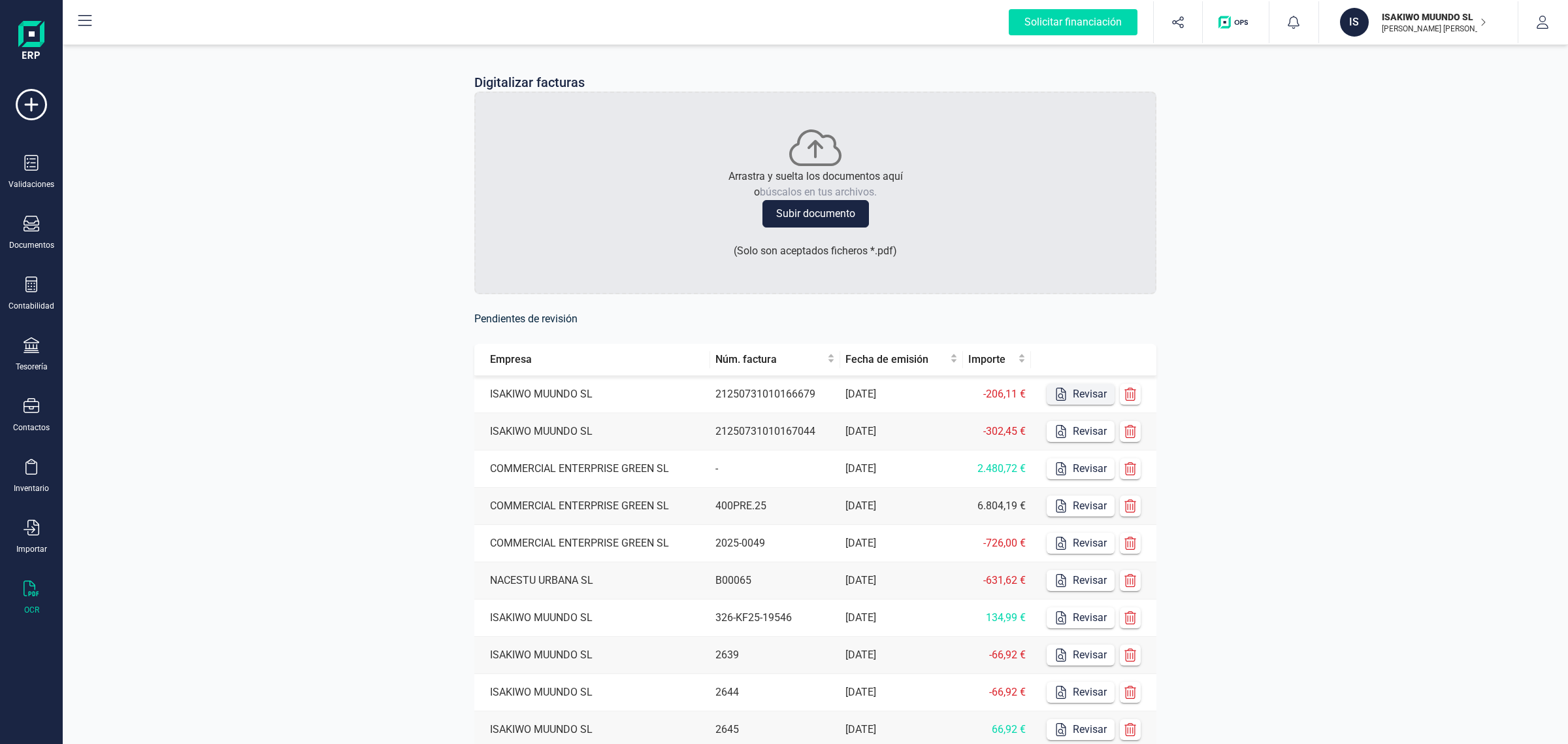
click at [1074, 394] on button "Revisar" at bounding box center [1080, 394] width 68 height 21
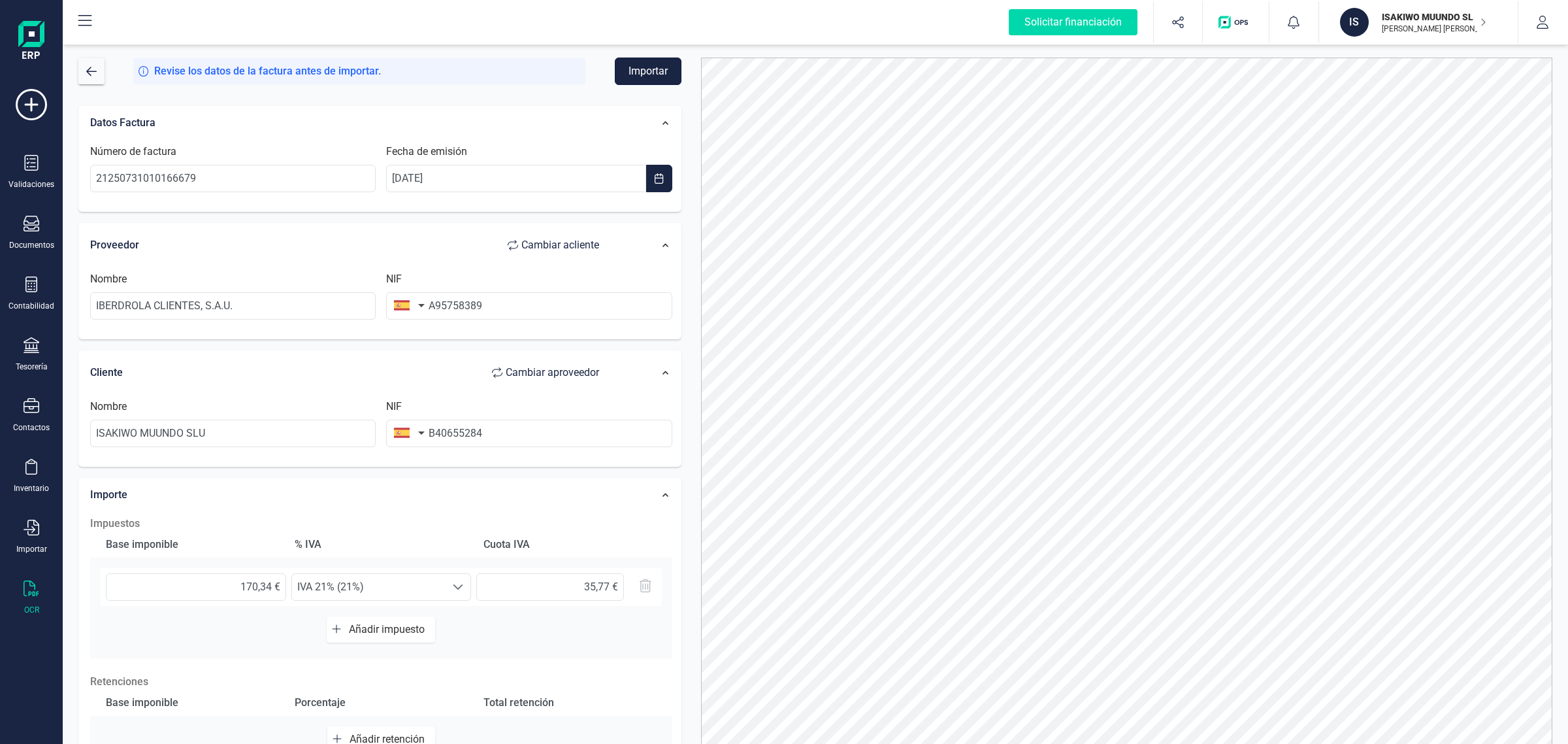
click at [639, 71] on button "Importar" at bounding box center [647, 71] width 66 height 28
click at [28, 165] on icon at bounding box center [31, 162] width 16 height 16
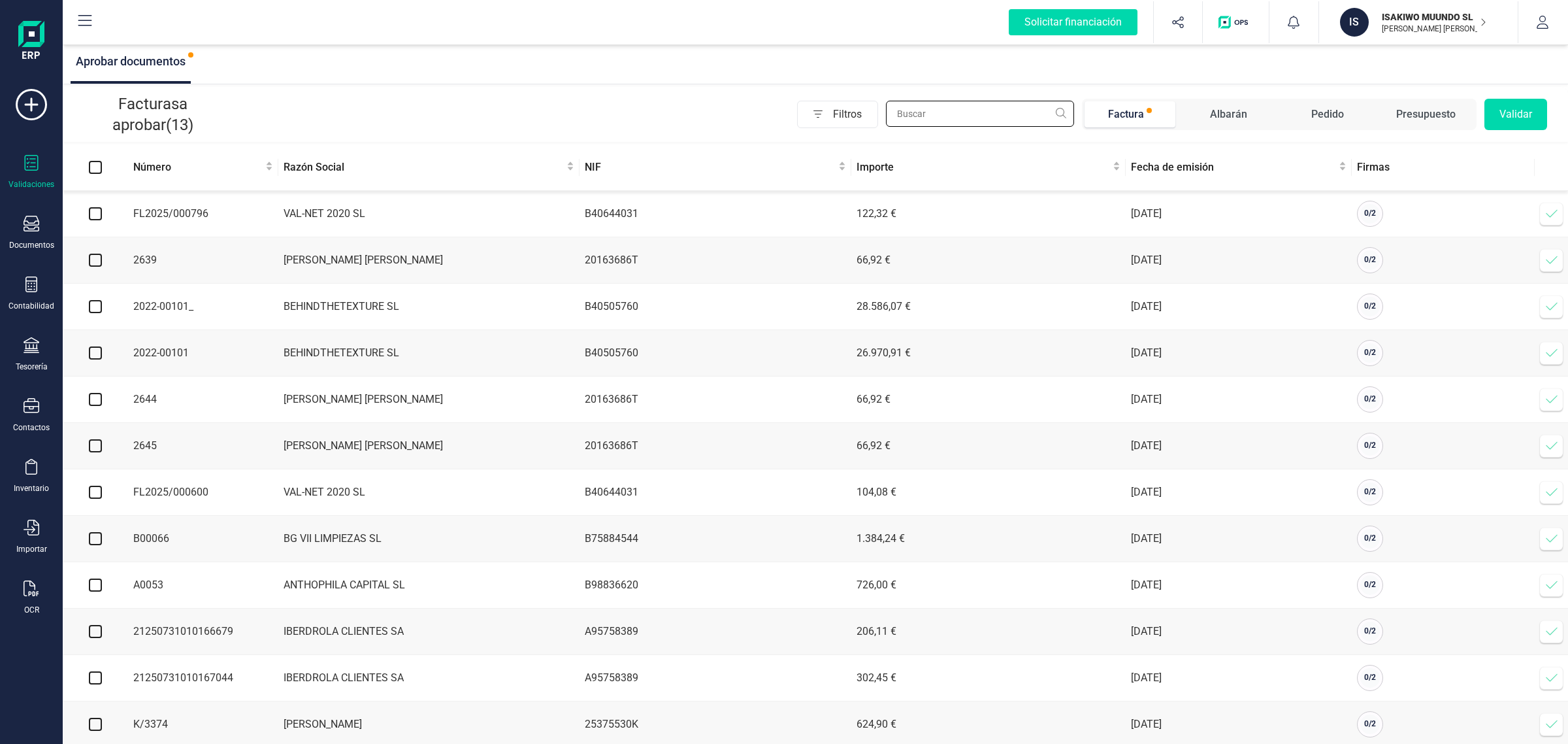
click at [962, 107] on input "text" at bounding box center [980, 114] width 188 height 26
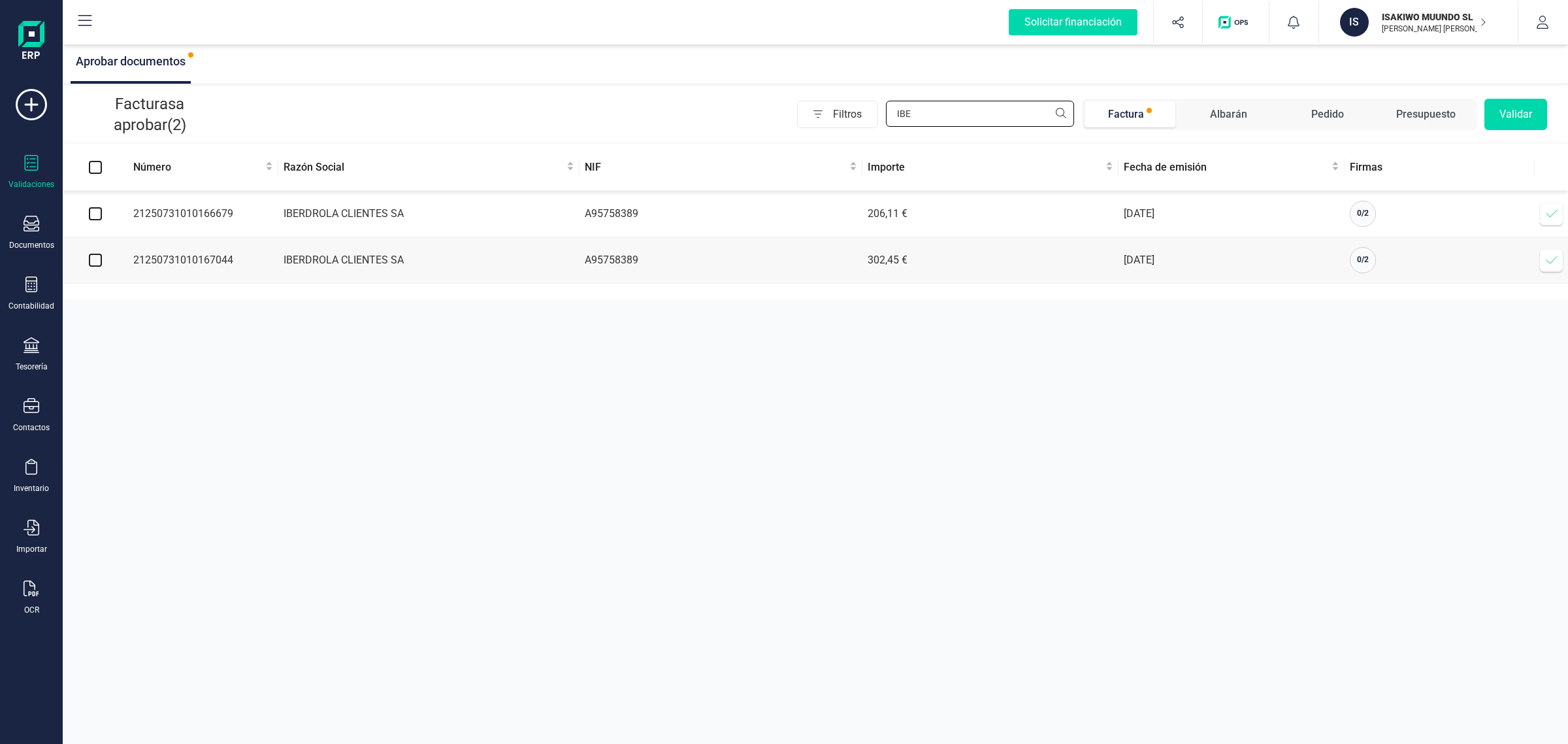
type input "IBE"
click at [90, 162] on input "Select all" at bounding box center [96, 167] width 13 height 13
checkbox input "true"
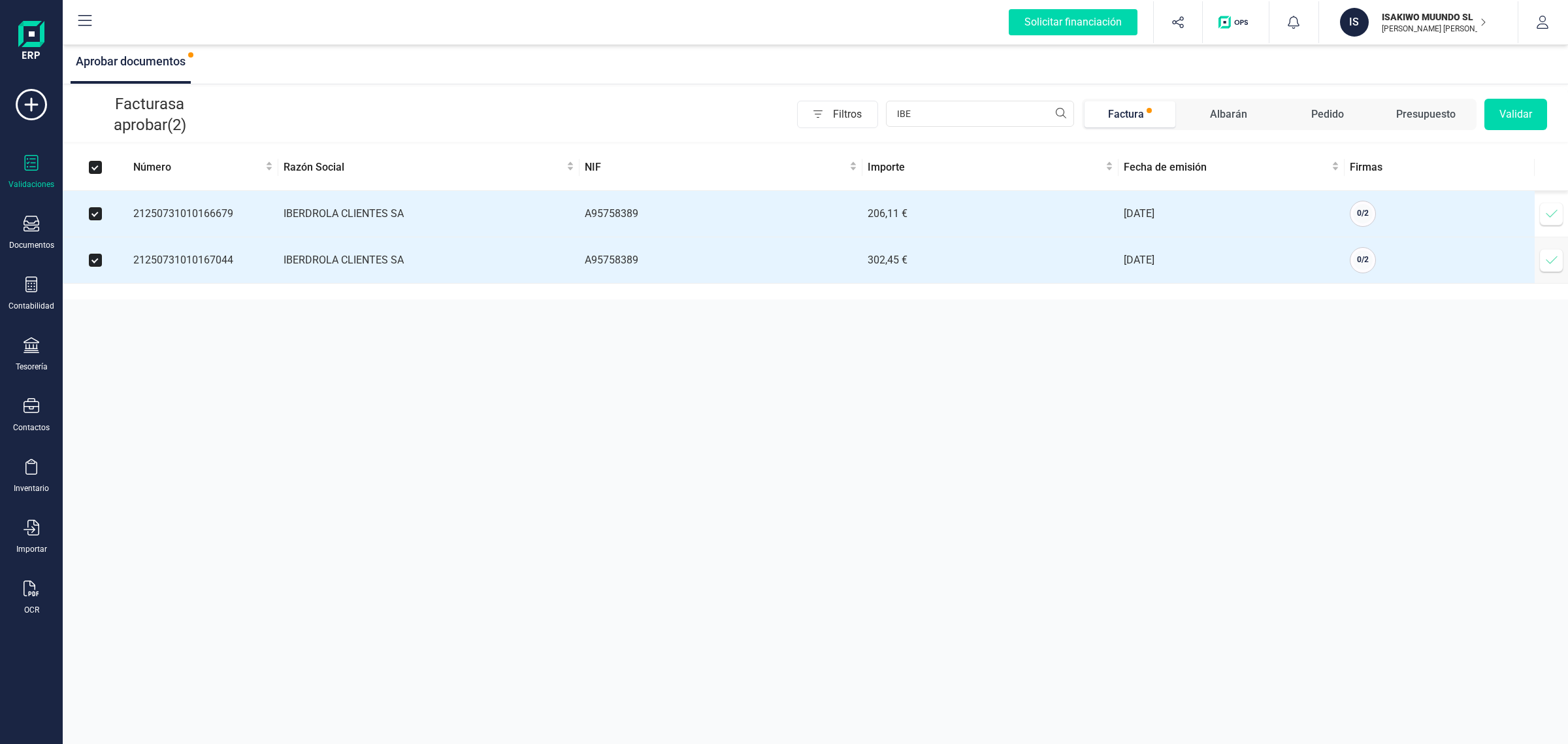
click at [1525, 108] on button "Validar" at bounding box center [1516, 114] width 63 height 31
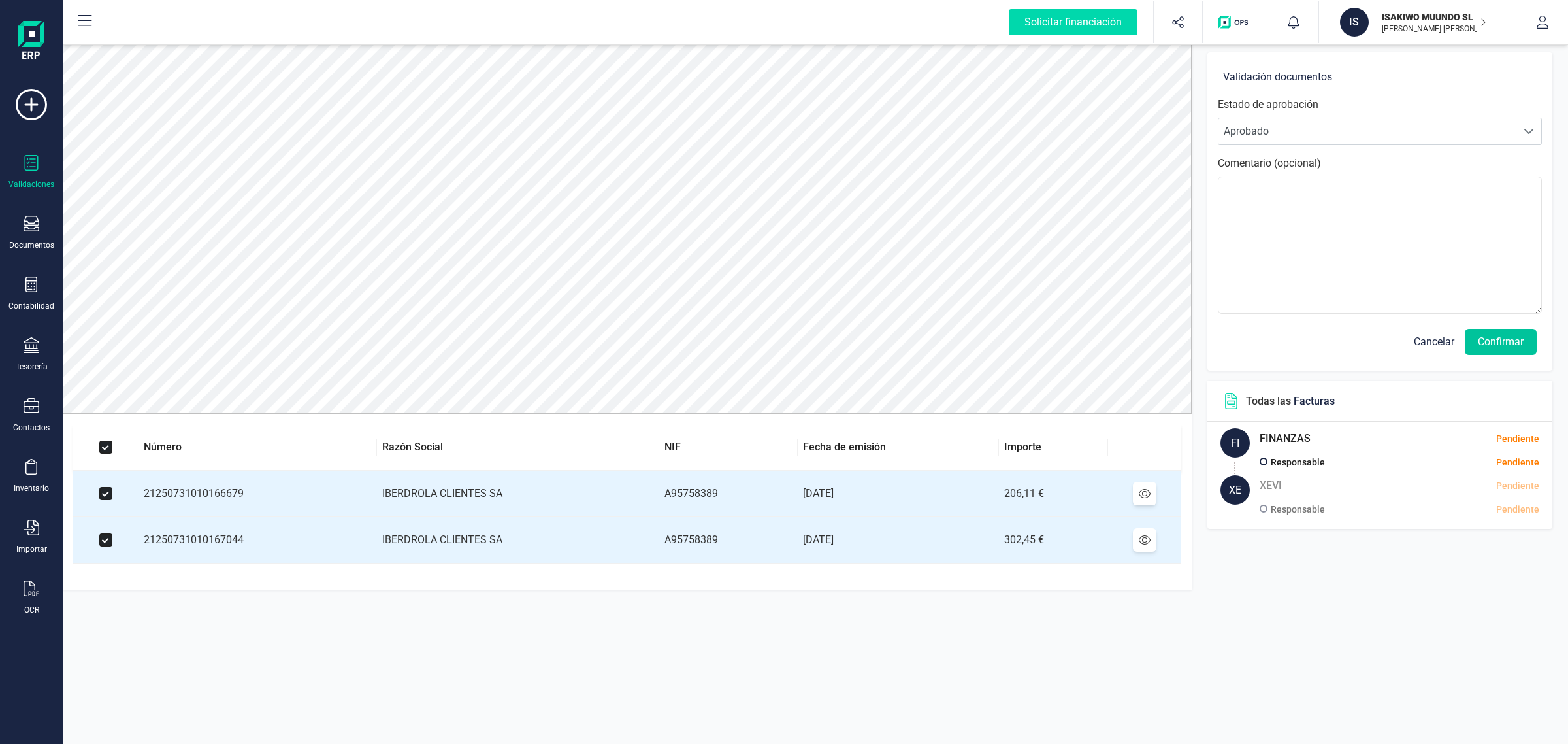
click at [1521, 341] on button "Confirmar" at bounding box center [1501, 341] width 72 height 26
click at [1490, 338] on button "Confirmar" at bounding box center [1501, 341] width 72 height 26
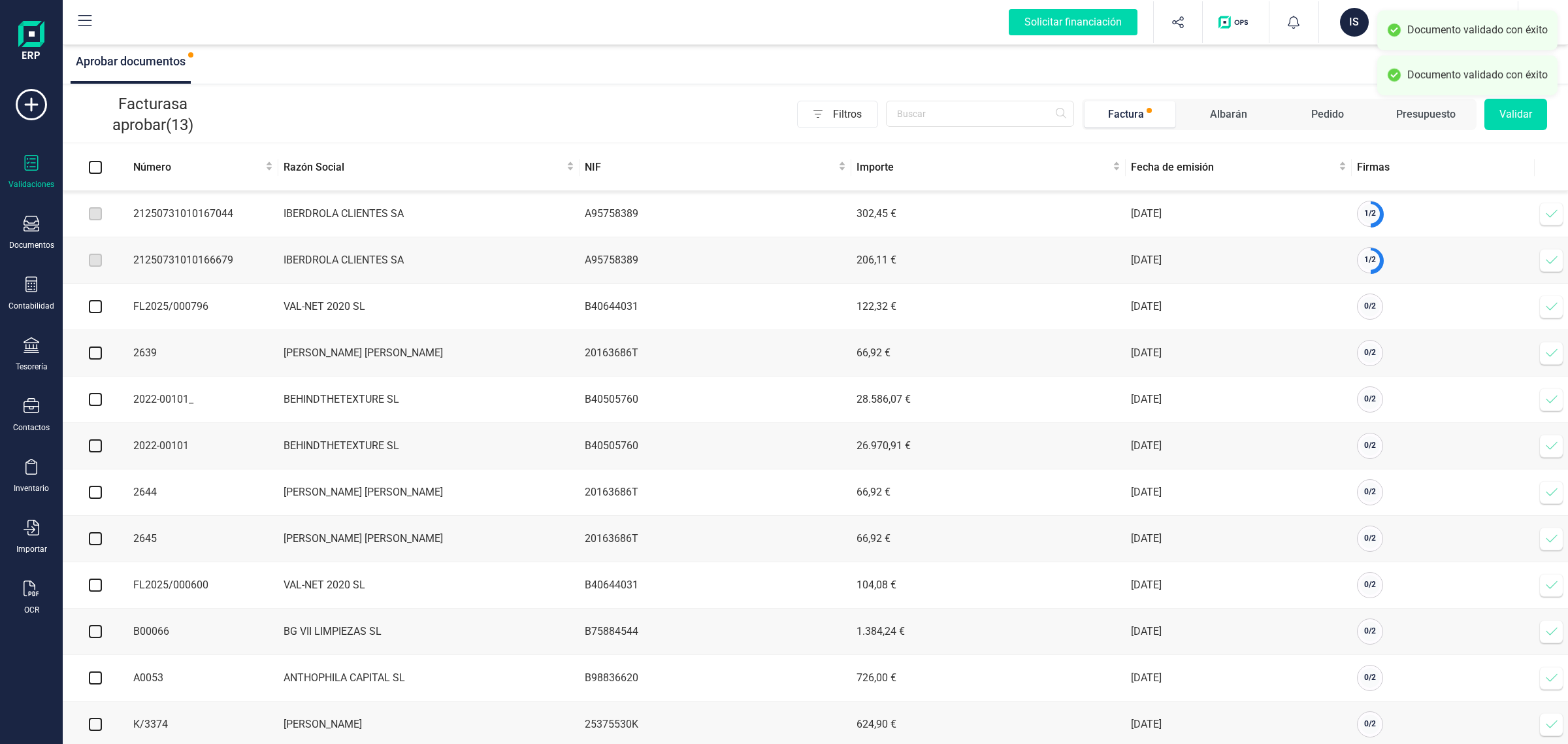
click at [1543, 217] on span at bounding box center [1552, 214] width 26 height 26
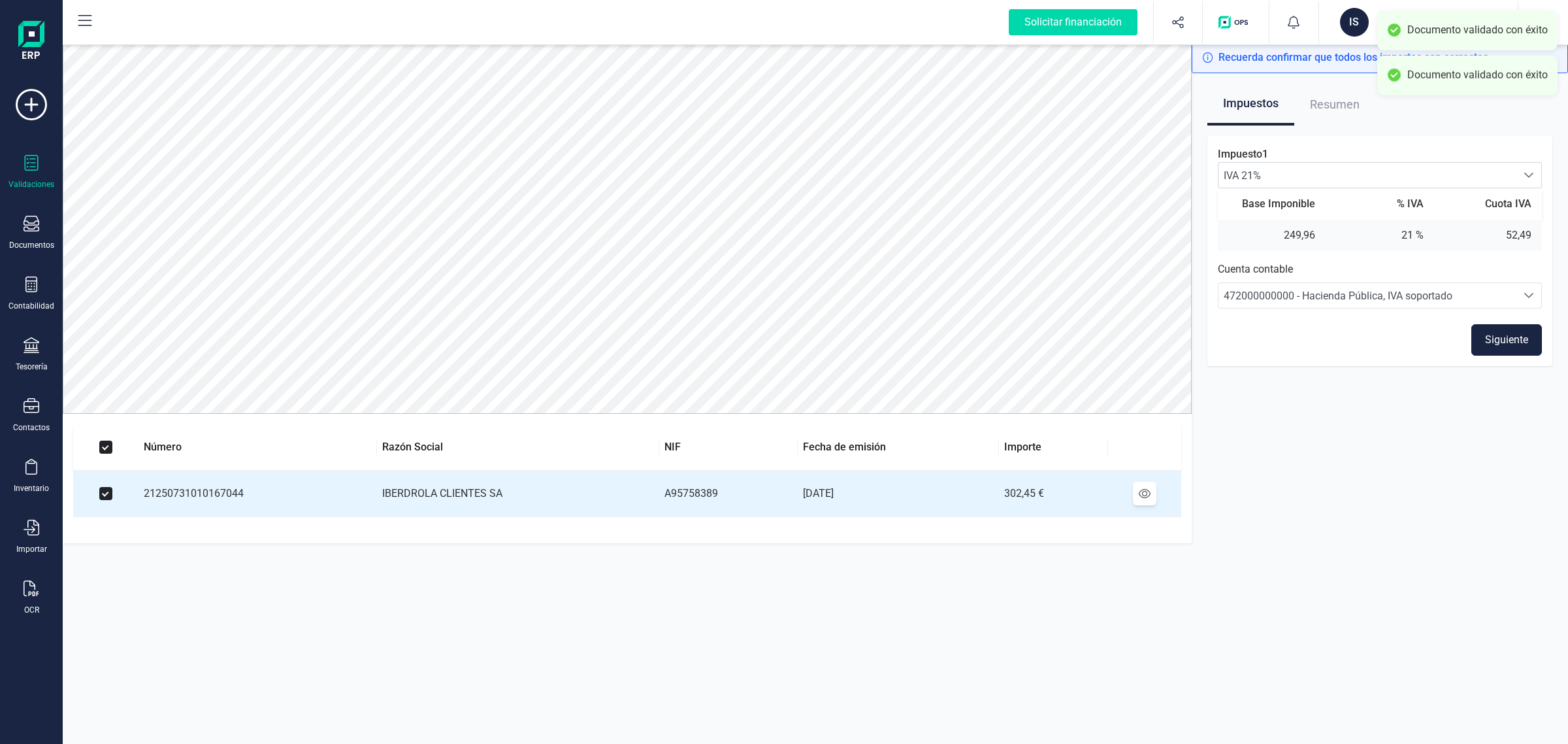
click at [1517, 340] on button "Siguiente" at bounding box center [1507, 340] width 71 height 31
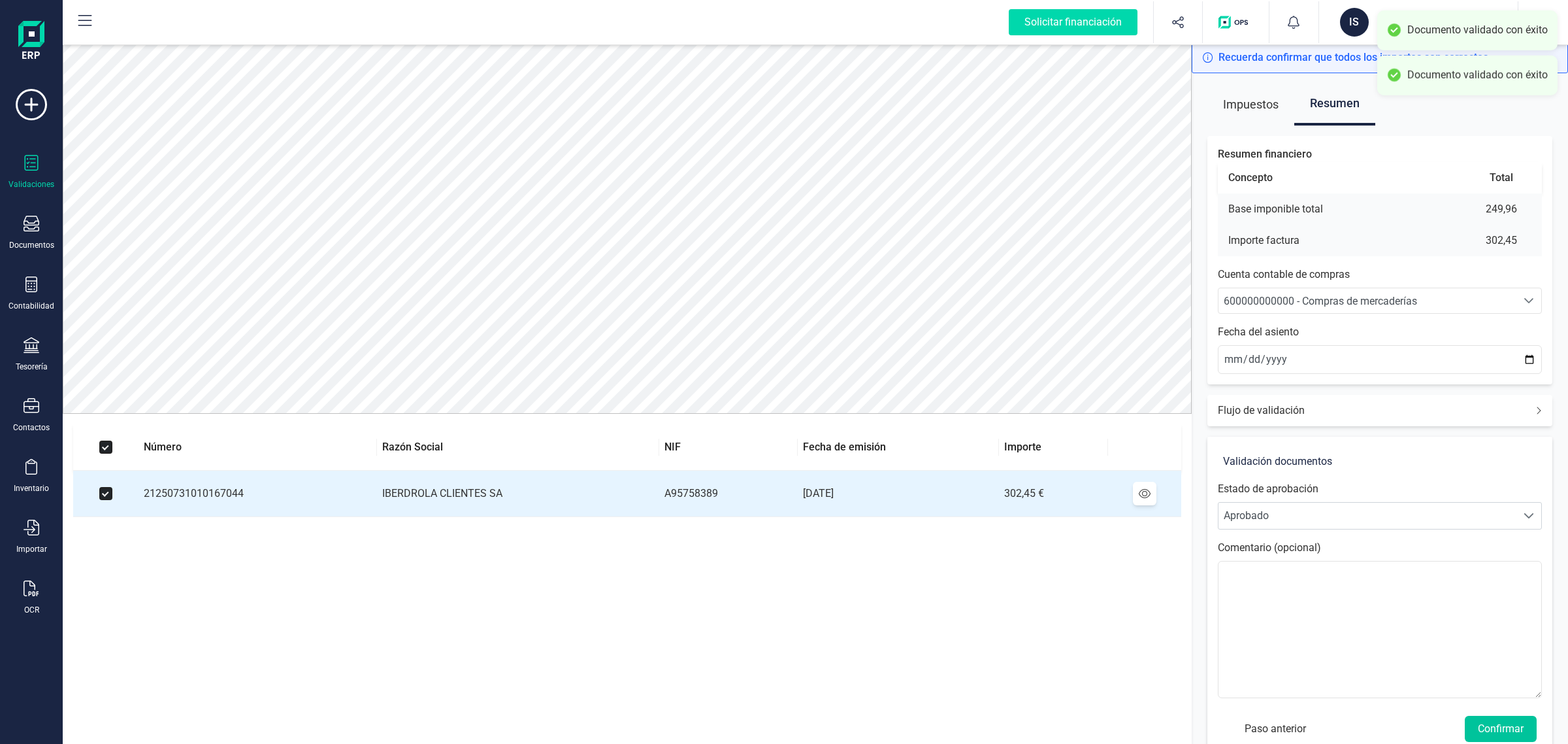
click at [1481, 734] on button "Confirmar" at bounding box center [1501, 728] width 72 height 26
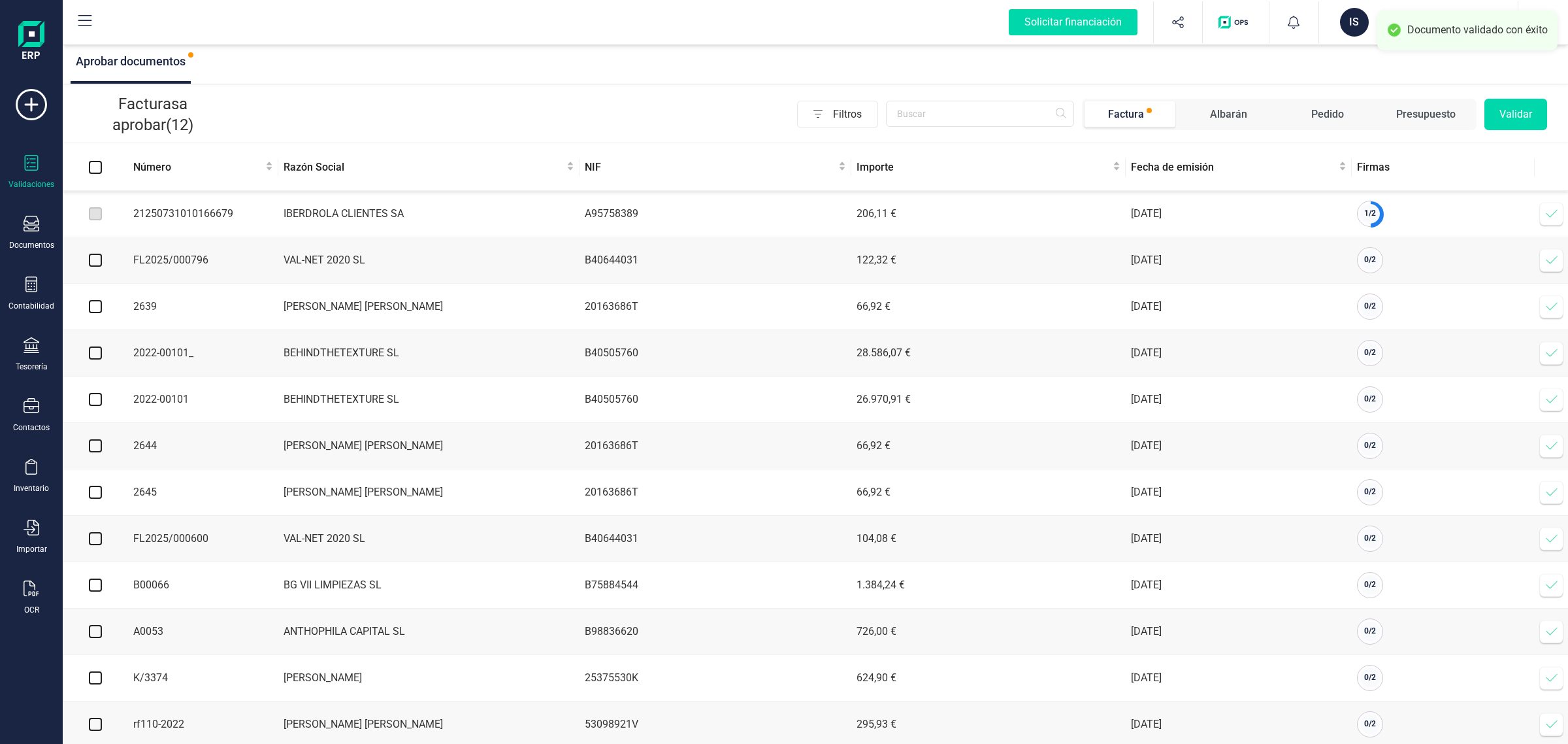
click at [1551, 210] on icon at bounding box center [1552, 214] width 13 height 13
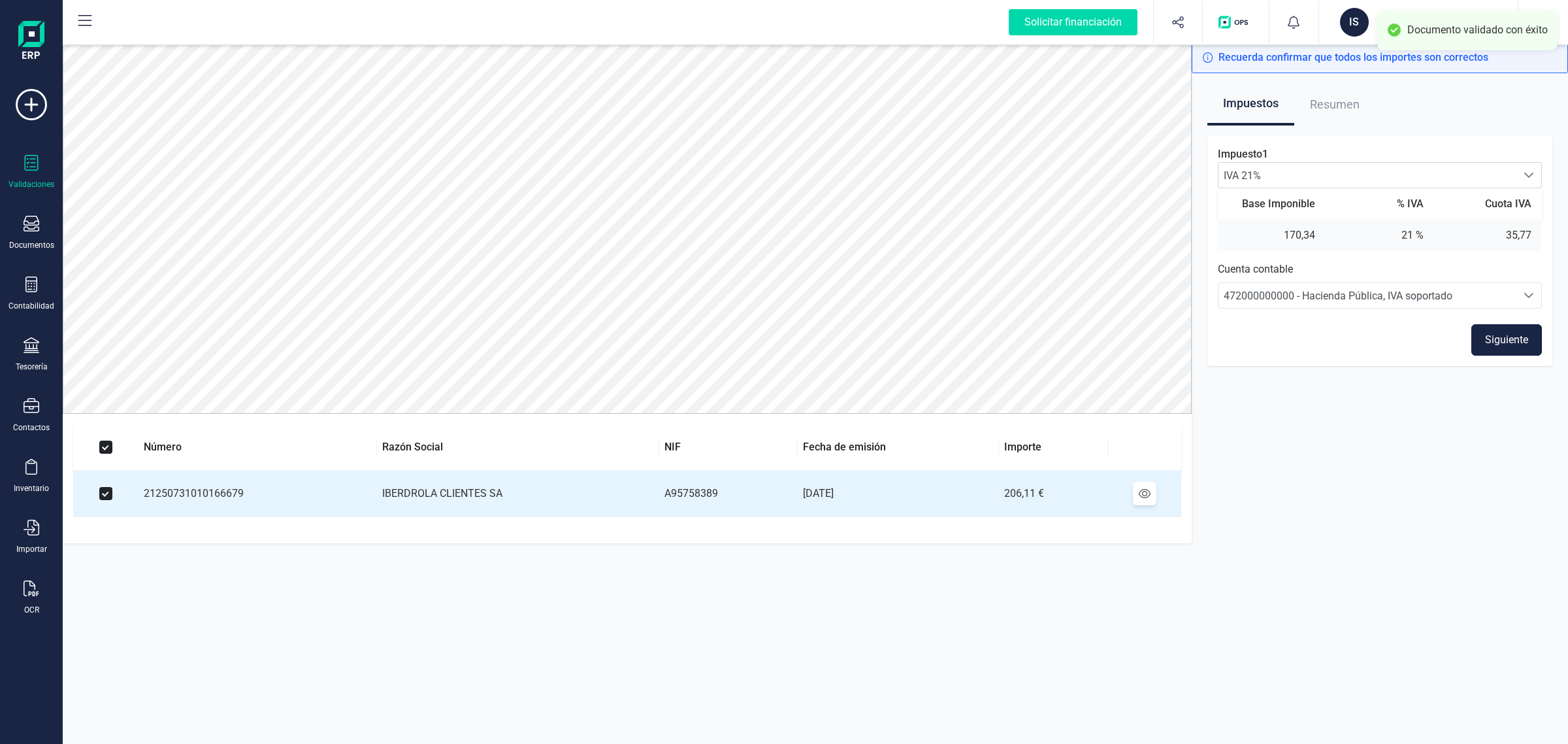
click at [1509, 335] on button "Siguiente" at bounding box center [1507, 340] width 71 height 31
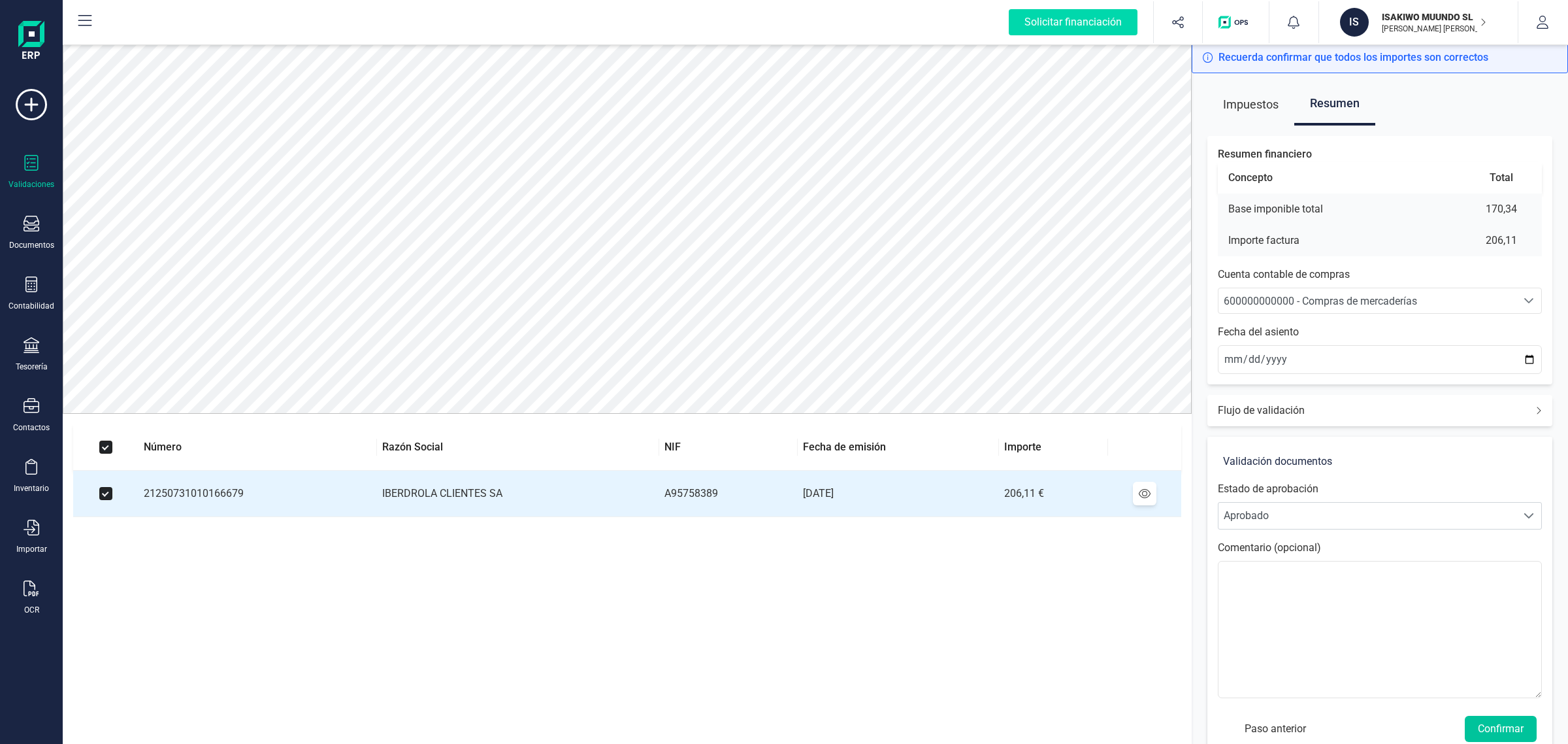
click at [1487, 725] on button "Confirmar" at bounding box center [1501, 728] width 72 height 26
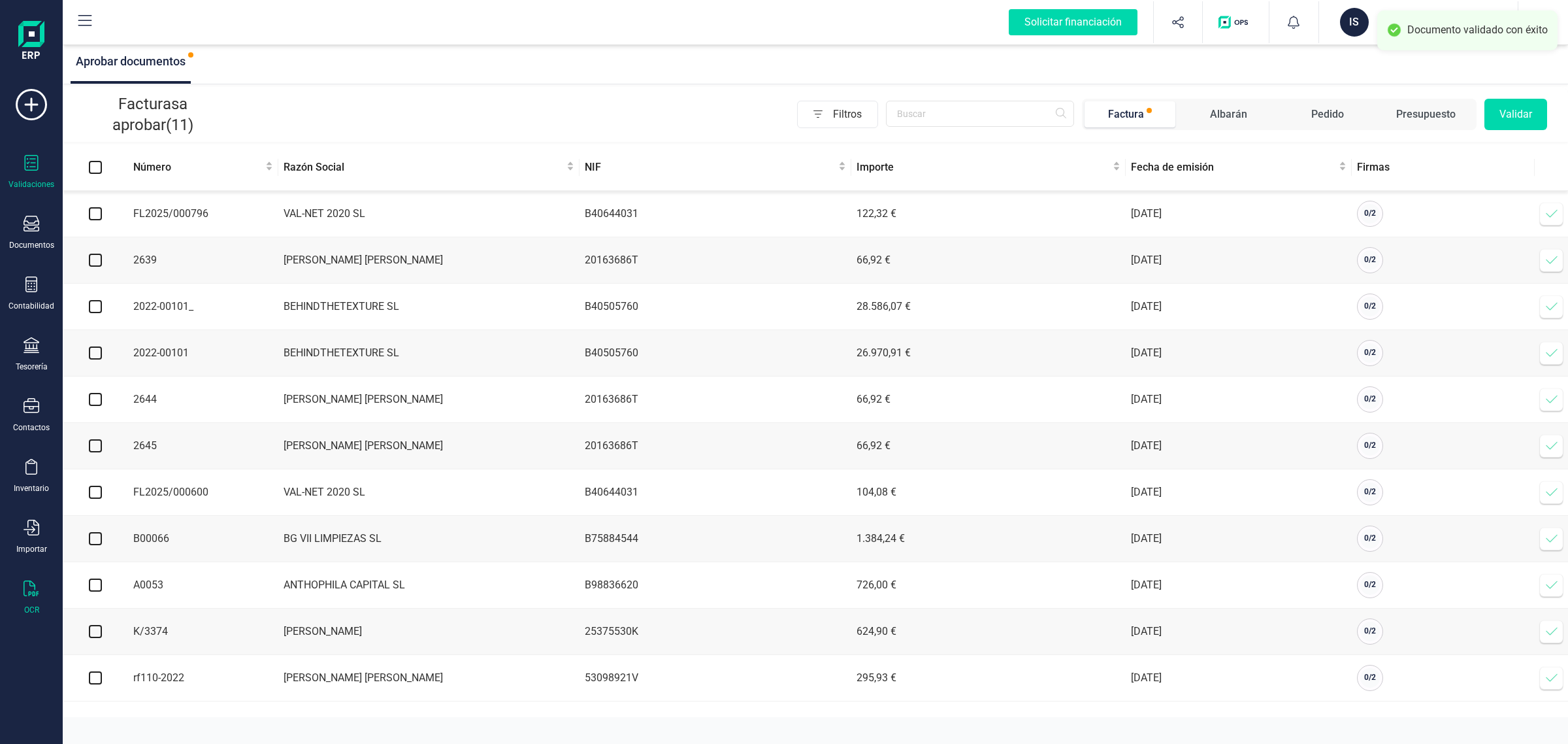
click at [33, 583] on icon at bounding box center [31, 588] width 16 height 16
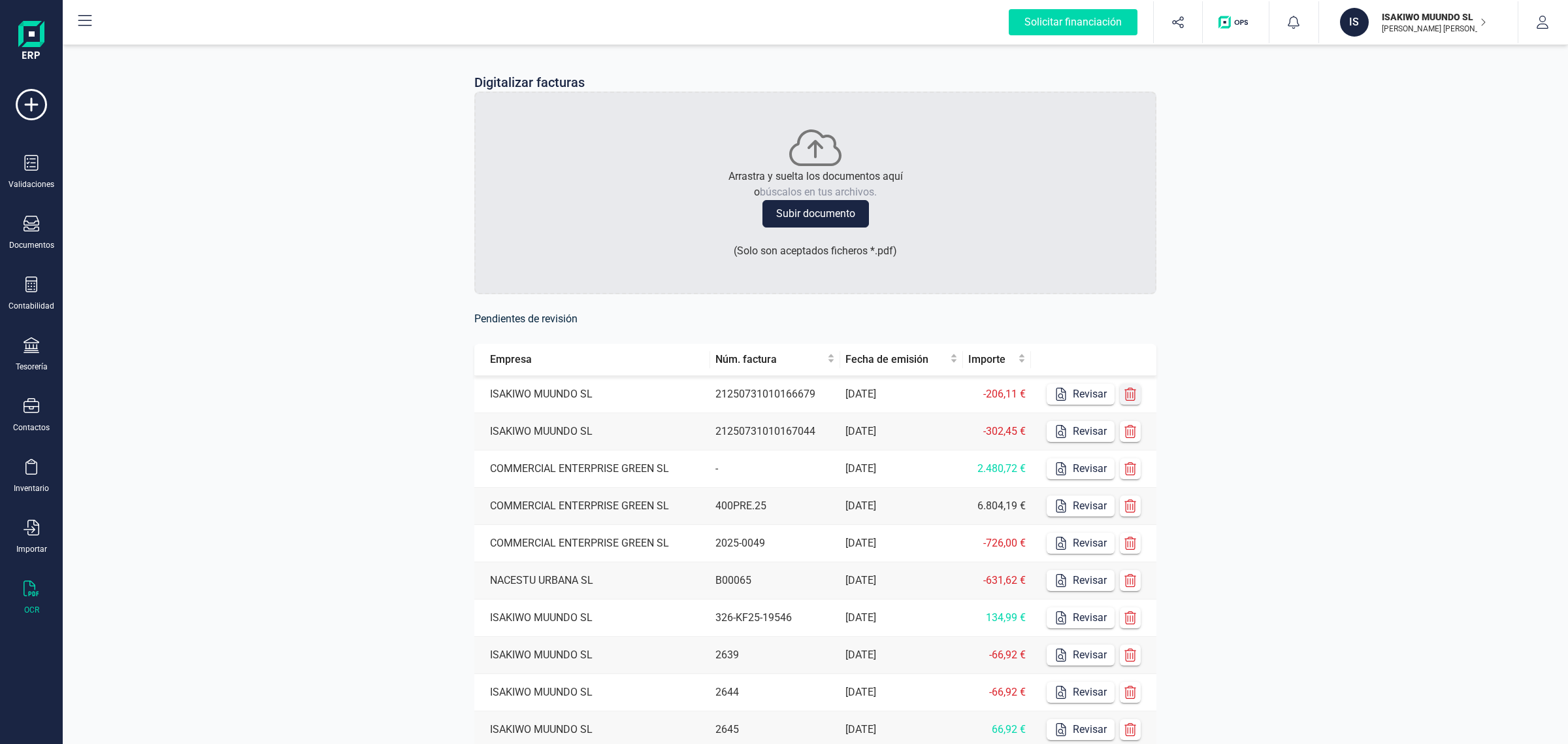
click at [1137, 394] on icon "button" at bounding box center [1130, 394] width 13 height 13
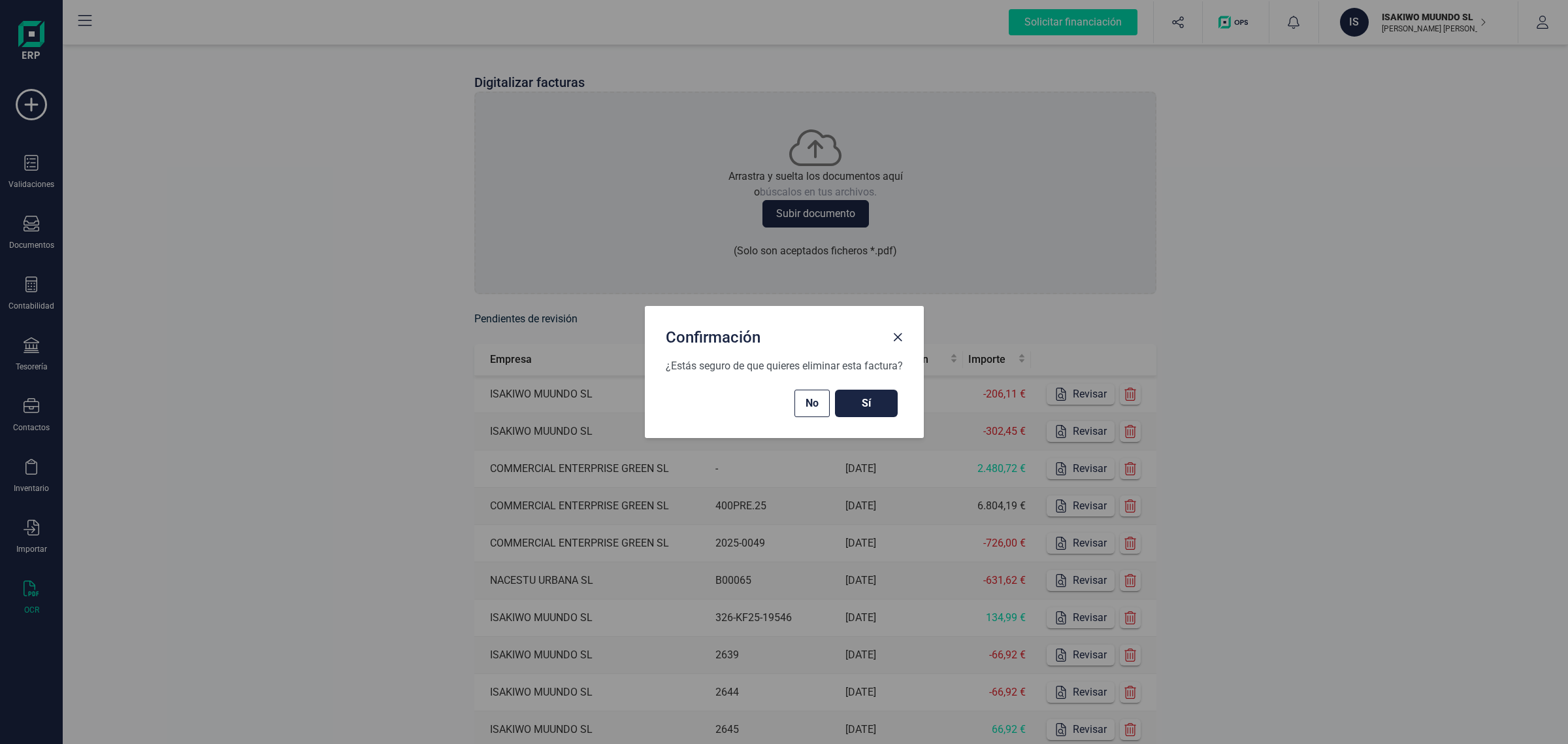
click at [871, 406] on span "Sí" at bounding box center [866, 403] width 37 height 16
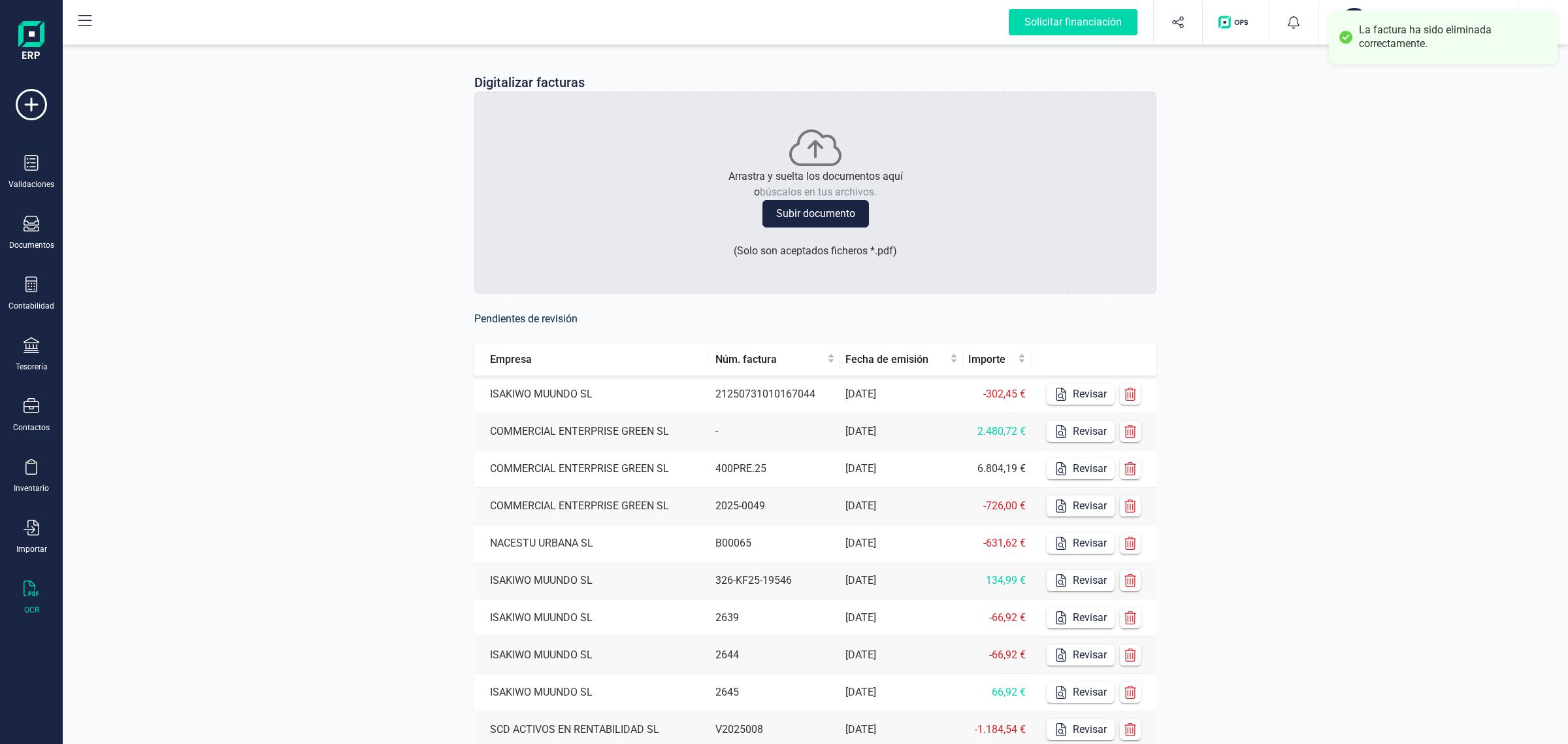
click at [1141, 393] on td "Revisar" at bounding box center [1094, 394] width 125 height 37
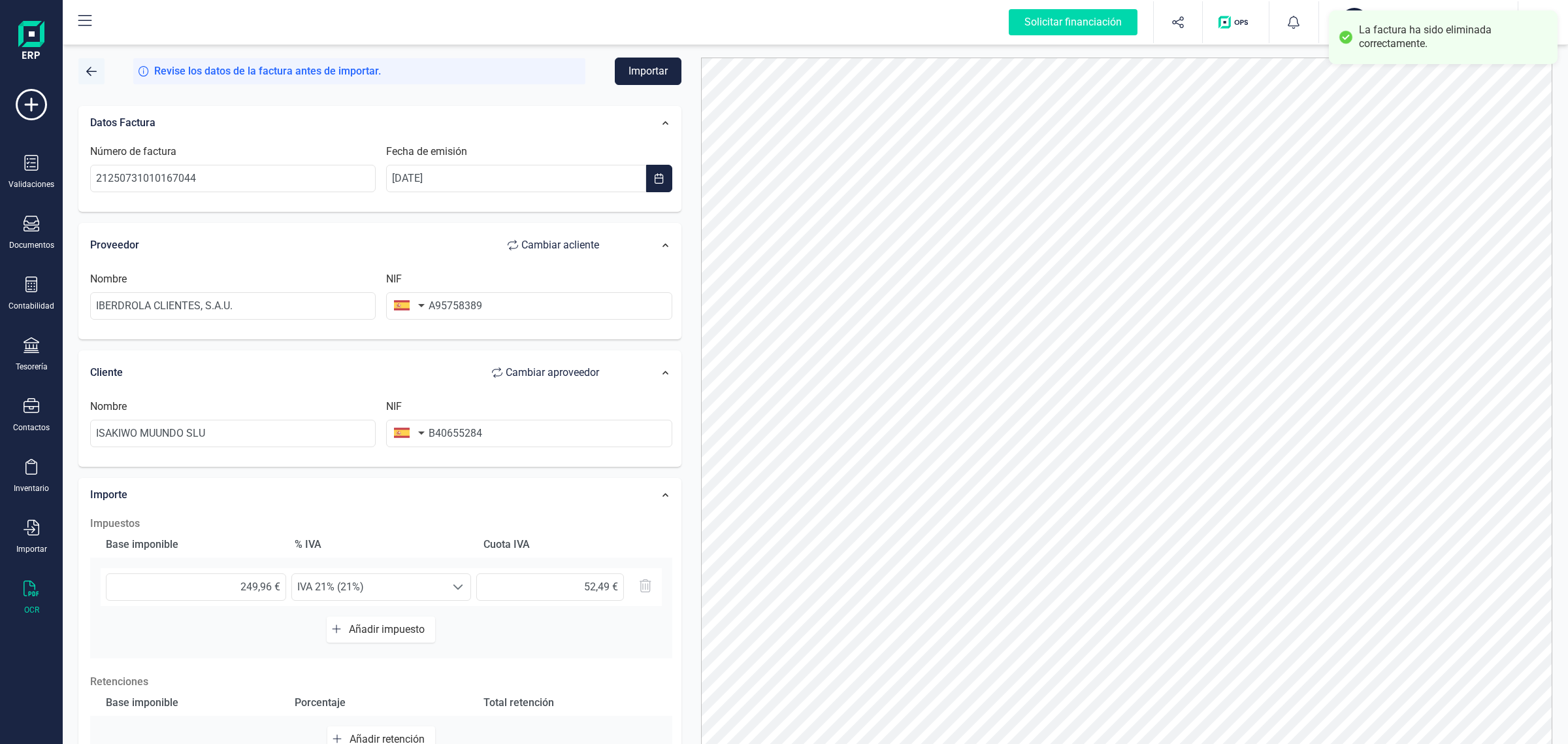
click at [83, 76] on button "button" at bounding box center [91, 71] width 26 height 26
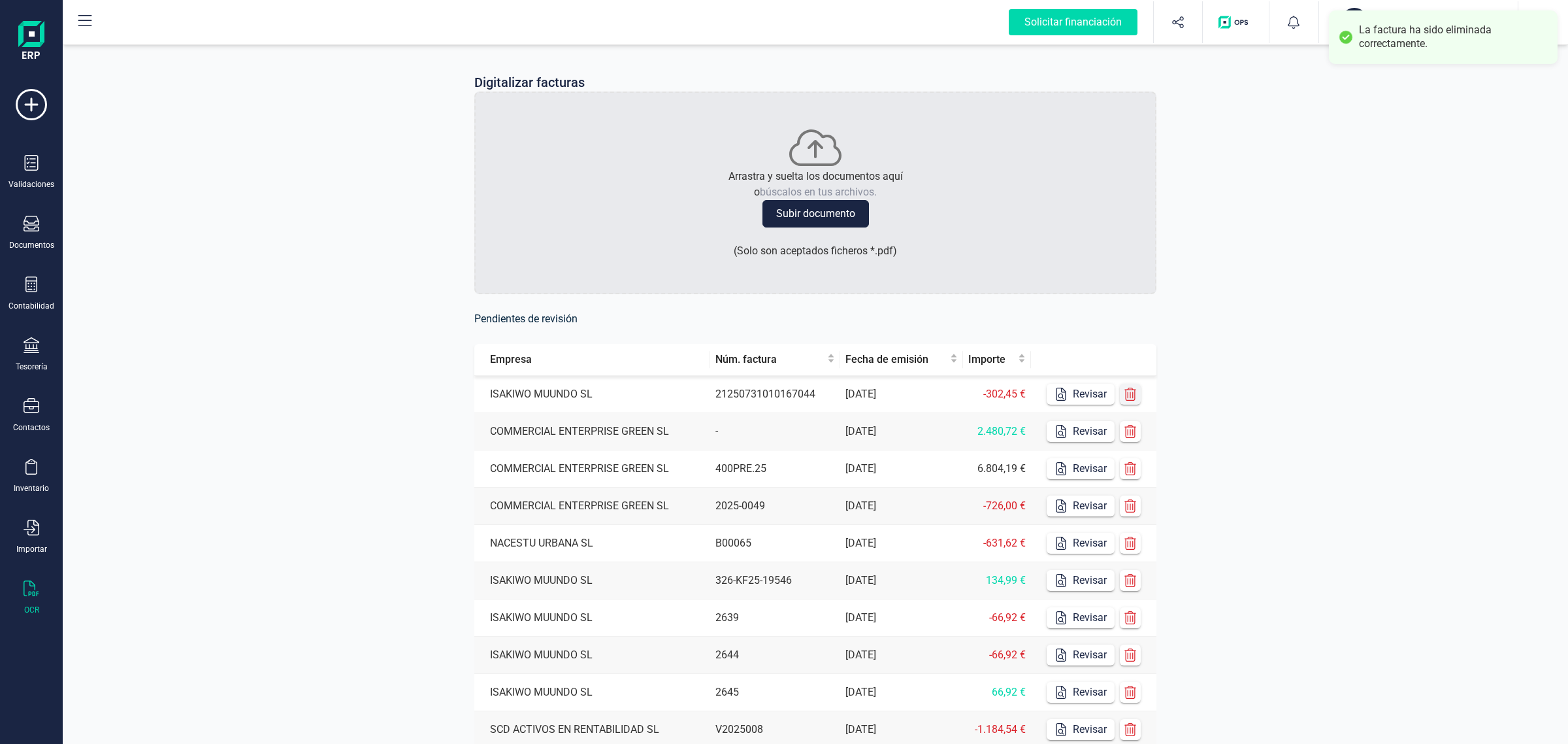
click at [1127, 393] on icon "button" at bounding box center [1130, 394] width 13 height 13
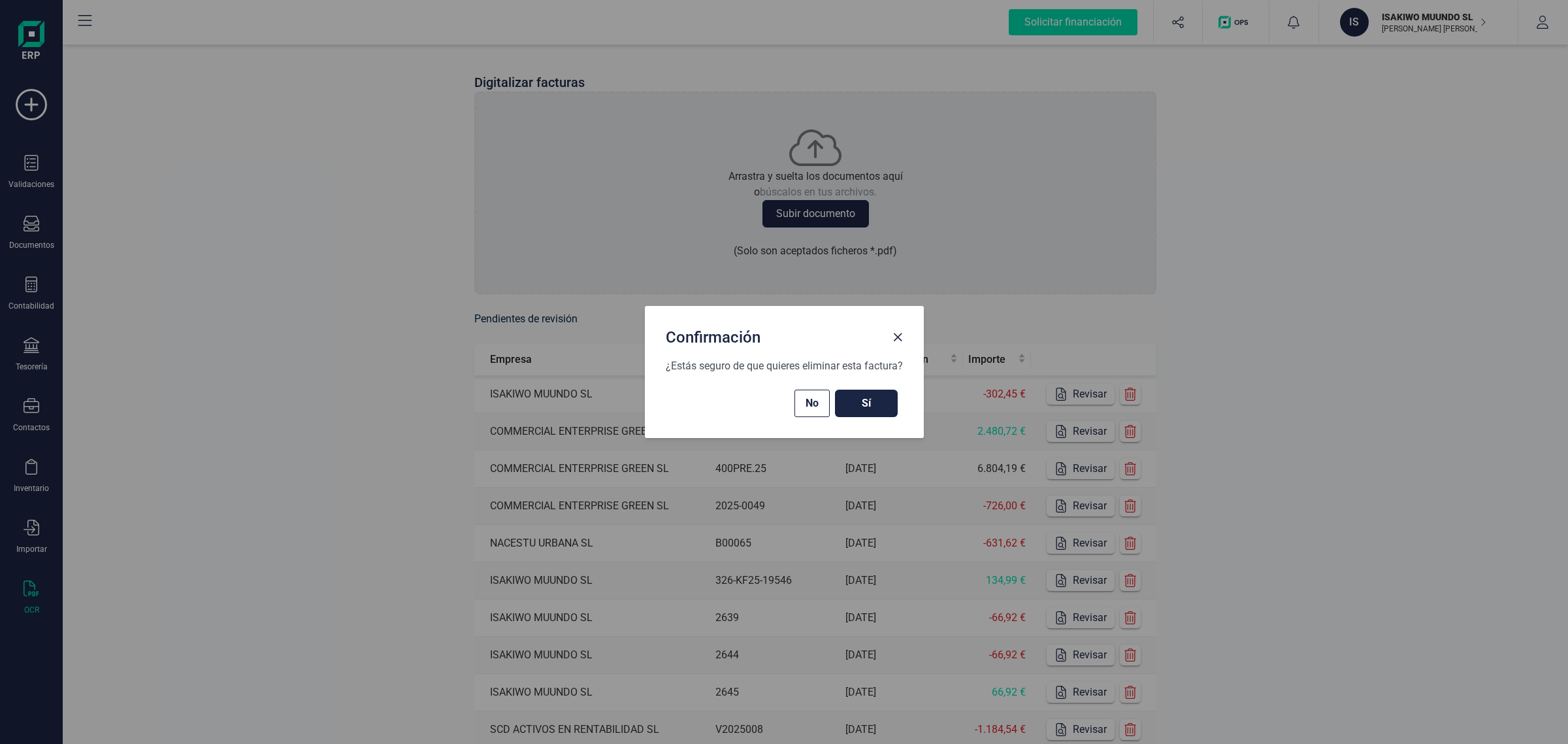
click at [877, 413] on button "Sí" at bounding box center [866, 403] width 63 height 28
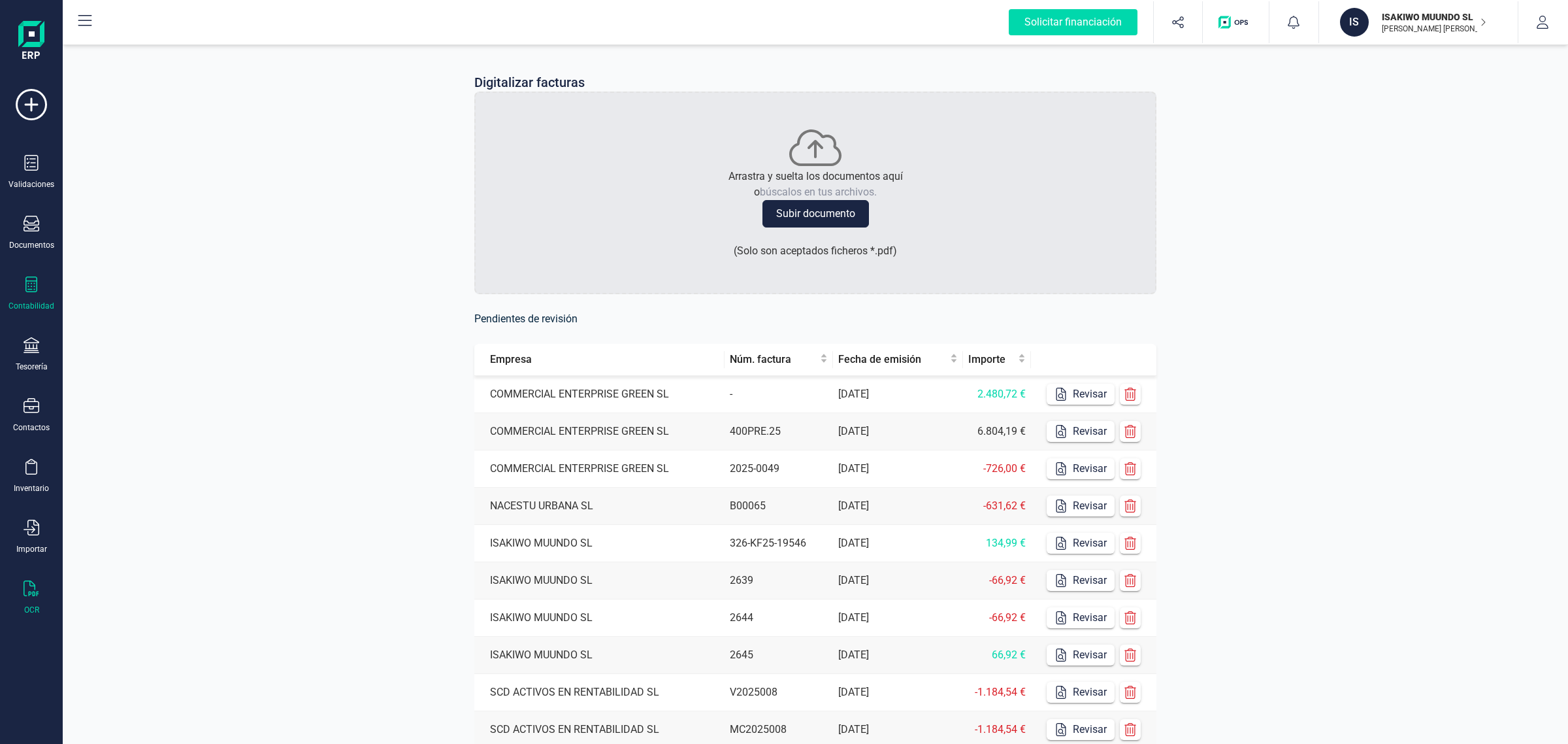
click at [24, 306] on div "Contabilidad" at bounding box center [31, 306] width 46 height 10
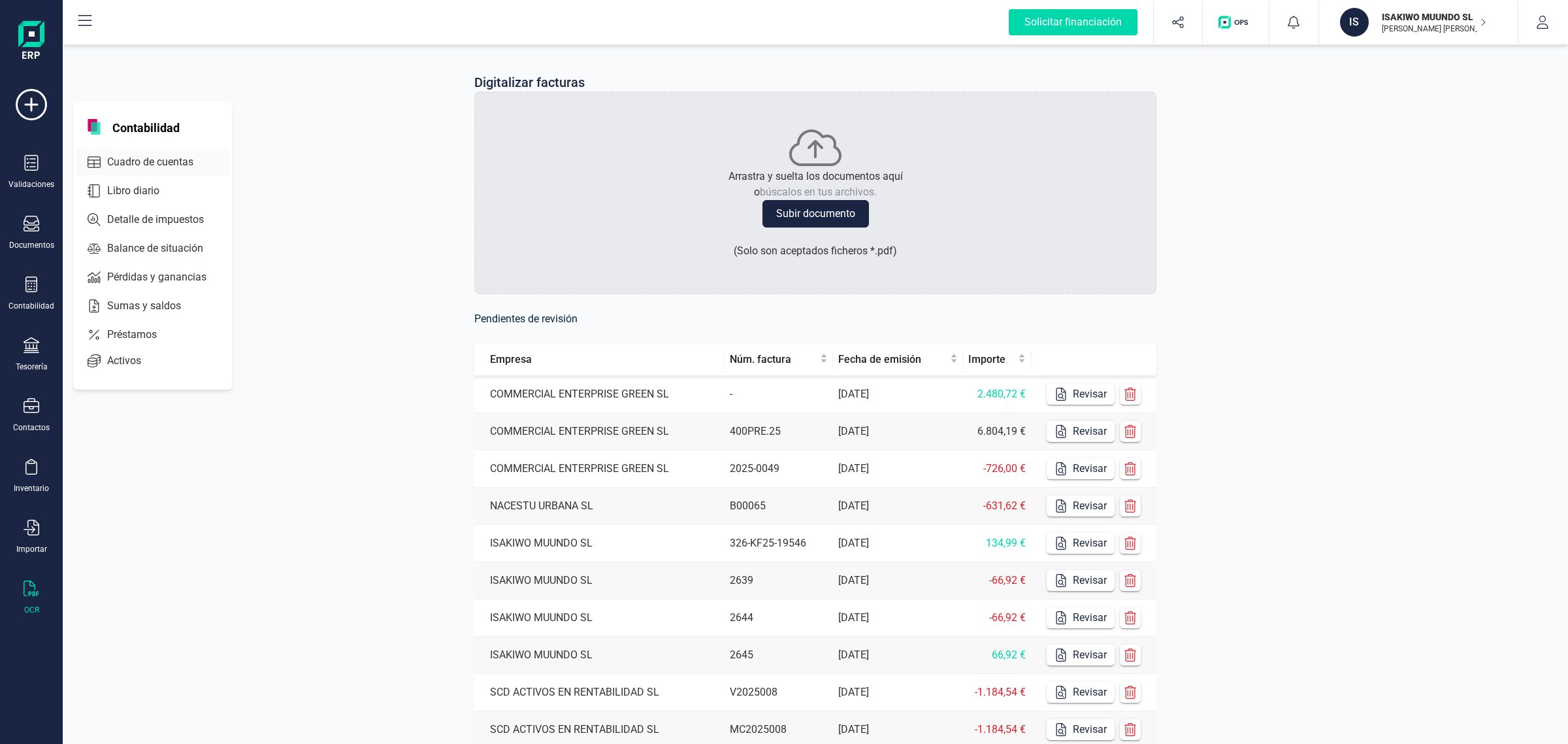
click at [139, 152] on div "Cuadro de cuentas" at bounding box center [153, 162] width 155 height 26
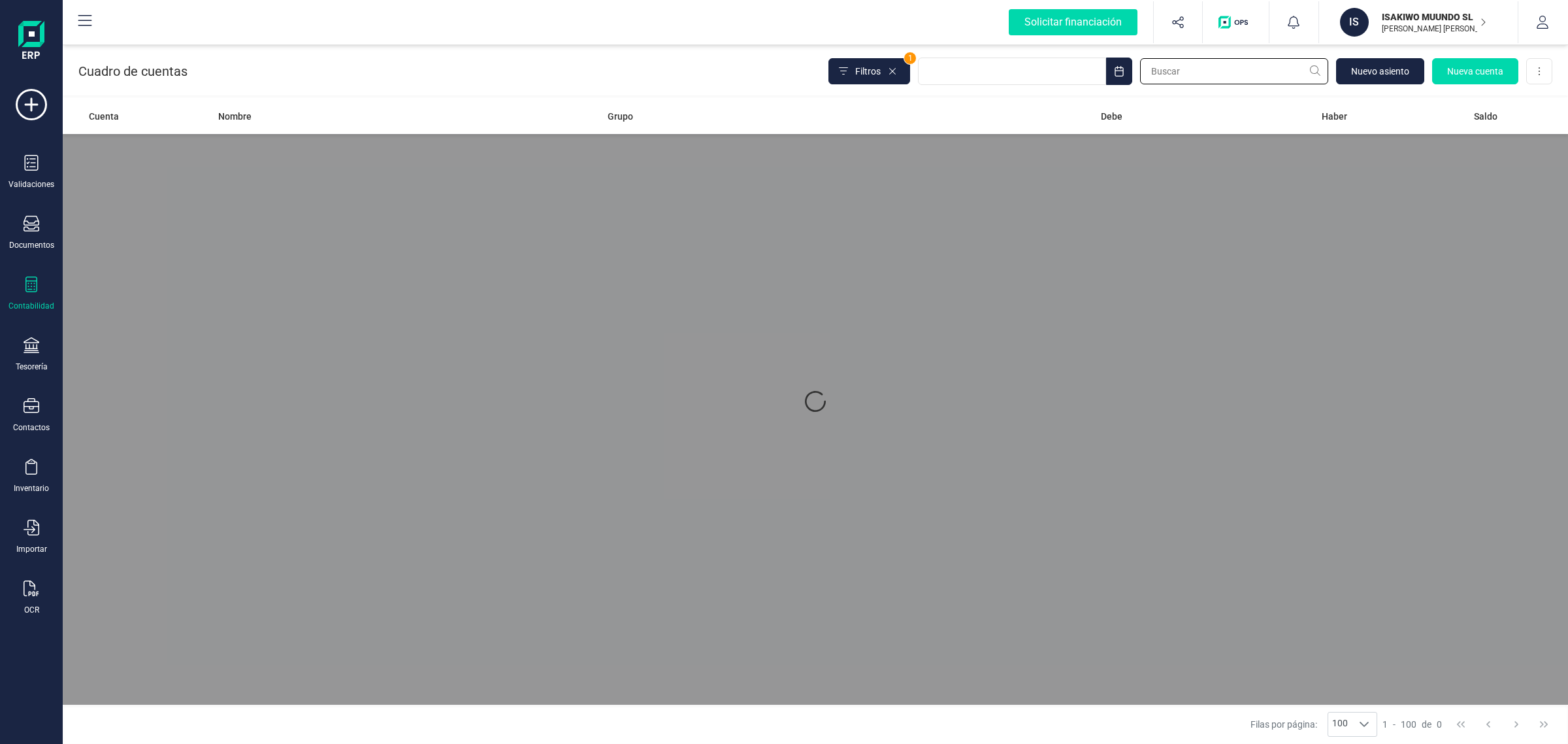
click at [1175, 66] on input "text" at bounding box center [1234, 71] width 188 height 26
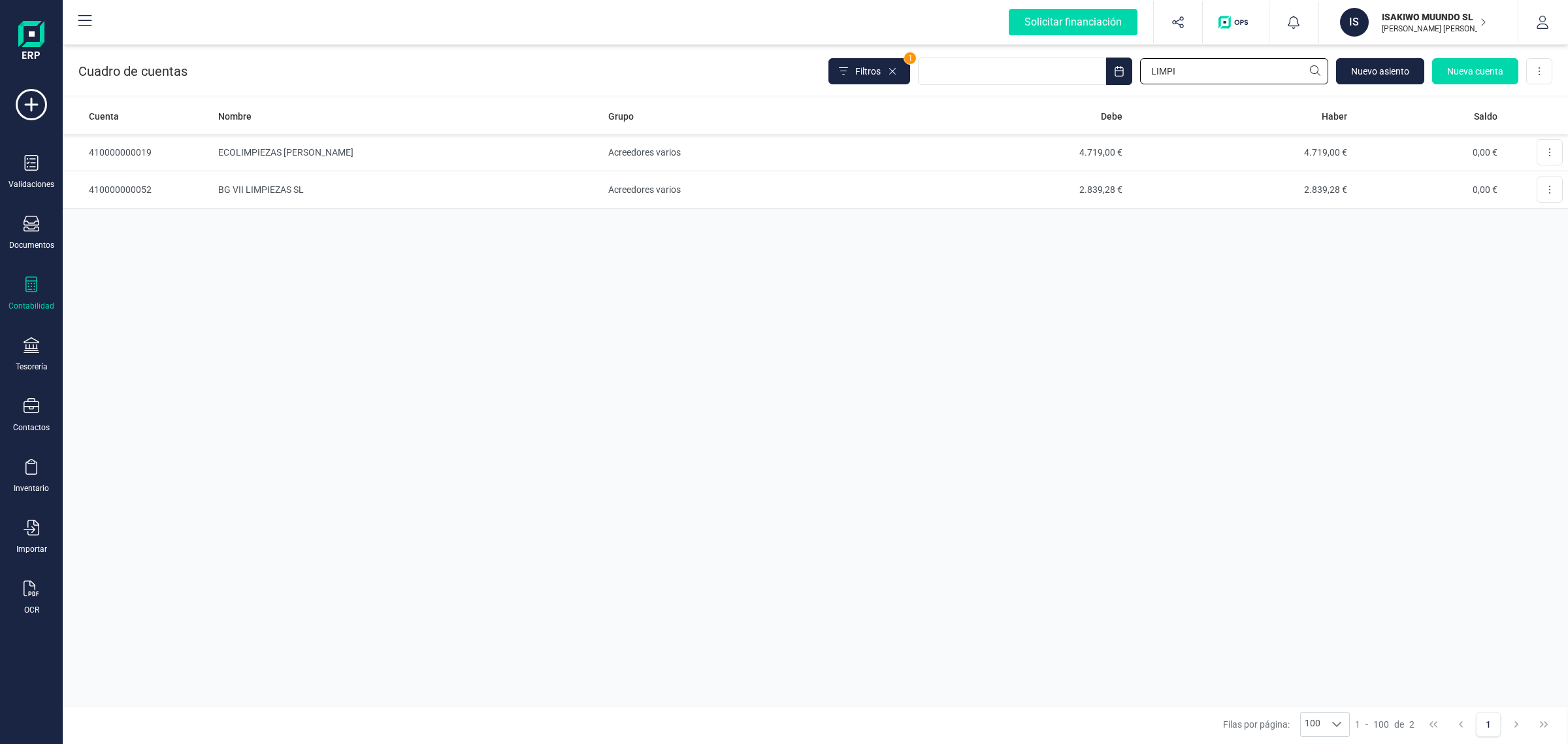
type input "LIMPI"
click at [31, 595] on div at bounding box center [31, 589] width 16 height 19
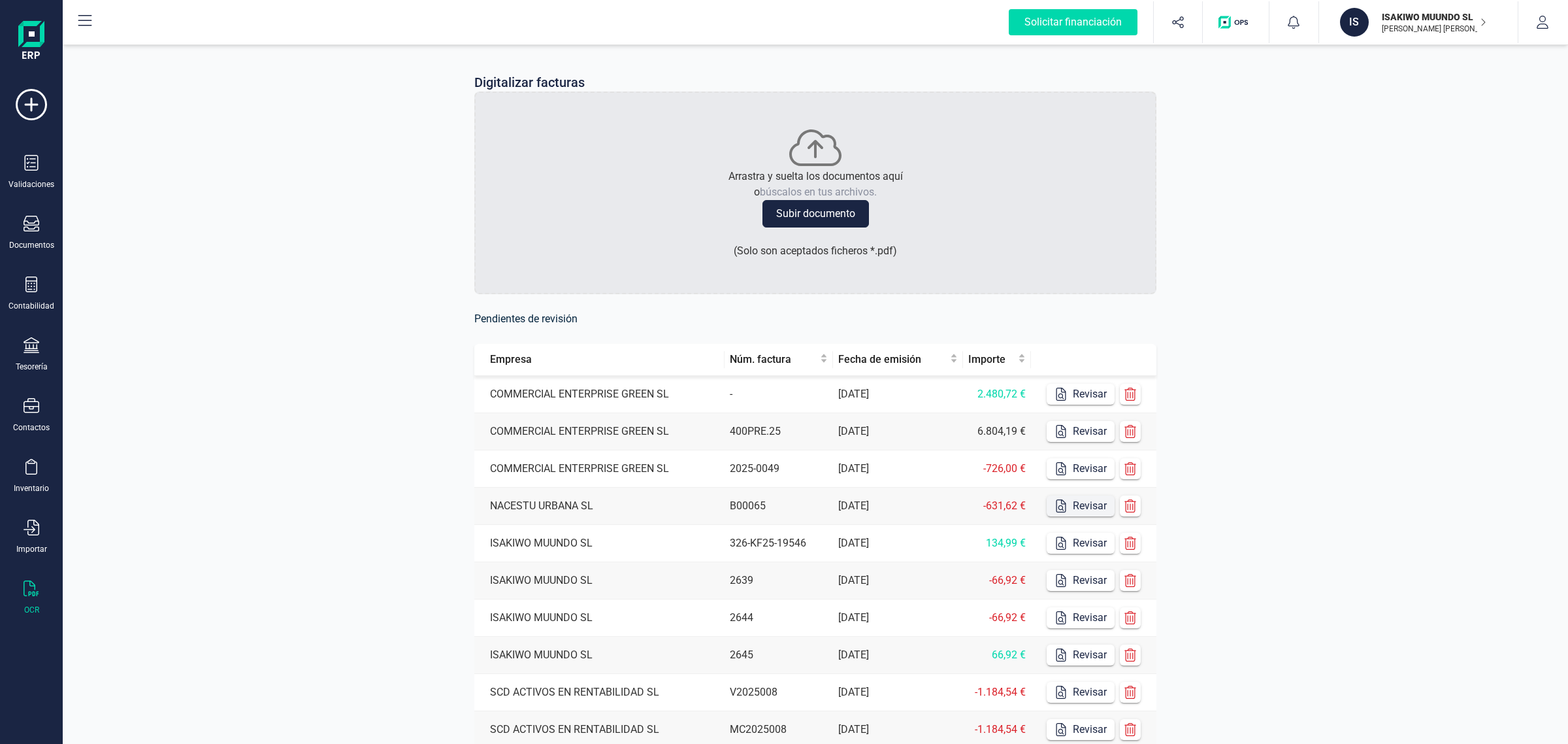
click at [1095, 504] on button "Revisar" at bounding box center [1080, 506] width 68 height 21
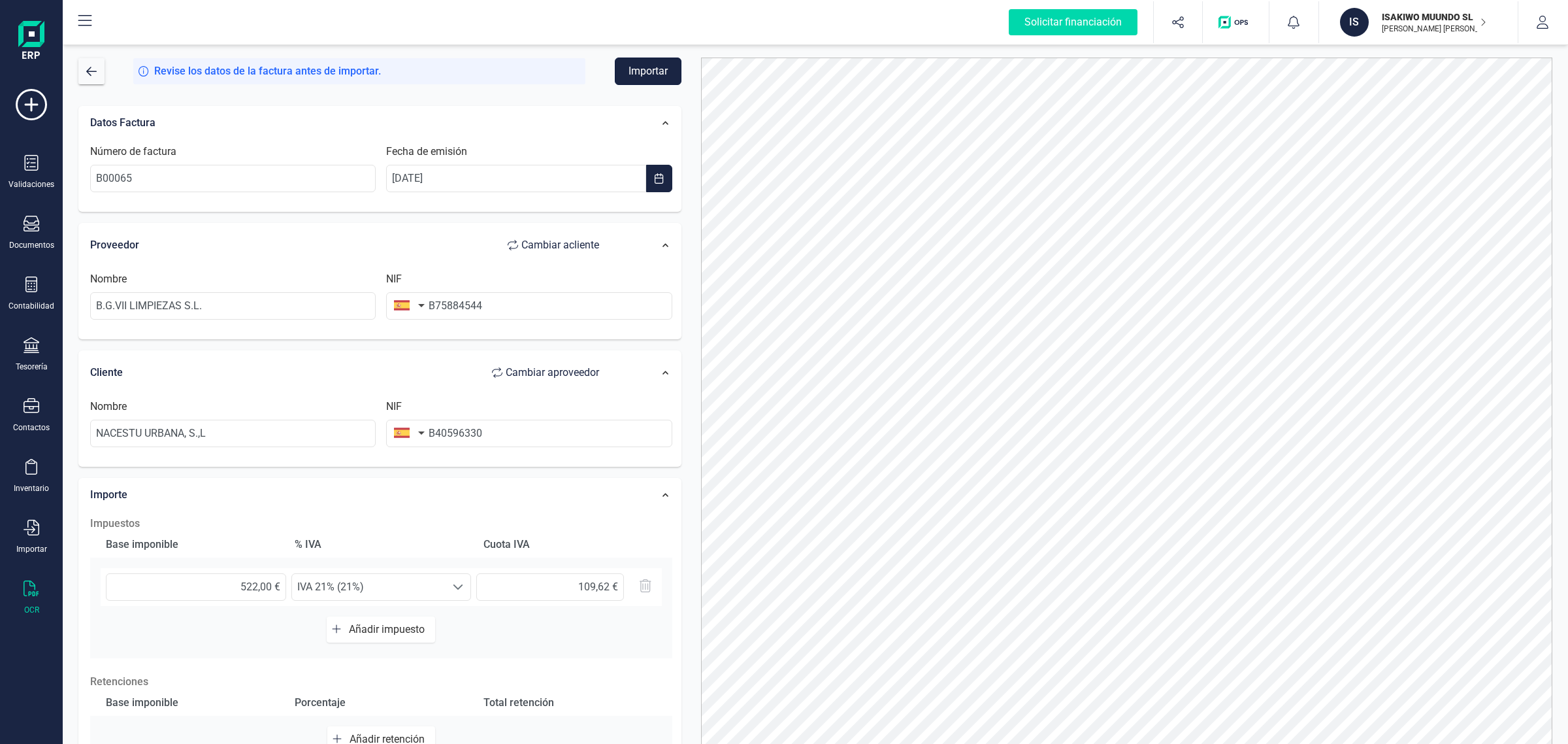
click at [668, 71] on button "Importar" at bounding box center [647, 71] width 66 height 28
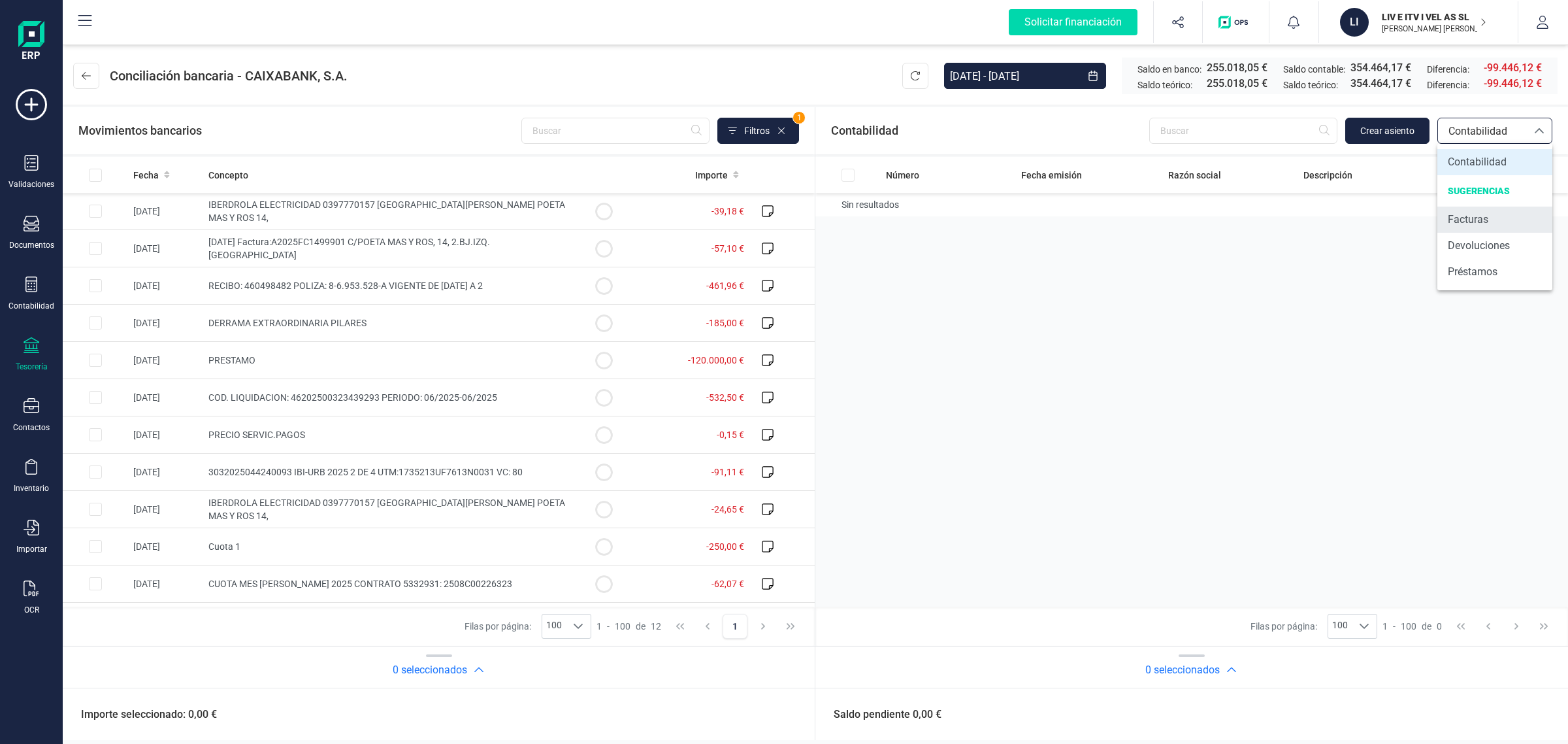
click at [1454, 217] on span "Facturas" at bounding box center [1468, 220] width 40 height 16
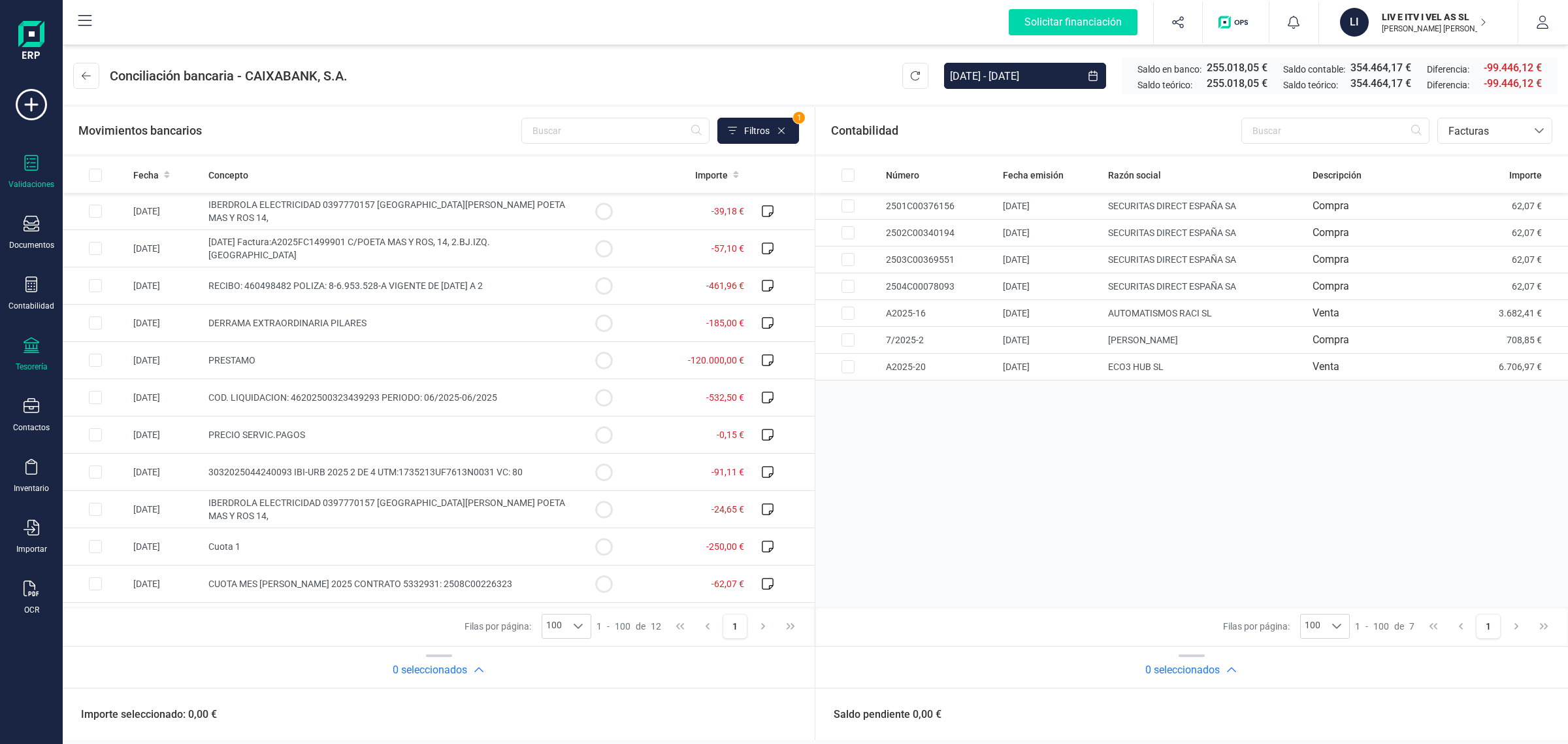
click at [28, 169] on icon at bounding box center [31, 162] width 16 height 16
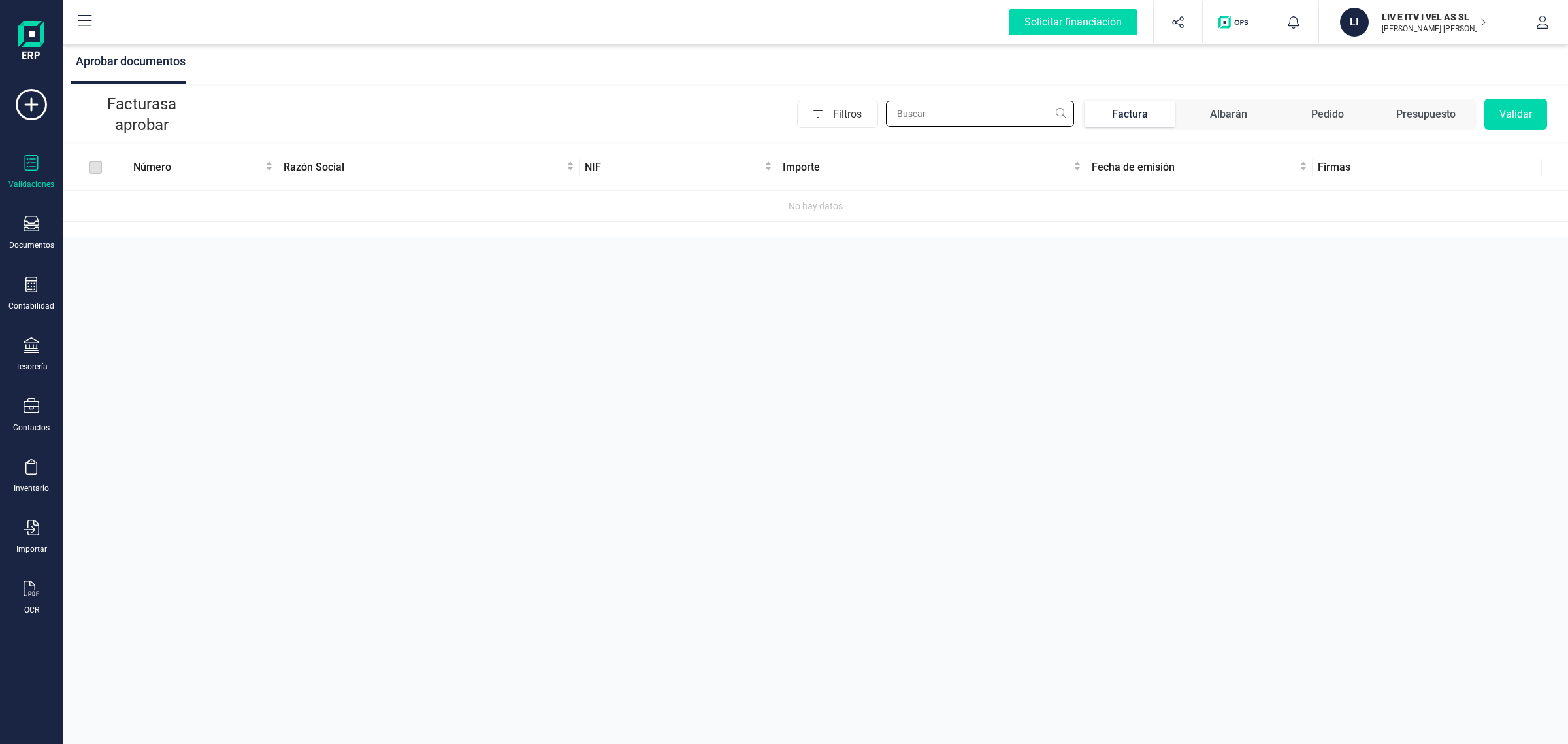
click at [902, 108] on input "text" at bounding box center [980, 114] width 188 height 26
click at [1540, 28] on icon "button" at bounding box center [1543, 22] width 13 height 13
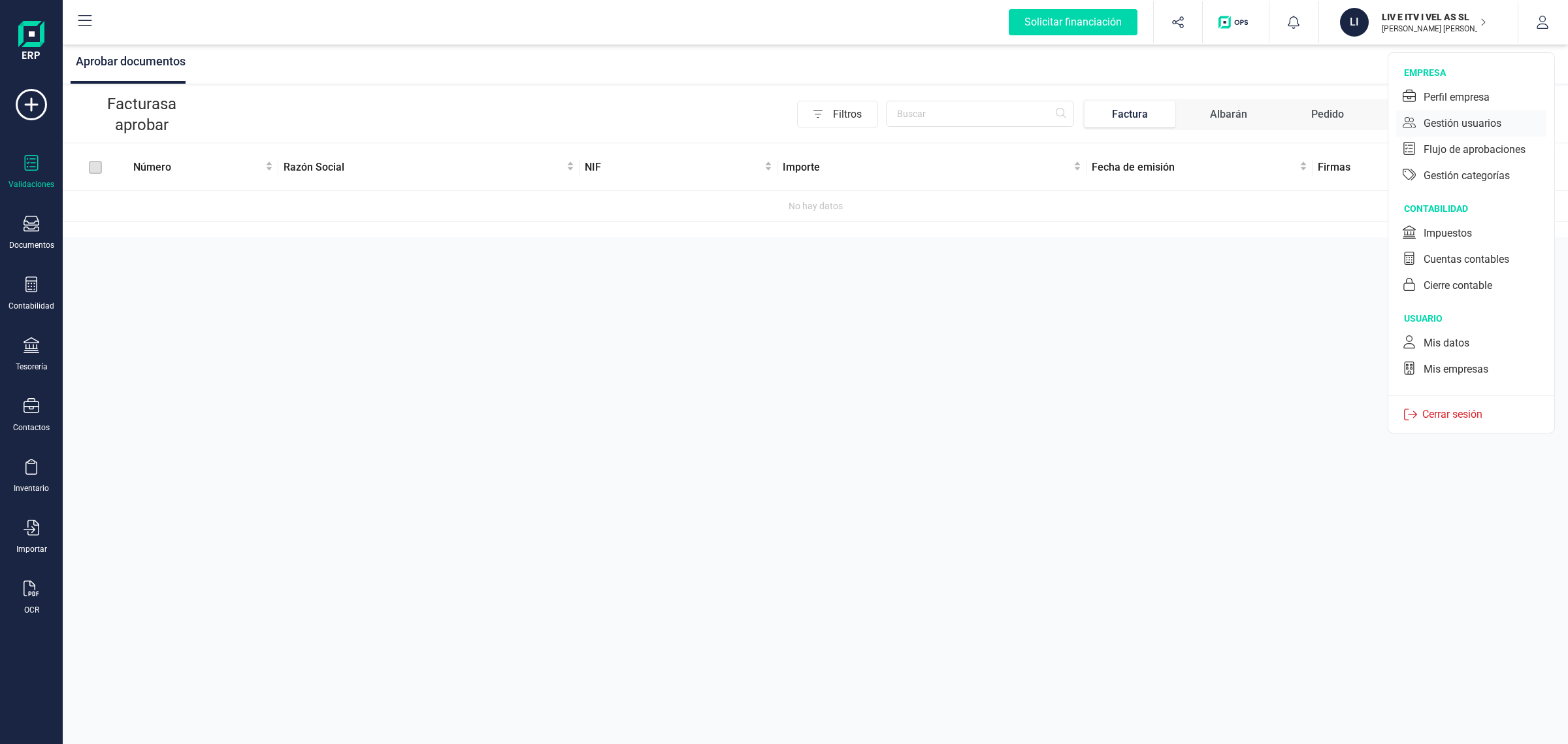
click at [1465, 125] on div "Gestión usuarios" at bounding box center [1463, 123] width 78 height 16
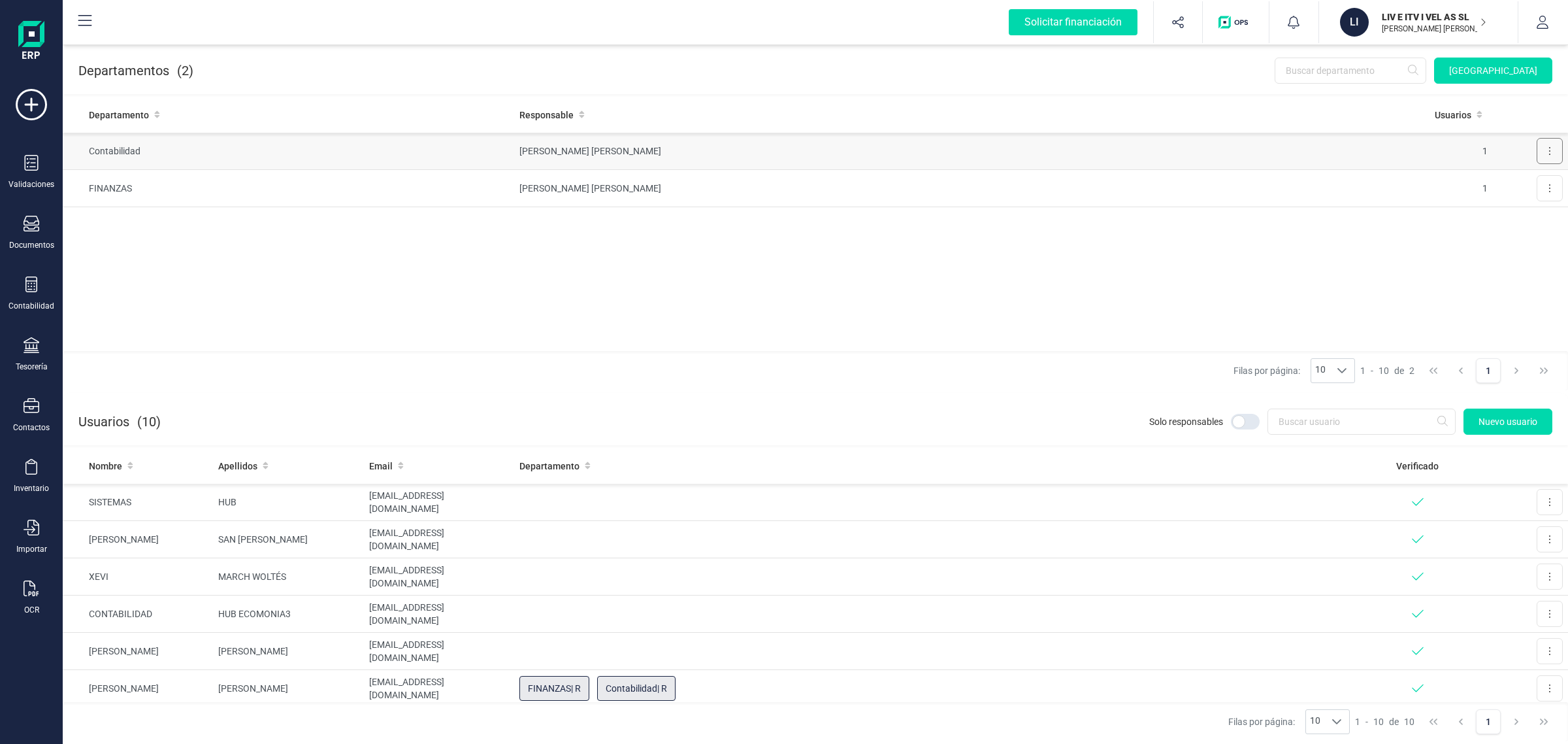
click at [1561, 150] on button at bounding box center [1549, 151] width 26 height 26
click at [1516, 181] on button "Editar" at bounding box center [1528, 183] width 66 height 26
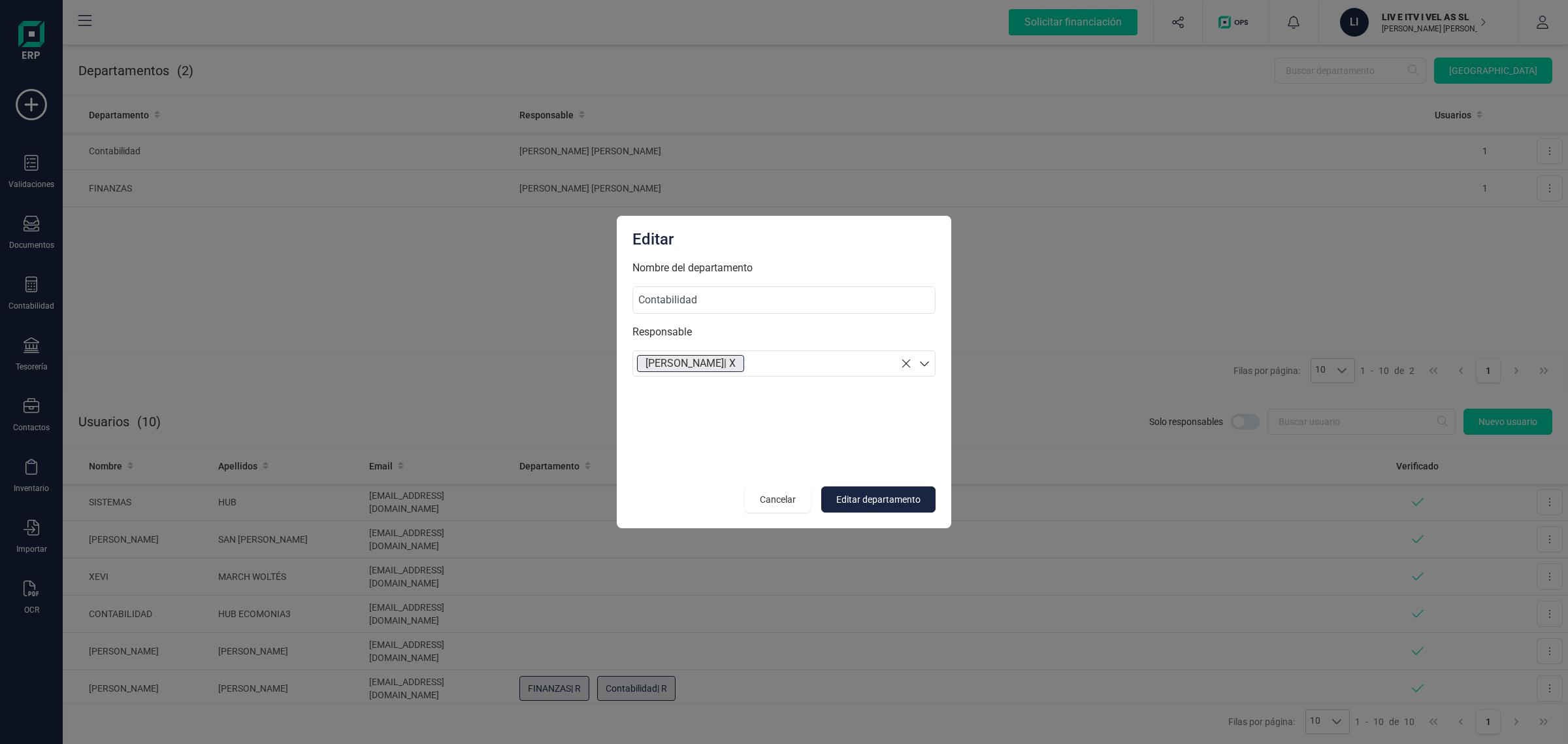
click at [820, 359] on section "[PERSON_NAME] | X" at bounding box center [784, 363] width 303 height 26
click at [715, 458] on p "[PERSON_NAME] [PERSON_NAME]" at bounding box center [784, 465] width 302 height 27
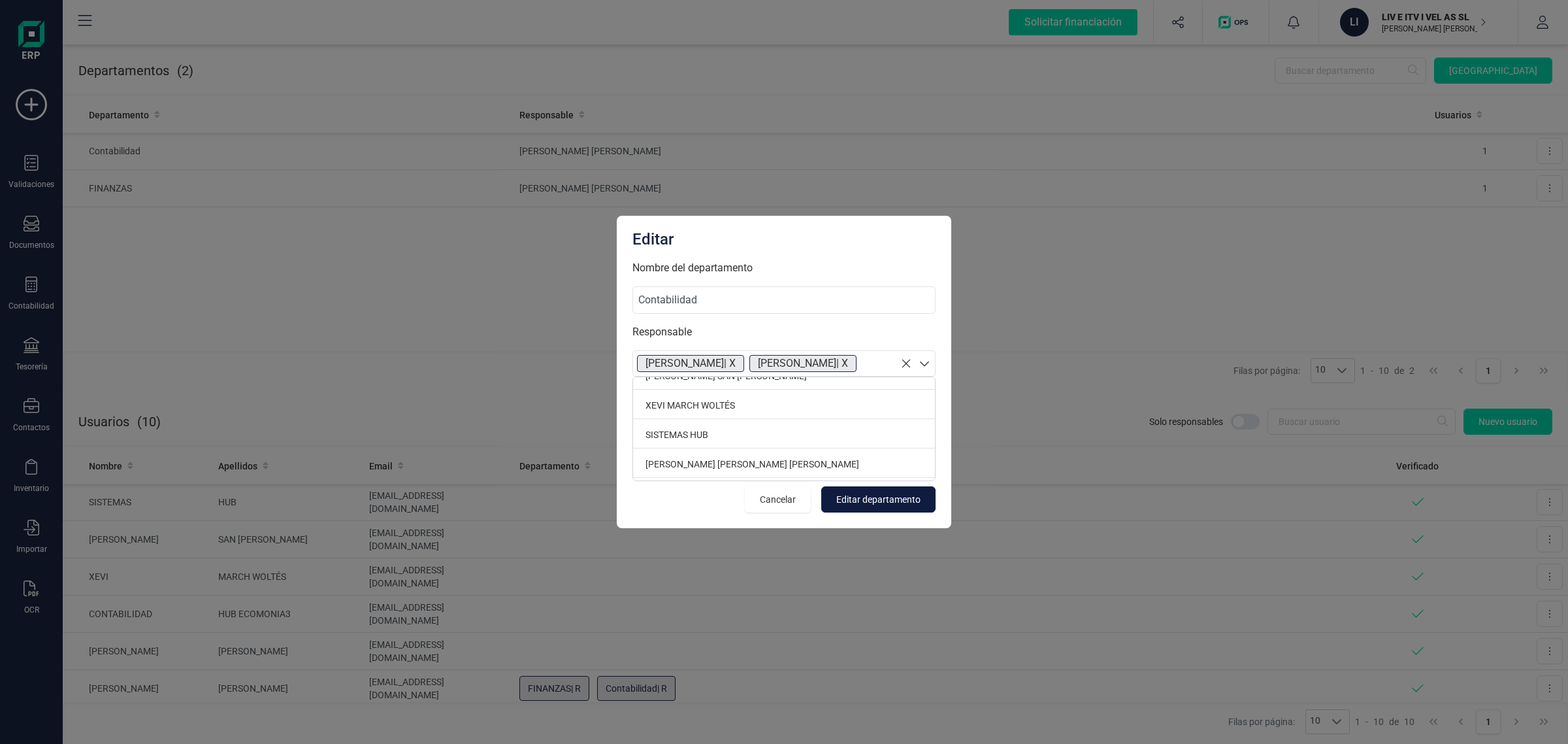
click at [905, 497] on span "Editar departamento" at bounding box center [878, 500] width 84 height 13
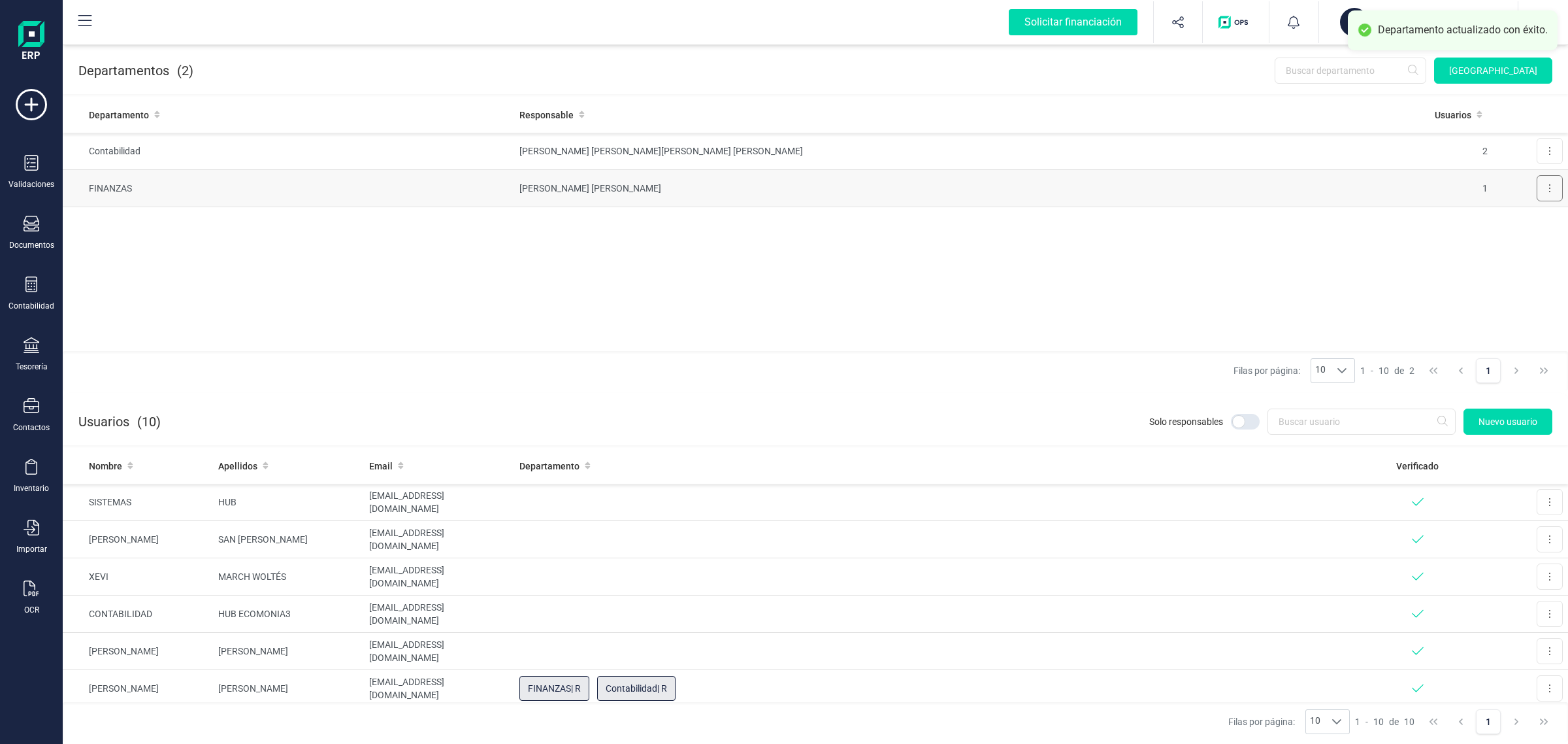
click at [1549, 181] on button at bounding box center [1549, 188] width 26 height 26
click at [1526, 220] on span "Editar" at bounding box center [1531, 220] width 24 height 13
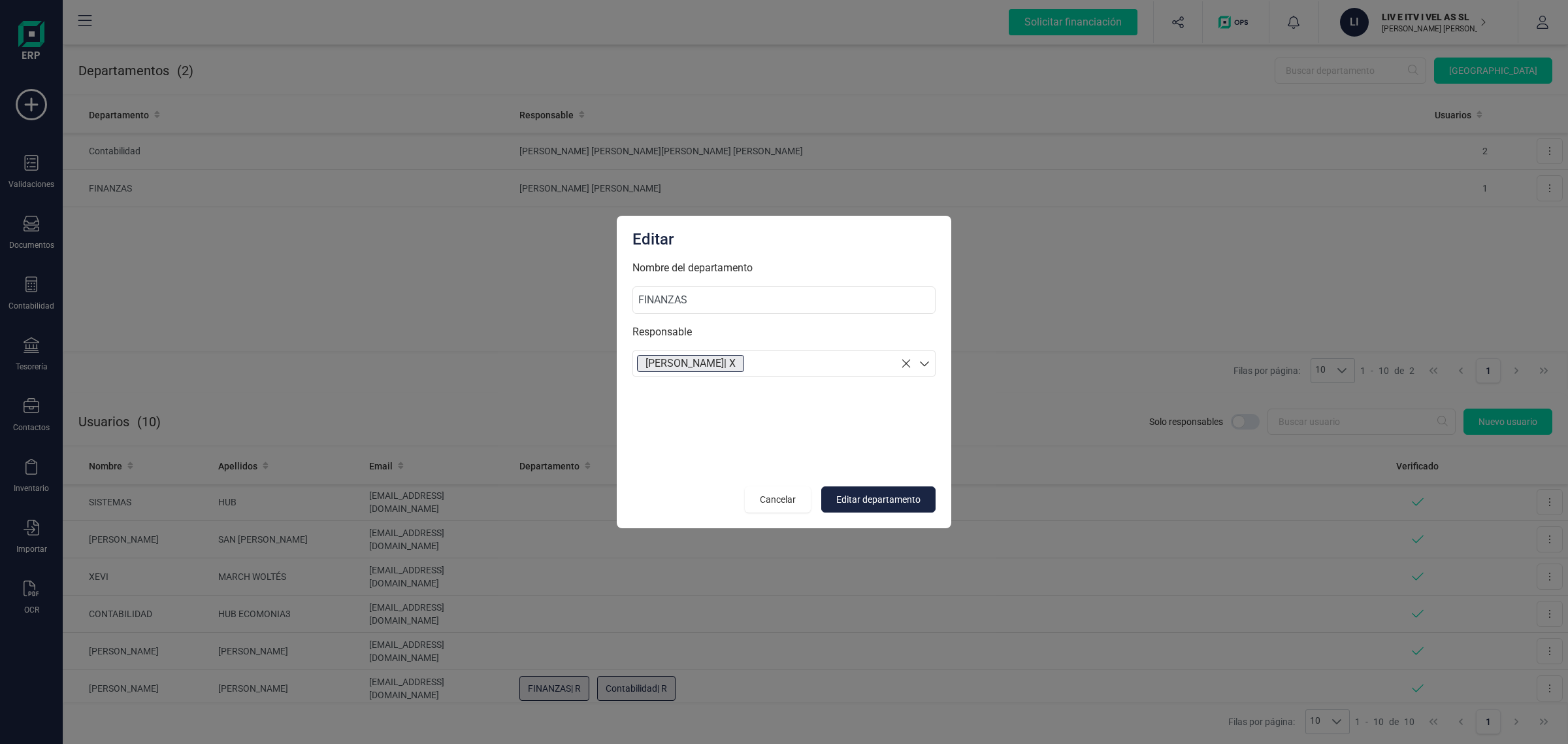
click at [922, 366] on icon at bounding box center [924, 364] width 13 height 13
click at [697, 468] on p "[PERSON_NAME] [PERSON_NAME]" at bounding box center [784, 465] width 302 height 27
click at [880, 489] on button "Editar departamento" at bounding box center [878, 499] width 114 height 26
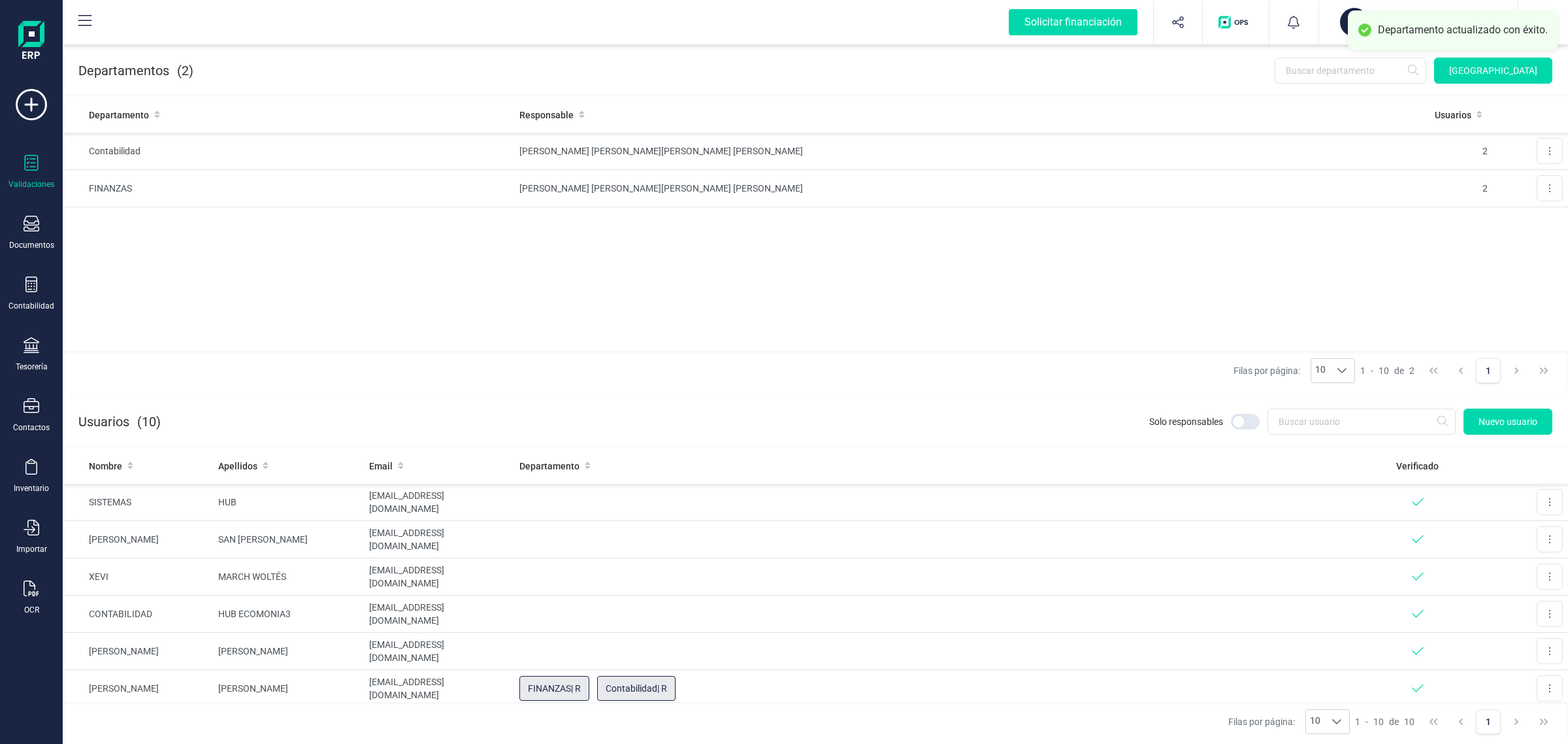
click at [25, 170] on icon at bounding box center [31, 162] width 16 height 16
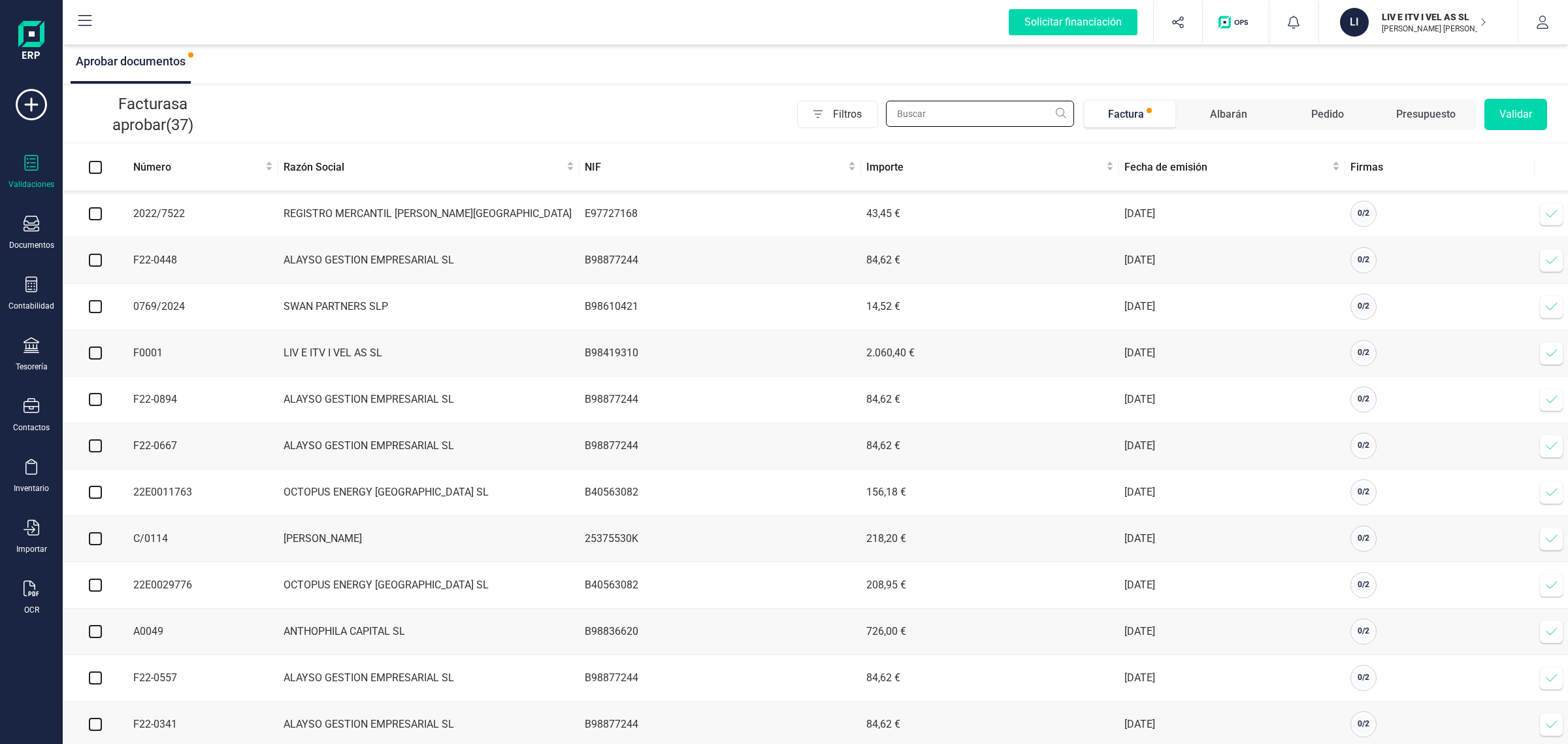
click at [1007, 113] on input "text" at bounding box center [980, 114] width 188 height 26
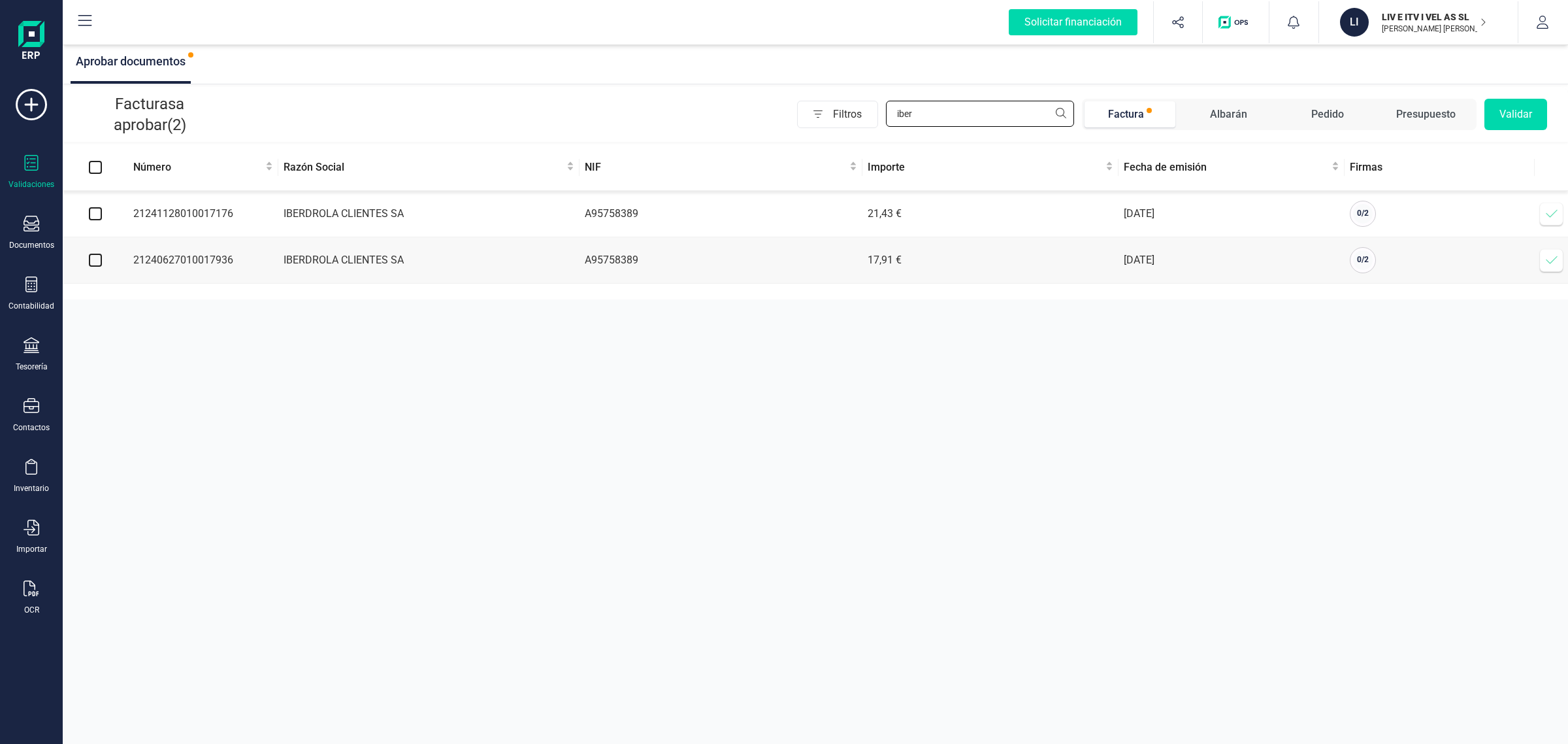
type input "iber"
click at [38, 291] on div at bounding box center [31, 285] width 16 height 19
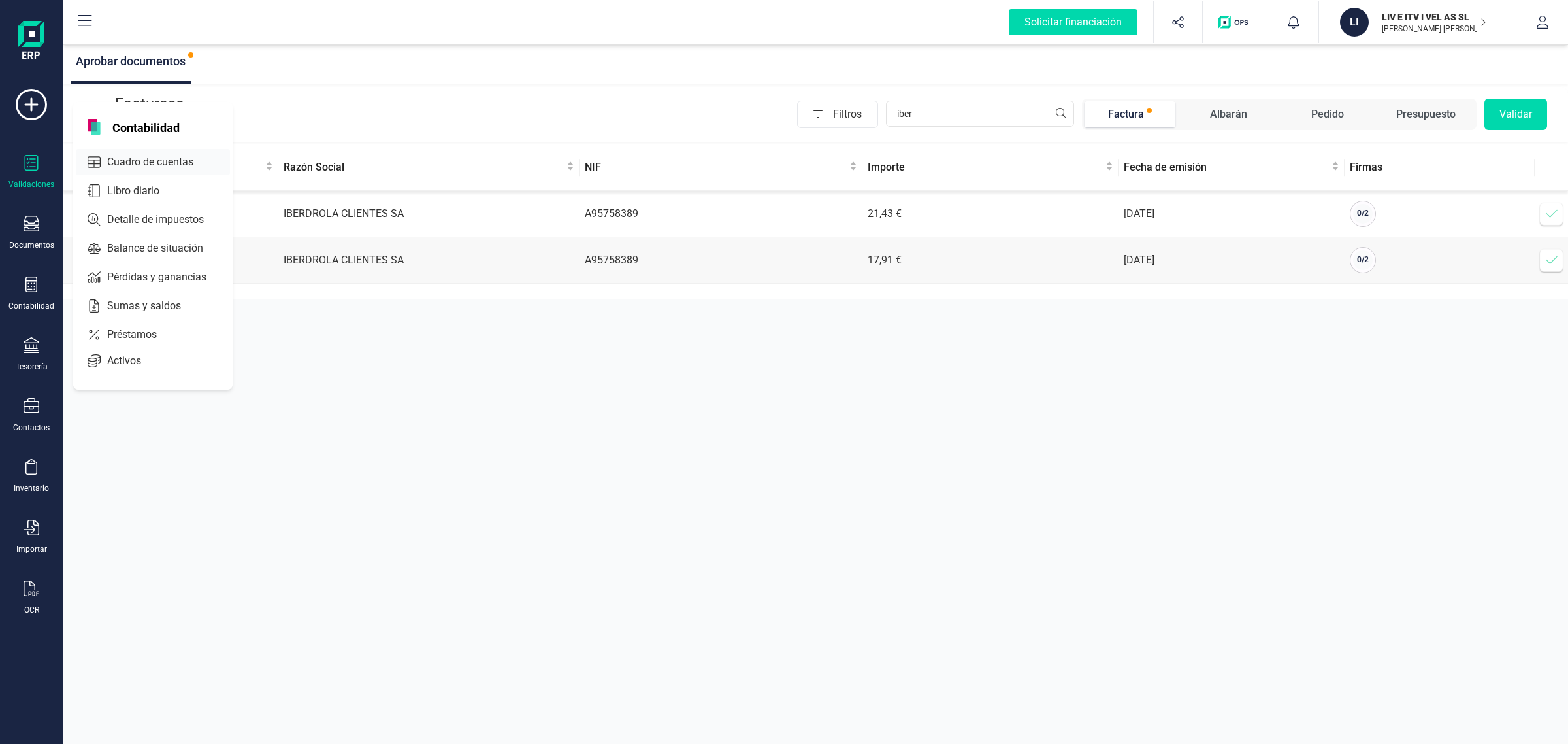
click at [137, 167] on span "Cuadro de cuentas" at bounding box center [160, 162] width 115 height 16
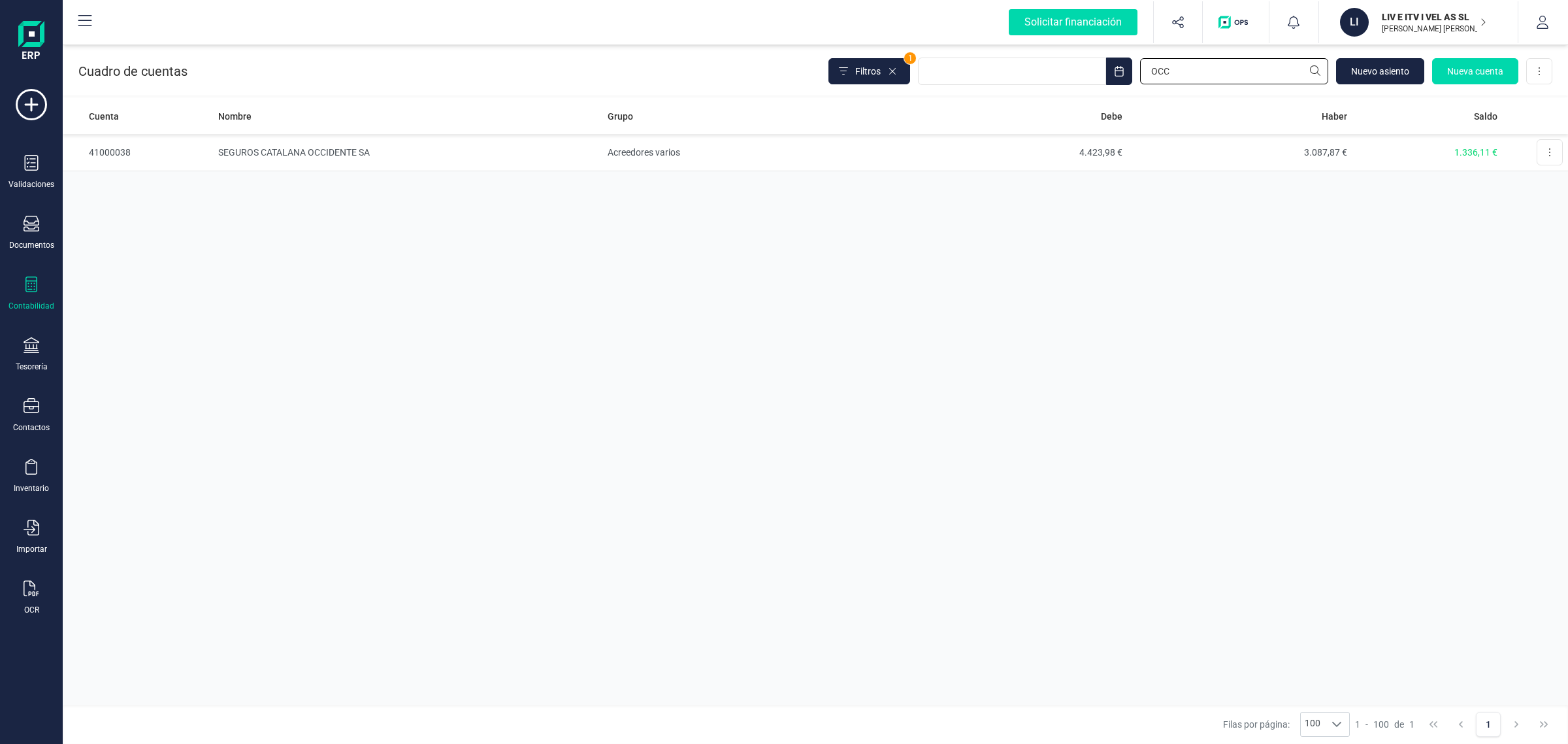
click at [1195, 69] on input "OCC" at bounding box center [1234, 71] width 188 height 26
drag, startPoint x: 1195, startPoint y: 69, endPoint x: 1104, endPoint y: 87, distance: 92.8
click at [1107, 87] on div "Cuadro de cuentas Filtros 1 OCC [GEOGRAPHIC_DATA] Nueva cuenta Descargar Excel" at bounding box center [815, 69] width 1505 height 54
type input "iber"
click at [455, 151] on td "IBERDROLA CLIENTES SAU" at bounding box center [408, 152] width 390 height 37
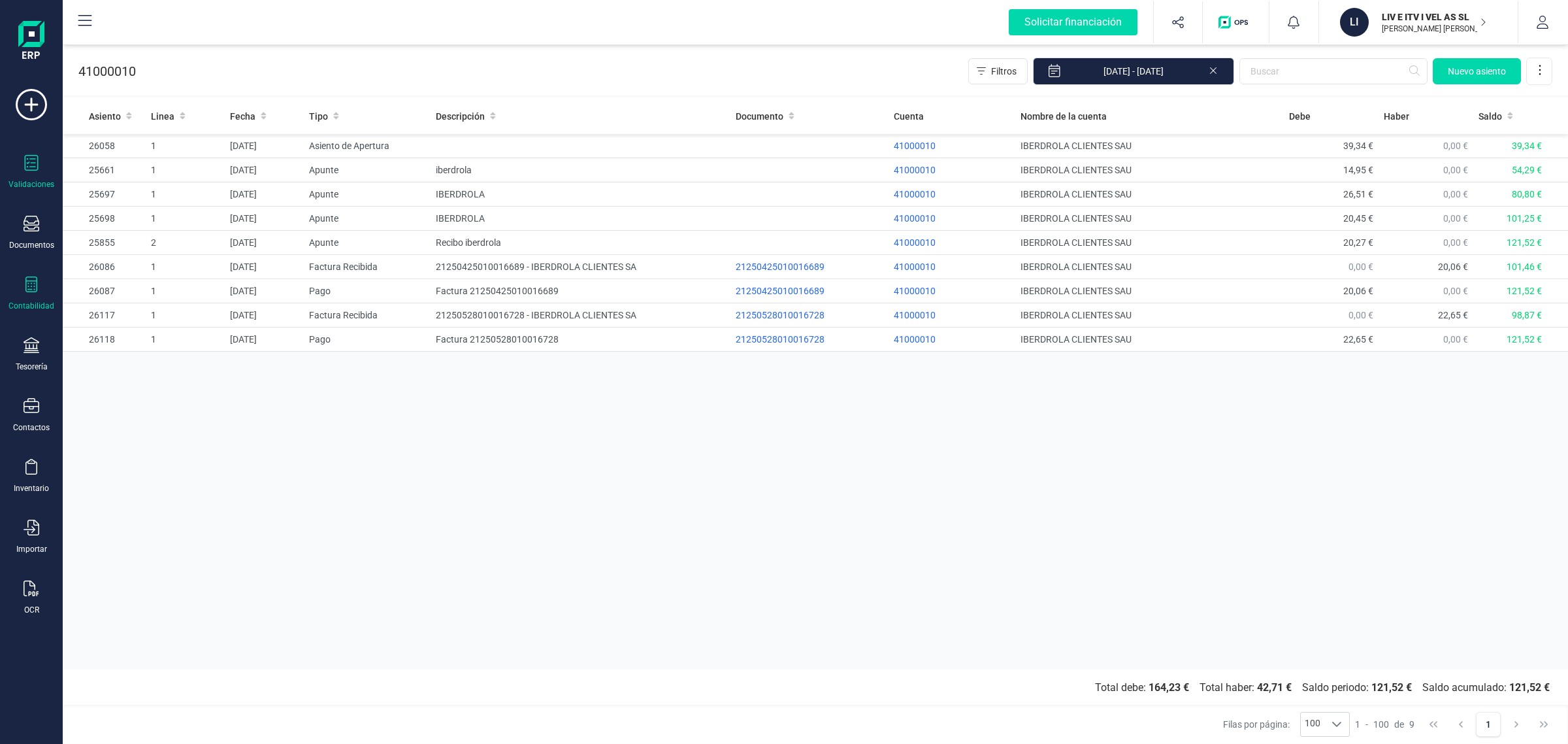
drag, startPoint x: 40, startPoint y: 174, endPoint x: 40, endPoint y: 181, distance: 7.0
click at [40, 181] on div "Validaciones" at bounding box center [31, 172] width 52 height 34
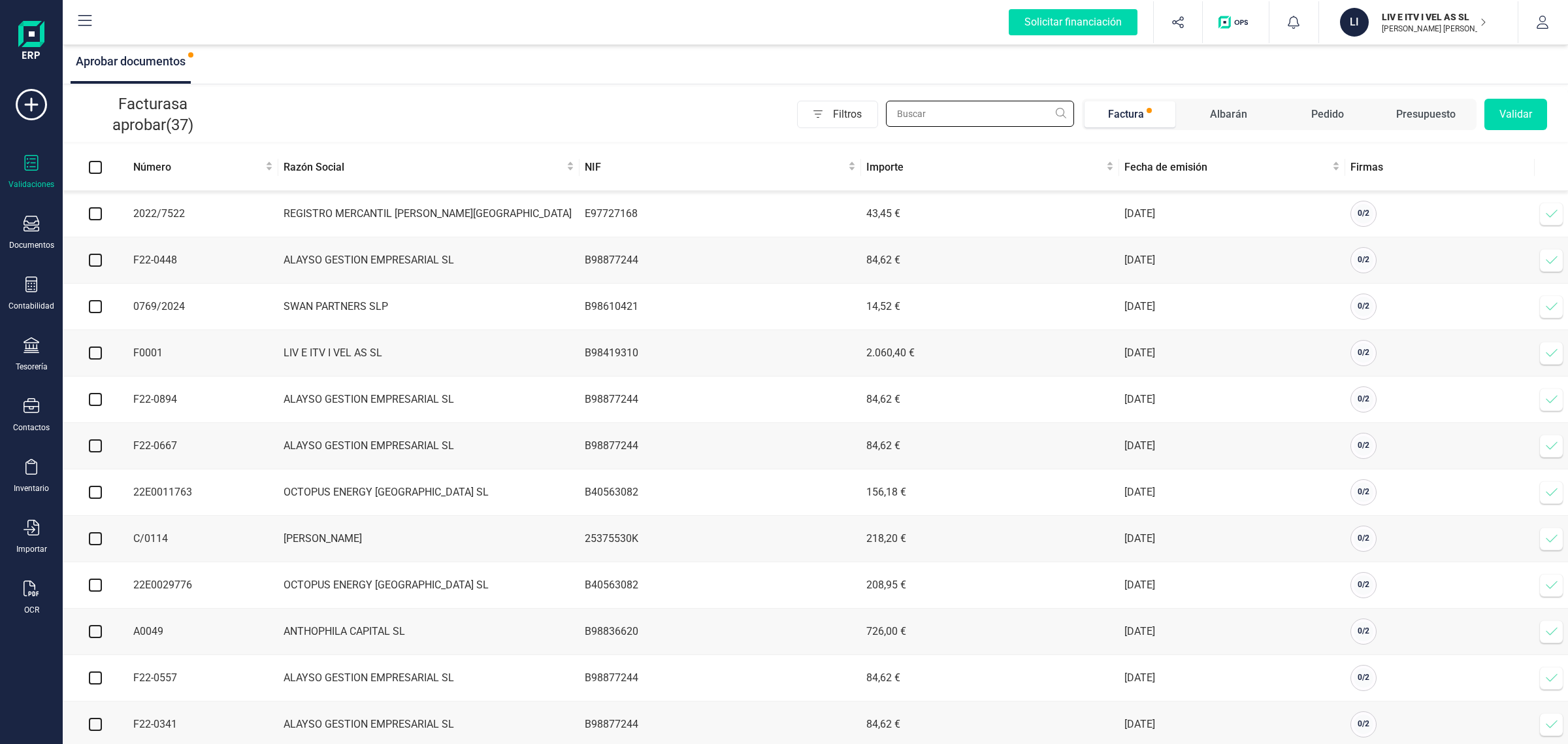
click at [969, 114] on input "text" at bounding box center [980, 114] width 188 height 26
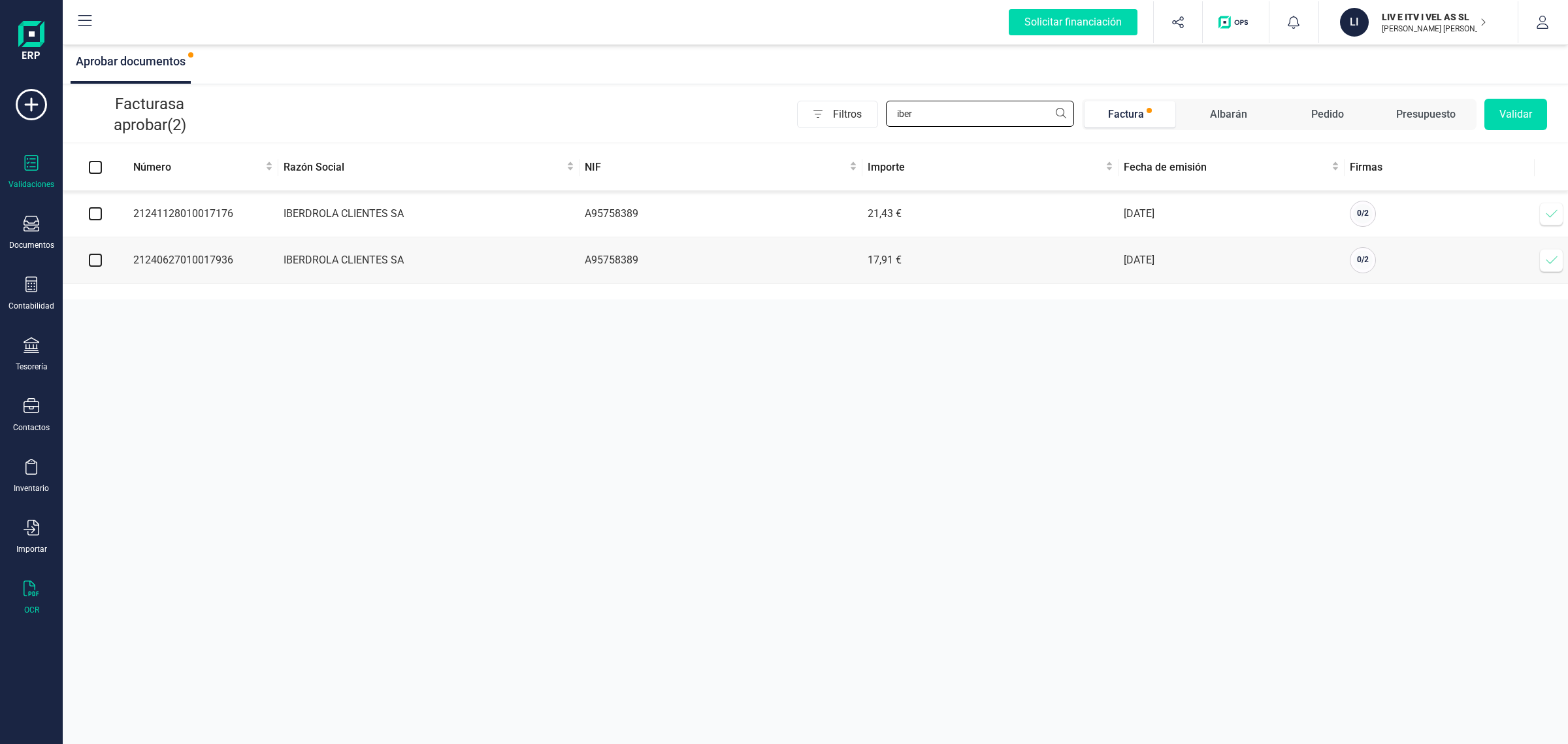
type input "iber"
click at [29, 589] on icon at bounding box center [31, 588] width 16 height 16
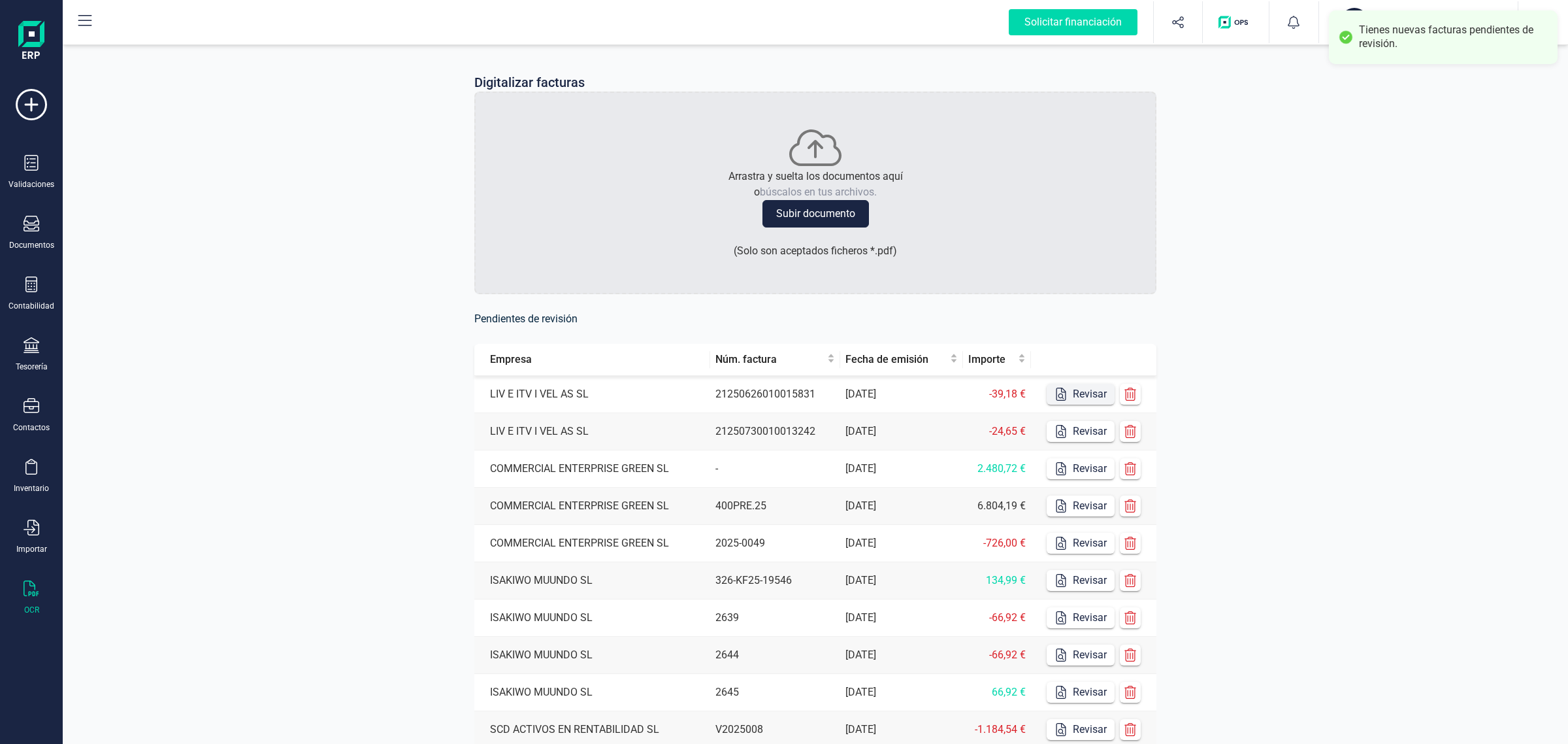
click at [1093, 394] on button "Revisar" at bounding box center [1080, 394] width 68 height 21
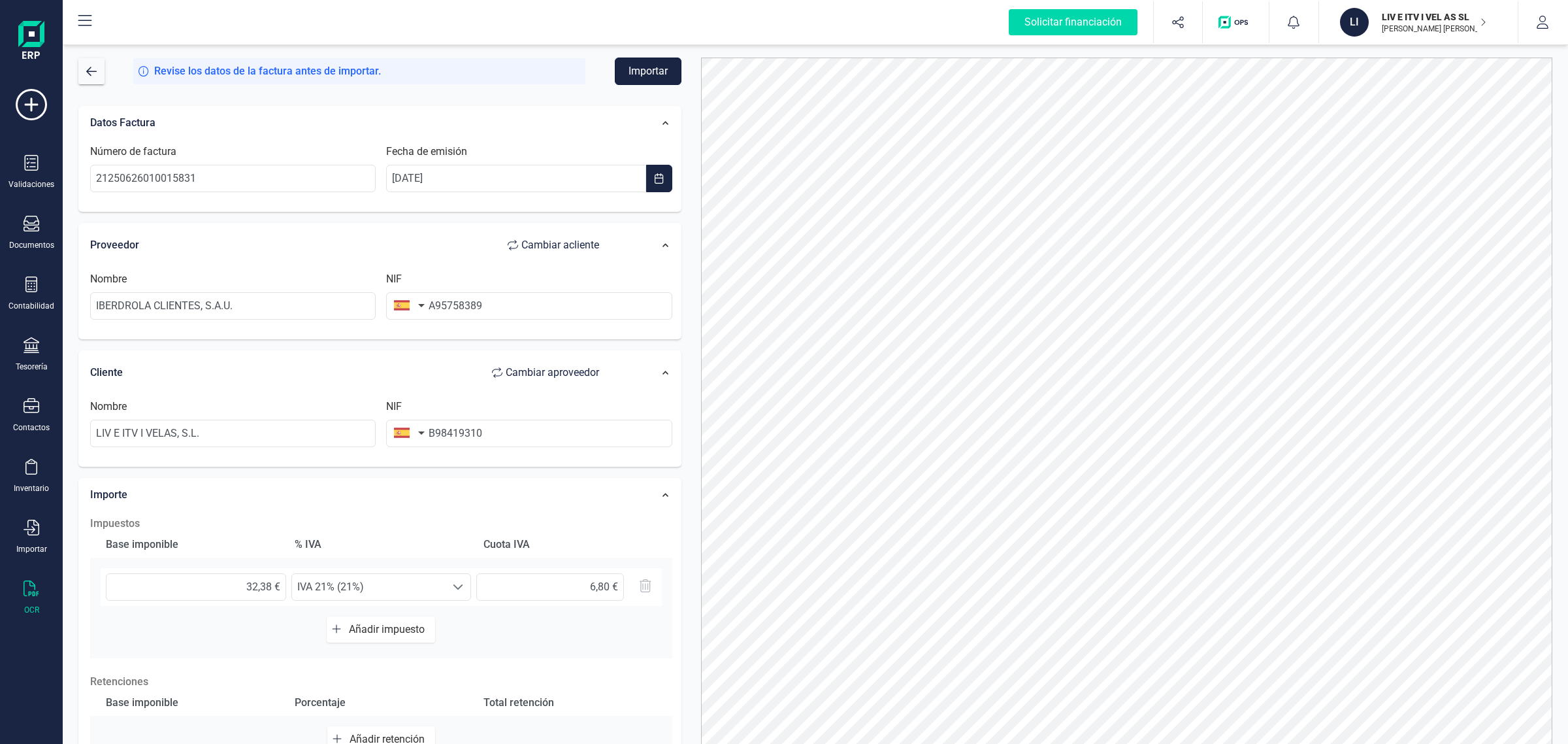
click at [644, 75] on button "Importar" at bounding box center [647, 71] width 66 height 28
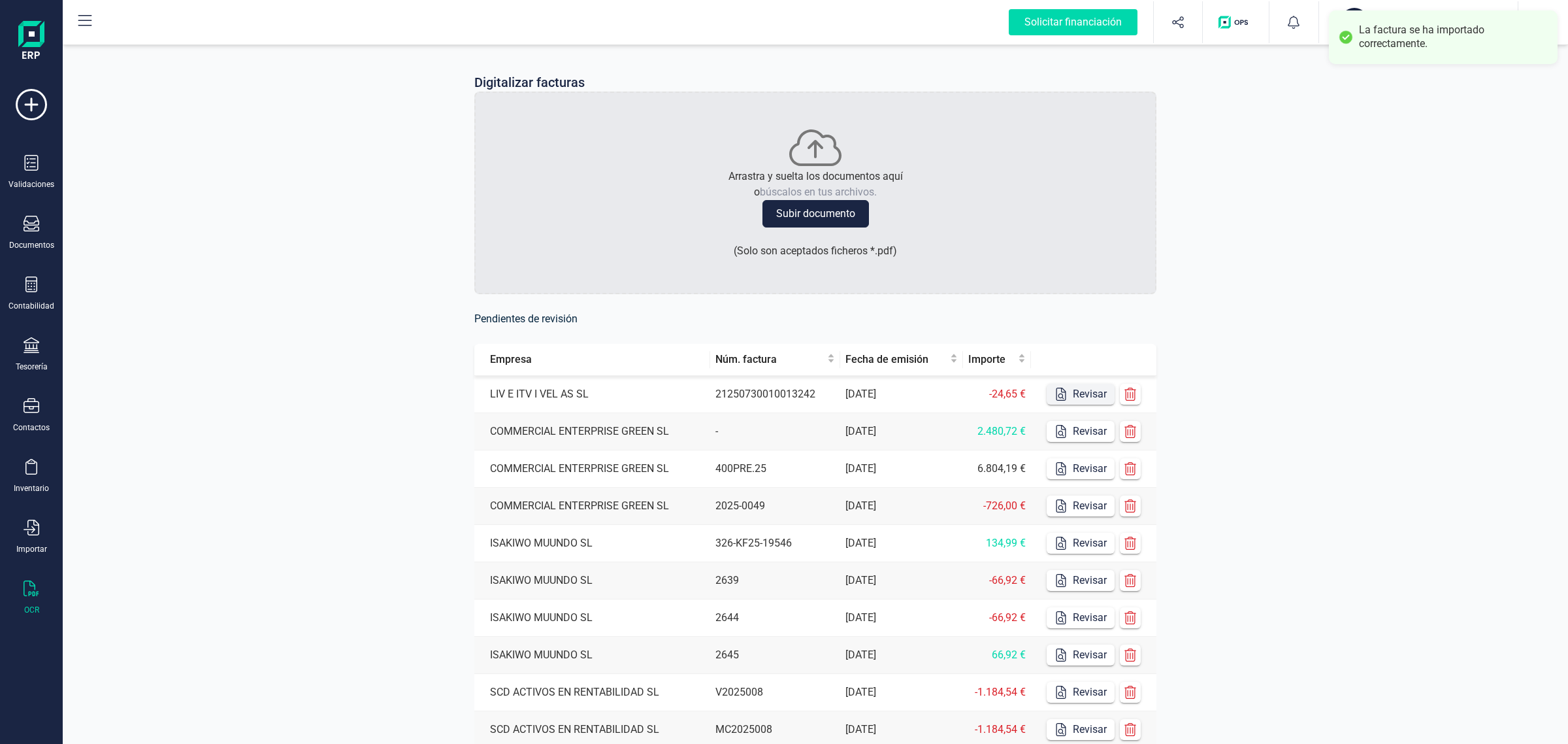
click at [1079, 395] on button "Revisar" at bounding box center [1080, 394] width 68 height 21
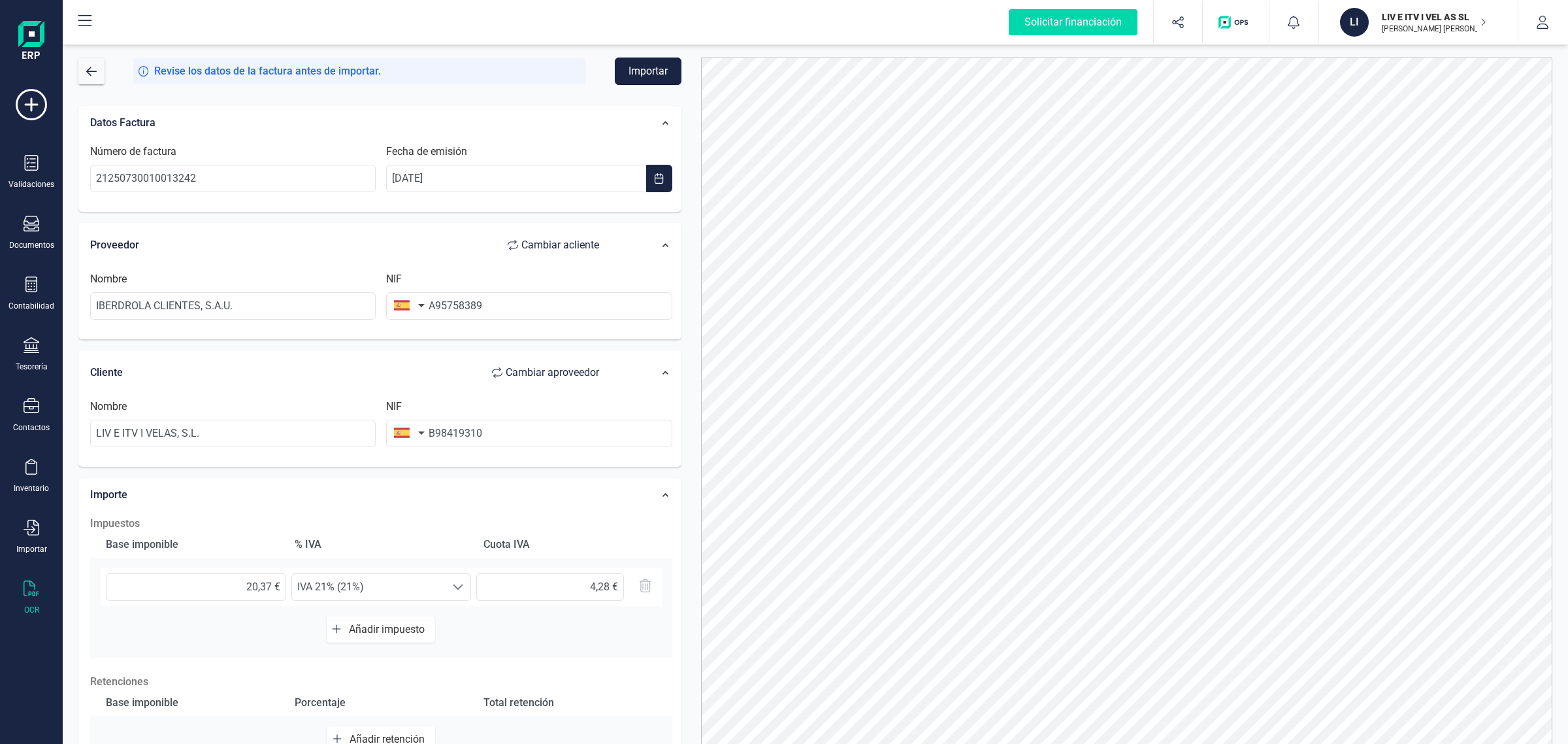
click at [662, 75] on button "Importar" at bounding box center [647, 71] width 66 height 28
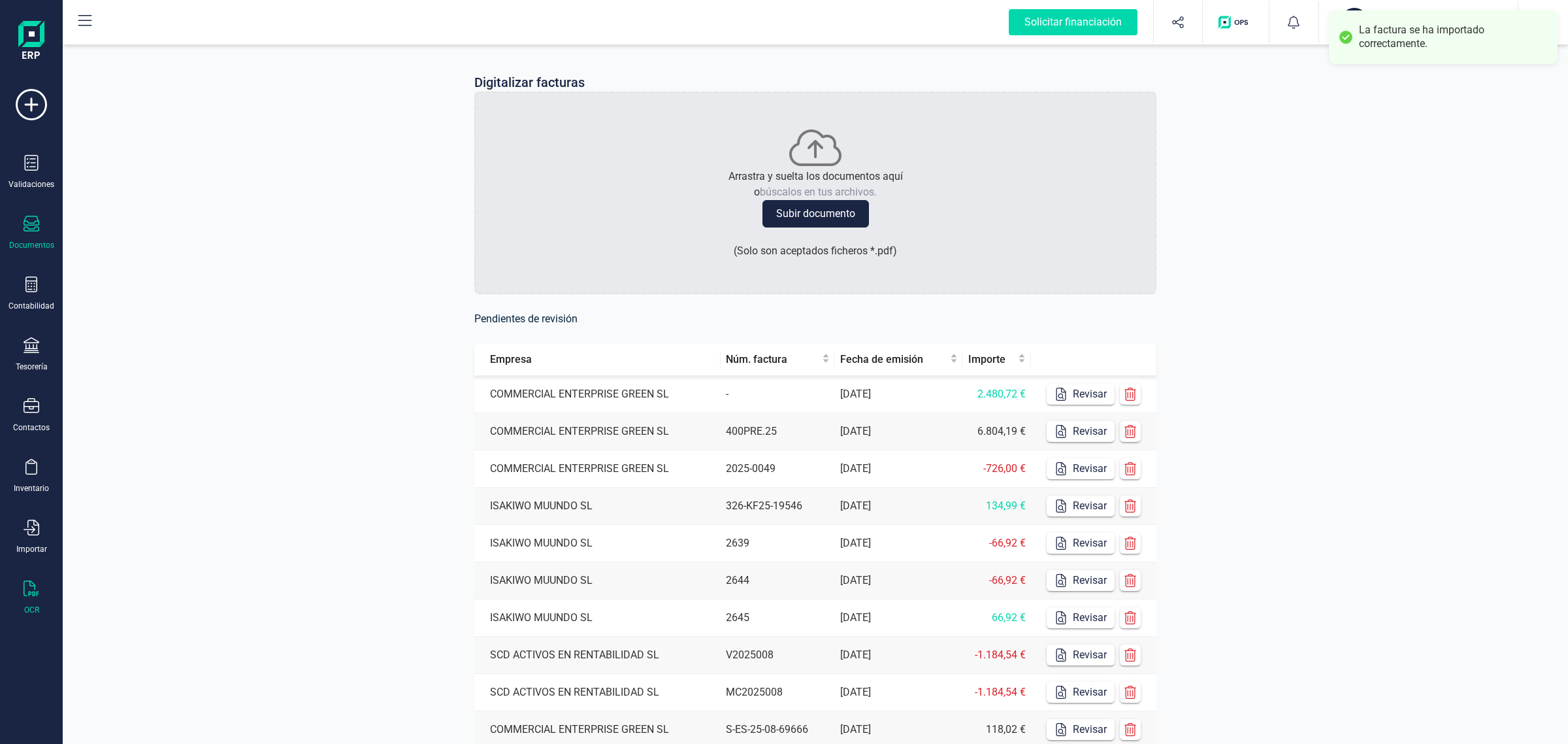
click at [28, 238] on div "Documentos" at bounding box center [31, 233] width 52 height 34
click at [29, 176] on div "Validaciones" at bounding box center [31, 172] width 52 height 34
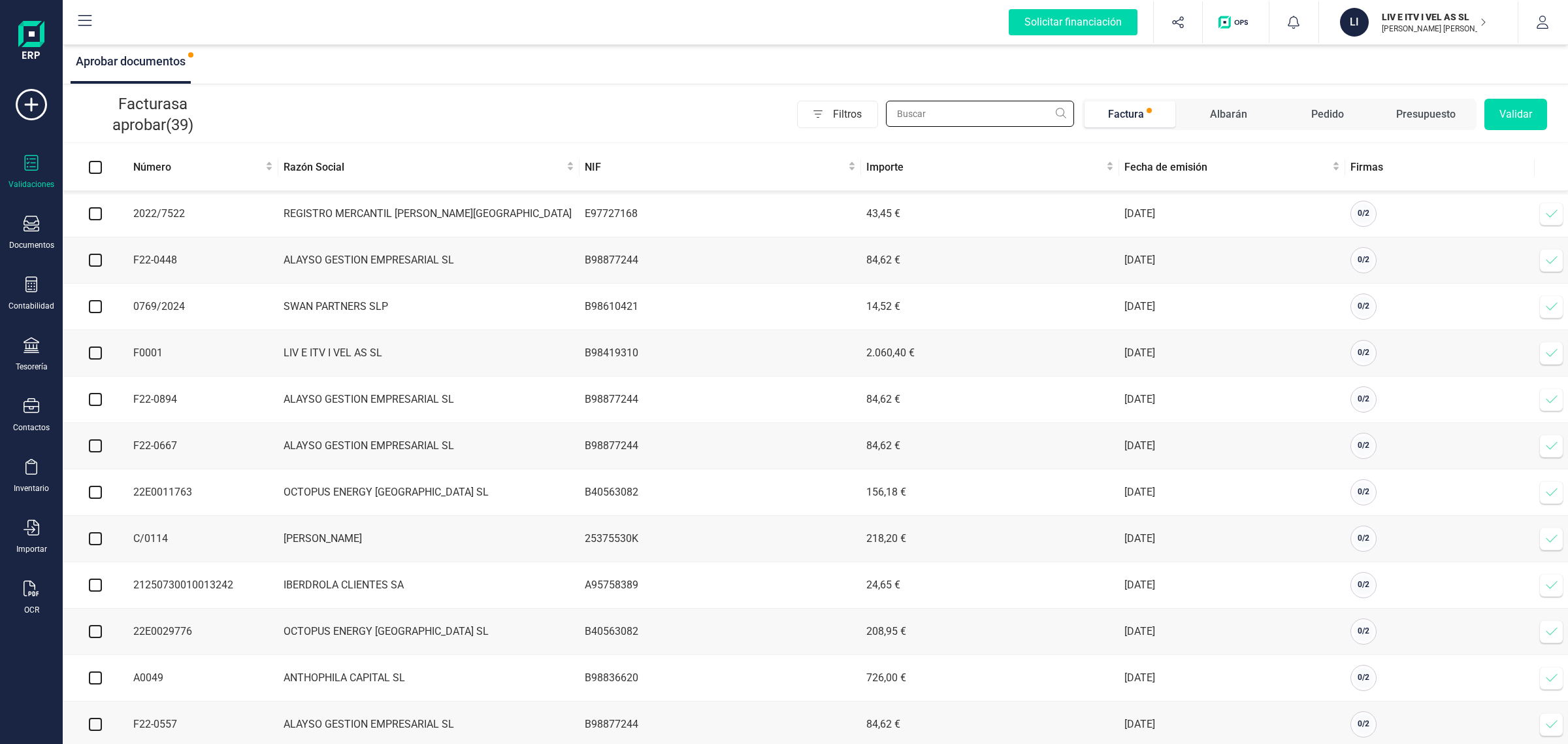
click at [948, 118] on input "text" at bounding box center [980, 114] width 188 height 26
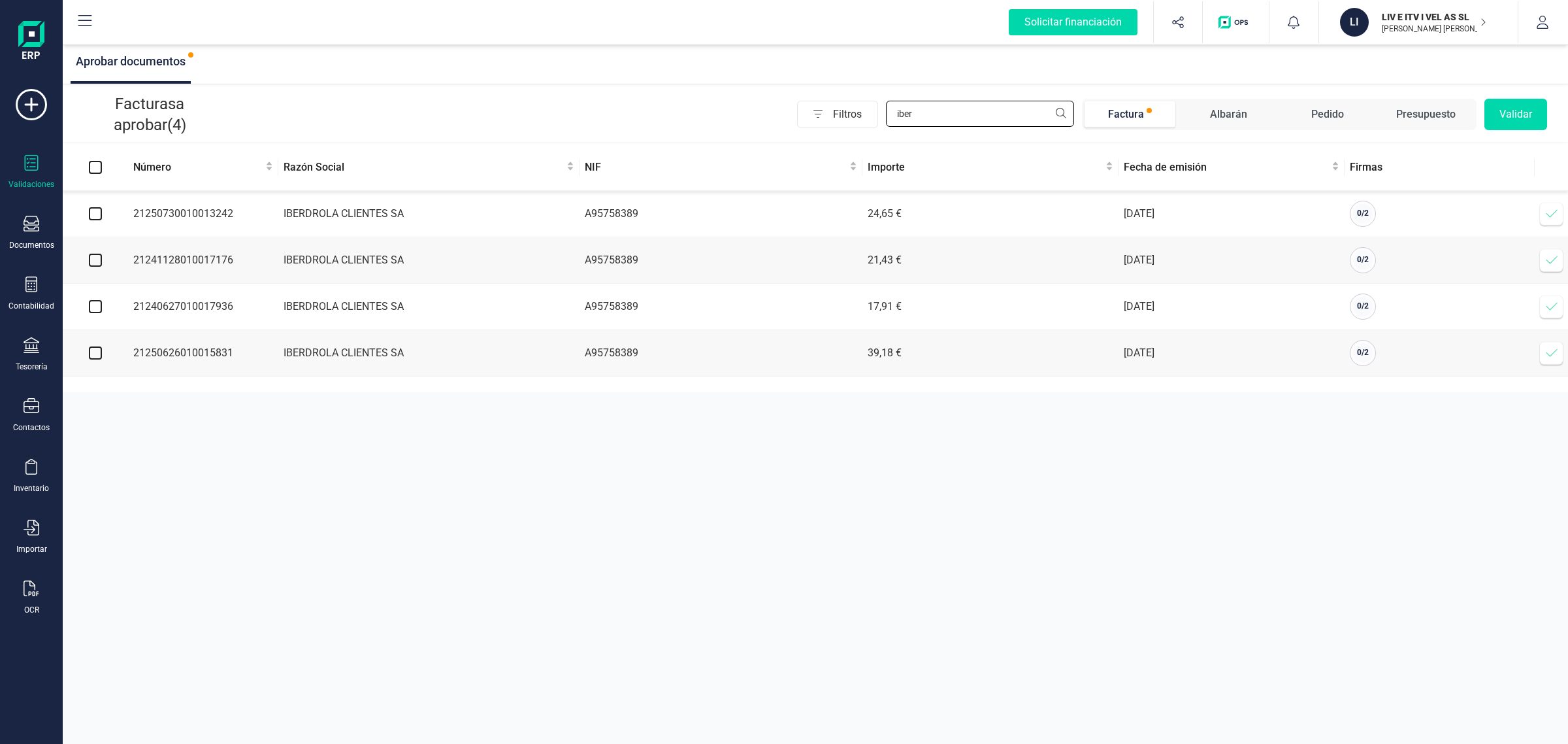
type input "iber"
click at [93, 217] on input "checkbox" at bounding box center [96, 214] width 13 height 13
checkbox input "true"
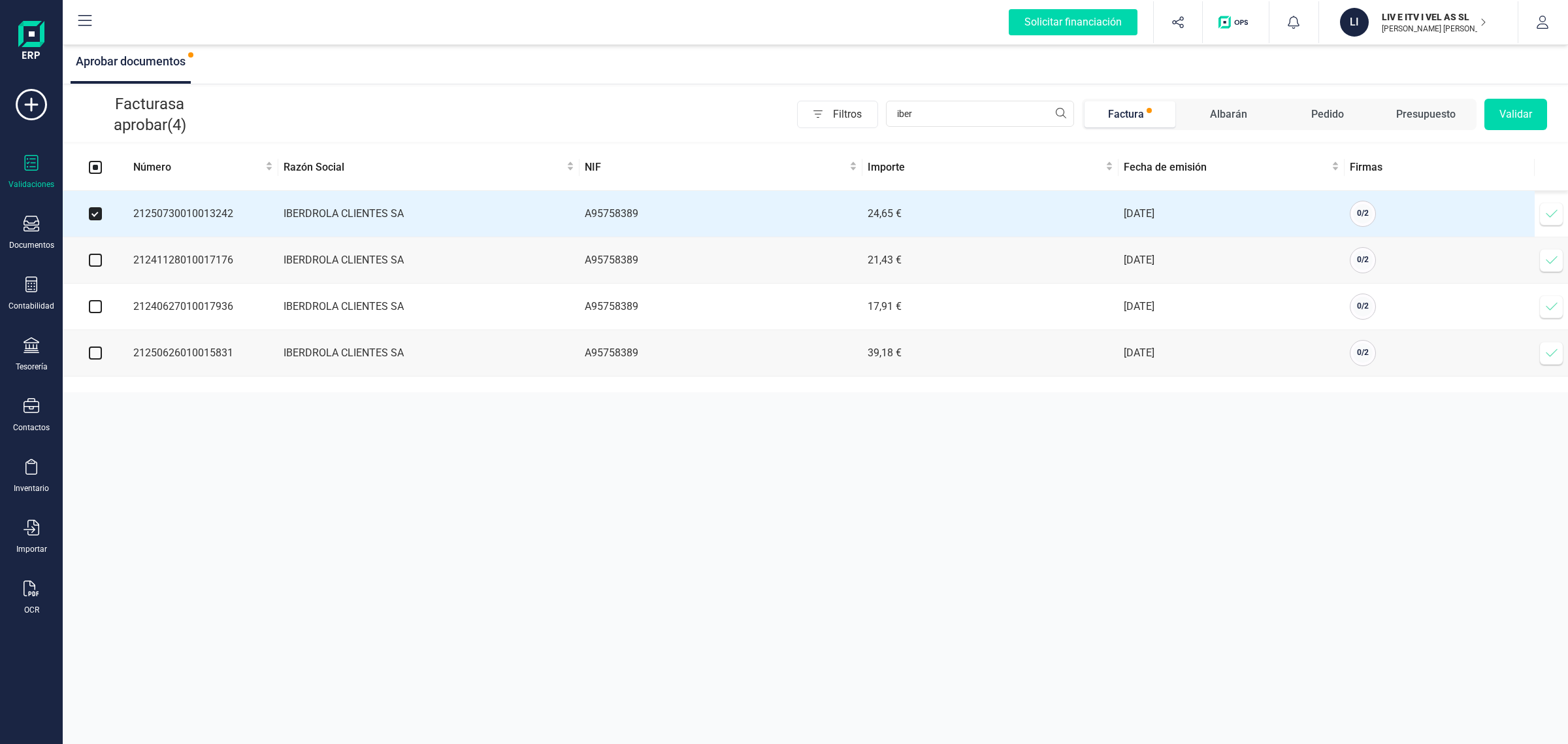
click at [87, 358] on td at bounding box center [96, 353] width 66 height 46
click at [93, 357] on input "checkbox" at bounding box center [96, 353] width 13 height 13
checkbox input "true"
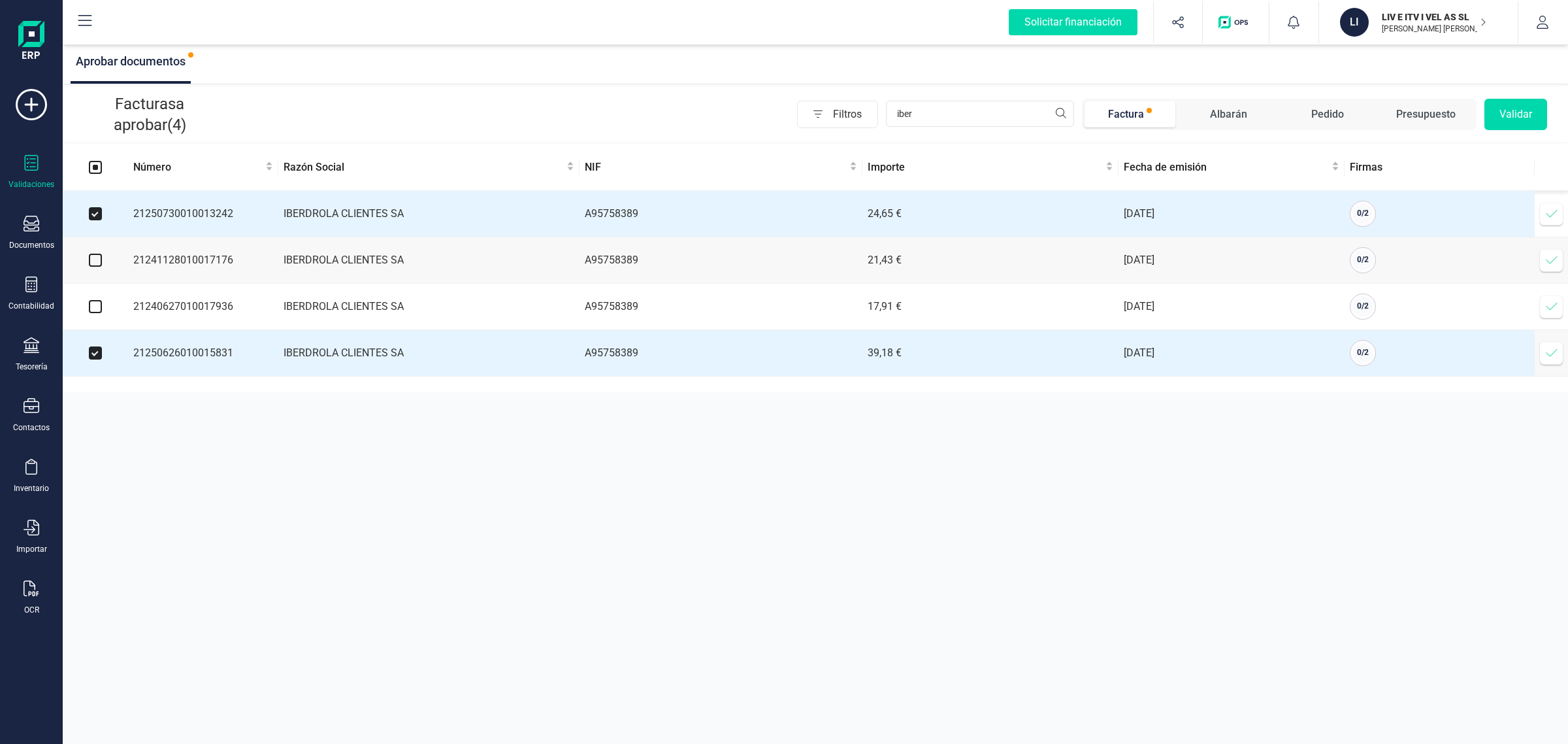
click at [1499, 109] on button "Validar" at bounding box center [1516, 114] width 63 height 31
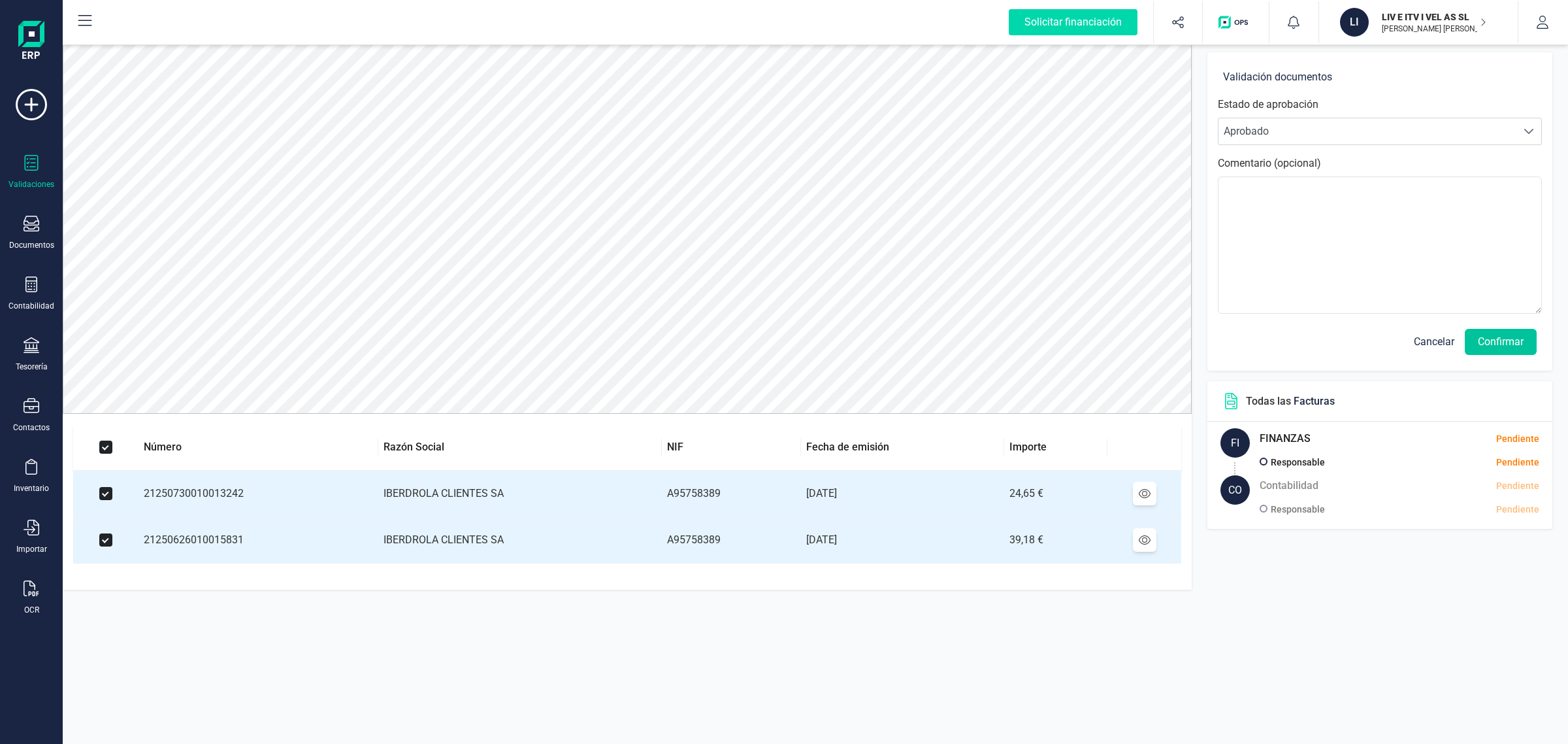
click at [1500, 329] on button "Confirmar" at bounding box center [1501, 341] width 72 height 26
click at [1497, 331] on button "Confirmar" at bounding box center [1501, 341] width 72 height 26
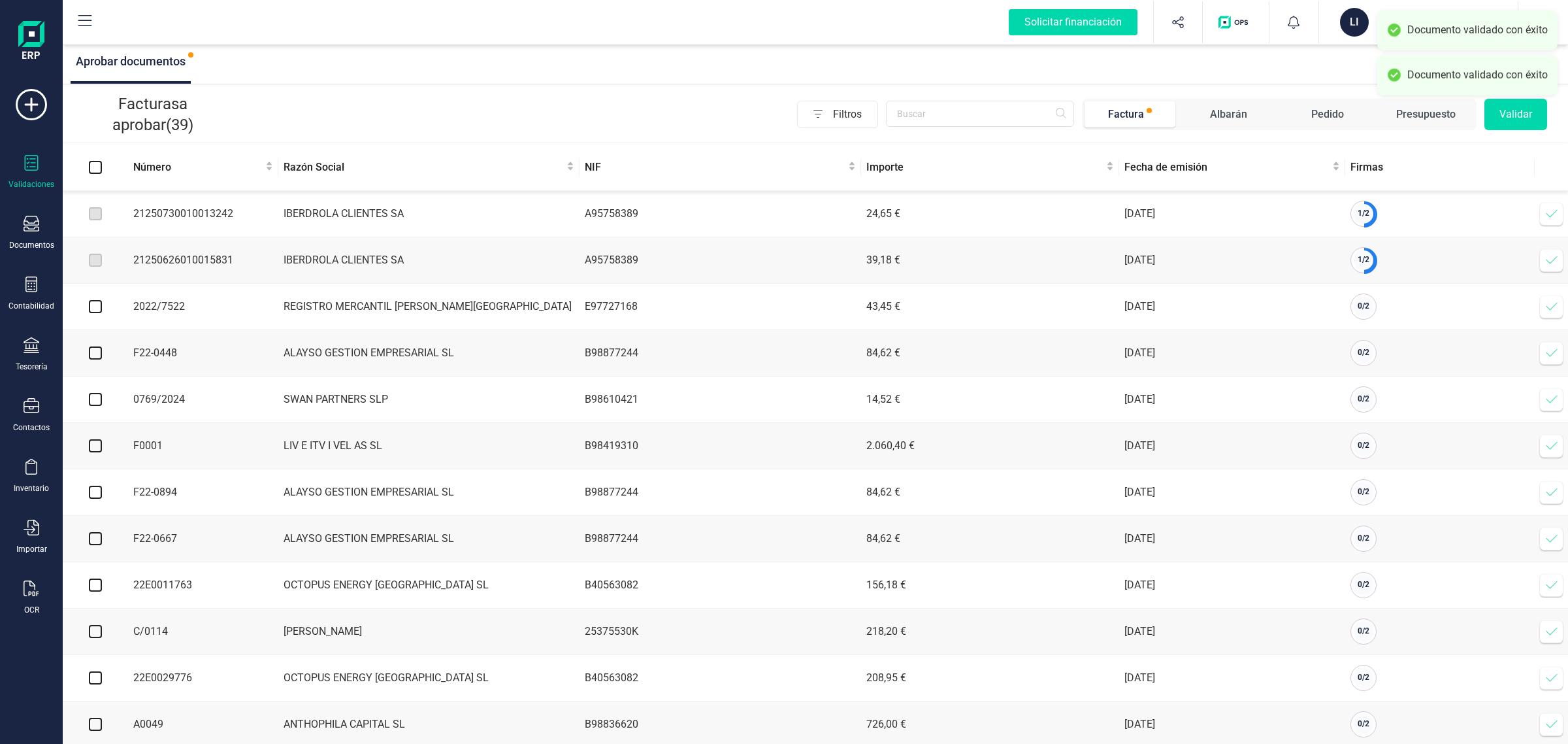
click at [1550, 217] on icon at bounding box center [1552, 214] width 13 height 13
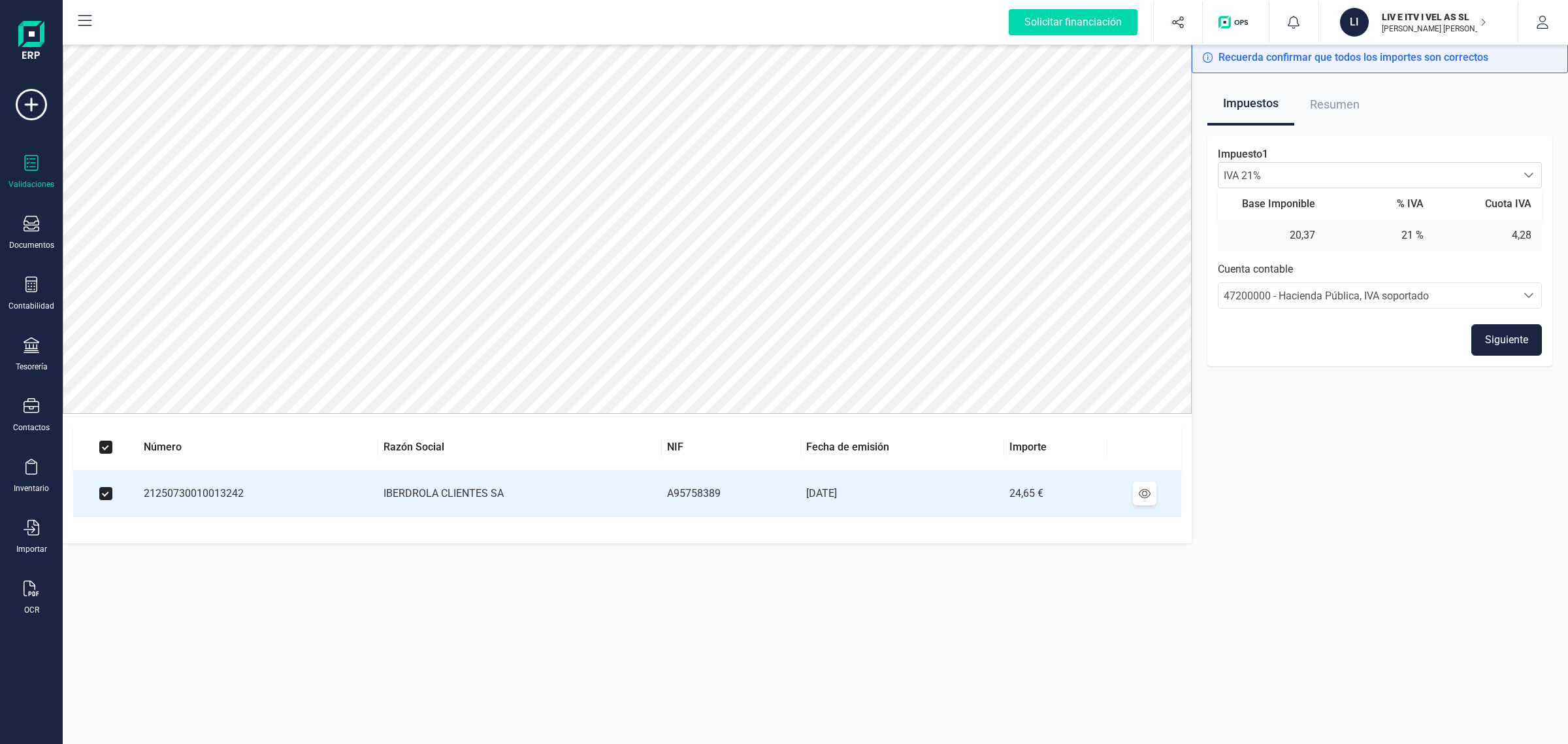
click at [1507, 345] on button "Siguiente" at bounding box center [1507, 340] width 71 height 31
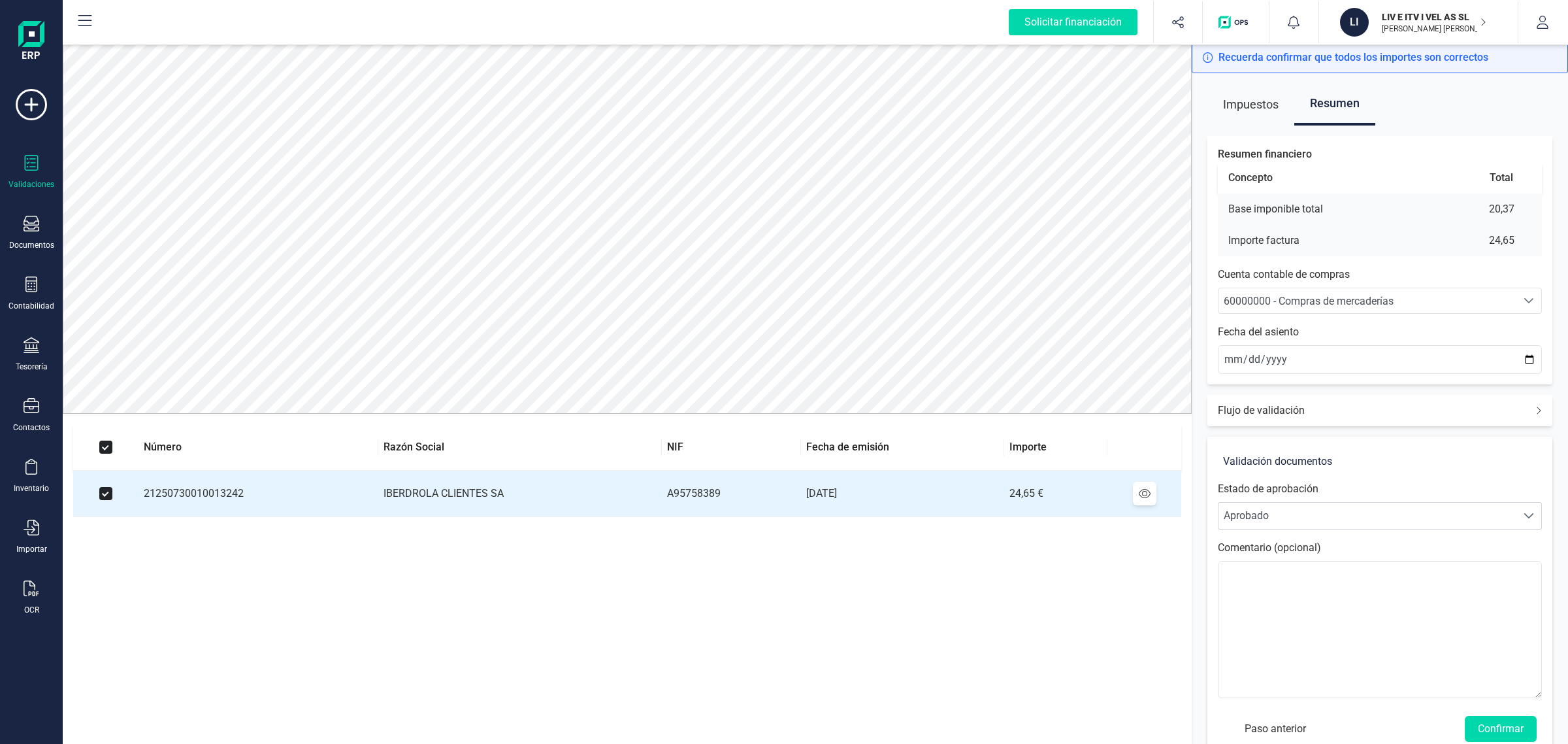
click at [1514, 727] on button "Confirmar" at bounding box center [1501, 728] width 72 height 26
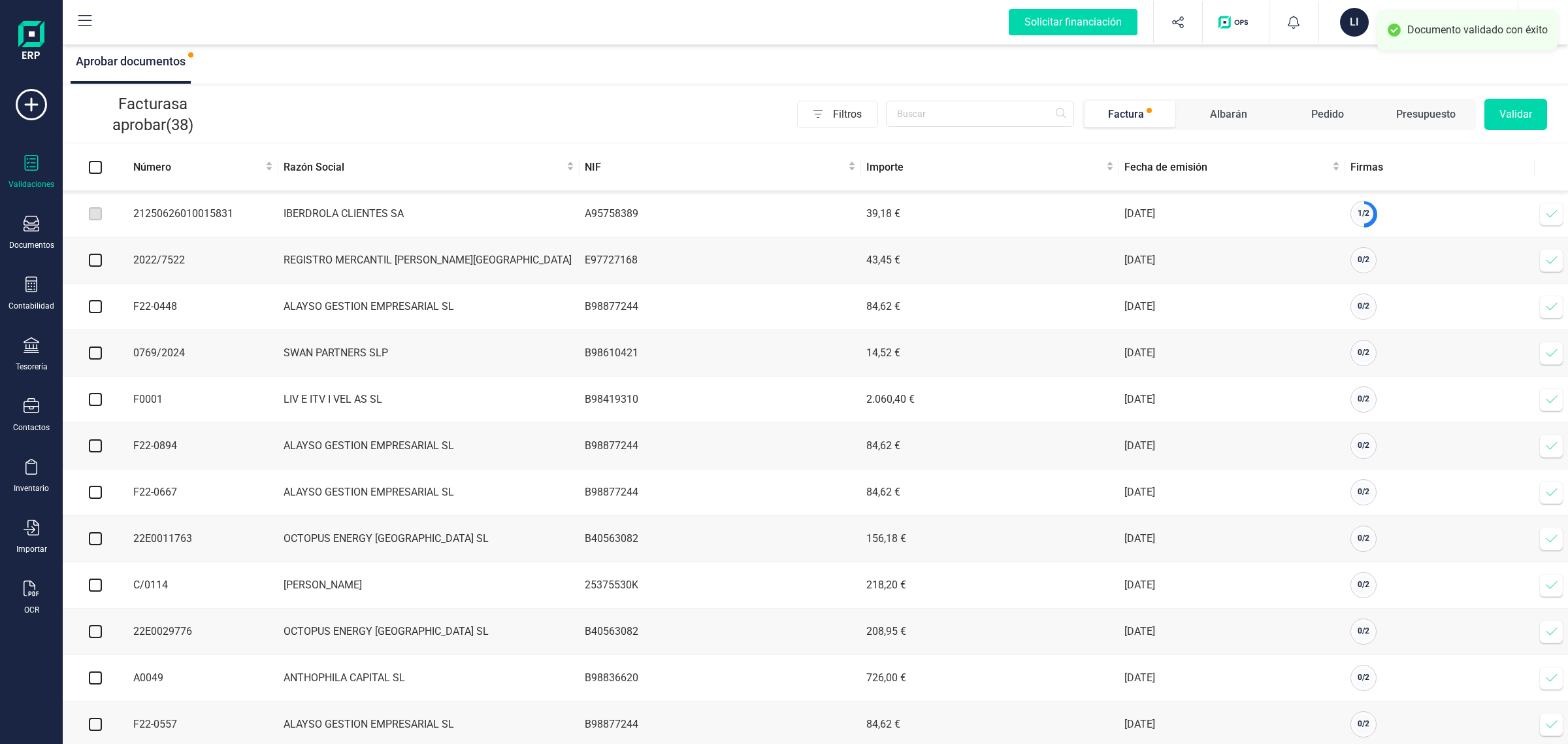
click at [1556, 217] on icon at bounding box center [1552, 214] width 13 height 13
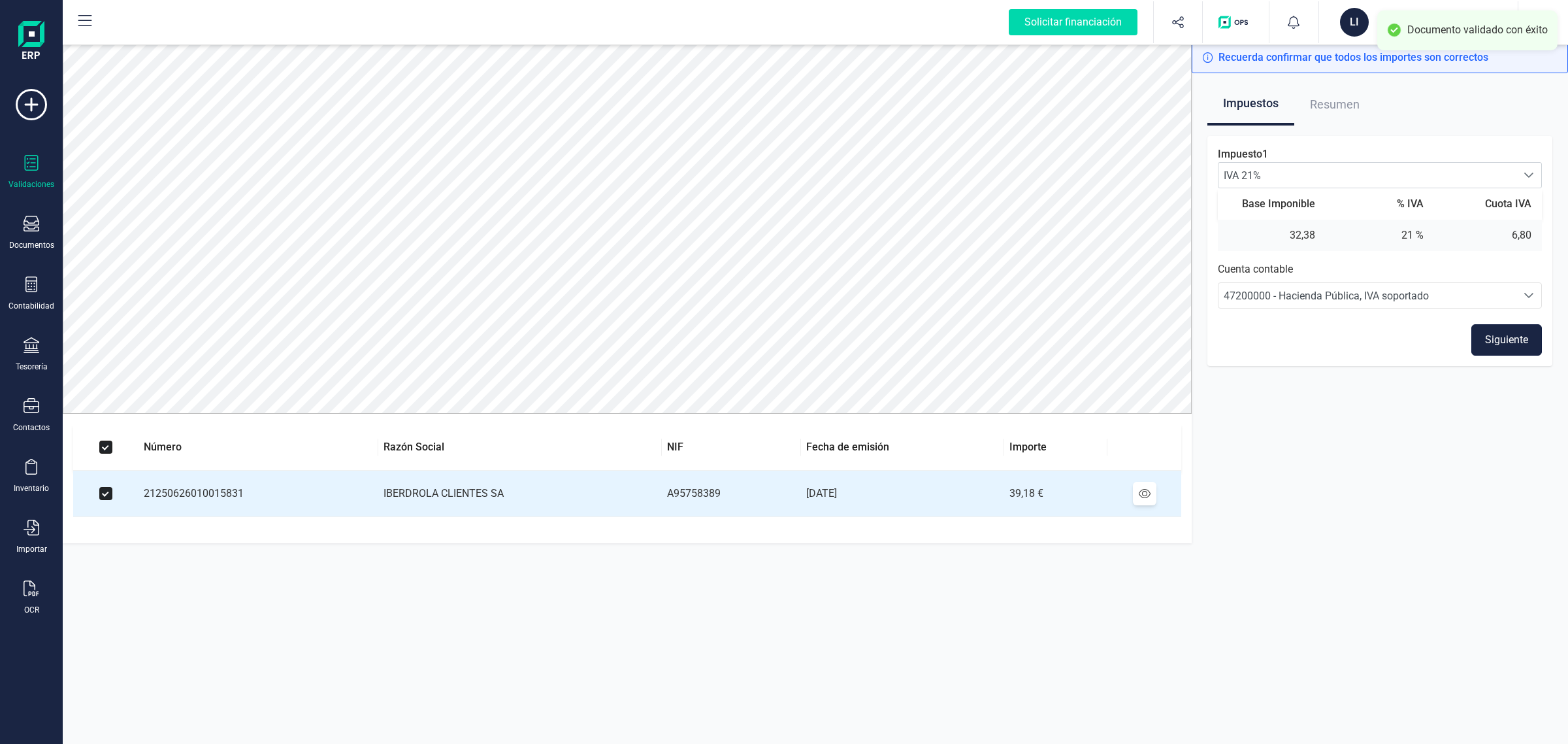
click at [1487, 341] on button "Siguiente" at bounding box center [1507, 340] width 71 height 31
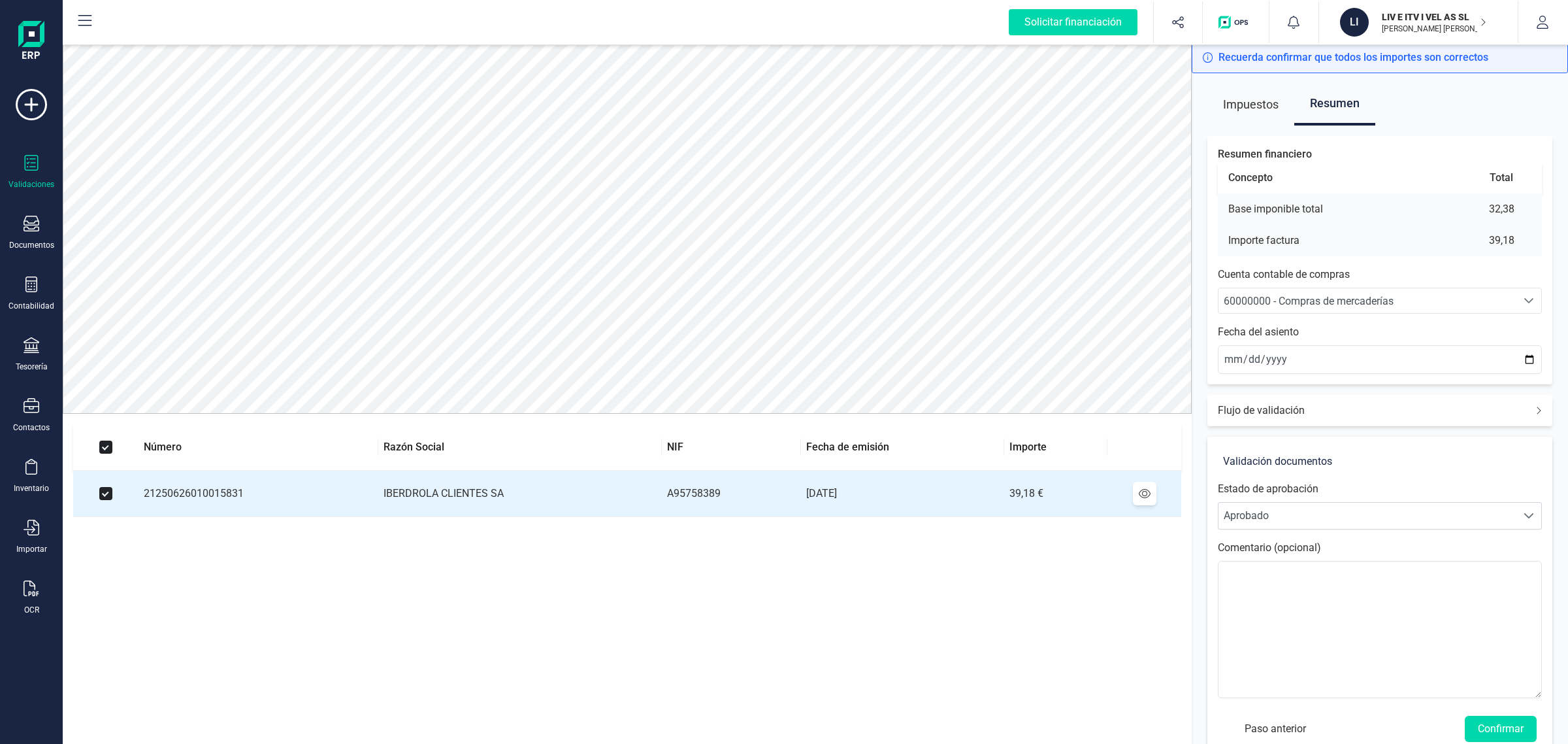
click at [1537, 732] on div "Validación documentos Estado de aprobación Personalizado Aprobado Aprobado Come…" at bounding box center [1380, 598] width 345 height 323
click at [1506, 729] on button "Confirmar" at bounding box center [1501, 728] width 72 height 26
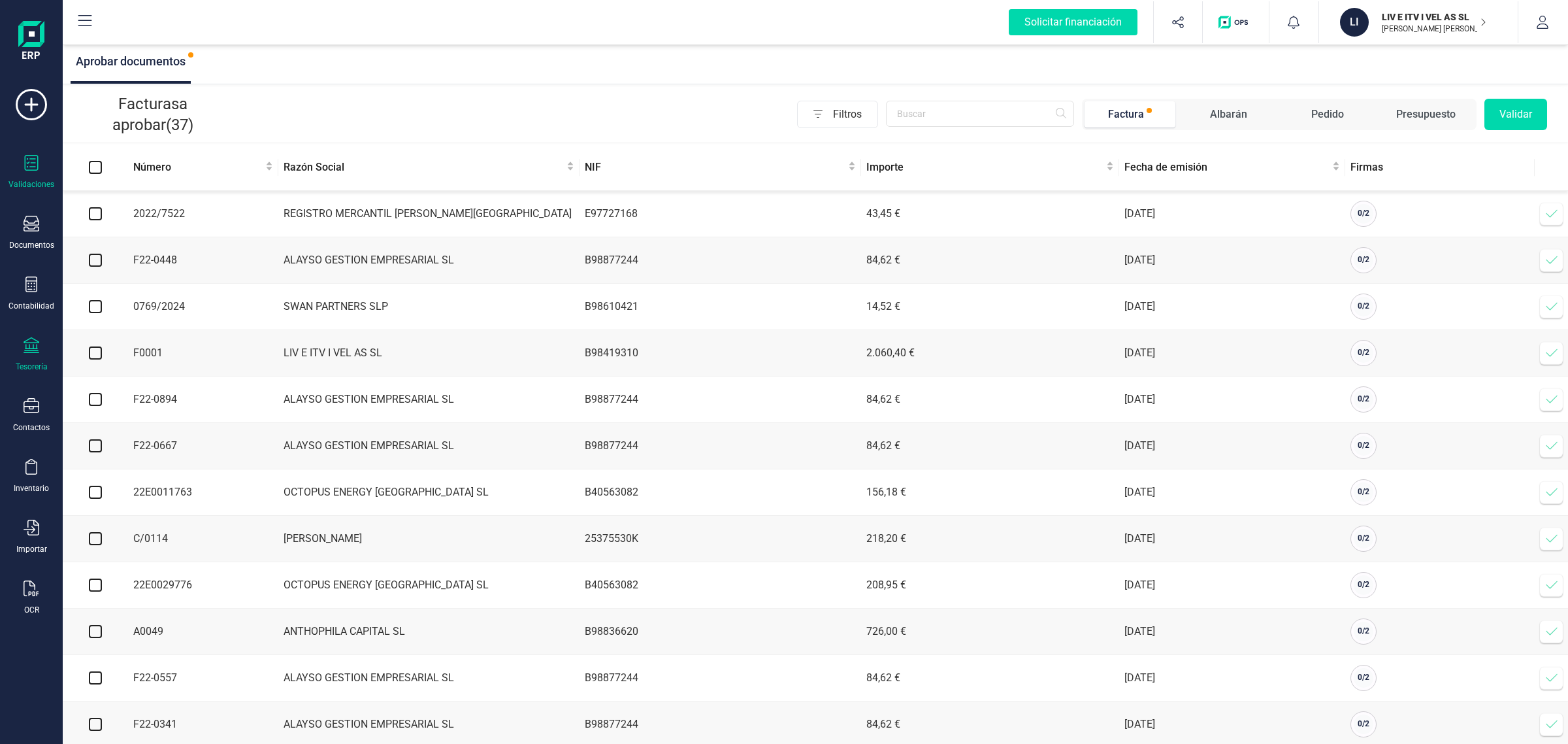
click at [24, 338] on icon at bounding box center [31, 345] width 16 height 16
click at [151, 220] on span "Cuentas bancarias" at bounding box center [160, 223] width 115 height 16
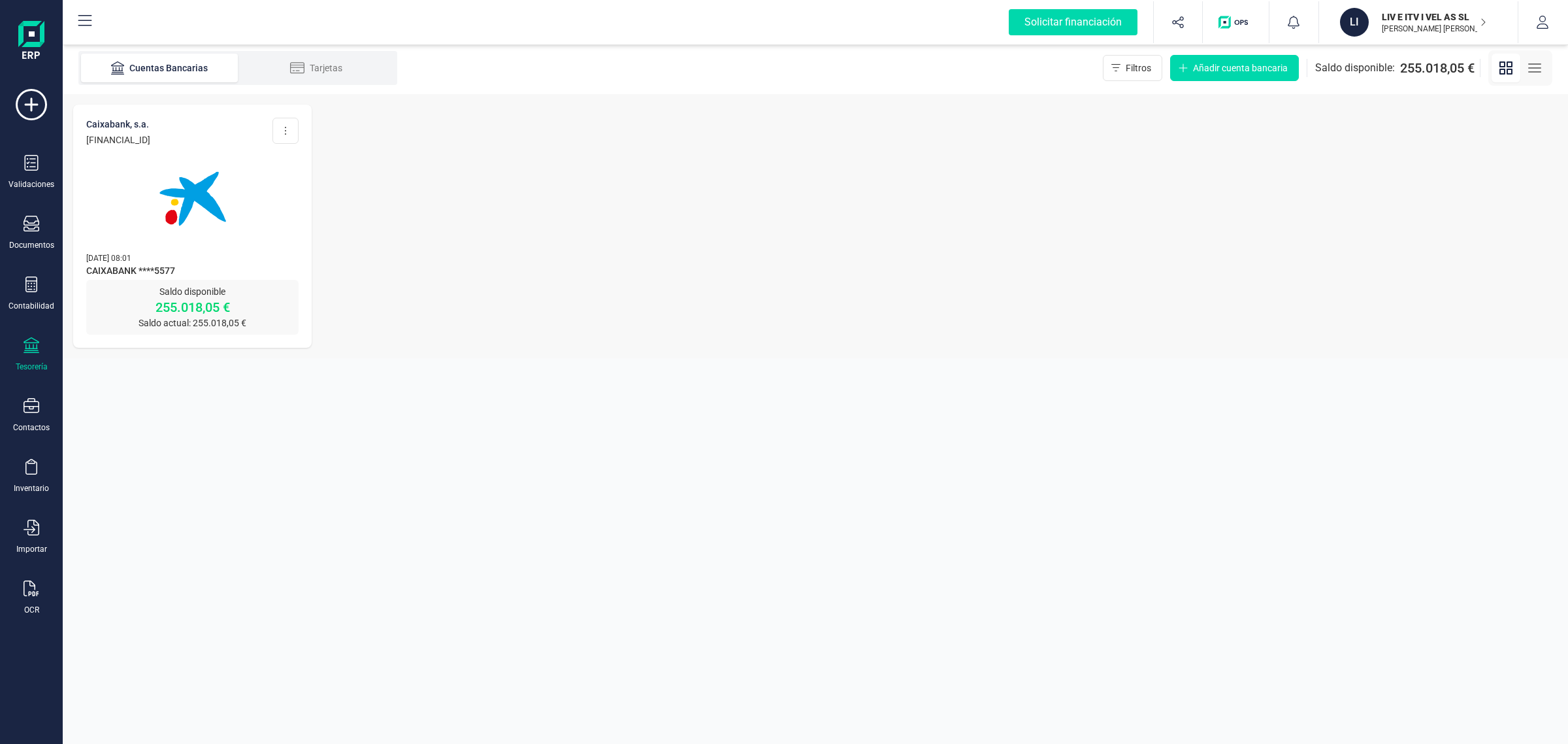
click at [243, 223] on img at bounding box center [193, 199] width 110 height 110
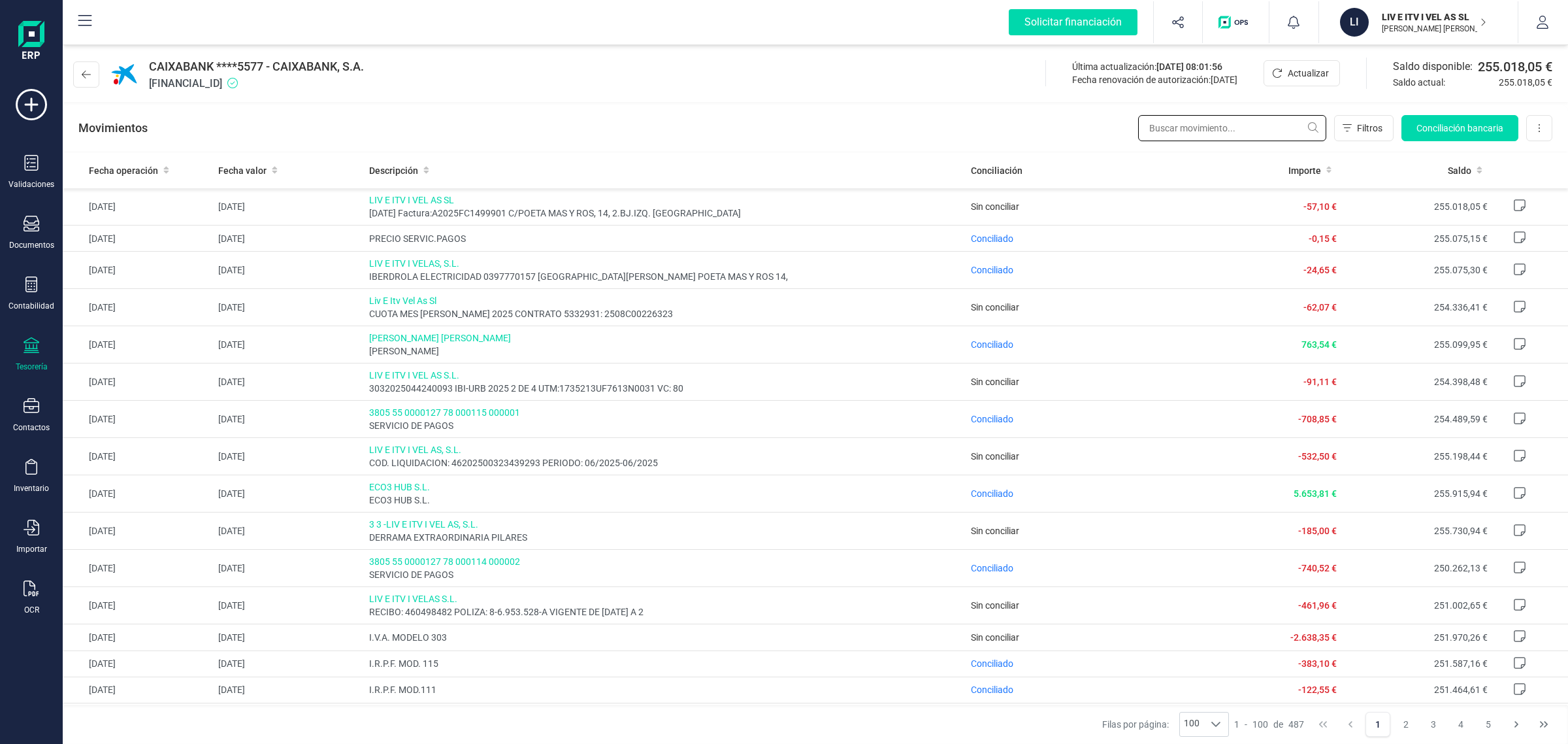
click at [1196, 123] on input "text" at bounding box center [1232, 128] width 188 height 26
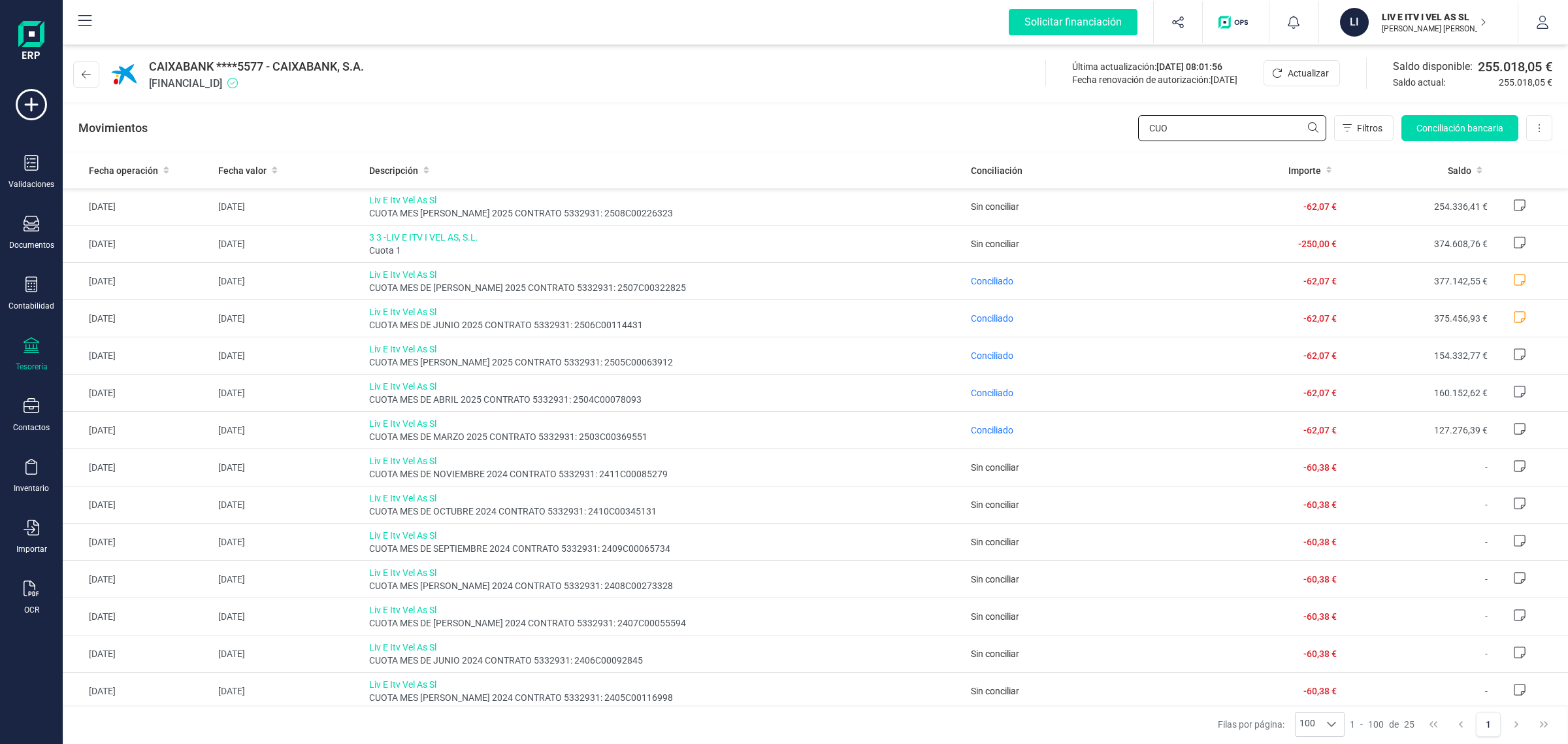
type input "CUO"
drag, startPoint x: 22, startPoint y: 294, endPoint x: 40, endPoint y: 244, distance: 53.1
click at [21, 294] on div "Contabilidad" at bounding box center [31, 294] width 52 height 34
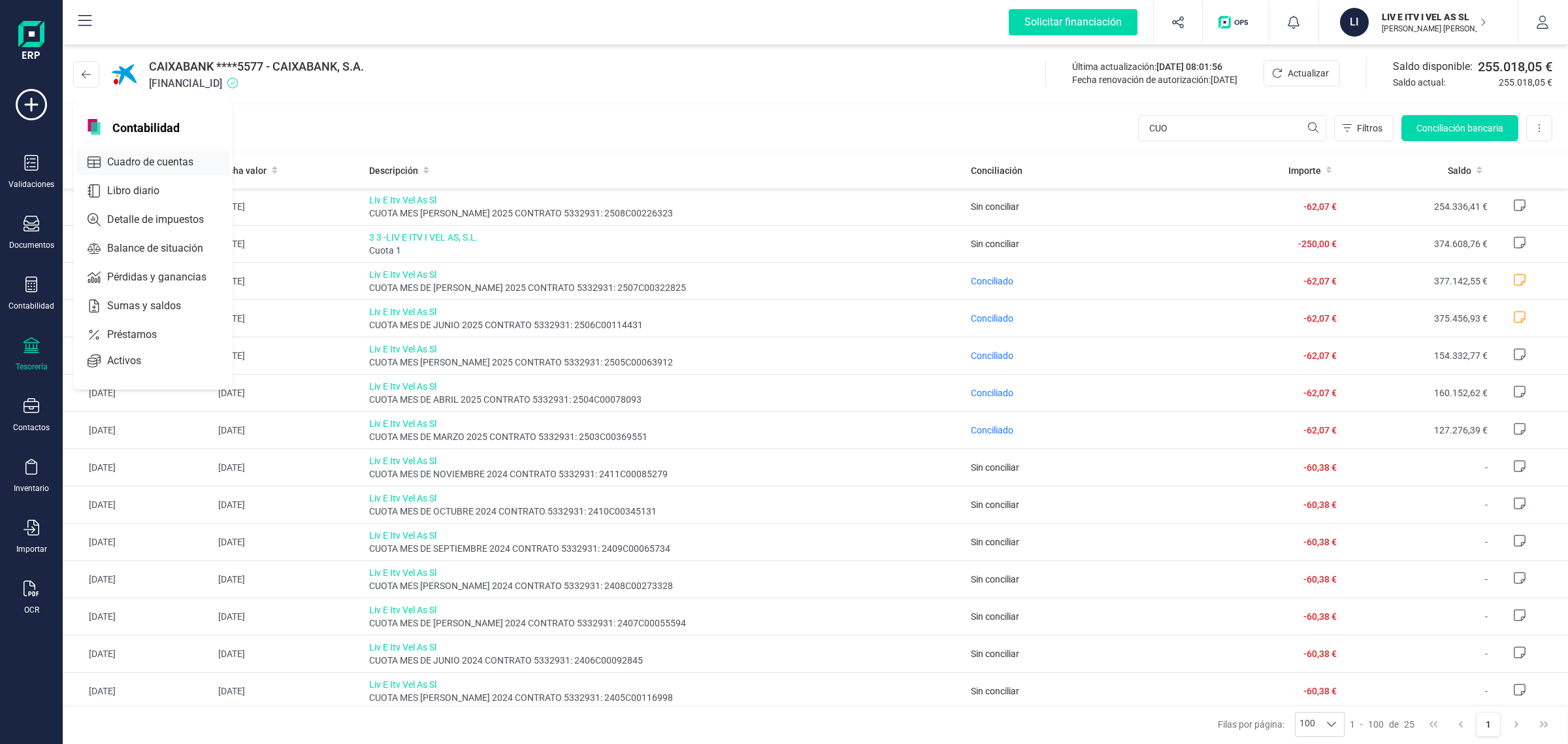
click at [146, 159] on span "Cuadro de cuentas" at bounding box center [160, 162] width 115 height 16
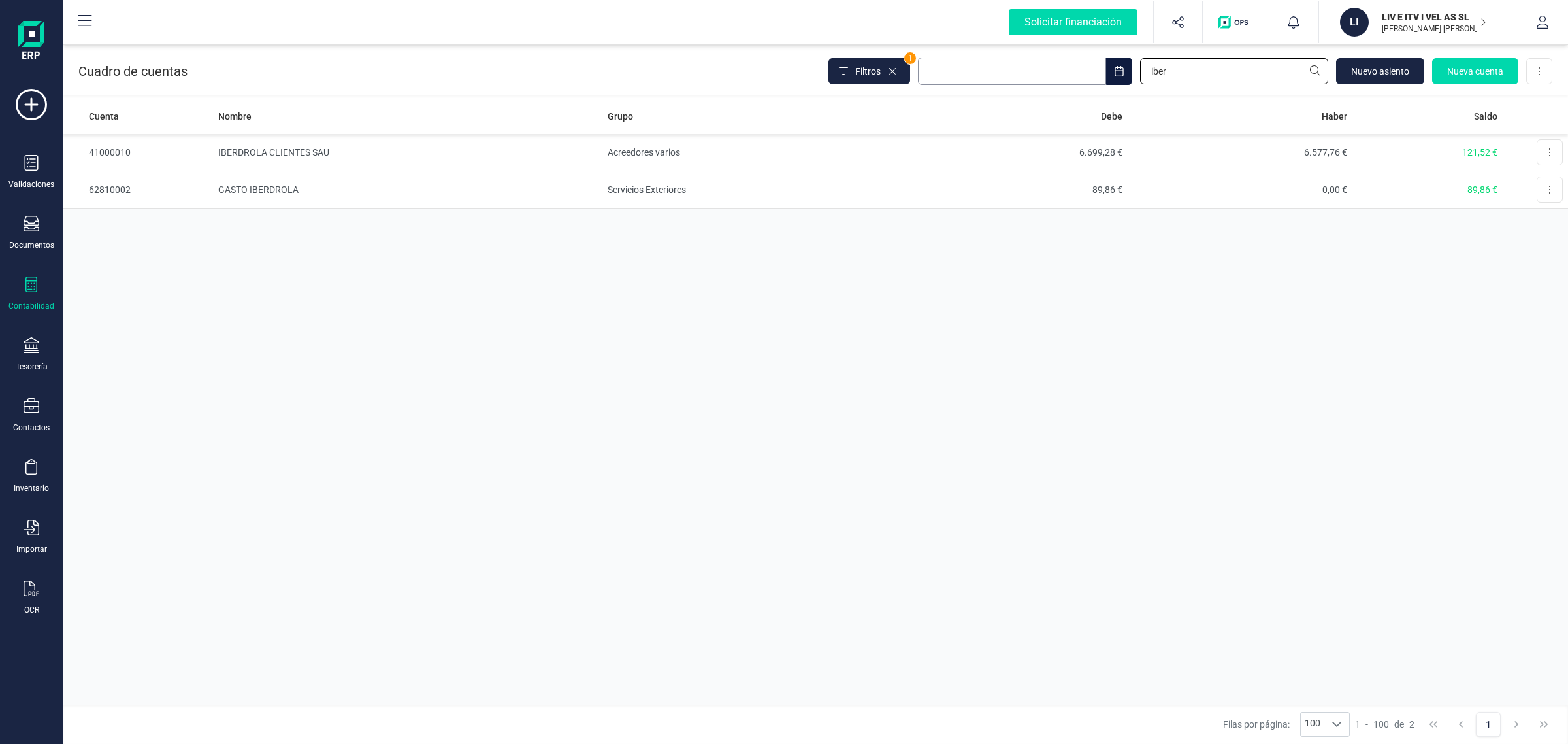
drag, startPoint x: 1210, startPoint y: 72, endPoint x: 1091, endPoint y: 83, distance: 119.5
click at [1092, 83] on div "Filtros 1 iber [GEOGRAPHIC_DATA] Nueva cuenta Descargar Excel" at bounding box center [1191, 71] width 724 height 28
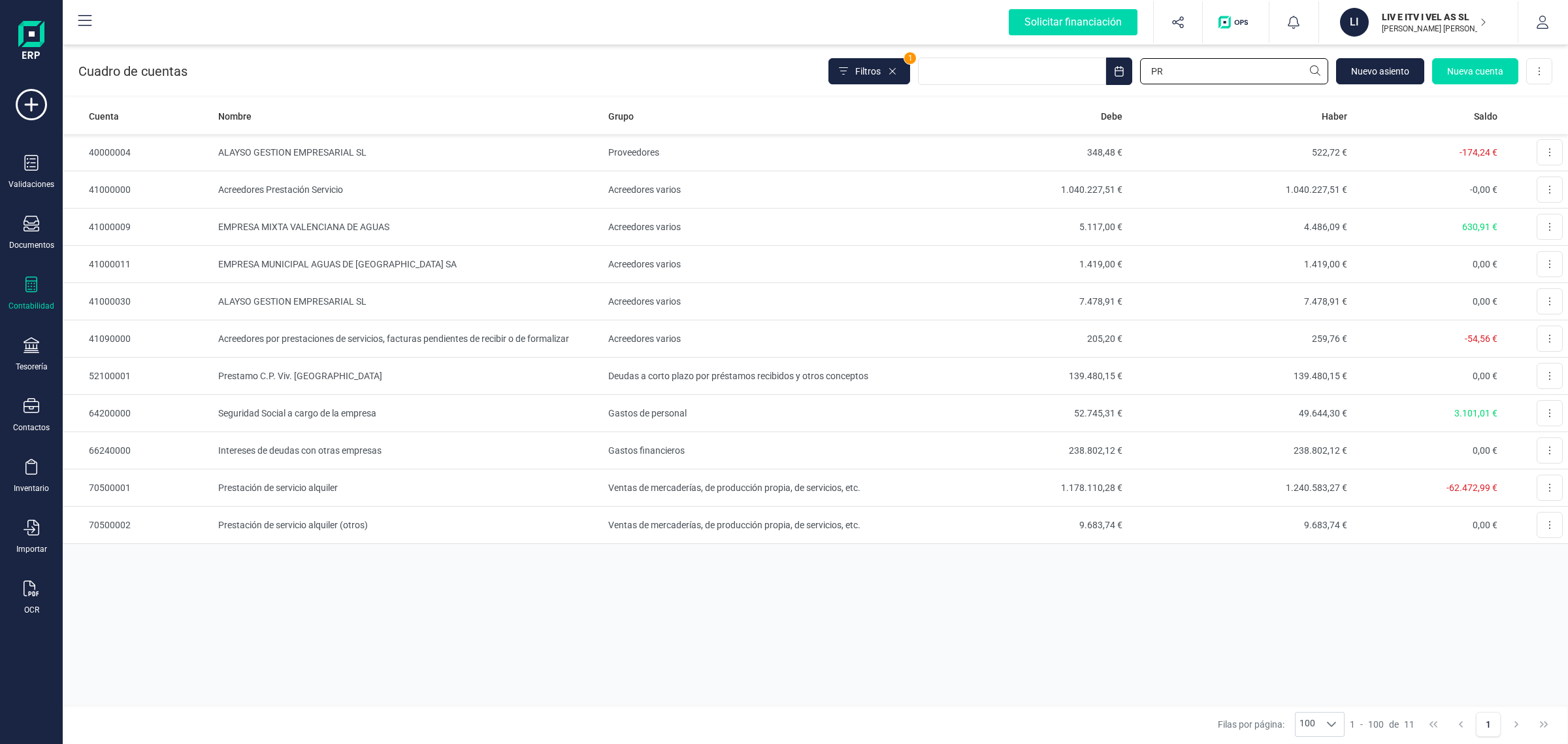
type input "P"
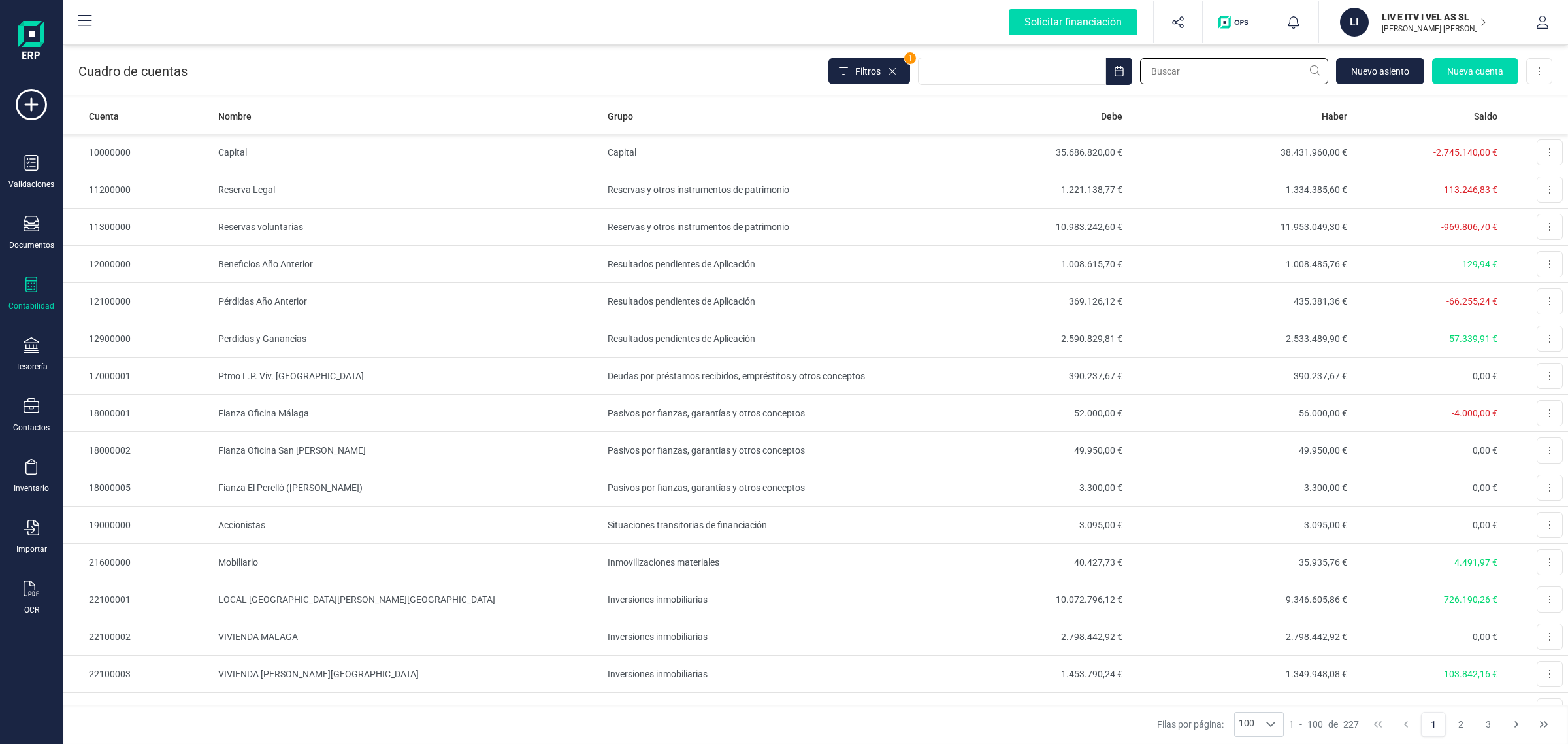
click at [1206, 61] on input "text" at bounding box center [1234, 71] width 188 height 26
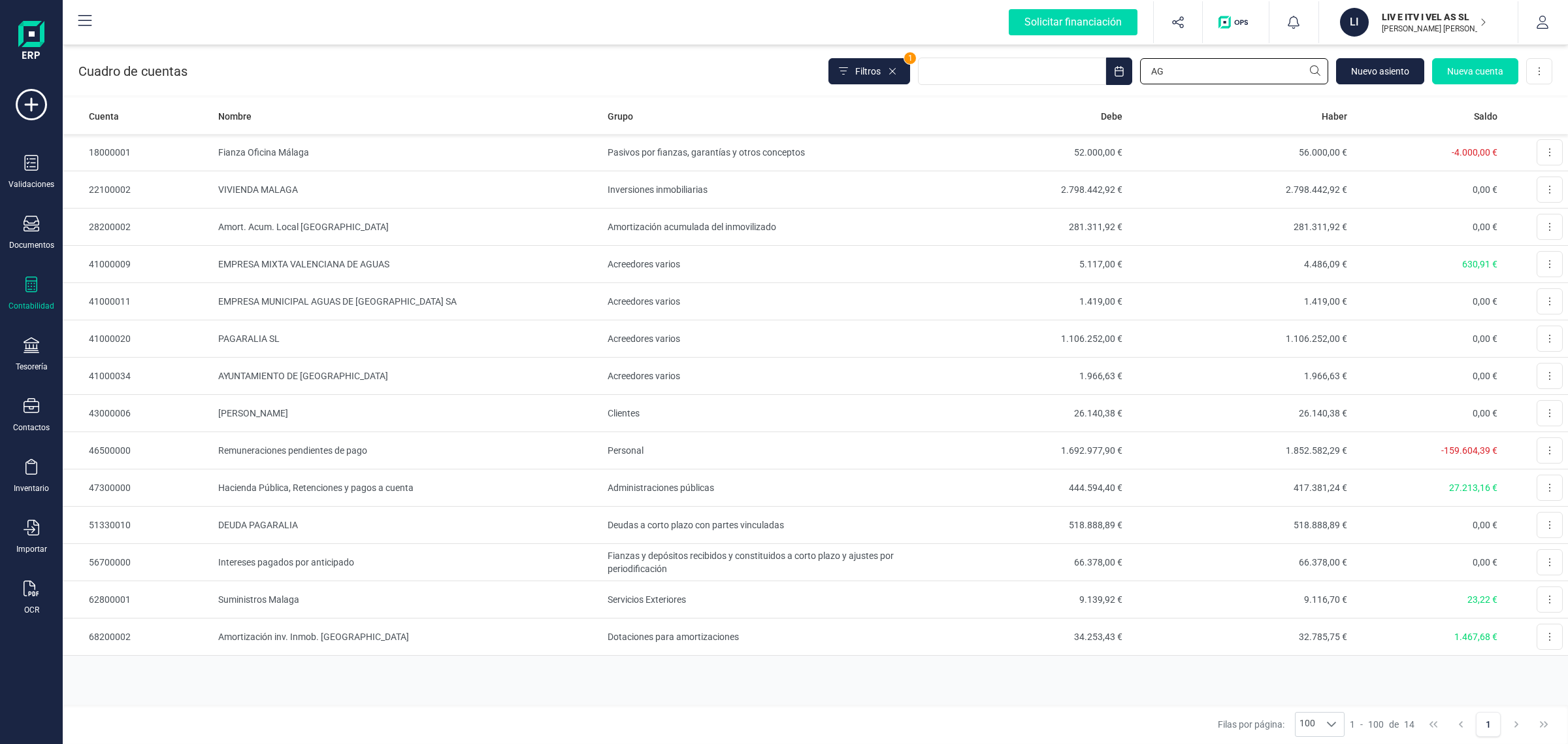
type input "AG"
click at [33, 348] on icon at bounding box center [31, 345] width 16 height 16
click at [108, 226] on span "Cuentas bancarias" at bounding box center [160, 223] width 115 height 16
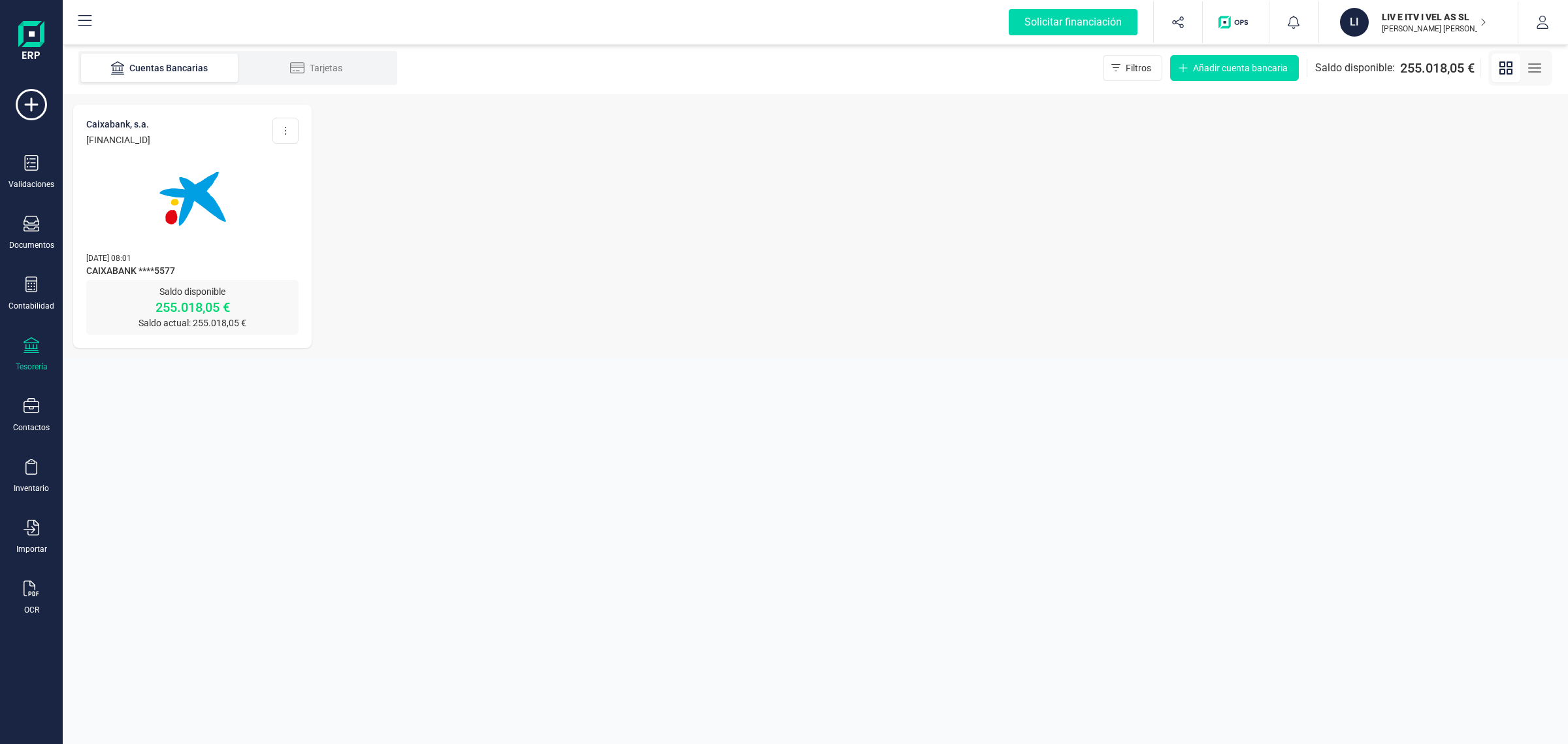
click at [212, 288] on p "Saldo disponible" at bounding box center [193, 292] width 212 height 13
click at [247, 209] on div at bounding box center [193, 190] width 212 height 89
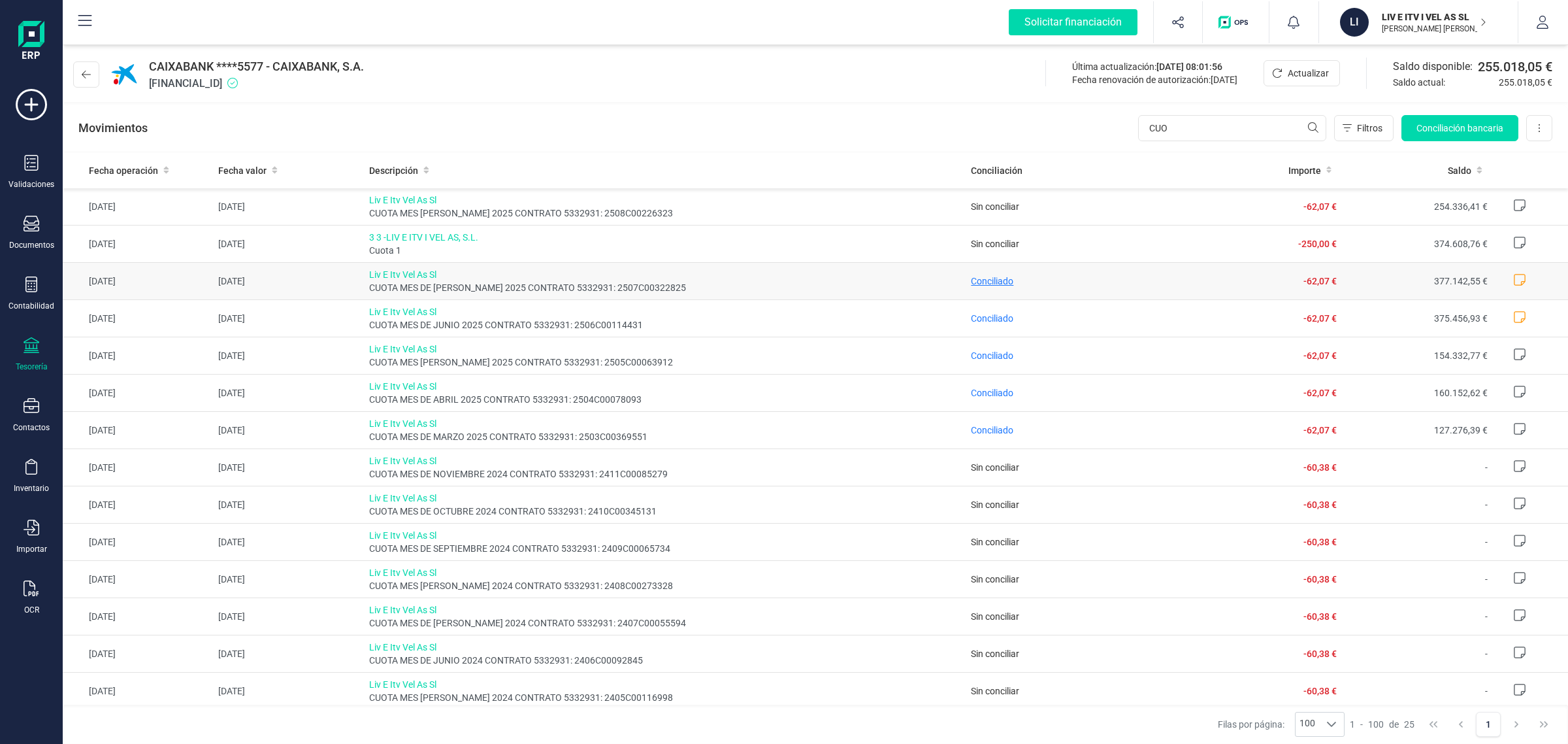
click at [985, 281] on span "Conciliado" at bounding box center [992, 281] width 43 height 10
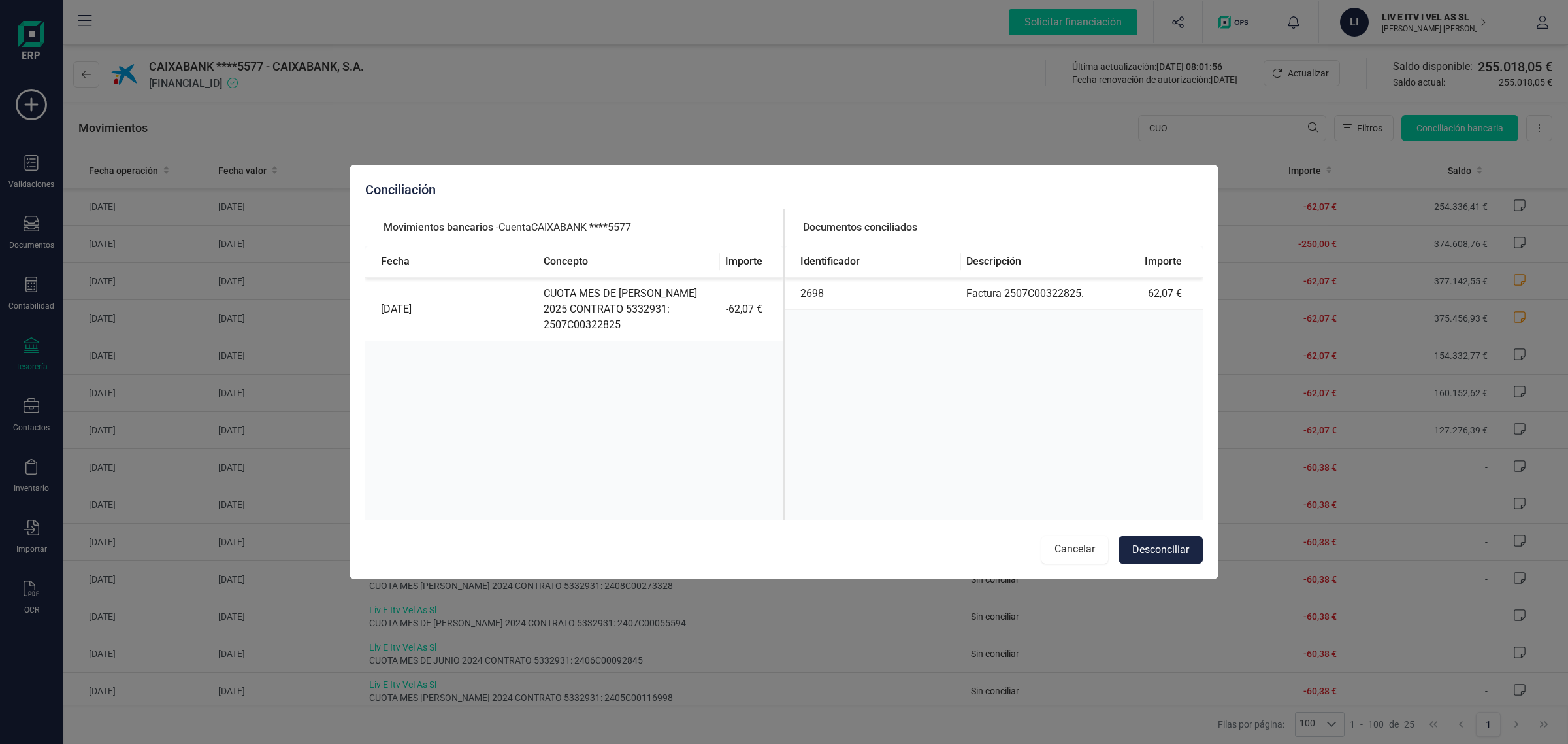
click at [1074, 544] on button "Cancelar" at bounding box center [1074, 550] width 66 height 28
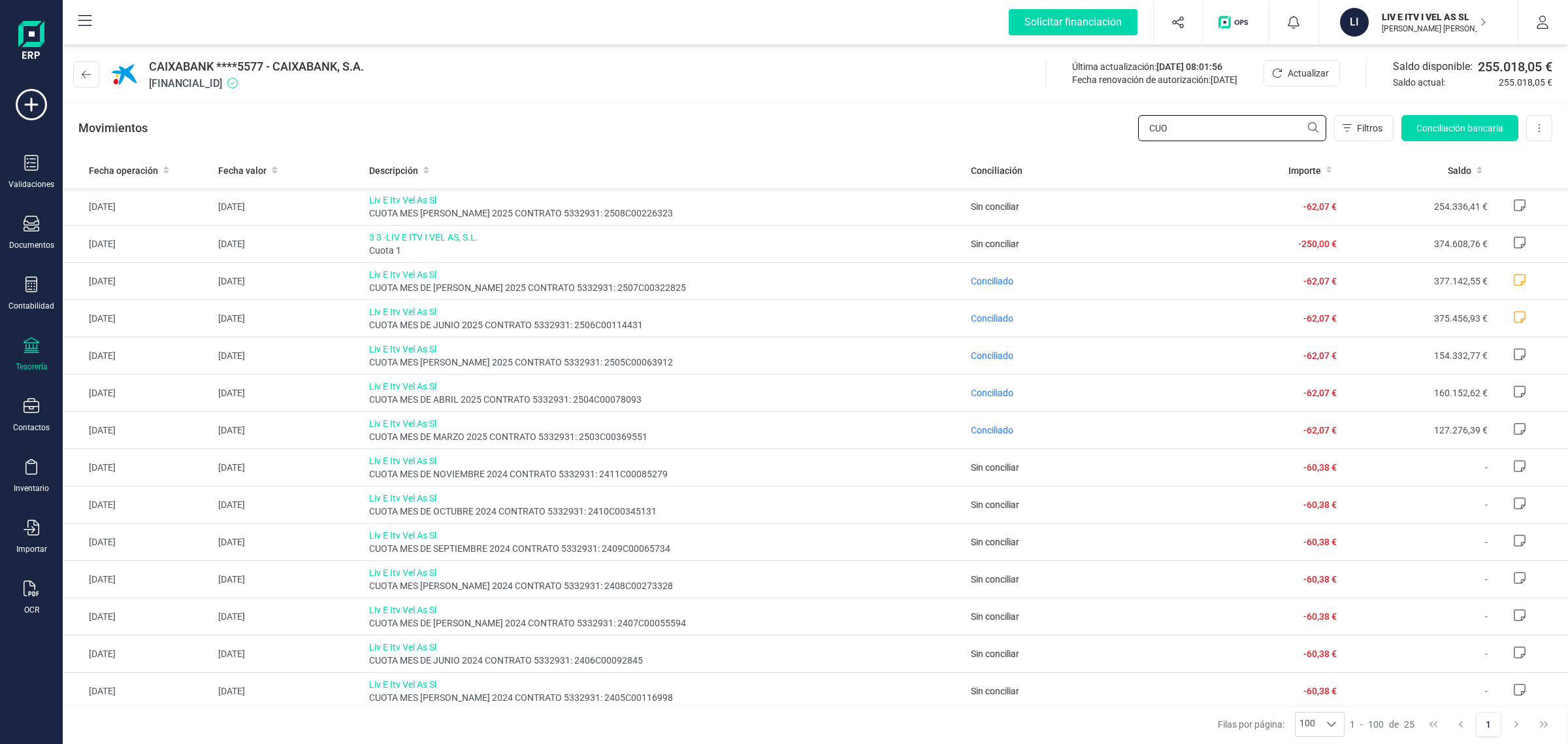
drag, startPoint x: 1213, startPoint y: 126, endPoint x: 1059, endPoint y: 124, distance: 154.0
click at [1059, 125] on div "Movimientos CUO Filtros Conciliación bancaria Descargar Excel Eliminar cuenta" at bounding box center [815, 128] width 1505 height 47
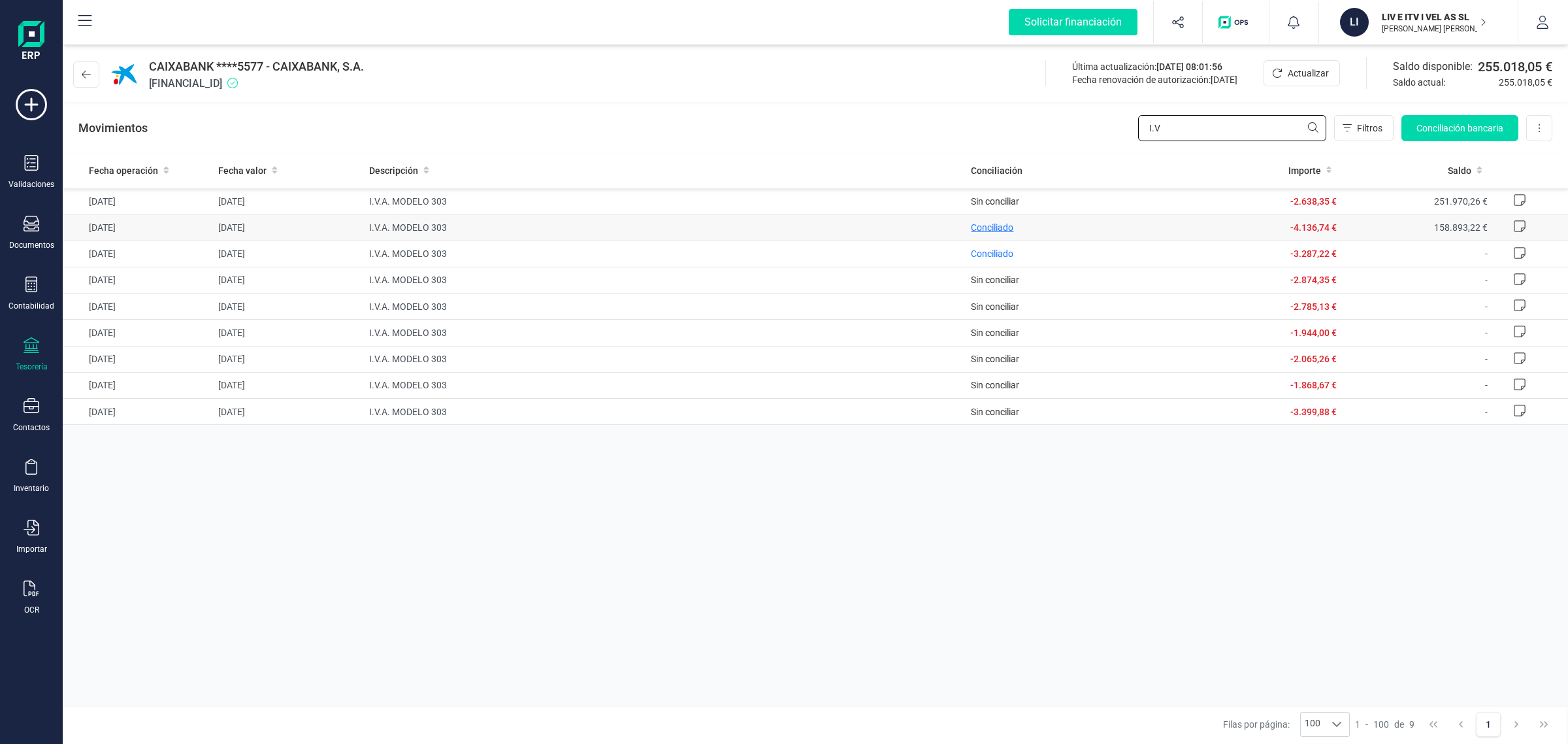
type input "I.V"
click at [1003, 228] on span "Conciliado" at bounding box center [992, 228] width 43 height 10
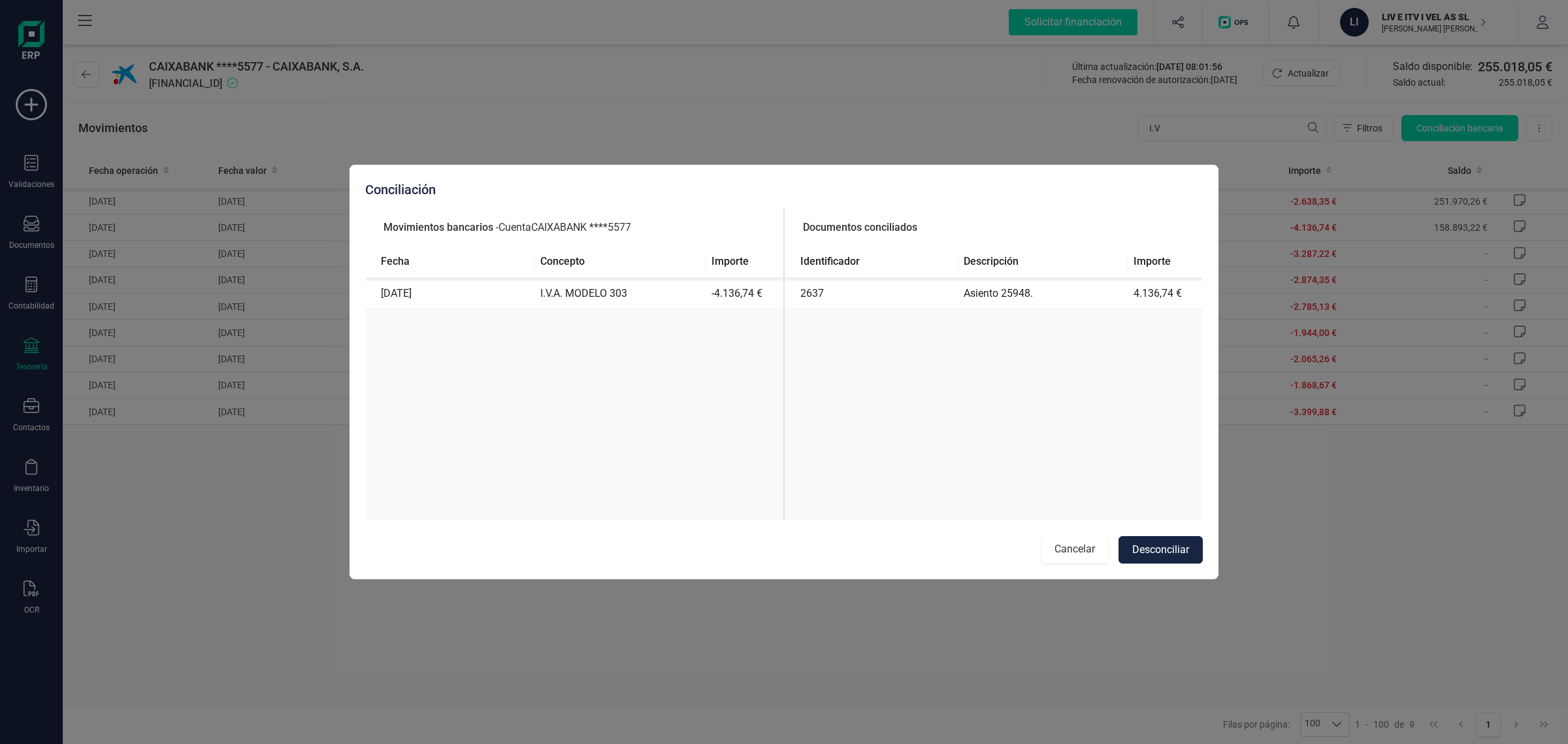
click at [1067, 549] on button "Cancelar" at bounding box center [1074, 550] width 66 height 28
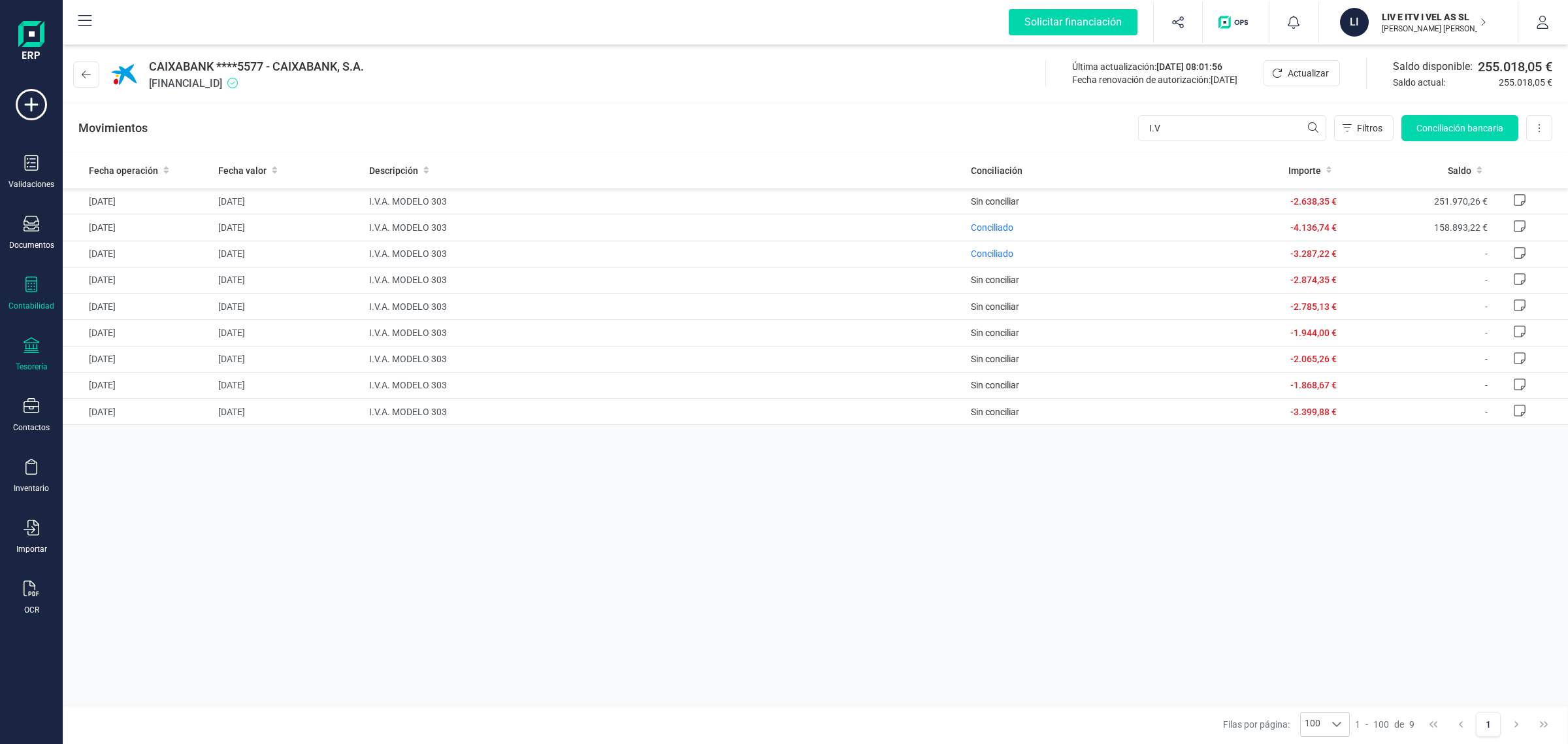
click at [34, 291] on icon at bounding box center [31, 284] width 12 height 16
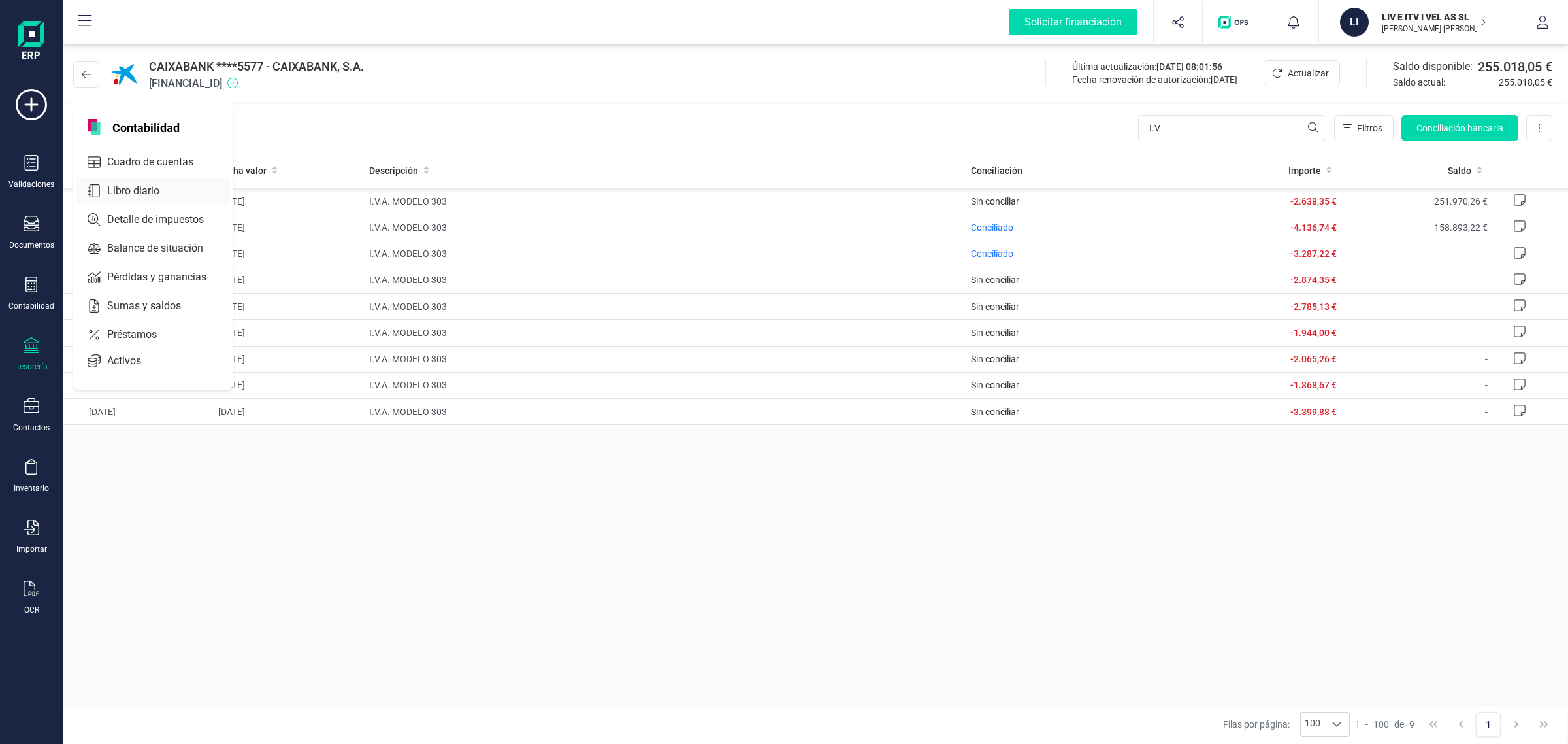
click at [131, 187] on span "Libro diario" at bounding box center [143, 190] width 81 height 16
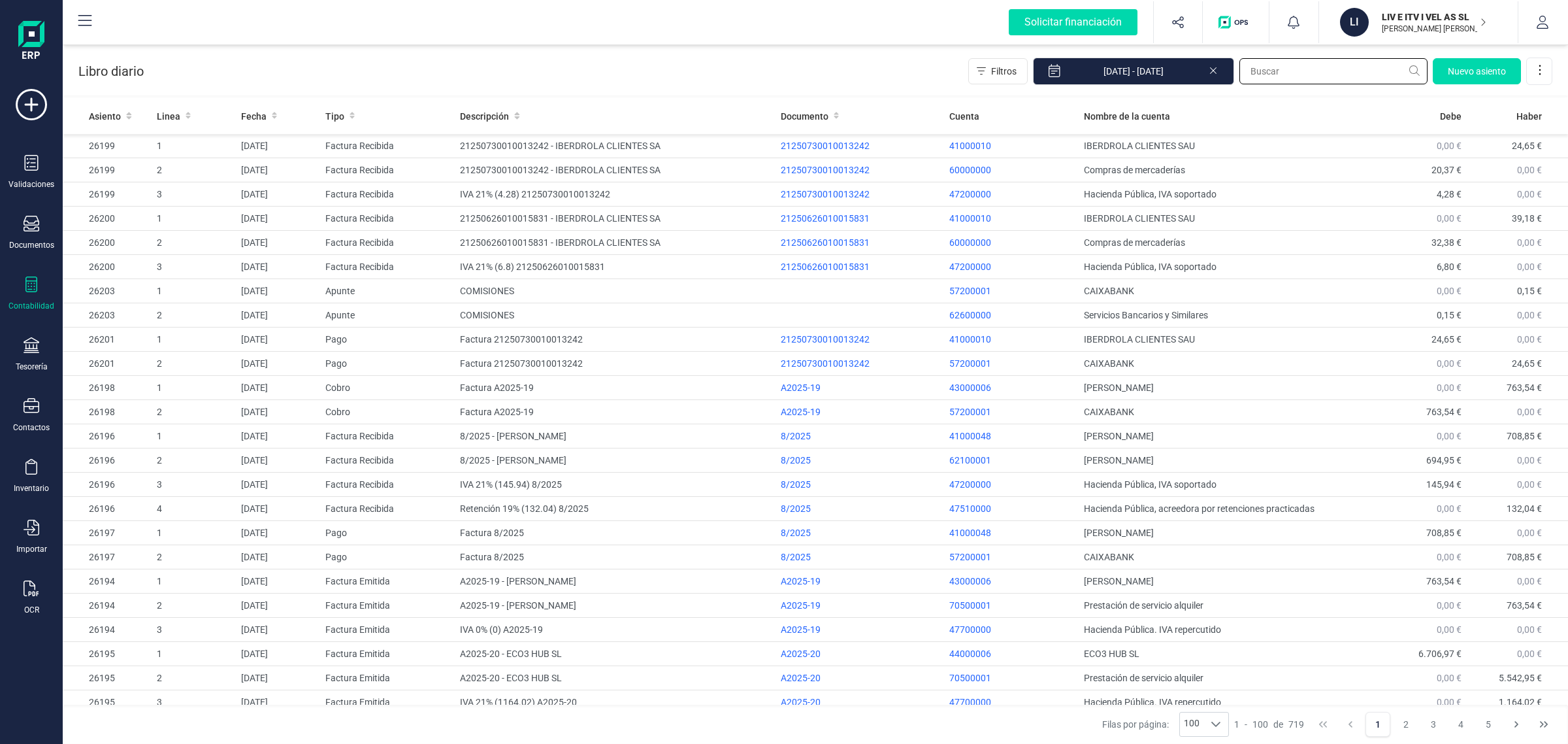
click at [1272, 64] on input "text" at bounding box center [1334, 71] width 188 height 26
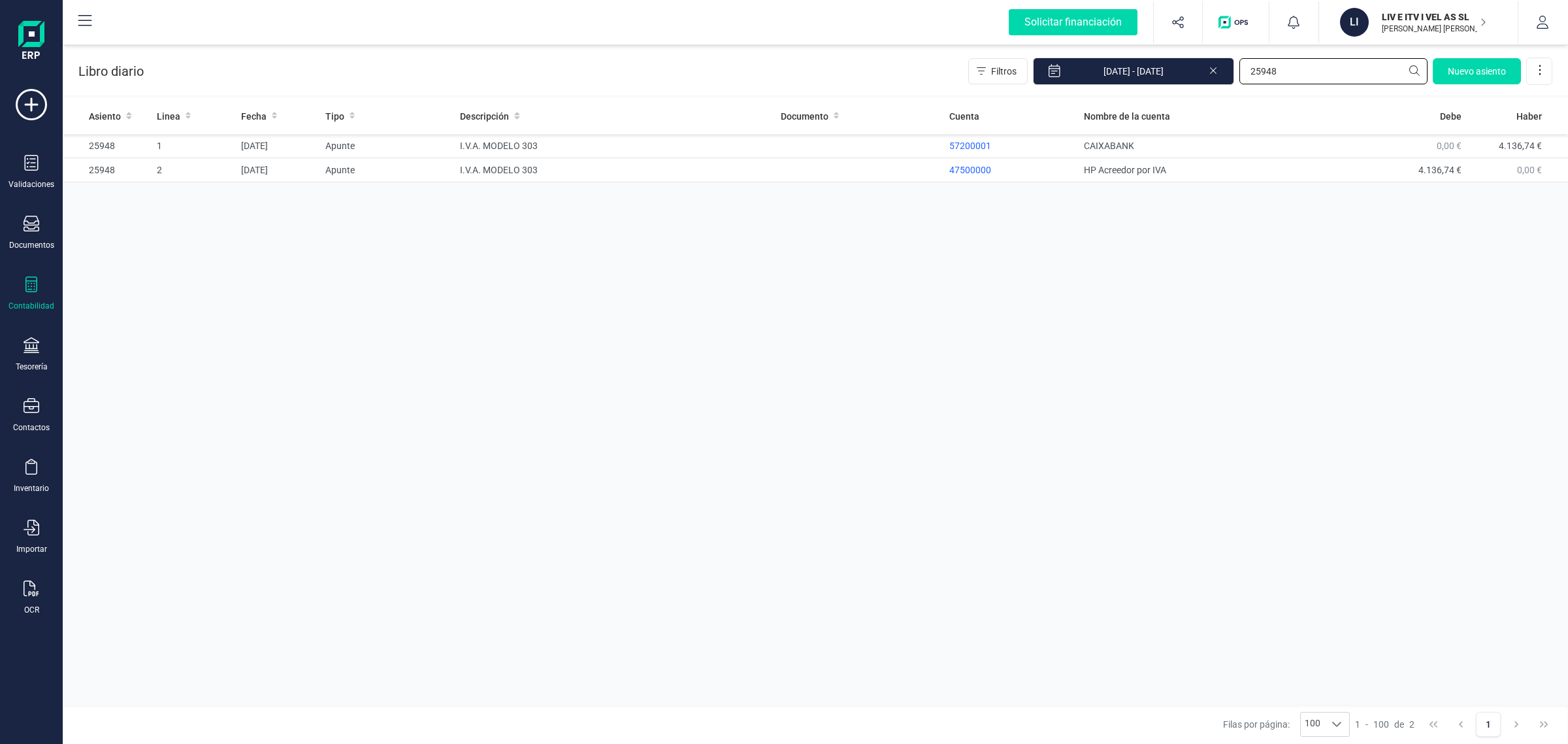
type input "25948"
click at [36, 343] on icon at bounding box center [31, 345] width 16 height 16
click at [135, 223] on span "Cuentas bancarias" at bounding box center [160, 223] width 115 height 16
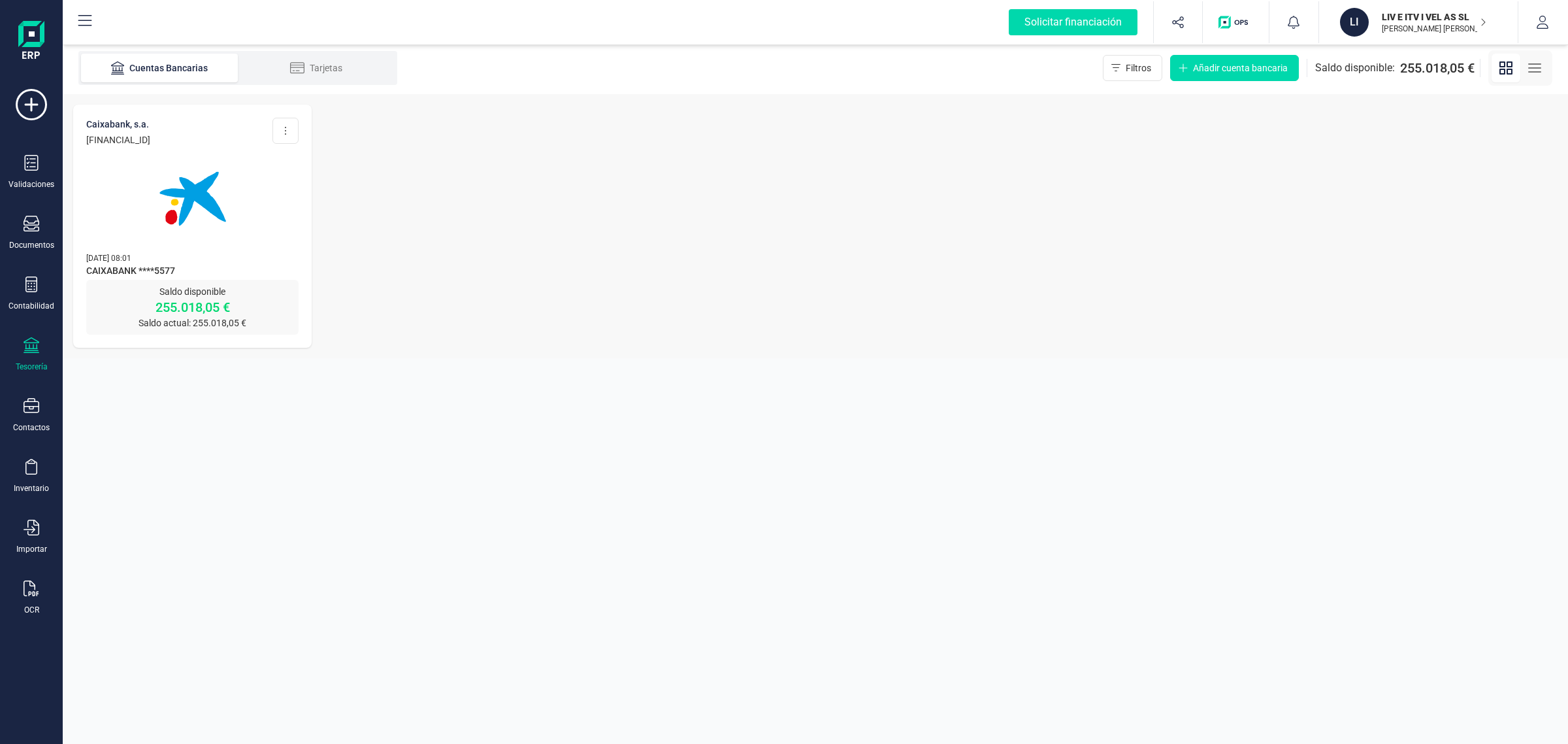
click at [131, 217] on div at bounding box center [193, 190] width 212 height 89
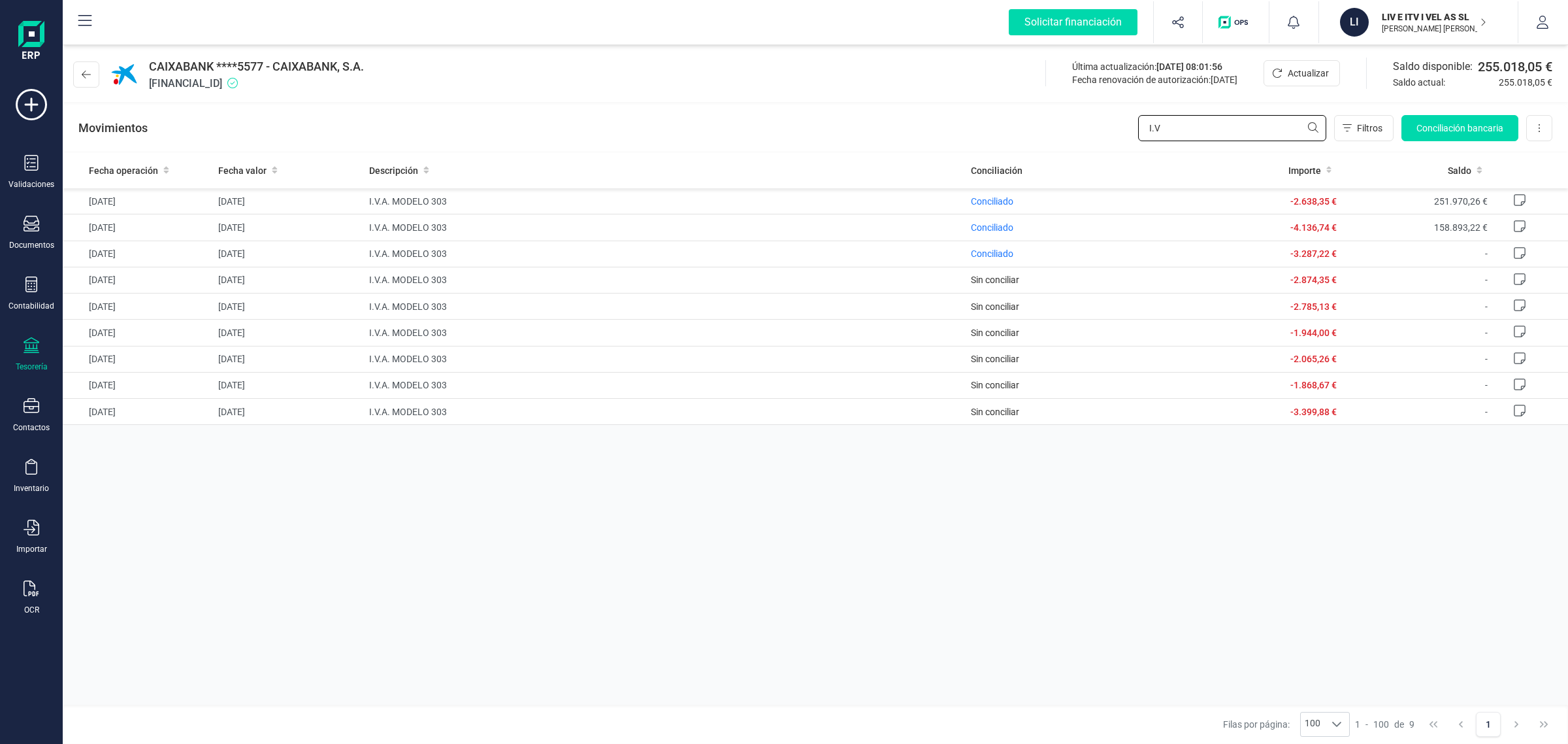
drag, startPoint x: 1210, startPoint y: 125, endPoint x: 1048, endPoint y: 117, distance: 162.2
click at [1048, 117] on div "Movimientos I.V Filtros Conciliación bancaria Descargar Excel Eliminar cuenta" at bounding box center [815, 128] width 1505 height 47
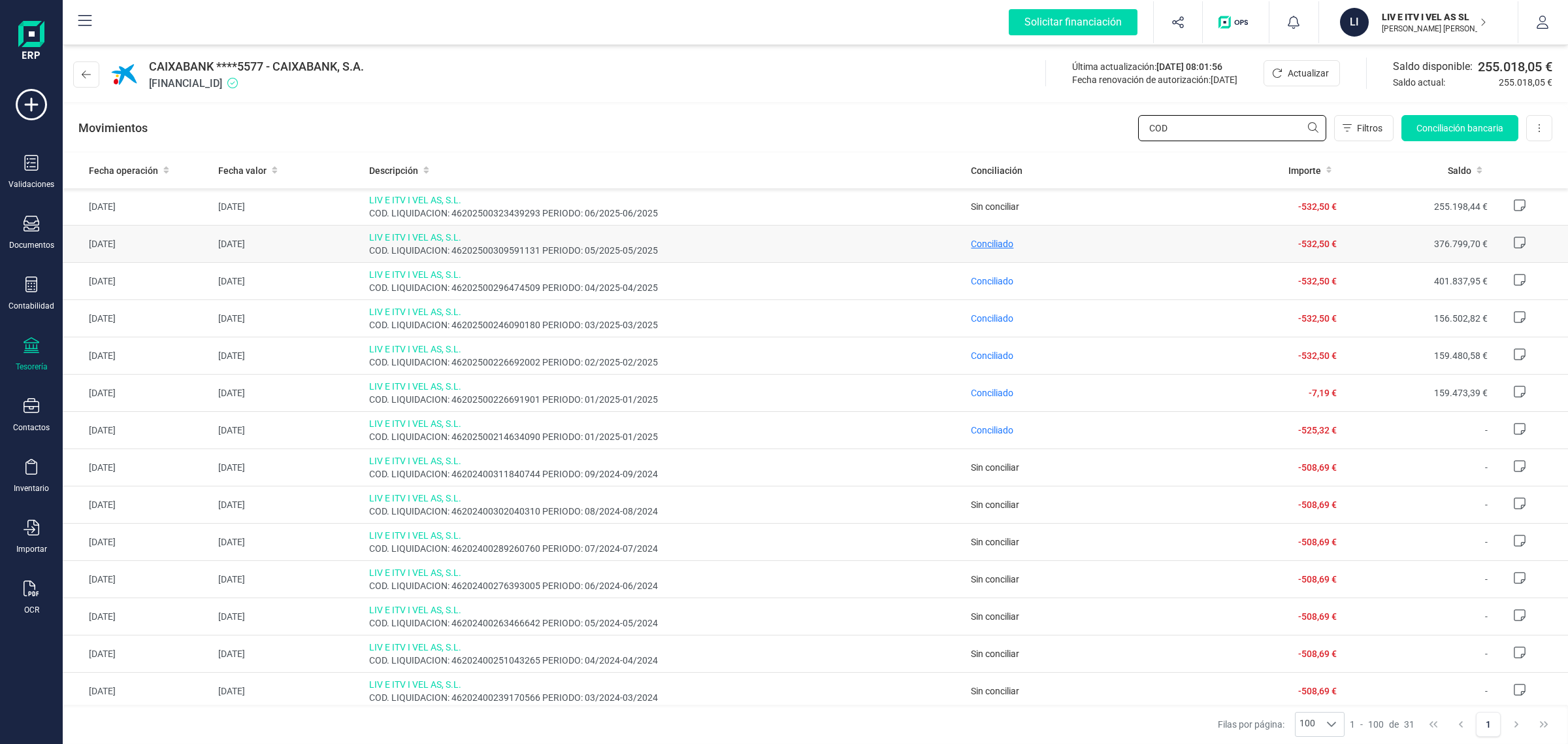
type input "COD"
click at [980, 241] on span "Conciliado" at bounding box center [992, 244] width 43 height 10
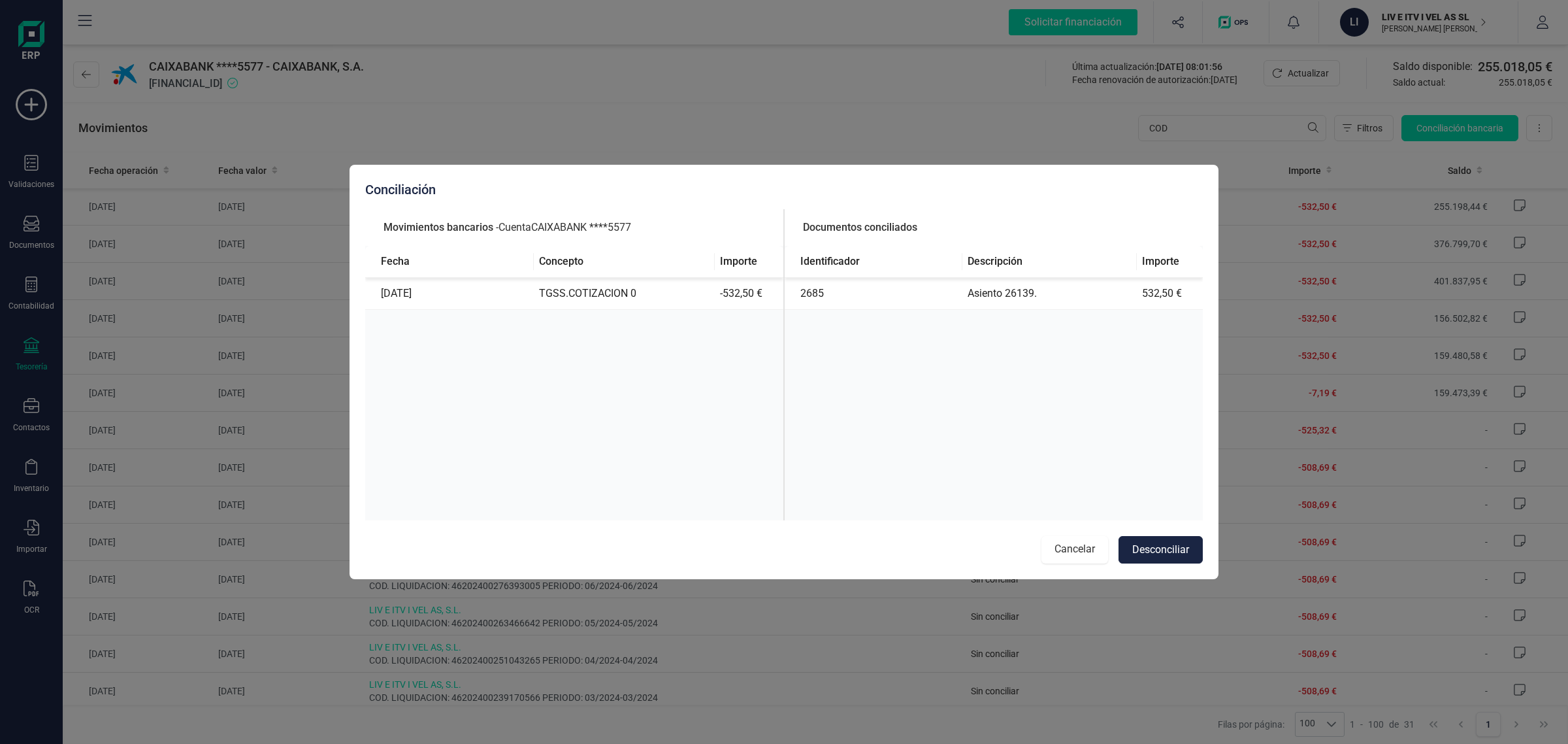
click at [1070, 543] on button "Cancelar" at bounding box center [1074, 550] width 66 height 28
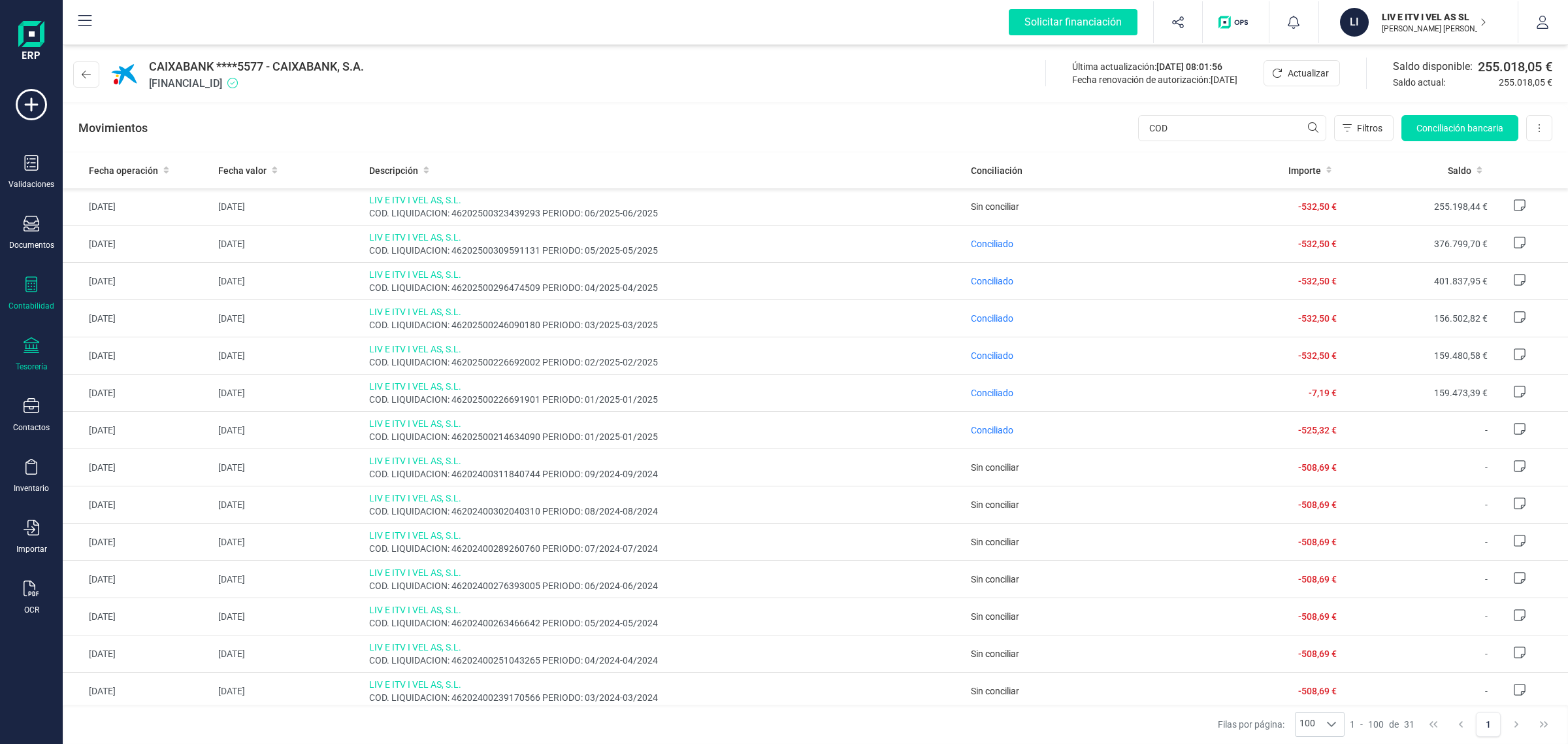
click at [34, 293] on div at bounding box center [31, 285] width 16 height 19
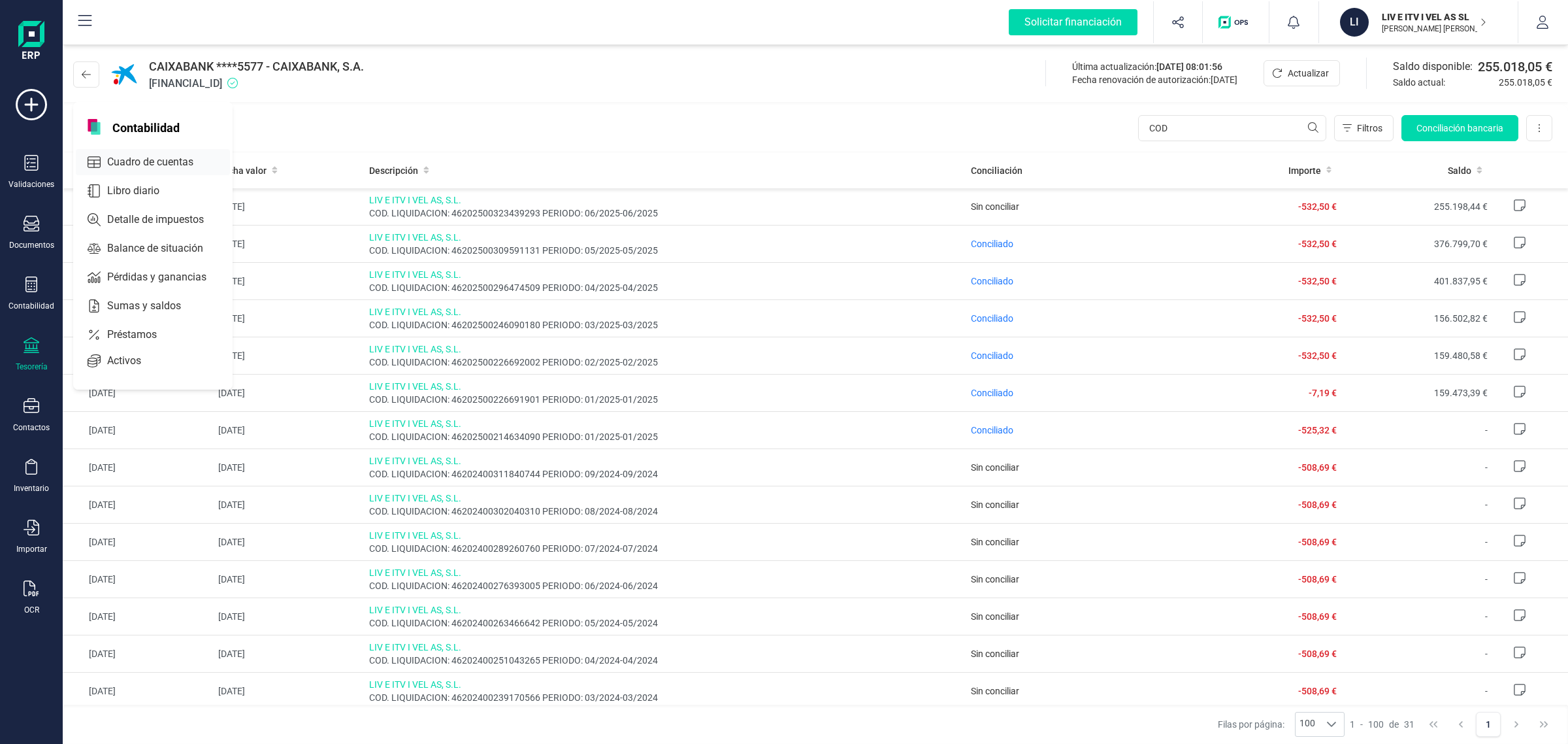
click at [164, 159] on span "Cuadro de cuentas" at bounding box center [160, 162] width 115 height 16
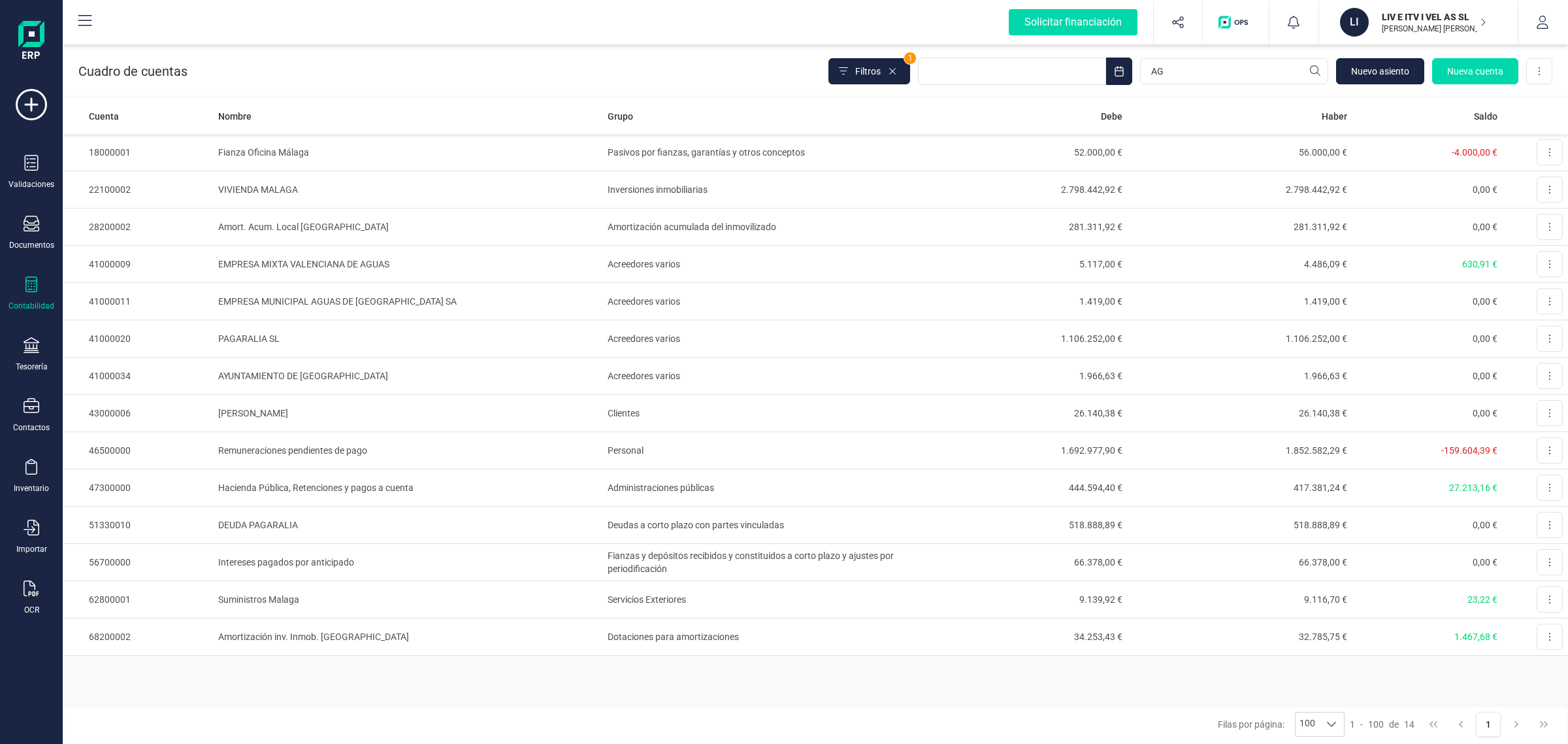
click at [30, 293] on div at bounding box center [31, 285] width 16 height 19
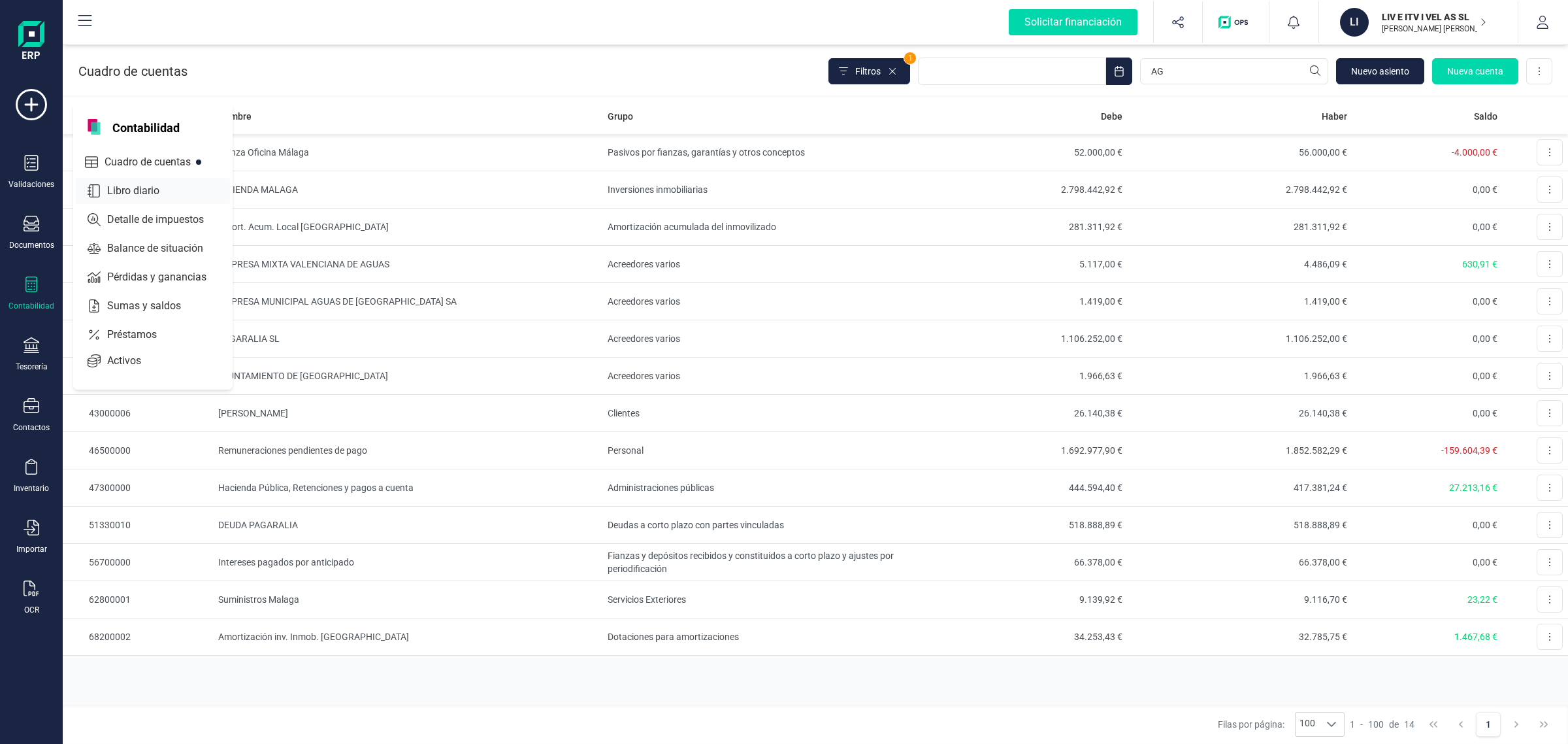
click at [123, 190] on span "Libro diario" at bounding box center [143, 190] width 81 height 16
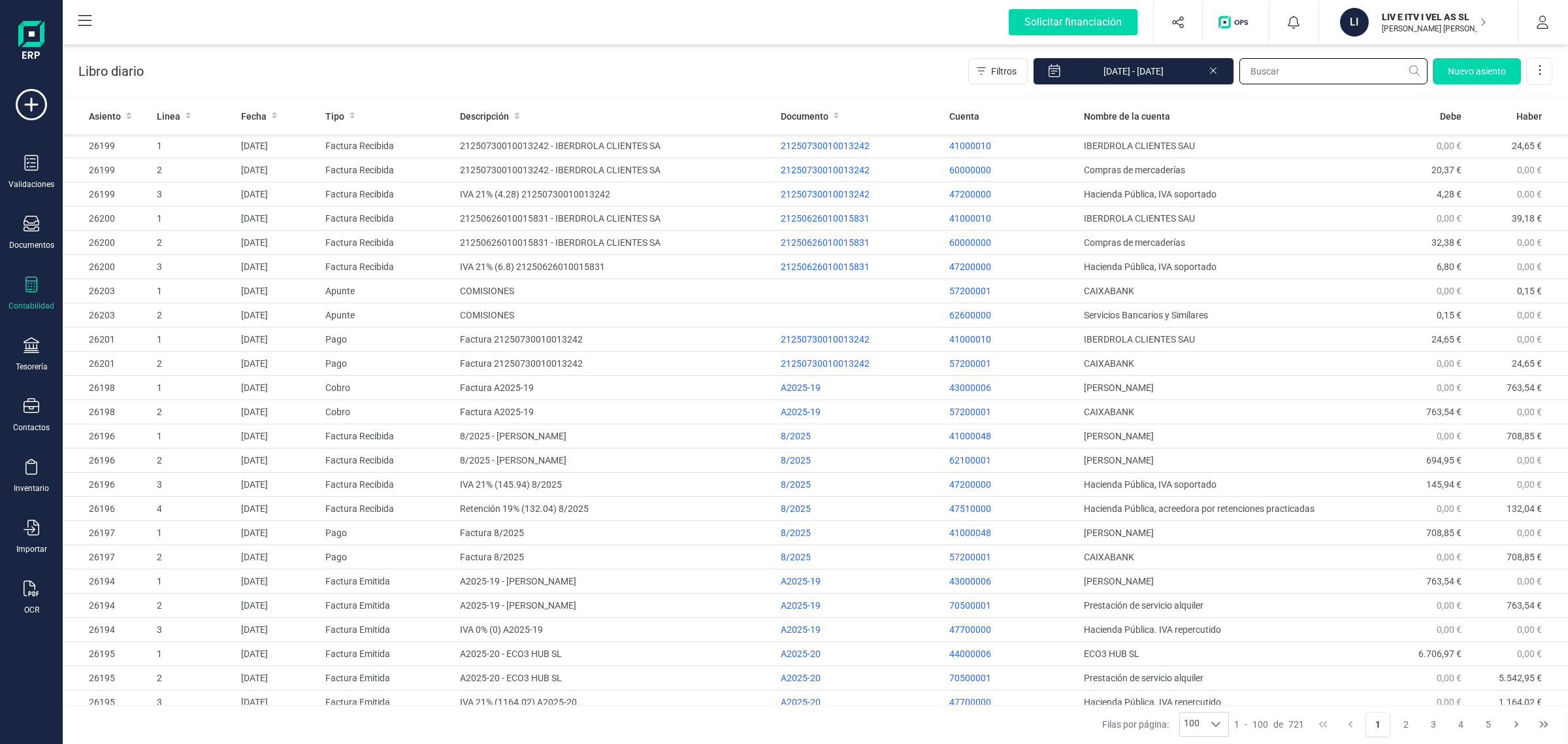
click at [1285, 72] on input "text" at bounding box center [1334, 71] width 188 height 26
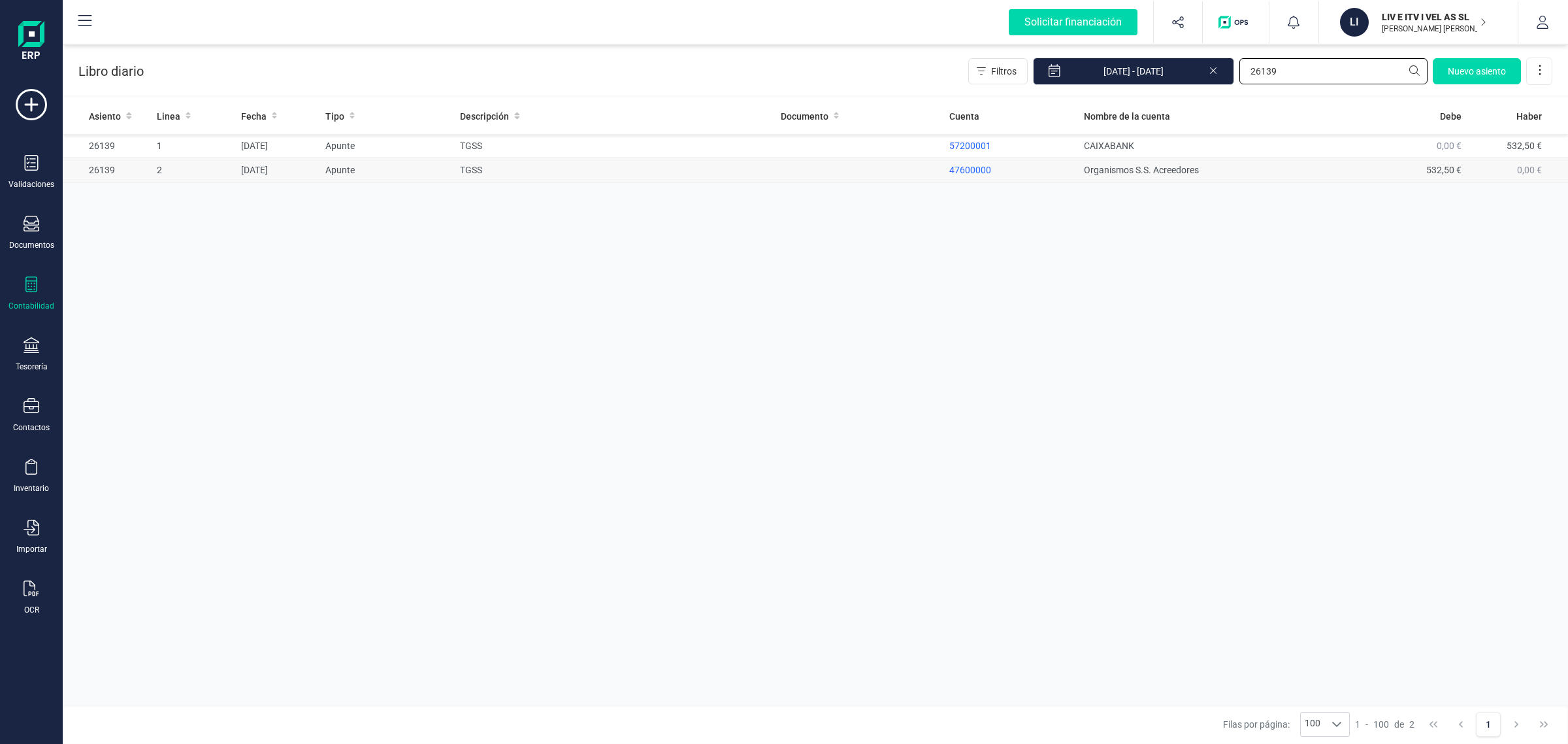
type input "26139"
click at [567, 178] on td "TGSS" at bounding box center [615, 170] width 320 height 24
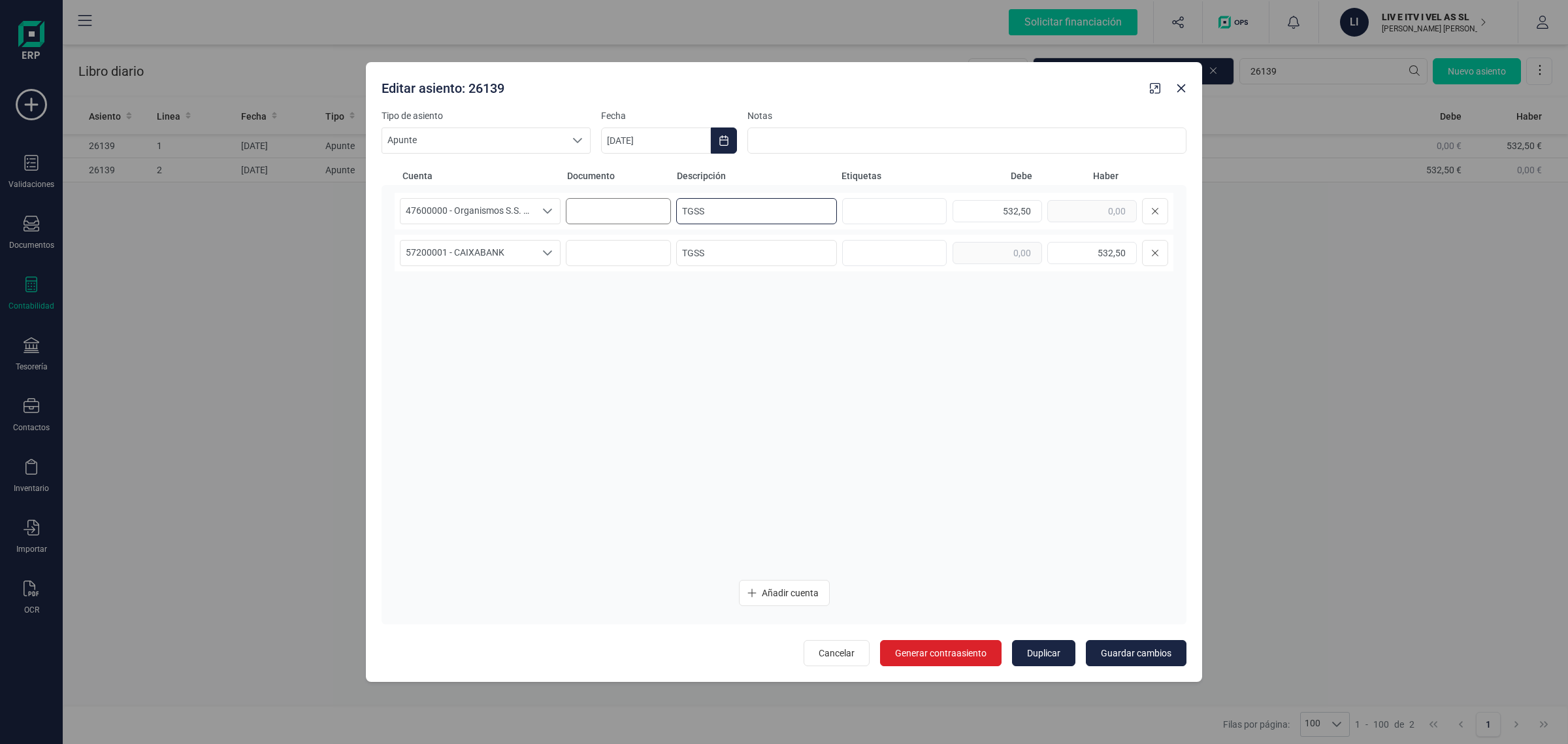
drag, startPoint x: 723, startPoint y: 209, endPoint x: 625, endPoint y: 209, distance: 98.0
click at [625, 209] on div "47600000 - Organismos S.S. Acreedores 47600000 - Organismos S.S. Acreedores TGS…" at bounding box center [784, 211] width 779 height 37
click at [1180, 93] on button "button" at bounding box center [1181, 88] width 21 height 21
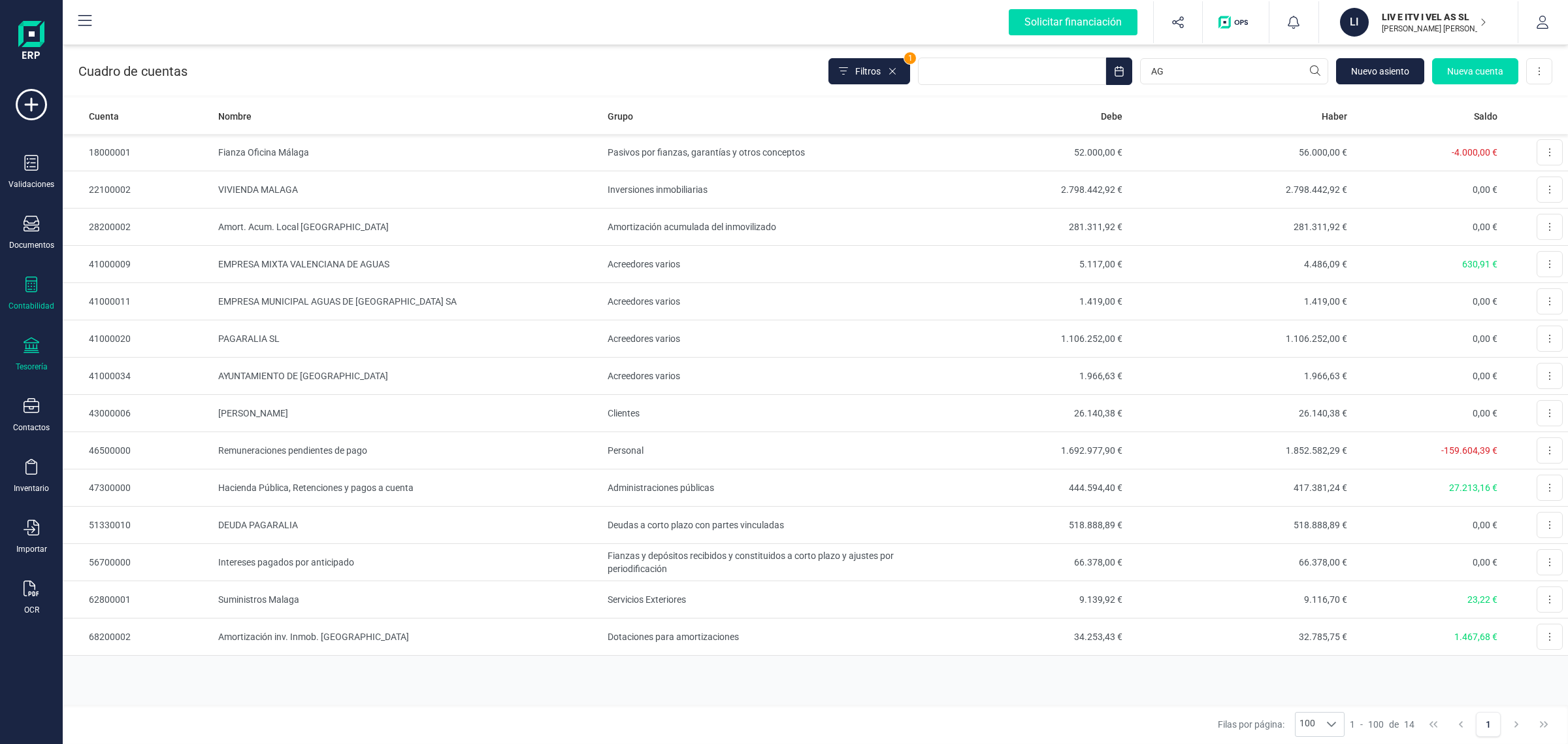
click at [24, 356] on div "Tesorería" at bounding box center [31, 355] width 52 height 34
click at [132, 221] on span "Cuentas bancarias" at bounding box center [160, 223] width 115 height 16
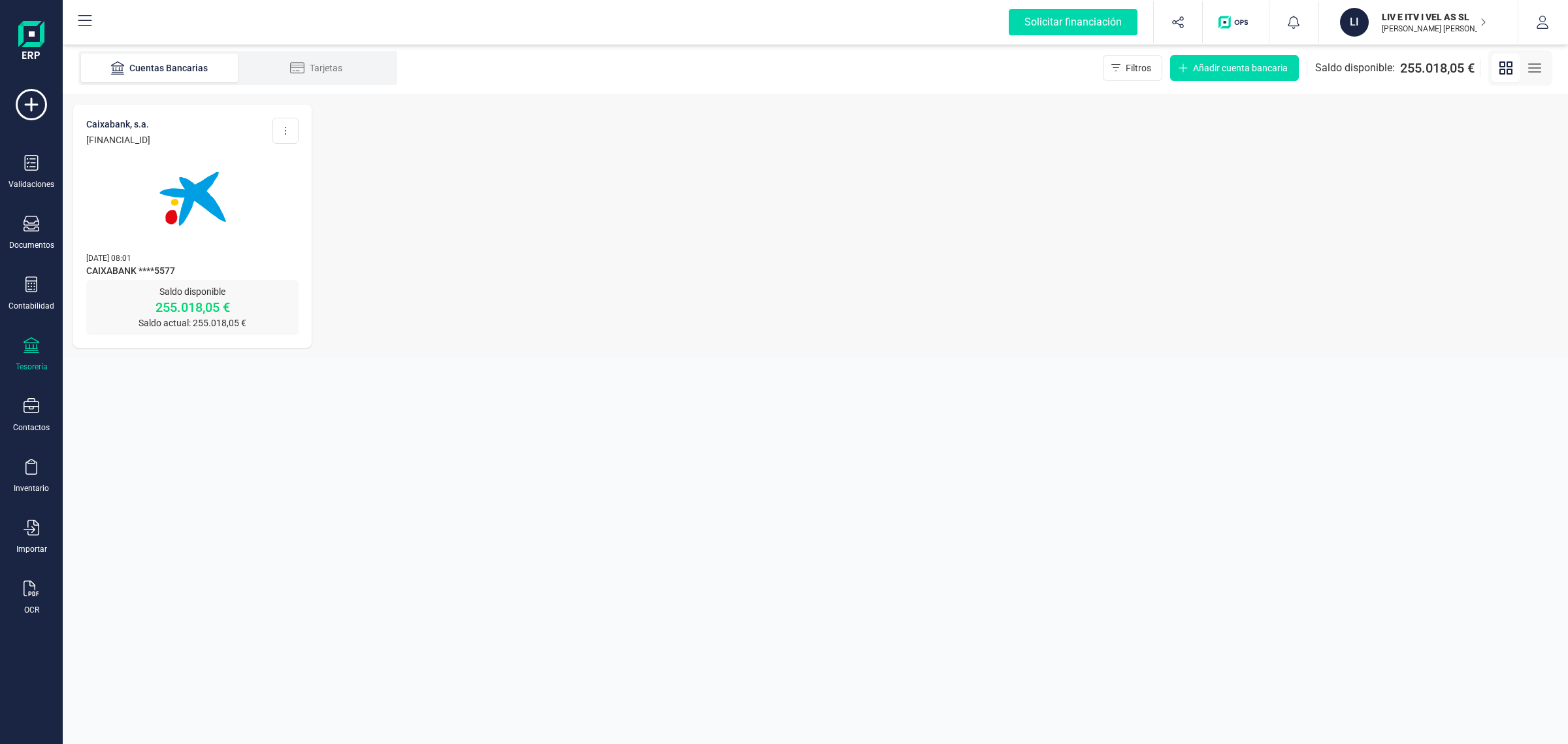
click at [226, 238] on img at bounding box center [193, 199] width 110 height 110
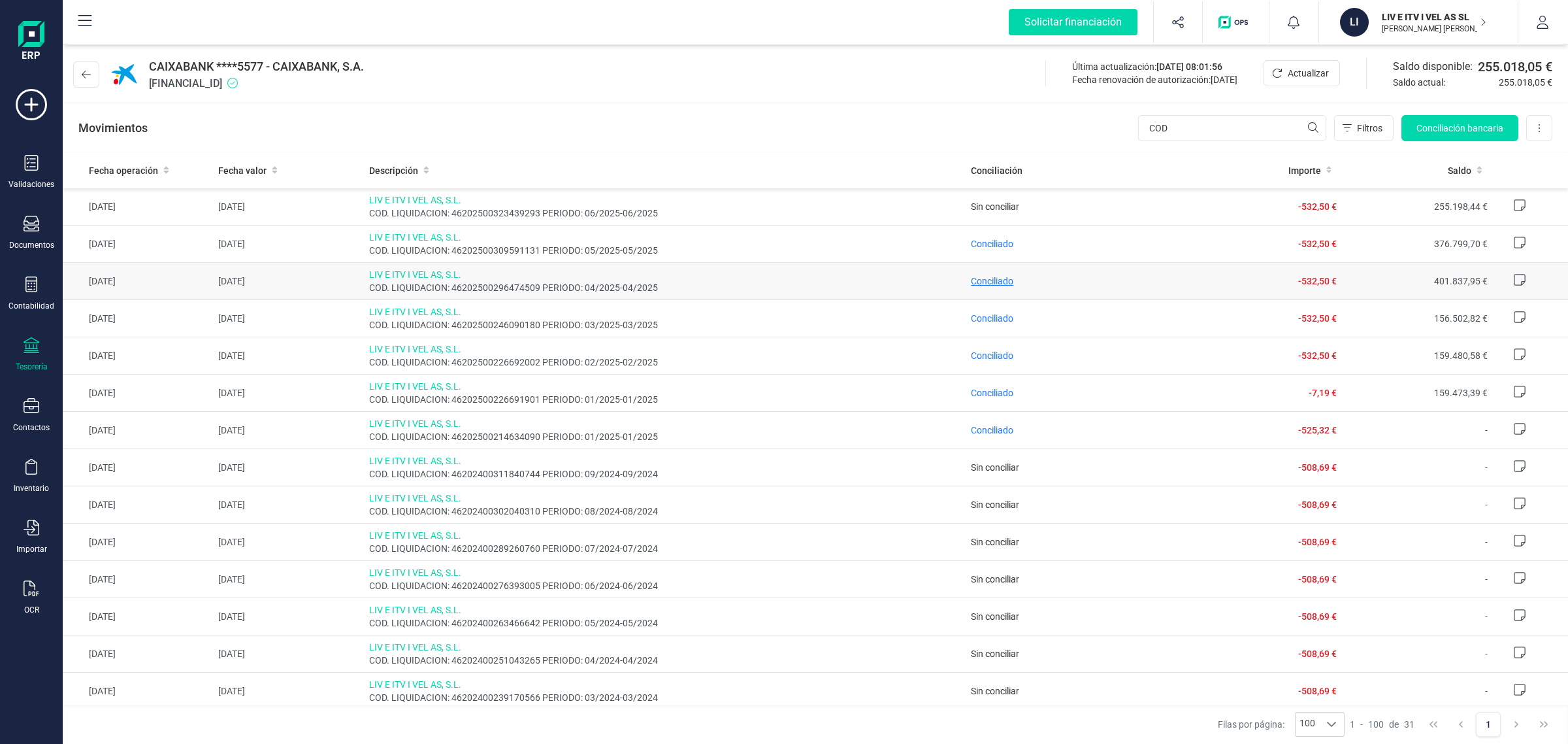
click at [985, 285] on span "Conciliado" at bounding box center [992, 281] width 43 height 10
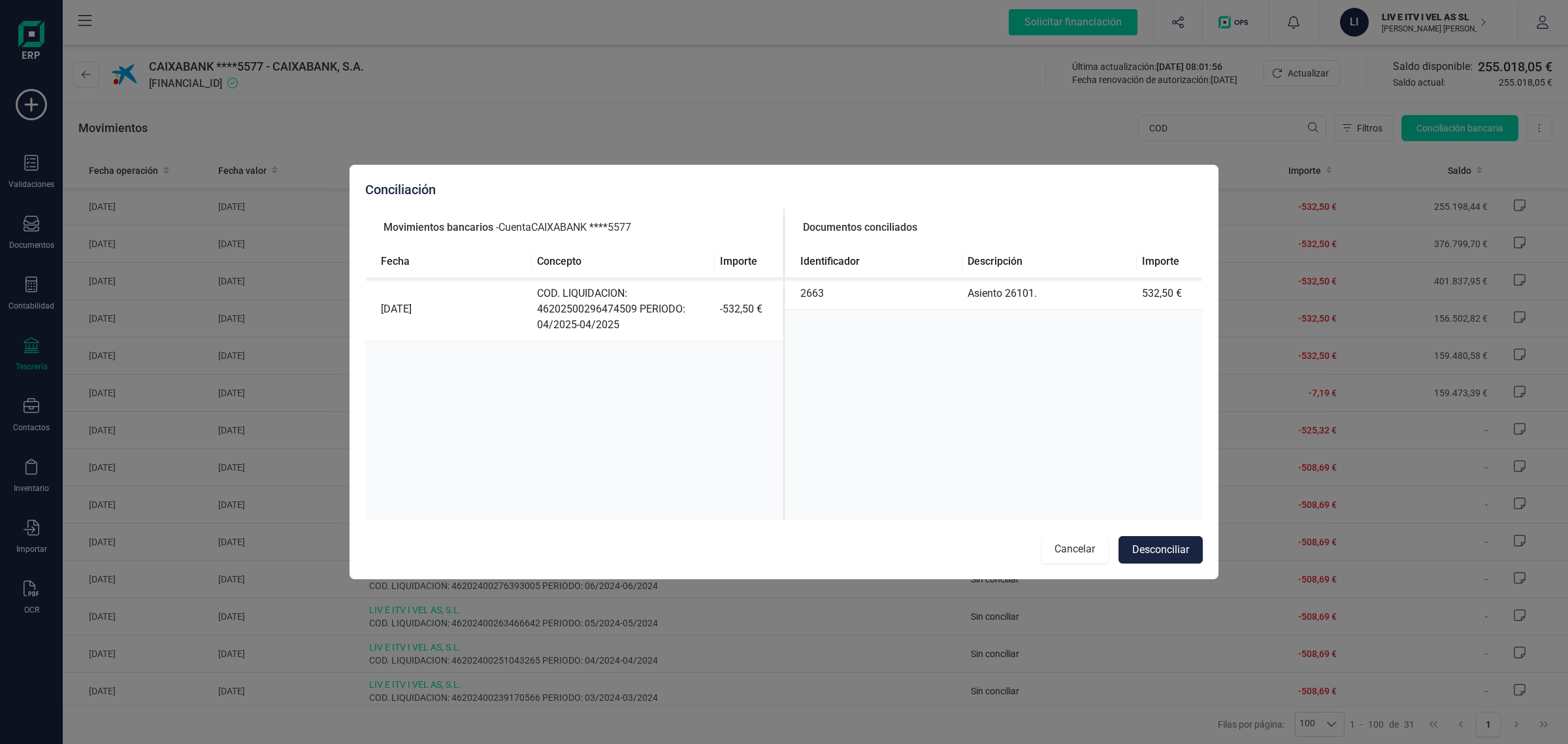
click at [1091, 546] on button "Cancelar" at bounding box center [1074, 550] width 66 height 28
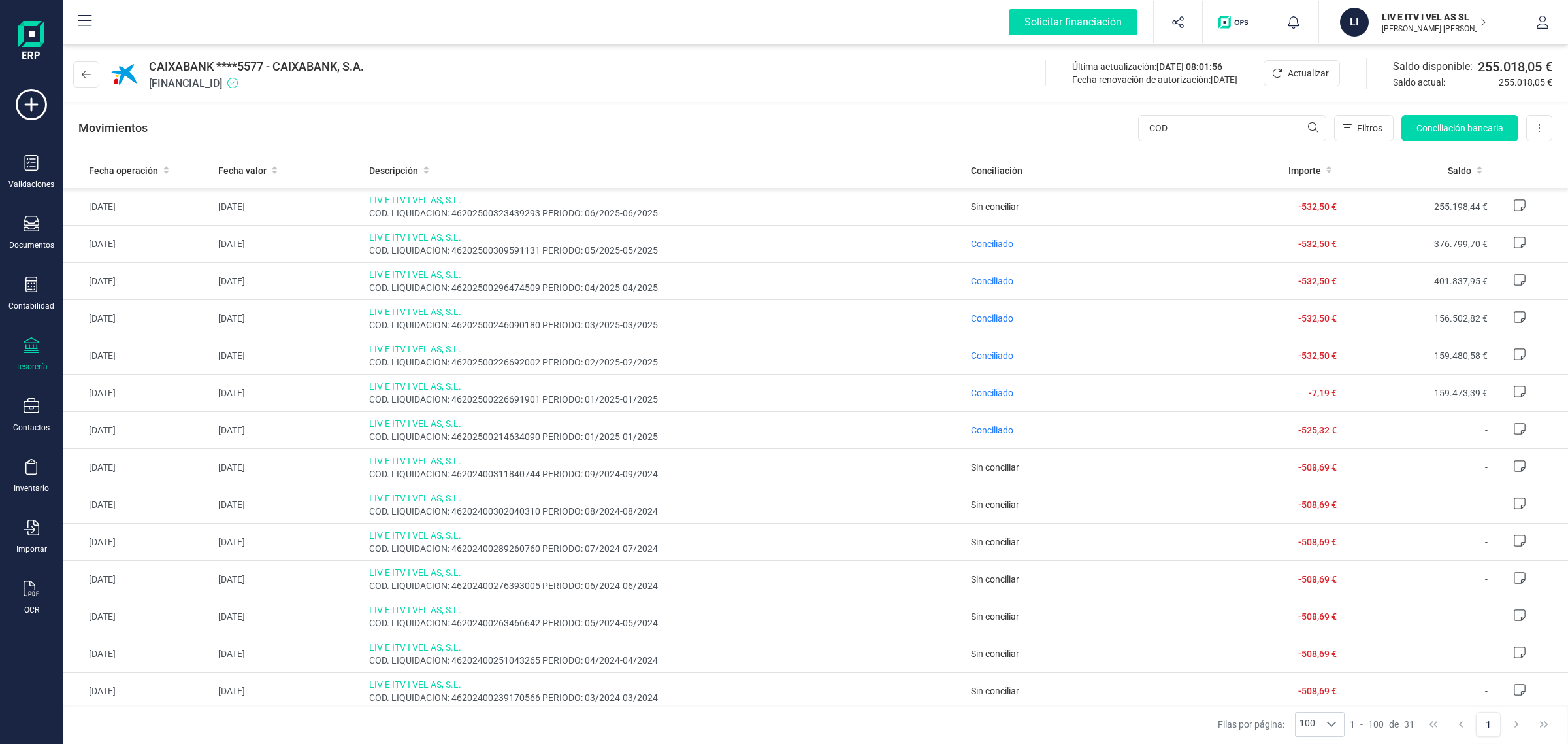
drag, startPoint x: 30, startPoint y: 290, endPoint x: 56, endPoint y: 261, distance: 38.9
click at [31, 290] on icon at bounding box center [31, 284] width 16 height 16
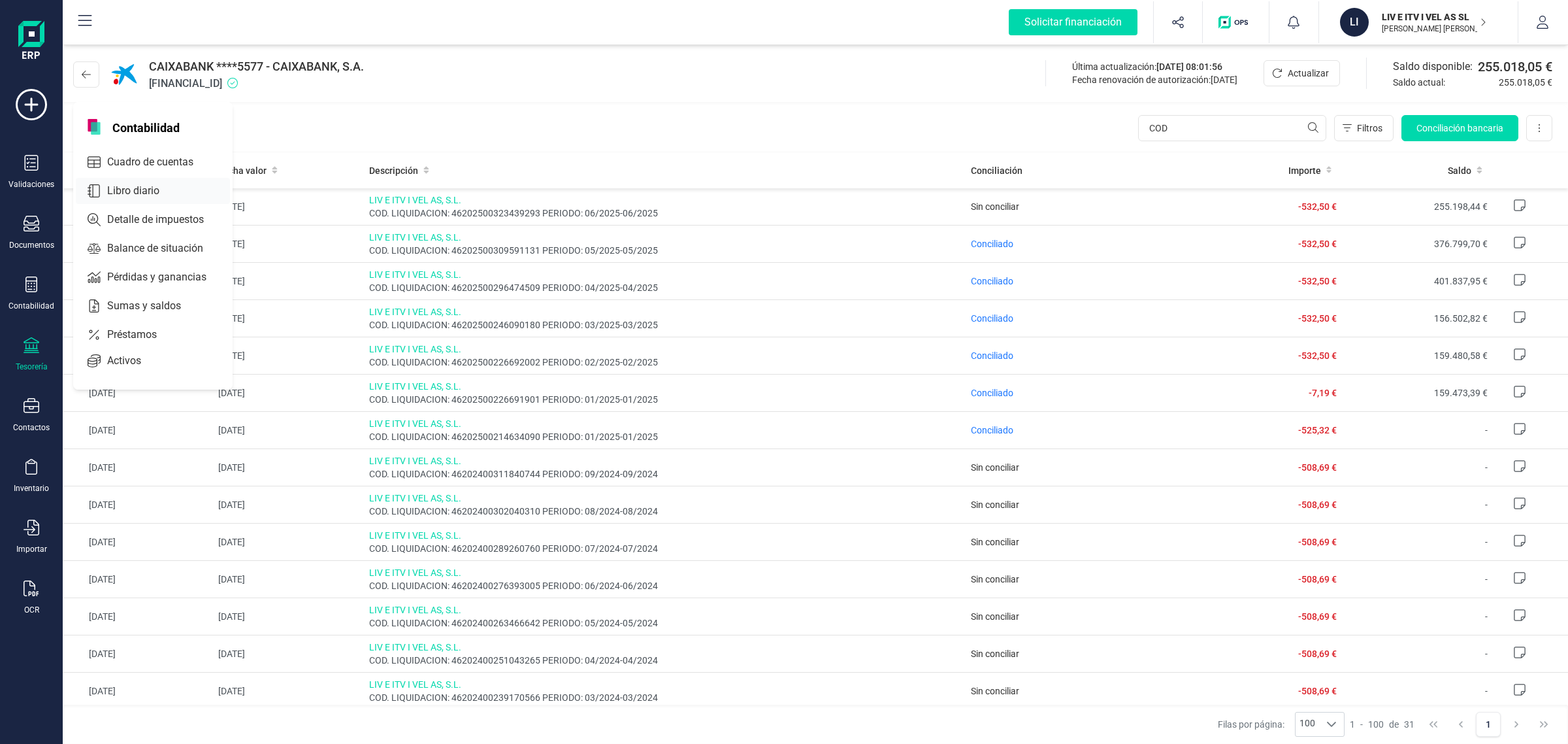
click at [145, 188] on span "Libro diario" at bounding box center [143, 190] width 81 height 16
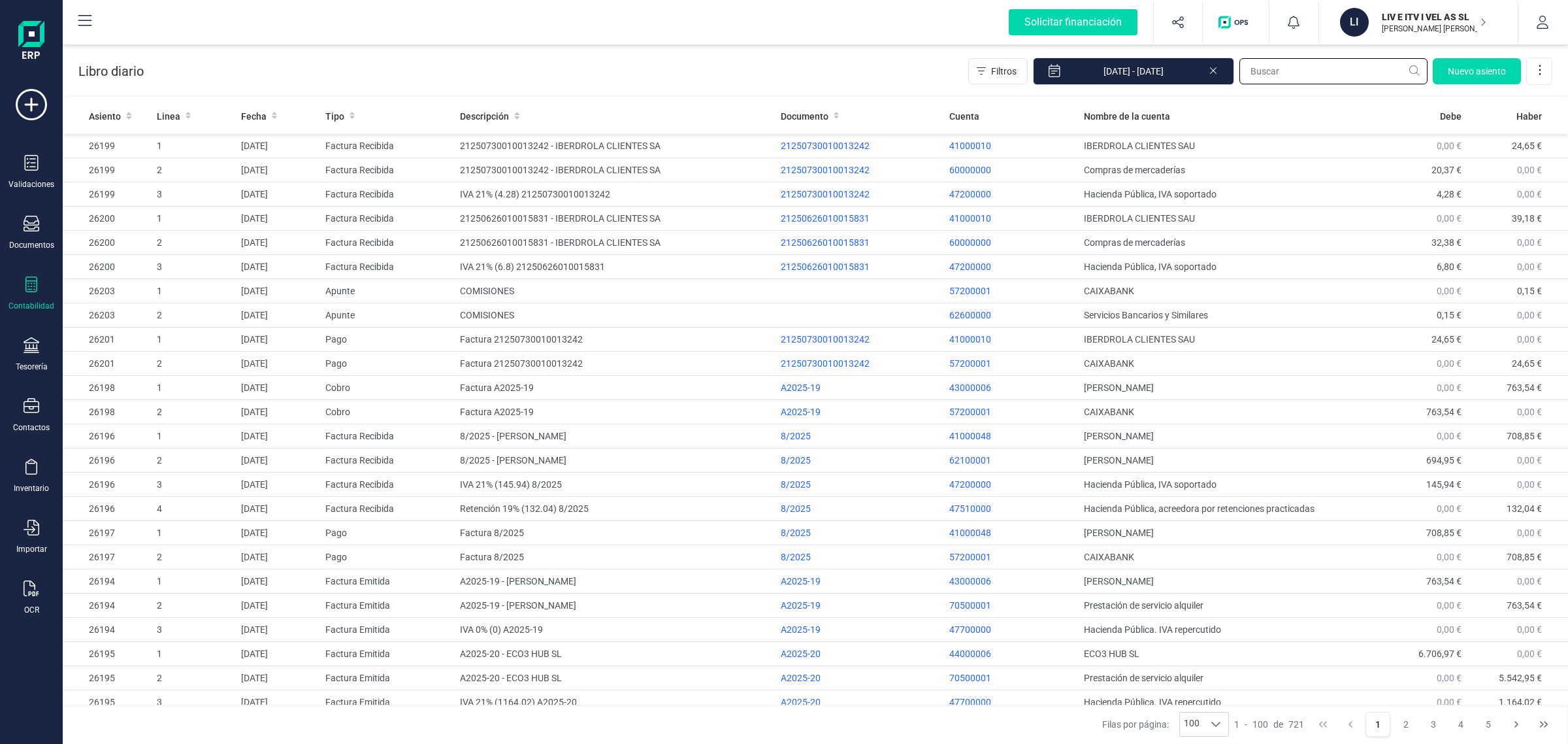
click at [1274, 72] on input "text" at bounding box center [1334, 71] width 188 height 26
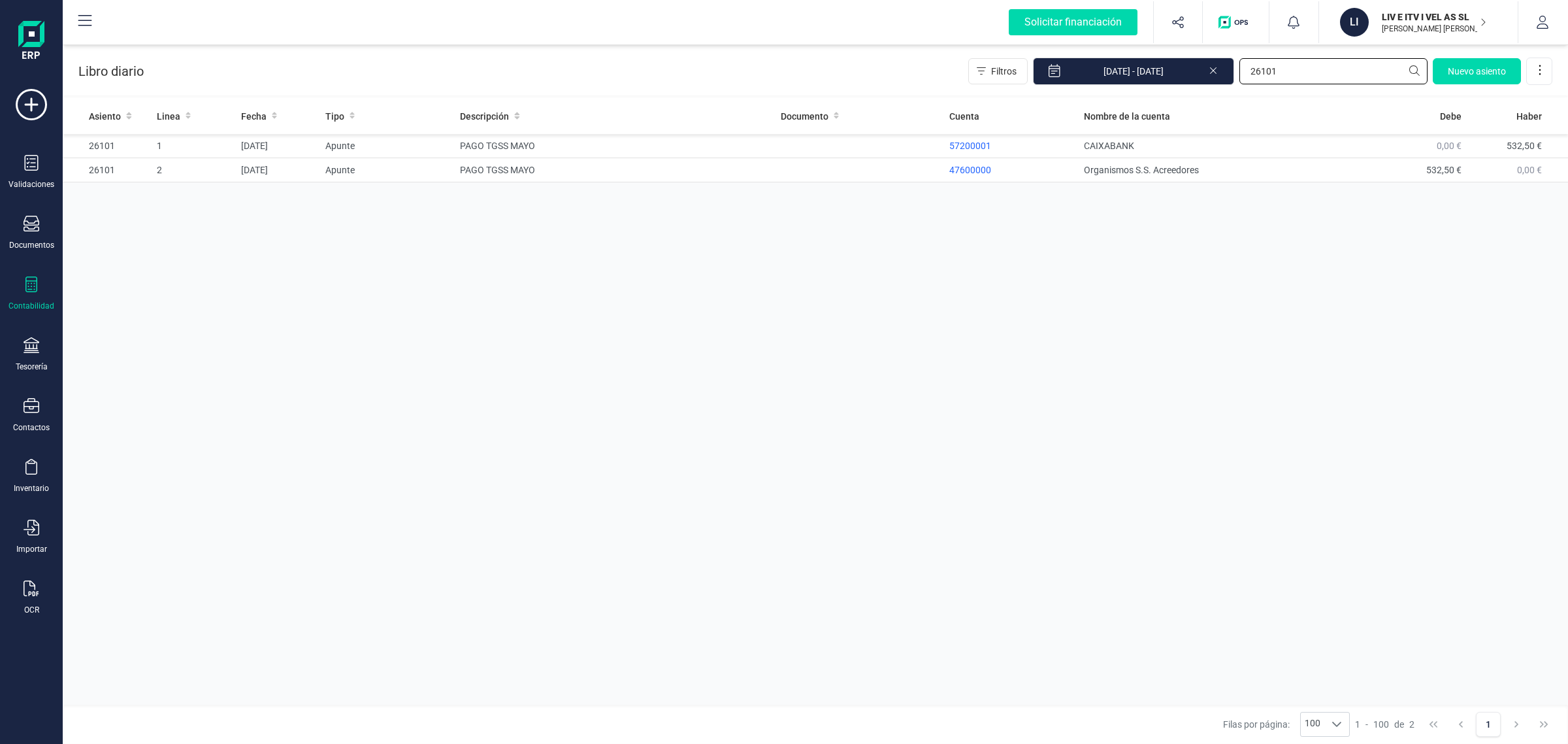
type input "26101"
